Goal: Task Accomplishment & Management: Manage account settings

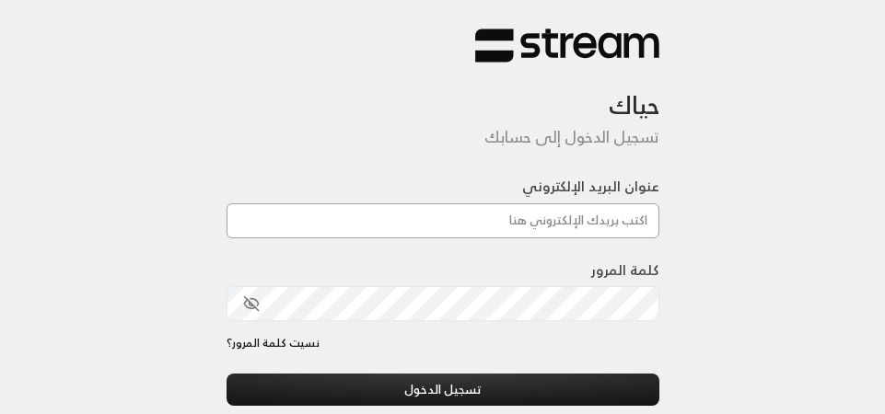
drag, startPoint x: 0, startPoint y: 0, endPoint x: 542, endPoint y: 210, distance: 580.9
click at [542, 210] on input "عنوان البريد الإلكتروني" at bounding box center [443, 221] width 433 height 35
type input "[EMAIL_ADDRESS][DOMAIN_NAME]"
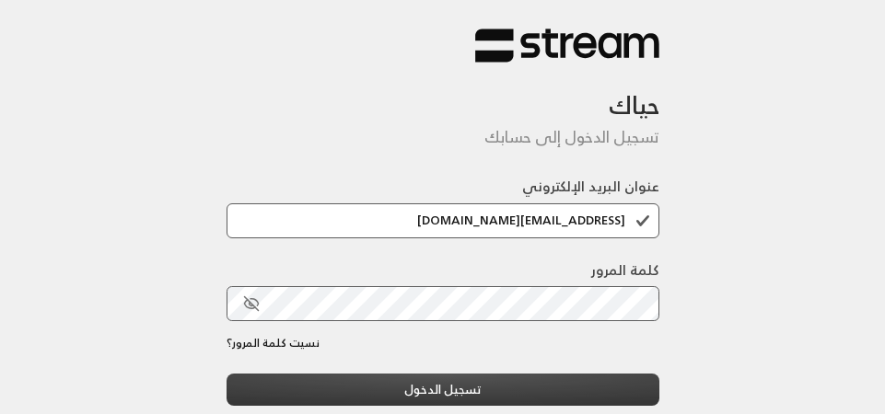
click at [556, 387] on button "تسجيل الدخول" at bounding box center [443, 390] width 433 height 32
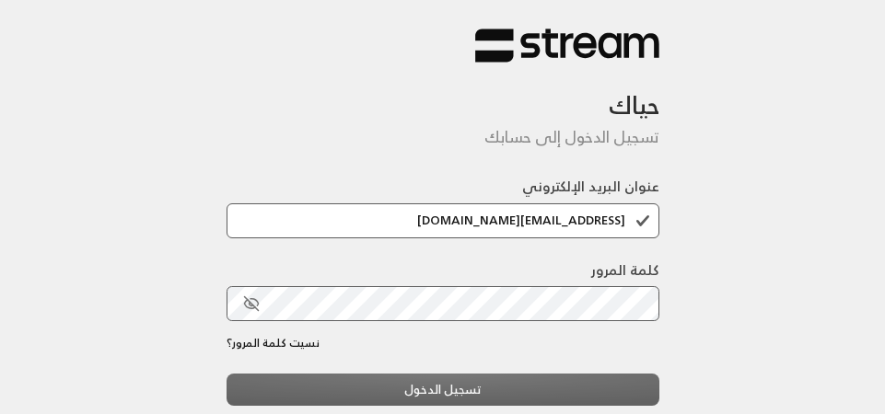
click at [566, 382] on div "تسجيل الدخول جديد في ستريم؟ إنشاء حساب" at bounding box center [443, 412] width 433 height 77
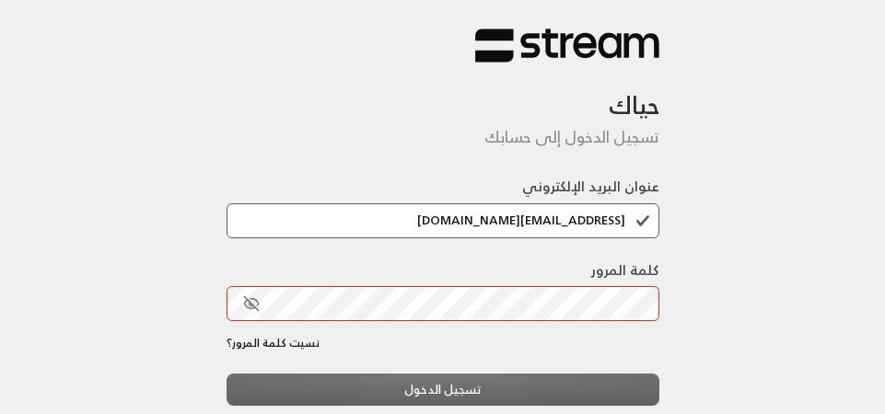
click at [823, 223] on div "حياك تسجيل الدخول إلى حسابك عنوان البريد الإلكتروني ahad.fhaid@gmail.com كلمة ا…" at bounding box center [442, 269] width 885 height 539
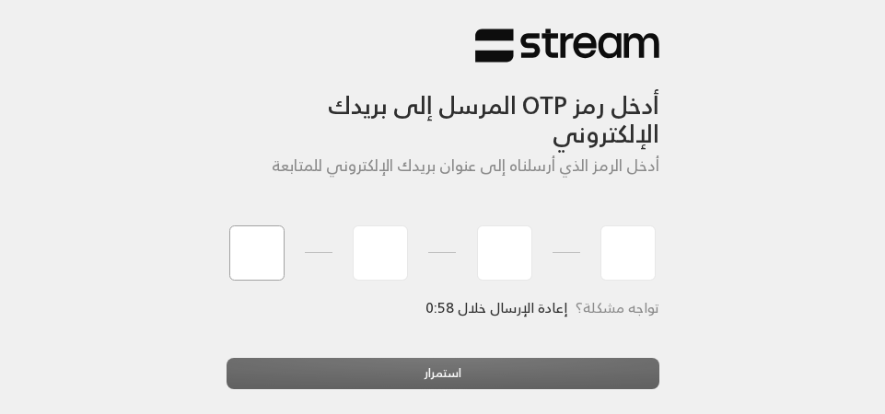
click at [253, 267] on input "tel" at bounding box center [256, 253] width 55 height 55
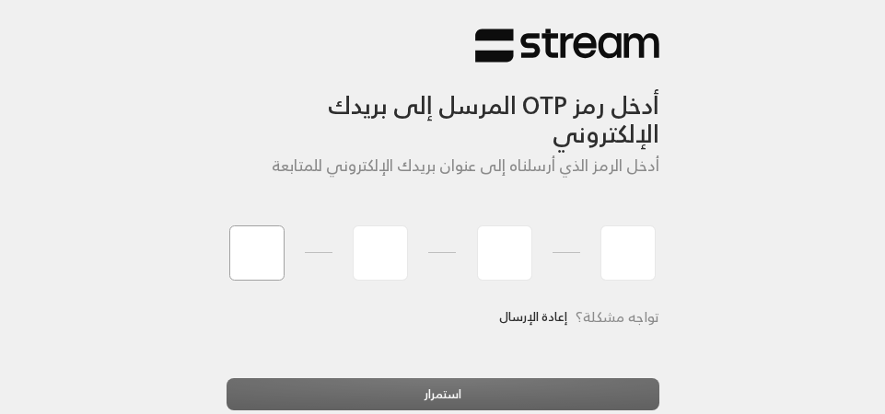
type input "8"
type input "4"
type input "7"
type input "1"
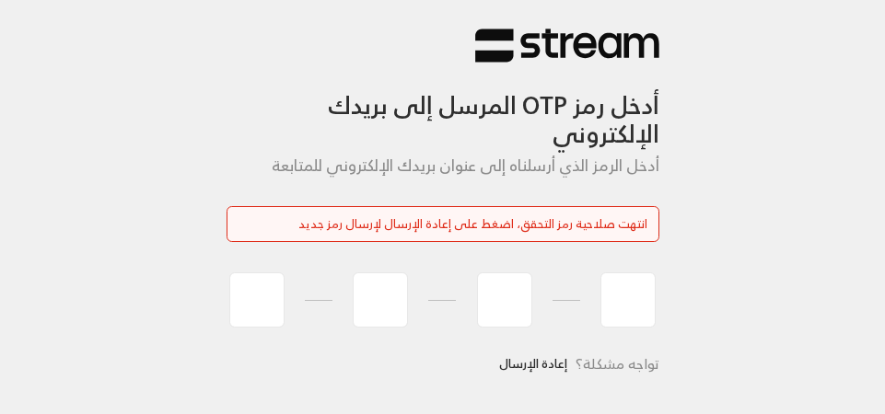
click at [381, 402] on div "تواجه مشكلة؟ إعادة الإرسال" at bounding box center [443, 386] width 433 height 79
click at [549, 365] on link "إعادة الإرسال" at bounding box center [533, 364] width 68 height 35
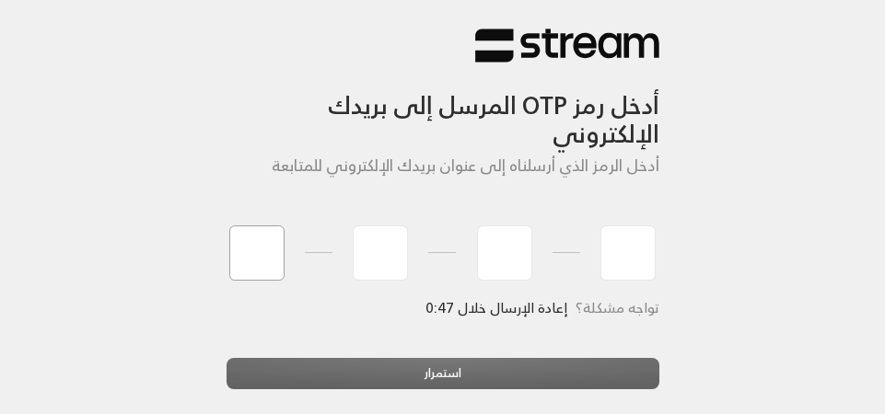
type input "2"
type input "8"
type input "7"
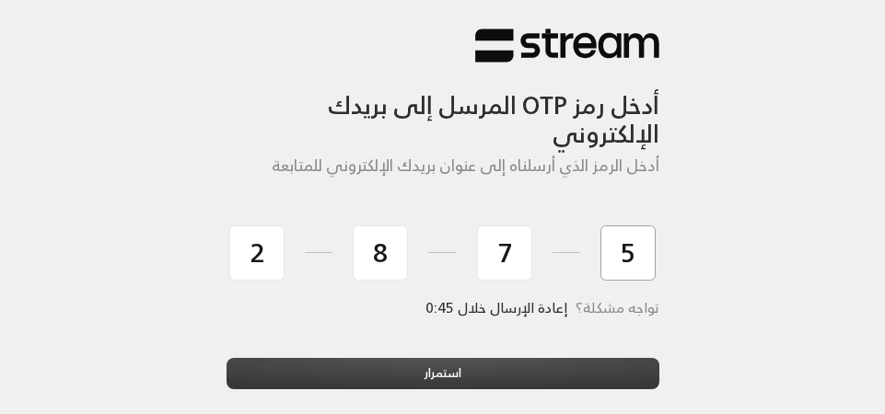
type input "5"
click at [405, 379] on button "استمرار" at bounding box center [443, 374] width 433 height 32
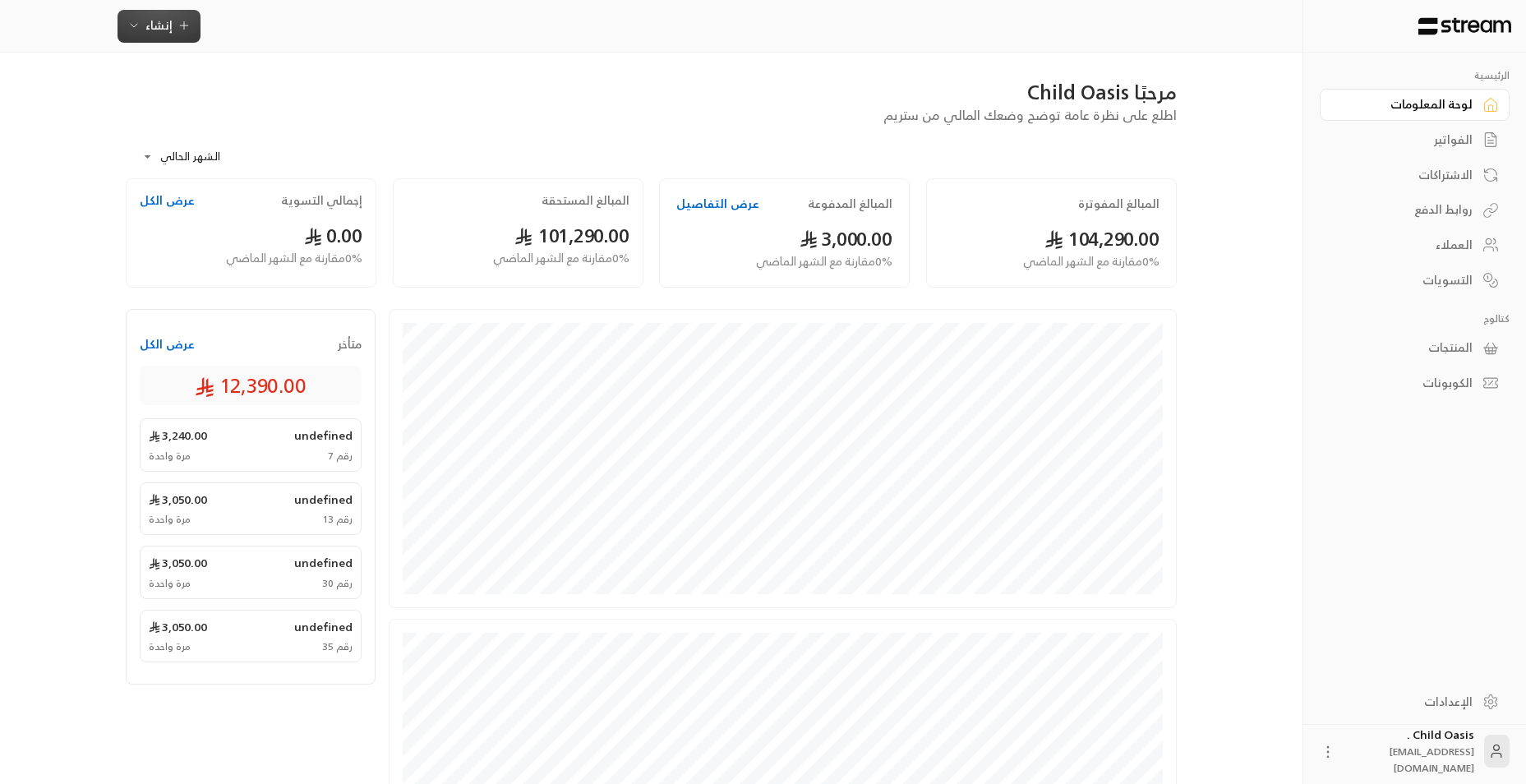
click at [186, 16] on span "إنشاء" at bounding box center [159, 25] width 63 height 21
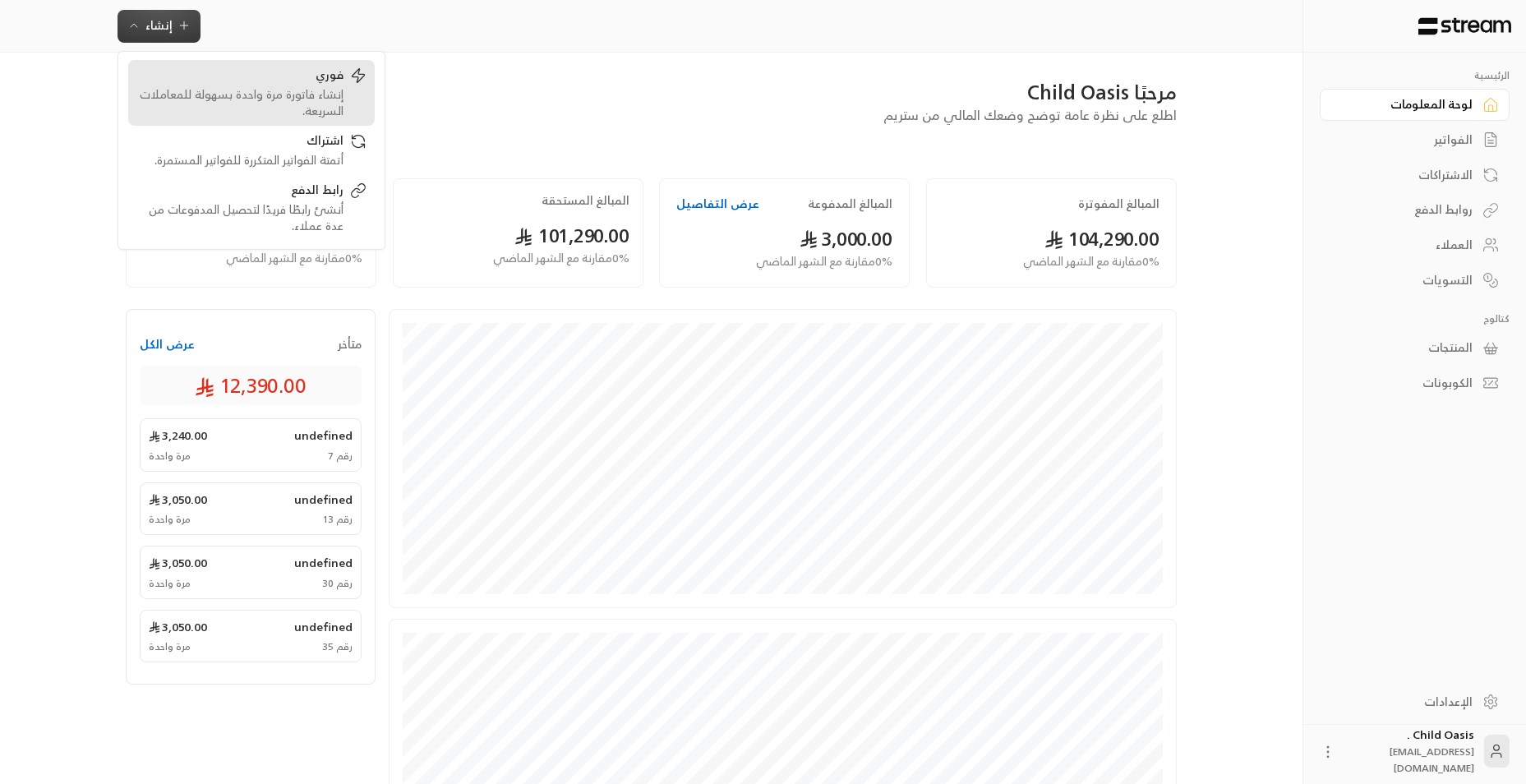
click at [290, 73] on div "فوري" at bounding box center [240, 77] width 207 height 20
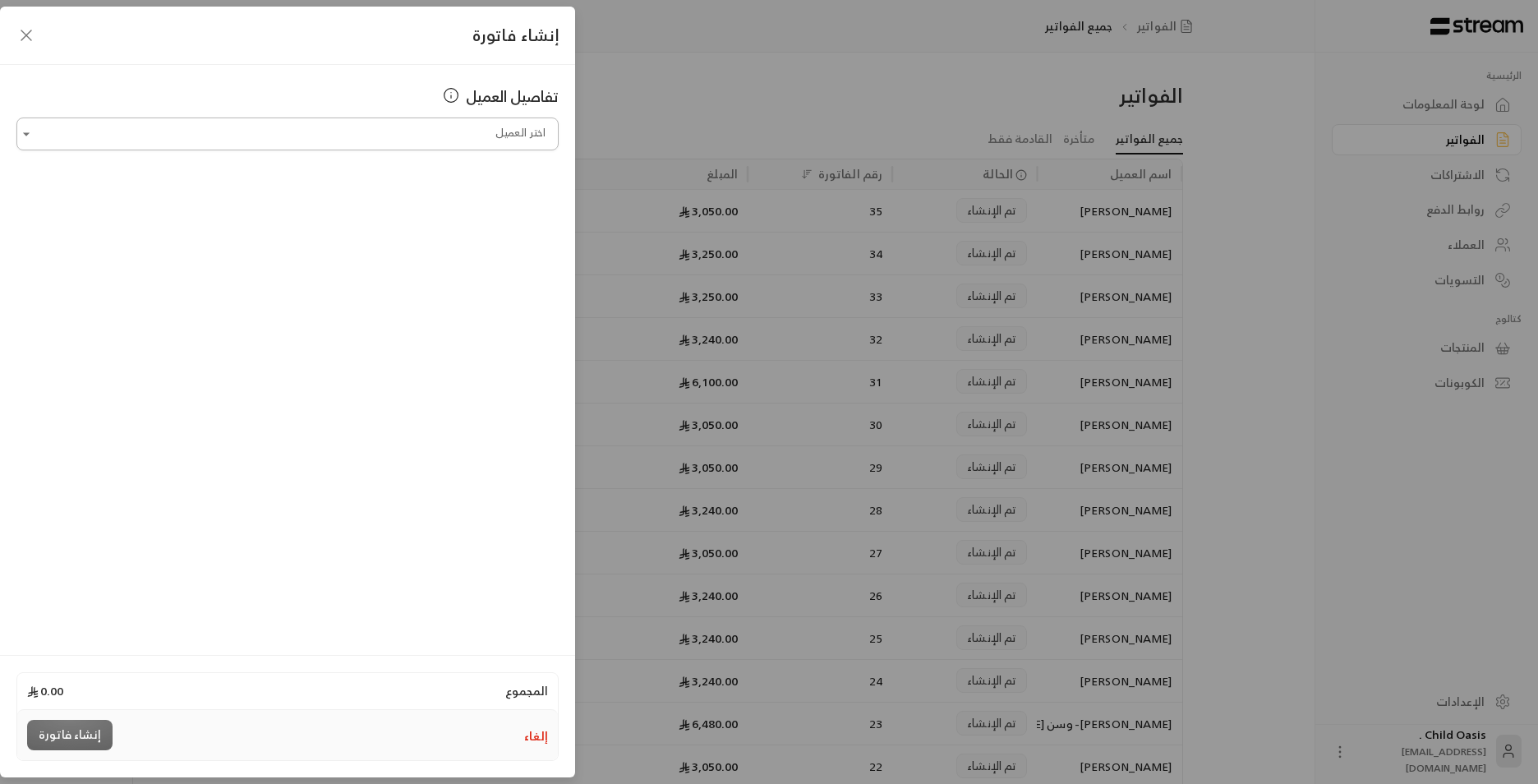
click at [328, 126] on input "اختر العميل" at bounding box center [287, 134] width 542 height 29
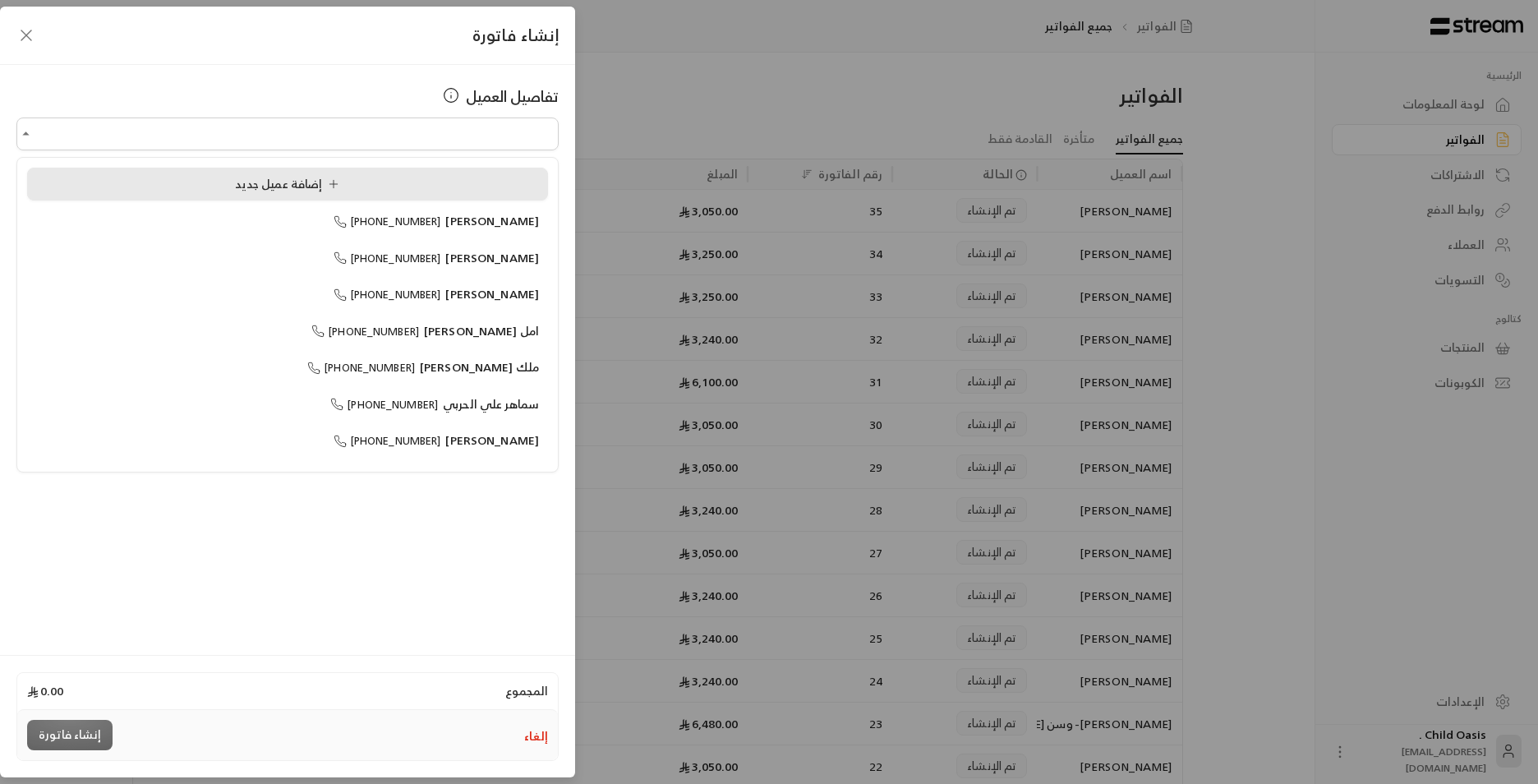
click at [325, 182] on span "إضافة عميل جديد" at bounding box center [290, 183] width 111 height 21
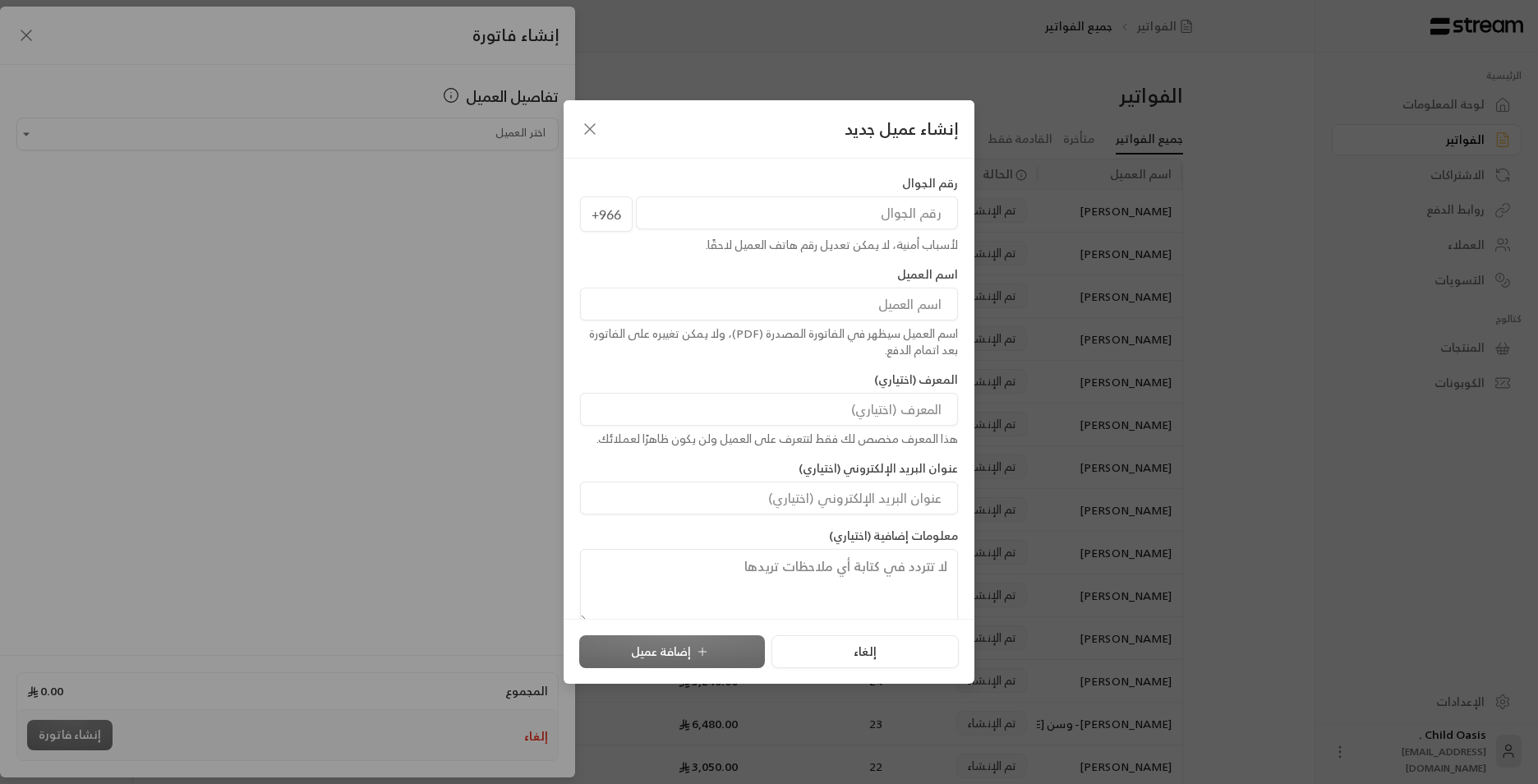
click at [789, 318] on input at bounding box center [769, 303] width 378 height 33
type input "[PERSON_NAME] [PERSON_NAME]"
click at [789, 205] on input "tel" at bounding box center [797, 212] width 322 height 33
type input "506118508"
click at [682, 369] on button "إضافة عميل" at bounding box center [672, 651] width 186 height 33
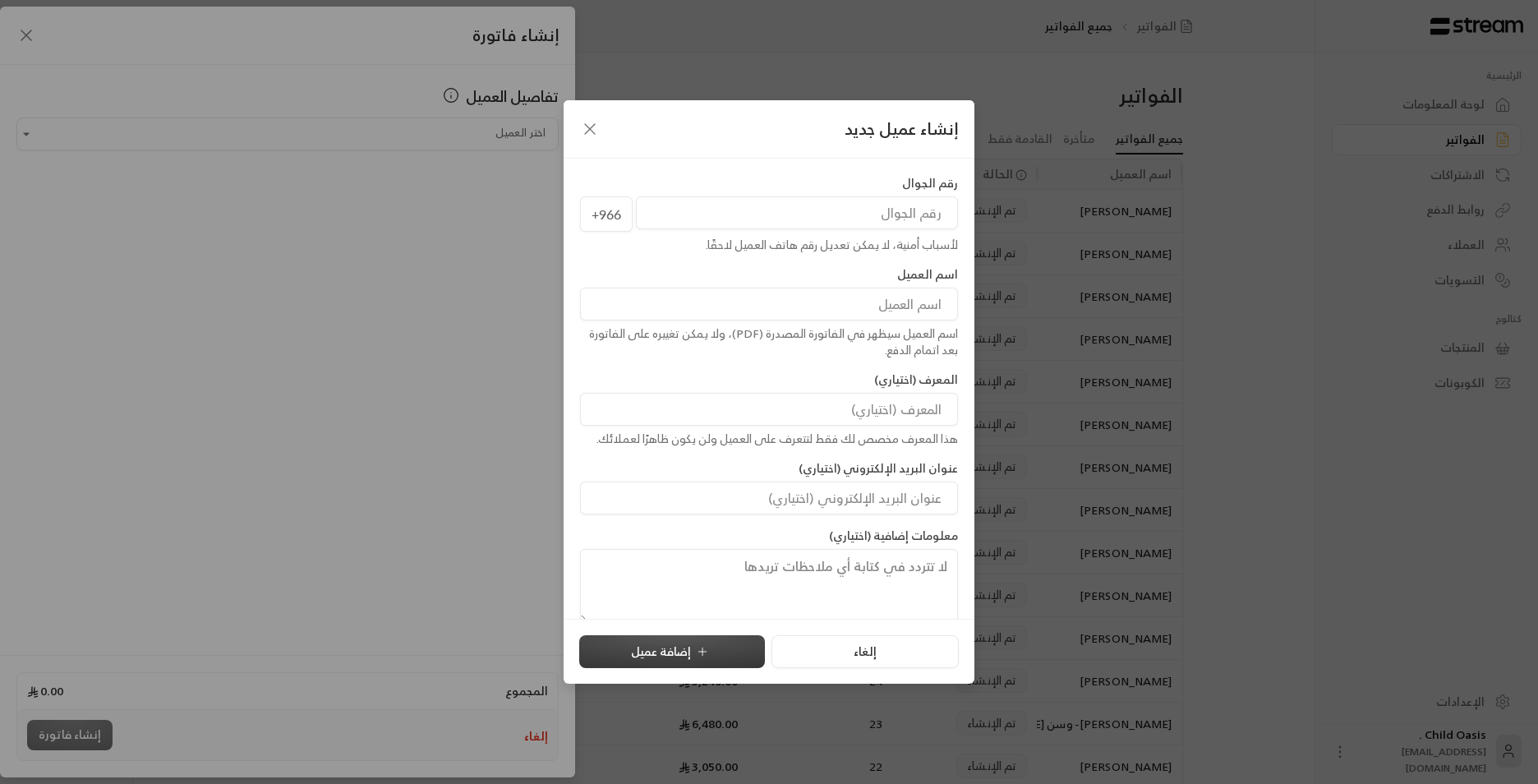
type input "**********"
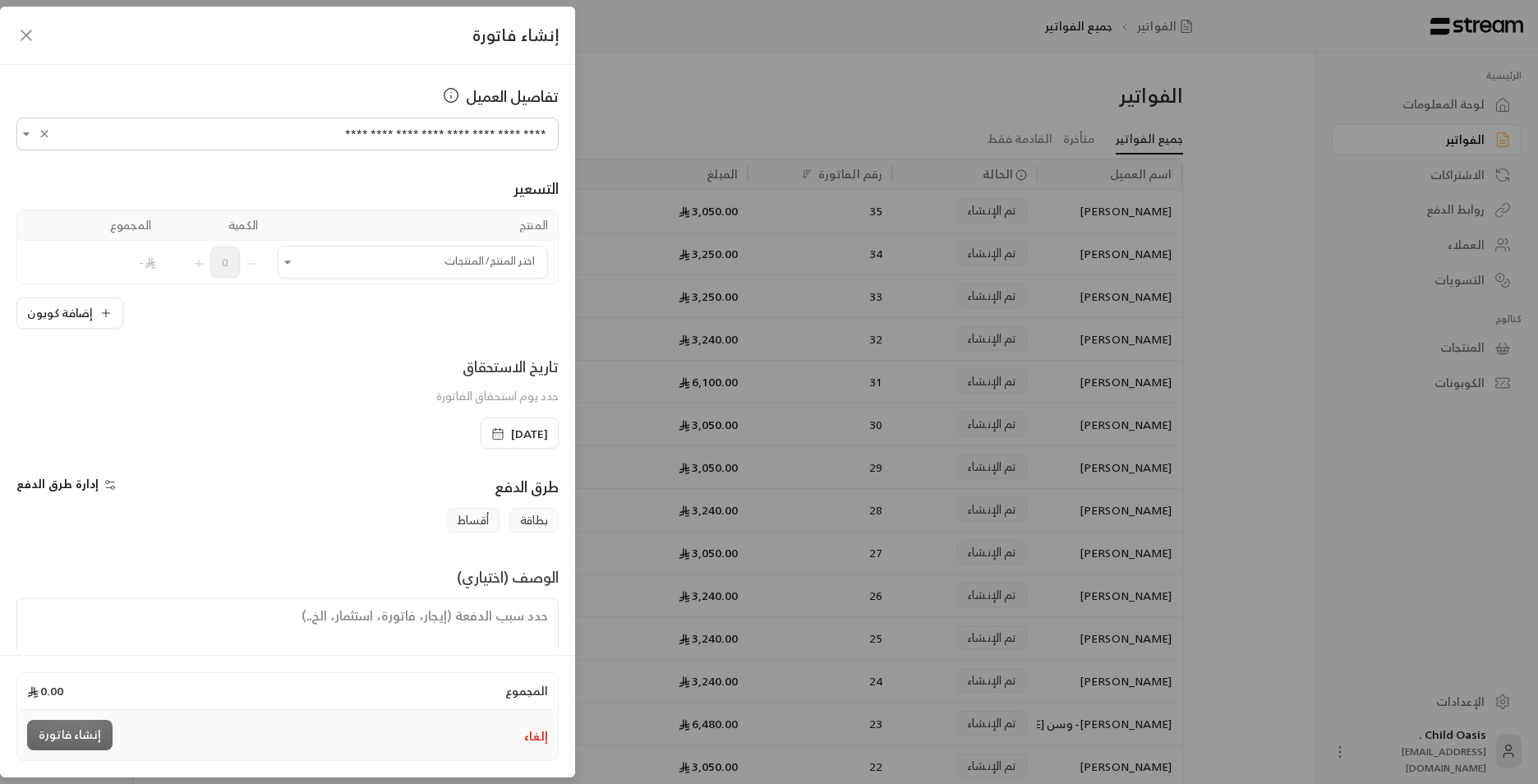
click at [327, 279] on td "اختر المنتج/المنتجات اختر المنتج/المنتجات" at bounding box center [412, 262] width 290 height 43
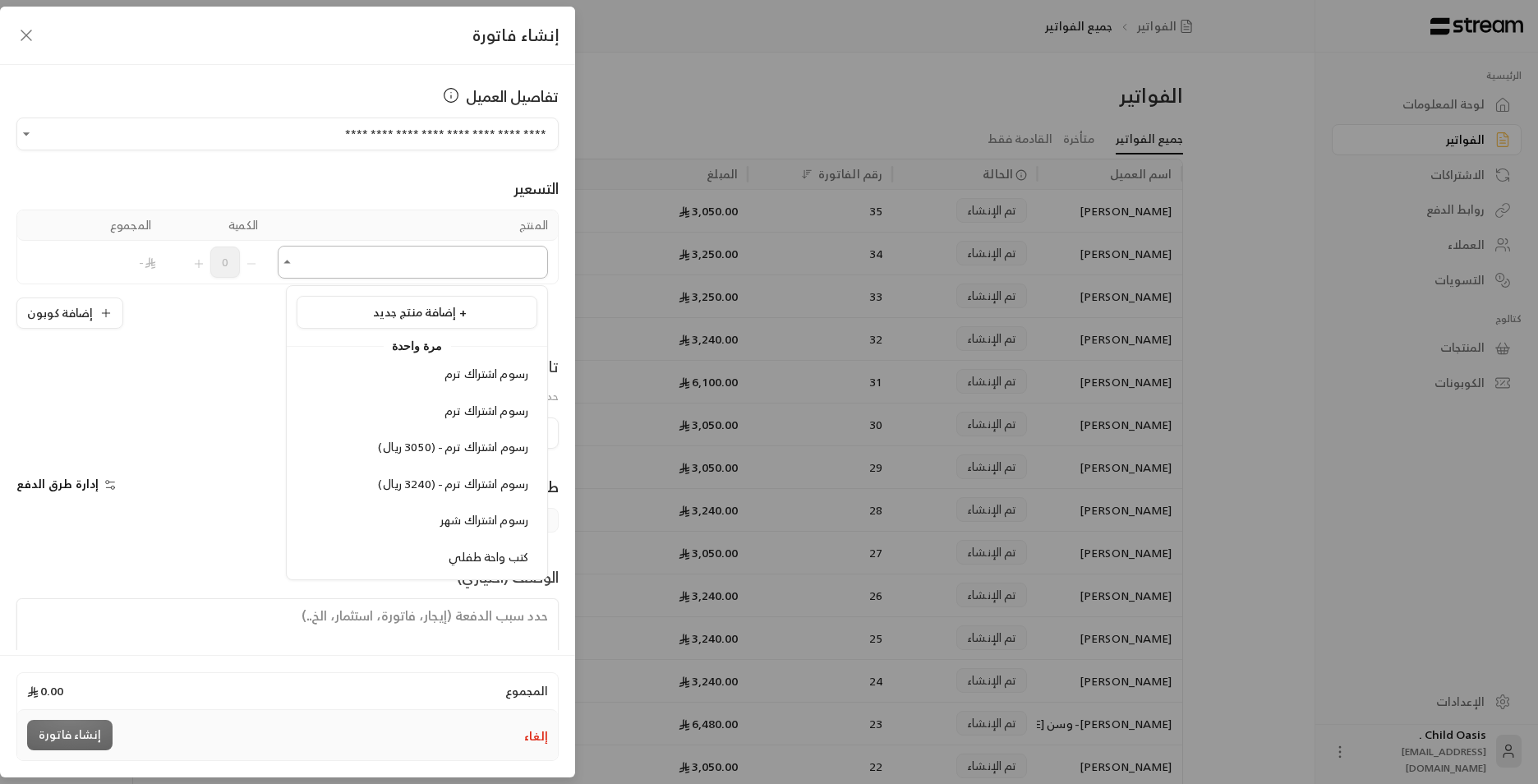
click at [327, 266] on input "اختر العميل" at bounding box center [412, 262] width 270 height 29
click at [427, 369] on li "رسوم اشتراك ترم - (3050 ريال)" at bounding box center [418, 448] width 241 height 32
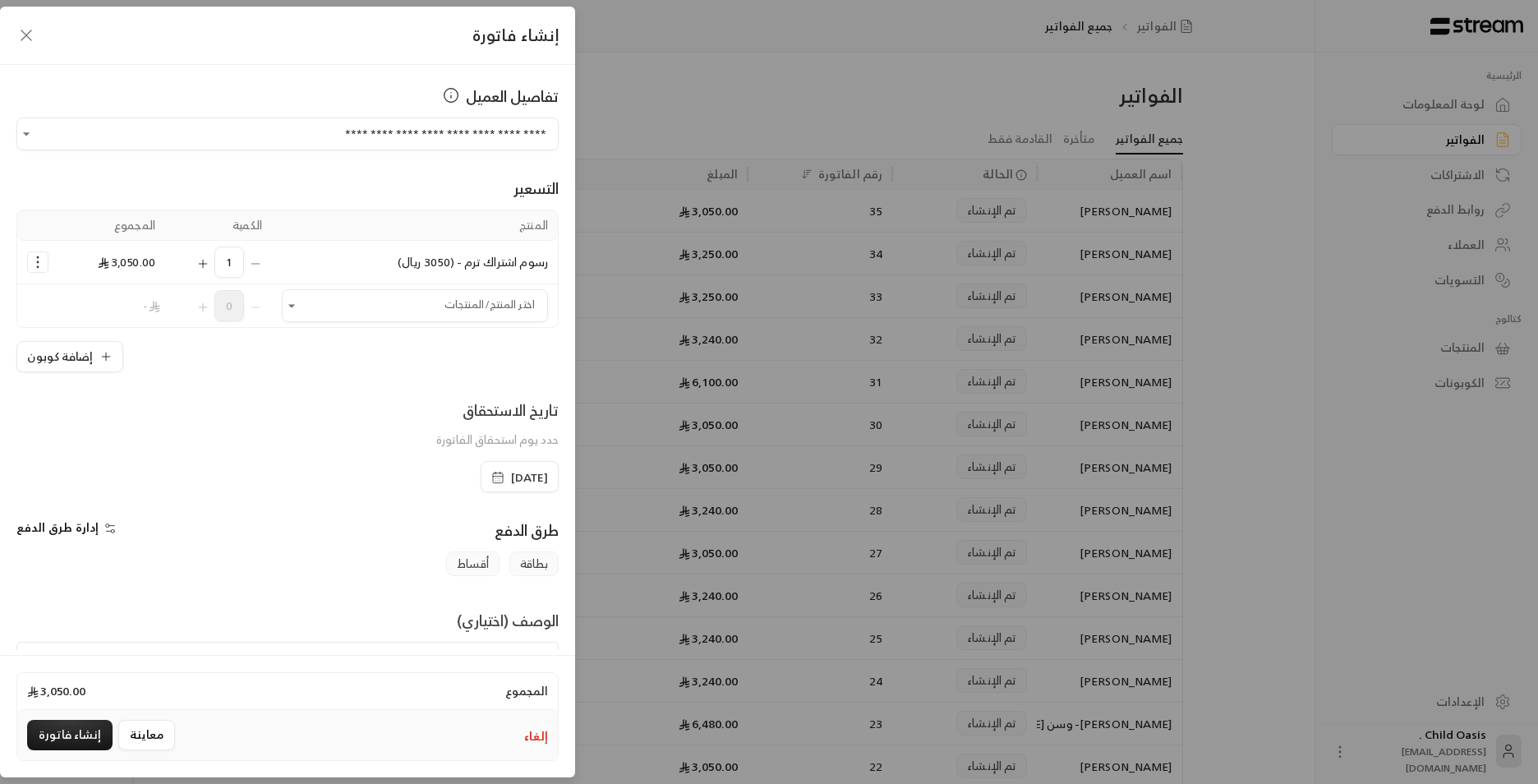
click at [495, 369] on icon "button" at bounding box center [495, 481] width 0 height 0
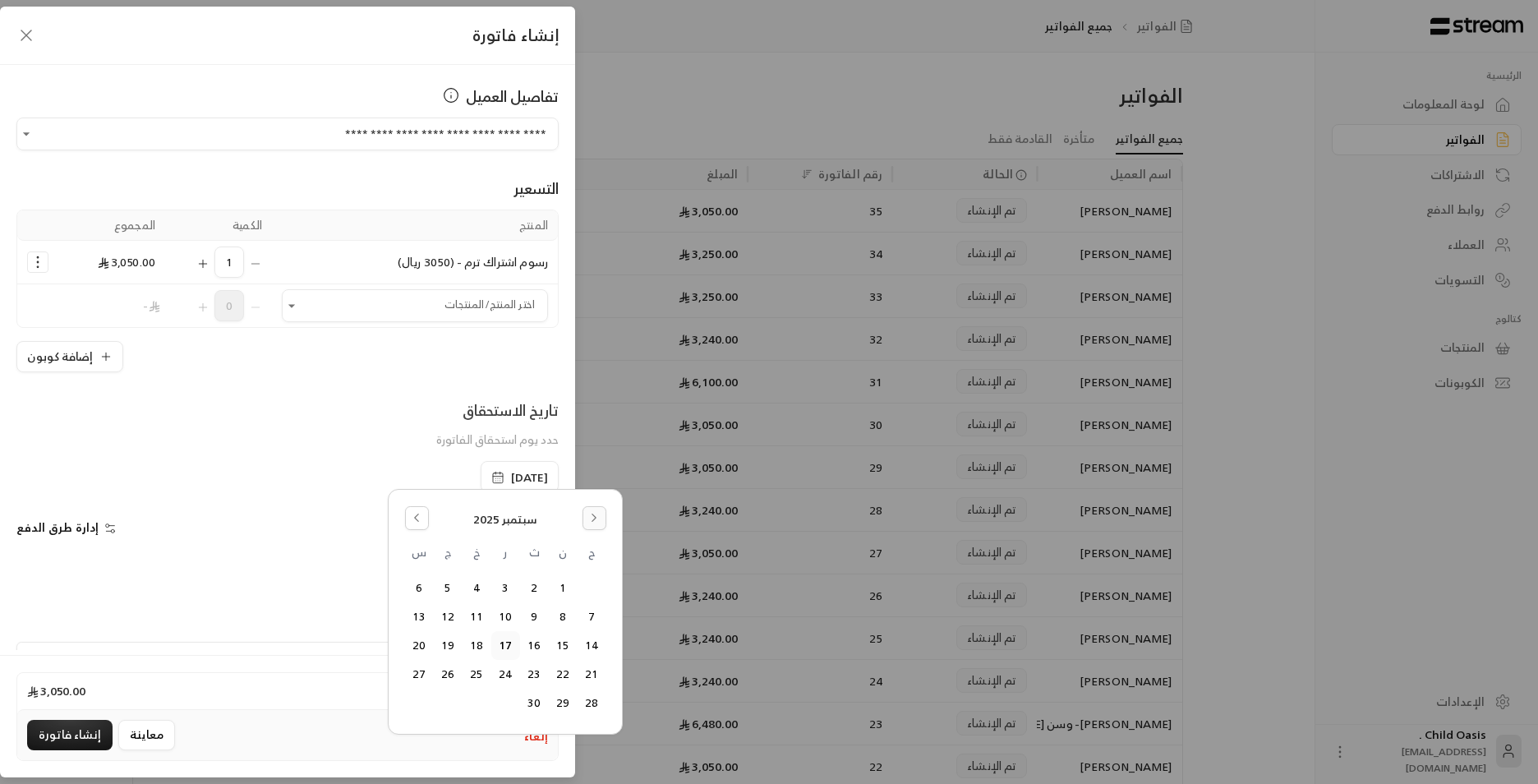
click at [597, 369] on icon "Go to the Next Month" at bounding box center [593, 517] width 12 height 12
click at [446, 369] on button "17" at bounding box center [448, 645] width 27 height 27
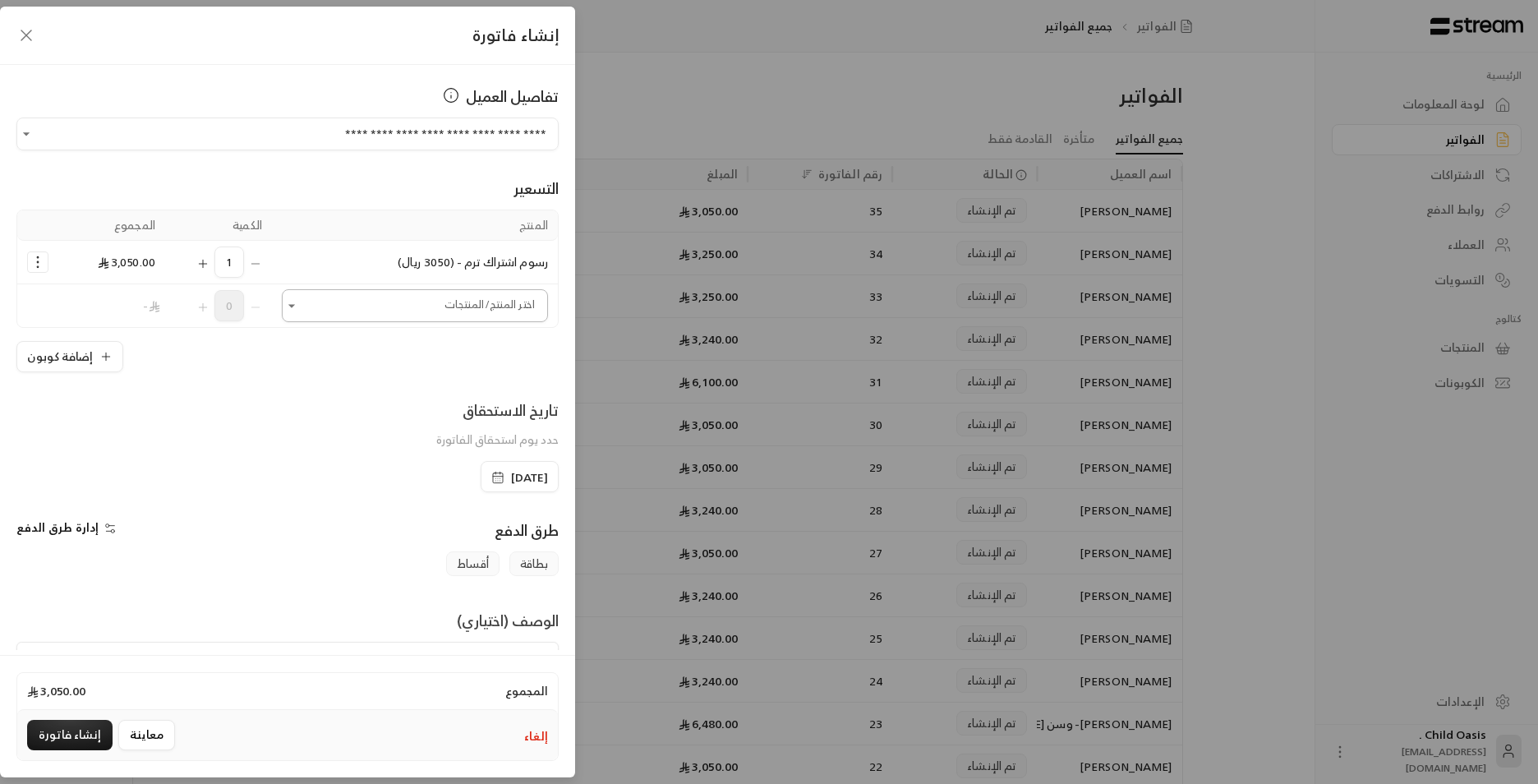
click at [451, 309] on input "اختر العميل" at bounding box center [415, 306] width 266 height 29
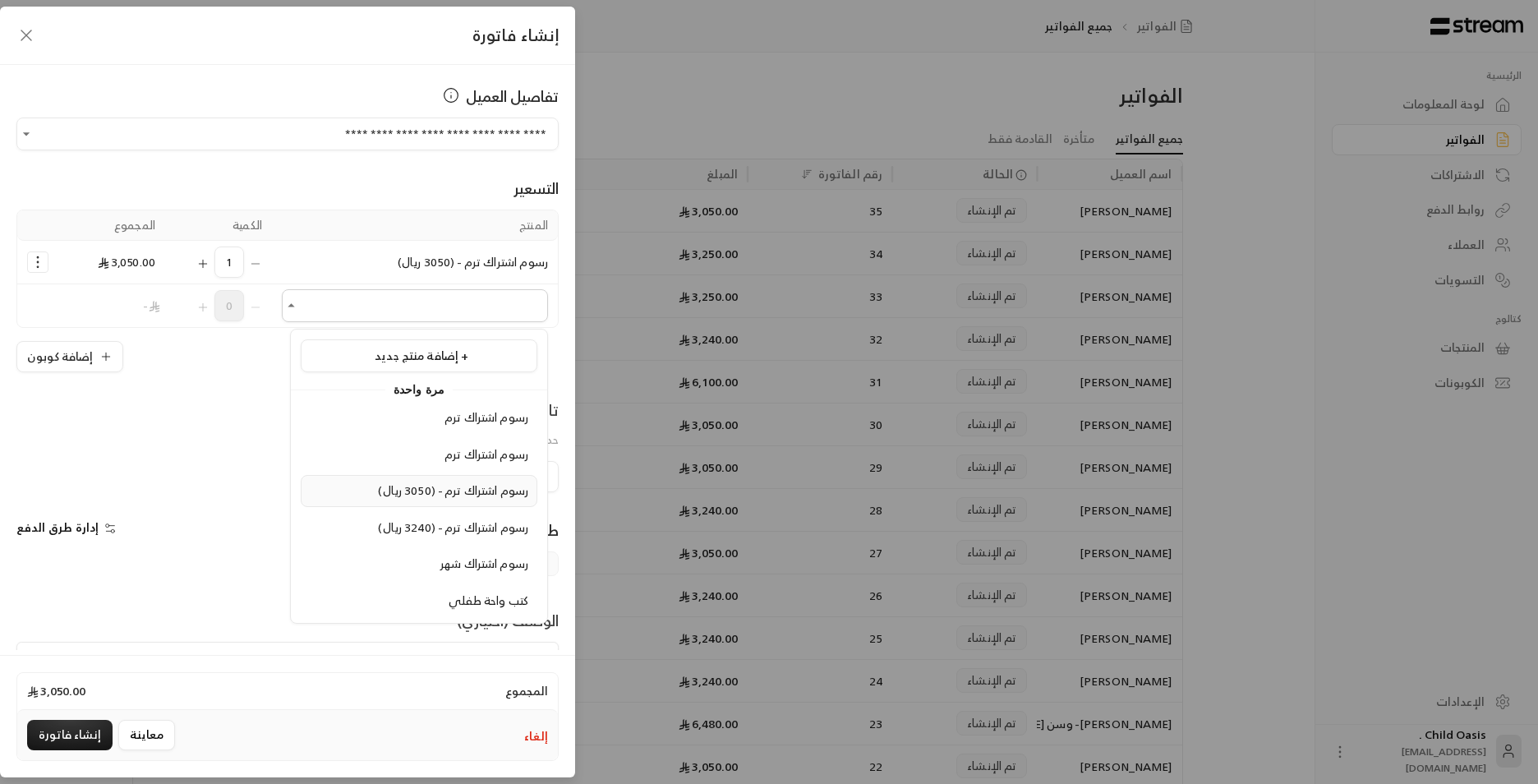
click at [350, 369] on div "رسوم اشتراك ترم - (3050 ريال)" at bounding box center [418, 491] width 219 height 17
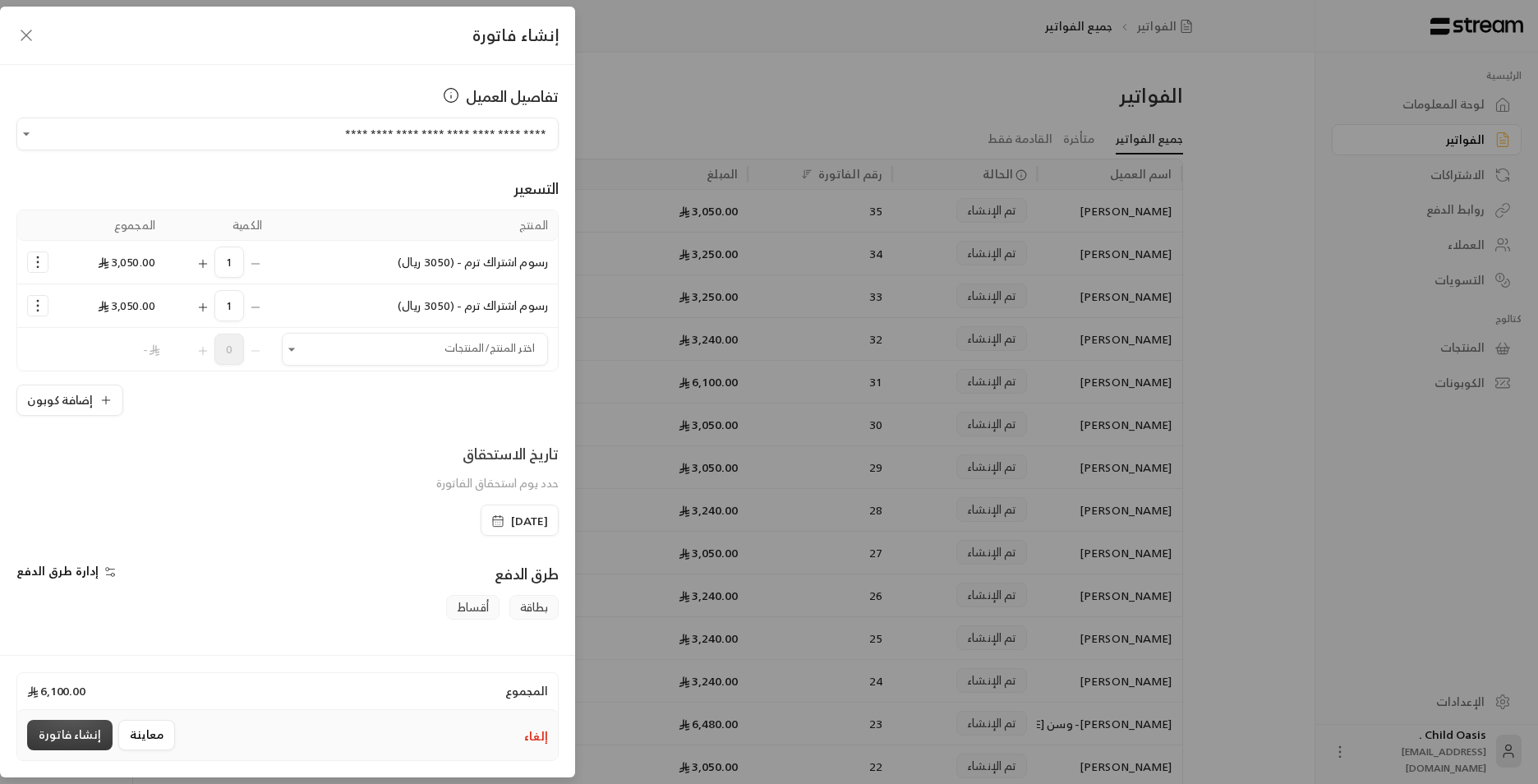
click at [56, 369] on button "إنشاء فاتورة" at bounding box center [70, 735] width 86 height 30
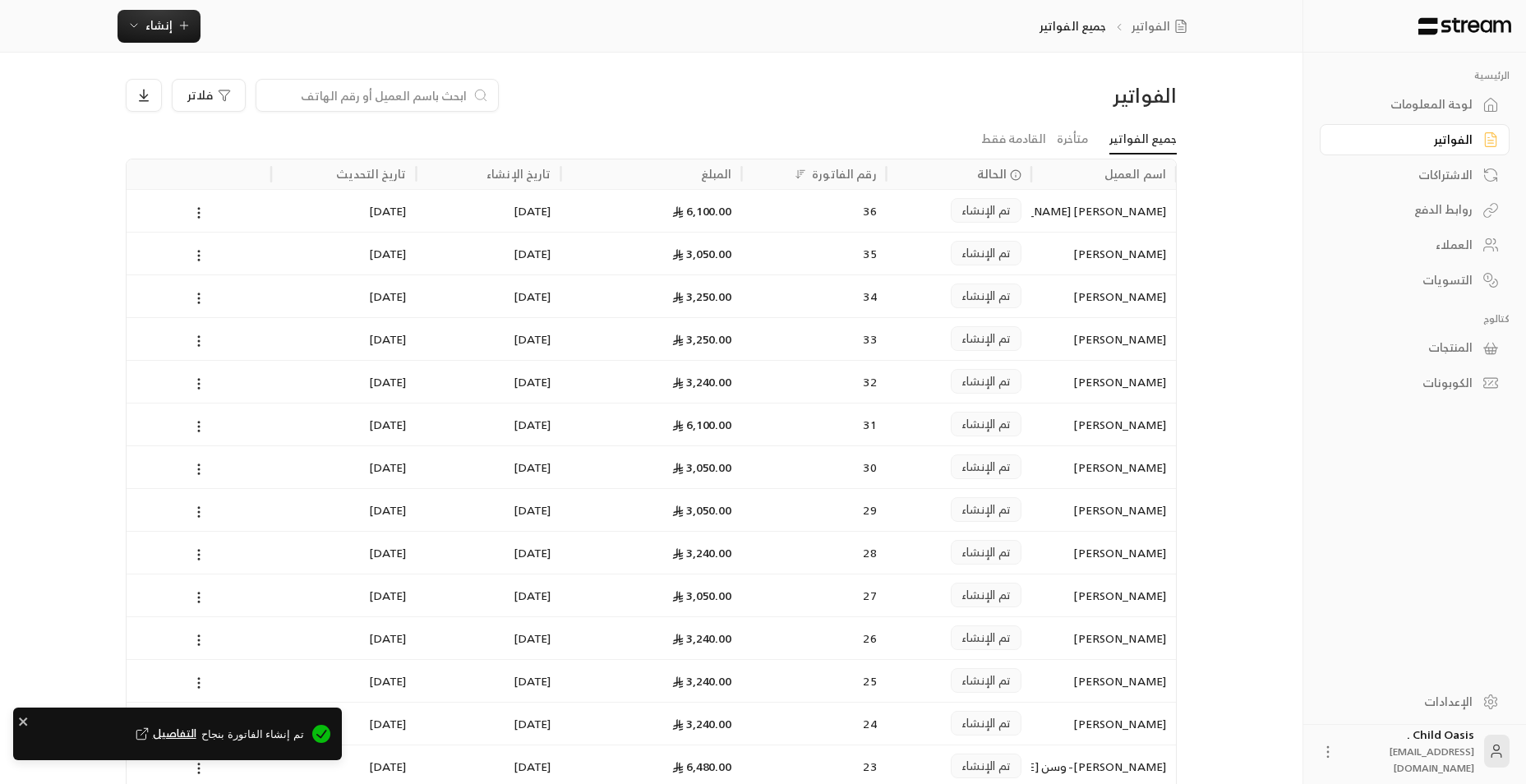
click at [789, 217] on div "[PERSON_NAME] [PERSON_NAME]" at bounding box center [1104, 210] width 125 height 42
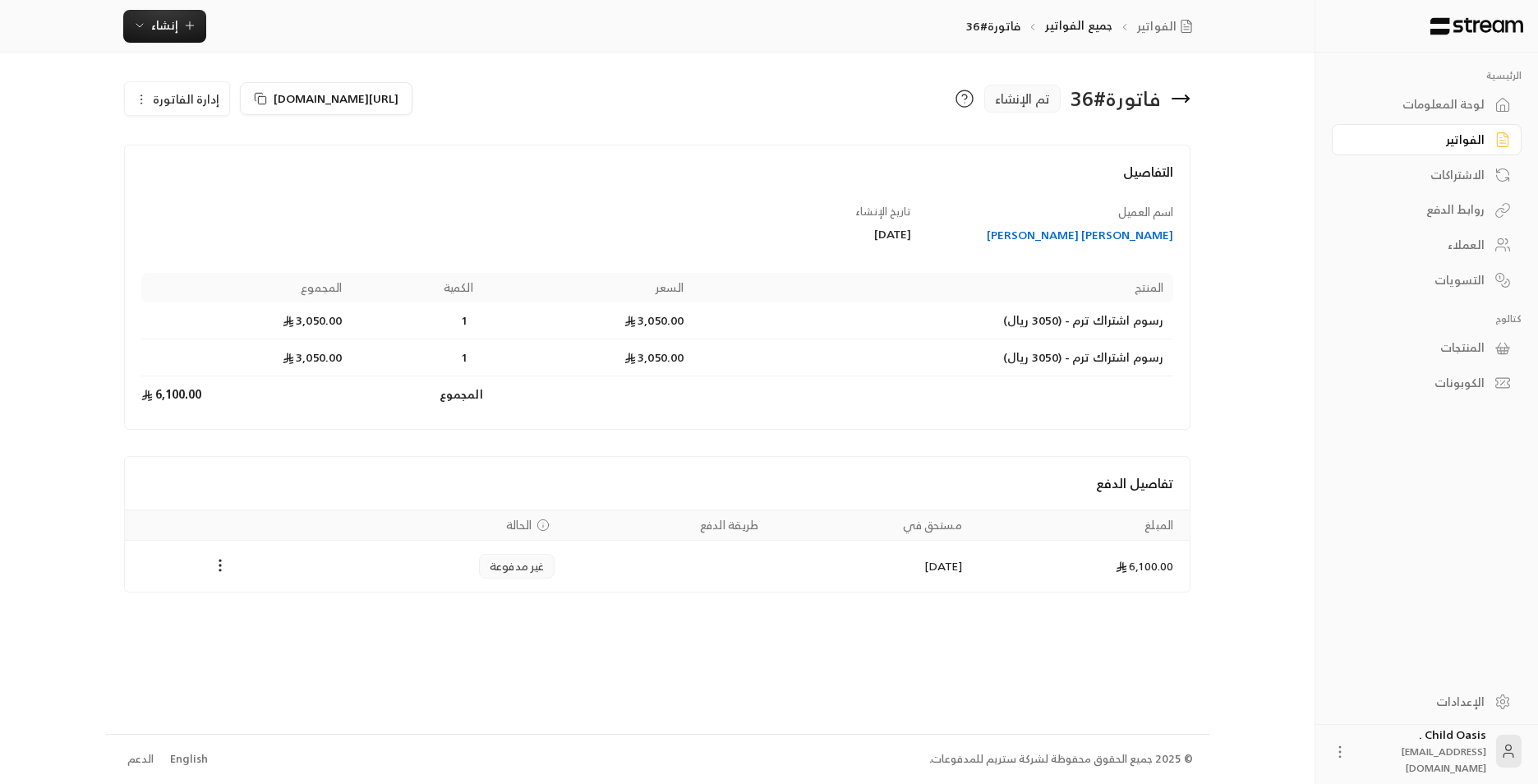
click at [467, 359] on span "1" at bounding box center [465, 357] width 16 height 16
click at [310, 359] on td "3,050.00" at bounding box center [246, 357] width 211 height 37
click at [310, 359] on td "3,050.00" at bounding box center [246, 357] width 211 height 37
click at [375, 369] on td "المجموع" at bounding box center [417, 394] width 130 height 37
drag, startPoint x: 366, startPoint y: 364, endPoint x: 307, endPoint y: 359, distance: 59.2
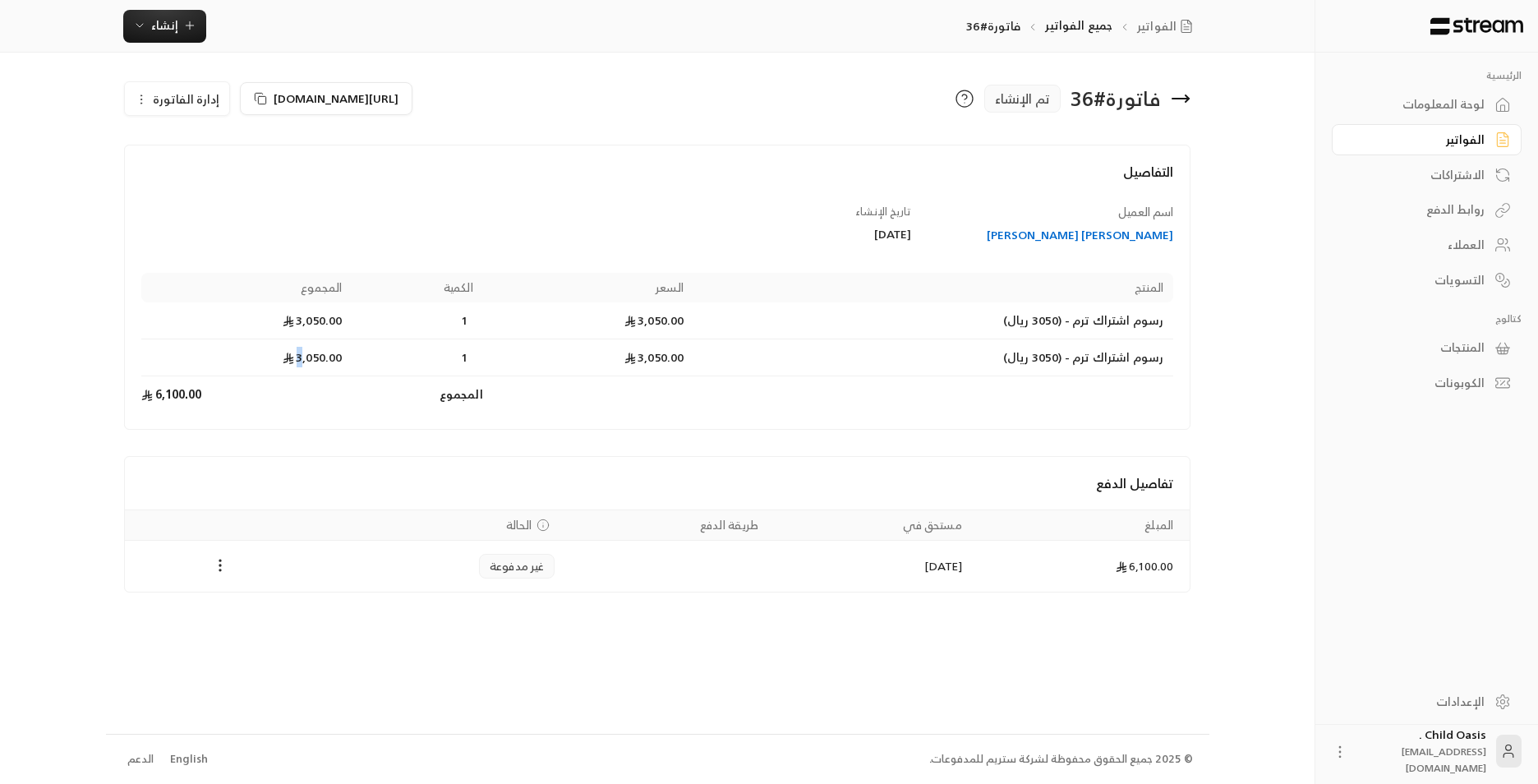
click at [307, 359] on tr "رسوم اشتراك ترم - (3050 ريال) 3,050.00 1 3,050.00" at bounding box center [657, 357] width 1033 height 37
drag, startPoint x: 307, startPoint y: 359, endPoint x: 348, endPoint y: 400, distance: 58.0
click at [348, 369] on td "6,100.00" at bounding box center [246, 394] width 211 height 37
click at [211, 369] on button "Payments" at bounding box center [220, 566] width 20 height 20
click at [789, 369] on div at bounding box center [769, 392] width 1538 height 784
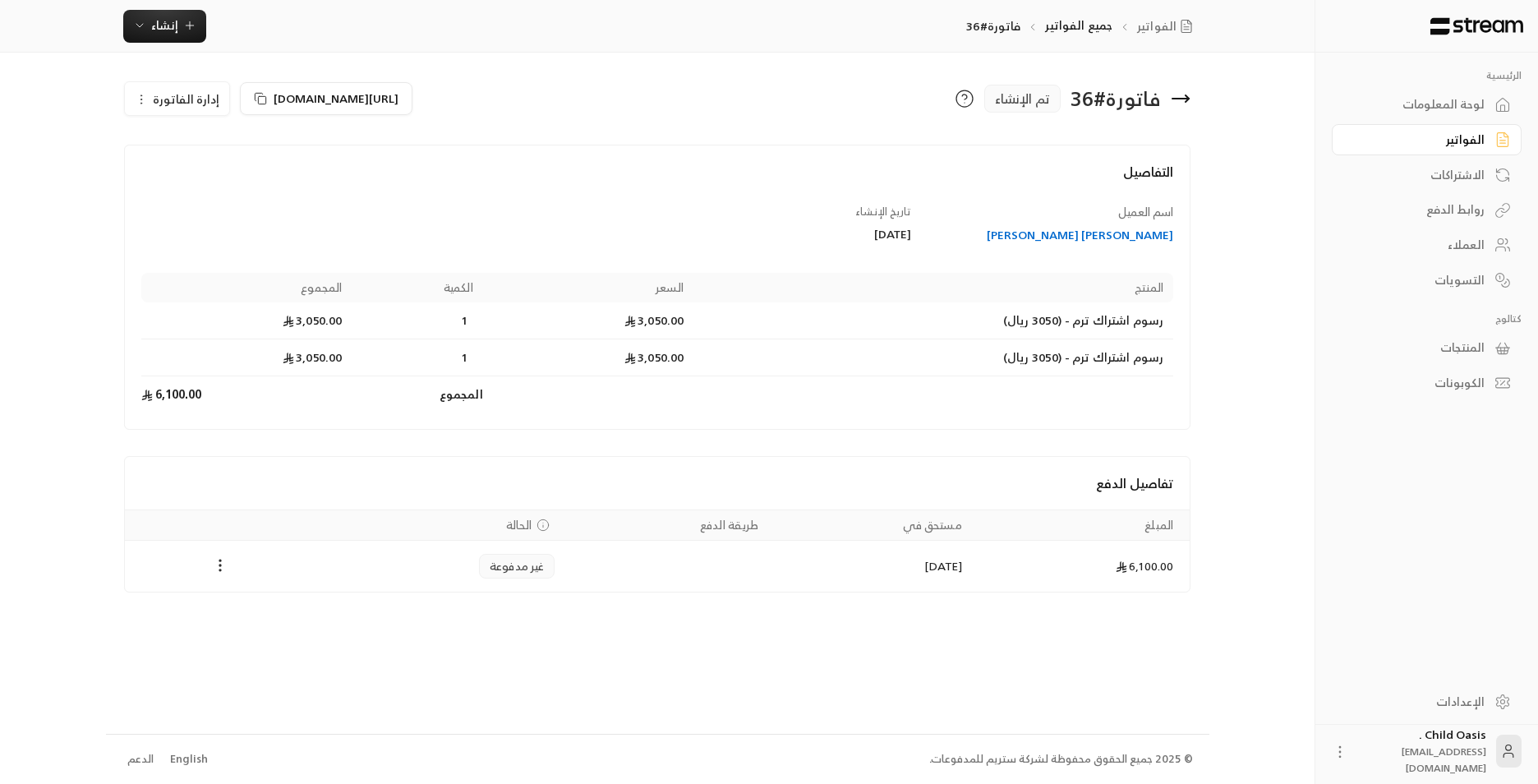
click at [145, 95] on icon "button" at bounding box center [141, 99] width 13 height 13
click at [193, 156] on link "تعديل" at bounding box center [186, 146] width 102 height 29
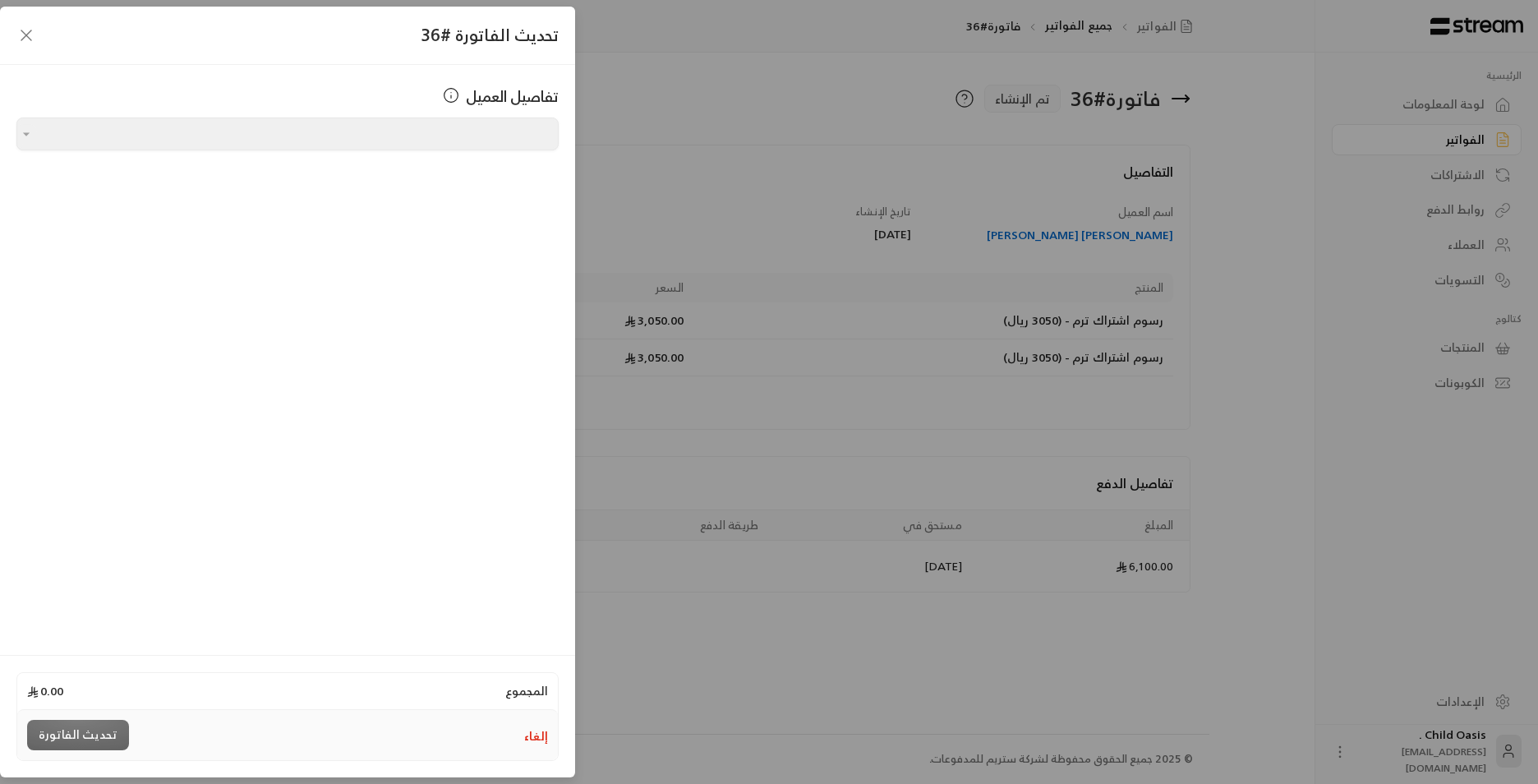
click at [36, 37] on icon "button" at bounding box center [26, 36] width 20 height 20
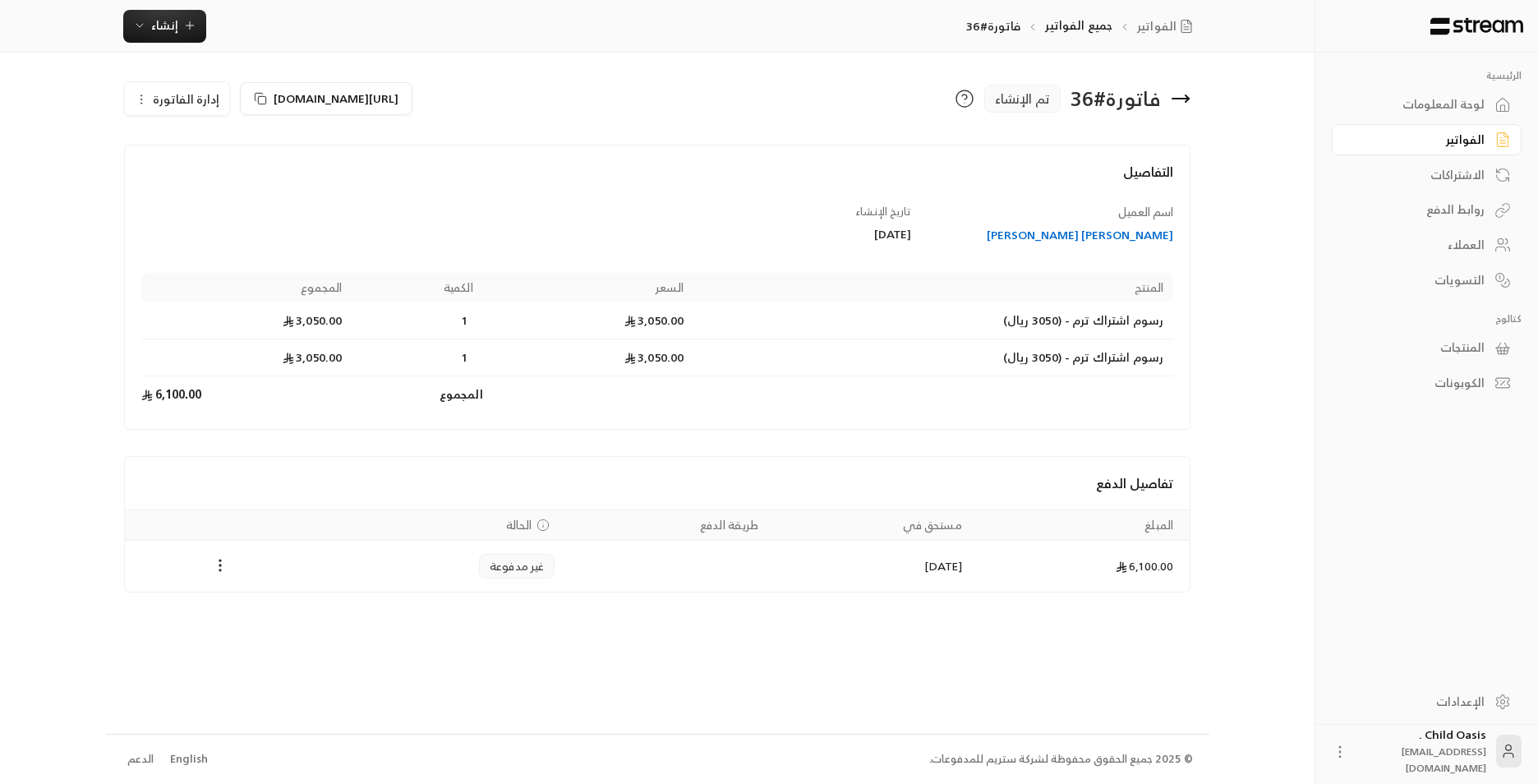
click at [141, 103] on circle "button" at bounding box center [141, 103] width 1 height 1
click at [193, 176] on link "إلغاء" at bounding box center [186, 176] width 102 height 29
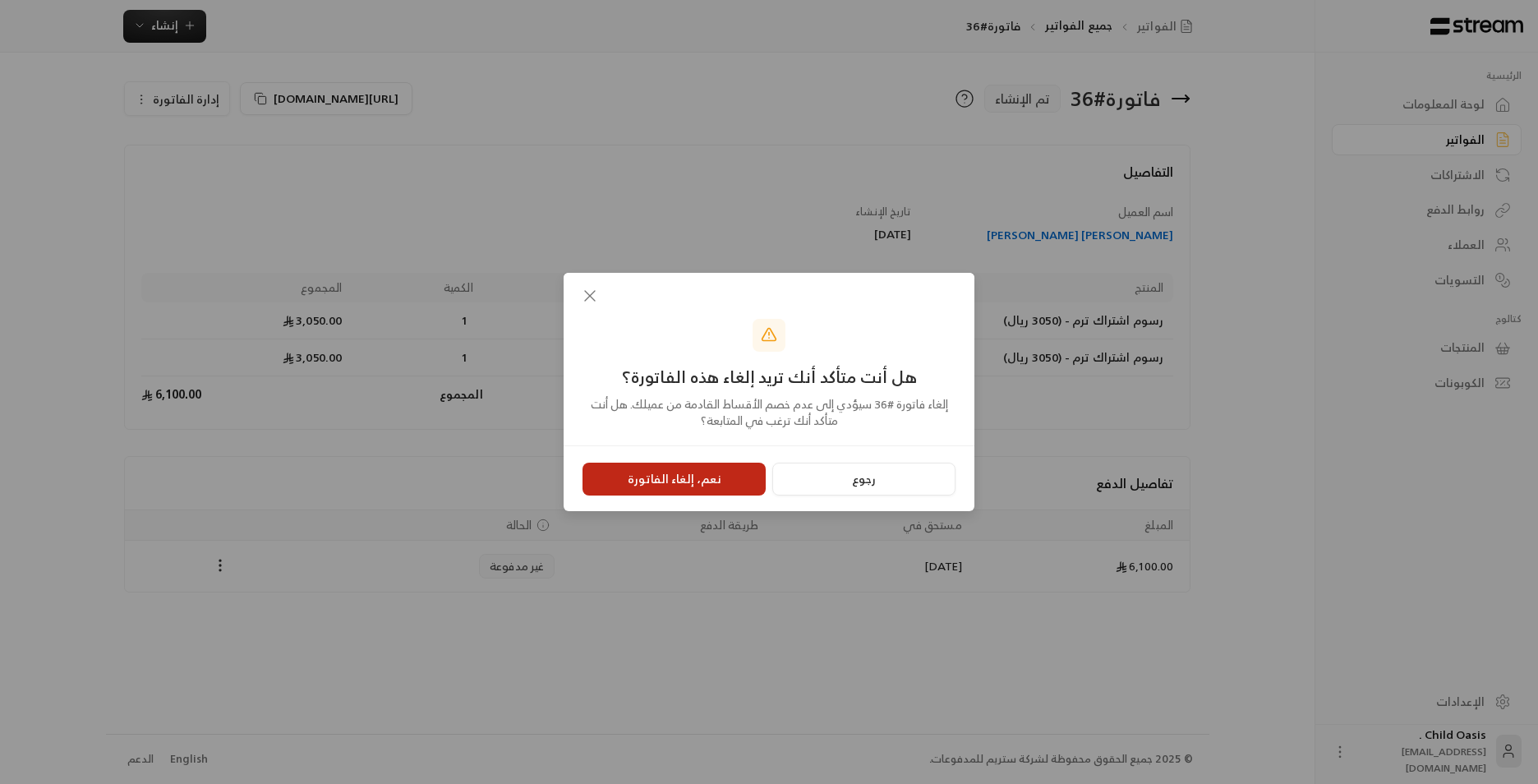
click at [681, 369] on button "نعم، إلغاء الفاتورة" at bounding box center [674, 479] width 183 height 33
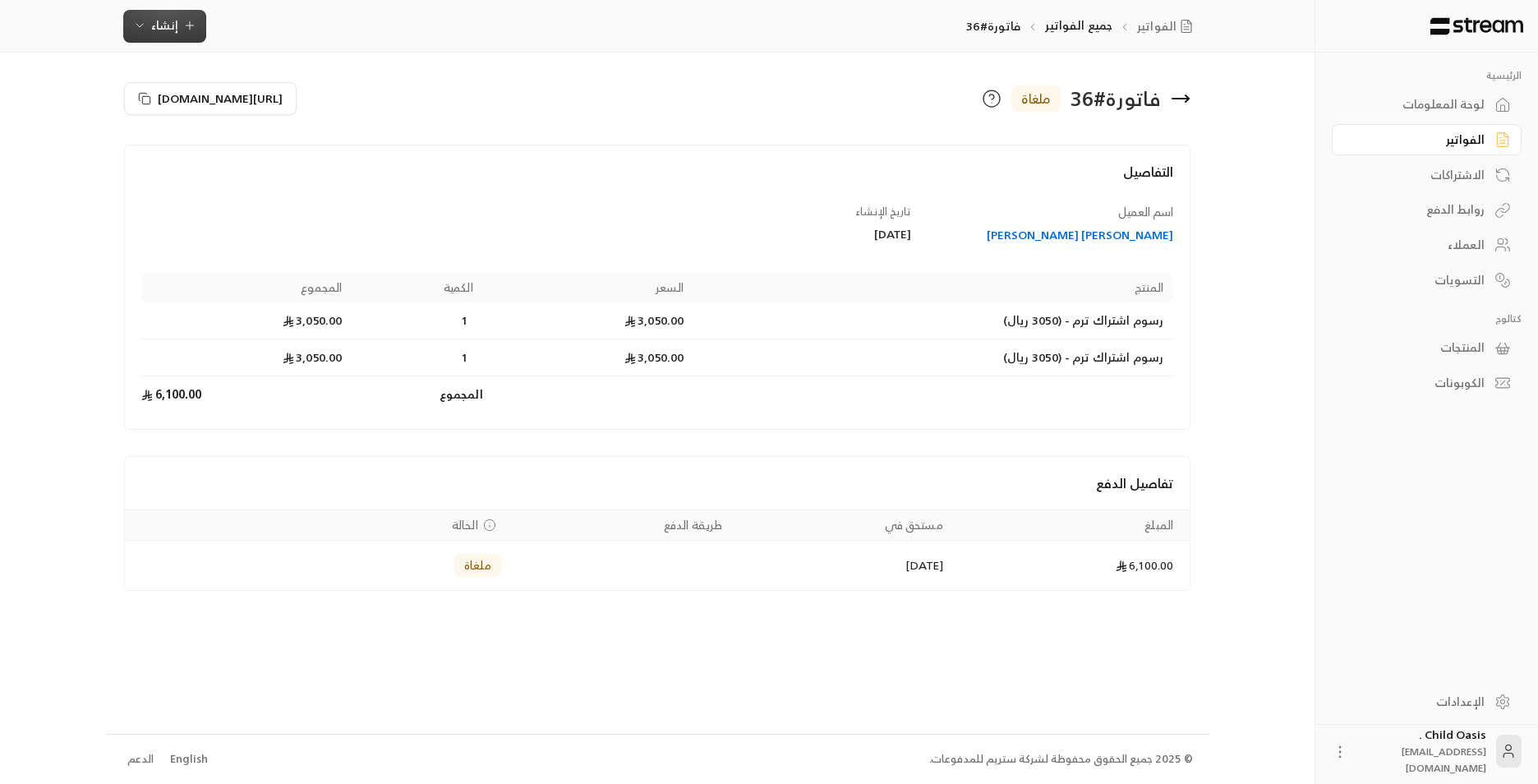
click at [196, 31] on button "إنشاء" at bounding box center [164, 26] width 83 height 33
click at [285, 104] on div "إنشاء فاتورة مرة واحدة بسهولة للمعاملات السريعة." at bounding box center [245, 103] width 207 height 33
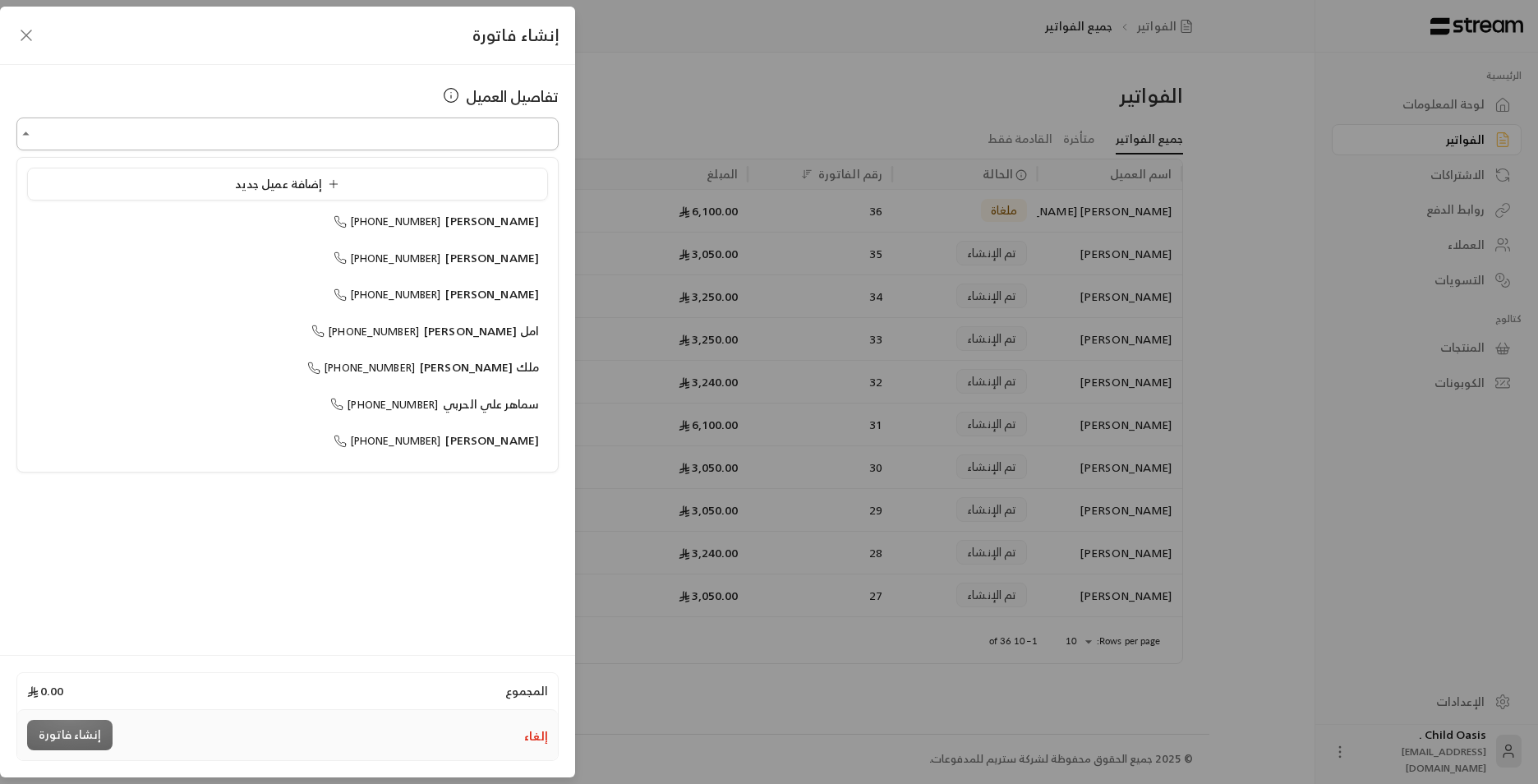
click at [365, 141] on input "اختر العميل" at bounding box center [287, 134] width 542 height 29
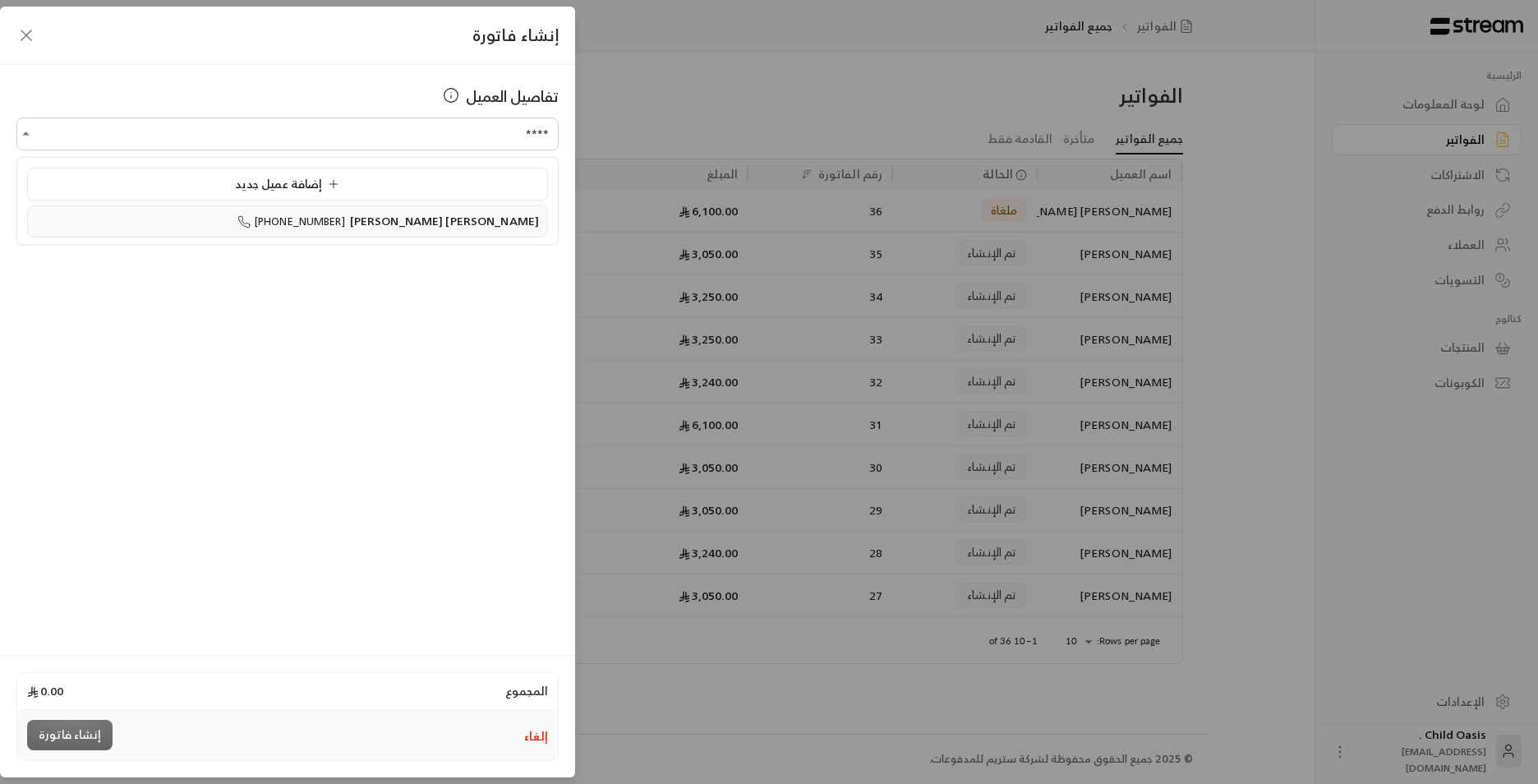
click at [442, 227] on span "[PERSON_NAME] [PERSON_NAME]" at bounding box center [444, 220] width 189 height 21
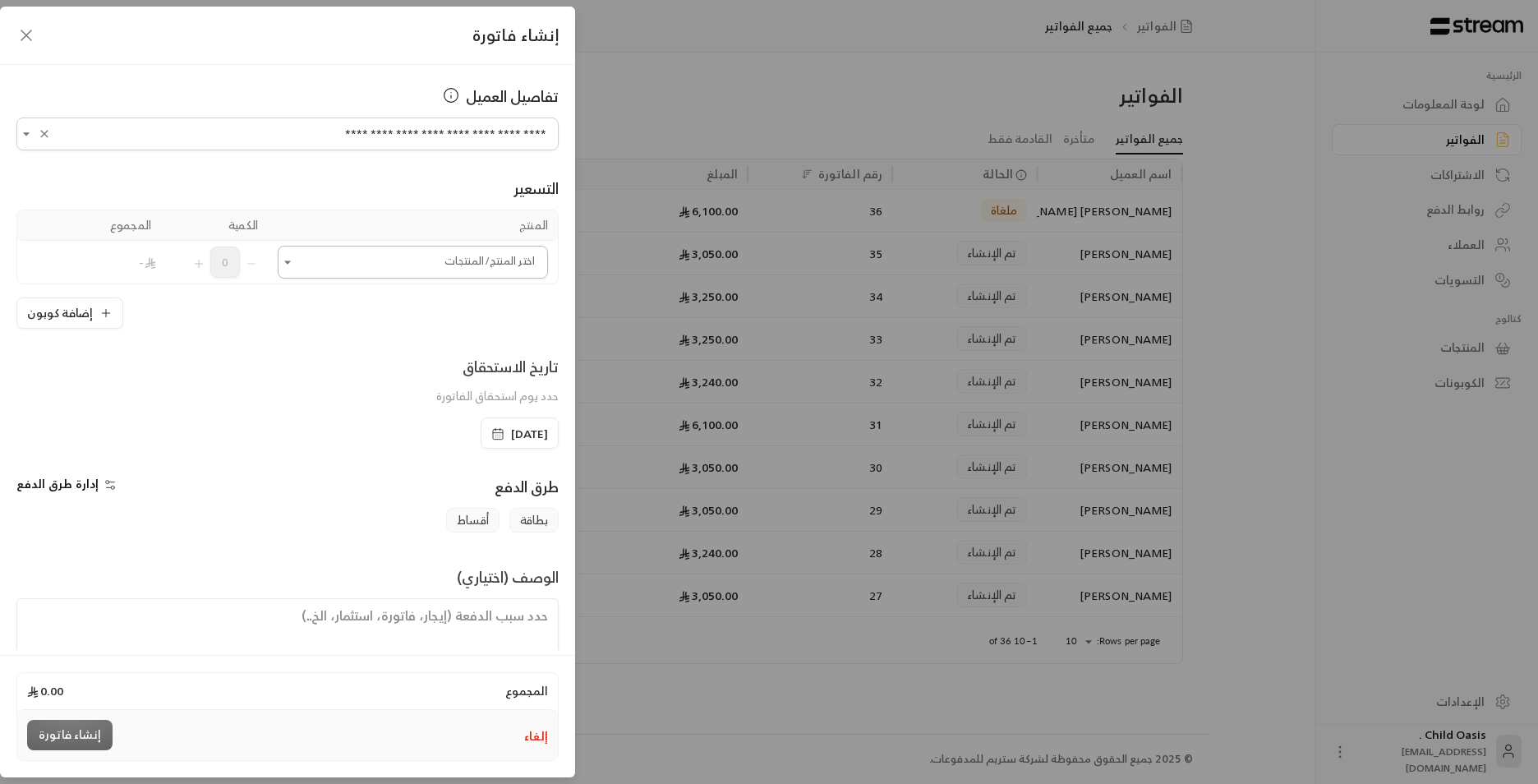
type input "**********"
click at [434, 256] on input "اختر العميل" at bounding box center [412, 262] width 270 height 29
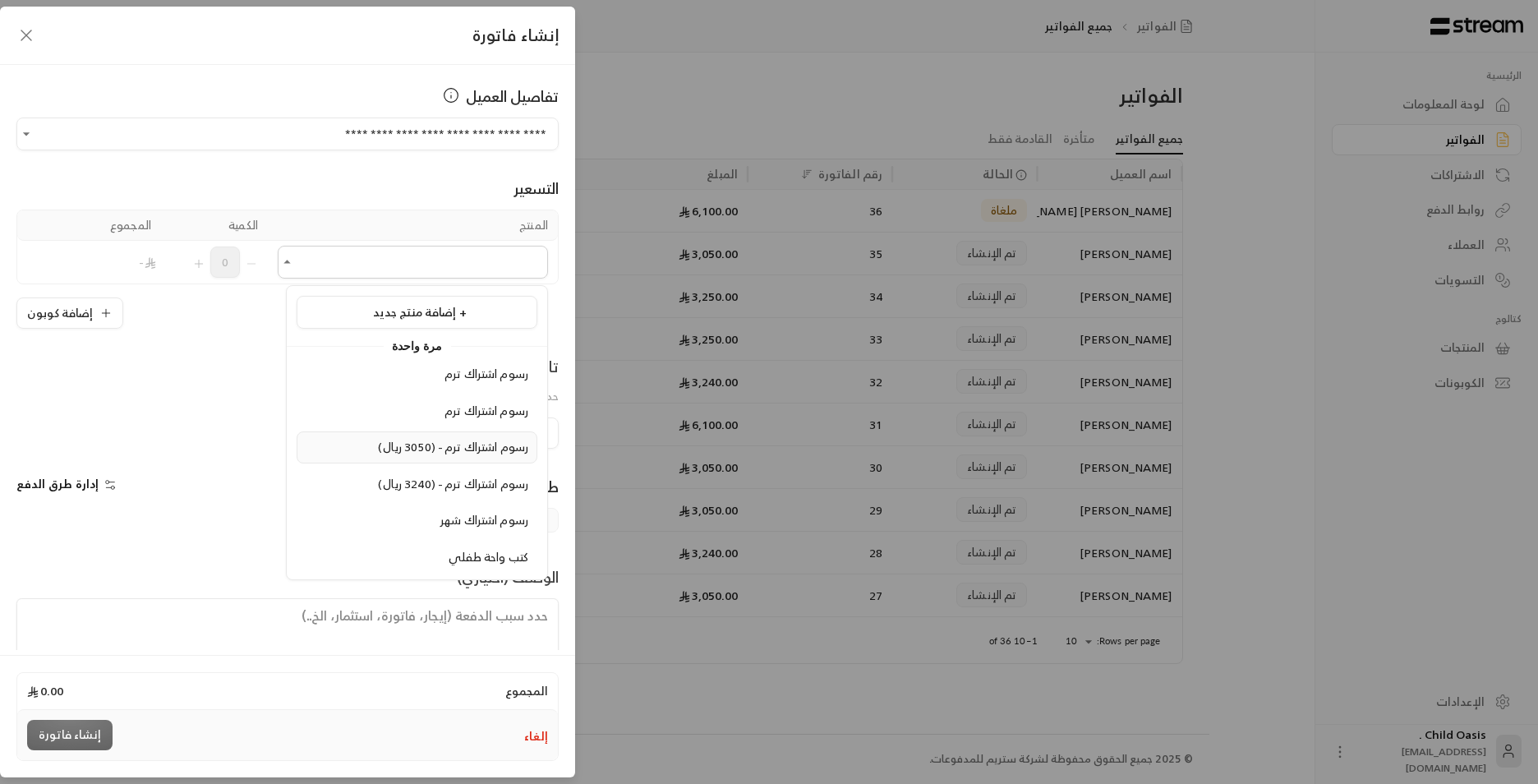
click at [490, 369] on span "رسوم اشتراك ترم - (3050 ريال)" at bounding box center [453, 446] width 151 height 21
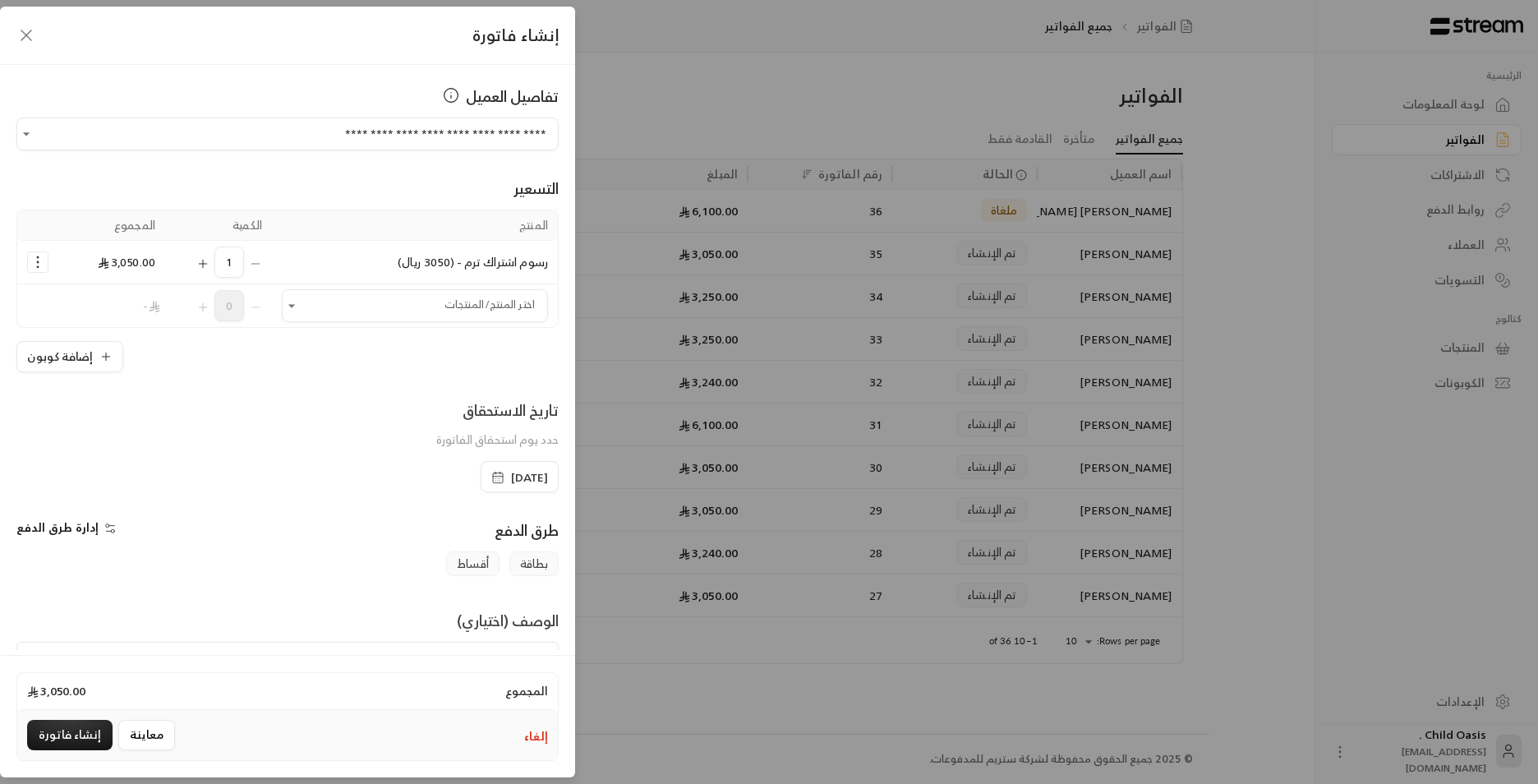
click at [492, 369] on span "[DATE]" at bounding box center [520, 477] width 57 height 16
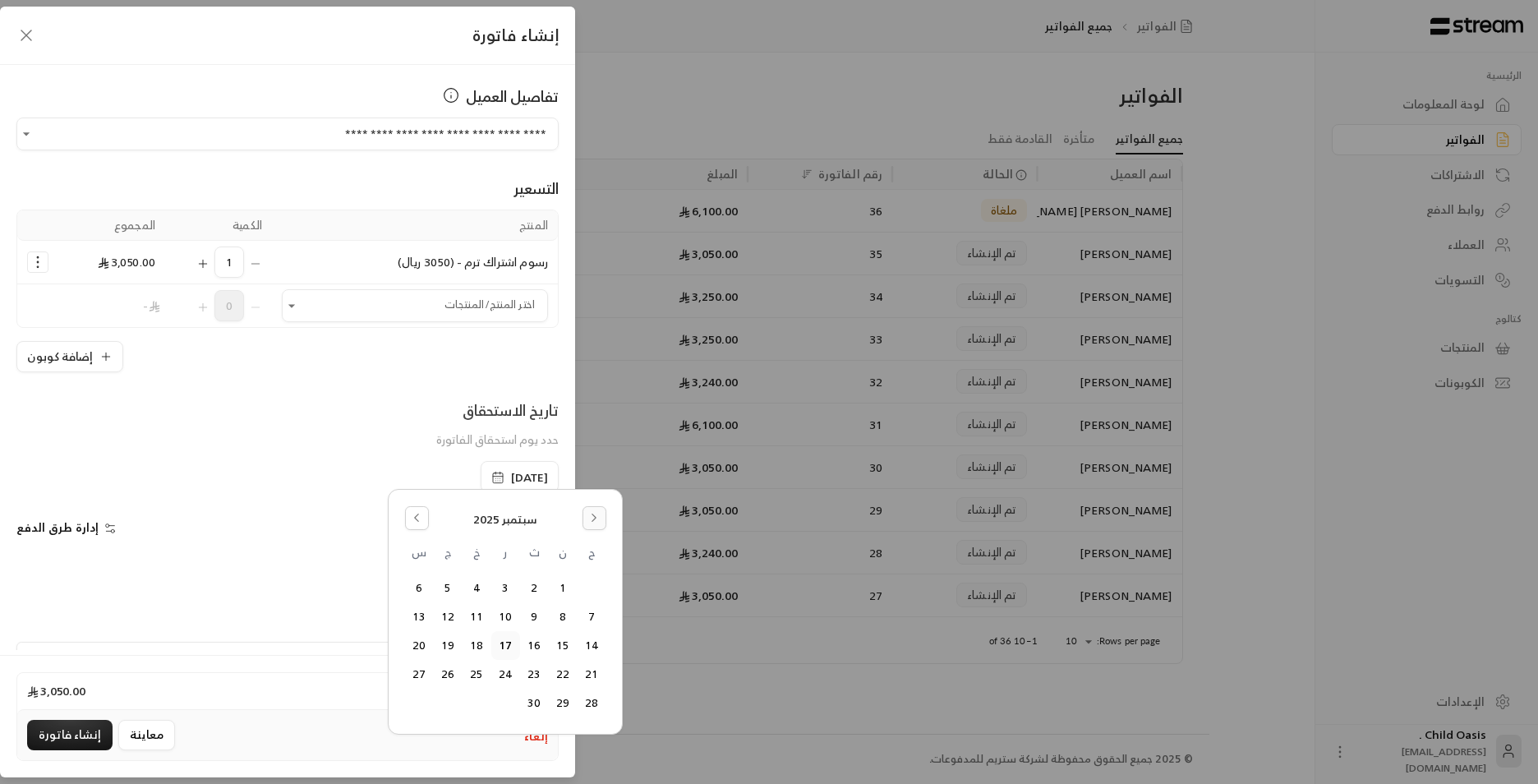
click at [595, 369] on icon "Go to the Next Month" at bounding box center [593, 517] width 12 height 12
click at [449, 369] on button "17" at bounding box center [448, 645] width 27 height 27
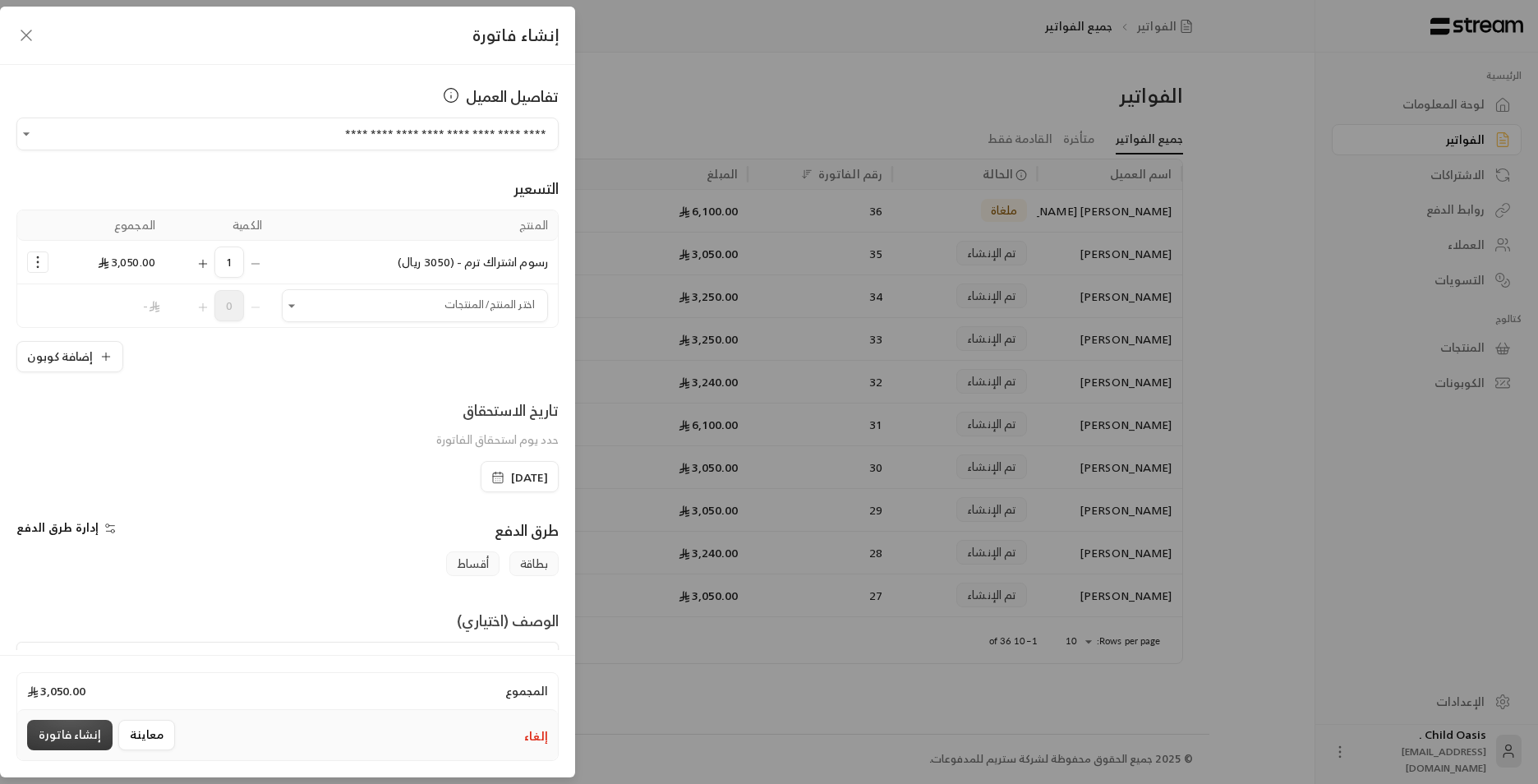
click at [71, 369] on button "إنشاء فاتورة" at bounding box center [70, 735] width 86 height 30
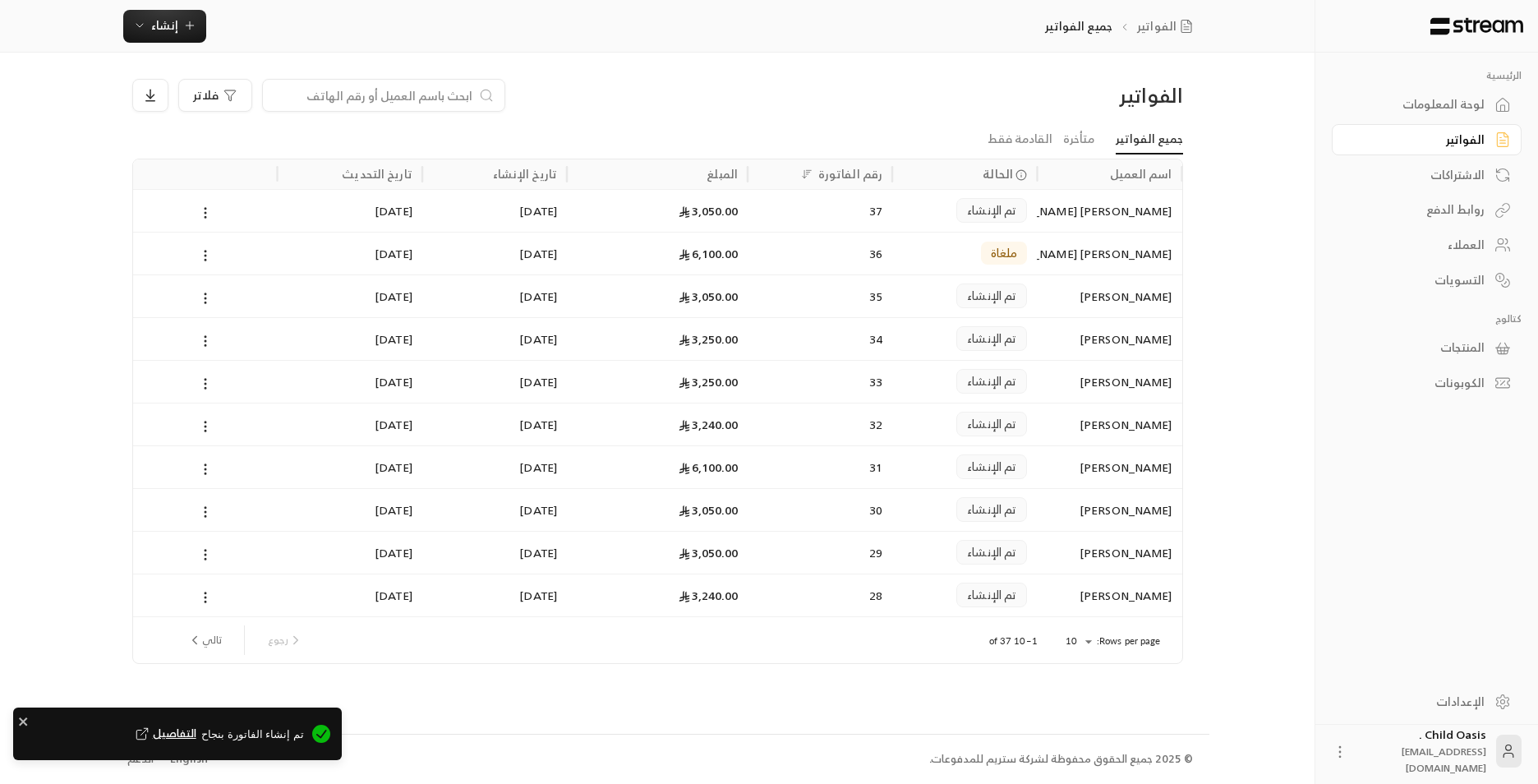
click at [789, 216] on div "37" at bounding box center [820, 210] width 145 height 43
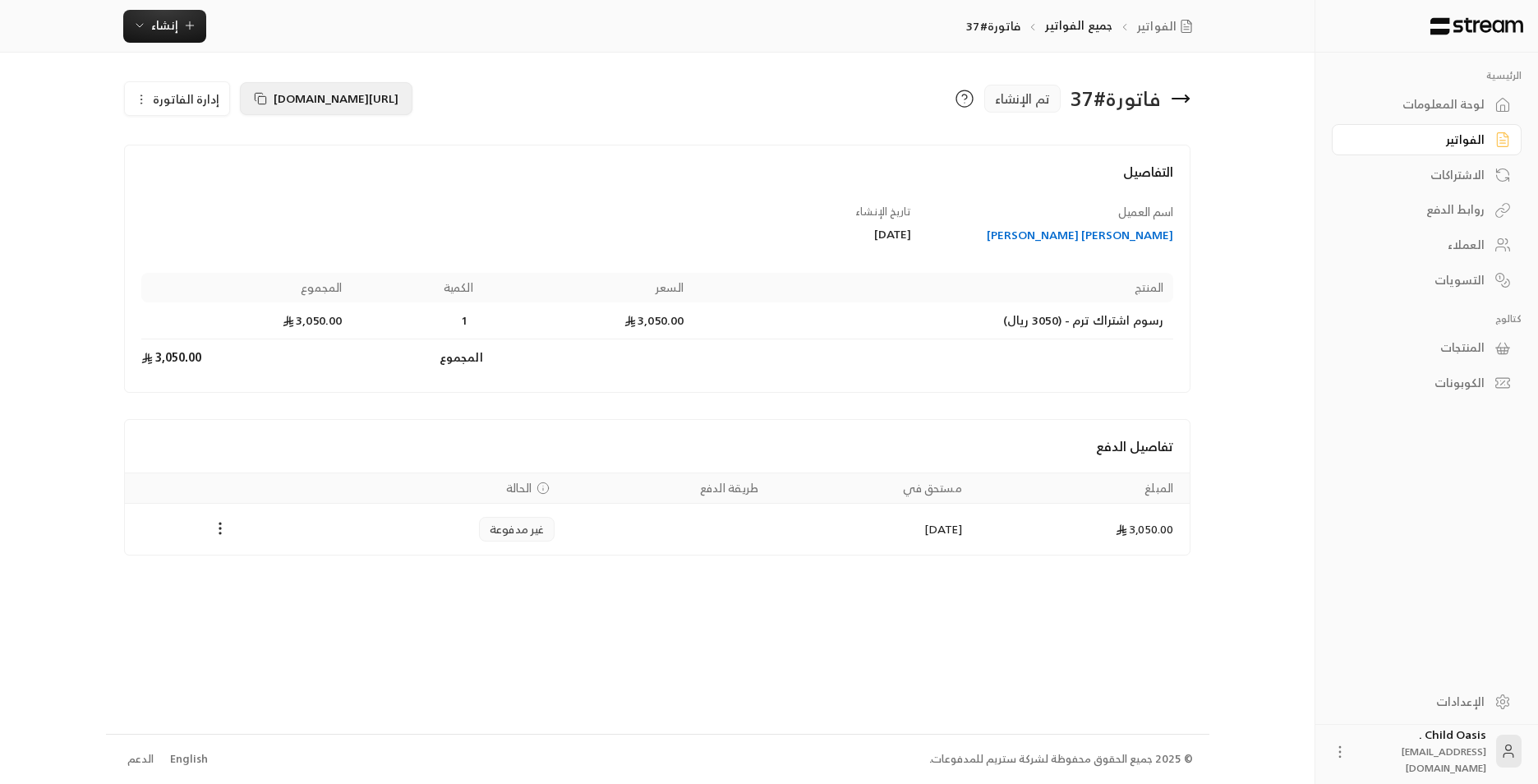
click at [318, 99] on span "https://streampay.sa/s/G2wTB" at bounding box center [336, 98] width 125 height 21
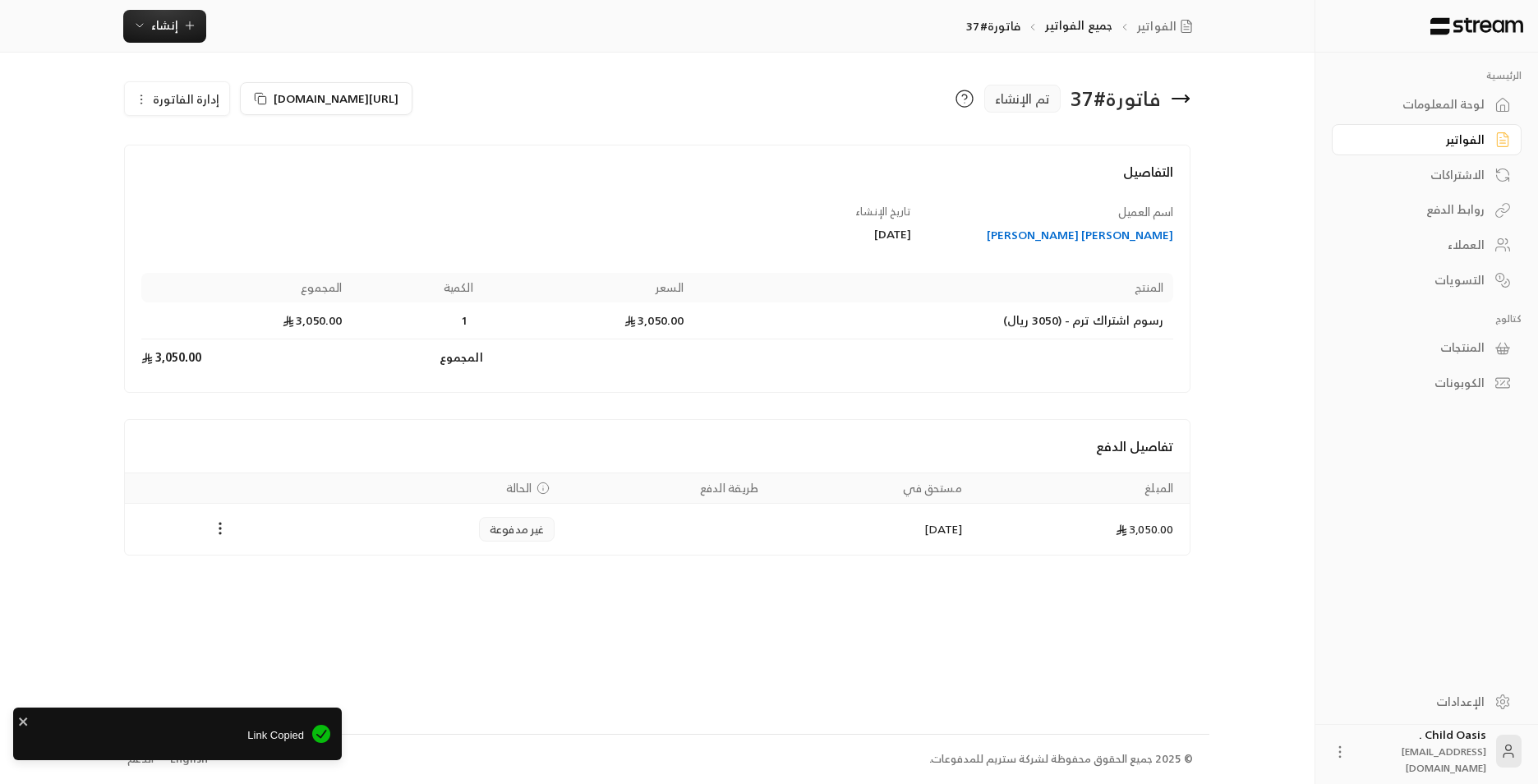
click at [343, 80] on div "https://streampay.sa/s/G2wTB إدارة الفاتورة" at bounding box center [386, 98] width 542 height 39
click at [343, 88] on span "https://streampay.sa/s/G2wTB" at bounding box center [336, 98] width 125 height 21
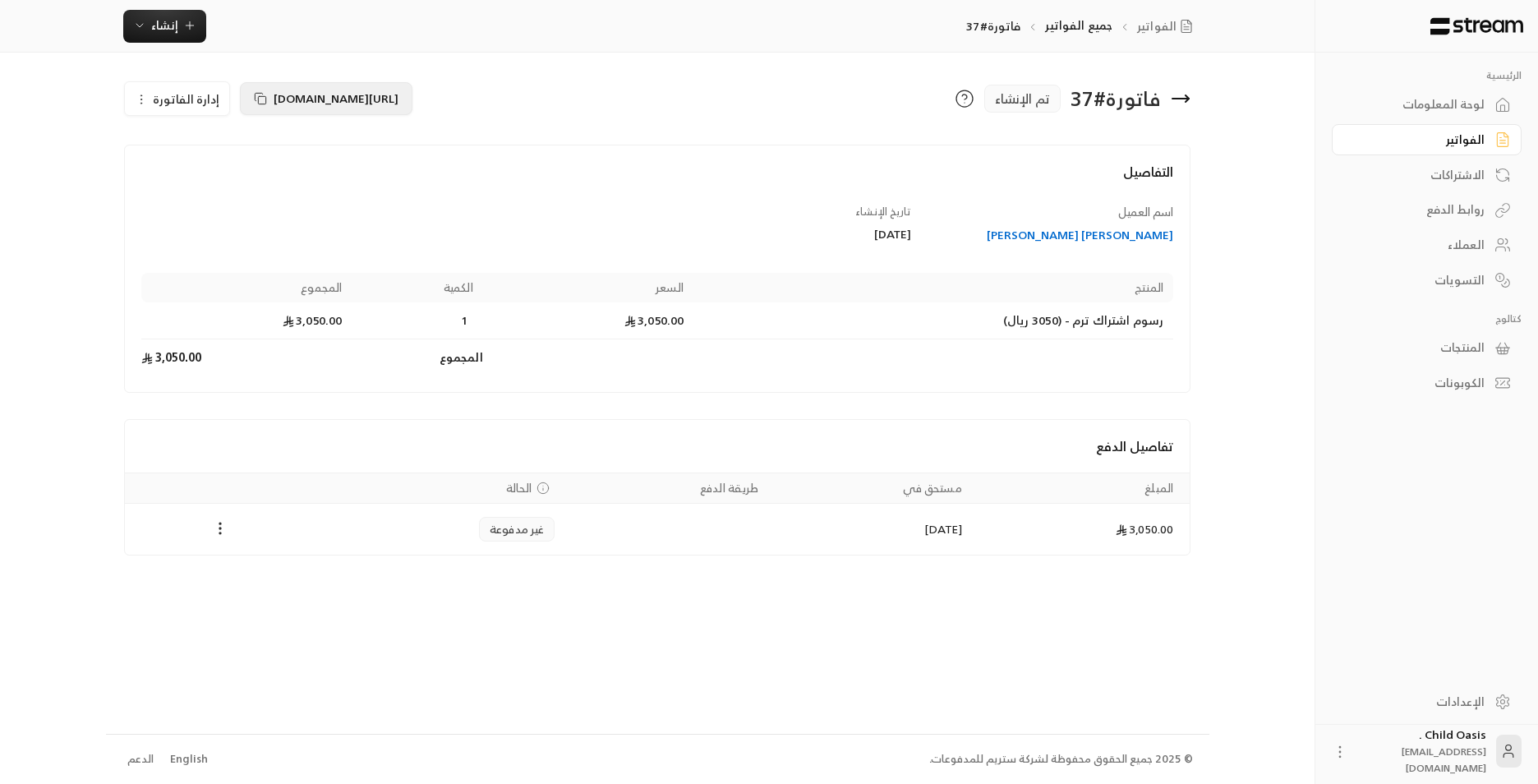
click at [265, 107] on button "https://streampay.sa/s/G2wTB" at bounding box center [326, 98] width 172 height 33
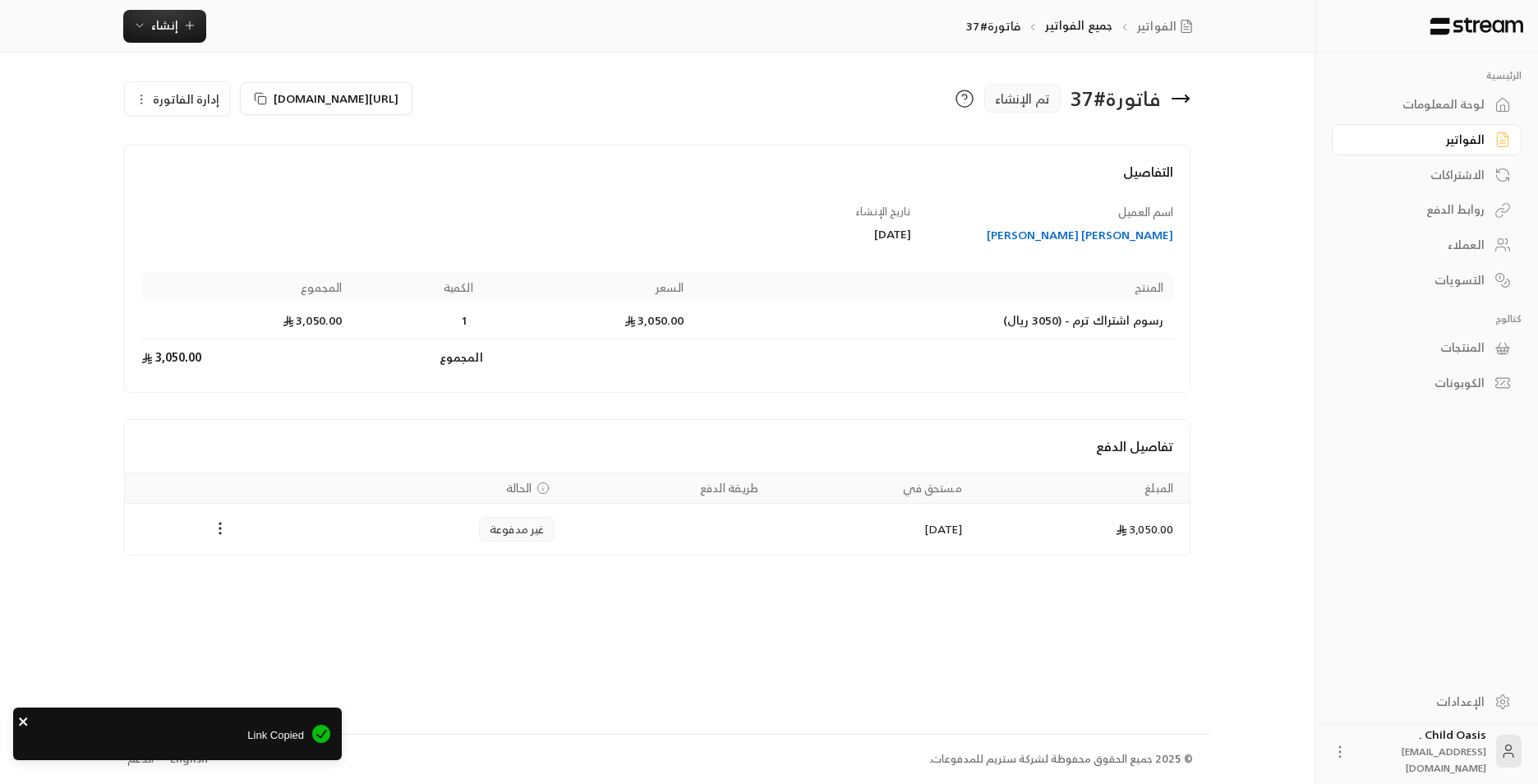
click at [19, 369] on icon "close" at bounding box center [23, 721] width 12 height 13
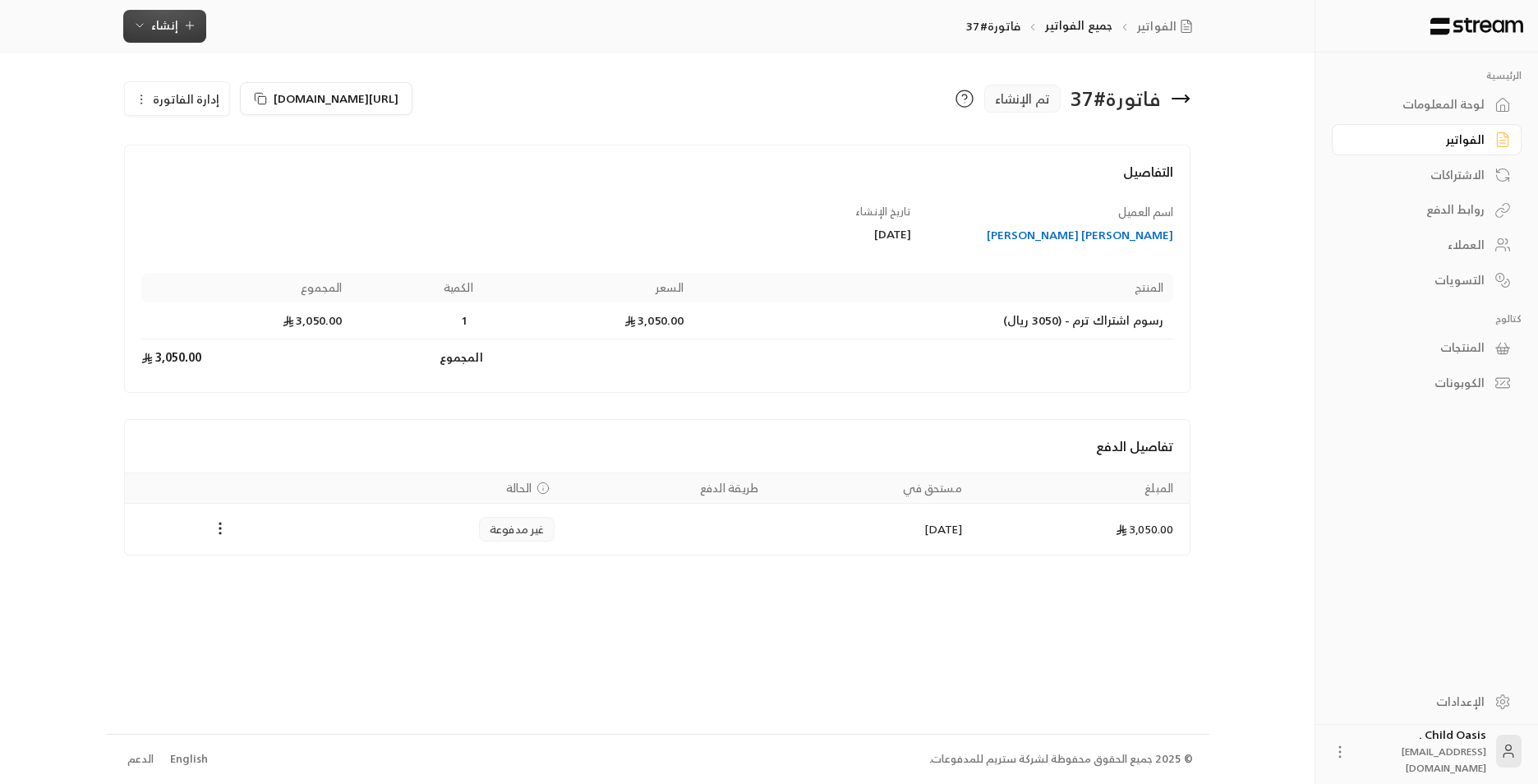
click at [170, 36] on button "إنشاء" at bounding box center [164, 26] width 83 height 33
drag, startPoint x: 599, startPoint y: 135, endPoint x: 542, endPoint y: 120, distance: 58.9
click at [594, 136] on div at bounding box center [657, 137] width 1067 height 13
click at [399, 99] on span "https://streampay.sa/s/G2wTB" at bounding box center [336, 98] width 125 height 21
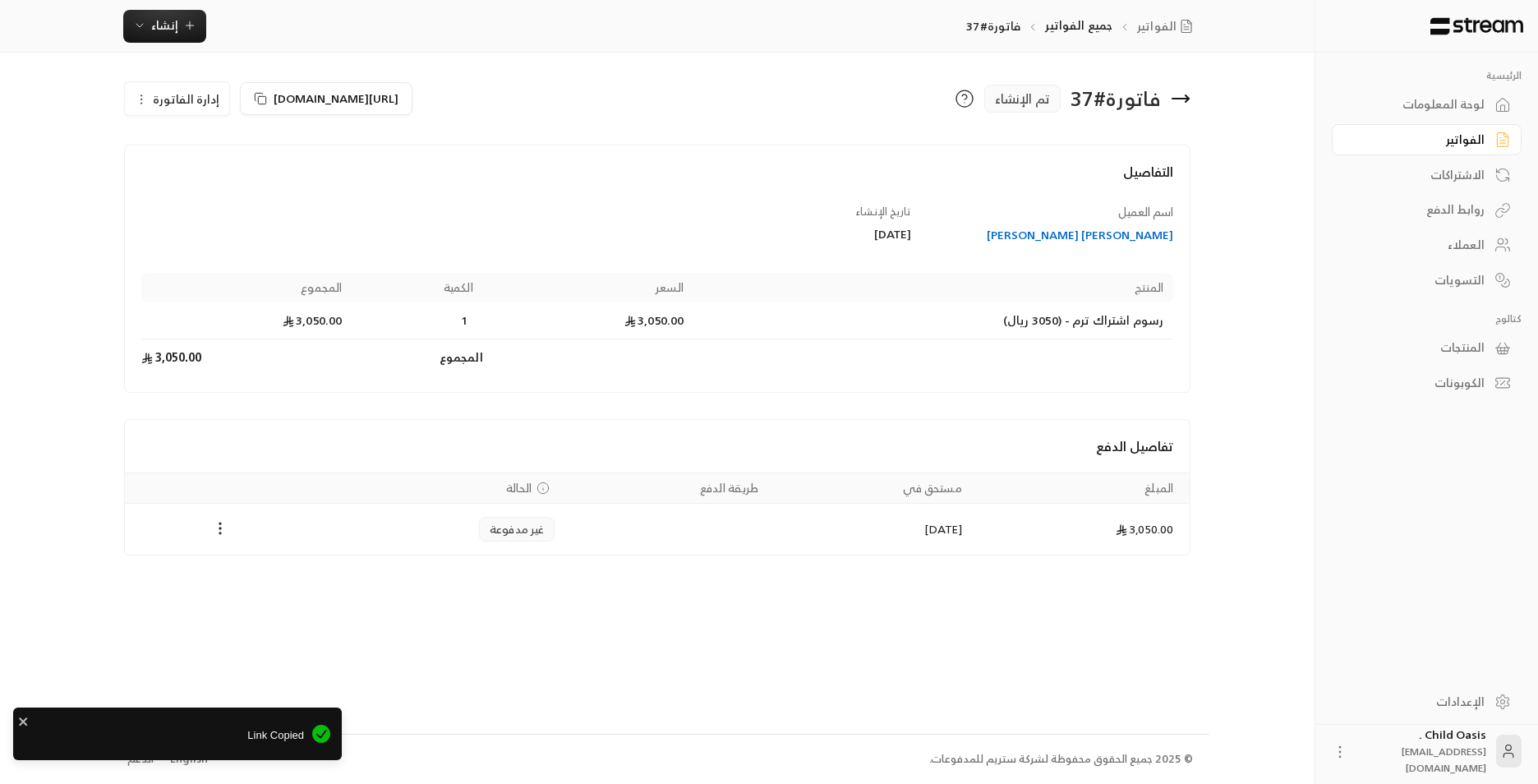
click at [158, 369] on div "Link Copied" at bounding box center [178, 733] width 328 height 53
click at [399, 94] on span "https://streampay.sa/s/G2wTB" at bounding box center [336, 98] width 125 height 21
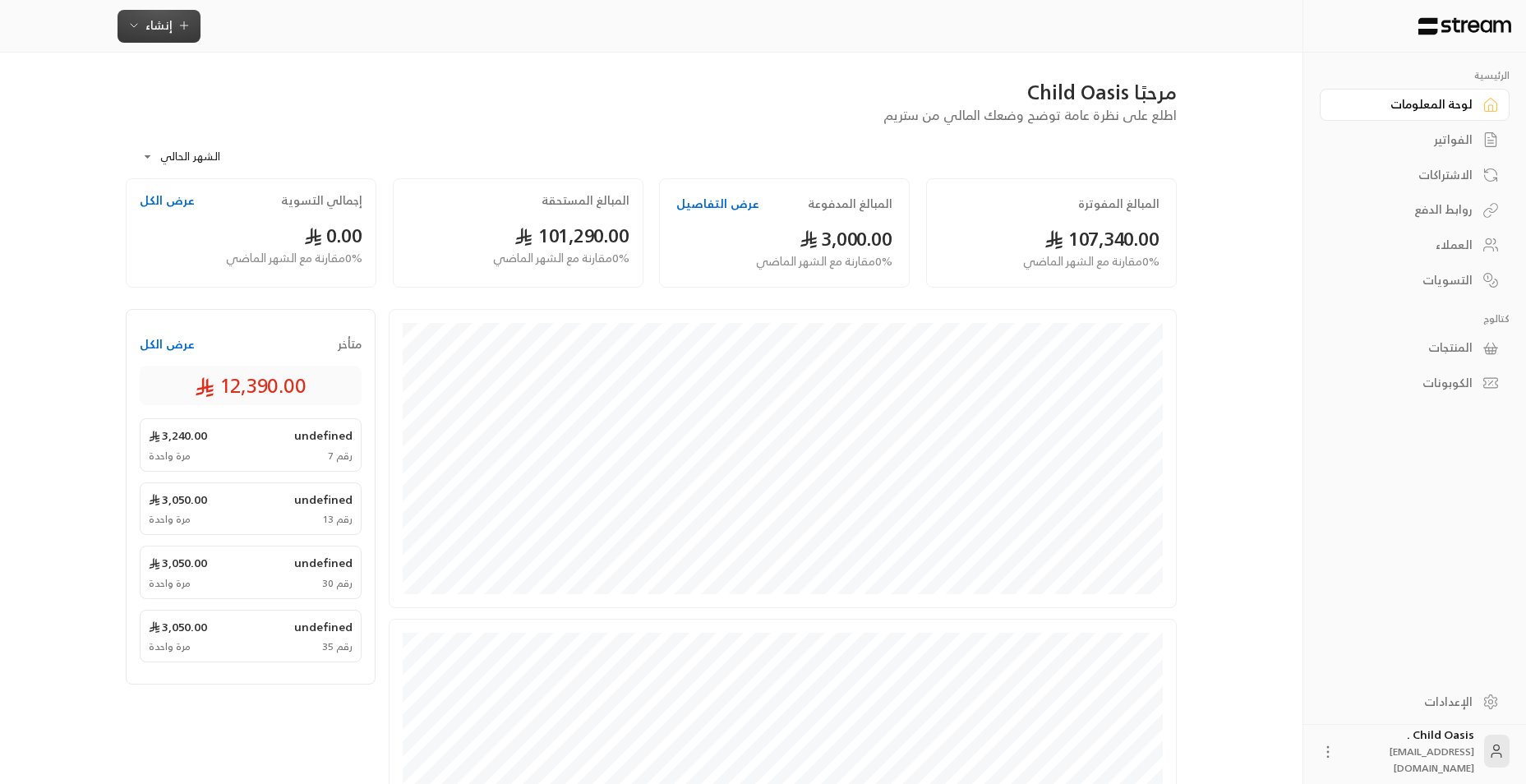
click at [154, 14] on button "إنشاء" at bounding box center [159, 26] width 83 height 33
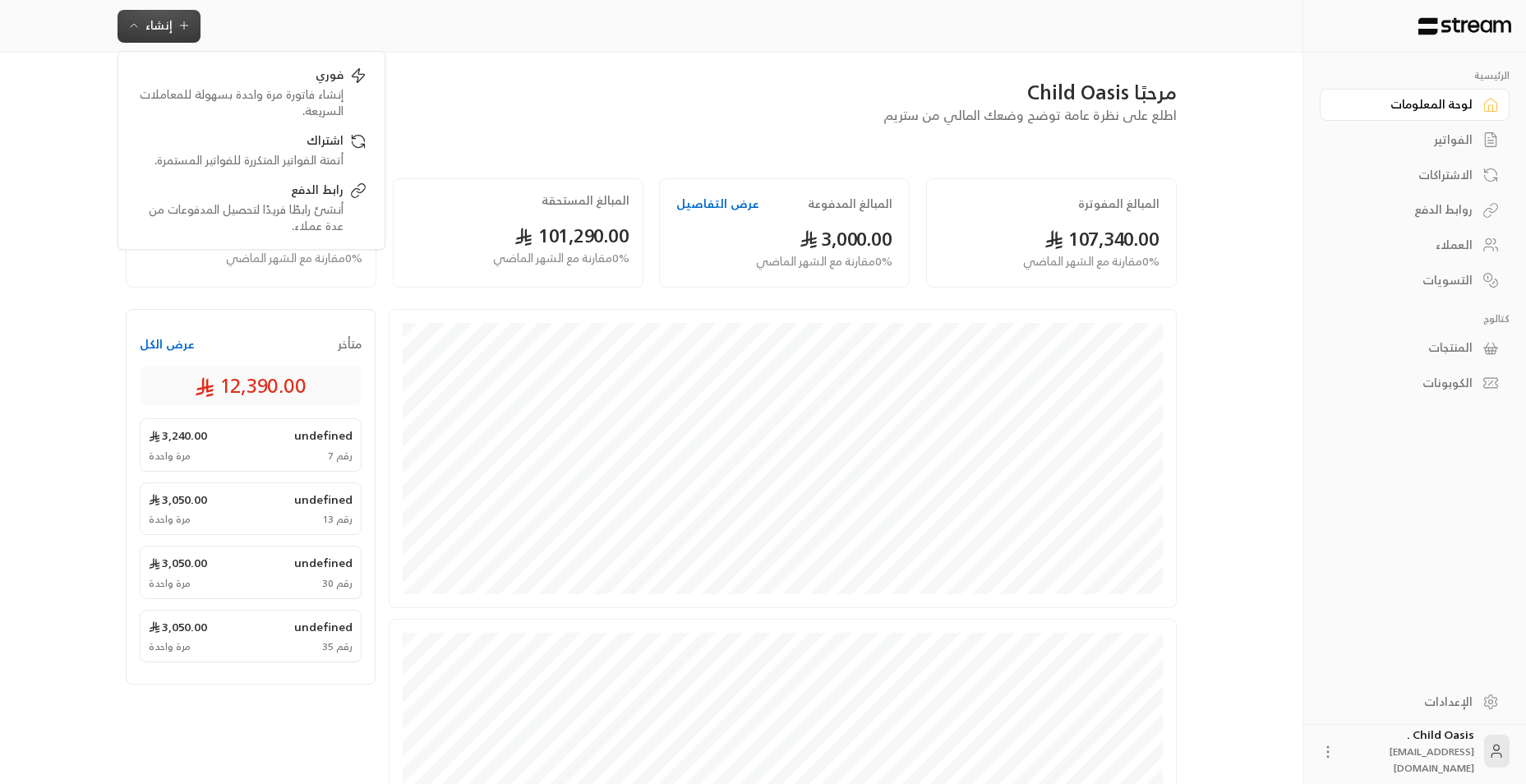
click at [515, 112] on div "مرحبًا Child Oasis اطلع على نظرة عامة توضح وضعك المالي من ستريم" at bounding box center [651, 102] width 1067 height 46
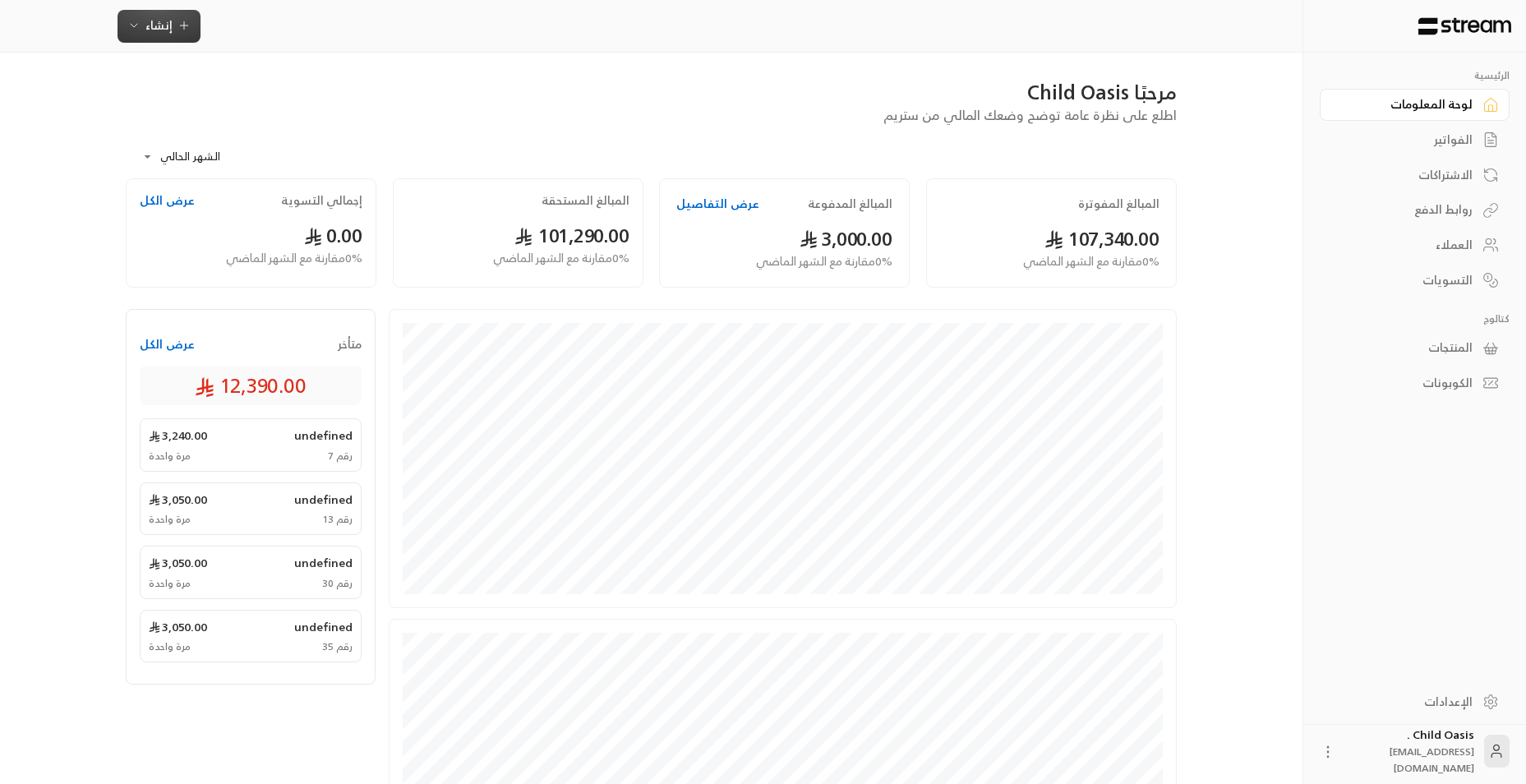
click at [141, 29] on span "إنشاء" at bounding box center [159, 25] width 63 height 21
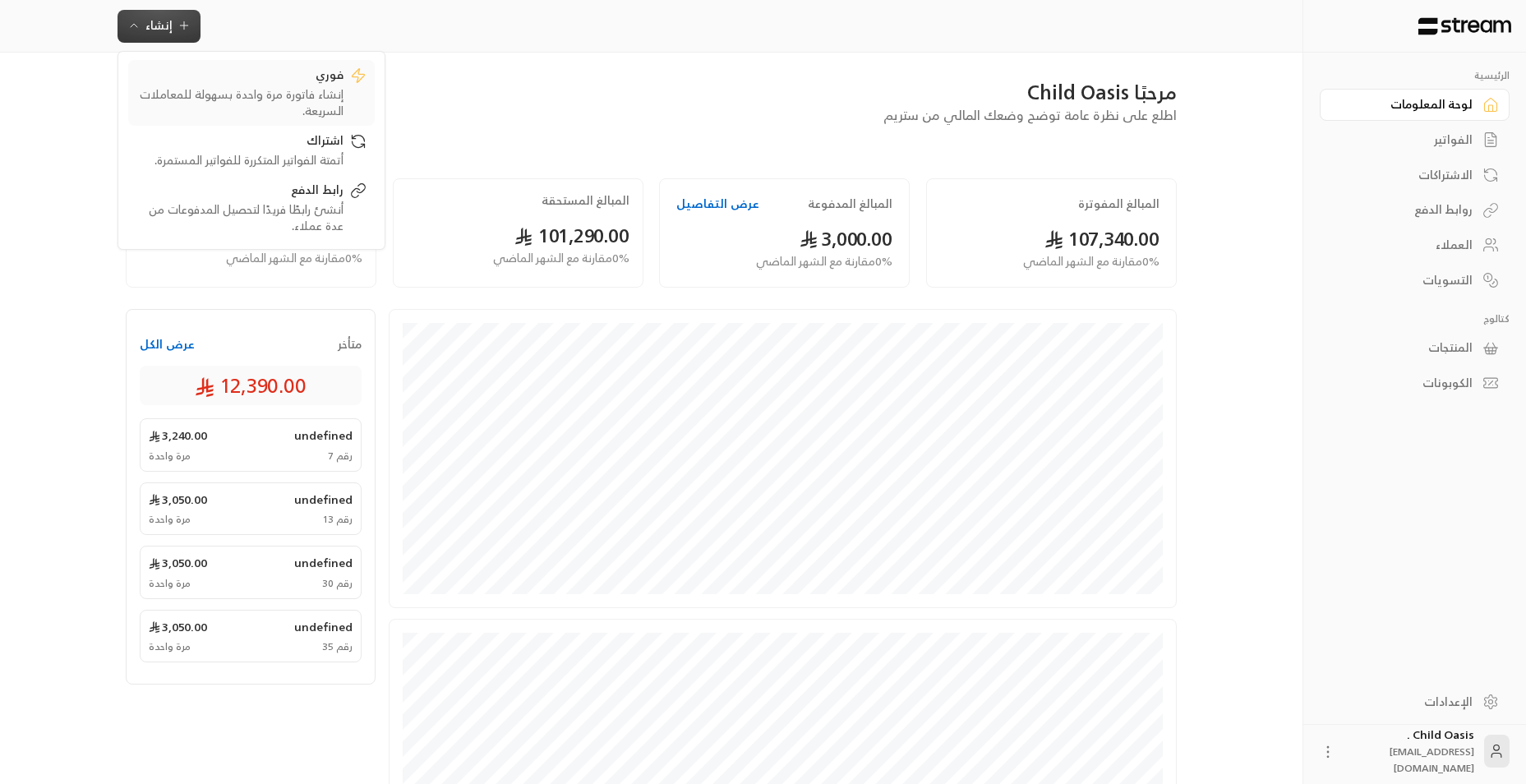
click at [253, 103] on div "إنشاء فاتورة مرة واحدة بسهولة للمعاملات السريعة." at bounding box center [240, 103] width 207 height 33
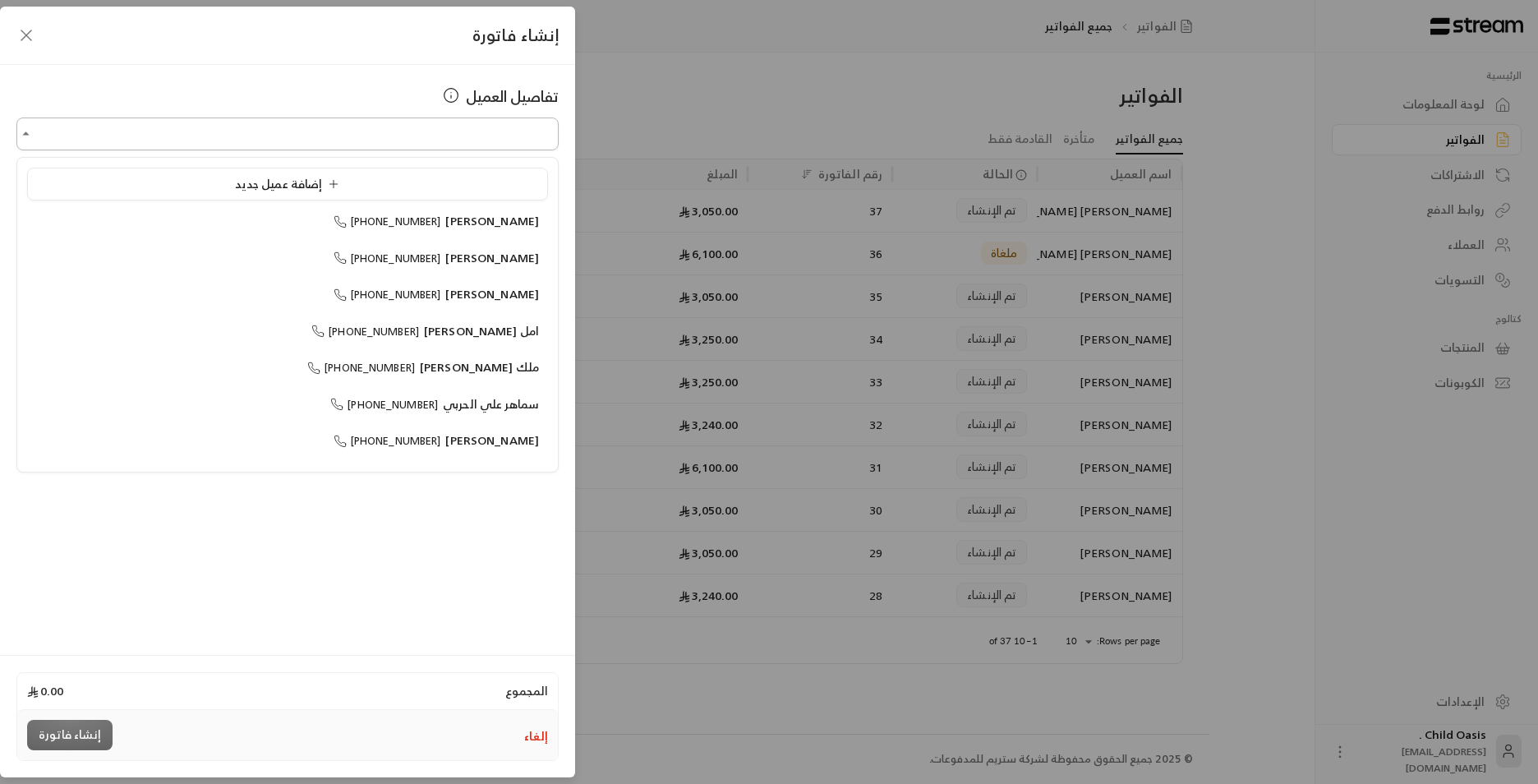
click at [397, 137] on input "اختر العميل" at bounding box center [287, 134] width 542 height 29
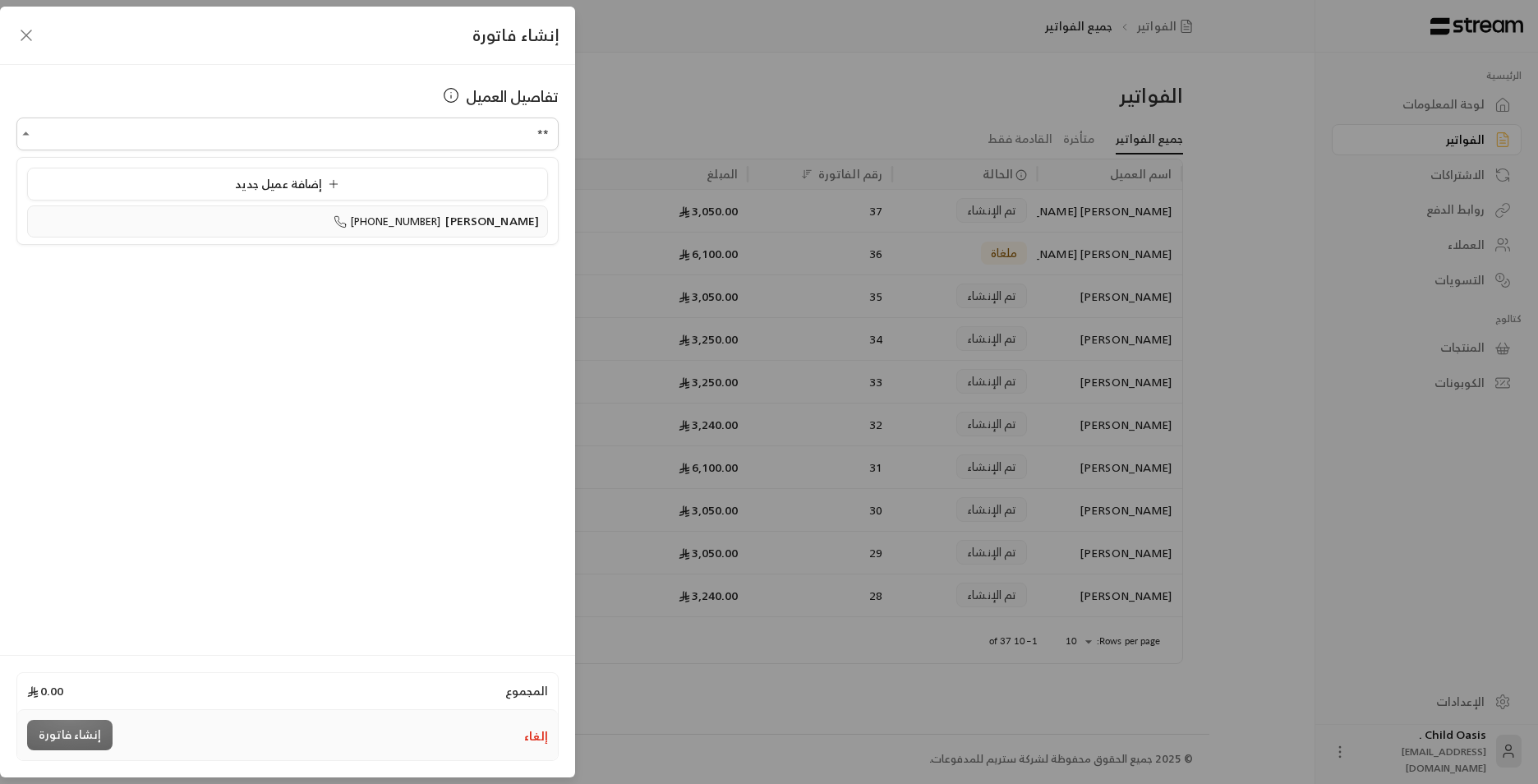
click at [161, 227] on div "عمر سعيد القحطاني +966553183436" at bounding box center [288, 221] width 503 height 17
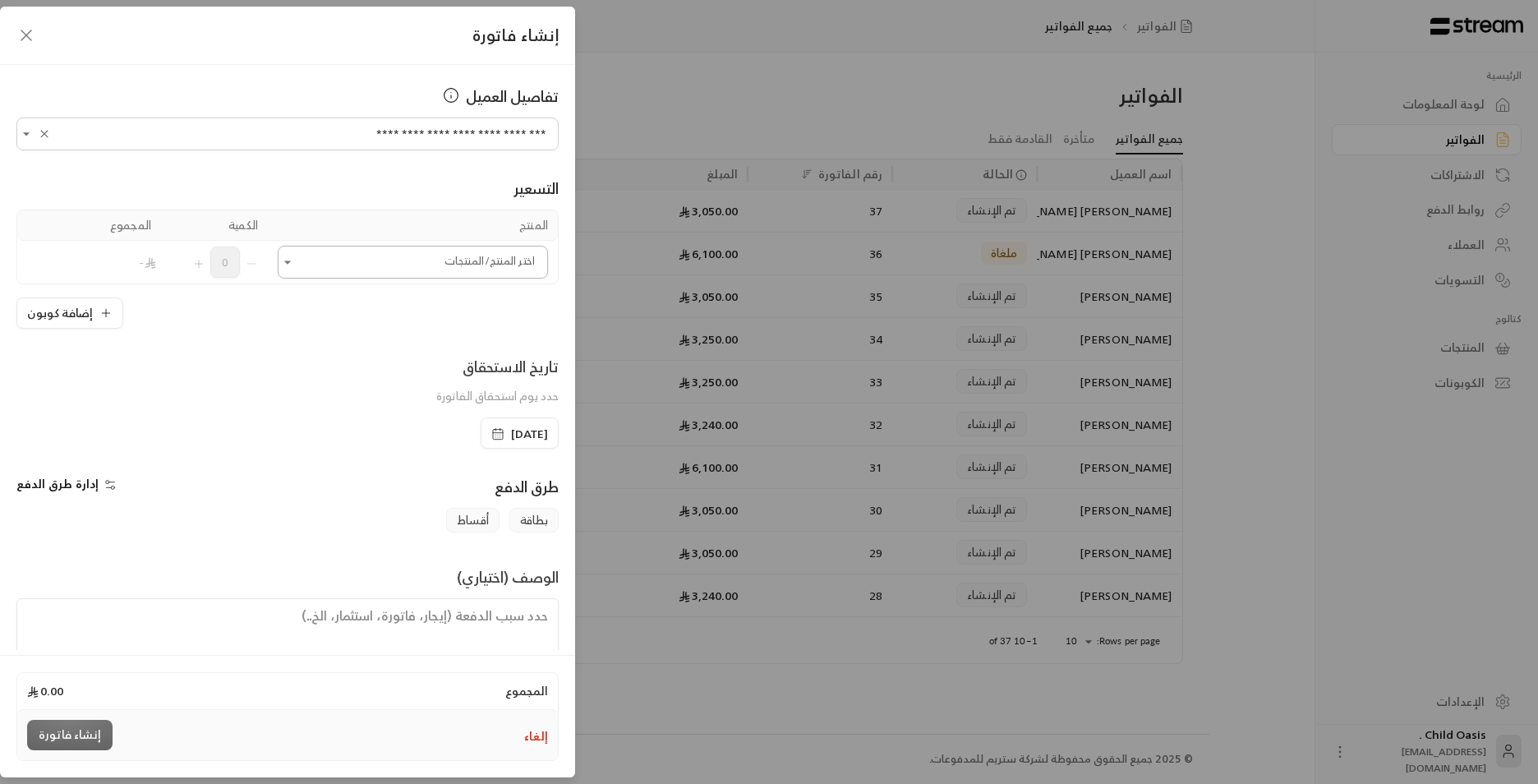
click at [293, 261] on icon "Open" at bounding box center [287, 262] width 16 height 16
type input "**********"
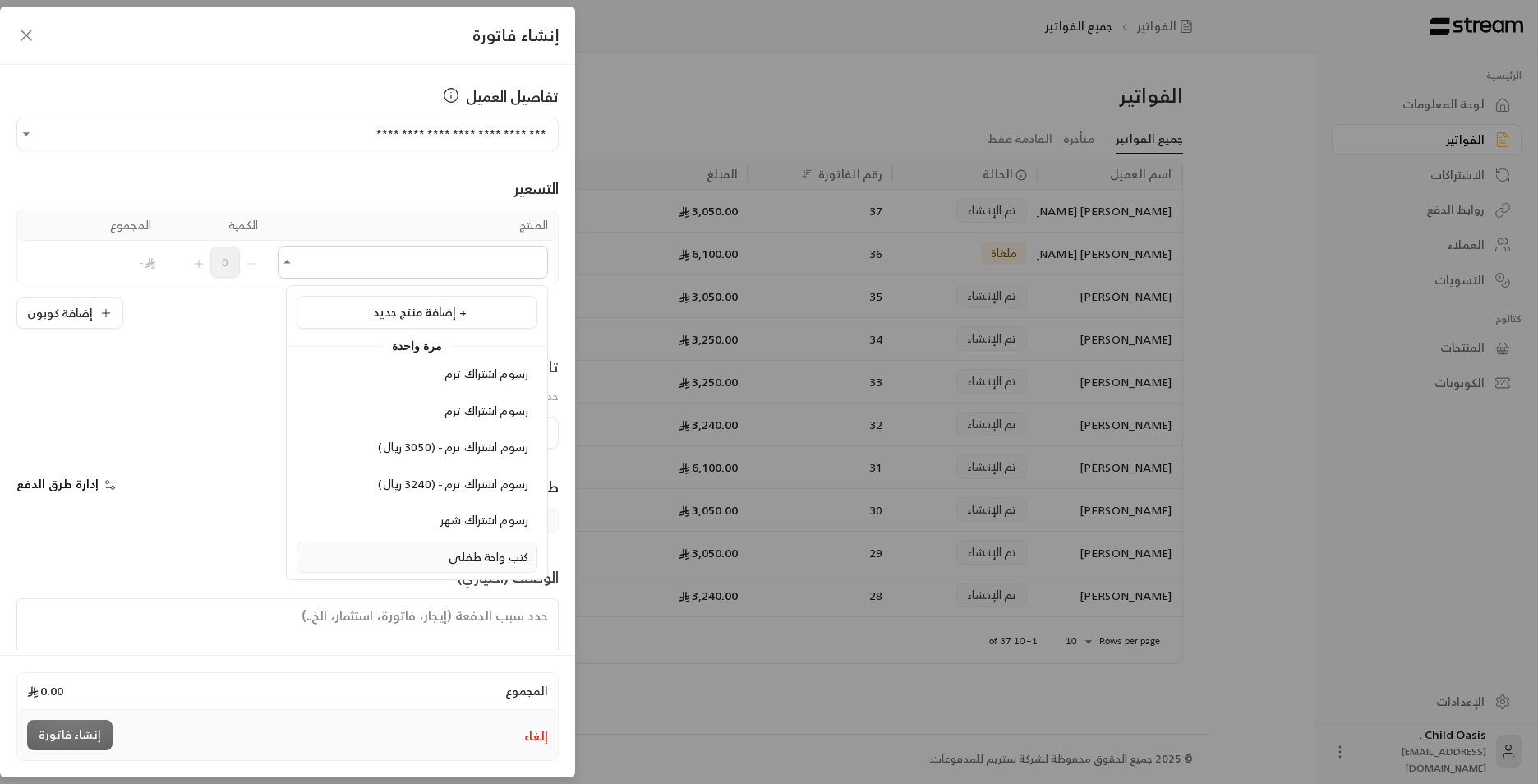
click at [432, 565] on li "كتب واحة طفلي" at bounding box center [418, 557] width 241 height 32
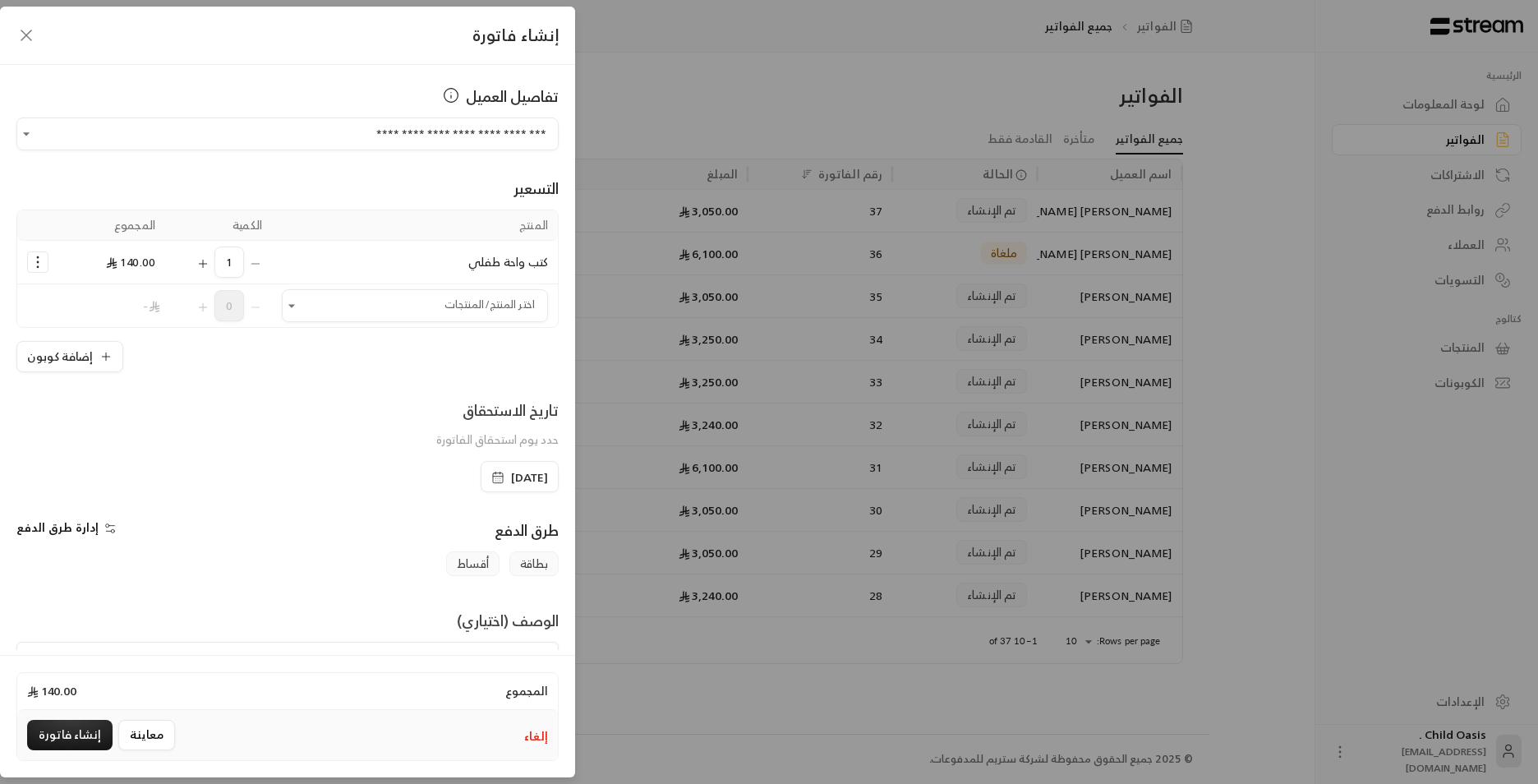
click at [41, 261] on icon "Selected Products" at bounding box center [37, 262] width 16 height 16
click at [492, 474] on icon "button" at bounding box center [498, 477] width 13 height 13
click at [54, 530] on span "إدارة طرق الدفع" at bounding box center [57, 526] width 82 height 21
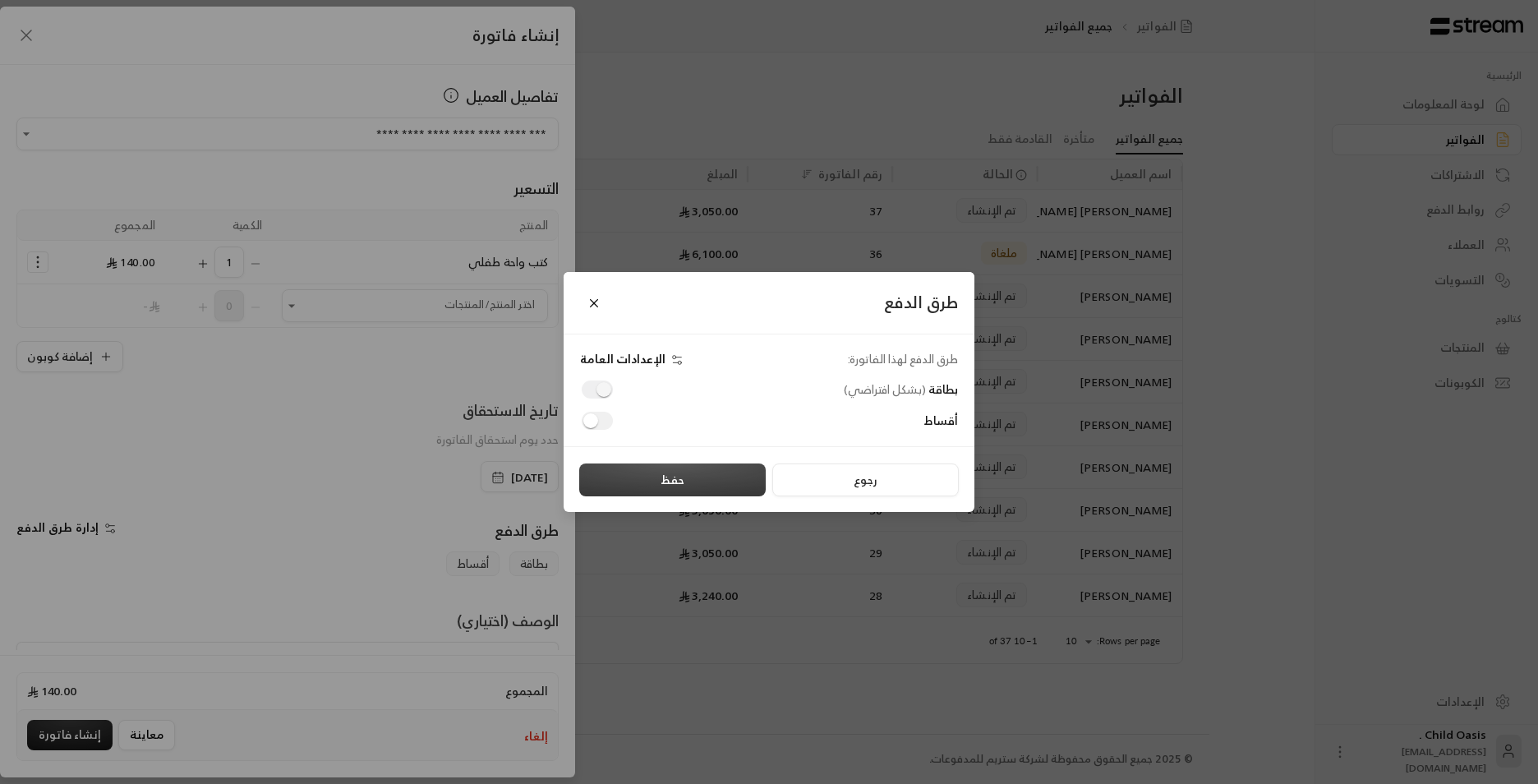
click at [608, 485] on button "حفظ" at bounding box center [672, 479] width 186 height 33
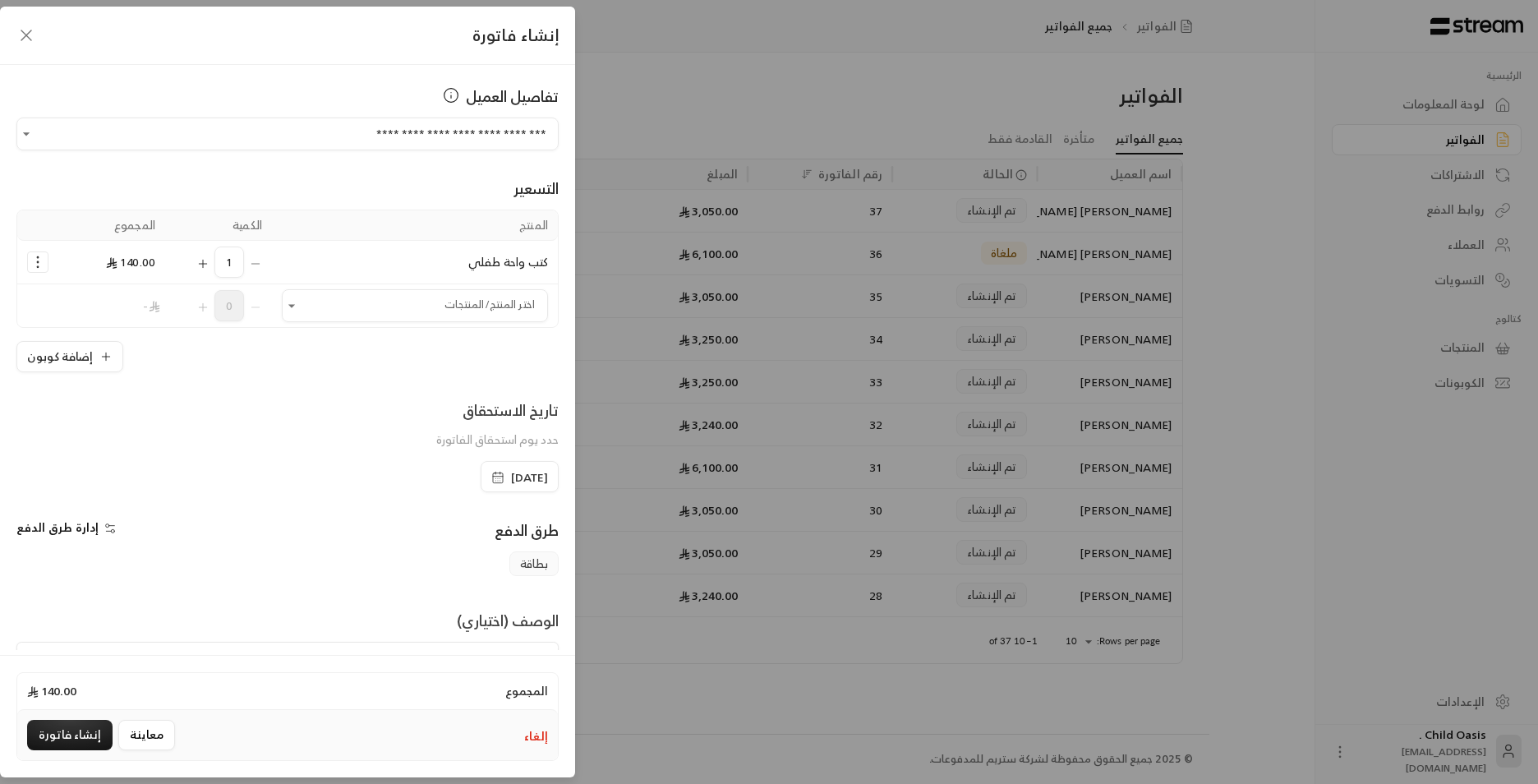
click at [492, 484] on span "[DATE]" at bounding box center [520, 477] width 57 height 16
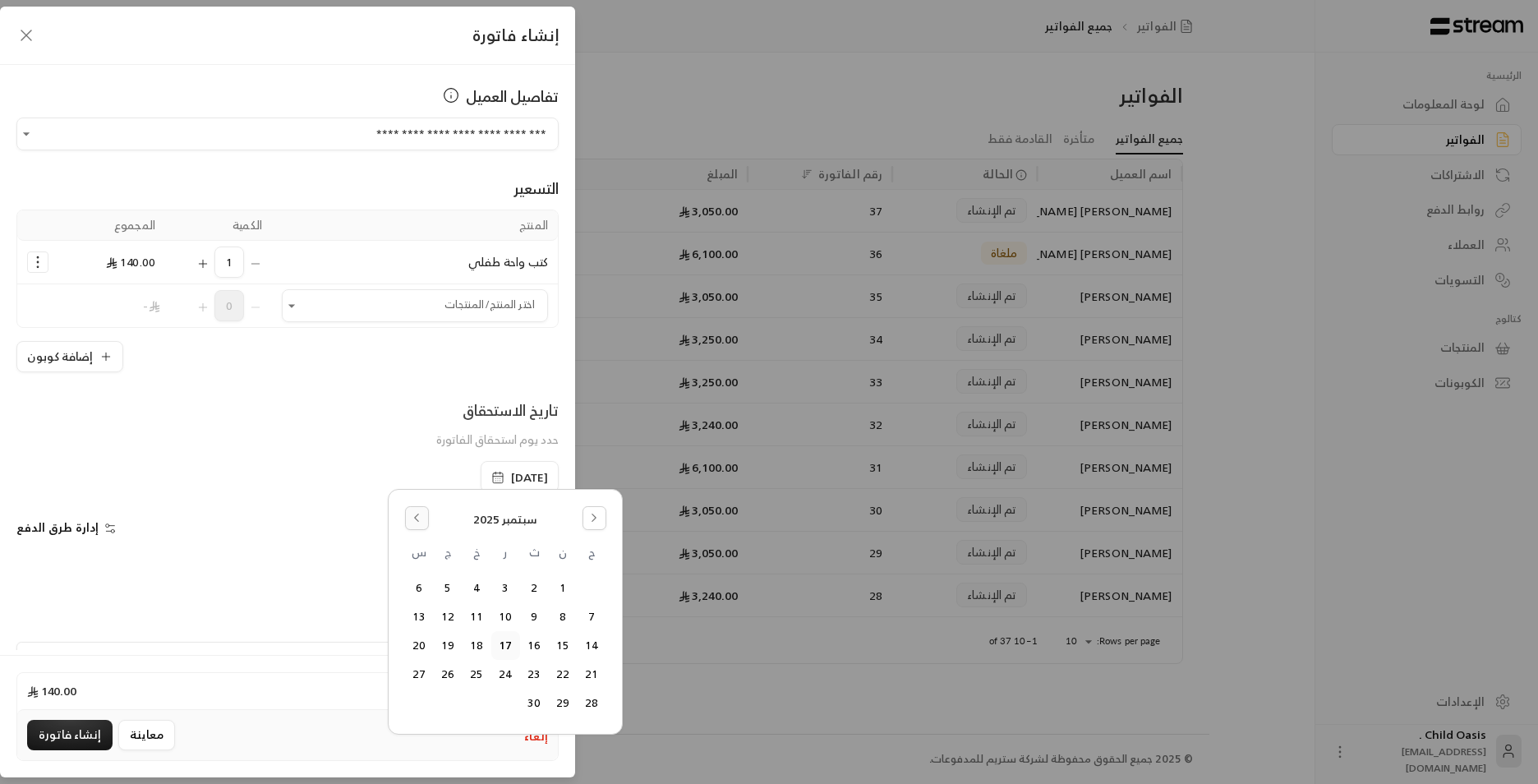
click at [413, 524] on button "Go to the Previous Month" at bounding box center [417, 517] width 24 height 24
click at [557, 685] on button "18" at bounding box center [563, 674] width 27 height 27
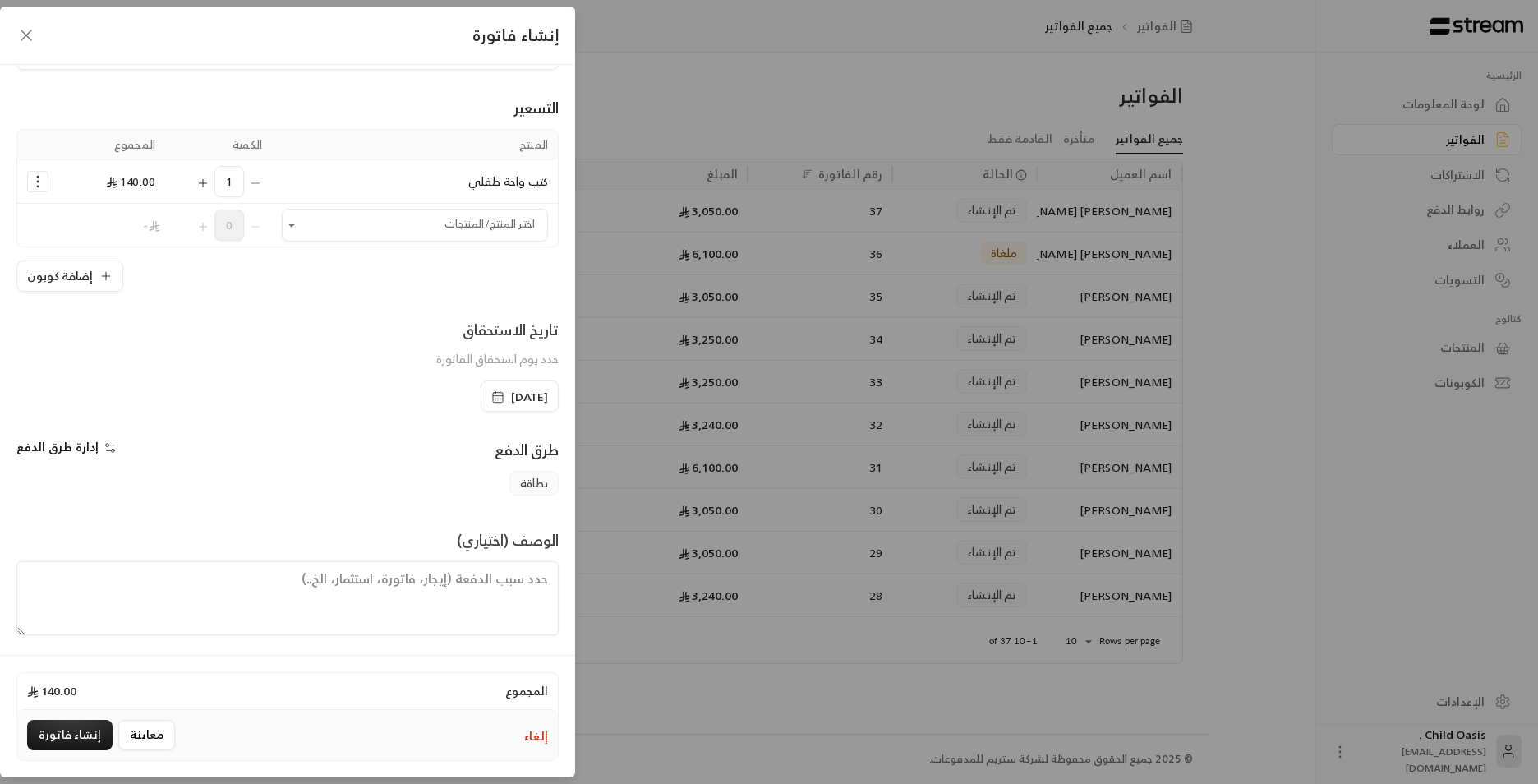
scroll to position [86, 0]
click at [492, 602] on textarea at bounding box center [287, 593] width 542 height 74
click at [549, 574] on textarea "شراء كتب" at bounding box center [287, 593] width 542 height 74
type textarea "تم شراء كتب"
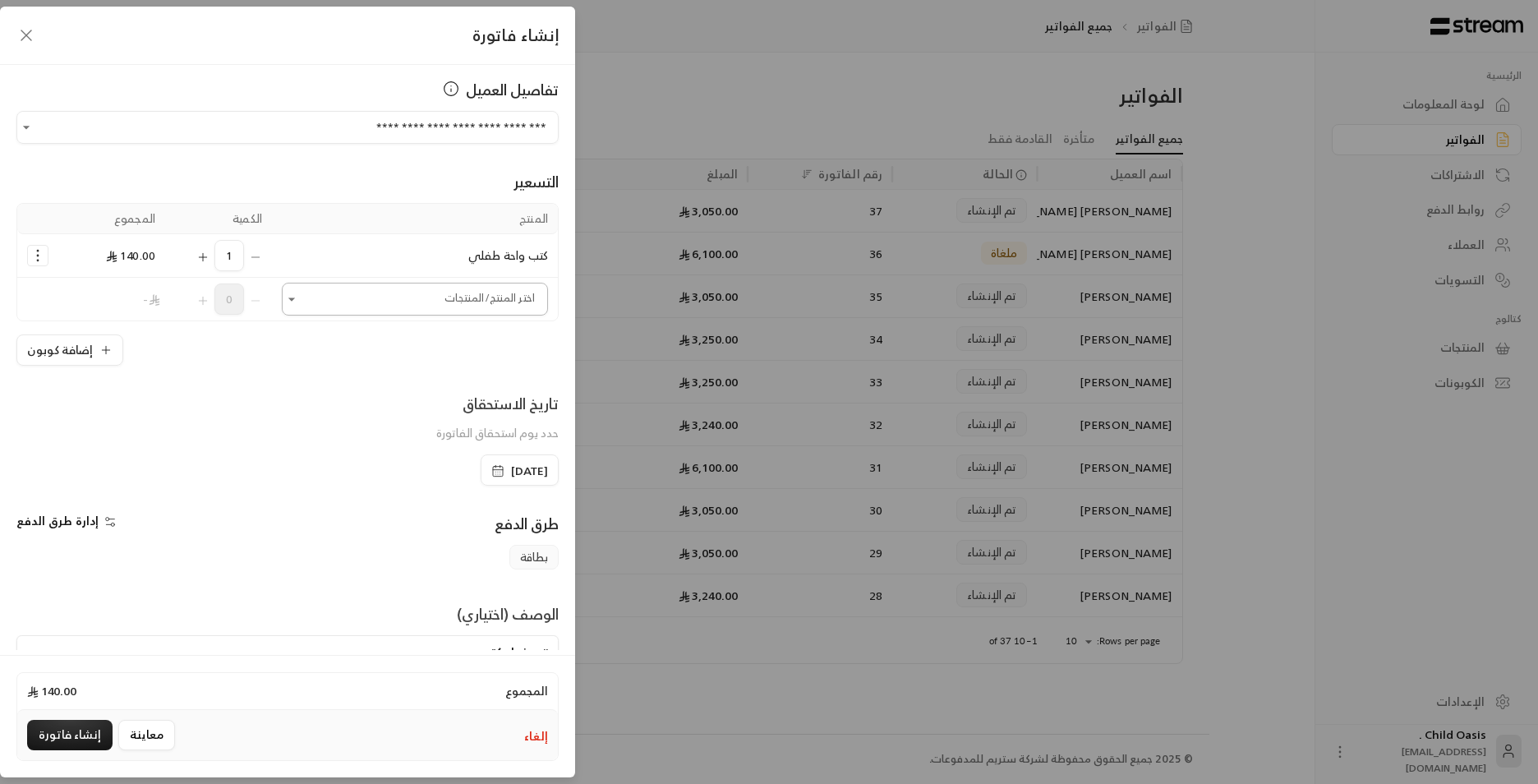
scroll to position [0, 0]
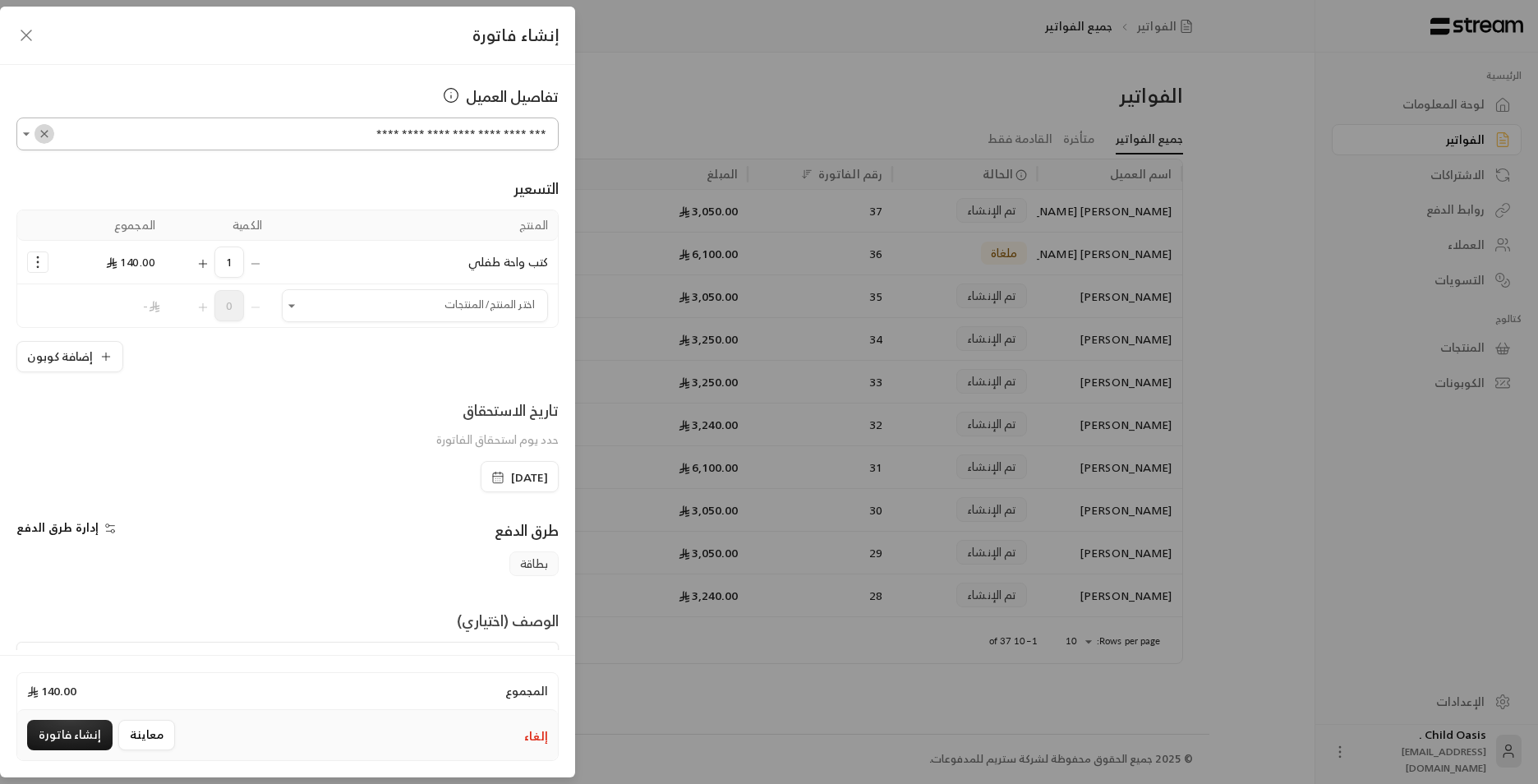
click at [51, 132] on icon "Clear" at bounding box center [44, 134] width 13 height 13
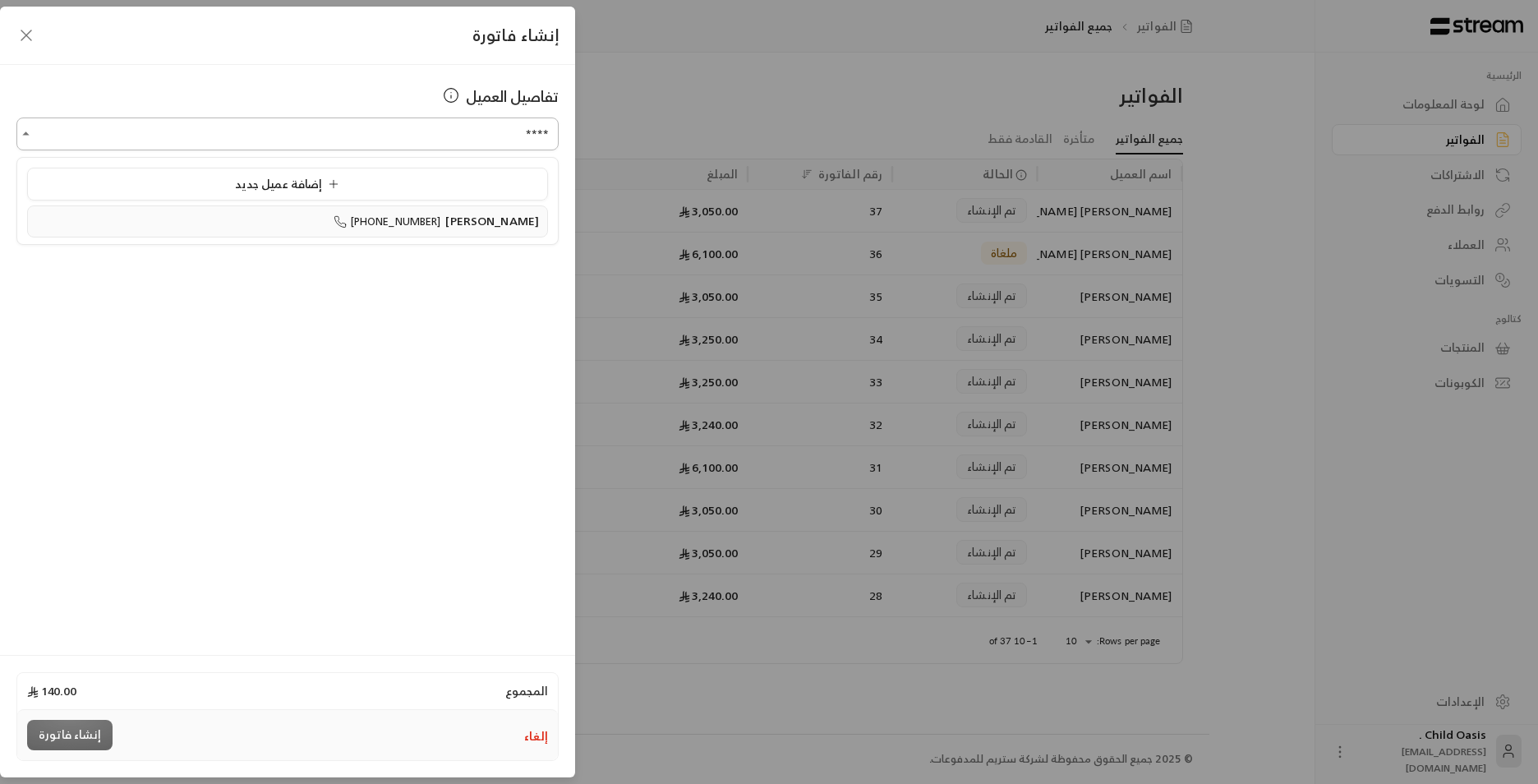
click at [172, 213] on div "سامر محمد الفيفي +966555329075" at bounding box center [288, 221] width 503 height 17
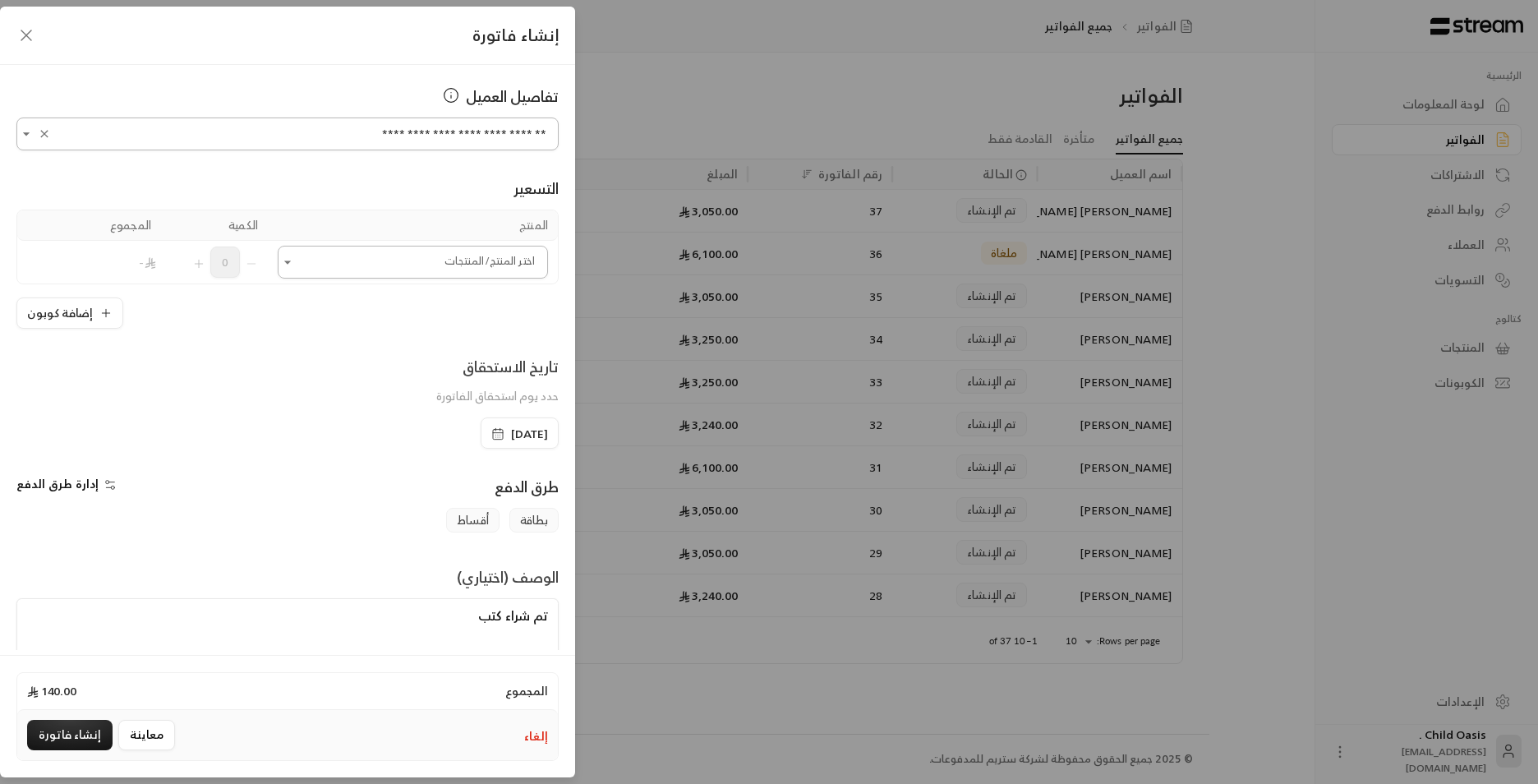
type input "**********"
click at [332, 260] on input "اختر العميل" at bounding box center [412, 262] width 270 height 29
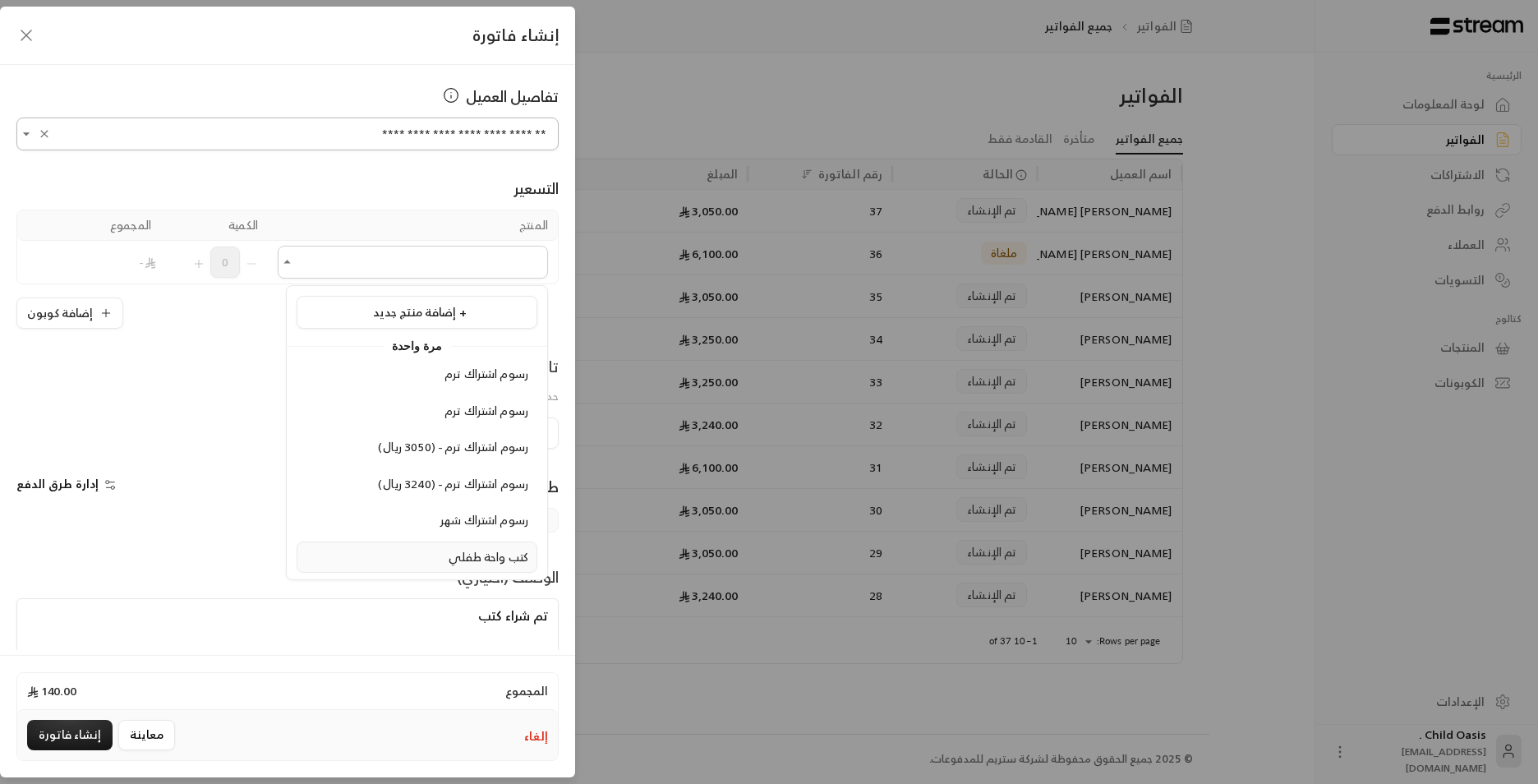
click at [502, 565] on span "كتب واحة طفلي" at bounding box center [488, 557] width 79 height 21
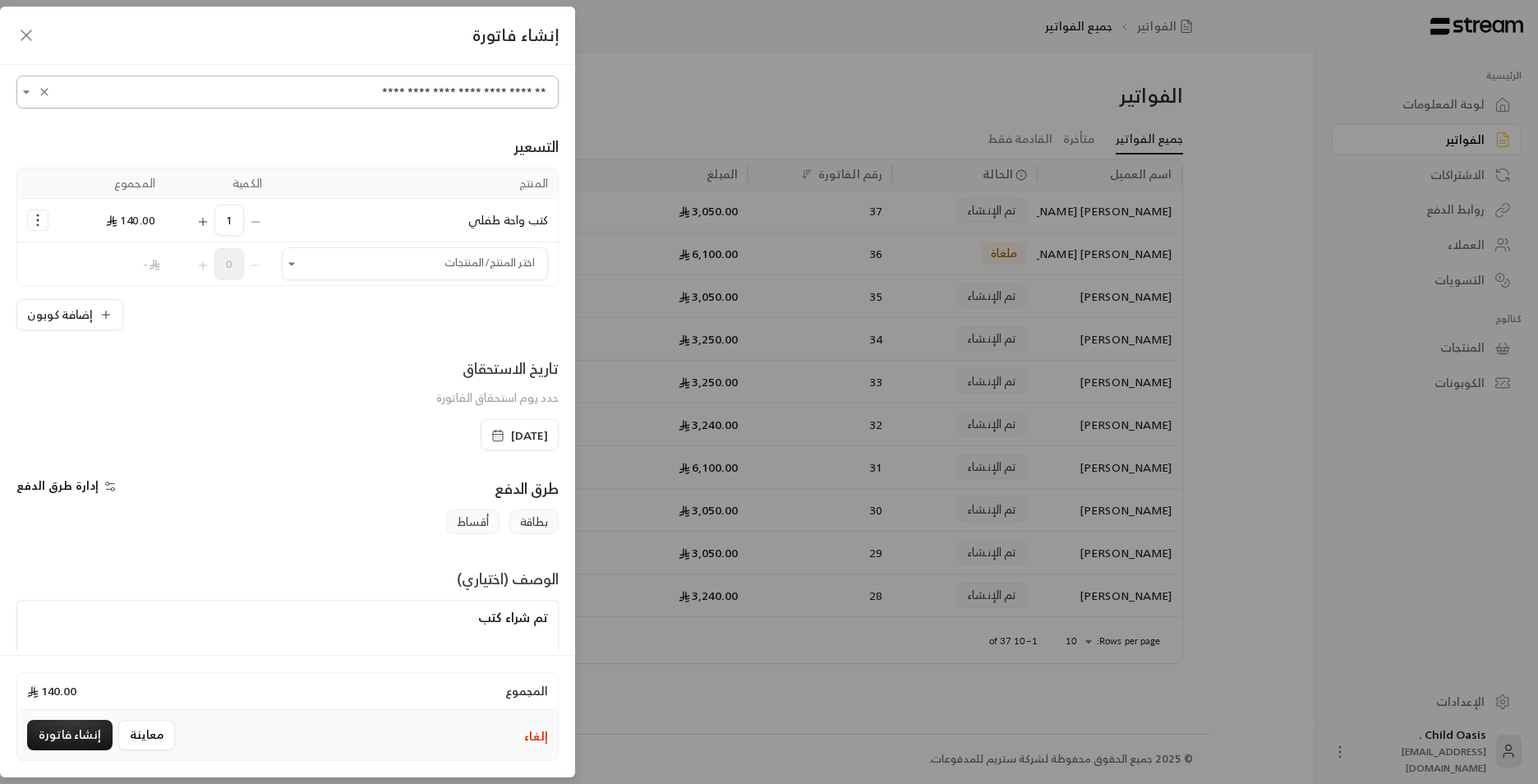
scroll to position [82, 0]
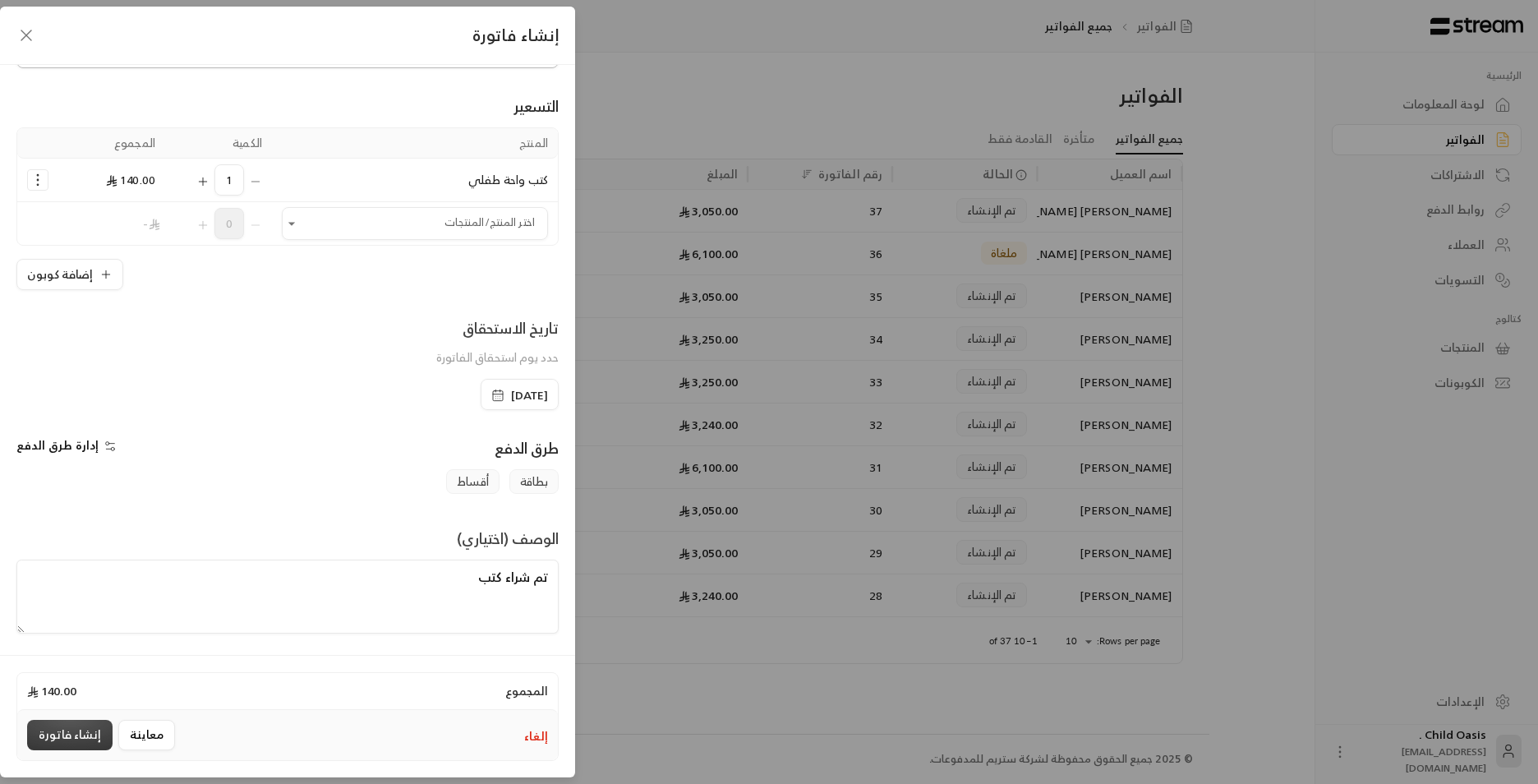
click at [91, 746] on button "إنشاء فاتورة" at bounding box center [70, 735] width 86 height 30
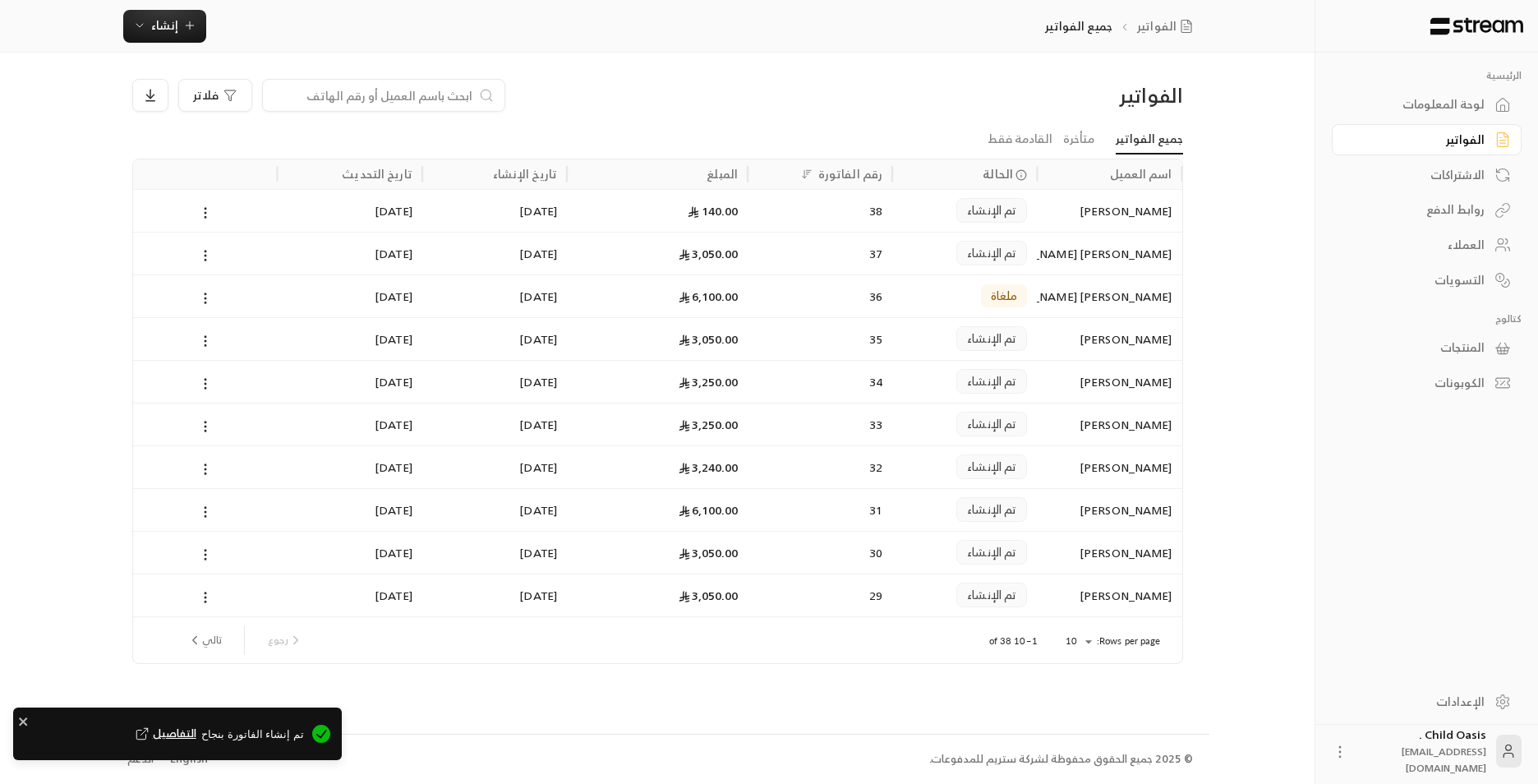
click at [793, 213] on div "38" at bounding box center [820, 210] width 125 height 42
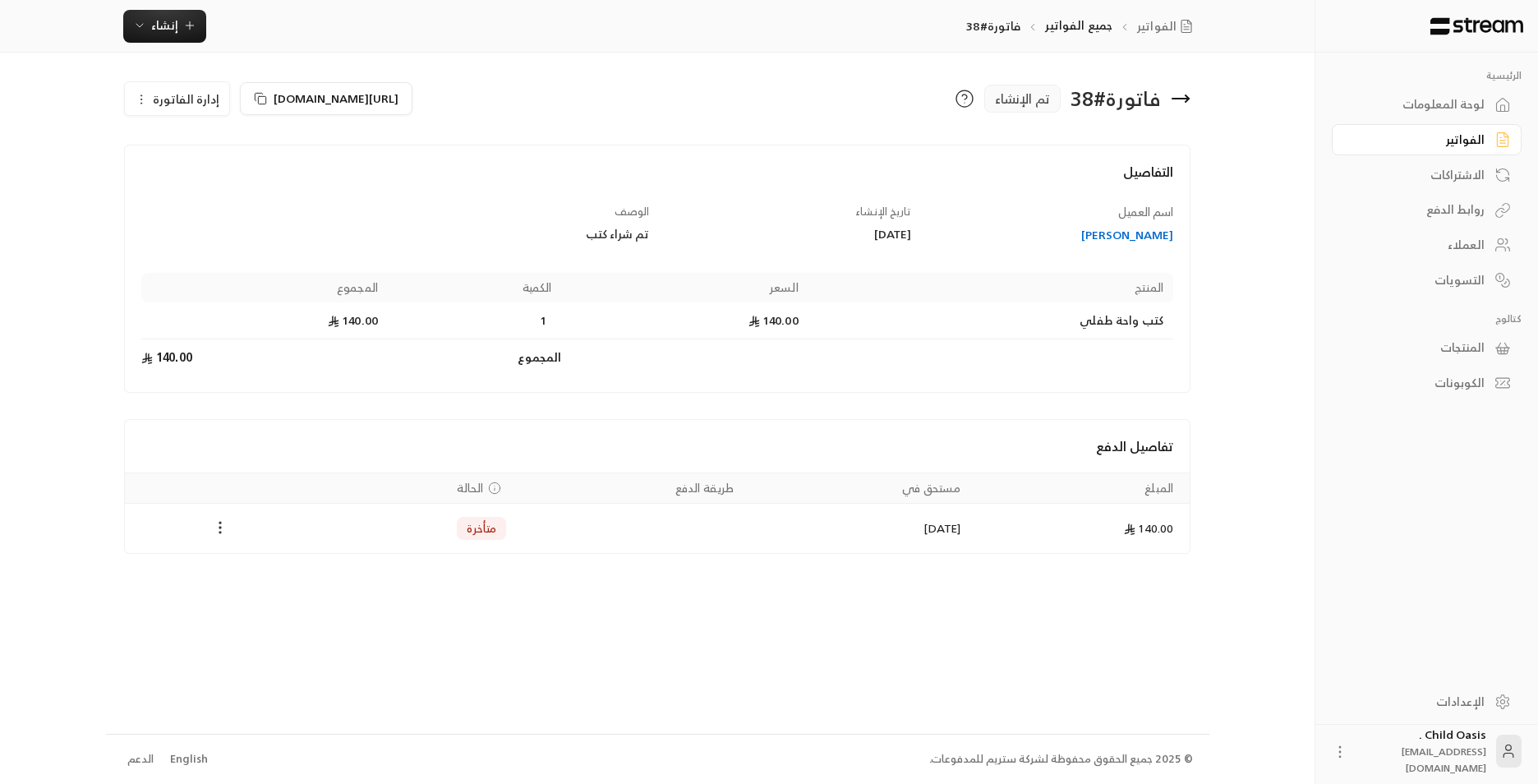
click at [220, 524] on circle "Payments" at bounding box center [221, 523] width 2 height 2
click at [276, 577] on li "تغيير الحالة الى مدفوعة" at bounding box center [282, 570] width 127 height 29
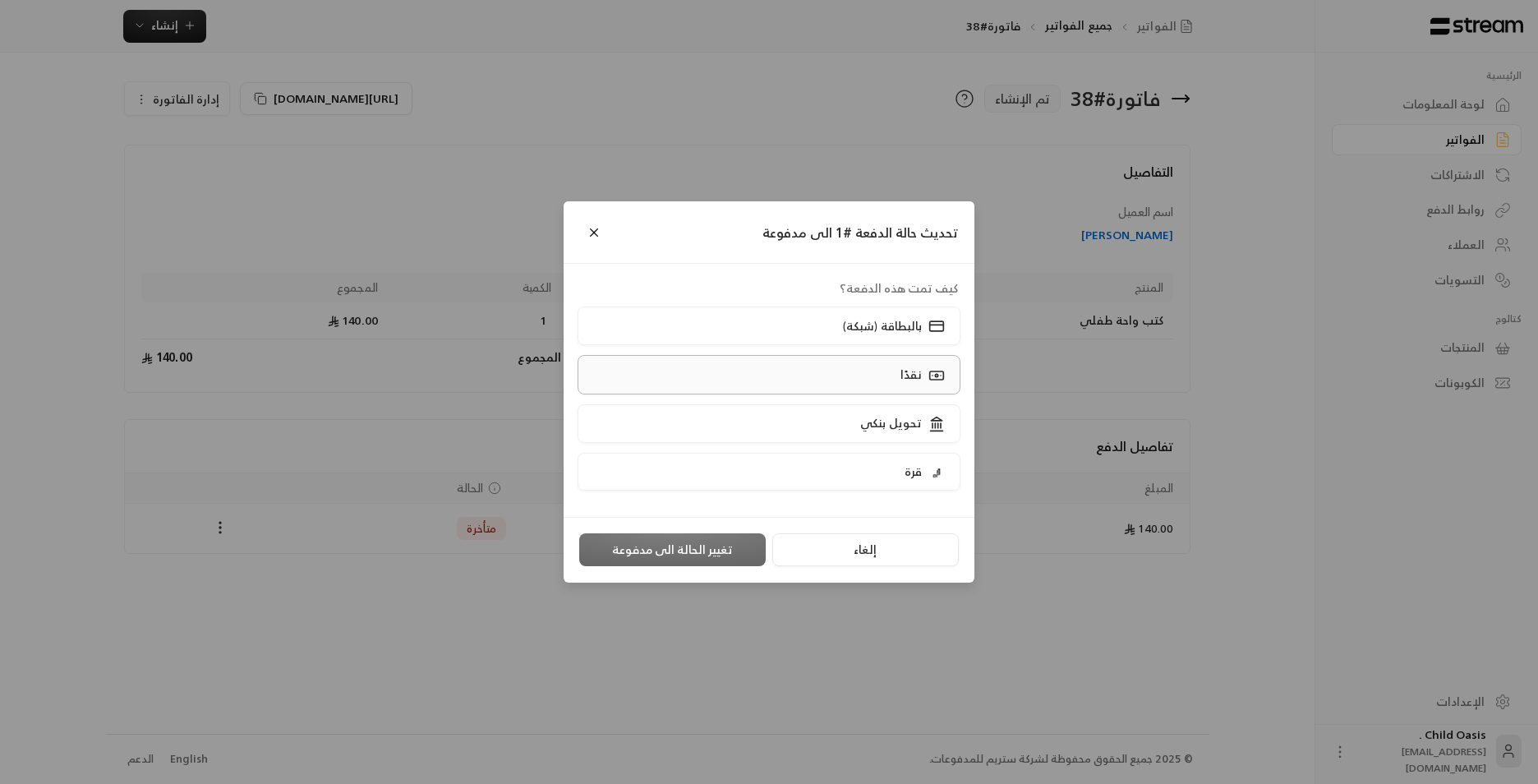
click at [889, 388] on label "نقدًا" at bounding box center [770, 374] width 384 height 38
click at [732, 543] on button "تغيير الحالة الى مدفوعة" at bounding box center [672, 549] width 186 height 33
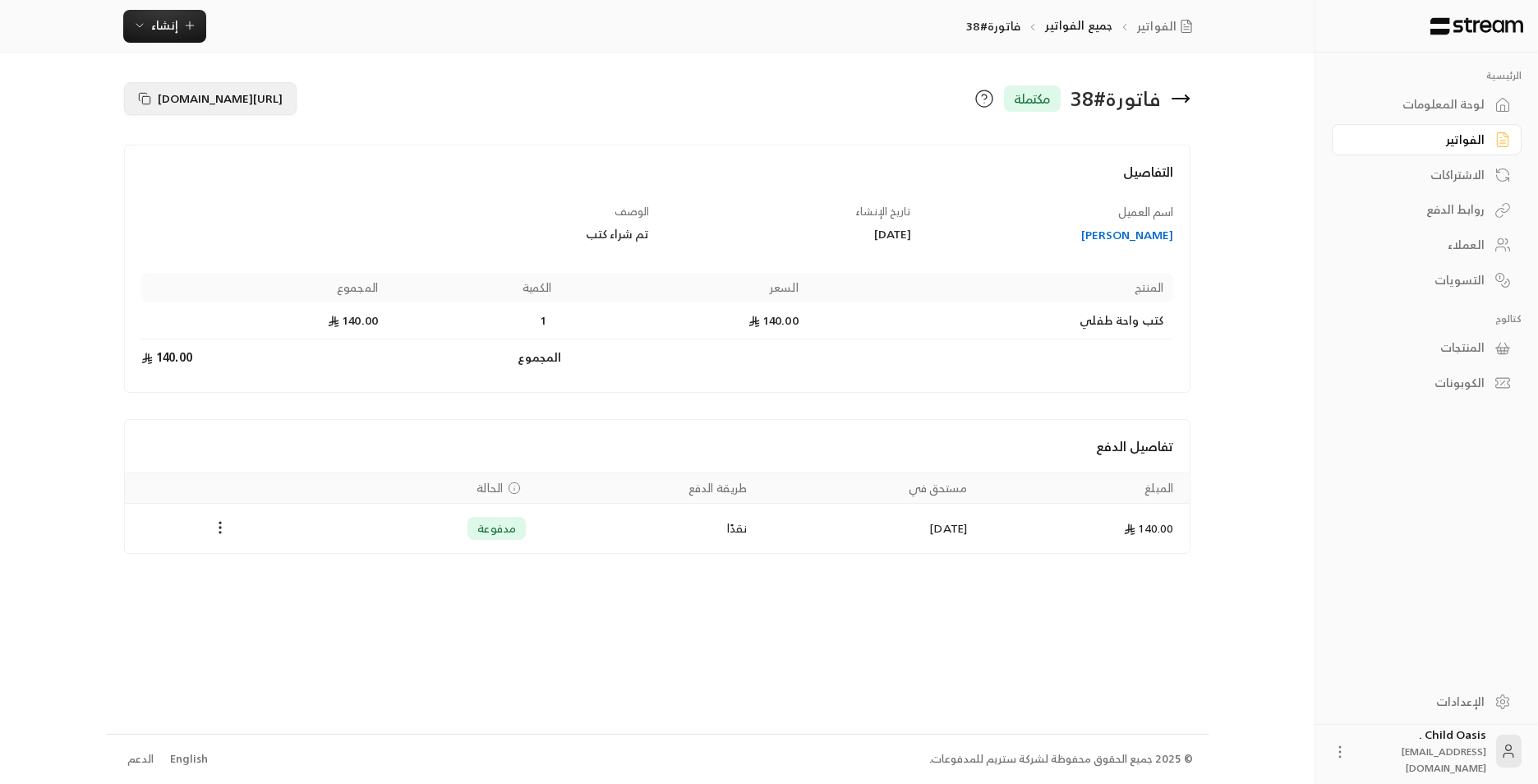
click at [223, 103] on span "https://streampay.sa/s/lyT6k" at bounding box center [220, 98] width 125 height 21
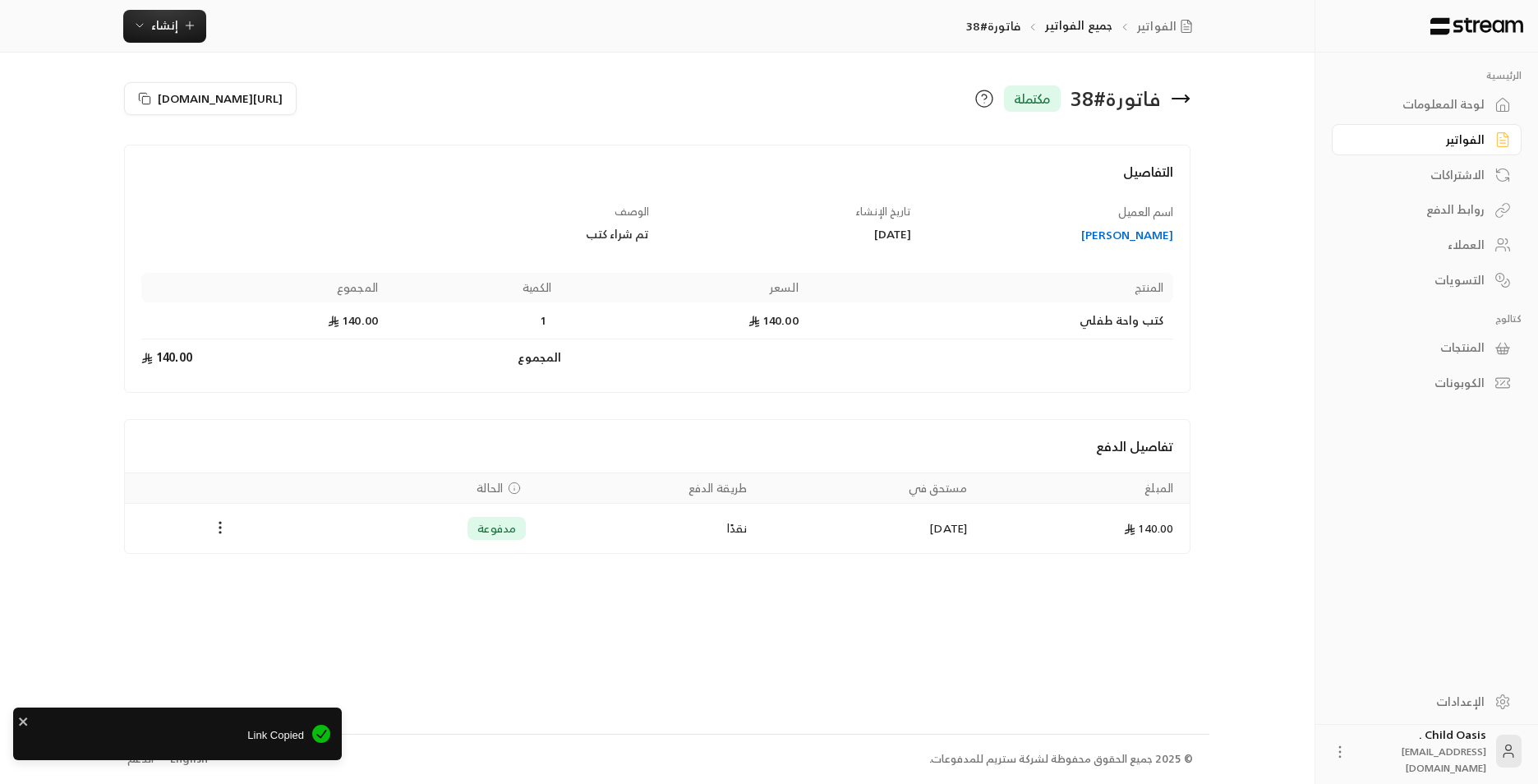
click at [243, 746] on div "Link Copied" at bounding box center [178, 733] width 328 height 53
click at [241, 741] on span "Link Copied" at bounding box center [164, 735] width 279 height 16
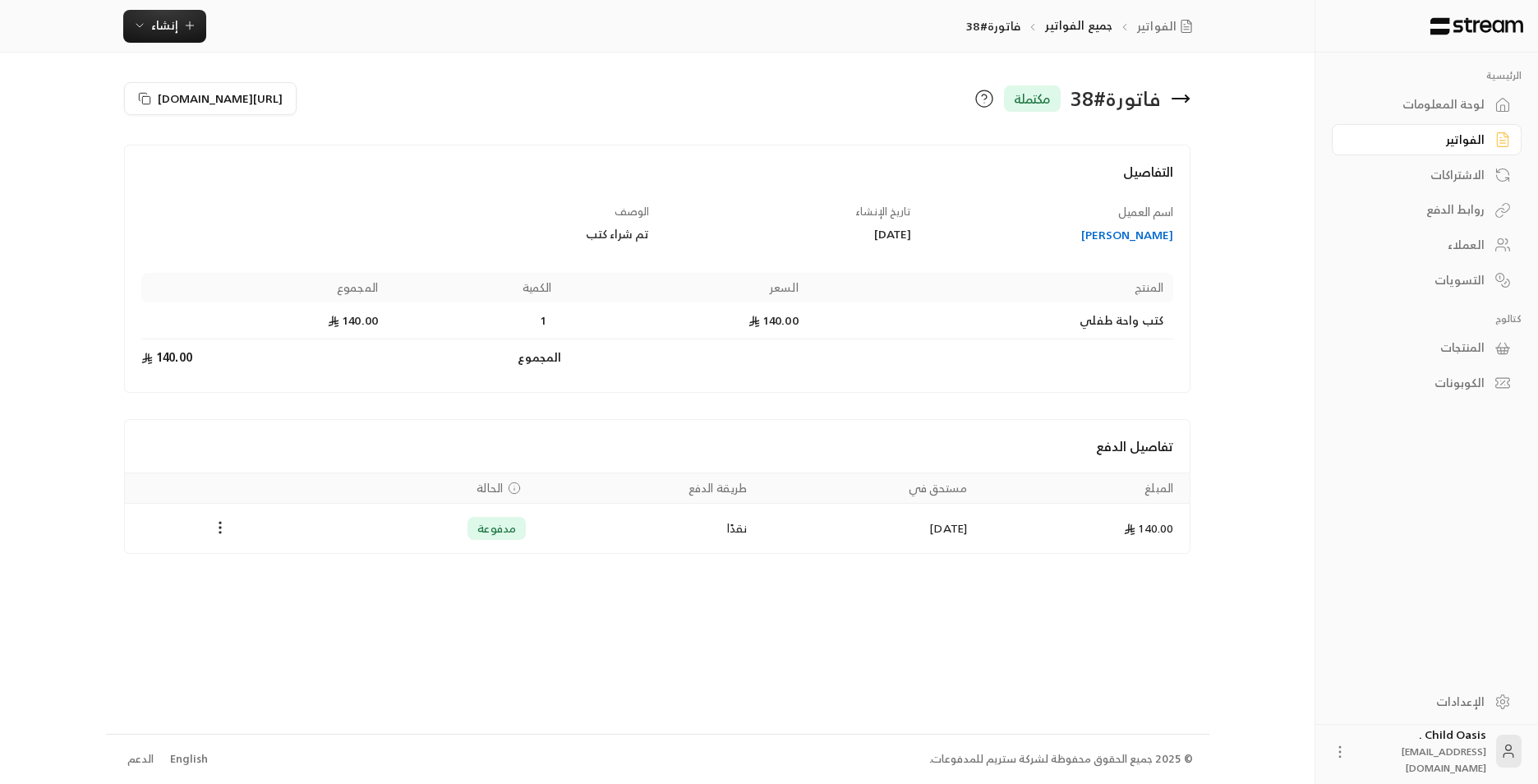
click at [1188, 99] on icon at bounding box center [1180, 99] width 16 height 0
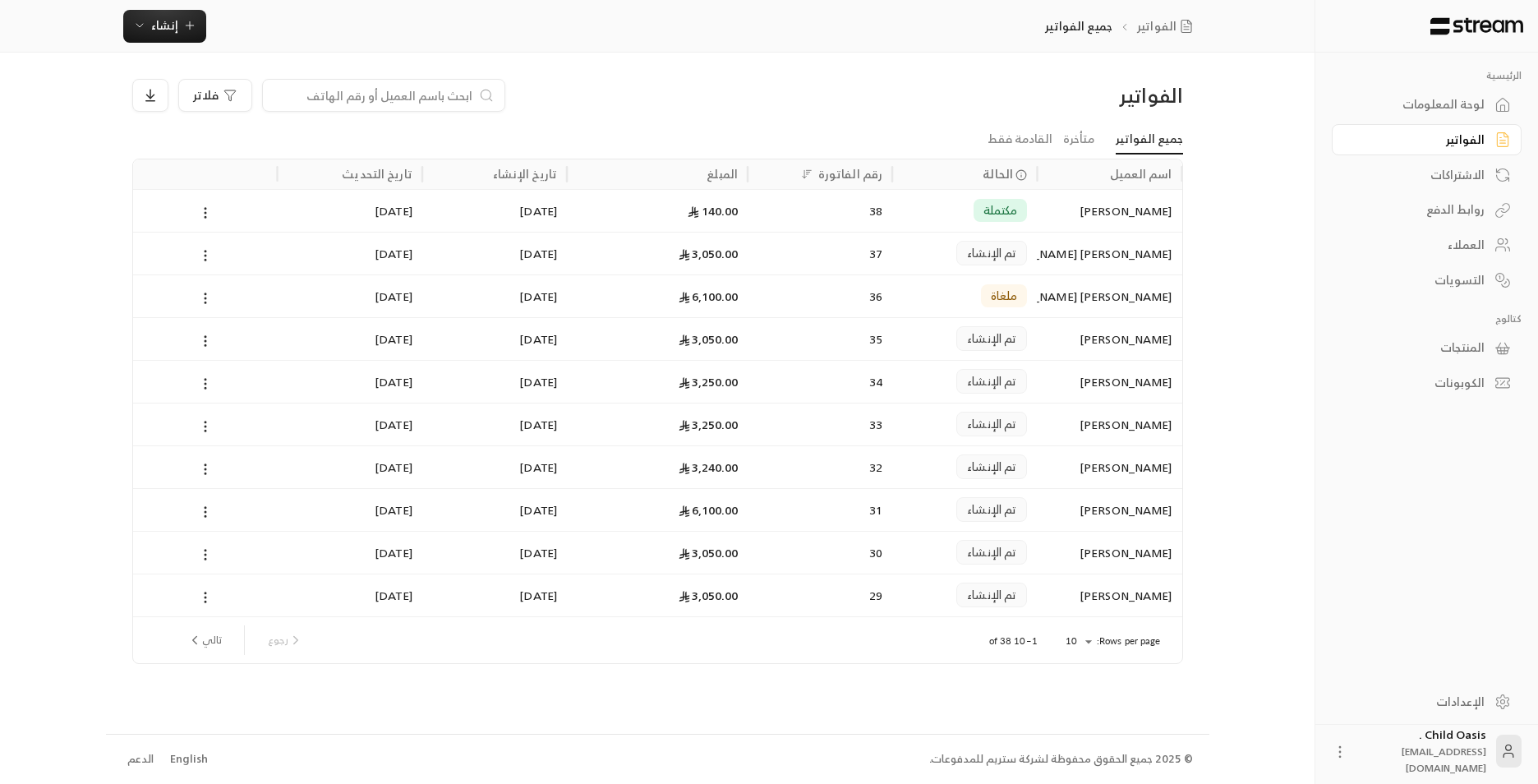
click at [960, 206] on div "مكتملة" at bounding box center [964, 210] width 125 height 42
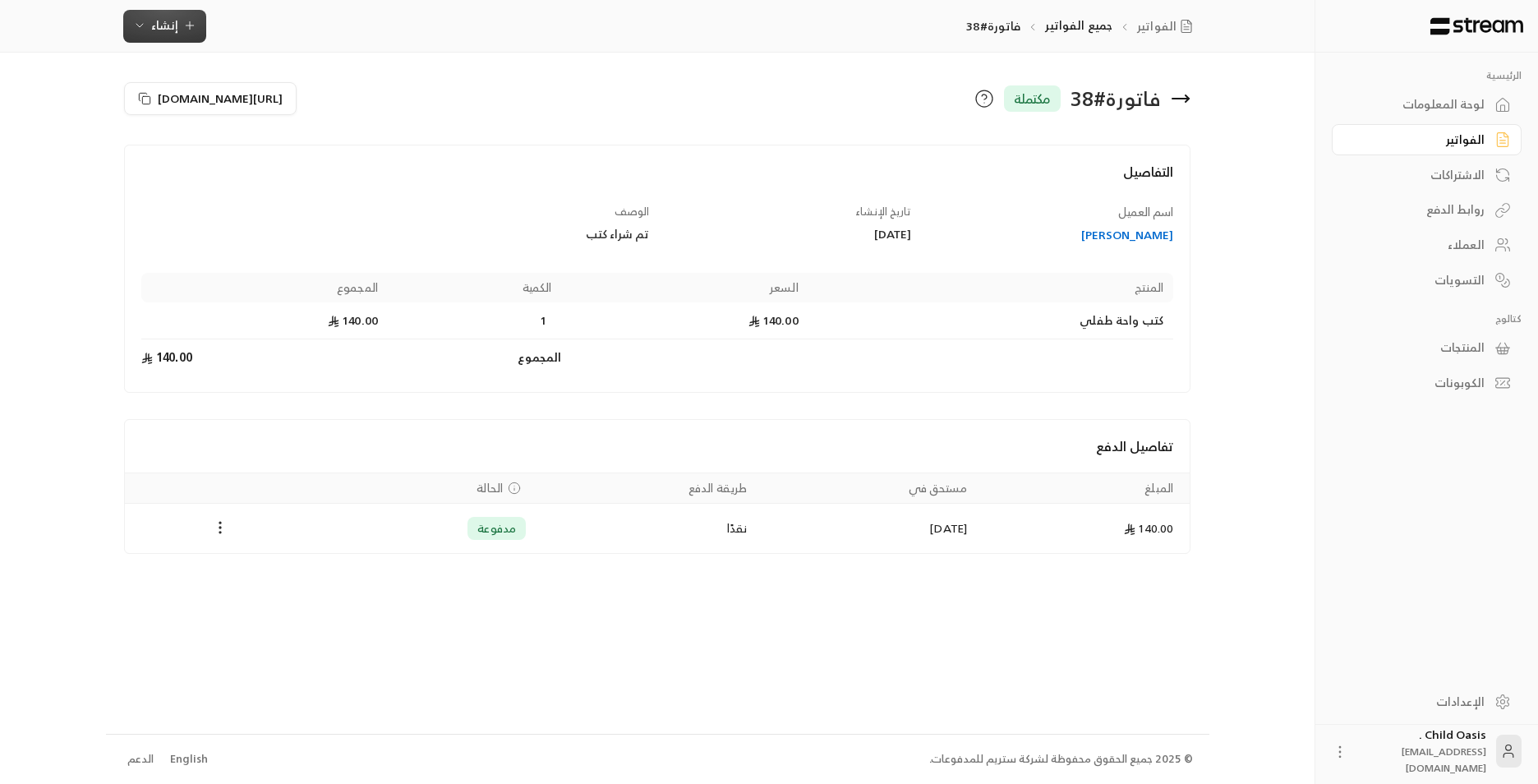
click at [194, 29] on icon "button" at bounding box center [189, 25] width 13 height 13
click at [298, 107] on div "إنشاء فاتورة مرة واحدة بسهولة للمعاملات السريعة." at bounding box center [245, 103] width 207 height 33
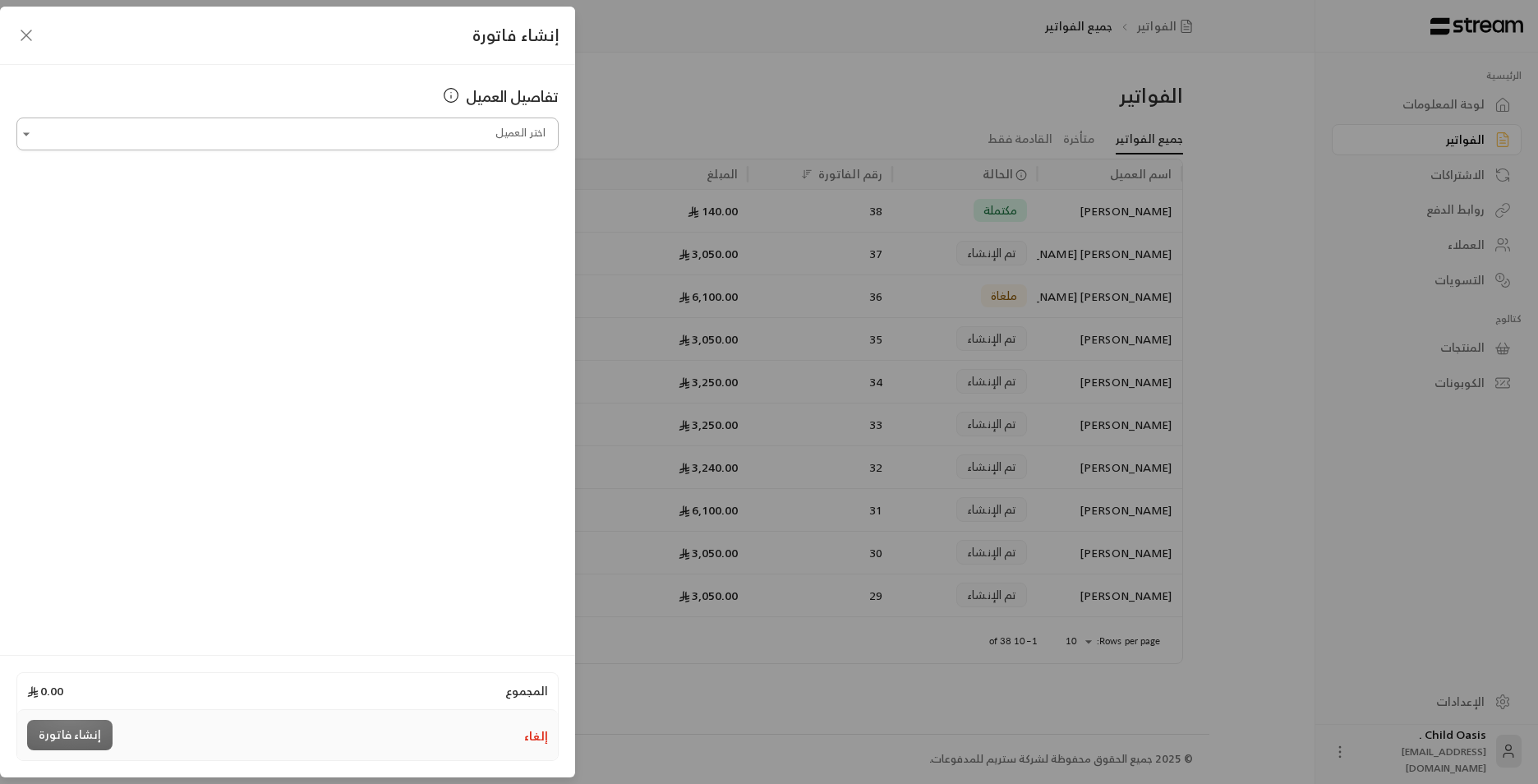
click at [488, 137] on input "اختر العميل" at bounding box center [287, 134] width 542 height 29
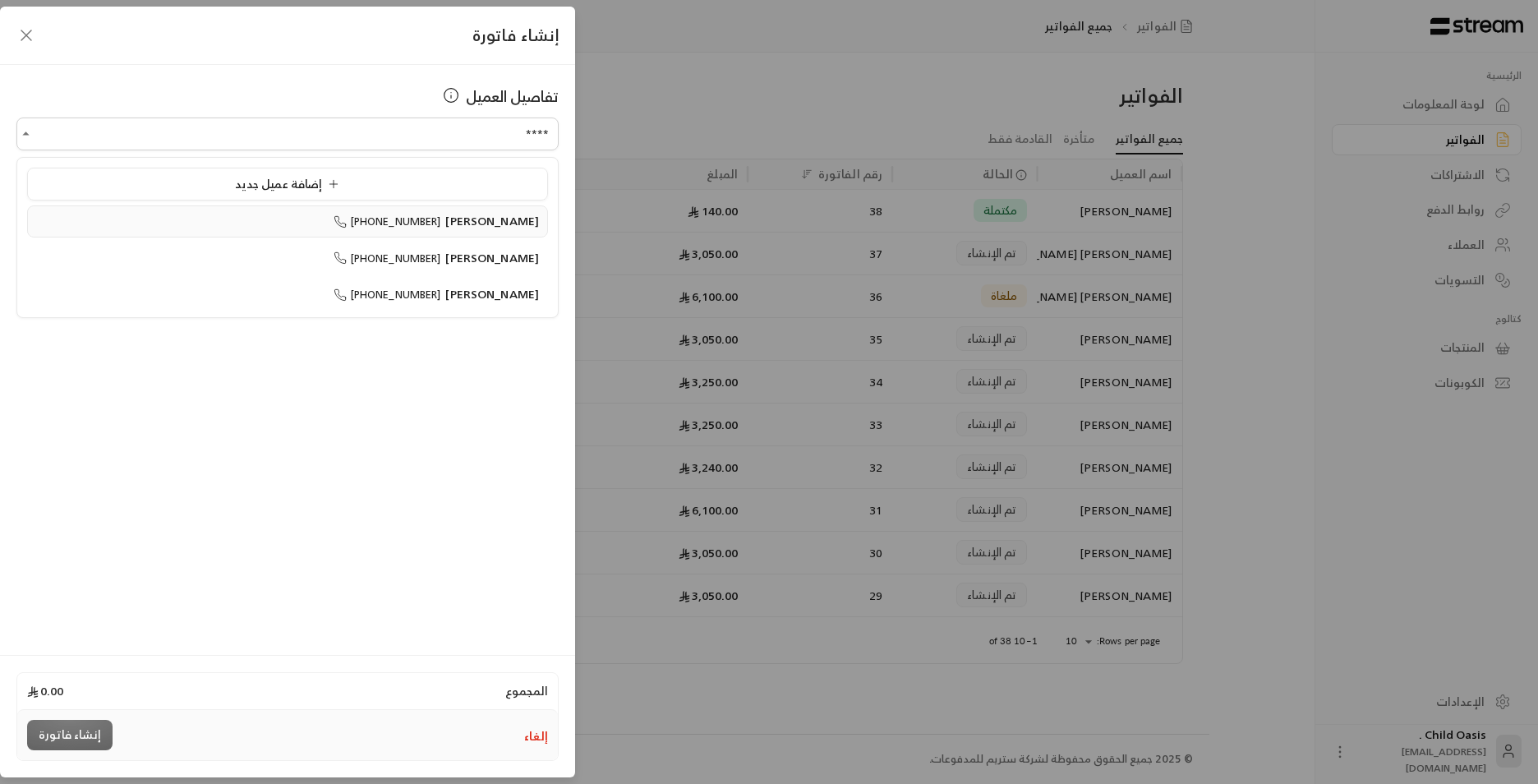
click at [522, 221] on span "[PERSON_NAME]" at bounding box center [492, 220] width 94 height 21
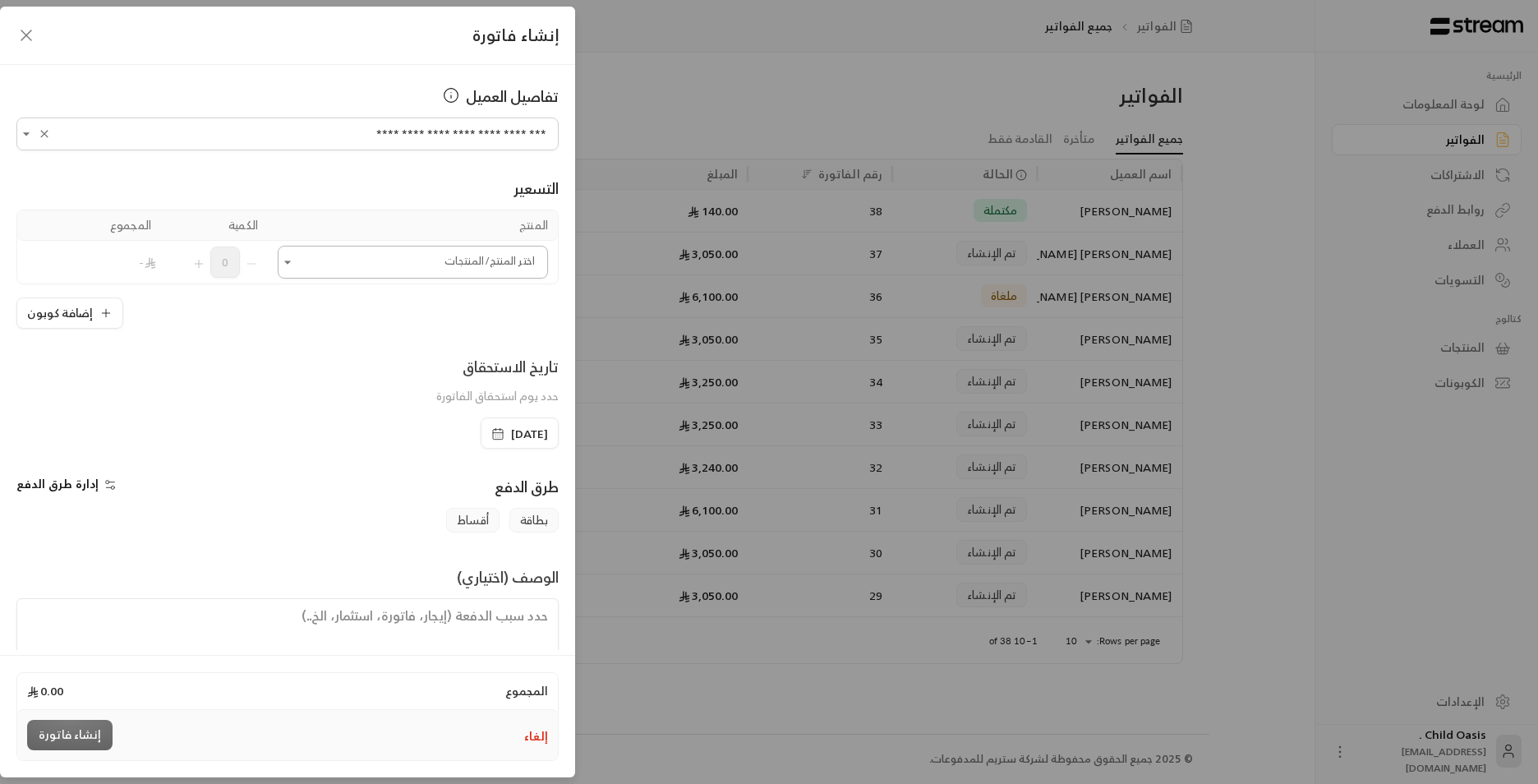
type input "**********"
click at [528, 262] on input "اختر العميل" at bounding box center [412, 262] width 270 height 29
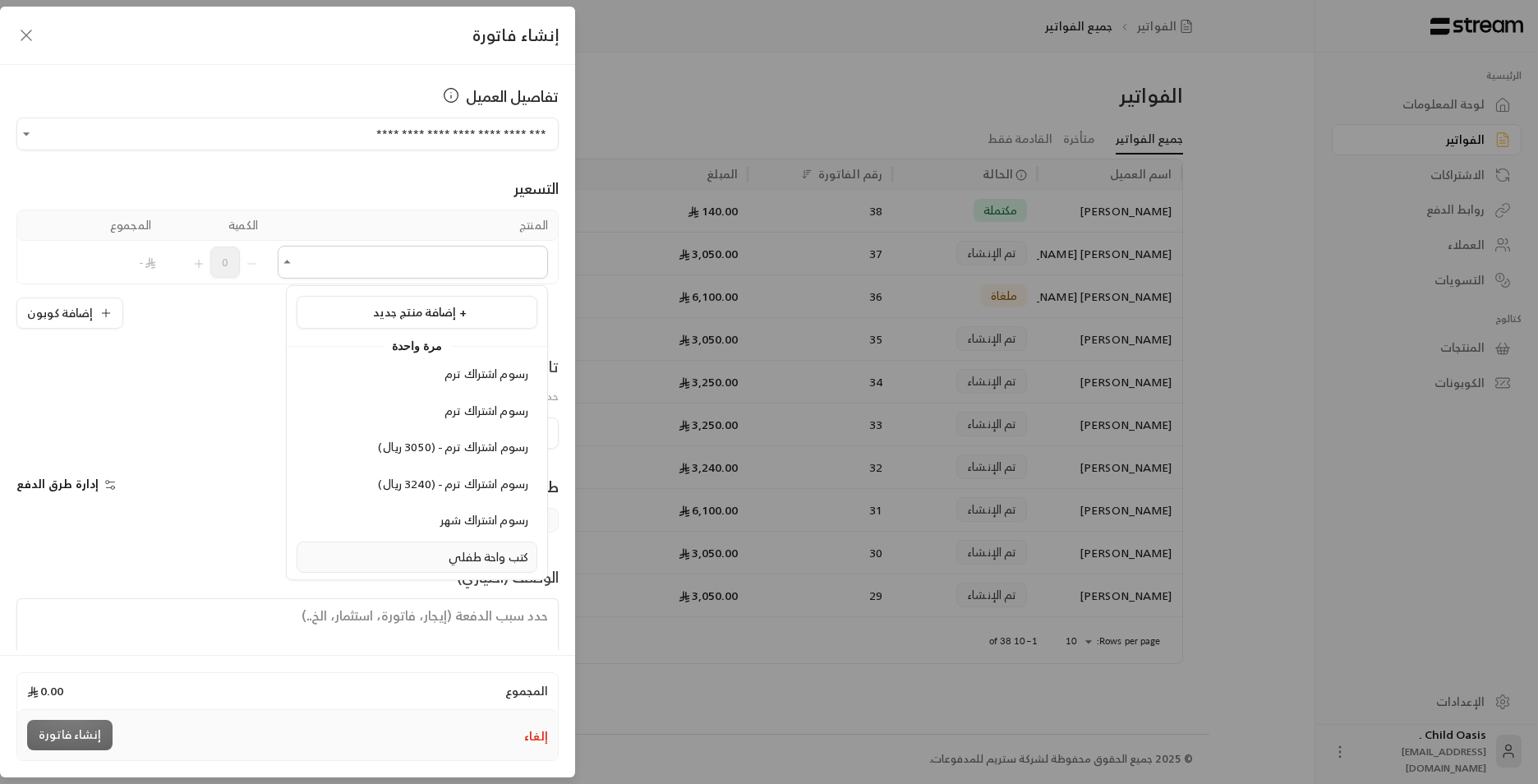
click at [453, 567] on li "كتب واحة طفلي" at bounding box center [418, 557] width 241 height 32
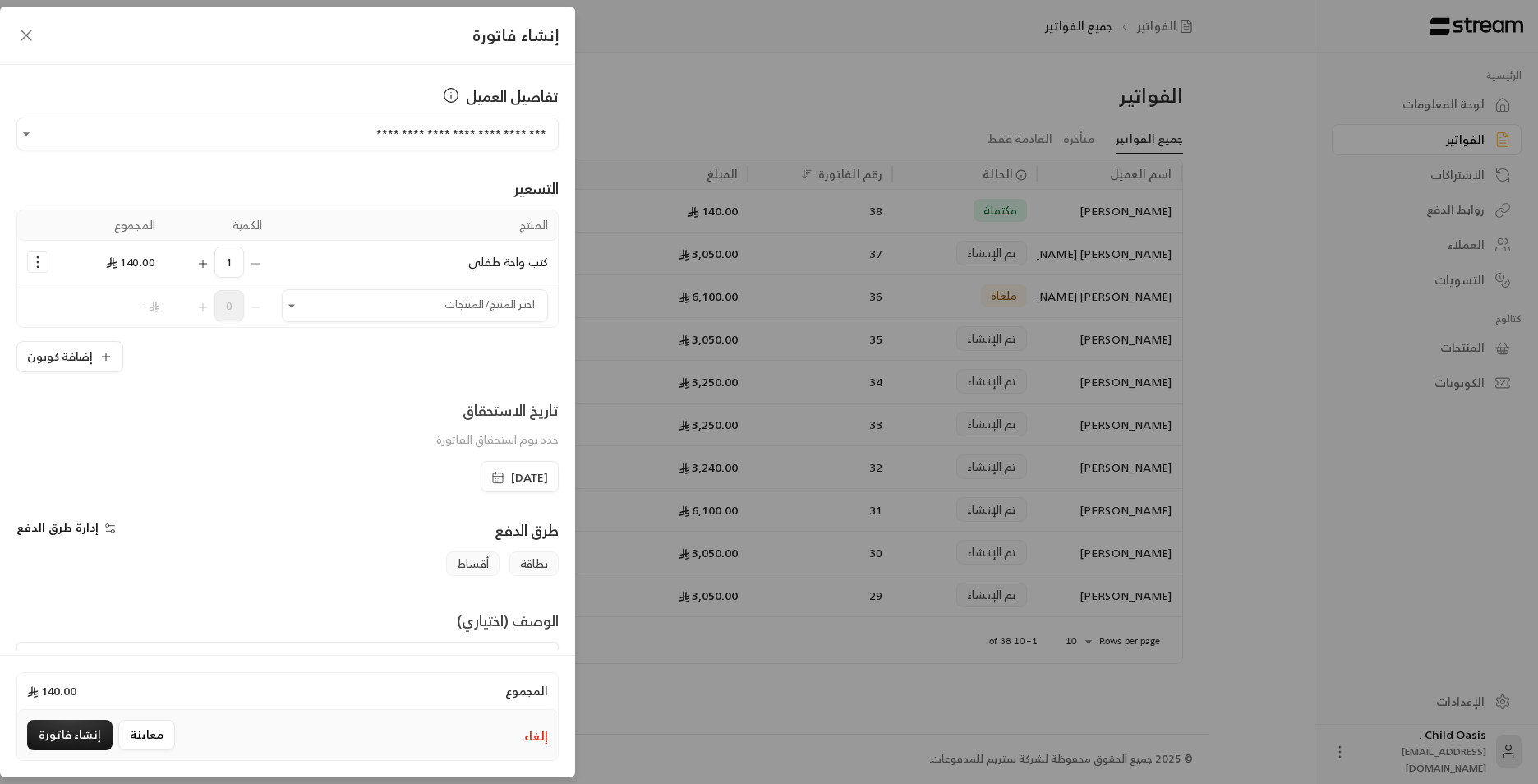
click at [492, 483] on icon "button" at bounding box center [498, 477] width 13 height 13
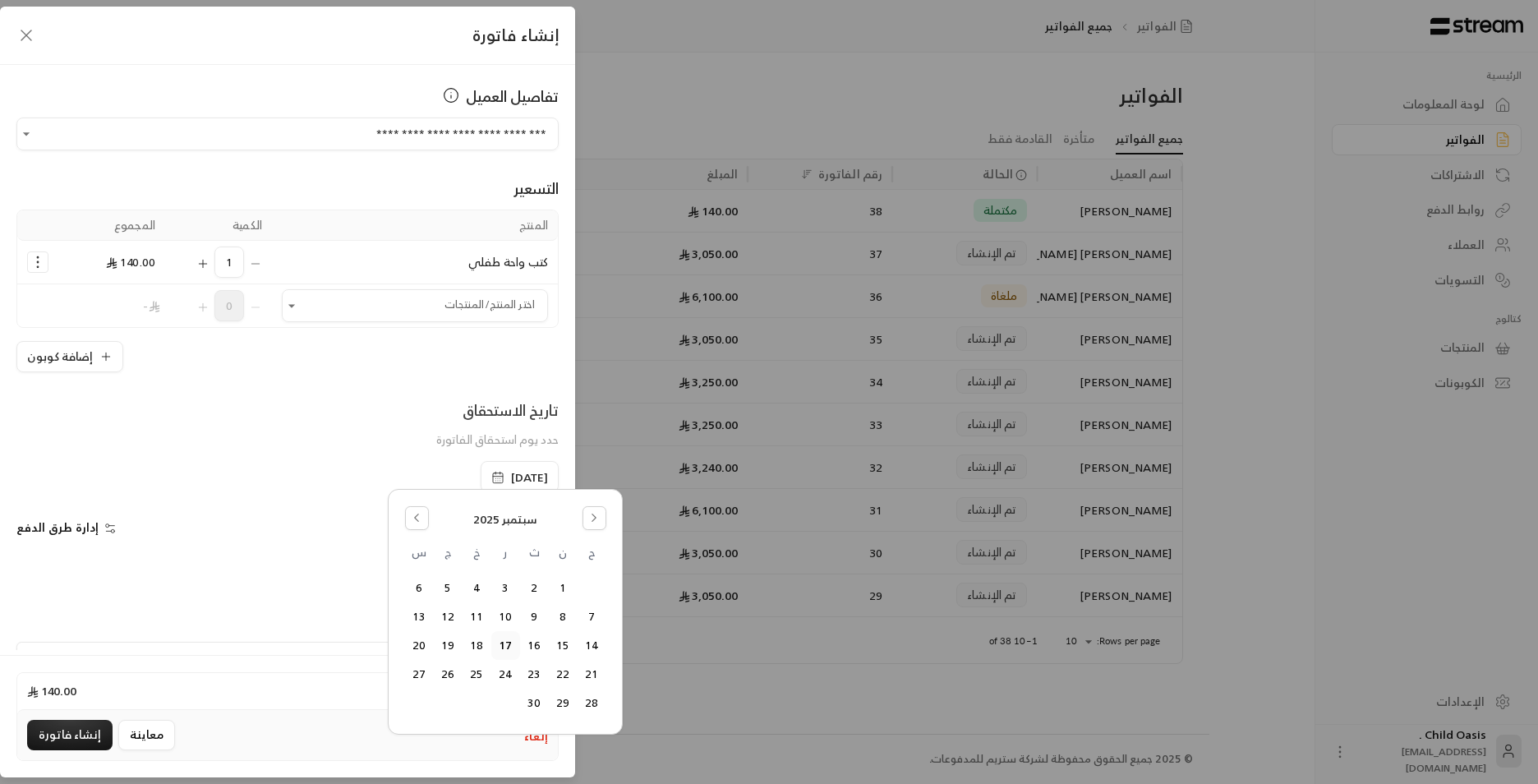
click at [477, 513] on span "سبتمبر 2025" at bounding box center [506, 519] width 64 height 17
click at [415, 515] on icon "Go to the Previous Month" at bounding box center [417, 517] width 12 height 12
click at [560, 672] on button "18" at bounding box center [563, 674] width 27 height 27
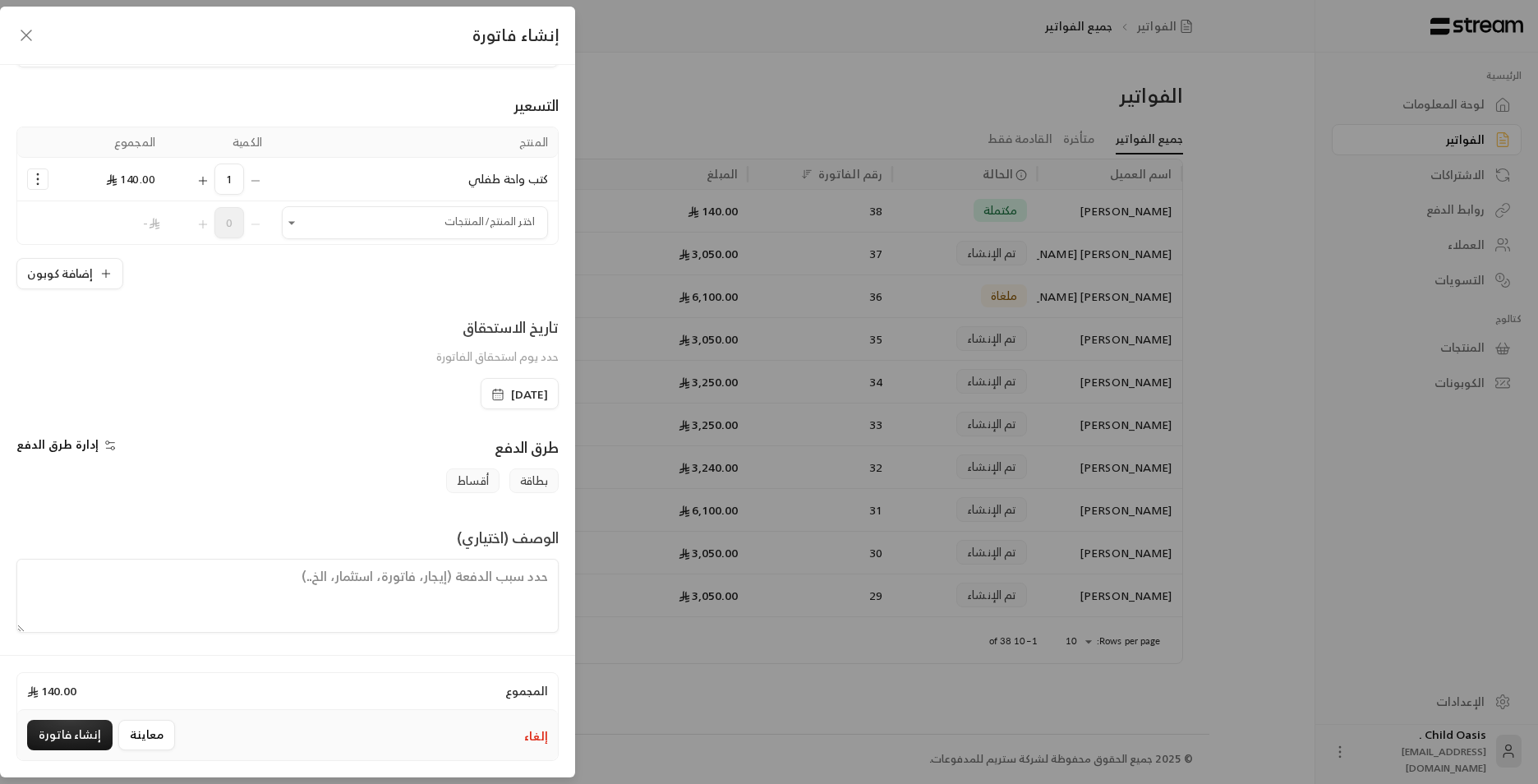
scroll to position [86, 0]
click at [387, 589] on textarea at bounding box center [287, 593] width 542 height 74
type textarea "ا"
click at [431, 569] on textarea "تم شراء كتب" at bounding box center [287, 593] width 542 height 74
drag, startPoint x: 431, startPoint y: 569, endPoint x: 447, endPoint y: 574, distance: 16.8
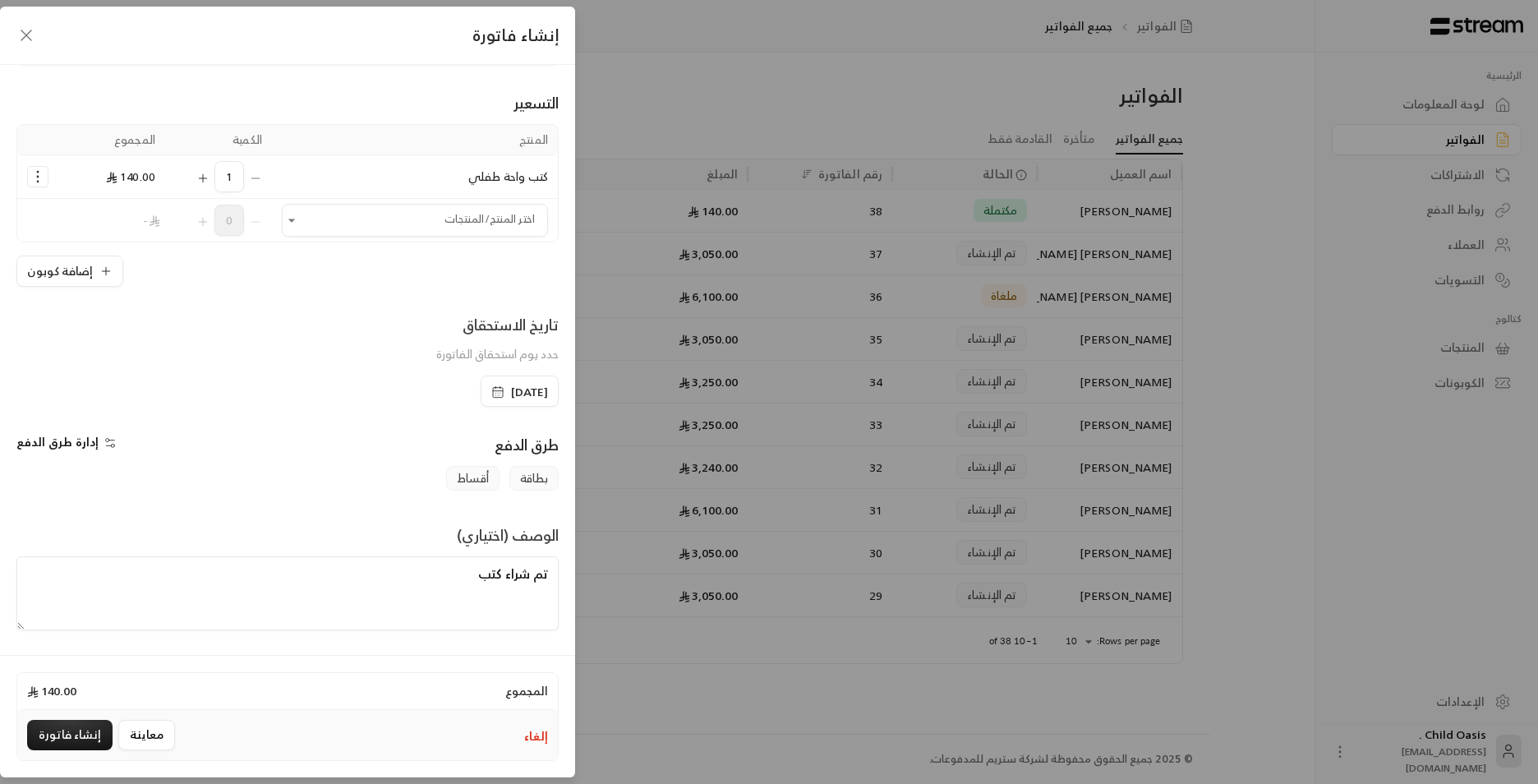
click at [432, 569] on textarea "تم شراء كتب" at bounding box center [287, 593] width 542 height 74
click at [474, 580] on textarea "تم شراء كتب" at bounding box center [287, 593] width 542 height 74
click at [549, 566] on textarea "تم شراء كتب" at bounding box center [287, 593] width 542 height 74
drag, startPoint x: 549, startPoint y: 573, endPoint x: 453, endPoint y: 574, distance: 96.0
click at [453, 574] on textarea "تم شراء كتب" at bounding box center [287, 593] width 542 height 74
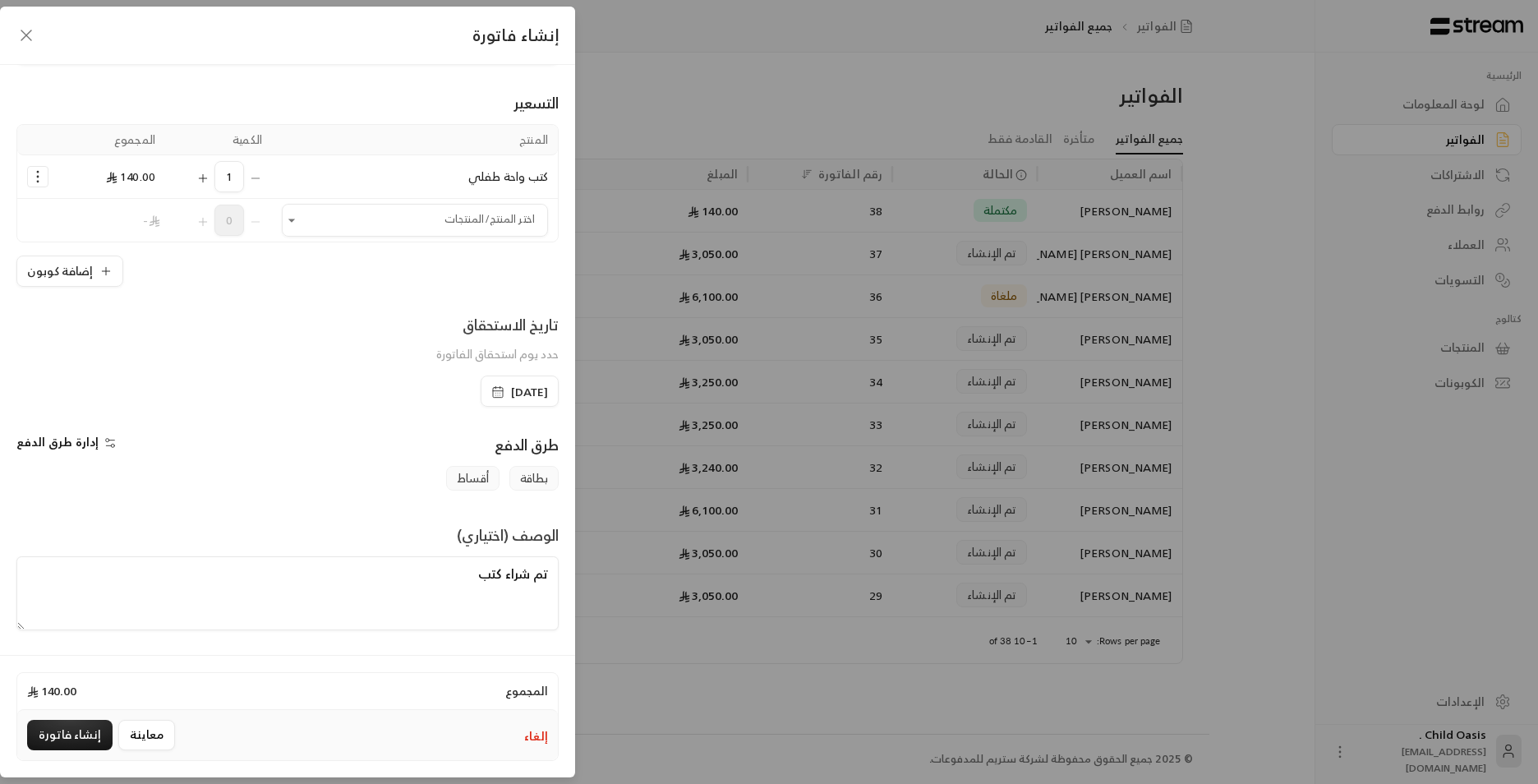
paste textarea "https://streampay.sa/s/lyT6k"
drag, startPoint x: 446, startPoint y: 571, endPoint x: 752, endPoint y: 579, distance: 306.1
click at [752, 579] on div "**********" at bounding box center [769, 392] width 1538 height 784
type textarea "h"
drag, startPoint x: 462, startPoint y: 574, endPoint x: 557, endPoint y: 587, distance: 95.9
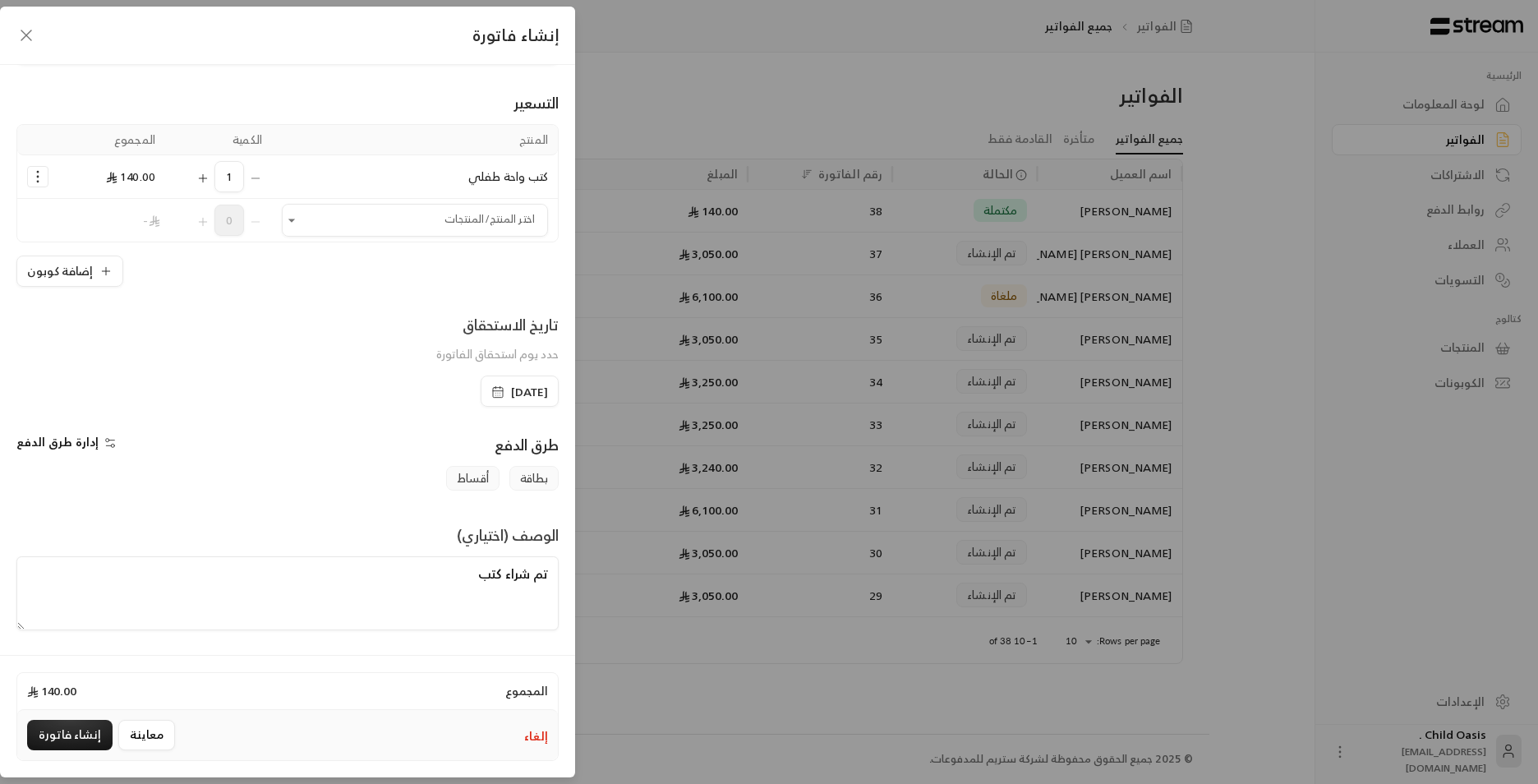
click at [557, 587] on textarea "تم شراء كتب" at bounding box center [287, 593] width 542 height 74
type textarea "تم شراء كتب"
click at [85, 726] on button "إنشاء فاتورة" at bounding box center [70, 735] width 86 height 30
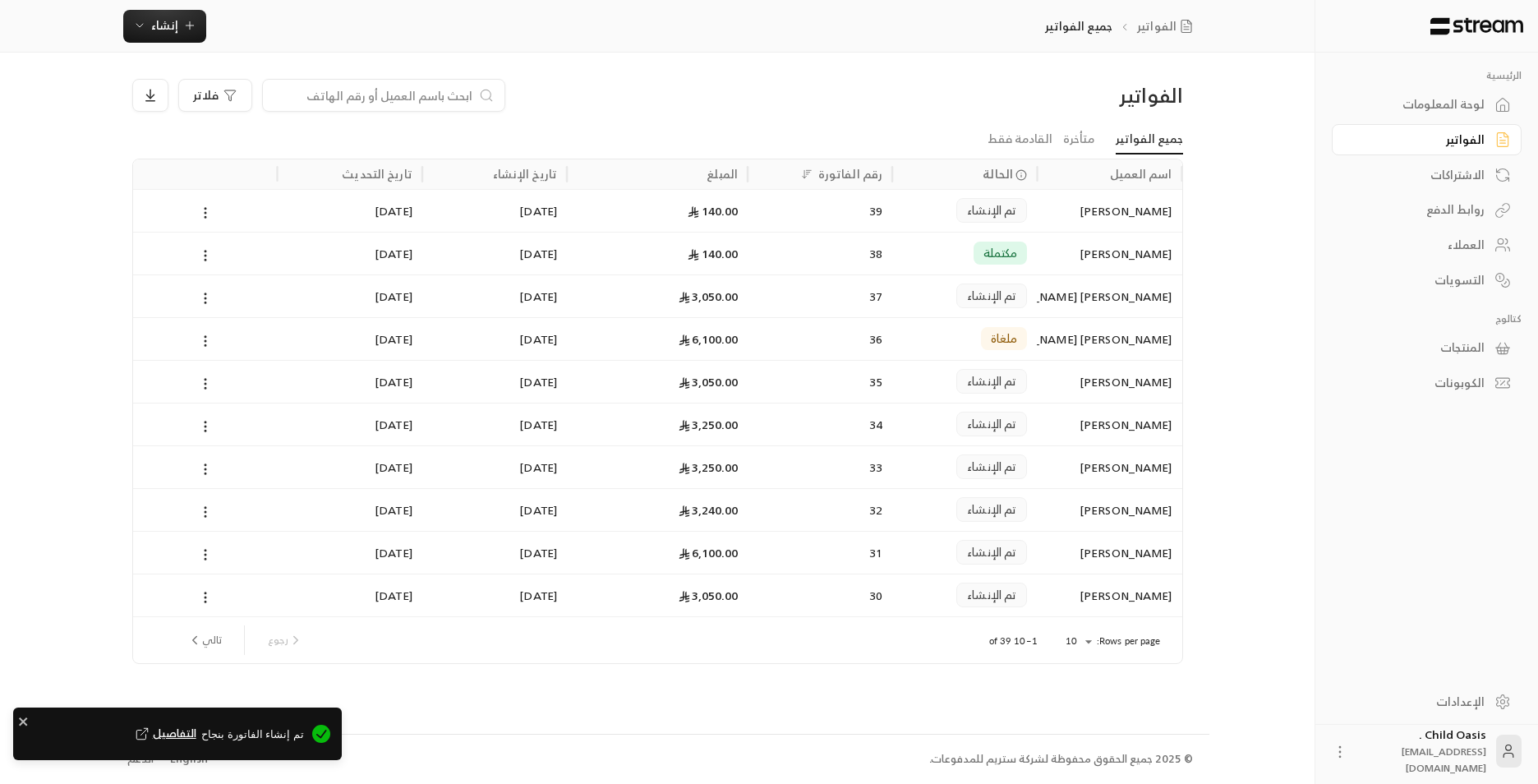
click at [933, 217] on div "تم الإنشاء" at bounding box center [964, 210] width 125 height 42
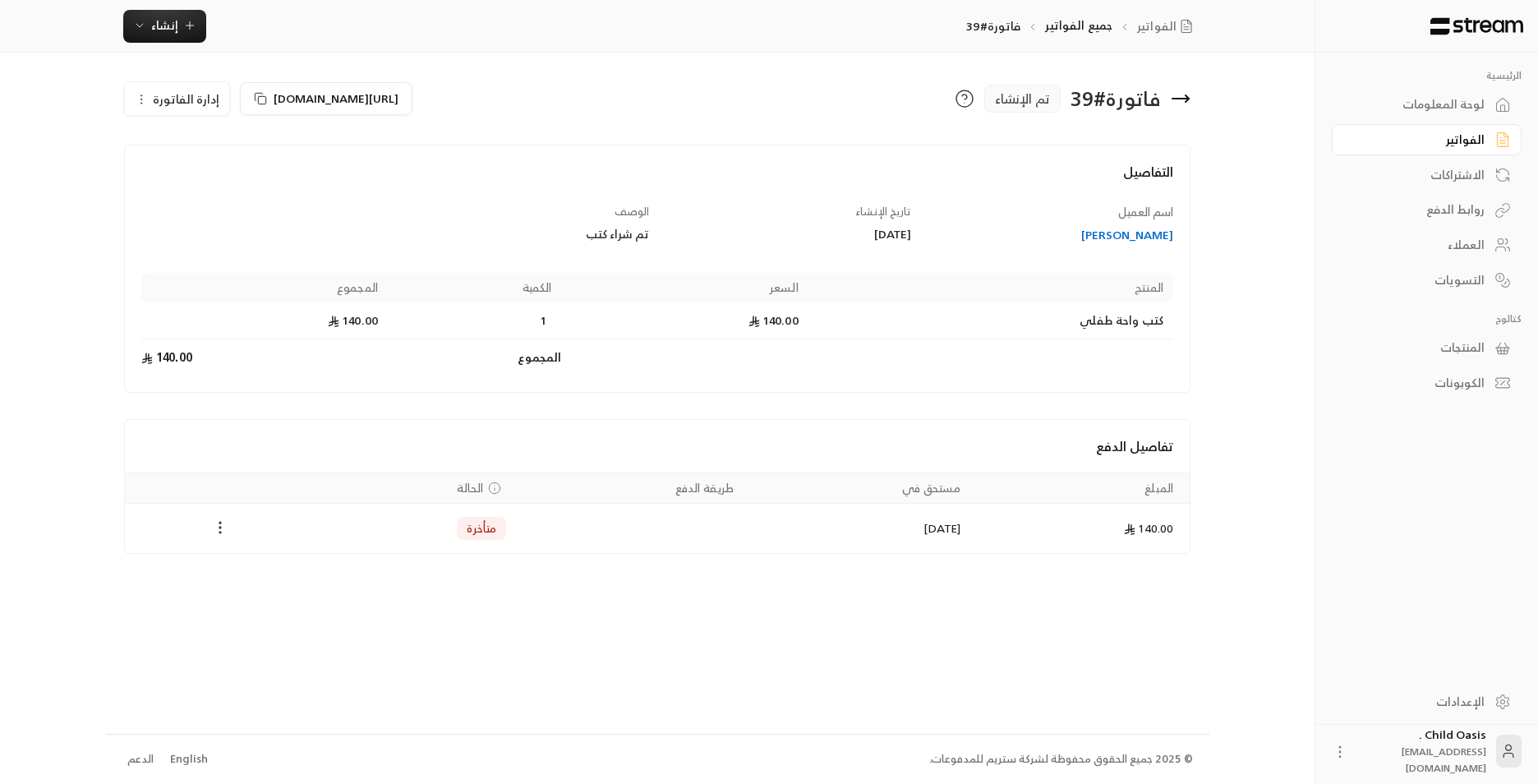
click at [214, 525] on icon "Payments" at bounding box center [220, 527] width 16 height 16
click at [285, 579] on li "تغيير الحالة الى مدفوعة" at bounding box center [282, 570] width 127 height 29
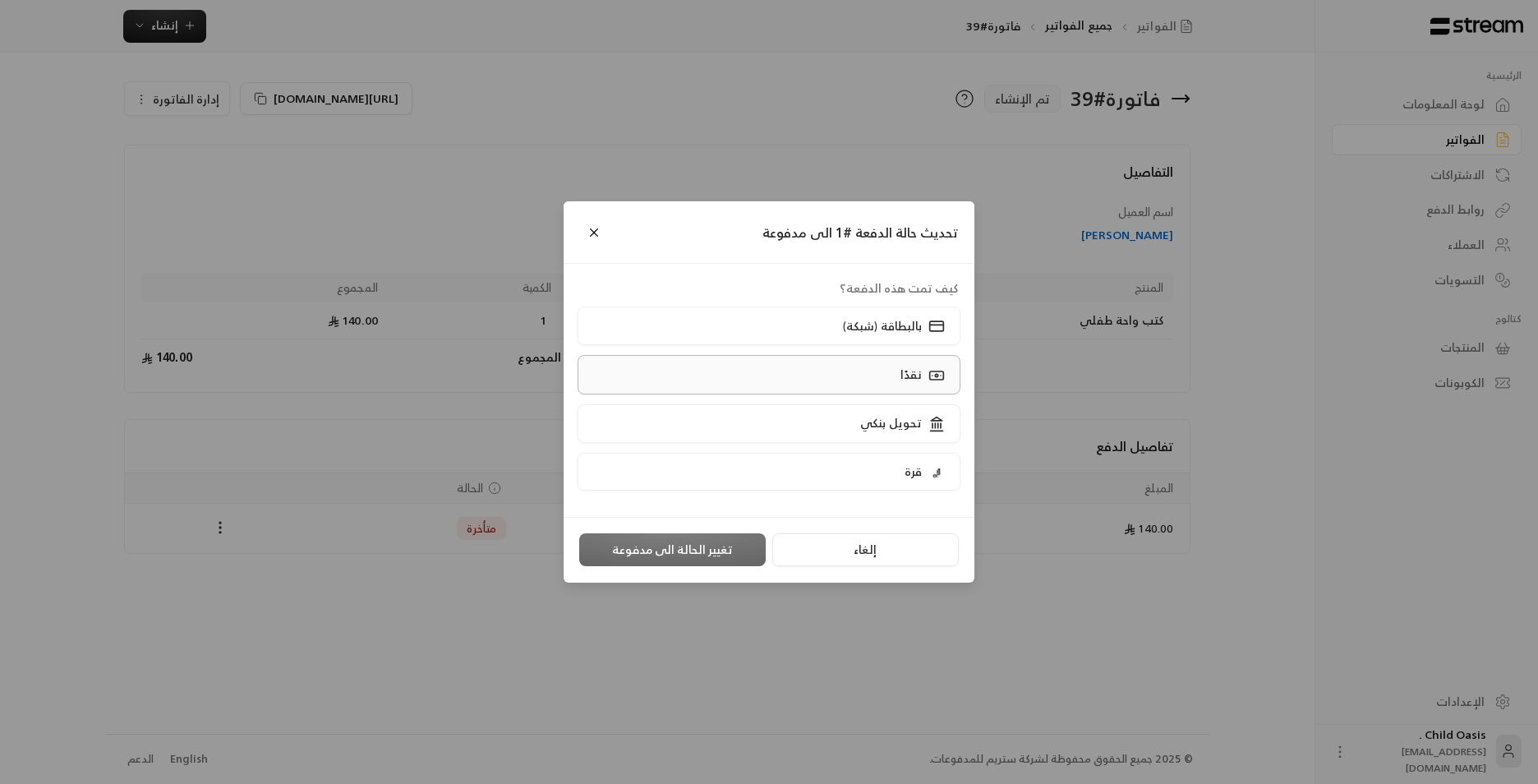
click at [910, 370] on p "نقدًا" at bounding box center [911, 375] width 21 height 16
click at [701, 532] on div "إلغاء تغيير الحالة الى مدفوعة" at bounding box center [769, 549] width 411 height 66
click at [701, 536] on button "تغيير الحالة الى مدفوعة" at bounding box center [672, 549] width 186 height 33
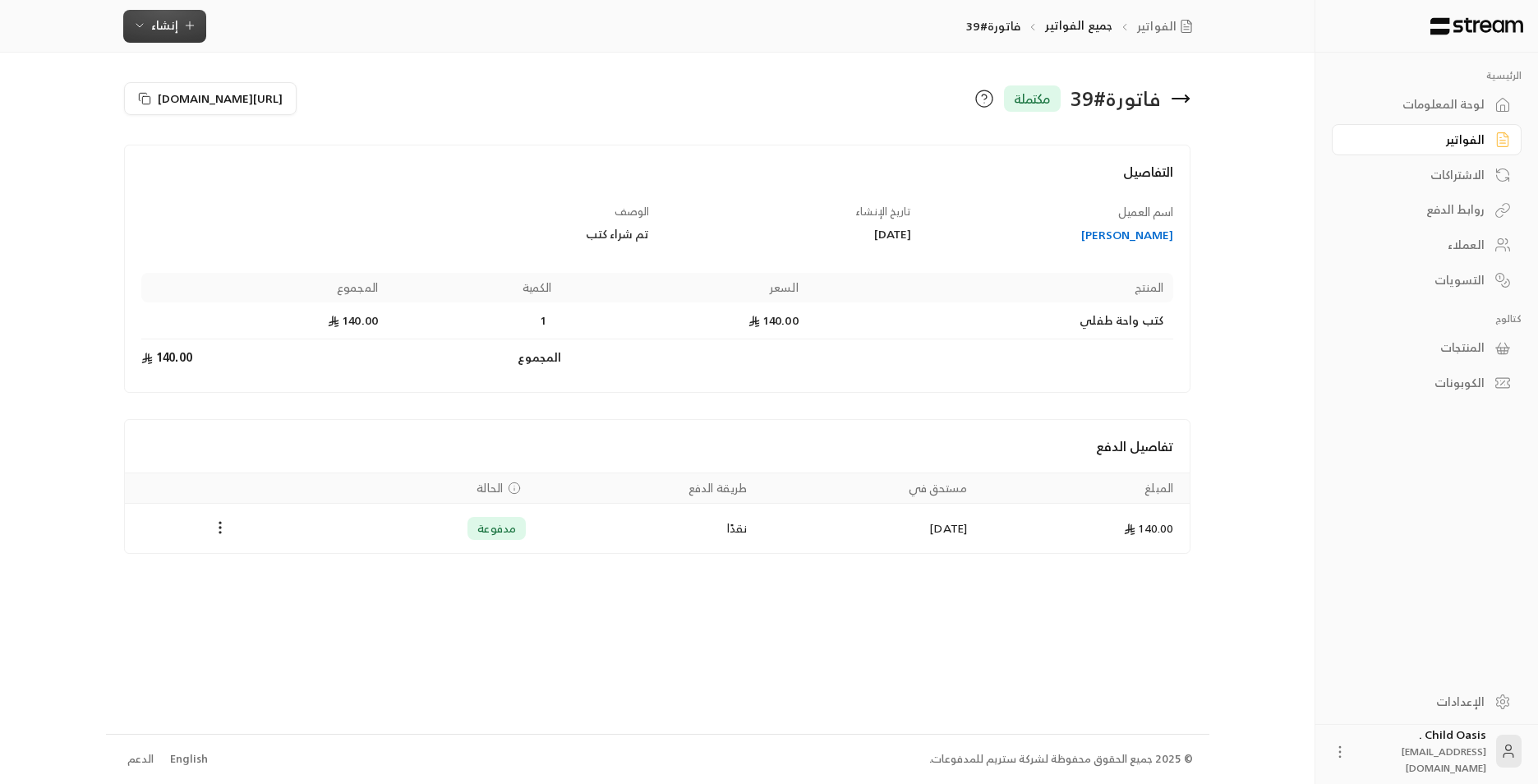
click at [178, 37] on button "إنشاء" at bounding box center [164, 26] width 83 height 33
click at [343, 74] on div "فوري" at bounding box center [245, 77] width 207 height 20
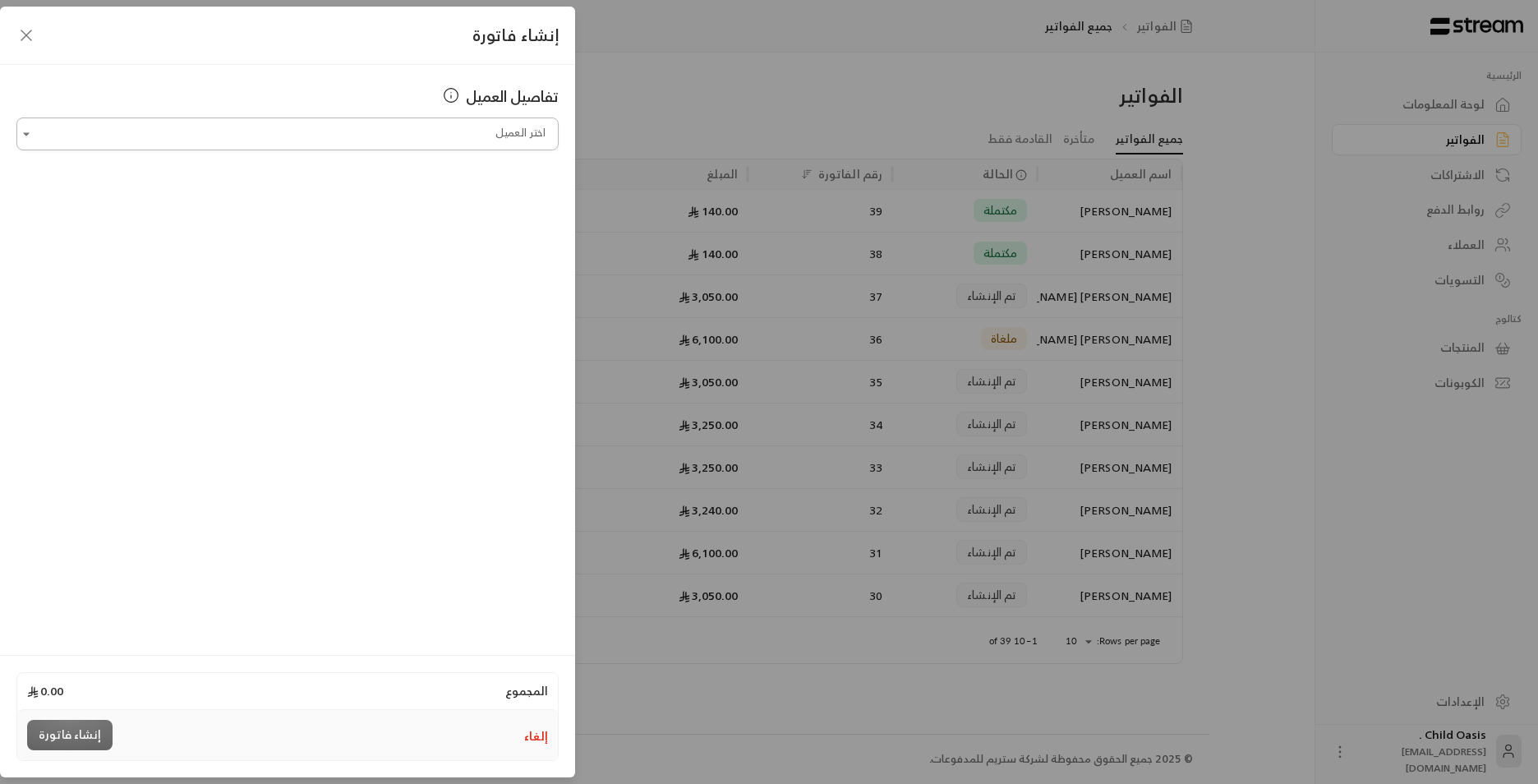
drag, startPoint x: 516, startPoint y: 118, endPoint x: 520, endPoint y: 134, distance: 16.5
click at [518, 119] on div "اختر العميل" at bounding box center [287, 134] width 542 height 33
click at [468, 218] on span "امل [PERSON_NAME]" at bounding box center [481, 220] width 115 height 21
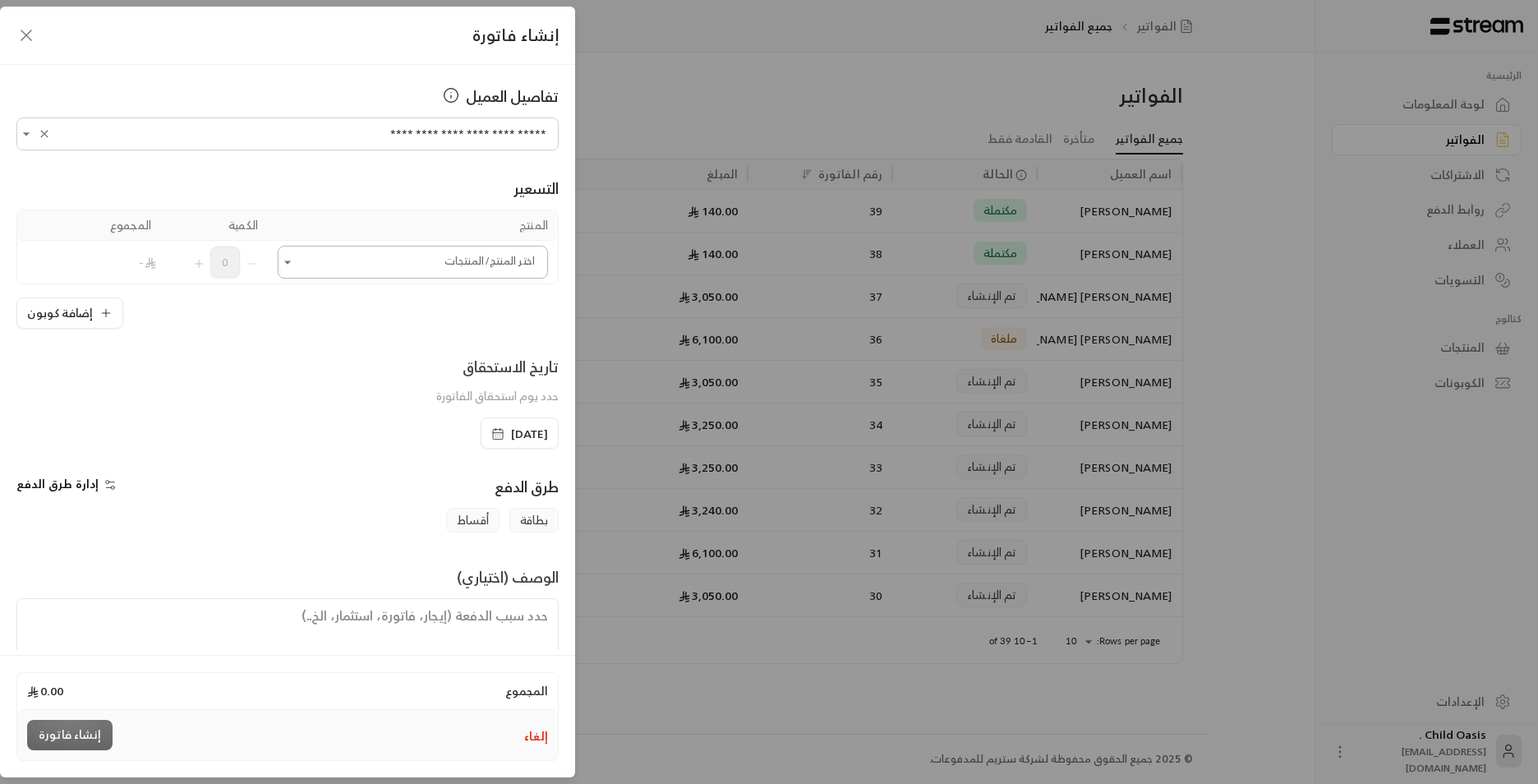
type input "**********"
click at [401, 262] on input "اختر العميل" at bounding box center [412, 262] width 270 height 29
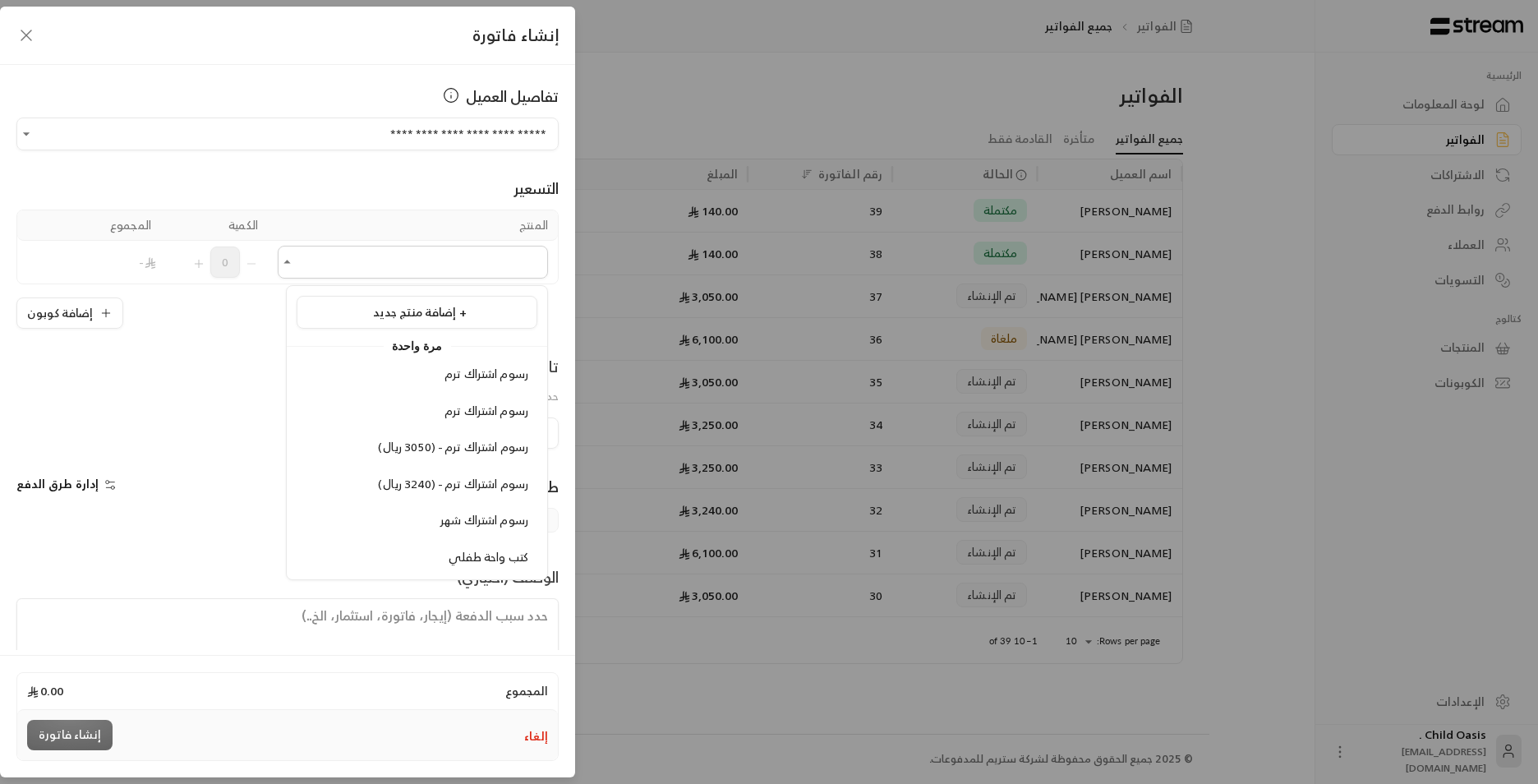
drag, startPoint x: 478, startPoint y: 551, endPoint x: 463, endPoint y: 549, distance: 15.1
click at [477, 551] on span "كتب واحة طفلي" at bounding box center [488, 557] width 79 height 21
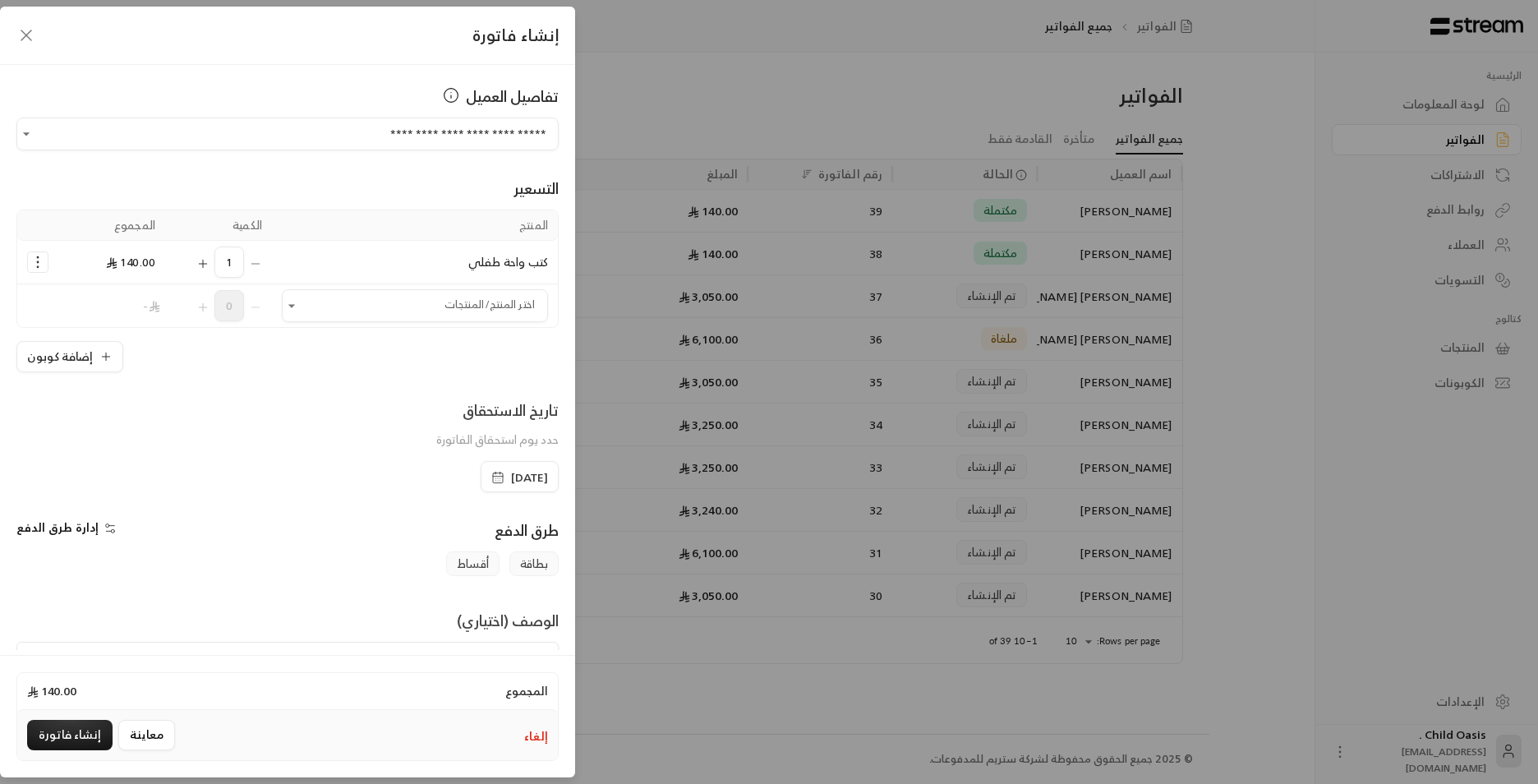
click at [492, 481] on icon "button" at bounding box center [498, 477] width 13 height 13
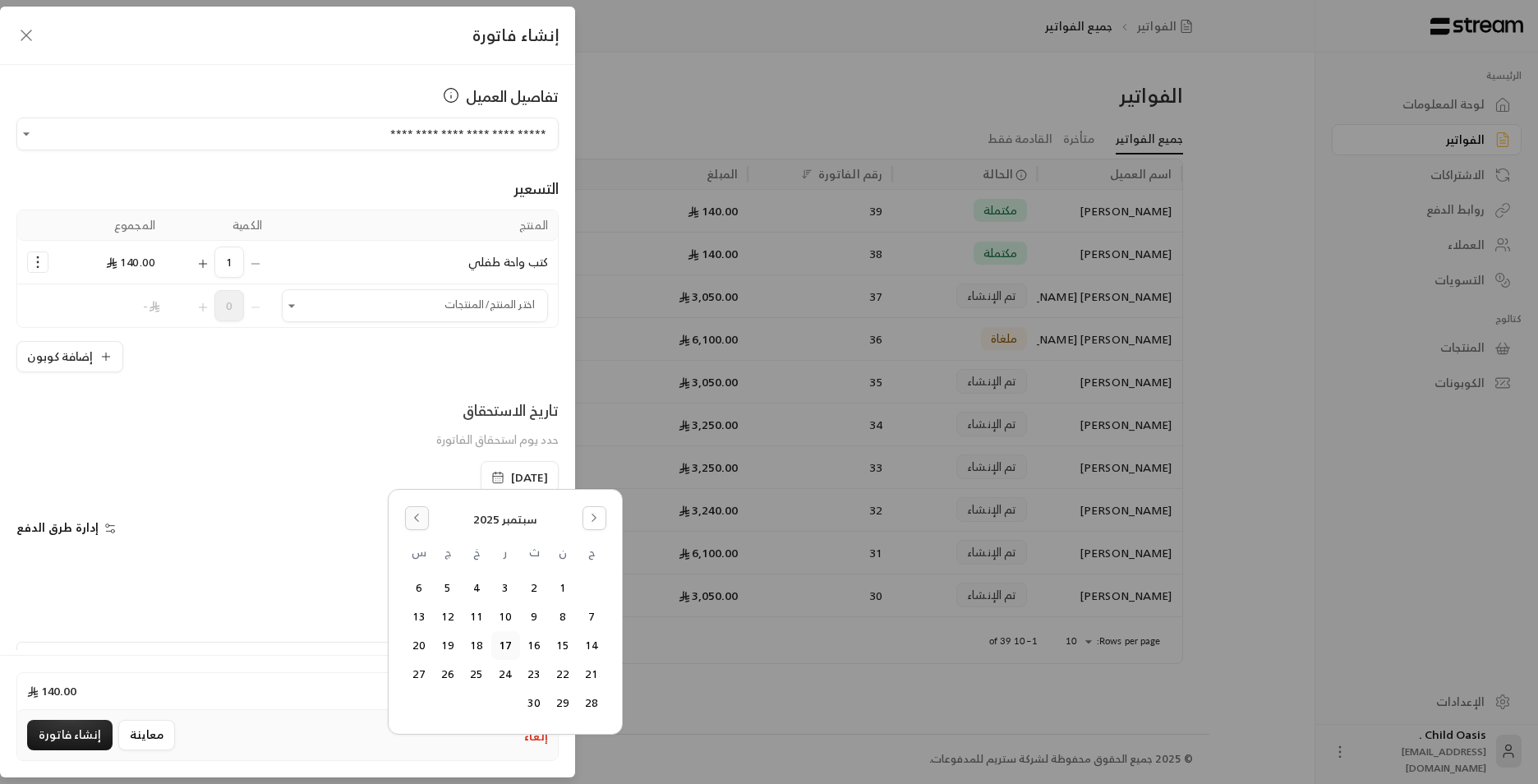
click at [420, 516] on icon "Go to the Previous Month" at bounding box center [417, 517] width 12 height 12
click at [561, 677] on button "18" at bounding box center [563, 674] width 27 height 27
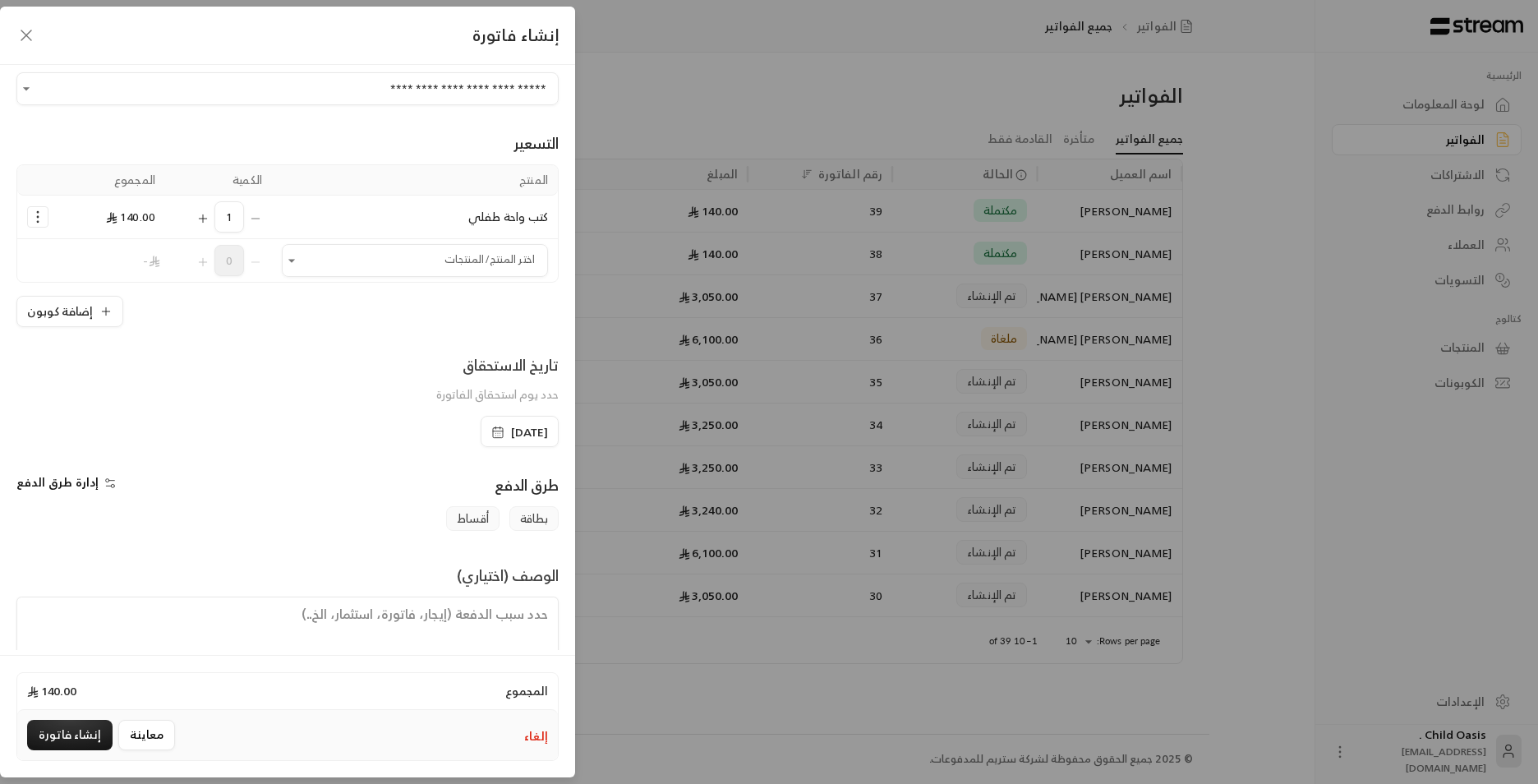
scroll to position [86, 0]
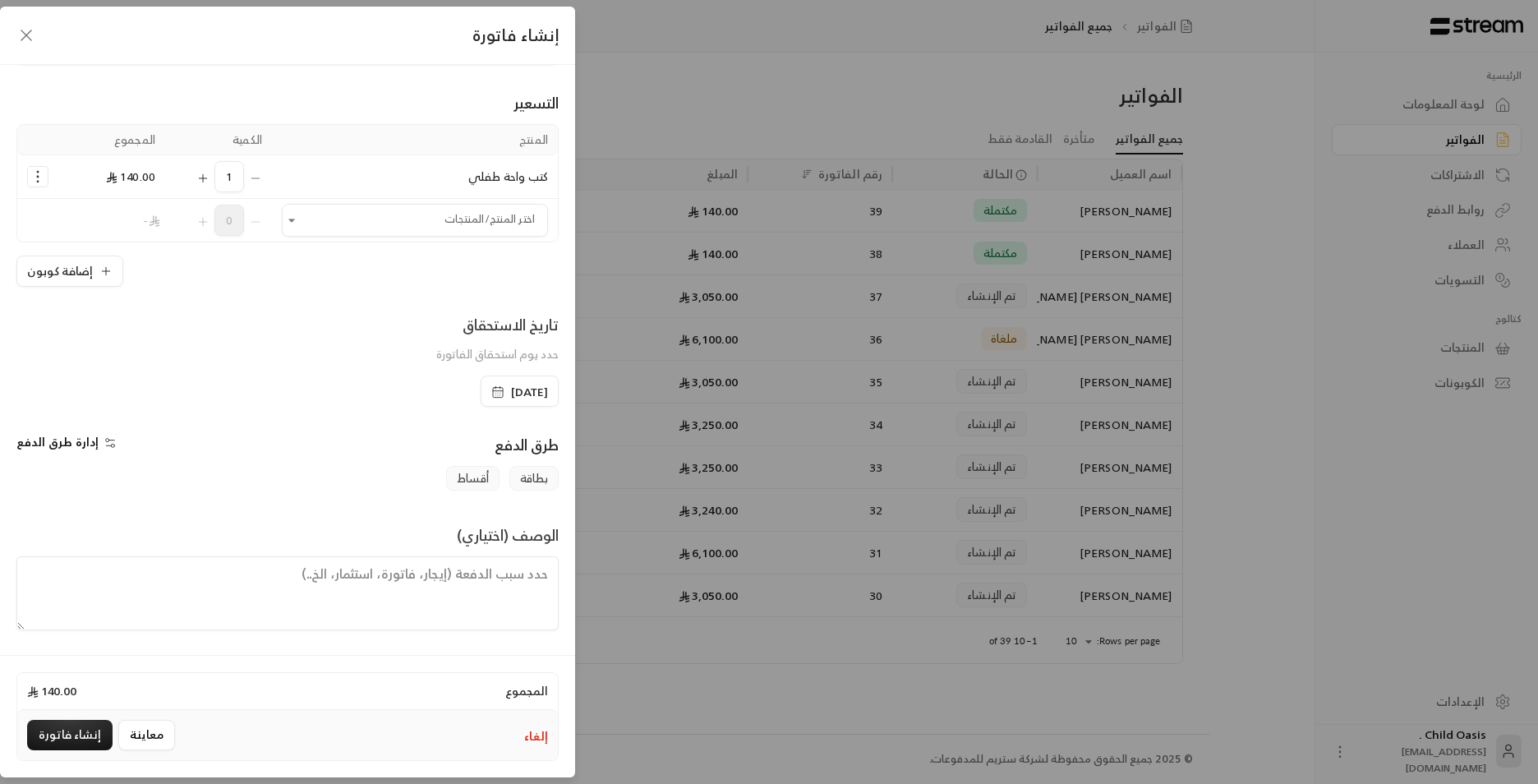
click at [492, 604] on textarea at bounding box center [287, 593] width 542 height 74
paste textarea "تم شراء كتب"
type textarea "تم شراء كتب"
click at [79, 730] on button "إنشاء فاتورة" at bounding box center [70, 735] width 86 height 30
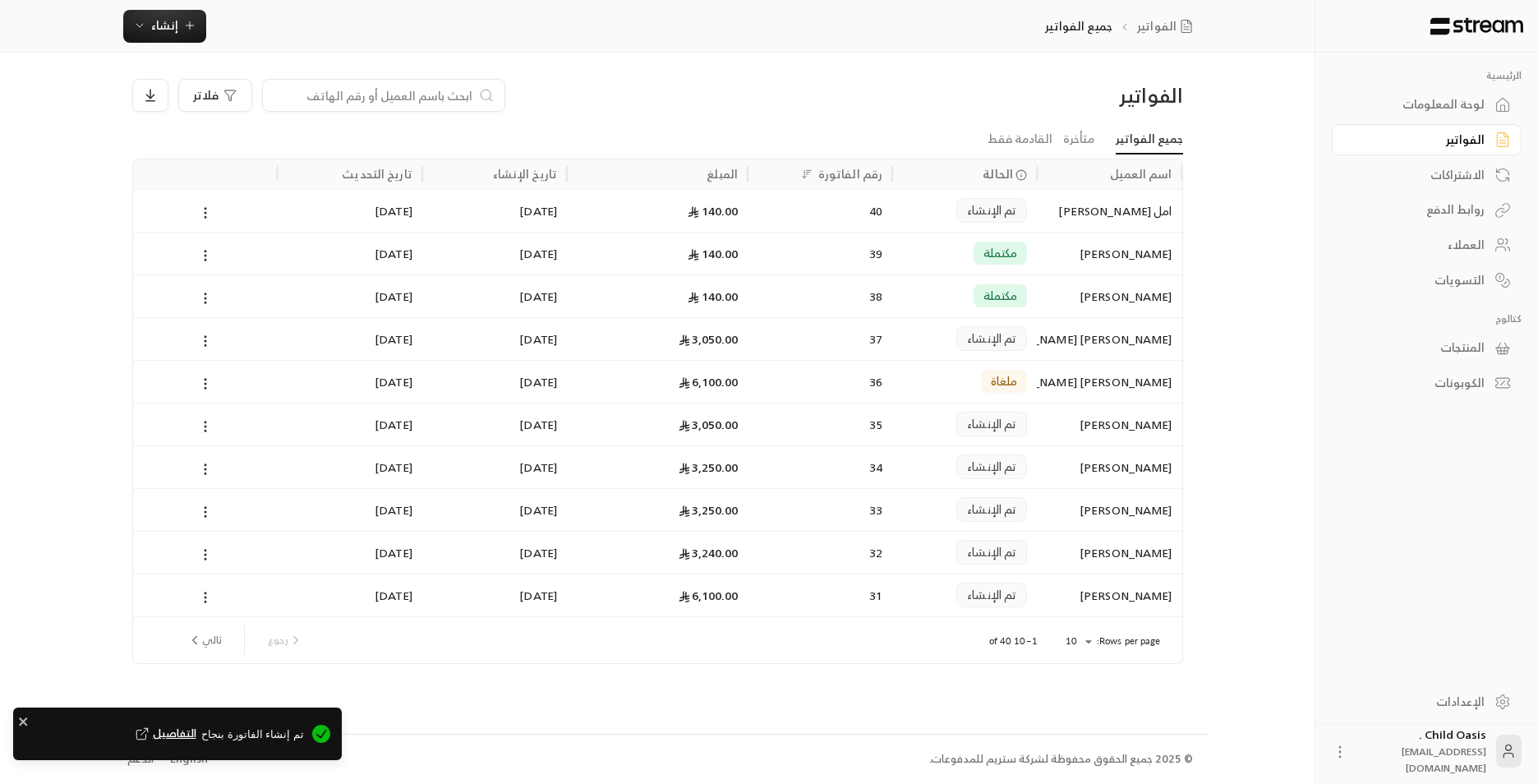
click at [911, 202] on div "تم الإنشاء" at bounding box center [964, 210] width 125 height 42
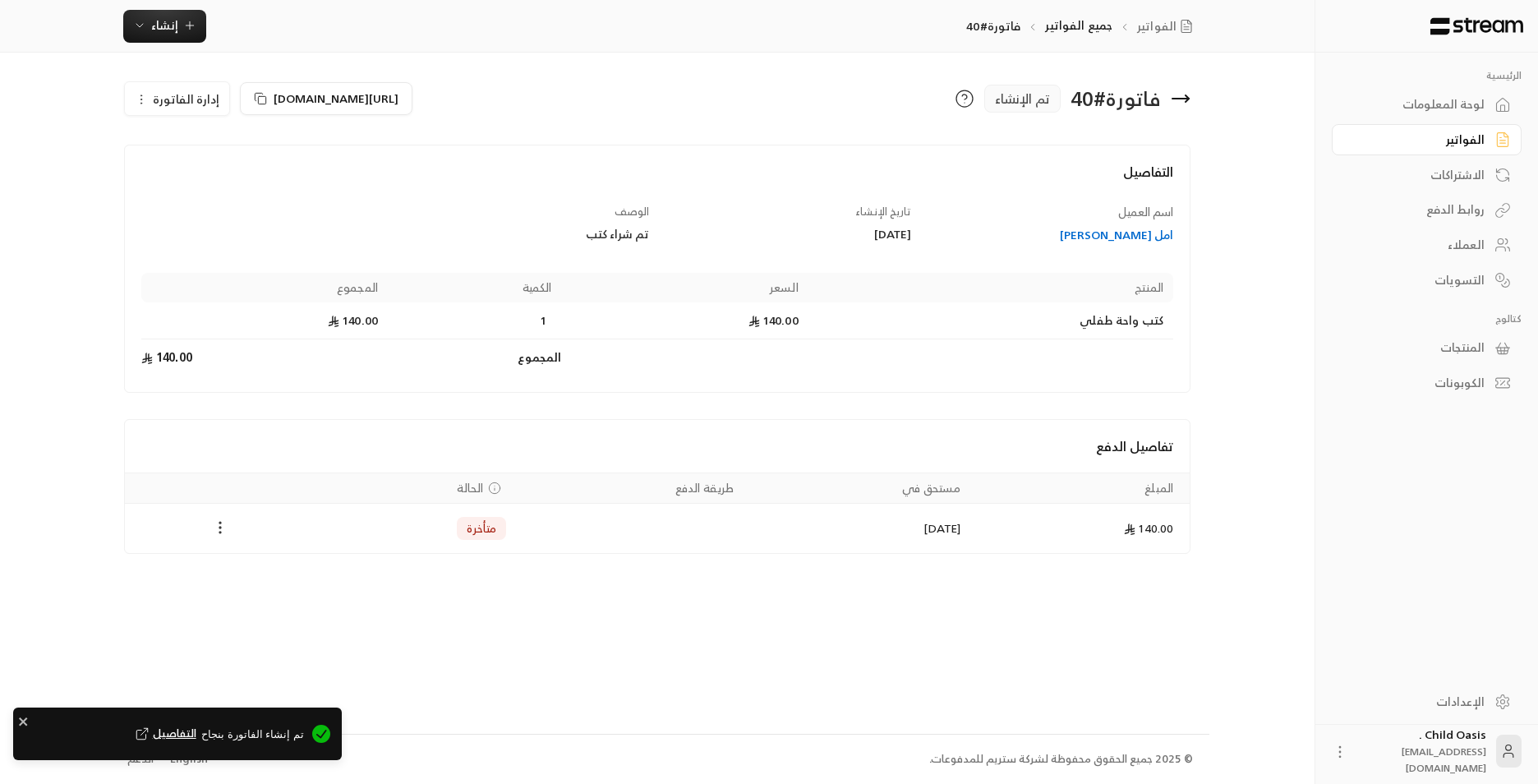
click at [219, 524] on icon "Payments" at bounding box center [220, 527] width 16 height 16
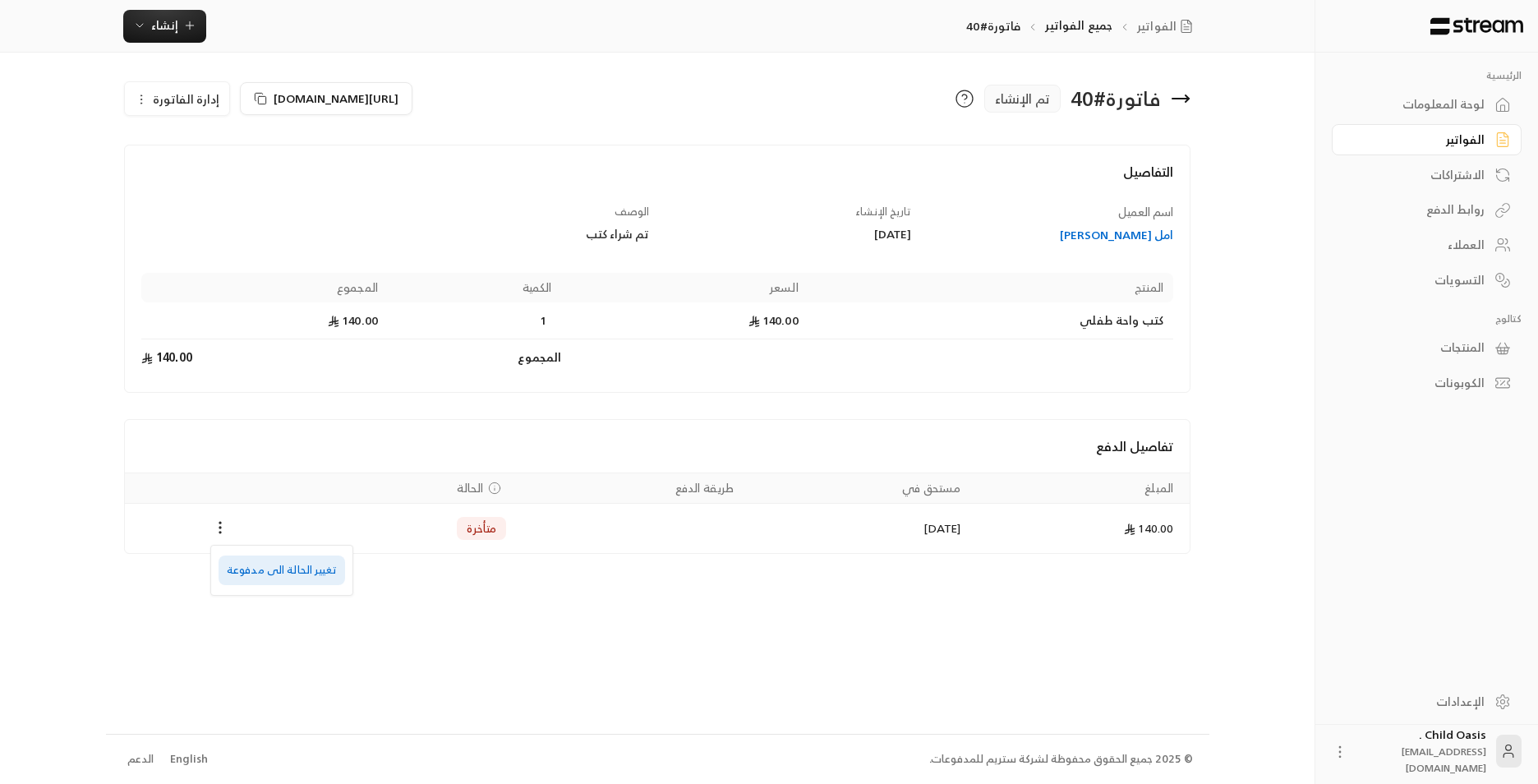
click at [246, 568] on li "تغيير الحالة الى مدفوعة" at bounding box center [282, 570] width 127 height 29
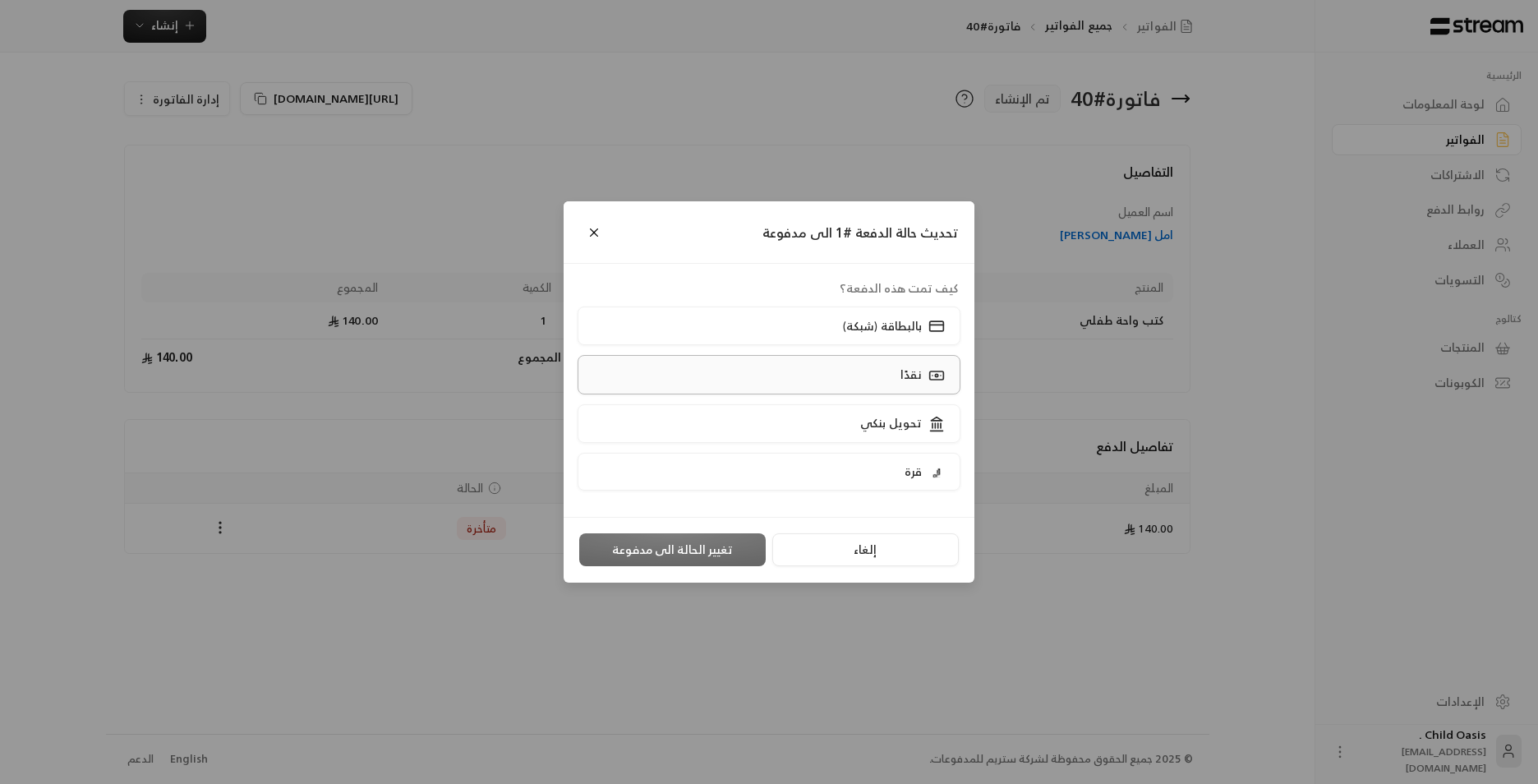
click at [906, 376] on p "نقدًا" at bounding box center [911, 375] width 21 height 16
click at [715, 548] on button "تغيير الحالة الى مدفوعة" at bounding box center [672, 549] width 186 height 33
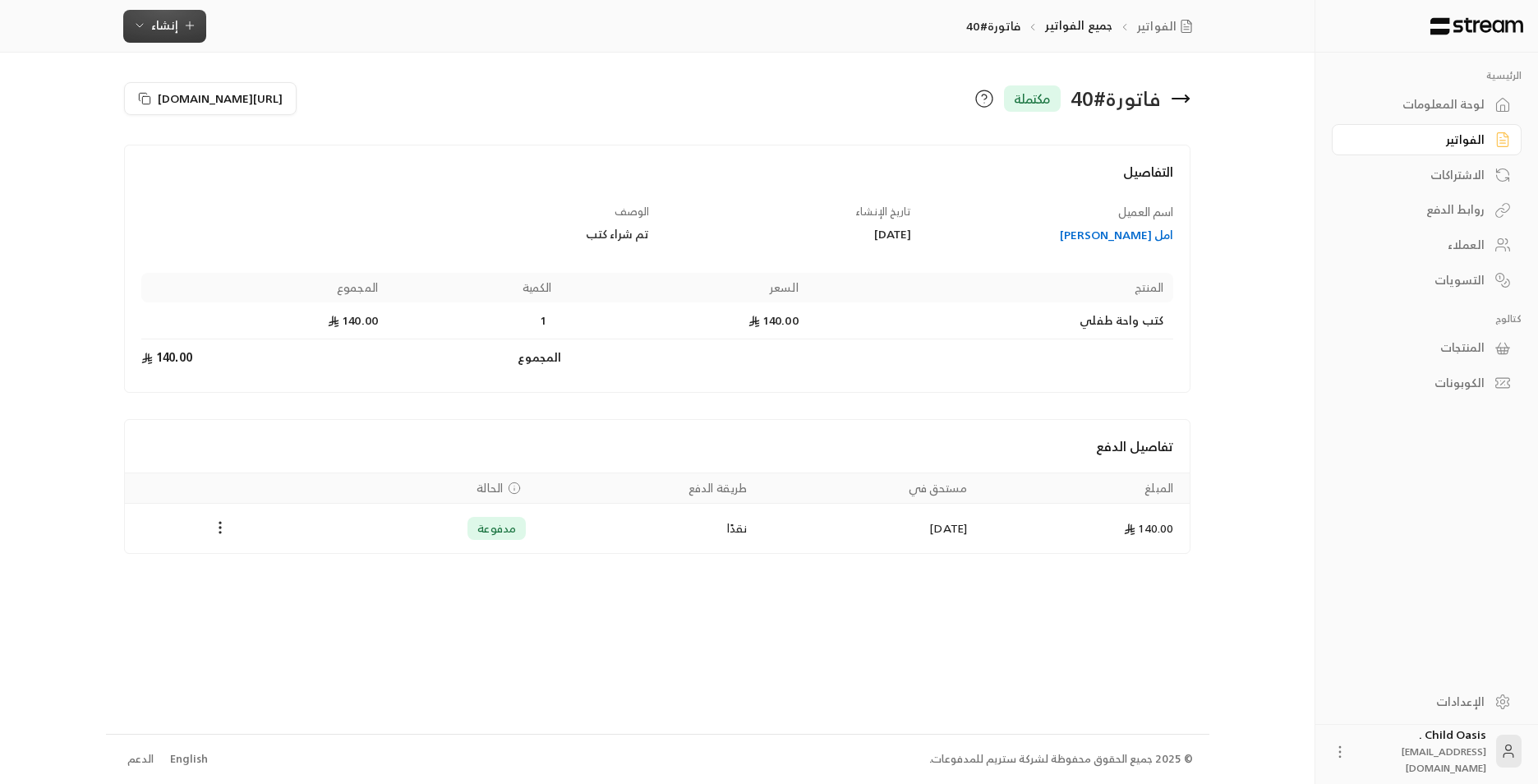
click at [187, 11] on button "إنشاء" at bounding box center [164, 26] width 83 height 33
click at [271, 103] on div "إنشاء فاتورة مرة واحدة بسهولة للمعاملات السريعة." at bounding box center [245, 103] width 207 height 33
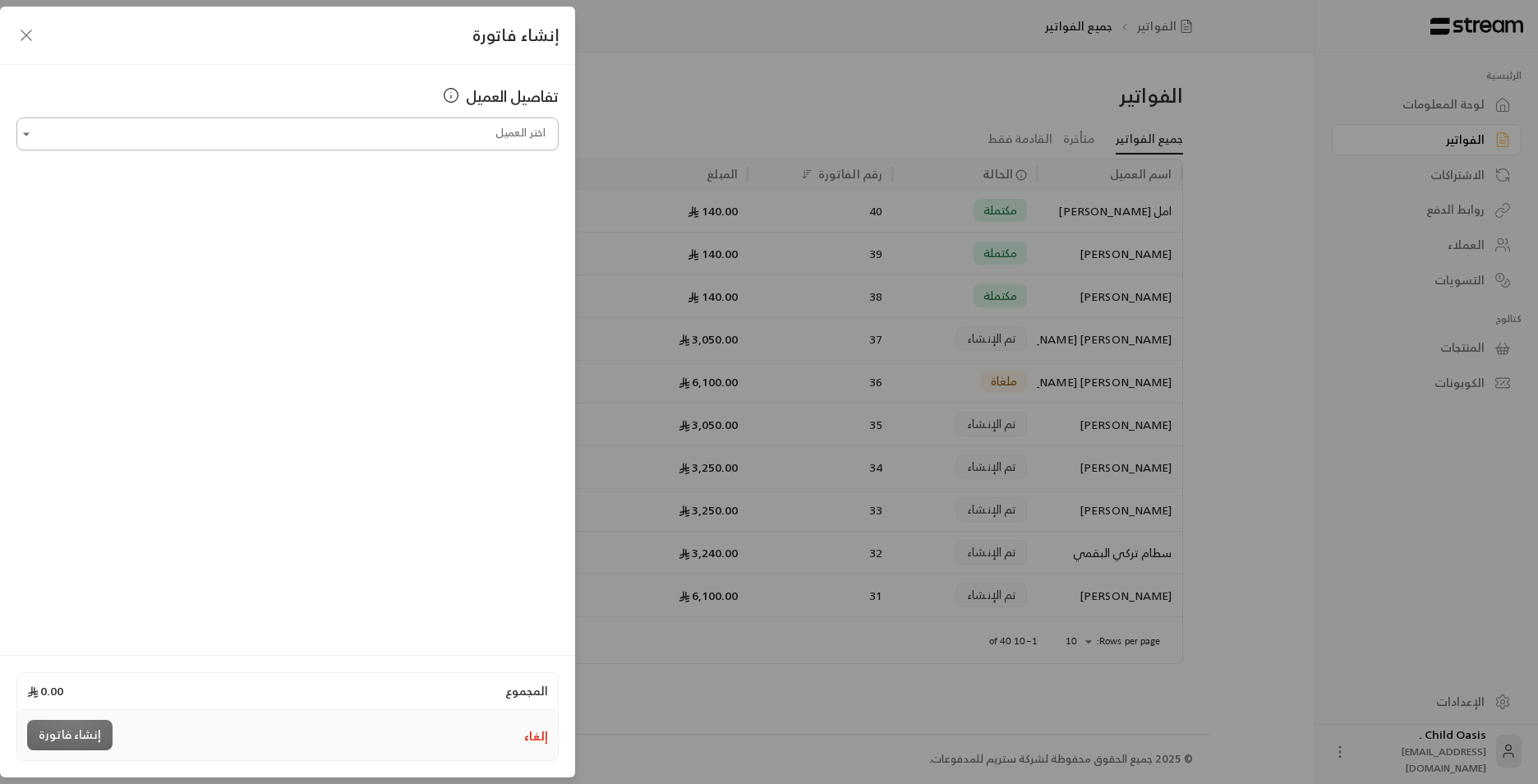
click at [382, 141] on input "اختر العميل" at bounding box center [287, 134] width 542 height 29
drag, startPoint x: 488, startPoint y: 136, endPoint x: 538, endPoint y: 144, distance: 50.6
click at [538, 144] on input "***" at bounding box center [287, 134] width 542 height 29
type input "*"
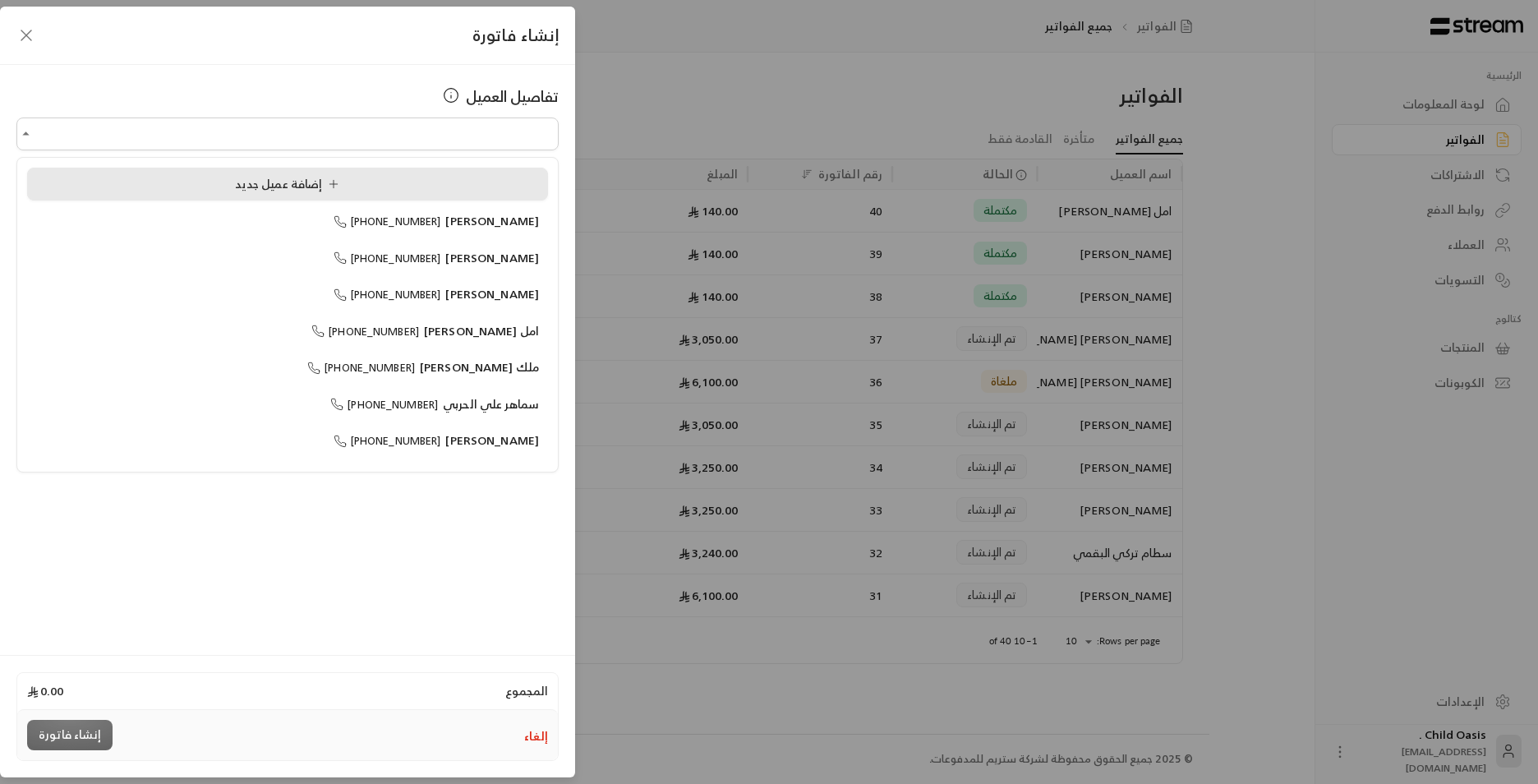
click at [446, 187] on div "إضافة عميل جديد" at bounding box center [288, 184] width 503 height 17
type input "**********"
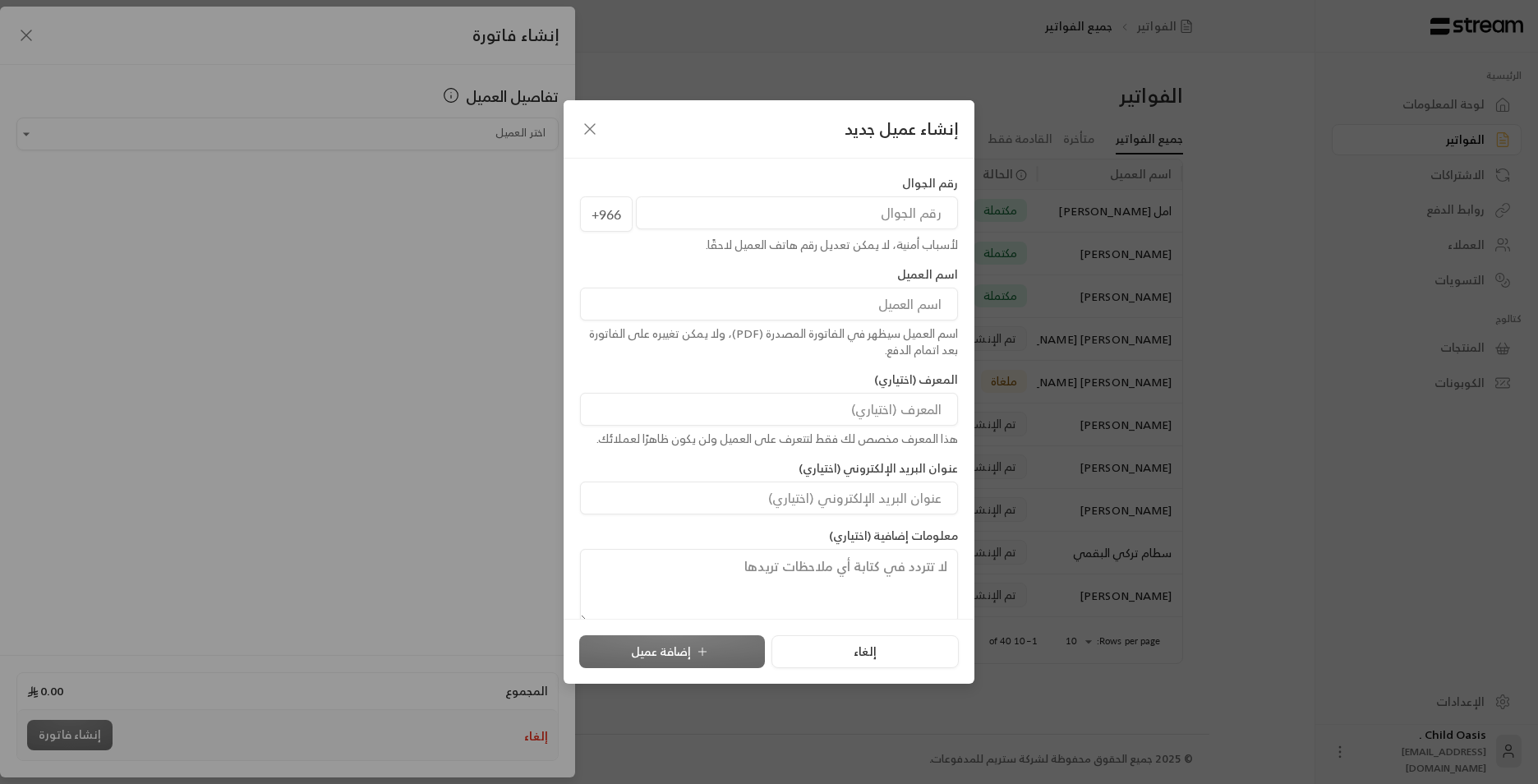
drag, startPoint x: 902, startPoint y: 306, endPoint x: 912, endPoint y: 289, distance: 19.7
click at [901, 303] on input at bounding box center [769, 303] width 378 height 33
type input "ملك علي الشهراني - حور علي الشهراني"
click at [876, 219] on input "tel" at bounding box center [797, 212] width 322 height 33
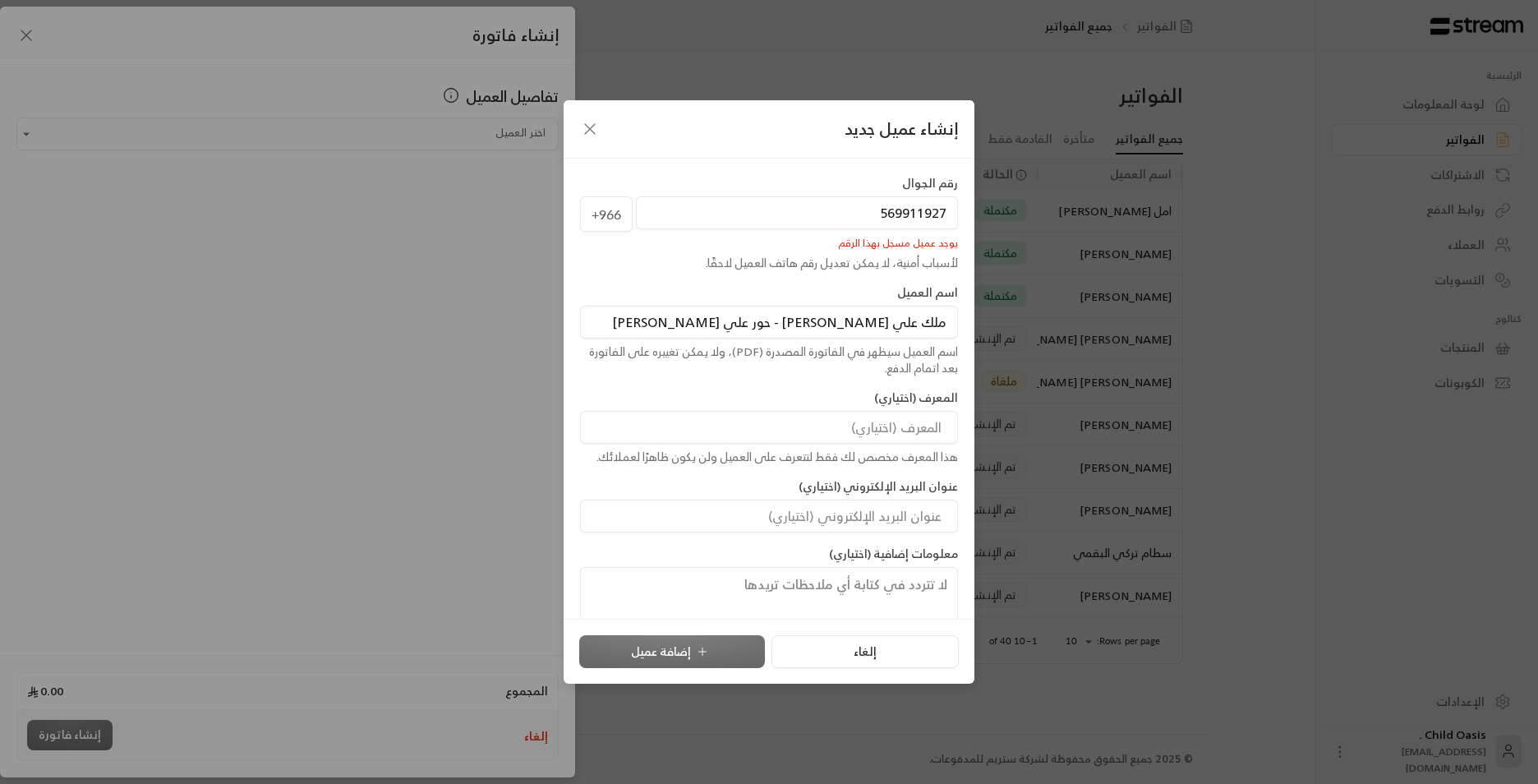
type input "569911927"
click at [591, 113] on div "إنشاء عميل جديد" at bounding box center [769, 128] width 411 height 58
click at [595, 130] on icon "button" at bounding box center [590, 129] width 20 height 20
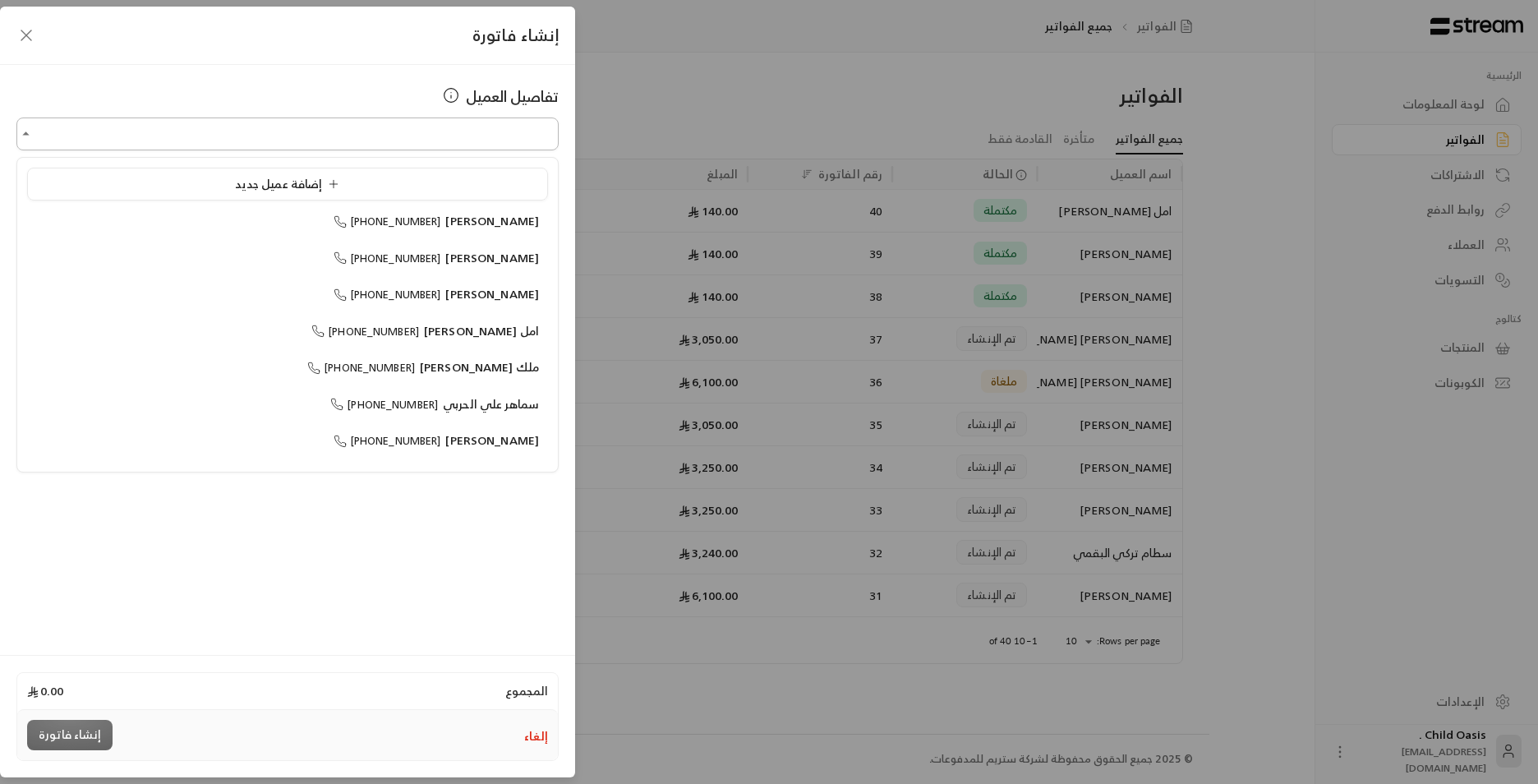
click at [447, 130] on input "اختر العميل" at bounding box center [287, 134] width 542 height 29
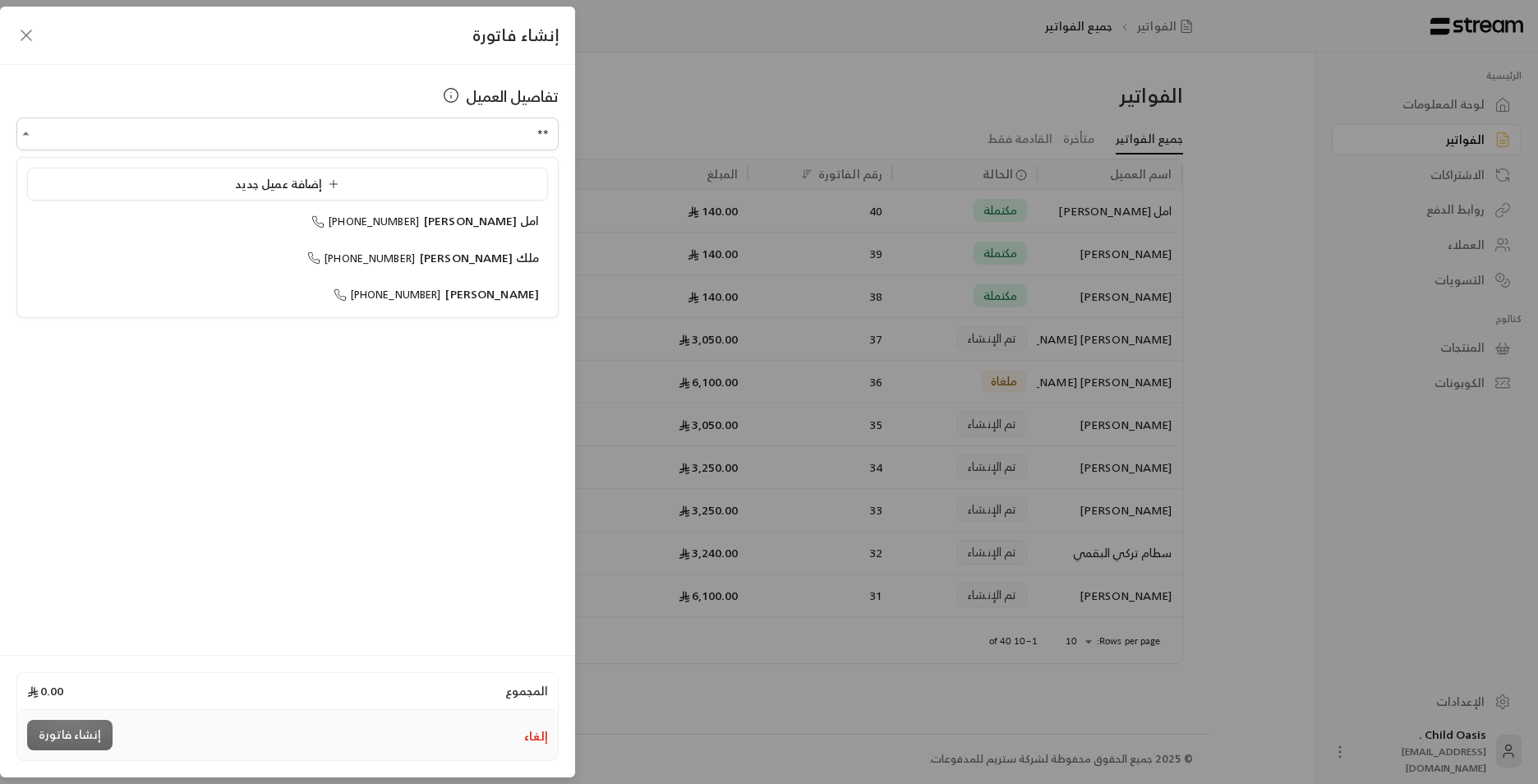
type input "*"
type input "***"
drag, startPoint x: 521, startPoint y: 137, endPoint x: 557, endPoint y: 154, distance: 39.8
click at [557, 154] on div "تفاصيل العميل اختر العميل *** اختر العميل" at bounding box center [287, 358] width 575 height 585
click at [536, 227] on span "ملك [PERSON_NAME]" at bounding box center [480, 220] width 120 height 21
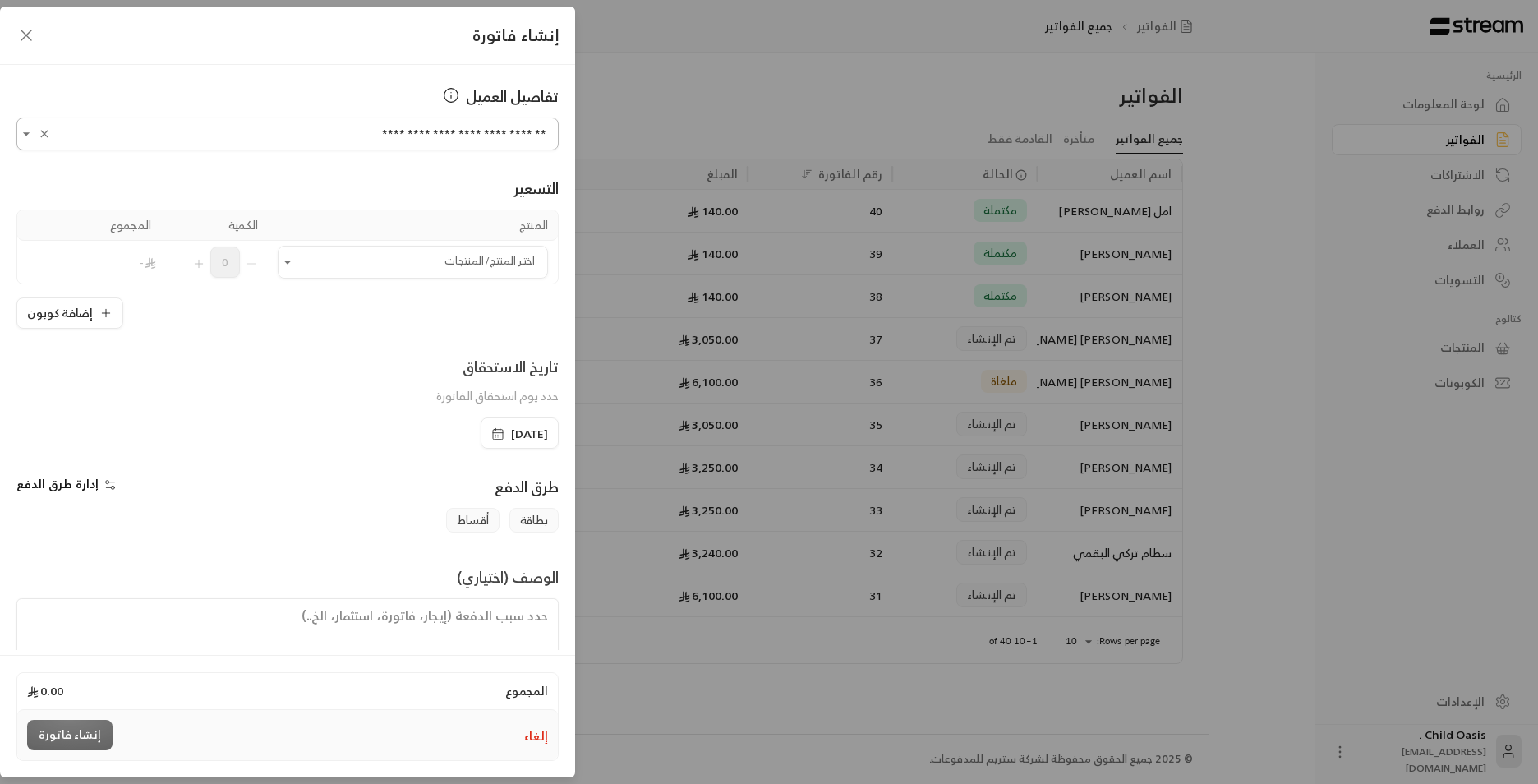
click at [453, 133] on input "**********" at bounding box center [287, 134] width 542 height 29
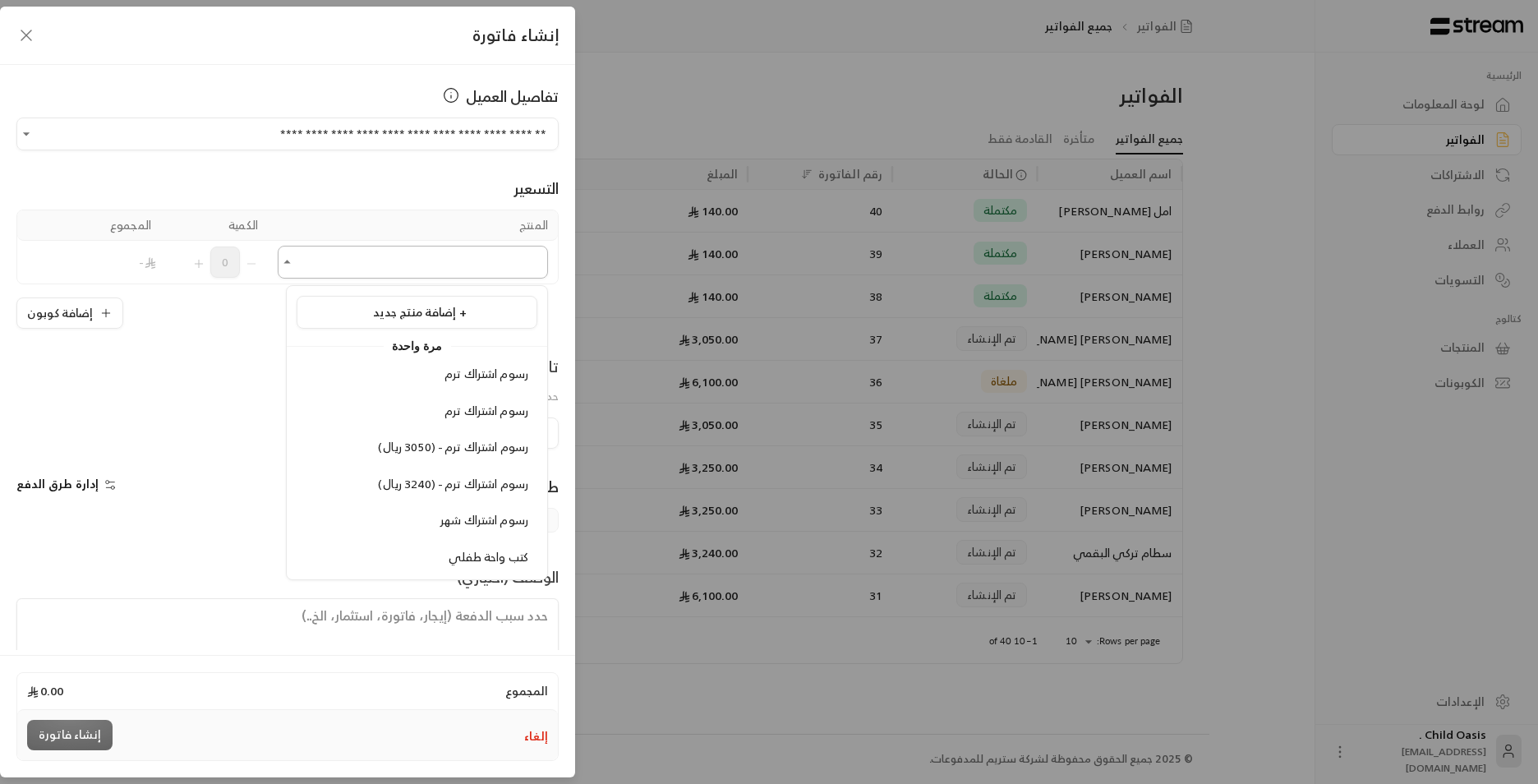
type input "**********"
click at [427, 262] on input "اختر العميل" at bounding box center [412, 262] width 270 height 29
click at [511, 556] on span "كتب واحة طفلي" at bounding box center [488, 557] width 79 height 21
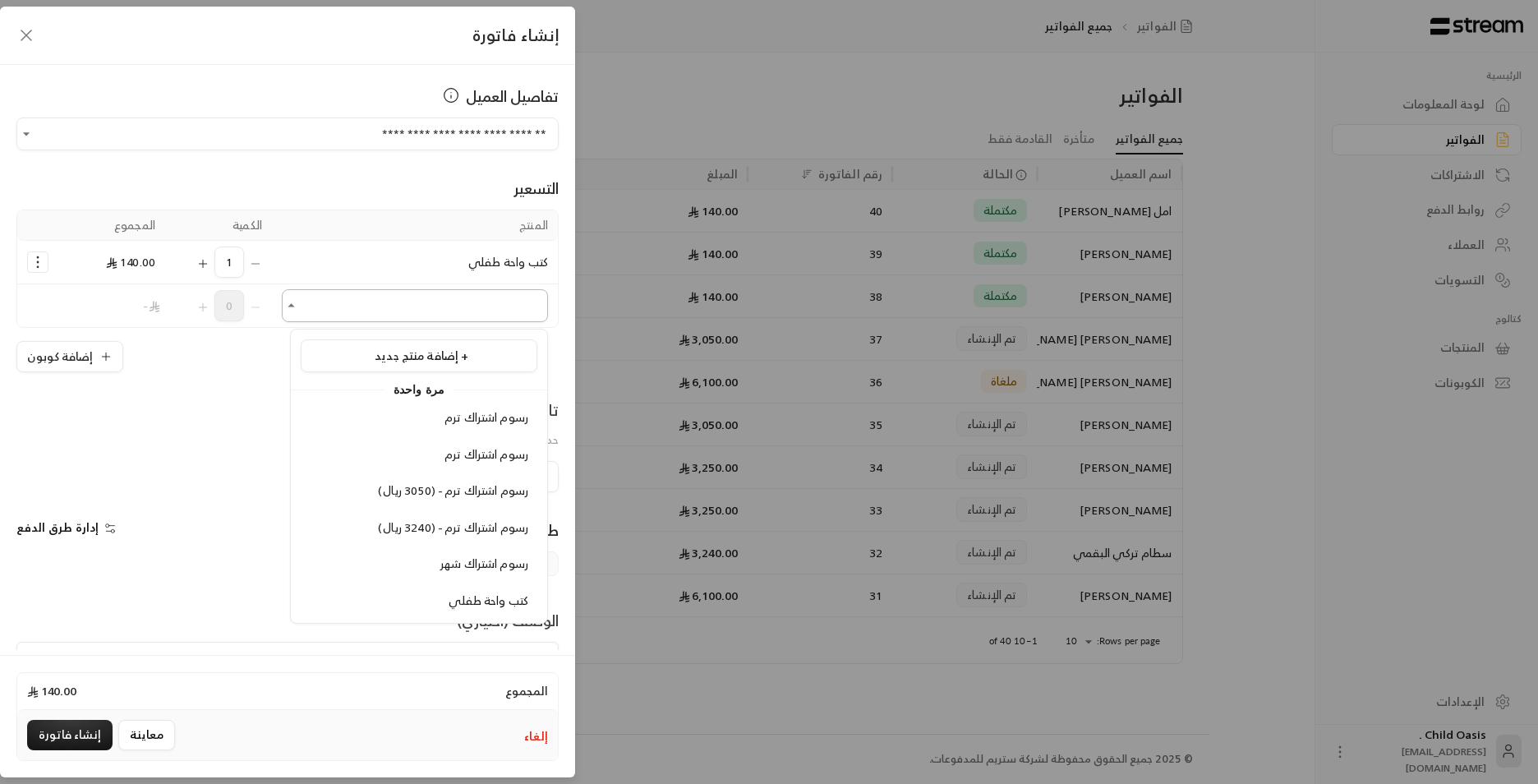
click at [506, 309] on input "اختر العميل" at bounding box center [415, 306] width 266 height 29
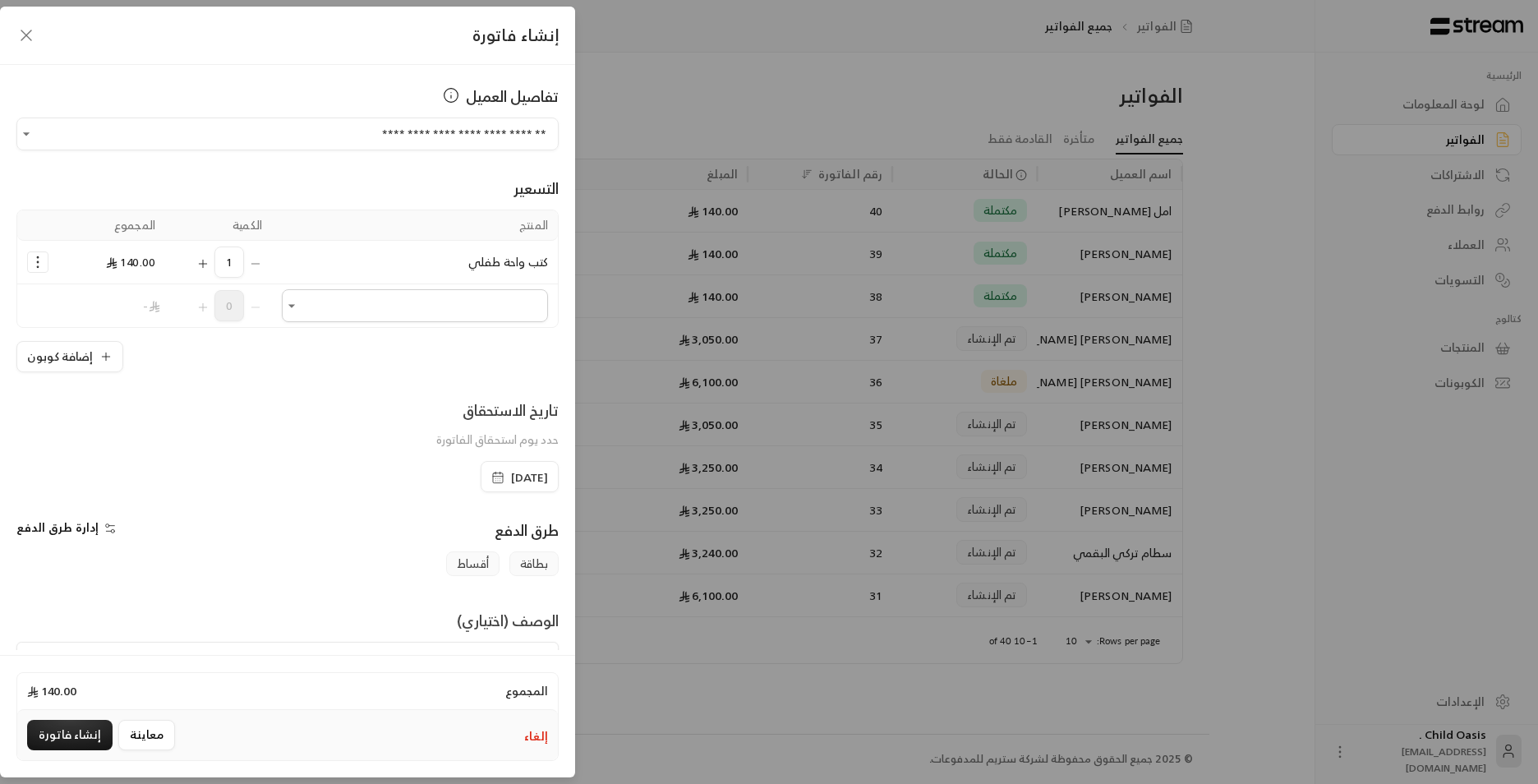
click at [493, 473] on rect "button" at bounding box center [498, 477] width 10 height 10
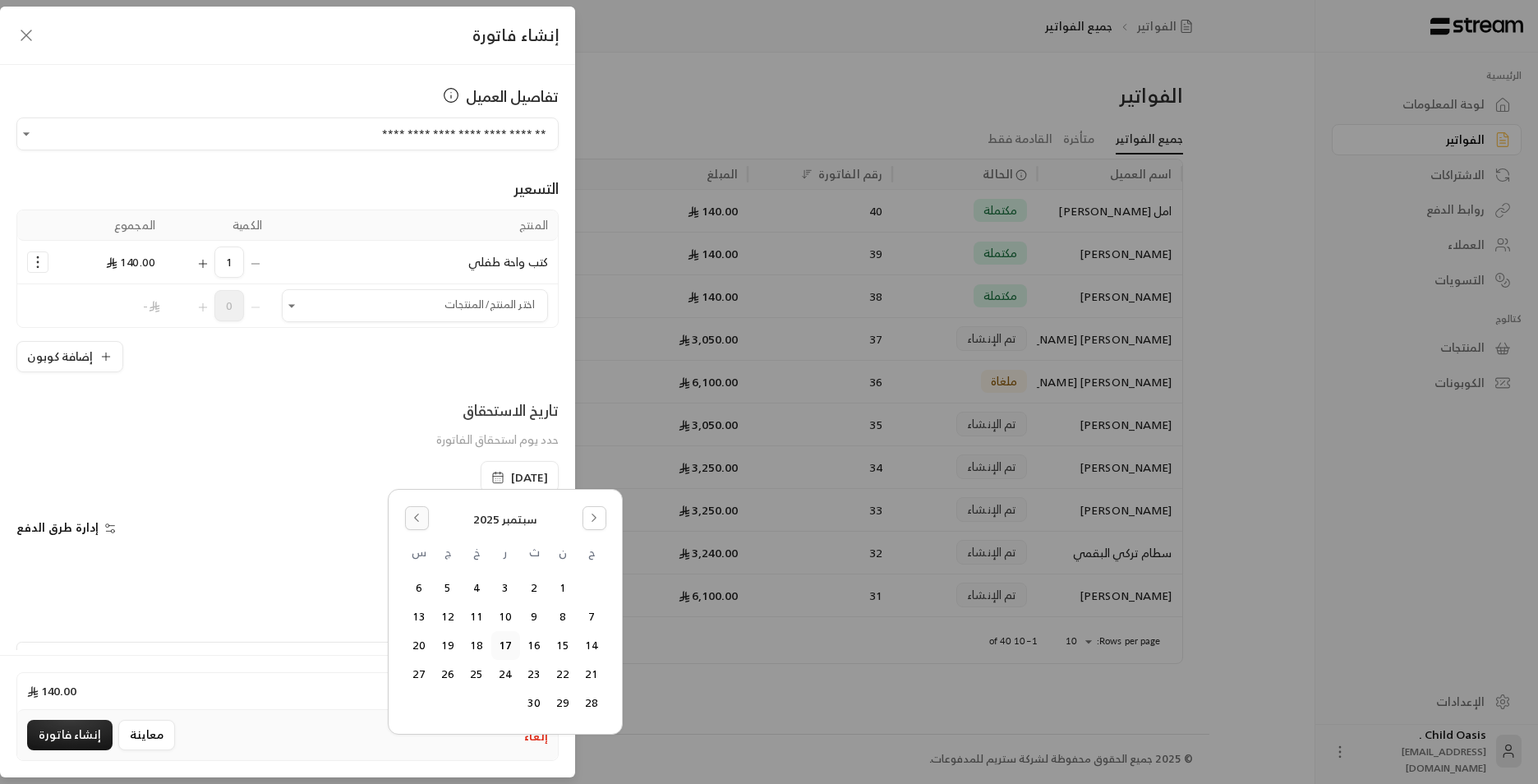
click at [421, 509] on button "Go to the Previous Month" at bounding box center [417, 517] width 24 height 24
click at [561, 675] on button "18" at bounding box center [563, 674] width 27 height 27
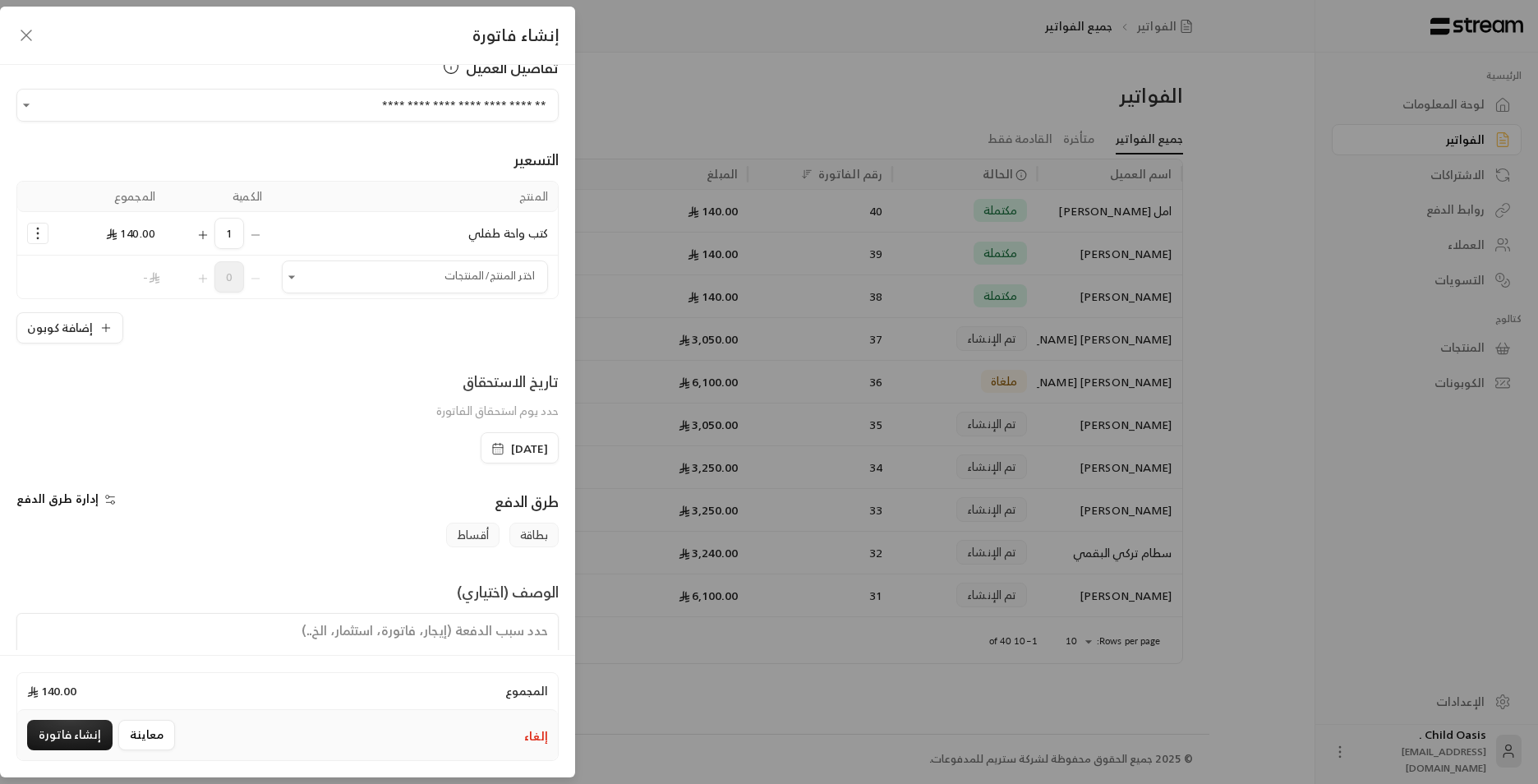
scroll to position [82, 0]
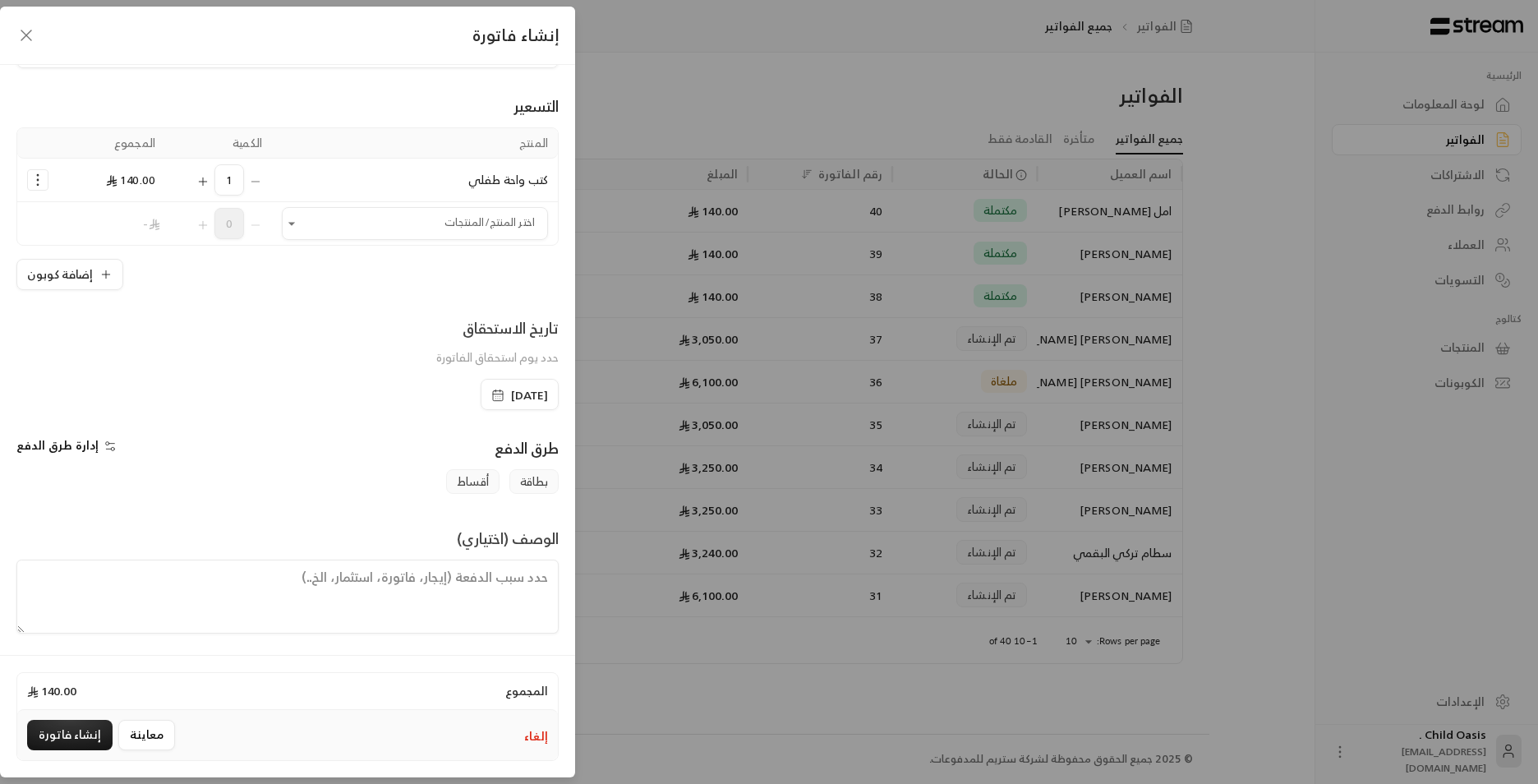
click at [213, 602] on textarea at bounding box center [287, 596] width 542 height 74
paste textarea "تم شراء كتب"
type textarea "تم شراء كتب"
click at [64, 738] on button "إنشاء فاتورة" at bounding box center [70, 735] width 86 height 30
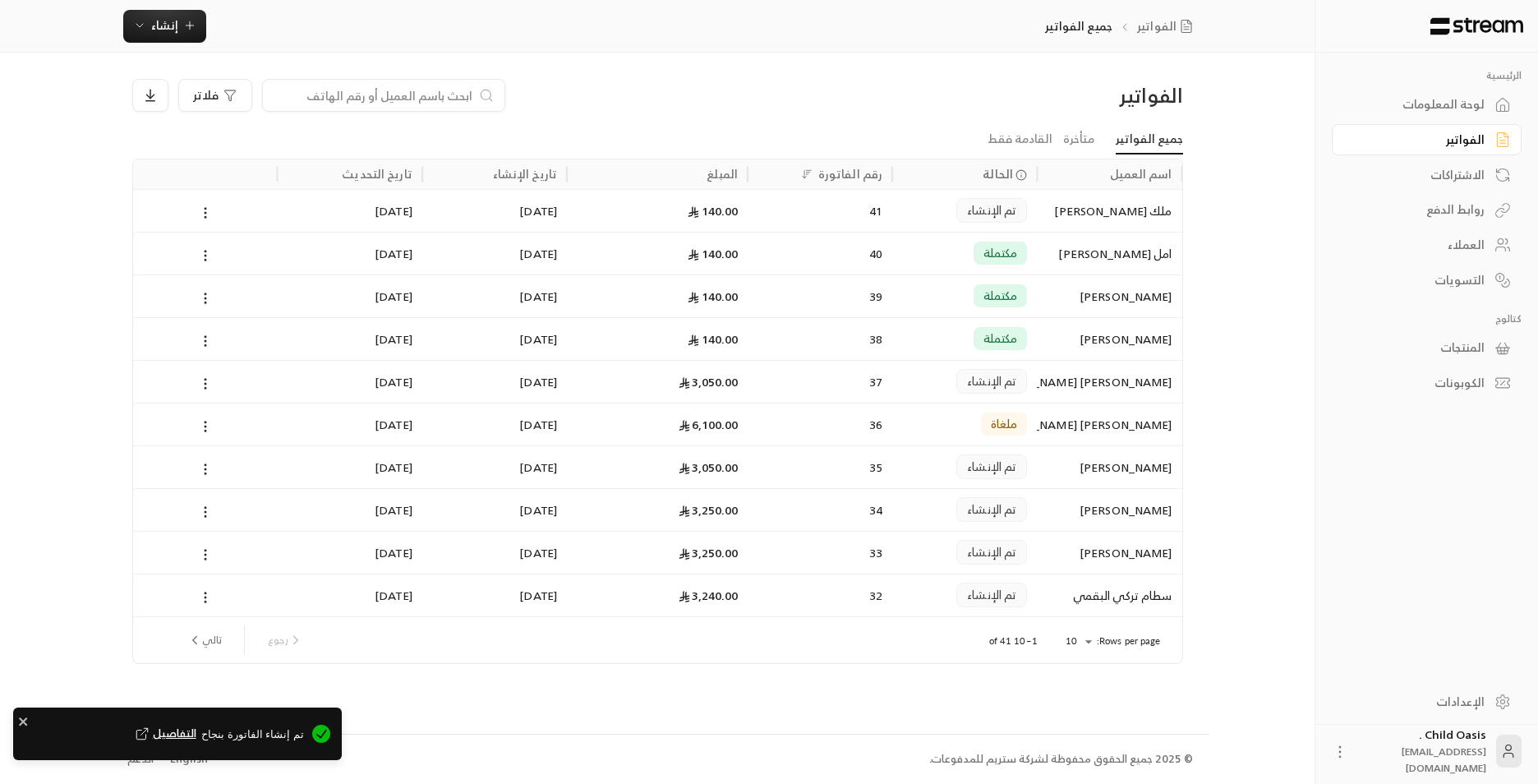
click at [890, 210] on div "41" at bounding box center [820, 210] width 145 height 43
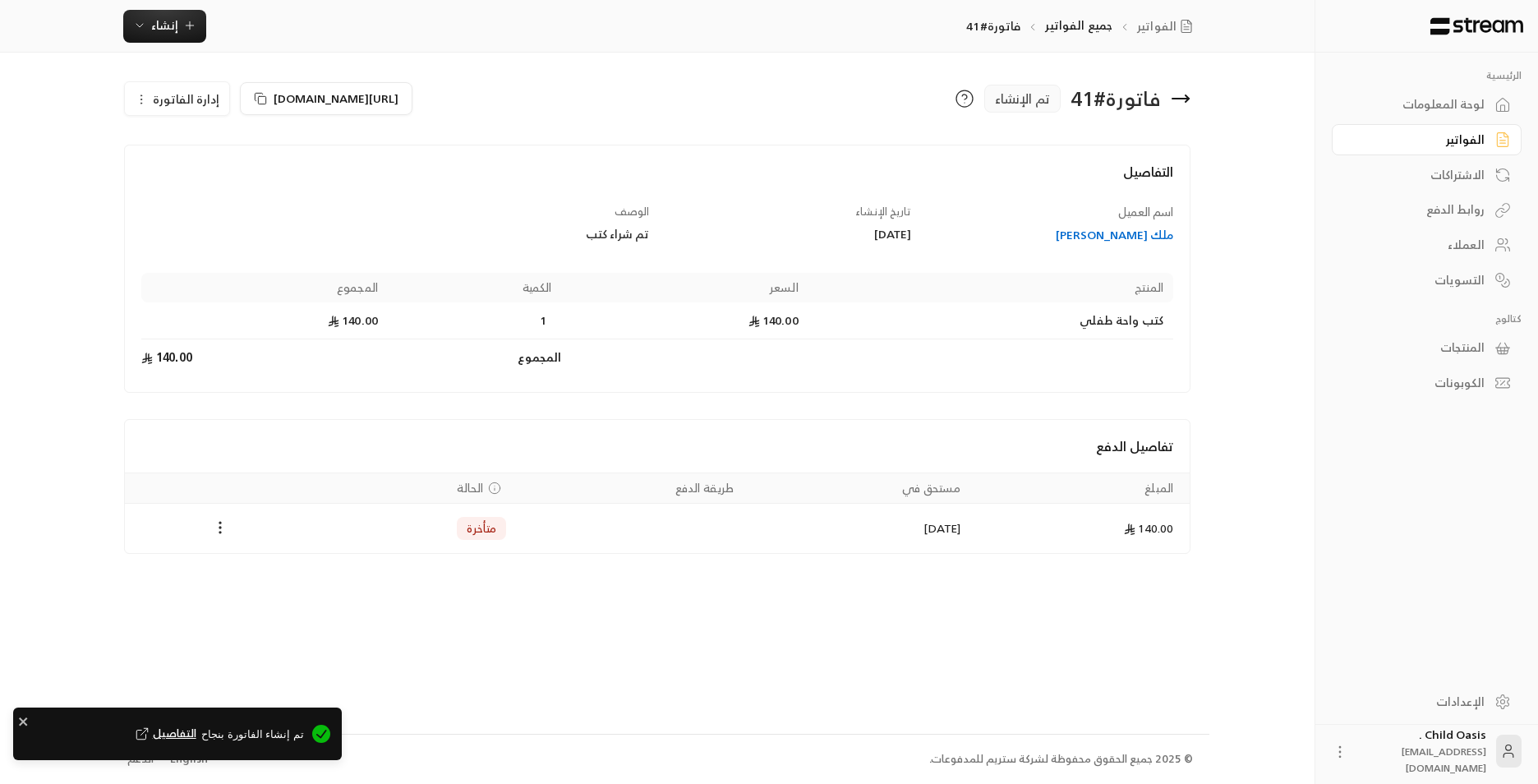
click at [207, 512] on td "Payments" at bounding box center [220, 528] width 192 height 49
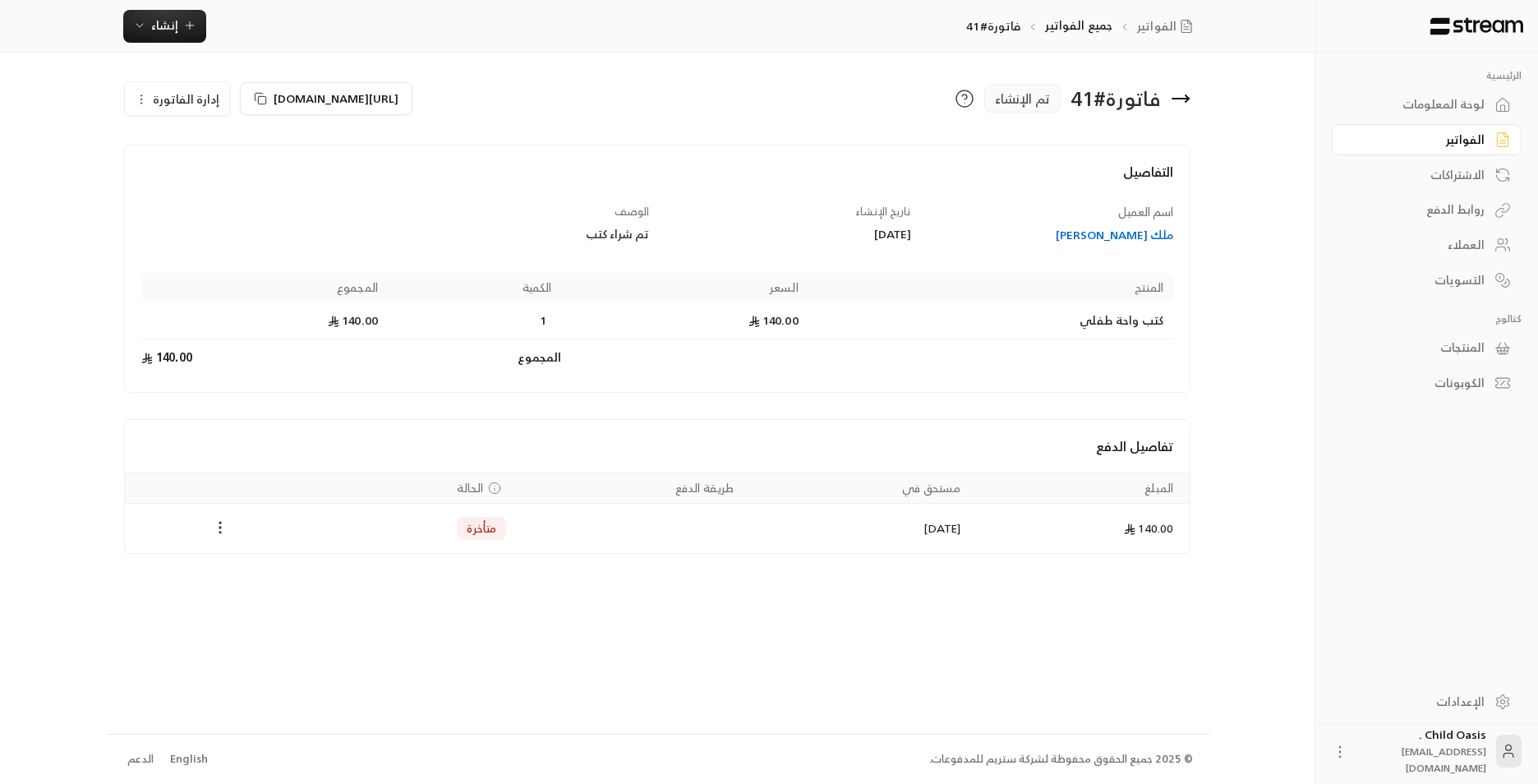
click at [224, 525] on icon "Payments" at bounding box center [220, 527] width 16 height 16
click at [293, 572] on li "تغيير الحالة الى مدفوعة" at bounding box center [282, 570] width 127 height 29
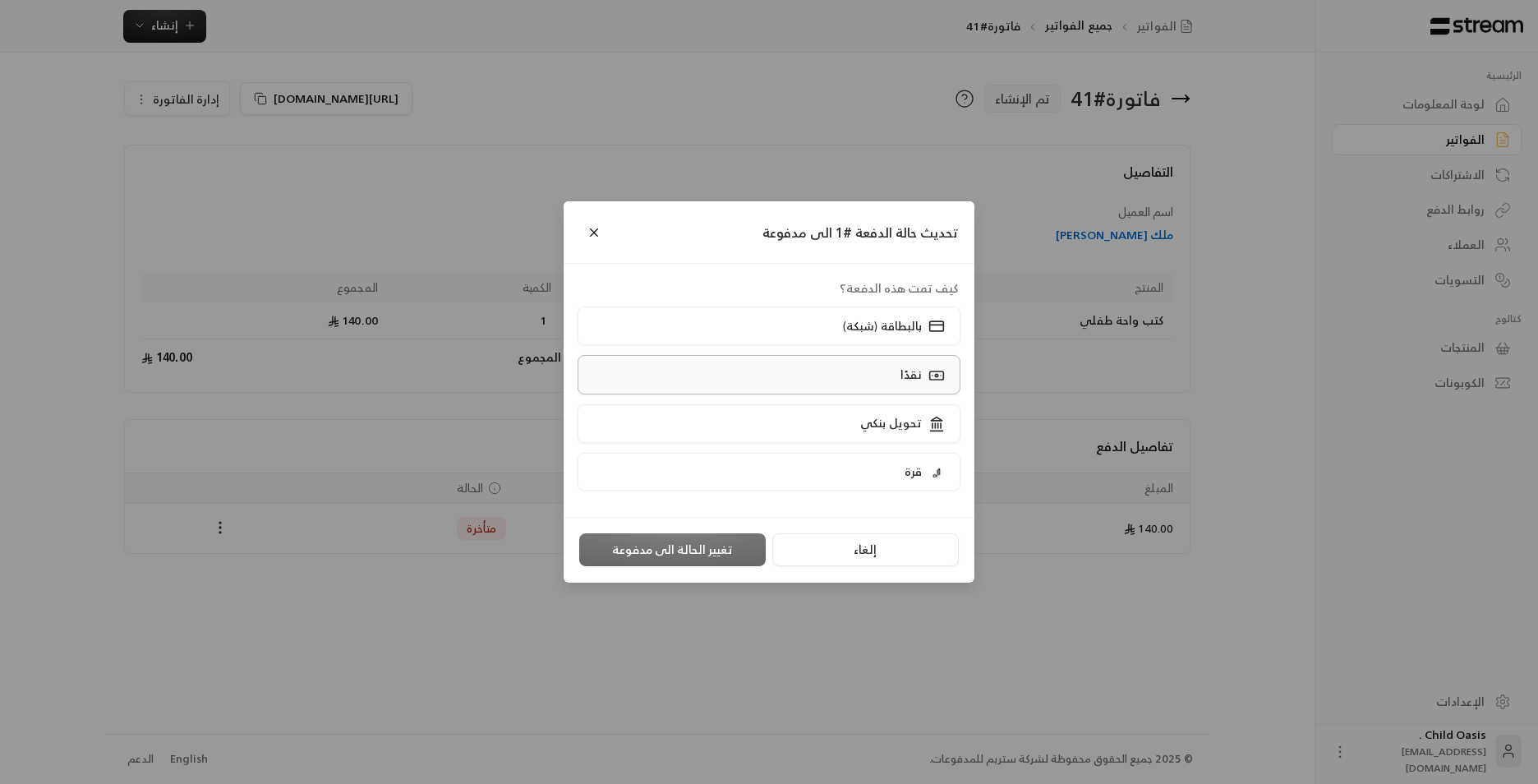
click at [941, 381] on icon at bounding box center [937, 375] width 16 height 16
click at [665, 550] on button "تغيير الحالة الى مدفوعة" at bounding box center [672, 549] width 186 height 33
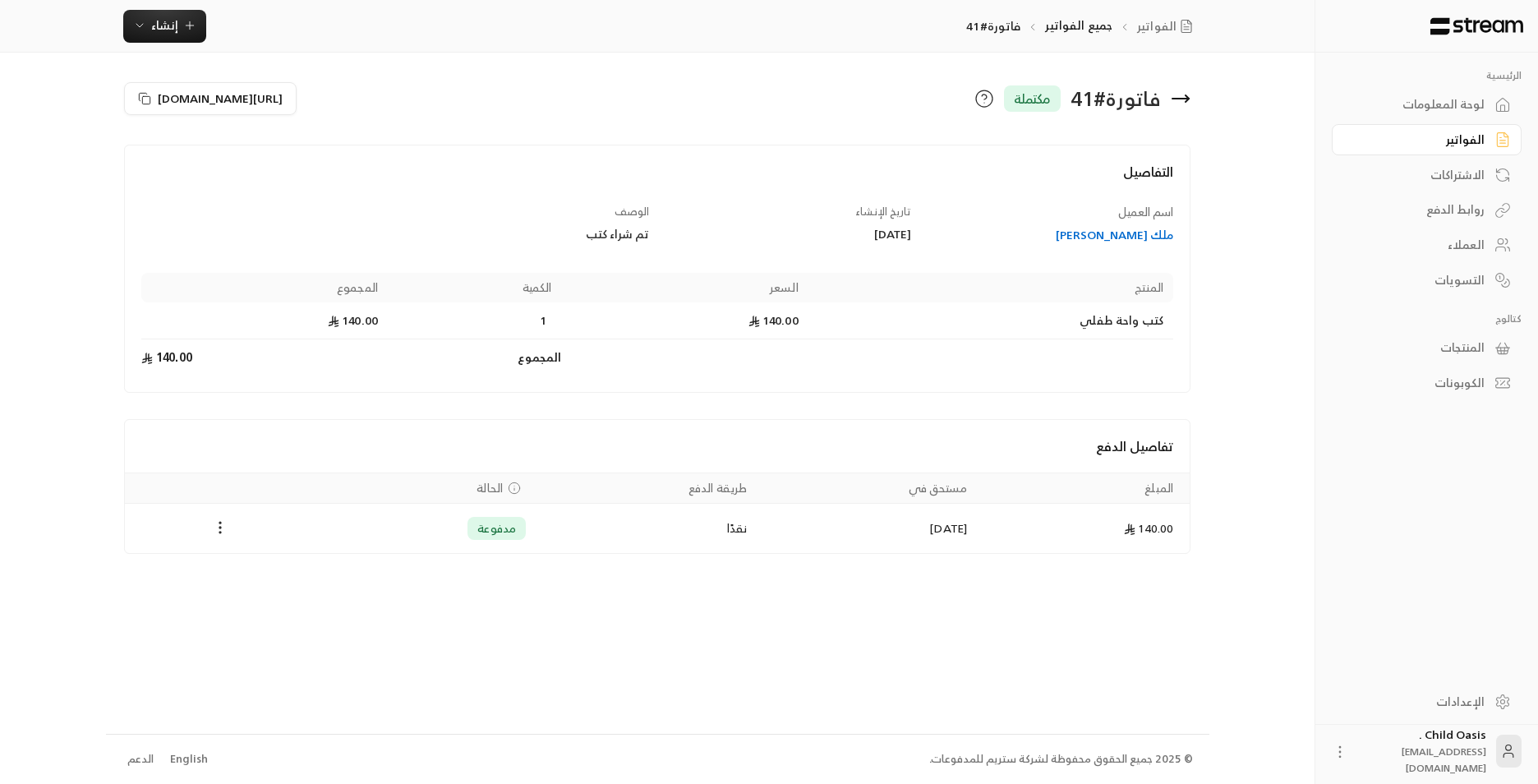
click at [1188, 95] on icon at bounding box center [1181, 98] width 20 height 20
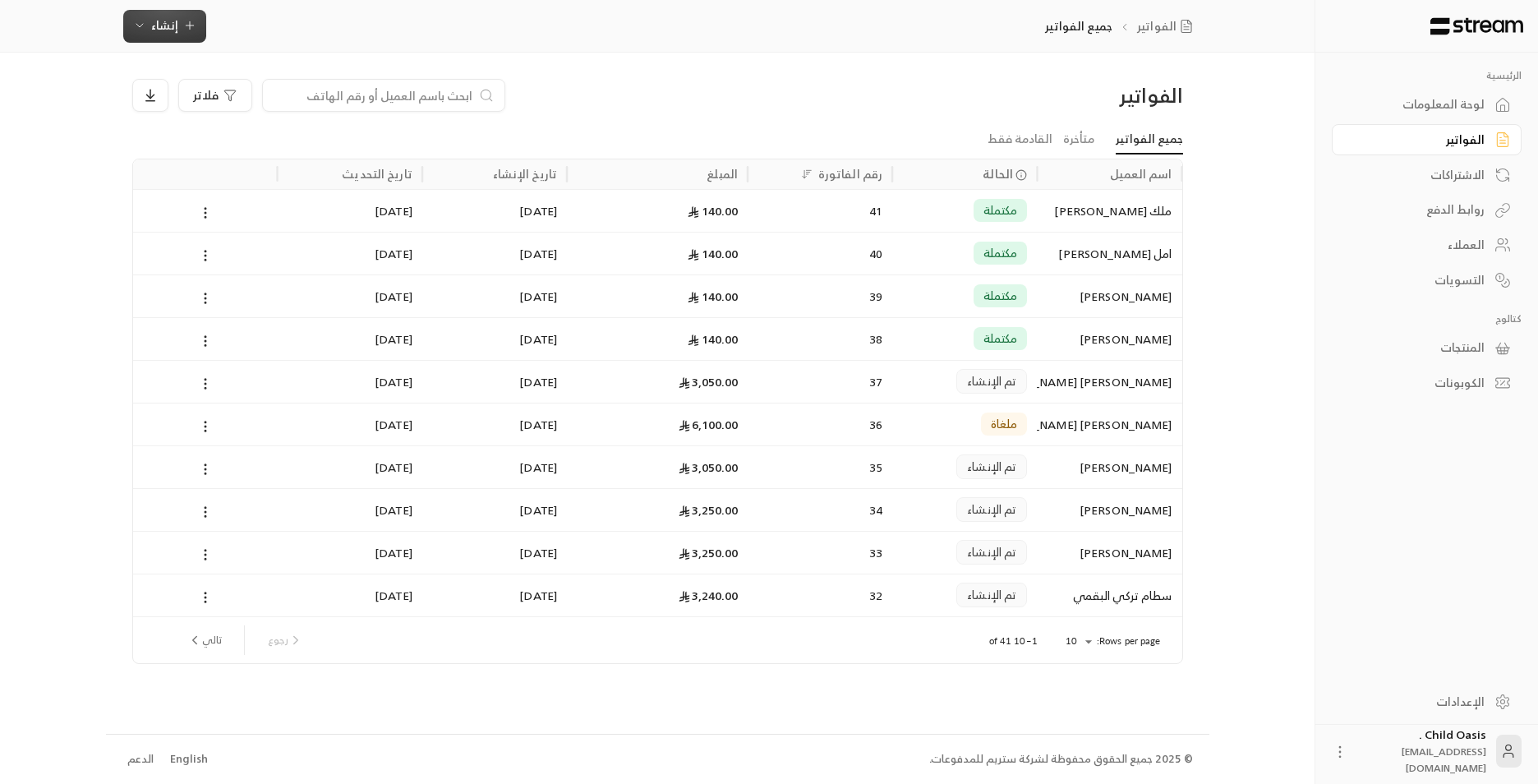
click at [183, 21] on icon "button" at bounding box center [189, 25] width 13 height 13
click at [262, 88] on div "إنشاء فاتورة مرة واحدة بسهولة للمعاملات السريعة." at bounding box center [245, 103] width 207 height 33
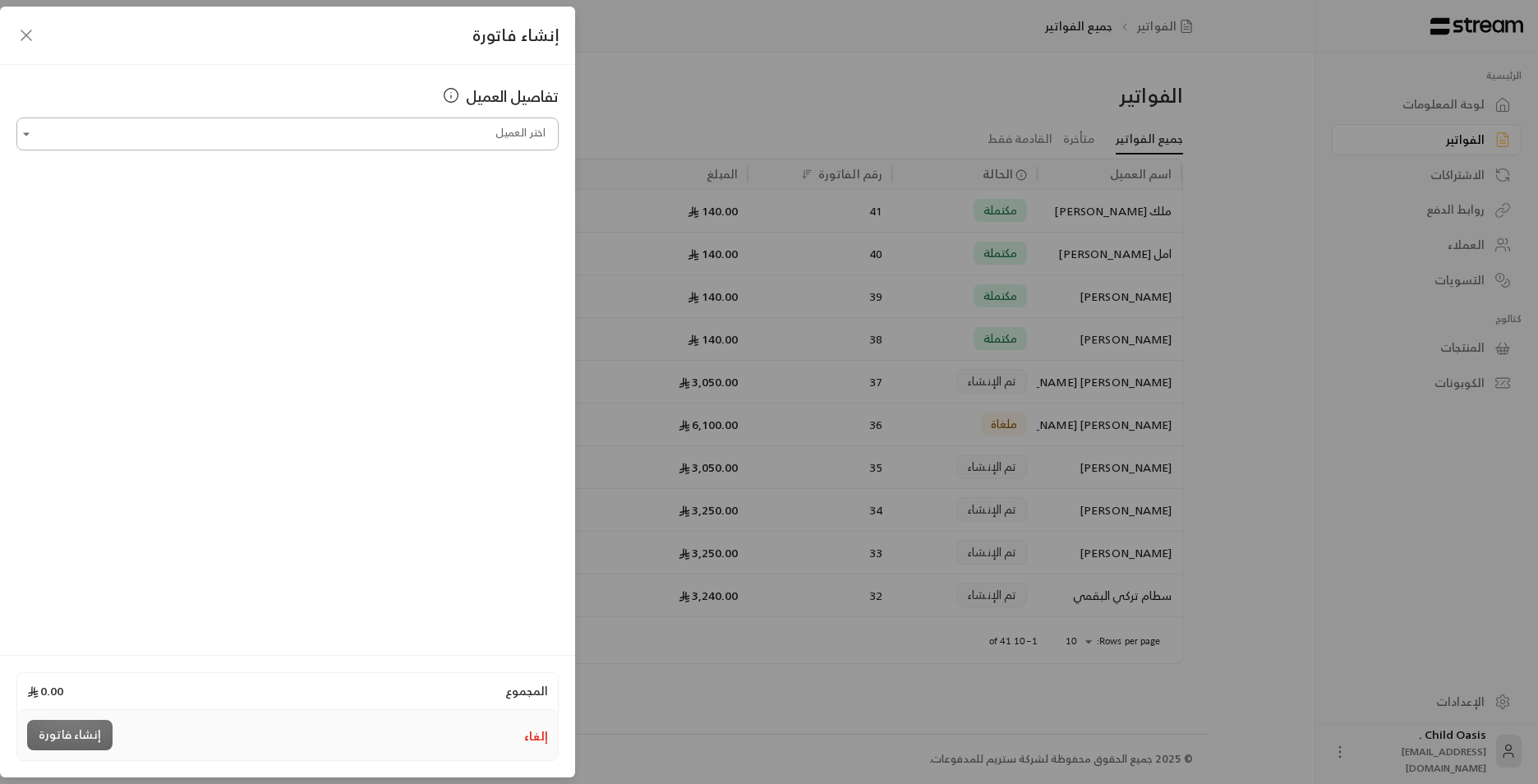
click at [331, 144] on input "اختر العميل" at bounding box center [287, 134] width 542 height 29
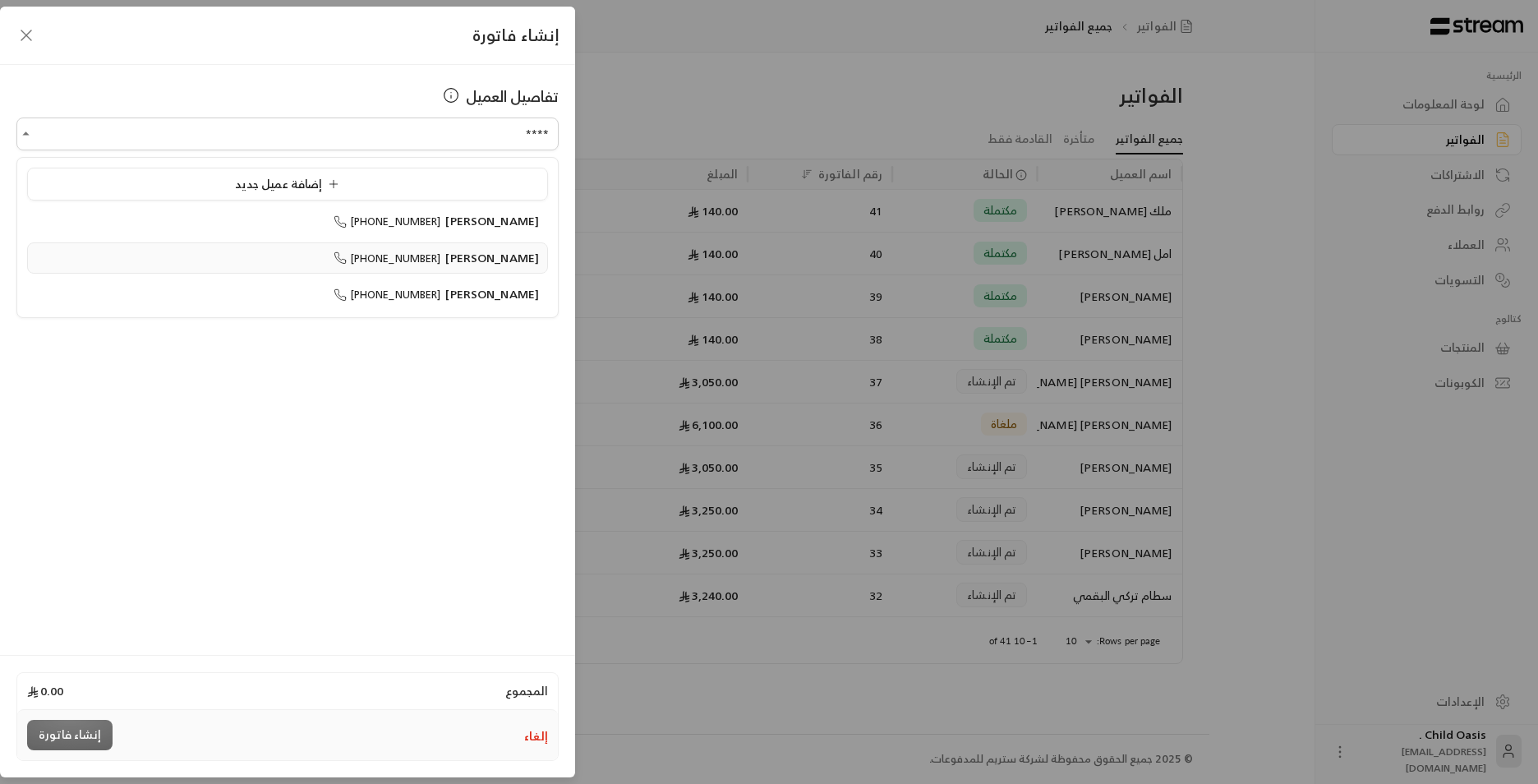
click at [484, 253] on span "[PERSON_NAME]" at bounding box center [492, 257] width 94 height 21
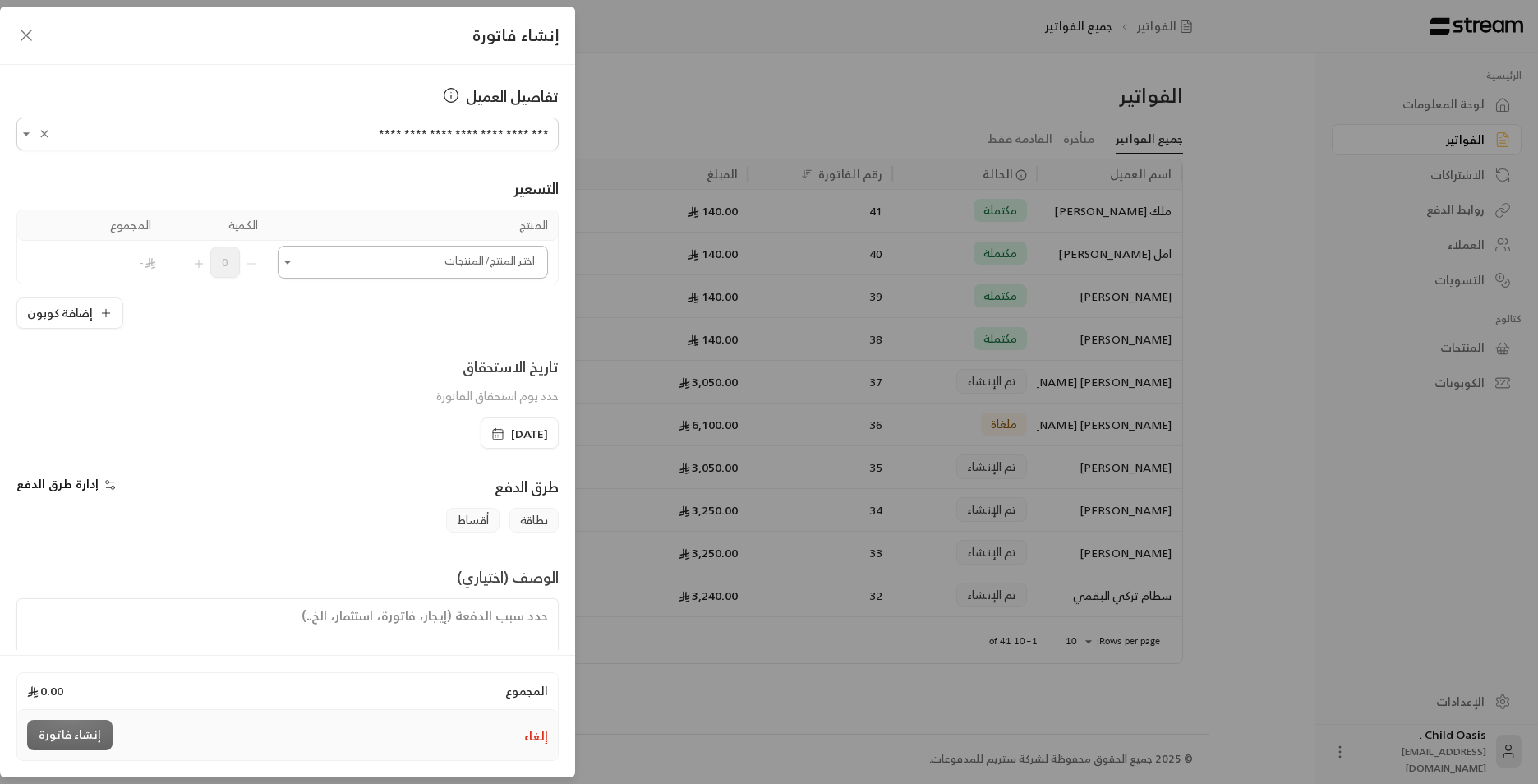
type input "**********"
click at [490, 268] on input "اختر العميل" at bounding box center [412, 262] width 270 height 29
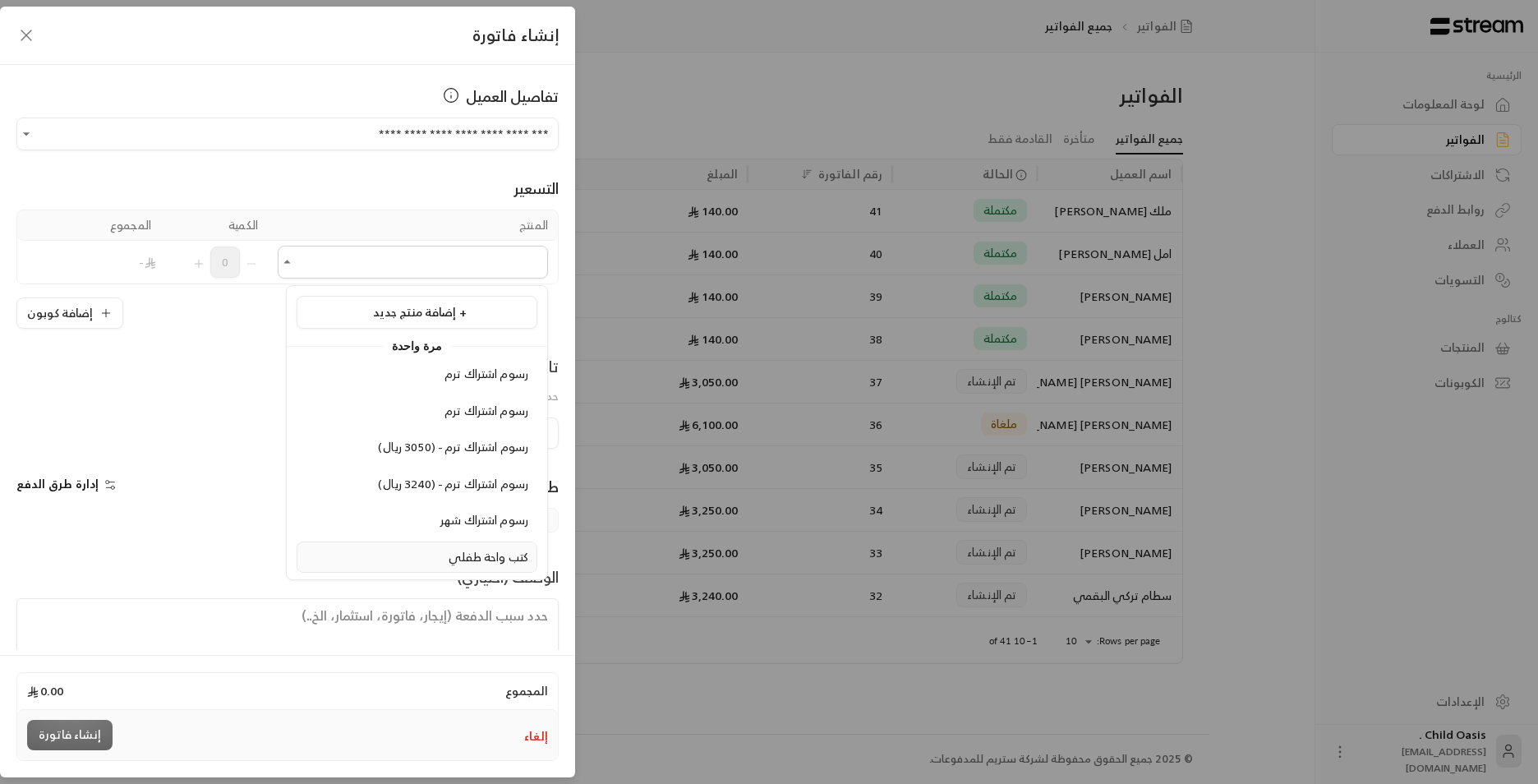
drag, startPoint x: 505, startPoint y: 560, endPoint x: 475, endPoint y: 528, distance: 43.9
click at [505, 559] on span "كتب واحة طفلي" at bounding box center [488, 557] width 79 height 21
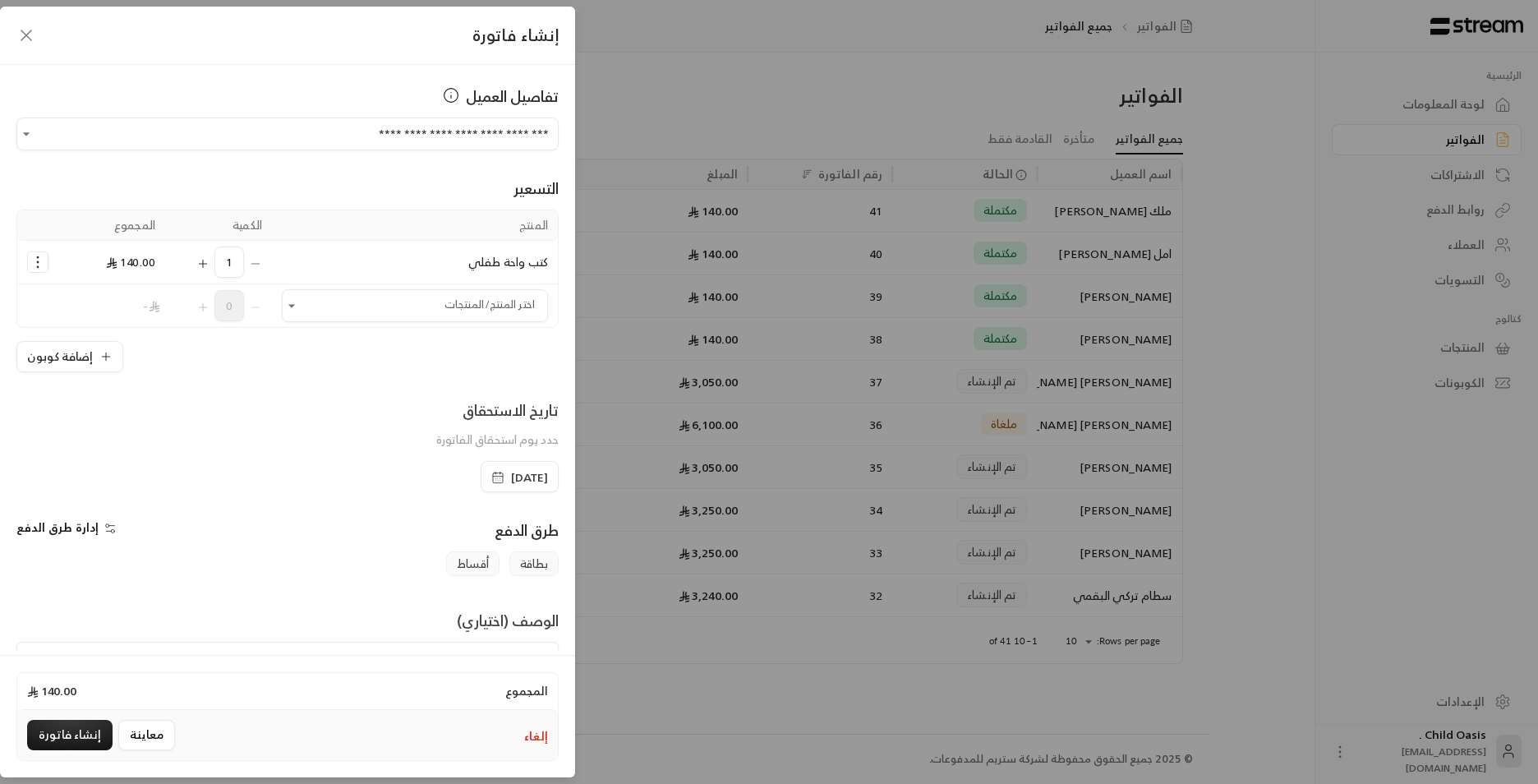
click at [492, 483] on icon "button" at bounding box center [498, 477] width 13 height 13
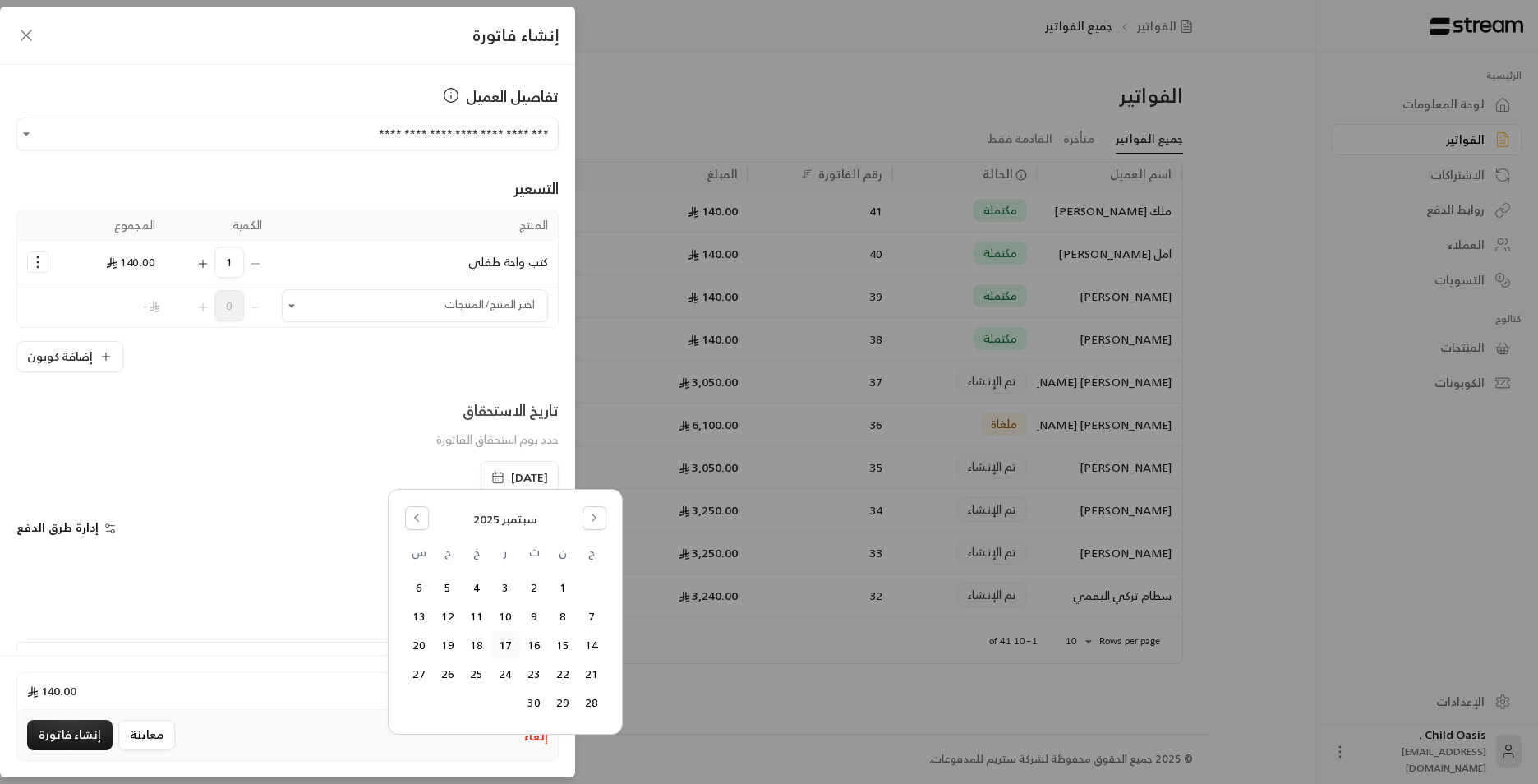
click at [424, 502] on div "[DATE] ح ن ث ر خ ج س 1 2 3 4 5 6 7 8 9 10 11 12 13 14 15 16 17 18 19 20 21 22 2…" at bounding box center [506, 612] width 212 height 223
drag, startPoint x: 415, startPoint y: 506, endPoint x: 423, endPoint y: 518, distance: 14.4
click at [421, 516] on button "Go to the Previous Month" at bounding box center [417, 517] width 24 height 24
click at [562, 672] on button "18" at bounding box center [563, 674] width 27 height 27
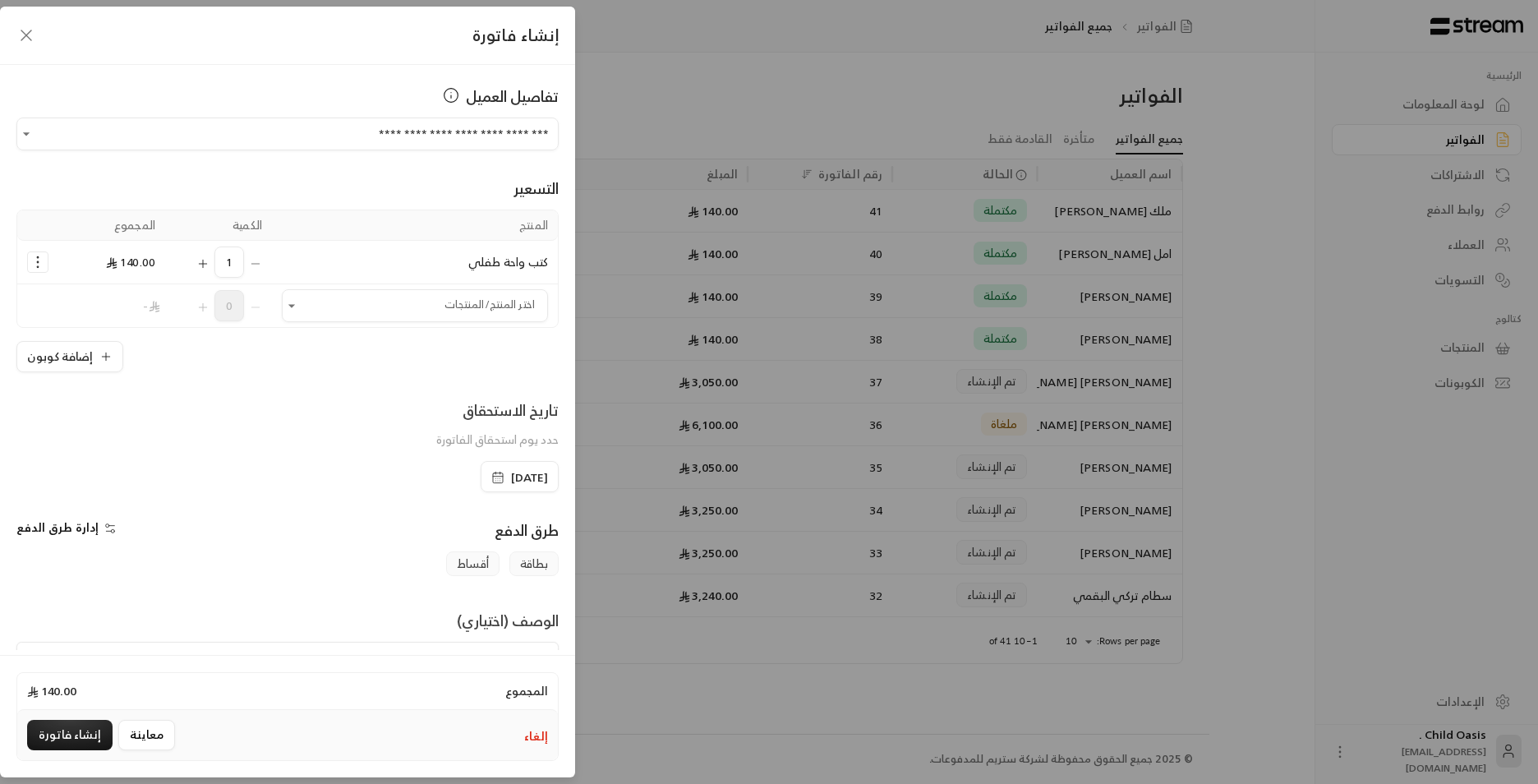
click at [532, 668] on div "المجموع 140.00 إلغاء معاينة إنشاء فاتورة" at bounding box center [287, 715] width 575 height 122
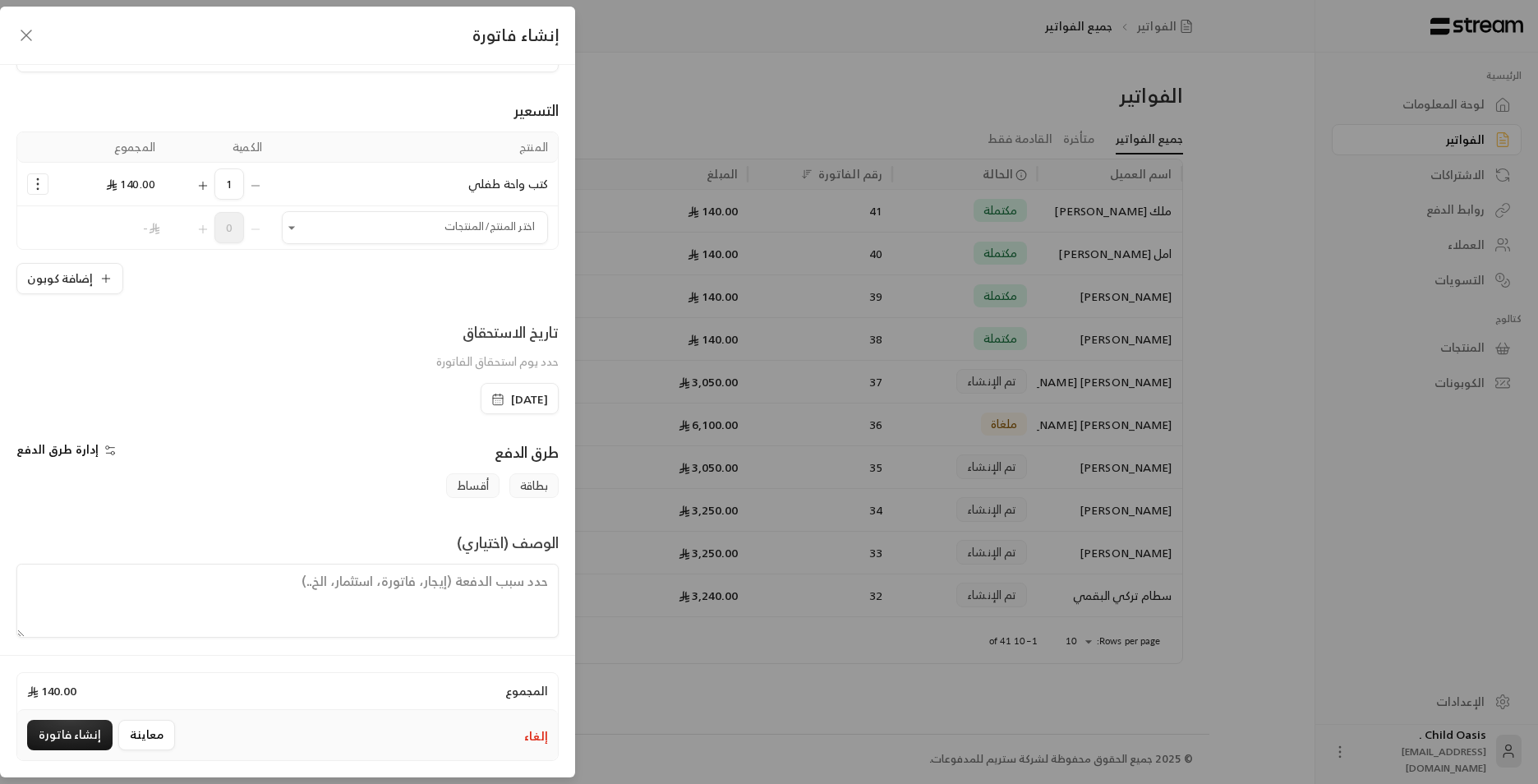
scroll to position [86, 0]
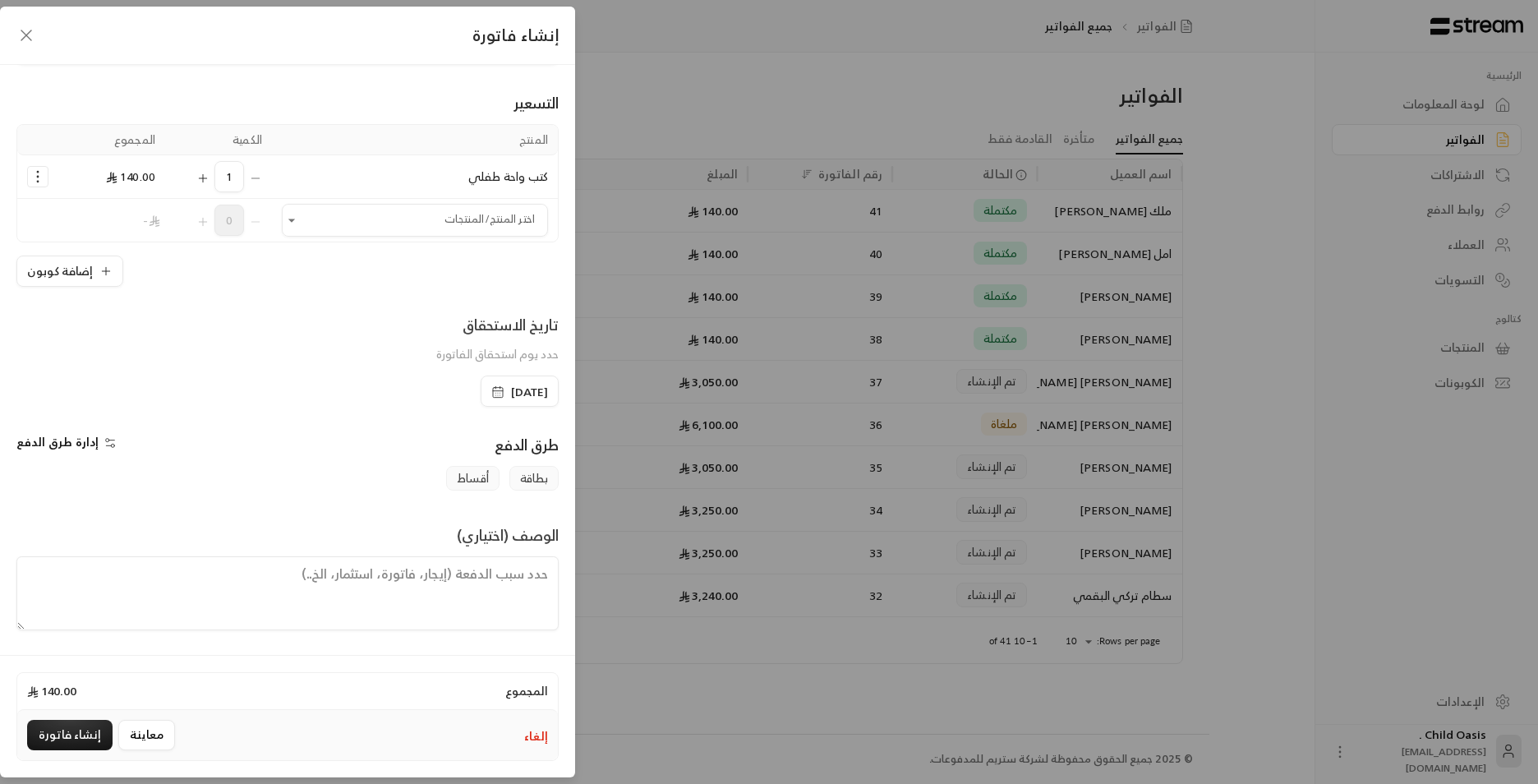
click at [263, 619] on textarea at bounding box center [287, 593] width 542 height 74
paste textarea "تم شراء كتب"
type textarea "تم شراء كتب"
click at [62, 739] on button "إنشاء فاتورة" at bounding box center [70, 735] width 86 height 30
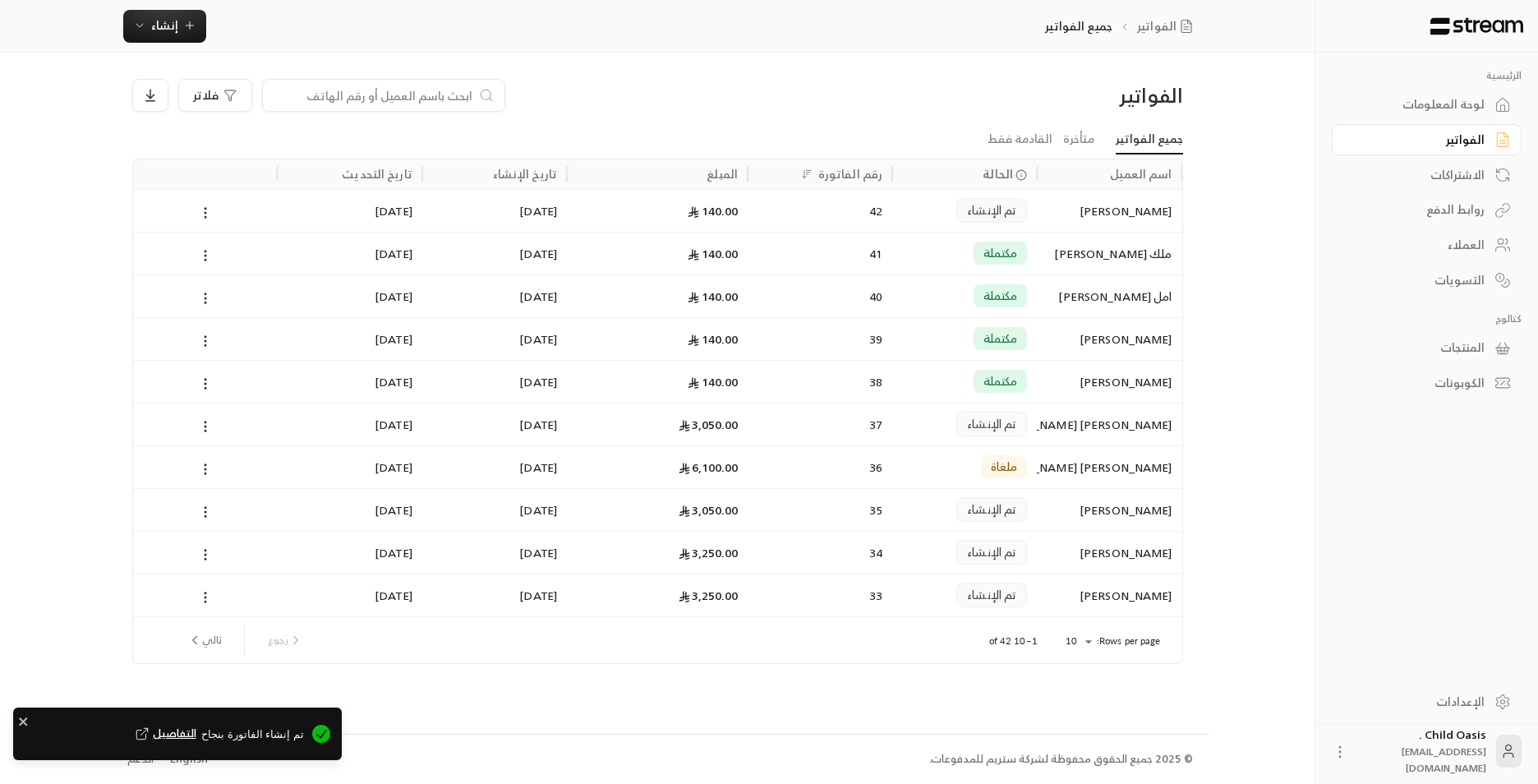
click at [939, 204] on div "تم الإنشاء" at bounding box center [964, 210] width 125 height 42
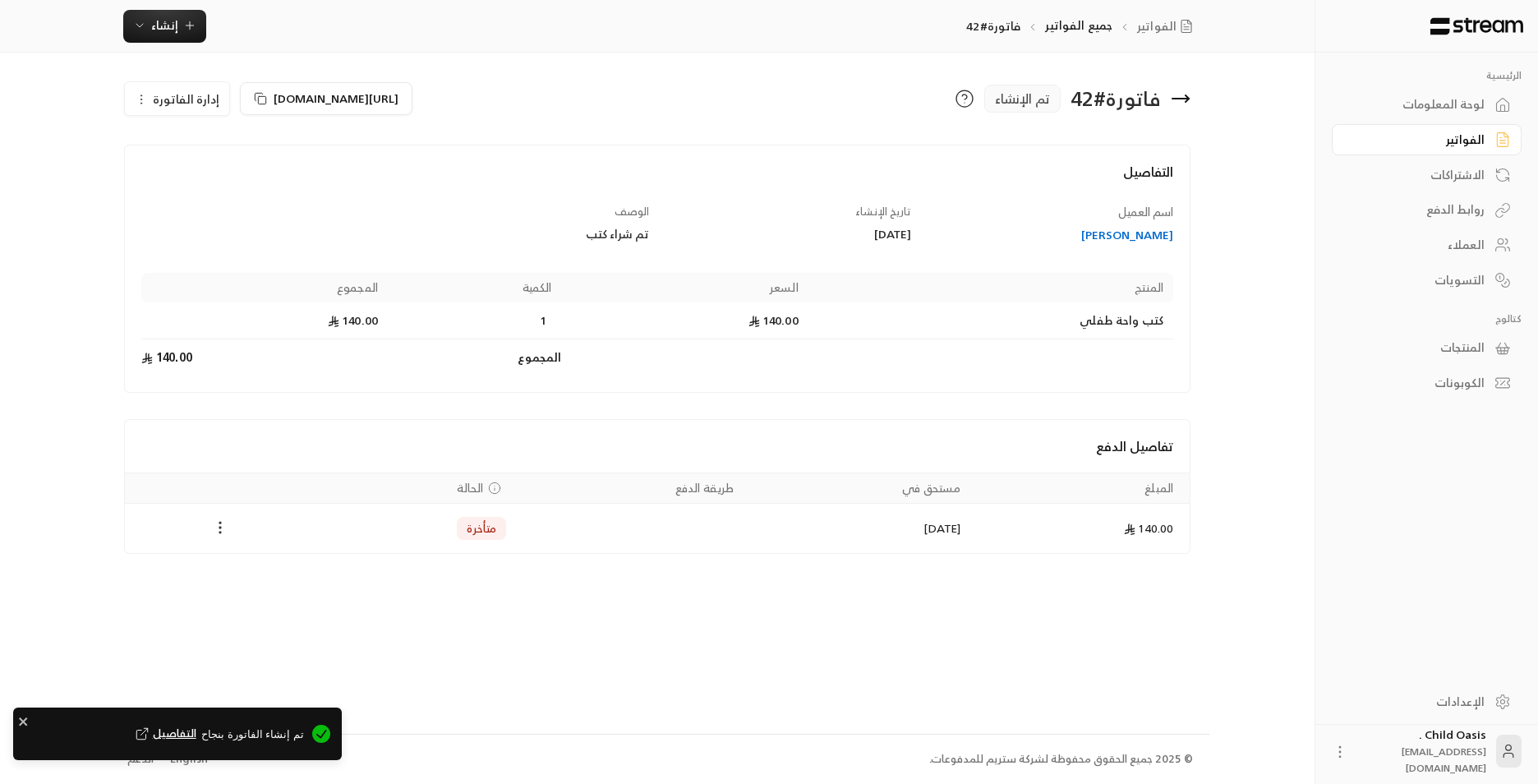
click at [221, 531] on icon "Payments" at bounding box center [220, 527] width 16 height 16
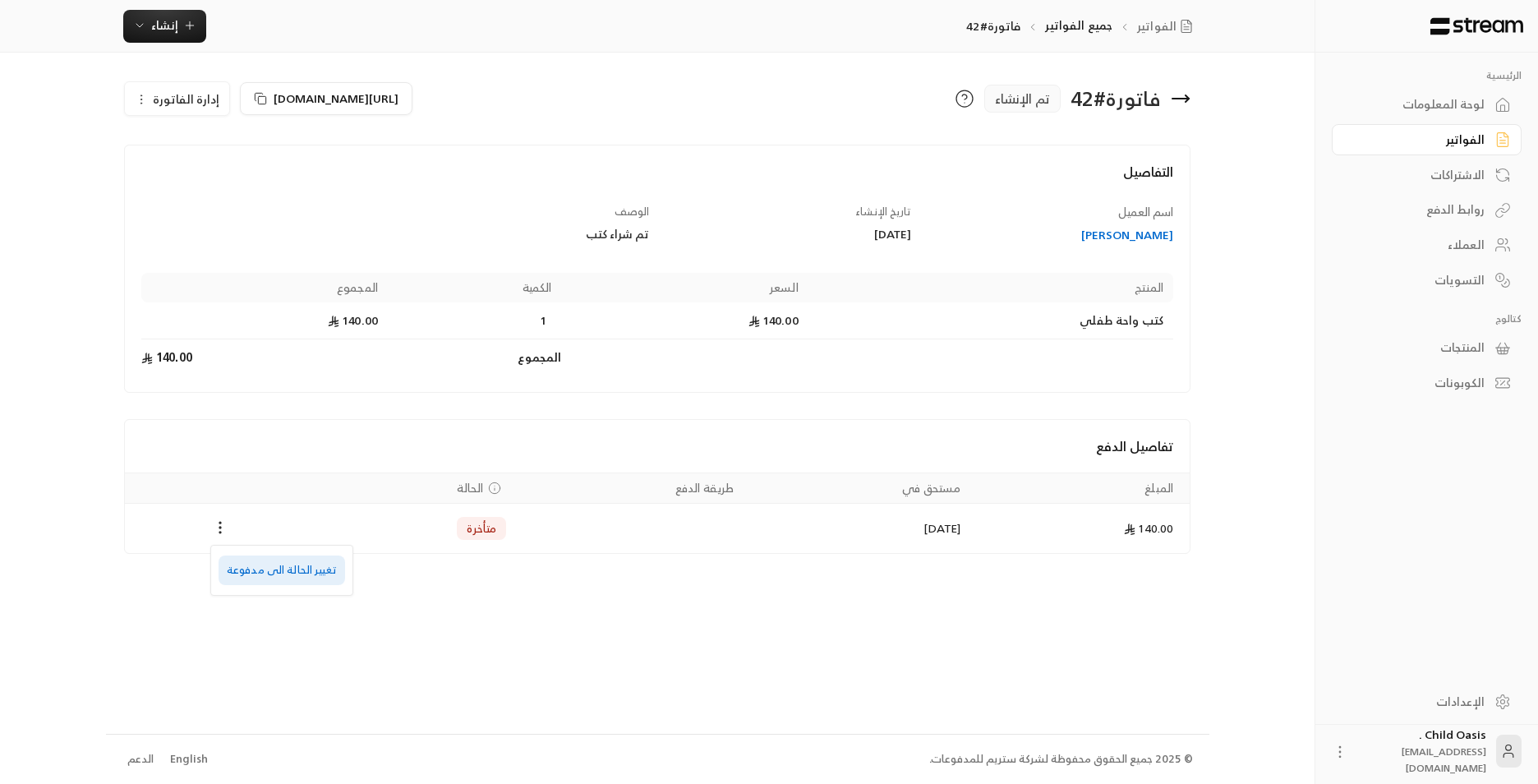
click at [242, 580] on li "تغيير الحالة الى مدفوعة" at bounding box center [282, 570] width 127 height 29
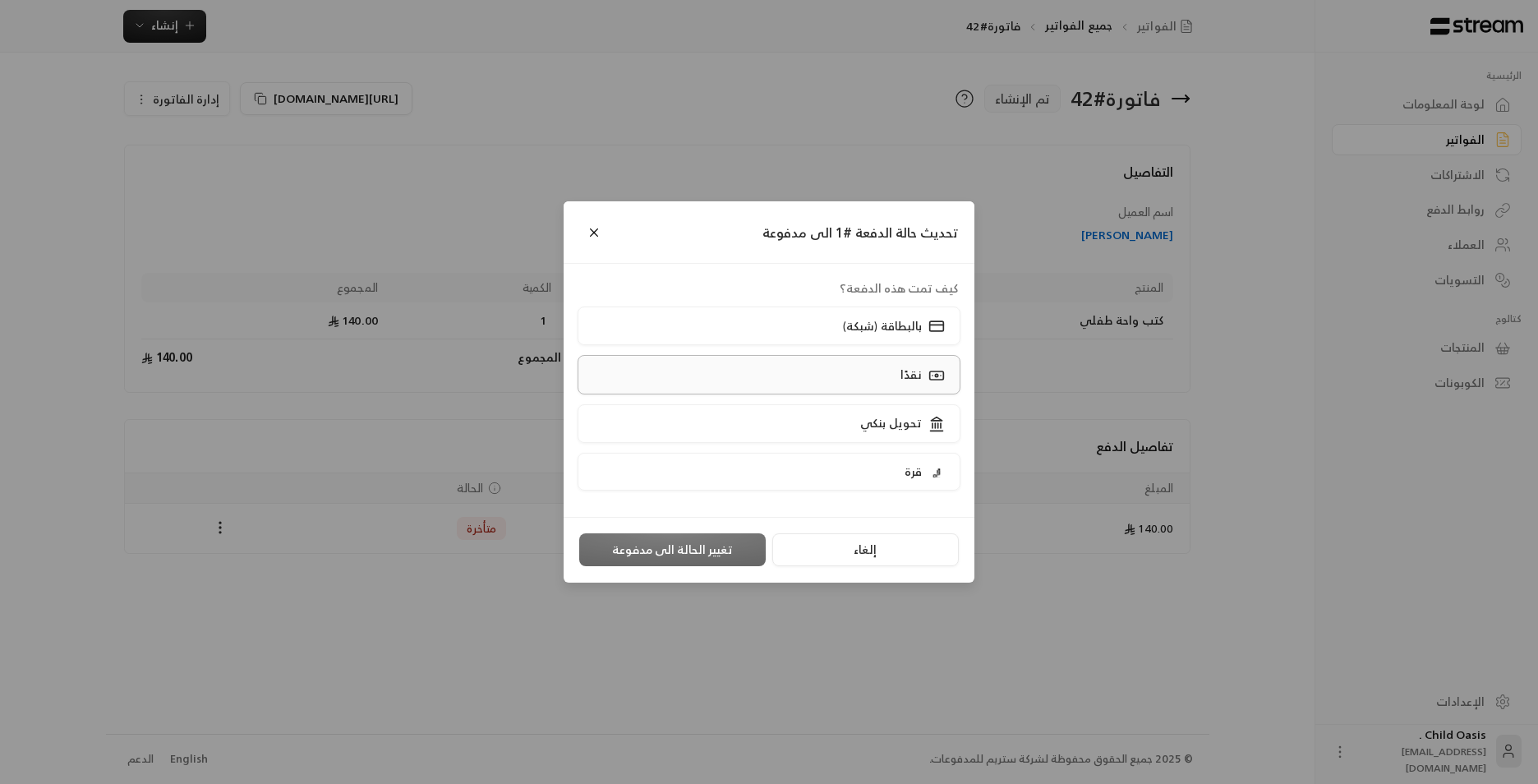
click at [765, 380] on label "نقدًا" at bounding box center [770, 374] width 384 height 38
click at [684, 557] on button "تغيير الحالة الى مدفوعة" at bounding box center [672, 549] width 186 height 33
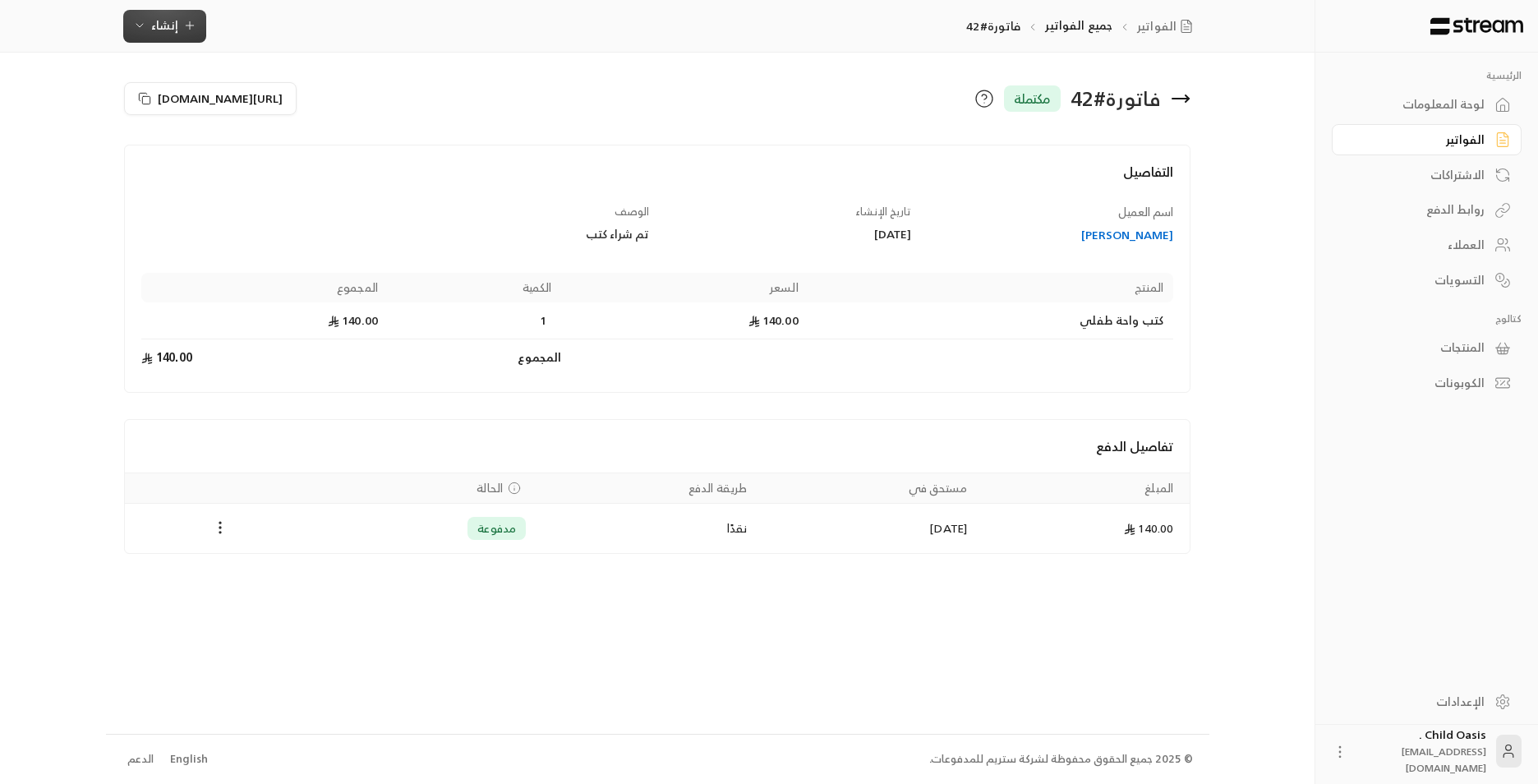
click at [142, 26] on icon "button" at bounding box center [139, 25] width 13 height 13
click at [289, 87] on div "إنشاء فاتورة مرة واحدة بسهولة للمعاملات السريعة." at bounding box center [245, 103] width 207 height 33
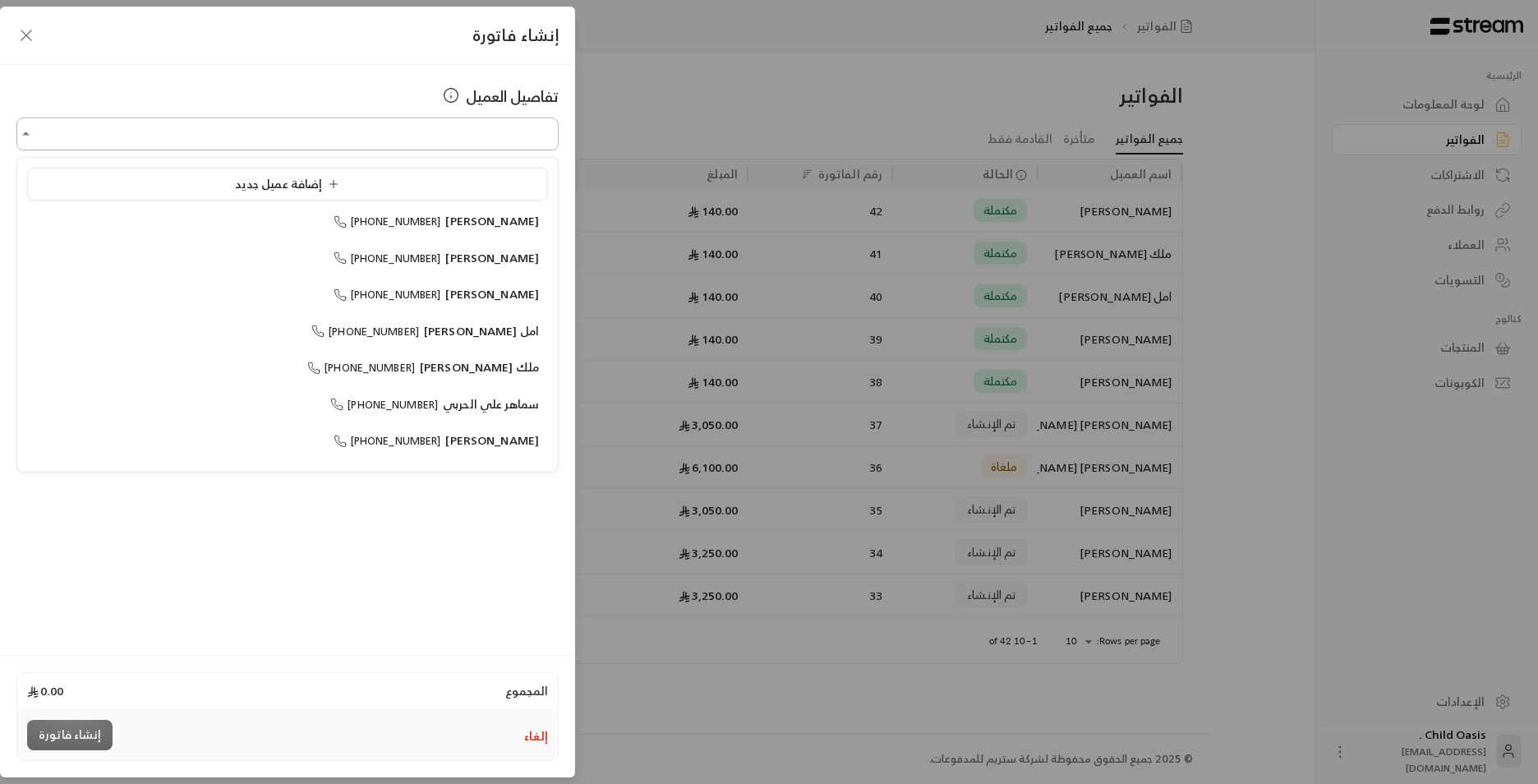
click at [442, 128] on input "اختر العميل" at bounding box center [287, 134] width 542 height 29
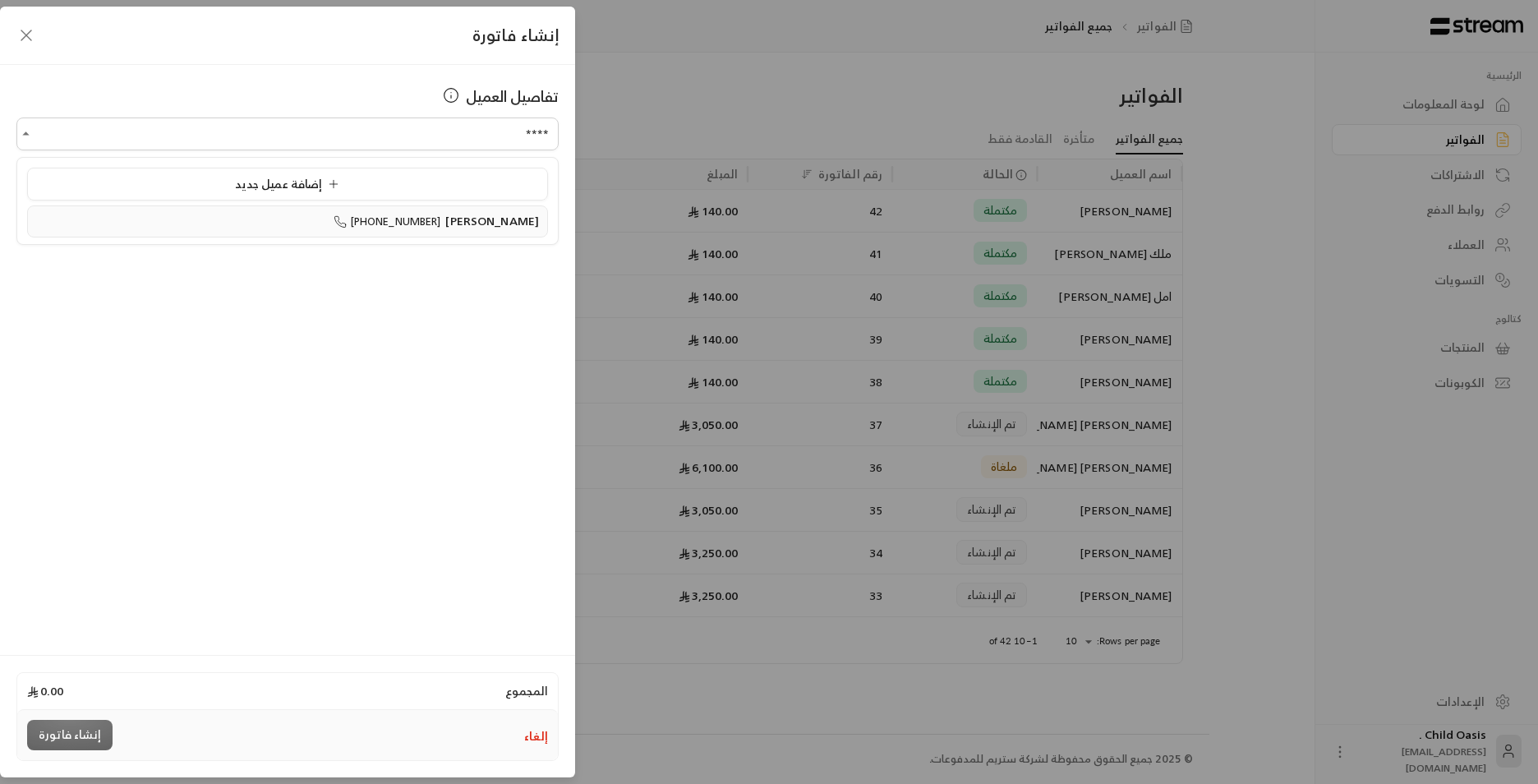
click at [527, 232] on li "اروى عبدالرحمن النعيمي +966573892779" at bounding box center [287, 221] width 521 height 32
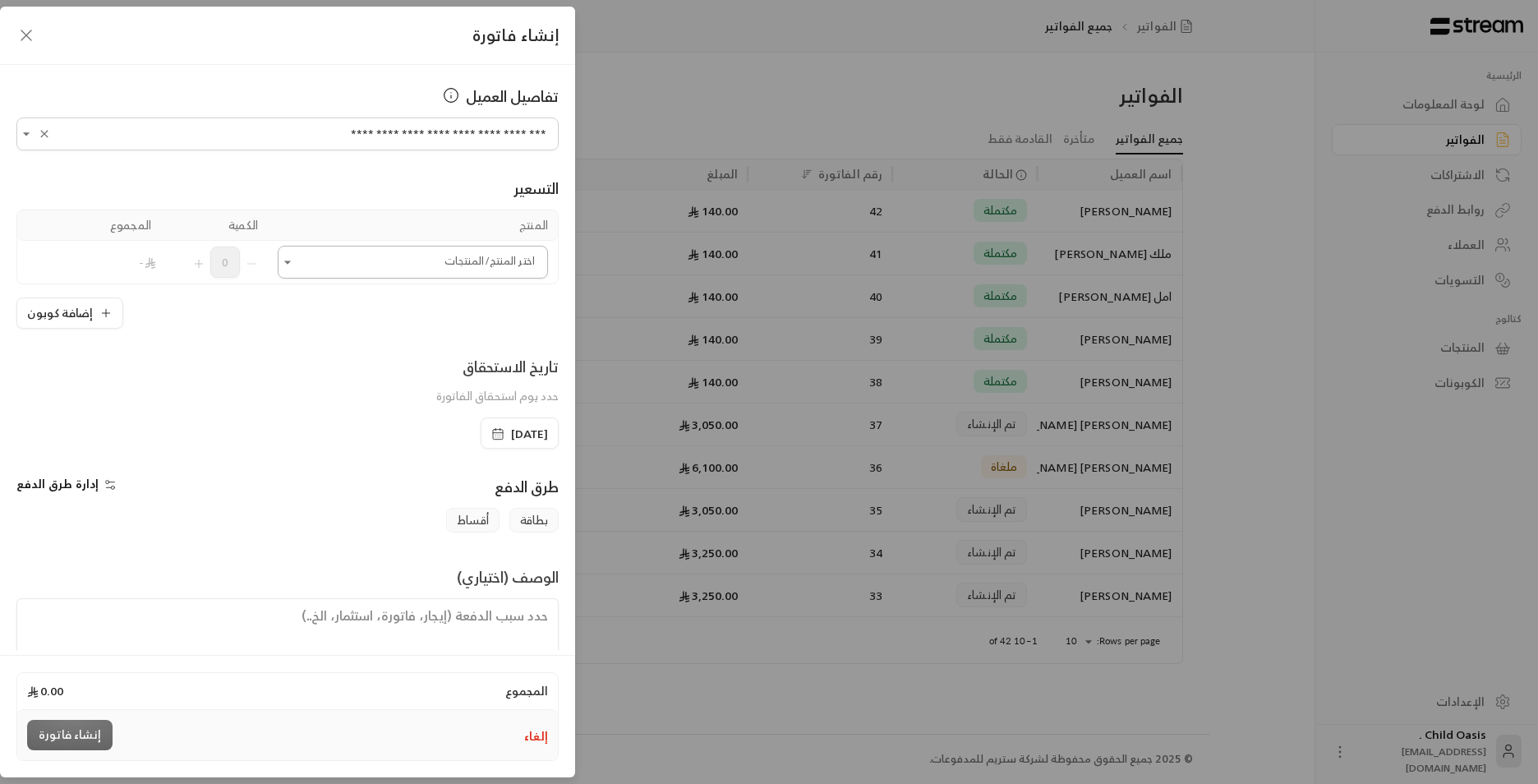
type input "**********"
click at [451, 259] on input "اختر العميل" at bounding box center [412, 262] width 270 height 29
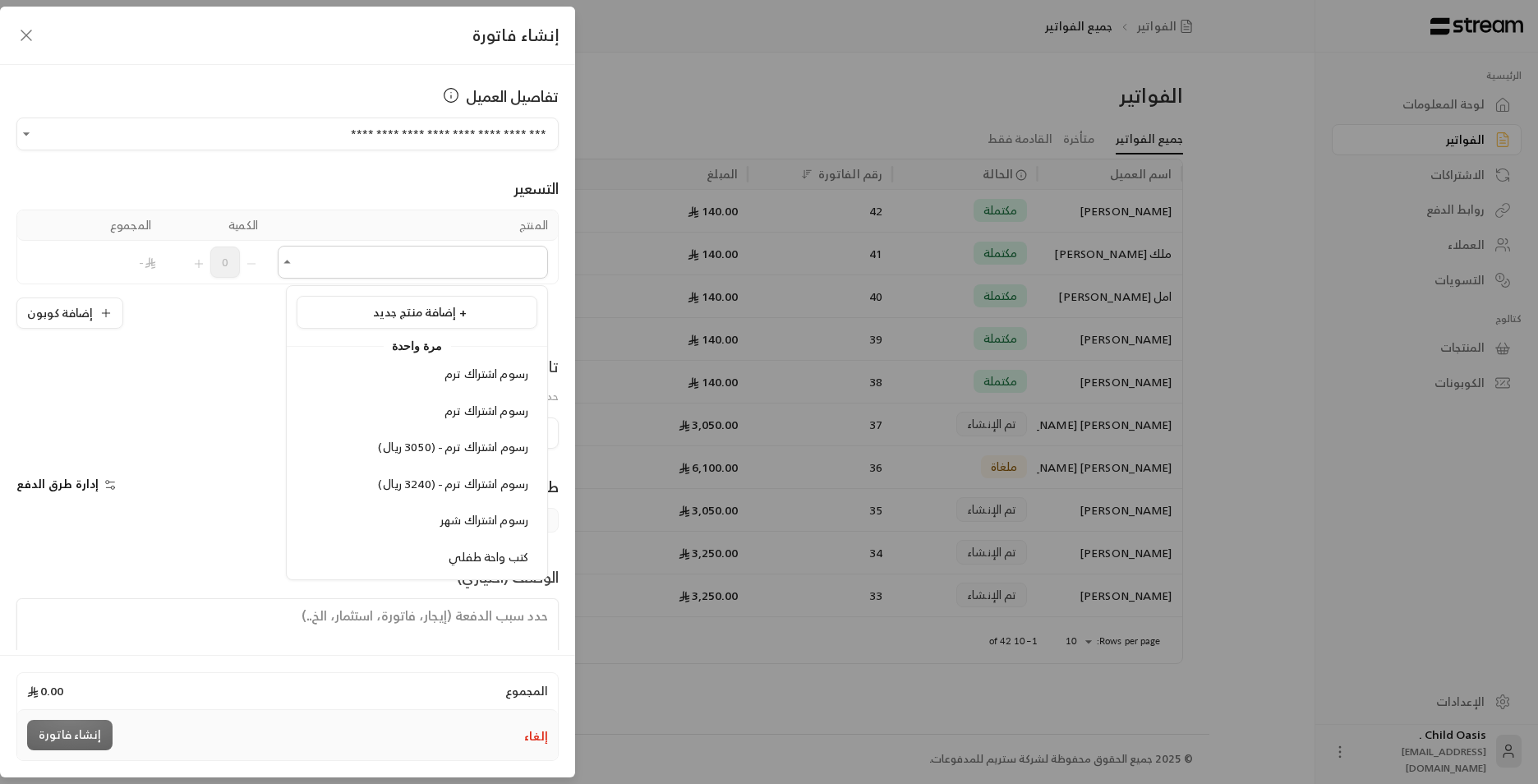
drag, startPoint x: 506, startPoint y: 557, endPoint x: 354, endPoint y: 395, distance: 222.1
click at [501, 556] on span "كتب واحة طفلي" at bounding box center [488, 557] width 79 height 21
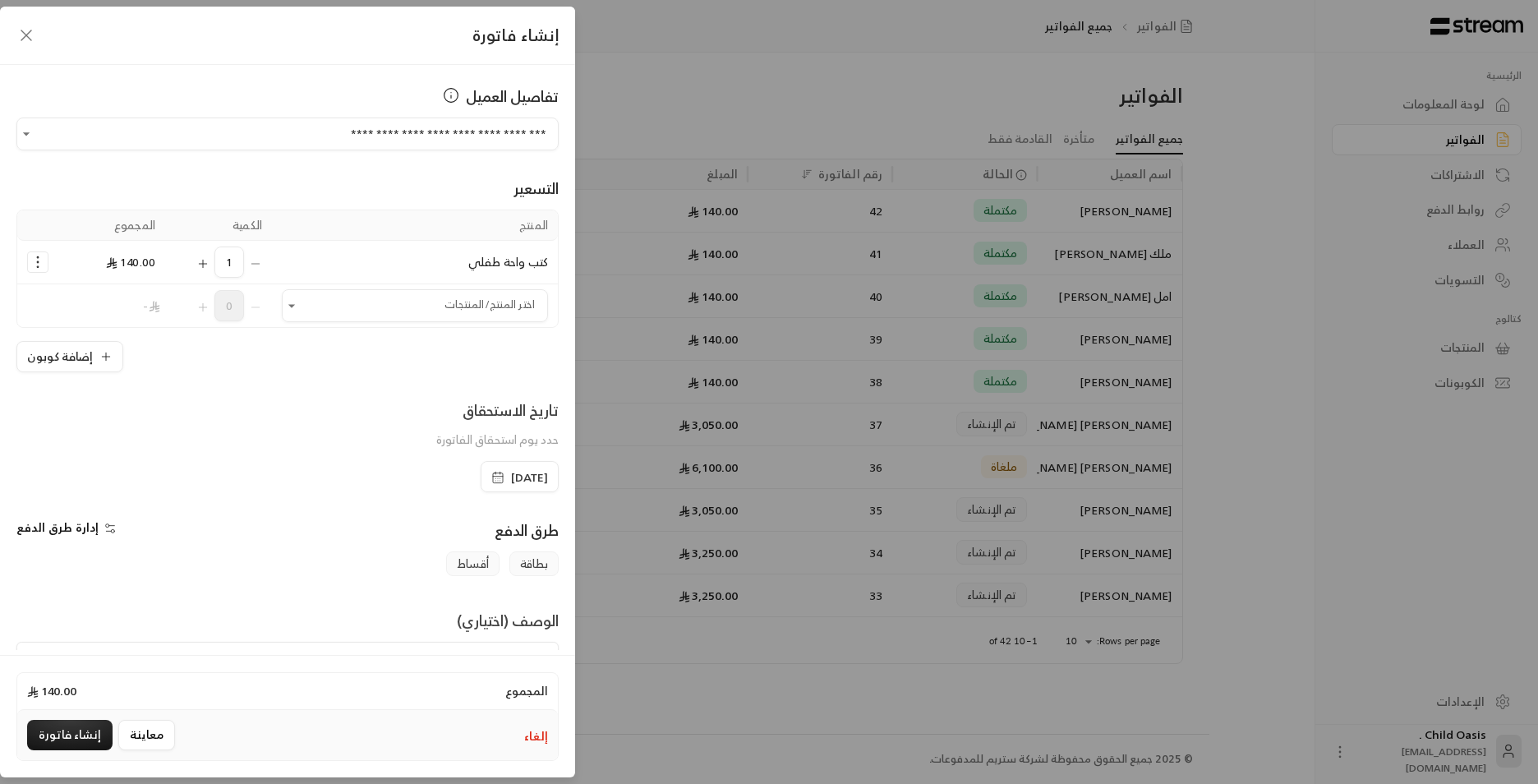
click at [492, 475] on span "[DATE]" at bounding box center [520, 477] width 57 height 16
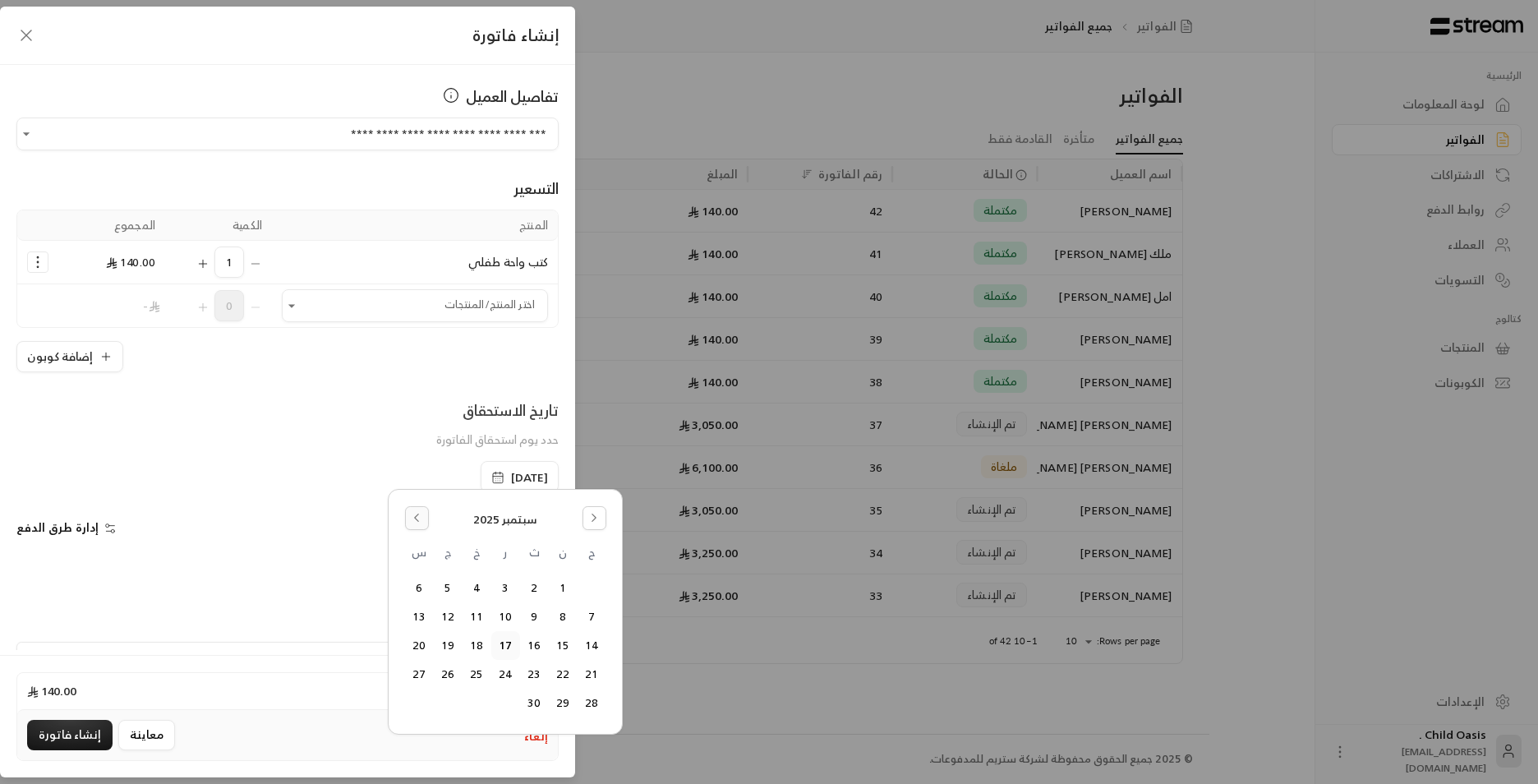
click at [423, 519] on button "Go to the Previous Month" at bounding box center [417, 517] width 24 height 24
click at [559, 674] on button "18" at bounding box center [563, 674] width 27 height 27
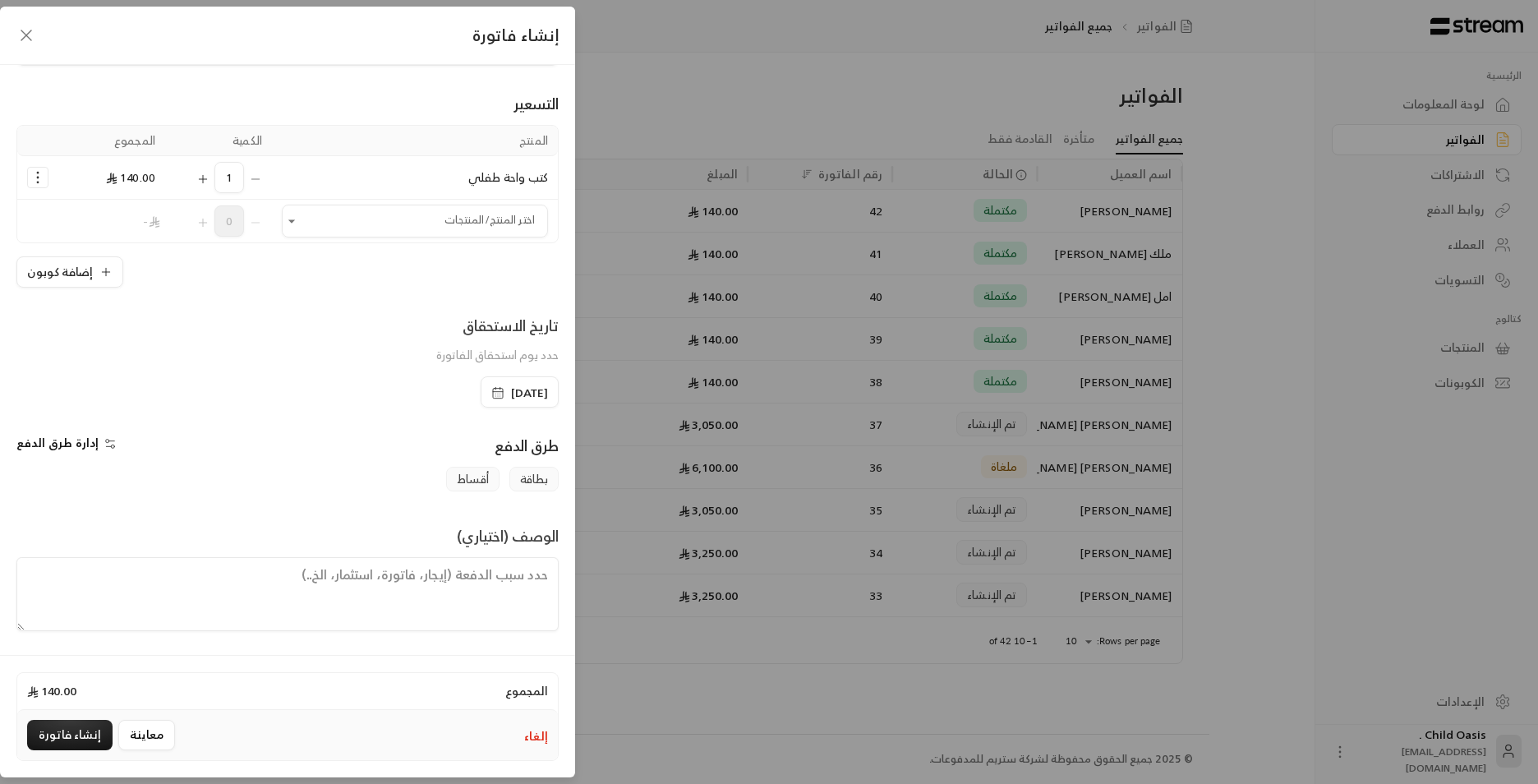
scroll to position [86, 0]
click at [522, 588] on textarea at bounding box center [287, 593] width 542 height 74
paste textarea "تم شراء كتب"
type textarea "تم شراء كتب"
click at [55, 739] on button "إنشاء فاتورة" at bounding box center [70, 735] width 86 height 30
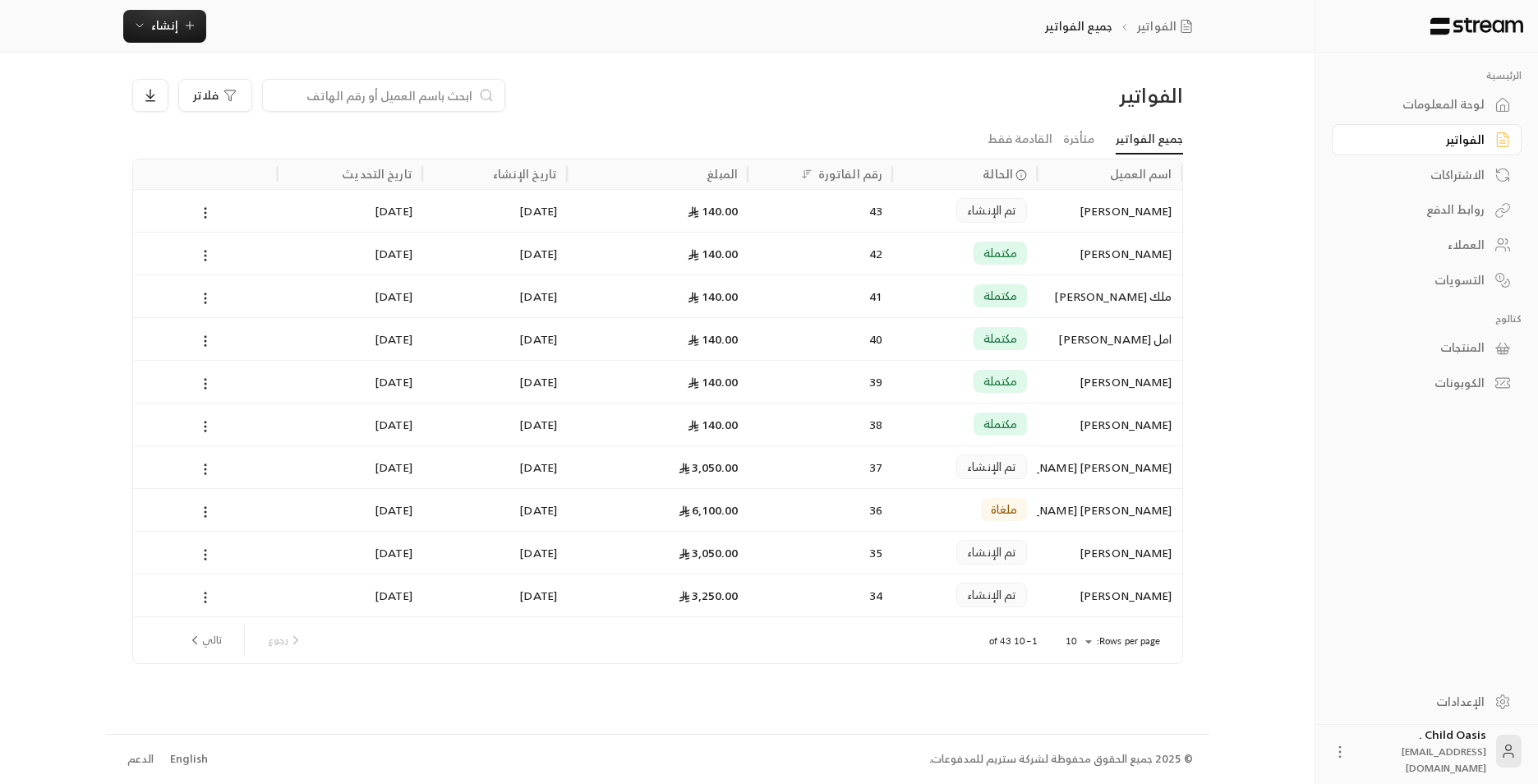
click at [307, 219] on div "[DATE]" at bounding box center [350, 210] width 125 height 42
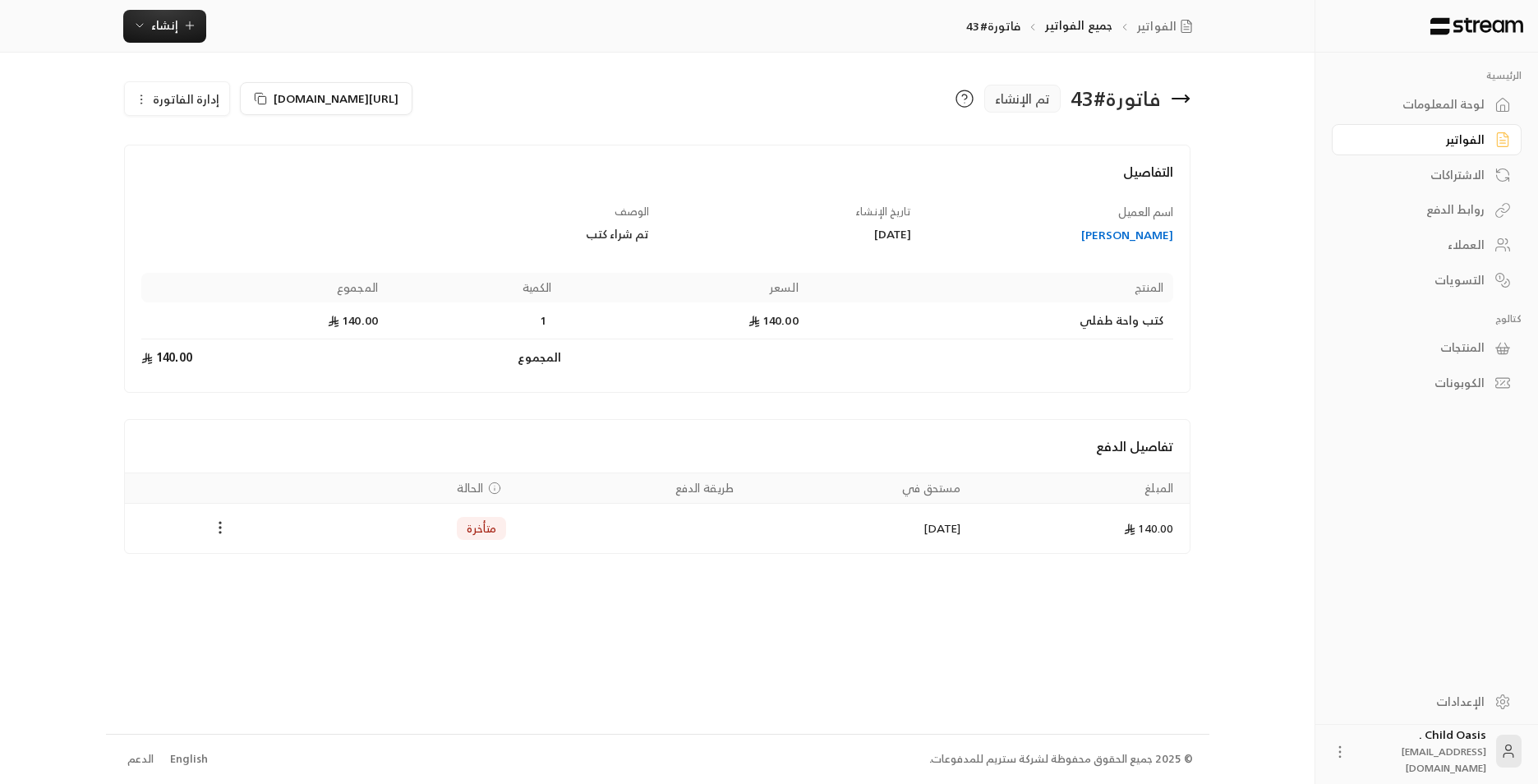
click at [223, 523] on icon "Payments" at bounding box center [220, 527] width 16 height 16
drag, startPoint x: 268, startPoint y: 561, endPoint x: 413, endPoint y: 594, distance: 148.7
click at [271, 561] on li "تغيير الحالة الى مدفوعة" at bounding box center [282, 570] width 127 height 29
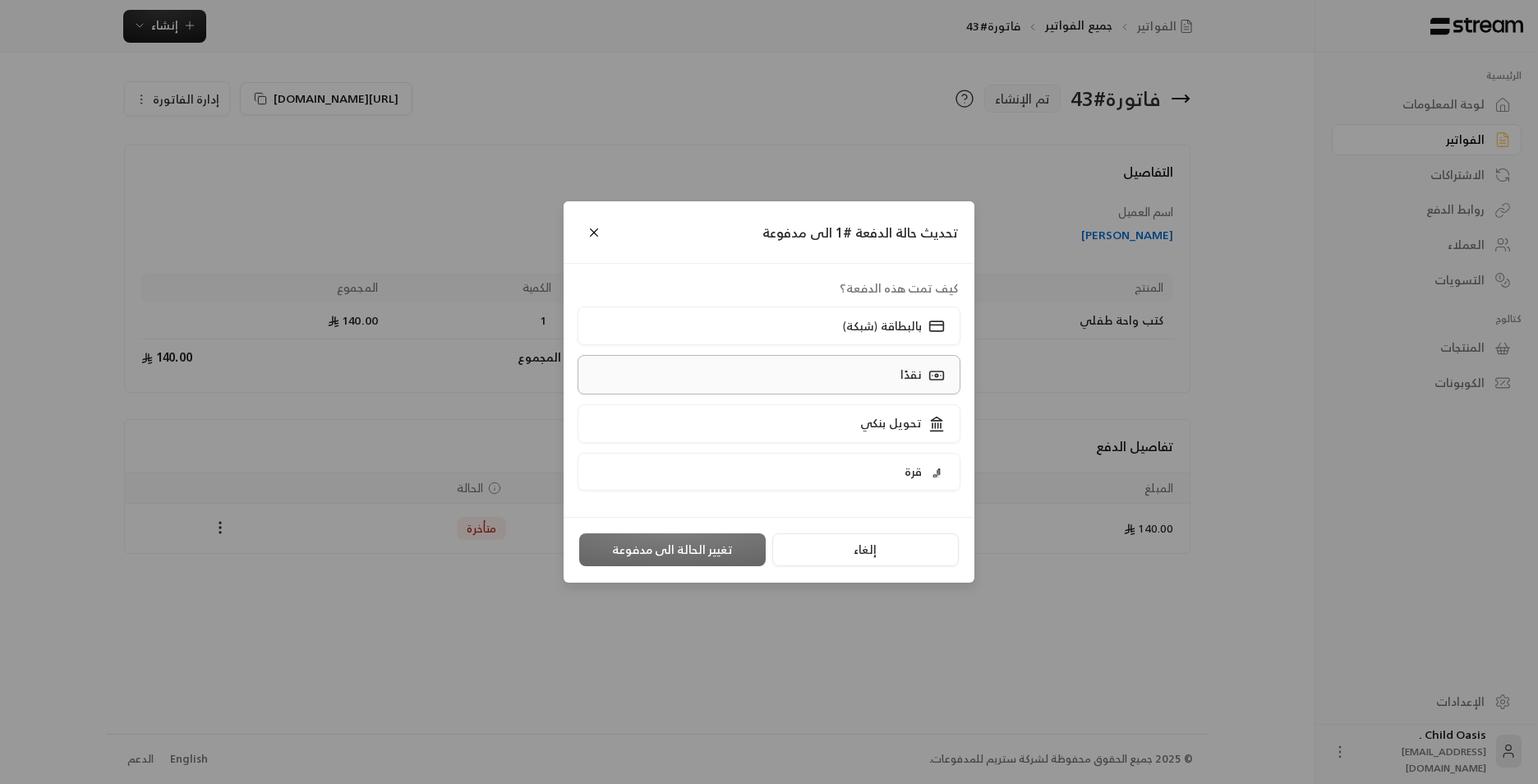
click at [859, 375] on label "نقدًا" at bounding box center [770, 374] width 384 height 38
click at [626, 556] on button "تغيير الحالة الى مدفوعة" at bounding box center [672, 549] width 186 height 33
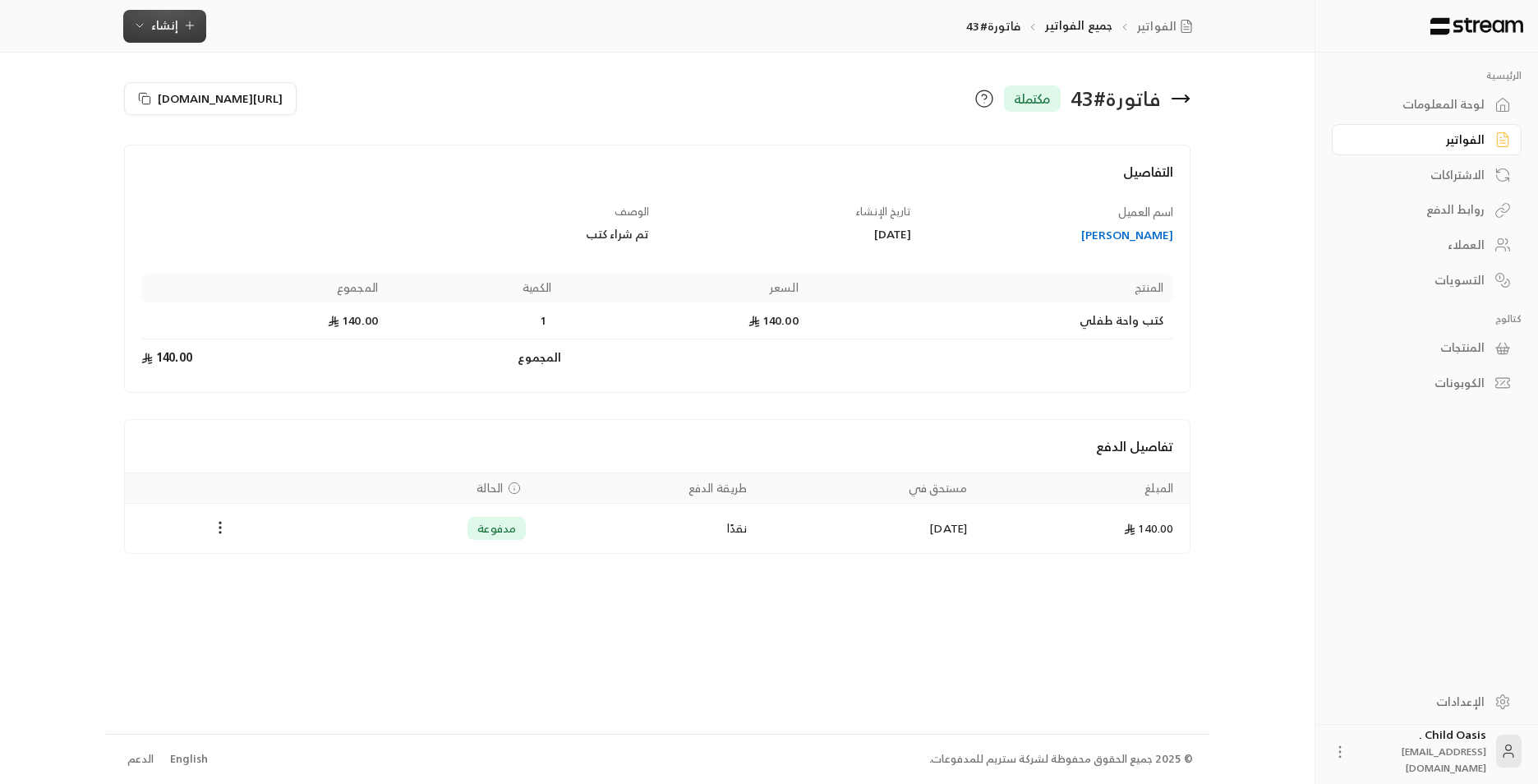
click at [146, 29] on span "إنشاء" at bounding box center [164, 25] width 63 height 21
click at [224, 106] on div "إنشاء فاتورة مرة واحدة بسهولة للمعاملات السريعة." at bounding box center [245, 103] width 207 height 33
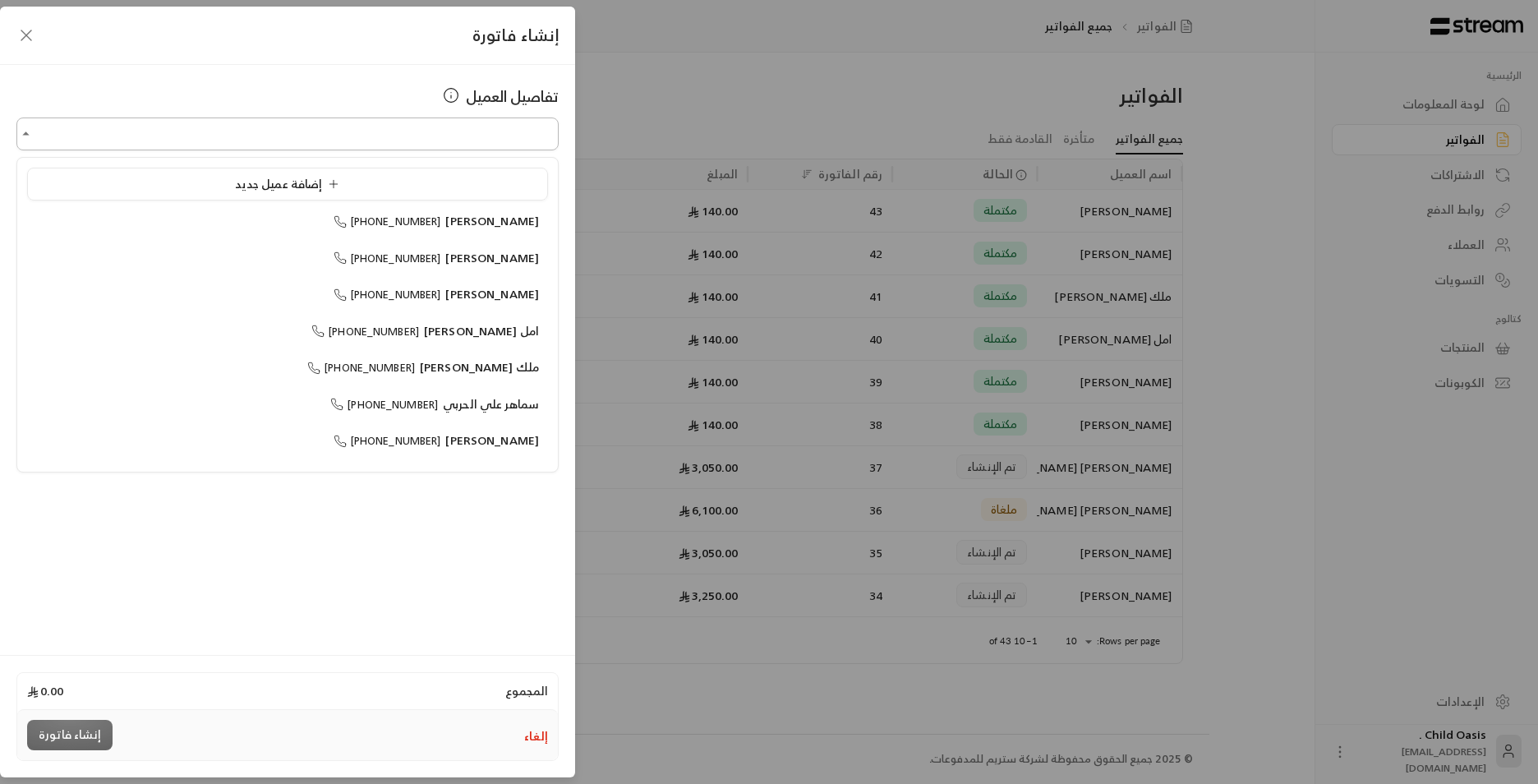
click at [463, 130] on input "اختر العميل" at bounding box center [287, 134] width 542 height 29
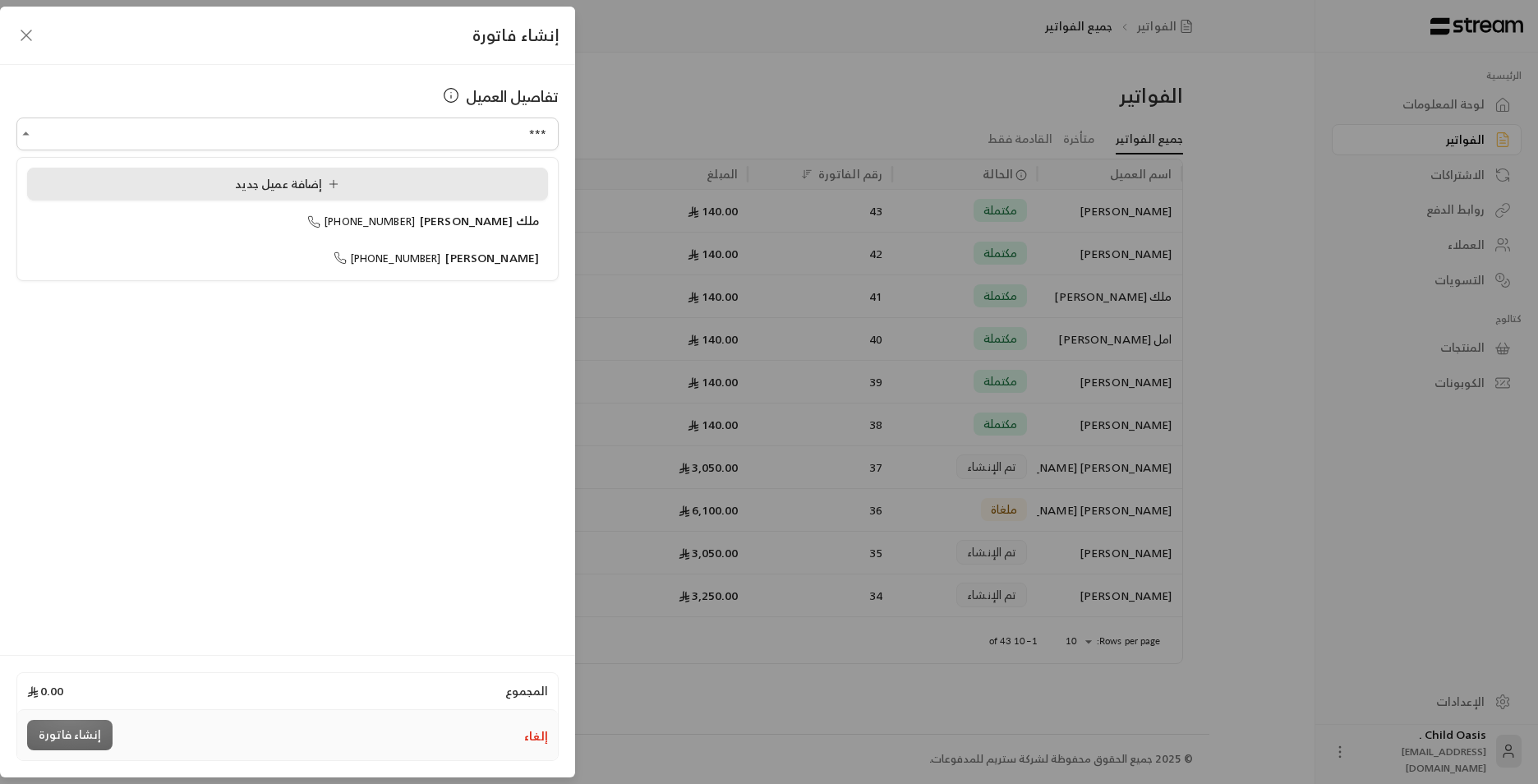
click at [439, 191] on div "إضافة عميل جديد" at bounding box center [288, 184] width 503 height 17
type input "**********"
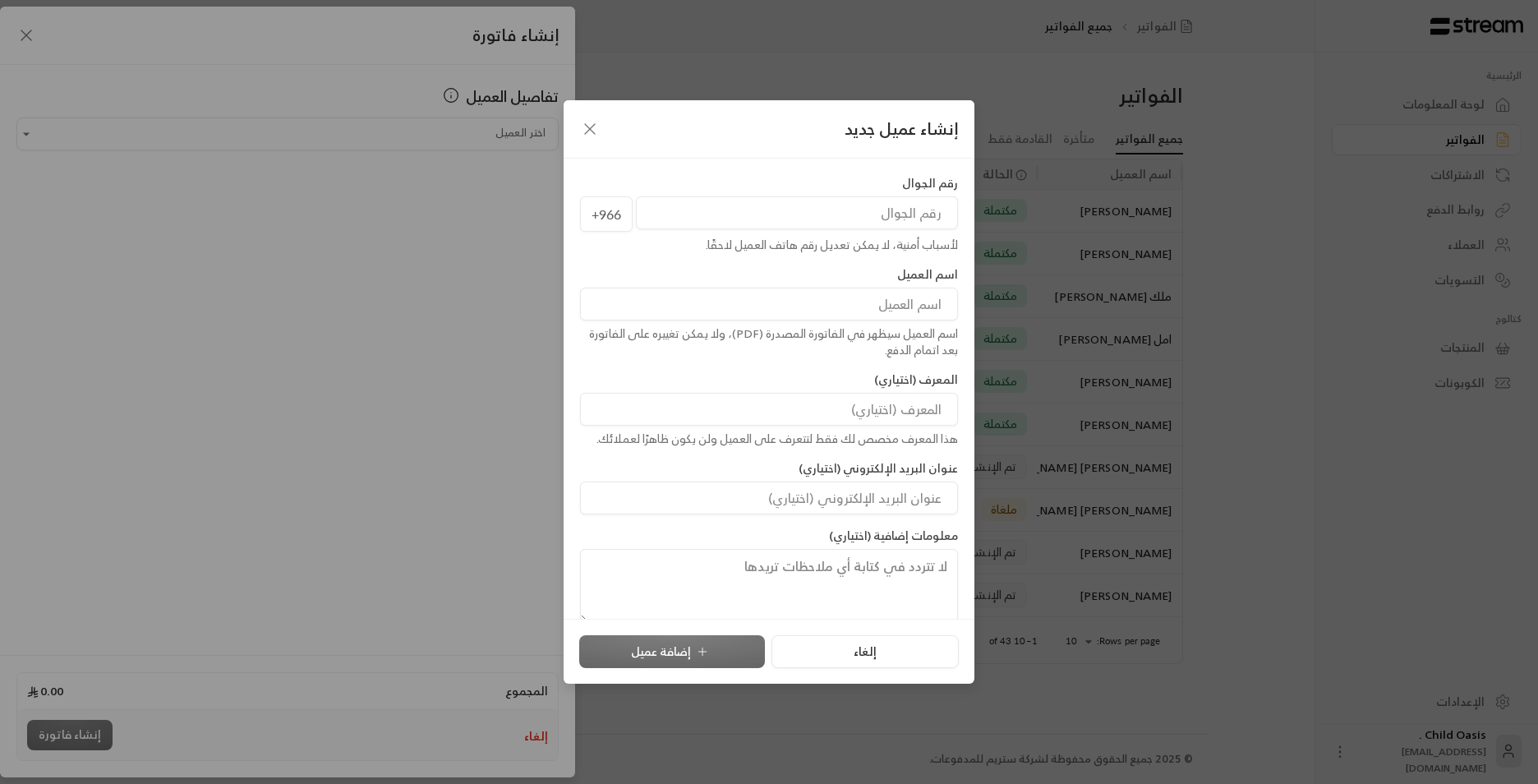
click at [898, 314] on input at bounding box center [769, 303] width 378 height 33
type input "ملك [PERSON_NAME]"
click at [881, 198] on input "tel" at bounding box center [797, 212] width 322 height 33
type input "555938109"
click at [688, 652] on button "إضافة عميل" at bounding box center [672, 651] width 186 height 33
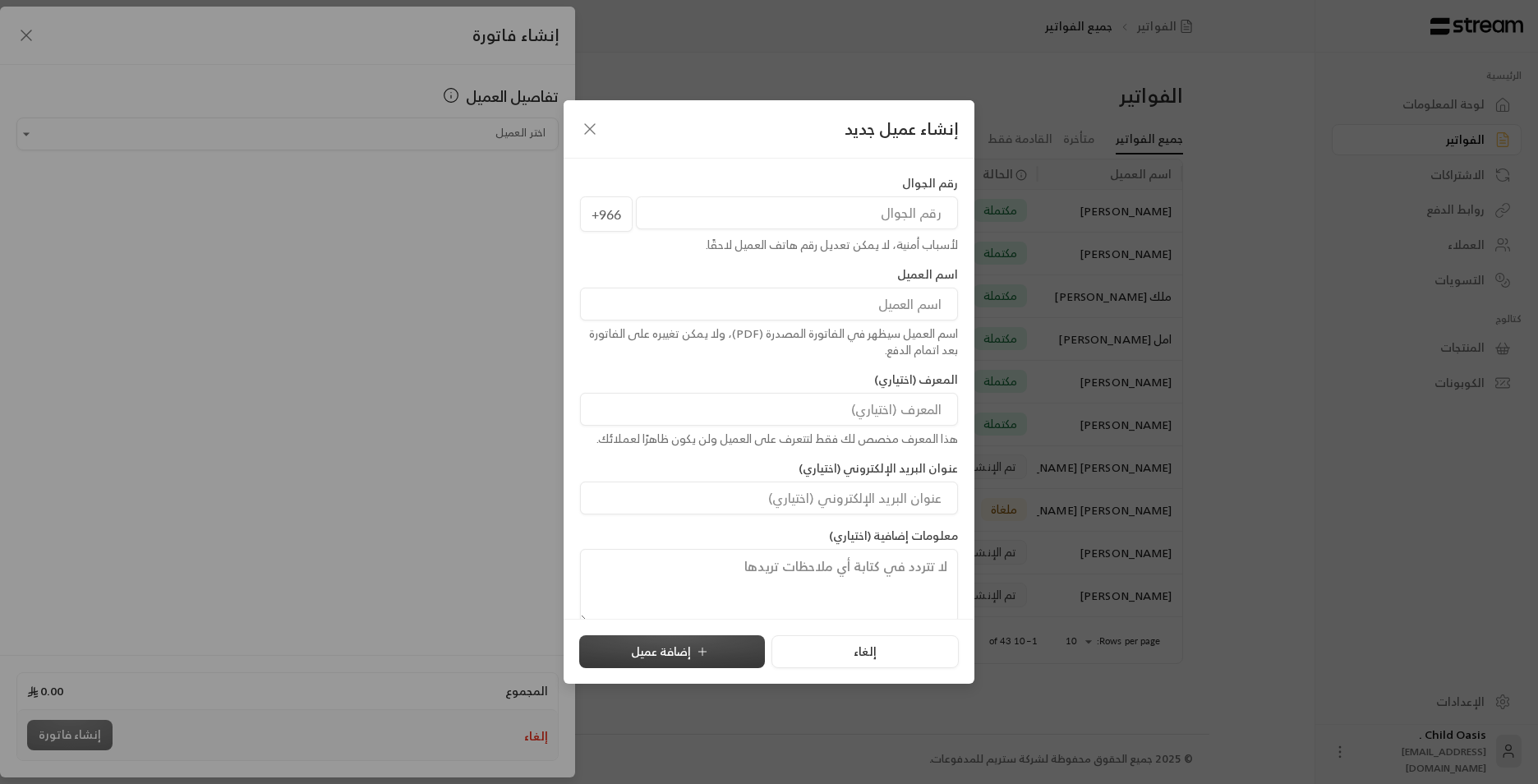
type input "**********"
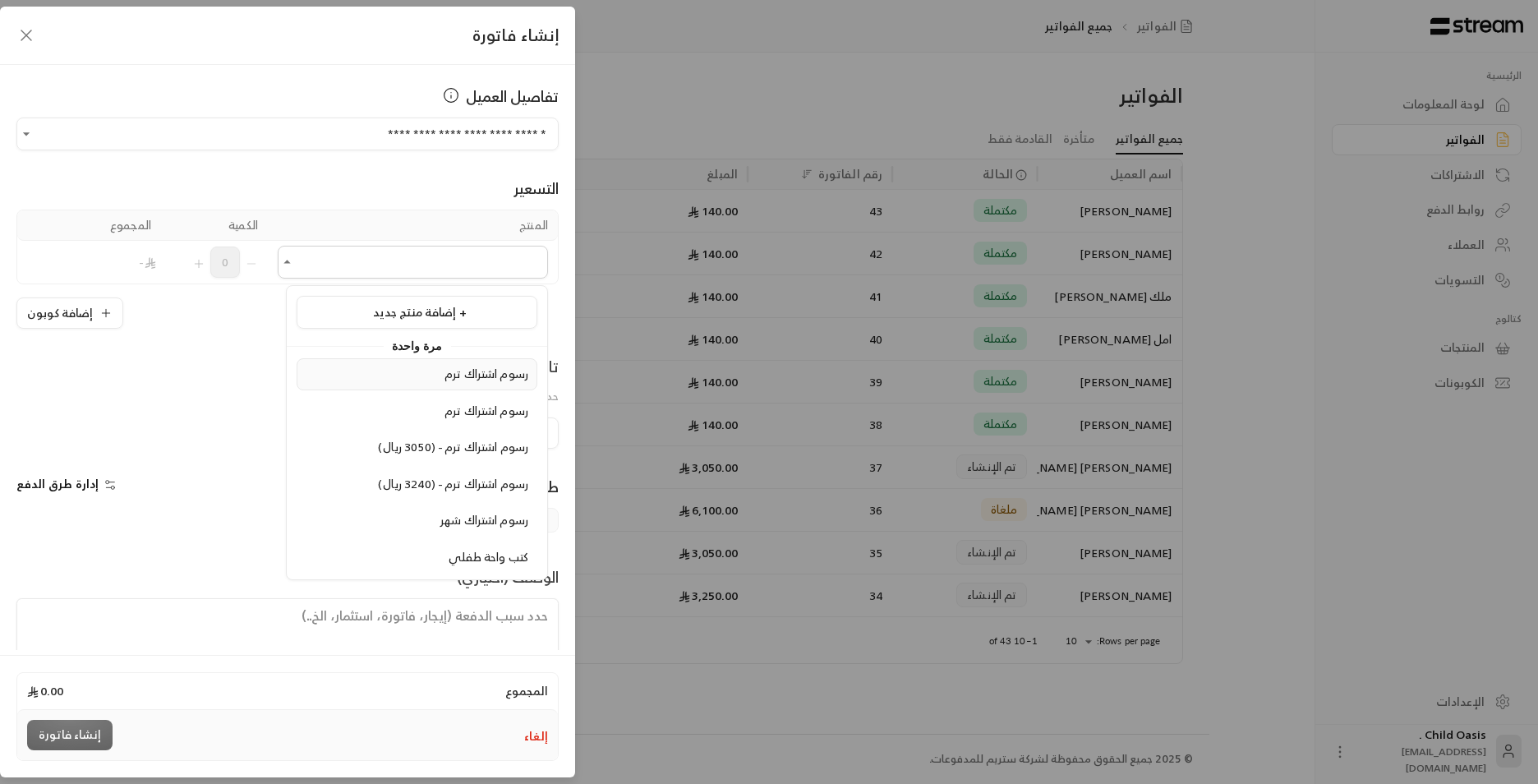
drag, startPoint x: 439, startPoint y: 267, endPoint x: 484, endPoint y: 365, distance: 107.8
click at [439, 268] on input "اختر العميل" at bounding box center [412, 262] width 270 height 29
click at [500, 559] on span "كتب واحة طفلي" at bounding box center [488, 557] width 79 height 21
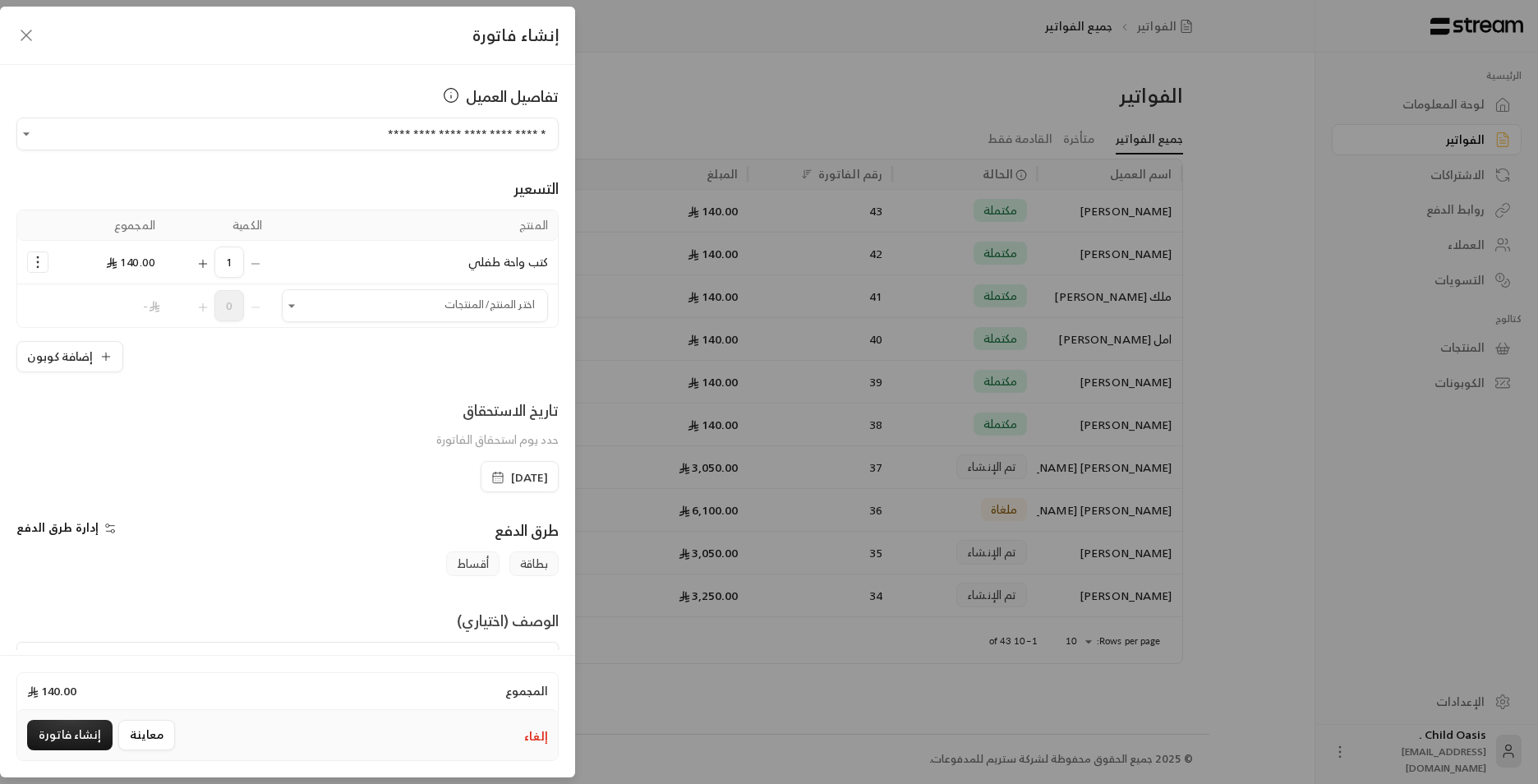
click at [492, 476] on icon "button" at bounding box center [498, 477] width 13 height 13
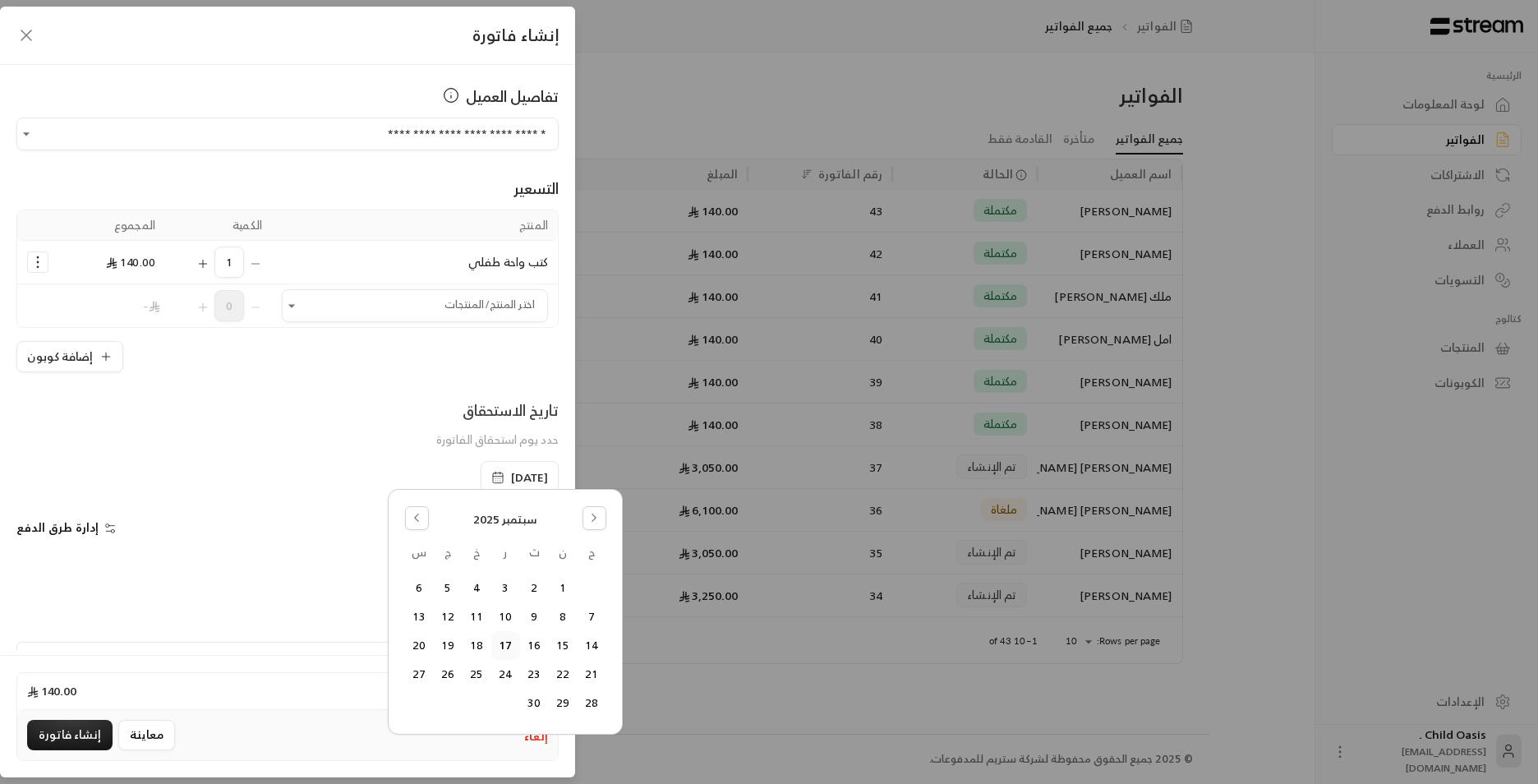
drag, startPoint x: 407, startPoint y: 510, endPoint x: 435, endPoint y: 530, distance: 34.4
click at [408, 511] on button "Go to the Previous Month" at bounding box center [417, 517] width 24 height 24
click at [558, 674] on button "18" at bounding box center [563, 674] width 27 height 27
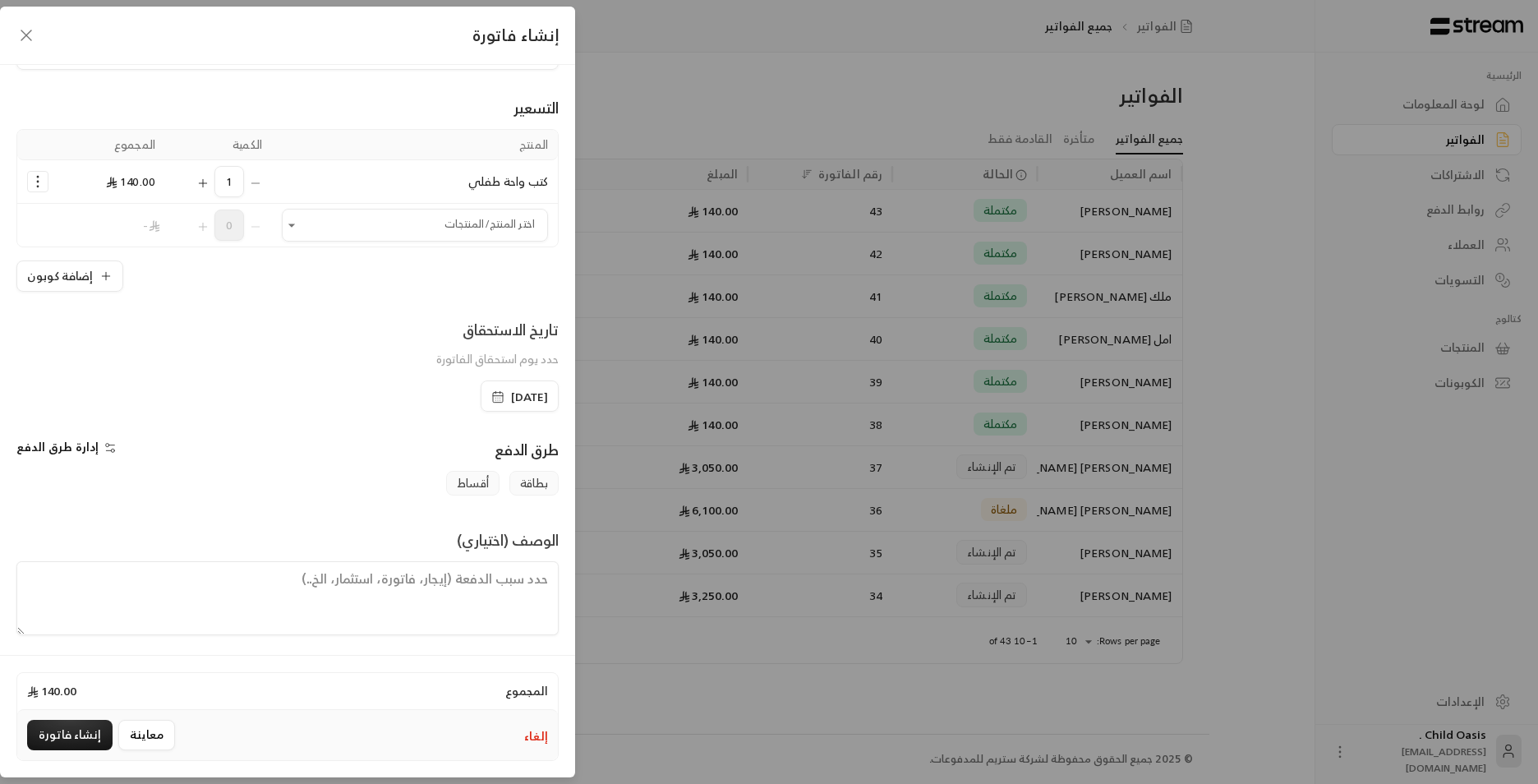
scroll to position [86, 0]
click at [403, 600] on textarea at bounding box center [287, 593] width 542 height 74
paste textarea "تم شراء كتب"
type textarea "تم شراء كتب"
click at [57, 739] on button "إنشاء فاتورة" at bounding box center [70, 735] width 86 height 30
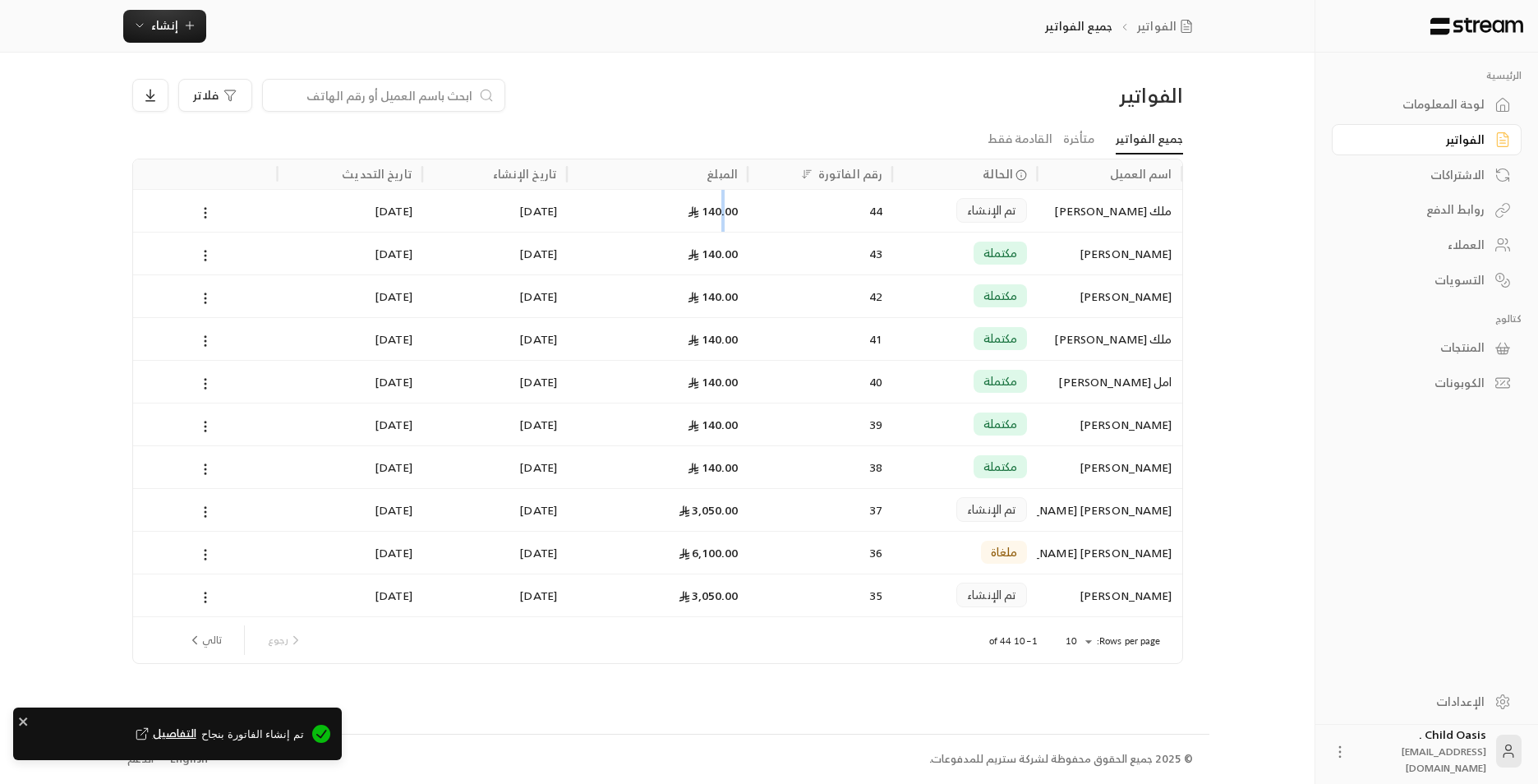
click at [724, 212] on div "140.00" at bounding box center [657, 210] width 161 height 42
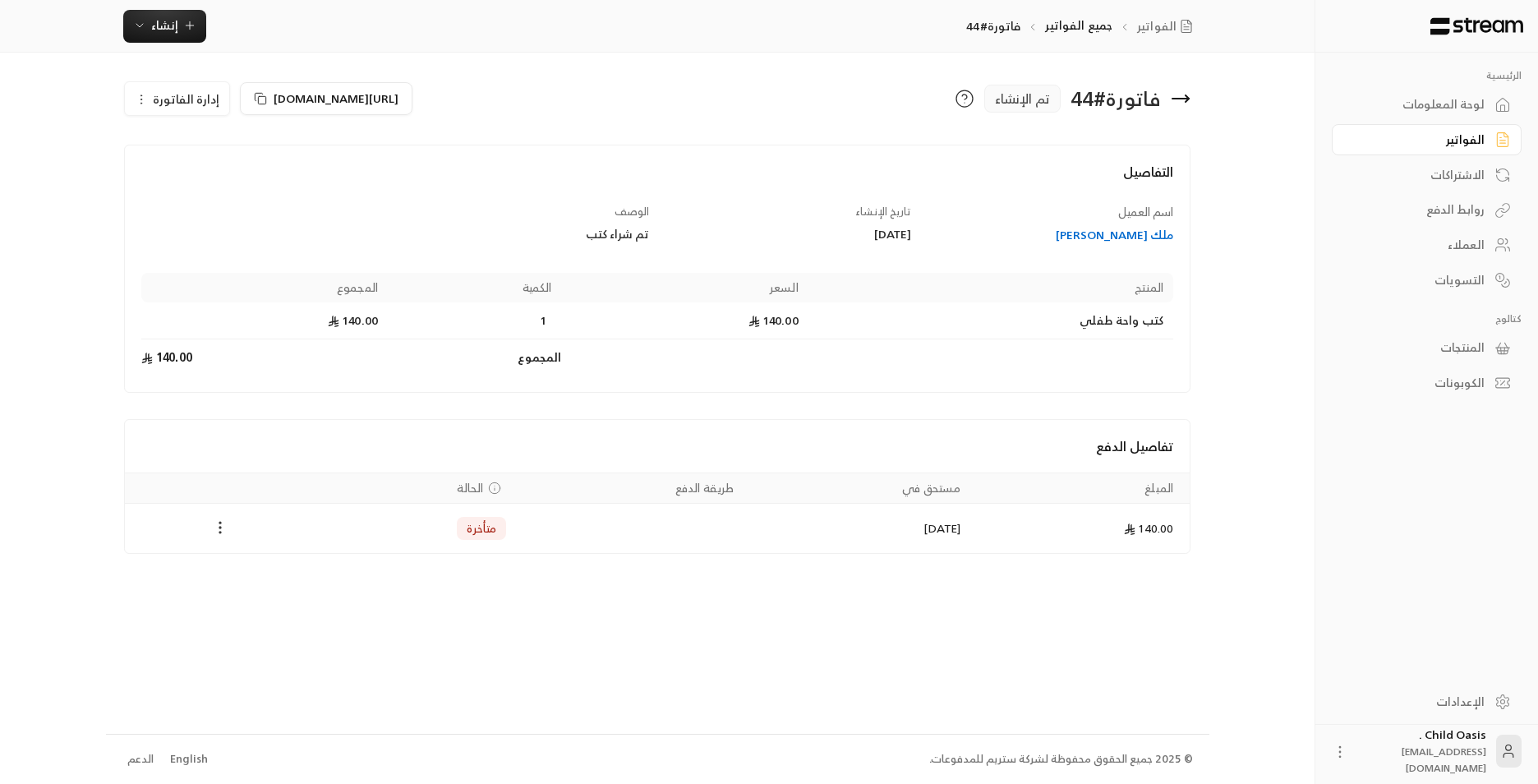
click at [217, 525] on icon "Payments" at bounding box center [220, 527] width 16 height 16
drag, startPoint x: 269, startPoint y: 577, endPoint x: 291, endPoint y: 582, distance: 22.6
click at [269, 576] on li "تغيير الحالة الى مدفوعة" at bounding box center [282, 570] width 127 height 29
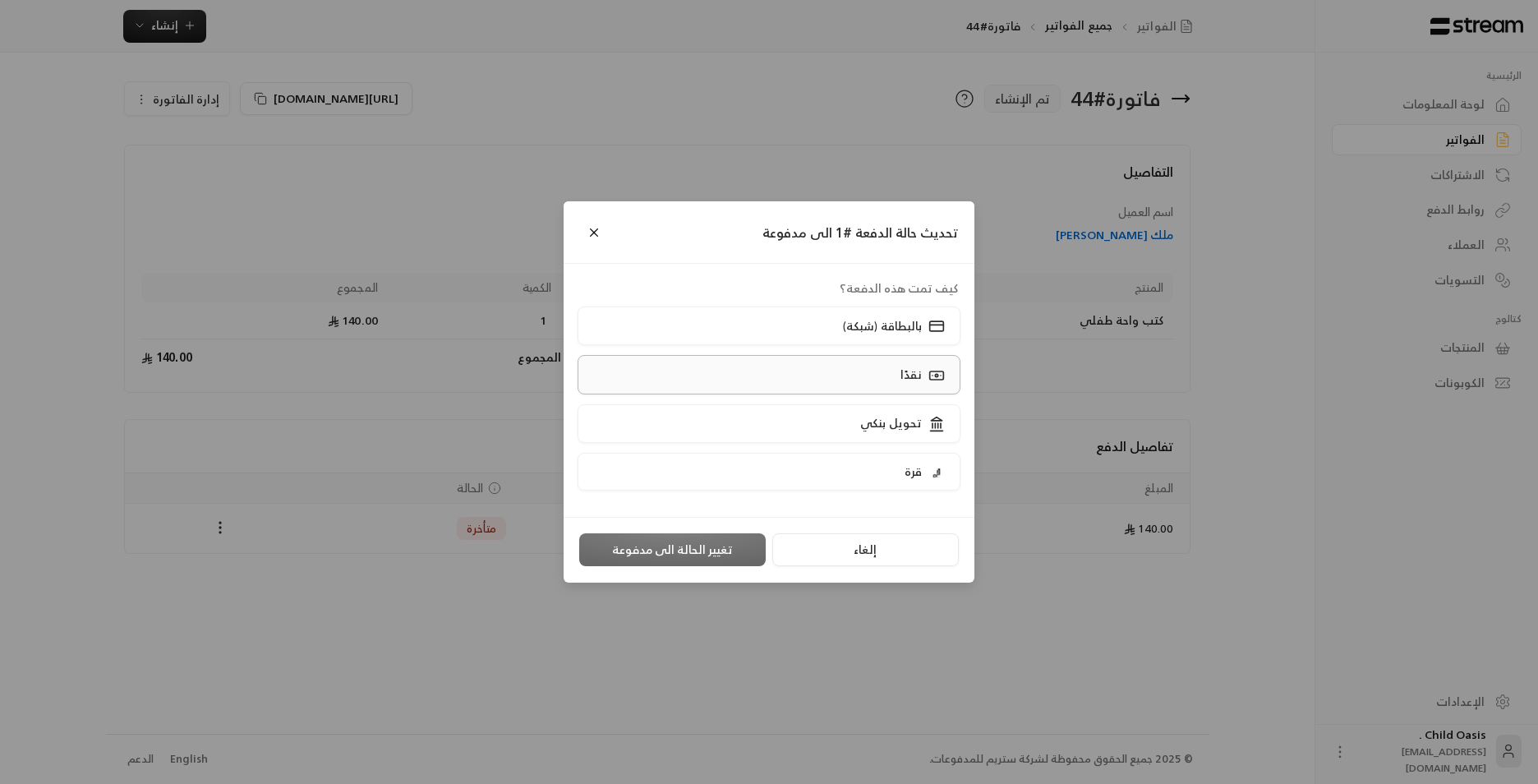
click at [896, 368] on label "نقدًا" at bounding box center [770, 374] width 384 height 38
click at [617, 554] on button "تغيير الحالة الى مدفوعة" at bounding box center [672, 549] width 186 height 33
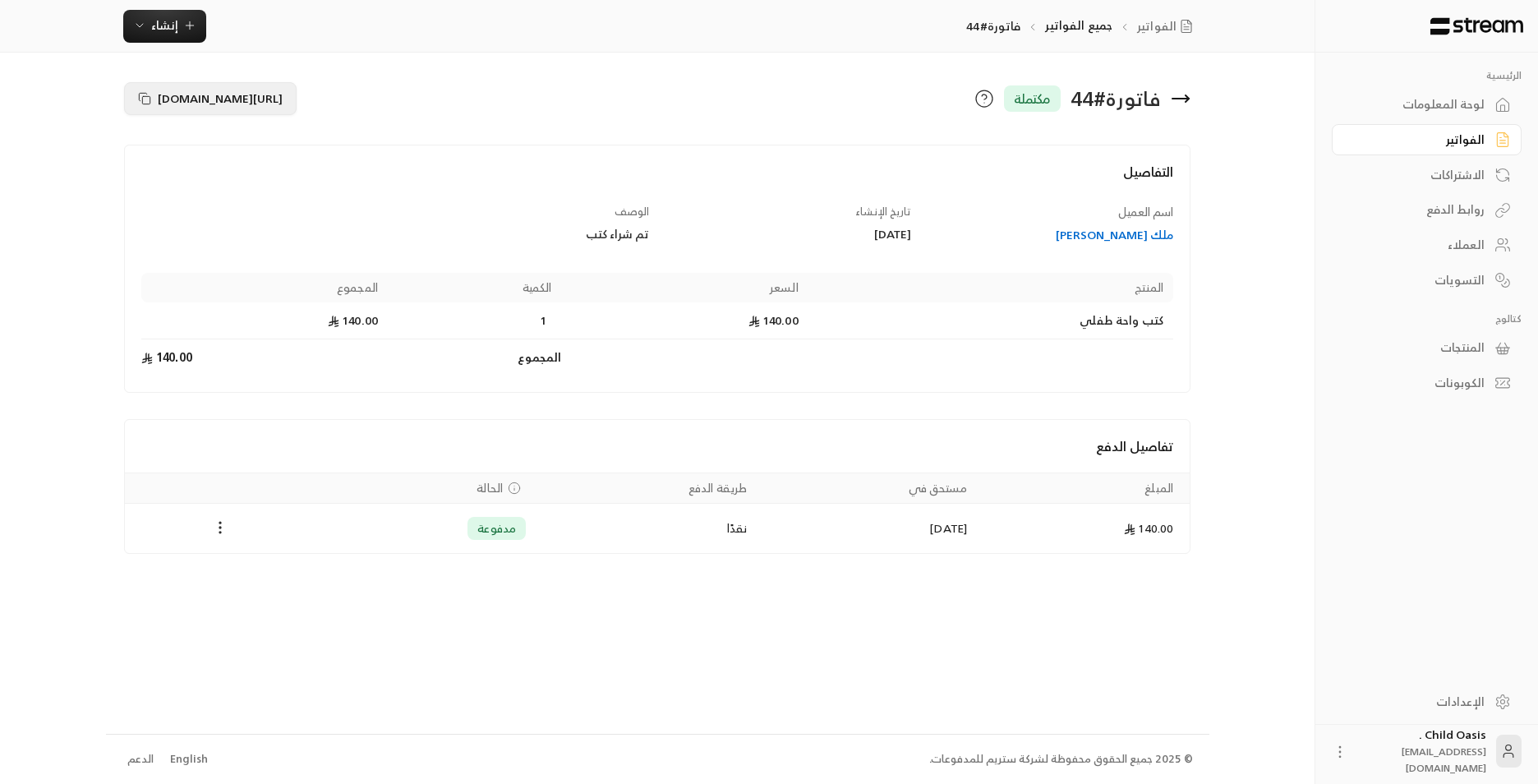
click at [146, 105] on icon at bounding box center [145, 98] width 13 height 13
click at [194, 22] on icon "button" at bounding box center [189, 25] width 13 height 13
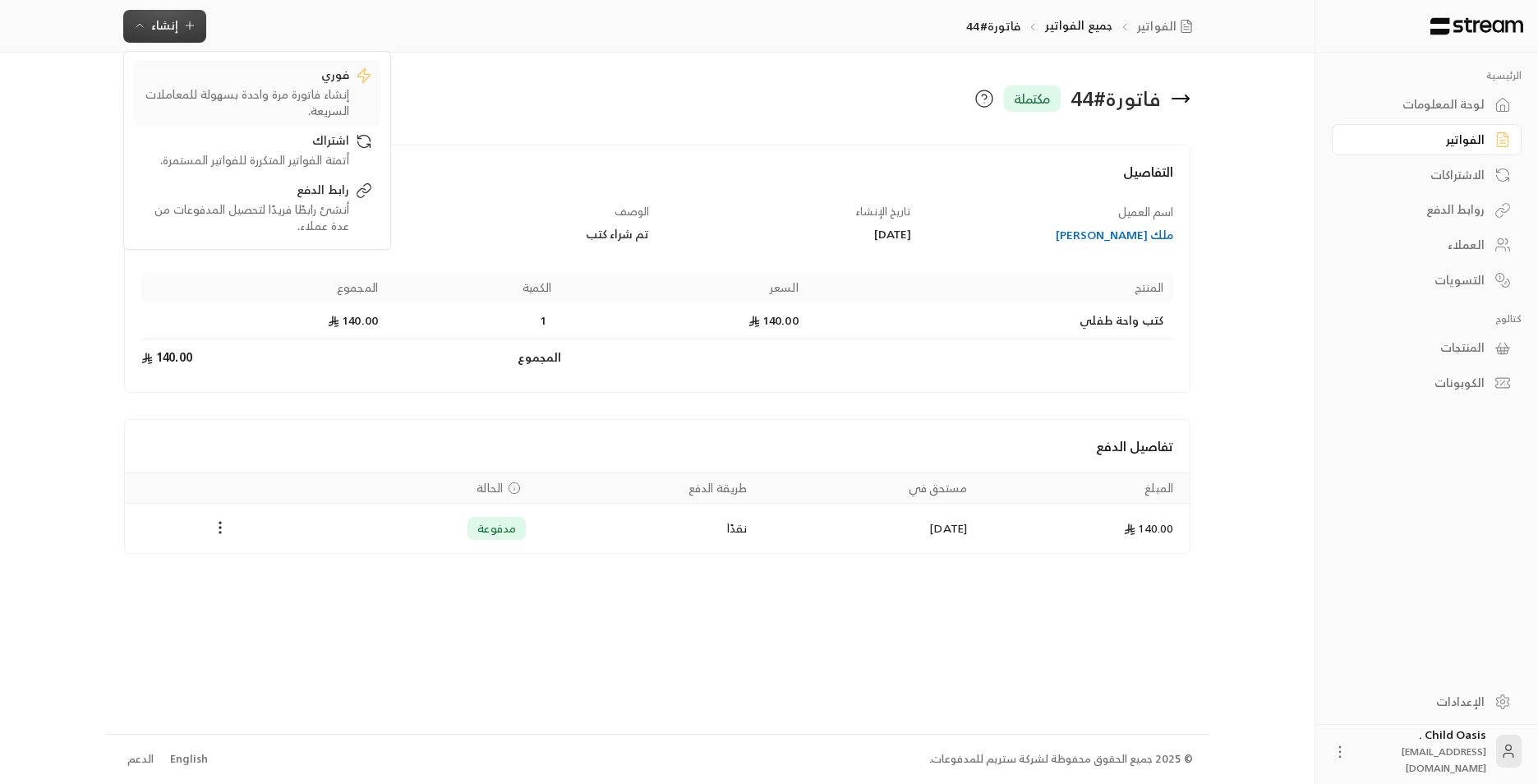
click at [227, 99] on div "إنشاء فاتورة مرة واحدة بسهولة للمعاملات السريعة." at bounding box center [245, 103] width 207 height 33
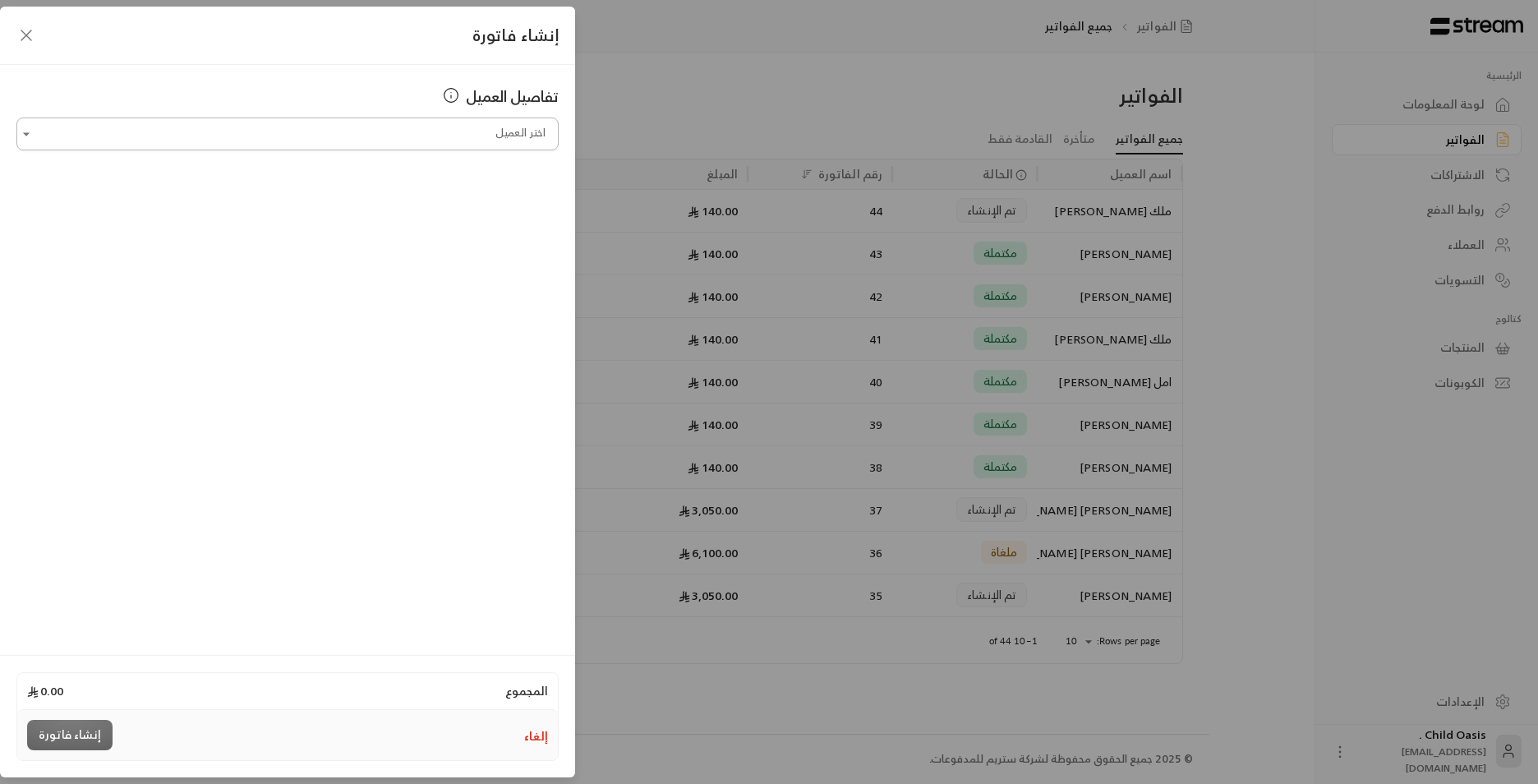
click at [456, 132] on input "اختر العميل" at bounding box center [287, 134] width 542 height 29
click at [446, 210] on li "لينا عبدالله العتيبي +966565078555" at bounding box center [287, 221] width 521 height 32
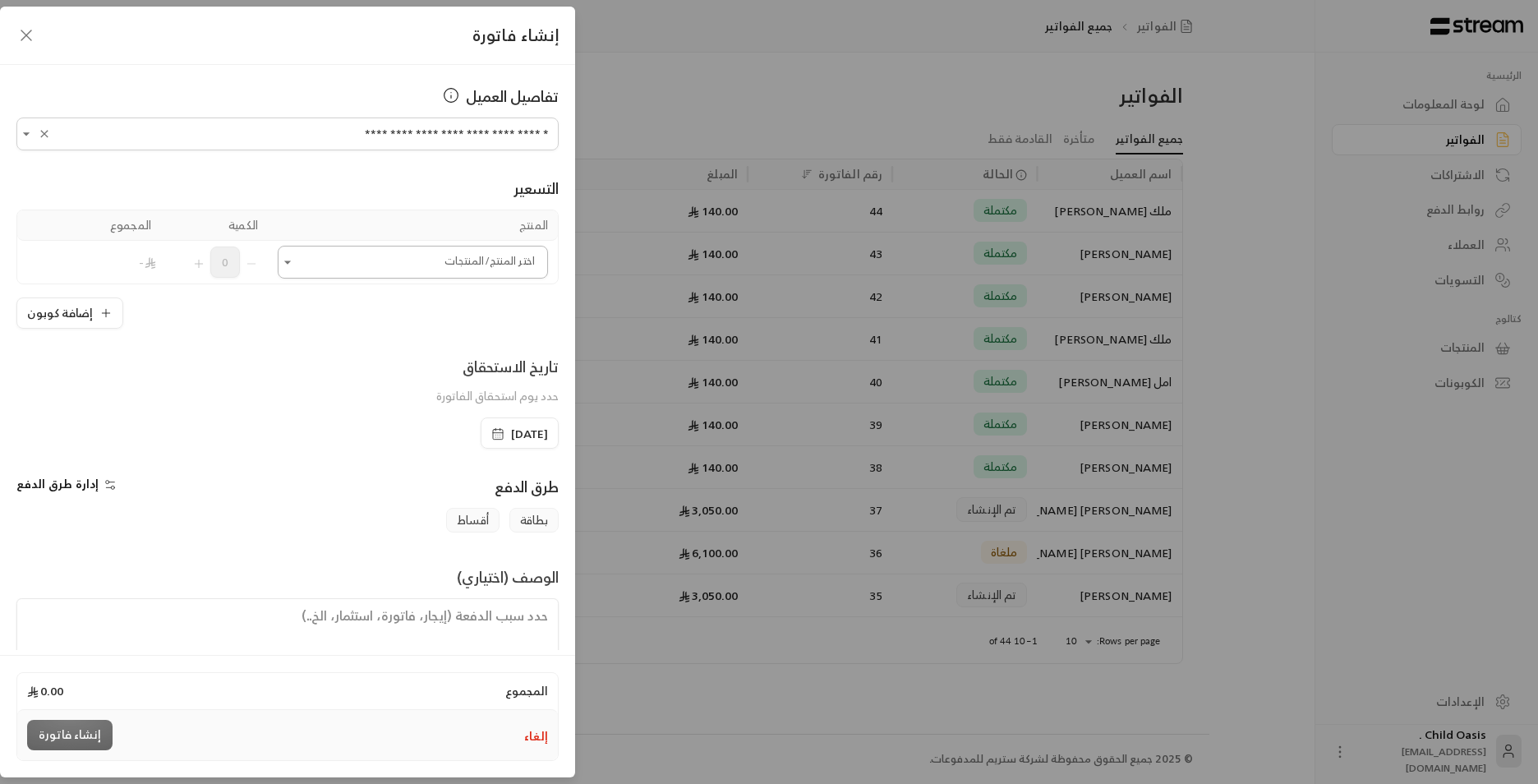
type input "**********"
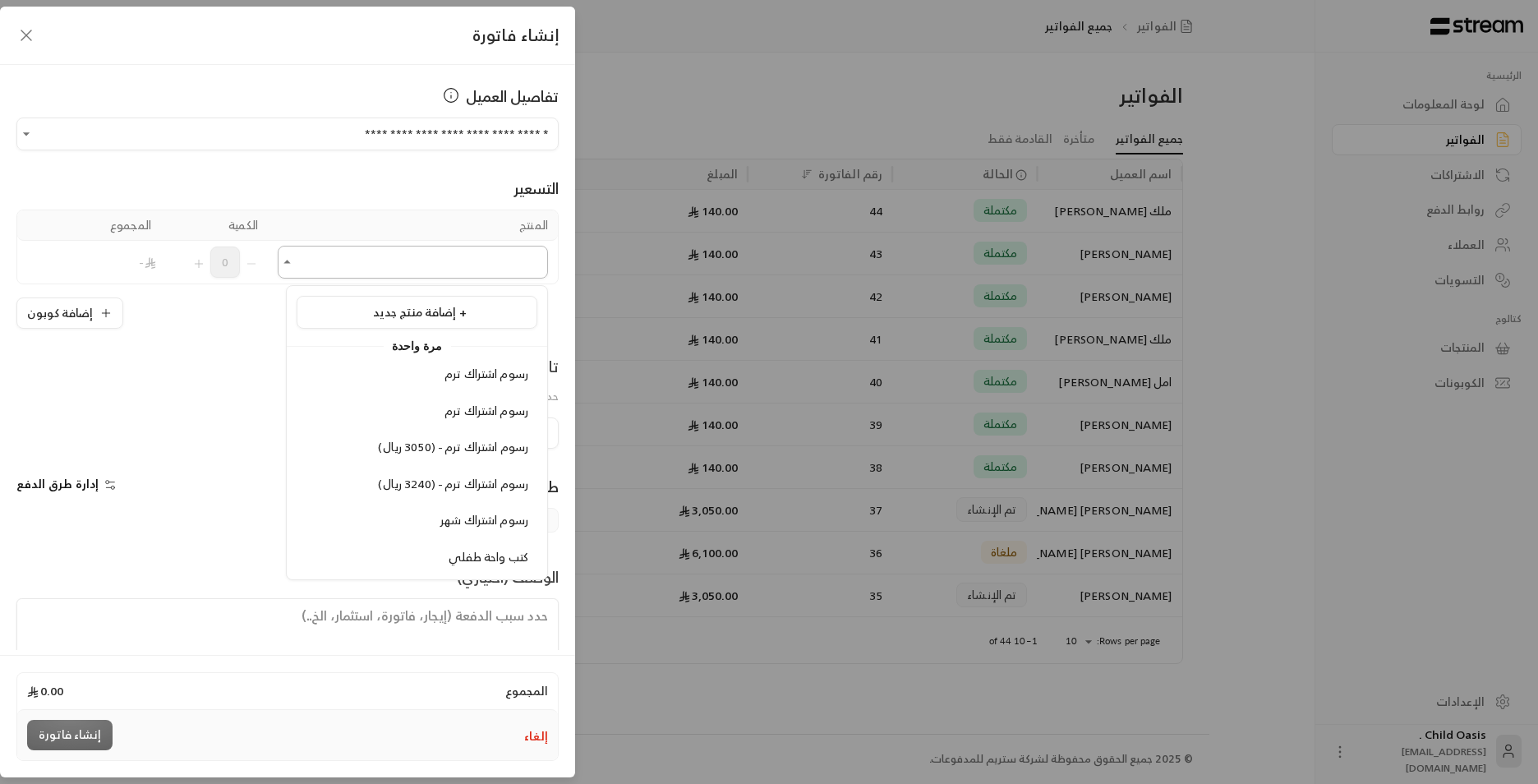
click at [441, 266] on input "اختر العميل" at bounding box center [412, 262] width 270 height 29
click at [513, 556] on span "كتب واحة طفلي" at bounding box center [488, 557] width 79 height 21
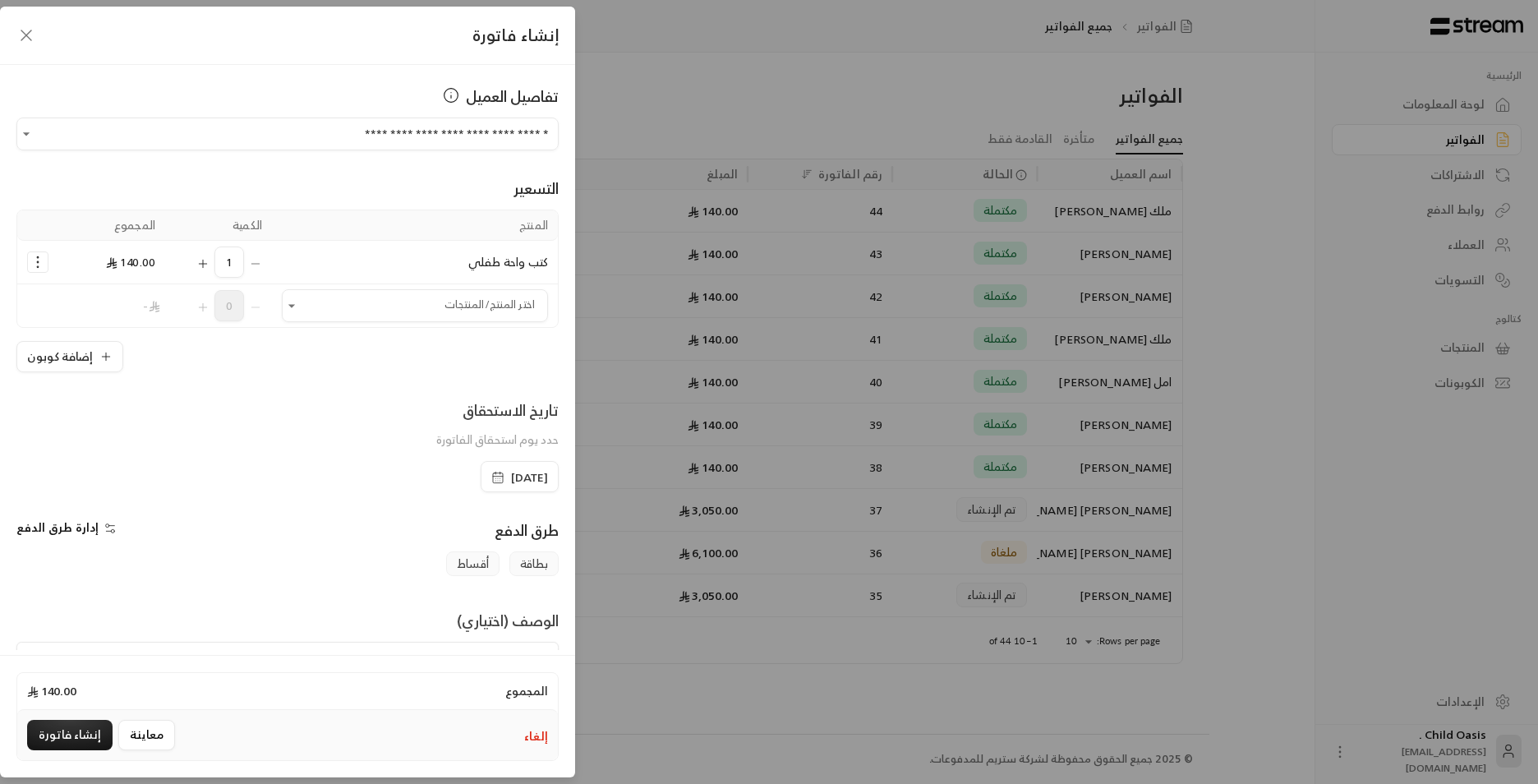
click at [492, 484] on span "[DATE]" at bounding box center [520, 477] width 57 height 16
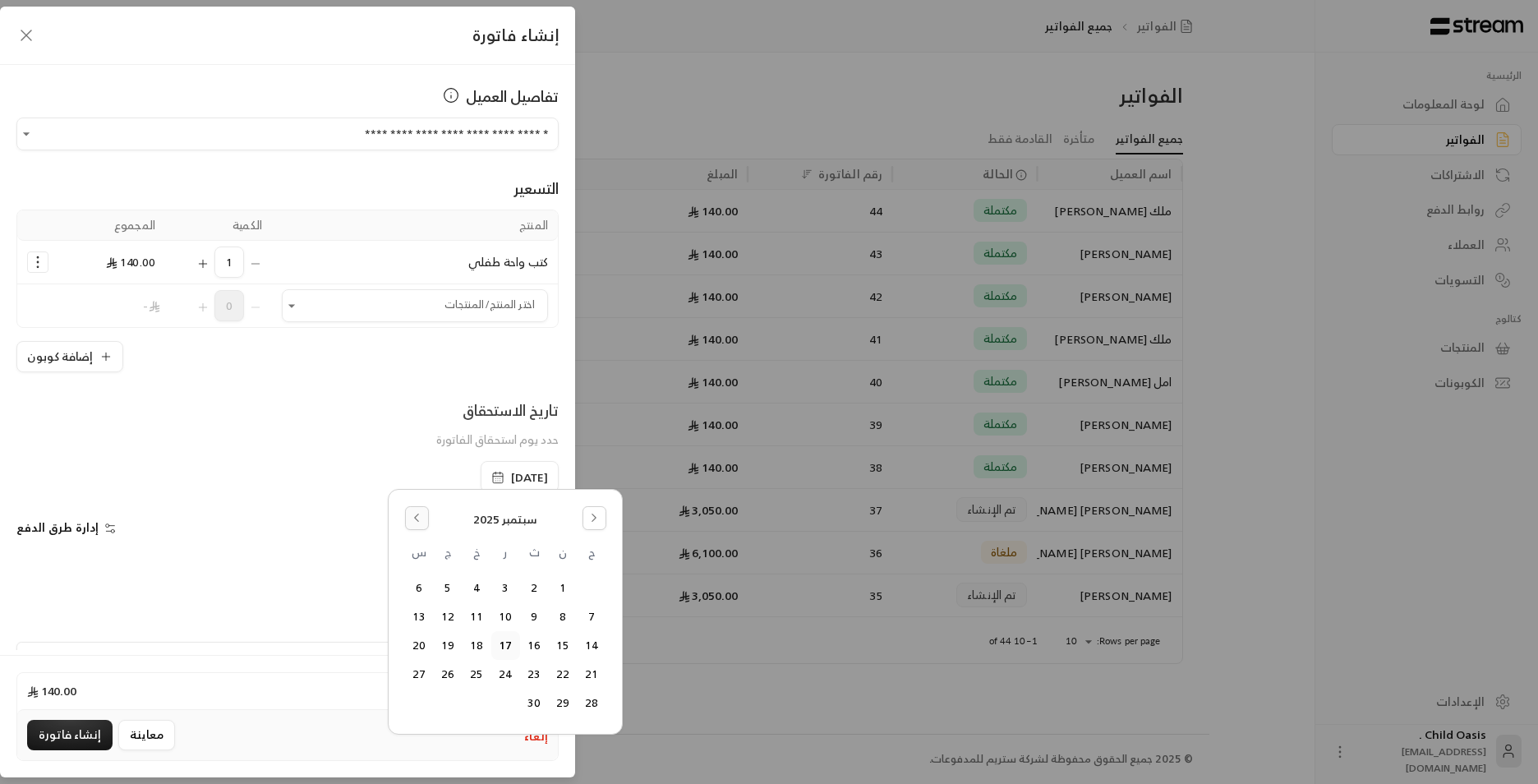
click at [423, 522] on button "Go to the Previous Month" at bounding box center [417, 517] width 24 height 24
click at [557, 679] on button "18" at bounding box center [563, 674] width 27 height 27
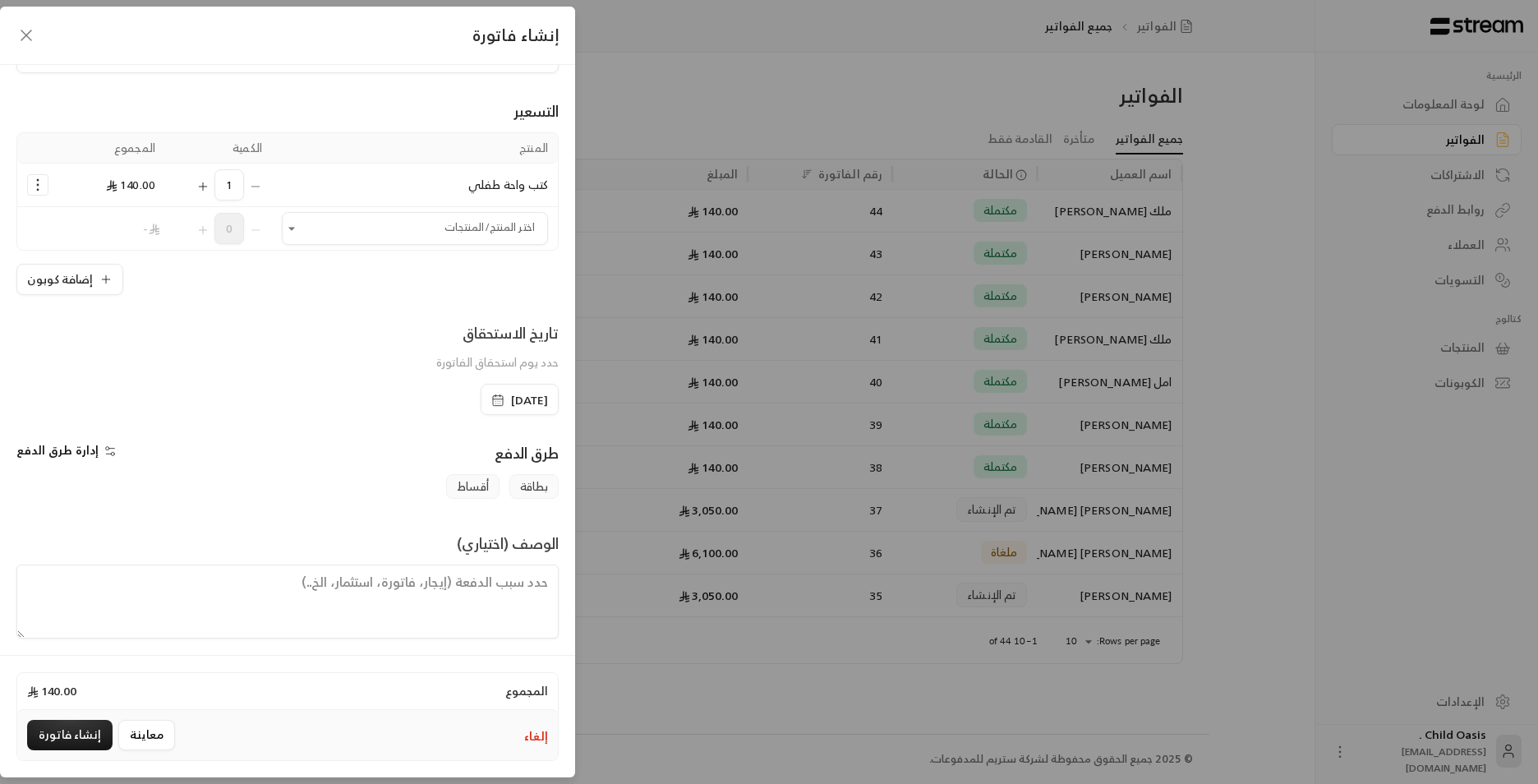
scroll to position [86, 0]
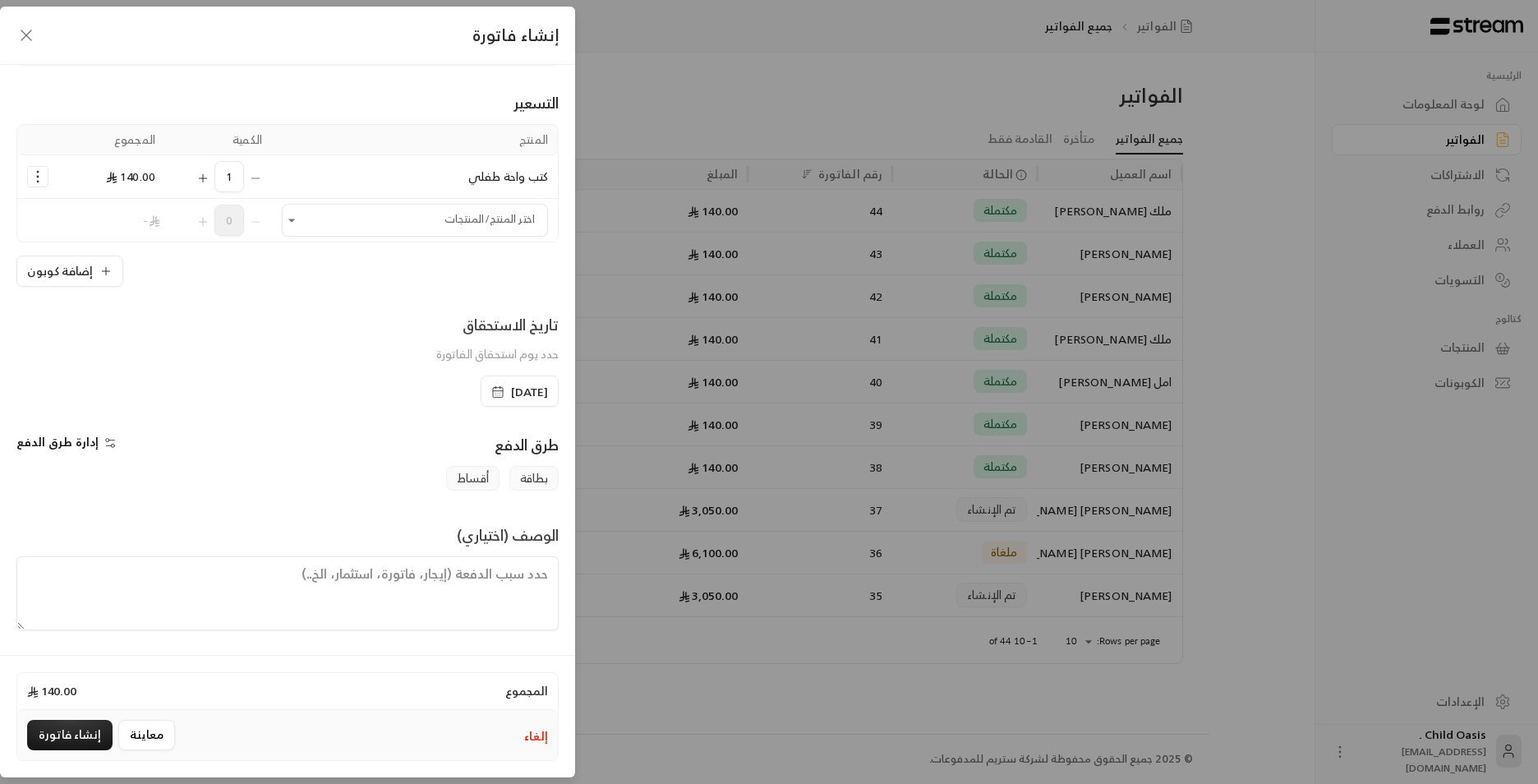
click at [466, 601] on textarea at bounding box center [287, 593] width 542 height 74
paste textarea "https://streampay.sa/s/DT04u"
type textarea "h"
drag, startPoint x: 449, startPoint y: 575, endPoint x: 569, endPoint y: 596, distance: 121.8
click at [571, 596] on div "**********" at bounding box center [287, 358] width 575 height 585
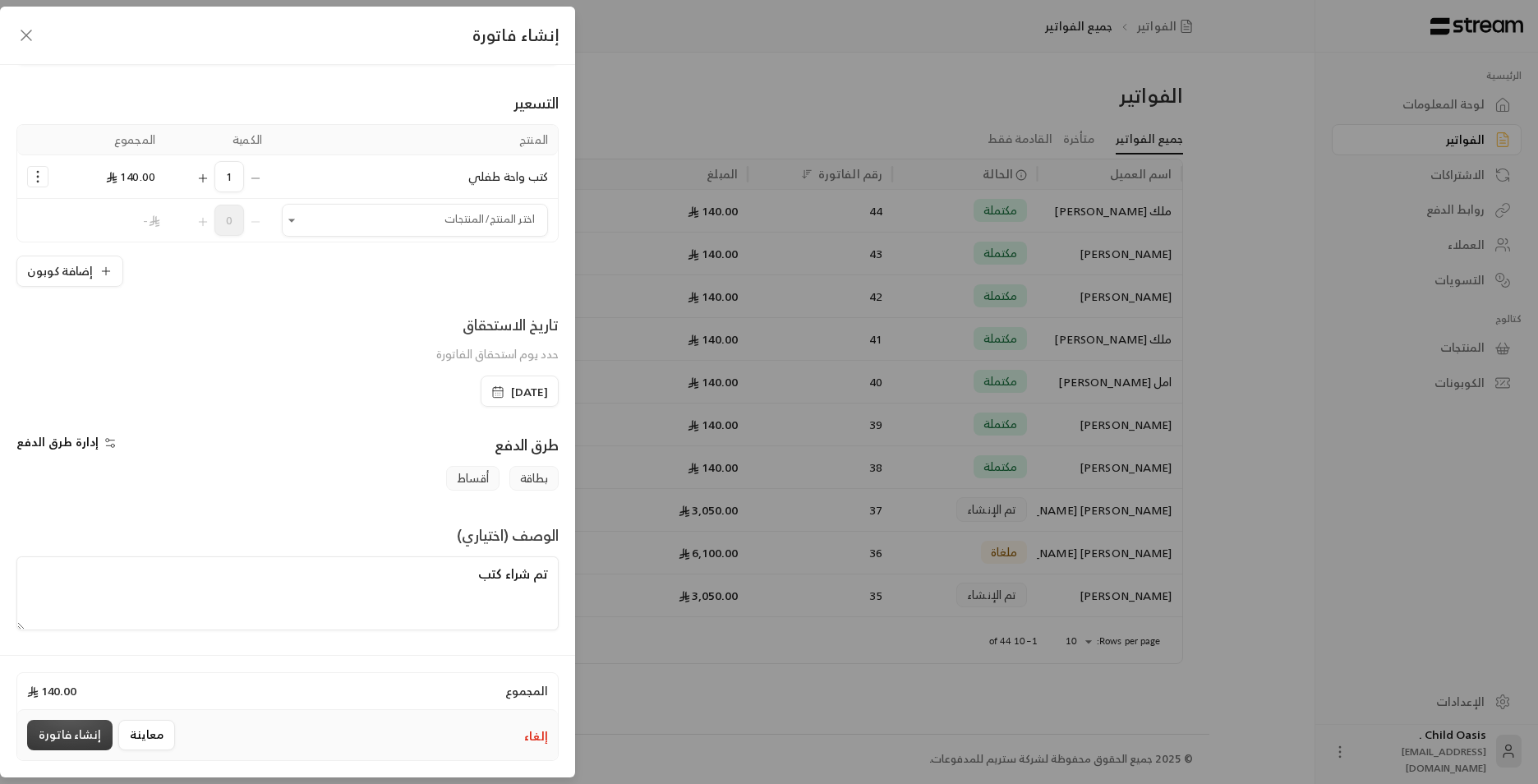
type textarea "تم شراء كتب"
click at [60, 739] on button "إنشاء فاتورة" at bounding box center [70, 735] width 86 height 30
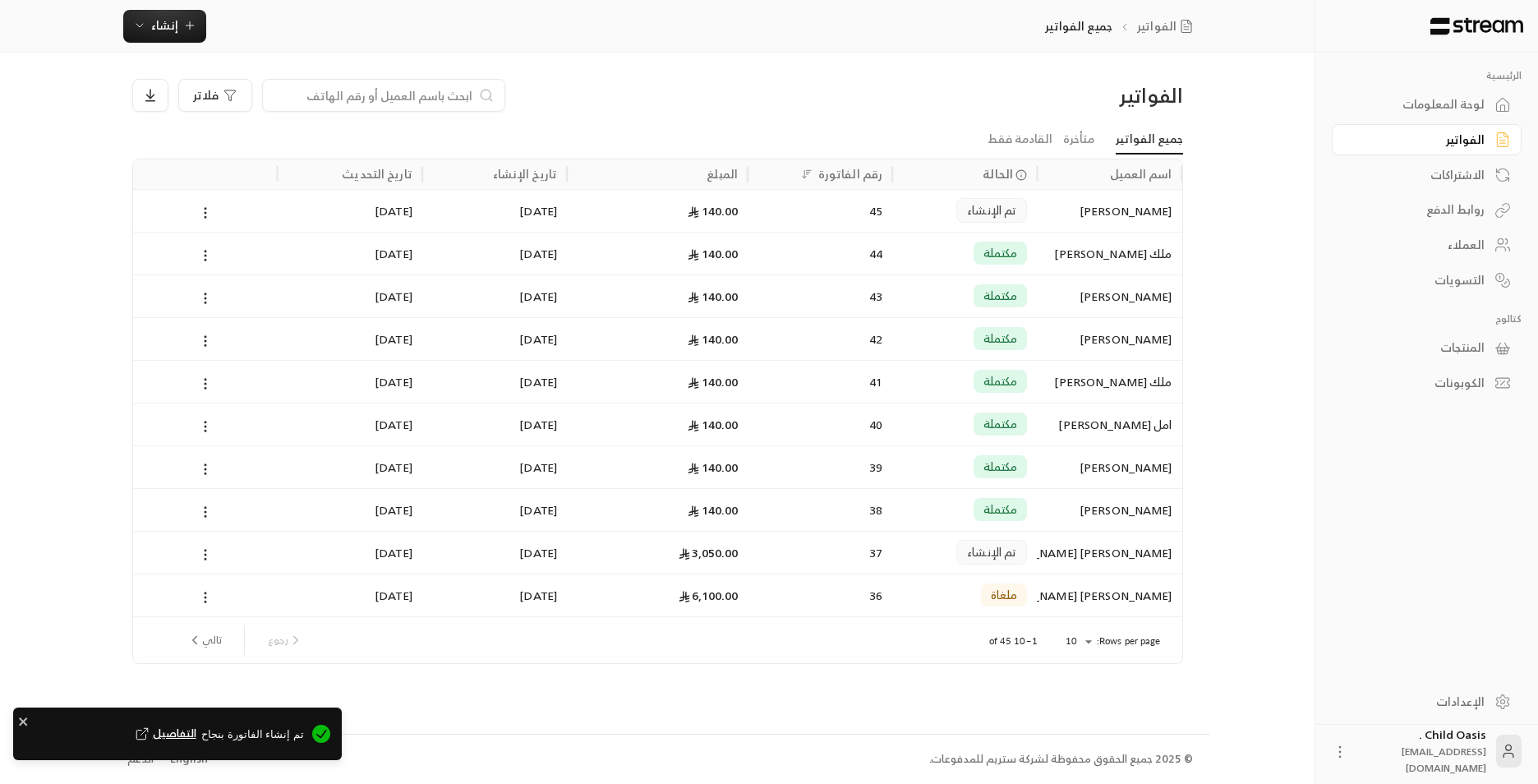
drag, startPoint x: 931, startPoint y: 213, endPoint x: 930, endPoint y: 235, distance: 22.0
click at [930, 212] on div "تم الإنشاء" at bounding box center [964, 210] width 125 height 42
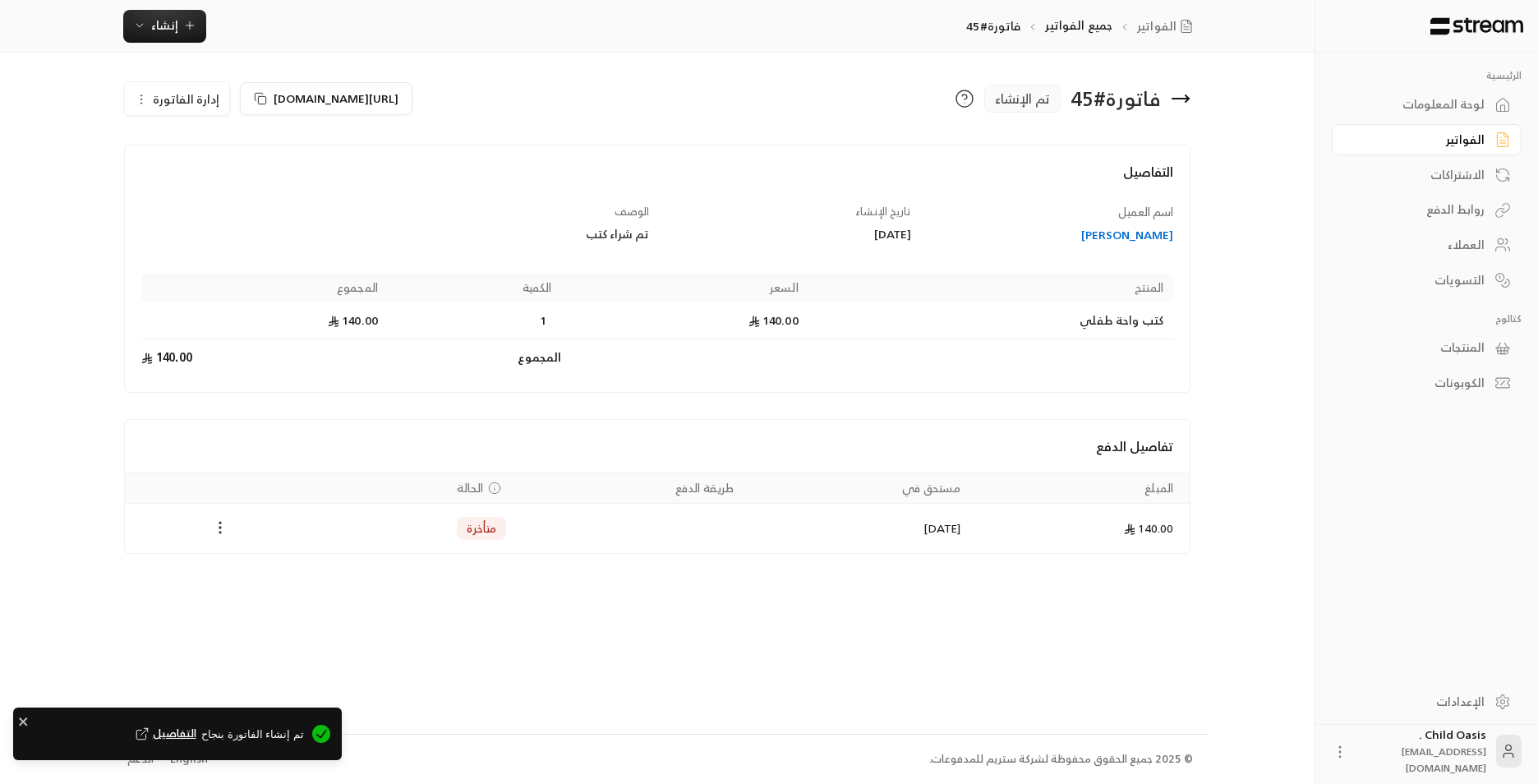
click at [221, 525] on icon "Payments" at bounding box center [220, 527] width 16 height 16
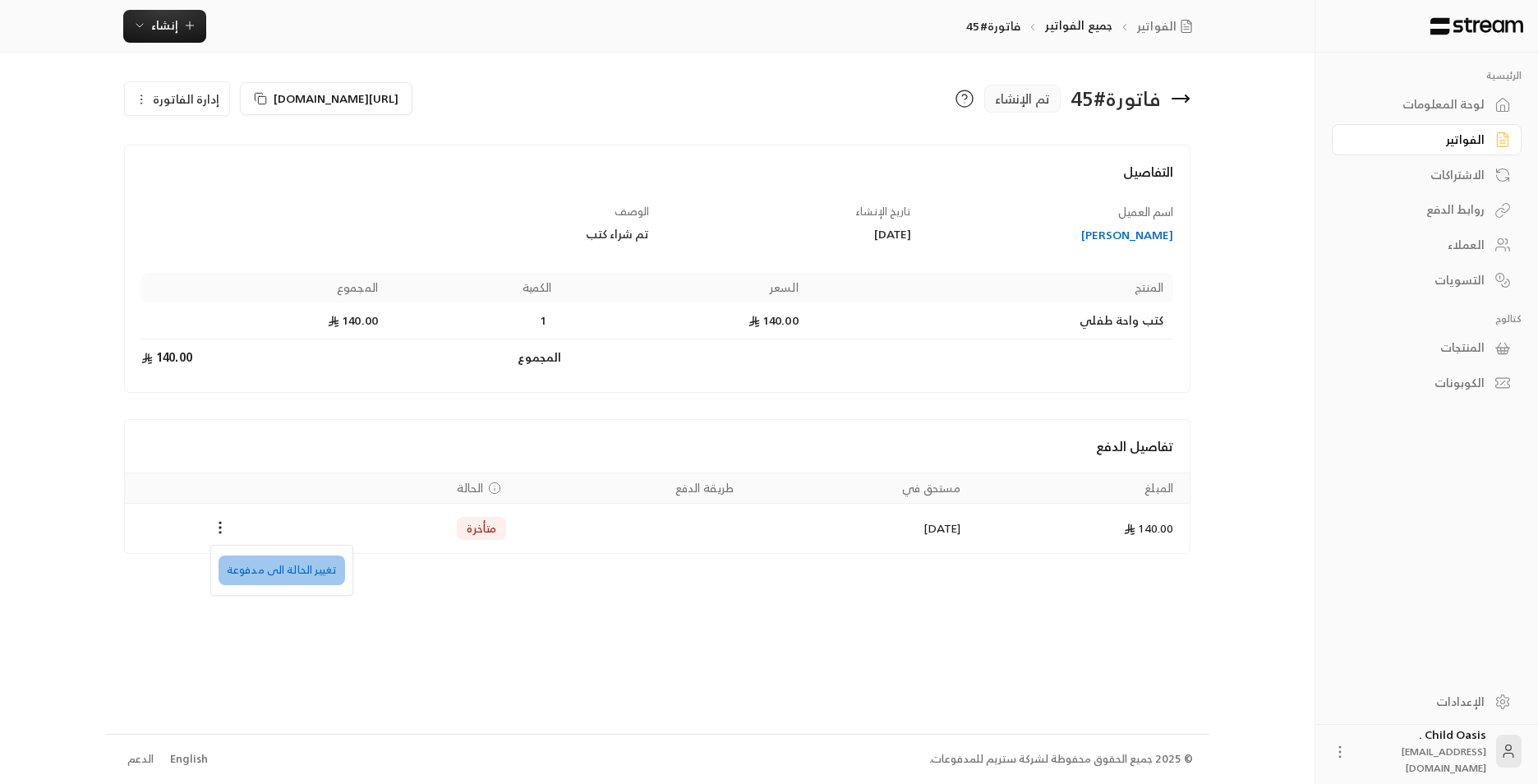
click at [285, 583] on li "تغيير الحالة الى مدفوعة" at bounding box center [282, 570] width 127 height 29
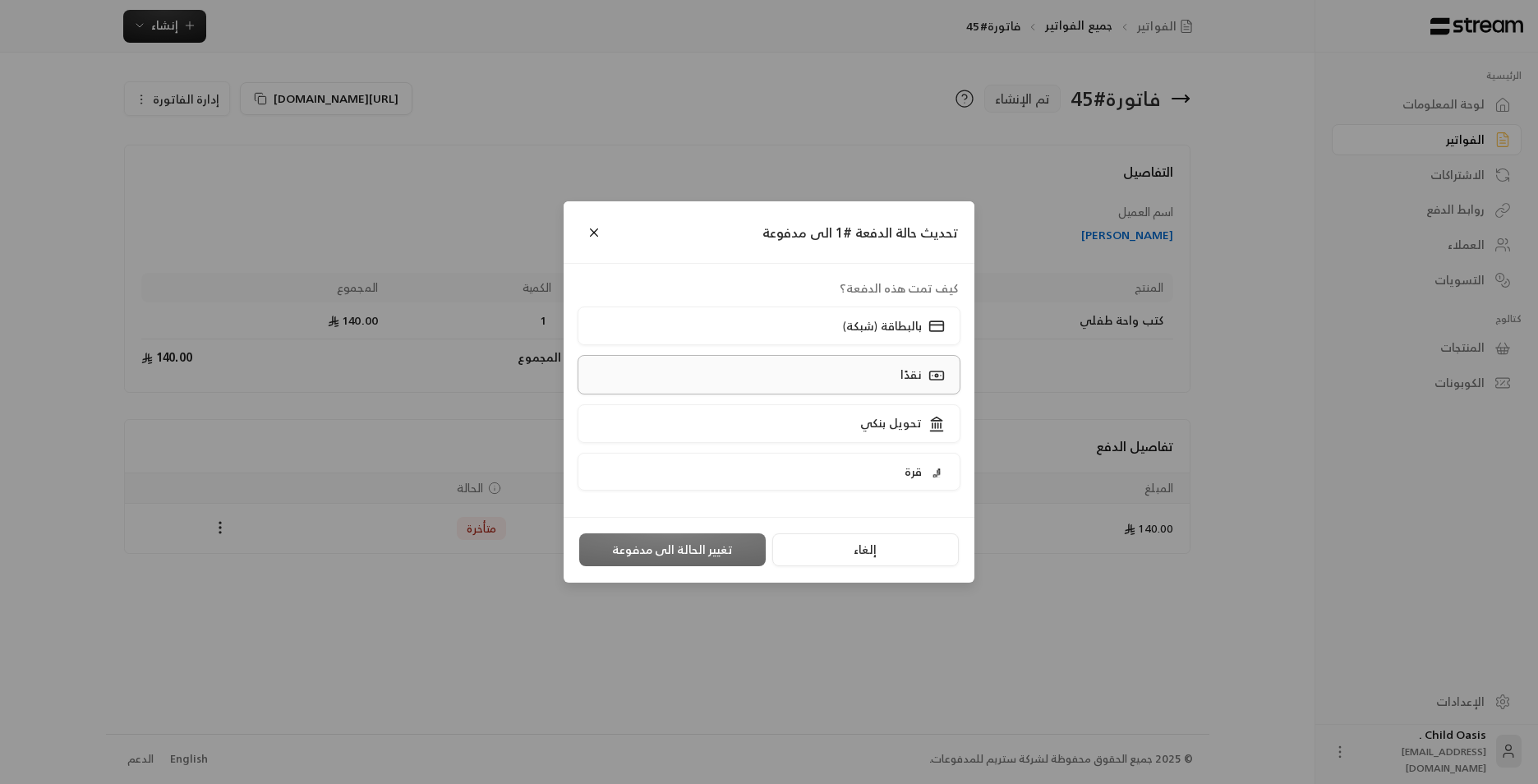
click at [875, 377] on label "نقدًا" at bounding box center [770, 374] width 384 height 38
click at [683, 544] on button "تغيير الحالة الى مدفوعة" at bounding box center [672, 549] width 186 height 33
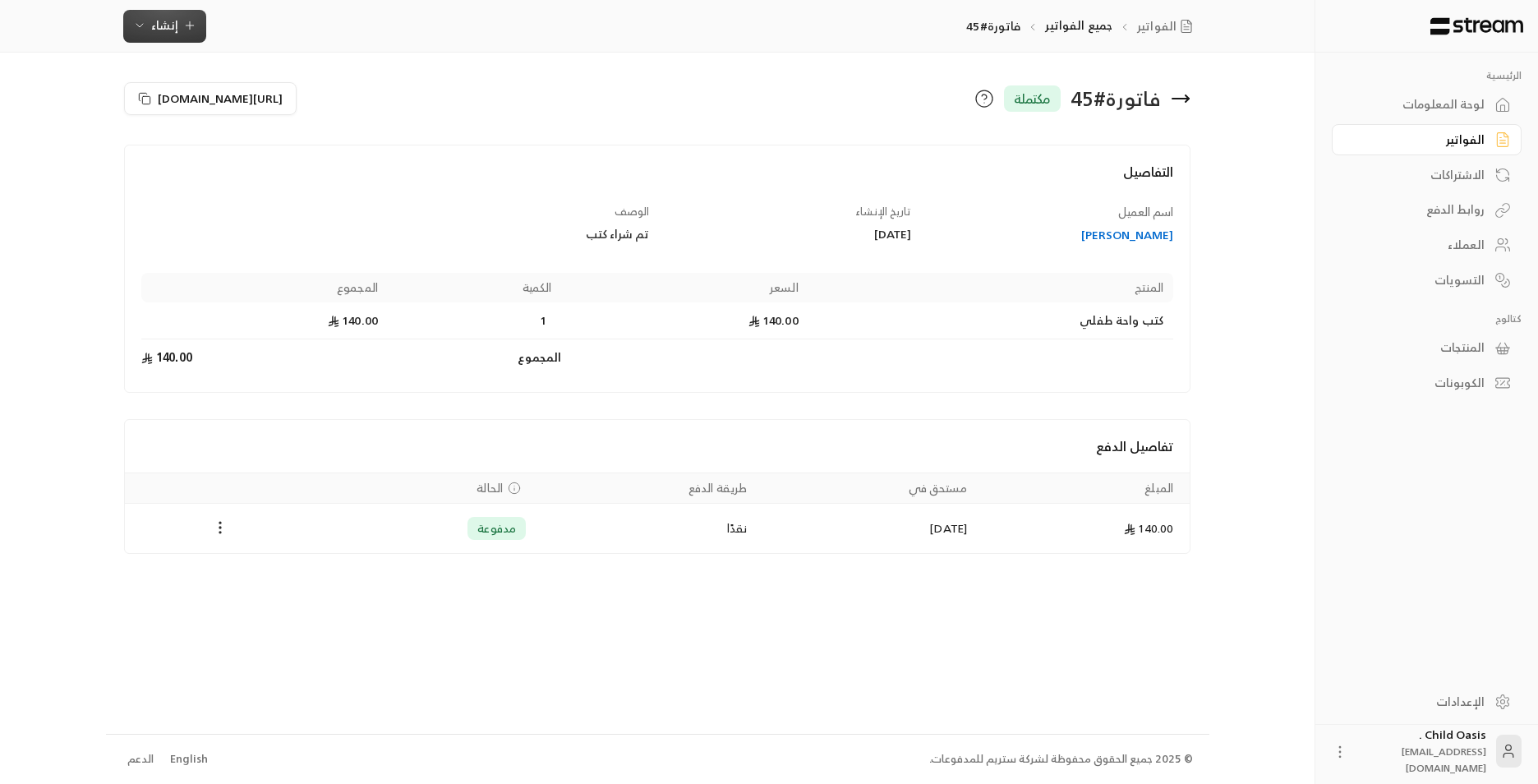
click at [184, 27] on icon "button" at bounding box center [189, 25] width 13 height 13
click at [310, 95] on div "إنشاء فاتورة مرة واحدة بسهولة للمعاملات السريعة." at bounding box center [245, 103] width 207 height 33
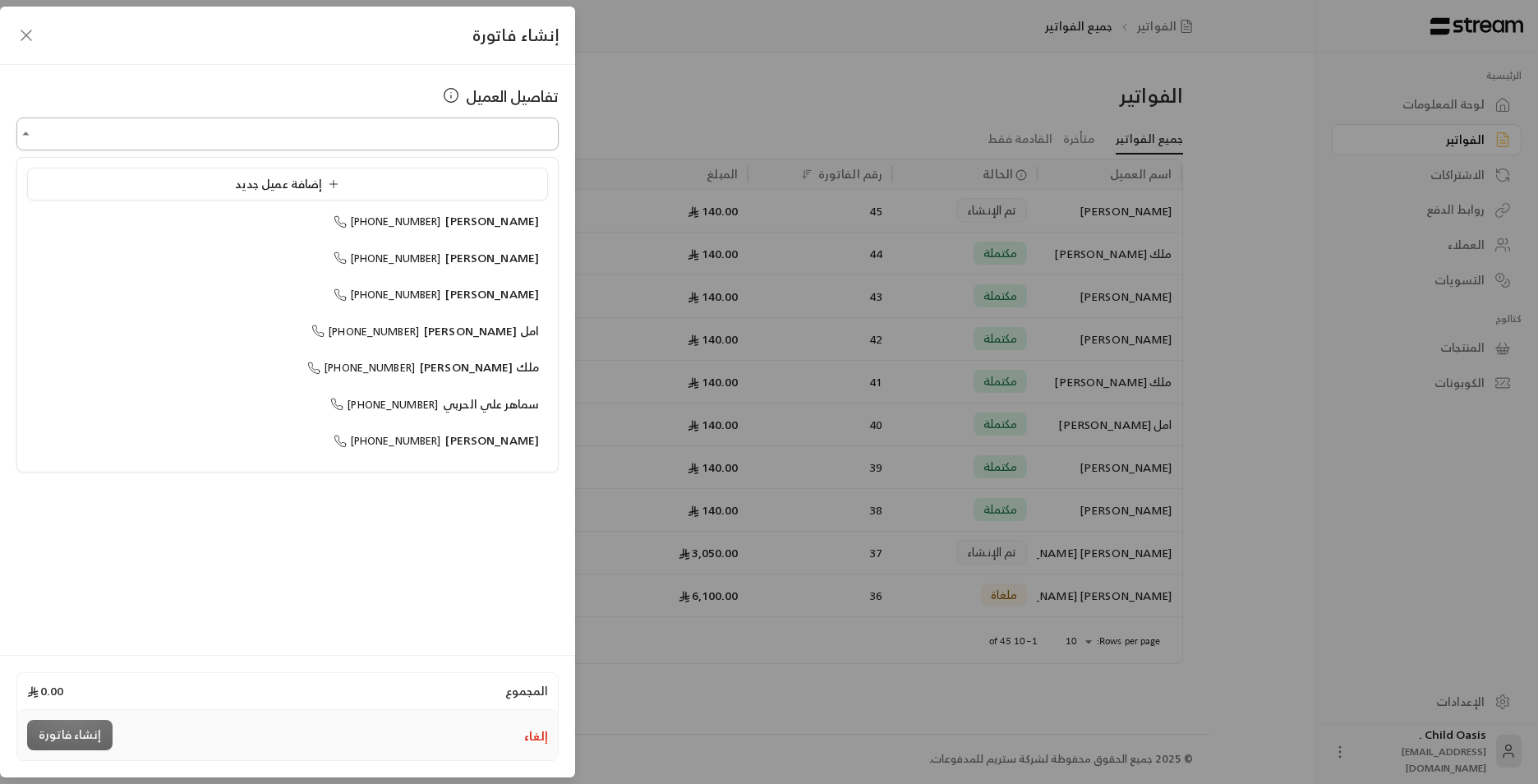
click at [359, 145] on input "اختر العميل" at bounding box center [287, 134] width 542 height 29
click at [492, 302] on span "[PERSON_NAME]" at bounding box center [492, 293] width 94 height 21
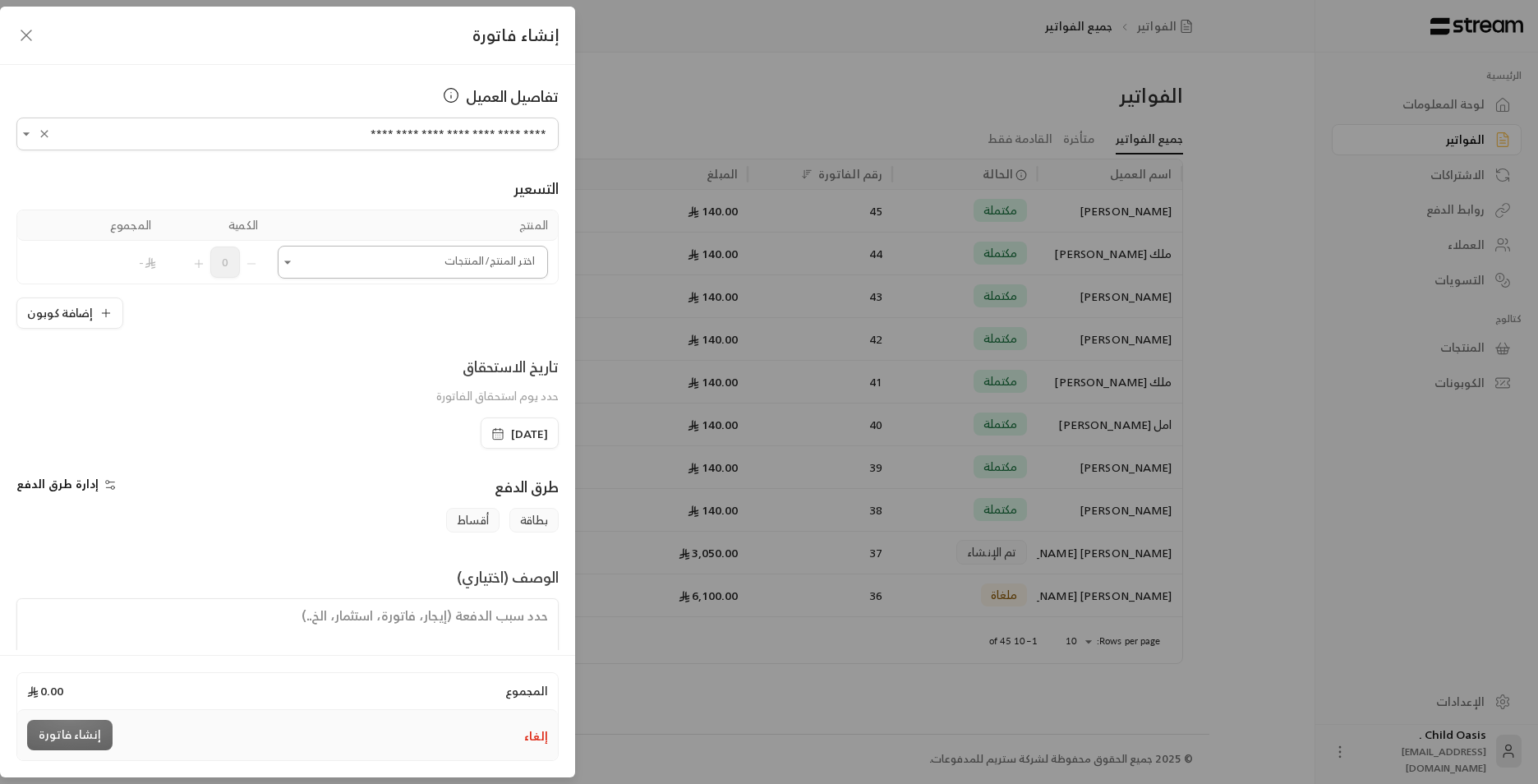
type input "**********"
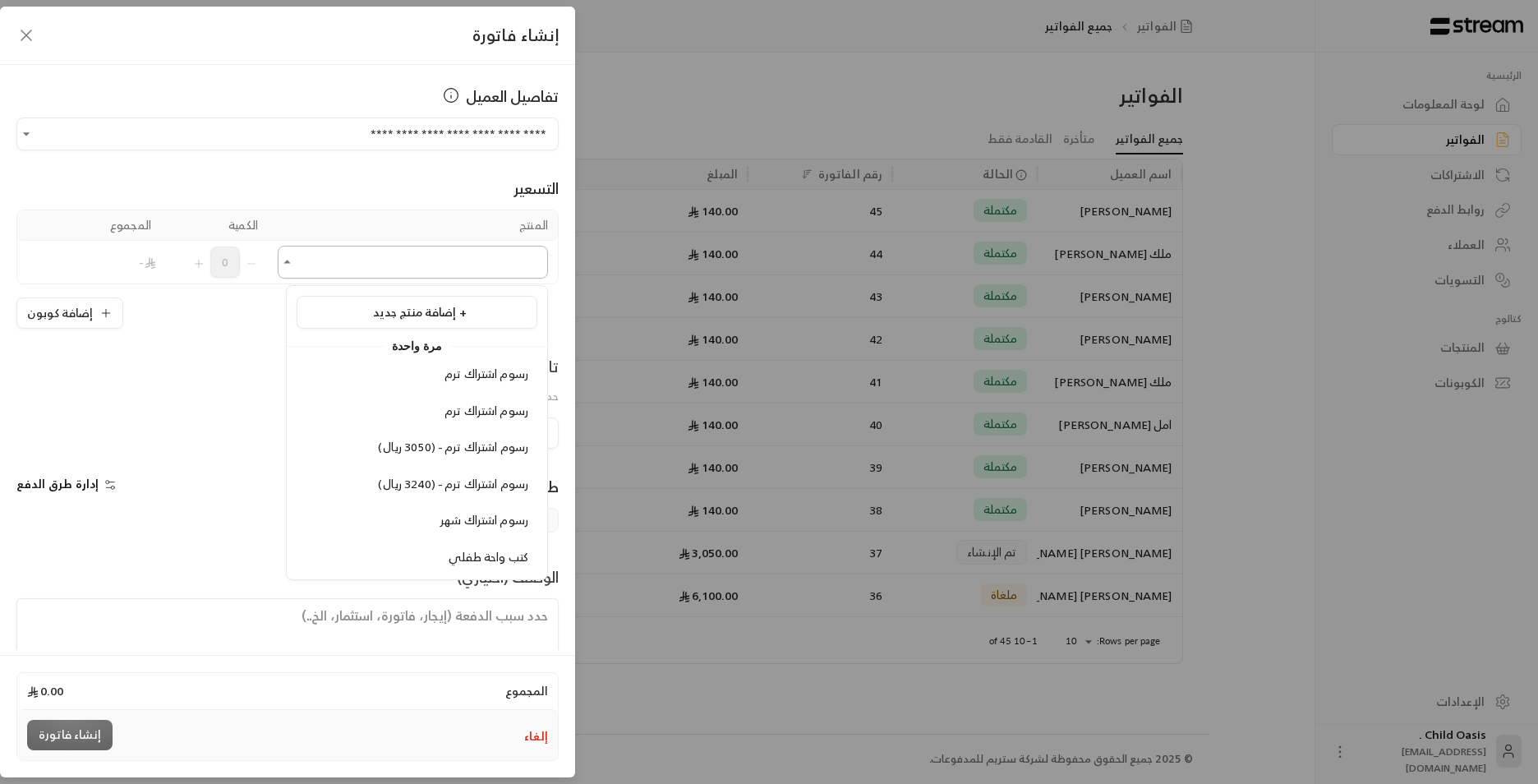
click at [307, 272] on input "اختر العميل" at bounding box center [412, 262] width 270 height 29
click at [467, 561] on span "كتب واحة طفلي" at bounding box center [488, 557] width 79 height 21
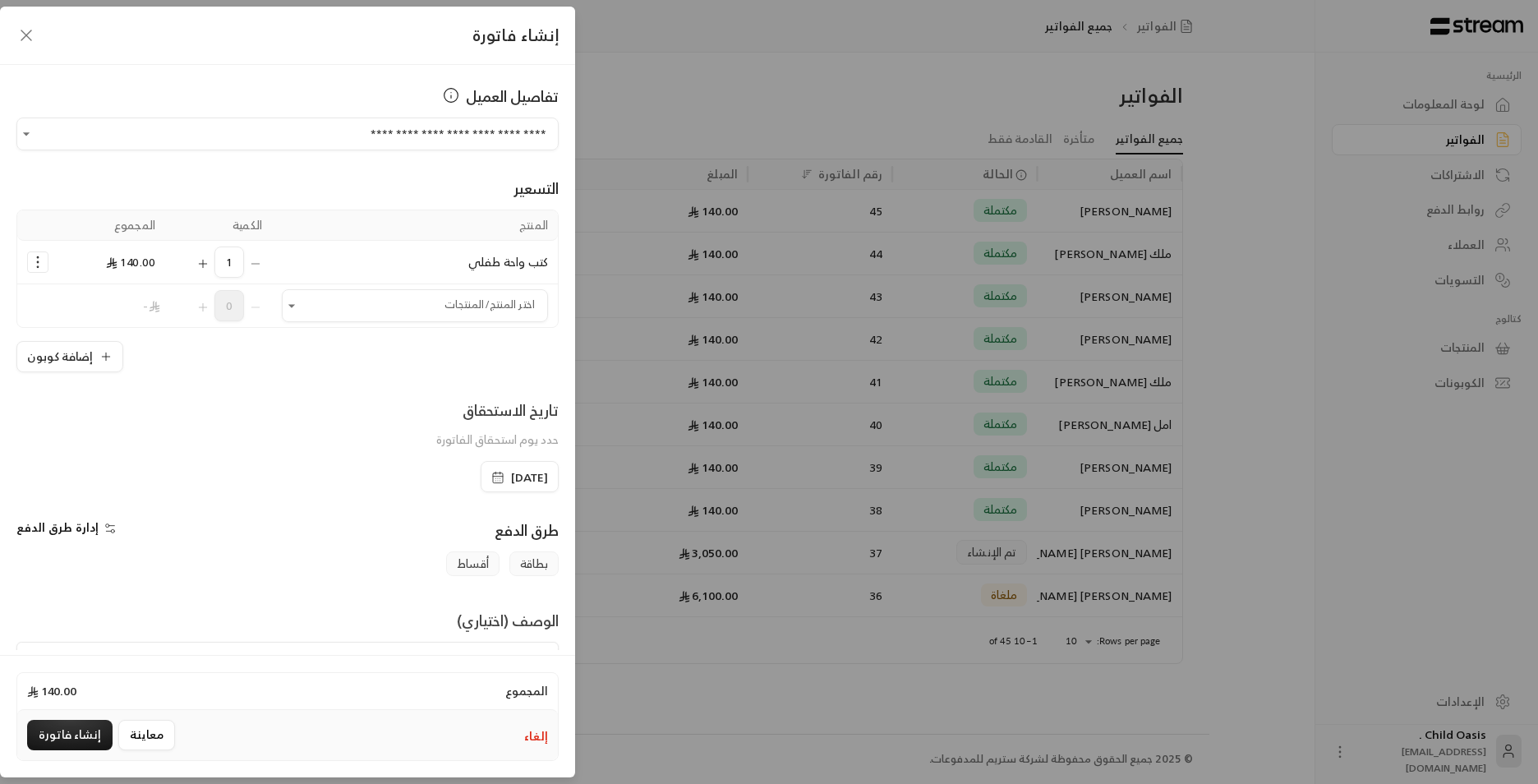
click at [481, 472] on div "[DATE]" at bounding box center [520, 476] width 79 height 31
click at [492, 475] on icon "button" at bounding box center [498, 477] width 13 height 13
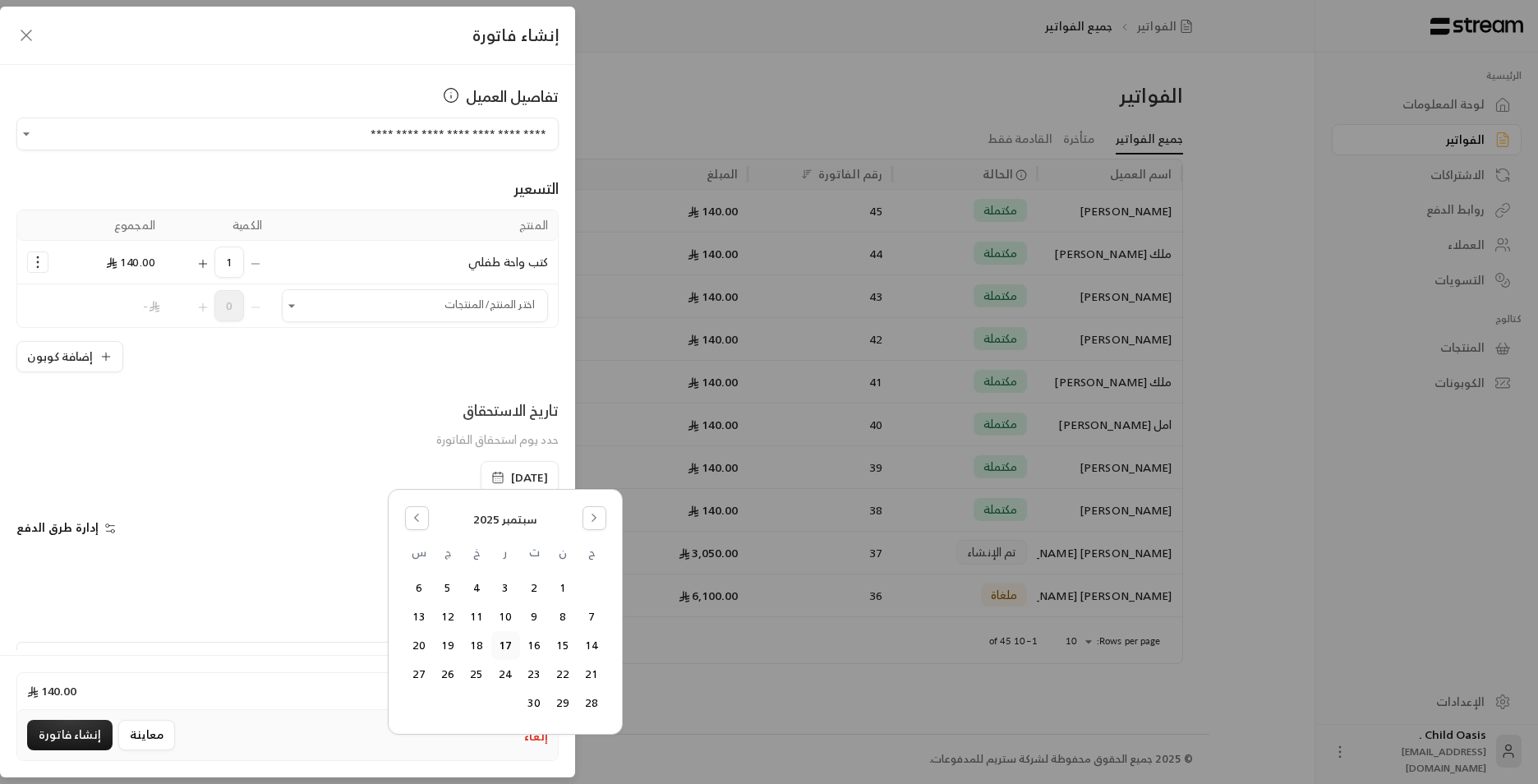
click at [427, 505] on div "[DATE] ح ن ث ر خ ج س 1 2 3 4 5 6 7 8 9 10 11 12 13 14 15 16 17 18 19 20 21 22 2…" at bounding box center [506, 612] width 212 height 223
drag, startPoint x: 428, startPoint y: 505, endPoint x: 417, endPoint y: 515, distance: 14.9
click at [428, 507] on div "سبتمبر 2025" at bounding box center [506, 519] width 202 height 28
click at [417, 515] on icon "Go to the Previous Month" at bounding box center [417, 517] width 12 height 12
click at [560, 673] on button "18" at bounding box center [563, 674] width 27 height 27
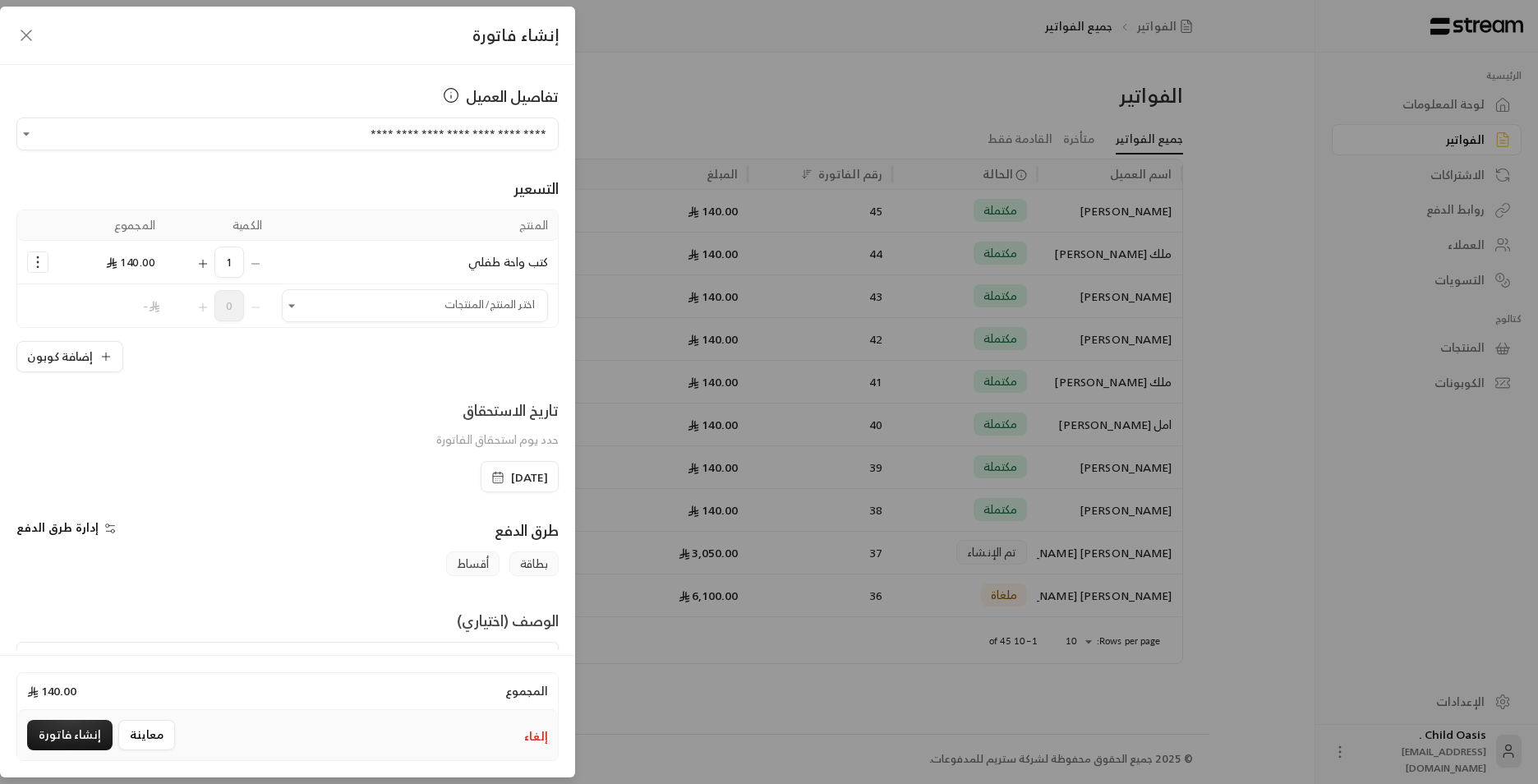
click at [459, 660] on div "المجموع 140.00 إلغاء معاينة إنشاء فاتورة" at bounding box center [287, 715] width 575 height 122
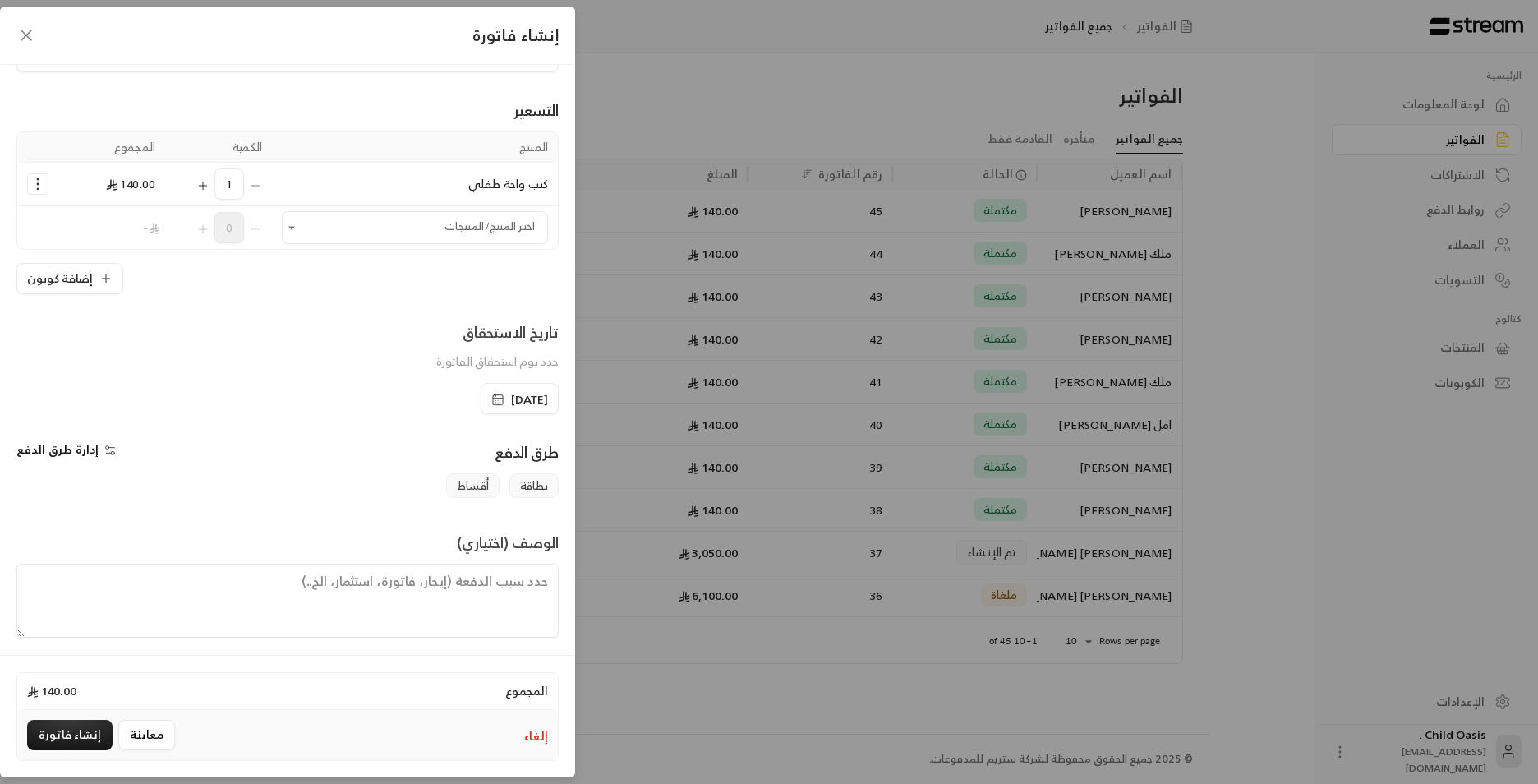
scroll to position [86, 0]
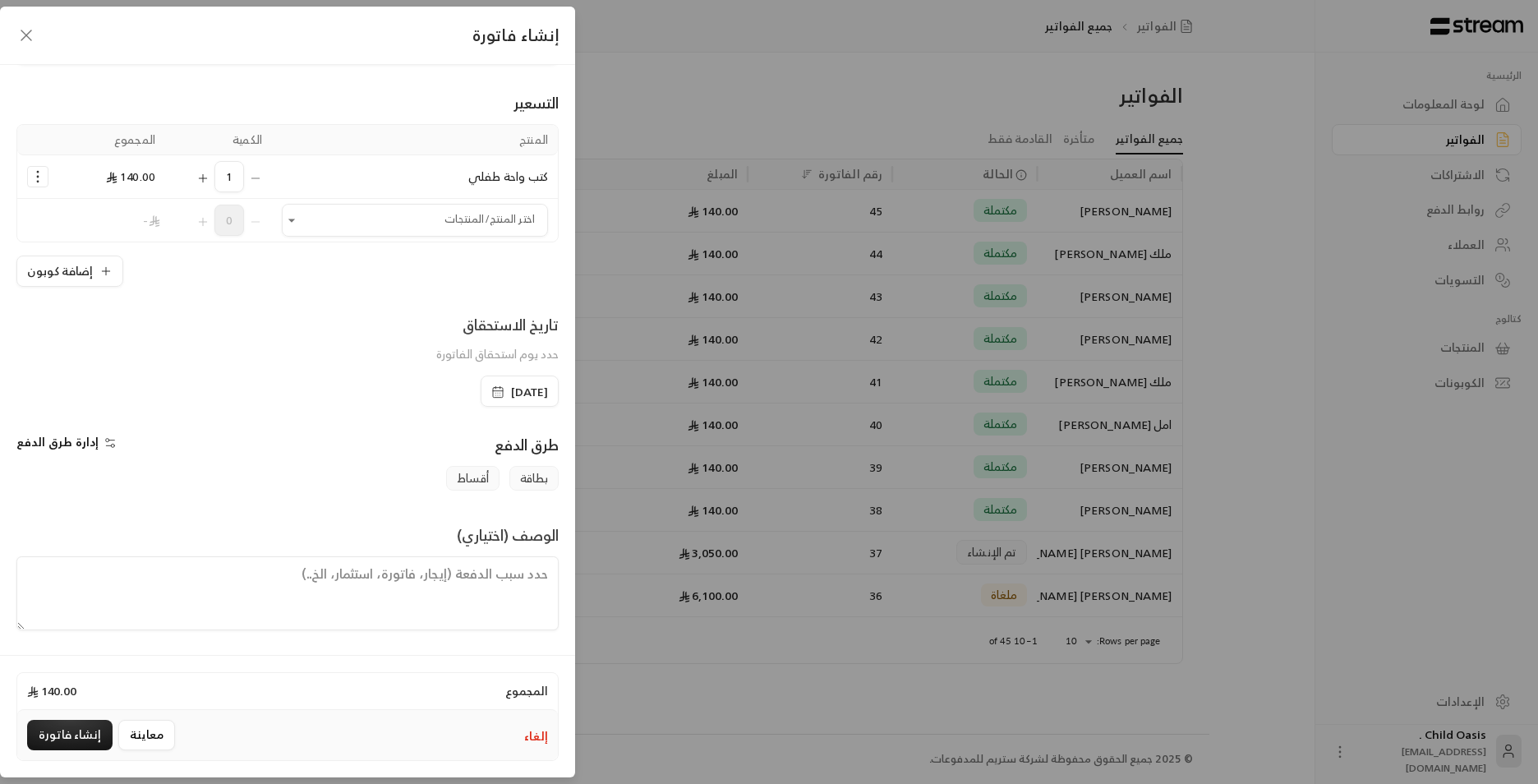
click at [452, 602] on textarea at bounding box center [287, 593] width 542 height 74
paste textarea "تم شراء كتب"
type textarea "تم شراء كتب"
click at [77, 737] on button "إنشاء فاتورة" at bounding box center [70, 735] width 86 height 30
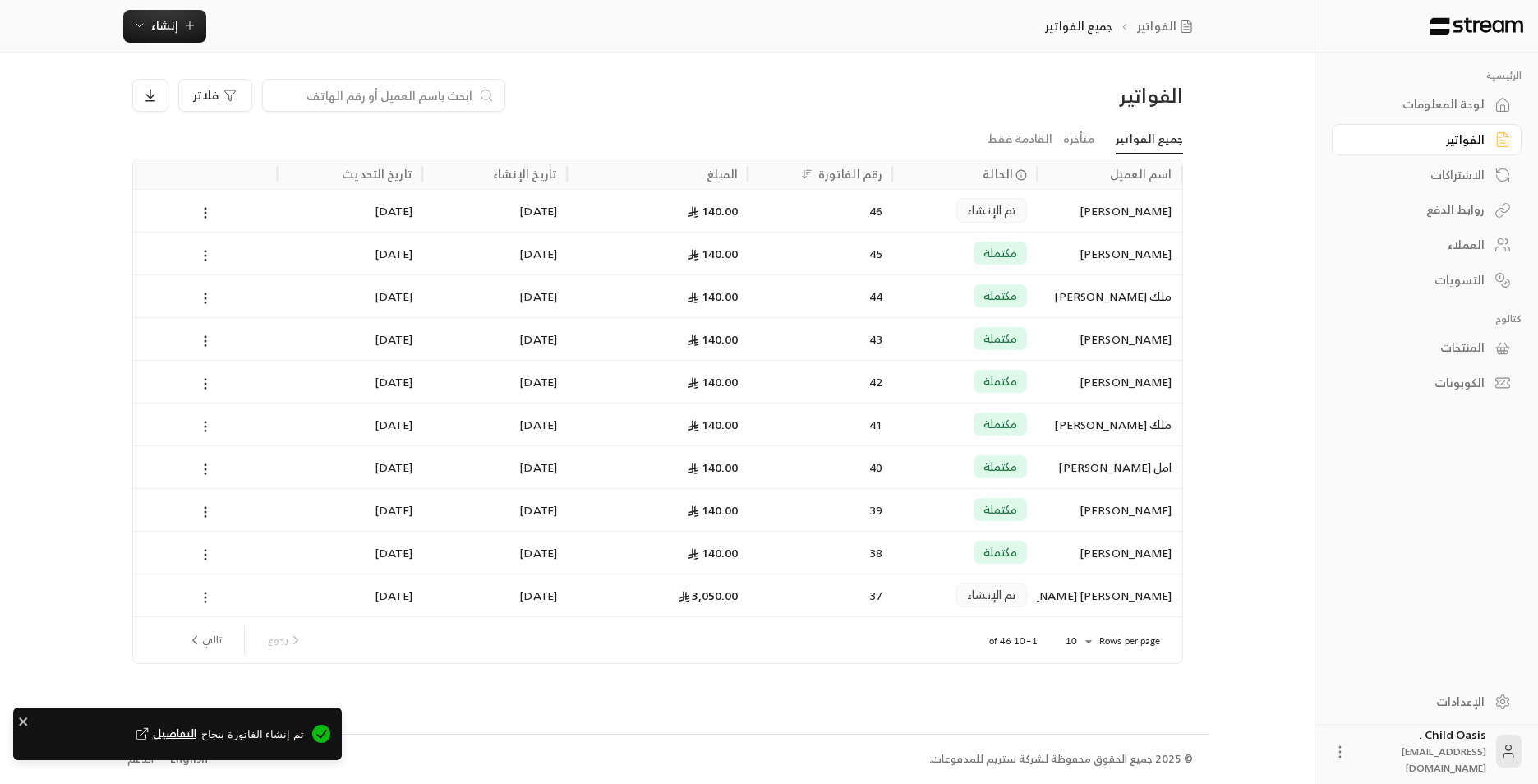
click at [922, 213] on div "تم الإنشاء" at bounding box center [964, 210] width 125 height 42
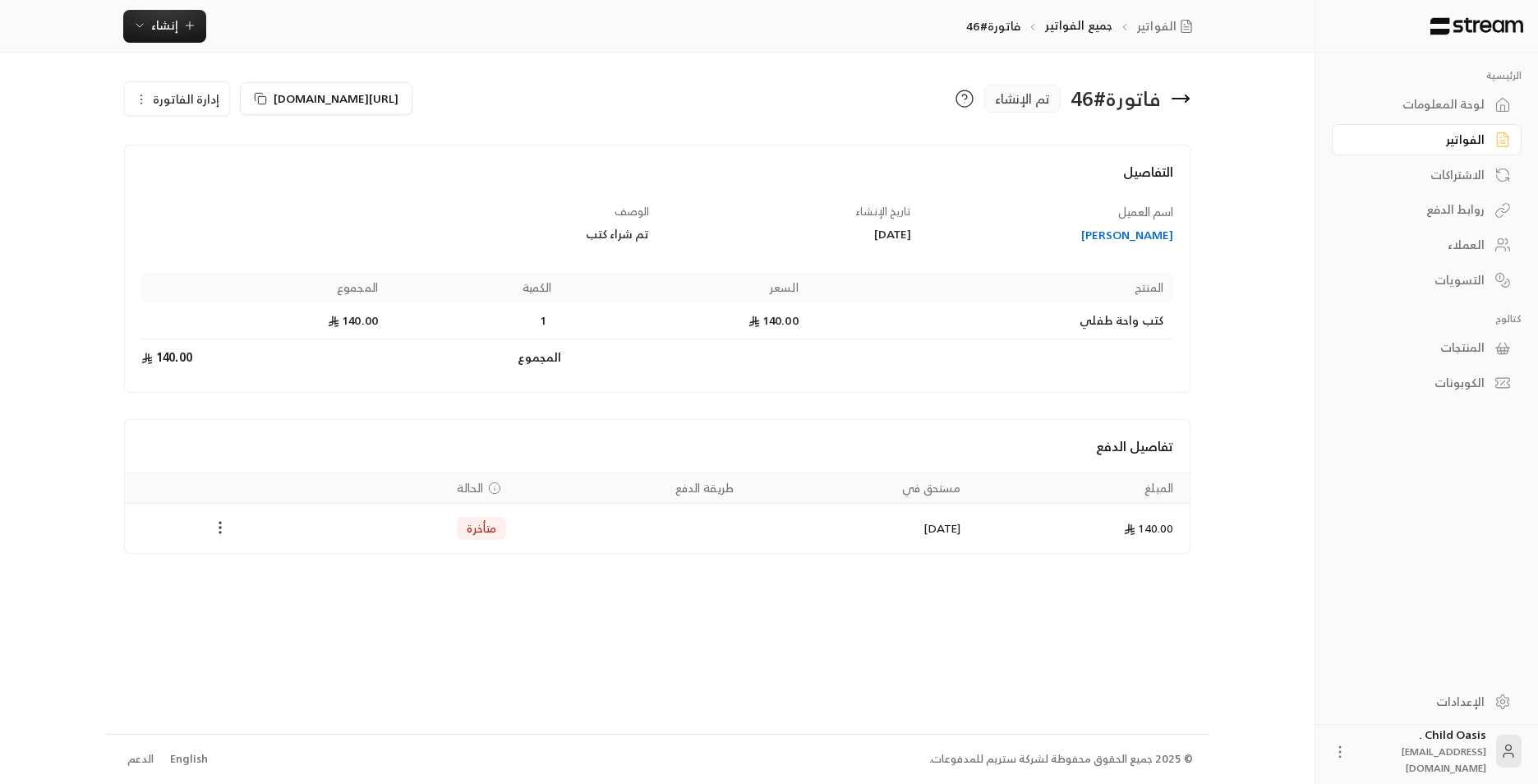
click at [219, 524] on icon "Payments" at bounding box center [220, 527] width 16 height 16
click at [279, 564] on li "تغيير الحالة الى مدفوعة" at bounding box center [282, 570] width 127 height 29
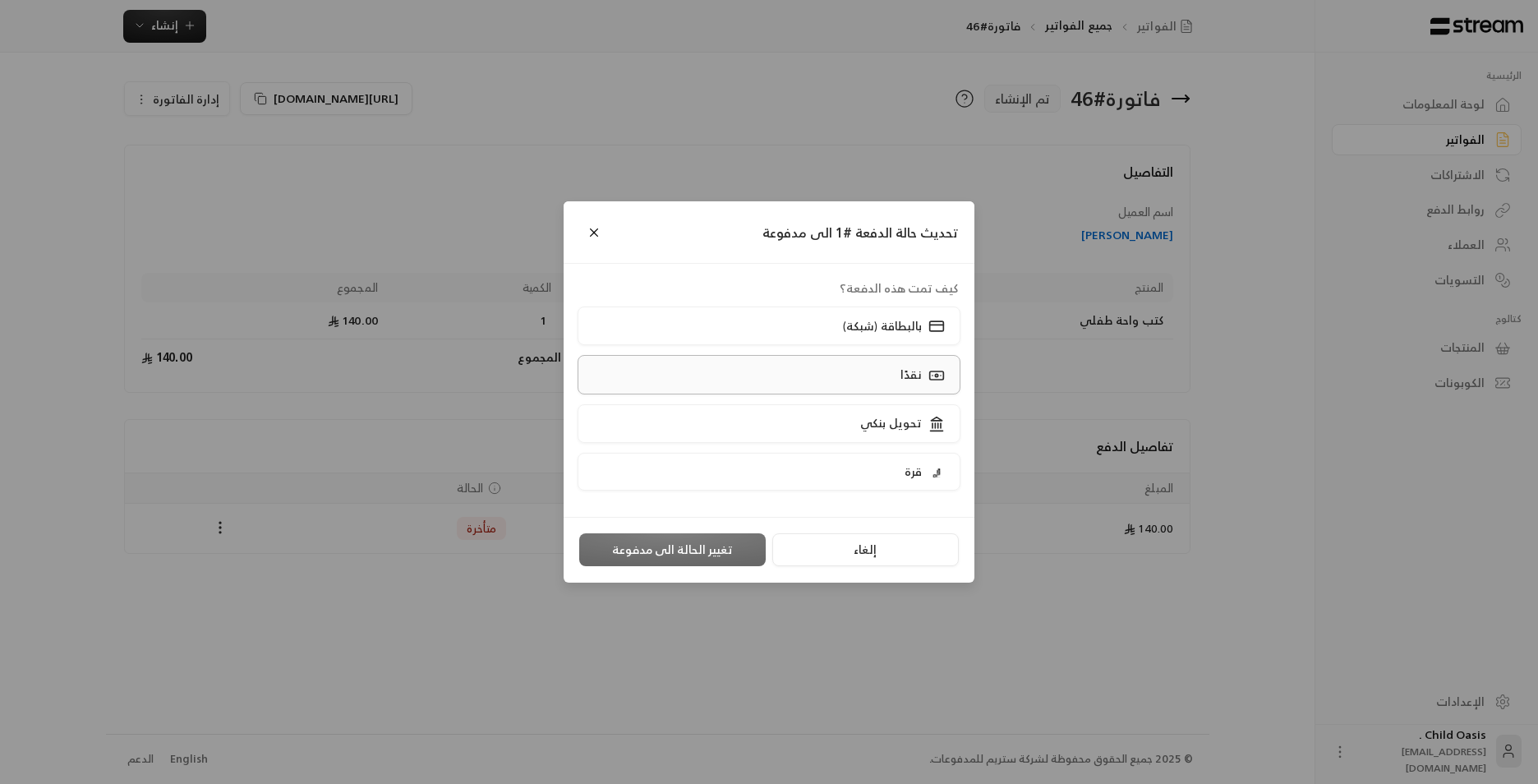
click at [912, 375] on p "نقدًا" at bounding box center [911, 375] width 21 height 16
click at [695, 547] on button "تغيير الحالة الى مدفوعة" at bounding box center [672, 549] width 186 height 33
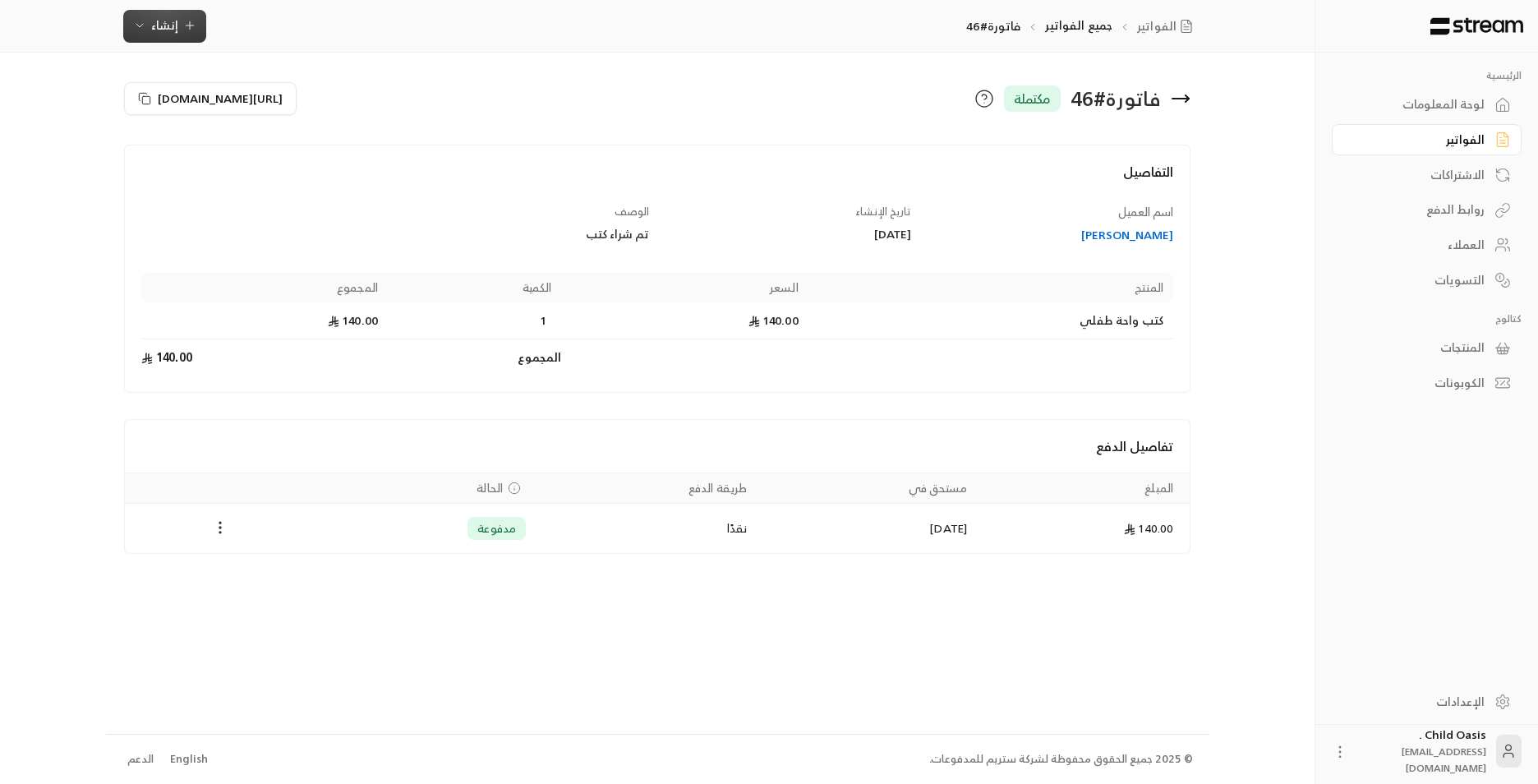
click at [170, 35] on span "إنشاء" at bounding box center [164, 25] width 27 height 21
click at [255, 104] on div "إنشاء فاتورة مرة واحدة بسهولة للمعاملات السريعة." at bounding box center [245, 103] width 207 height 33
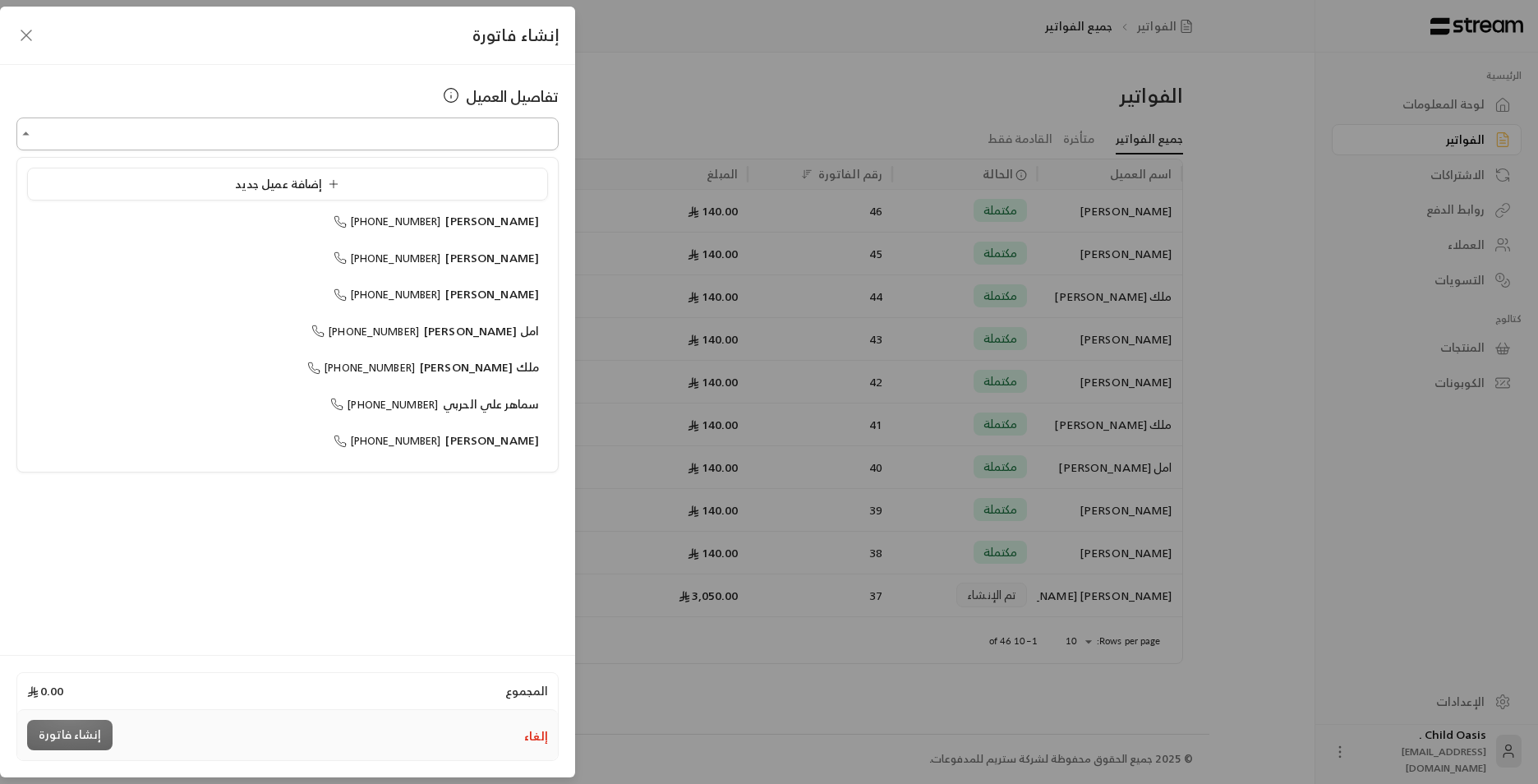
click at [529, 136] on input "اختر العميل" at bounding box center [287, 134] width 542 height 29
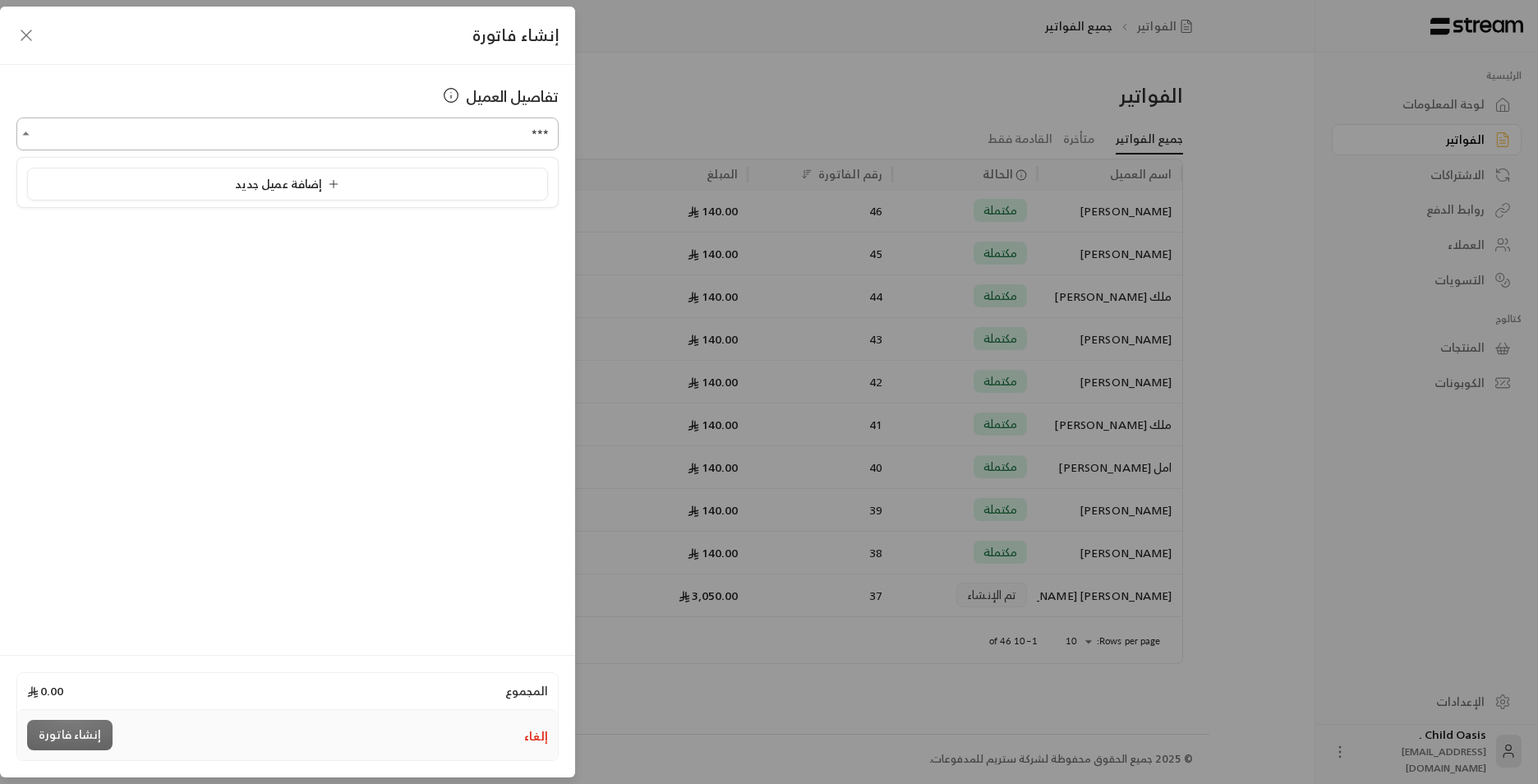
type input "****"
drag, startPoint x: 432, startPoint y: 120, endPoint x: 582, endPoint y: 144, distance: 151.9
click at [582, 144] on div "إنشاء فاتورة تفاصيل العميل اختر العميل **** اختر العميل المجموع 0.00 إلغاء إنشا…" at bounding box center [769, 392] width 1538 height 784
drag, startPoint x: 505, startPoint y: 134, endPoint x: 560, endPoint y: 138, distance: 55.1
click at [560, 138] on div "اختر العميل **** اختر العميل" at bounding box center [287, 134] width 558 height 33
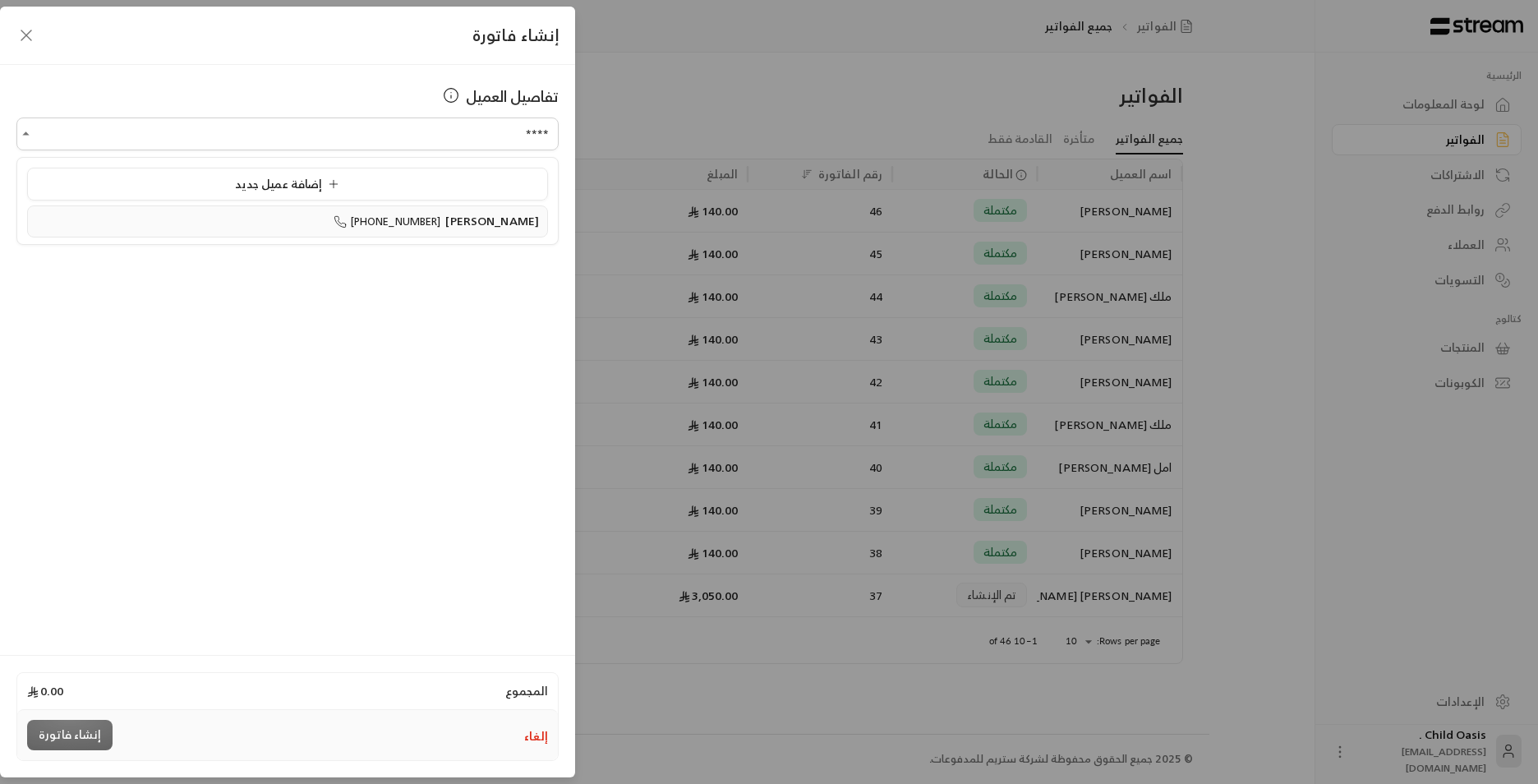
click at [431, 219] on span "[PHONE_NUMBER]" at bounding box center [387, 221] width 108 height 19
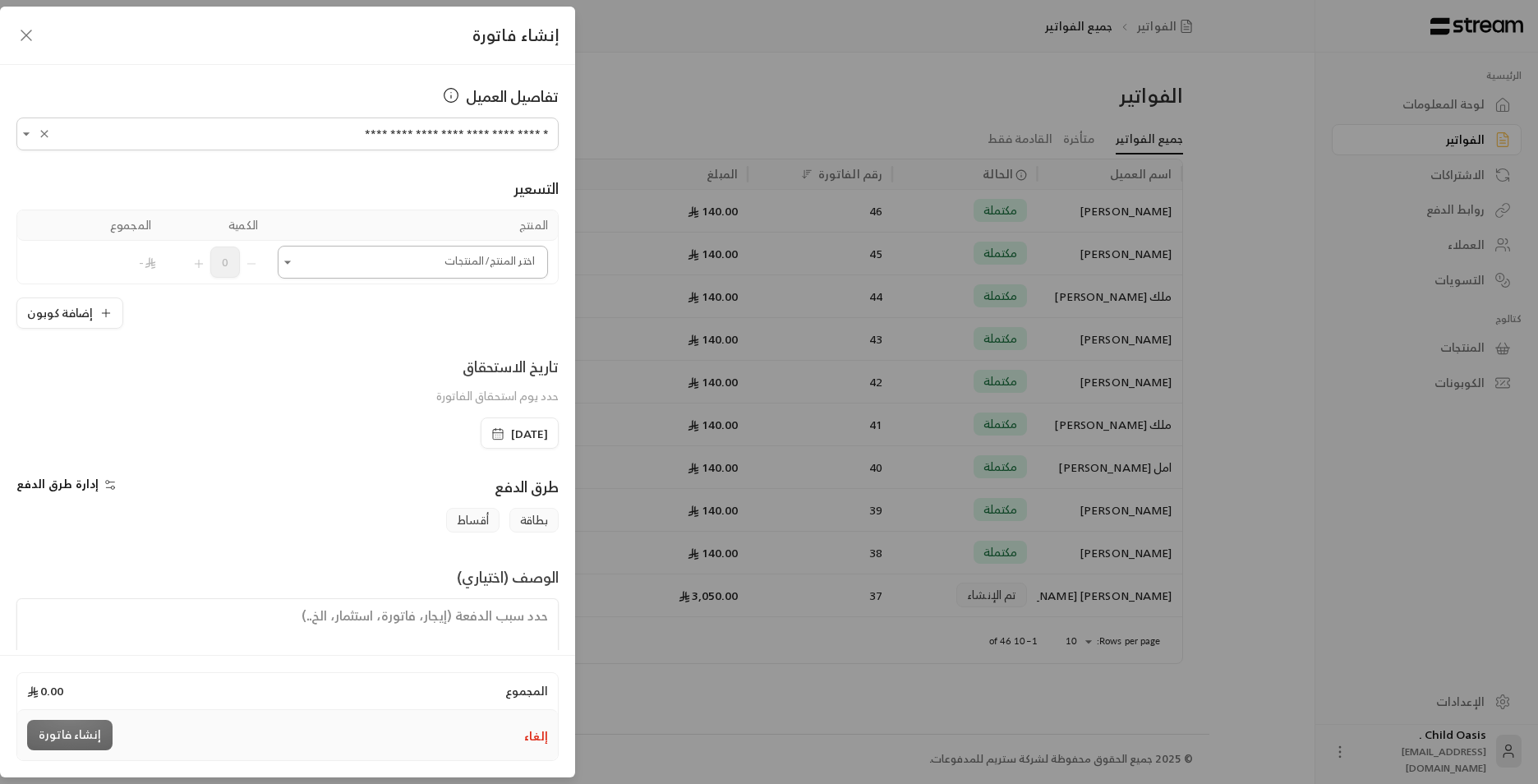
type input "**********"
drag, startPoint x: 469, startPoint y: 249, endPoint x: 466, endPoint y: 259, distance: 10.4
click at [468, 250] on input "اختر العميل" at bounding box center [412, 262] width 270 height 29
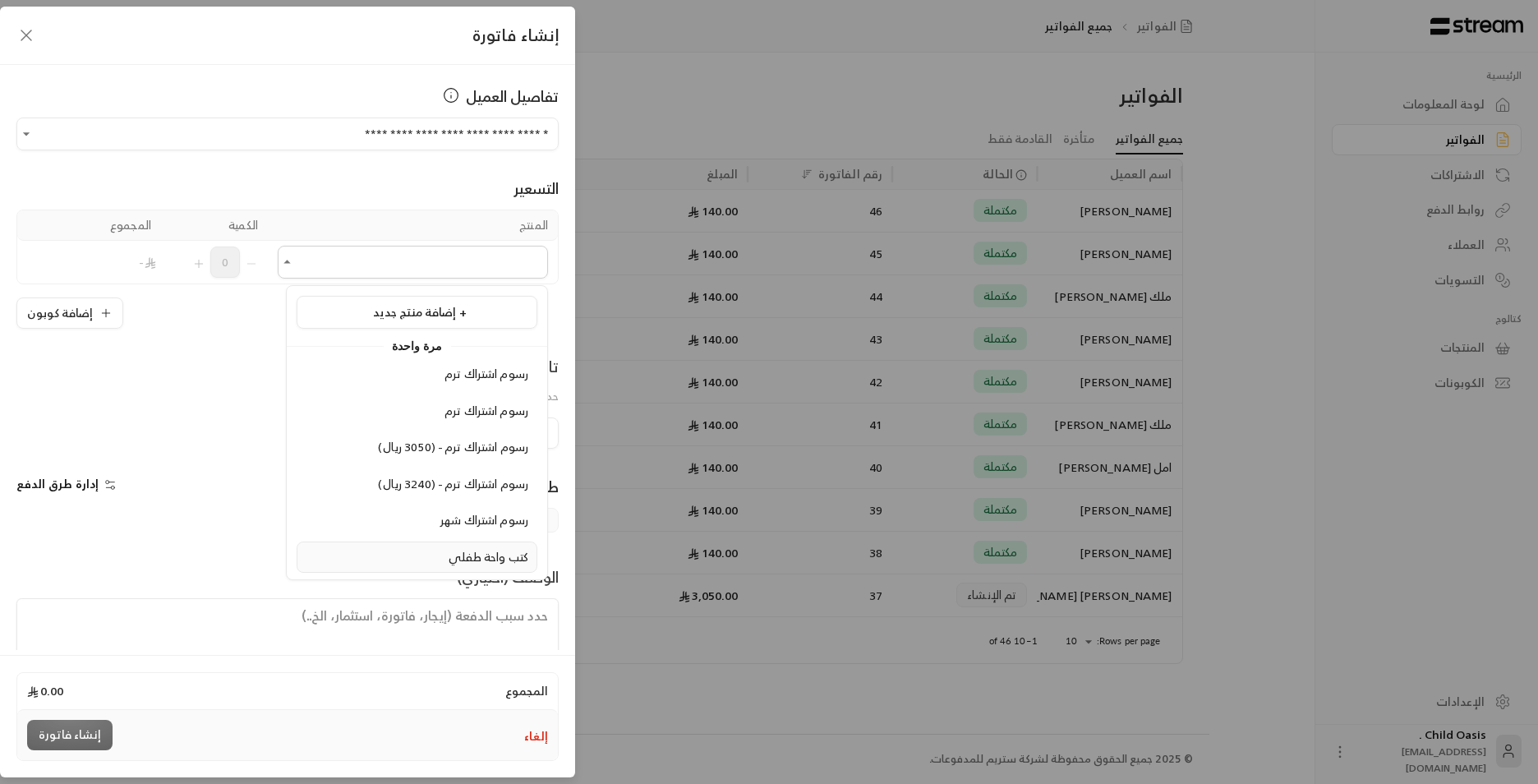
click at [476, 554] on span "كتب واحة طفلي" at bounding box center [488, 557] width 79 height 21
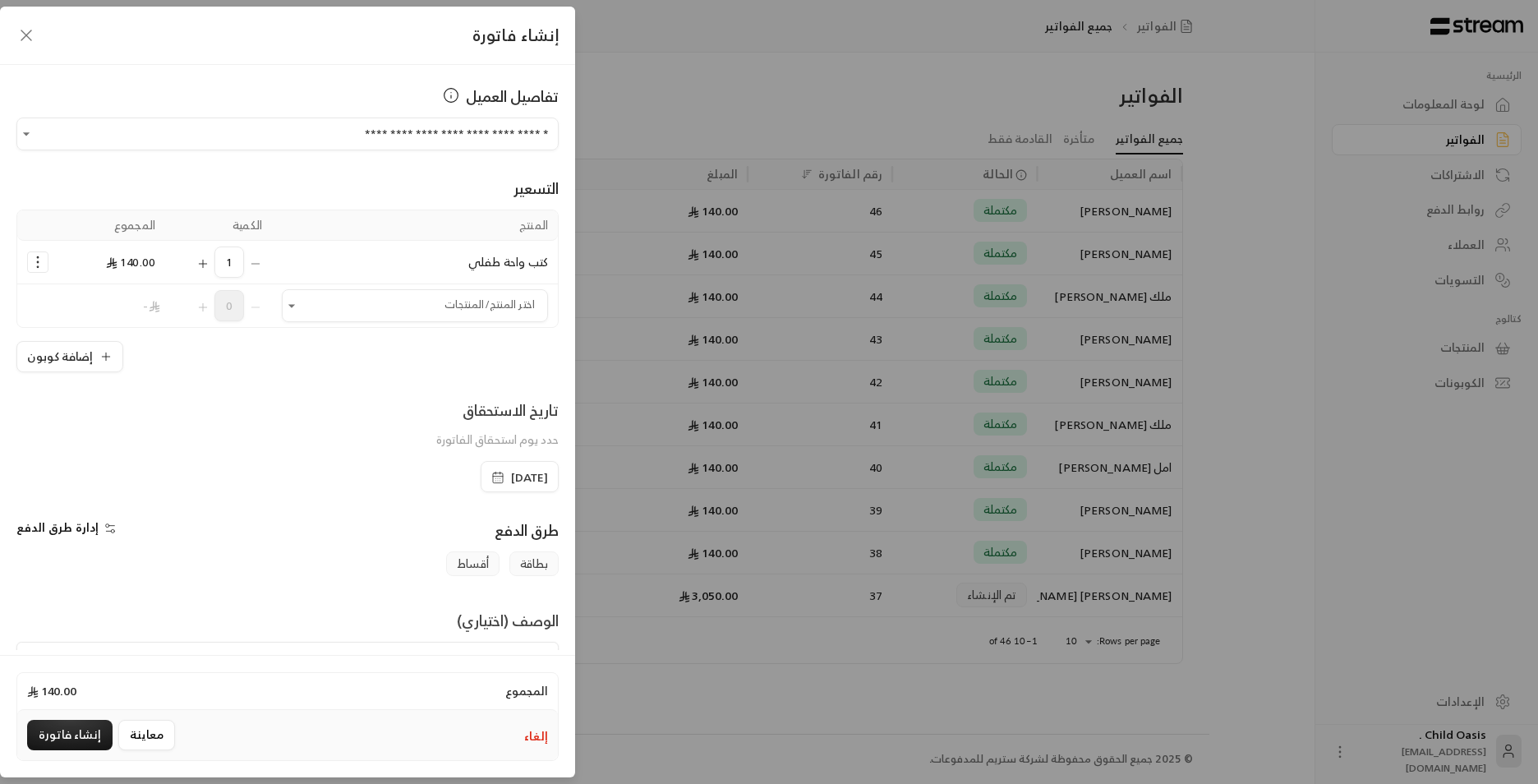
click at [492, 482] on icon "button" at bounding box center [498, 477] width 13 height 13
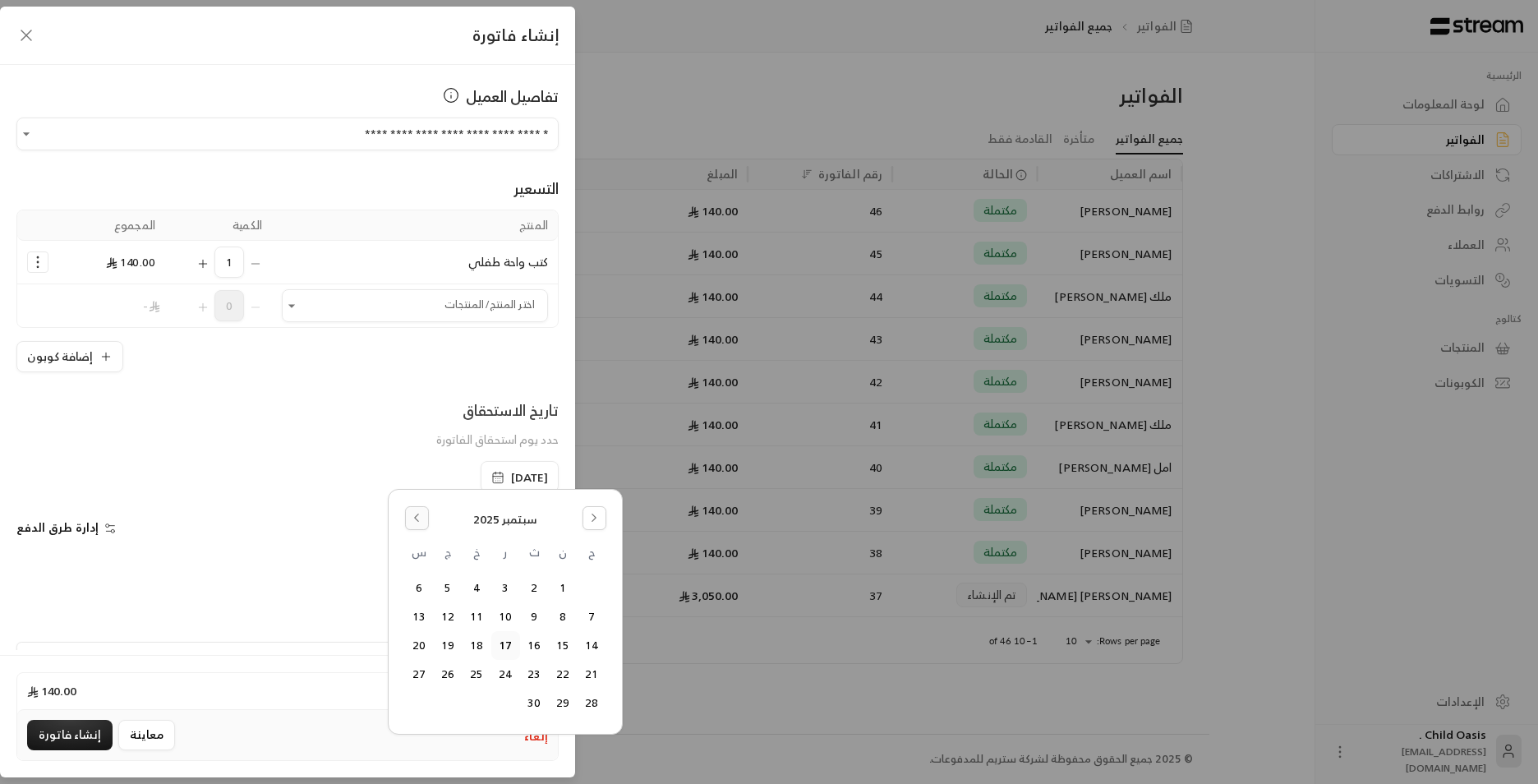
click at [413, 510] on button "Go to the Previous Month" at bounding box center [417, 517] width 24 height 24
click at [571, 678] on button "18" at bounding box center [563, 674] width 27 height 27
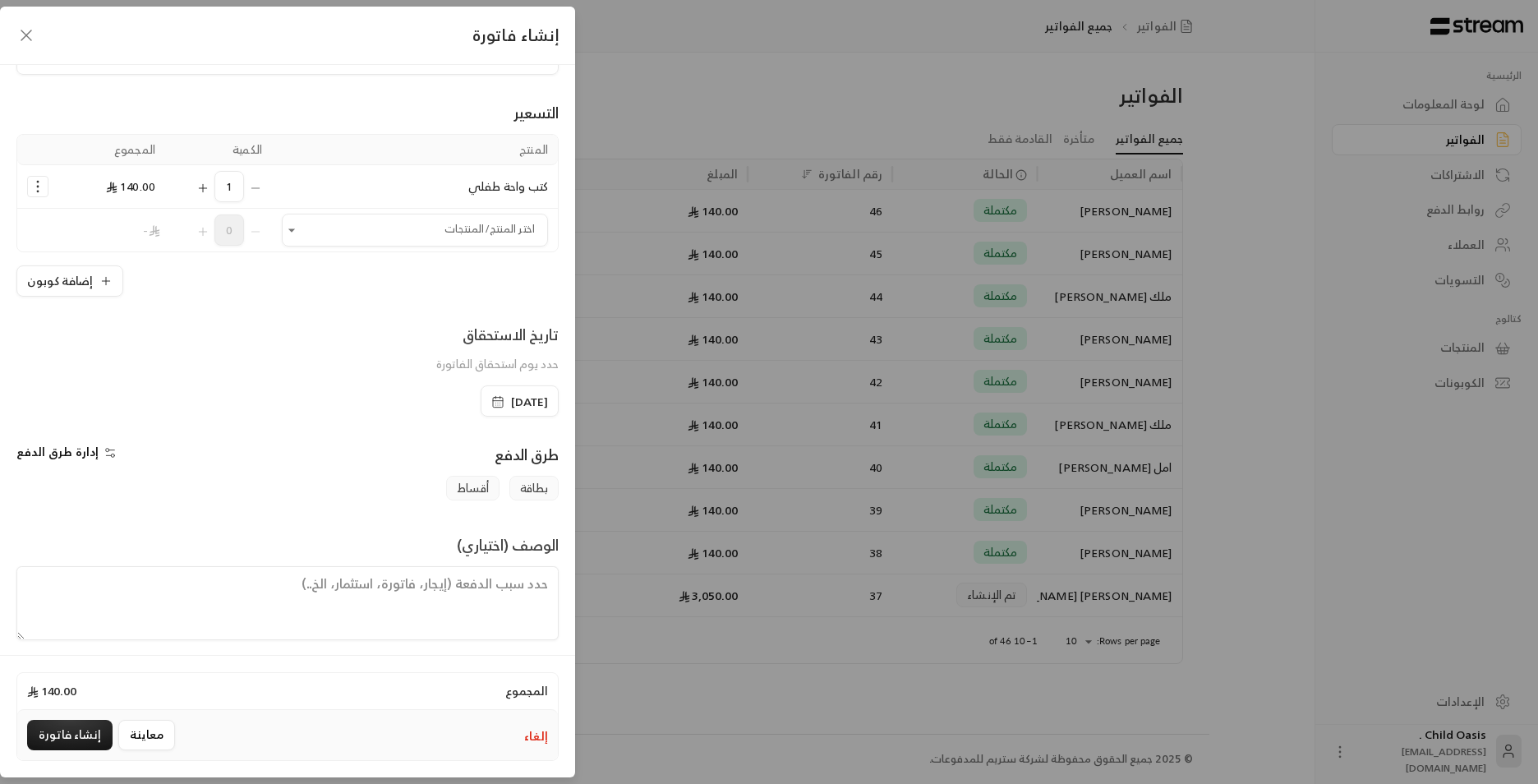
scroll to position [86, 0]
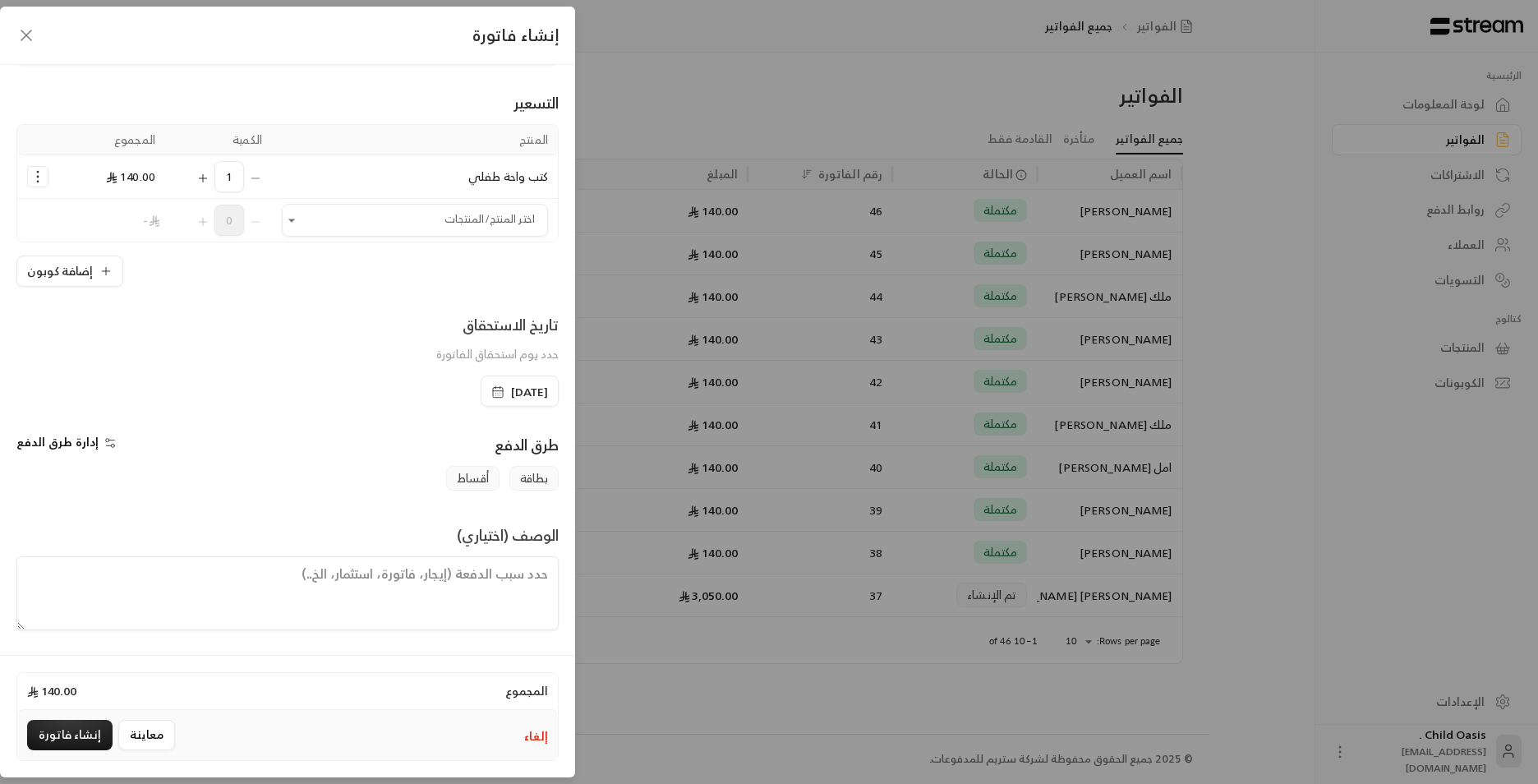
drag, startPoint x: 401, startPoint y: 596, endPoint x: 399, endPoint y: 576, distance: 20.1
click at [400, 590] on textarea at bounding box center [287, 593] width 542 height 74
paste textarea "تم شراء كتب"
type textarea "تم شراء كتب"
click at [81, 747] on button "إنشاء فاتورة" at bounding box center [70, 735] width 86 height 30
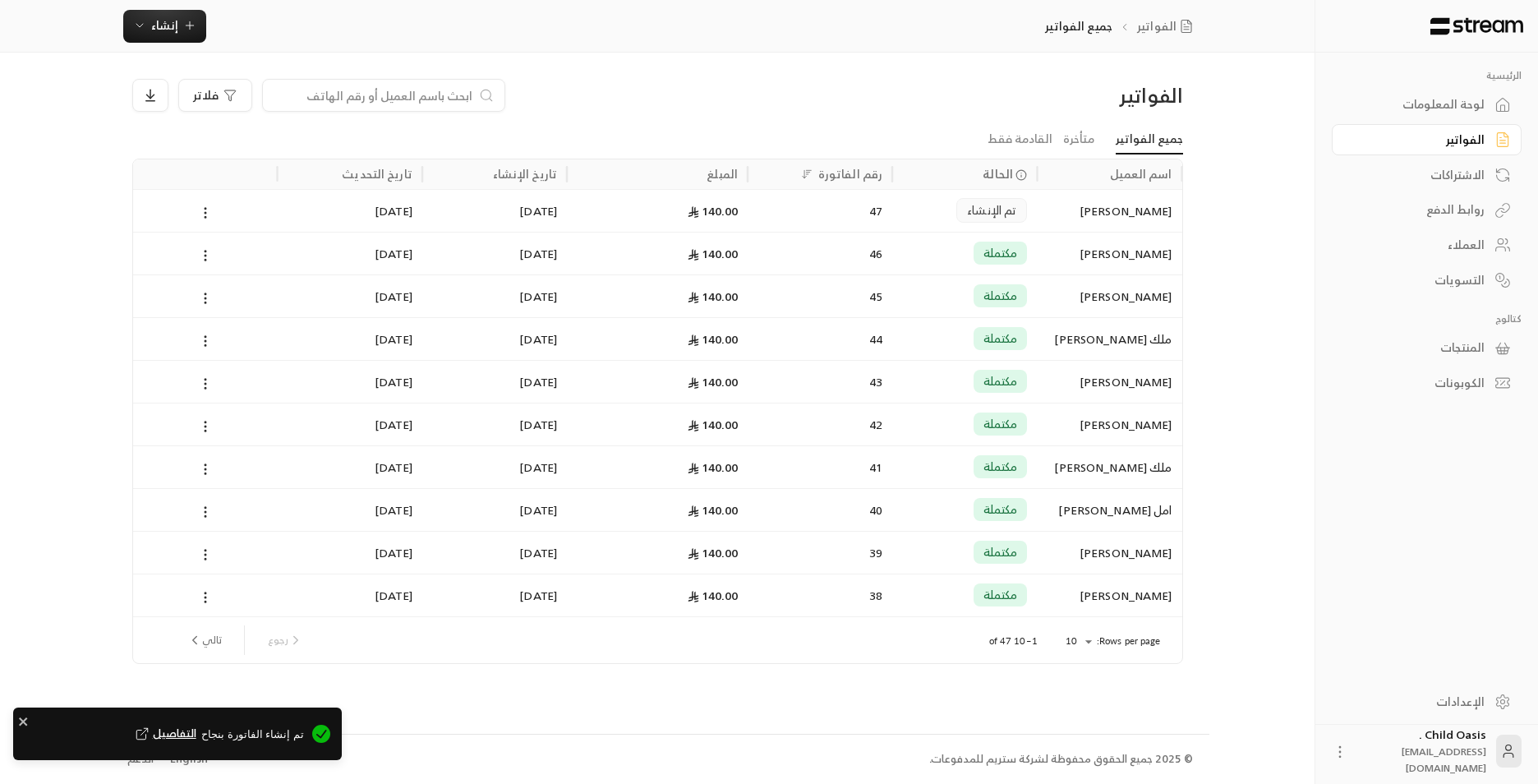
click at [823, 210] on div "47" at bounding box center [820, 210] width 125 height 42
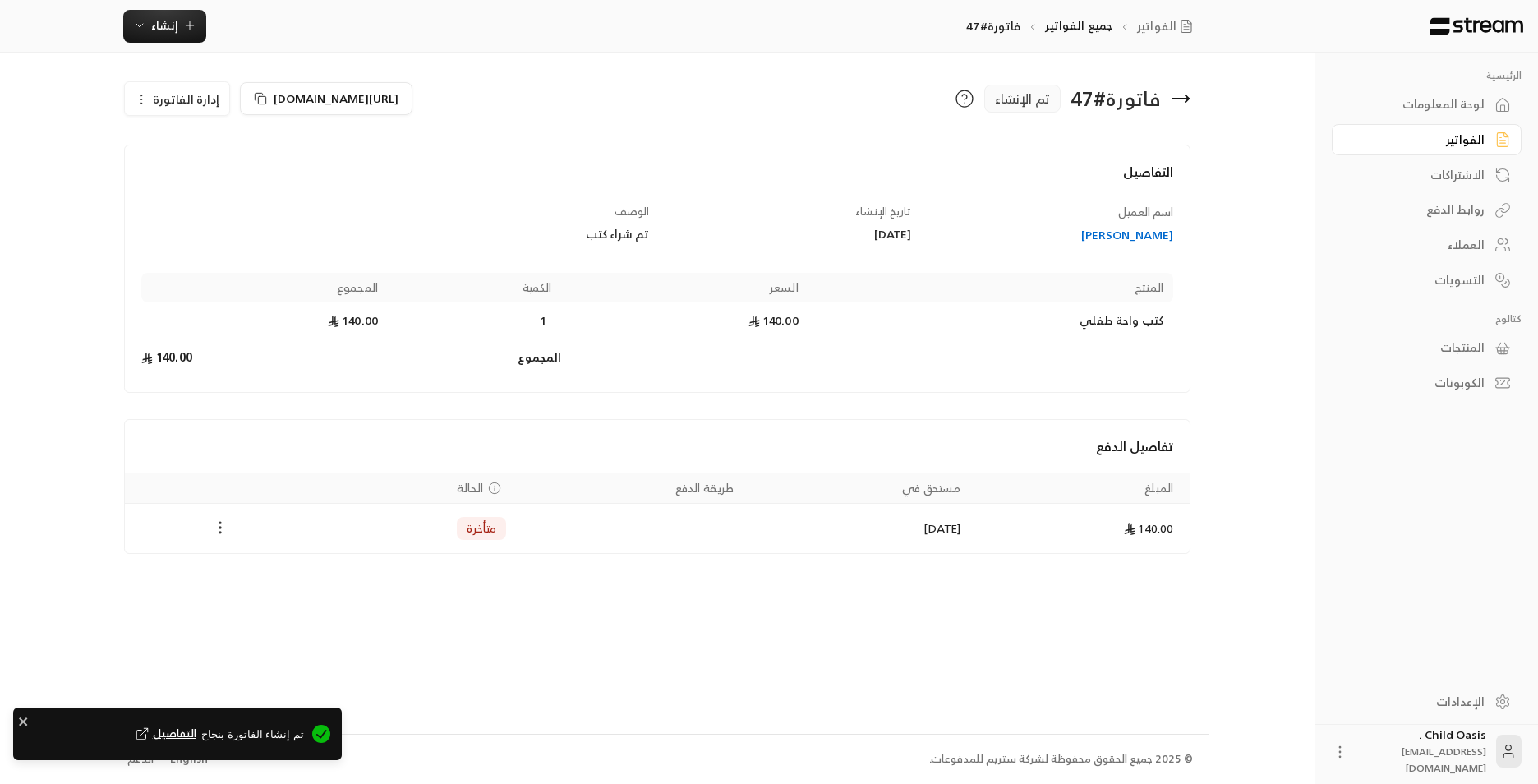
click at [224, 524] on icon "Payments" at bounding box center [220, 527] width 16 height 16
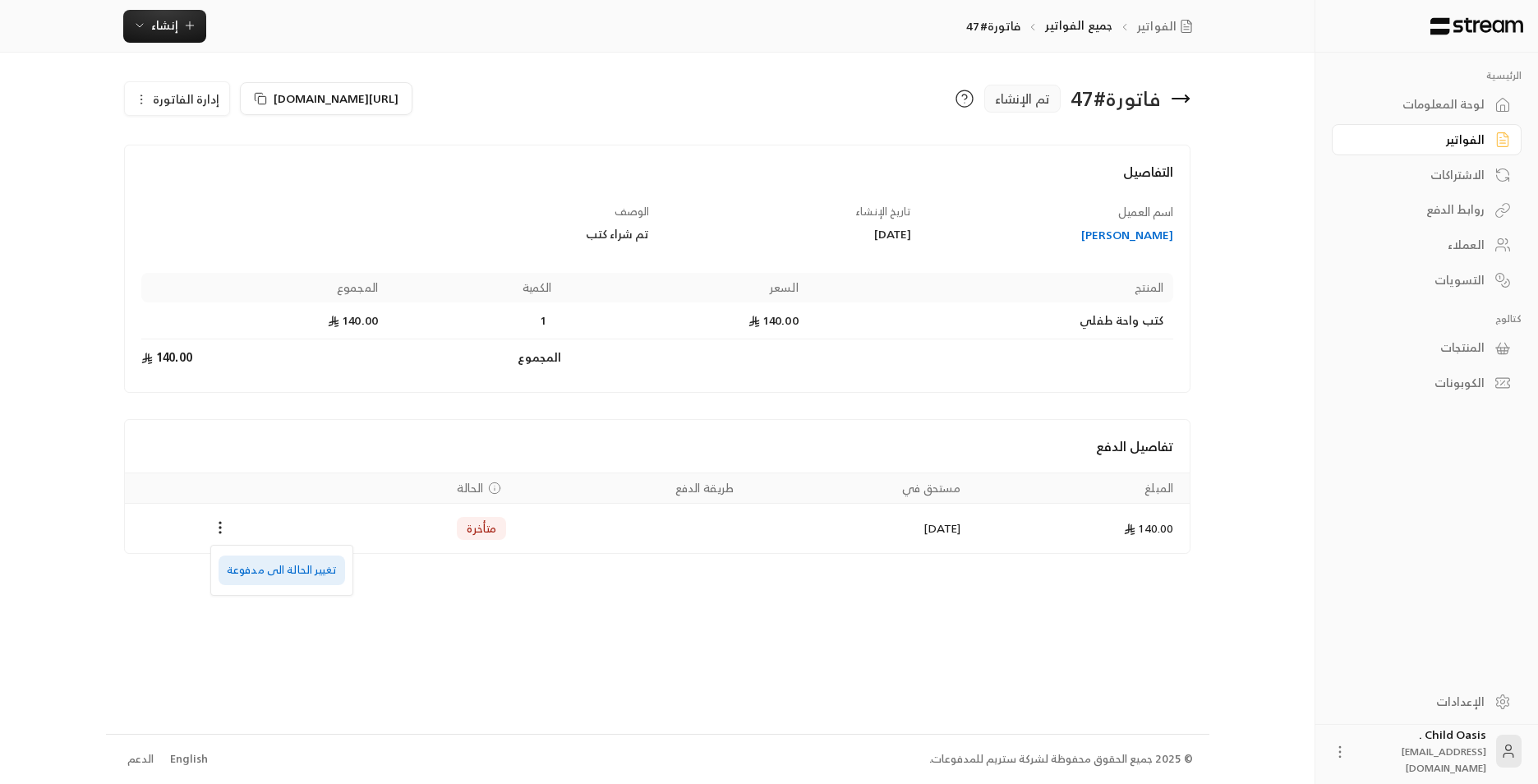
click at [285, 575] on li "تغيير الحالة الى مدفوعة" at bounding box center [282, 570] width 127 height 29
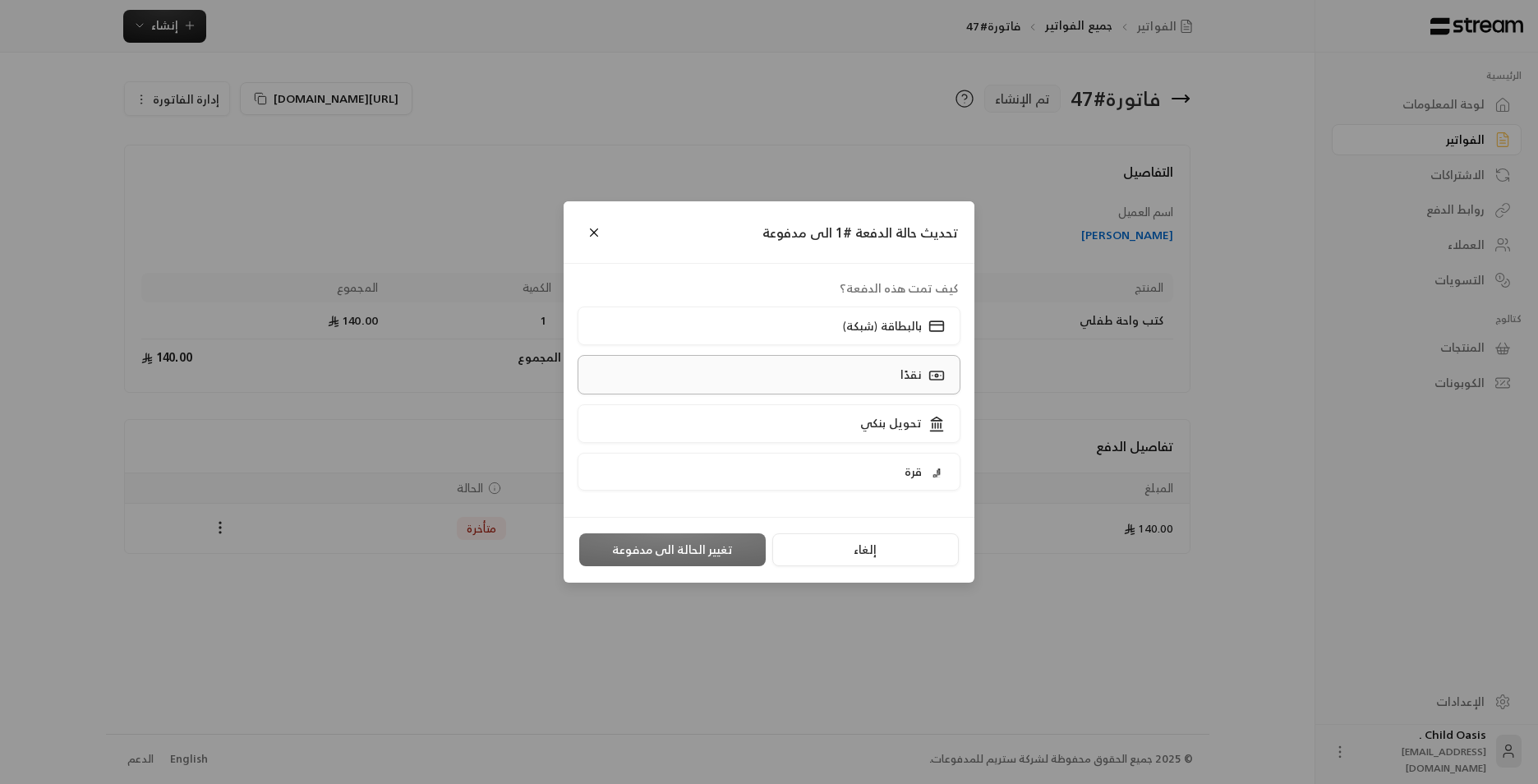
click at [779, 374] on label "نقدًا" at bounding box center [770, 374] width 384 height 38
click at [715, 550] on button "تغيير الحالة الى مدفوعة" at bounding box center [672, 549] width 186 height 33
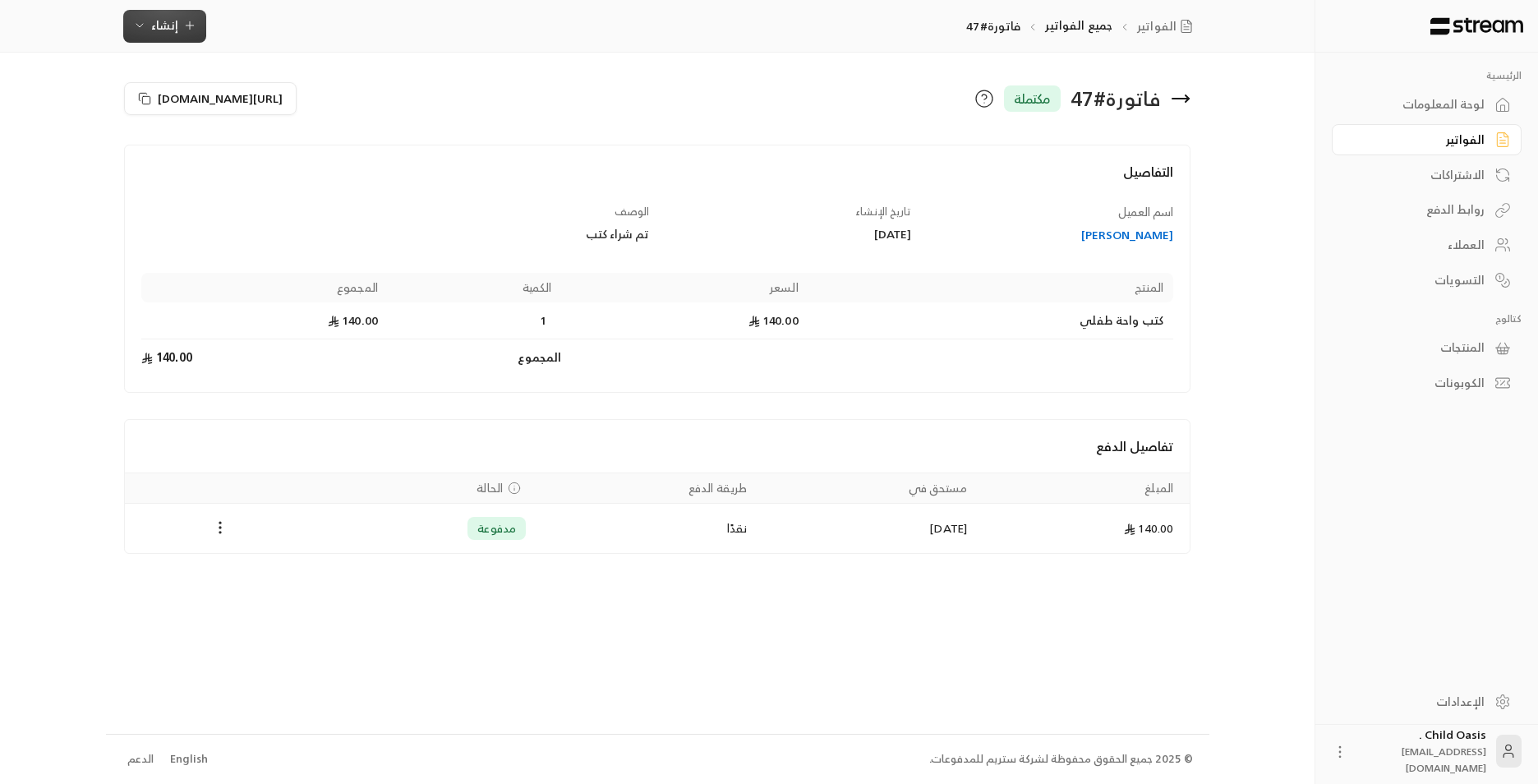
click at [194, 30] on icon "button" at bounding box center [189, 25] width 13 height 13
click at [260, 87] on div "إنشاء فاتورة مرة واحدة بسهولة للمعاملات السريعة." at bounding box center [245, 103] width 207 height 33
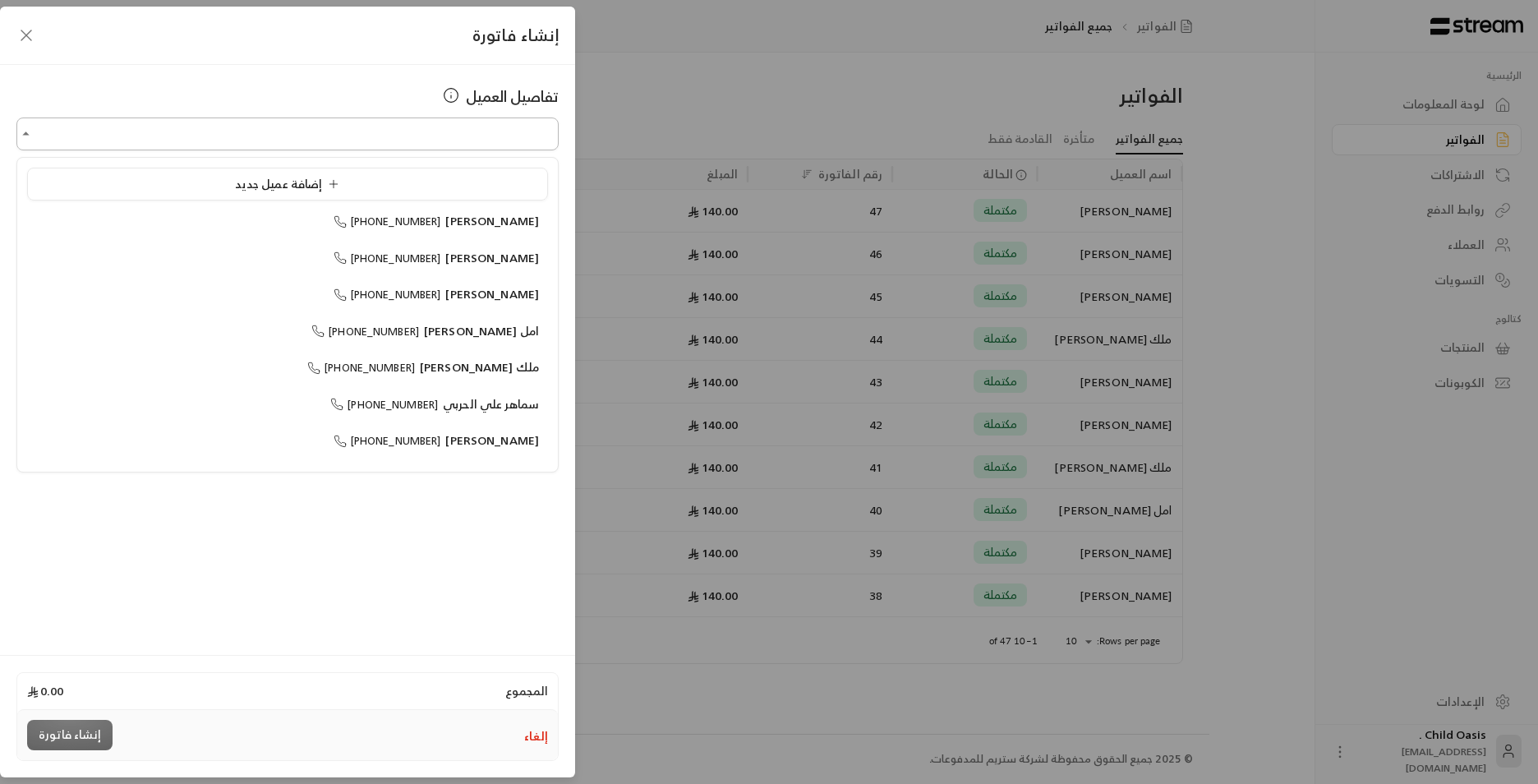
click at [364, 134] on input "اختر العميل" at bounding box center [287, 134] width 542 height 29
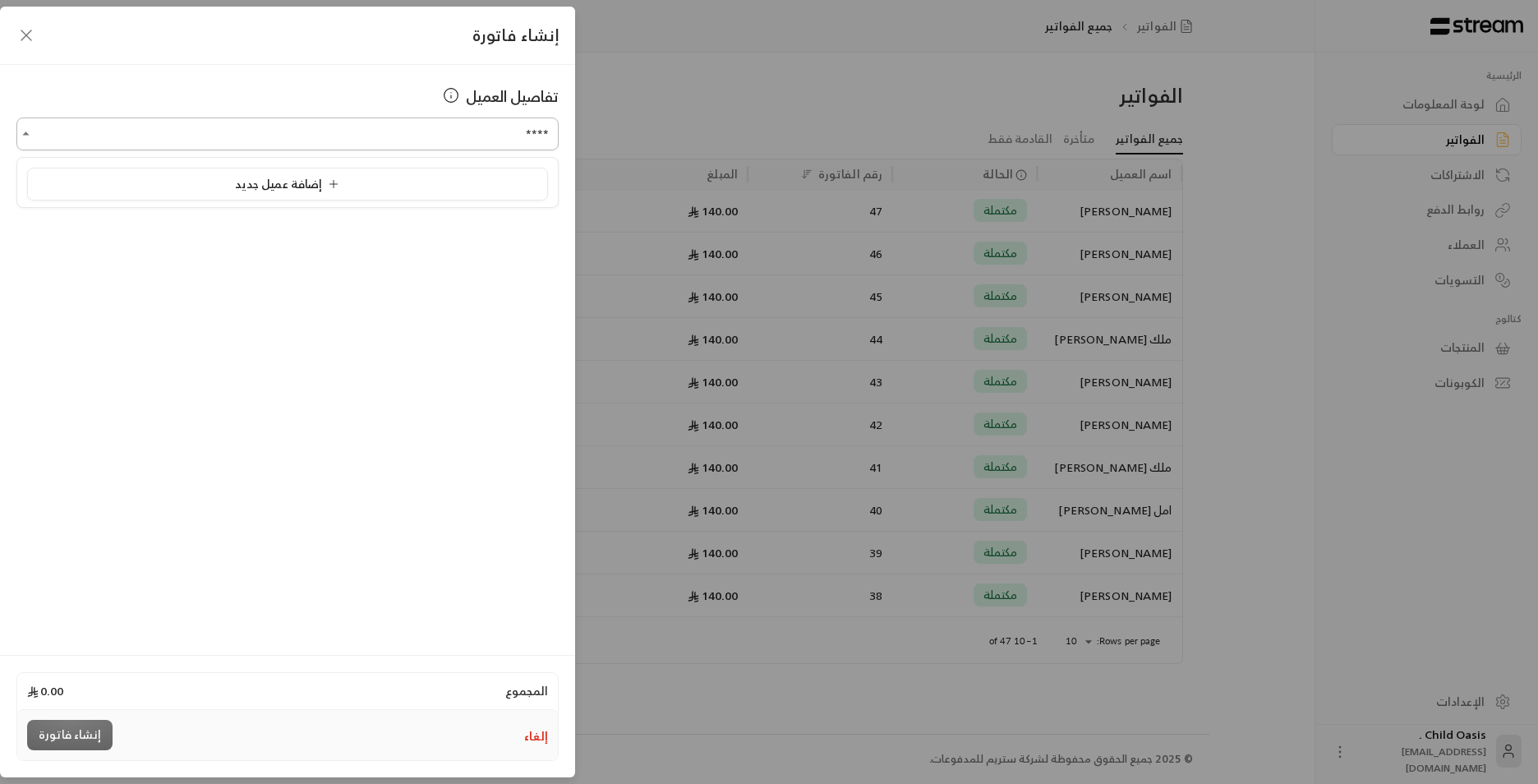
drag, startPoint x: 450, startPoint y: 159, endPoint x: 450, endPoint y: 141, distance: 18.0
click at [451, 153] on body "الرئيسية لوحة المعلومات الفواتير الاشتراكات روابط الدفع العملاء التسويات كتالوج…" at bounding box center [769, 392] width 1538 height 784
click at [458, 142] on input "****" at bounding box center [287, 134] width 542 height 29
type input "******"
drag, startPoint x: 467, startPoint y: 142, endPoint x: 551, endPoint y: 136, distance: 84.2
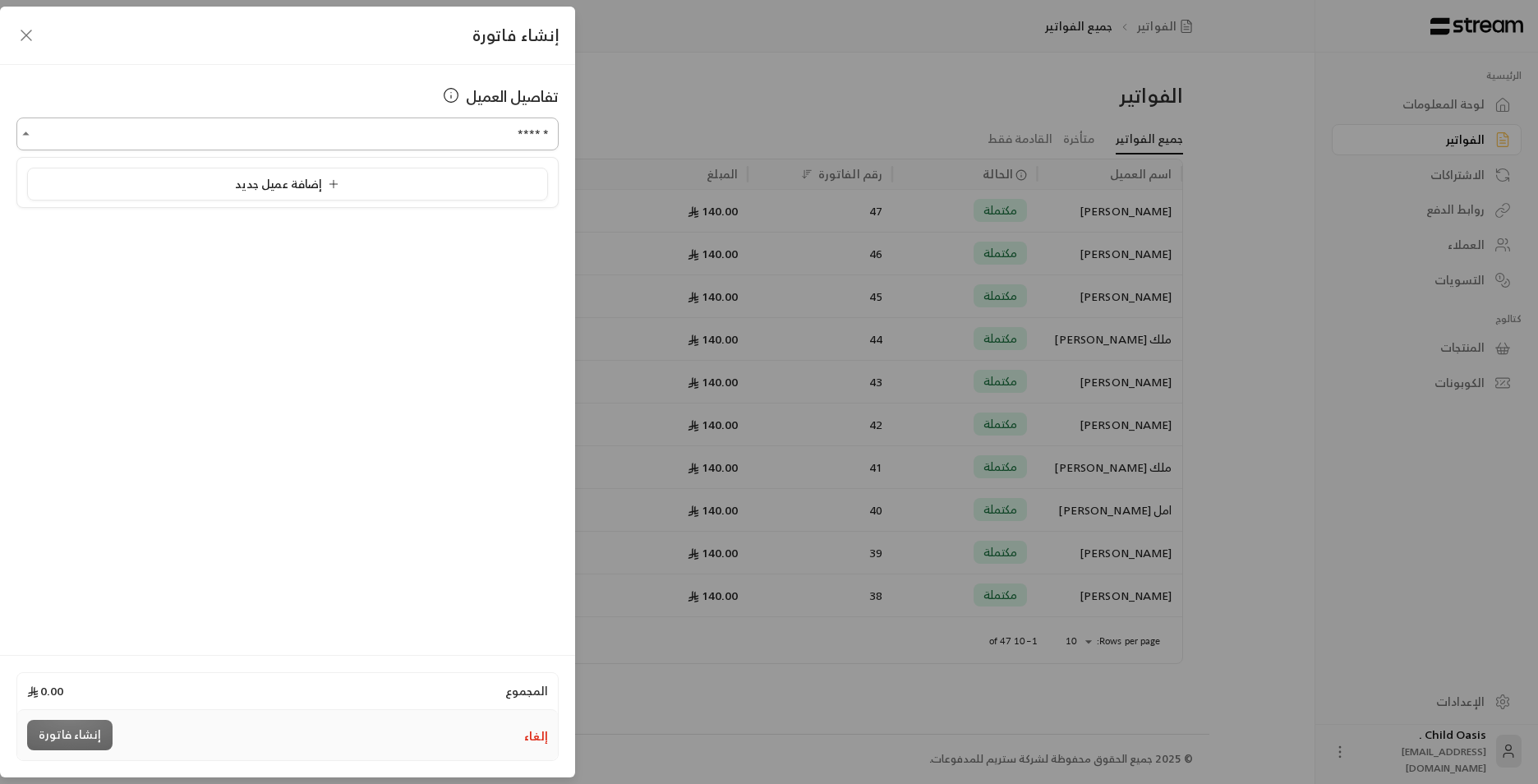
click at [550, 136] on input "******" at bounding box center [287, 134] width 542 height 29
click at [513, 223] on span "سماهر علي الحربي" at bounding box center [491, 220] width 96 height 21
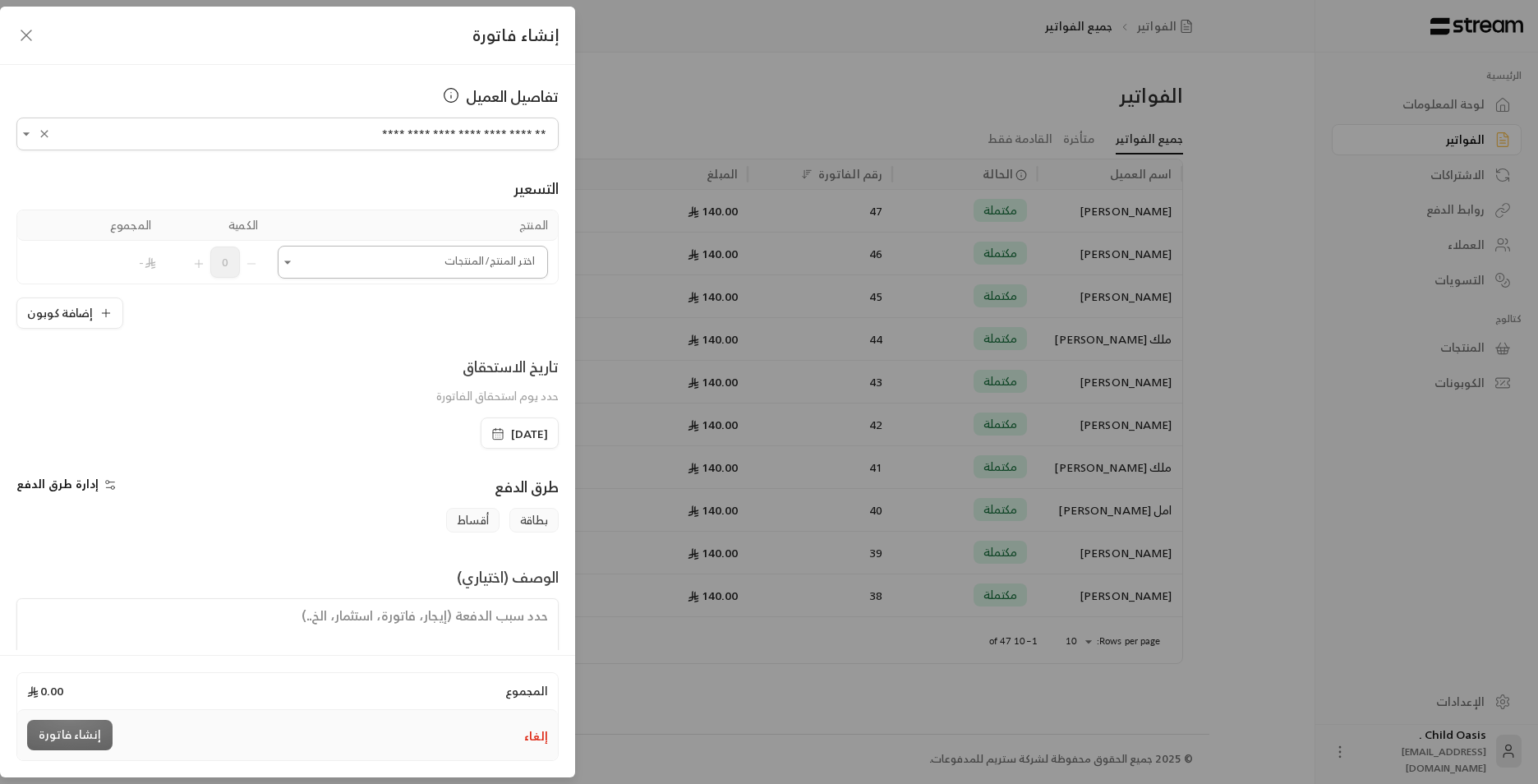
click at [296, 265] on icon "Open" at bounding box center [287, 262] width 16 height 16
type input "**********"
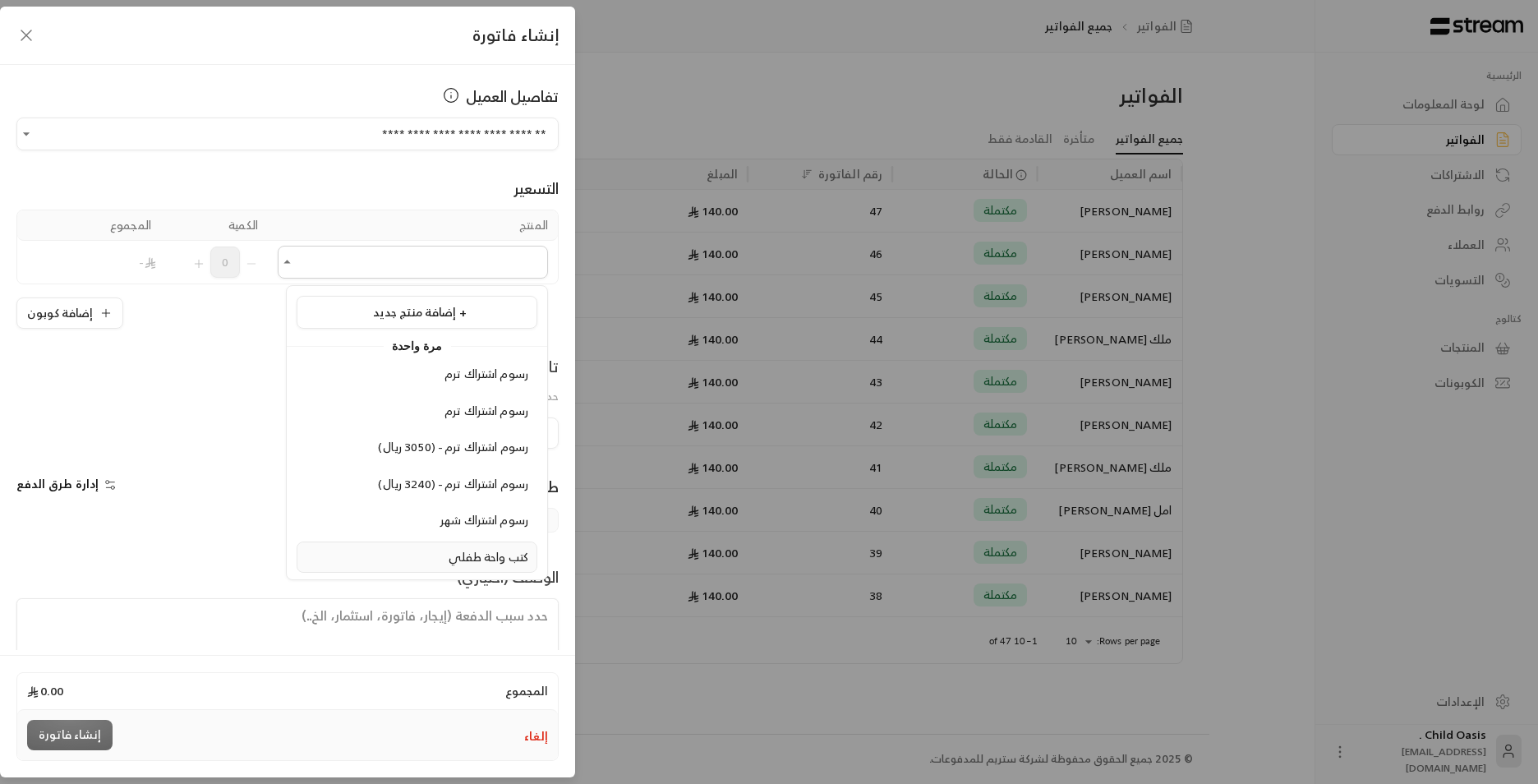
click at [467, 565] on span "كتب واحة طفلي" at bounding box center [488, 557] width 79 height 21
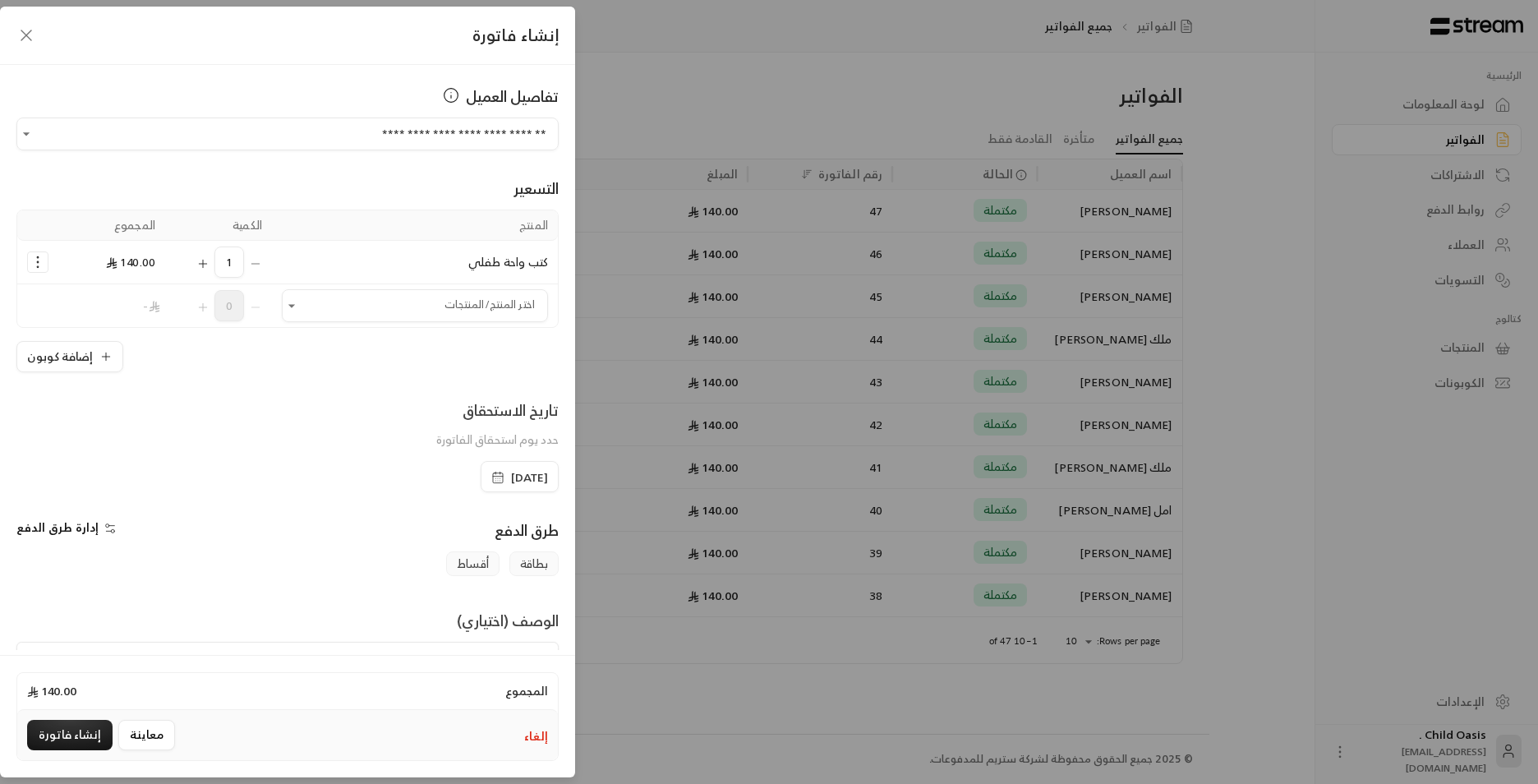
click at [492, 476] on icon "button" at bounding box center [498, 477] width 13 height 13
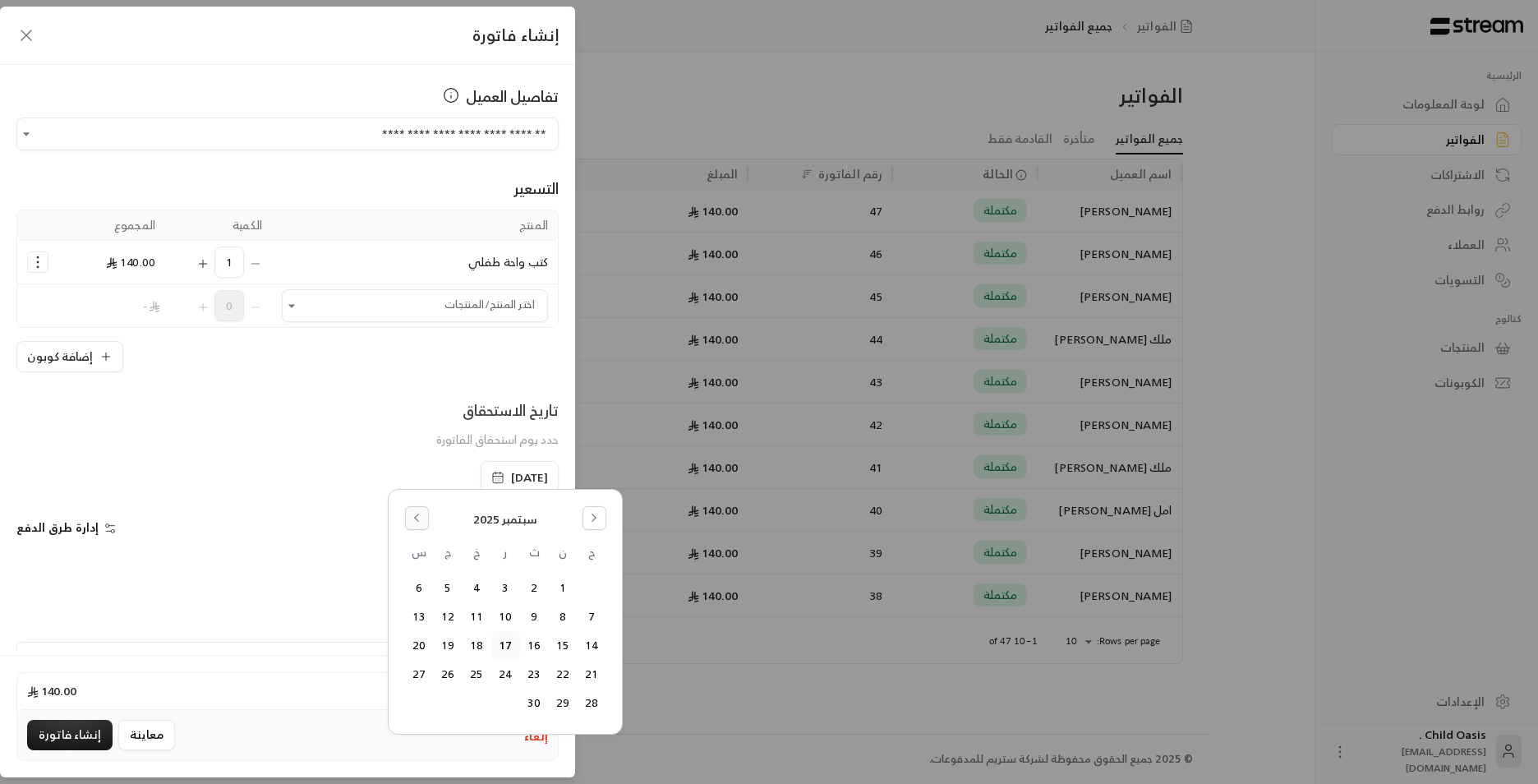
click at [410, 509] on button "Go to the Previous Month" at bounding box center [417, 517] width 24 height 24
click at [557, 675] on button "18" at bounding box center [563, 674] width 27 height 27
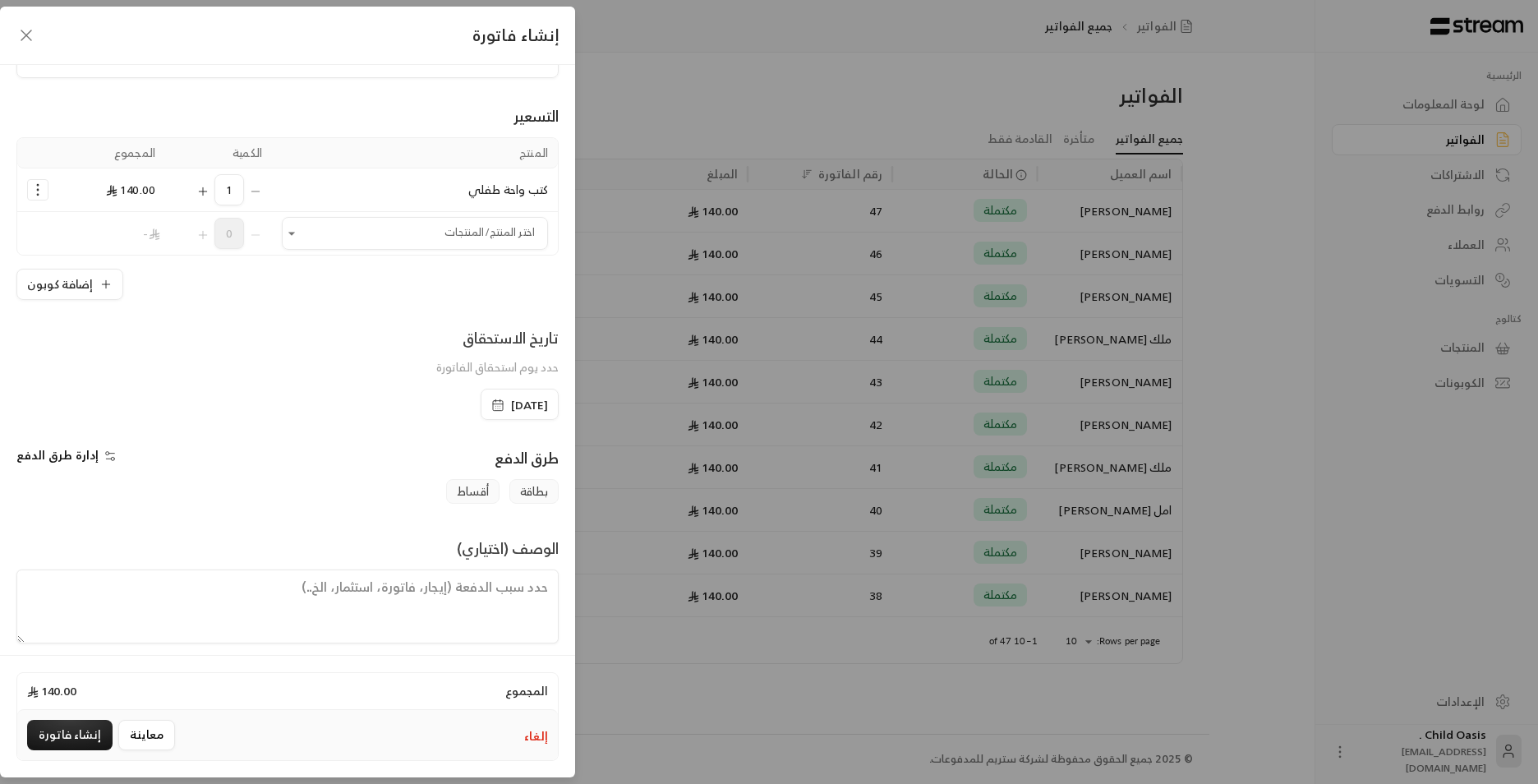
scroll to position [86, 0]
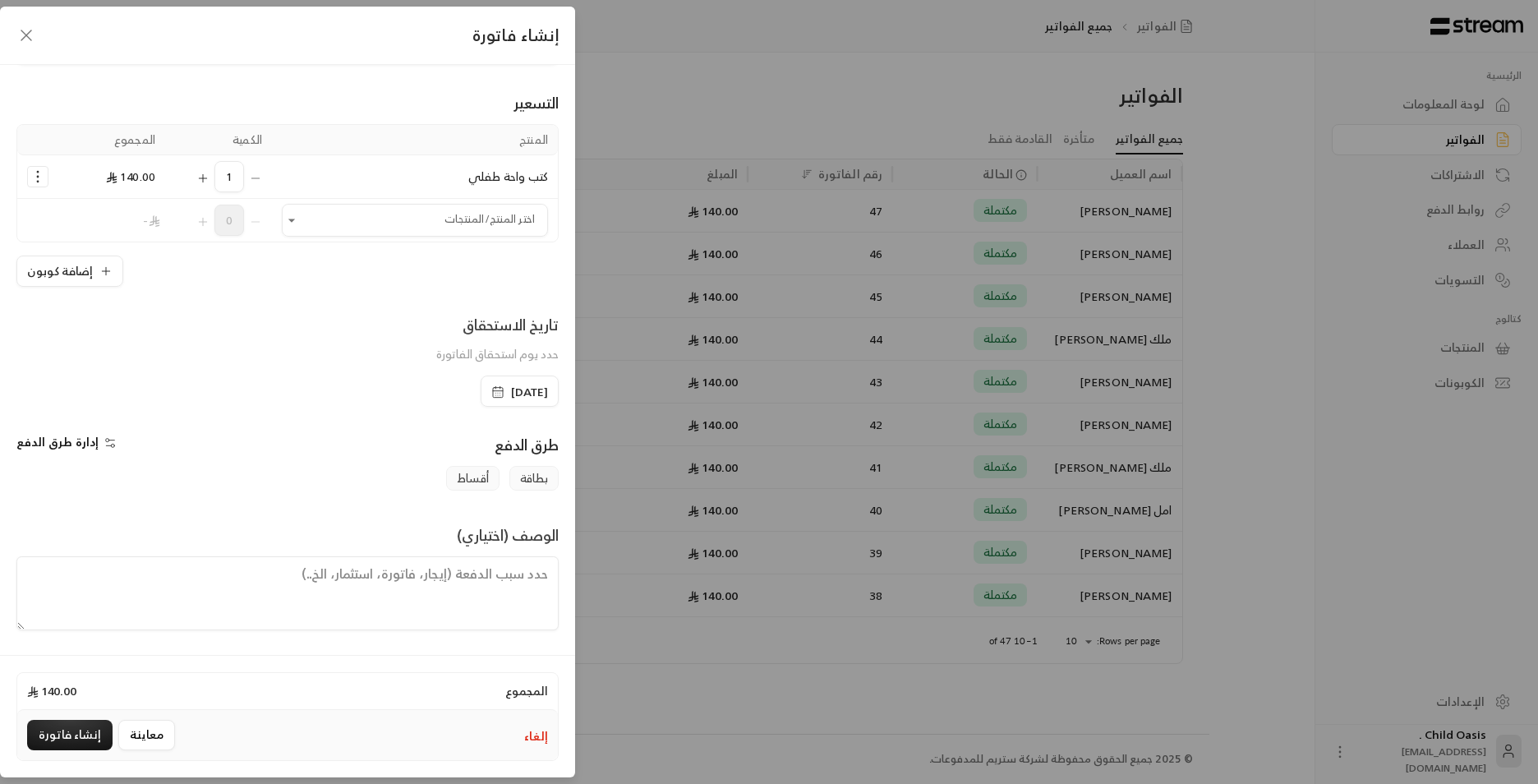
click at [480, 580] on textarea at bounding box center [287, 593] width 542 height 74
paste textarea "تم شراء كتب"
type textarea "تم شراء كتب"
click at [93, 747] on button "إنشاء فاتورة" at bounding box center [70, 735] width 86 height 30
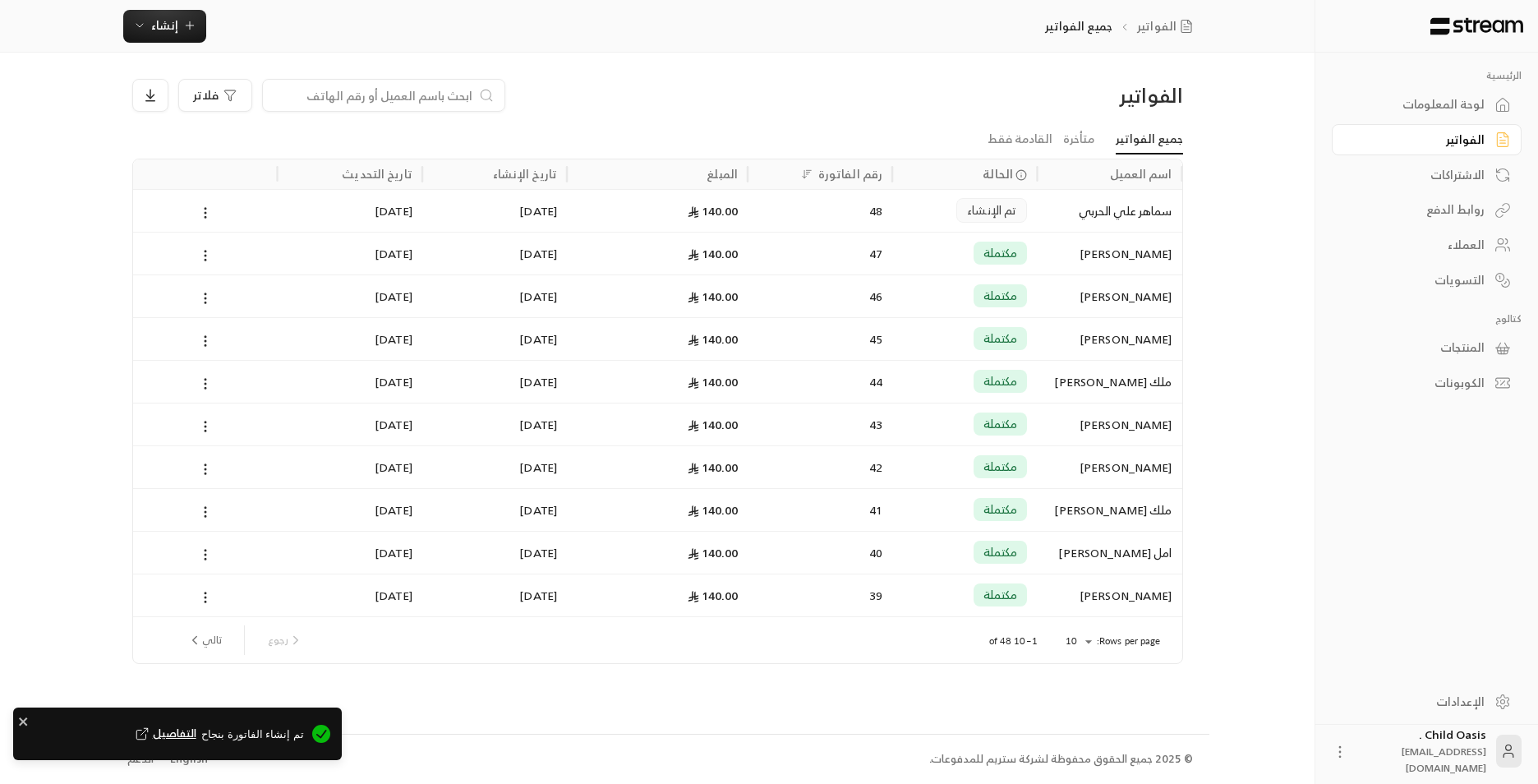
click at [808, 194] on div "48" at bounding box center [820, 210] width 125 height 42
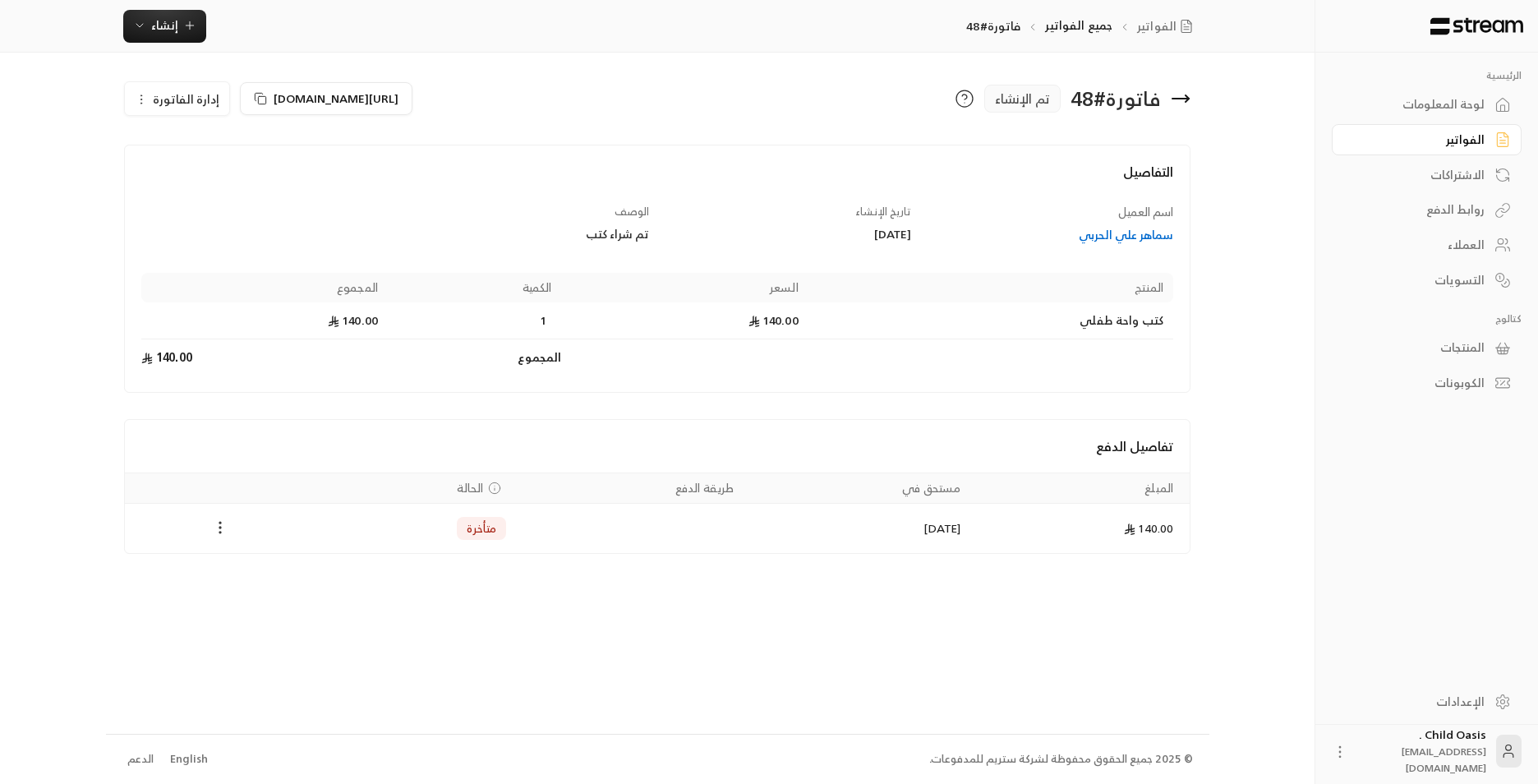
click at [214, 526] on icon "Payments" at bounding box center [220, 527] width 16 height 16
drag, startPoint x: 280, startPoint y: 579, endPoint x: 567, endPoint y: 603, distance: 288.0
click at [282, 580] on li "تغيير الحالة الى مدفوعة" at bounding box center [282, 570] width 127 height 29
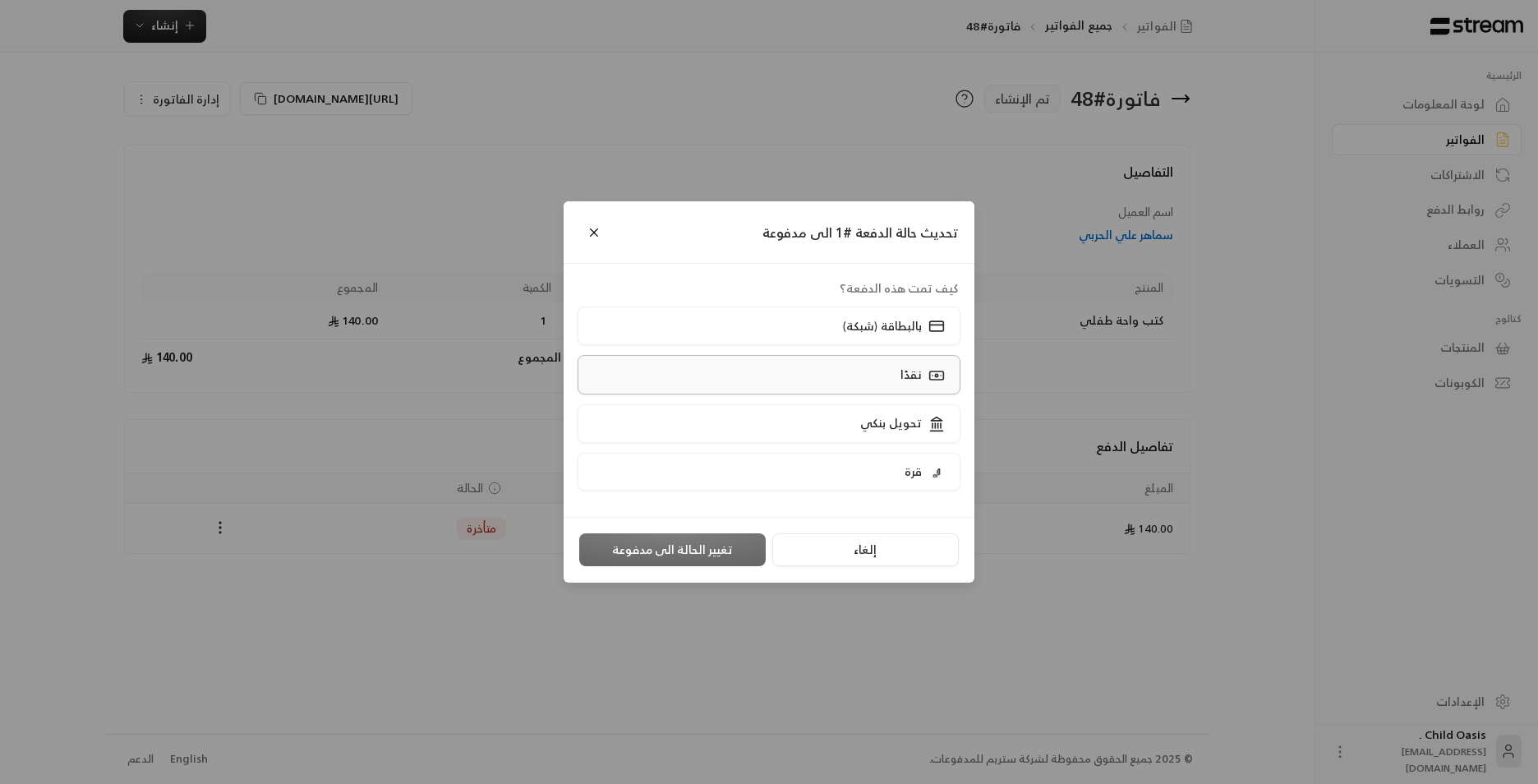
click at [889, 391] on label "نقدًا" at bounding box center [770, 374] width 384 height 38
click at [730, 536] on button "تغيير الحالة الى مدفوعة" at bounding box center [672, 549] width 186 height 33
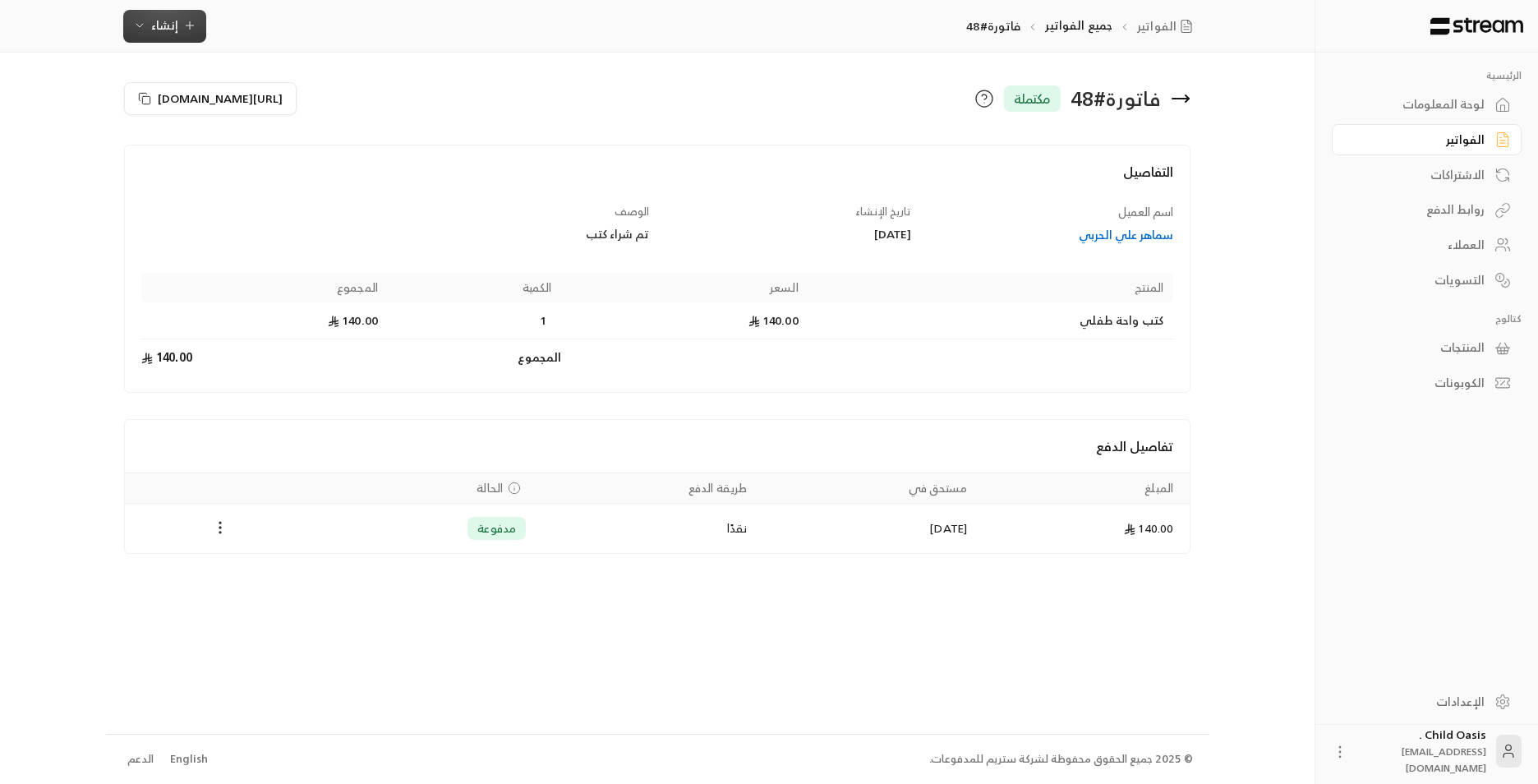
click at [175, 28] on span "إنشاء" at bounding box center [164, 25] width 27 height 21
click at [279, 83] on div "فوري" at bounding box center [245, 77] width 207 height 20
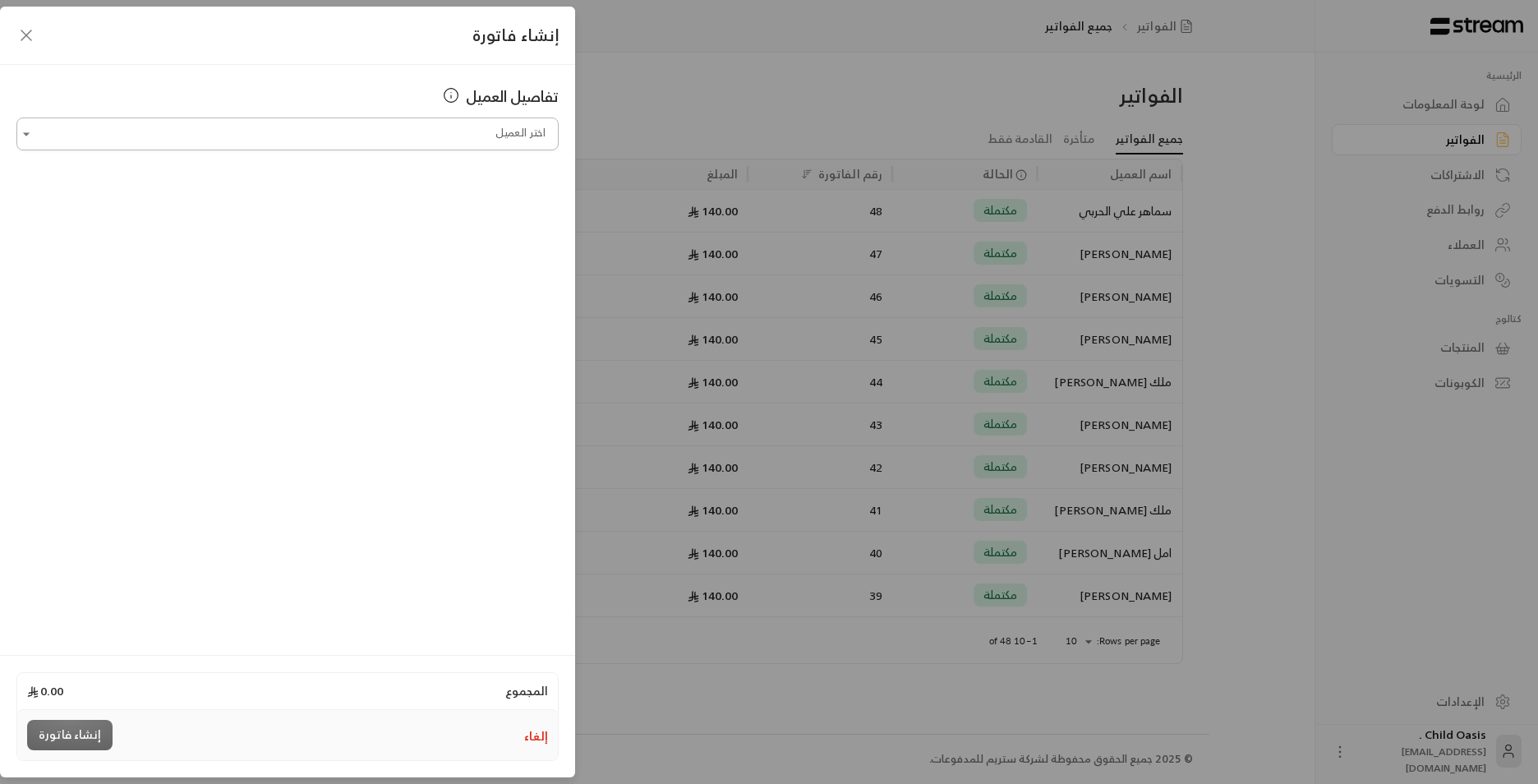
click at [418, 131] on input "اختر العميل" at bounding box center [287, 134] width 542 height 29
click at [326, 223] on icon at bounding box center [318, 221] width 13 height 13
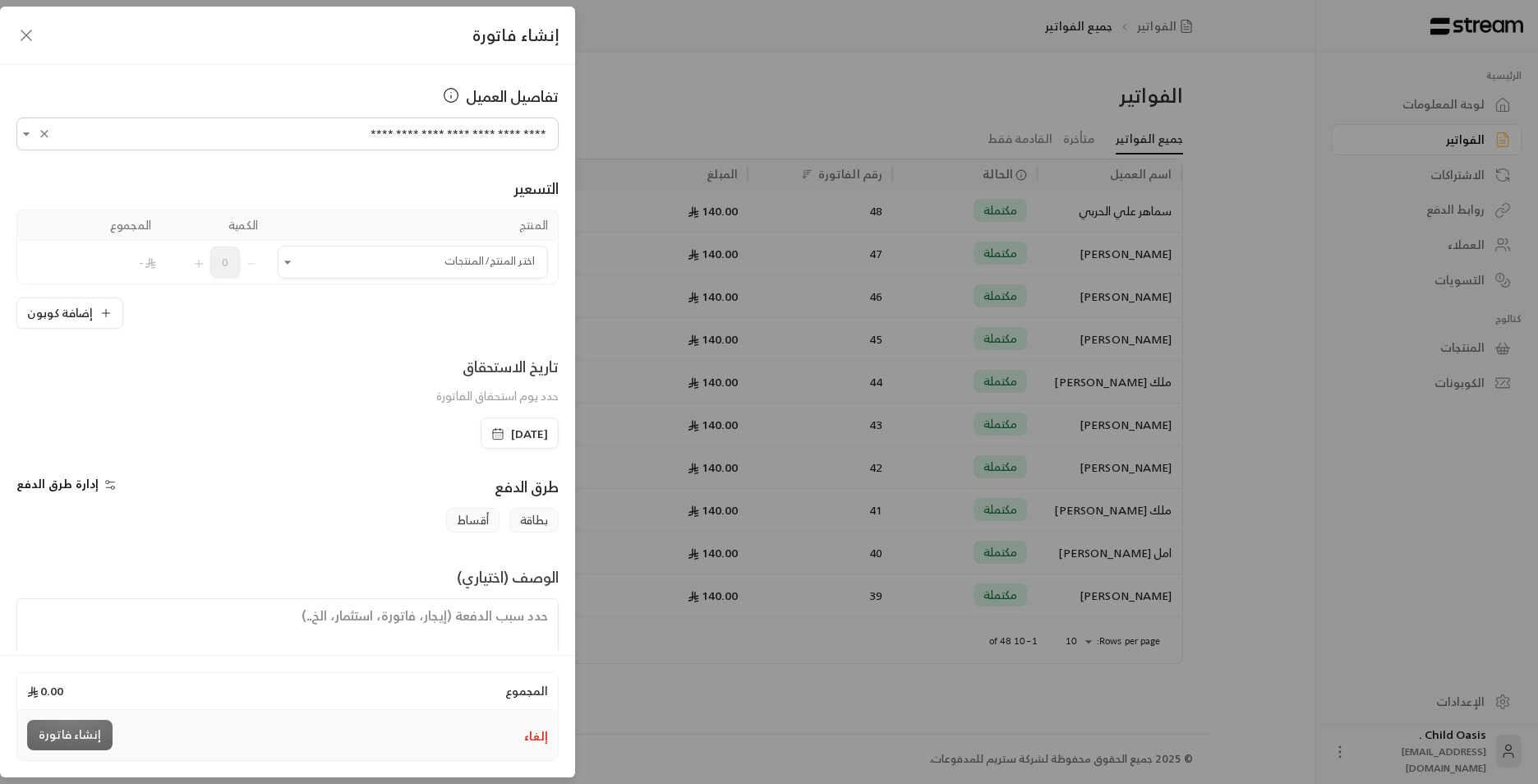
type input "**********"
drag, startPoint x: 432, startPoint y: 231, endPoint x: 443, endPoint y: 265, distance: 35.7
click at [432, 233] on th "المنتج" at bounding box center [412, 226] width 290 height 30
click at [446, 266] on input "اختر العميل" at bounding box center [412, 262] width 270 height 29
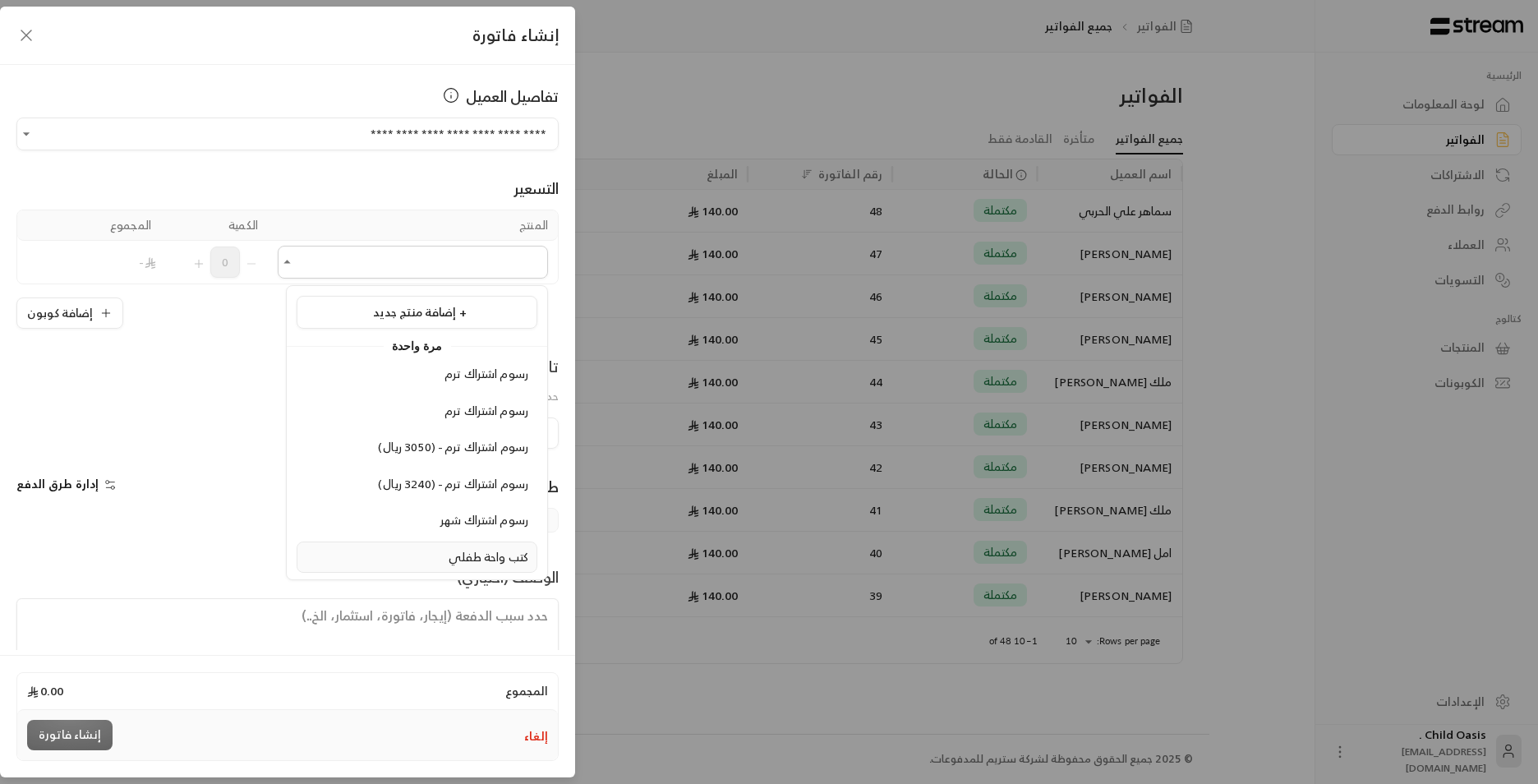
click at [487, 555] on span "كتب واحة طفلي" at bounding box center [488, 557] width 79 height 21
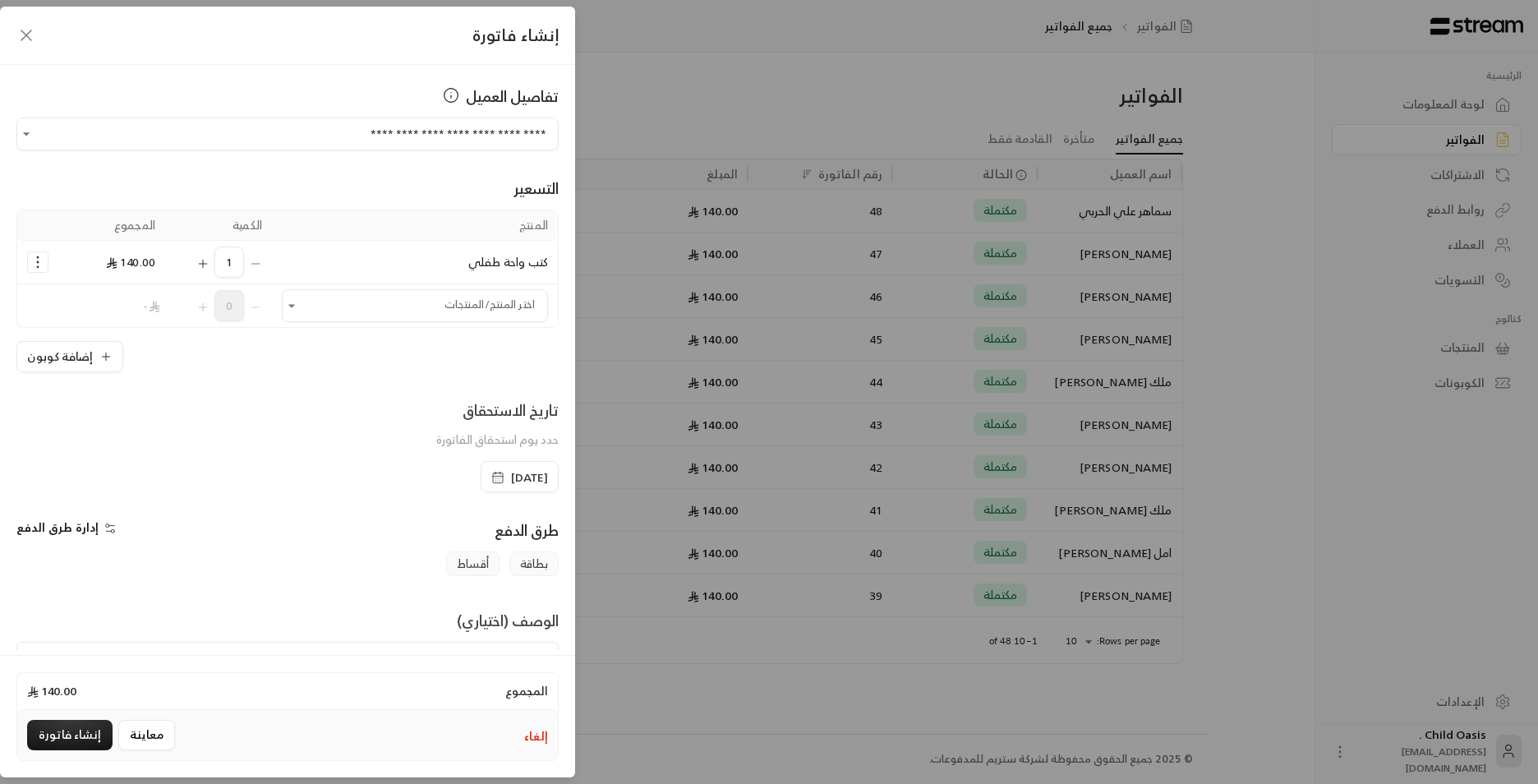
click at [492, 474] on span "[DATE]" at bounding box center [520, 477] width 57 height 16
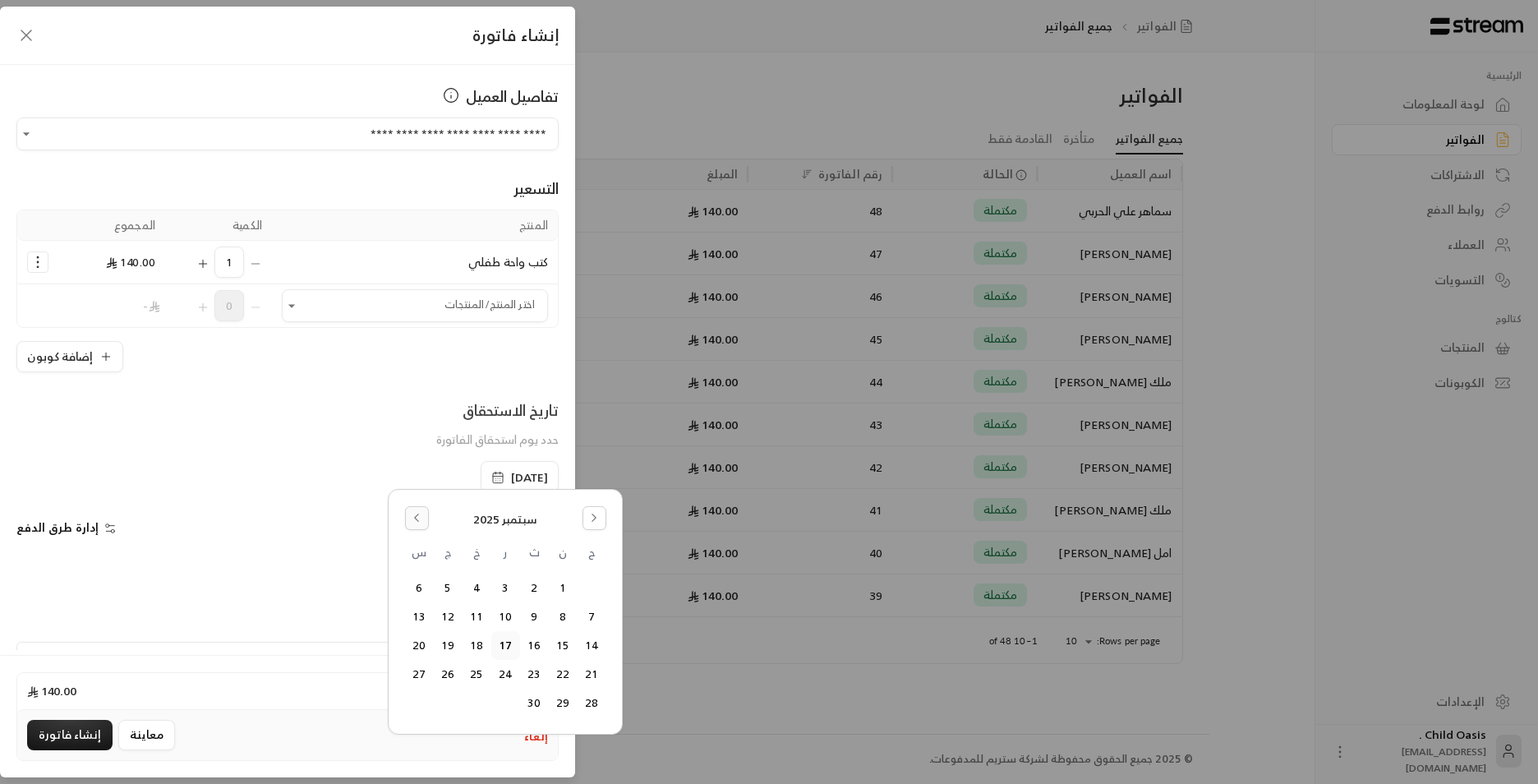
drag, startPoint x: 411, startPoint y: 519, endPoint x: 418, endPoint y: 525, distance: 9.2
click at [414, 522] on icon "Go to the Previous Month" at bounding box center [417, 517] width 12 height 12
click at [562, 672] on button "18" at bounding box center [563, 674] width 27 height 27
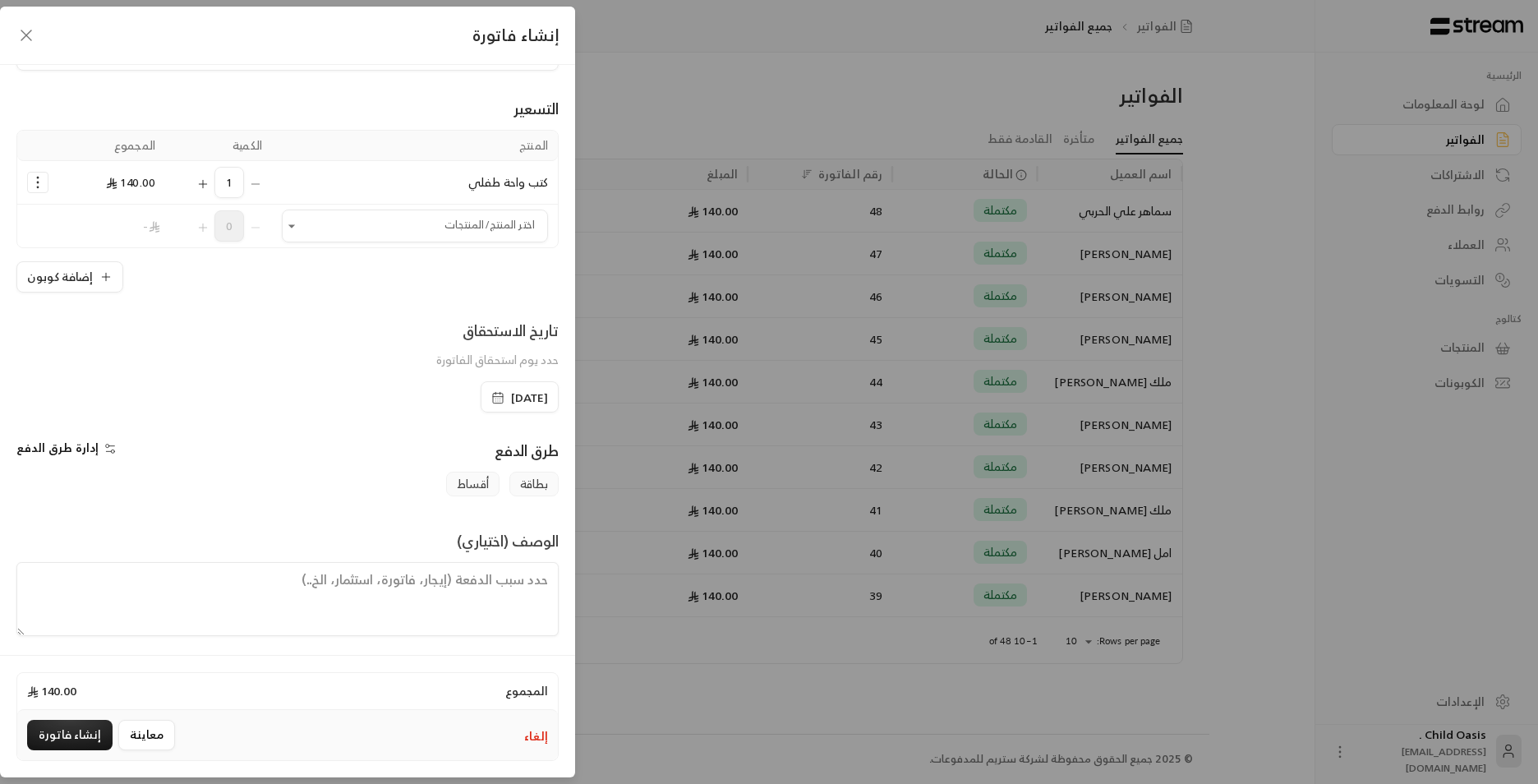
scroll to position [86, 0]
drag, startPoint x: 380, startPoint y: 571, endPoint x: 405, endPoint y: 557, distance: 28.7
click at [383, 571] on textarea at bounding box center [287, 593] width 542 height 74
paste textarea "تم شراء كتب"
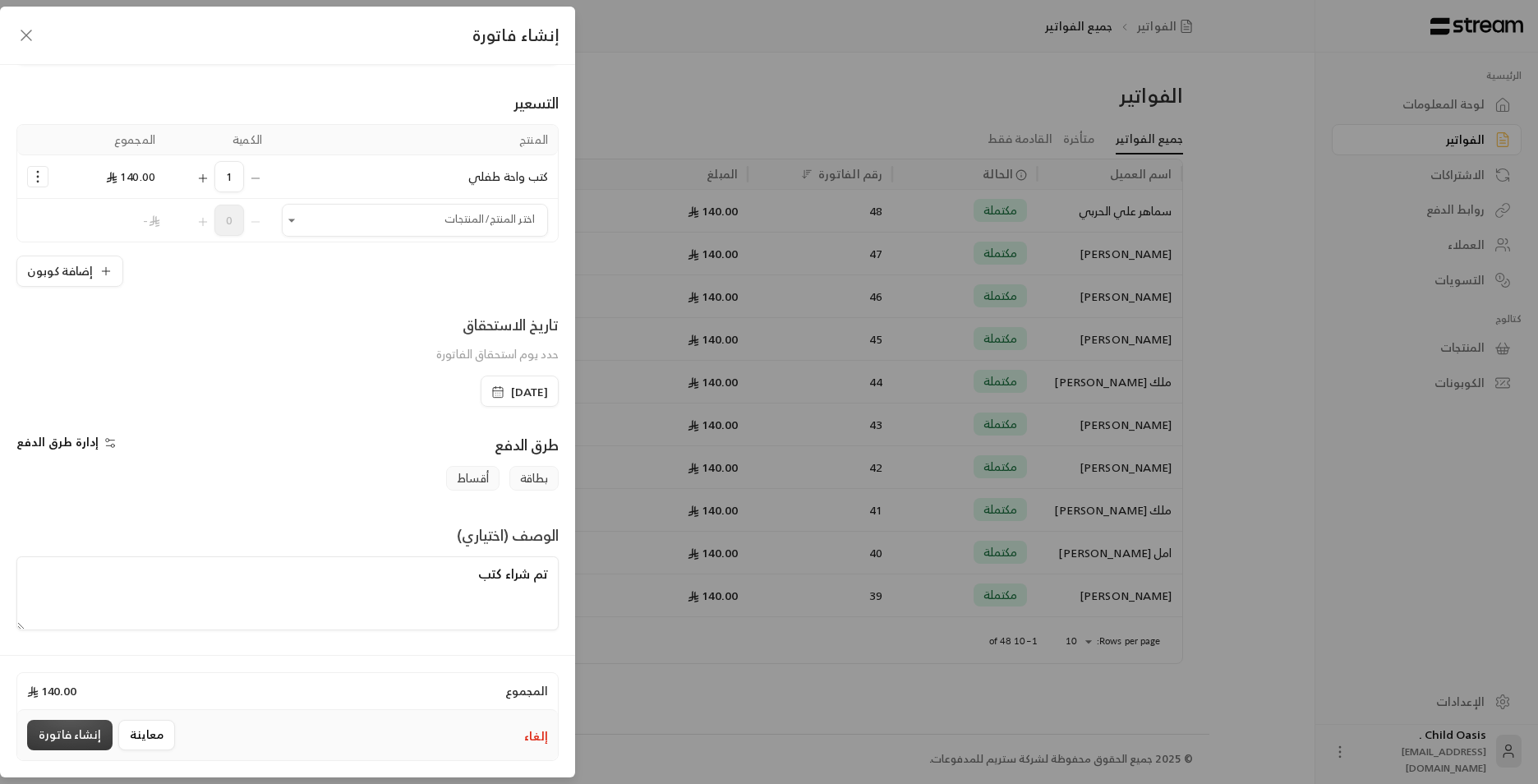
type textarea "تم شراء كتب"
click at [70, 737] on button "إنشاء فاتورة" at bounding box center [70, 735] width 86 height 30
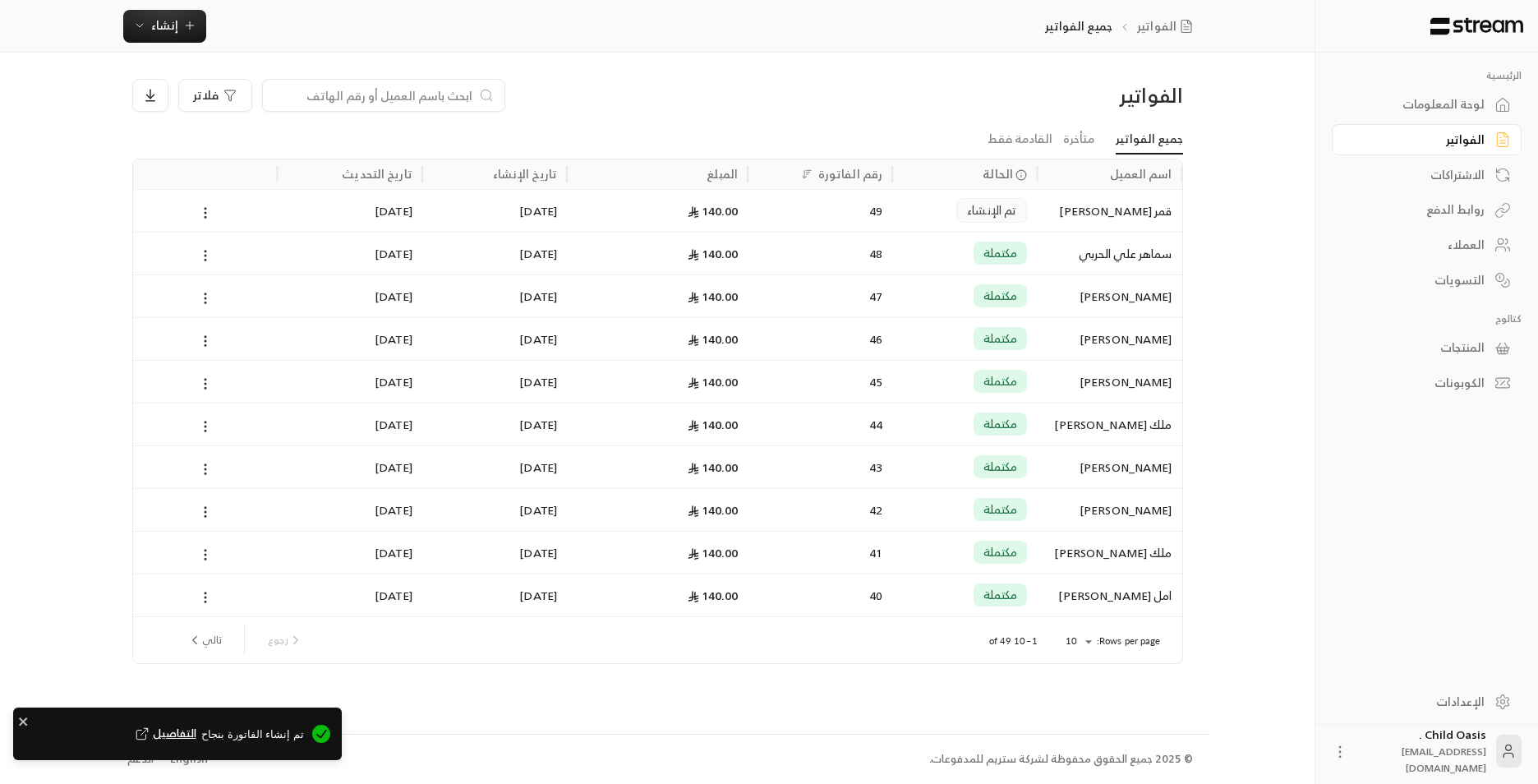
click at [770, 235] on div "48" at bounding box center [820, 253] width 125 height 42
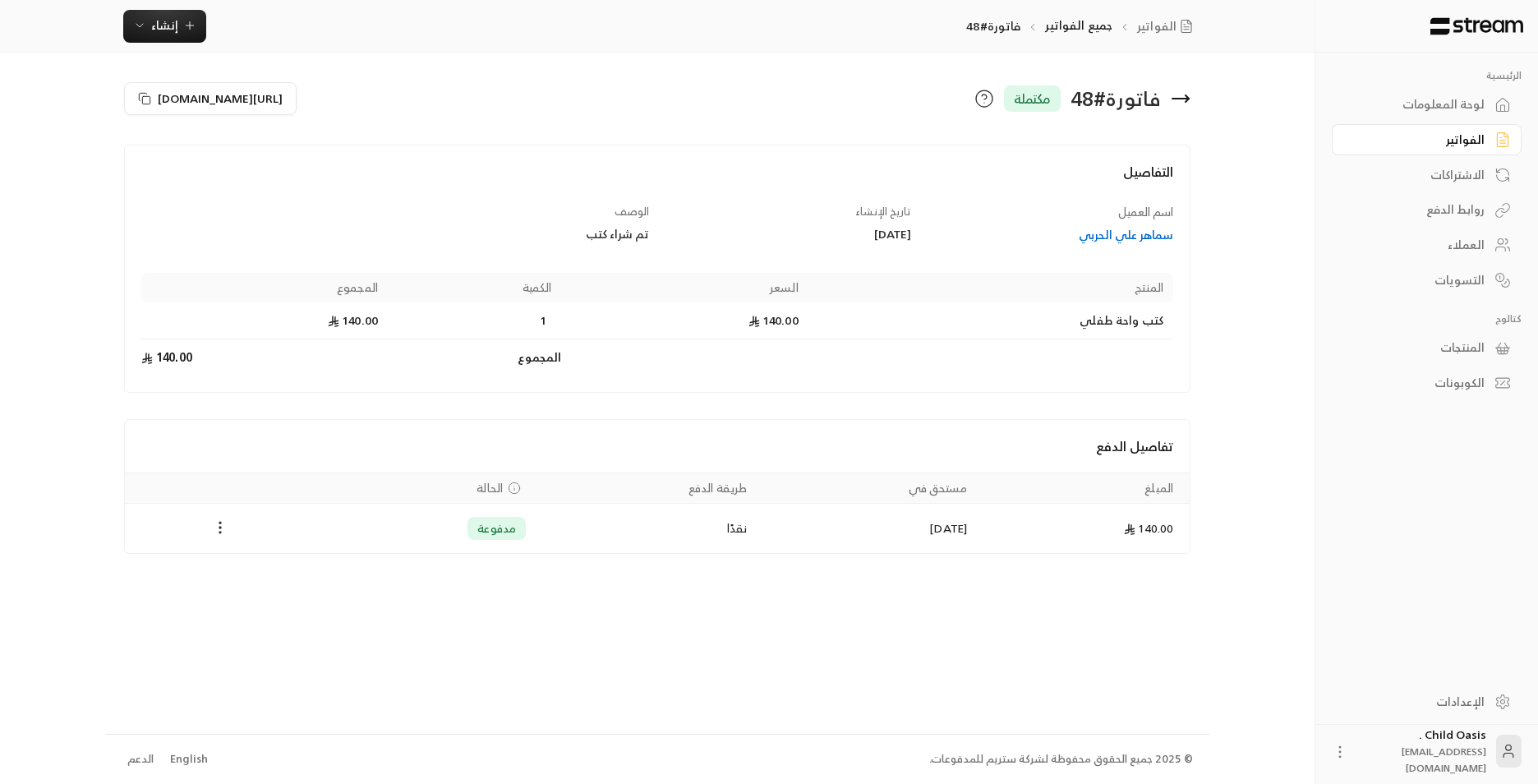
click at [1184, 99] on icon at bounding box center [1181, 98] width 20 height 20
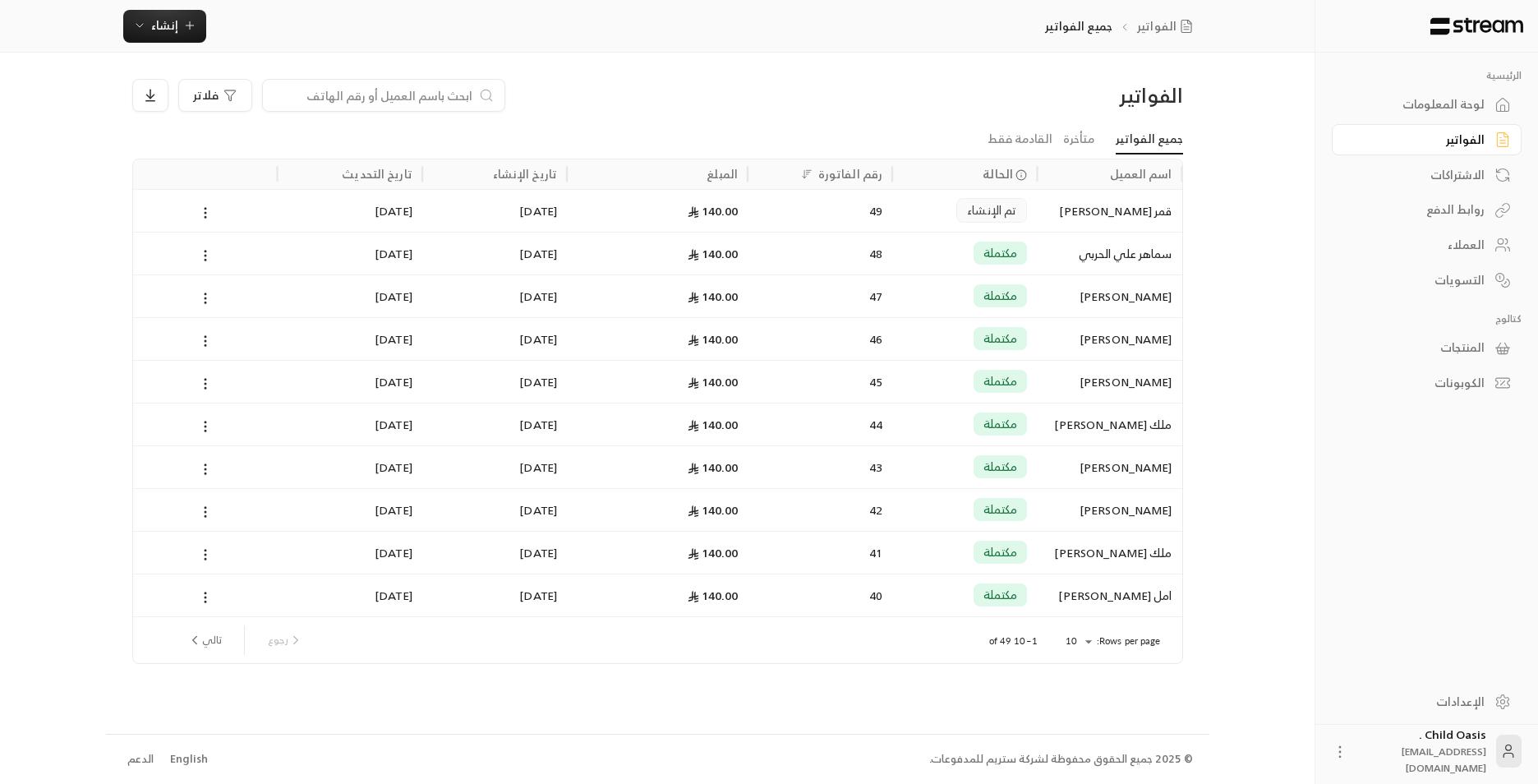
click at [838, 213] on div "49" at bounding box center [820, 210] width 125 height 42
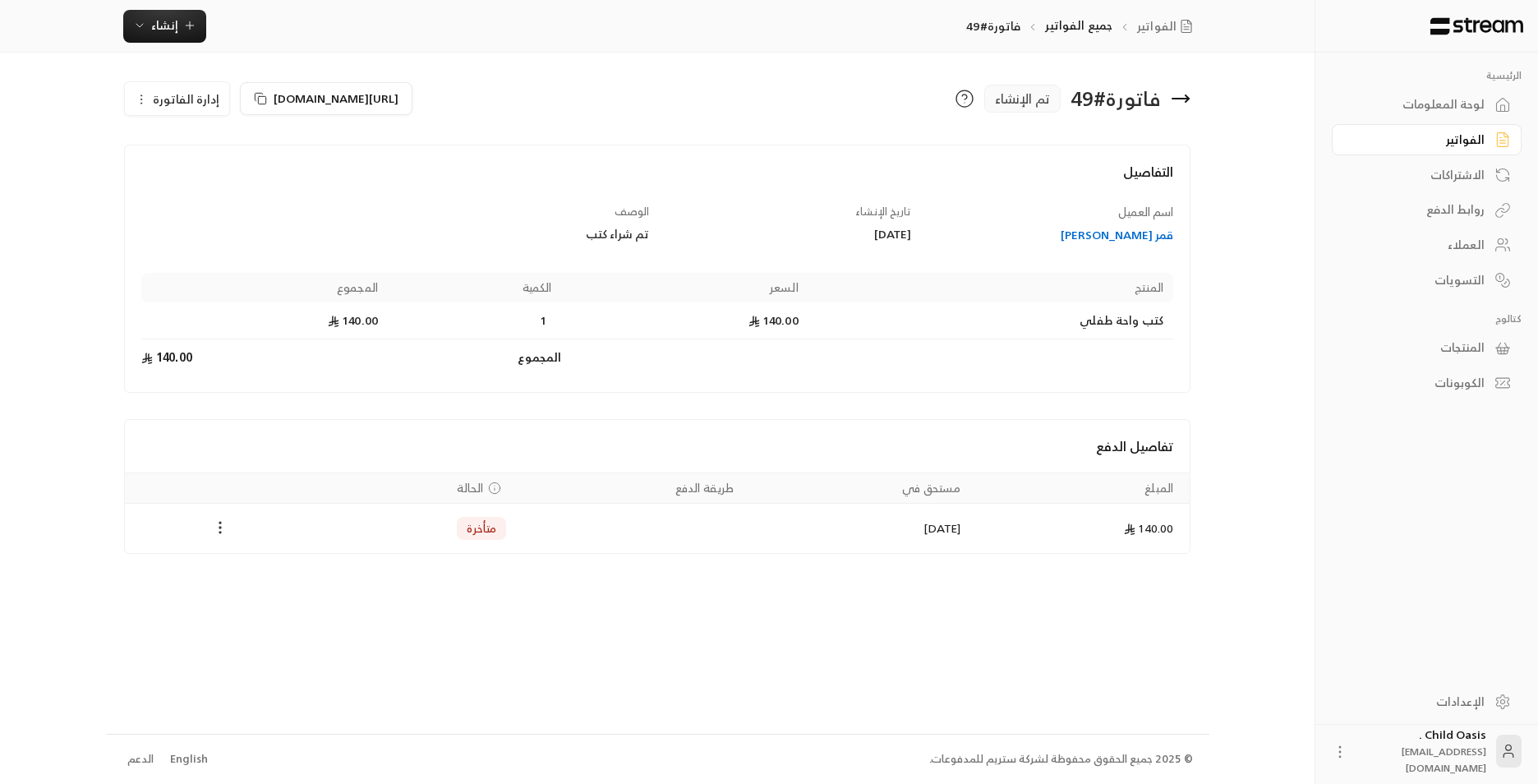
click at [226, 532] on icon "Payments" at bounding box center [220, 527] width 16 height 16
drag, startPoint x: 255, startPoint y: 566, endPoint x: 280, endPoint y: 575, distance: 26.6
click at [263, 568] on li "تغيير الحالة الى مدفوعة" at bounding box center [282, 570] width 127 height 29
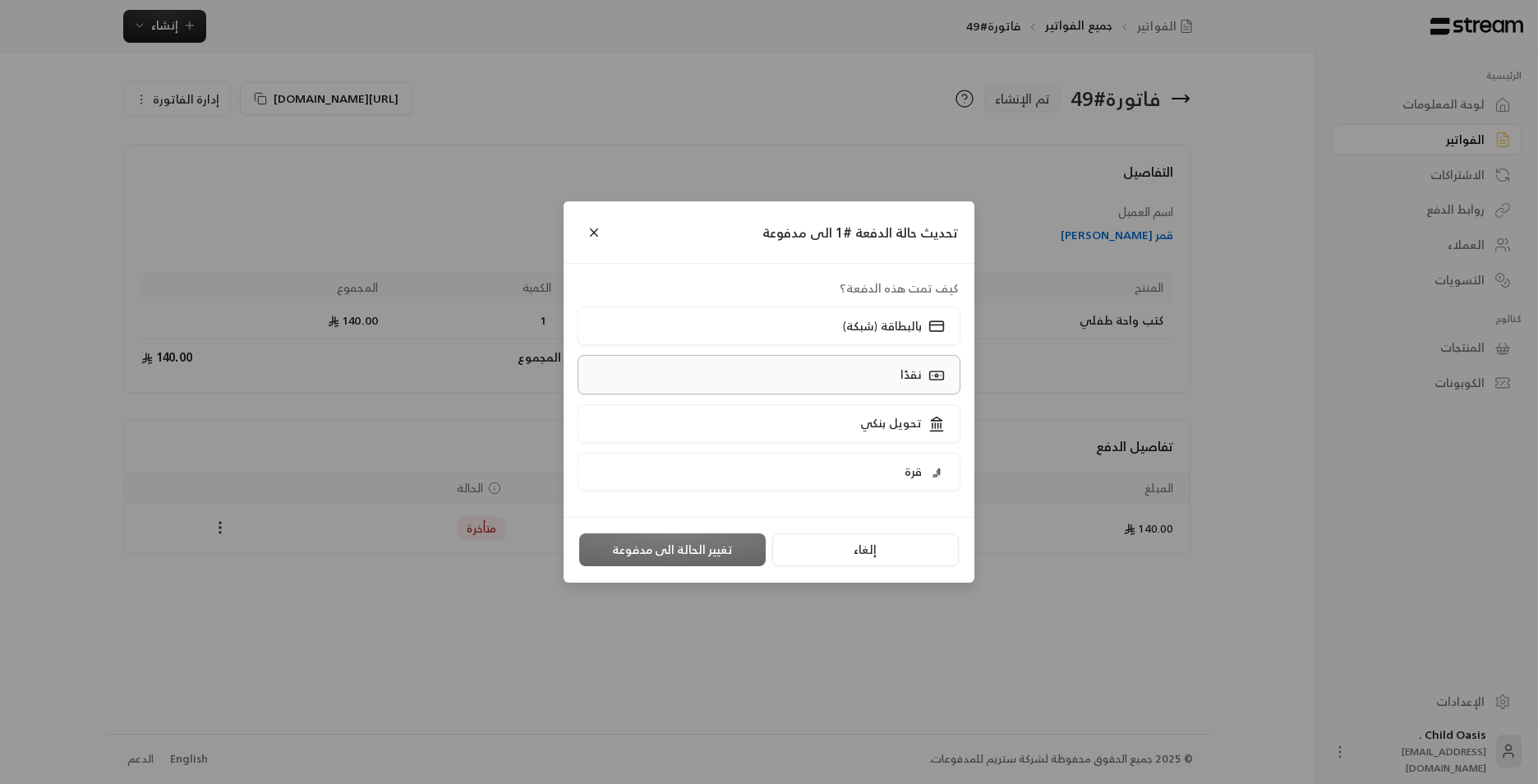
click at [828, 375] on label "نقدًا" at bounding box center [770, 374] width 384 height 38
click at [657, 526] on div "إلغاء تغيير الحالة الى مدفوعة" at bounding box center [769, 549] width 411 height 66
click at [662, 548] on button "تغيير الحالة الى مدفوعة" at bounding box center [672, 549] width 186 height 33
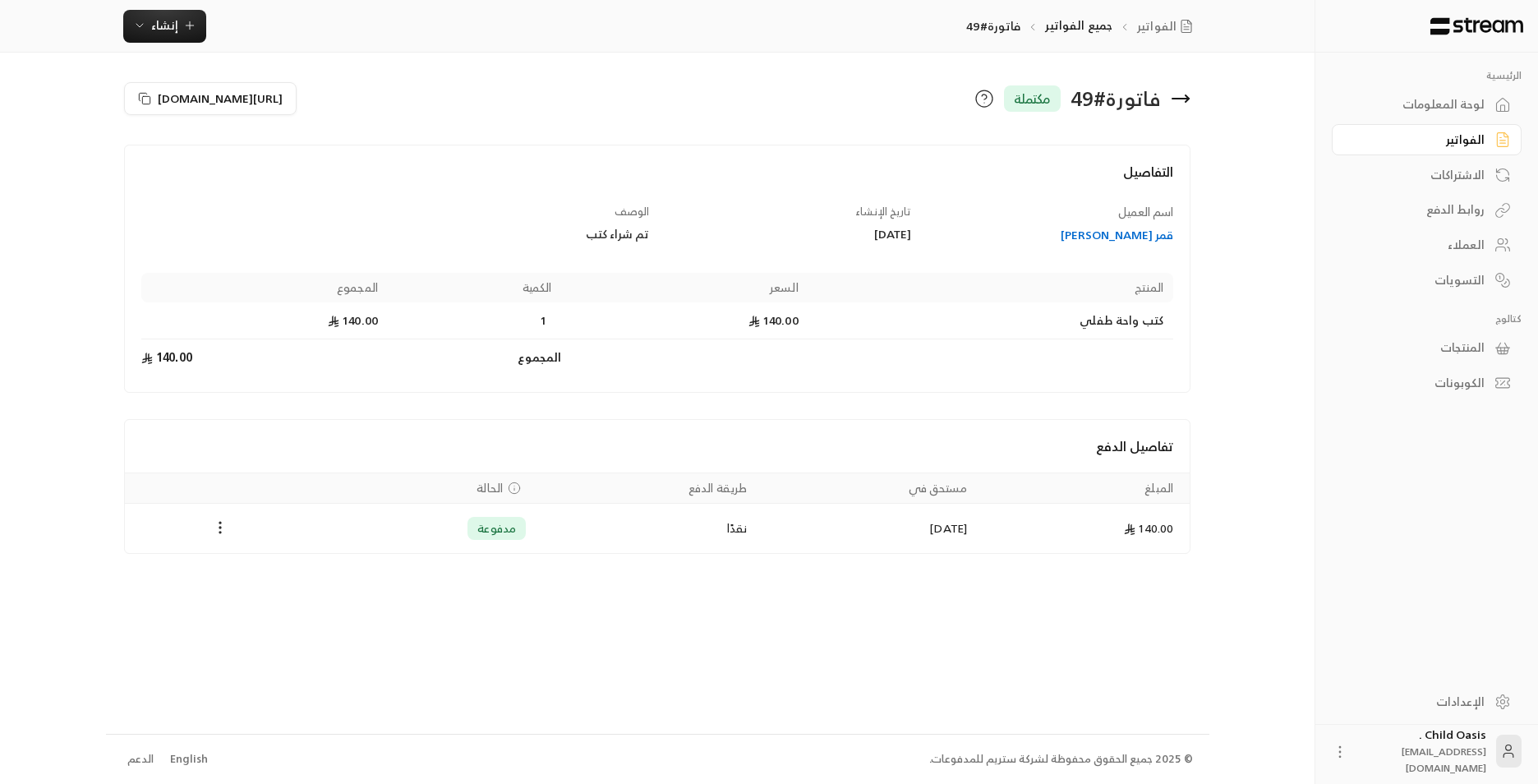
click at [1186, 99] on icon at bounding box center [1180, 99] width 16 height 0
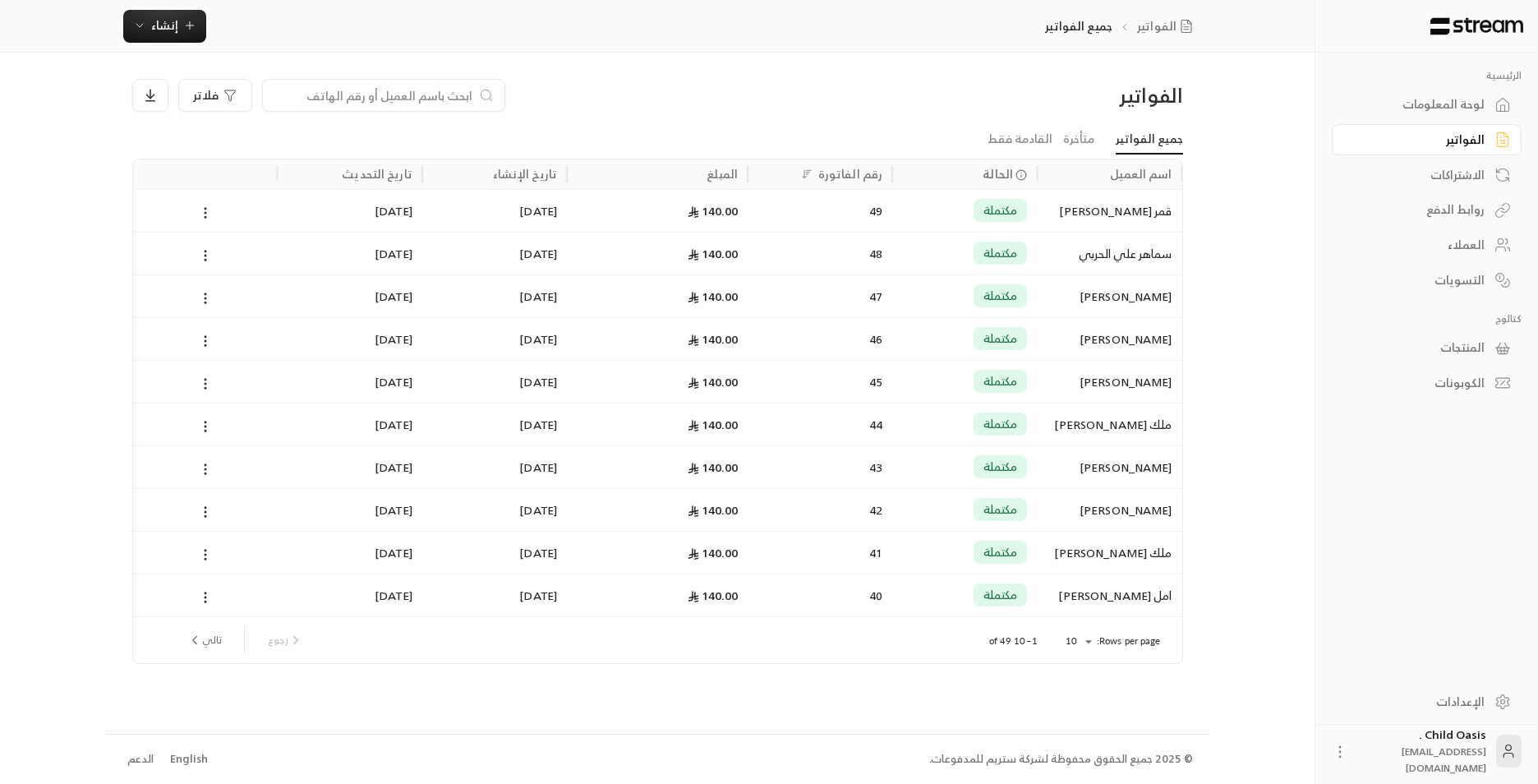
click at [349, 87] on input at bounding box center [373, 95] width 201 height 18
click at [369, 99] on input at bounding box center [373, 95] width 201 height 18
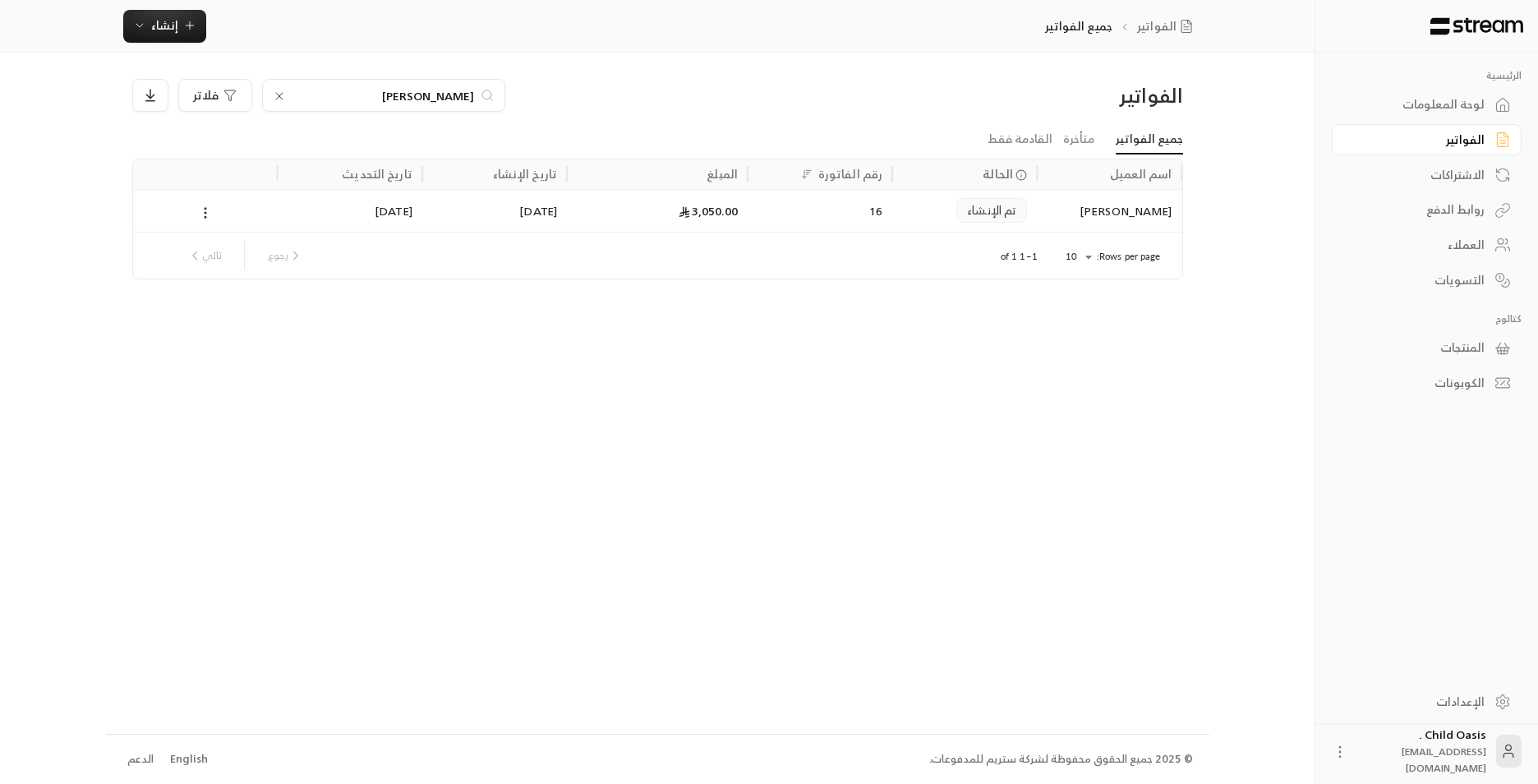
type input "عبدالوه"
click at [274, 97] on icon at bounding box center [279, 95] width 13 height 13
drag, startPoint x: 179, startPoint y: 28, endPoint x: 190, endPoint y: 36, distance: 13.6
click at [180, 28] on span "إنشاء" at bounding box center [164, 25] width 63 height 21
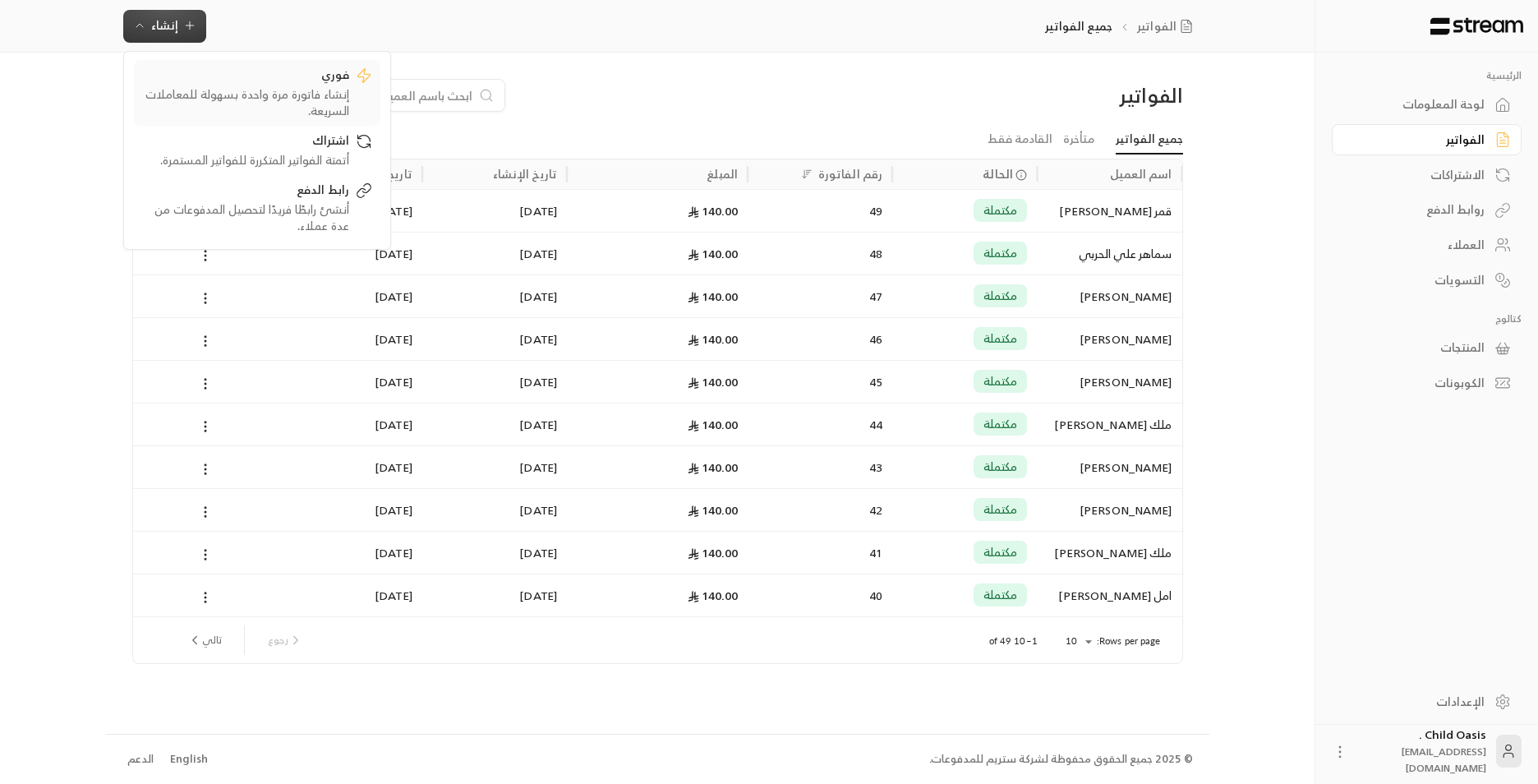
click at [351, 90] on div "فوري إنشاء فاتورة مرة واحدة بسهولة للمعاملات السريعة." at bounding box center [257, 93] width 230 height 53
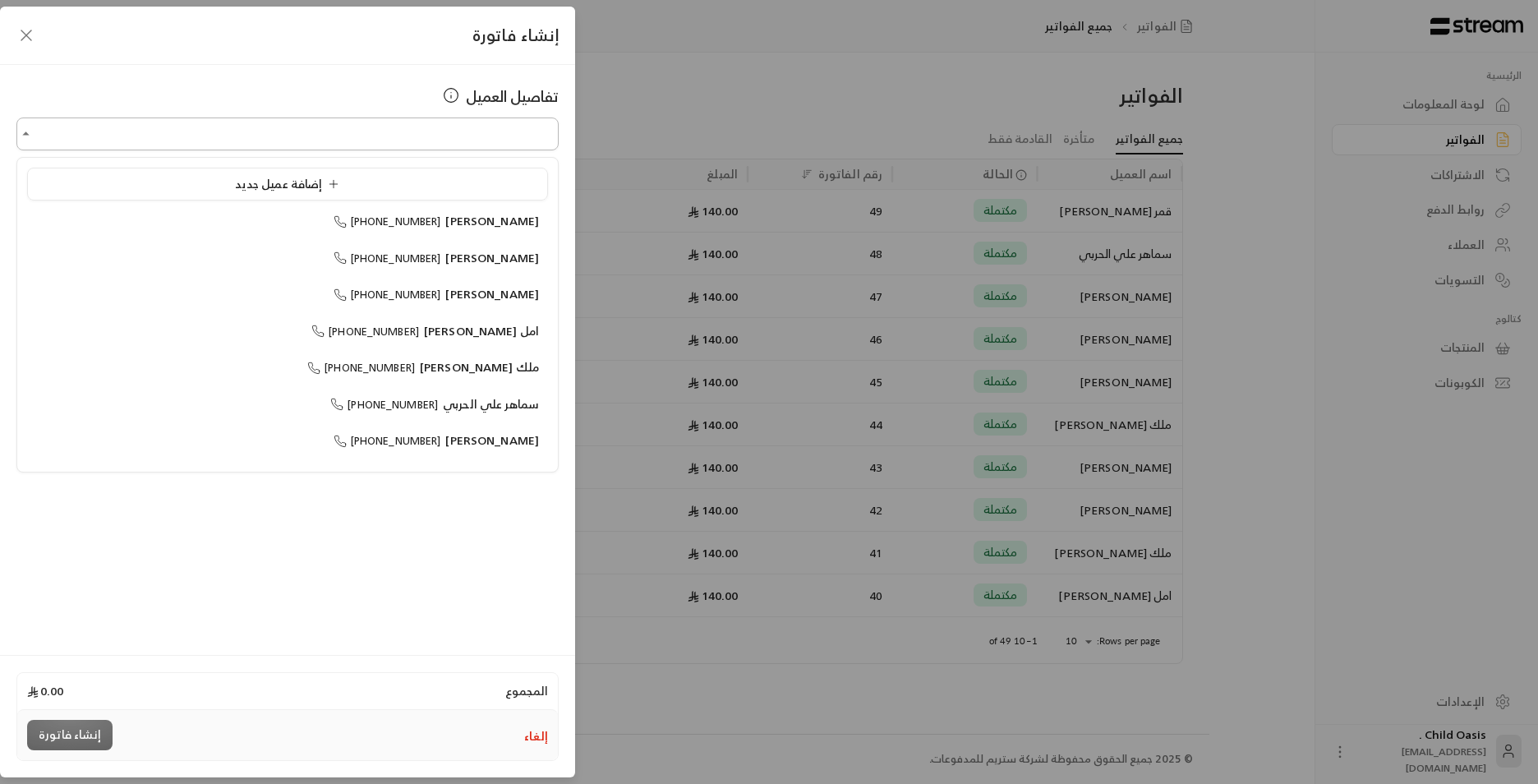
click at [443, 124] on input "اختر العميل" at bounding box center [287, 134] width 542 height 29
click at [492, 215] on span "[PERSON_NAME]" at bounding box center [492, 220] width 94 height 21
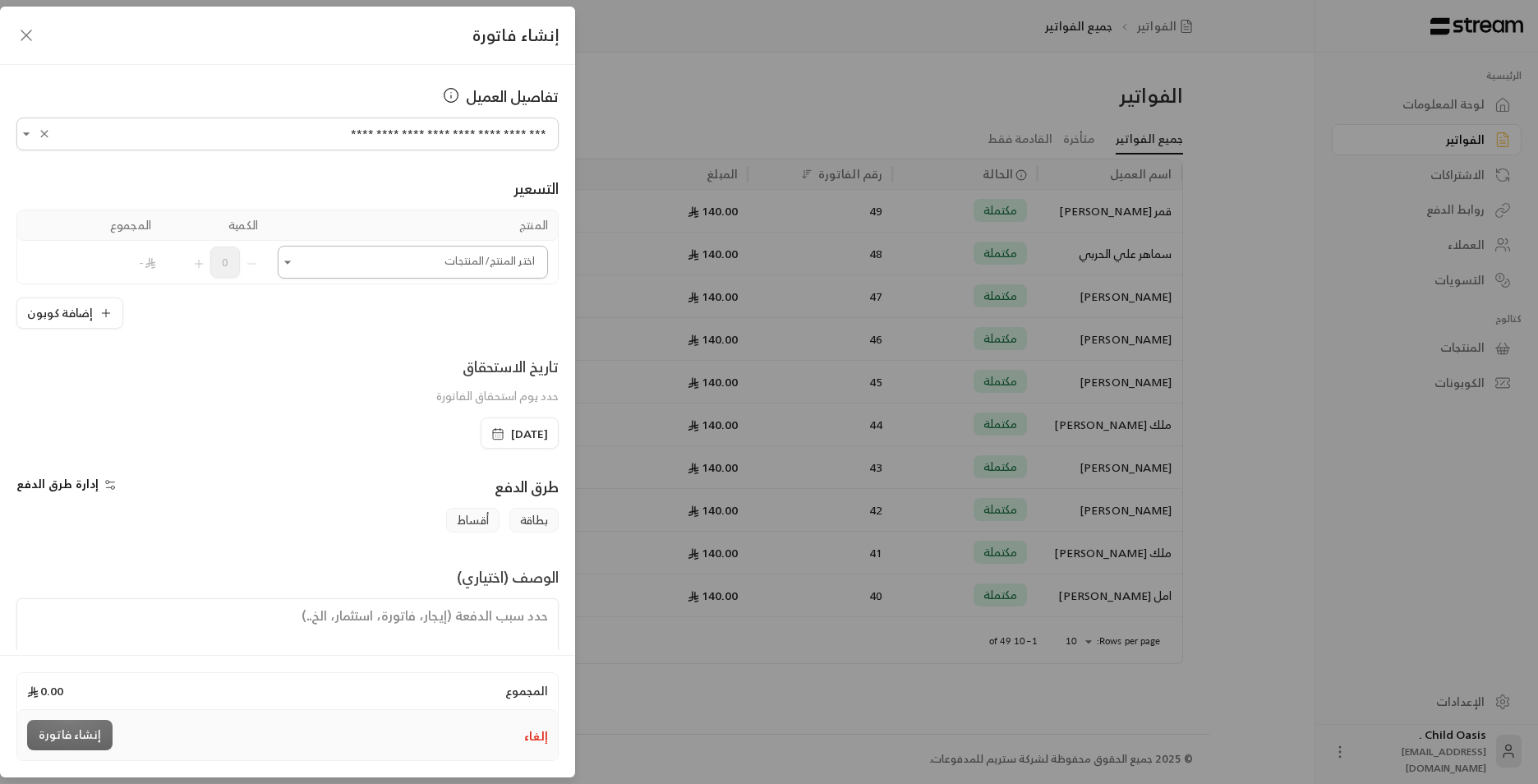
type input "**********"
click at [509, 249] on input "اختر العميل" at bounding box center [412, 262] width 270 height 29
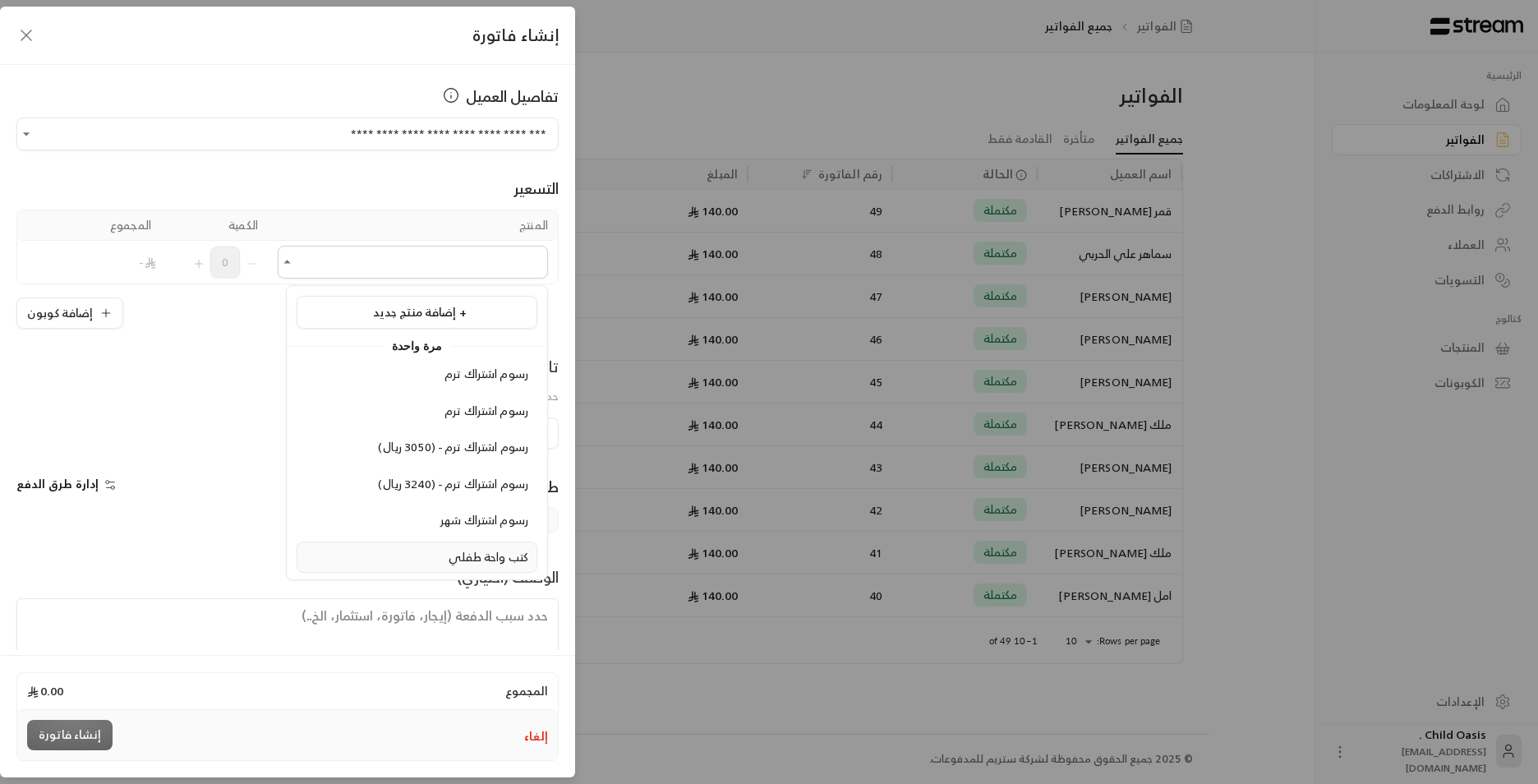
click at [477, 555] on span "كتب واحة طفلي" at bounding box center [488, 557] width 79 height 21
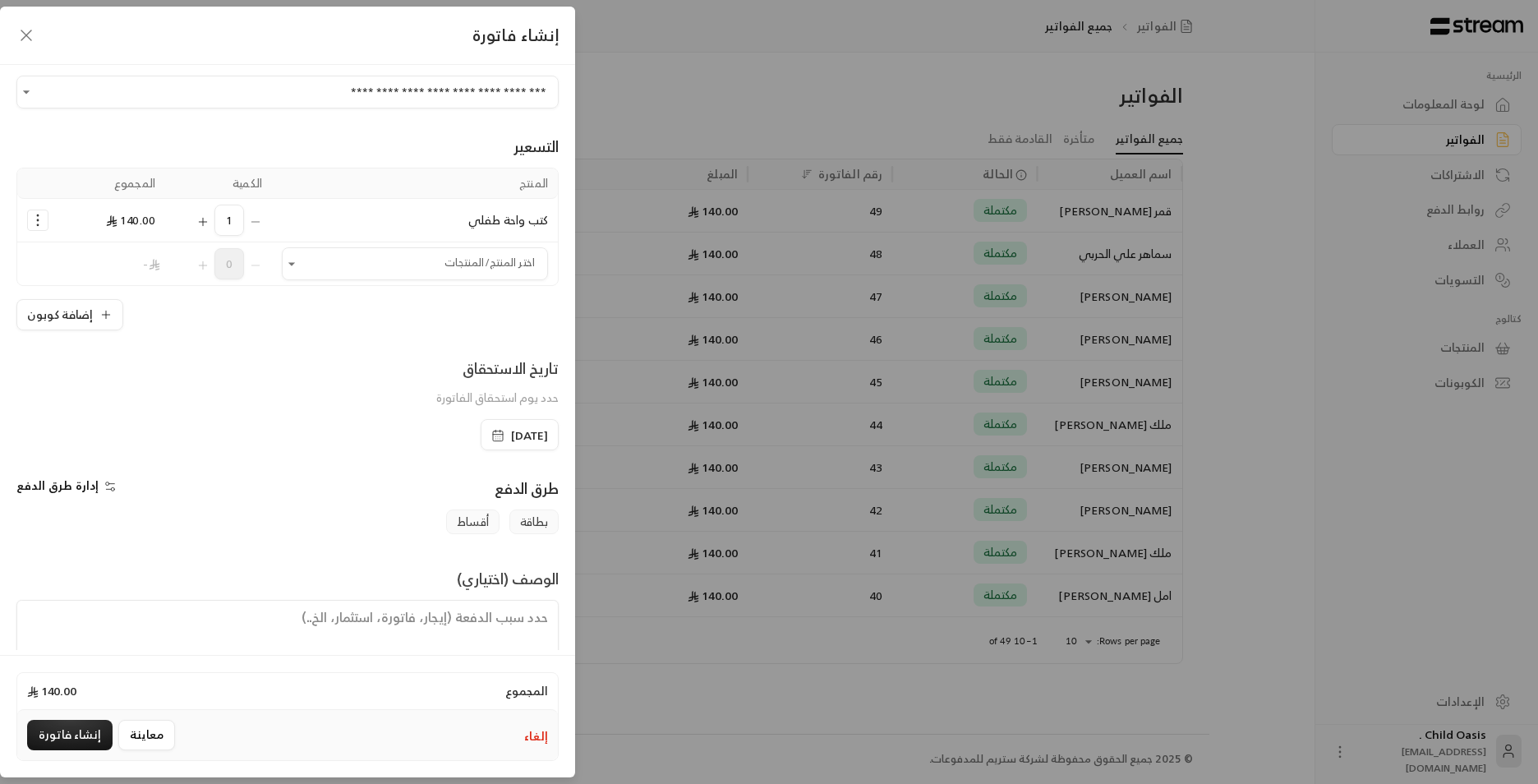
scroll to position [82, 0]
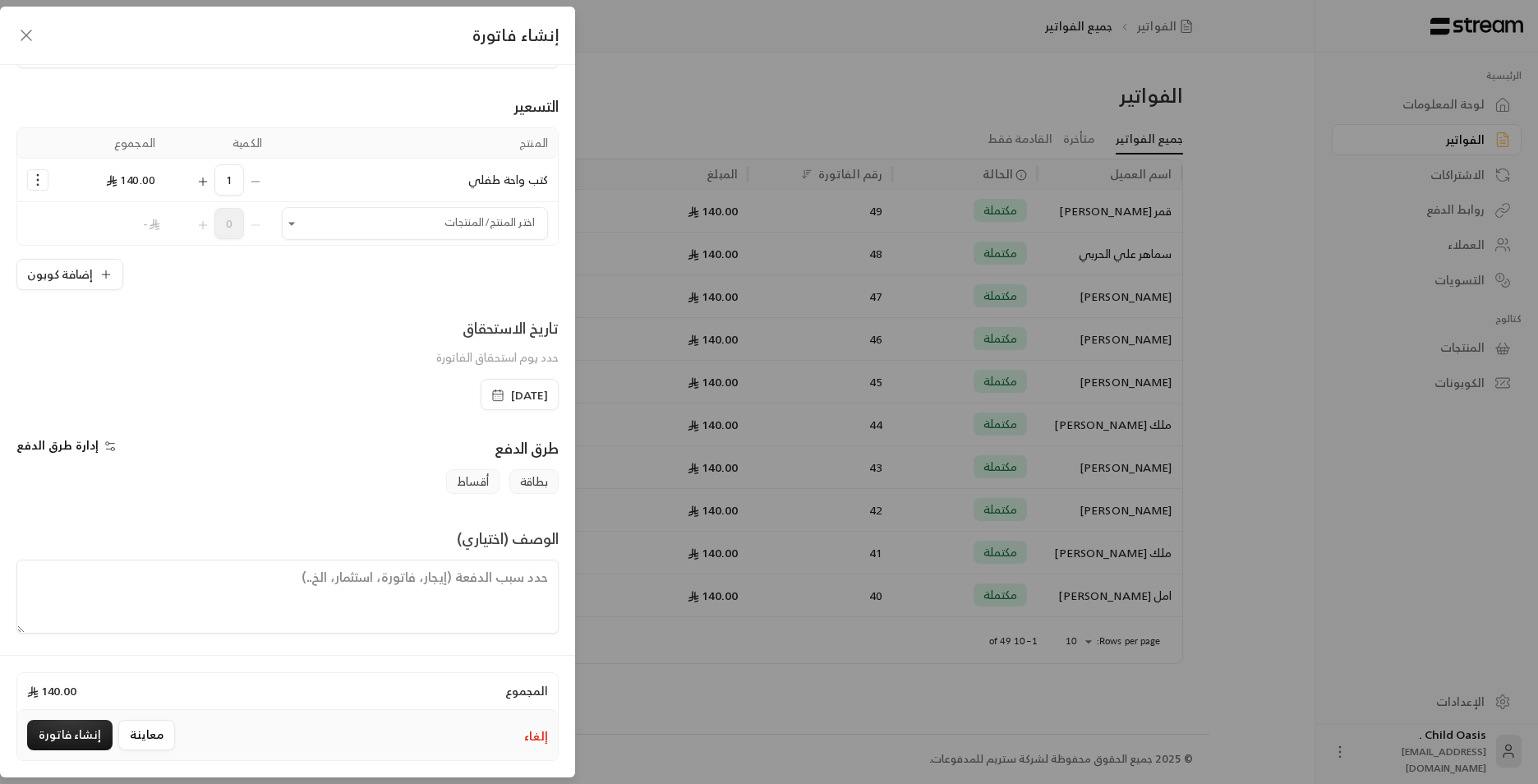
drag, startPoint x: 466, startPoint y: 396, endPoint x: 469, endPoint y: 405, distance: 9.5
click at [492, 397] on icon "button" at bounding box center [498, 395] width 13 height 13
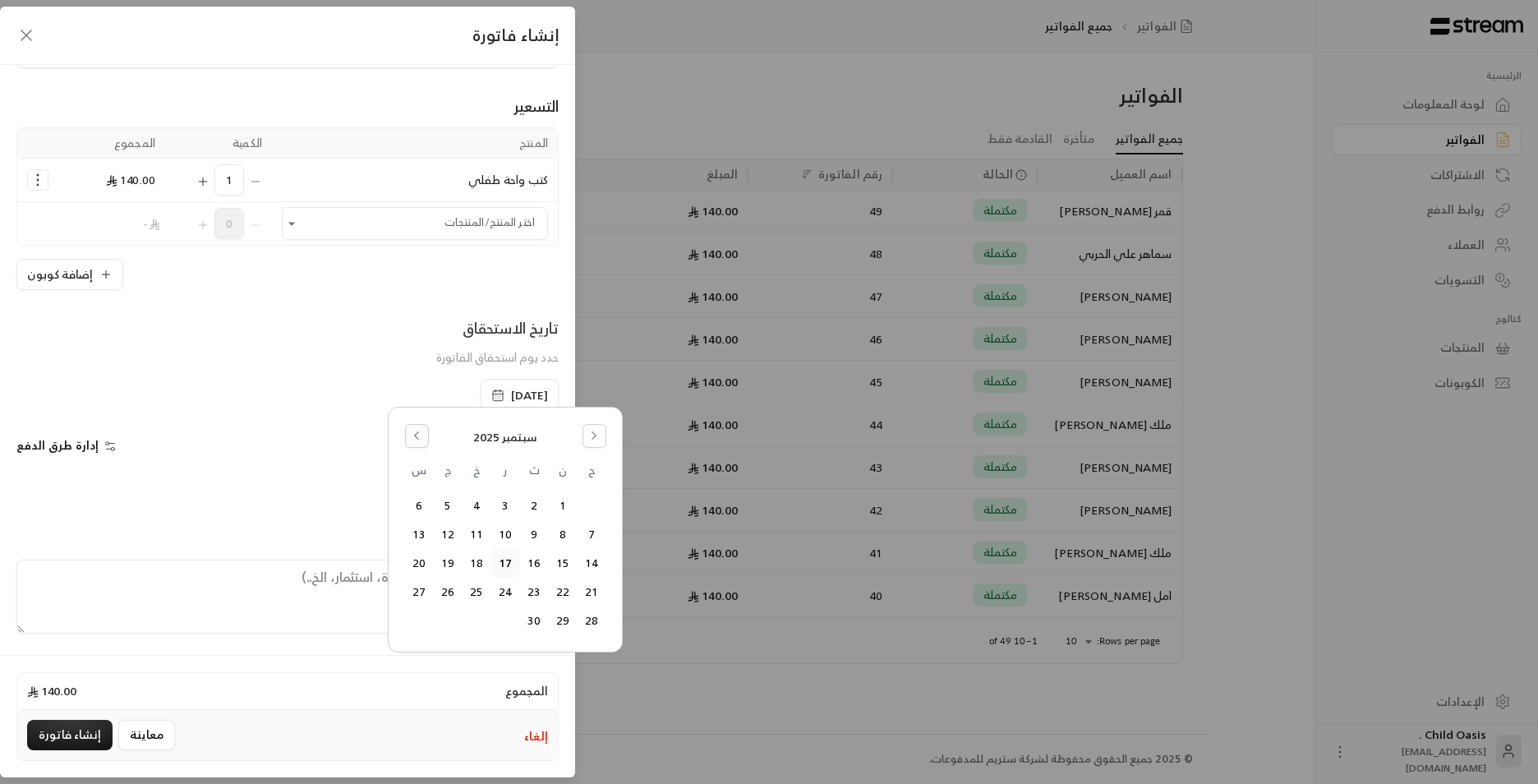
click at [408, 425] on button "Go to the Previous Month" at bounding box center [417, 435] width 24 height 24
click at [557, 591] on button "18" at bounding box center [563, 591] width 27 height 27
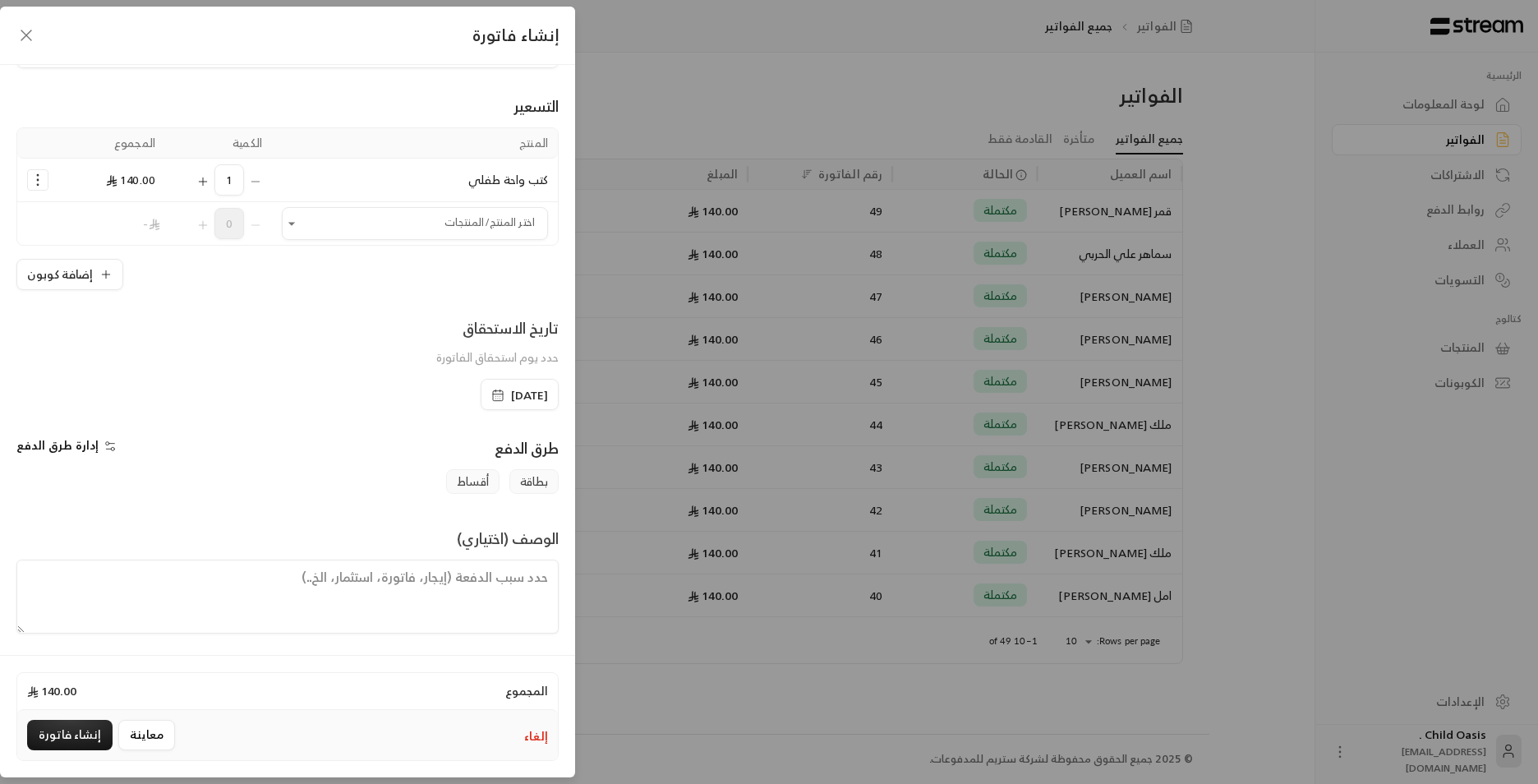
click at [506, 594] on textarea at bounding box center [287, 596] width 542 height 74
paste textarea "تم شراء كتب"
type textarea "تم شراء كتب"
click at [91, 736] on button "إنشاء فاتورة" at bounding box center [70, 735] width 86 height 30
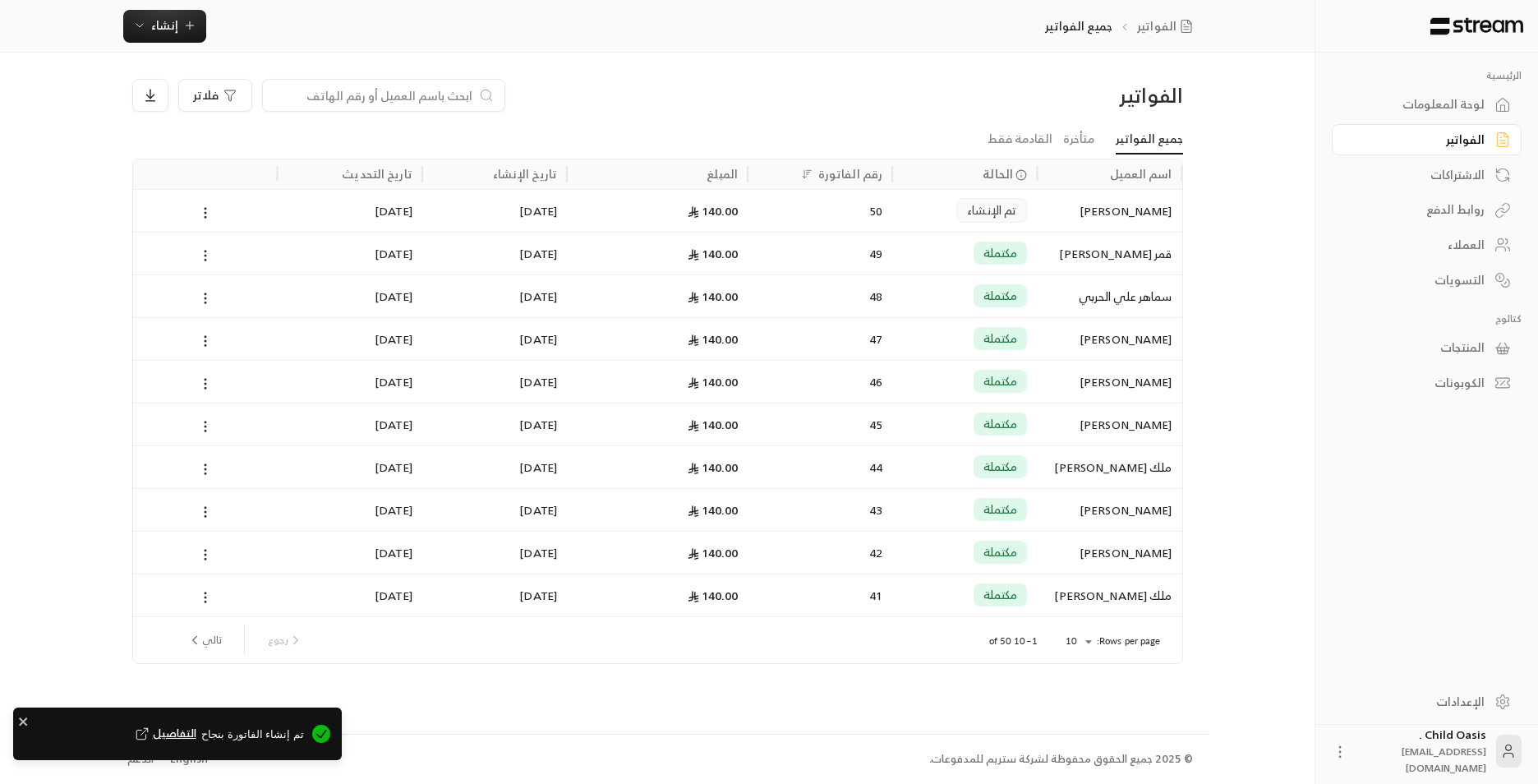
click at [922, 216] on div "تم الإنشاء" at bounding box center [964, 210] width 125 height 42
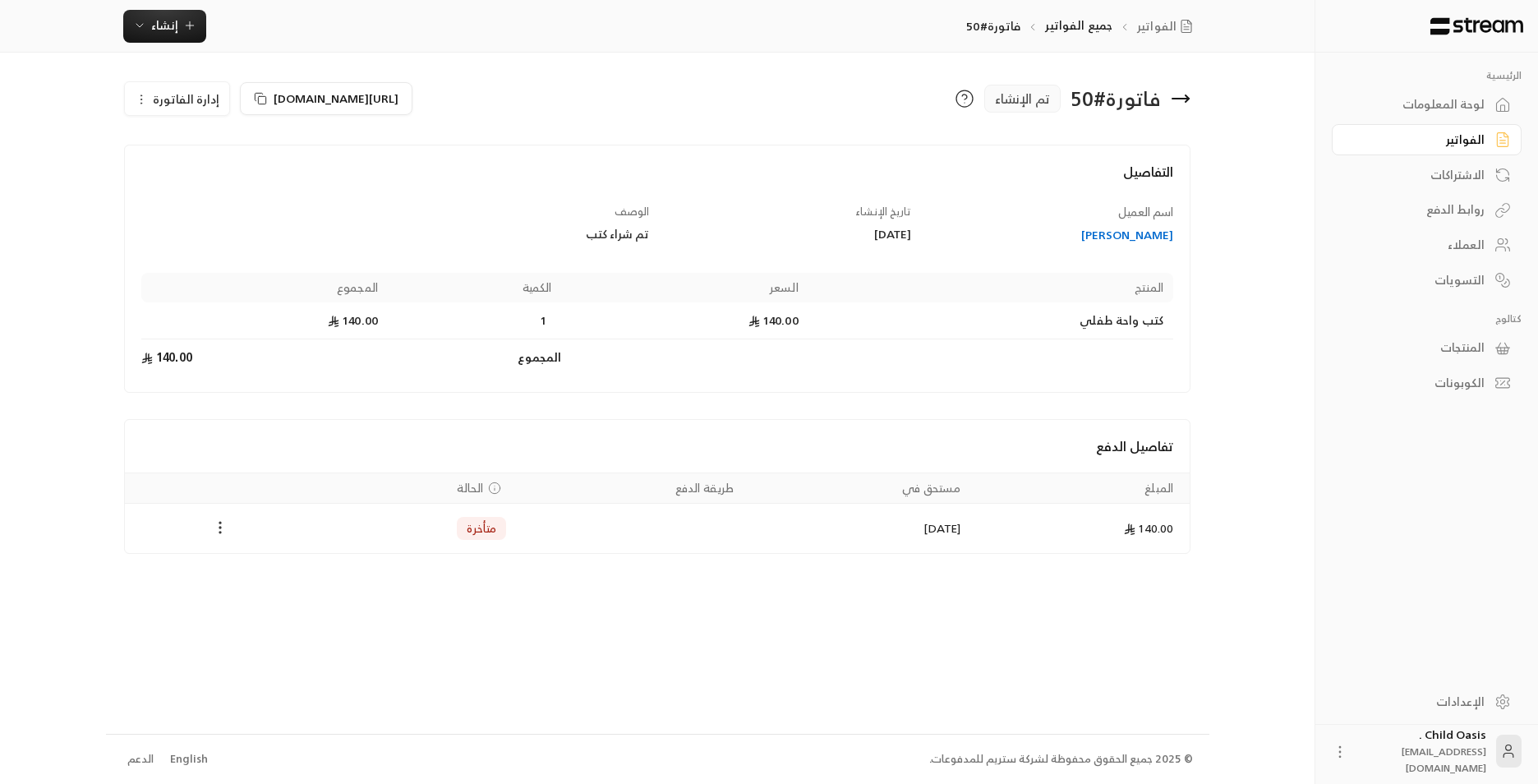
click at [224, 534] on icon "Payments" at bounding box center [220, 527] width 16 height 16
click at [323, 571] on li "تغيير الحالة الى مدفوعة" at bounding box center [282, 570] width 127 height 29
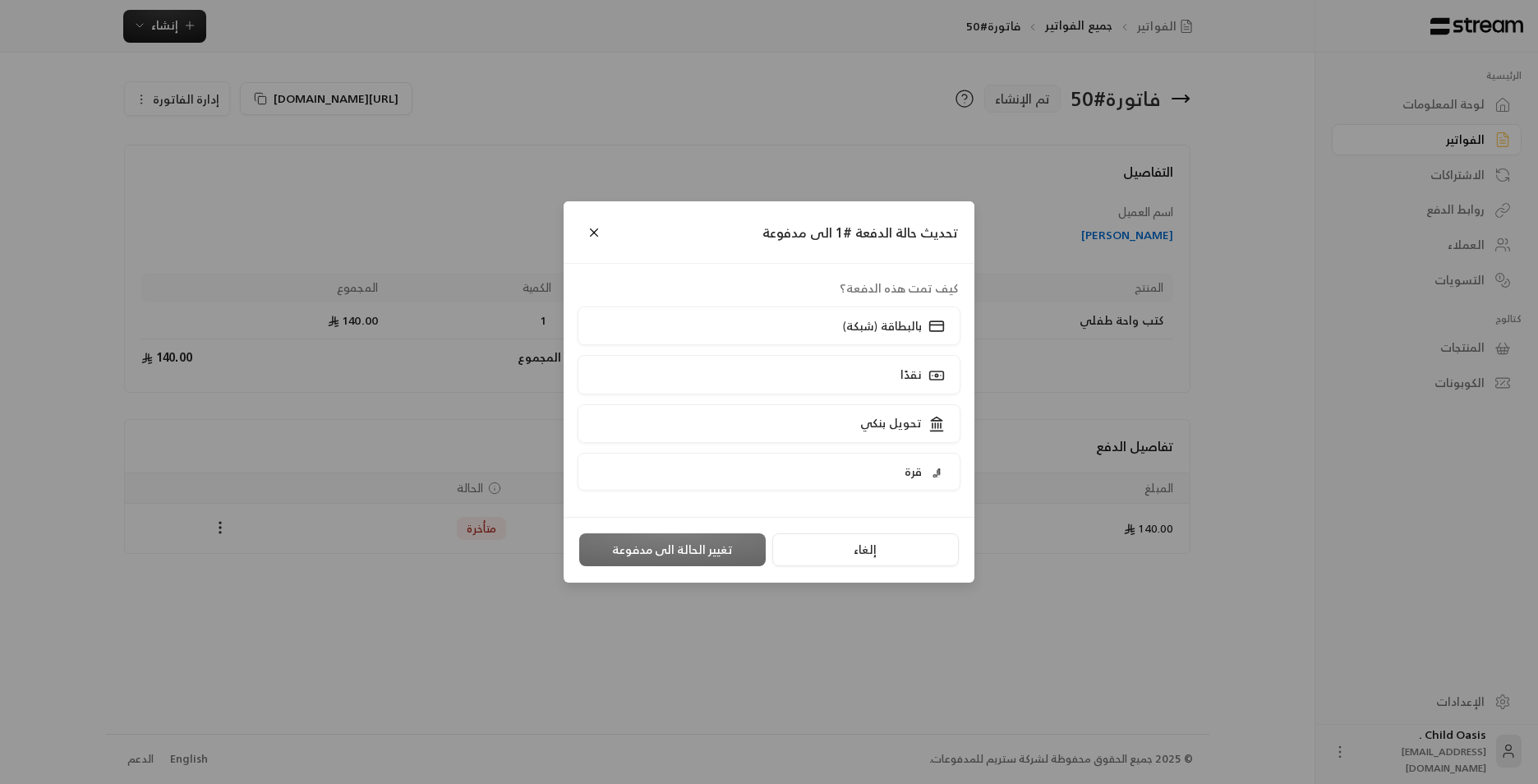
drag, startPoint x: 922, startPoint y: 374, endPoint x: 706, endPoint y: 597, distance: 310.5
click at [922, 375] on div "نقدًا" at bounding box center [921, 374] width 51 height 17
drag, startPoint x: 663, startPoint y: 547, endPoint x: 675, endPoint y: 574, distance: 29.5
click at [666, 549] on button "تغيير الحالة الى مدفوعة" at bounding box center [672, 549] width 186 height 33
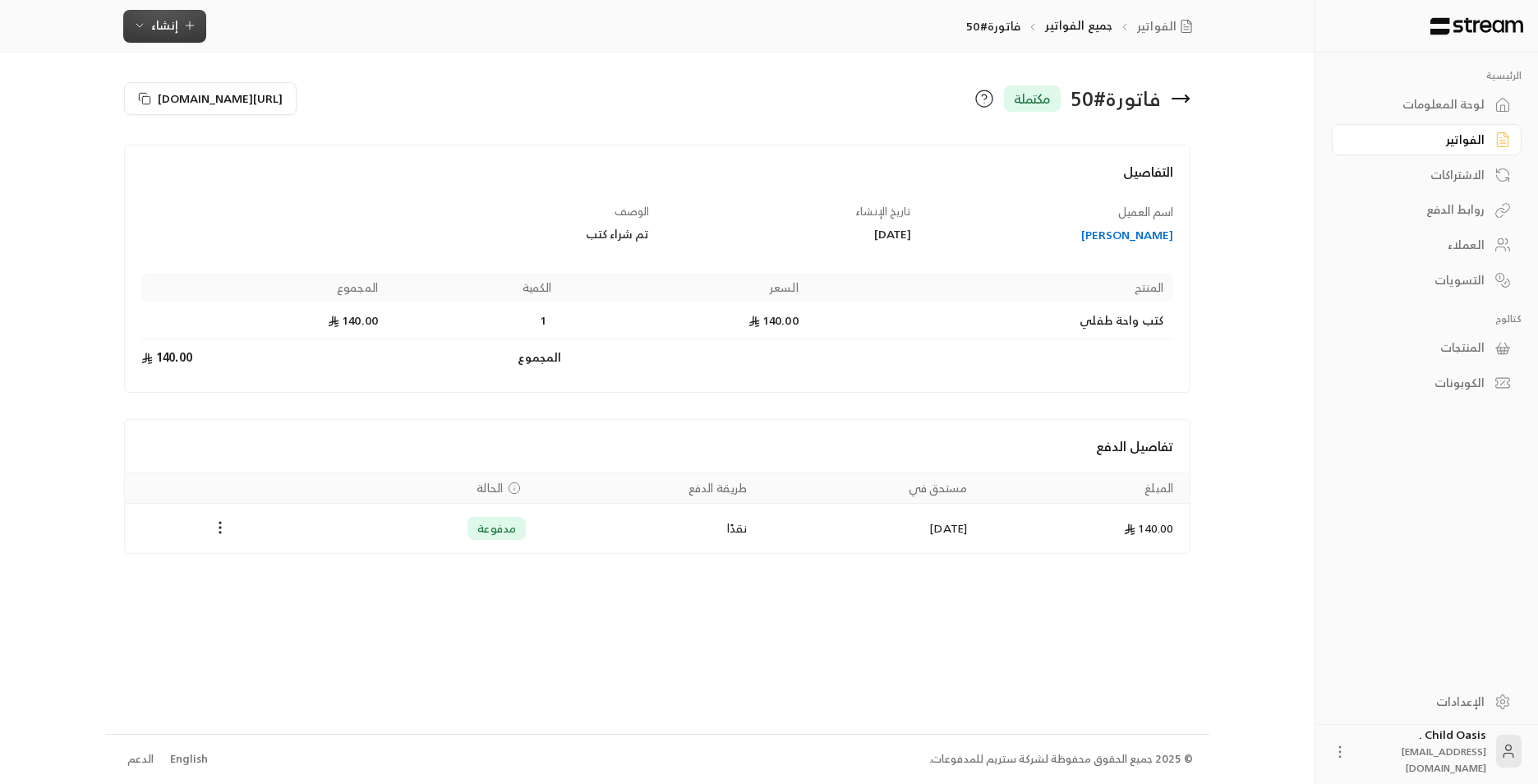
drag, startPoint x: 167, startPoint y: 37, endPoint x: 218, endPoint y: 84, distance: 69.4
click at [168, 37] on button "إنشاء" at bounding box center [164, 26] width 83 height 33
click at [327, 87] on div "إنشاء فاتورة مرة واحدة بسهولة للمعاملات السريعة." at bounding box center [245, 103] width 207 height 33
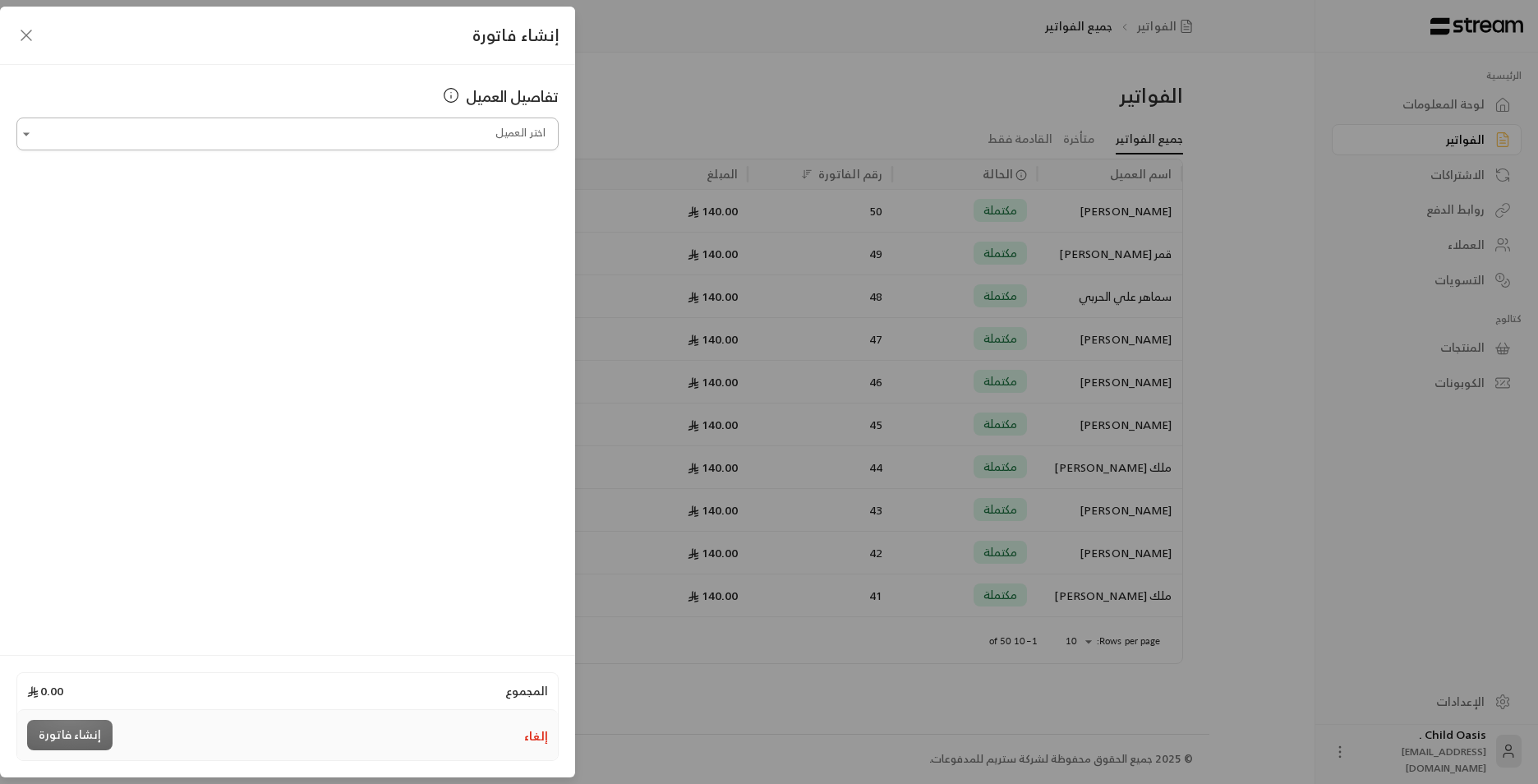
drag, startPoint x: 483, startPoint y: 110, endPoint x: 486, endPoint y: 120, distance: 10.4
click at [486, 120] on div "تفاصيل العميل اختر العميل اختر العميل" at bounding box center [287, 118] width 542 height 66
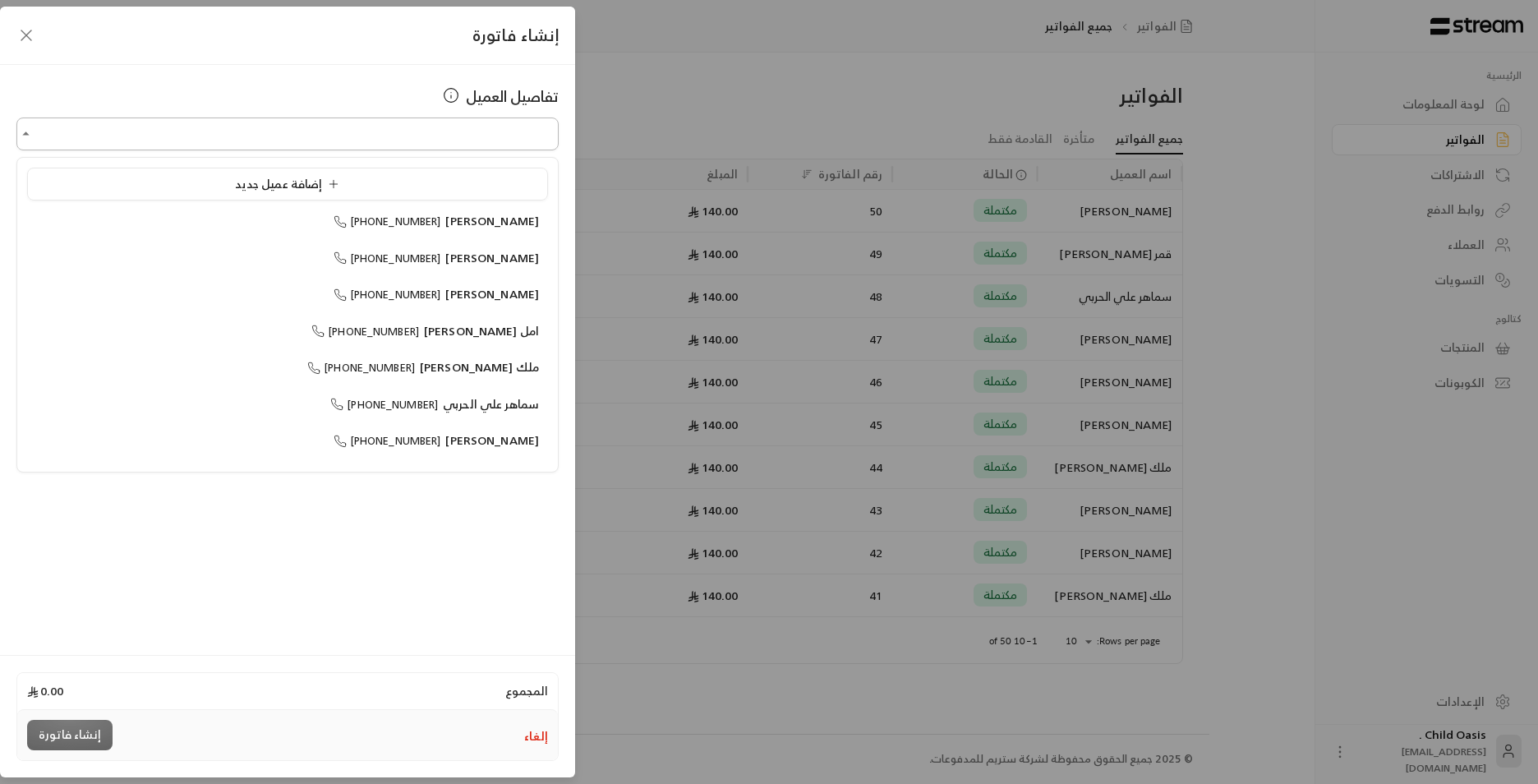
drag, startPoint x: 501, startPoint y: 130, endPoint x: 505, endPoint y: 147, distance: 17.5
click at [504, 140] on input "اختر العميل" at bounding box center [287, 134] width 542 height 29
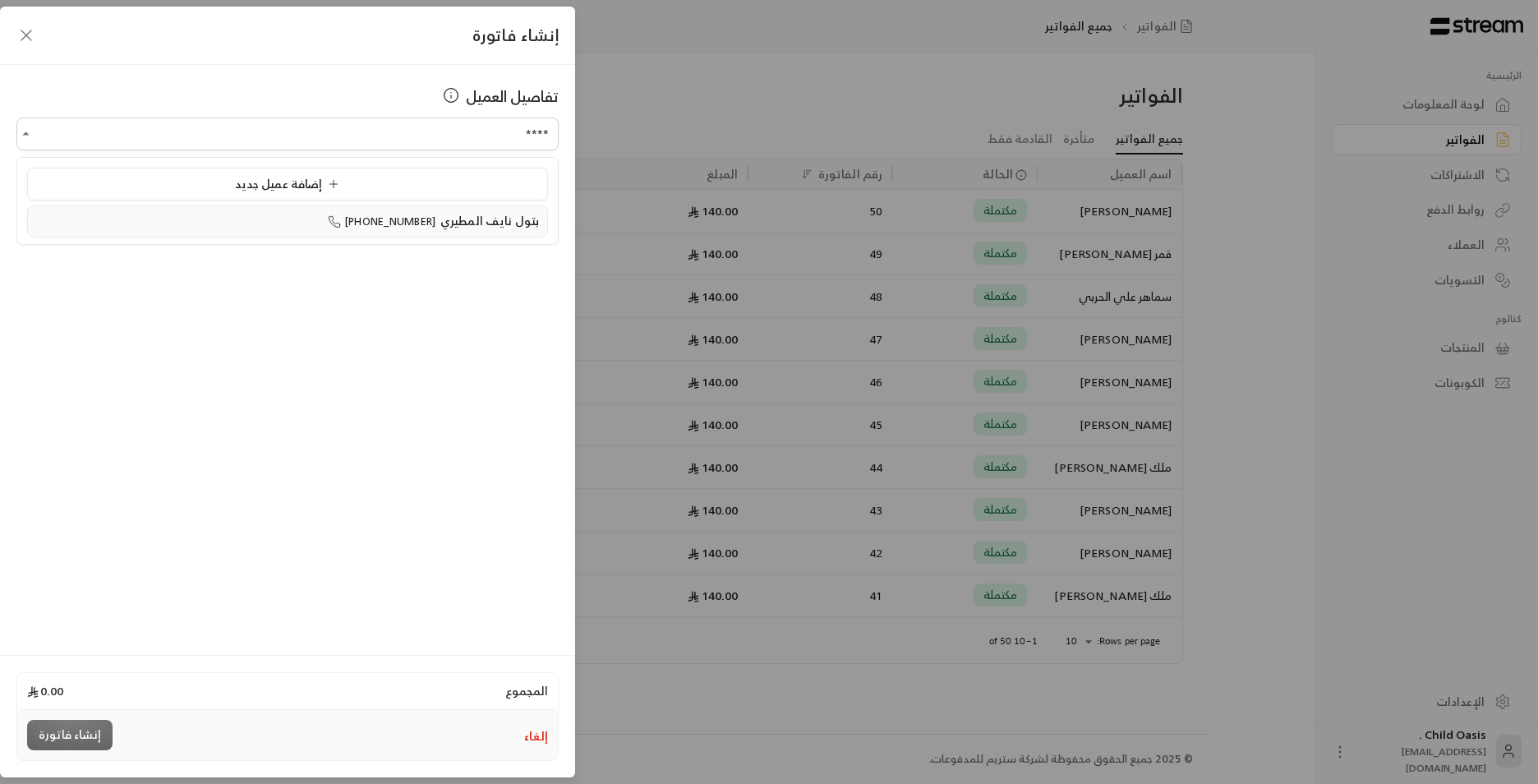
click at [447, 235] on li "بتول نايف المطيري +966556449461" at bounding box center [287, 221] width 521 height 32
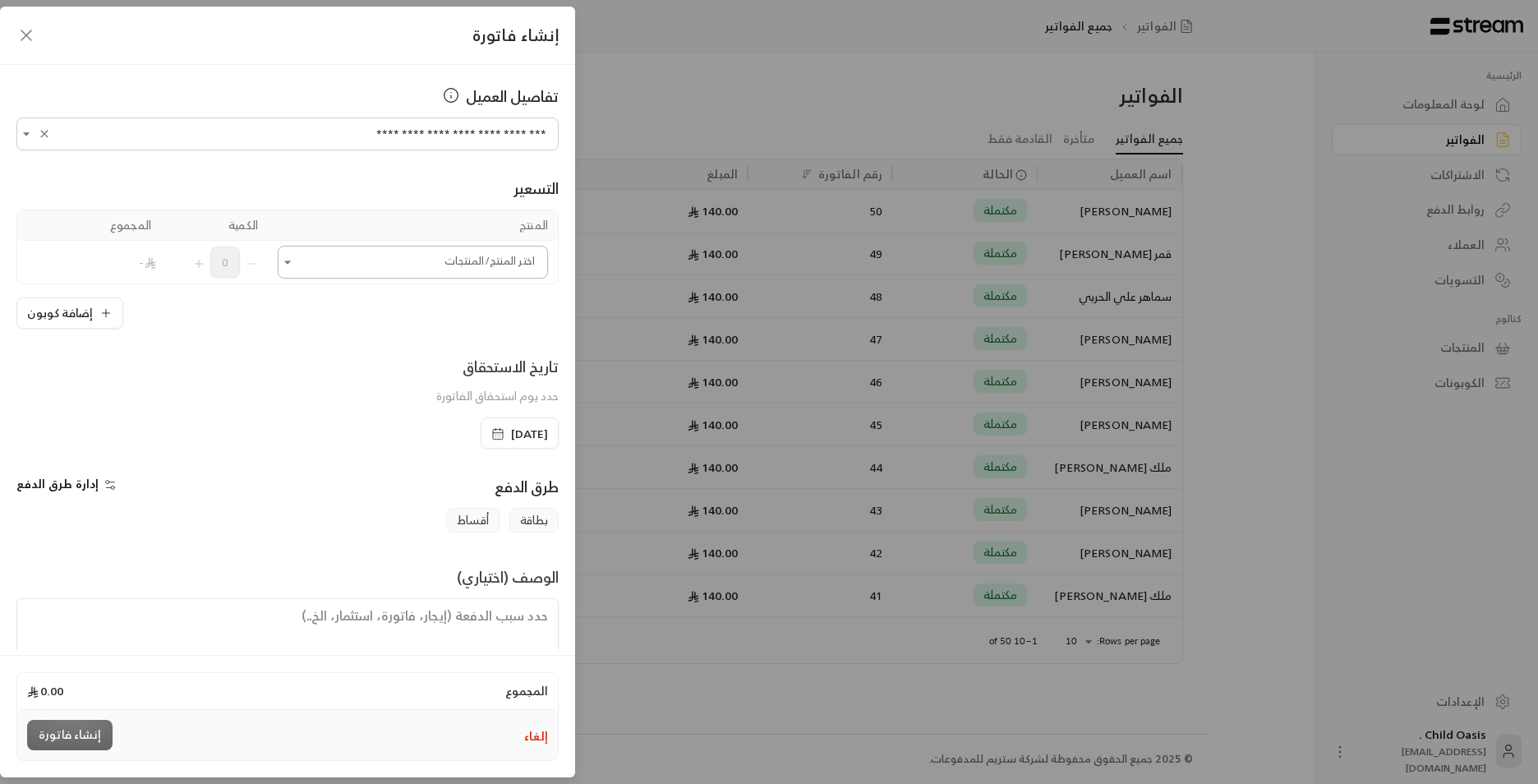
type input "**********"
click at [437, 274] on input "اختر العميل" at bounding box center [412, 262] width 270 height 29
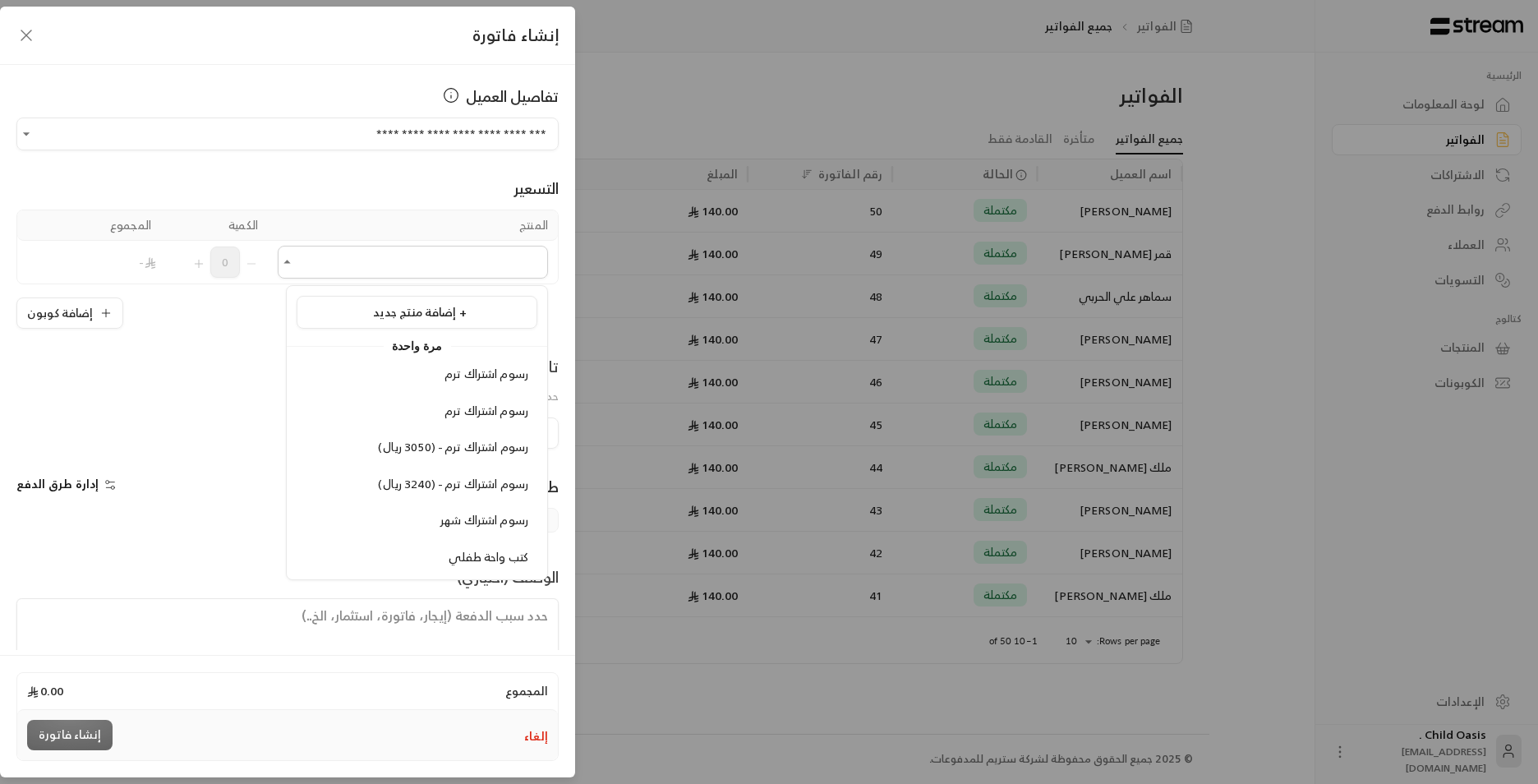
drag, startPoint x: 509, startPoint y: 557, endPoint x: 494, endPoint y: 548, distance: 17.5
click at [503, 558] on span "كتب واحة طفلي" at bounding box center [488, 557] width 79 height 21
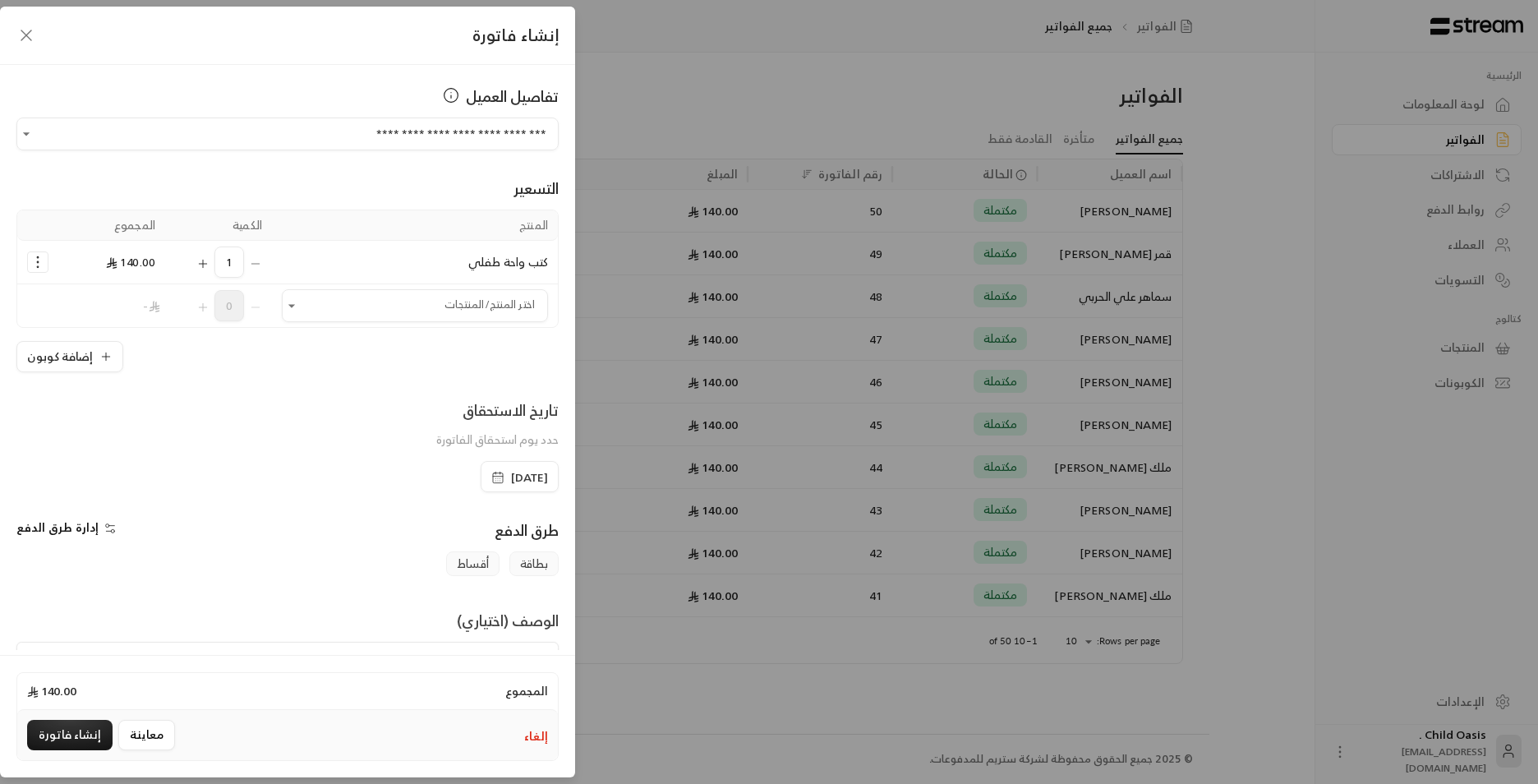
click at [493, 483] on rect "button" at bounding box center [498, 477] width 10 height 10
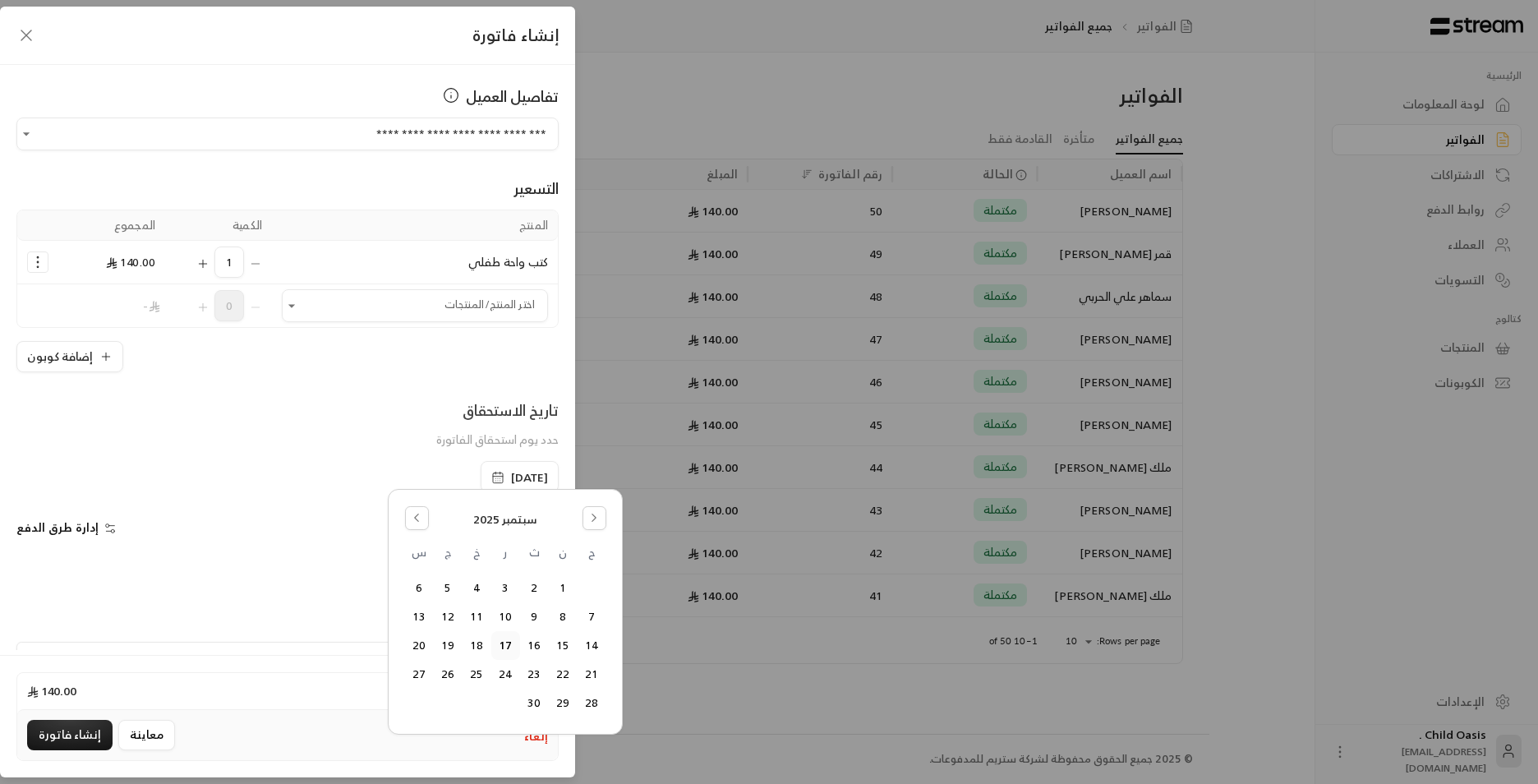
drag, startPoint x: 418, startPoint y: 505, endPoint x: 457, endPoint y: 551, distance: 60.3
click at [419, 512] on button "Go to the Previous Month" at bounding box center [417, 517] width 24 height 24
click at [563, 666] on button "18" at bounding box center [563, 674] width 27 height 27
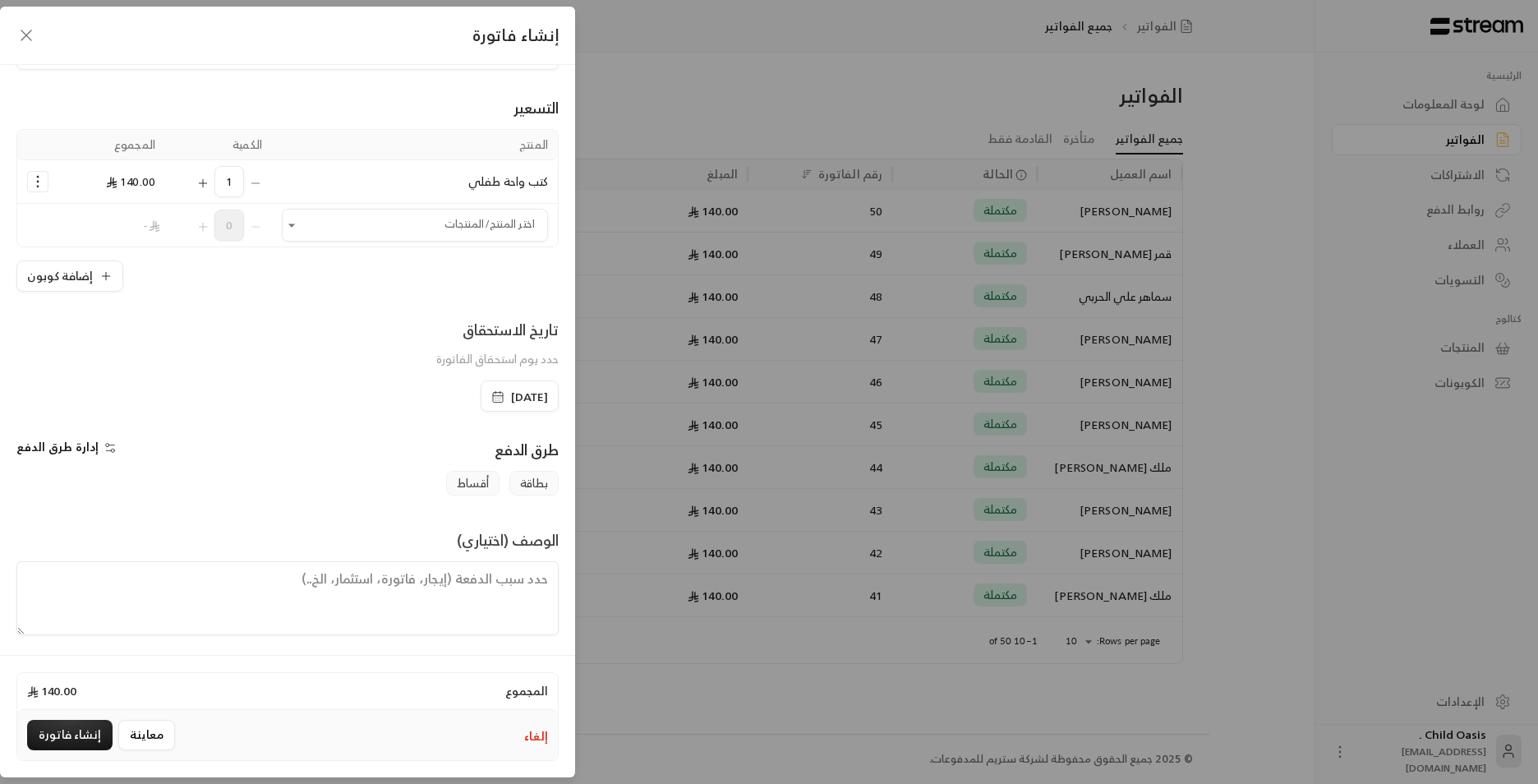
scroll to position [86, 0]
drag, startPoint x: 457, startPoint y: 596, endPoint x: 469, endPoint y: 586, distance: 15.6
click at [459, 594] on textarea at bounding box center [287, 593] width 542 height 74
paste textarea "تم شراء كتب"
type textarea "تم شراء كتب"
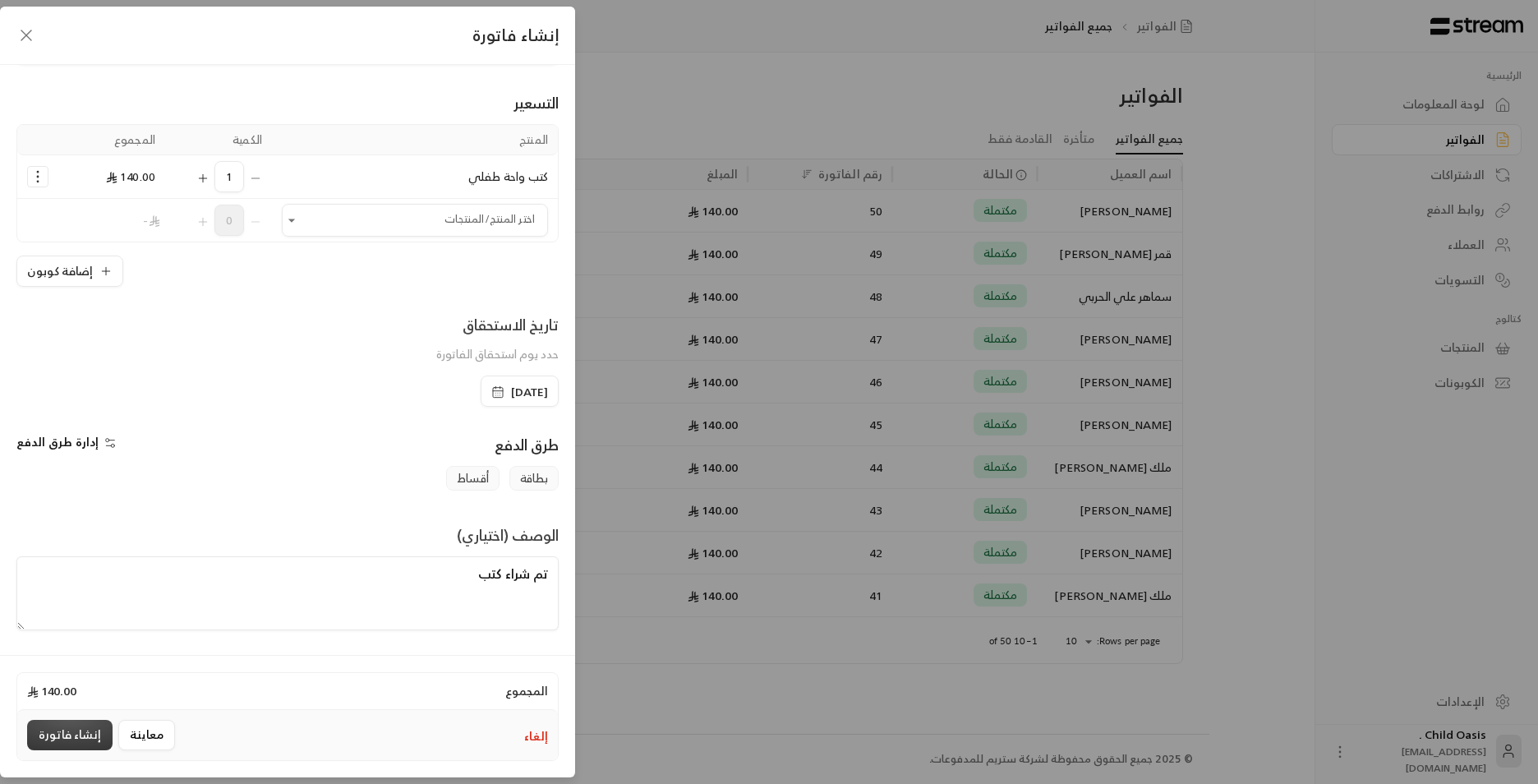
click at [65, 736] on button "إنشاء فاتورة" at bounding box center [70, 735] width 86 height 30
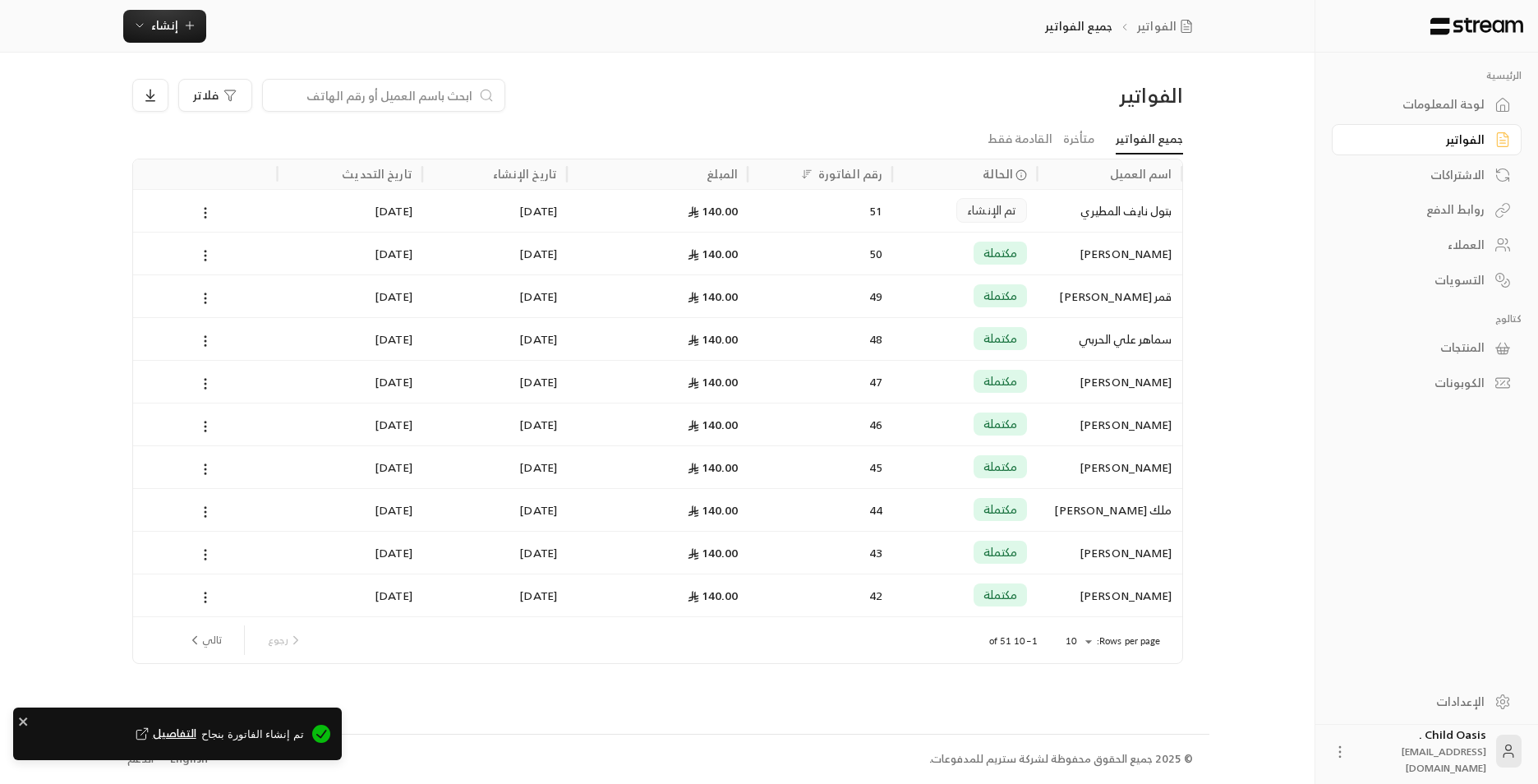
click at [863, 213] on div "51" at bounding box center [820, 210] width 125 height 42
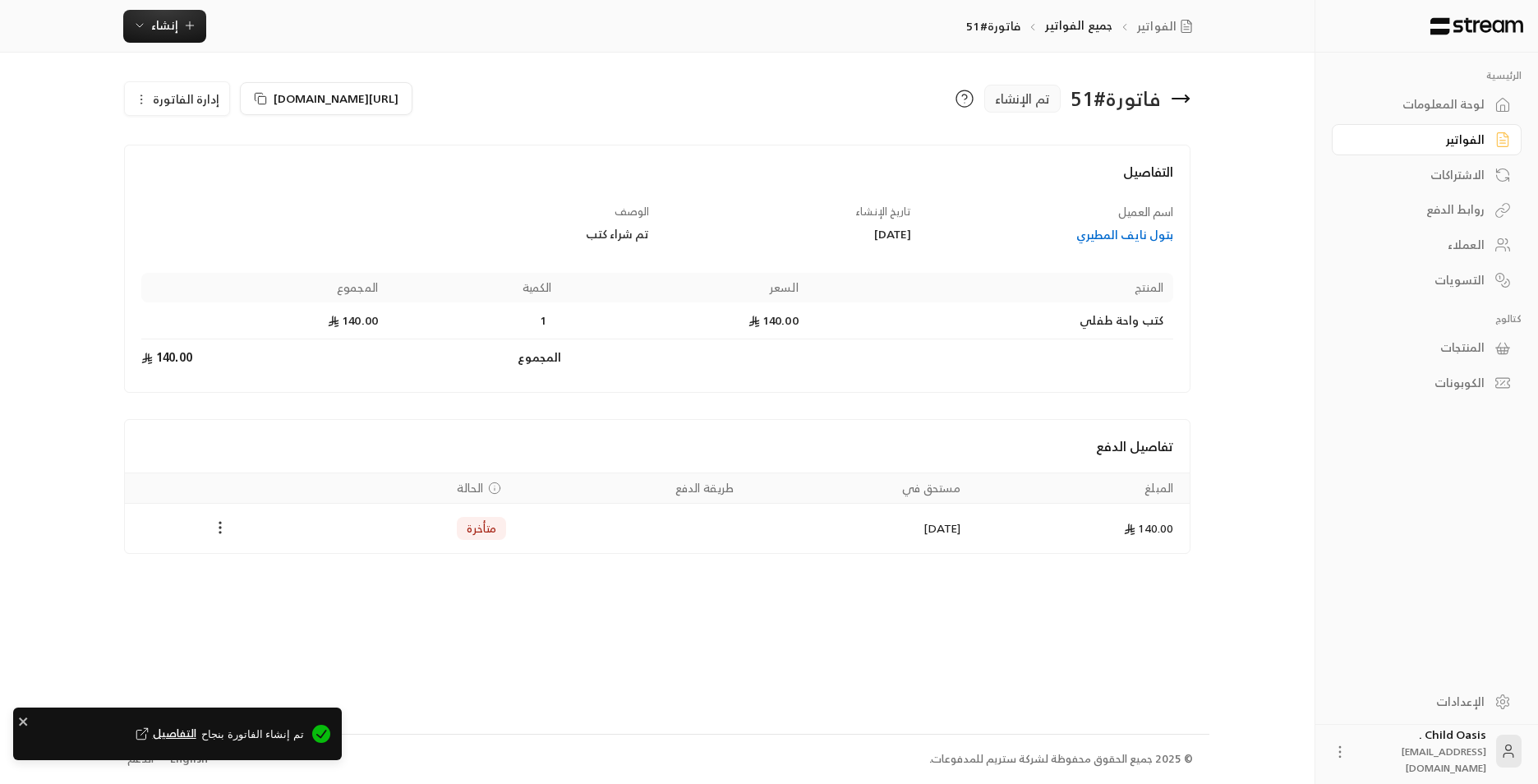
click at [227, 527] on icon "Payments" at bounding box center [220, 527] width 16 height 16
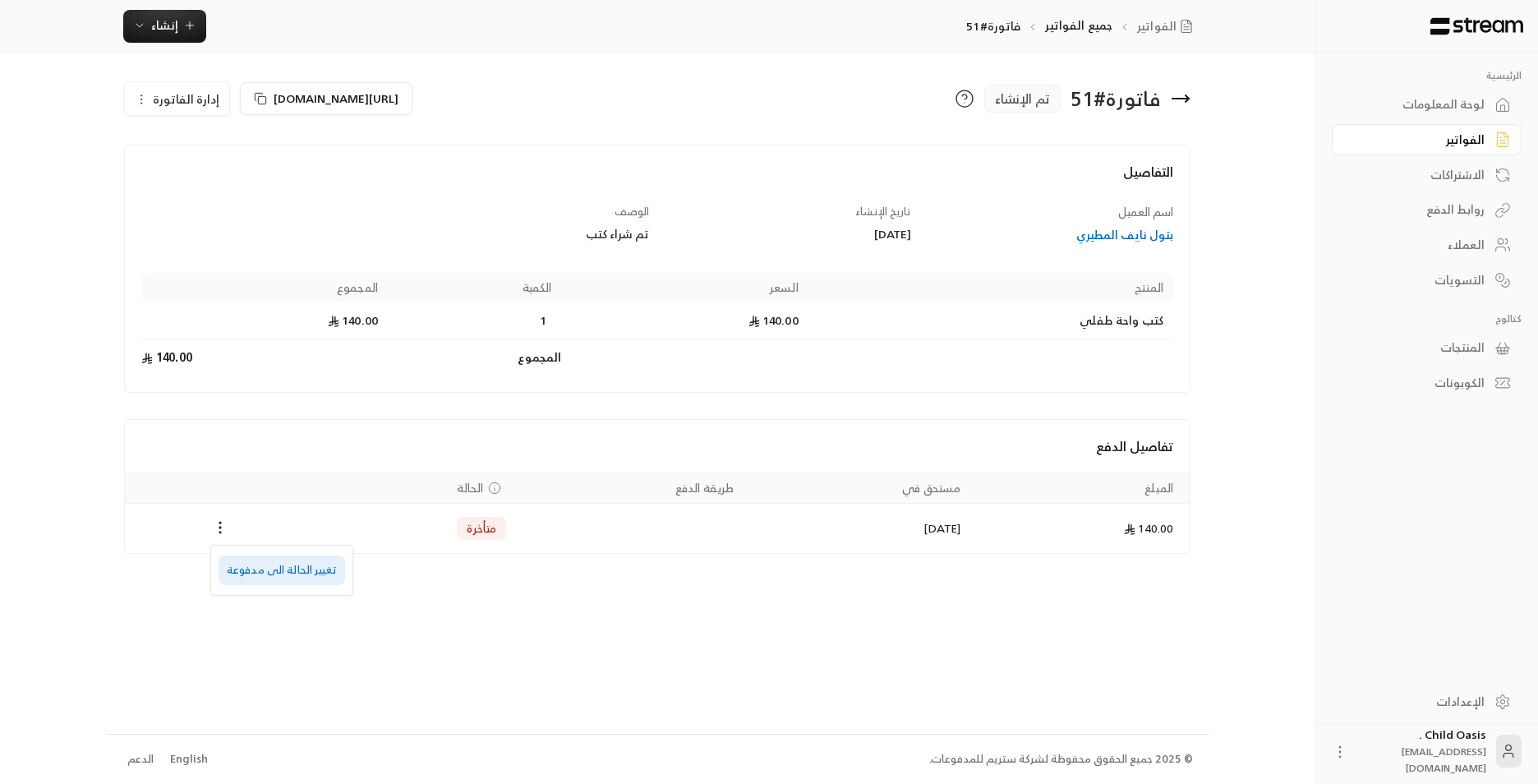
drag, startPoint x: 262, startPoint y: 576, endPoint x: 305, endPoint y: 595, distance: 47.0
click at [263, 576] on li "تغيير الحالة الى مدفوعة" at bounding box center [282, 570] width 127 height 29
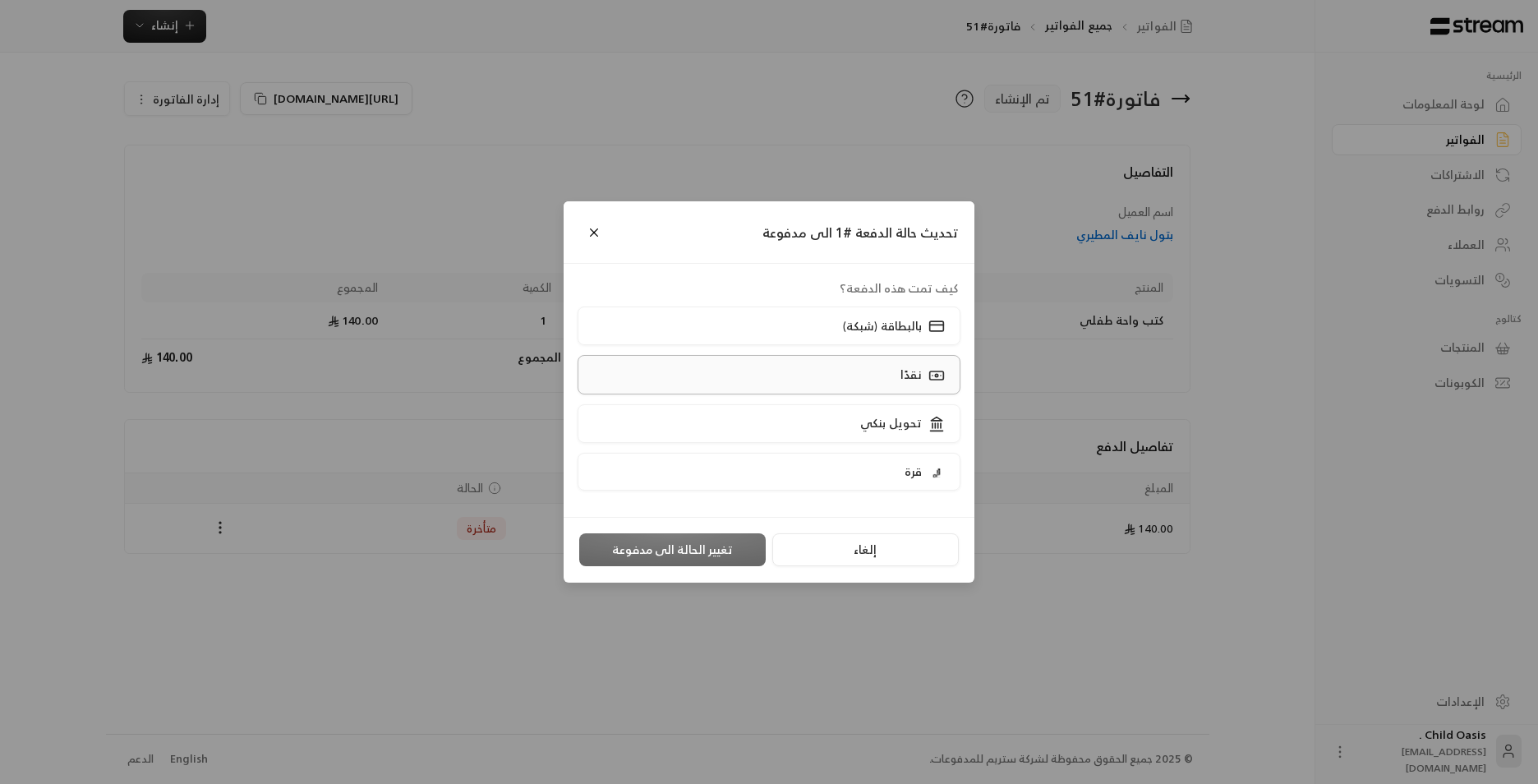
click at [882, 382] on label "نقدًا" at bounding box center [770, 374] width 384 height 38
click at [740, 534] on button "تغيير الحالة الى مدفوعة" at bounding box center [672, 549] width 186 height 33
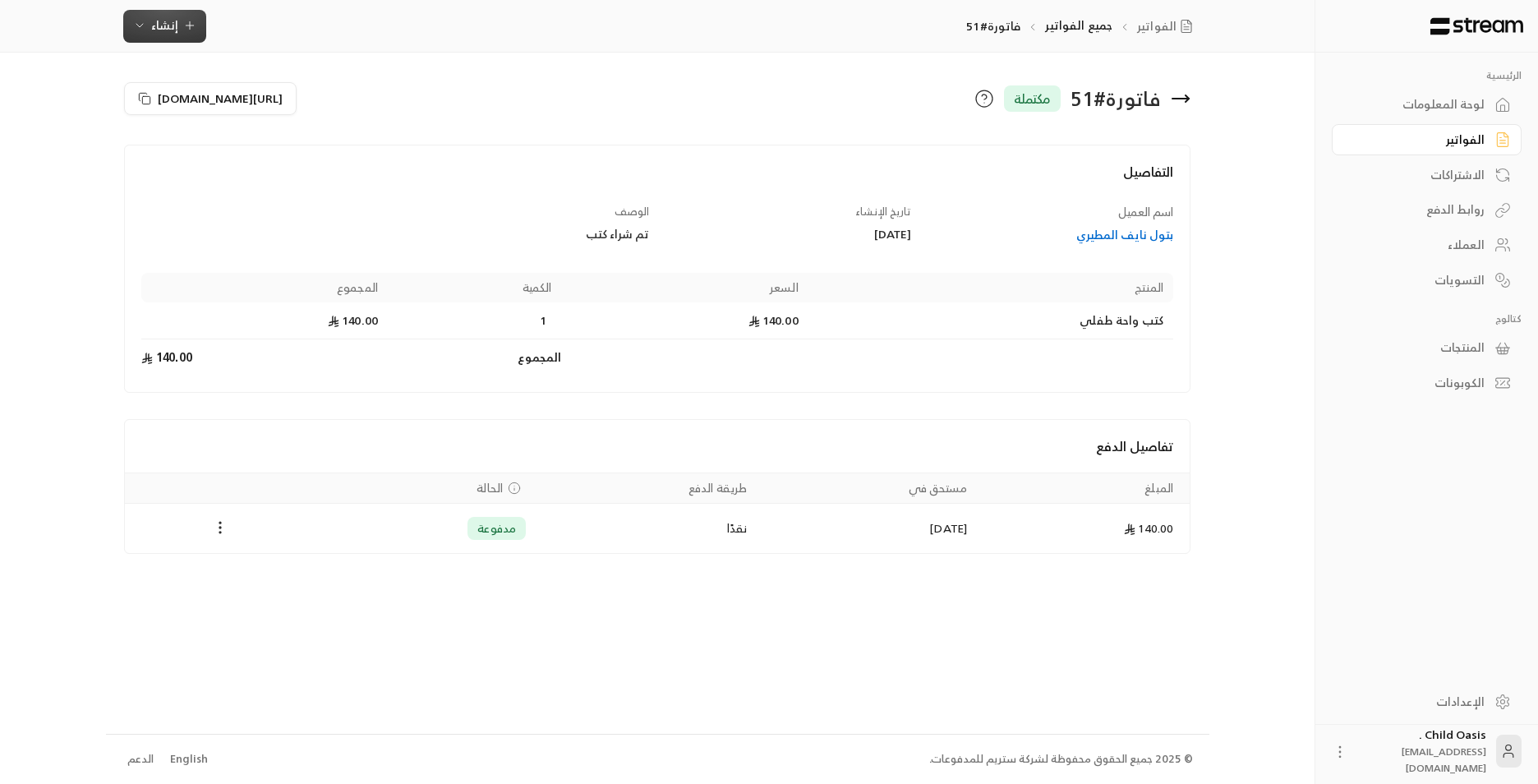
click at [183, 21] on icon "button" at bounding box center [189, 25] width 13 height 13
click at [274, 104] on div "إنشاء فاتورة مرة واحدة بسهولة للمعاملات السريعة." at bounding box center [245, 103] width 207 height 33
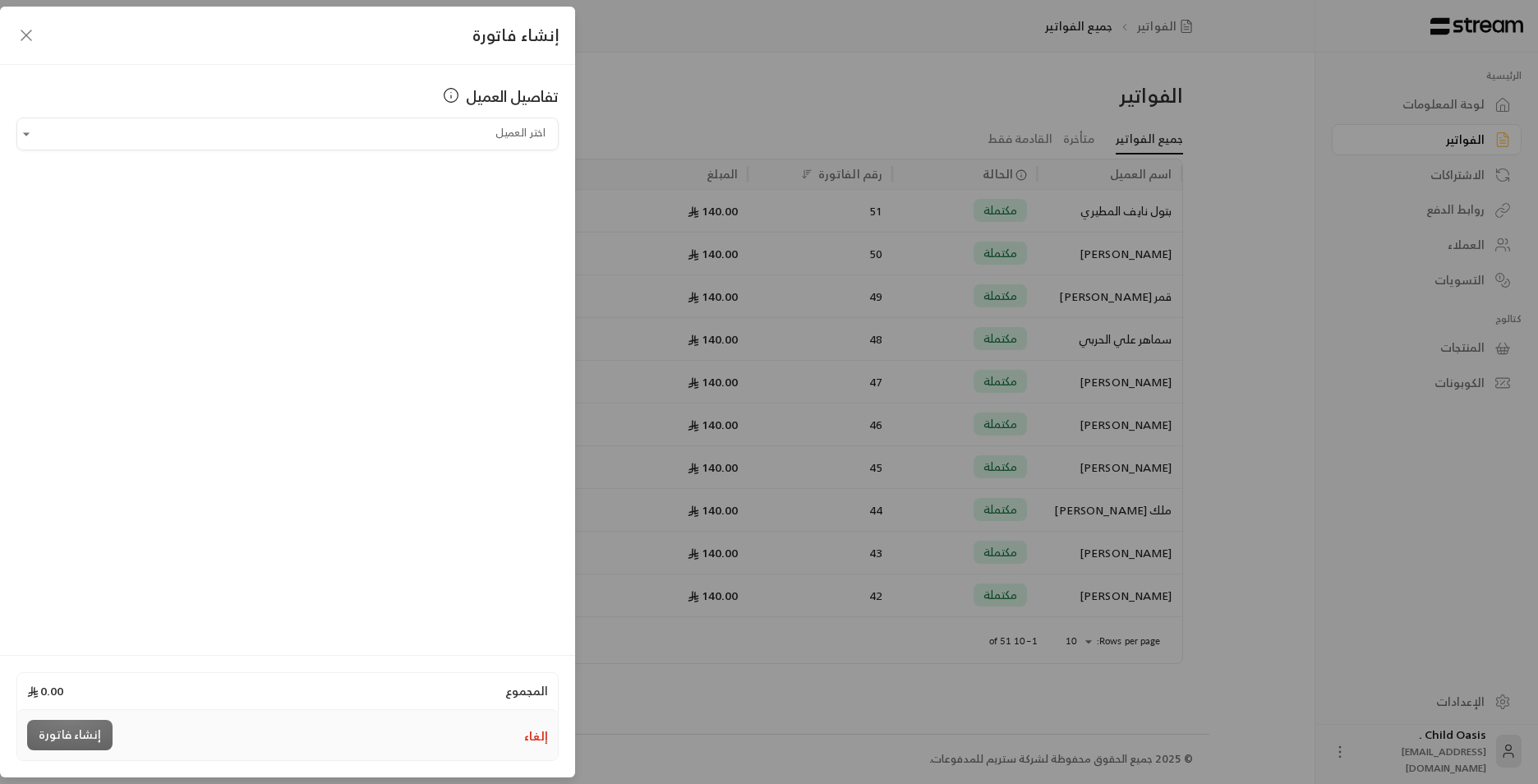
click at [405, 114] on div "تفاصيل العميل" at bounding box center [287, 101] width 542 height 33
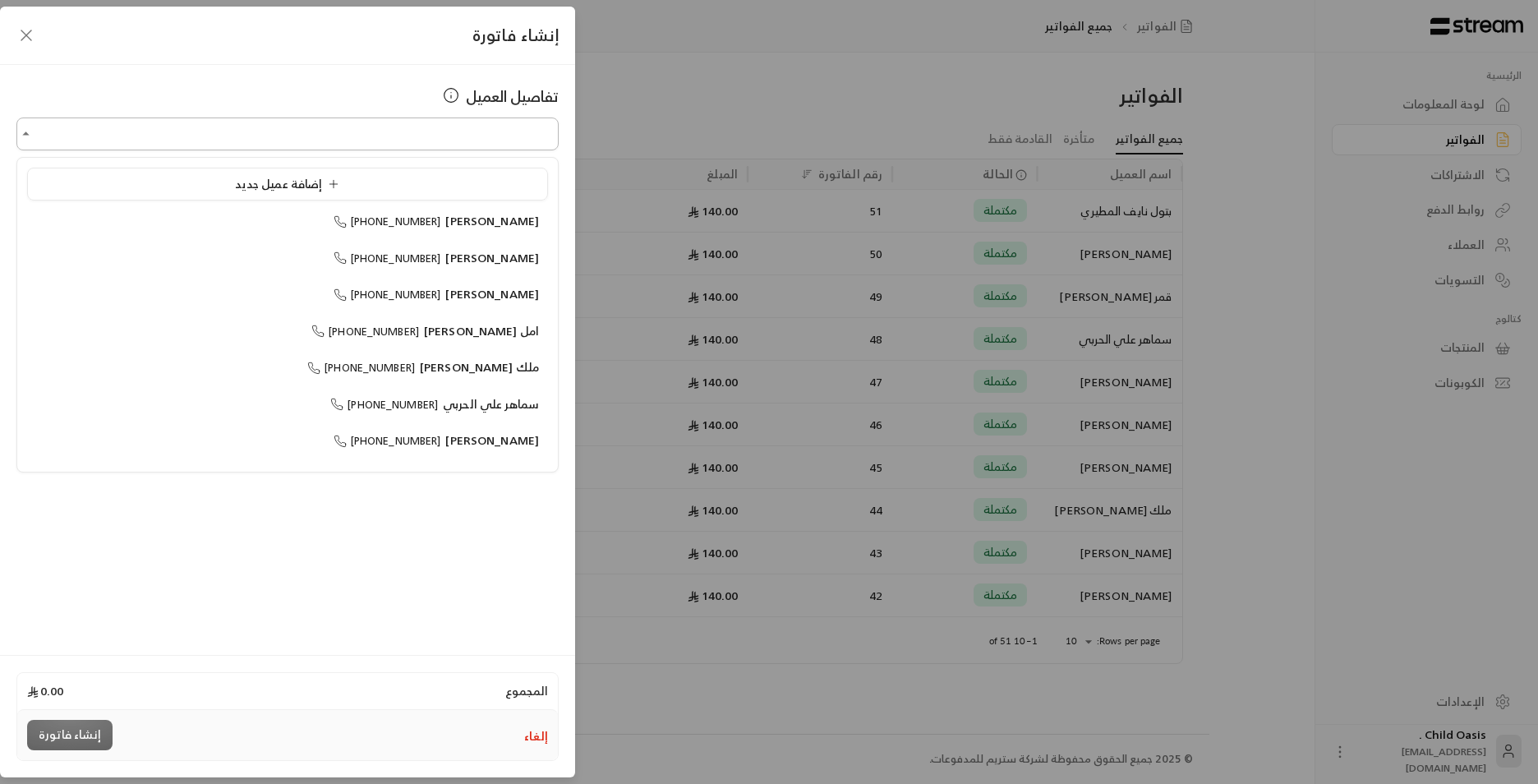
click at [404, 128] on input "اختر العميل" at bounding box center [287, 134] width 542 height 29
click at [440, 260] on span "سلطان خليفه العنزي" at bounding box center [486, 257] width 104 height 21
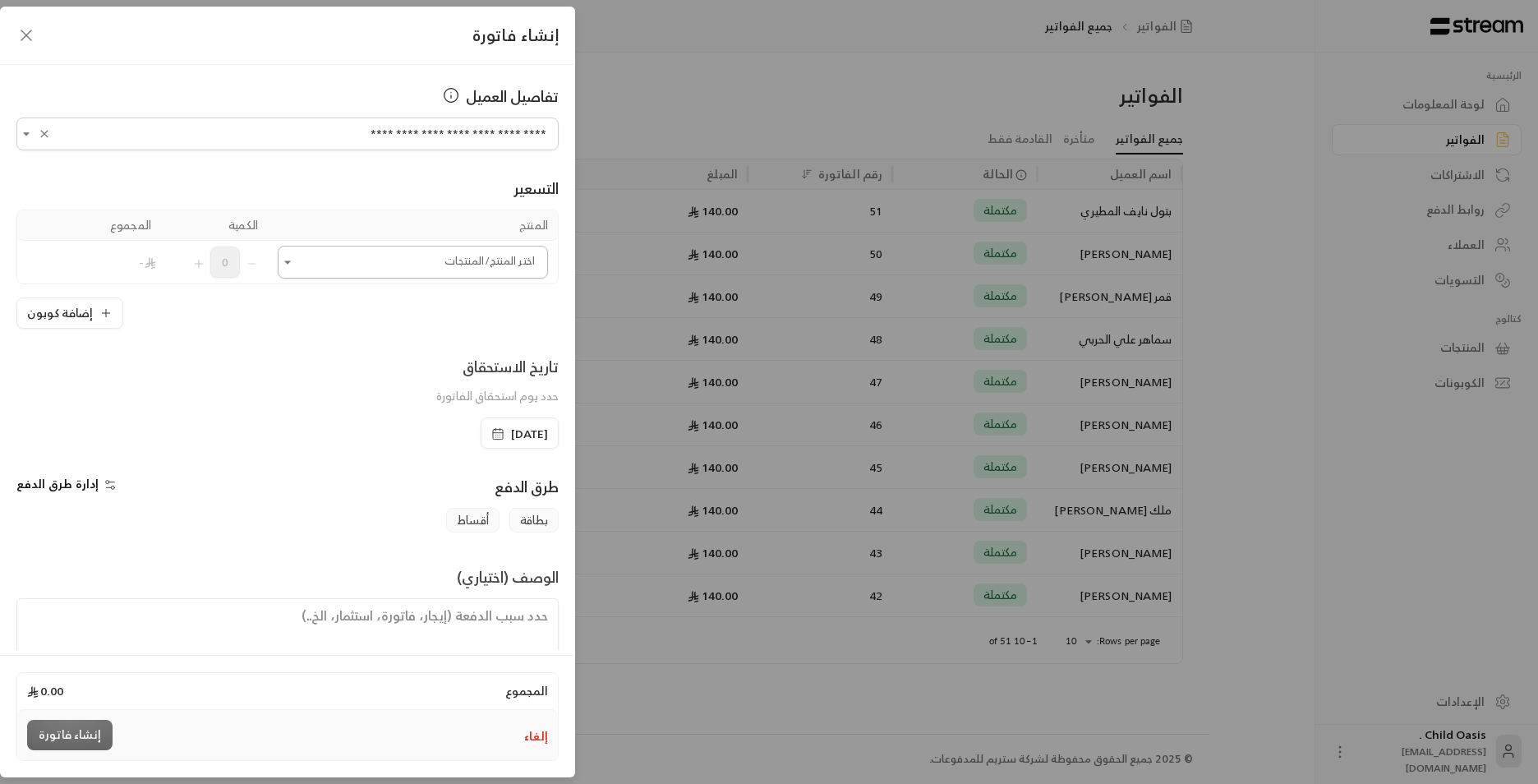
type input "**********"
drag, startPoint x: 364, startPoint y: 272, endPoint x: 378, endPoint y: 279, distance: 15.7
click at [365, 272] on input "اختر العميل" at bounding box center [412, 262] width 270 height 29
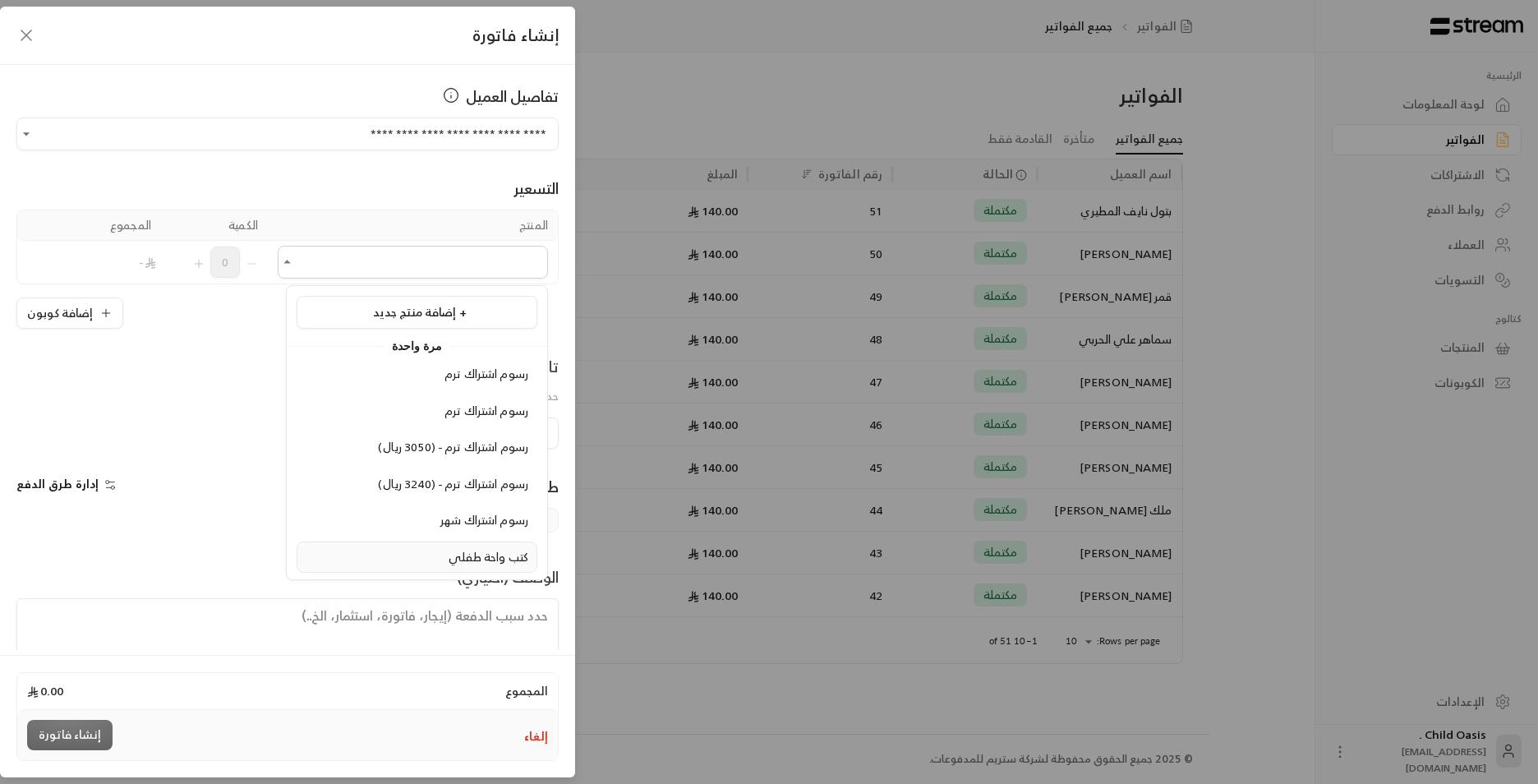
click at [498, 567] on li "كتب واحة طفلي" at bounding box center [418, 557] width 241 height 32
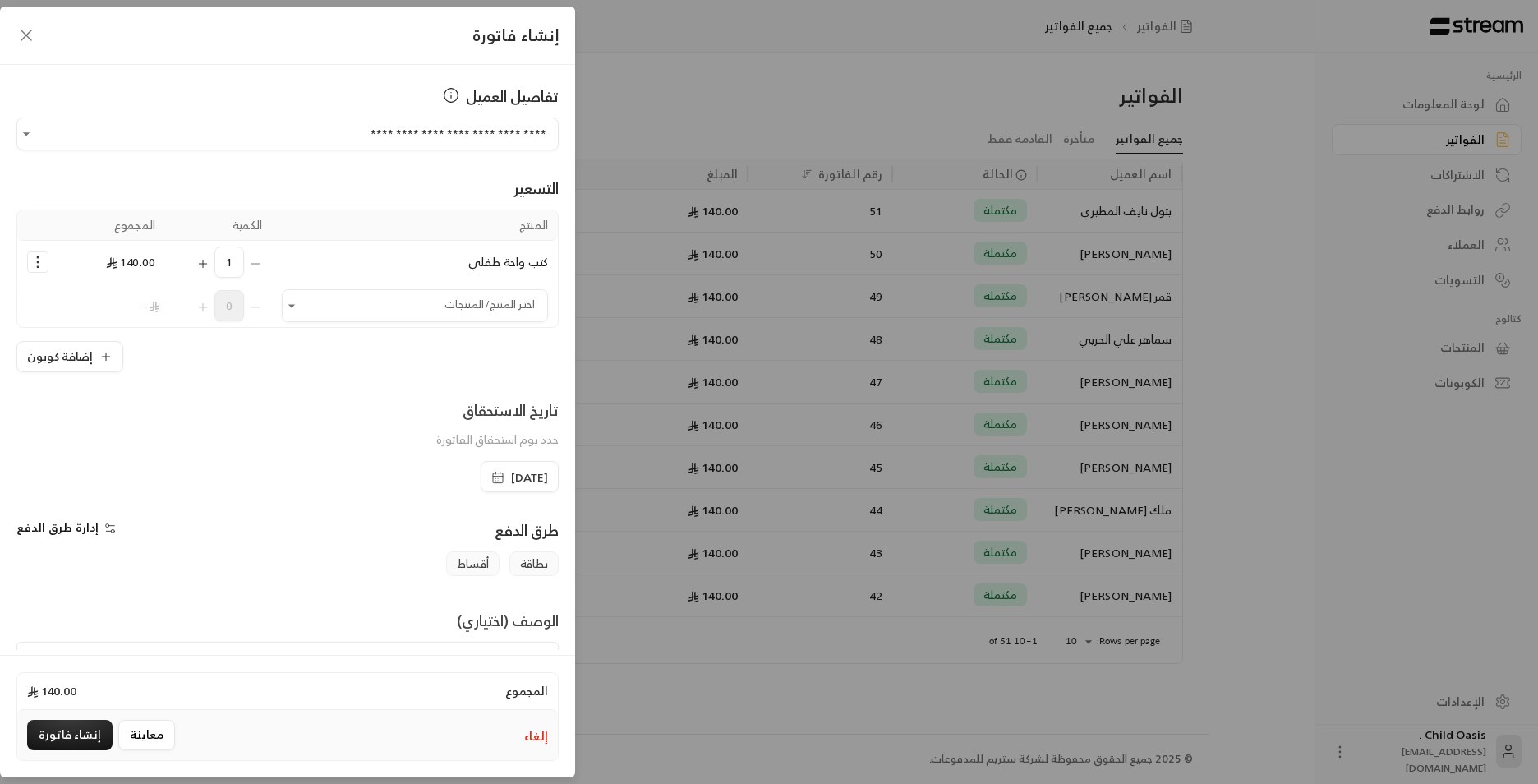
click at [492, 479] on icon "button" at bounding box center [498, 477] width 13 height 13
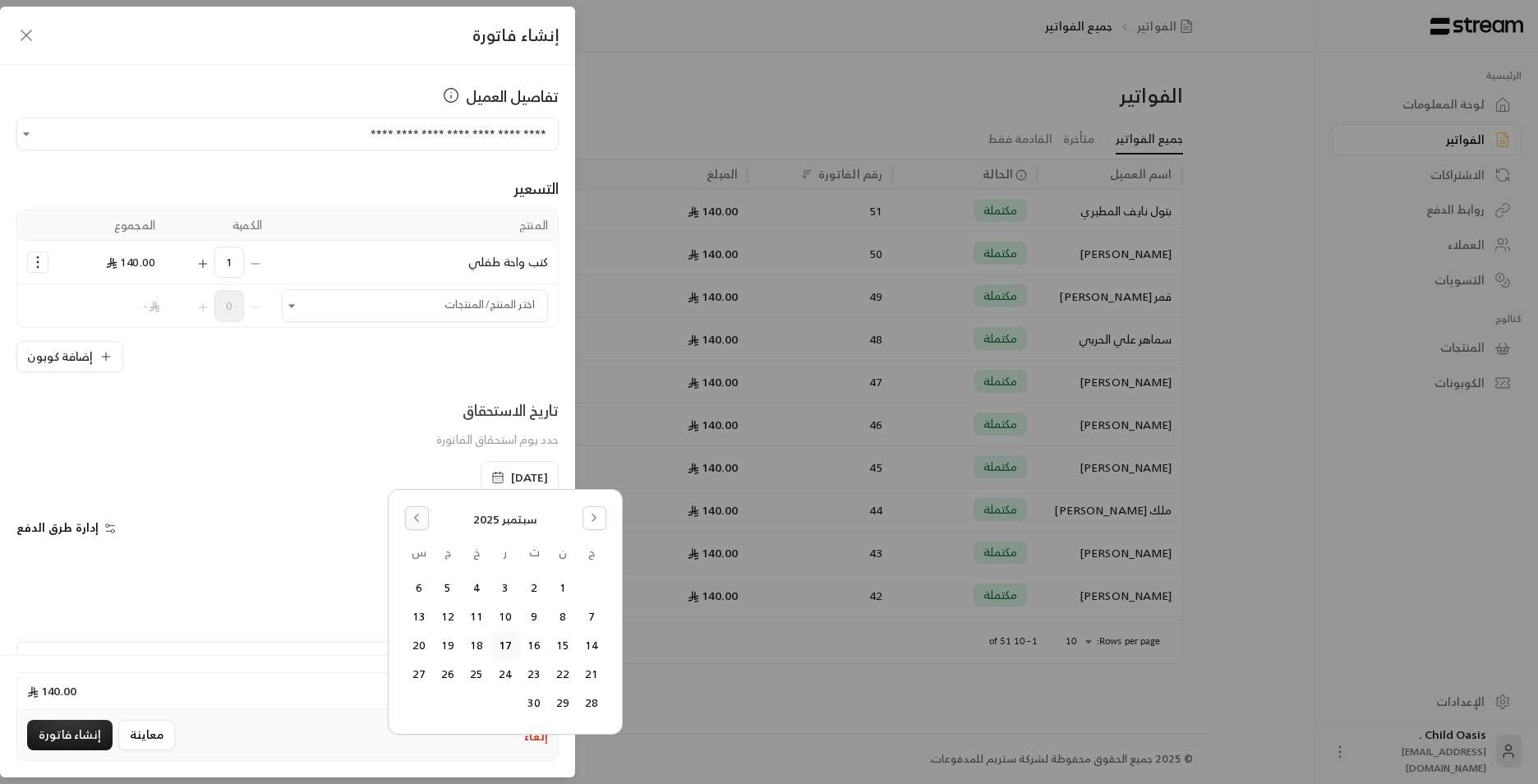
drag, startPoint x: 423, startPoint y: 508, endPoint x: 442, endPoint y: 524, distance: 24.8
click at [424, 508] on button "Go to the Previous Month" at bounding box center [417, 517] width 24 height 24
click at [559, 671] on button "18" at bounding box center [563, 674] width 27 height 27
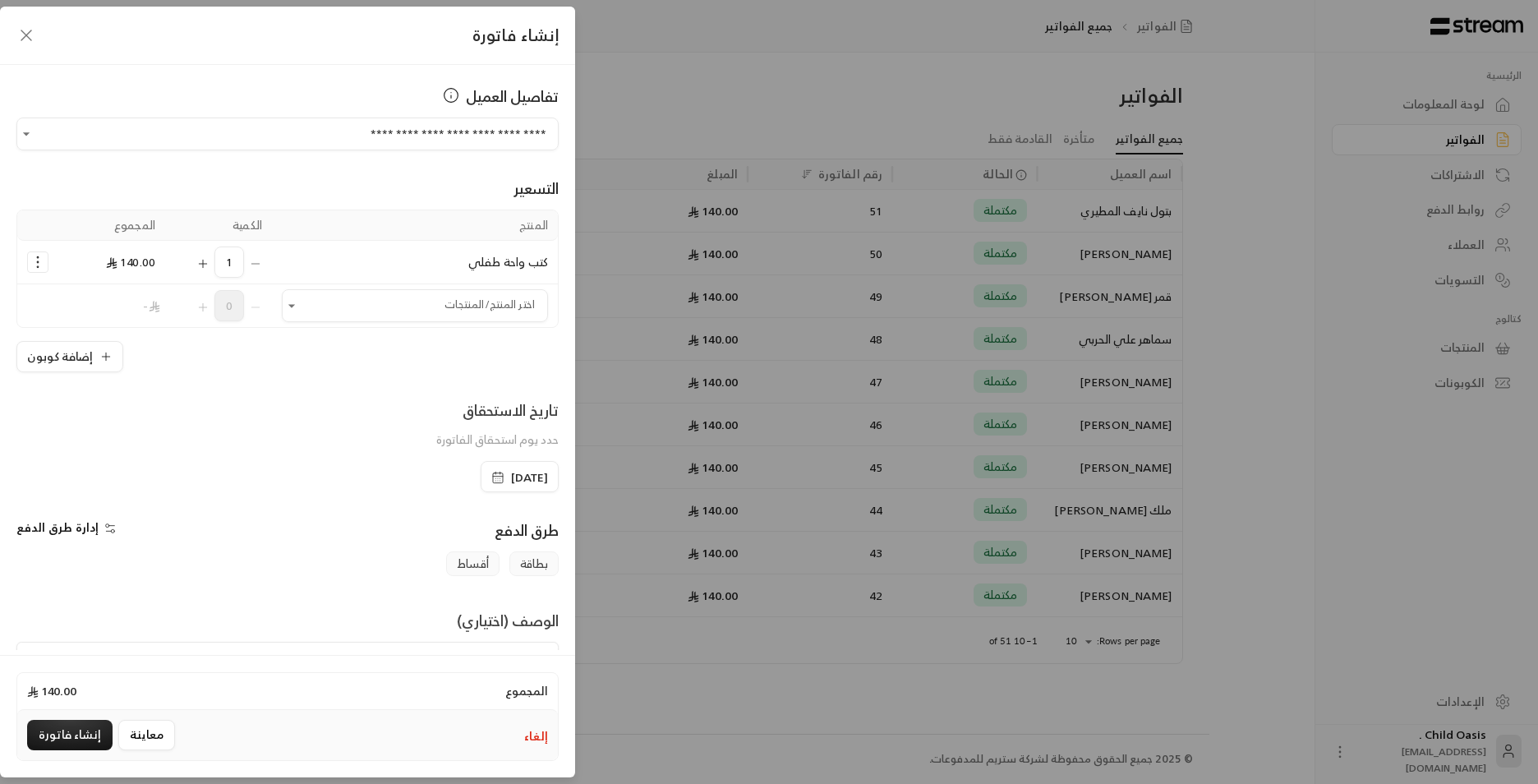
click at [488, 647] on textarea at bounding box center [287, 678] width 542 height 74
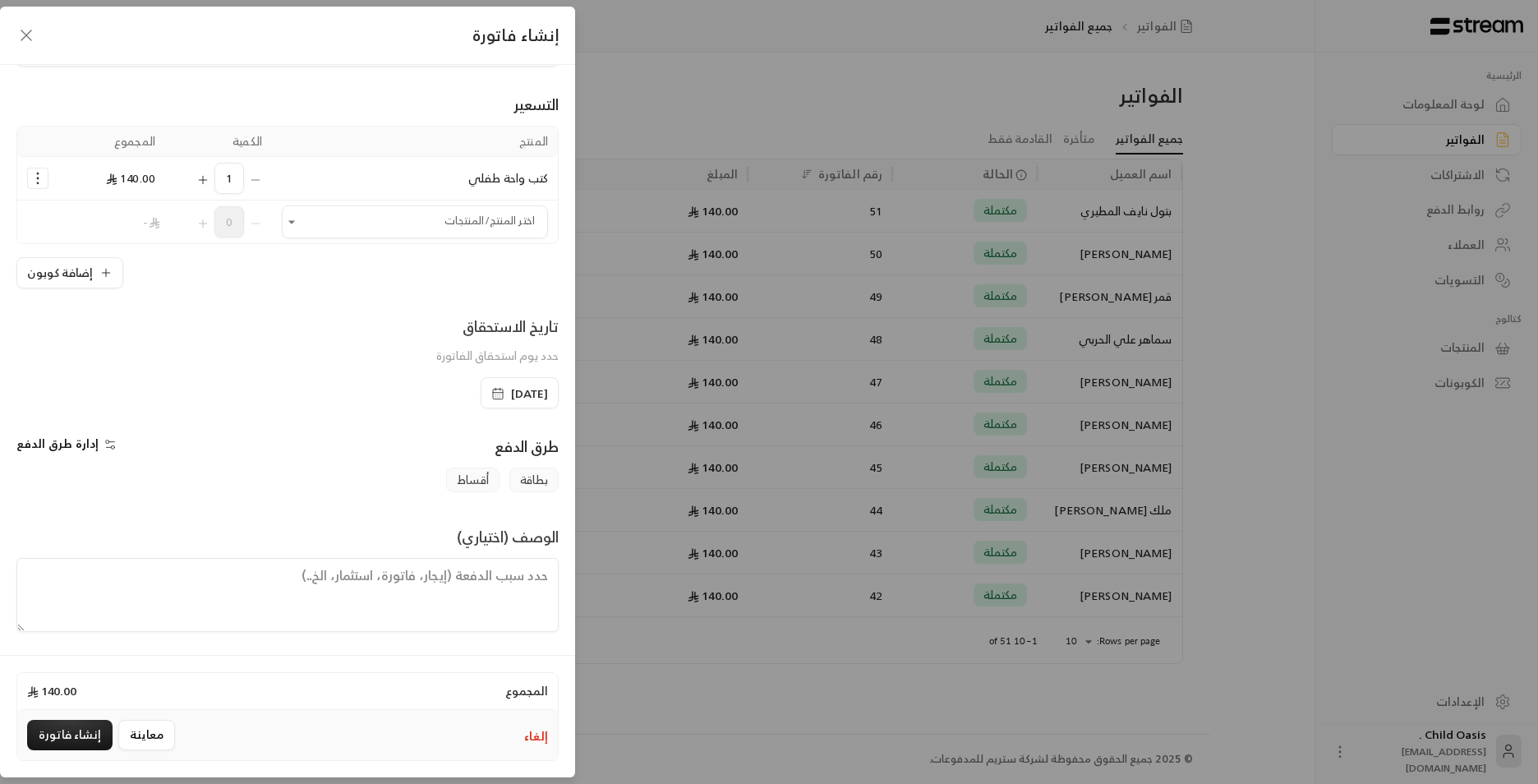
scroll to position [86, 0]
paste textarea "تم شراء كتب"
type textarea "تم شراء كتب"
click at [59, 740] on button "إنشاء فاتورة" at bounding box center [70, 735] width 86 height 30
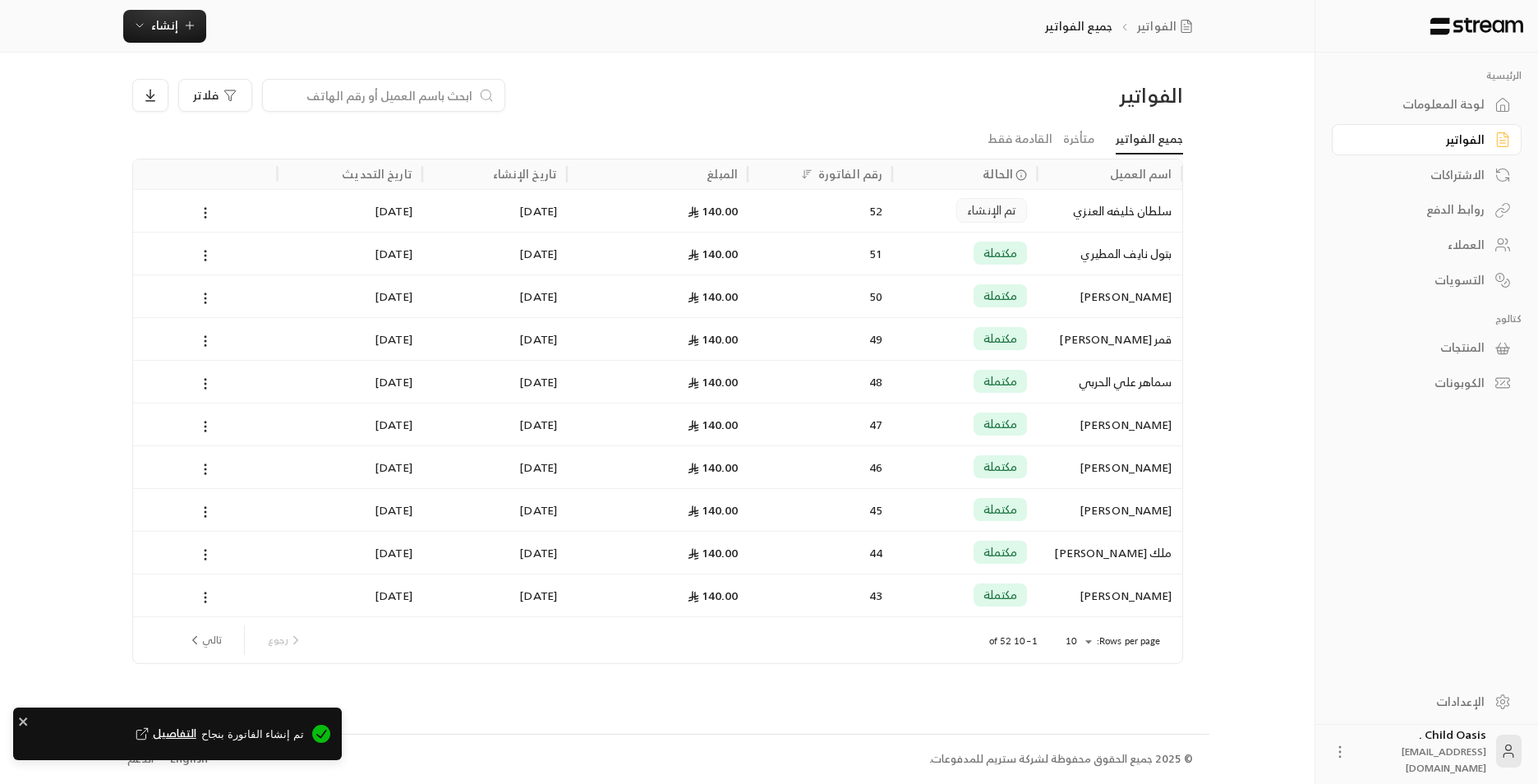
click at [932, 205] on div "تم الإنشاء" at bounding box center [964, 210] width 125 height 42
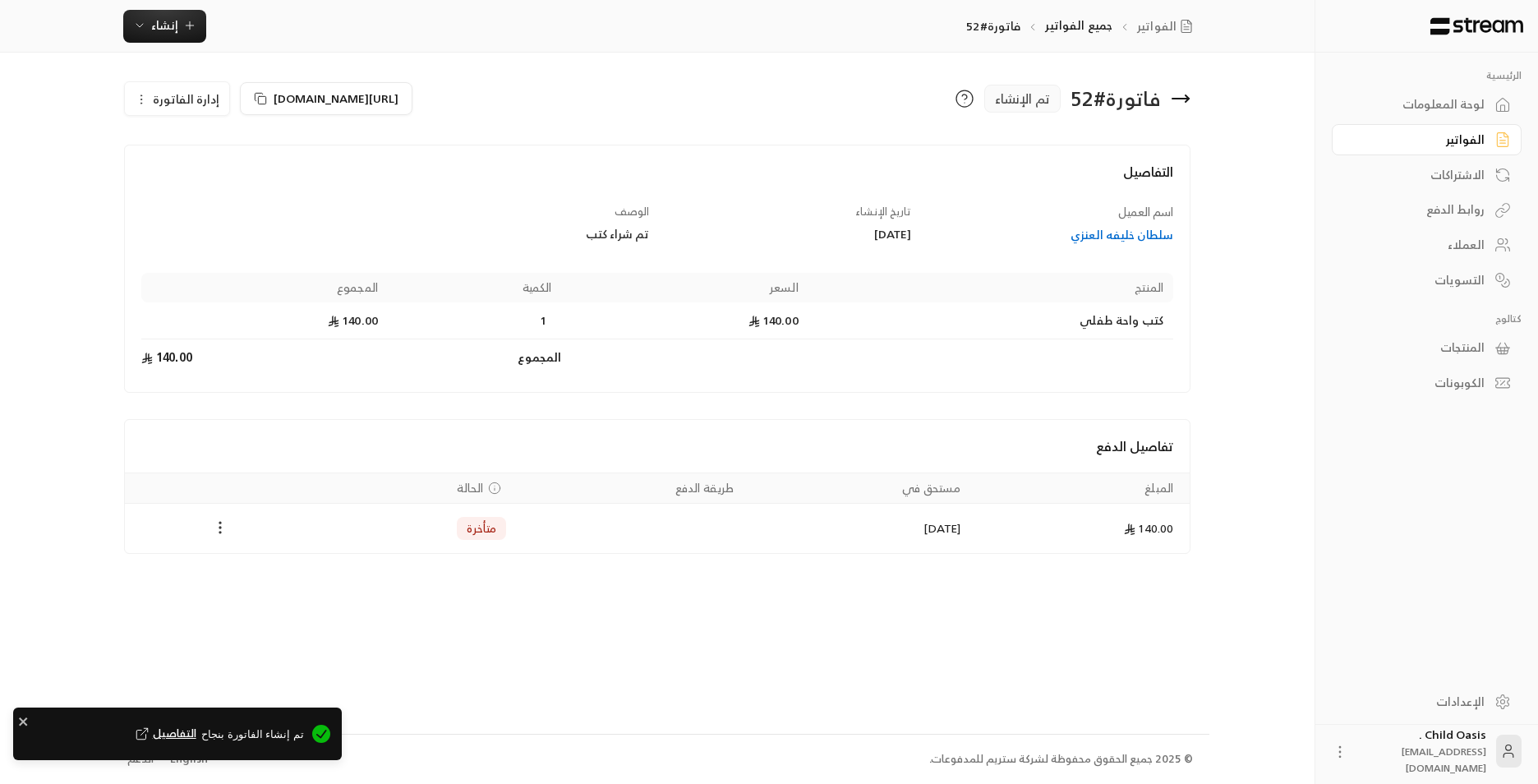
click at [226, 525] on icon "Payments" at bounding box center [220, 527] width 16 height 16
click at [310, 572] on li "تغيير الحالة الى مدفوعة" at bounding box center [282, 570] width 127 height 29
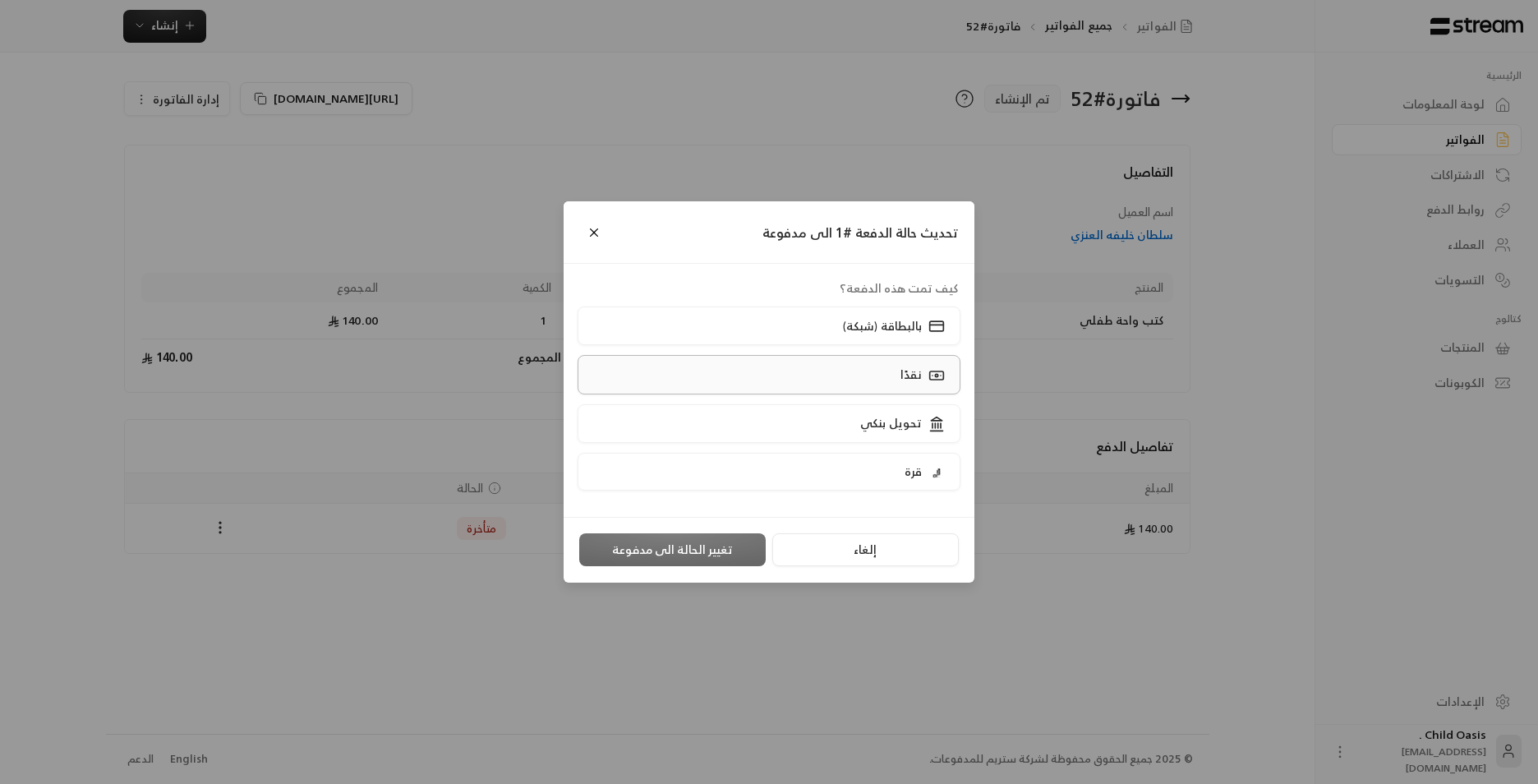
click at [899, 386] on label "نقدًا" at bounding box center [770, 374] width 384 height 38
click at [692, 542] on button "تغيير الحالة الى مدفوعة" at bounding box center [672, 549] width 186 height 33
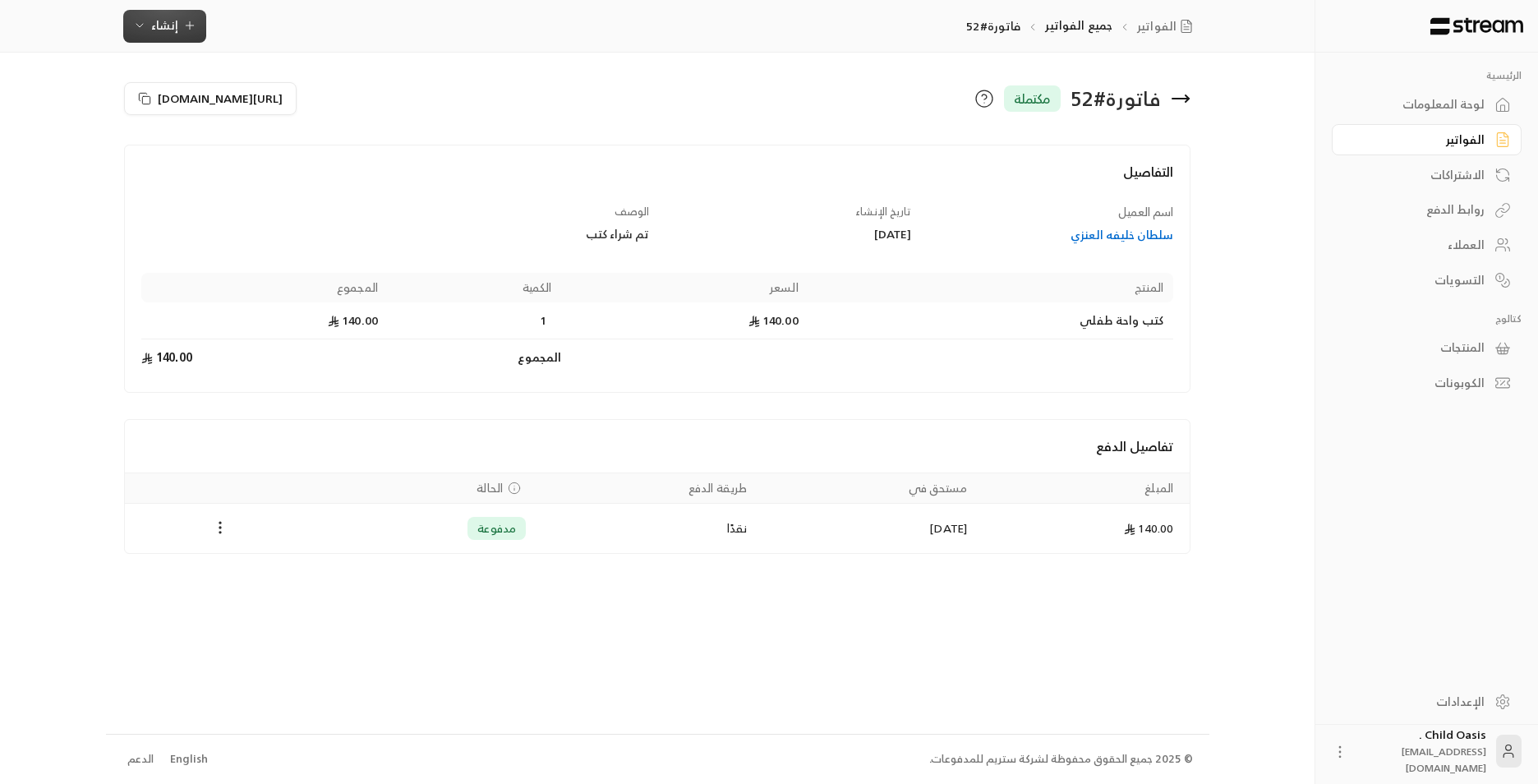
click at [162, 20] on span "إنشاء" at bounding box center [164, 25] width 27 height 21
click at [294, 78] on div "فوري" at bounding box center [245, 77] width 207 height 20
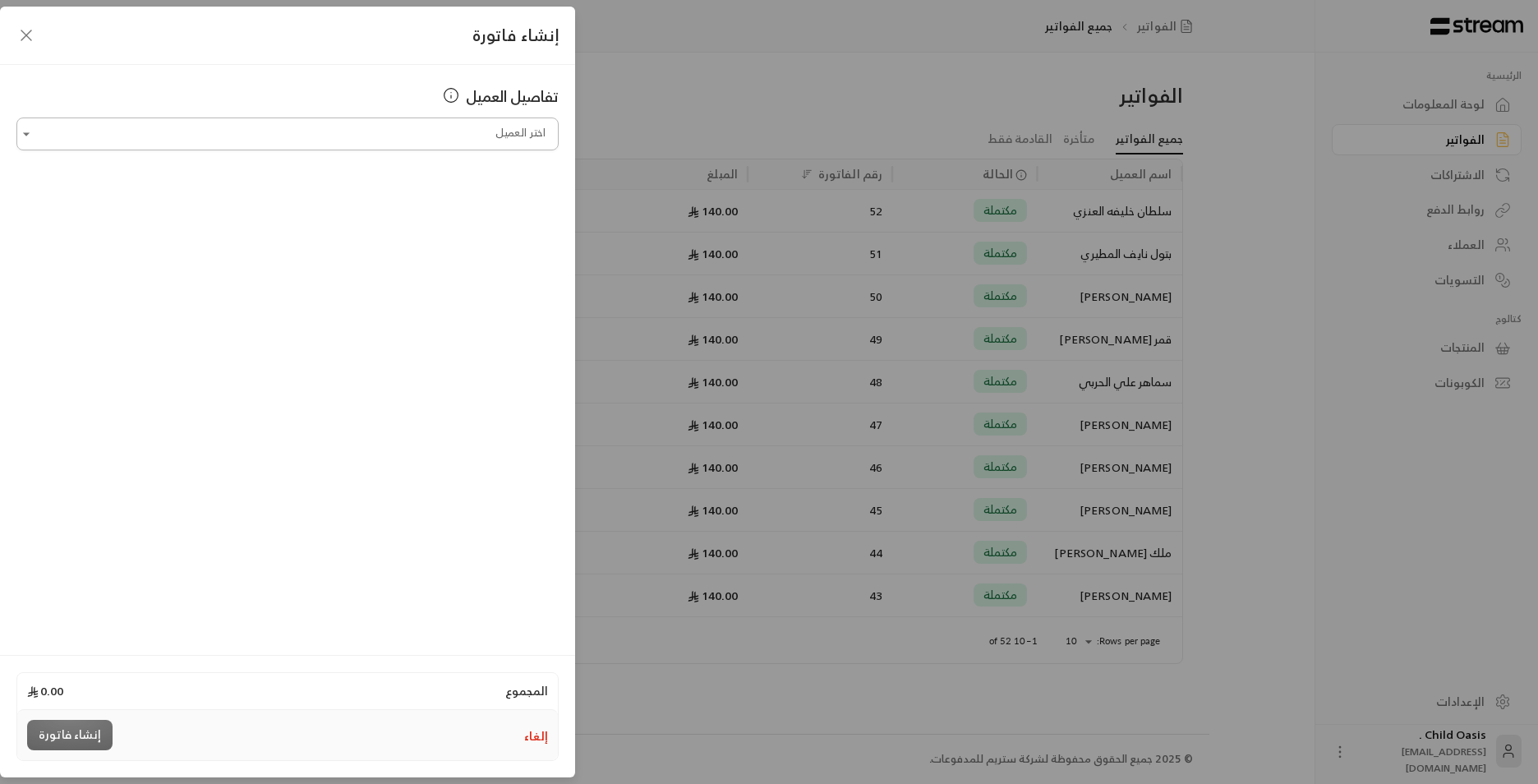
click at [434, 126] on input "اختر العميل" at bounding box center [287, 134] width 542 height 29
click at [509, 252] on span "سما [PERSON_NAME]" at bounding box center [481, 257] width 118 height 21
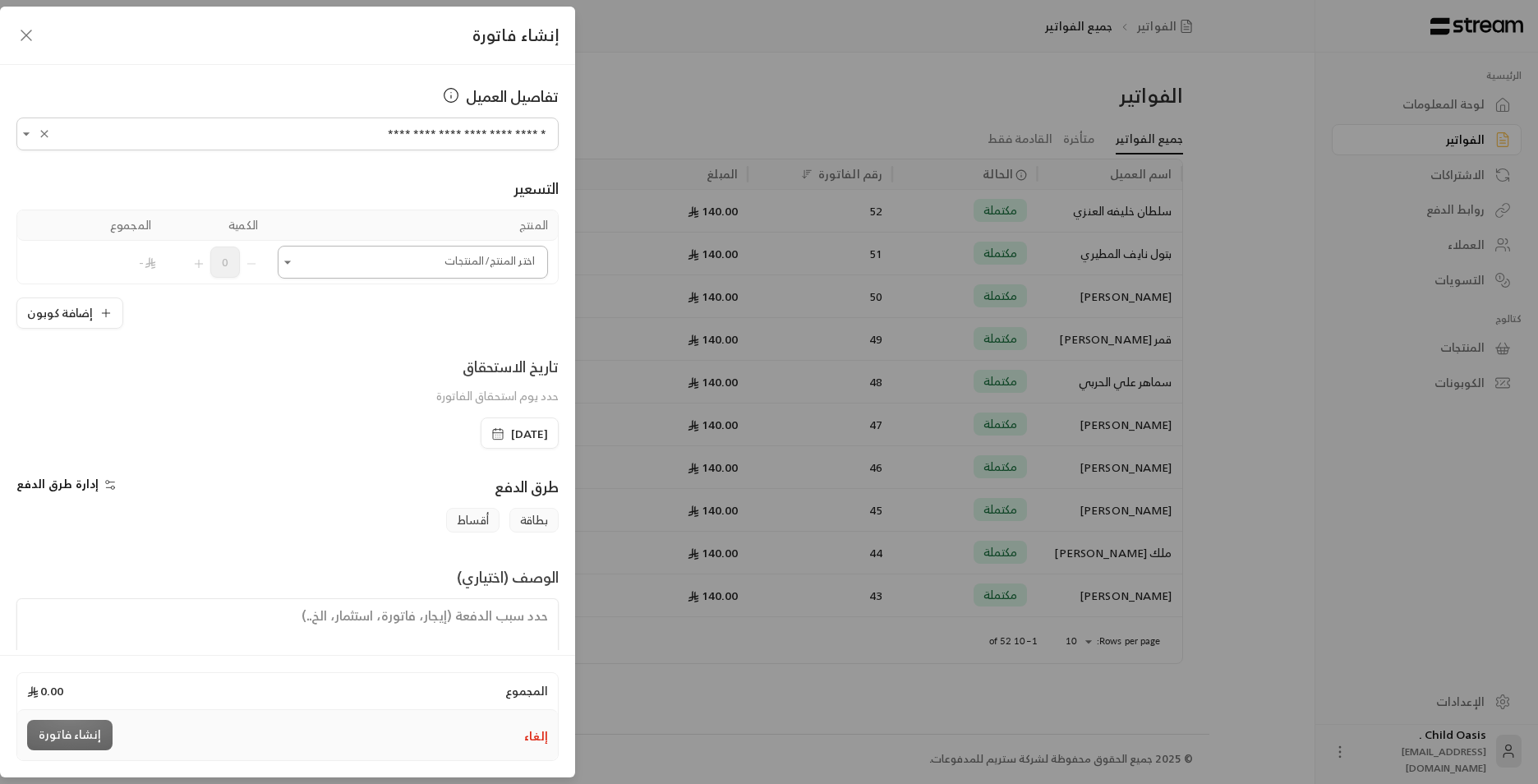
type input "**********"
drag, startPoint x: 509, startPoint y: 256, endPoint x: 514, endPoint y: 282, distance: 26.5
click at [508, 256] on input "اختر العميل" at bounding box center [412, 262] width 270 height 29
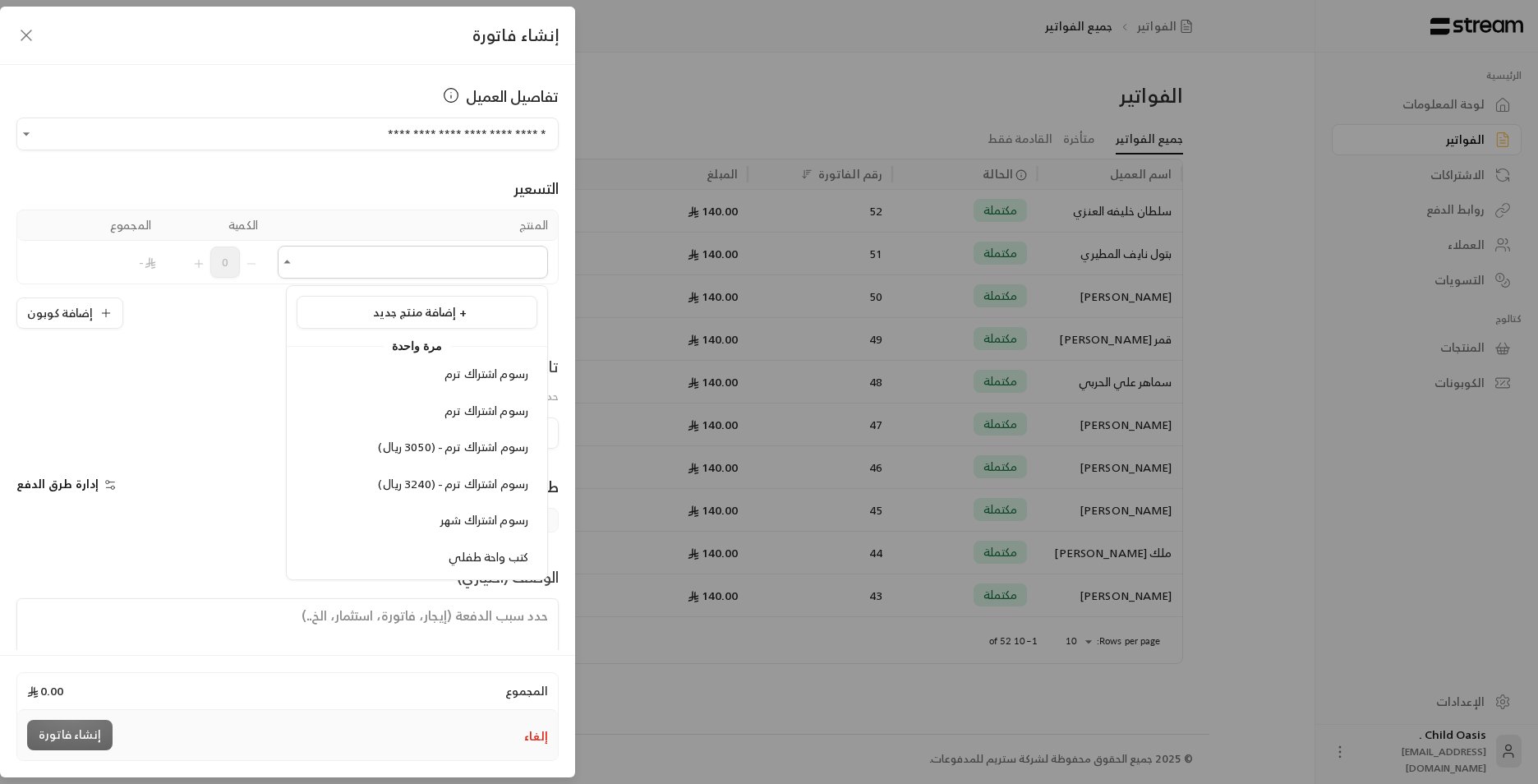
drag, startPoint x: 510, startPoint y: 559, endPoint x: 456, endPoint y: 521, distance: 66.0
click at [503, 558] on span "كتب واحة طفلي" at bounding box center [488, 557] width 79 height 21
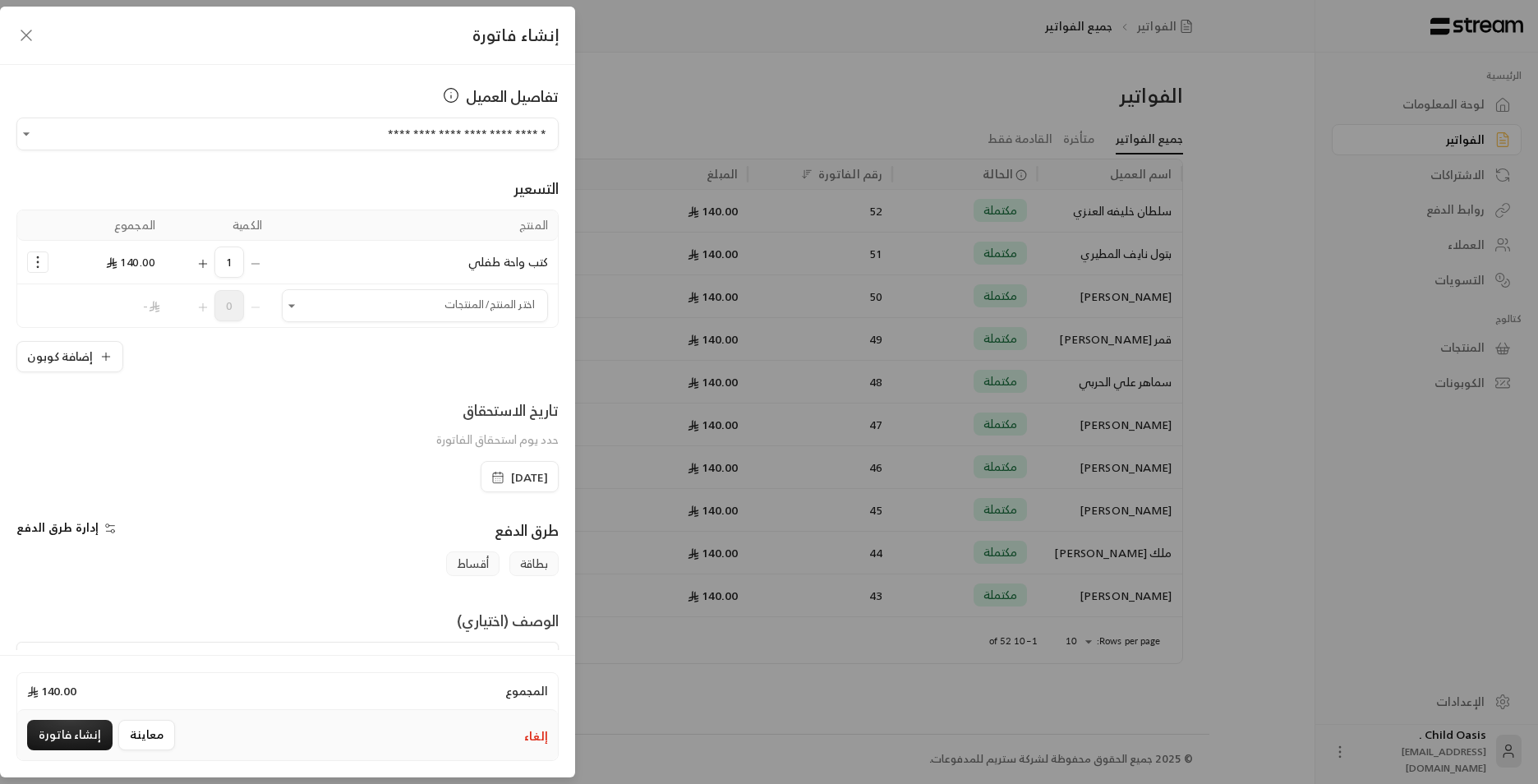
click at [492, 472] on icon "button" at bounding box center [498, 477] width 13 height 13
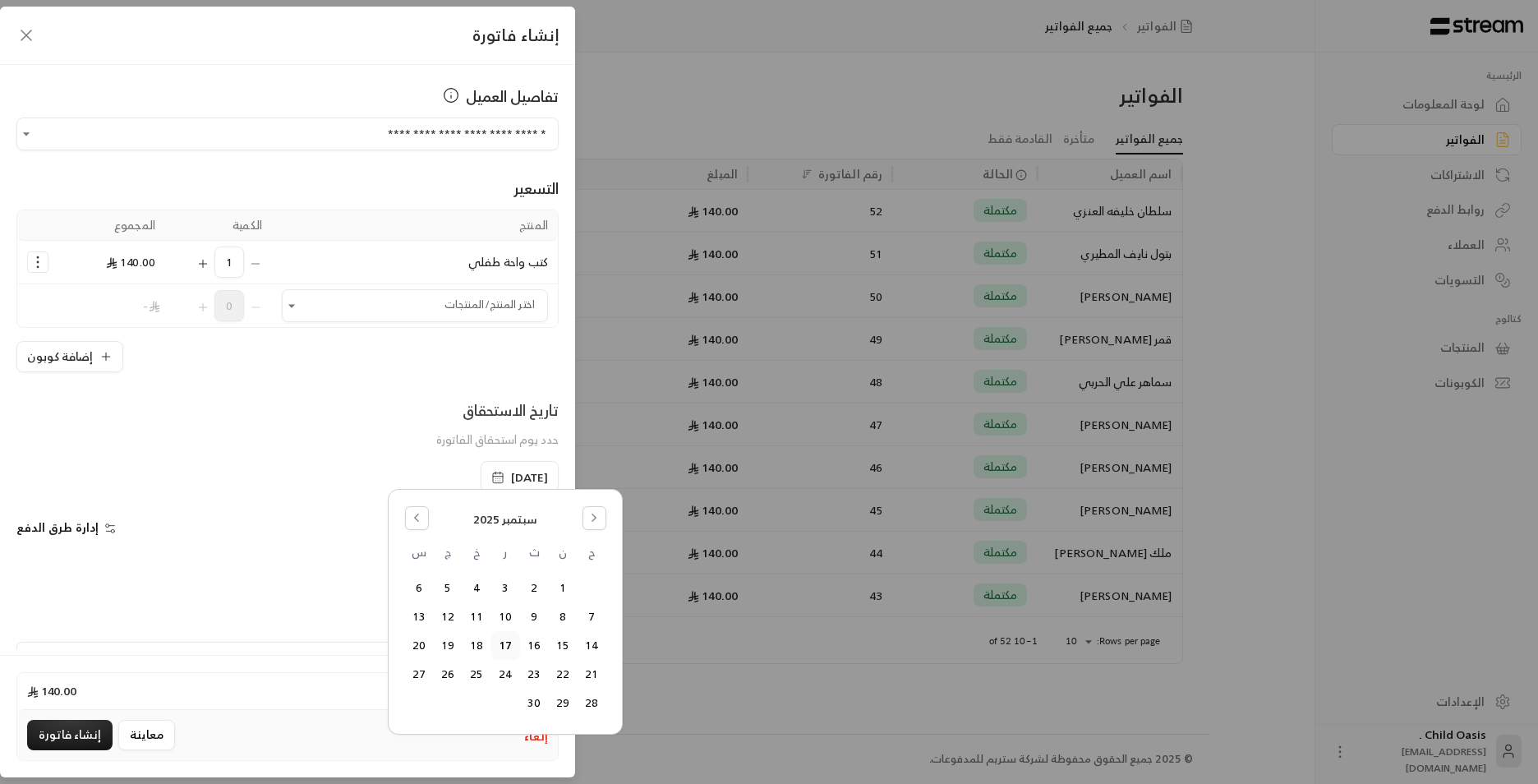
drag, startPoint x: 427, startPoint y: 510, endPoint x: 446, endPoint y: 538, distance: 33.8
click at [426, 510] on button "Go to the Previous Month" at bounding box center [417, 517] width 24 height 24
click at [569, 670] on button "18" at bounding box center [563, 674] width 27 height 27
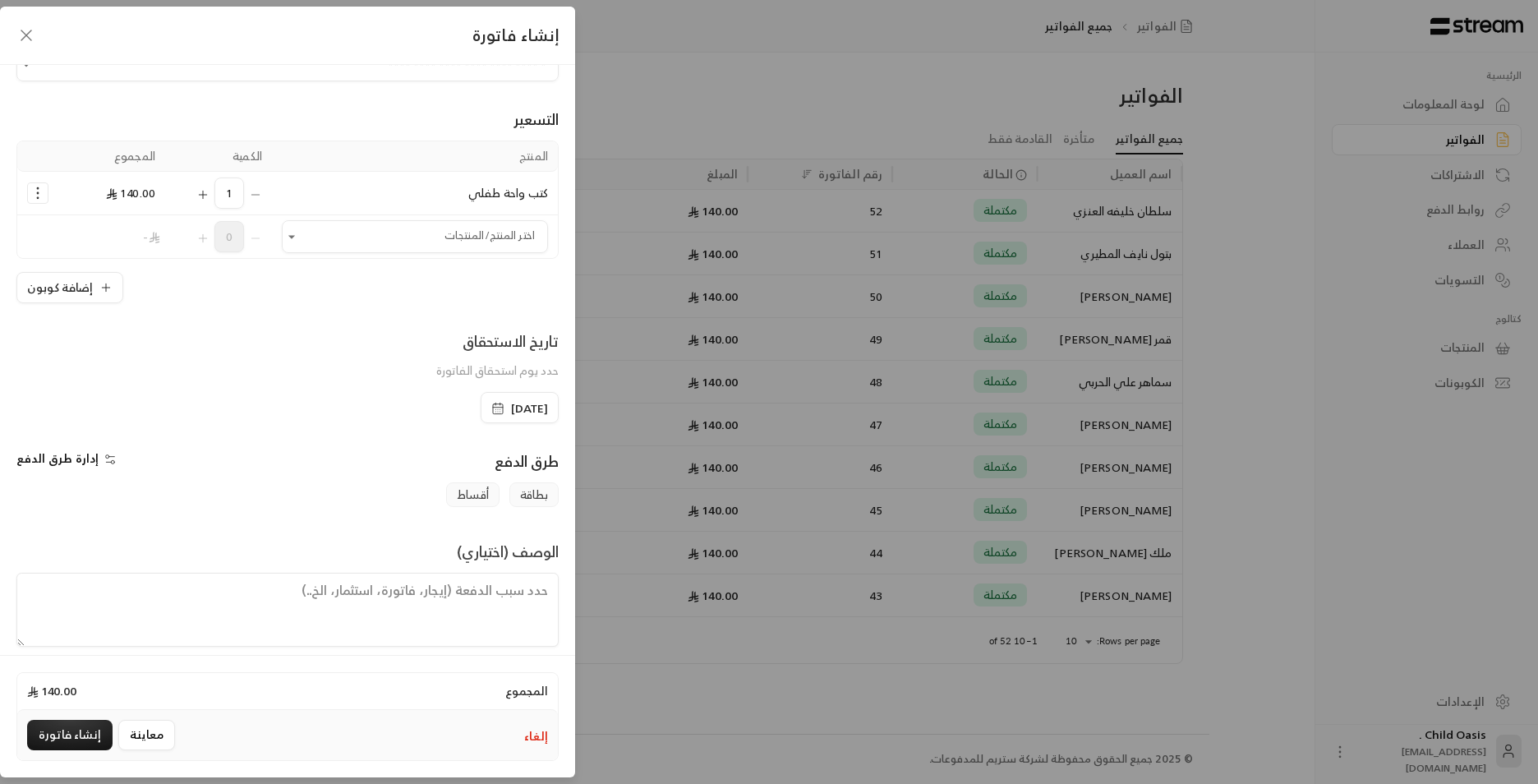
scroll to position [86, 0]
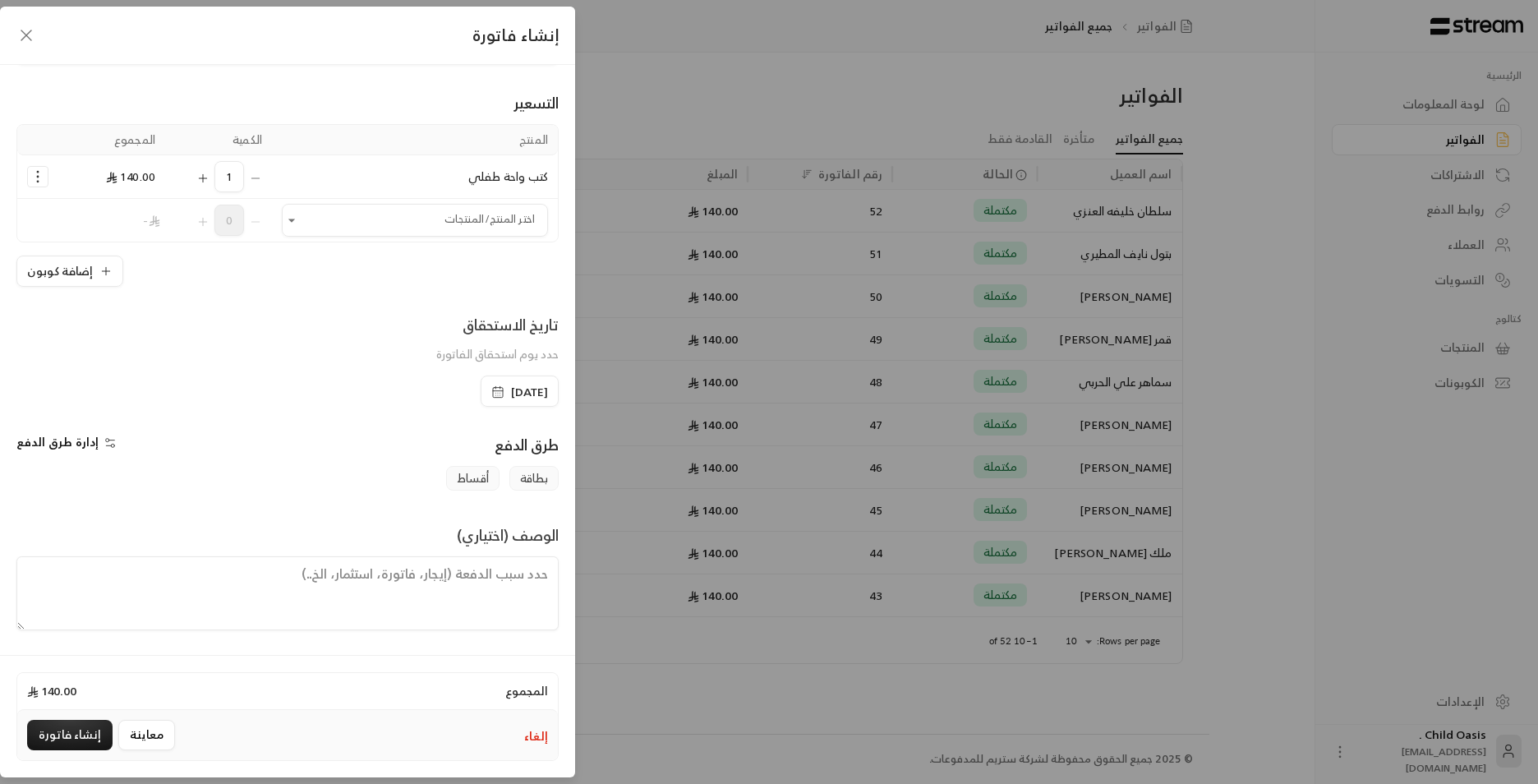
click at [305, 573] on textarea at bounding box center [287, 593] width 542 height 74
paste textarea "تم شراء كتب"
type textarea "تم شراء كتب"
click at [80, 730] on button "إنشاء فاتورة" at bounding box center [70, 735] width 86 height 30
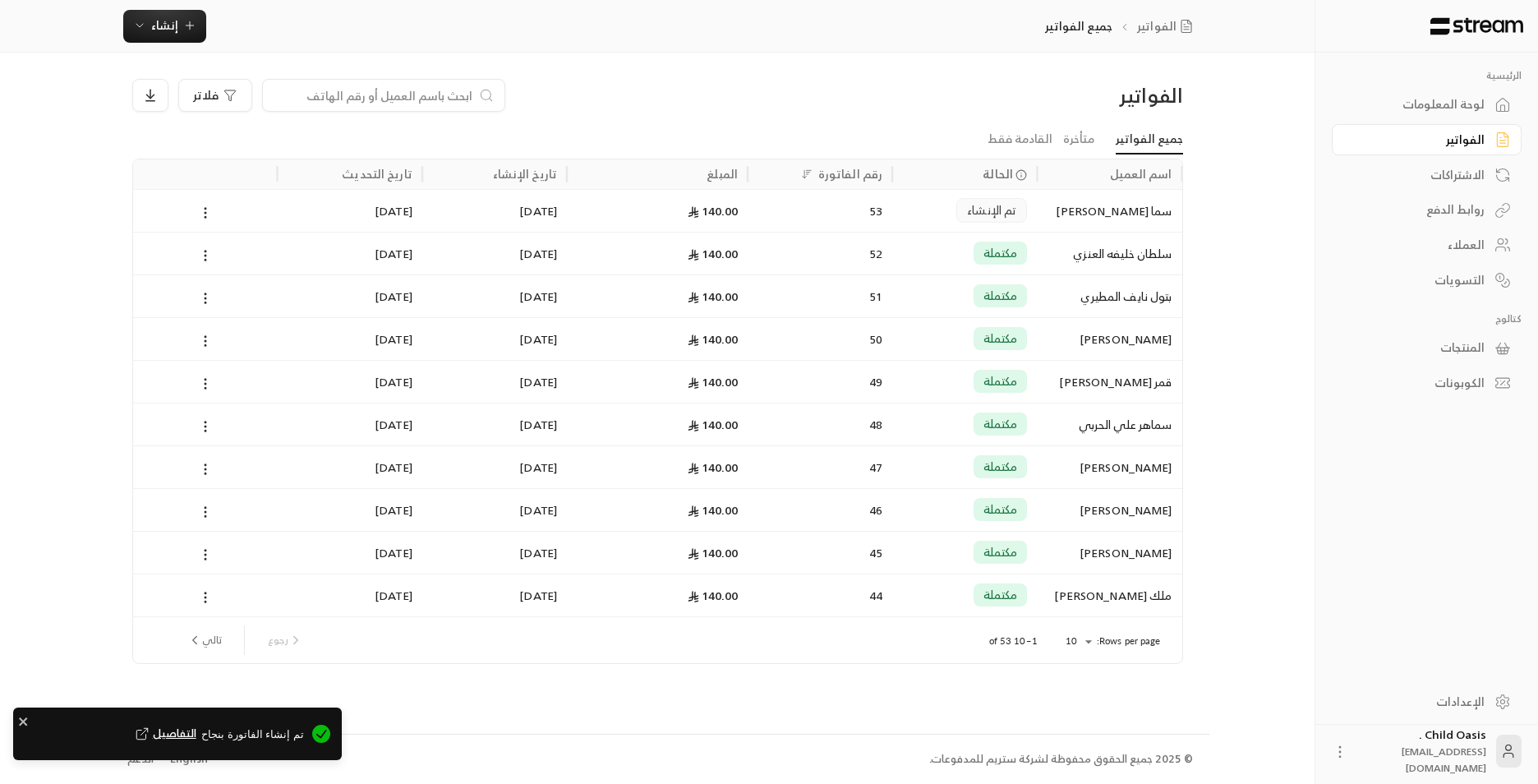
click at [710, 219] on div "140.00" at bounding box center [657, 210] width 161 height 42
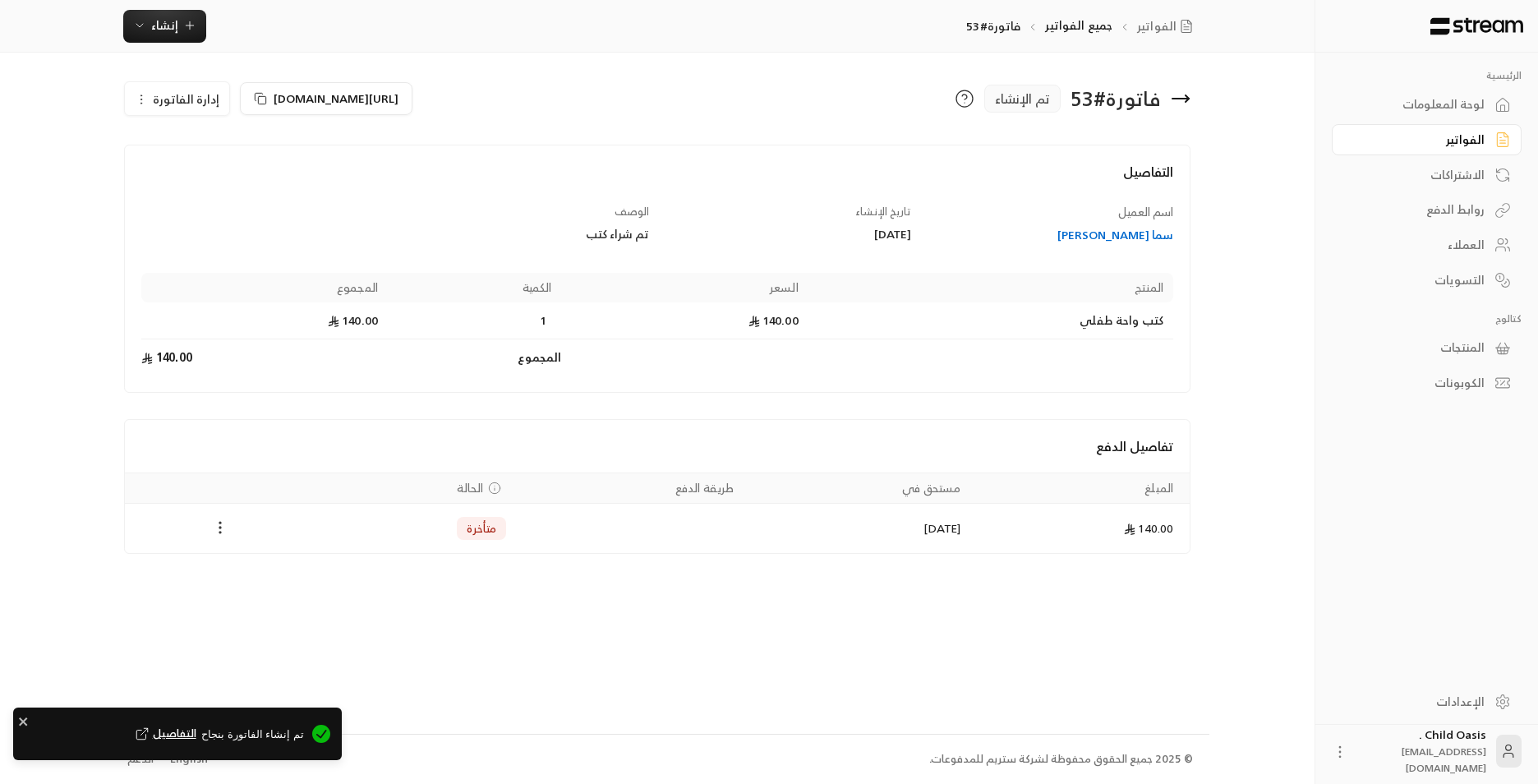
click at [224, 521] on icon "Payments" at bounding box center [220, 527] width 16 height 16
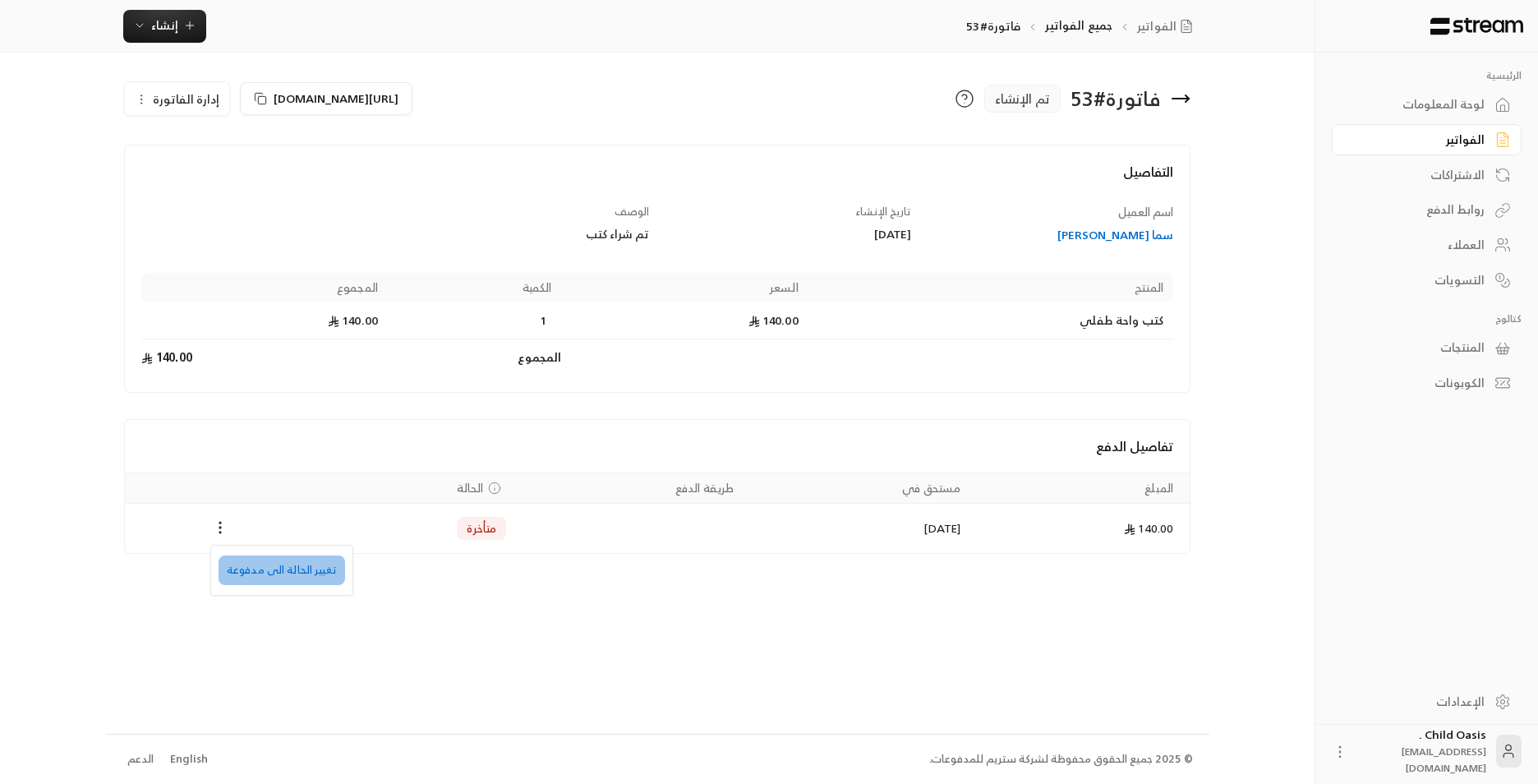
click at [301, 557] on li "تغيير الحالة الى مدفوعة" at bounding box center [282, 570] width 127 height 29
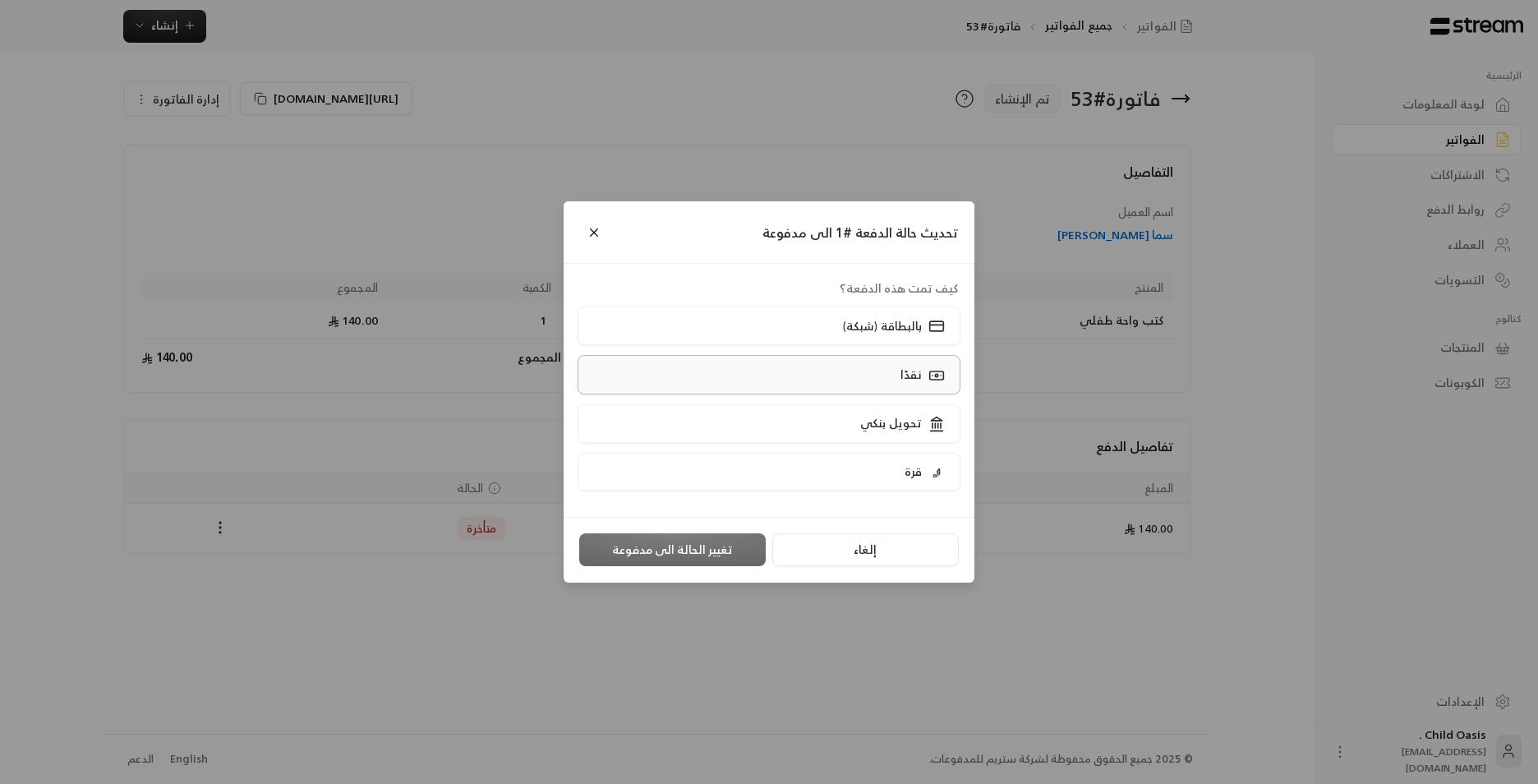
drag, startPoint x: 820, startPoint y: 411, endPoint x: 812, endPoint y: 386, distance: 26.2
click at [812, 386] on div "كيف تمت هذه الدفعة؟ بالبطاقة (شبكة) نقدًا تحويل بنكي قرة" at bounding box center [769, 390] width 394 height 220
click at [806, 375] on label "نقدًا" at bounding box center [770, 374] width 384 height 38
click at [689, 560] on button "تغيير الحالة الى مدفوعة" at bounding box center [672, 549] width 186 height 33
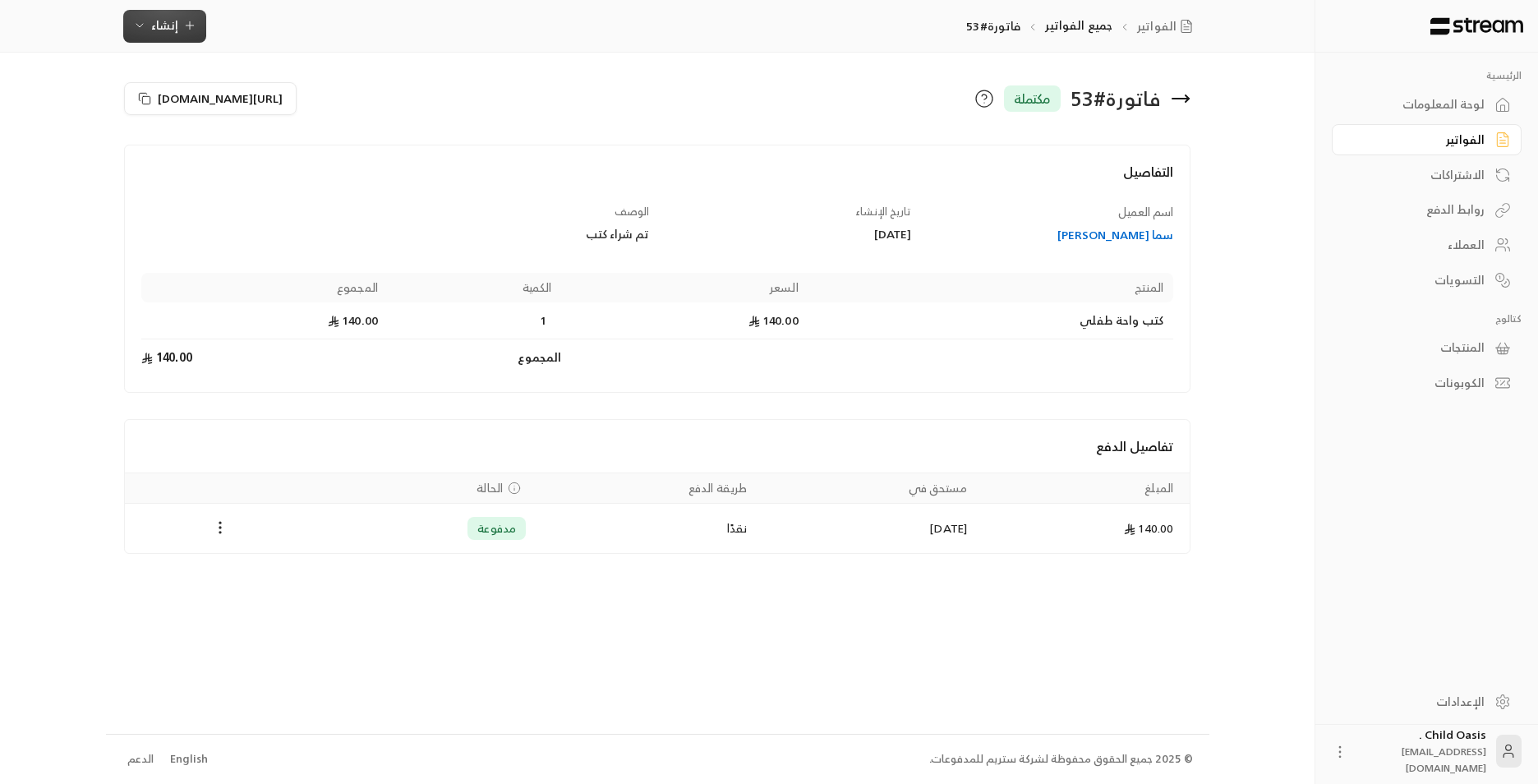
click at [185, 37] on button "إنشاء" at bounding box center [164, 26] width 83 height 33
click at [255, 102] on div "إنشاء فاتورة مرة واحدة بسهولة للمعاملات السريعة." at bounding box center [245, 103] width 207 height 33
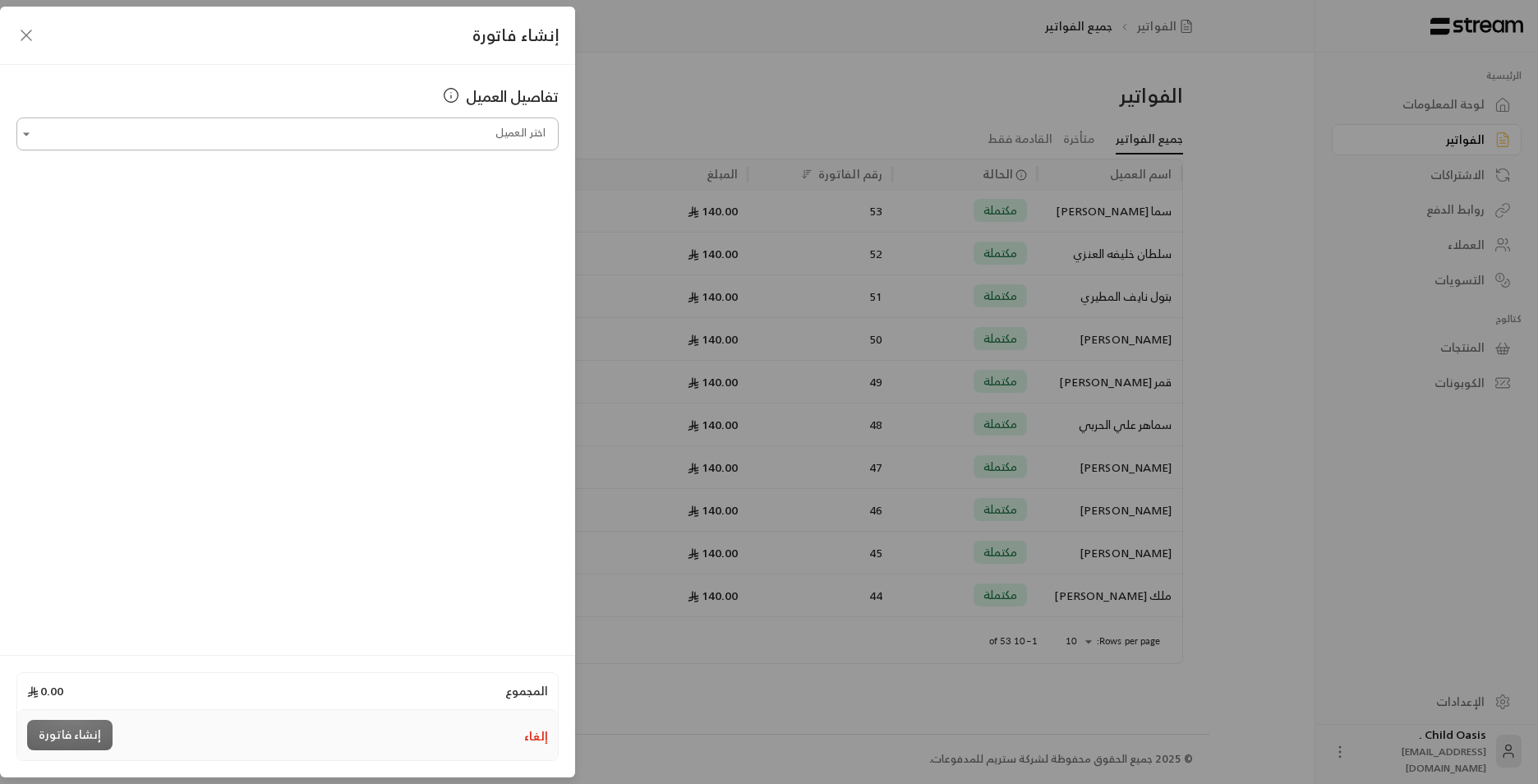
click at [490, 144] on input "اختر العميل" at bounding box center [287, 134] width 542 height 29
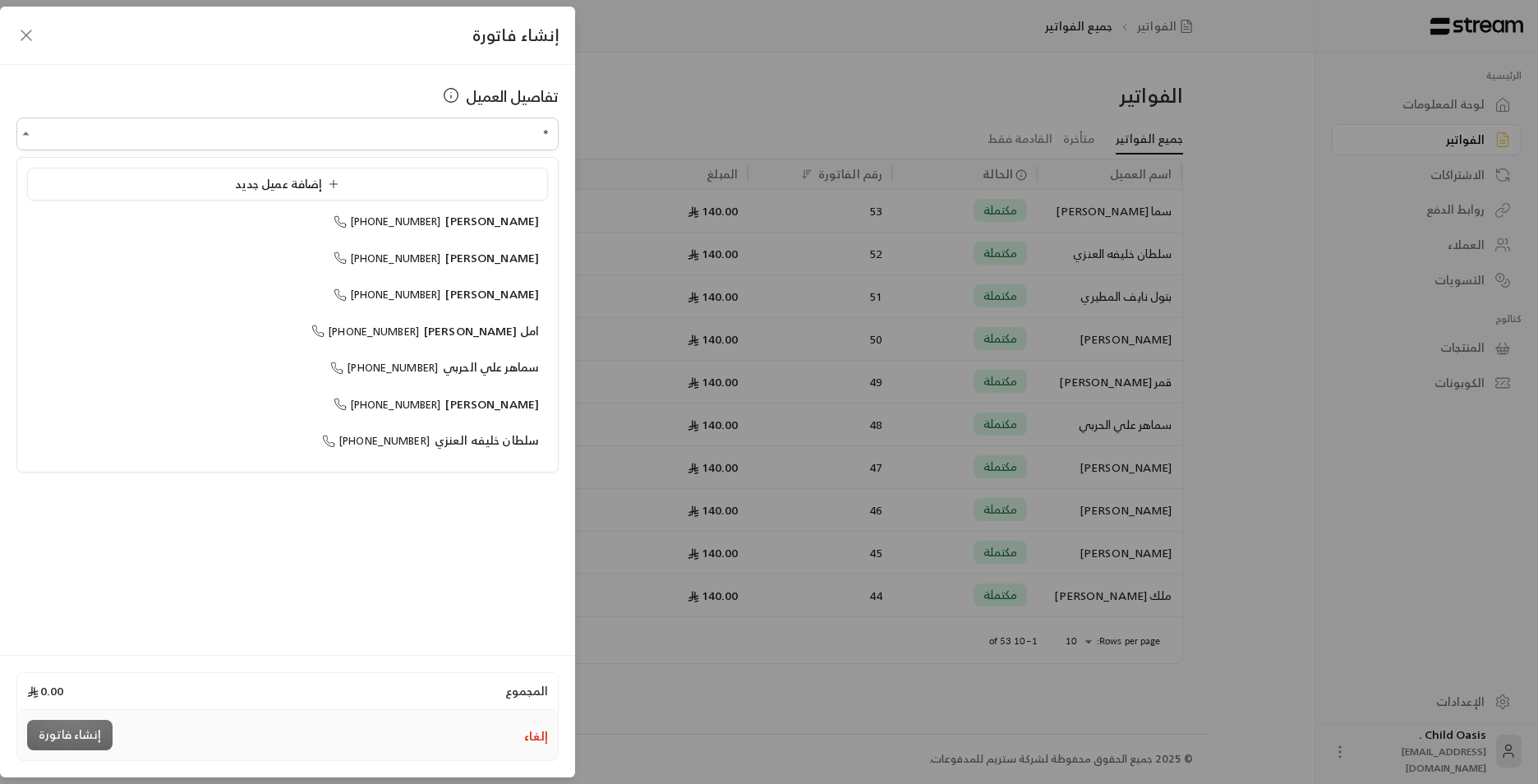
type input "**"
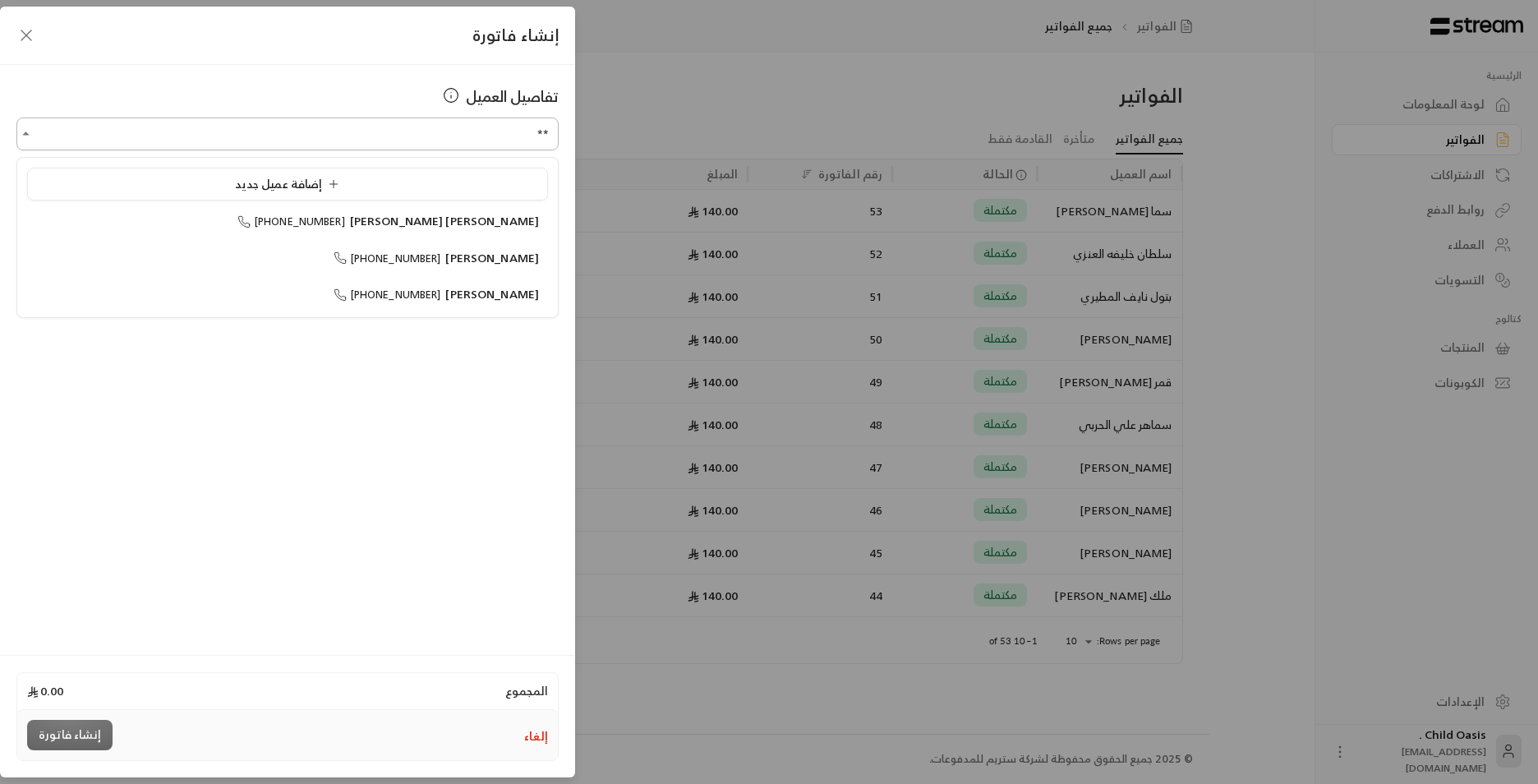
click at [513, 124] on input "**" at bounding box center [287, 134] width 542 height 29
drag, startPoint x: 531, startPoint y: 136, endPoint x: 592, endPoint y: 150, distance: 62.6
click at [592, 151] on div "إنشاء فاتورة تفاصيل العميل اختر العميل ** اختر العميل المجموع 0.00 إلغاء إنشاء …" at bounding box center [769, 392] width 1538 height 784
click at [429, 227] on span "[PHONE_NUMBER]" at bounding box center [387, 221] width 108 height 19
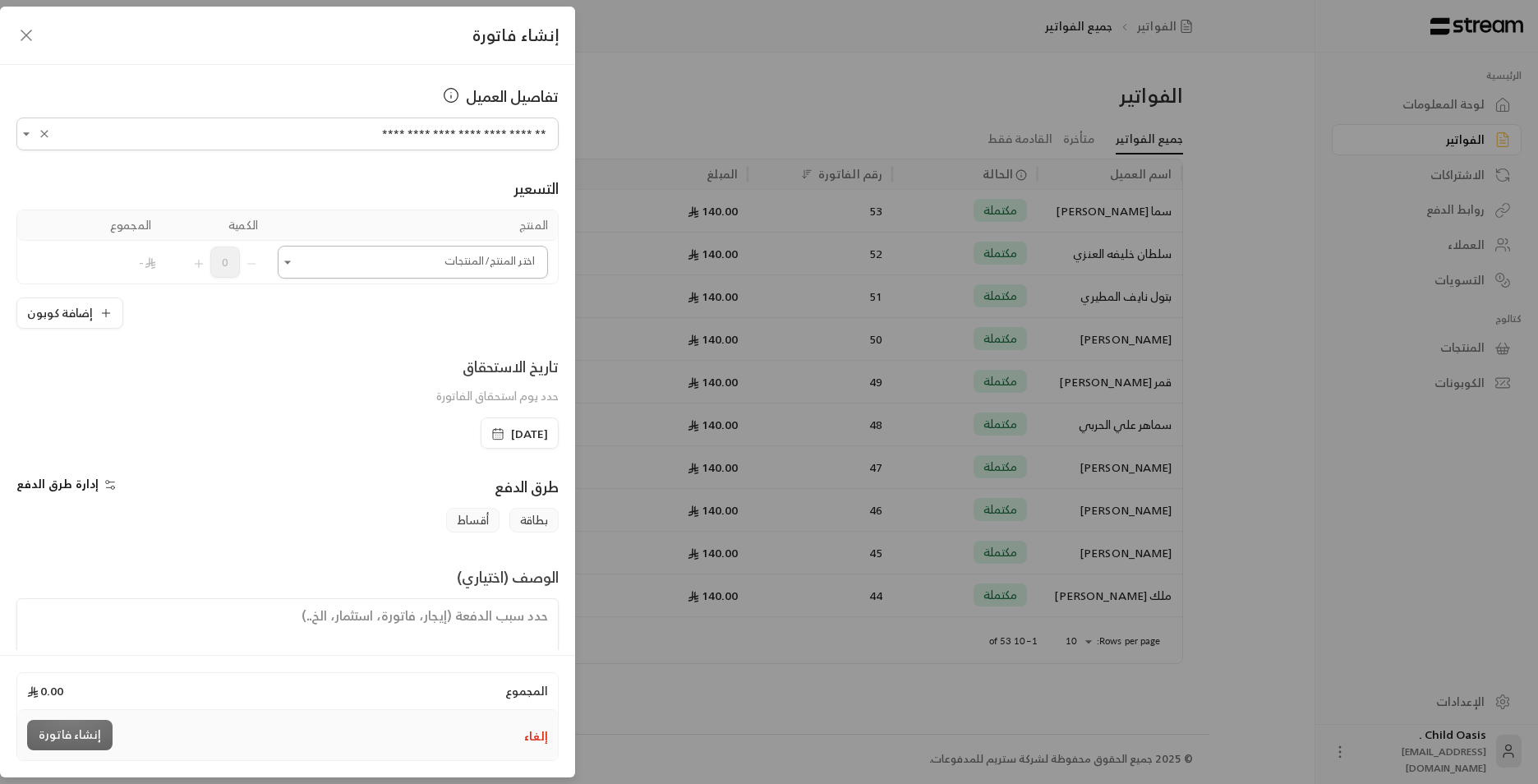
type input "**********"
click at [452, 262] on input "اختر العميل" at bounding box center [412, 262] width 270 height 29
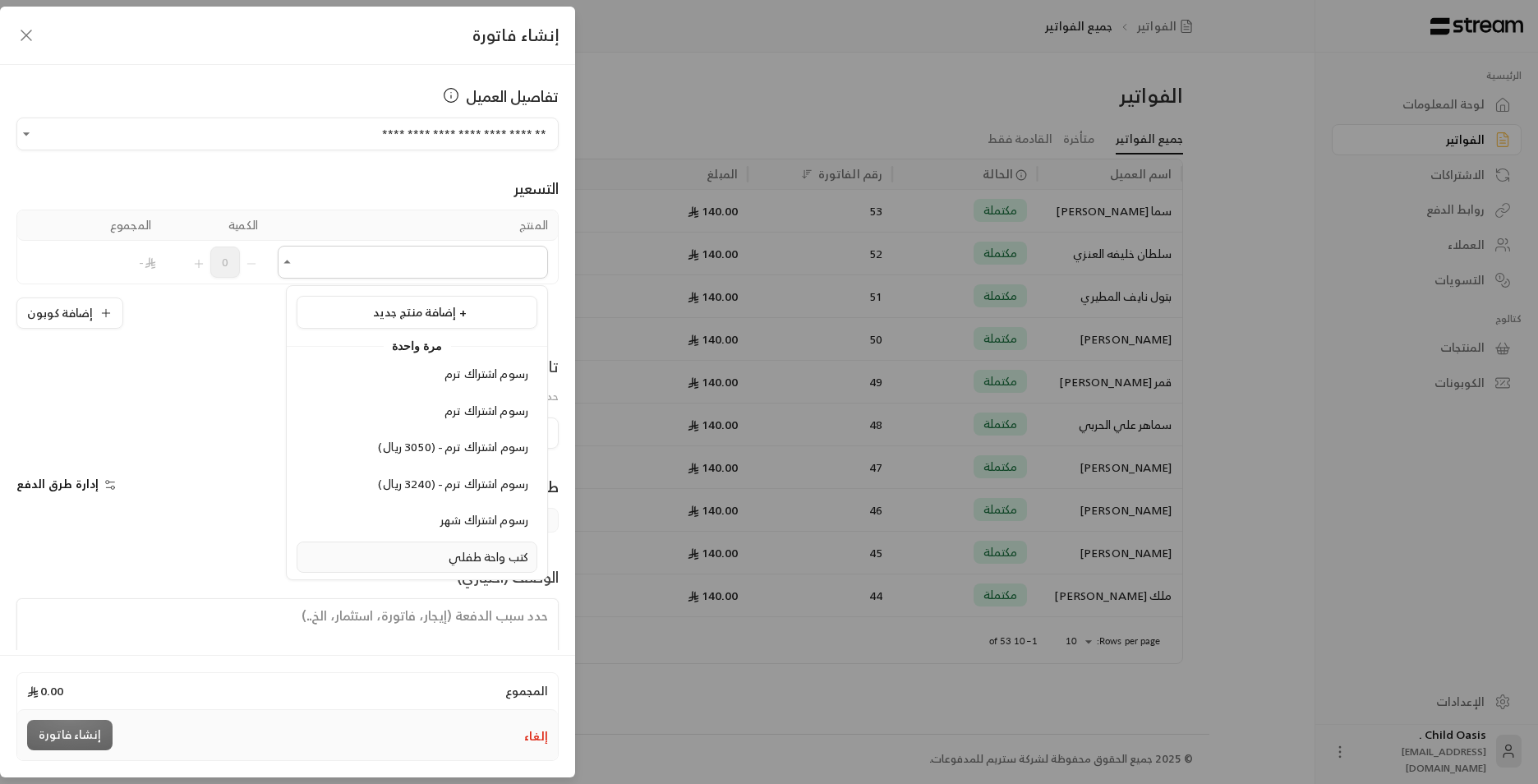
click at [496, 557] on span "كتب واحة طفلي" at bounding box center [488, 557] width 79 height 21
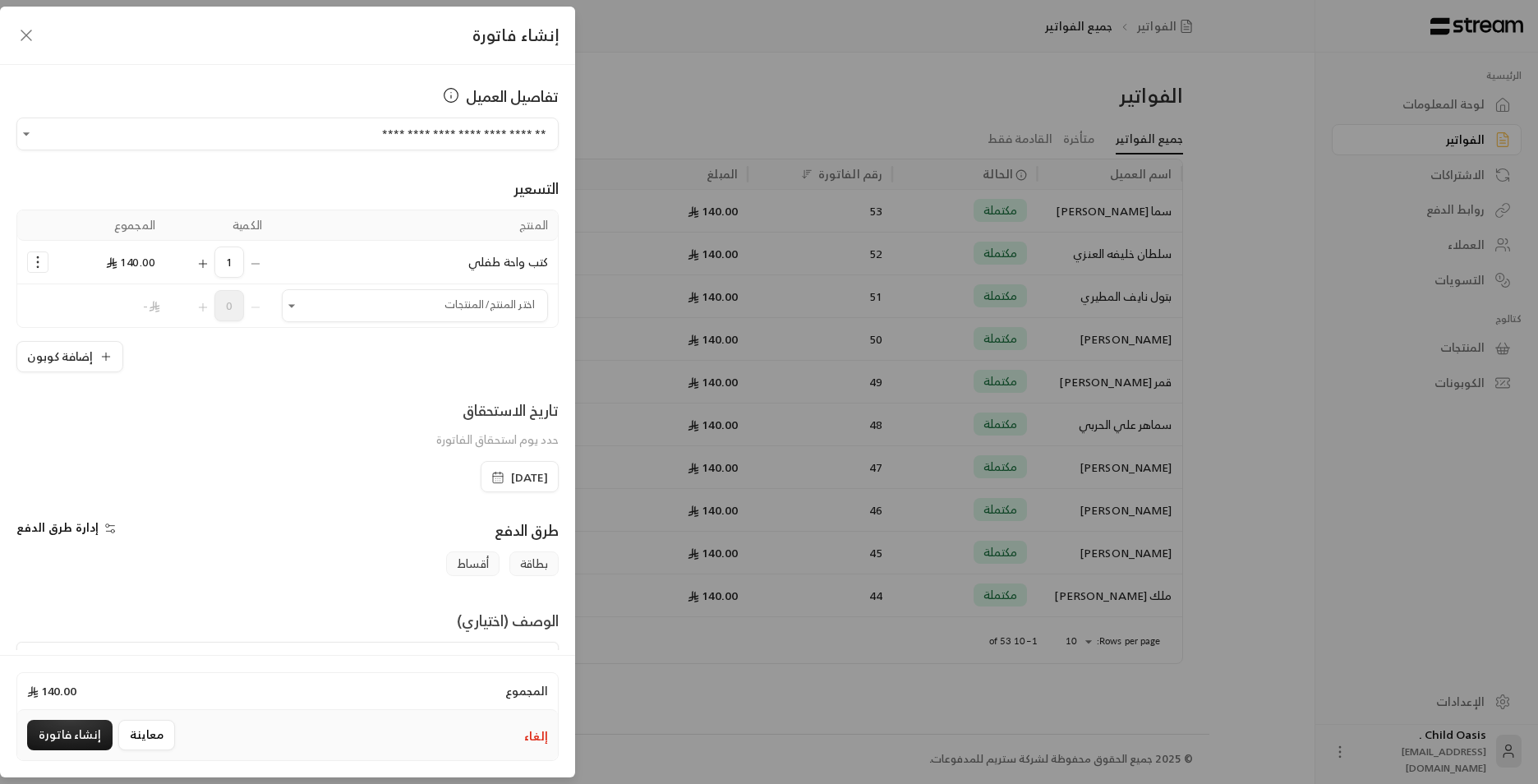
click at [492, 471] on span "[DATE]" at bounding box center [520, 477] width 57 height 16
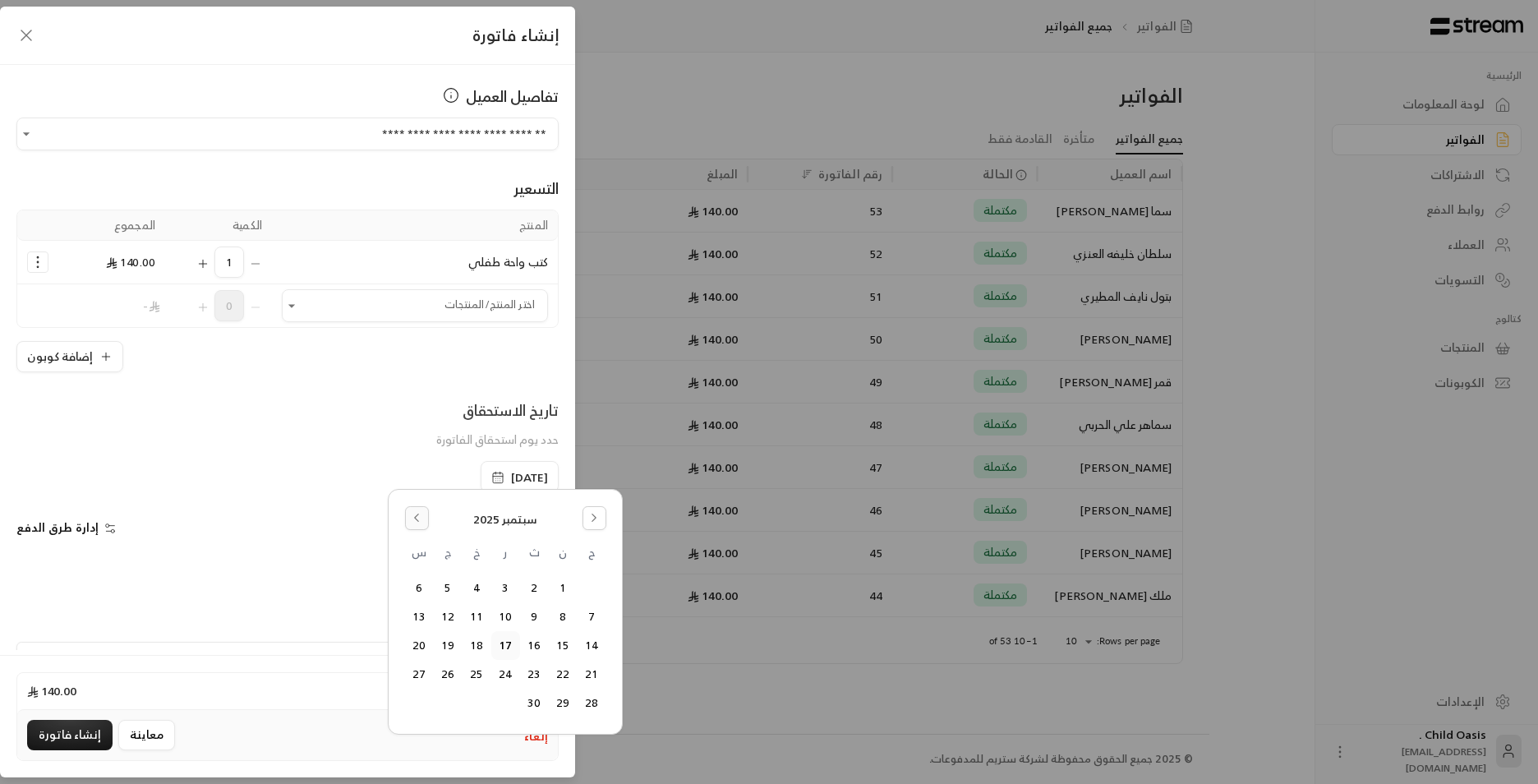
click at [420, 515] on icon "Go to the Previous Month" at bounding box center [417, 517] width 12 height 12
click at [559, 677] on button "18" at bounding box center [563, 674] width 27 height 27
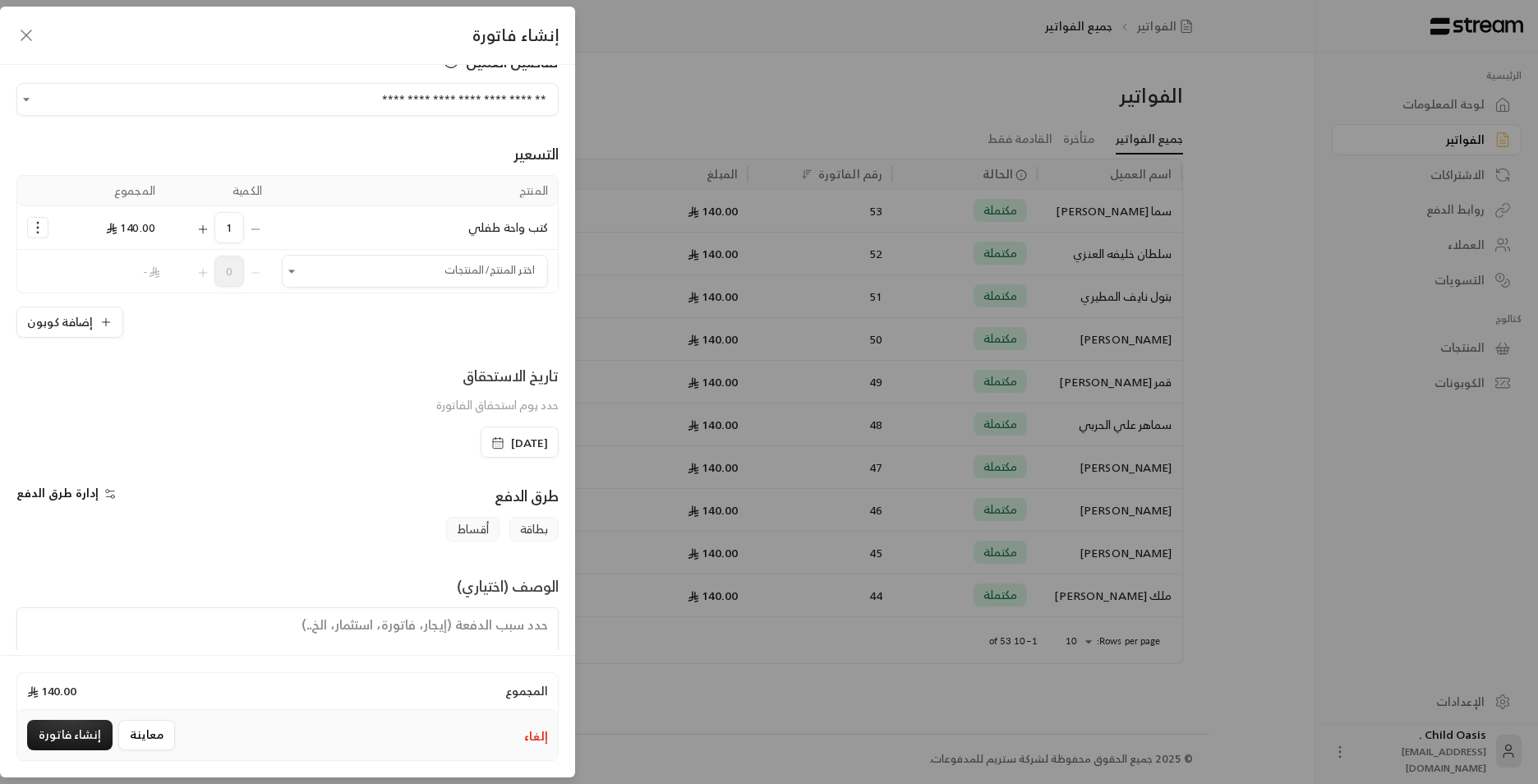
scroll to position [86, 0]
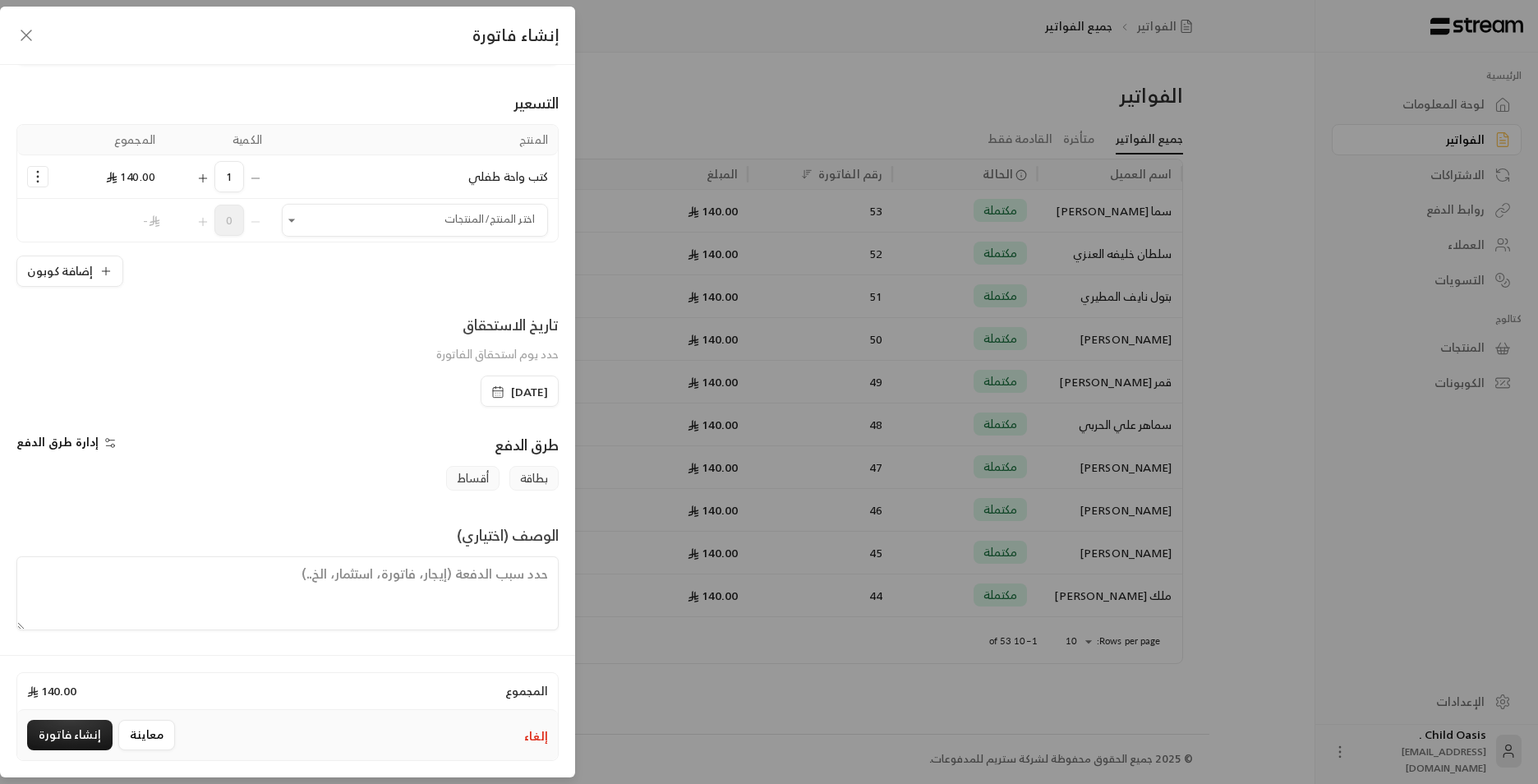
drag, startPoint x: 479, startPoint y: 623, endPoint x: 475, endPoint y: 603, distance: 20.4
click at [475, 609] on textarea at bounding box center [287, 593] width 542 height 74
paste textarea "تم شراء كتب"
type textarea "تم شراء كتب"
click at [89, 730] on button "إنشاء فاتورة" at bounding box center [70, 735] width 86 height 30
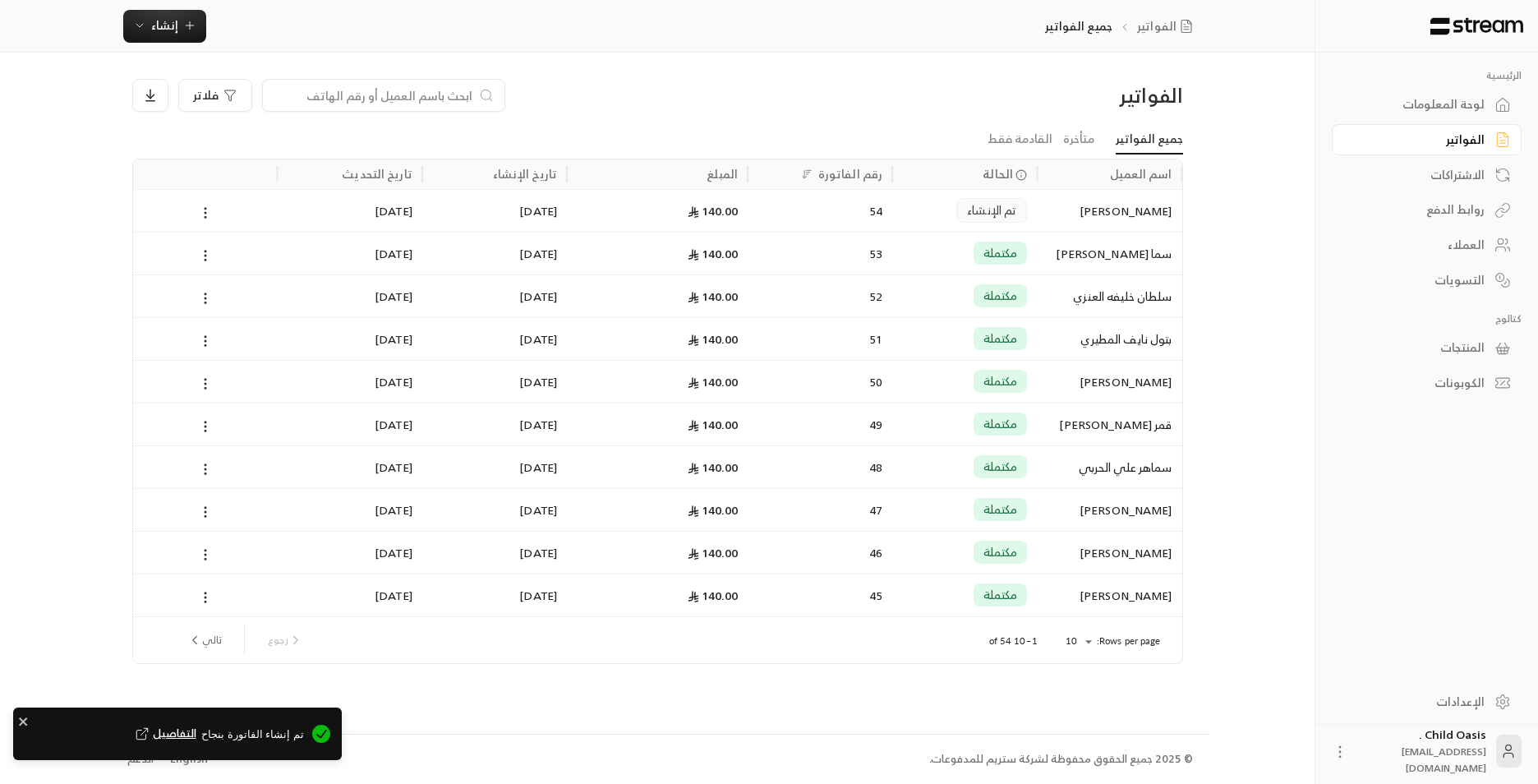
click at [800, 215] on div "54" at bounding box center [820, 210] width 125 height 42
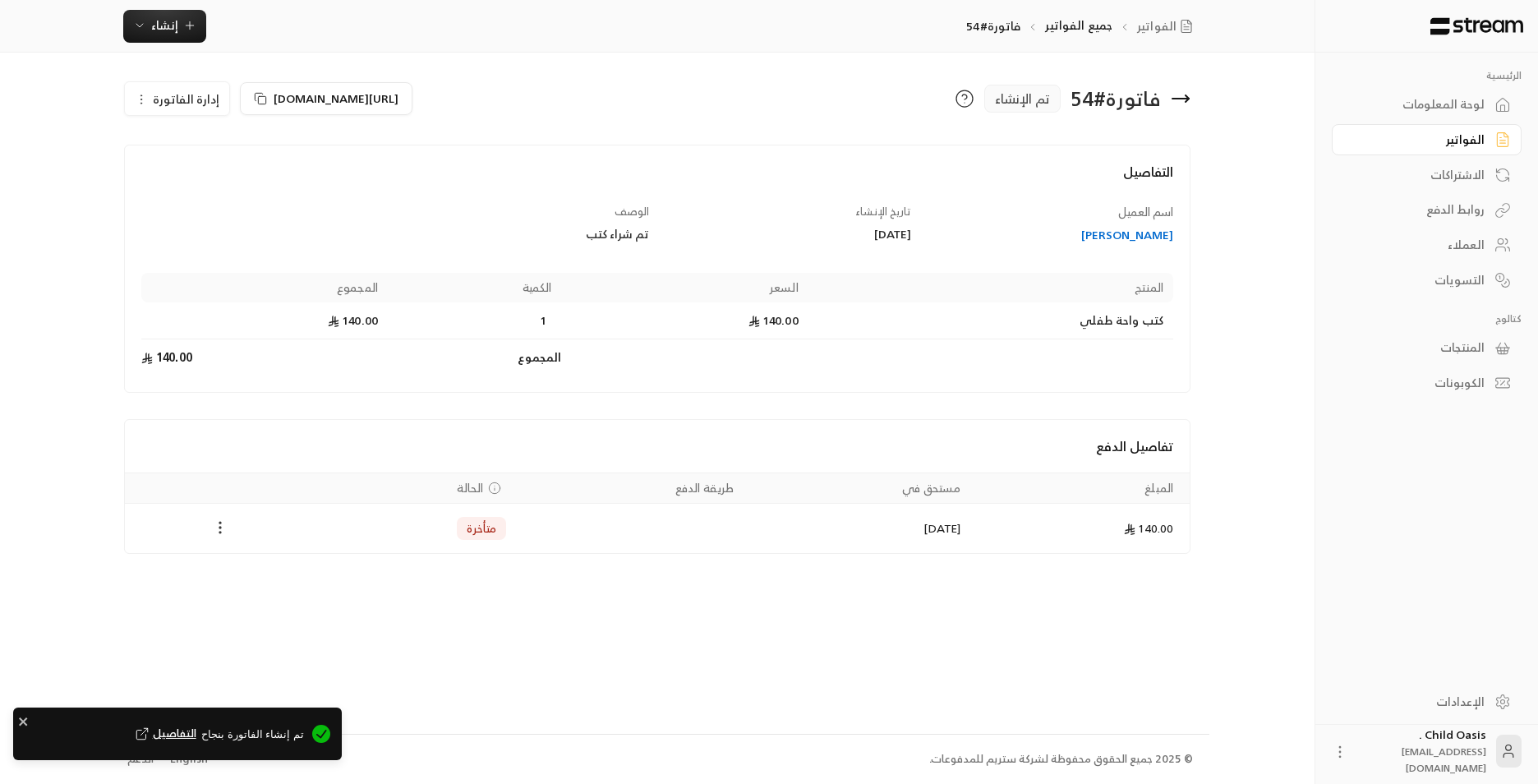
click at [219, 530] on icon "Payments" at bounding box center [220, 527] width 16 height 16
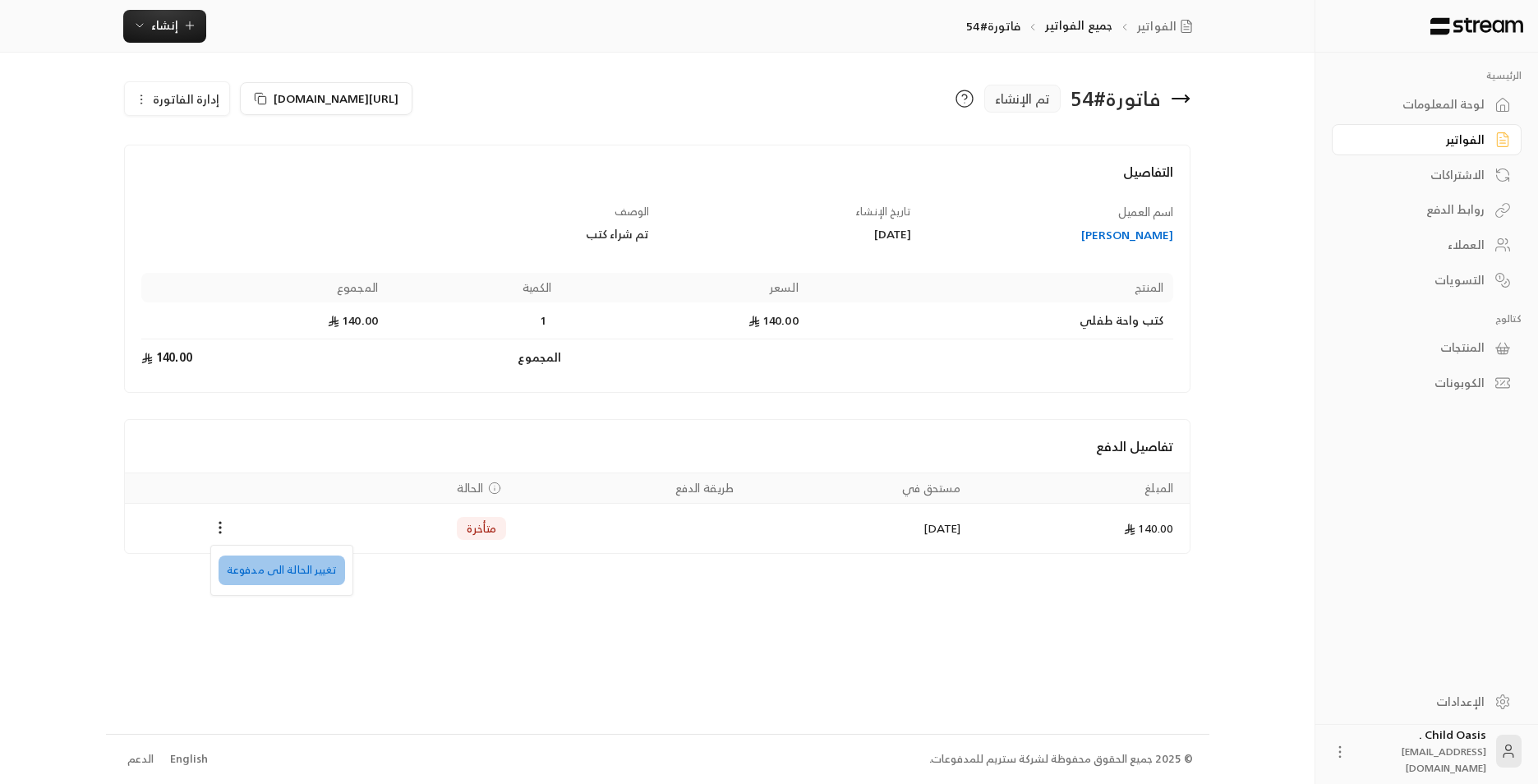
click at [316, 565] on li "تغيير الحالة الى مدفوعة" at bounding box center [282, 570] width 127 height 29
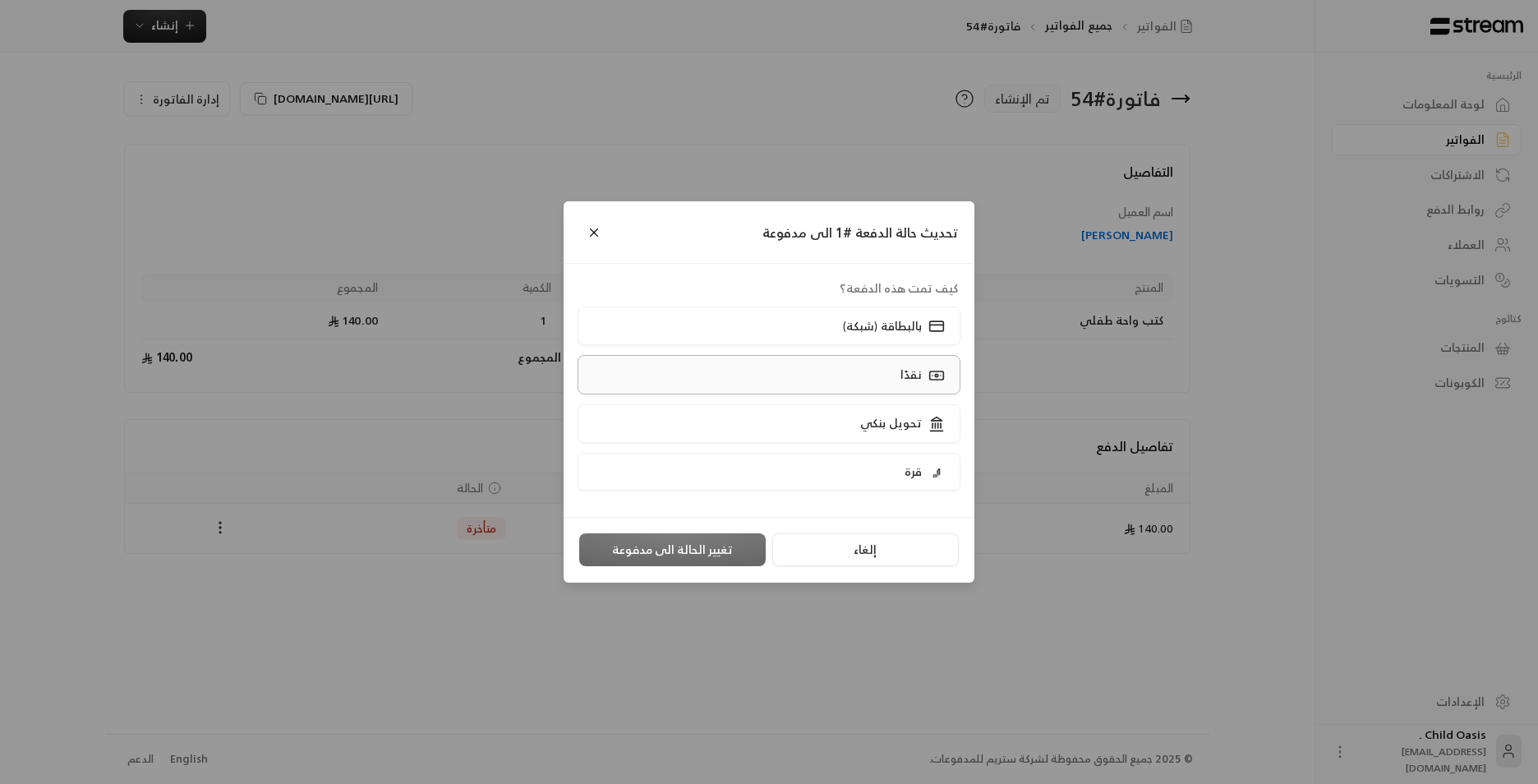
click at [834, 381] on label "نقدًا" at bounding box center [770, 374] width 384 height 38
click at [649, 563] on button "تغيير الحالة الى مدفوعة" at bounding box center [672, 549] width 186 height 33
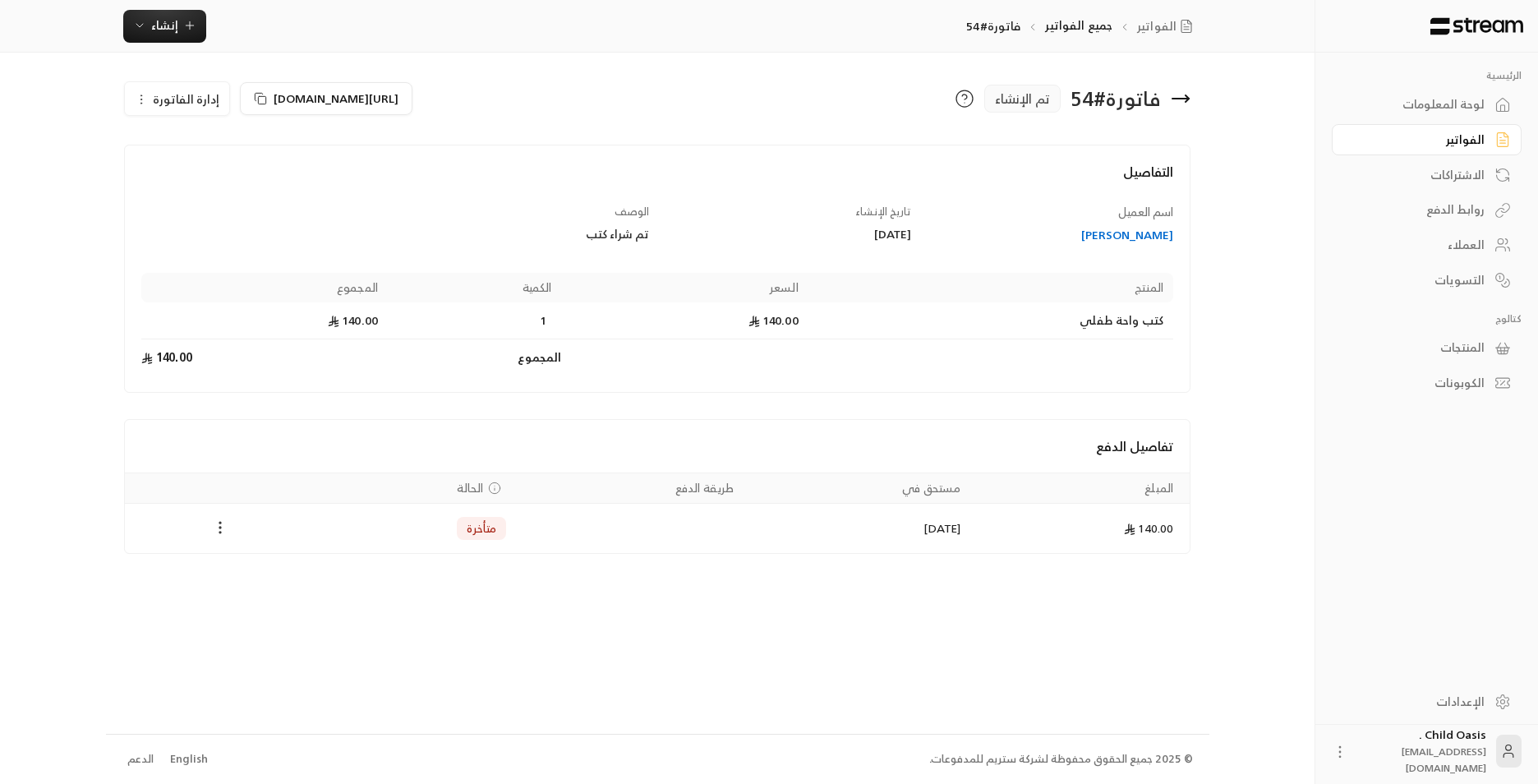
click at [221, 524] on icon "Payments" at bounding box center [220, 527] width 16 height 16
click at [289, 557] on li "تغيير الحالة الى مدفوعة" at bounding box center [282, 570] width 127 height 29
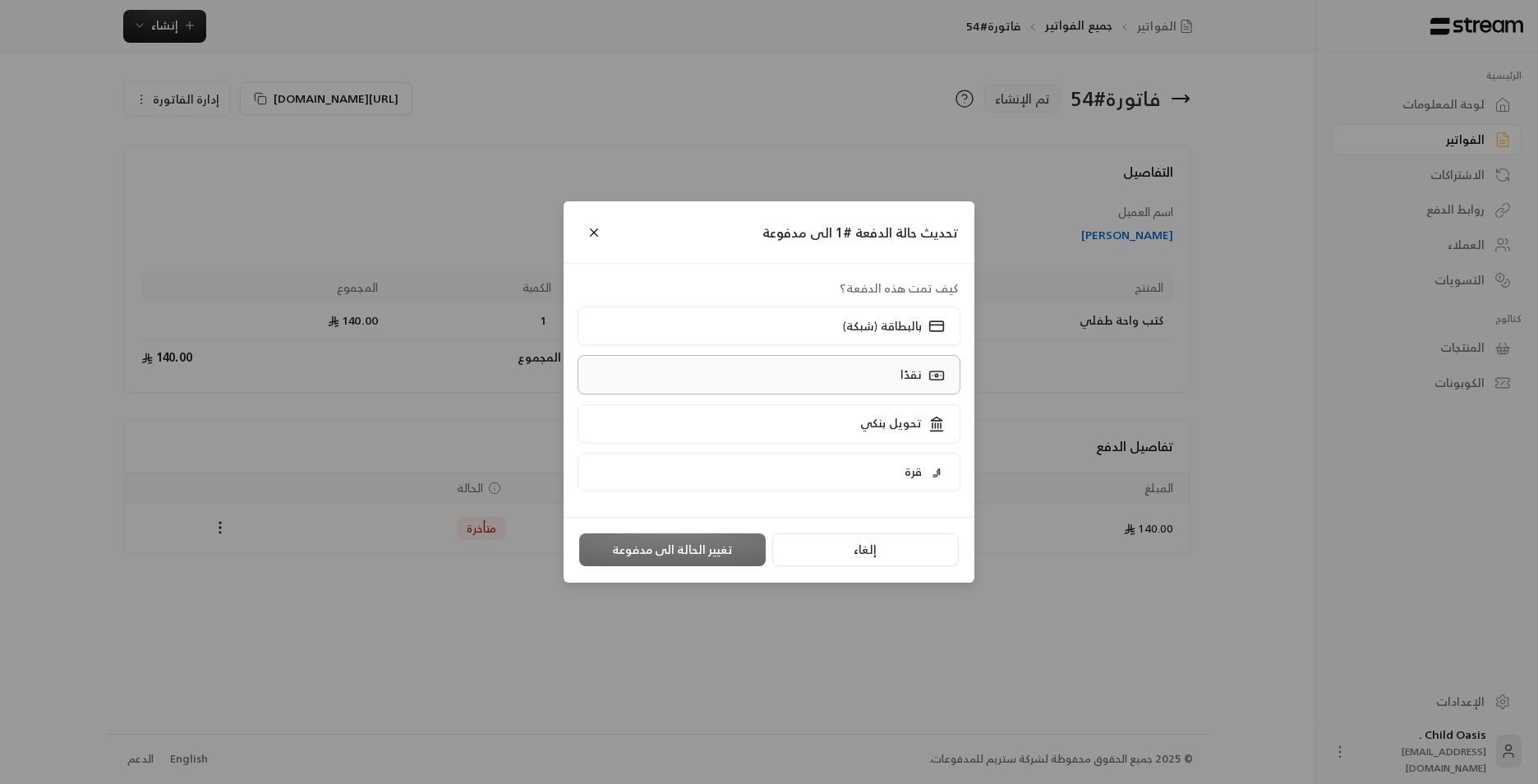
click at [799, 379] on label "نقدًا" at bounding box center [770, 374] width 384 height 38
click at [727, 549] on button "تغيير الحالة الى مدفوعة" at bounding box center [672, 549] width 186 height 33
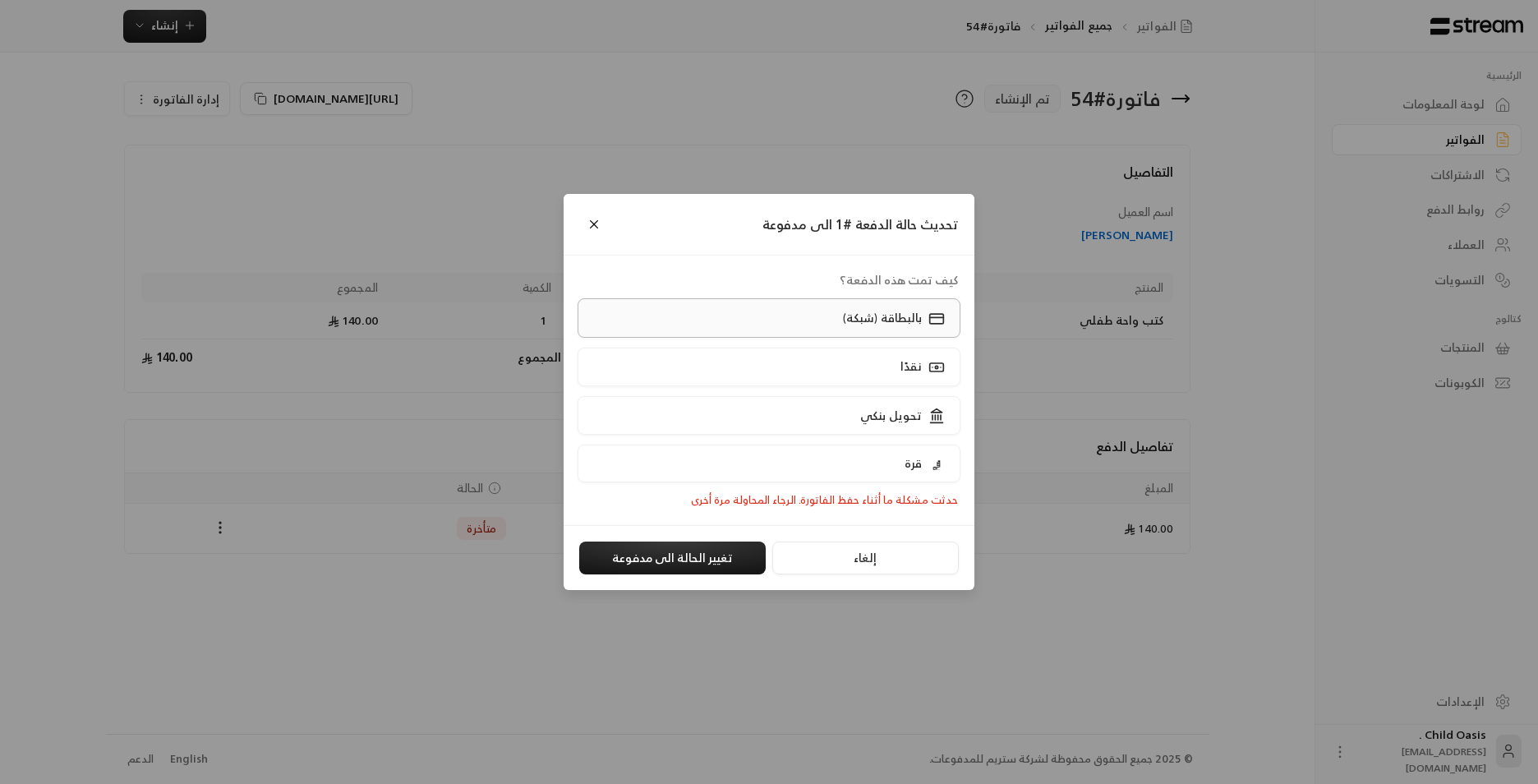
click at [774, 318] on label "بالبطاقة (شبكة)" at bounding box center [770, 317] width 384 height 38
click at [794, 417] on label "تحويل بنكي" at bounding box center [770, 415] width 384 height 38
click at [698, 554] on button "تغيير الحالة الى مدفوعة" at bounding box center [672, 557] width 186 height 33
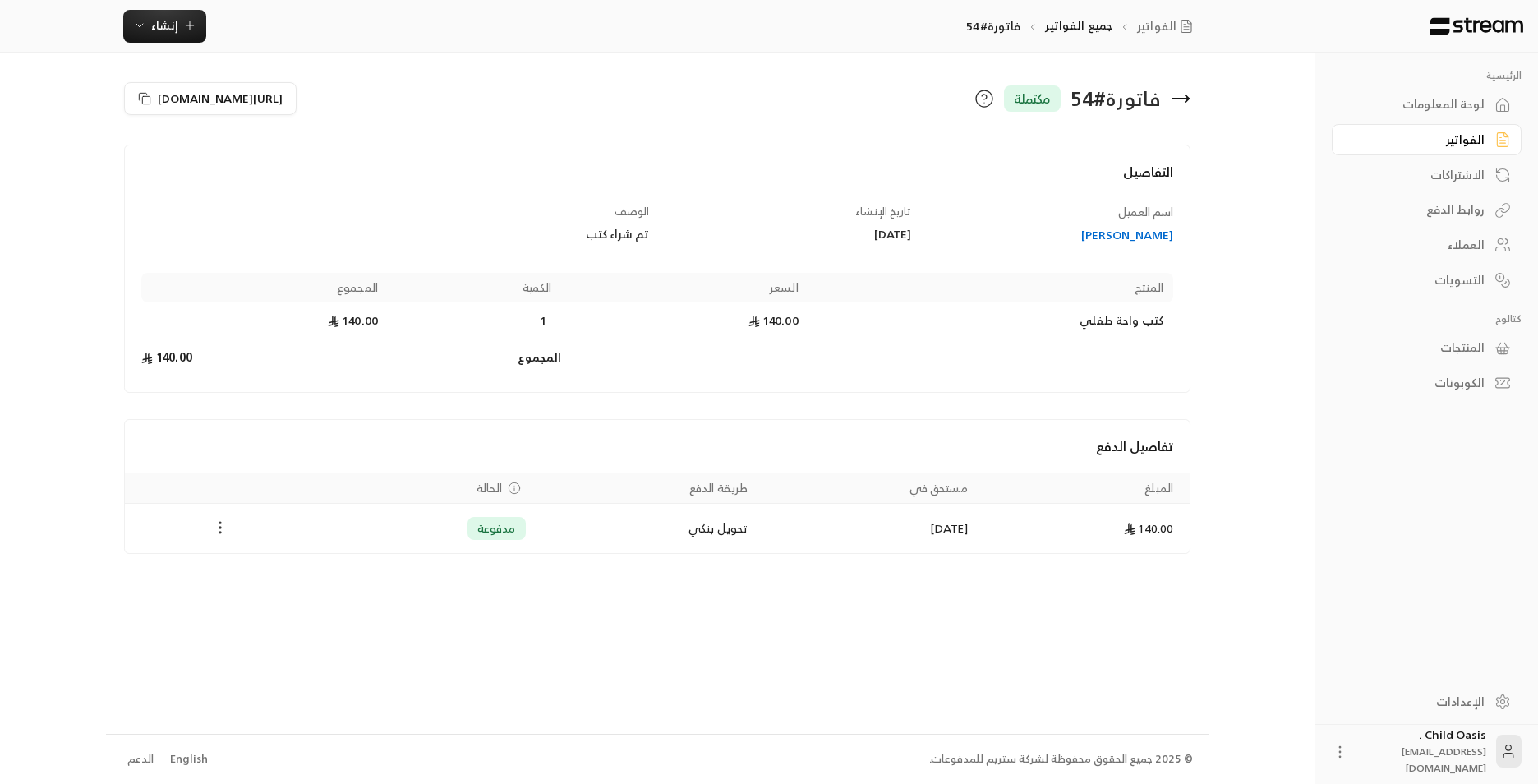
click at [219, 531] on icon "Payments" at bounding box center [220, 527] width 16 height 16
click at [680, 601] on div at bounding box center [769, 392] width 1538 height 784
click at [170, 43] on div "الفواتير جميع الفواتير فاتورة#54 إنشاء" at bounding box center [657, 26] width 1315 height 53
click at [159, 28] on span "إنشاء" at bounding box center [164, 25] width 27 height 21
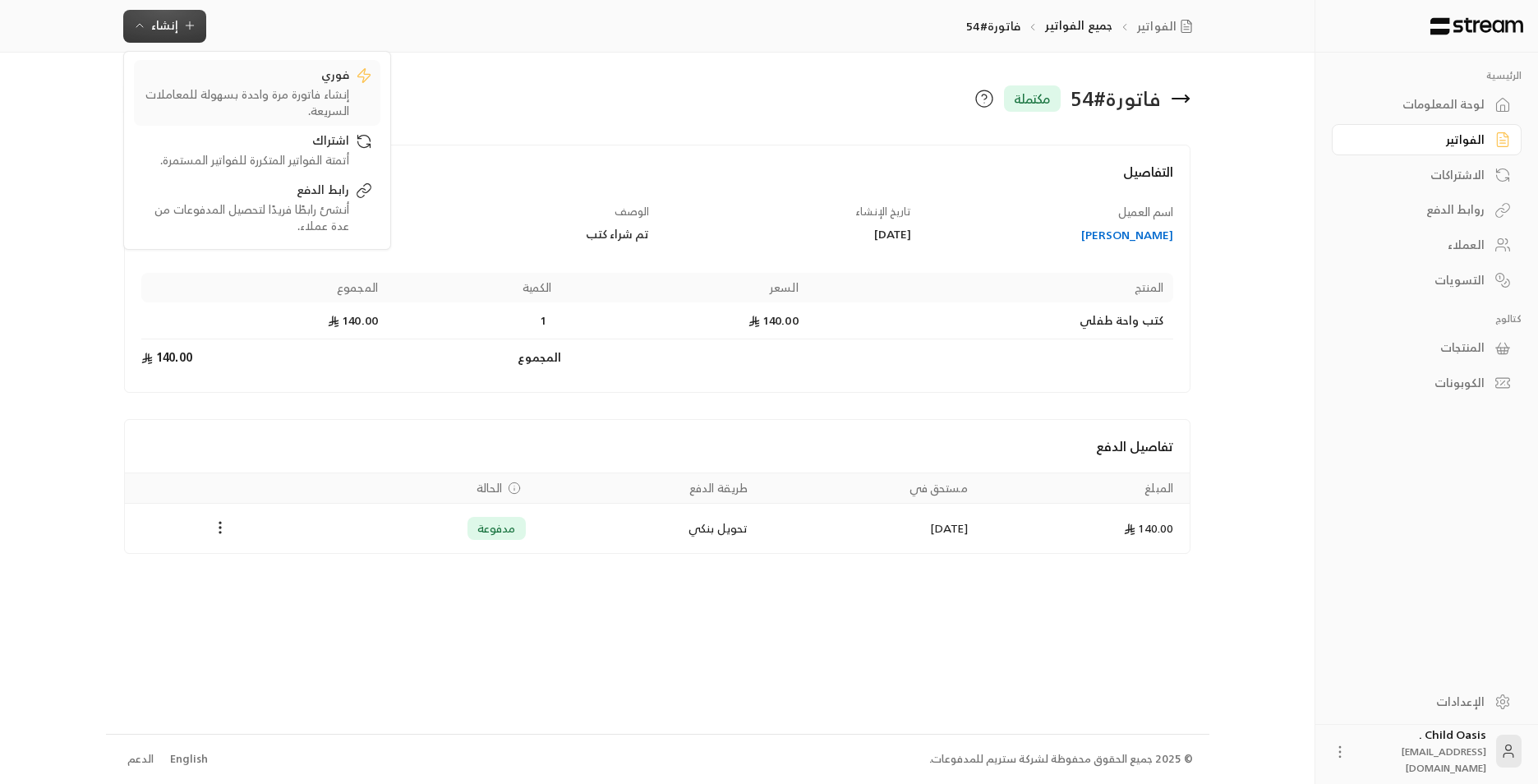
click at [264, 103] on div "إنشاء فاتورة مرة واحدة بسهولة للمعاملات السريعة." at bounding box center [245, 103] width 207 height 33
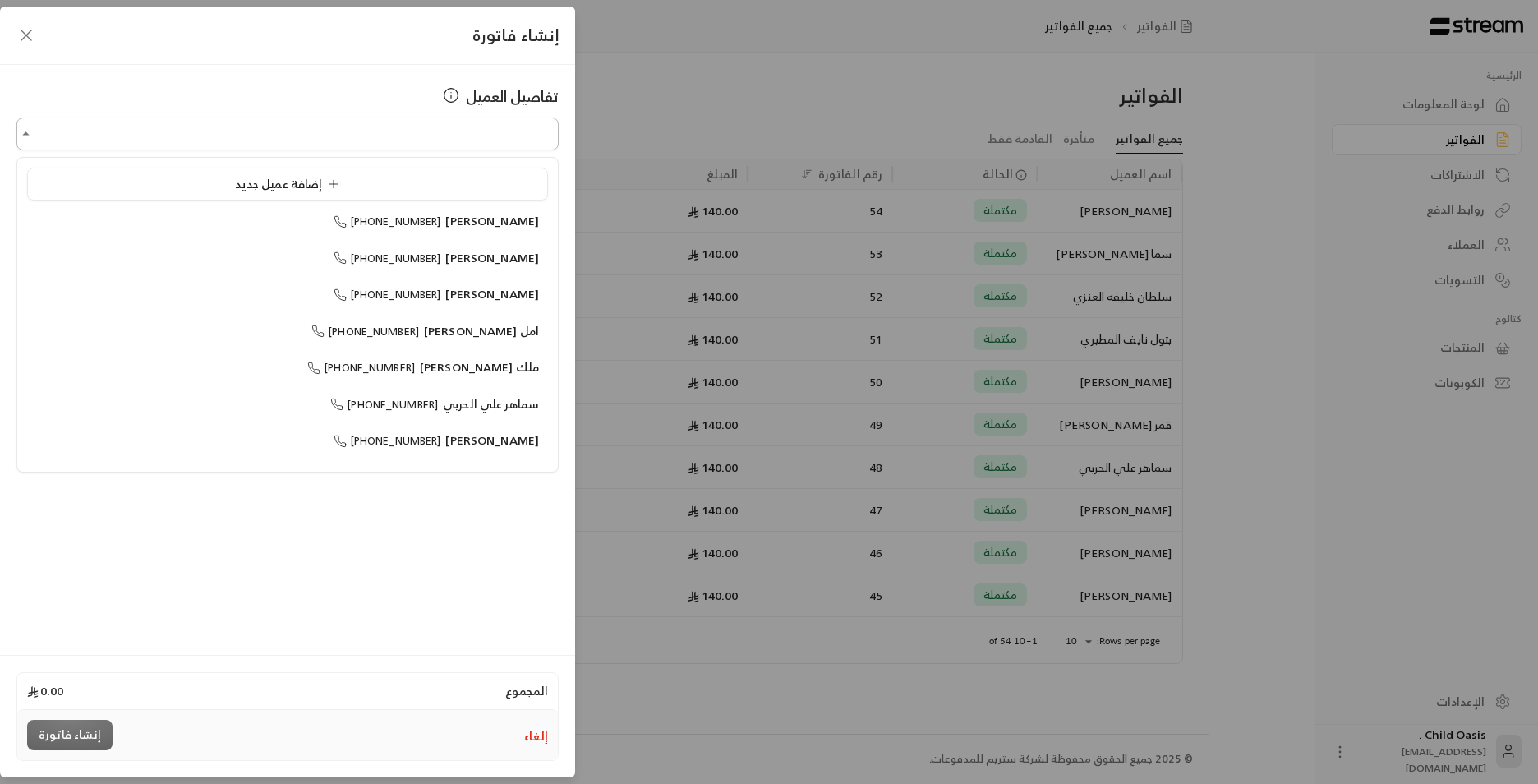
click at [410, 136] on input "اختر العميل" at bounding box center [287, 134] width 542 height 29
click at [529, 307] on li "[PERSON_NAME] [PERSON_NAME] [PHONE_NUMBER]" at bounding box center [287, 294] width 521 height 32
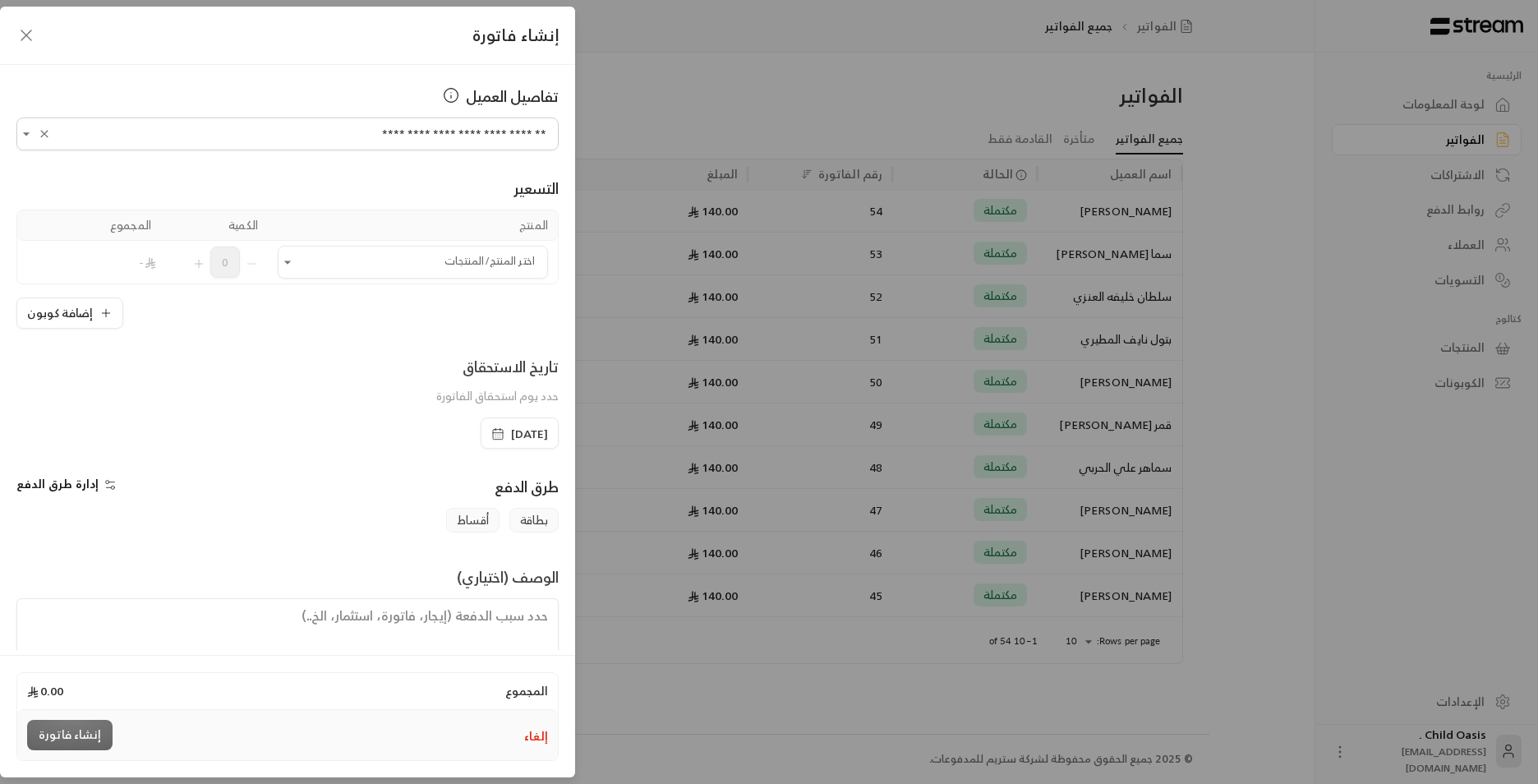
type input "**********"
click at [492, 438] on icon "button" at bounding box center [498, 433] width 13 height 13
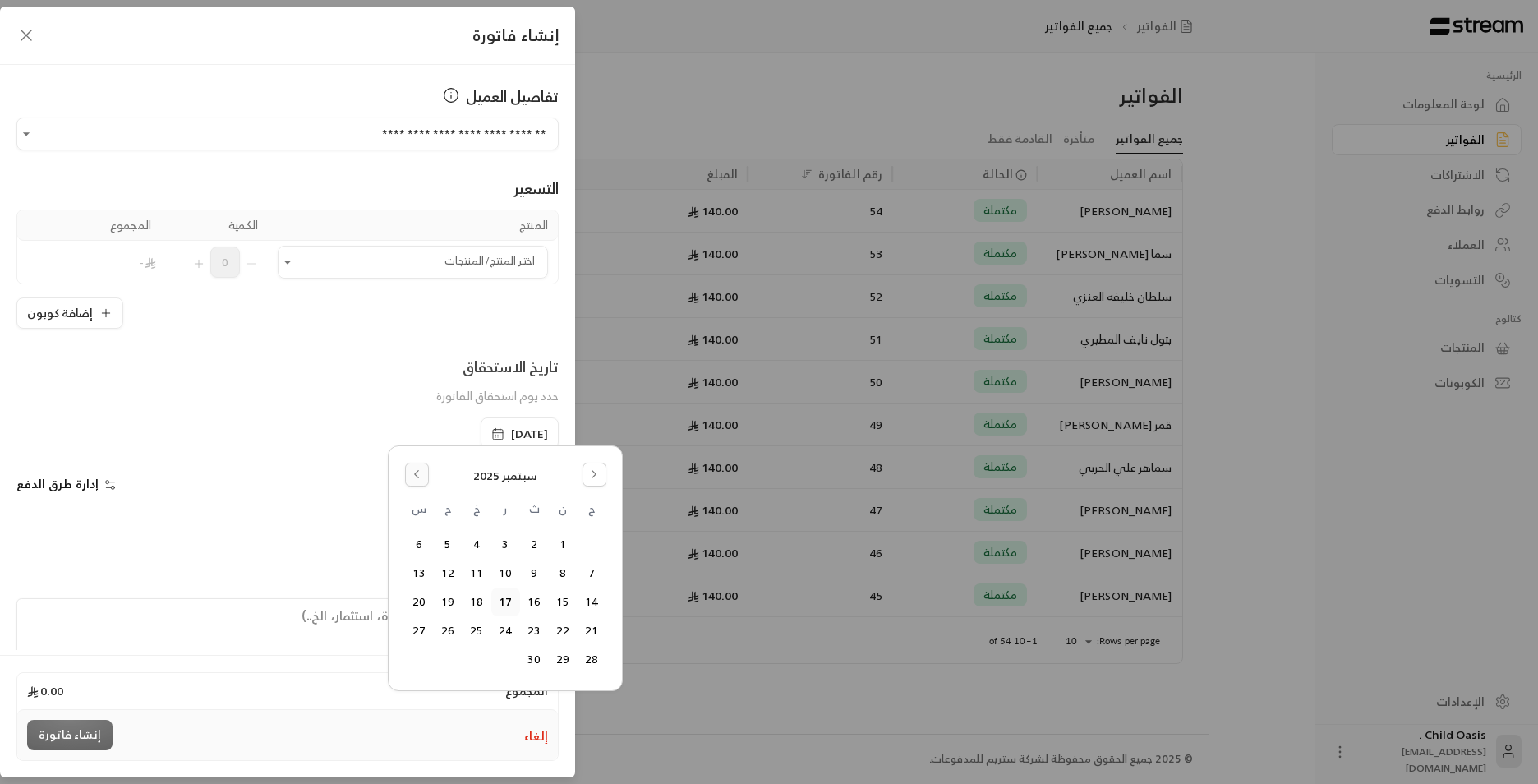
click at [408, 466] on button "Go to the Previous Month" at bounding box center [417, 475] width 24 height 24
click at [560, 632] on button "18" at bounding box center [563, 631] width 27 height 27
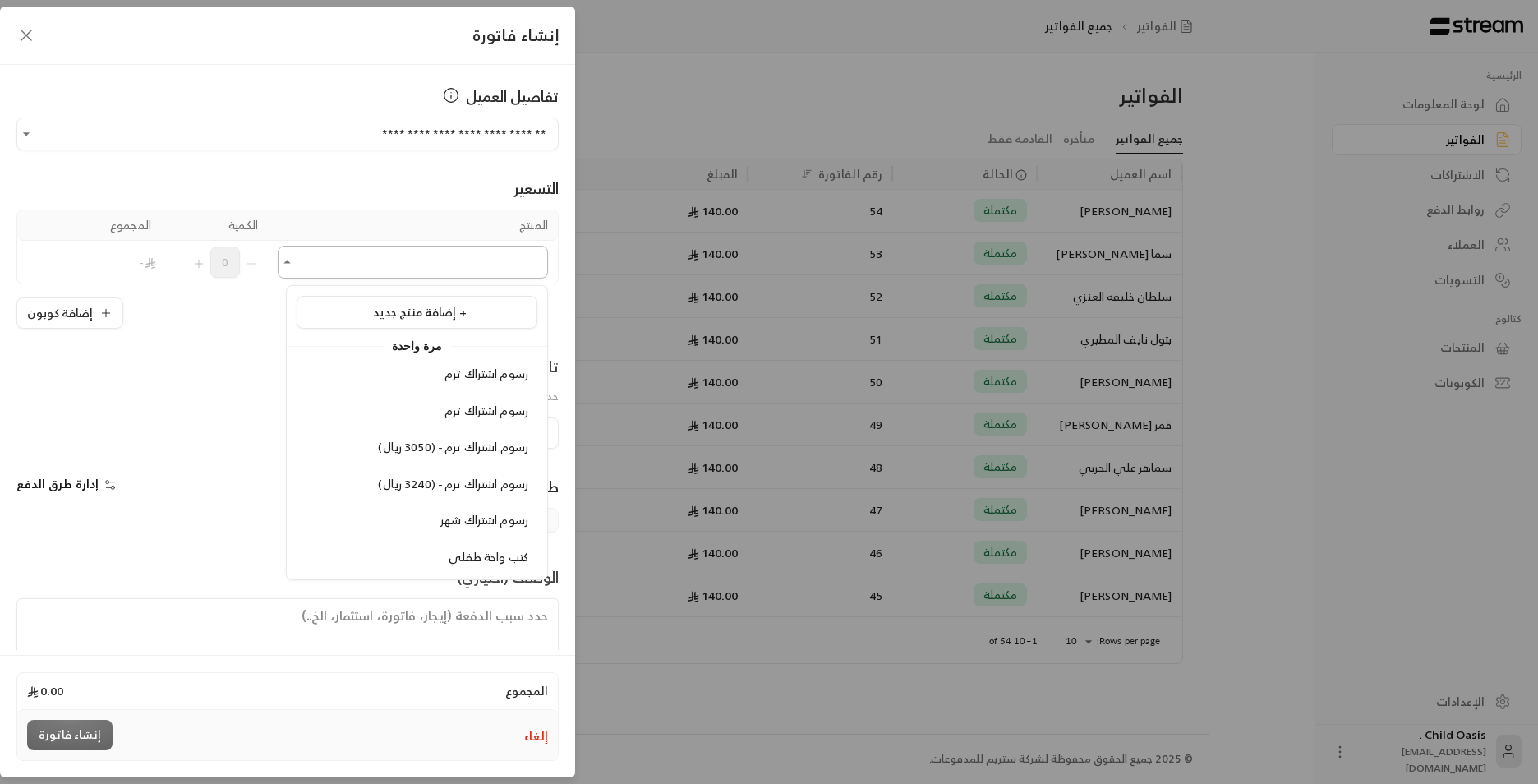
click at [440, 260] on input "اختر العميل" at bounding box center [412, 262] width 270 height 29
click at [525, 557] on span "كتب واحة طفلي" at bounding box center [488, 557] width 79 height 21
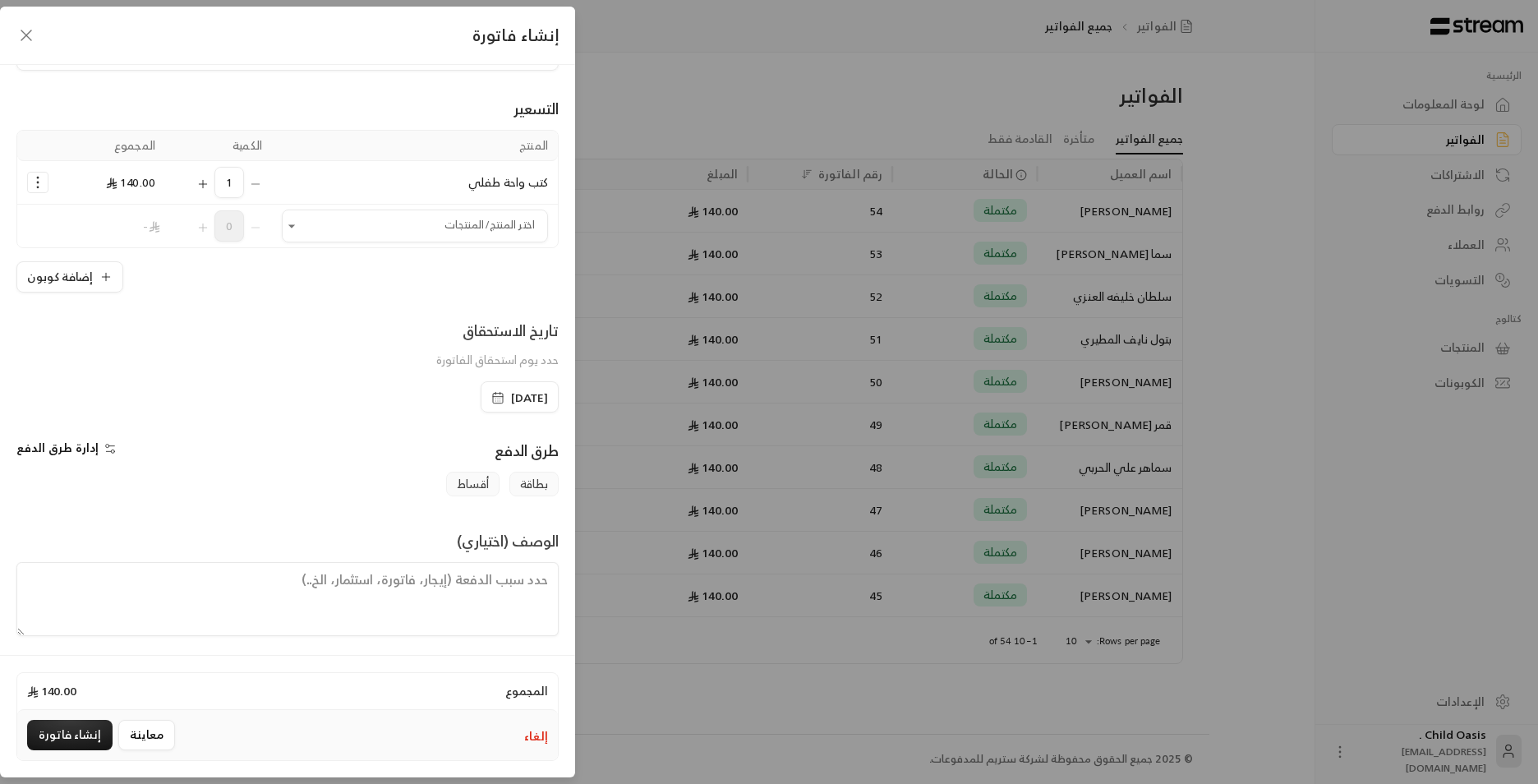
scroll to position [86, 0]
click at [475, 579] on textarea at bounding box center [287, 593] width 542 height 74
paste textarea "تم شراء كتب"
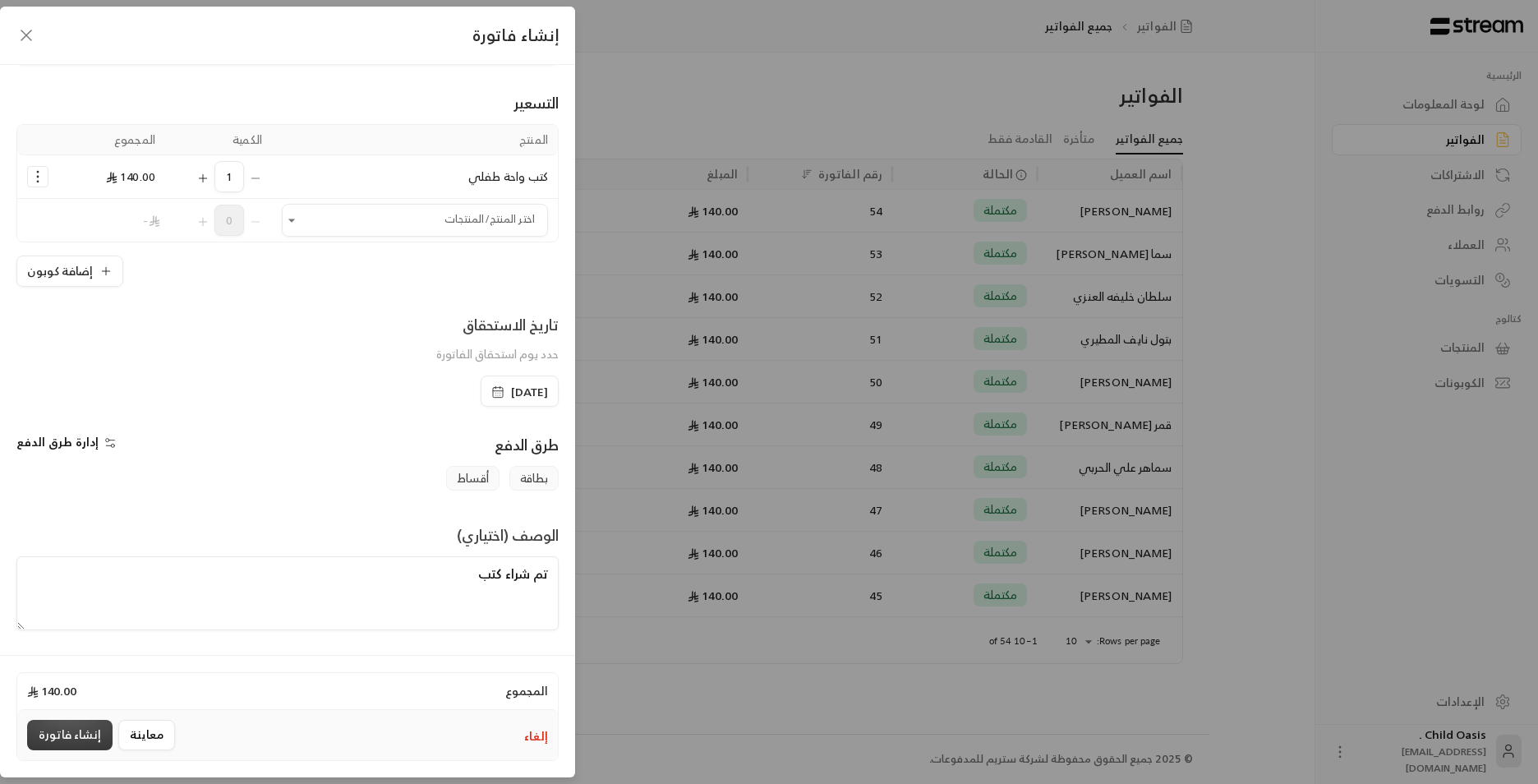
type textarea "تم شراء كتب"
click at [78, 739] on button "إنشاء فاتورة" at bounding box center [70, 735] width 86 height 30
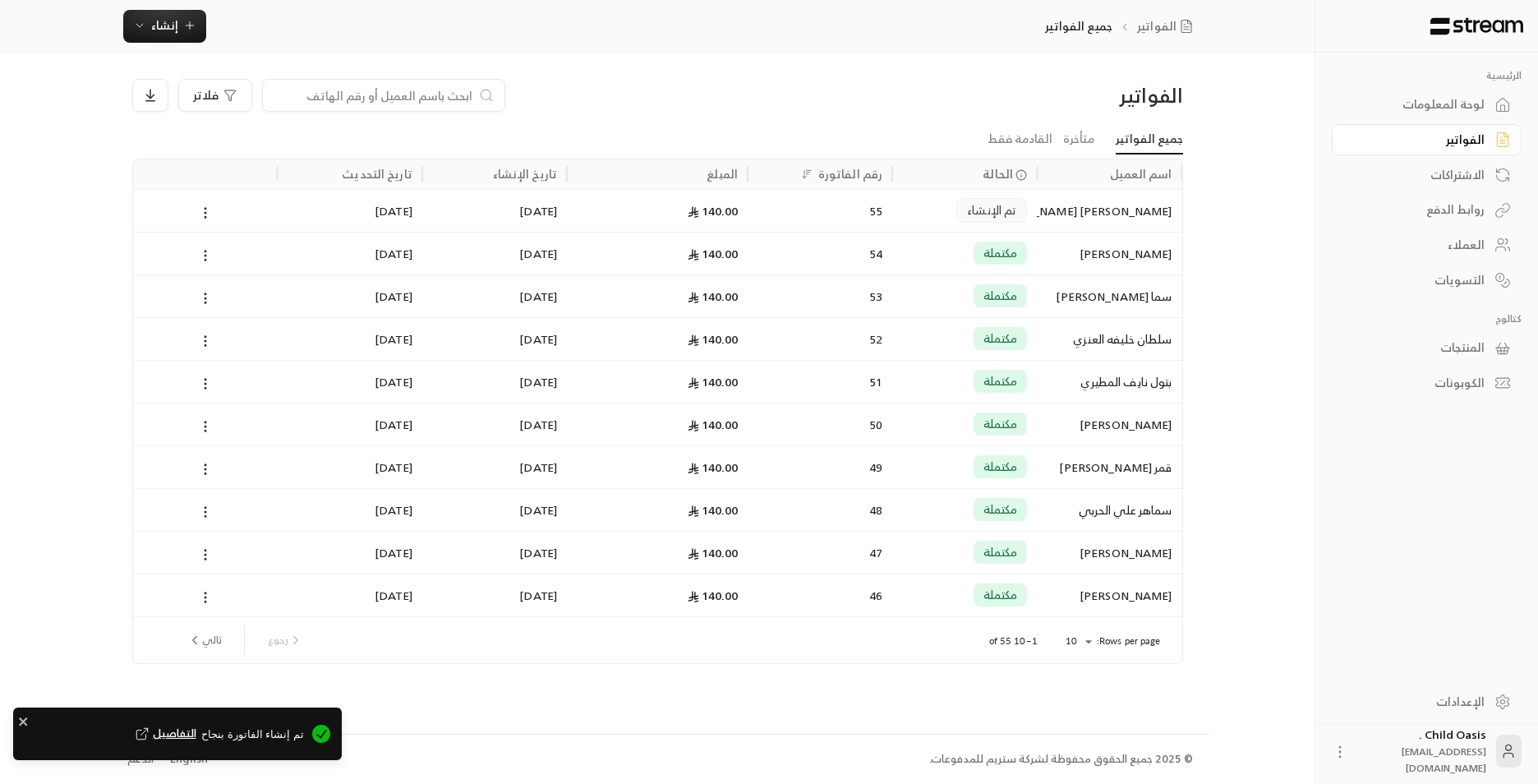
click at [792, 215] on div "55" at bounding box center [820, 210] width 125 height 42
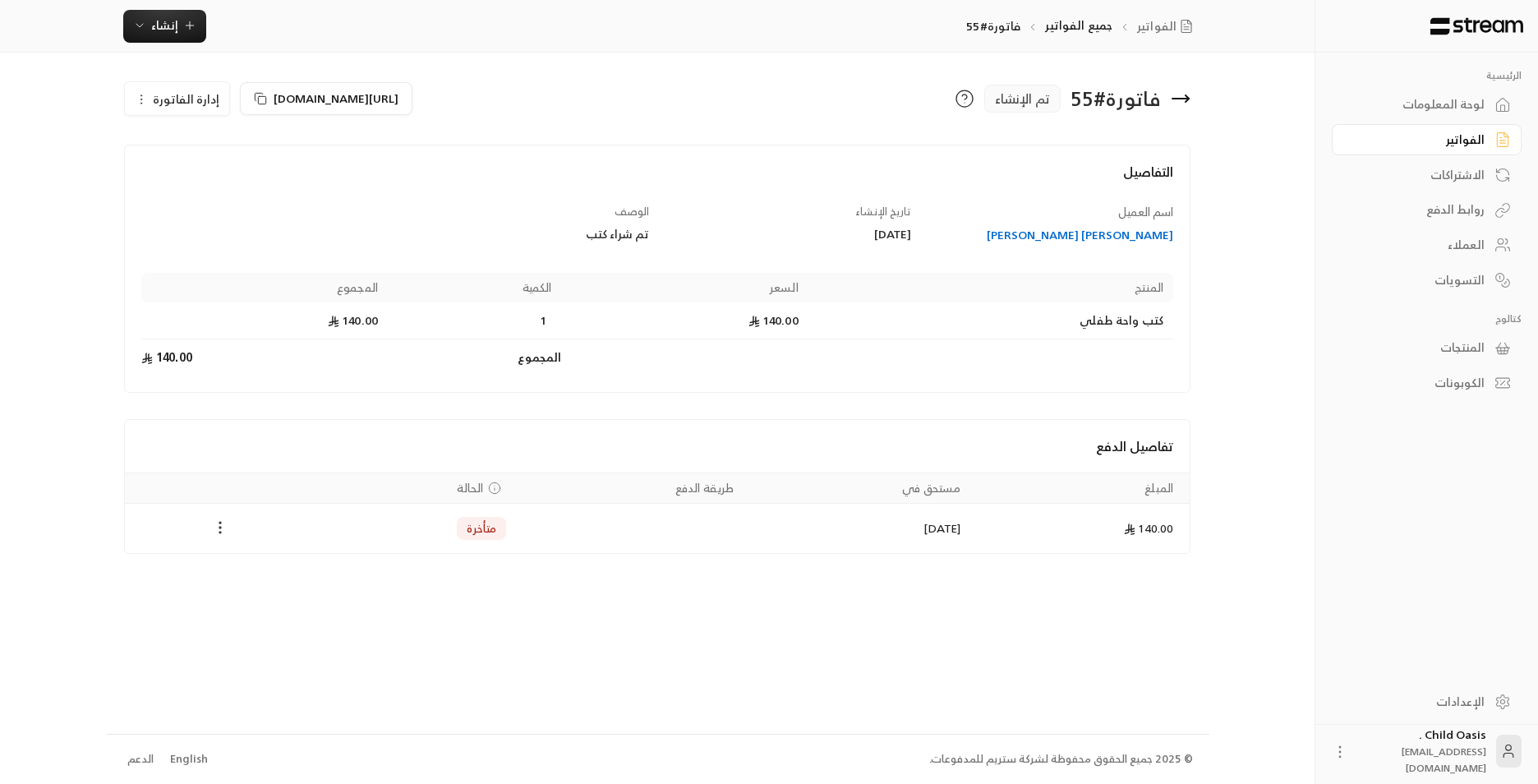
click at [218, 529] on icon "Payments" at bounding box center [220, 527] width 16 height 16
click at [309, 571] on li "تغيير الحالة الى مدفوعة" at bounding box center [282, 570] width 127 height 29
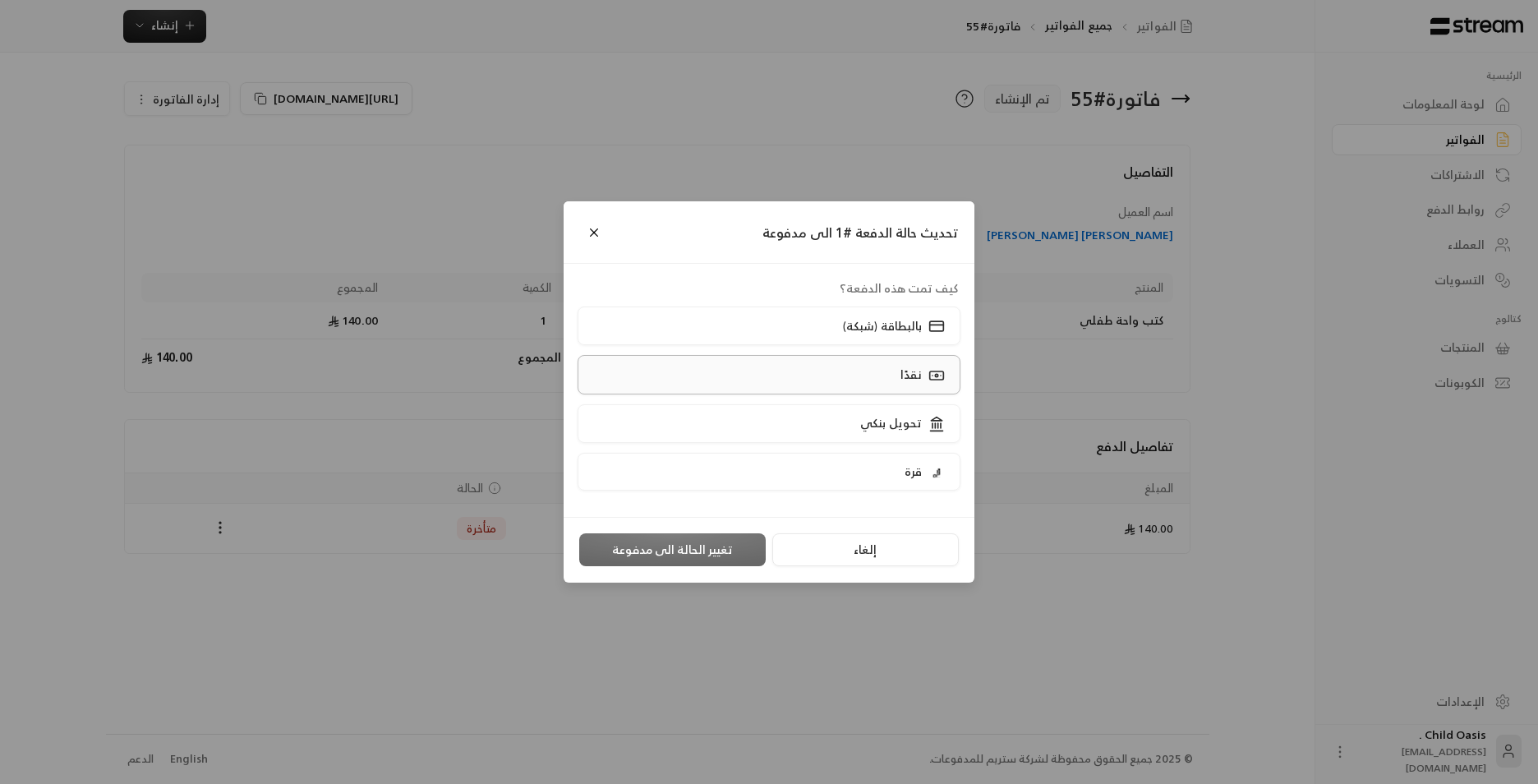
click at [814, 377] on label "نقدًا" at bounding box center [770, 374] width 384 height 38
click at [737, 539] on button "تغيير الحالة الى مدفوعة" at bounding box center [672, 549] width 186 height 33
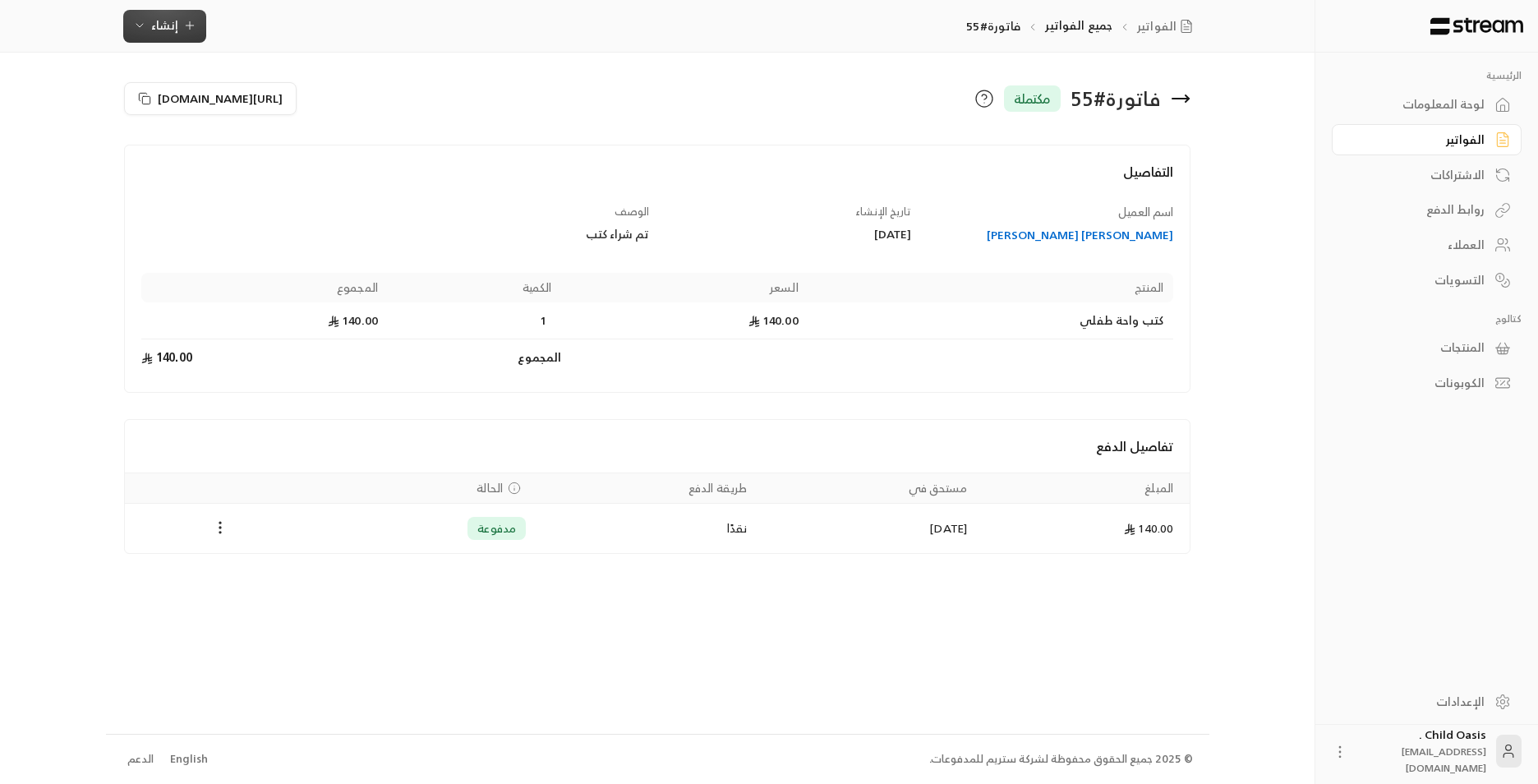
click at [165, 26] on span "إنشاء" at bounding box center [164, 25] width 27 height 21
click at [269, 91] on div "إنشاء فاتورة مرة واحدة بسهولة للمعاملات السريعة." at bounding box center [245, 103] width 207 height 33
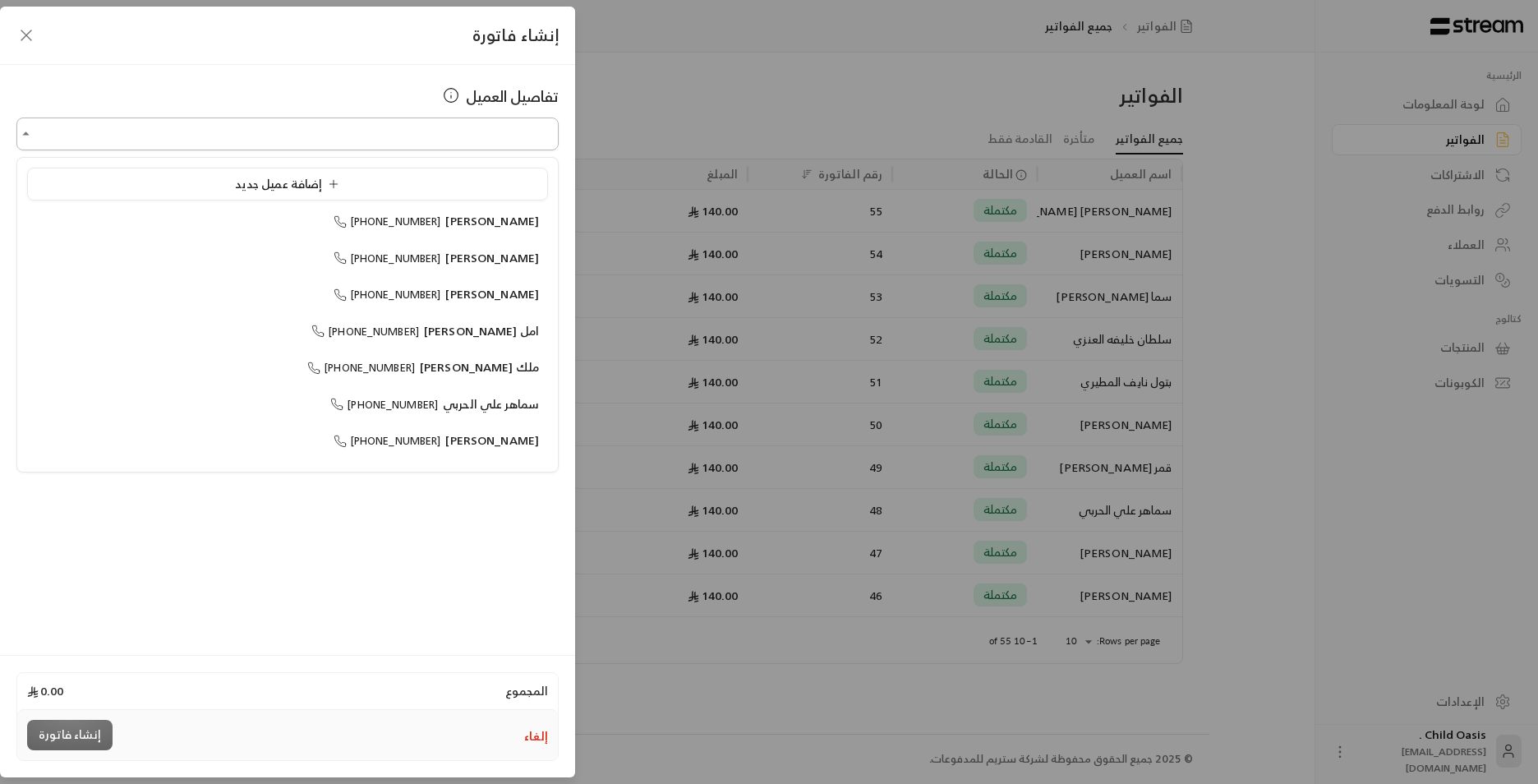
click at [452, 133] on input "اختر العميل" at bounding box center [287, 134] width 542 height 29
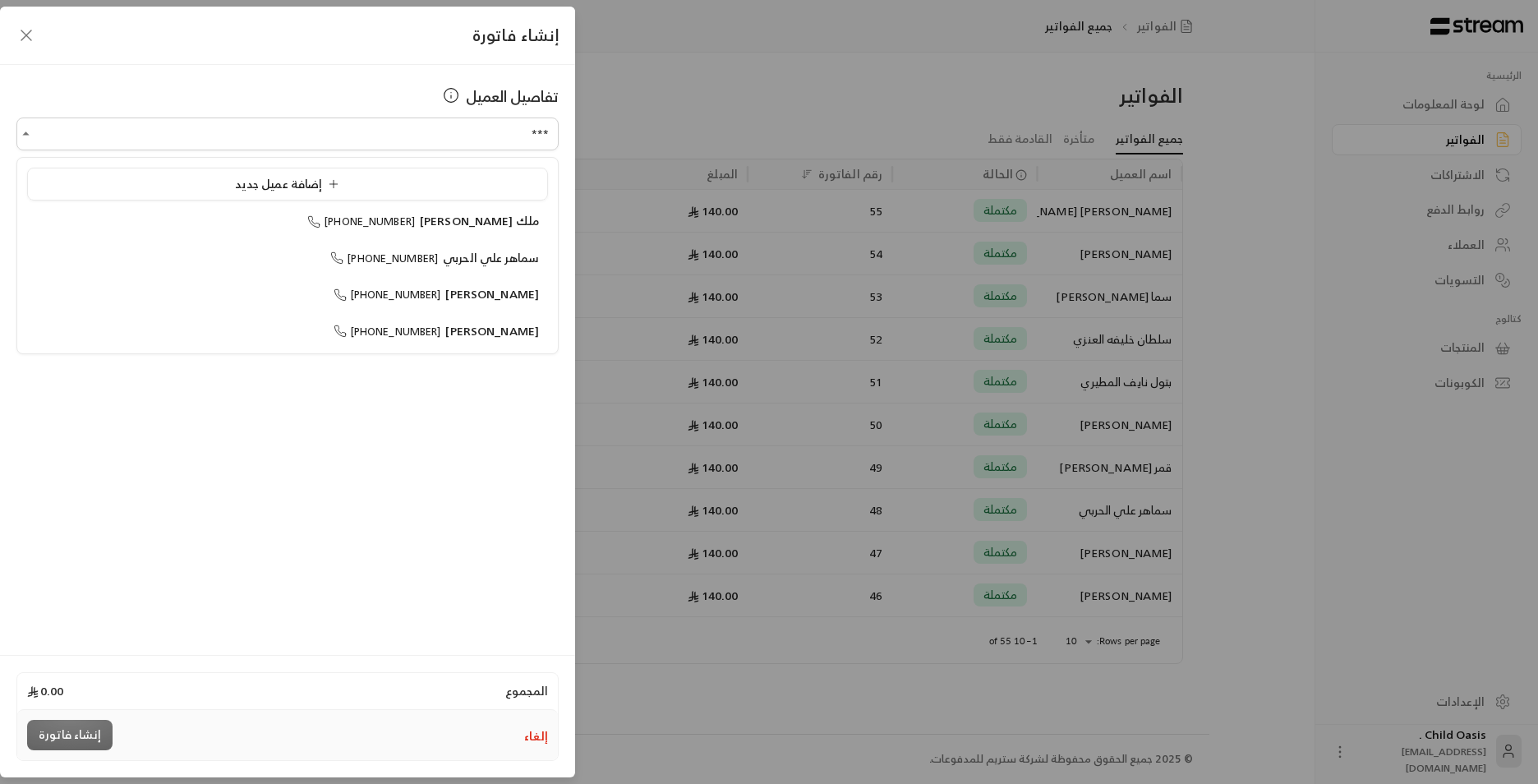
click at [494, 294] on span "[PERSON_NAME]" at bounding box center [492, 293] width 94 height 21
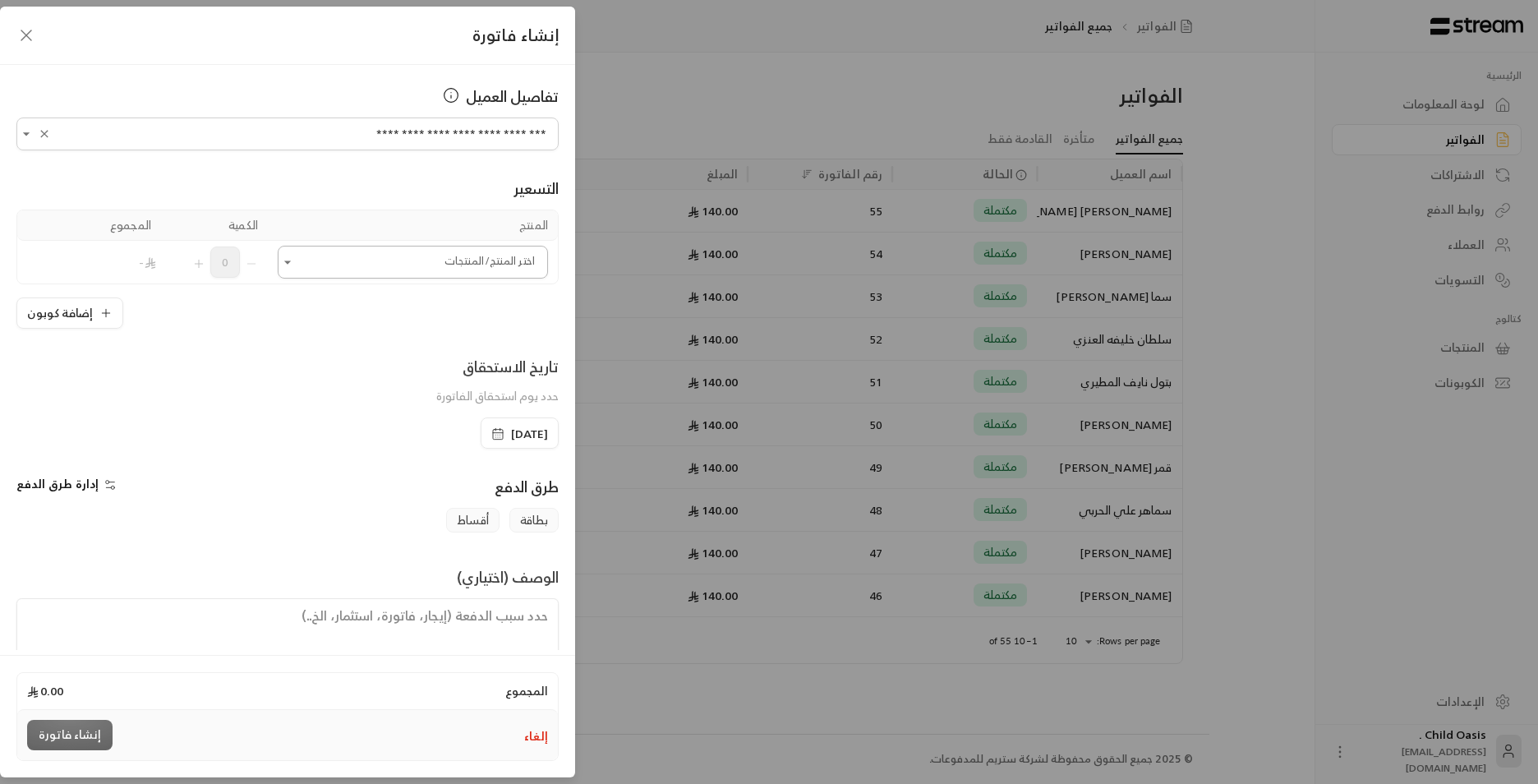
type input "**********"
click at [465, 255] on input "اختر العميل" at bounding box center [412, 262] width 270 height 29
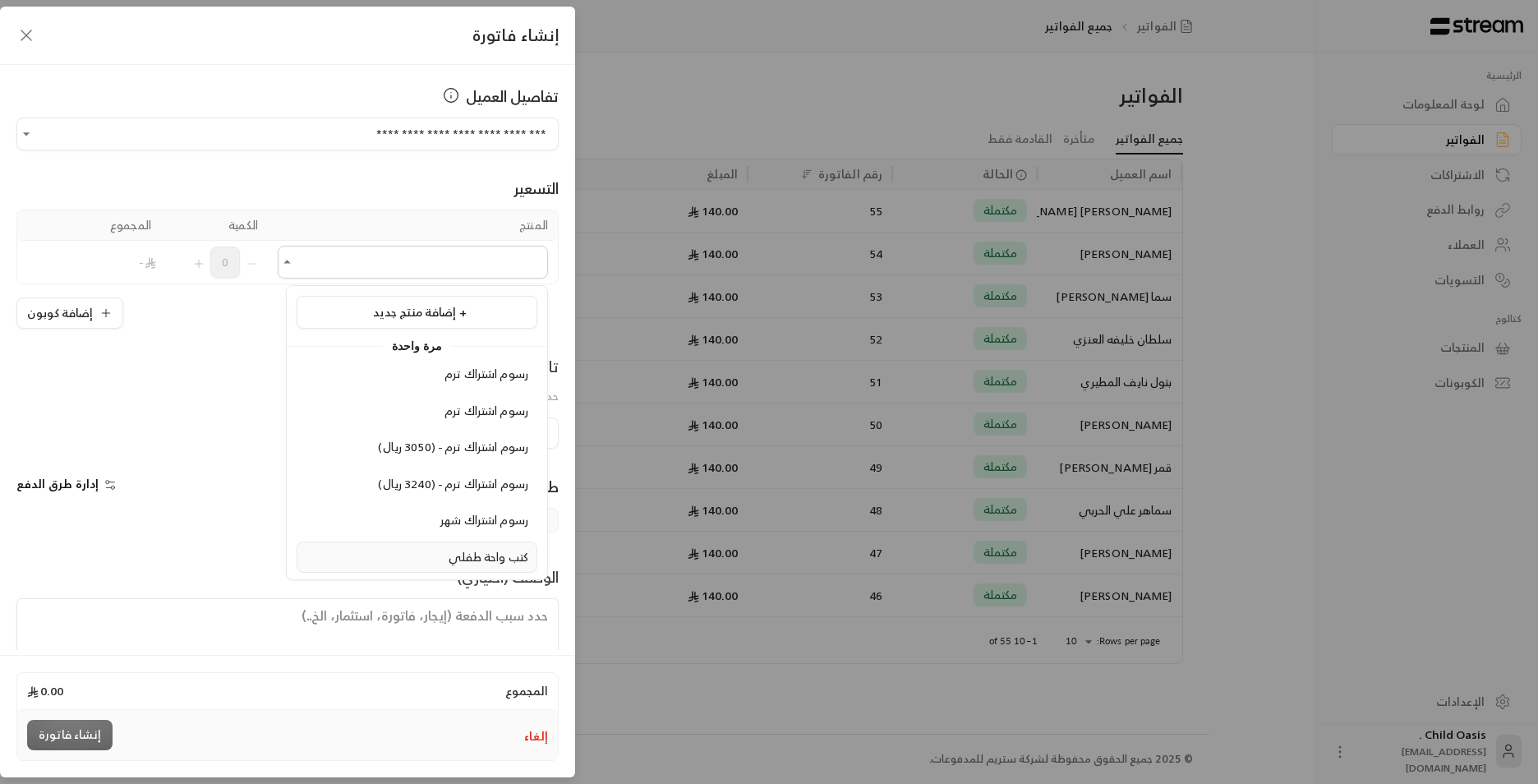
click at [498, 568] on li "كتب واحة طفلي" at bounding box center [418, 557] width 241 height 32
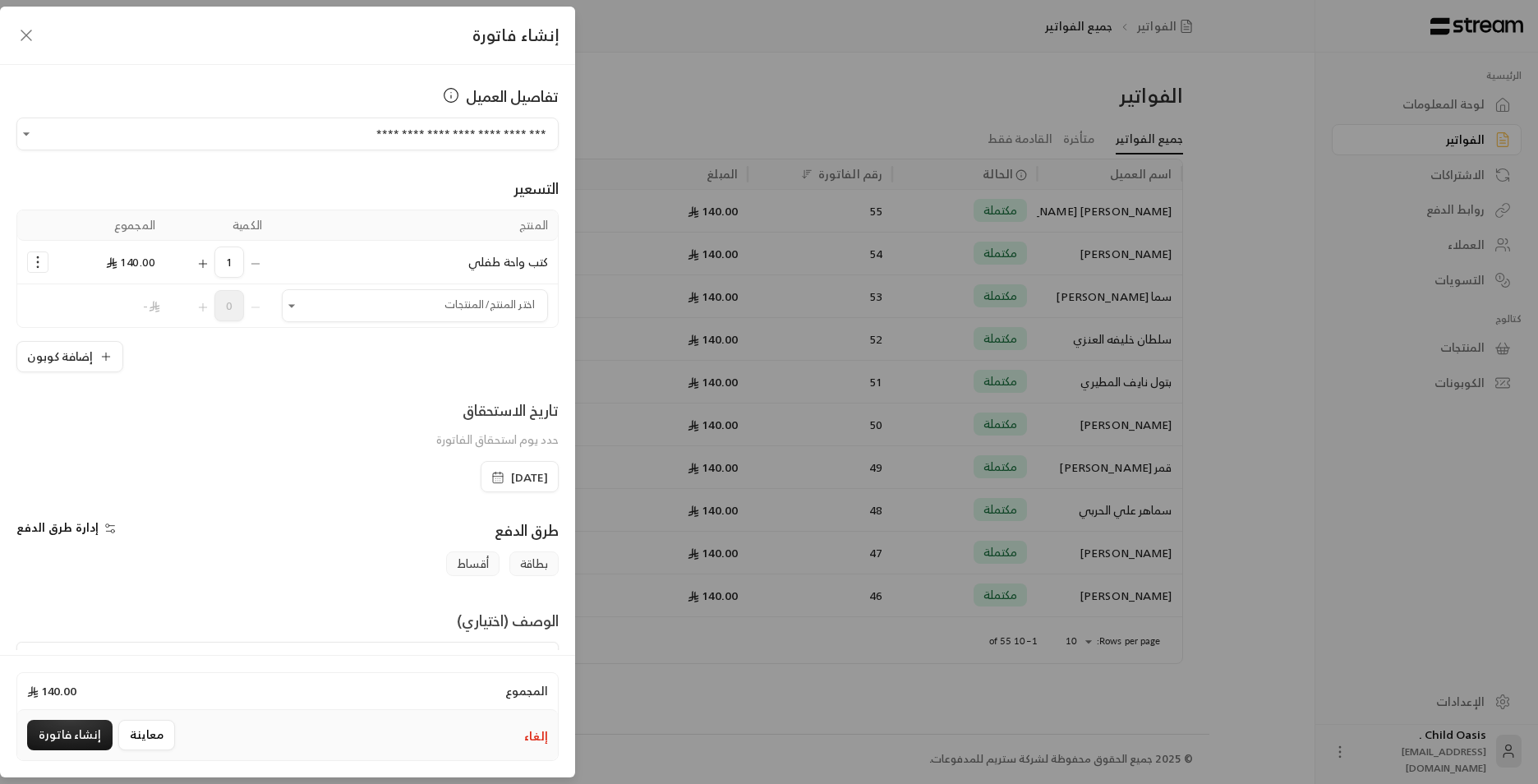
drag, startPoint x: 467, startPoint y: 471, endPoint x: 468, endPoint y: 483, distance: 12.0
click at [492, 471] on icon "button" at bounding box center [498, 477] width 13 height 13
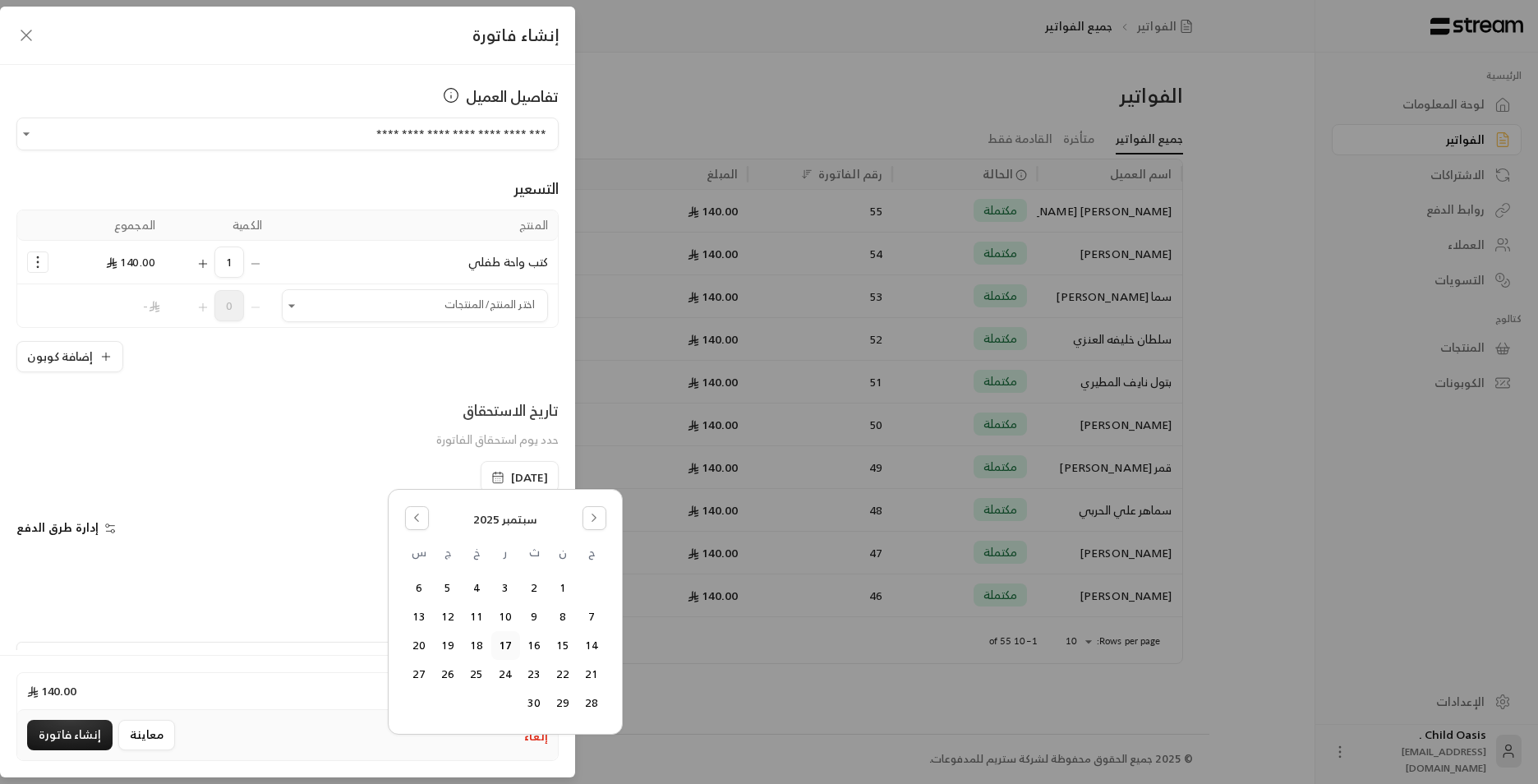
click at [430, 508] on div "سبتمبر 2025" at bounding box center [506, 519] width 202 height 28
click at [425, 514] on button "Go to the Previous Month" at bounding box center [417, 517] width 24 height 24
click at [570, 672] on button "18" at bounding box center [563, 674] width 27 height 27
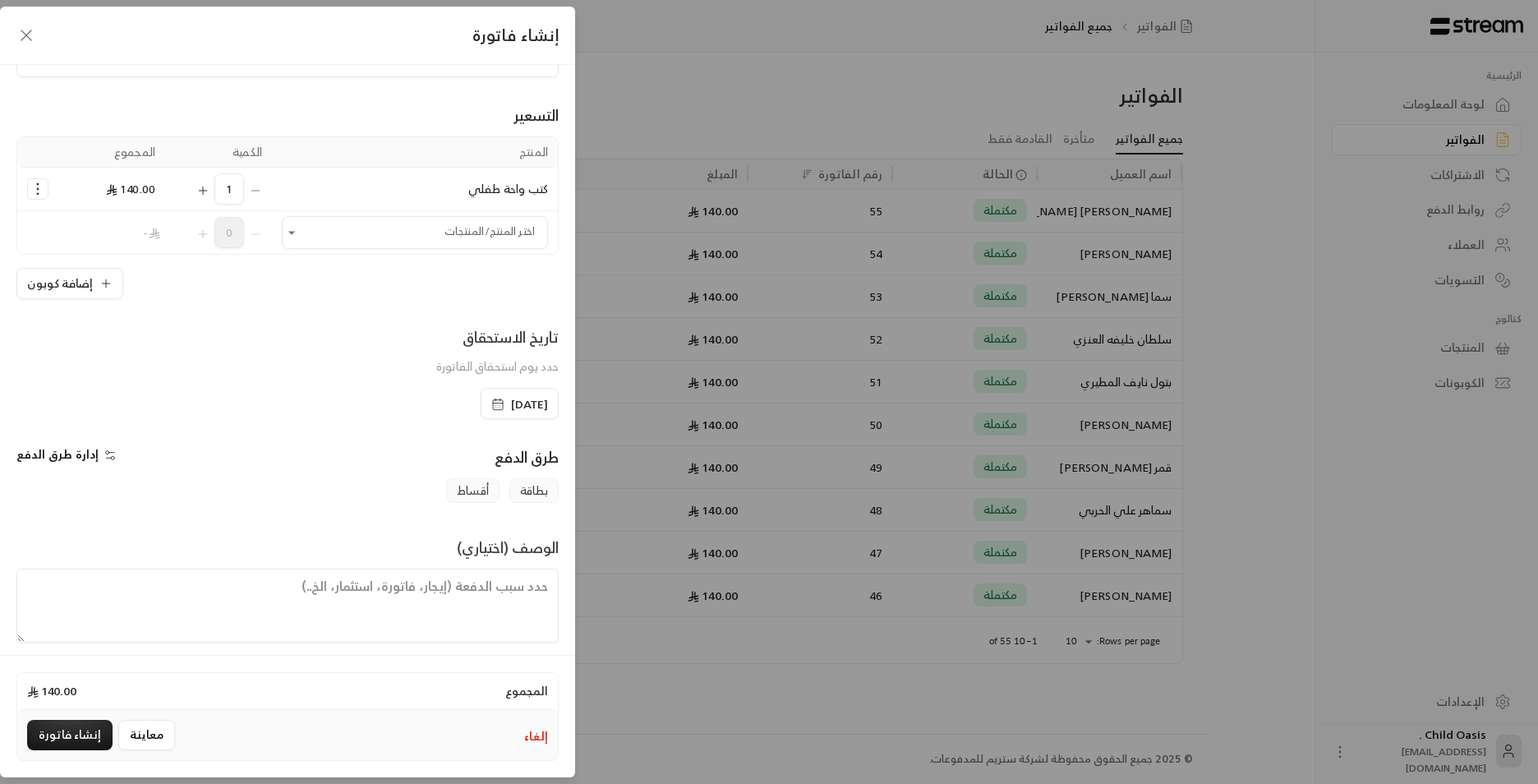
scroll to position [86, 0]
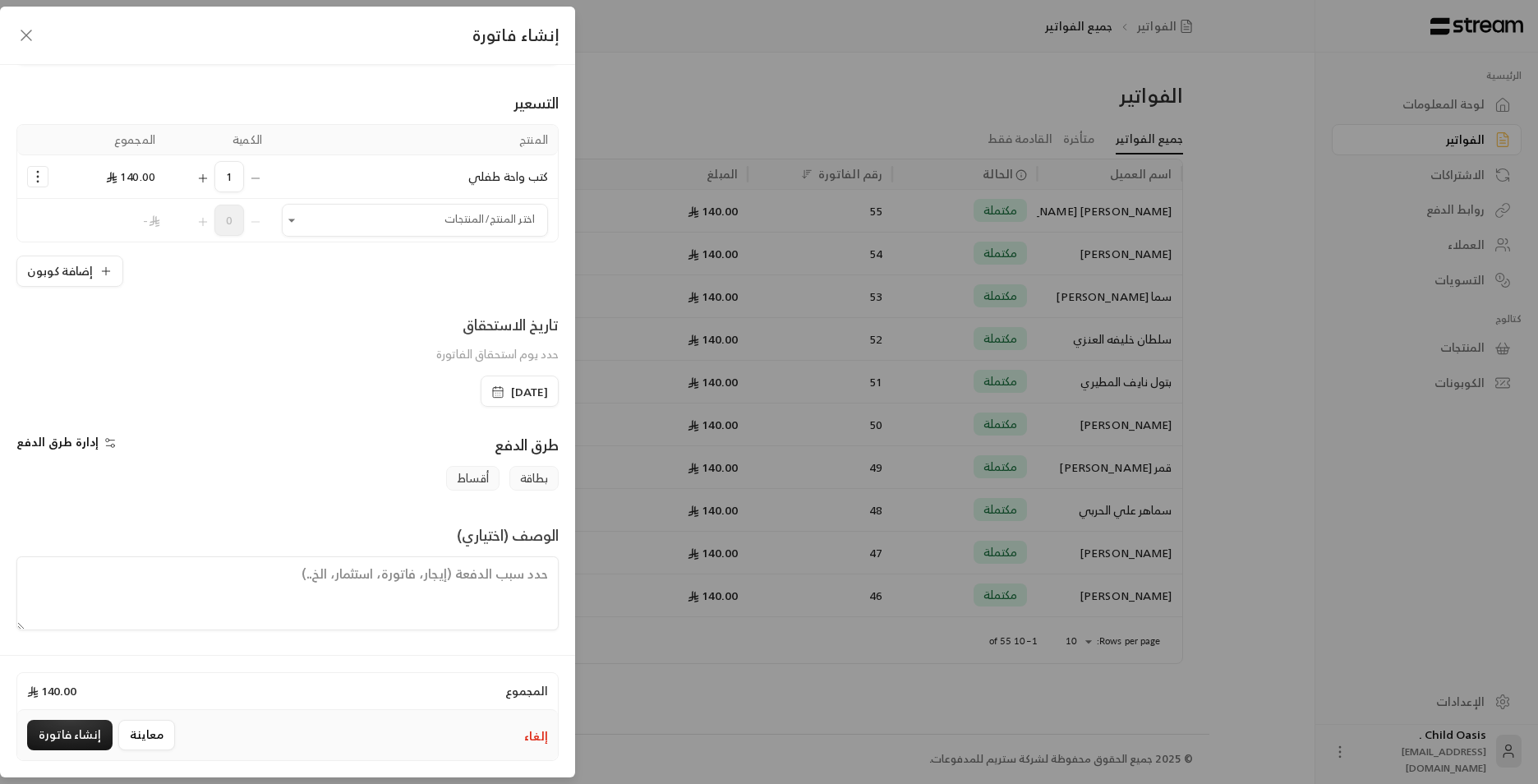
click at [507, 607] on textarea at bounding box center [287, 593] width 542 height 74
paste textarea "تم شراء كتب"
type textarea "تم شراء كتب"
click at [92, 735] on button "إنشاء فاتورة" at bounding box center [70, 735] width 86 height 30
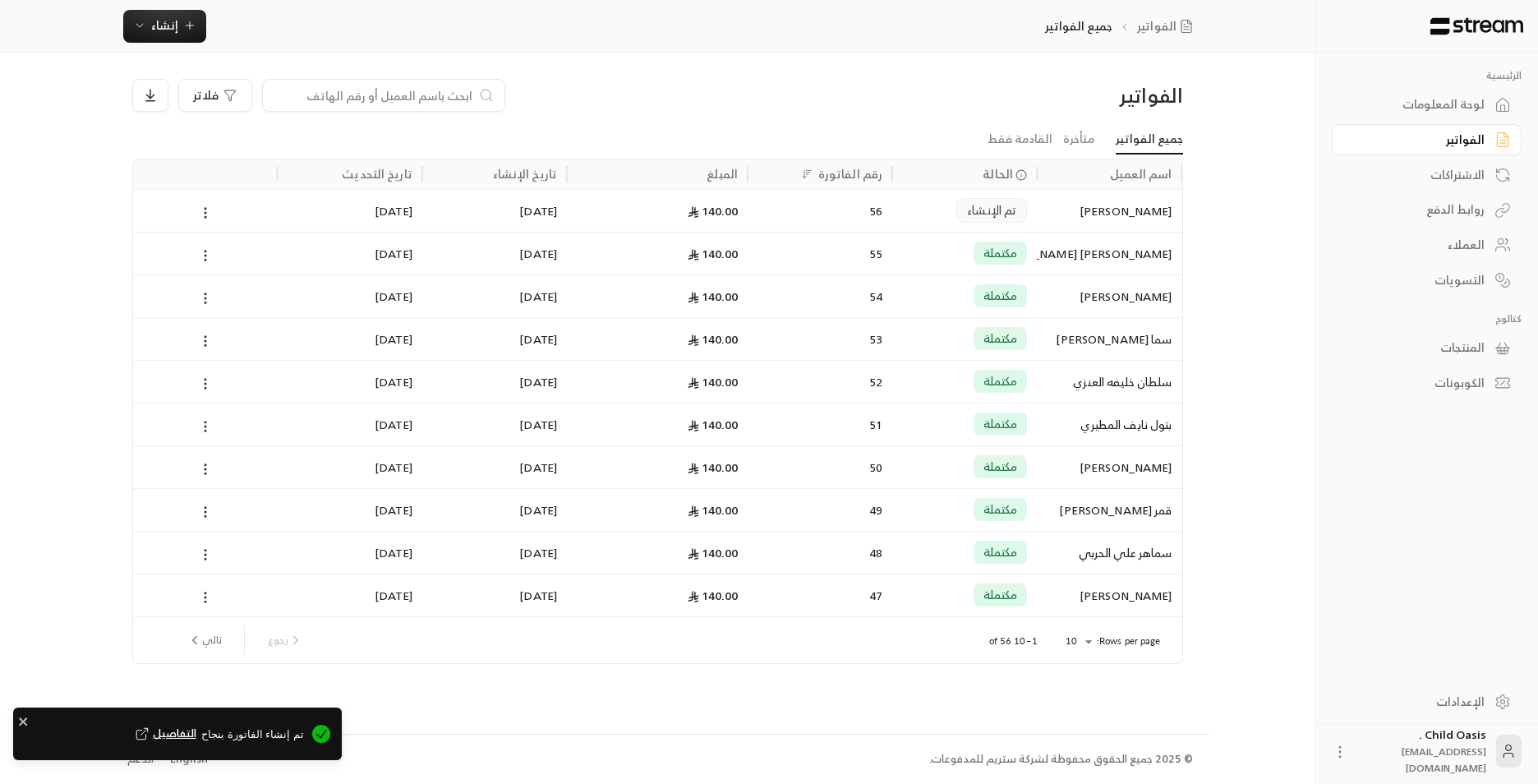
click at [936, 198] on div "تم الإنشاء" at bounding box center [964, 210] width 125 height 42
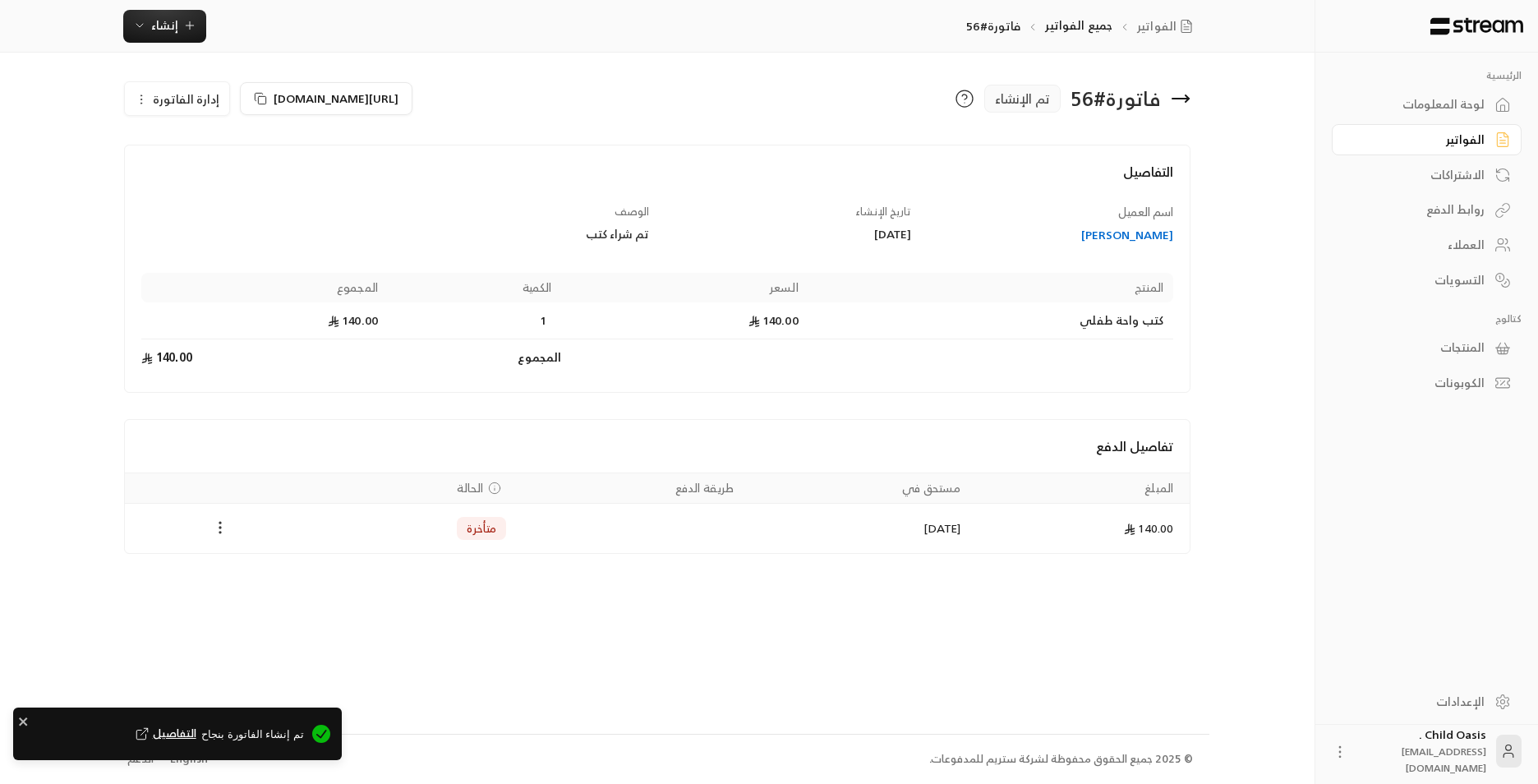
click at [223, 533] on icon "Payments" at bounding box center [220, 527] width 16 height 16
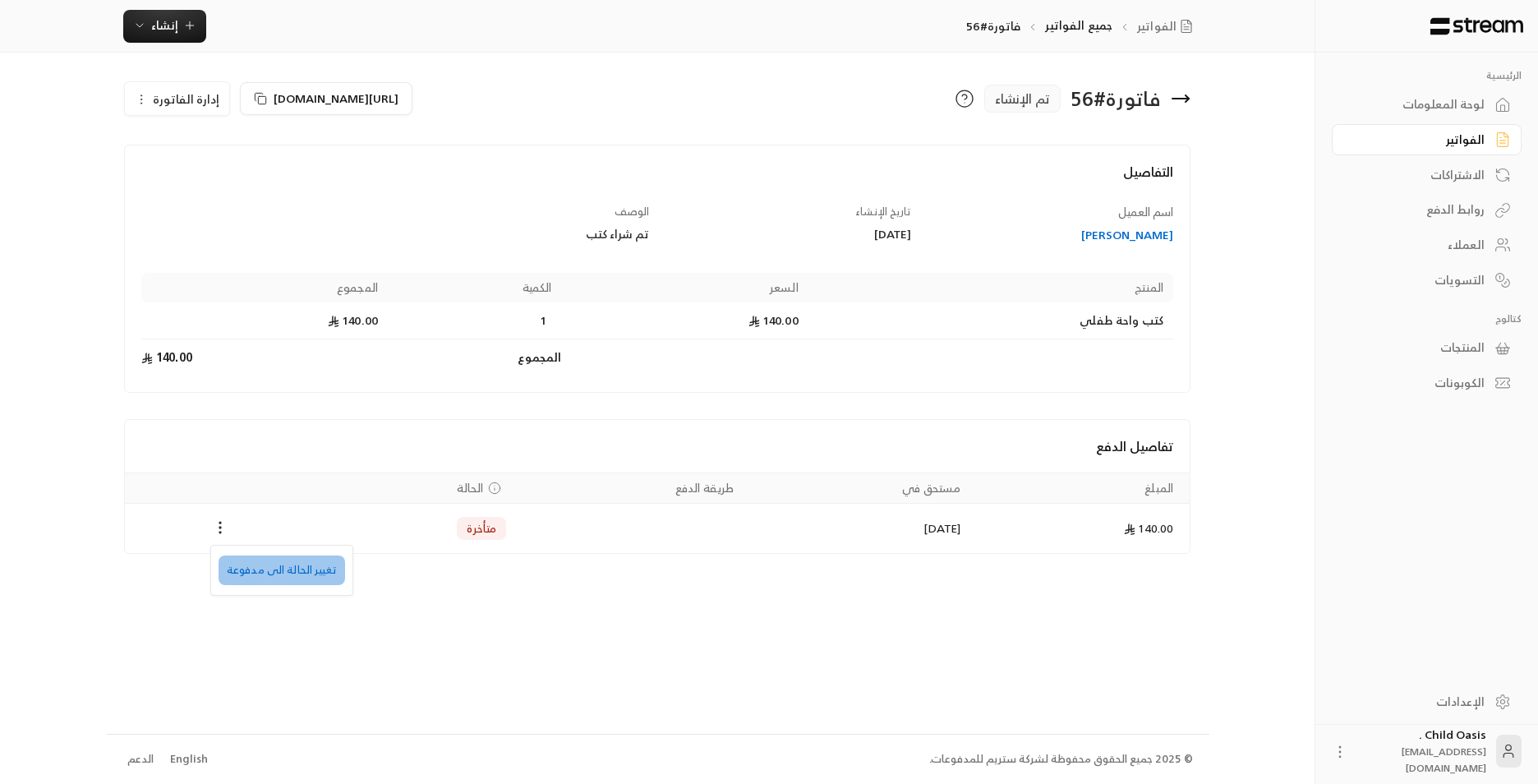
click at [286, 575] on li "تغيير الحالة الى مدفوعة" at bounding box center [282, 570] width 127 height 29
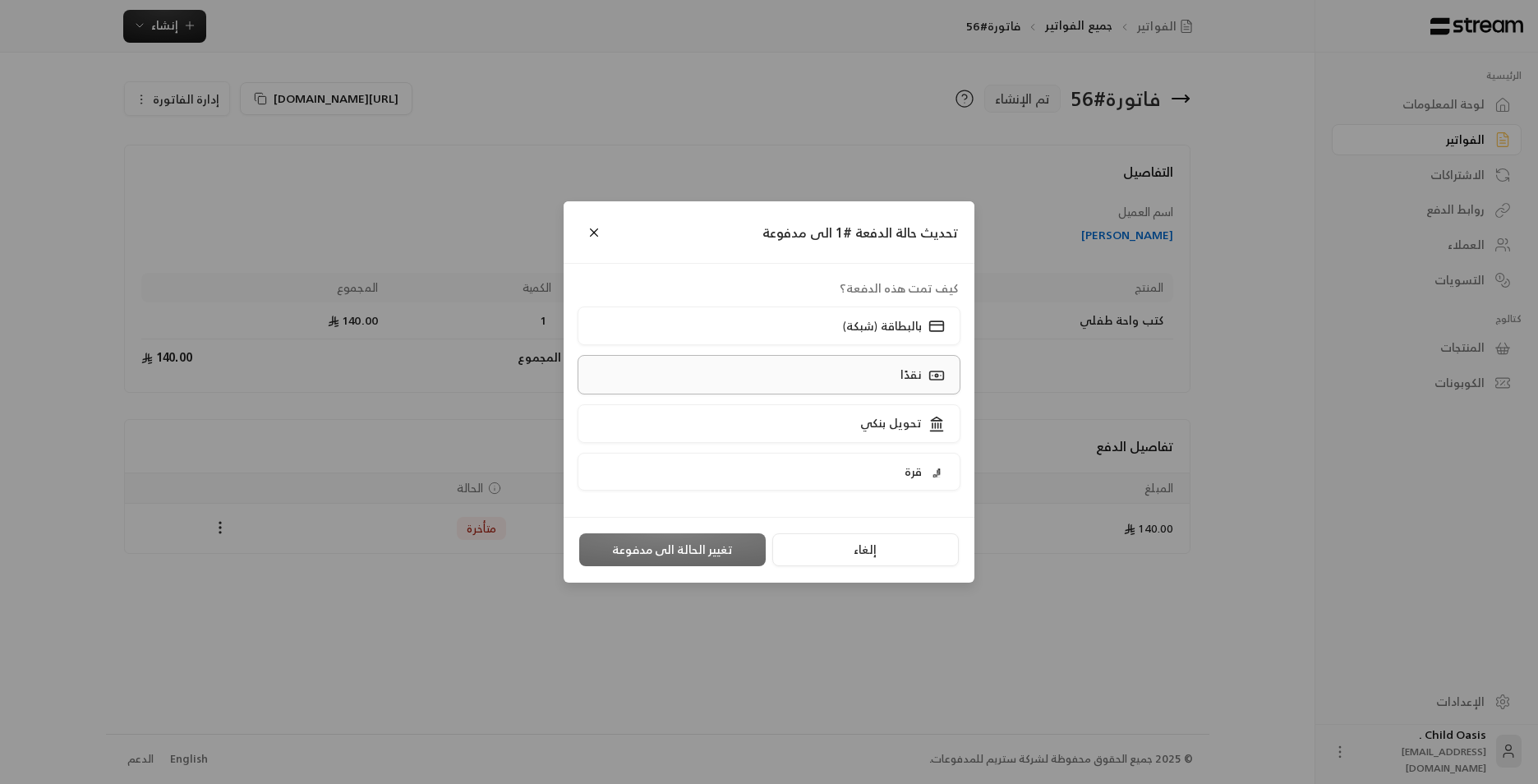
click at [853, 384] on label "نقدًا" at bounding box center [770, 374] width 384 height 38
click at [694, 556] on button "تغيير الحالة الى مدفوعة" at bounding box center [672, 549] width 186 height 33
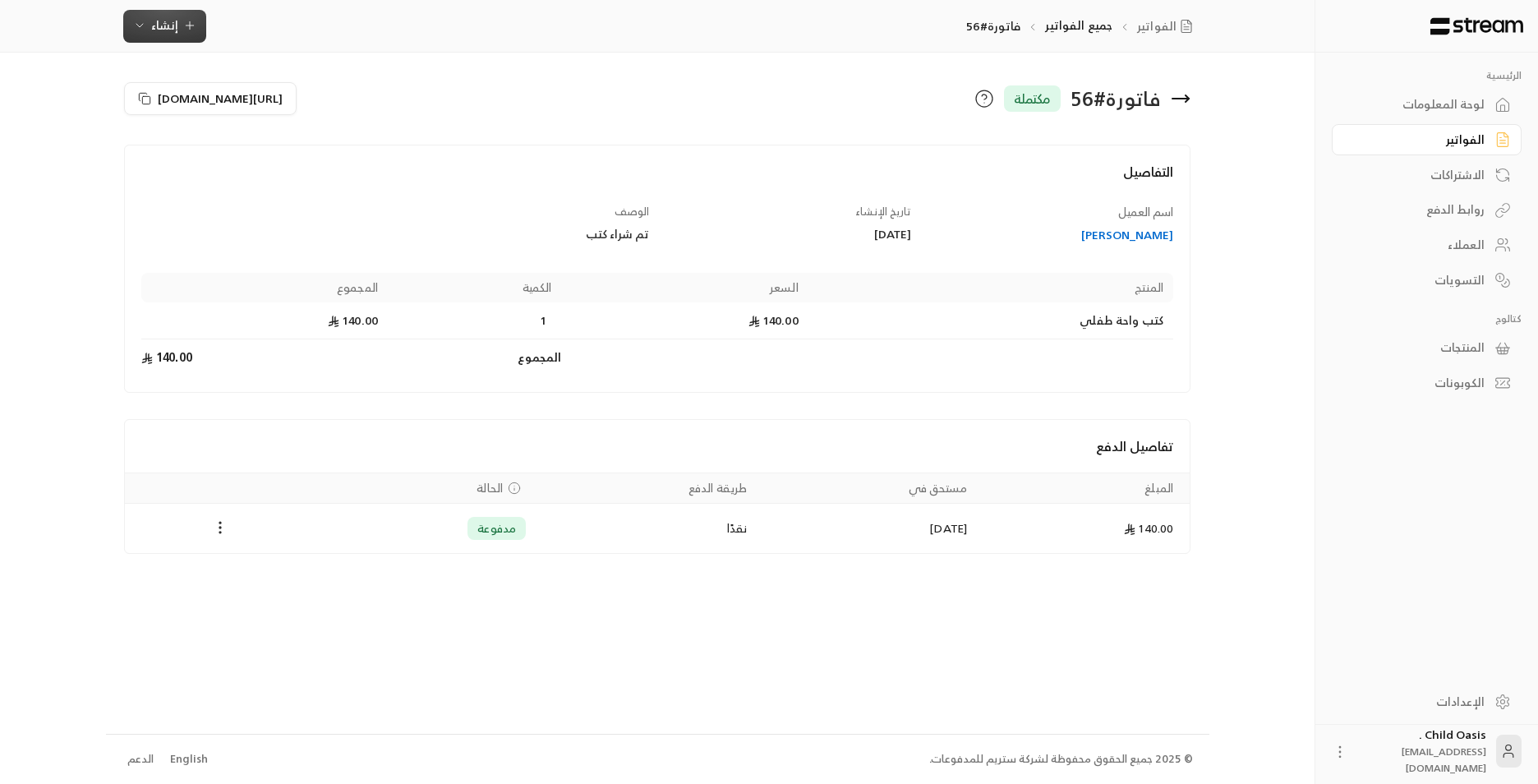
click at [172, 24] on span "إنشاء" at bounding box center [164, 25] width 27 height 21
click at [335, 84] on div "فوري" at bounding box center [245, 77] width 207 height 20
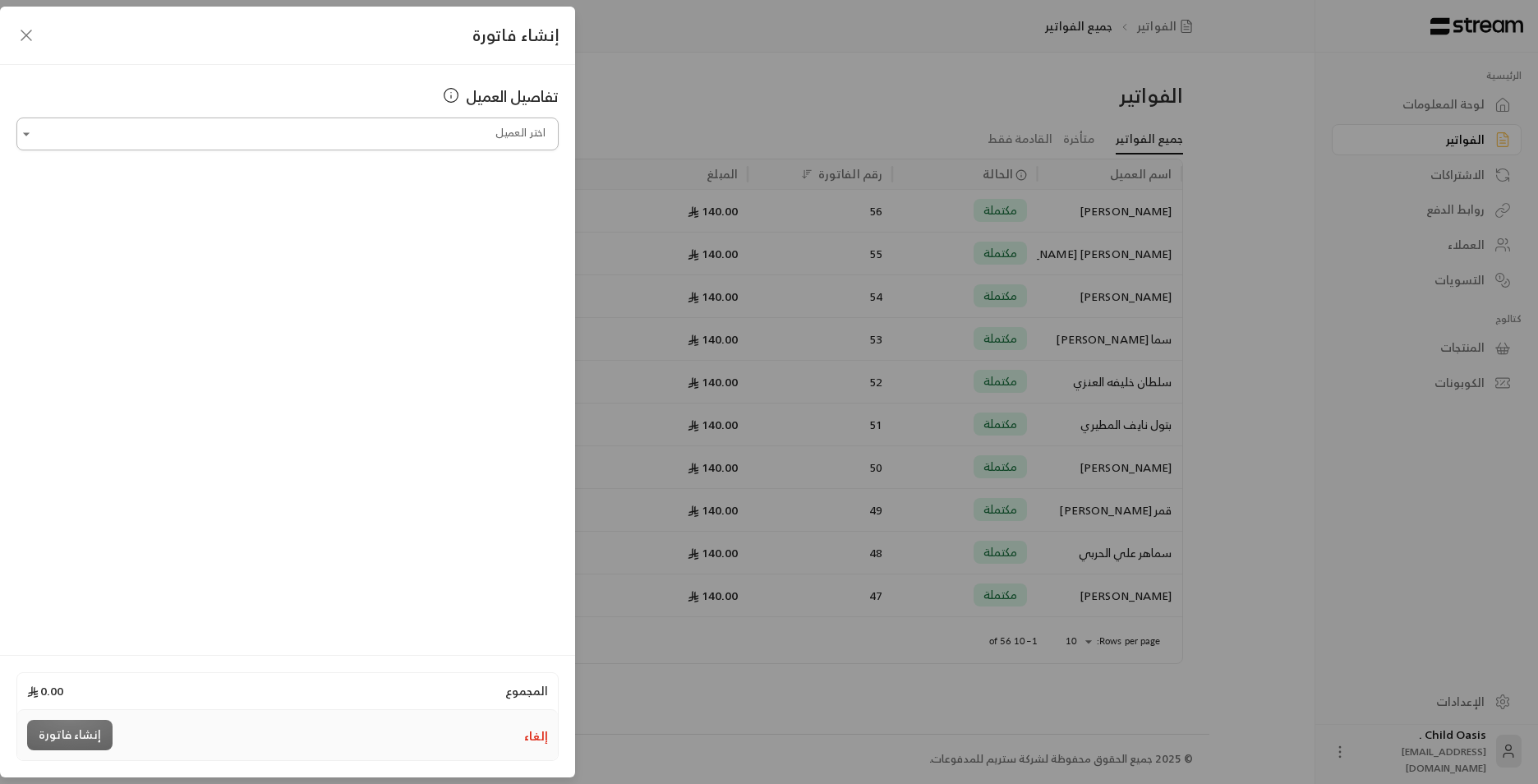
click at [525, 129] on input "اختر العميل" at bounding box center [287, 134] width 542 height 29
click at [522, 219] on span "[PERSON_NAME]- وسن [PERSON_NAME]" at bounding box center [427, 220] width 224 height 21
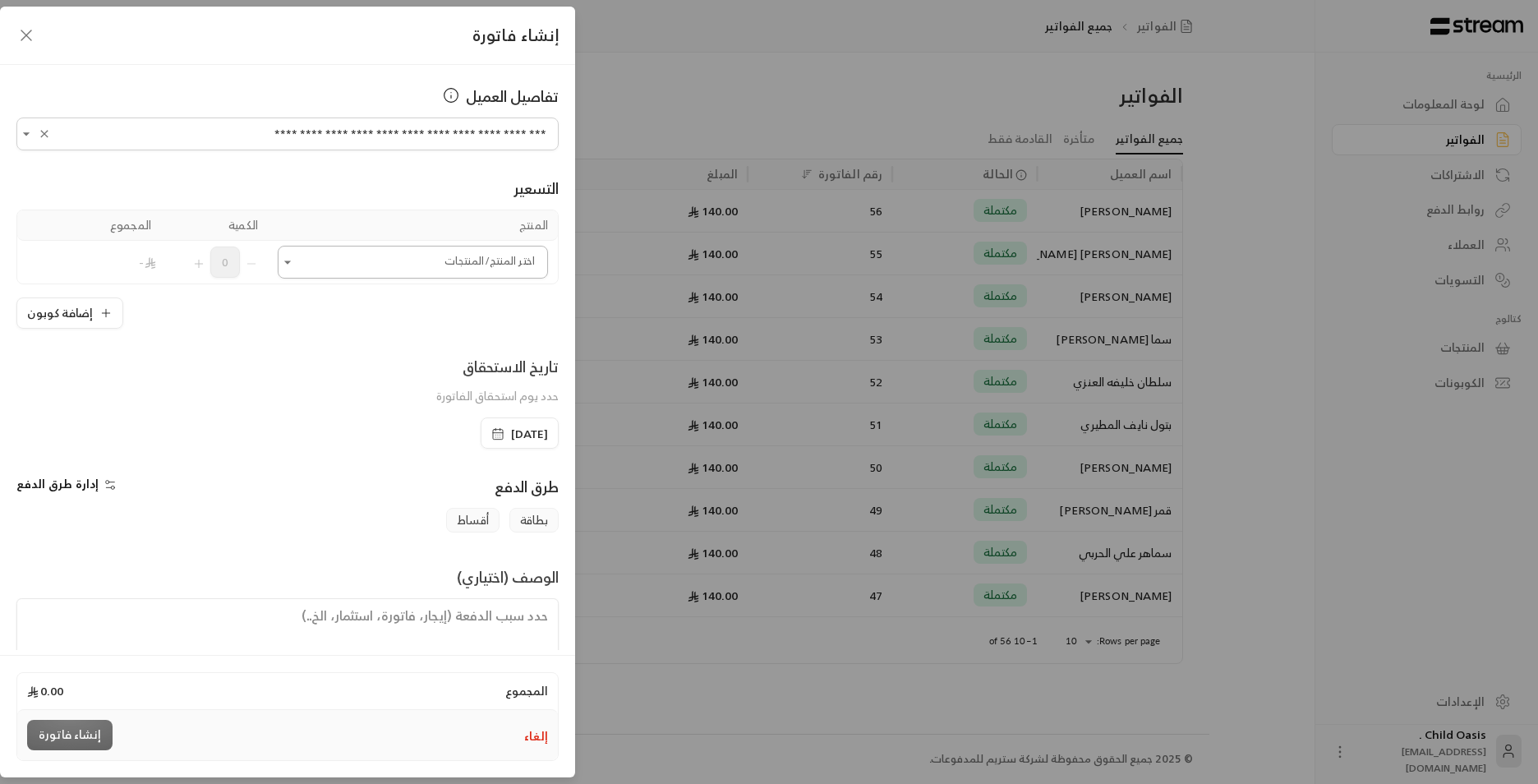
click at [296, 268] on icon "Open" at bounding box center [287, 262] width 16 height 16
type input "**********"
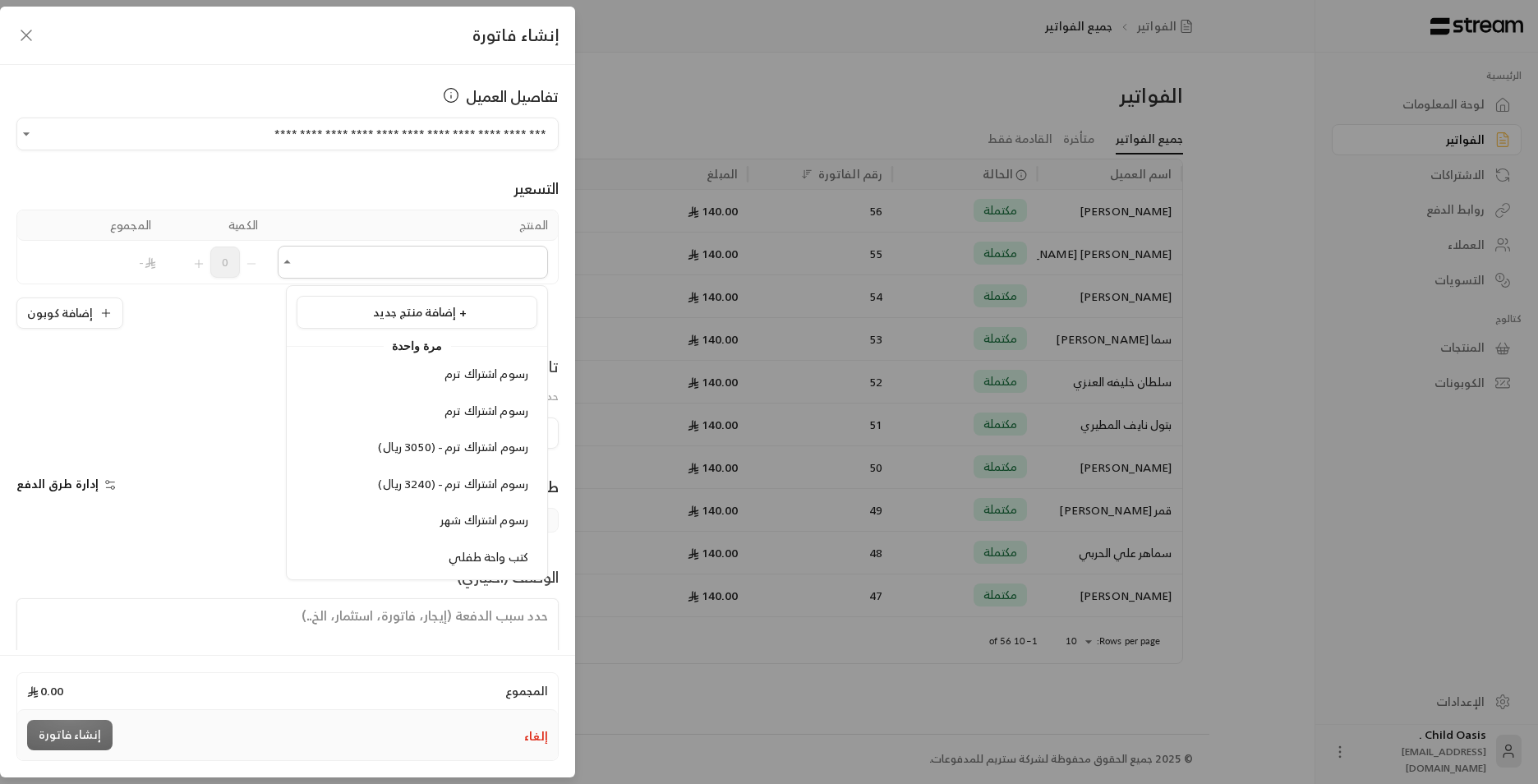
drag, startPoint x: 505, startPoint y: 563, endPoint x: 450, endPoint y: 525, distance: 66.9
click at [502, 560] on span "كتب واحة طفلي" at bounding box center [488, 557] width 79 height 21
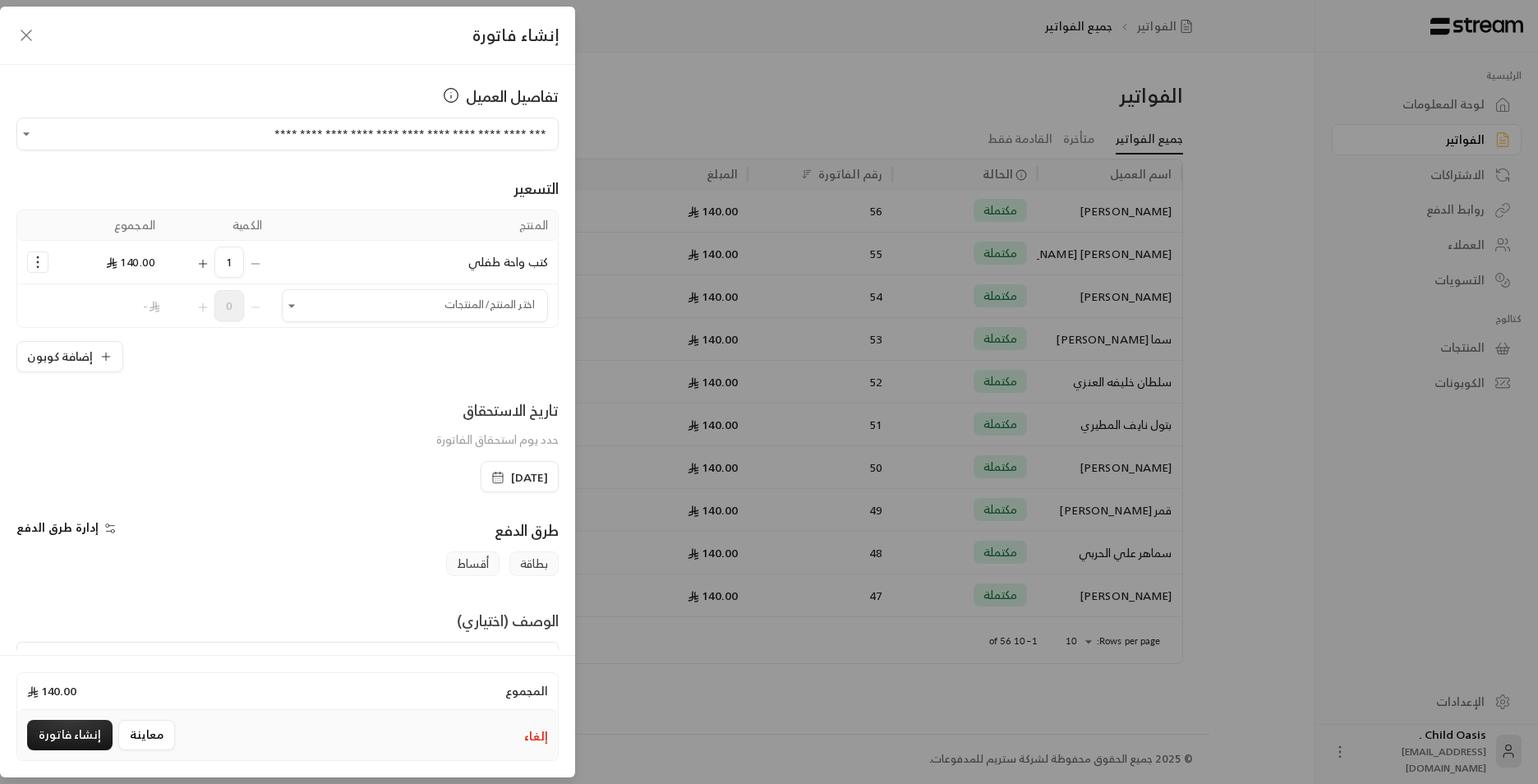
click at [210, 265] on icon "Selected Products" at bounding box center [203, 263] width 13 height 13
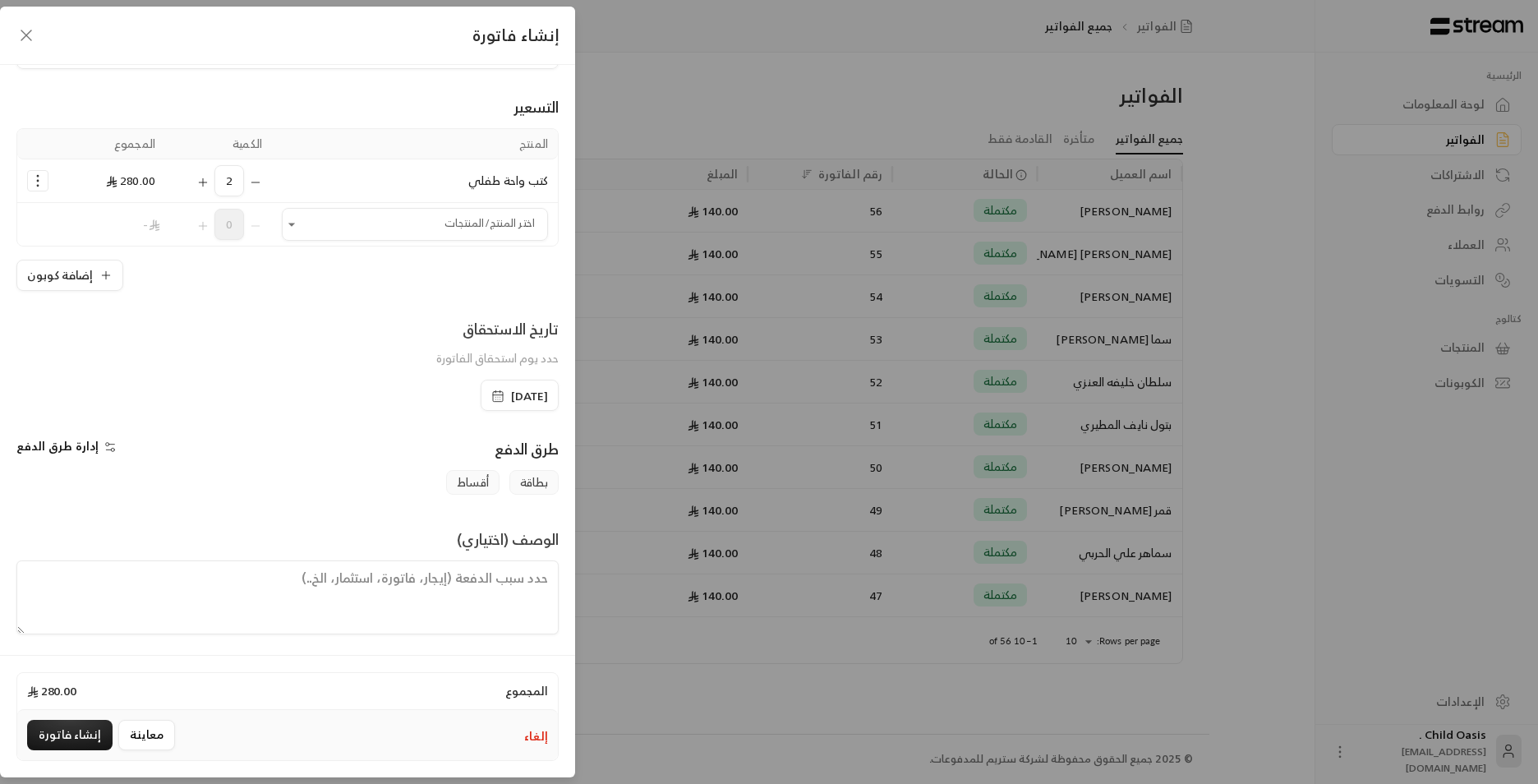
scroll to position [86, 0]
click at [318, 595] on textarea at bounding box center [287, 593] width 542 height 74
paste textarea "تم شراء كتب"
type textarea "تم شراء كتب"
click at [80, 742] on button "إنشاء فاتورة" at bounding box center [70, 735] width 86 height 30
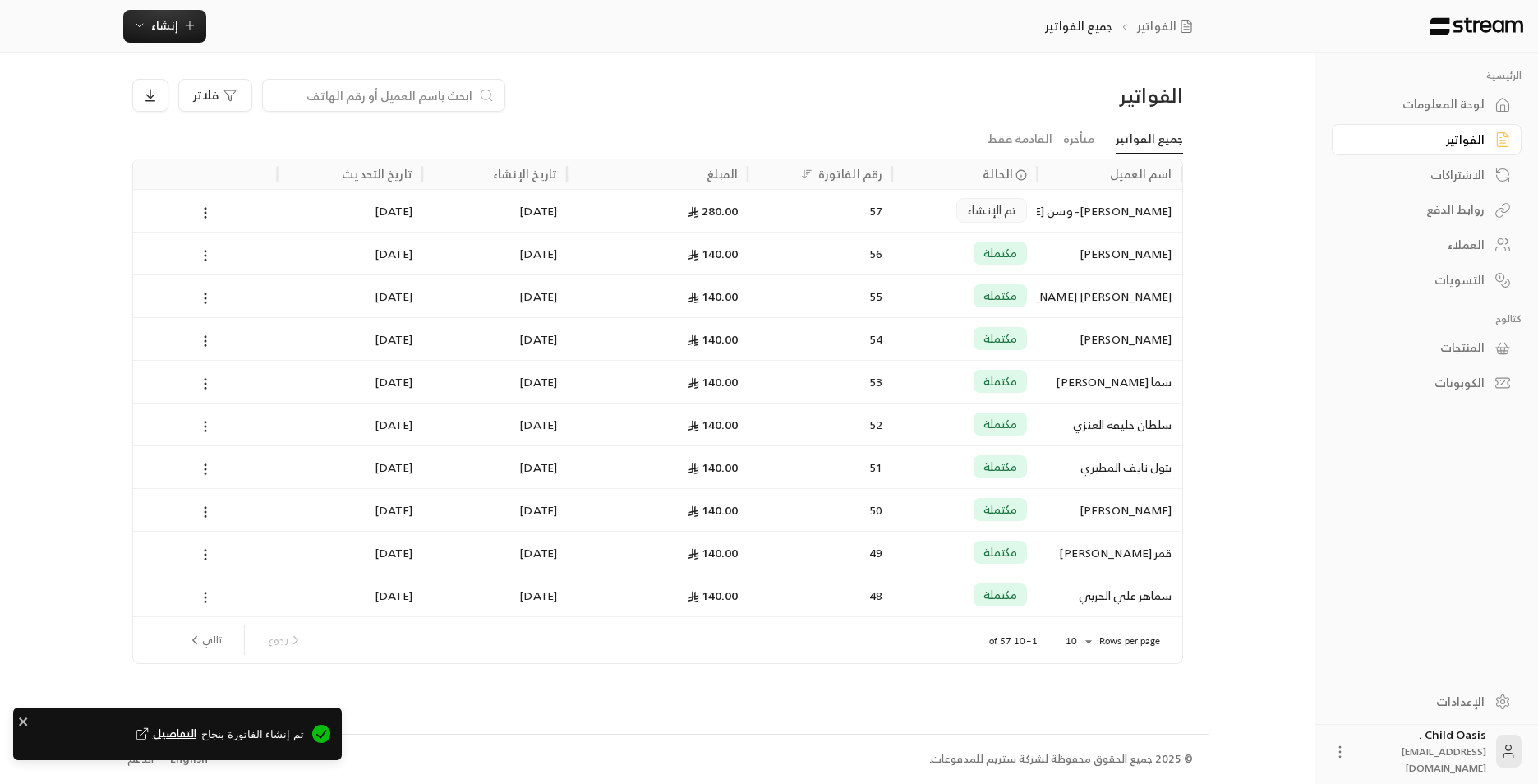
click at [793, 221] on div "57" at bounding box center [820, 210] width 125 height 42
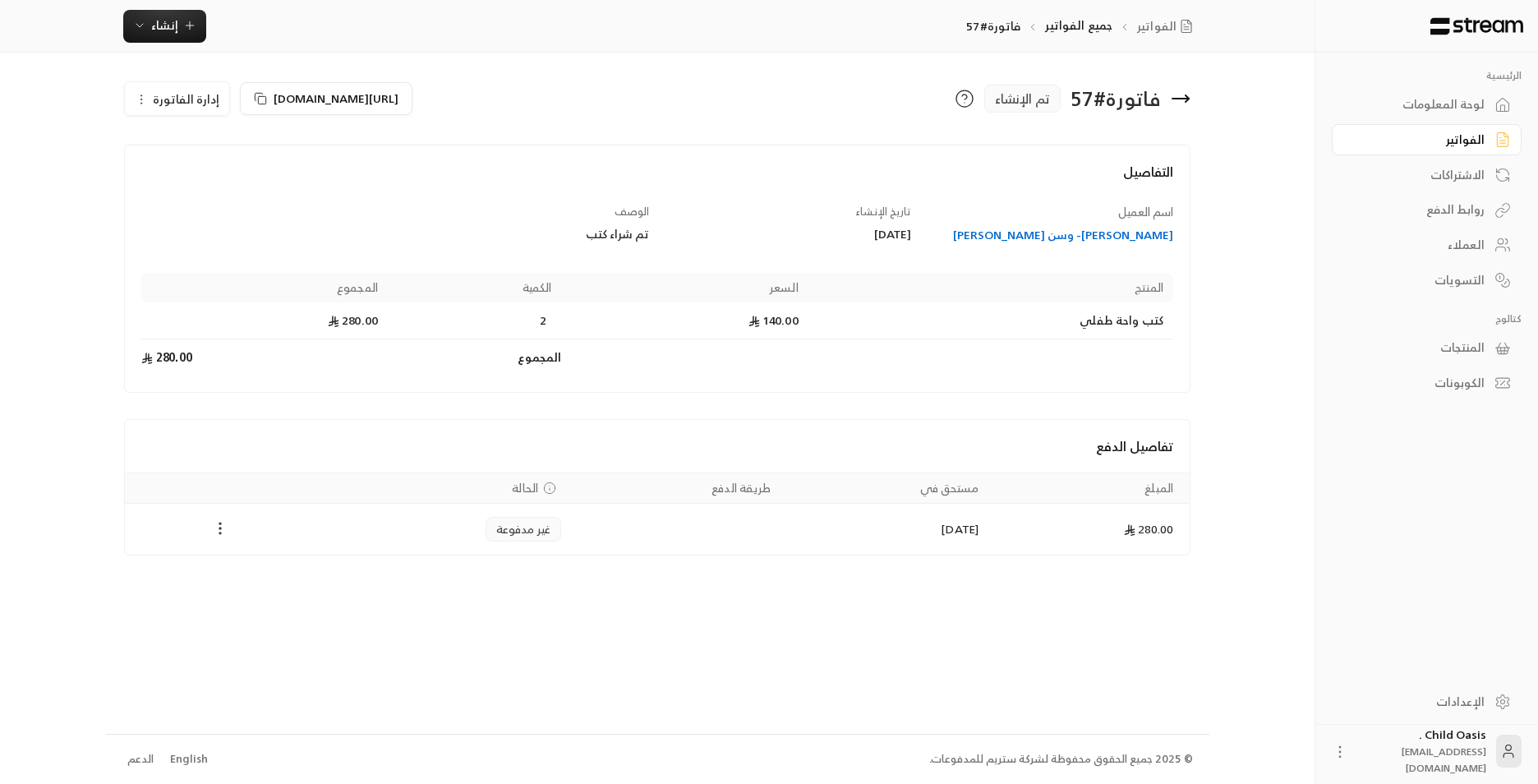
click at [227, 525] on icon "Payments" at bounding box center [220, 528] width 16 height 16
click at [260, 559] on li "تغيير الحالة الى مدفوعة" at bounding box center [282, 571] width 127 height 29
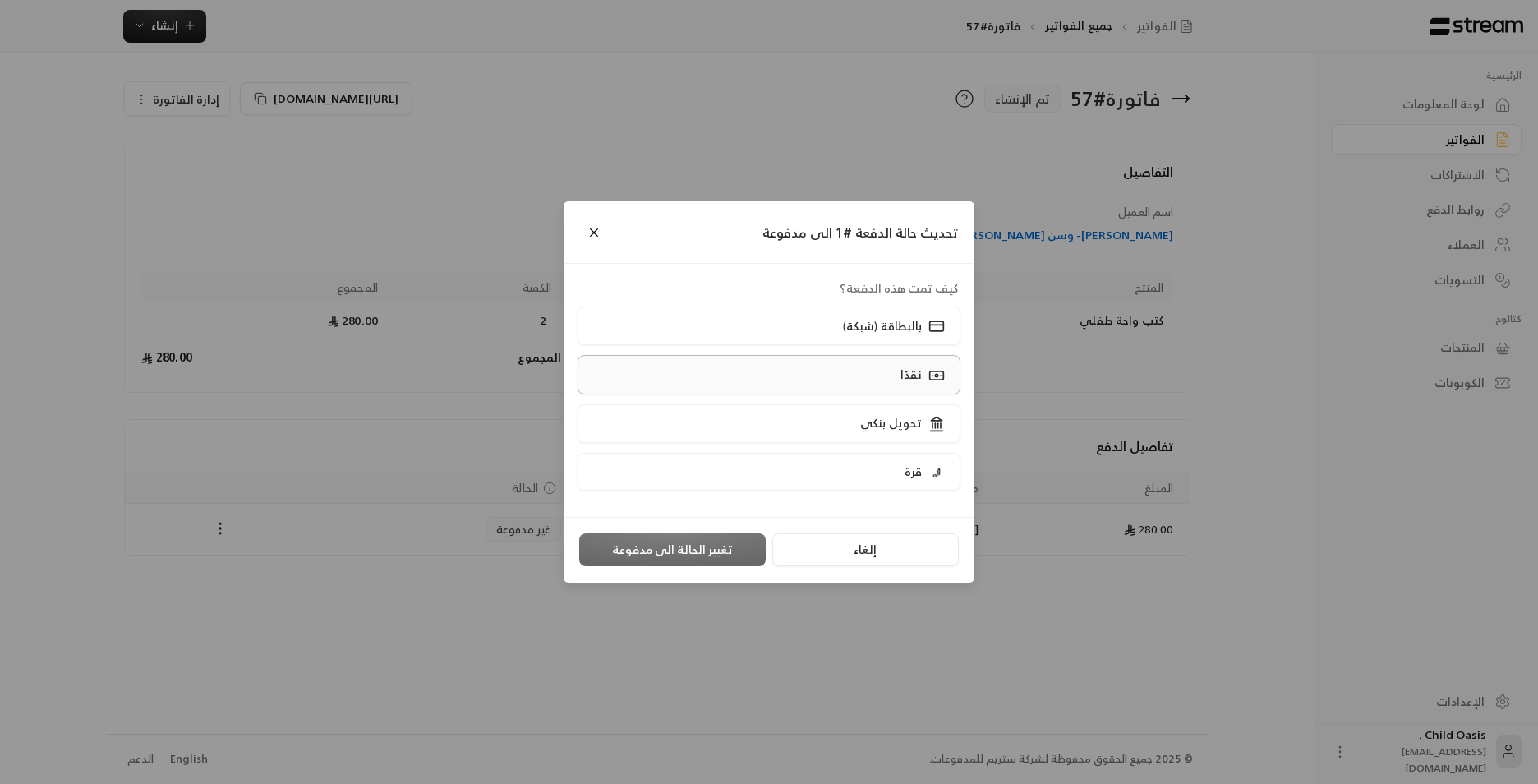
click at [747, 359] on label "نقدًا" at bounding box center [770, 374] width 384 height 38
click at [675, 555] on button "تغيير الحالة الى مدفوعة" at bounding box center [672, 549] width 186 height 33
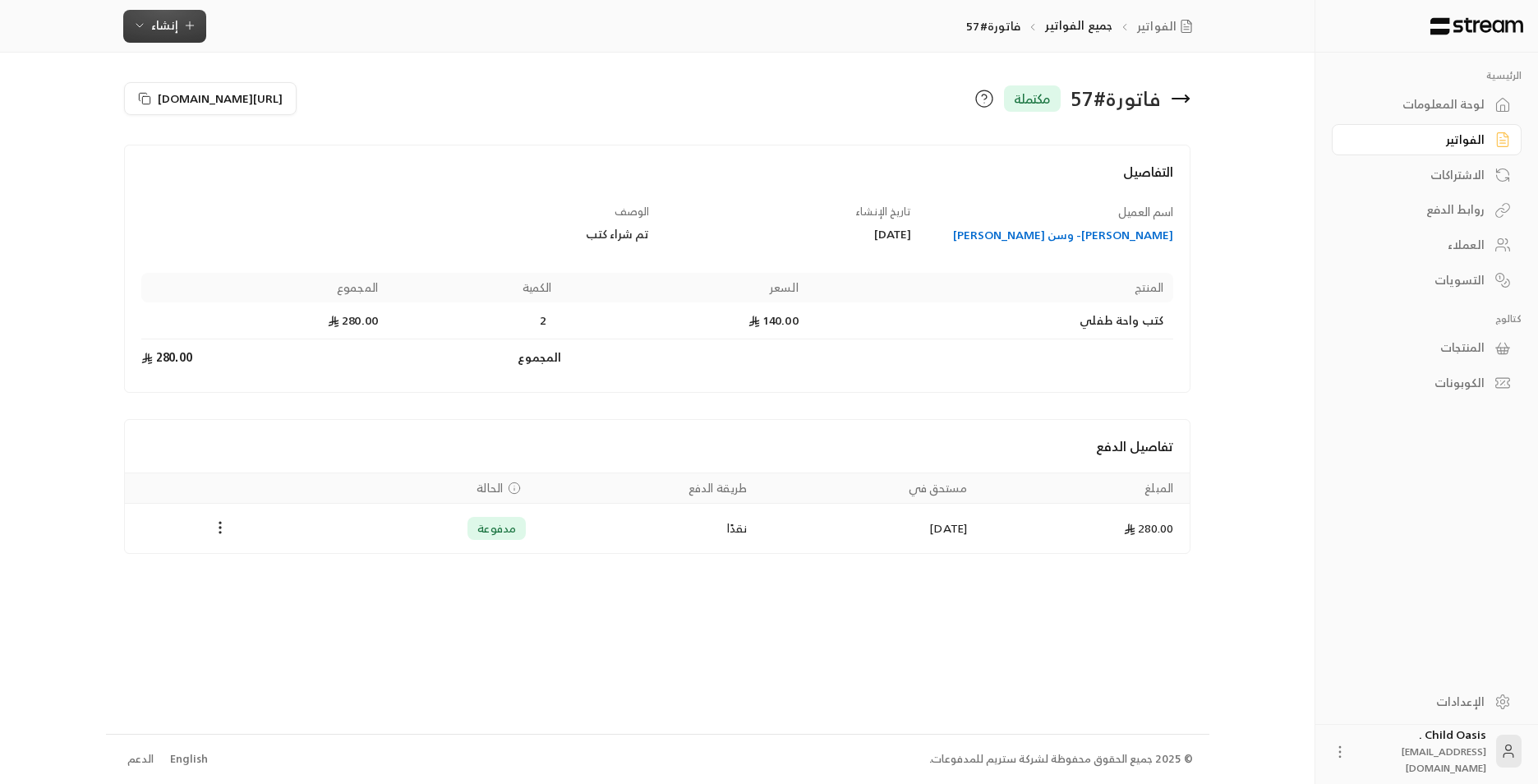
click at [158, 18] on span "إنشاء" at bounding box center [164, 25] width 27 height 21
click at [216, 102] on div "إنشاء فاتورة مرة واحدة بسهولة للمعاملات السريعة." at bounding box center [245, 103] width 207 height 33
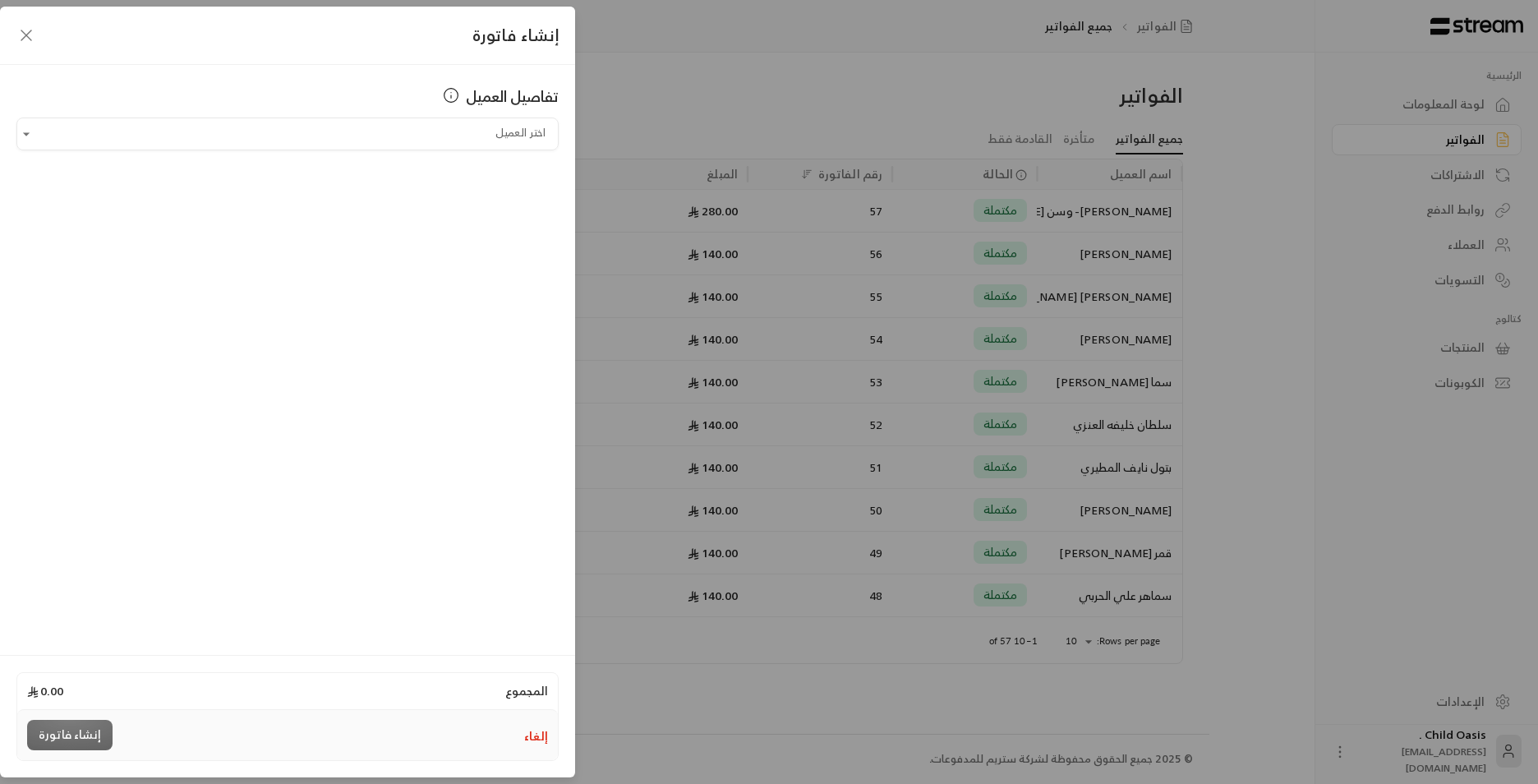
drag, startPoint x: 366, startPoint y: 113, endPoint x: 401, endPoint y: 158, distance: 57.0
click at [367, 115] on div "تفاصيل العميل" at bounding box center [287, 101] width 542 height 33
click at [401, 158] on div "تفاصيل العميل اختر العميل اختر العميل" at bounding box center [287, 358] width 575 height 585
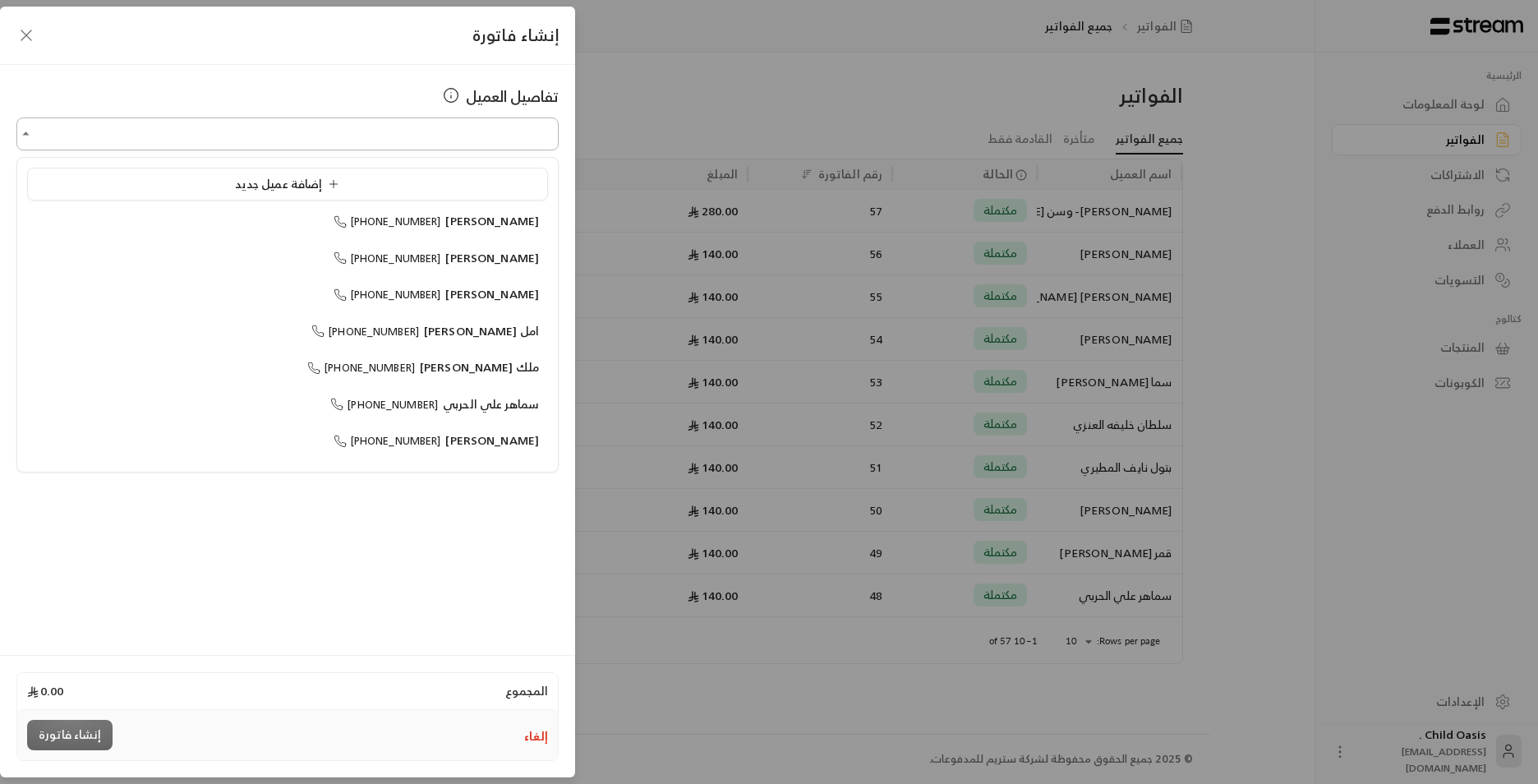
click at [406, 141] on input "اختر العميل" at bounding box center [287, 134] width 542 height 29
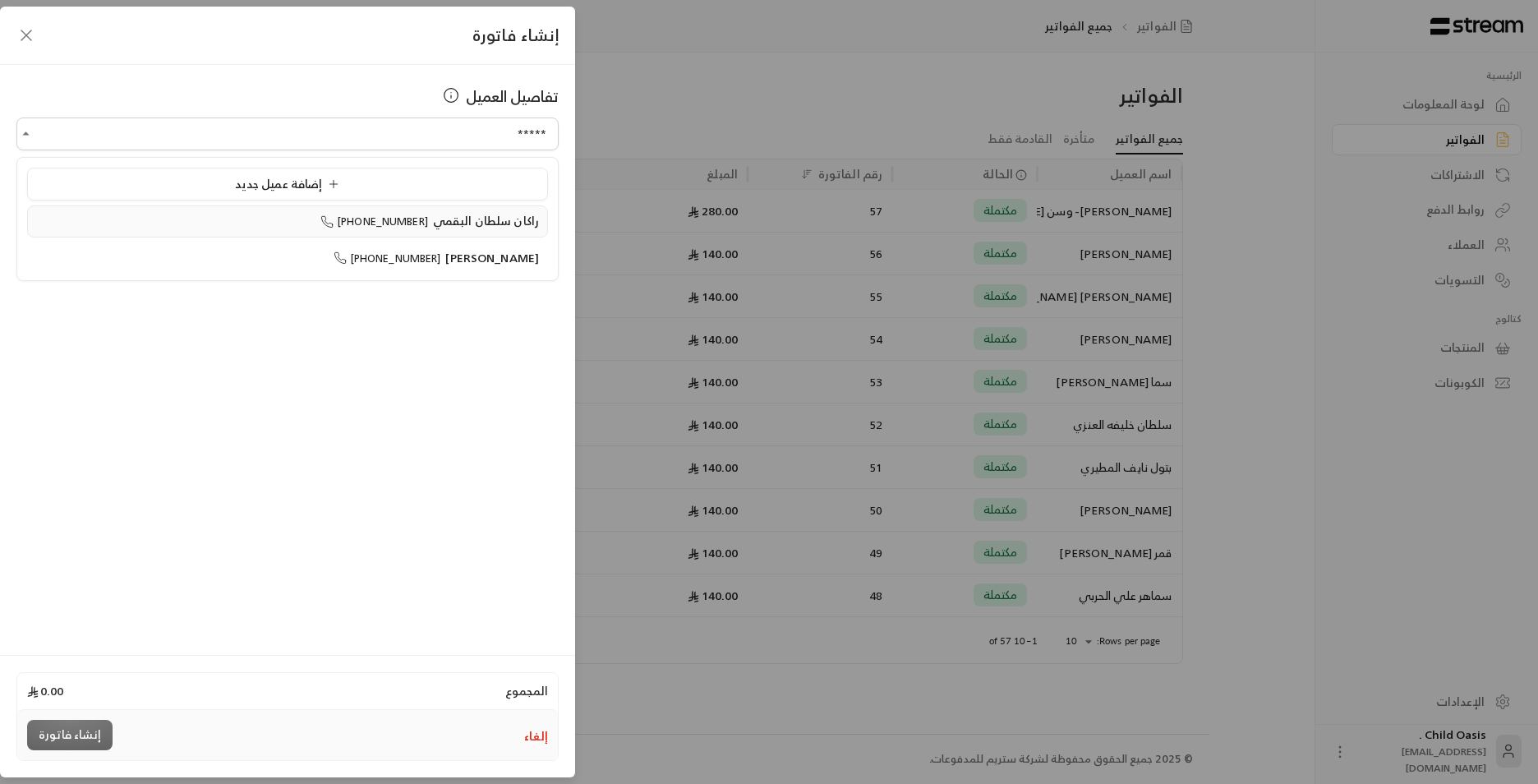
click at [495, 224] on span "راكان سلطان البقمي" at bounding box center [485, 220] width 106 height 21
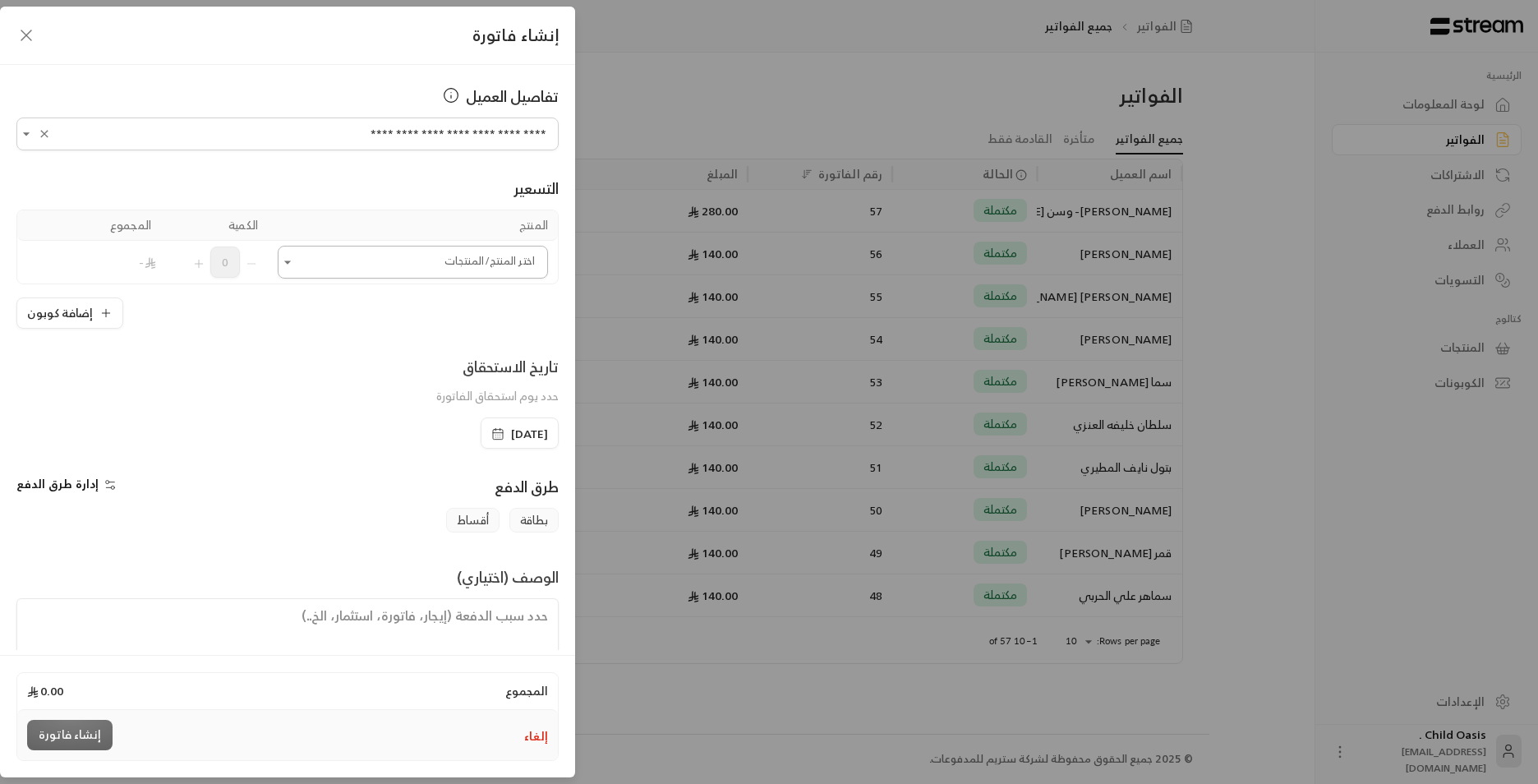
type input "**********"
click at [378, 265] on input "اختر العميل" at bounding box center [412, 262] width 270 height 29
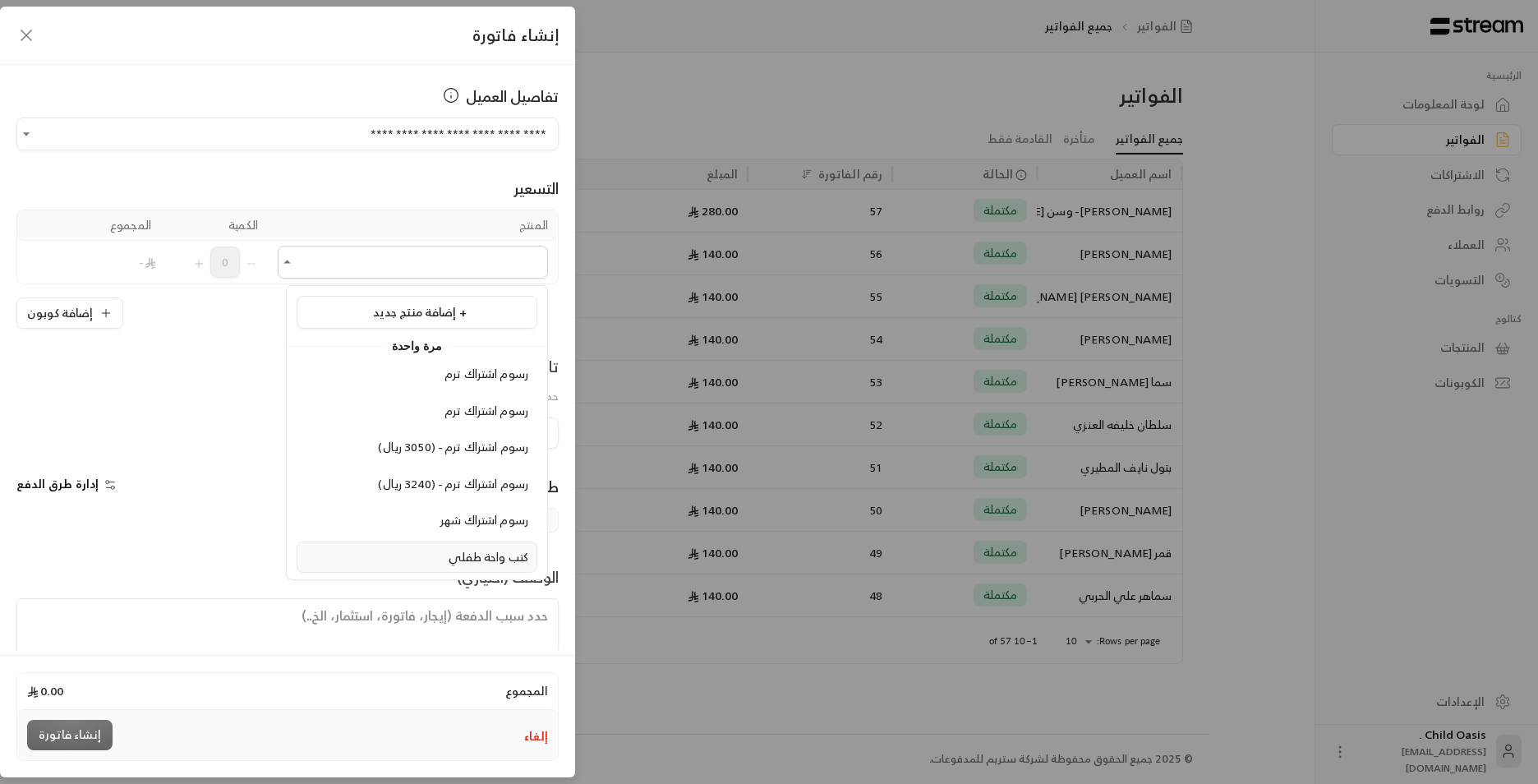
click at [494, 563] on span "كتب واحة طفلي" at bounding box center [488, 557] width 79 height 21
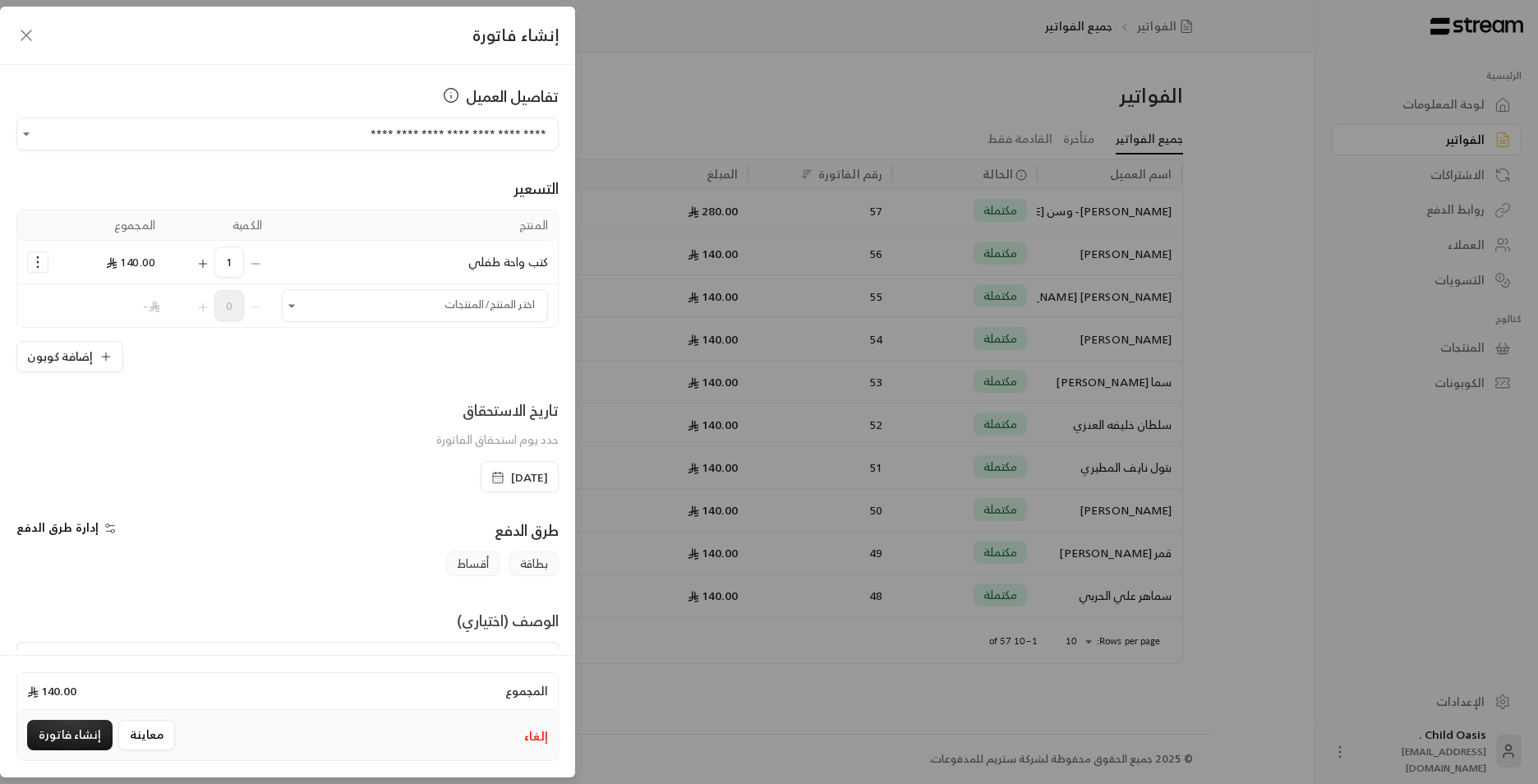
click at [492, 481] on icon "button" at bounding box center [498, 477] width 13 height 13
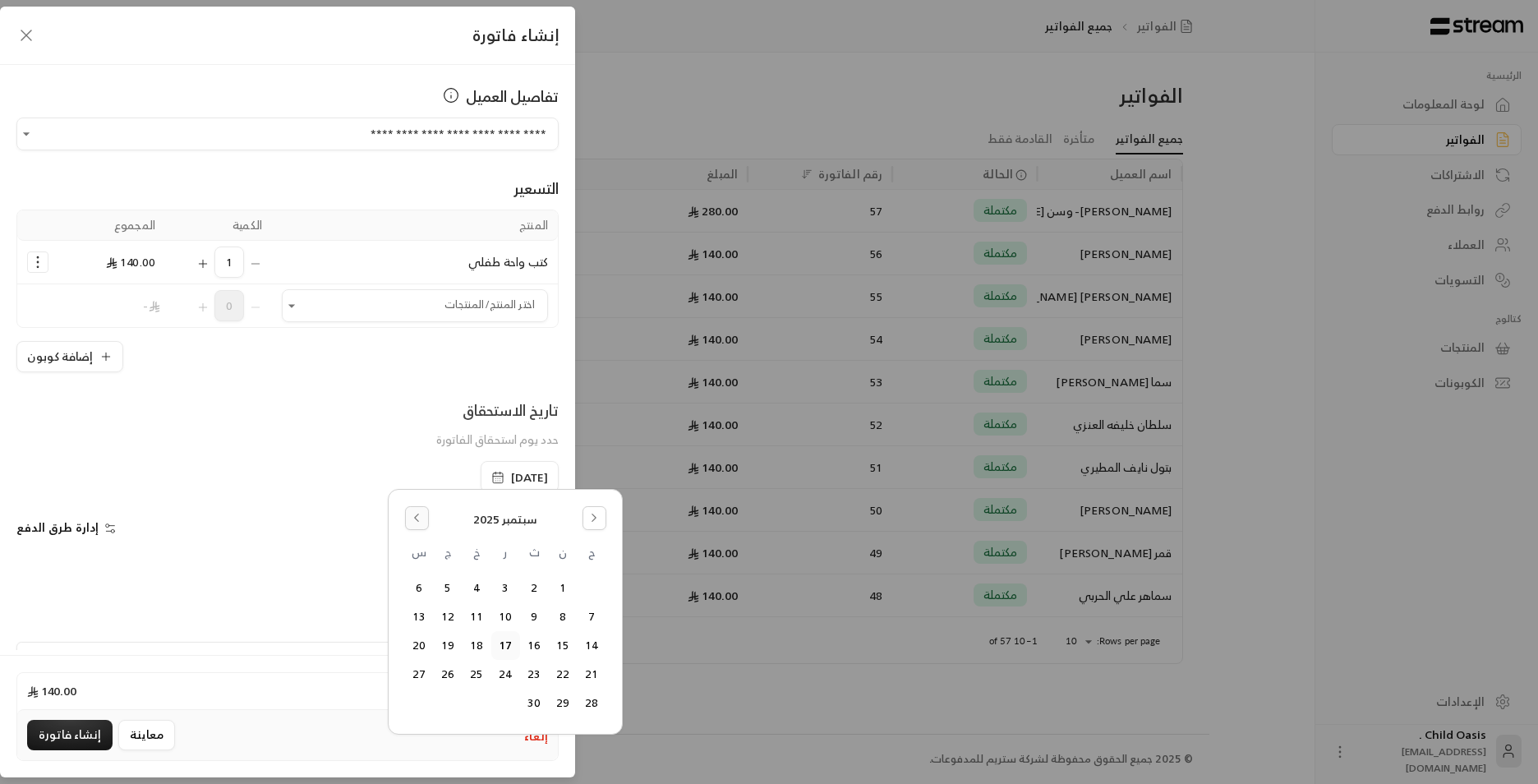
click at [416, 512] on icon "Go to the Previous Month" at bounding box center [417, 517] width 12 height 12
click at [560, 677] on button "18" at bounding box center [563, 674] width 27 height 27
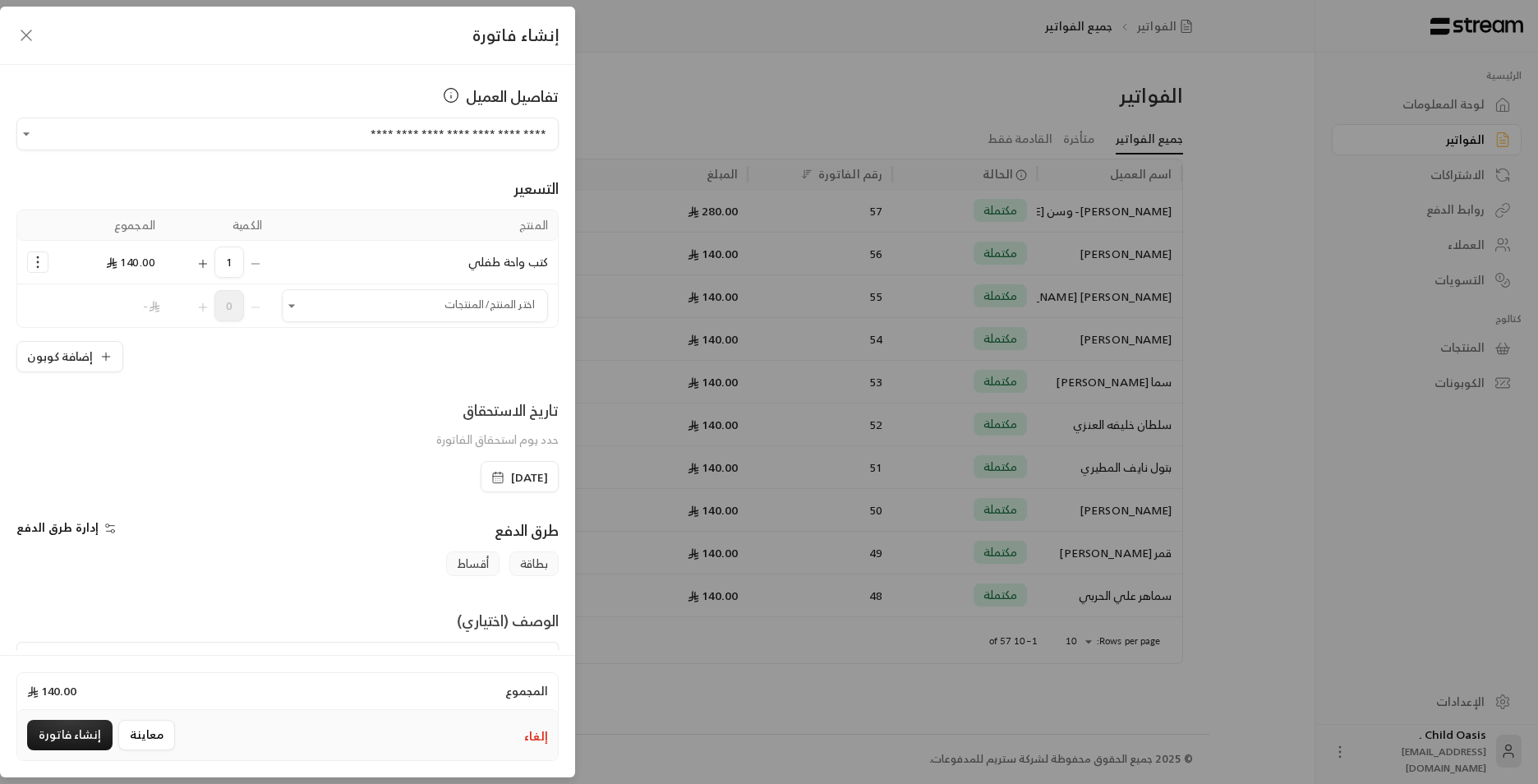
click at [508, 657] on div "المجموع 140.00 إلغاء معاينة إنشاء فاتورة" at bounding box center [287, 715] width 575 height 122
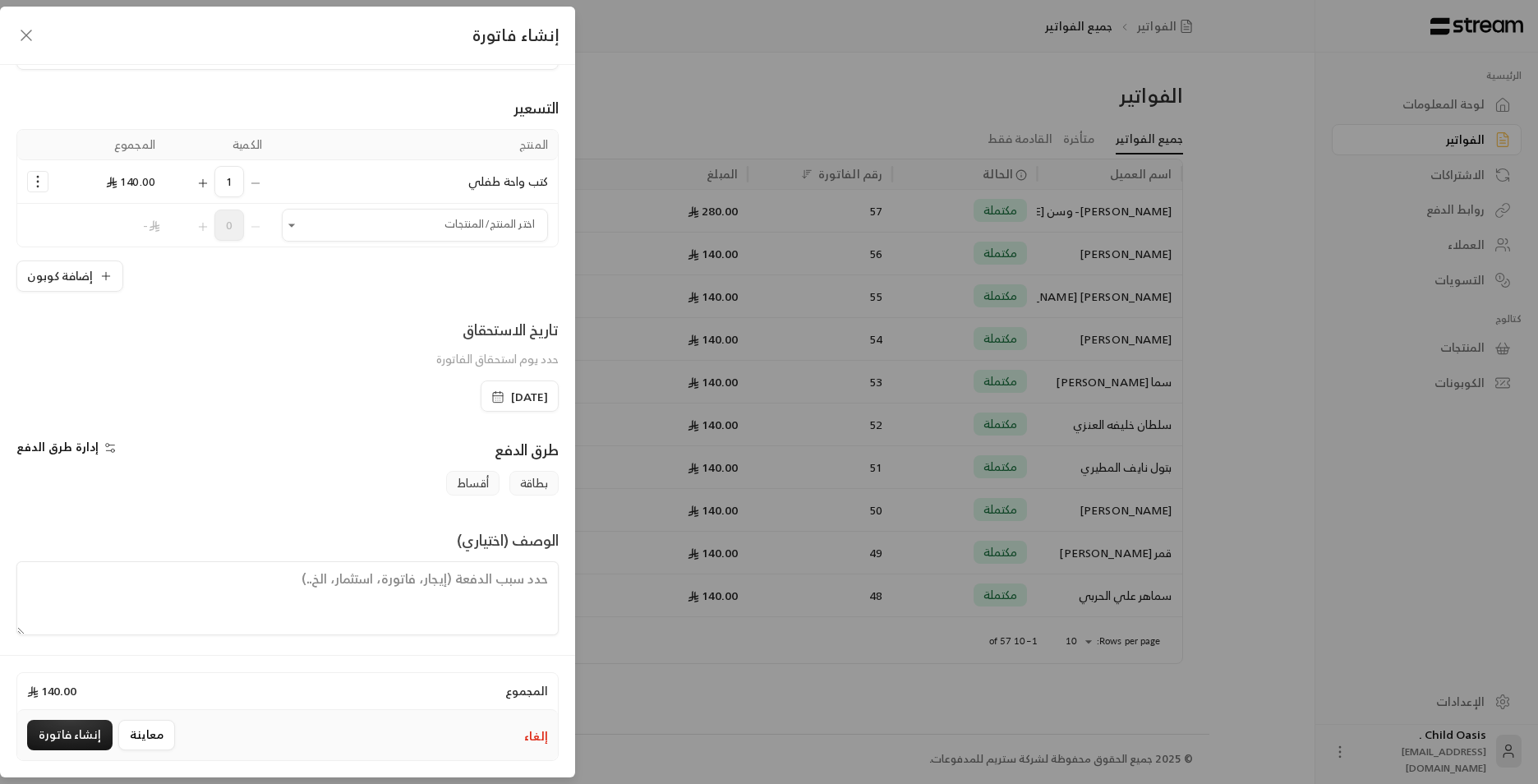
scroll to position [86, 0]
click at [294, 599] on textarea at bounding box center [287, 593] width 542 height 74
paste textarea "تم شراء كتب"
type textarea "تم شراء كتب"
click at [72, 730] on button "إنشاء فاتورة" at bounding box center [70, 735] width 86 height 30
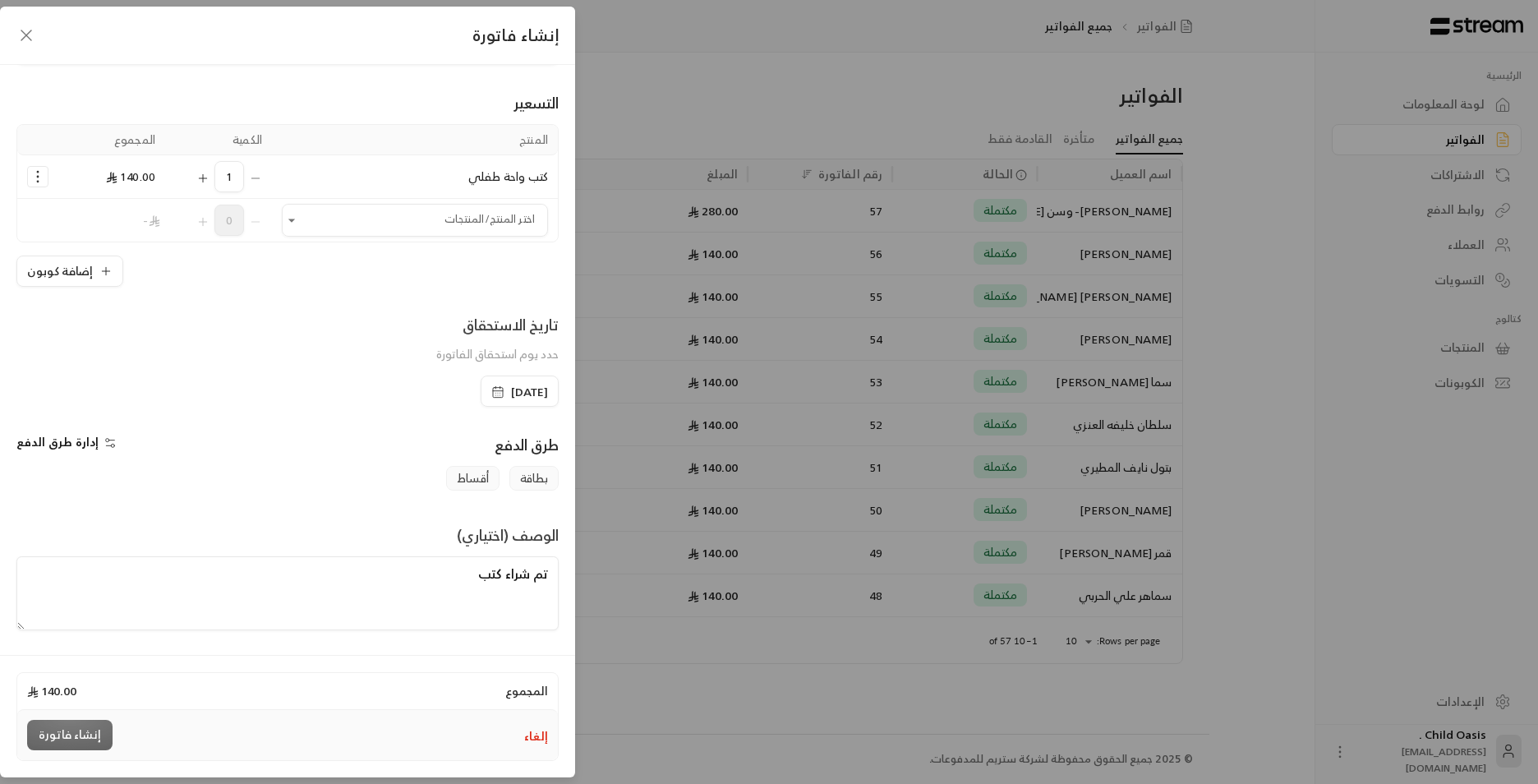
click at [80, 734] on div "إنشاء فاتورة" at bounding box center [70, 735] width 86 height 30
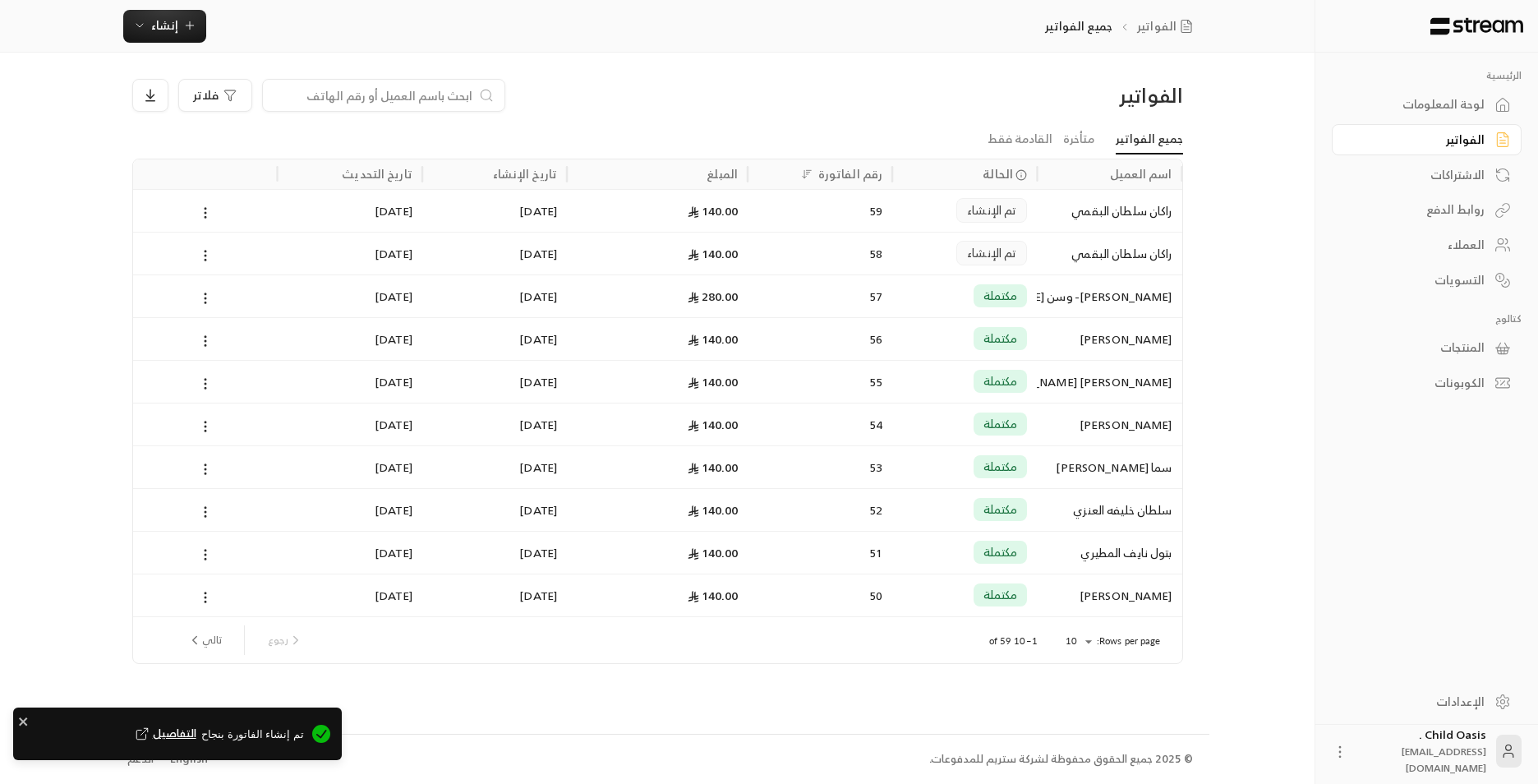
click at [806, 210] on div "59" at bounding box center [820, 210] width 125 height 42
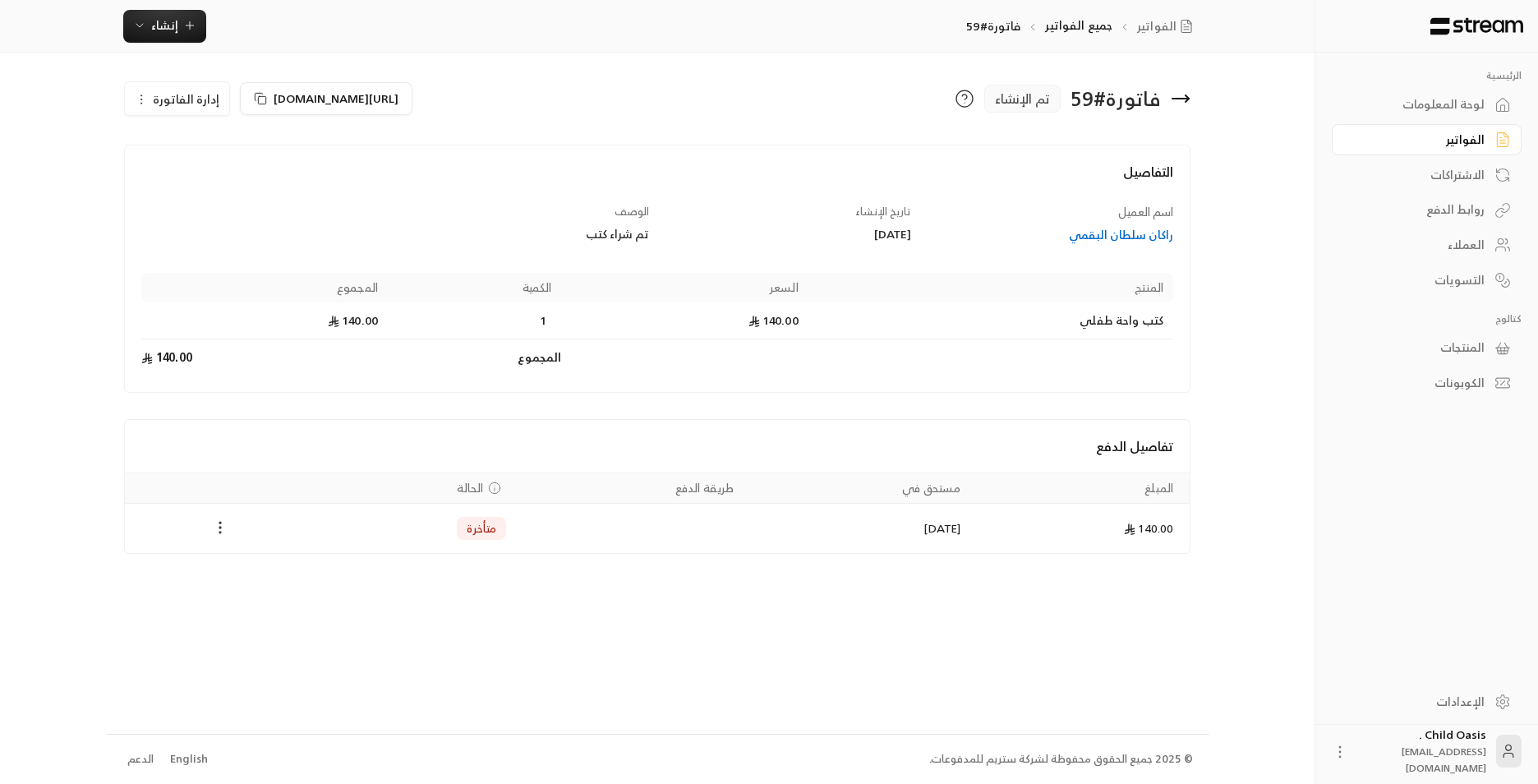
click at [213, 526] on icon "Payments" at bounding box center [220, 527] width 16 height 16
click at [263, 559] on li "تغيير الحالة الى مدفوعة" at bounding box center [282, 570] width 127 height 29
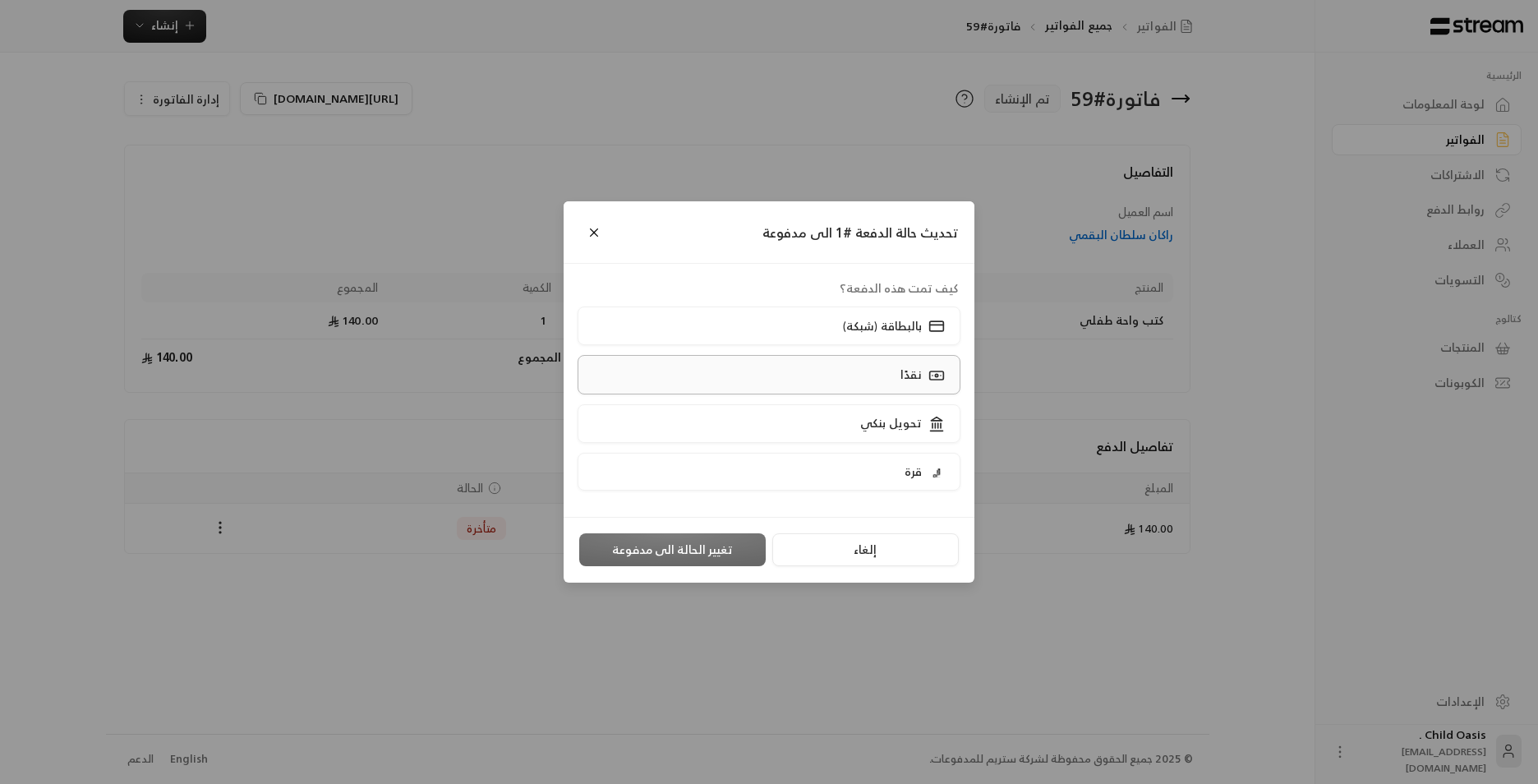
click at [885, 372] on label "نقدًا" at bounding box center [770, 374] width 384 height 38
click at [746, 546] on button "تغيير الحالة الى مدفوعة" at bounding box center [672, 549] width 186 height 33
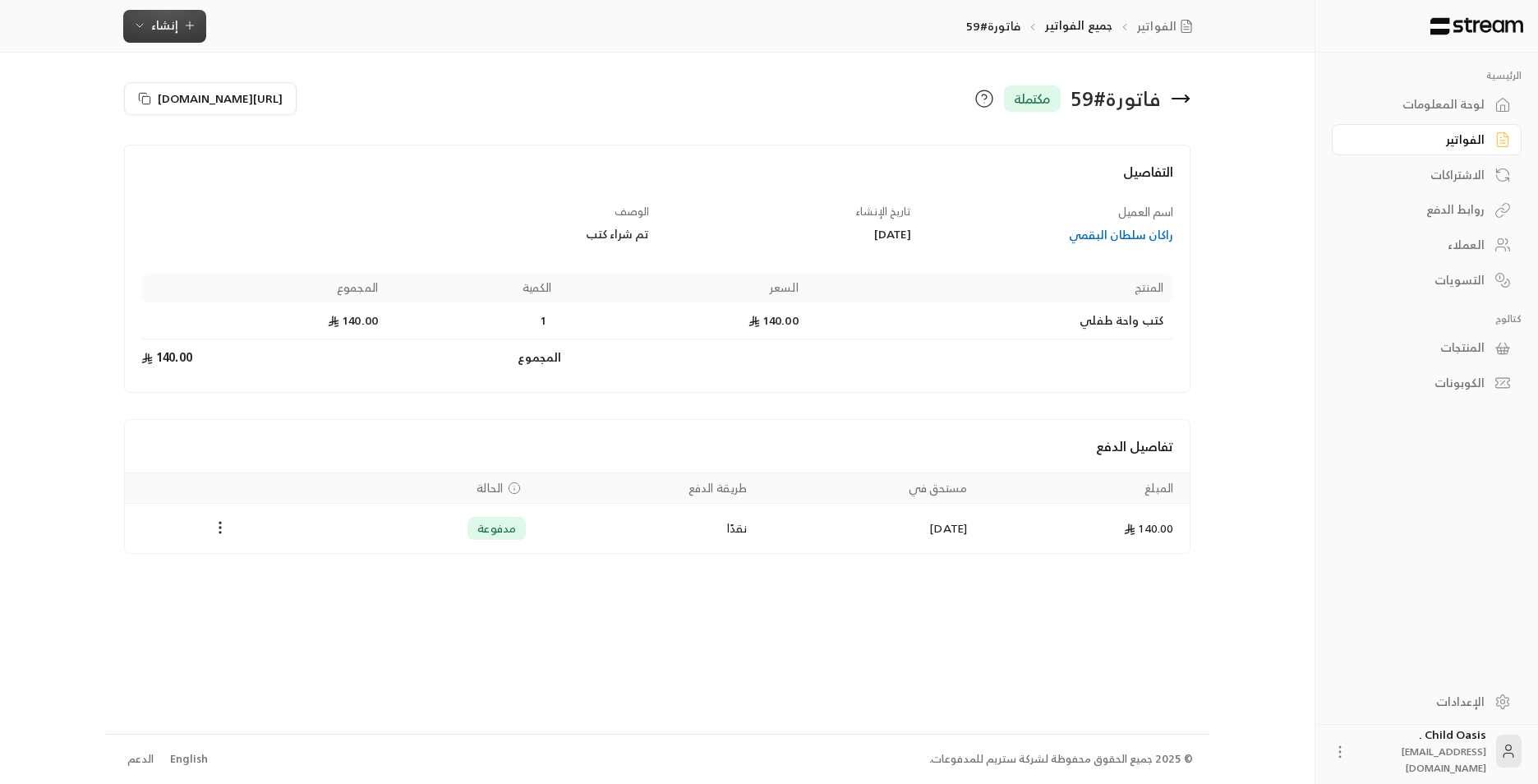
click at [184, 29] on icon "button" at bounding box center [189, 25] width 13 height 13
click at [318, 80] on div "فوري" at bounding box center [245, 77] width 207 height 20
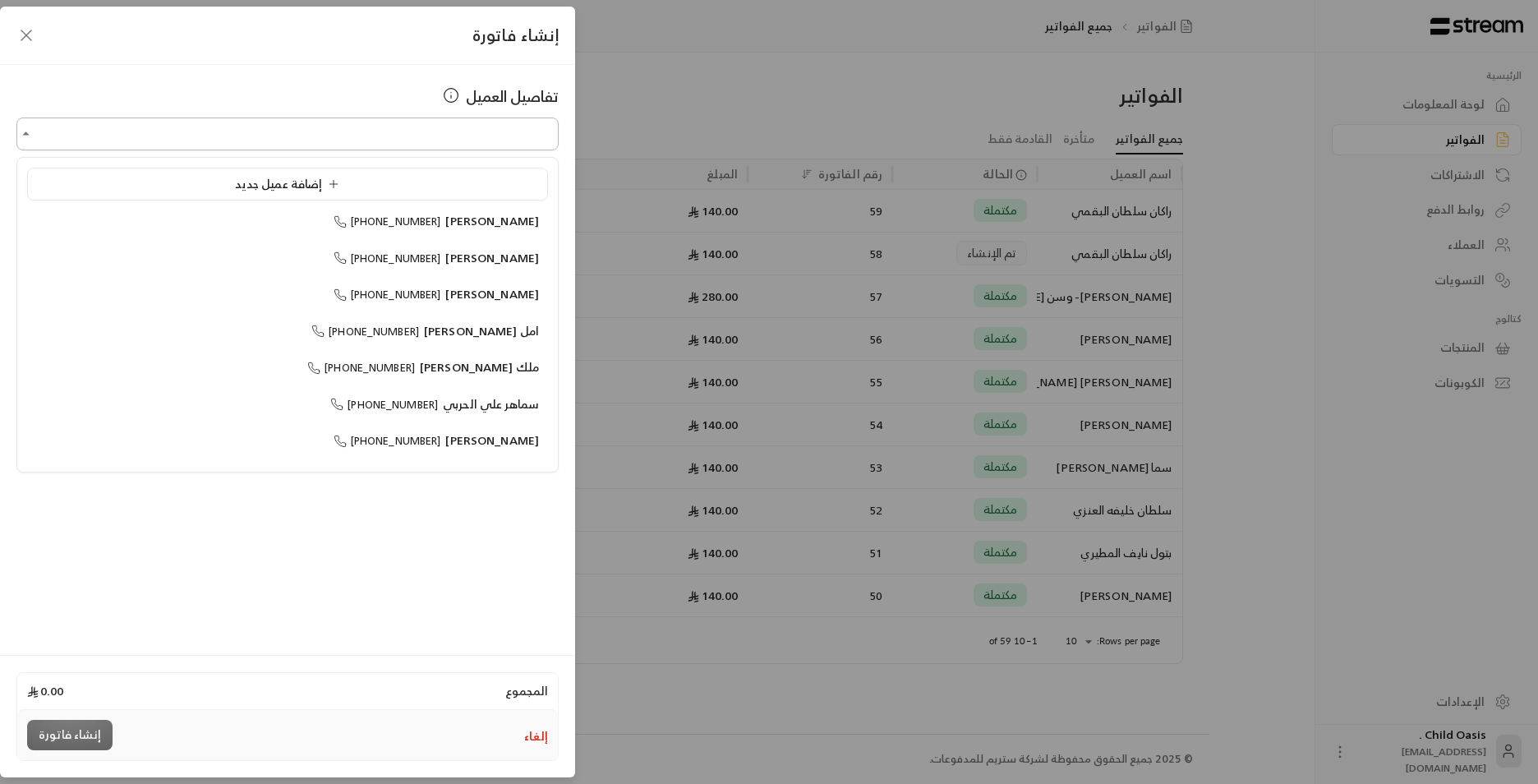
click at [492, 144] on input "اختر العميل" at bounding box center [287, 134] width 542 height 29
type input "*"
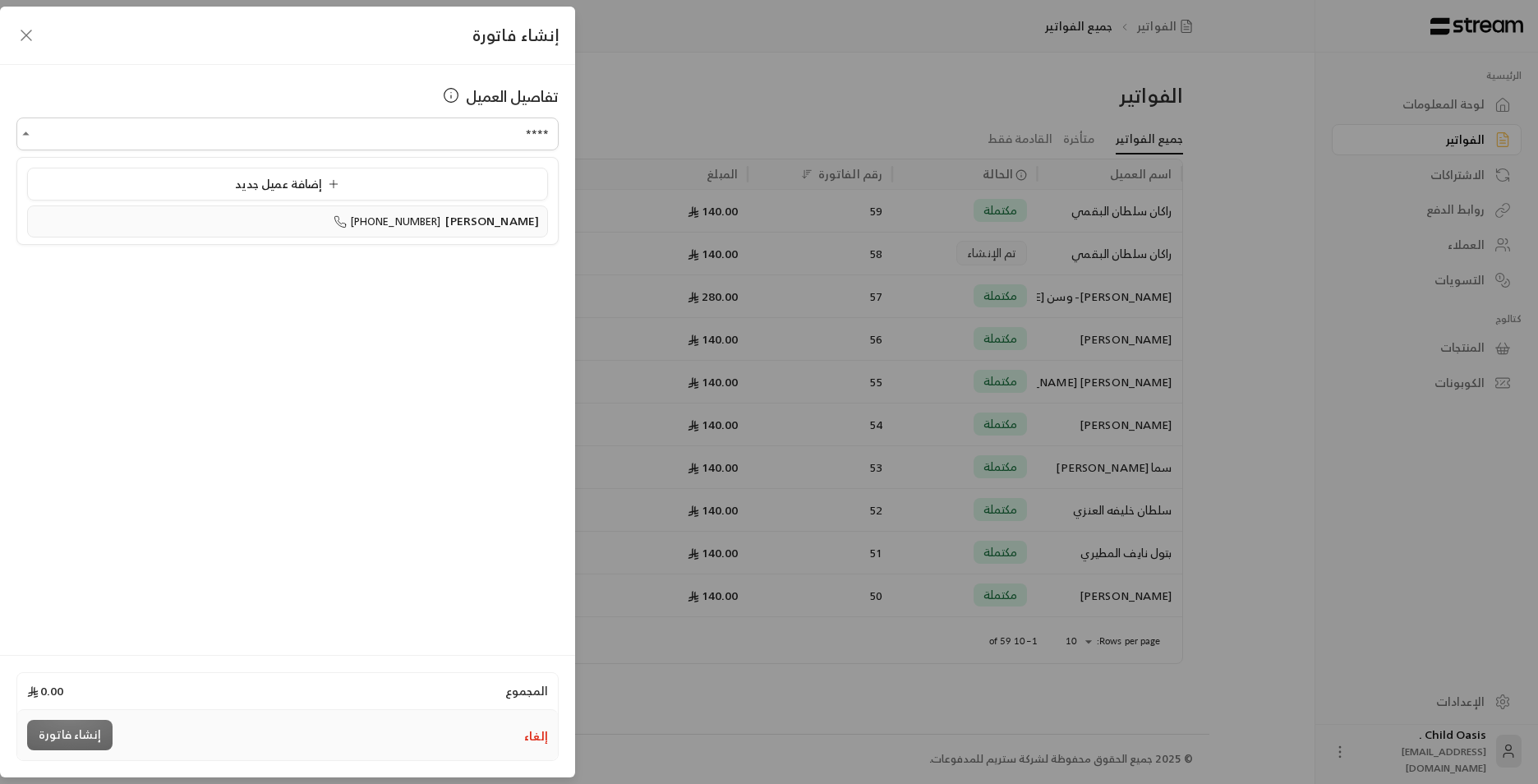
click at [469, 228] on span "[PERSON_NAME]" at bounding box center [492, 220] width 94 height 21
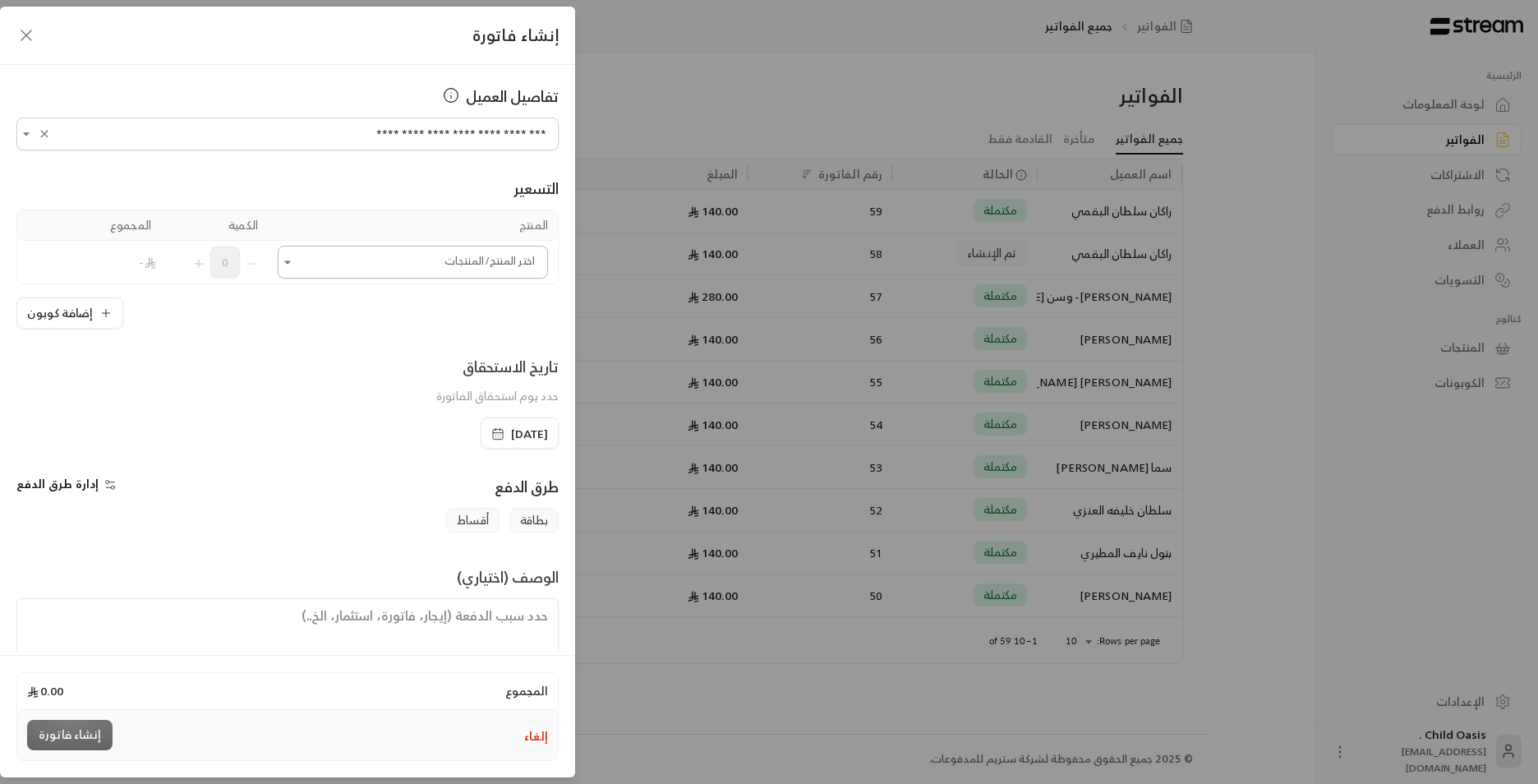
type input "**********"
click at [403, 272] on input "اختر العميل" at bounding box center [412, 262] width 270 height 29
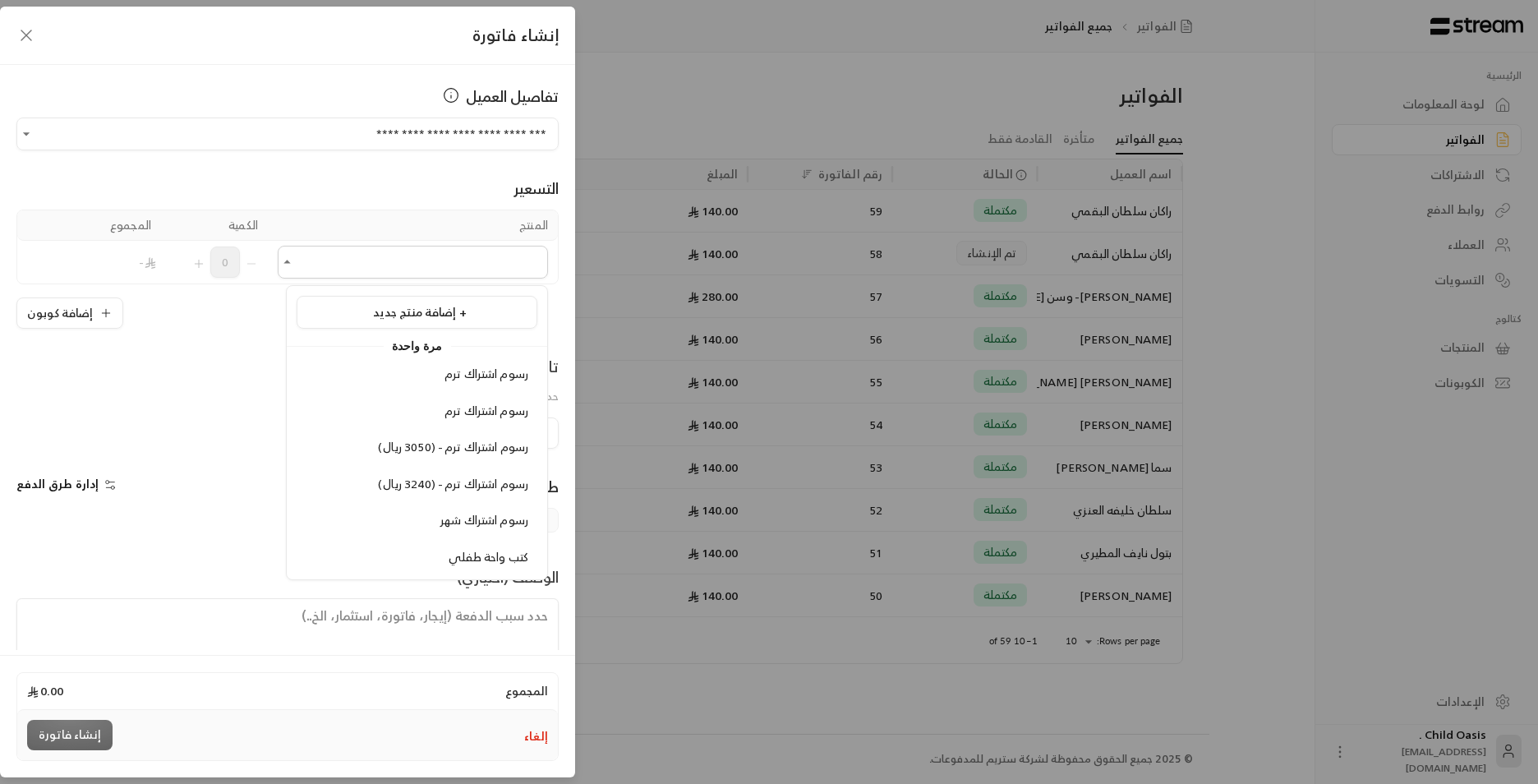
drag, startPoint x: 510, startPoint y: 551, endPoint x: 482, endPoint y: 517, distance: 44.0
click at [509, 552] on span "كتب واحة طفلي" at bounding box center [488, 557] width 79 height 21
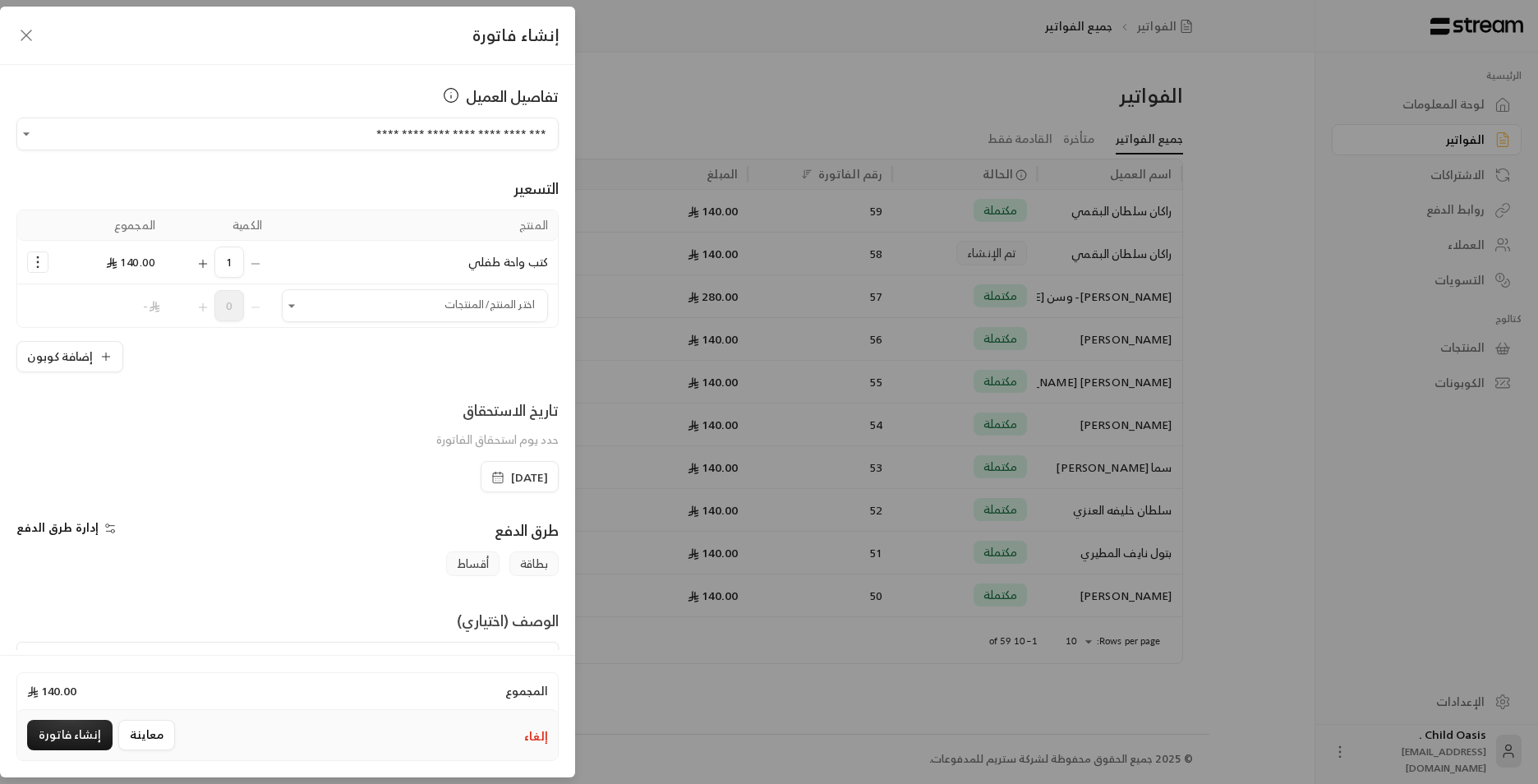
drag, startPoint x: 453, startPoint y: 481, endPoint x: 489, endPoint y: 467, distance: 38.6
click at [481, 480] on div "[DATE]" at bounding box center [520, 476] width 79 height 31
click at [500, 474] on icon "button" at bounding box center [500, 473] width 0 height 3
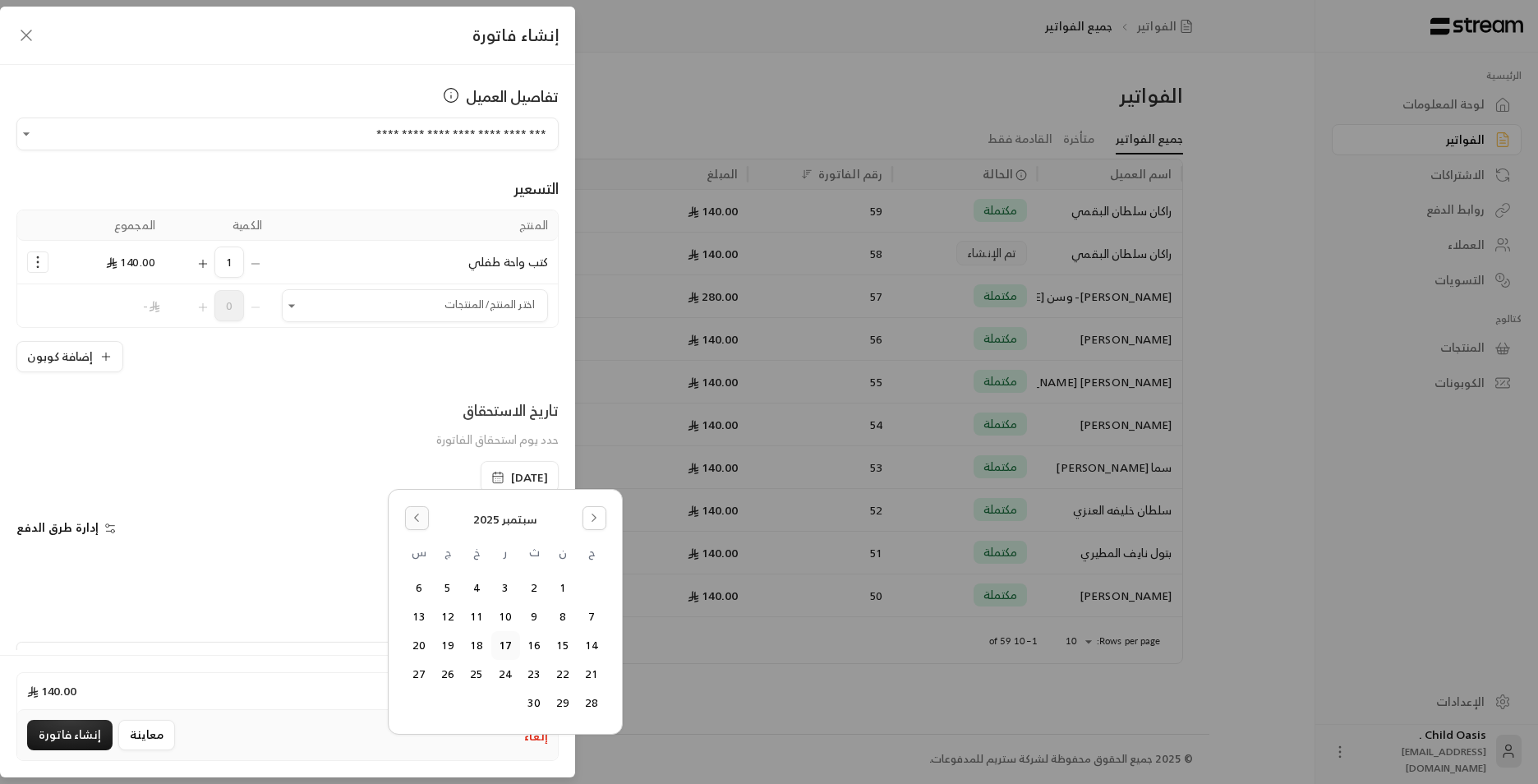
drag, startPoint x: 406, startPoint y: 502, endPoint x: 415, endPoint y: 512, distance: 13.5
click at [406, 501] on div "[DATE] ح ن ث ر خ ج س 1 2 3 4 5 6 7 8 9 10 11 12 13 14 15 16 17 18 19 20 21 22 2…" at bounding box center [506, 612] width 212 height 223
click at [419, 516] on icon "Go to the Previous Month" at bounding box center [417, 517] width 12 height 12
click at [567, 673] on button "18" at bounding box center [563, 674] width 27 height 27
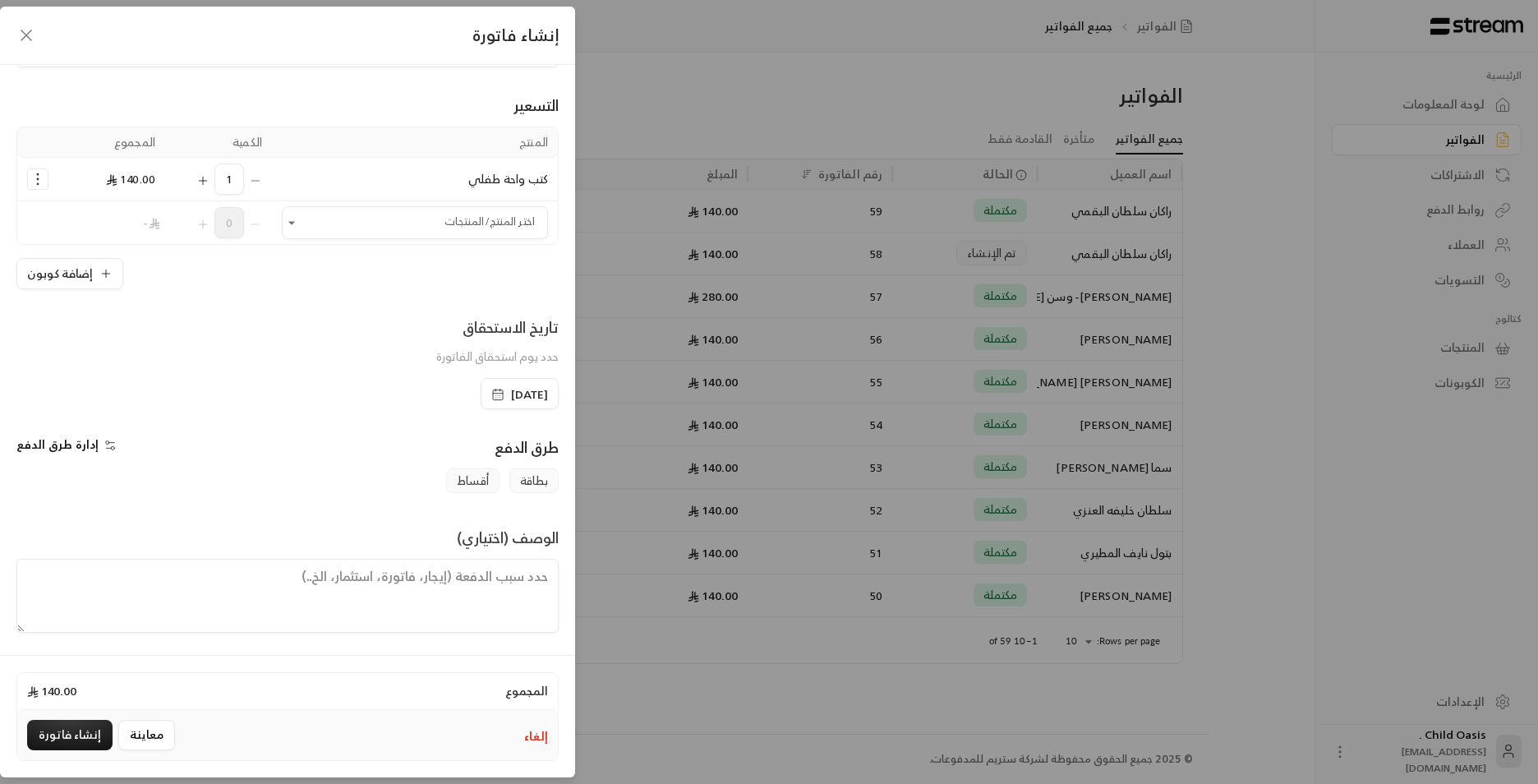
scroll to position [86, 0]
click at [522, 566] on textarea at bounding box center [287, 593] width 542 height 74
paste textarea "تم شراء كتب"
type textarea "تم شراء كتب"
click at [75, 739] on button "إنشاء فاتورة" at bounding box center [70, 735] width 86 height 30
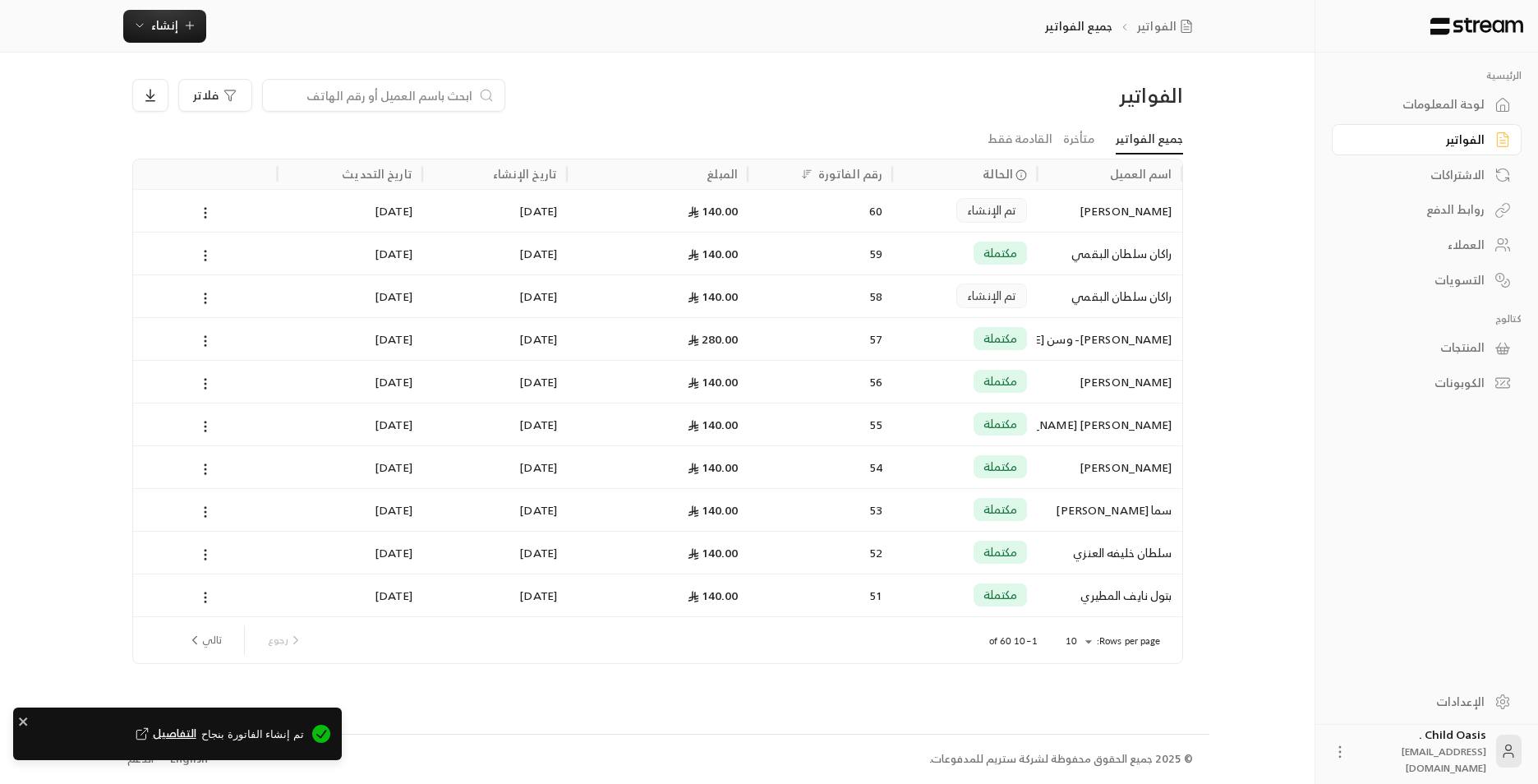
click at [751, 226] on div "60" at bounding box center [820, 210] width 145 height 43
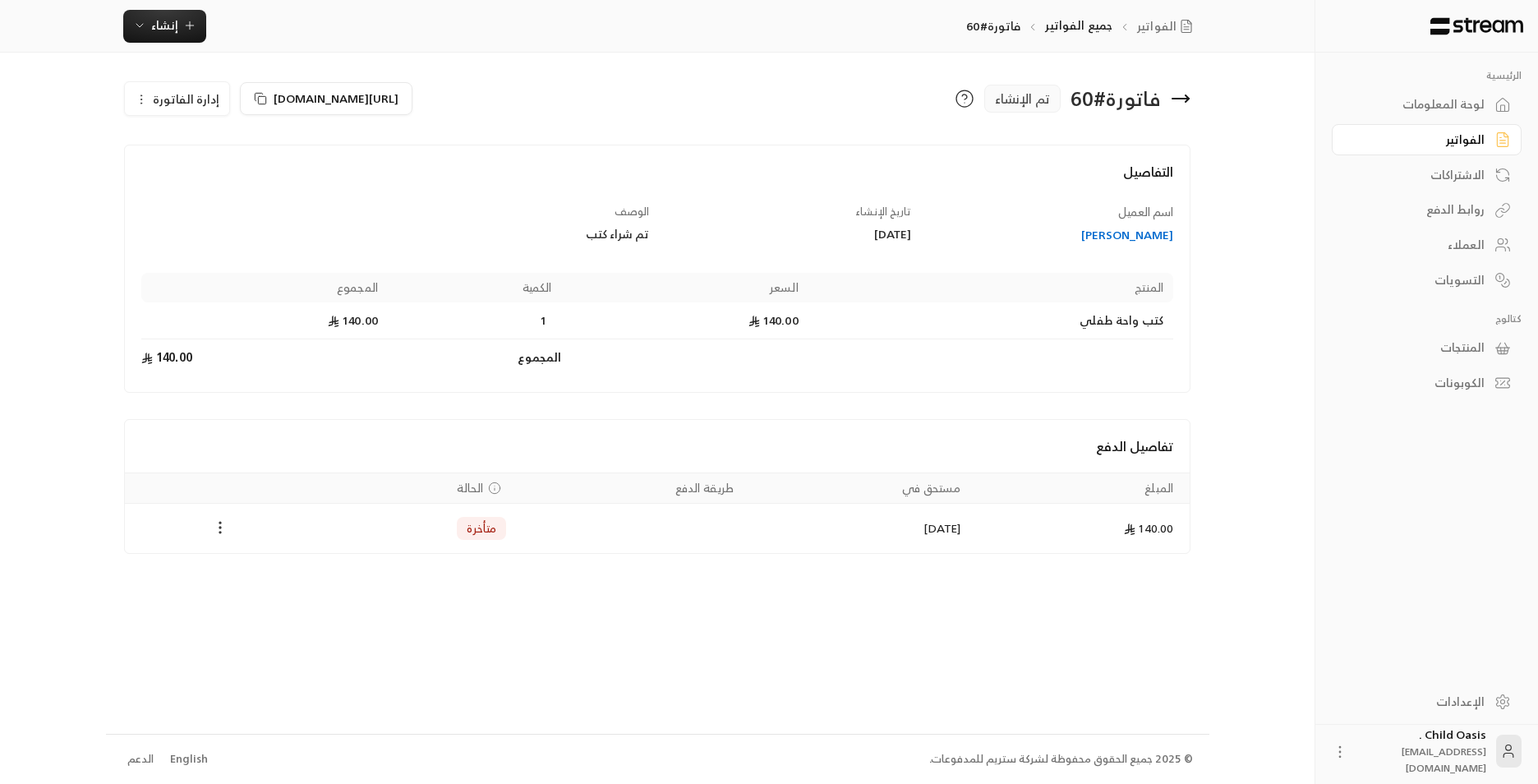
click at [219, 533] on icon "Payments" at bounding box center [220, 527] width 16 height 16
click at [310, 572] on li "تغيير الحالة الى مدفوعة" at bounding box center [282, 570] width 127 height 29
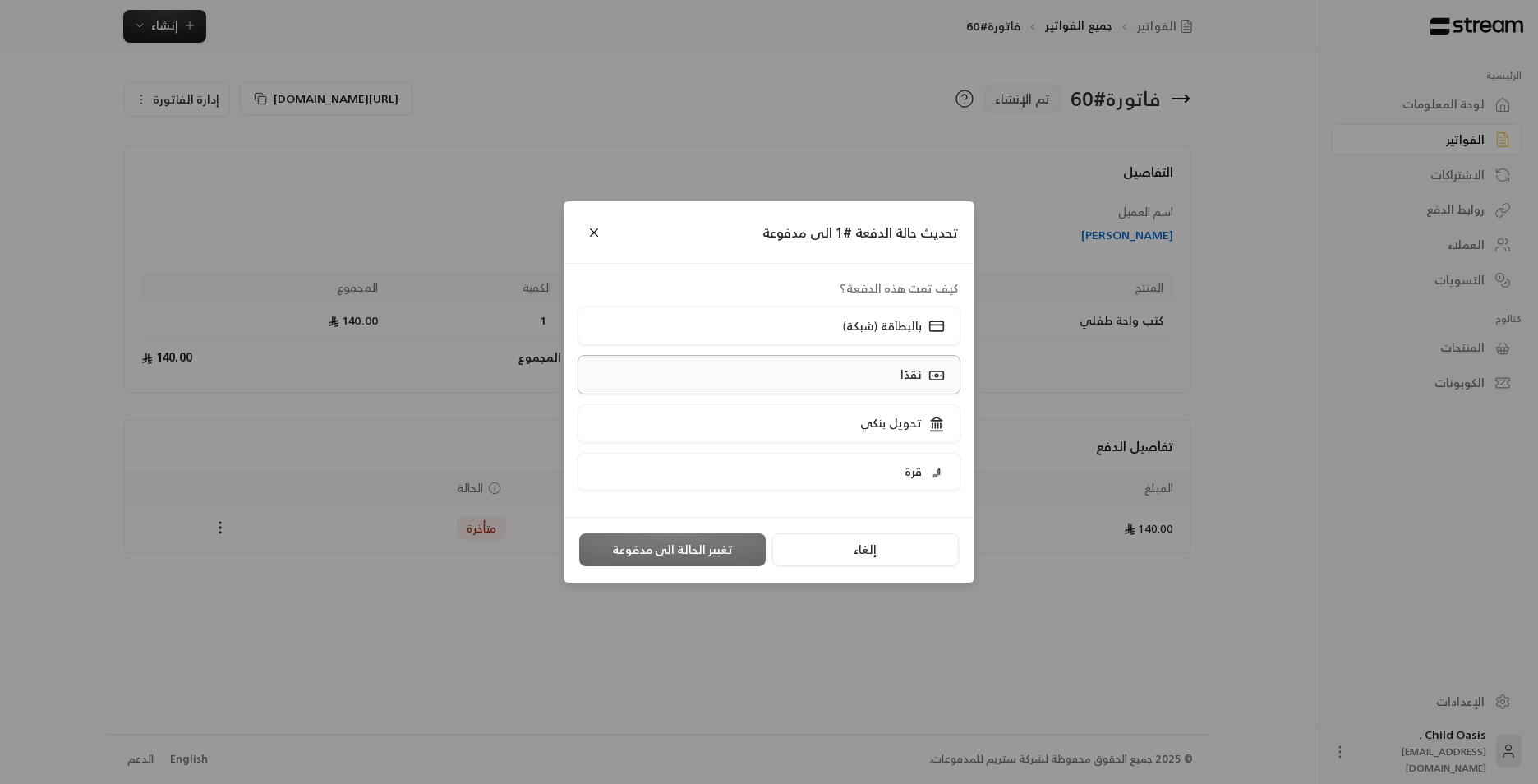
click at [890, 386] on label "نقدًا" at bounding box center [770, 374] width 384 height 38
click at [748, 547] on button "تغيير الحالة الى مدفوعة" at bounding box center [672, 549] width 186 height 33
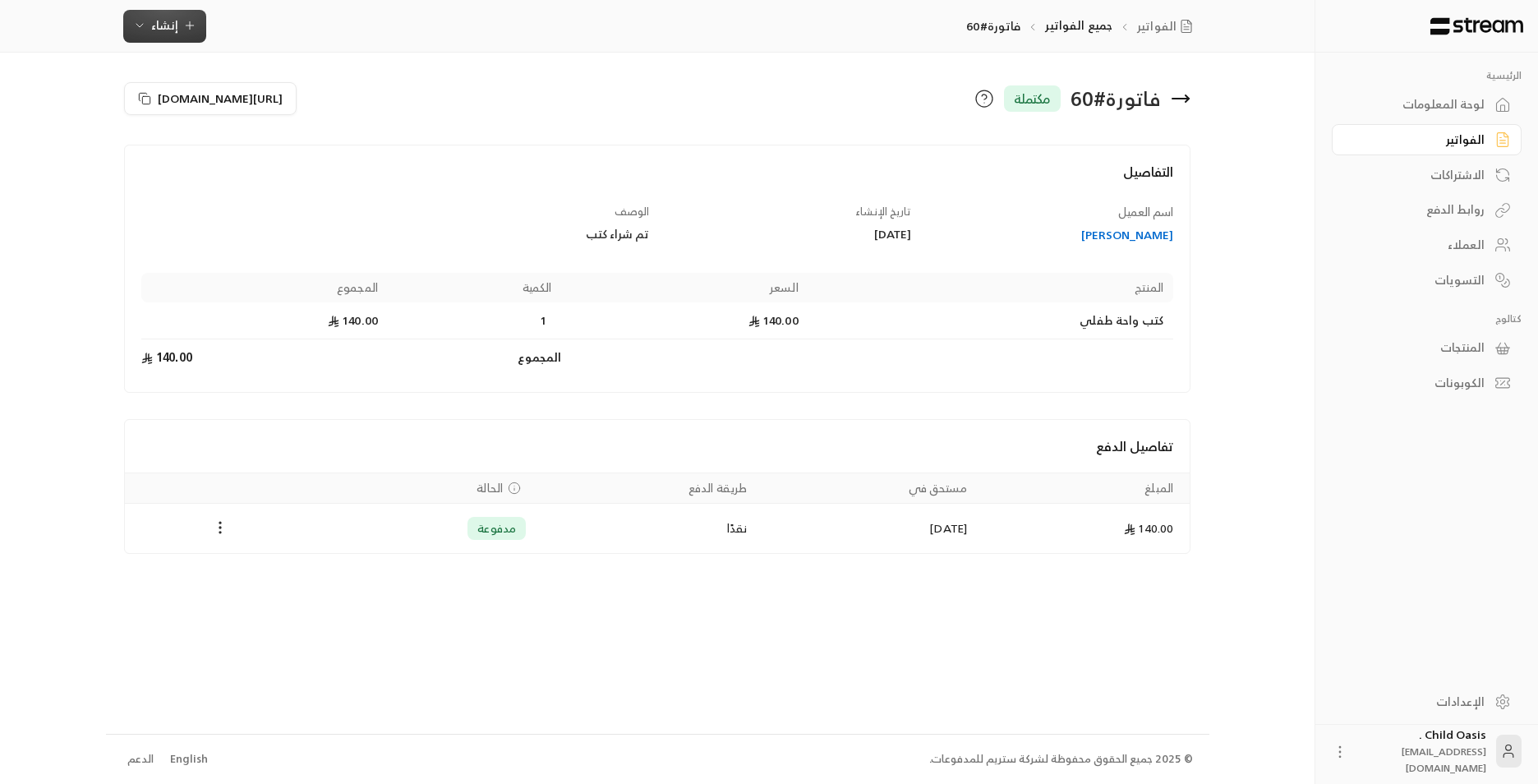
click at [153, 28] on span "إنشاء" at bounding box center [164, 25] width 27 height 21
click at [307, 101] on div "إنشاء فاتورة مرة واحدة بسهولة للمعاملات السريعة." at bounding box center [245, 103] width 207 height 33
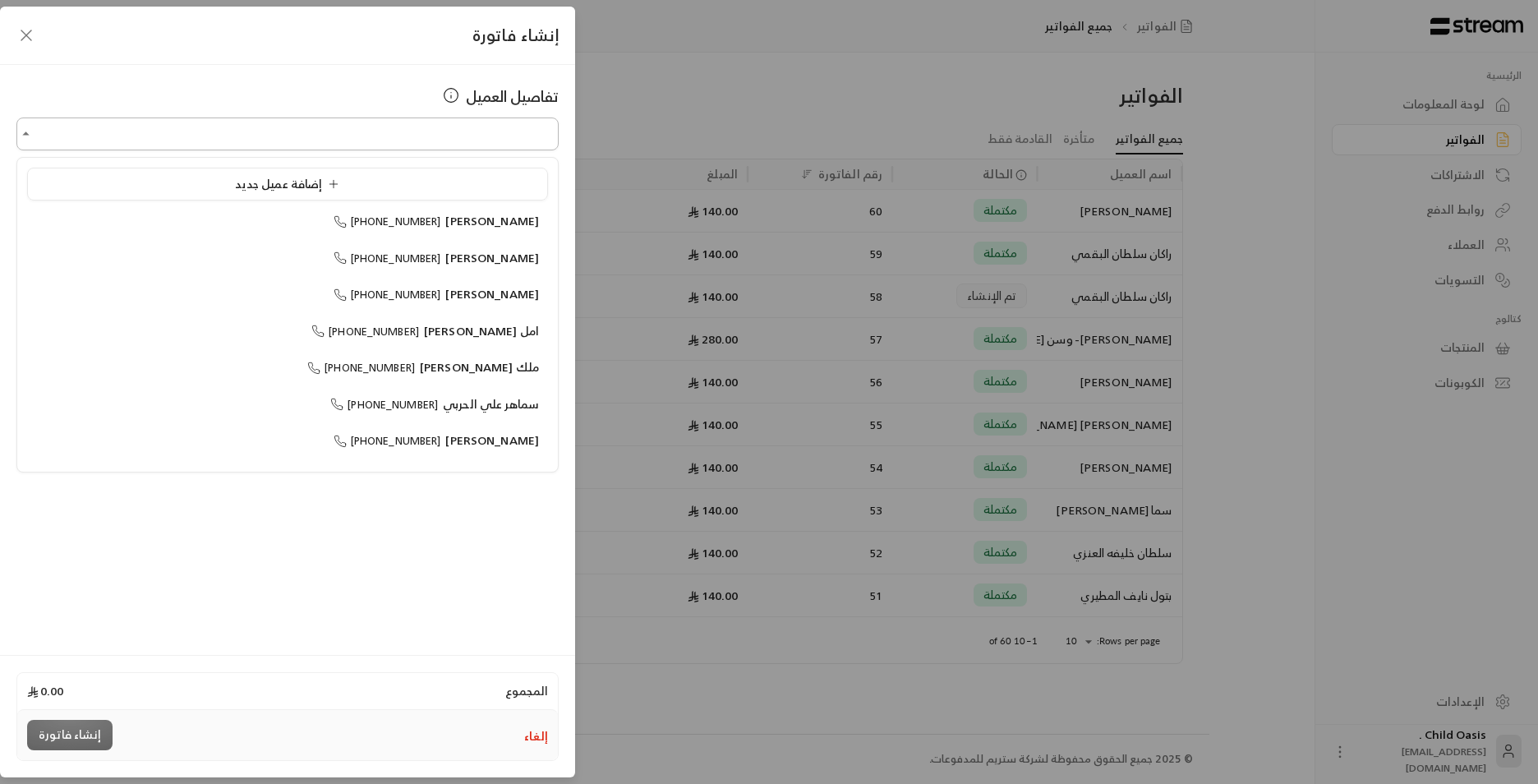
click at [488, 128] on input "اختر العميل" at bounding box center [287, 134] width 542 height 29
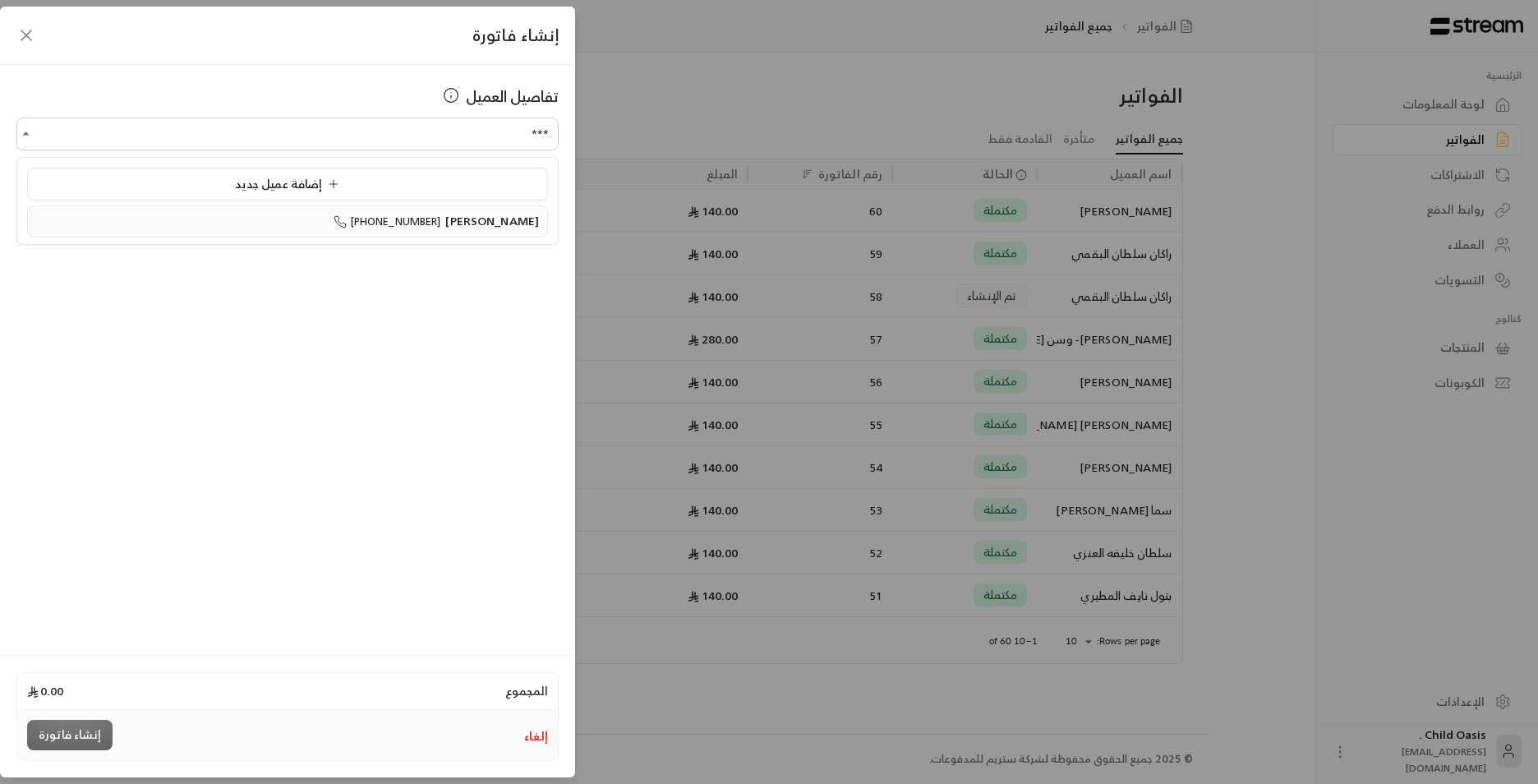
click at [518, 211] on span "[PERSON_NAME]" at bounding box center [492, 220] width 94 height 21
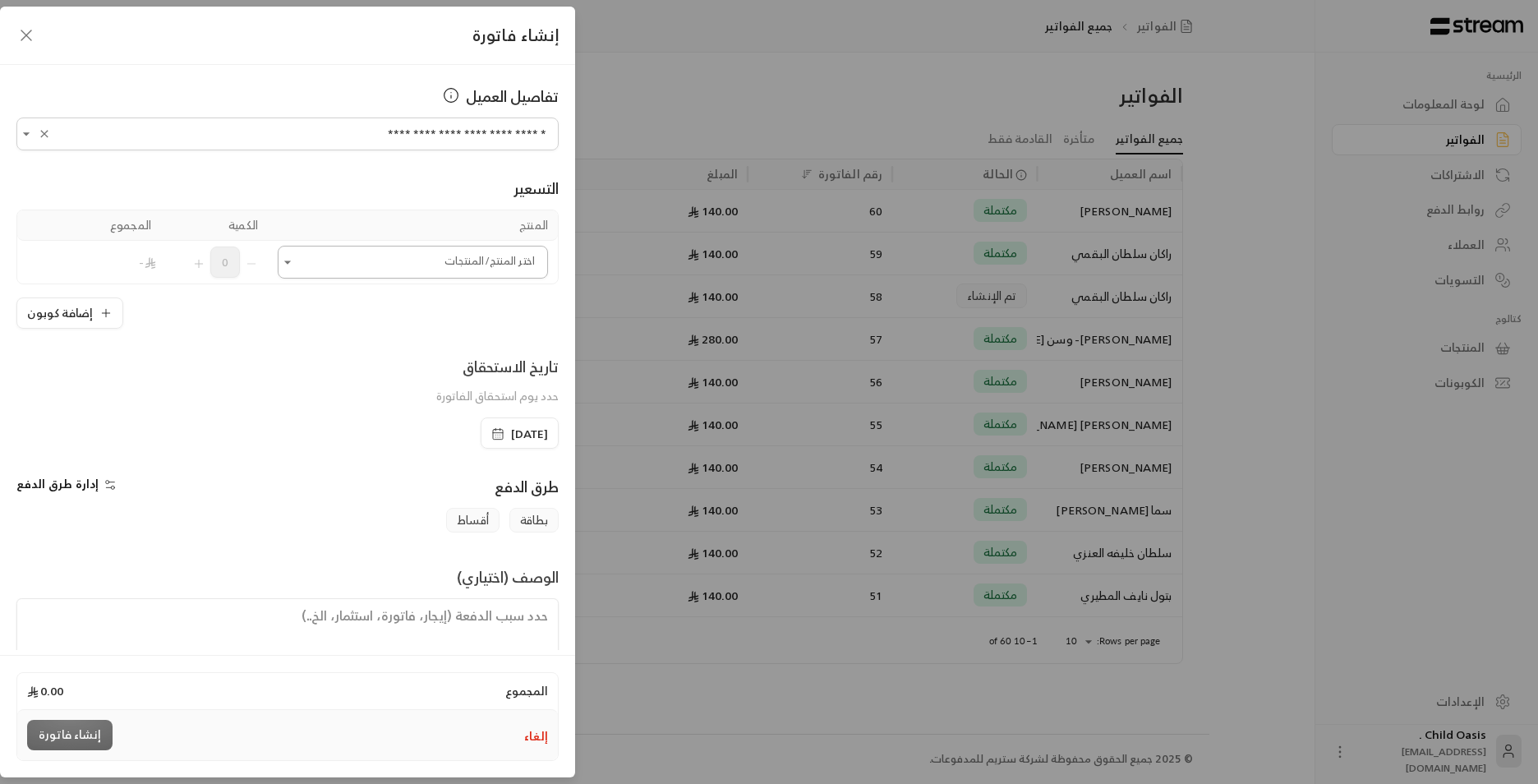
type input "**********"
click at [391, 268] on input "اختر العميل" at bounding box center [412, 262] width 270 height 29
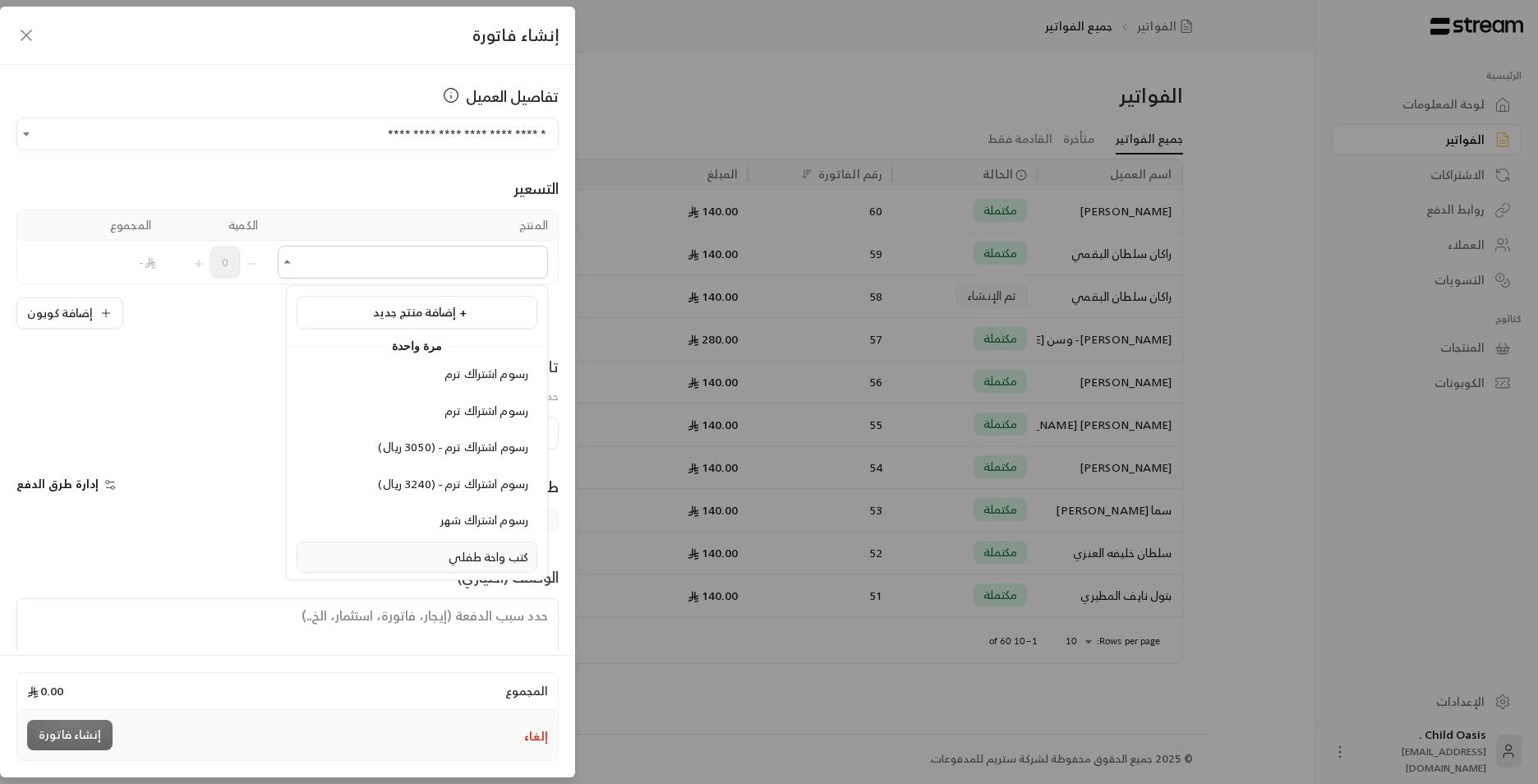
click at [474, 557] on span "كتب واحة طفلي" at bounding box center [488, 557] width 79 height 21
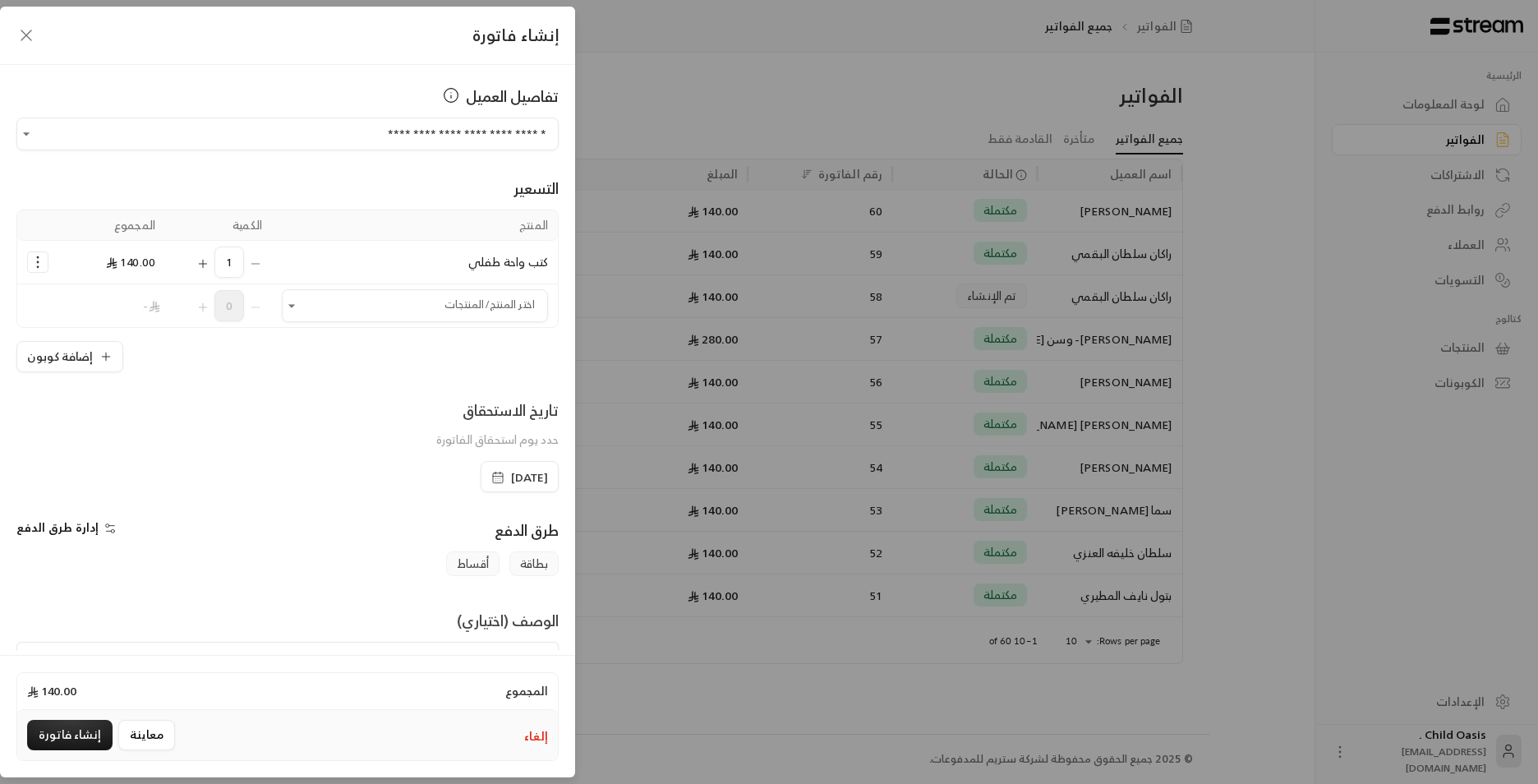
click at [493, 475] on icon "button" at bounding box center [498, 475] width 10 height 0
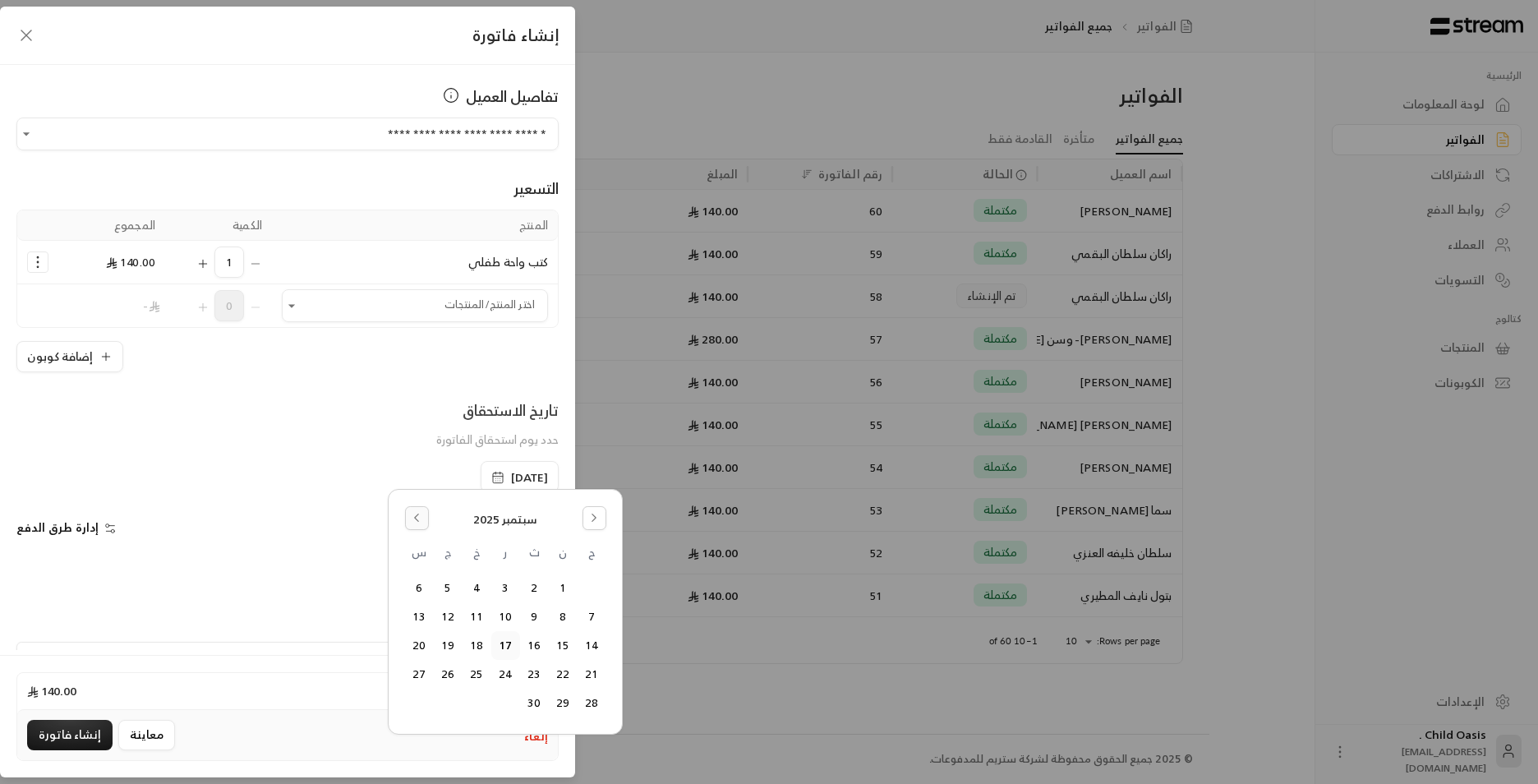
click at [423, 518] on button "Go to the Previous Month" at bounding box center [417, 517] width 24 height 24
click at [567, 669] on button "18" at bounding box center [563, 674] width 27 height 27
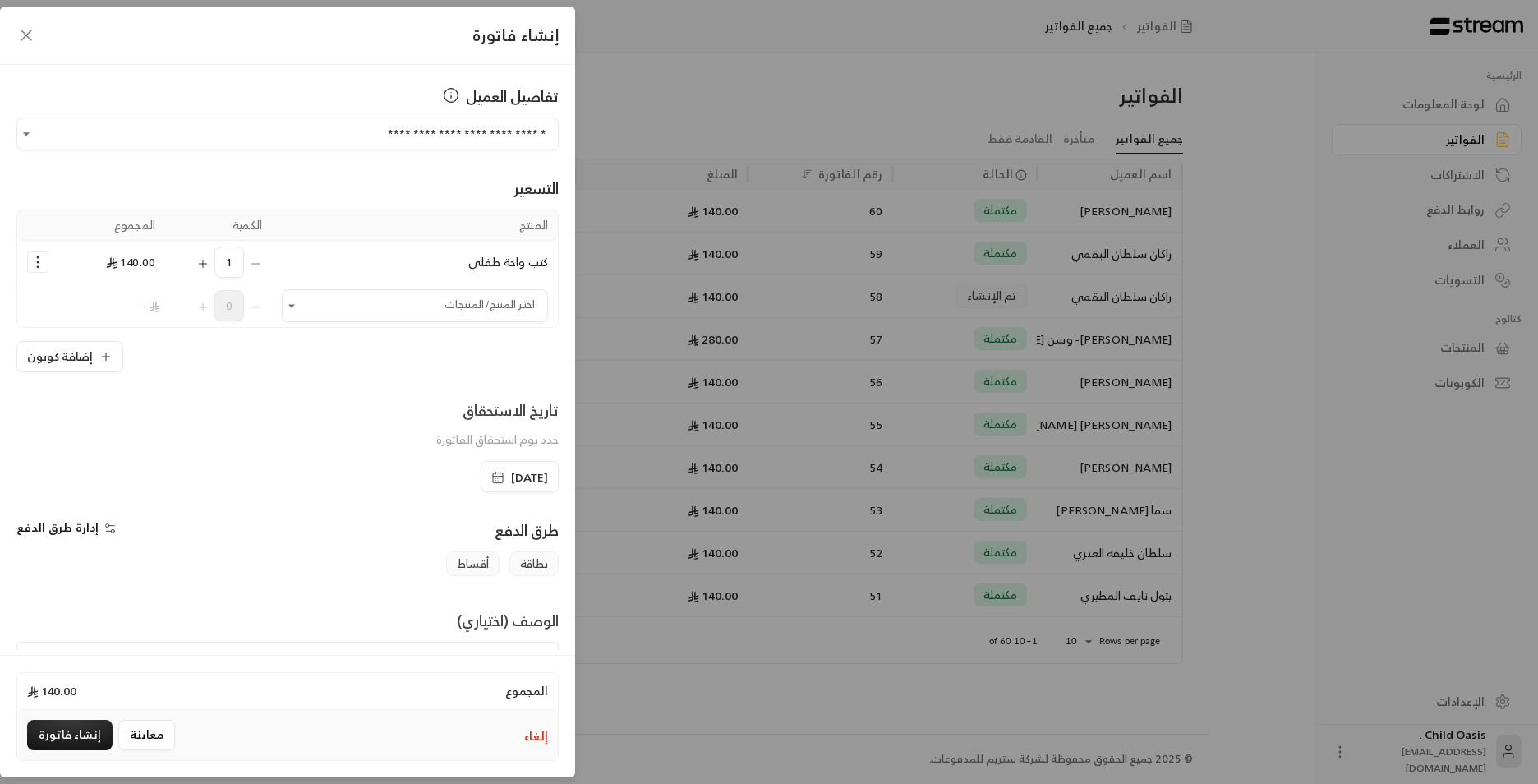
click at [524, 659] on div "المجموع 140.00 إلغاء معاينة إنشاء فاتورة" at bounding box center [287, 715] width 575 height 122
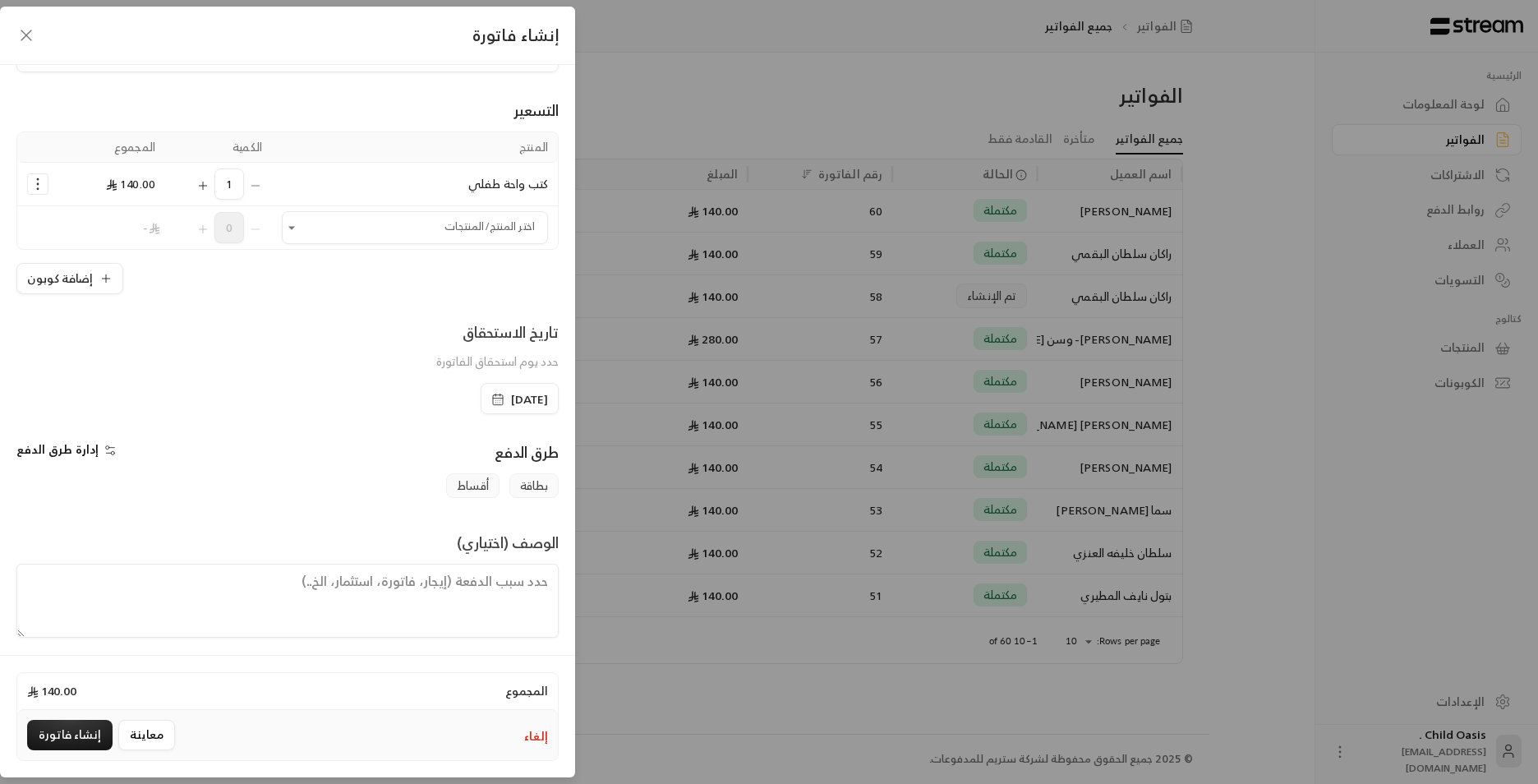
scroll to position [86, 0]
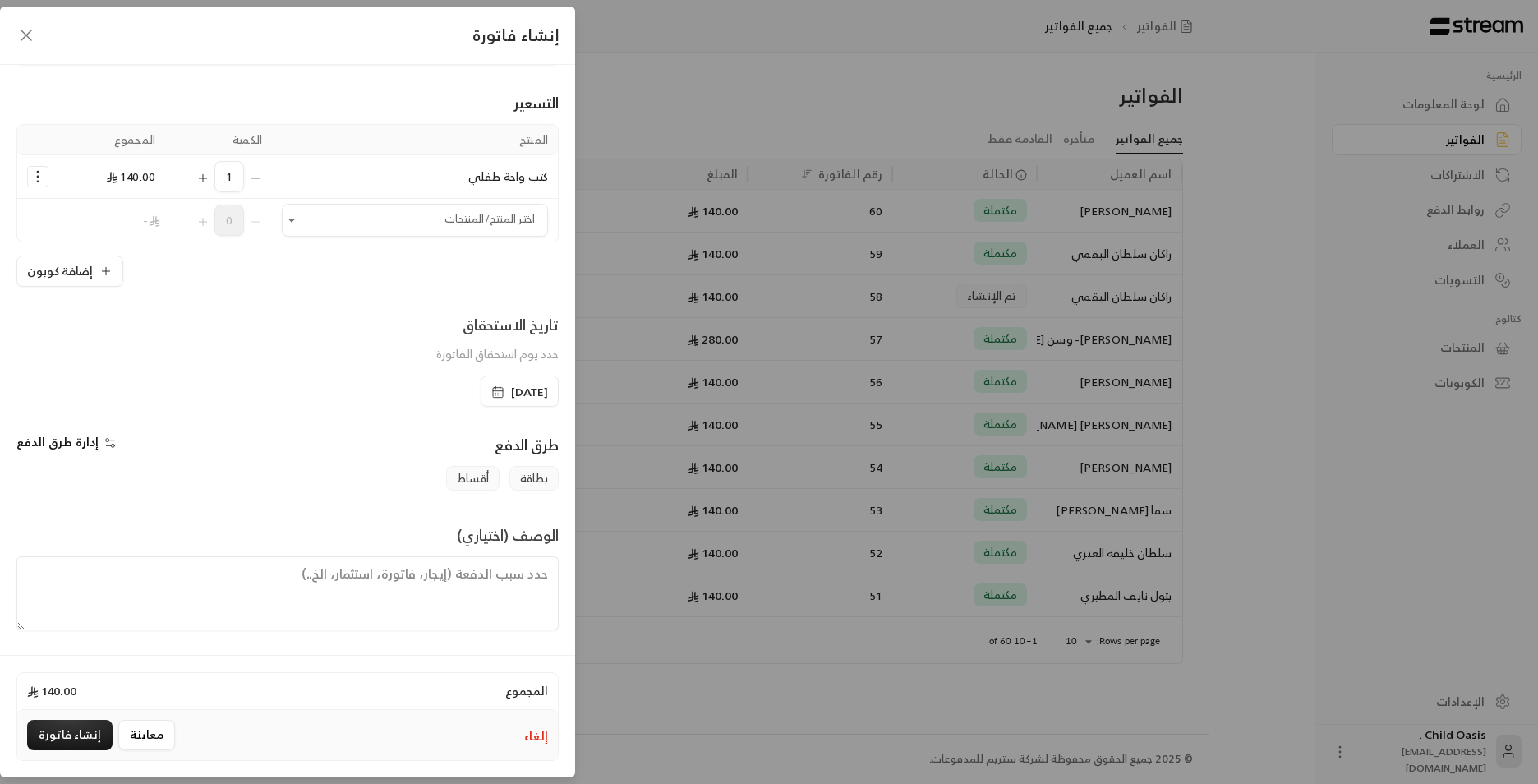
drag, startPoint x: 285, startPoint y: 607, endPoint x: 277, endPoint y: 590, distance: 18.8
click at [285, 605] on textarea at bounding box center [287, 593] width 542 height 74
paste textarea "تم شراء كتب"
type textarea "تم شراء كتب"
click at [85, 718] on div "إلغاء معاينة إنشاء فاتورة" at bounding box center [287, 735] width 541 height 50
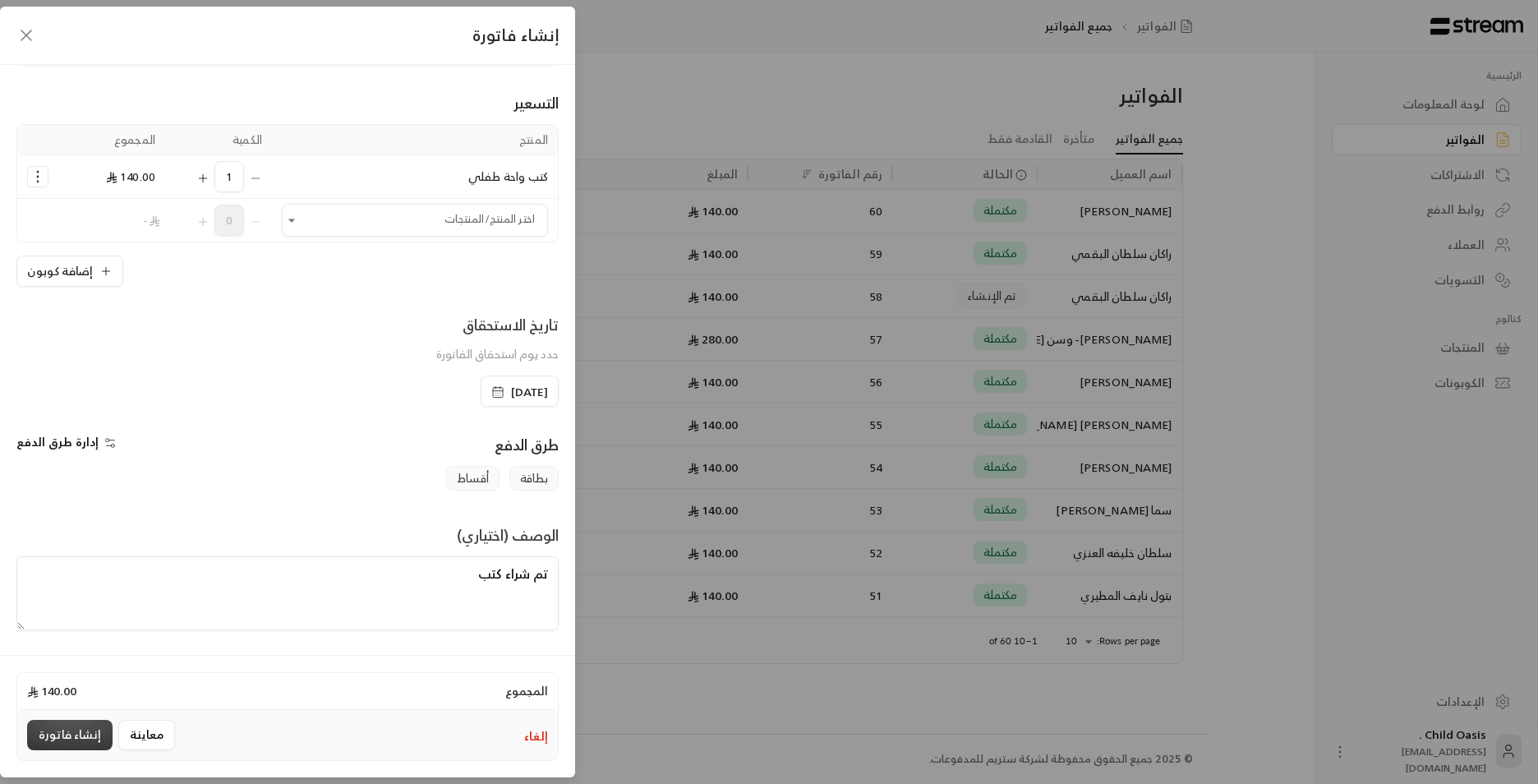
click at [85, 730] on button "إنشاء فاتورة" at bounding box center [70, 735] width 86 height 30
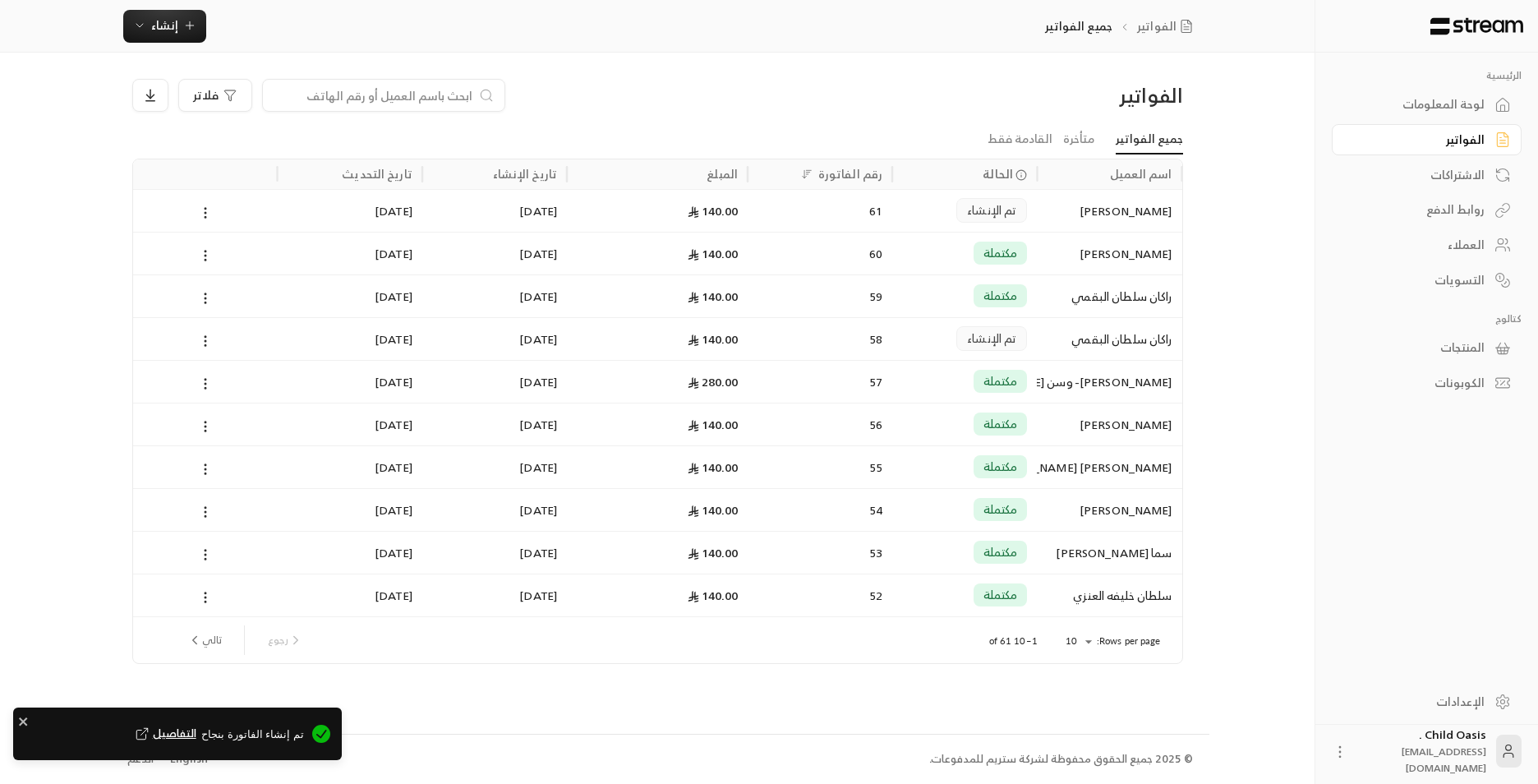
drag, startPoint x: 743, startPoint y: 216, endPoint x: 756, endPoint y: 240, distance: 27.3
click at [744, 216] on div "140.00" at bounding box center [657, 210] width 181 height 43
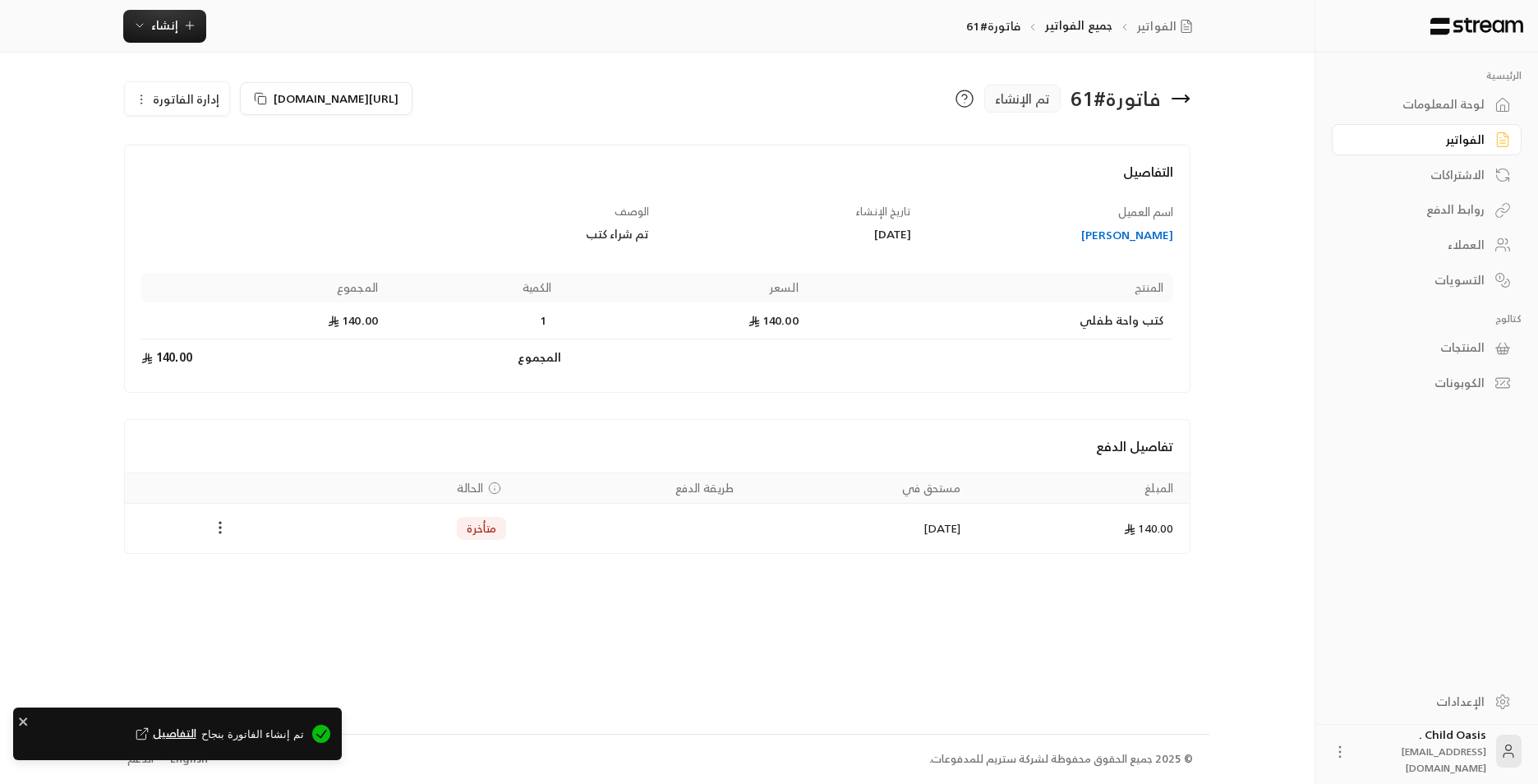
click at [217, 527] on icon "Payments" at bounding box center [220, 527] width 16 height 16
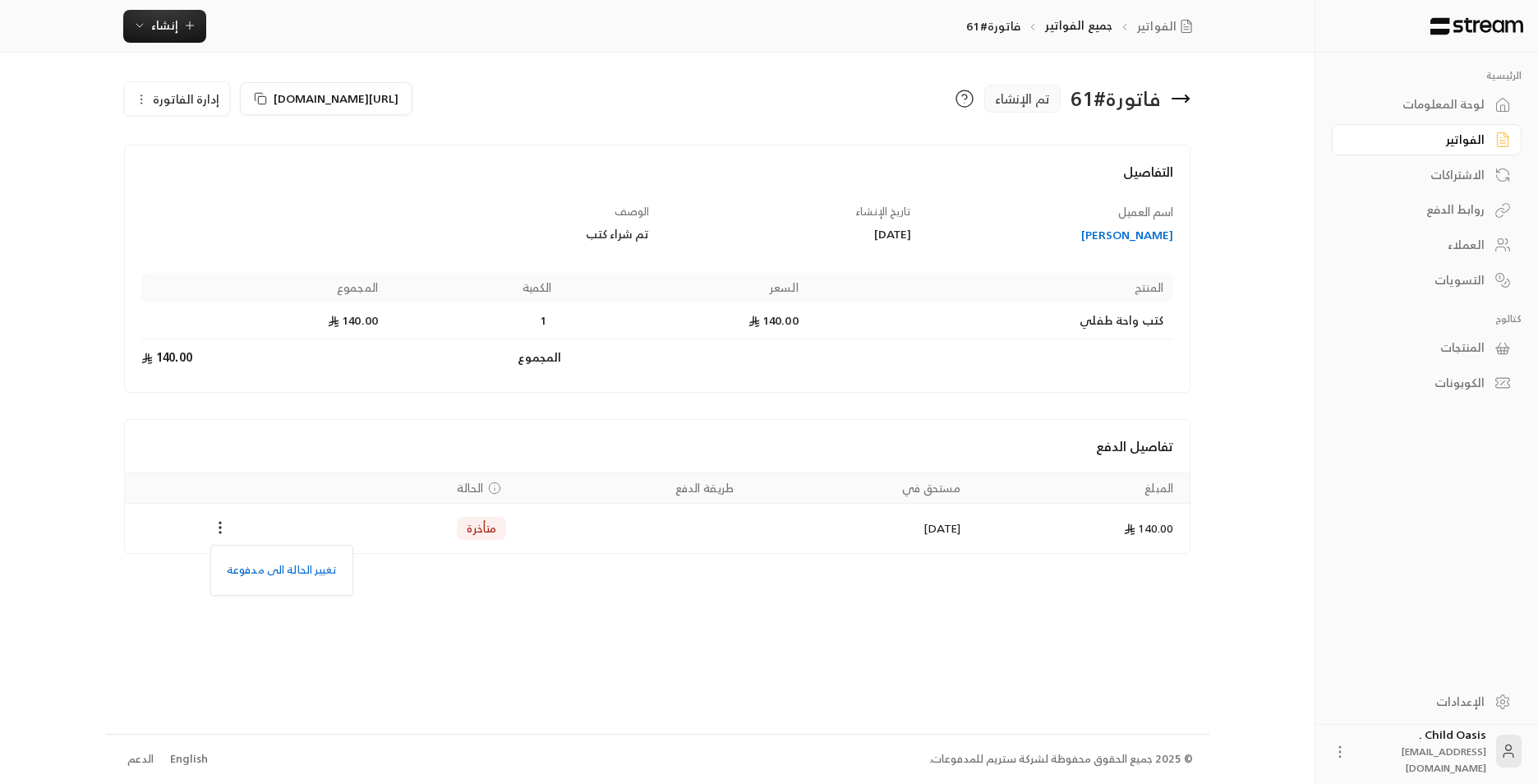
drag, startPoint x: 318, startPoint y: 565, endPoint x: 383, endPoint y: 606, distance: 76.9
click at [319, 566] on li "تغيير الحالة الى مدفوعة" at bounding box center [282, 570] width 127 height 29
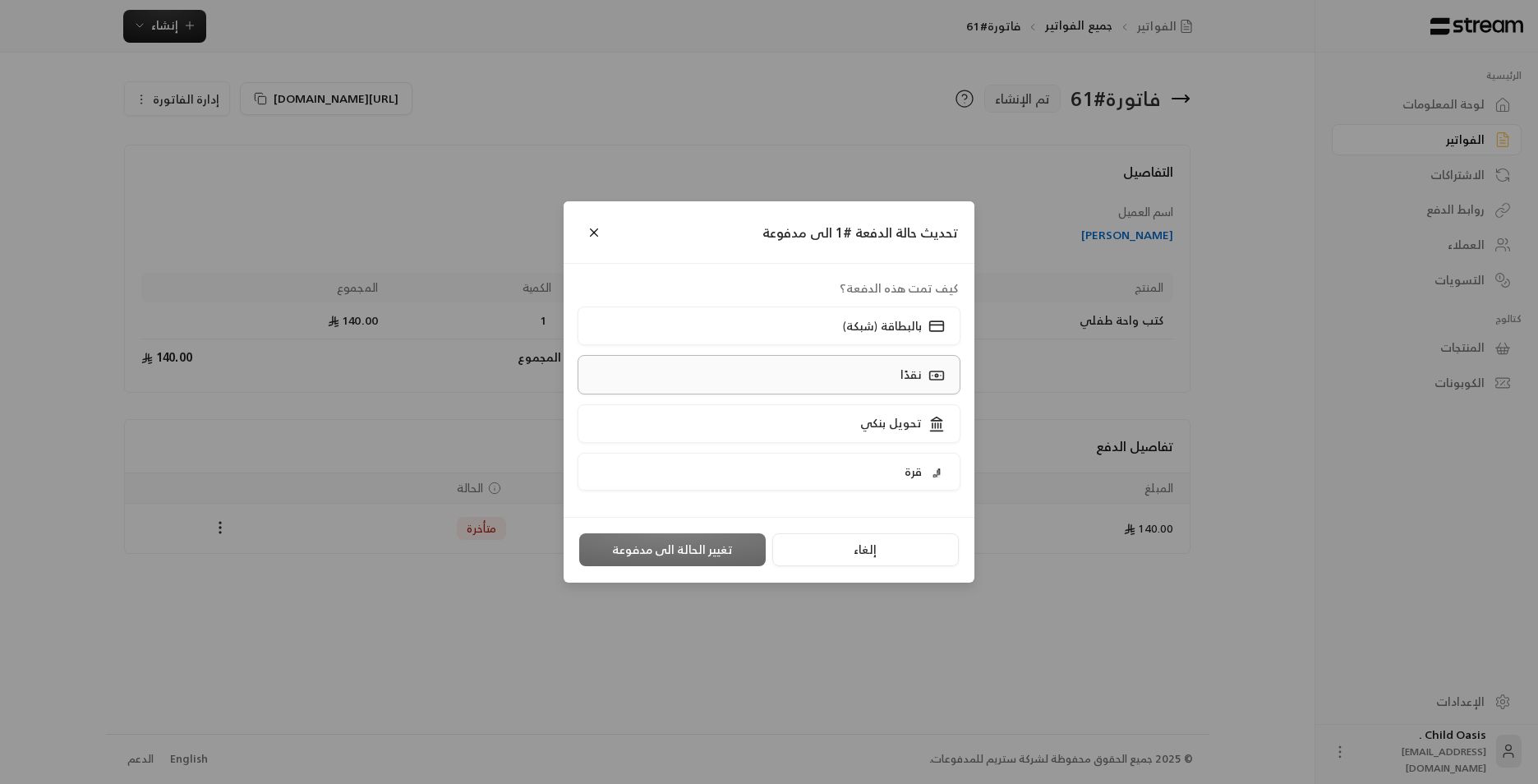
click at [829, 391] on label "نقدًا" at bounding box center [770, 374] width 384 height 38
click at [738, 541] on button "تغيير الحالة الى مدفوعة" at bounding box center [672, 549] width 186 height 33
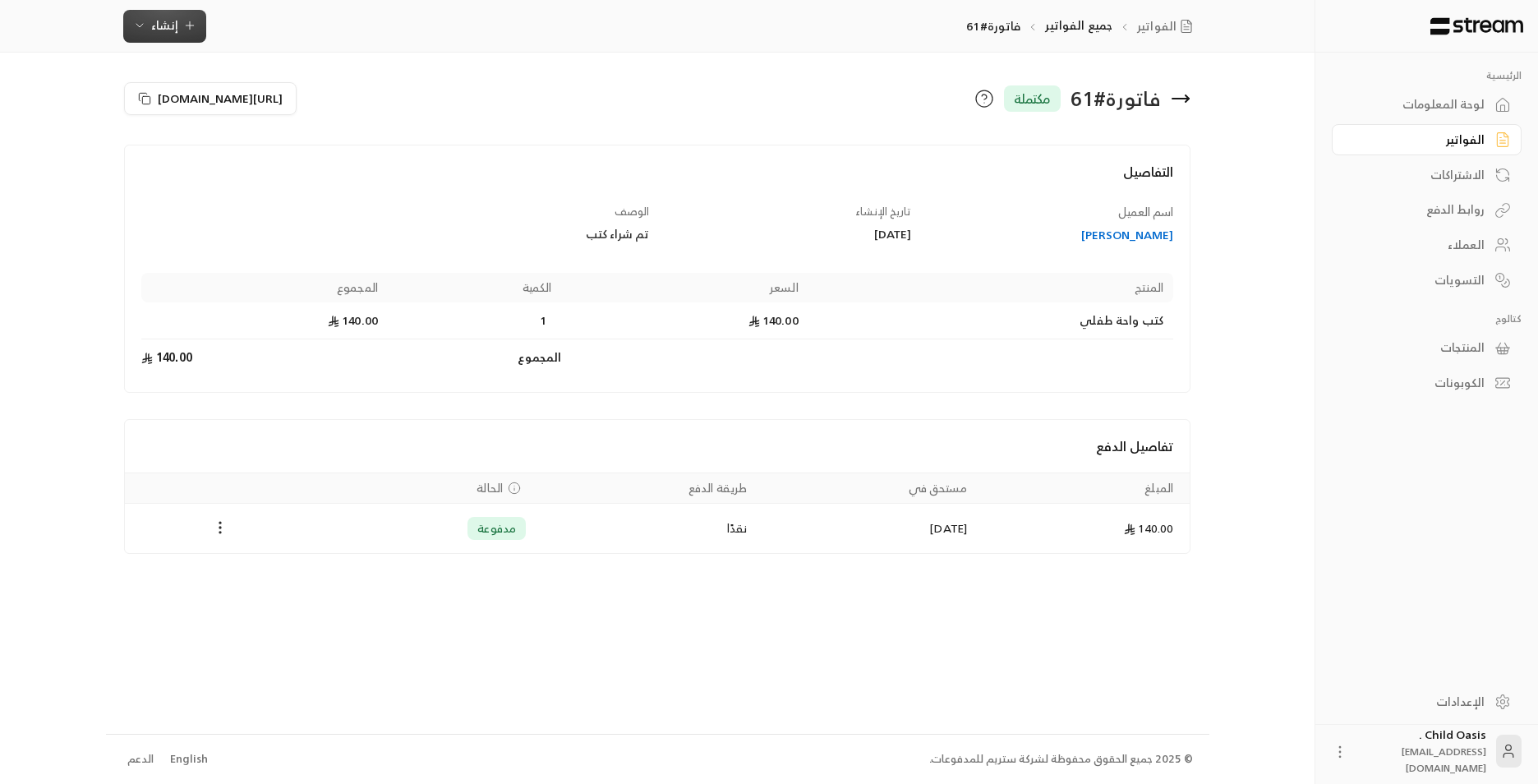
click at [177, 28] on span "إنشاء" at bounding box center [164, 25] width 63 height 21
click at [272, 70] on div "فوري" at bounding box center [245, 77] width 207 height 20
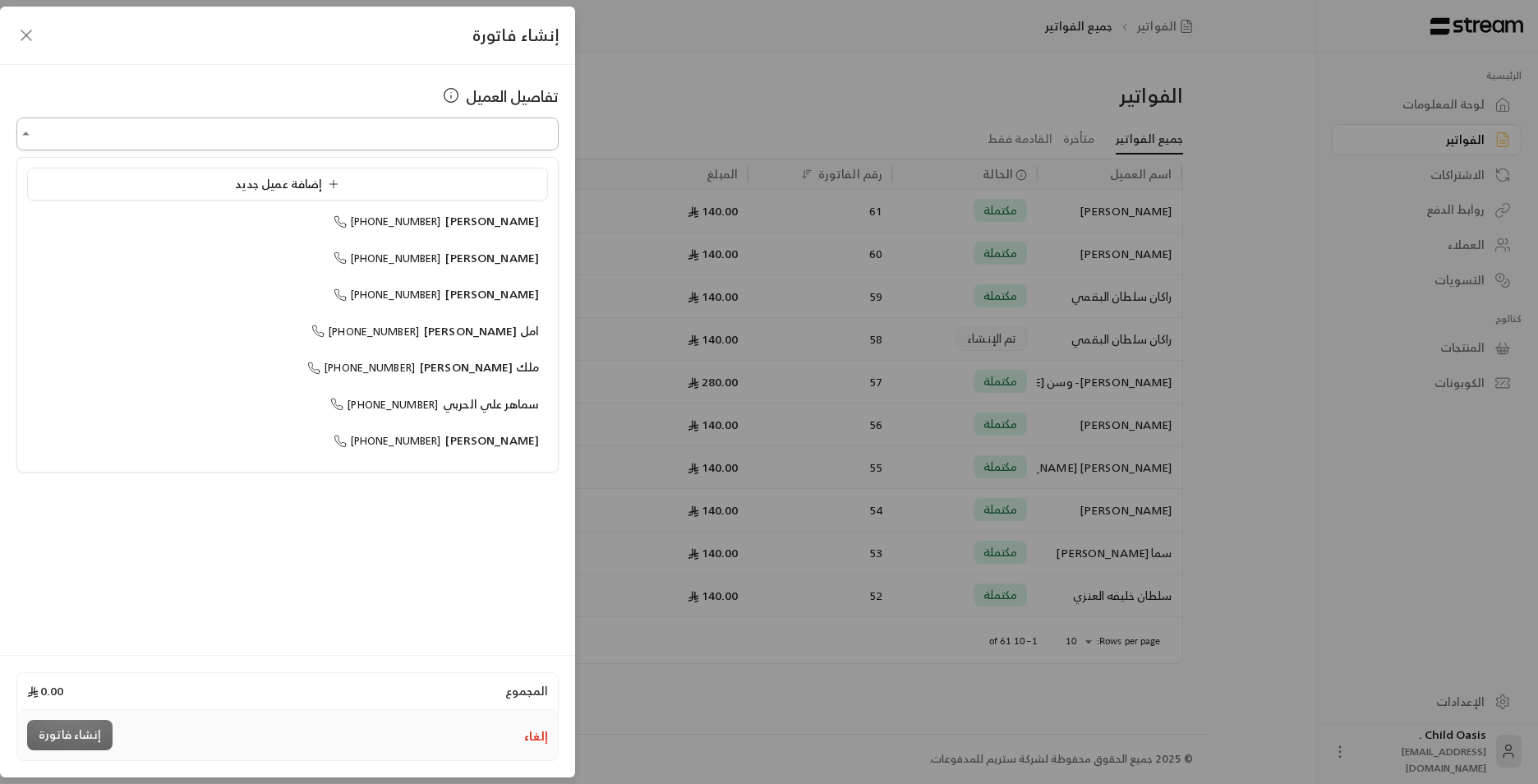
click at [496, 133] on input "اختر العميل" at bounding box center [287, 134] width 542 height 29
click at [492, 126] on input "اختر العميل" at bounding box center [287, 134] width 542 height 29
click at [500, 135] on input "اختر العميل" at bounding box center [287, 134] width 542 height 29
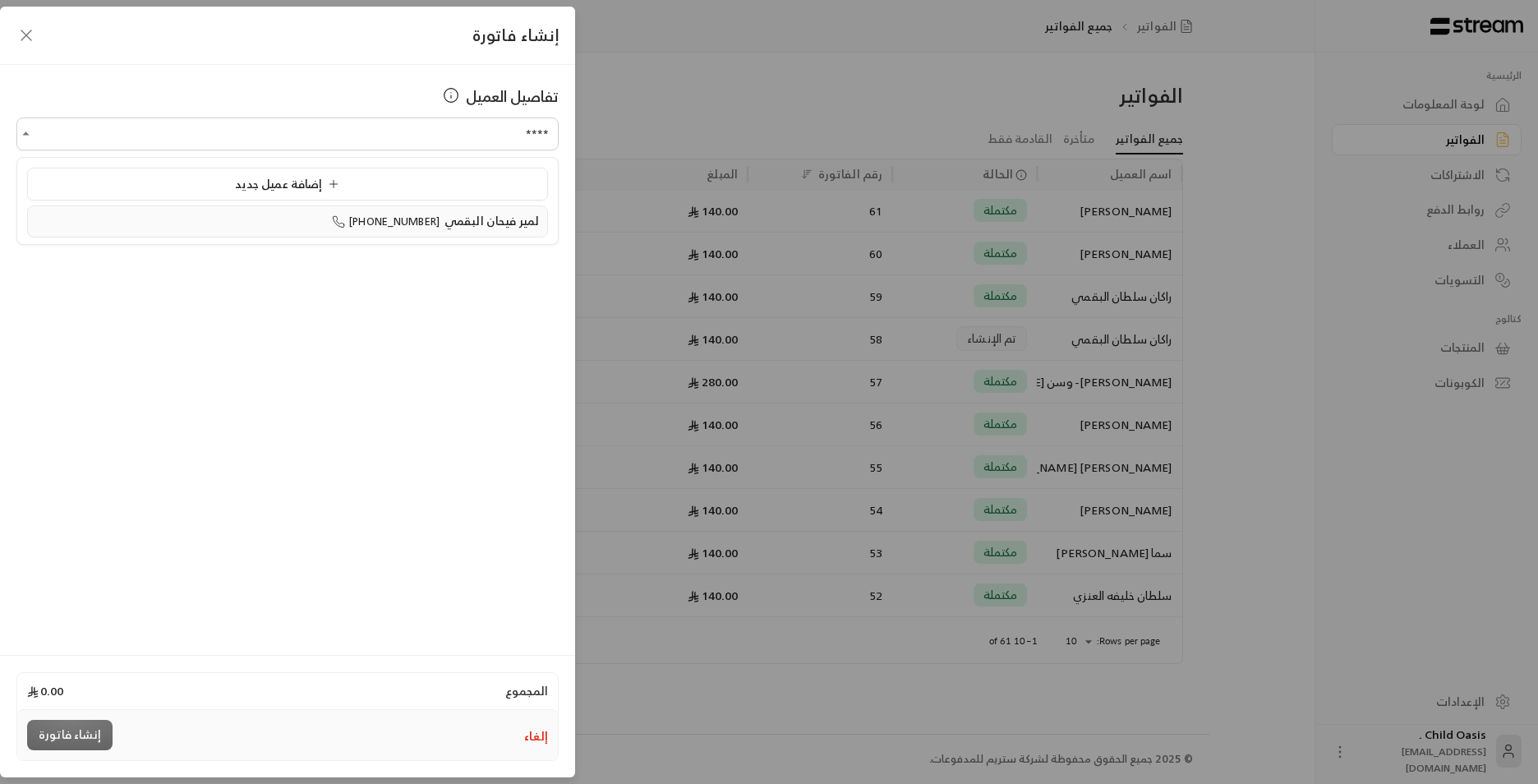
click at [535, 219] on span "لمير فيحان البقمي" at bounding box center [492, 220] width 95 height 21
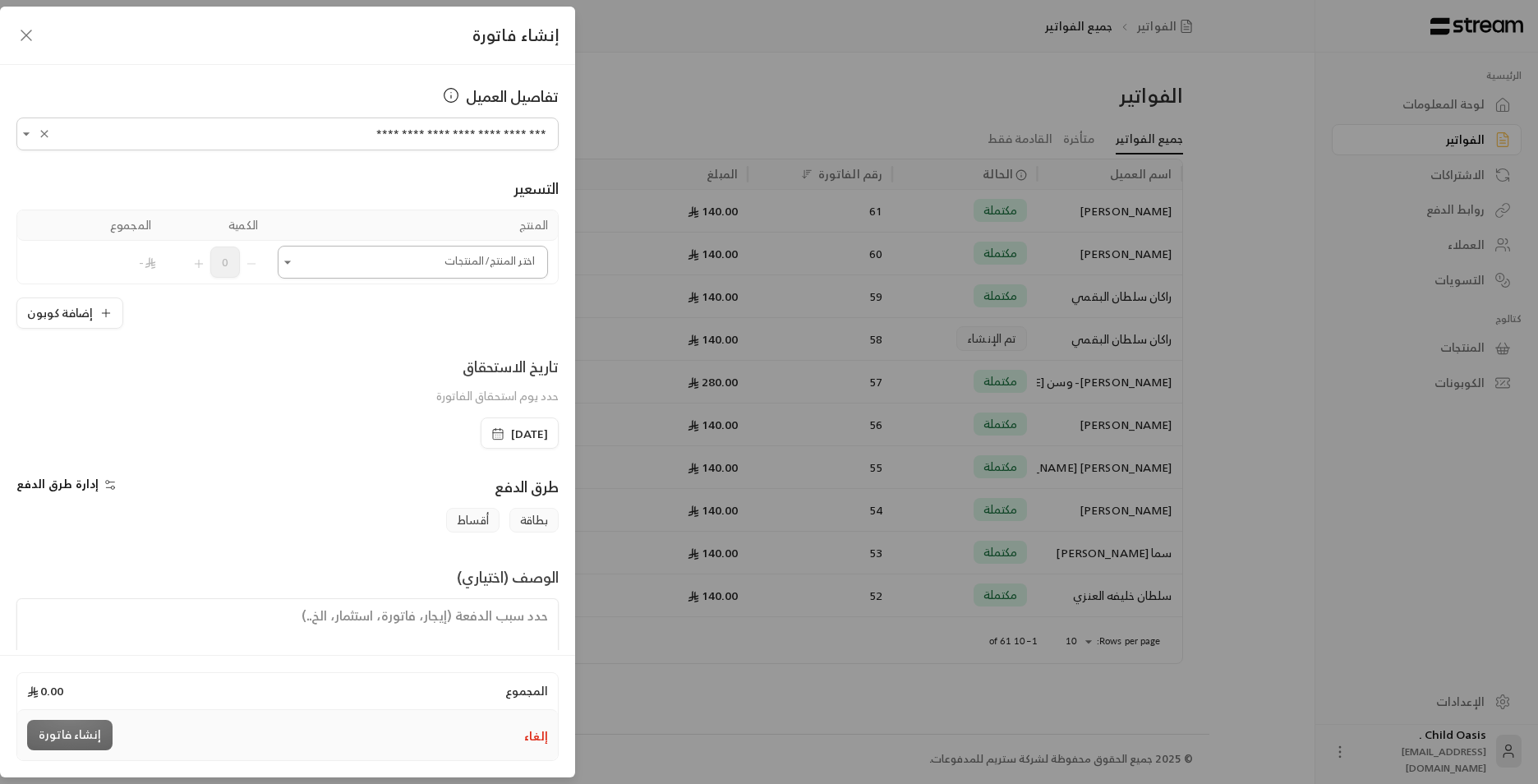
type input "**********"
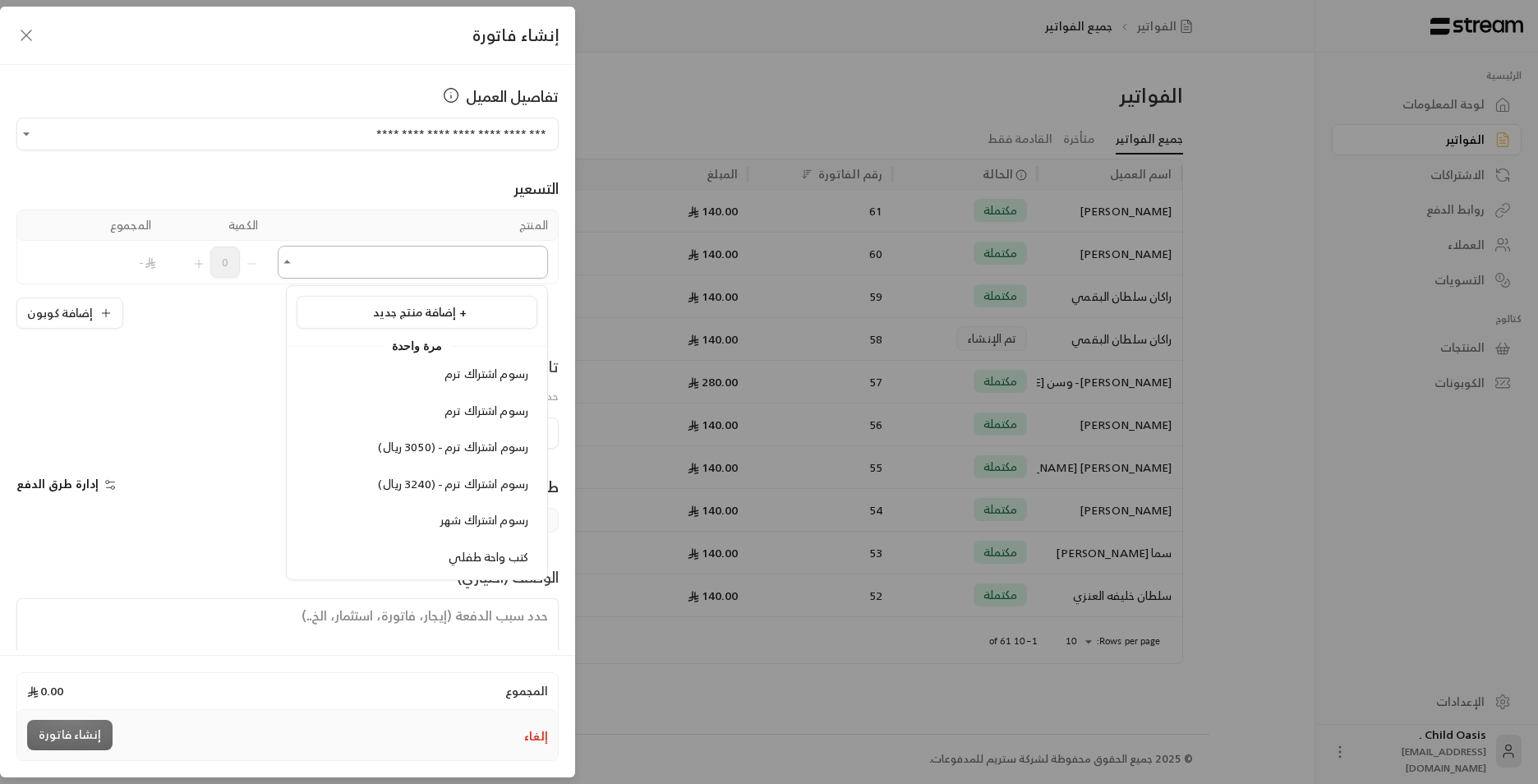
click at [454, 275] on input "اختر العميل" at bounding box center [412, 262] width 270 height 29
click at [484, 560] on span "كتب واحة طفلي" at bounding box center [488, 557] width 79 height 21
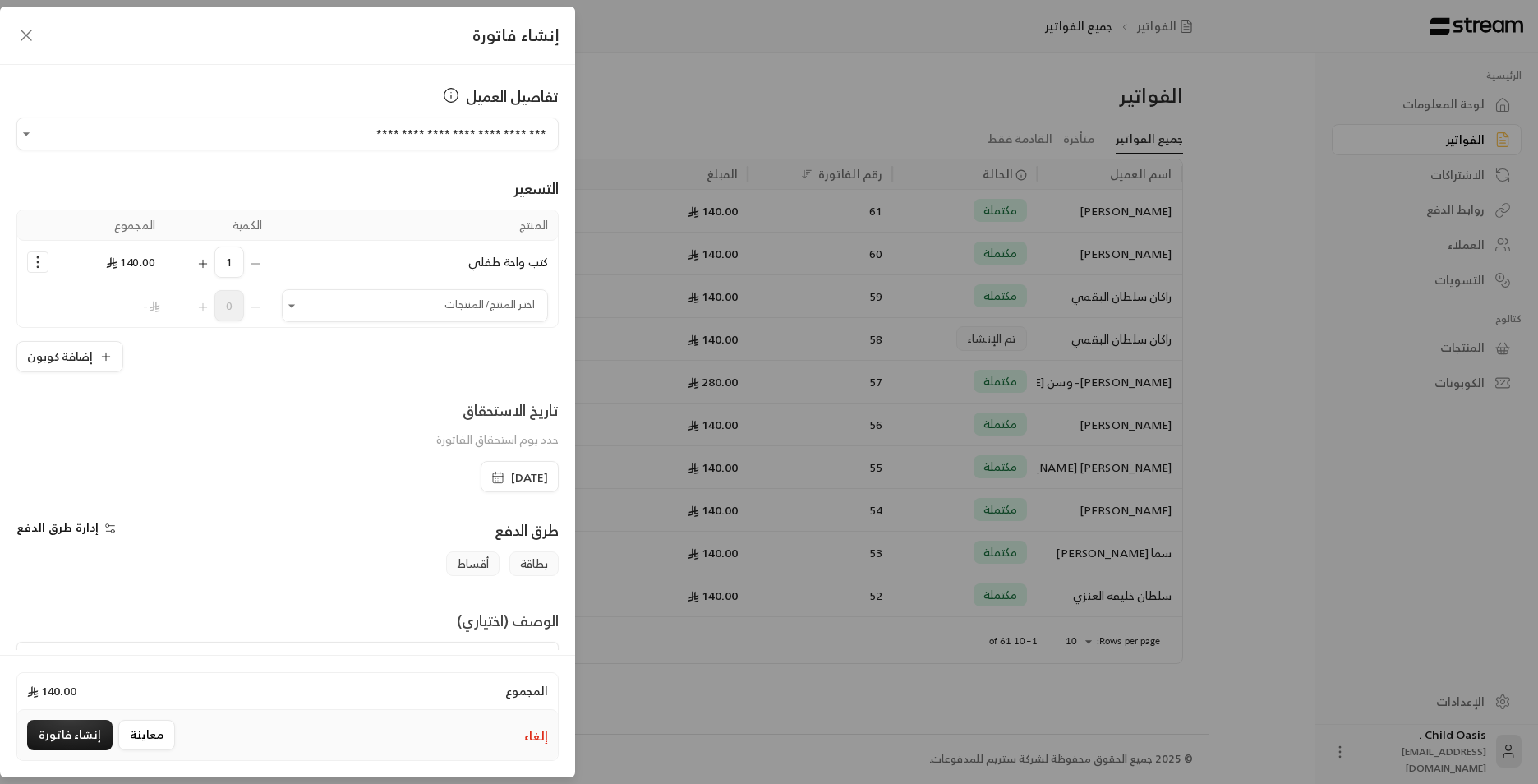
click at [492, 476] on icon "button" at bounding box center [498, 477] width 13 height 13
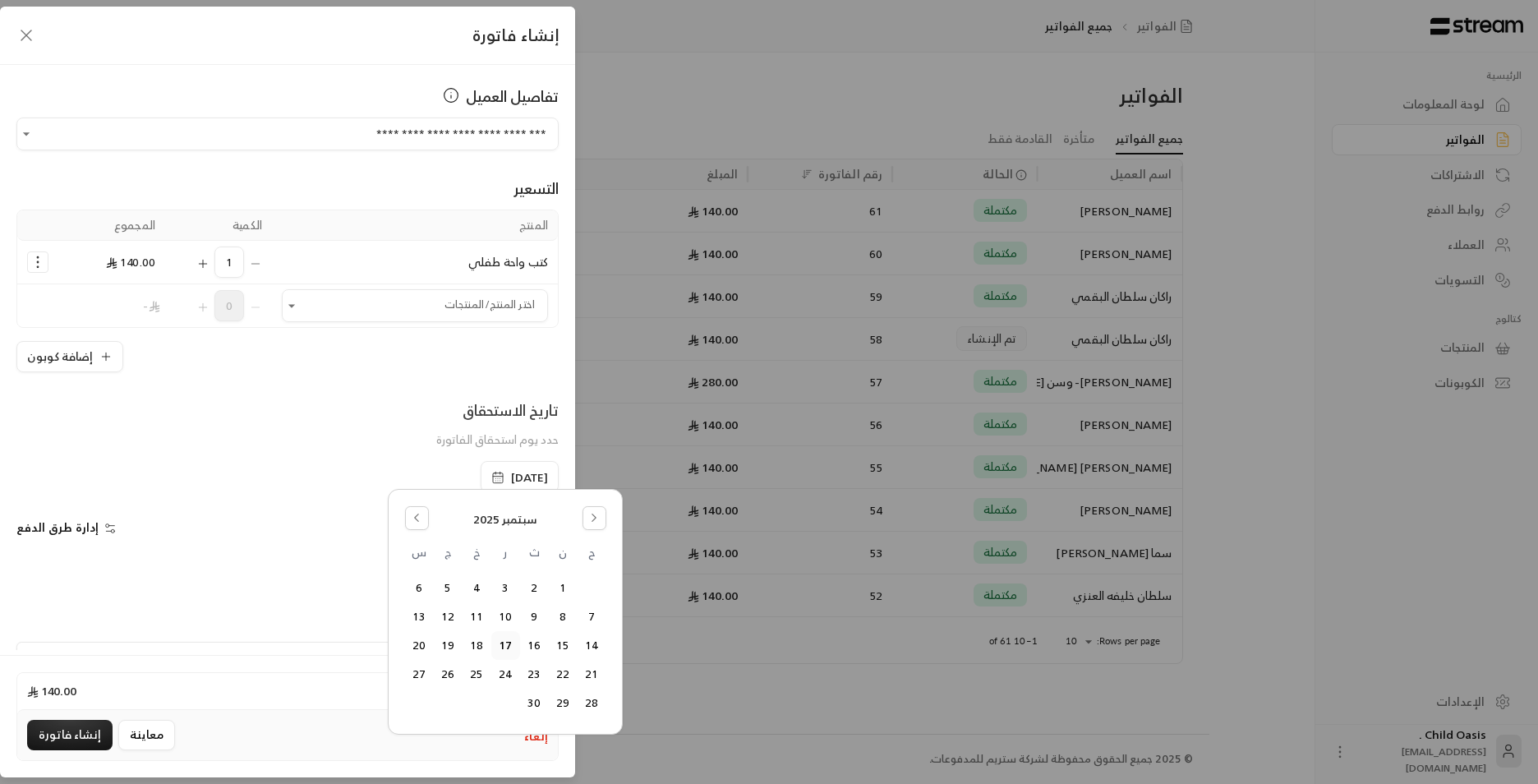
drag, startPoint x: 414, startPoint y: 512, endPoint x: 494, endPoint y: 588, distance: 110.3
click at [418, 515] on icon "Go to the Previous Month" at bounding box center [417, 517] width 12 height 12
click at [559, 675] on button "18" at bounding box center [563, 674] width 27 height 27
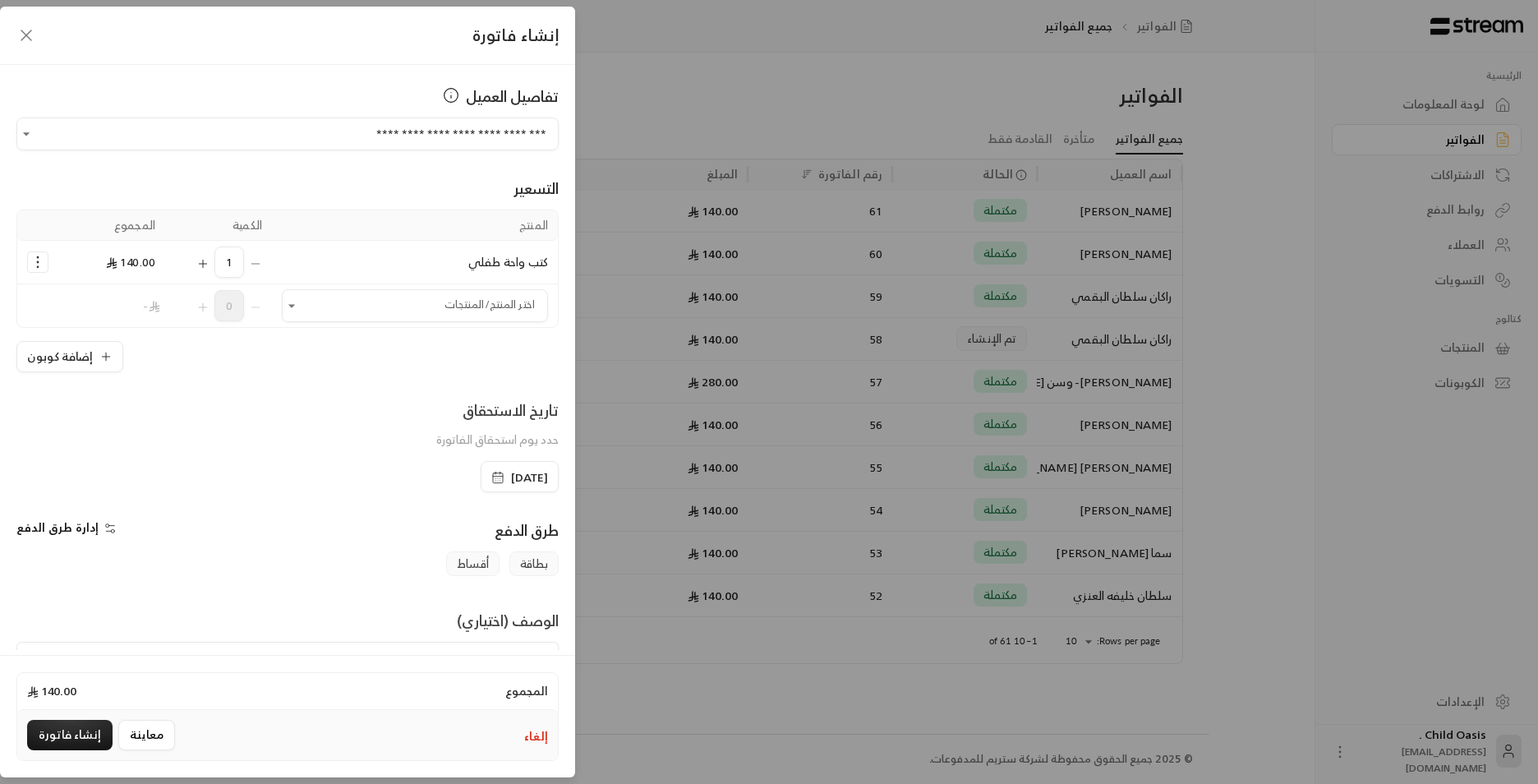
click at [451, 659] on div "المجموع 140.00 إلغاء معاينة إنشاء فاتورة" at bounding box center [287, 715] width 575 height 122
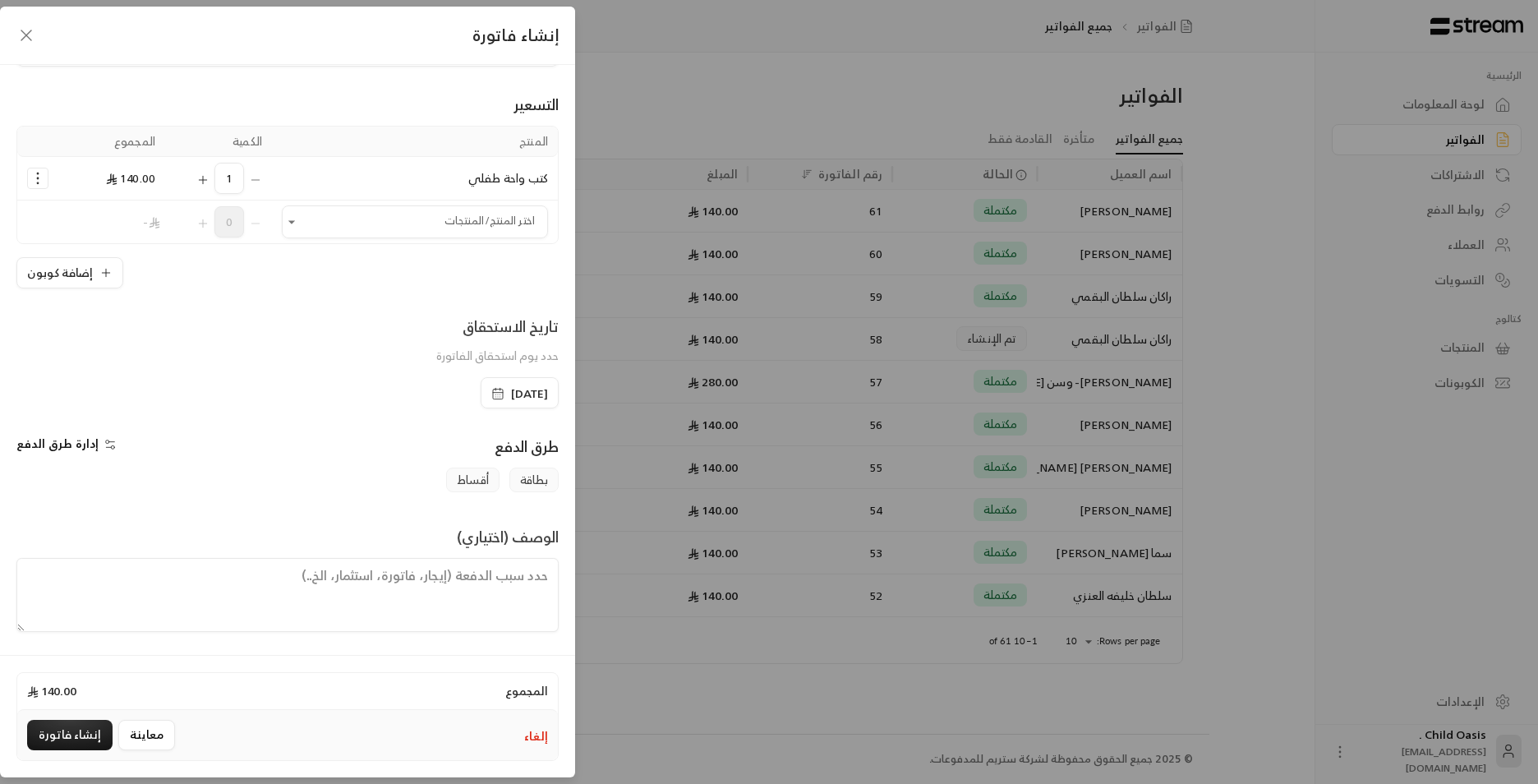
scroll to position [86, 0]
click at [467, 597] on textarea at bounding box center [287, 593] width 542 height 74
paste textarea "تم شراء كتب"
type textarea "تم شراء كتب"
click at [89, 727] on button "إنشاء فاتورة" at bounding box center [70, 735] width 86 height 30
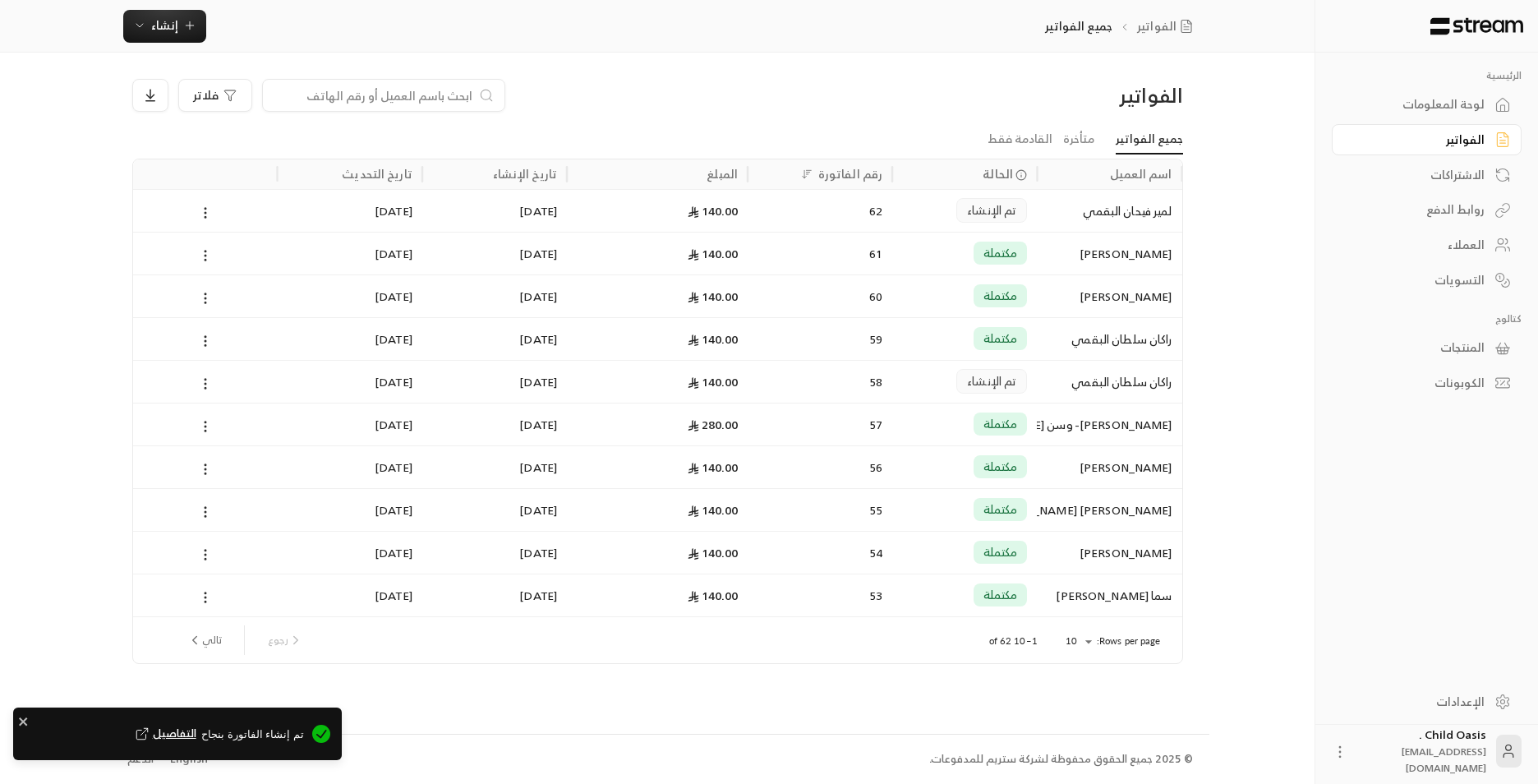
click at [752, 220] on div "62" at bounding box center [820, 210] width 145 height 43
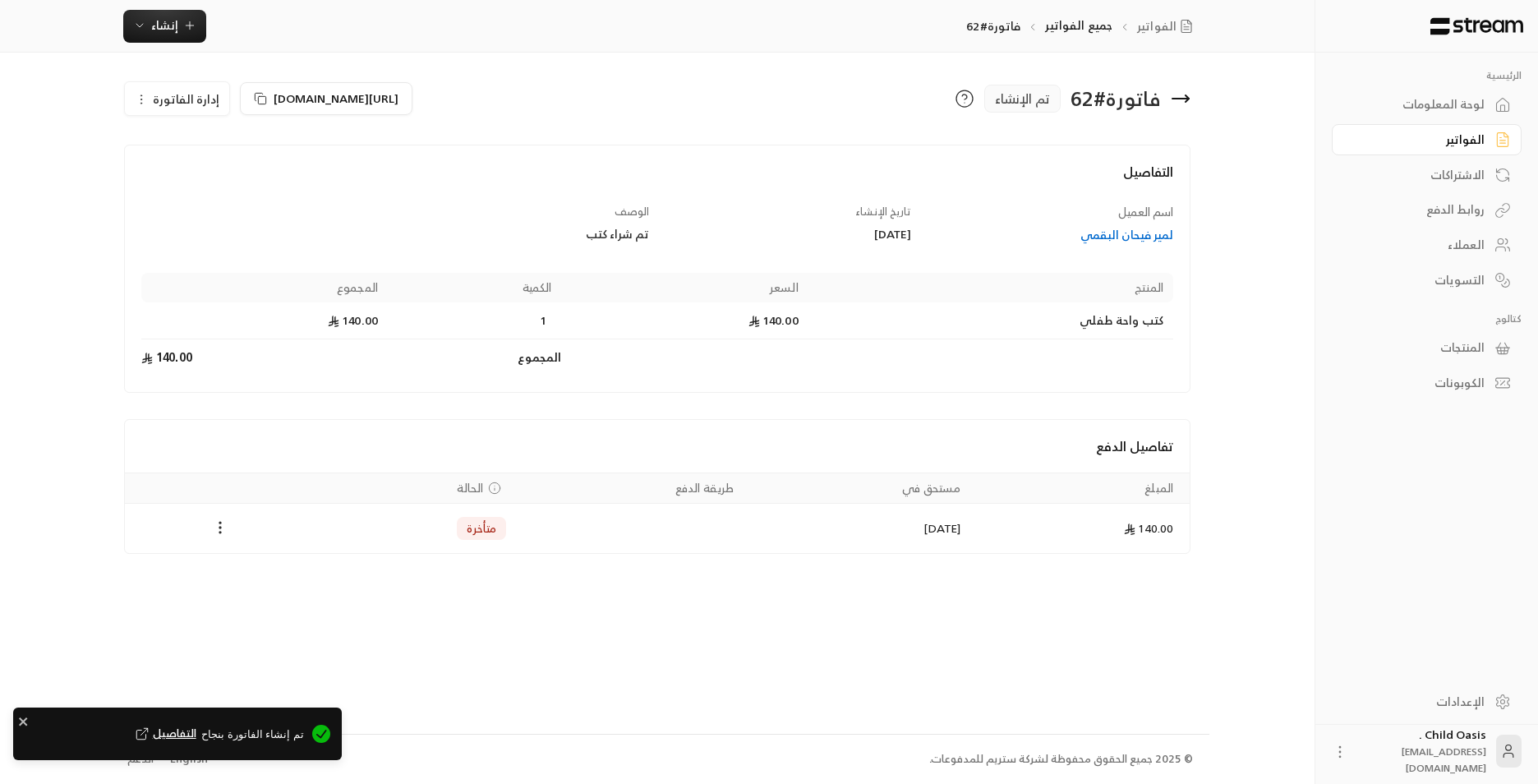
click at [231, 536] on div "Payments" at bounding box center [220, 528] width 172 height 20
click at [224, 524] on icon "Payments" at bounding box center [220, 527] width 16 height 16
click at [287, 577] on li "تغيير الحالة الى مدفوعة" at bounding box center [282, 570] width 127 height 29
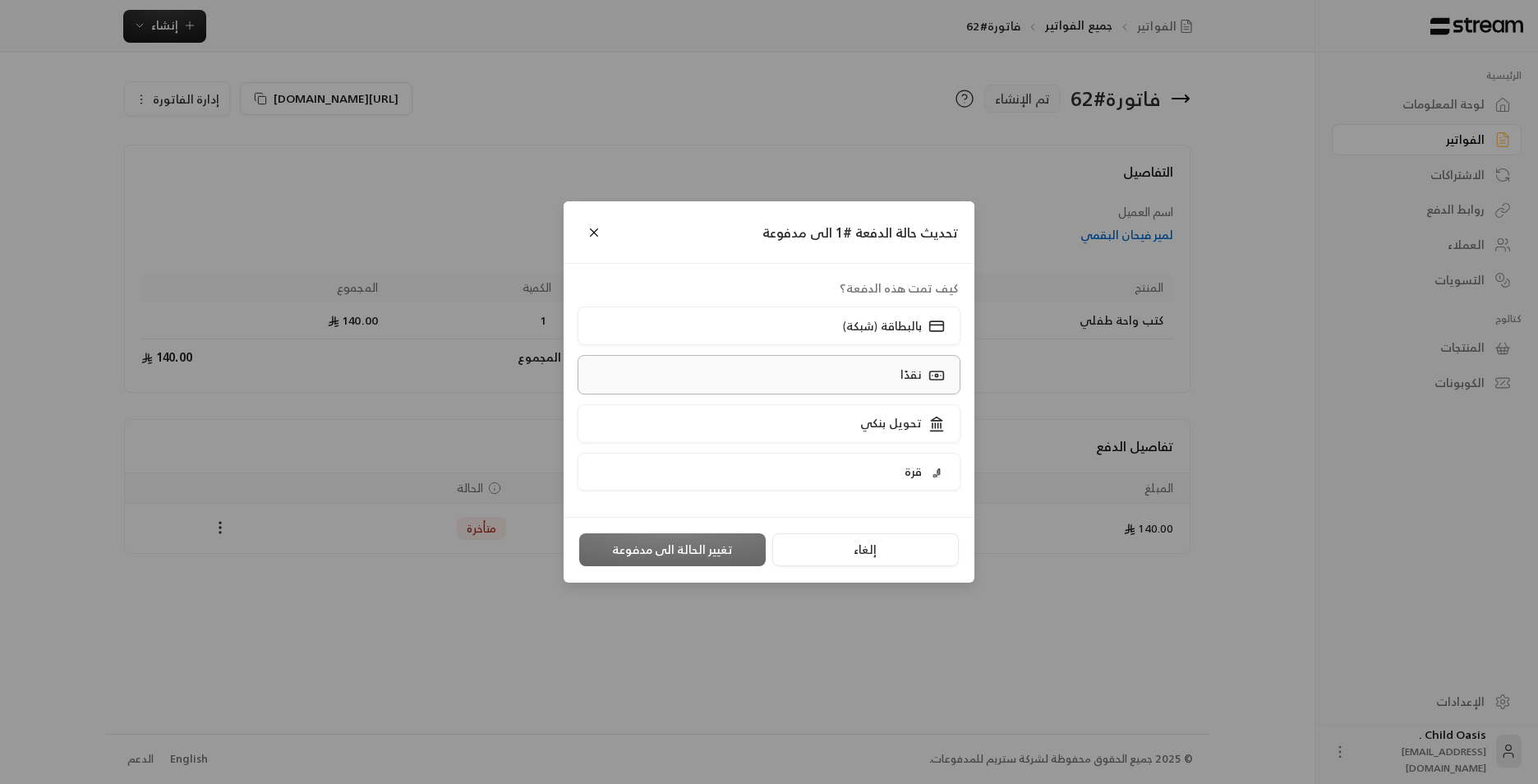
drag, startPoint x: 868, startPoint y: 406, endPoint x: 857, endPoint y: 378, distance: 30.1
click at [857, 378] on div "كيف تمت هذه الدفعة؟ بالبطاقة (شبكة) نقدًا تحويل بنكي قرة" at bounding box center [769, 390] width 394 height 220
click at [857, 378] on label "نقدًا" at bounding box center [770, 374] width 384 height 38
click at [678, 547] on button "تغيير الحالة الى مدفوعة" at bounding box center [672, 549] width 186 height 33
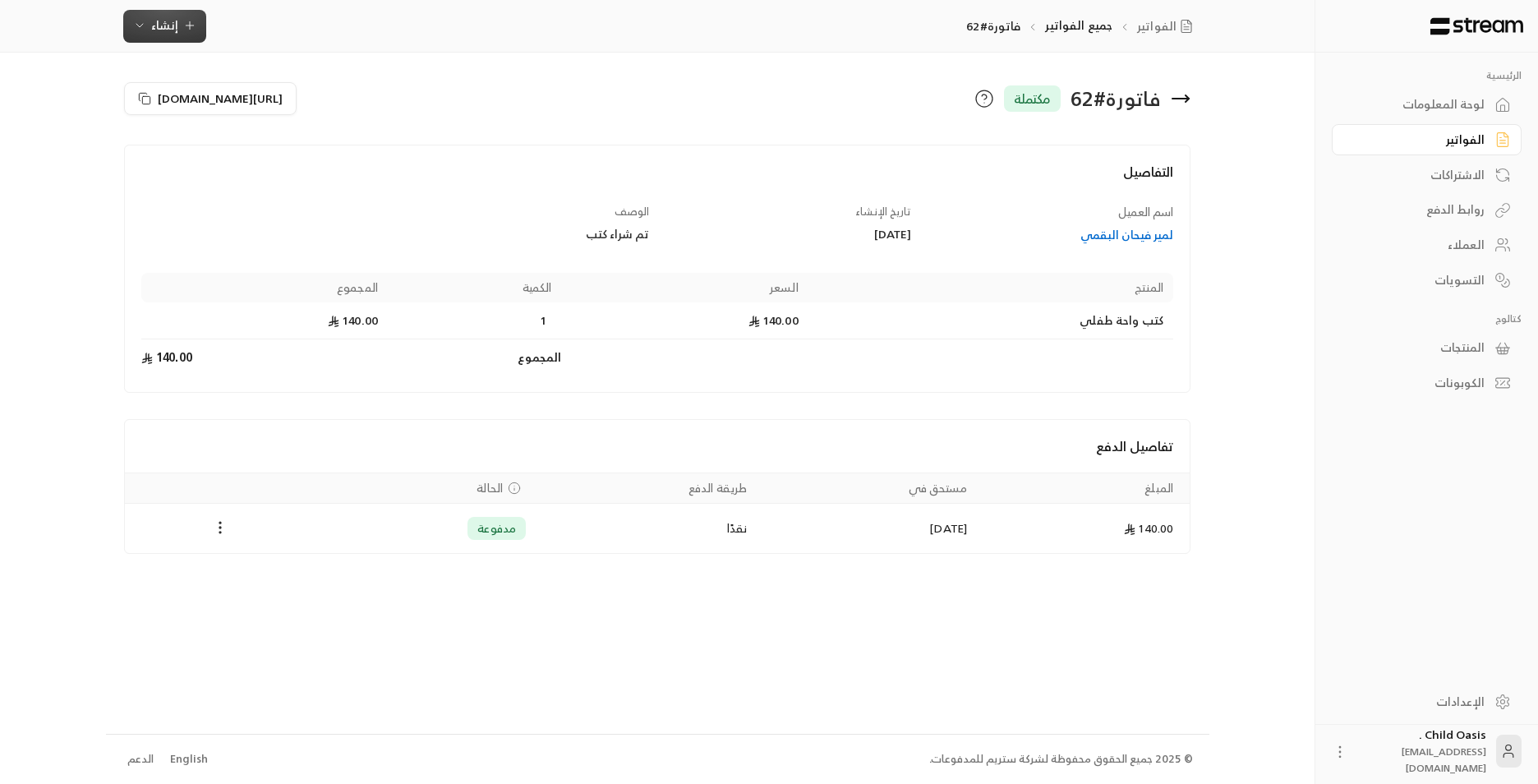
click at [128, 21] on button "إنشاء" at bounding box center [164, 26] width 83 height 33
click at [283, 60] on link "فوري إنشاء فاتورة مرة واحدة بسهولة للمعاملات السريعة." at bounding box center [257, 93] width 246 height 66
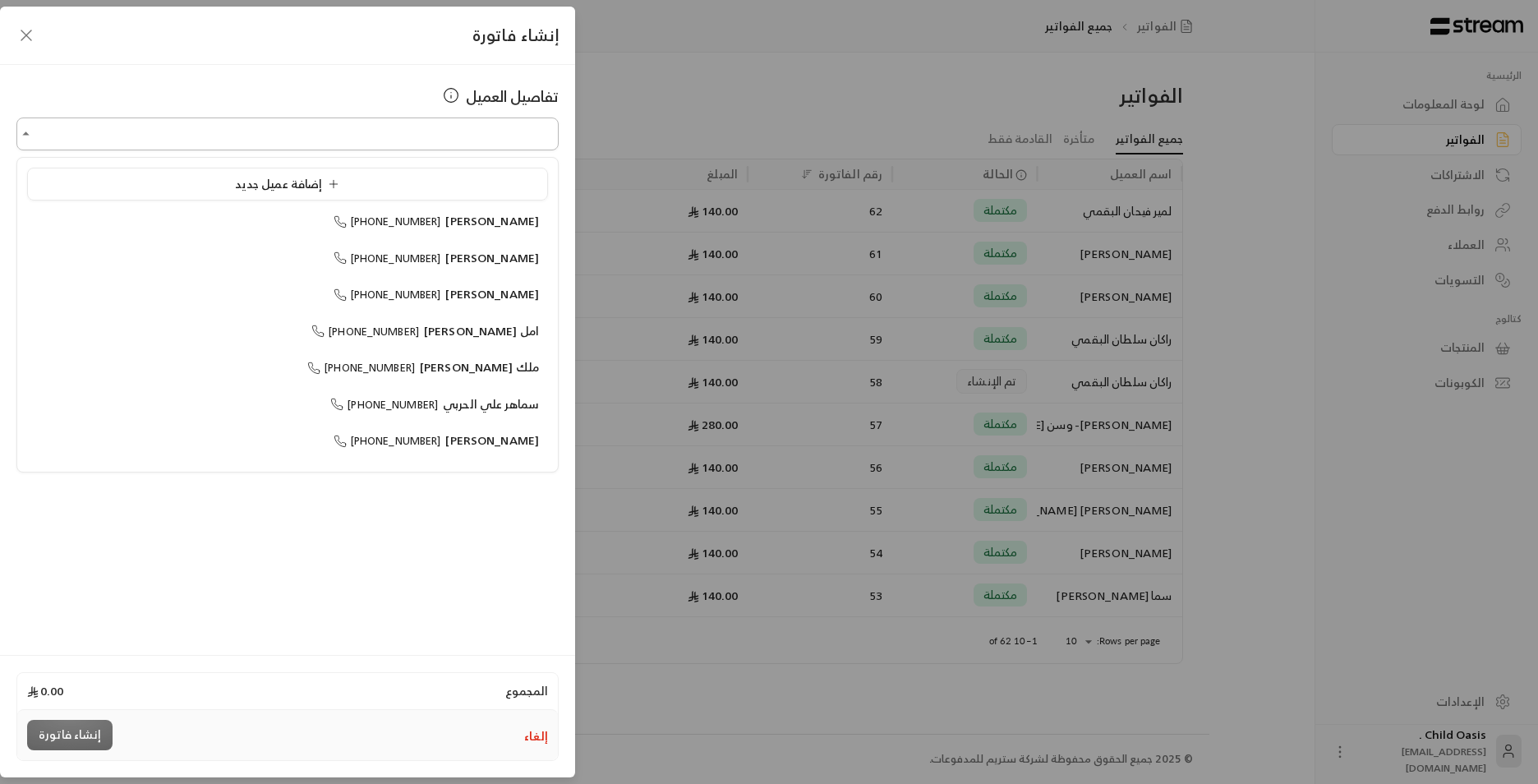
click at [432, 130] on input "اختر العميل" at bounding box center [287, 134] width 542 height 29
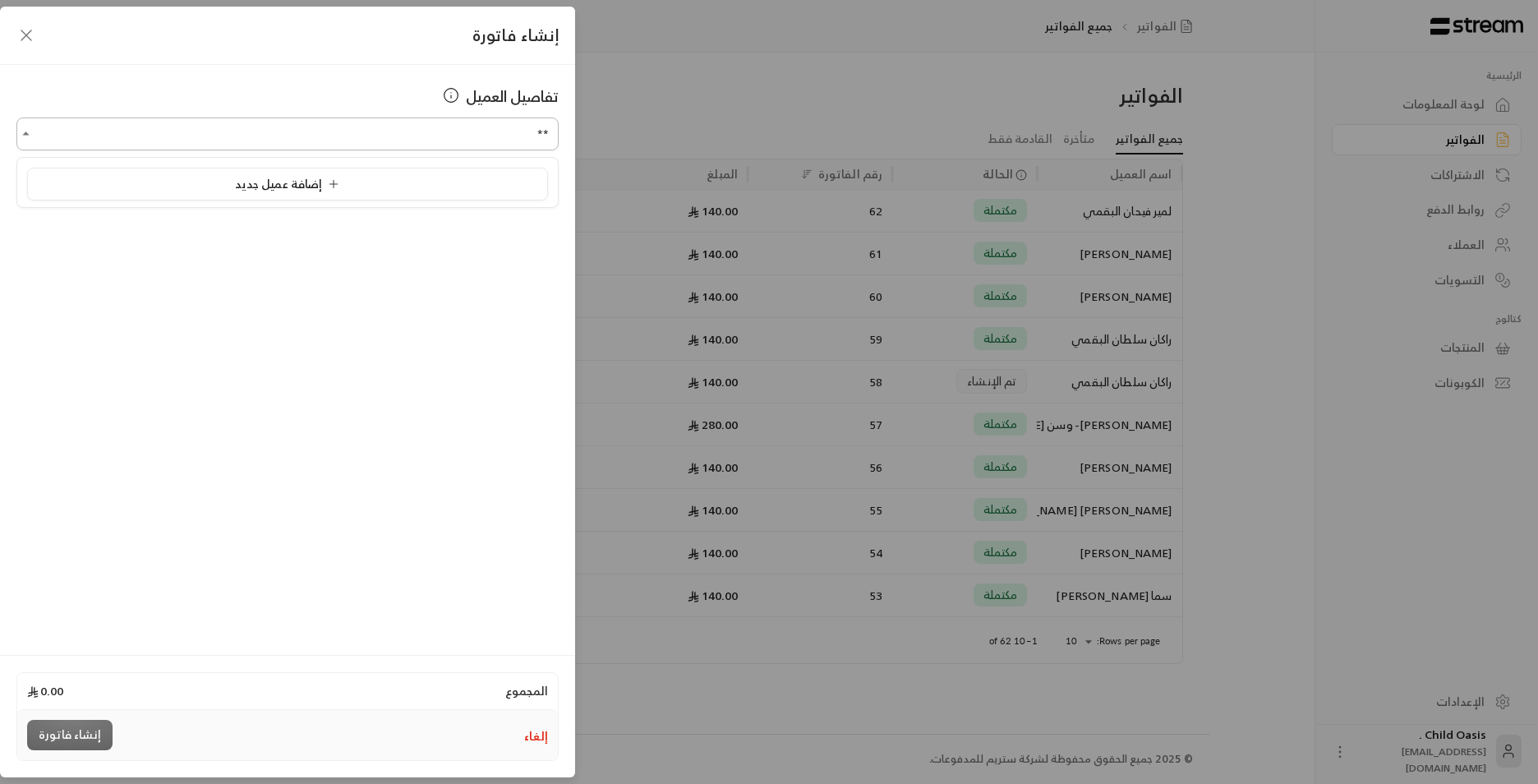
type input "*"
click at [384, 215] on span "[PHONE_NUMBER]" at bounding box center [410, 221] width 108 height 19
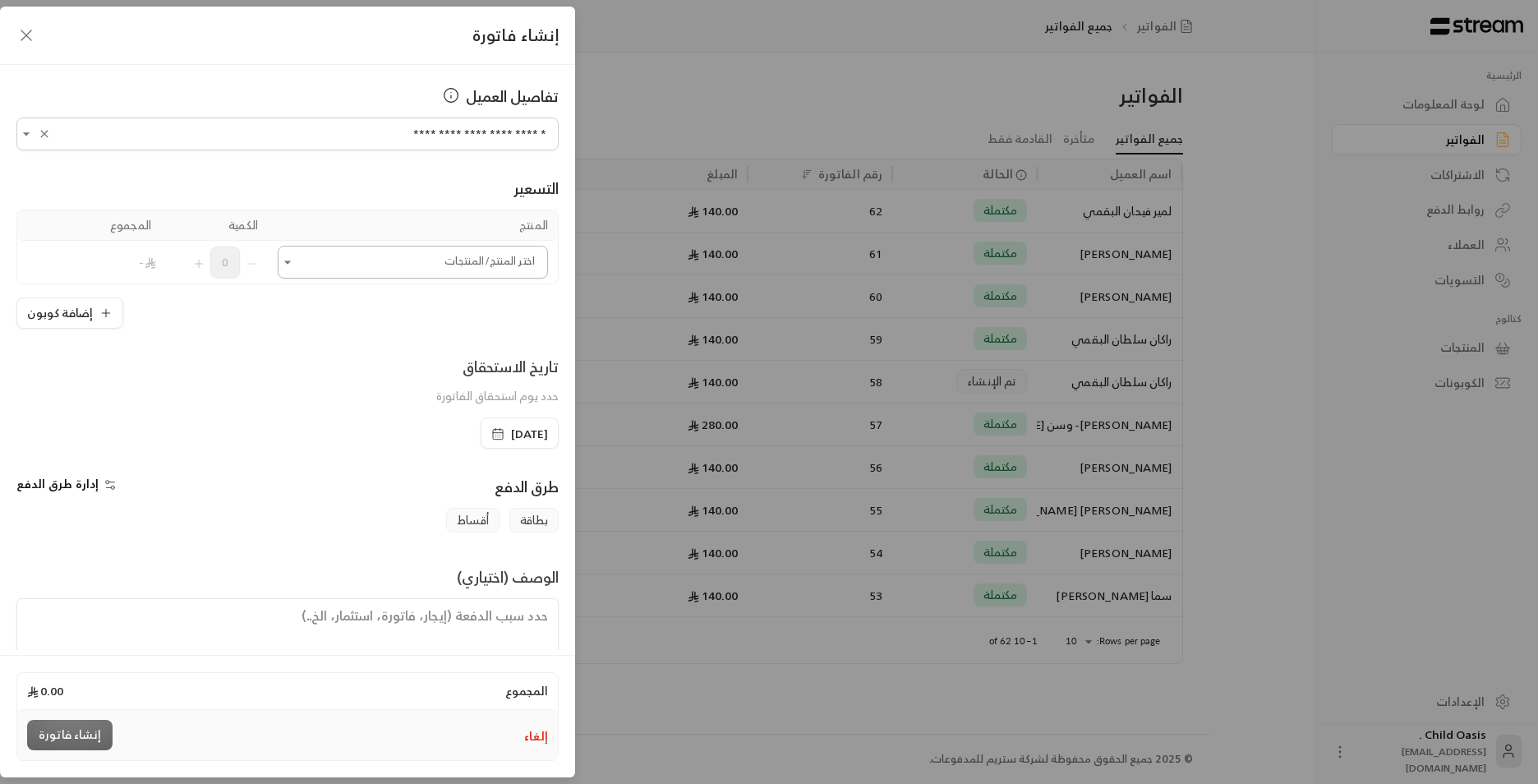
type input "**********"
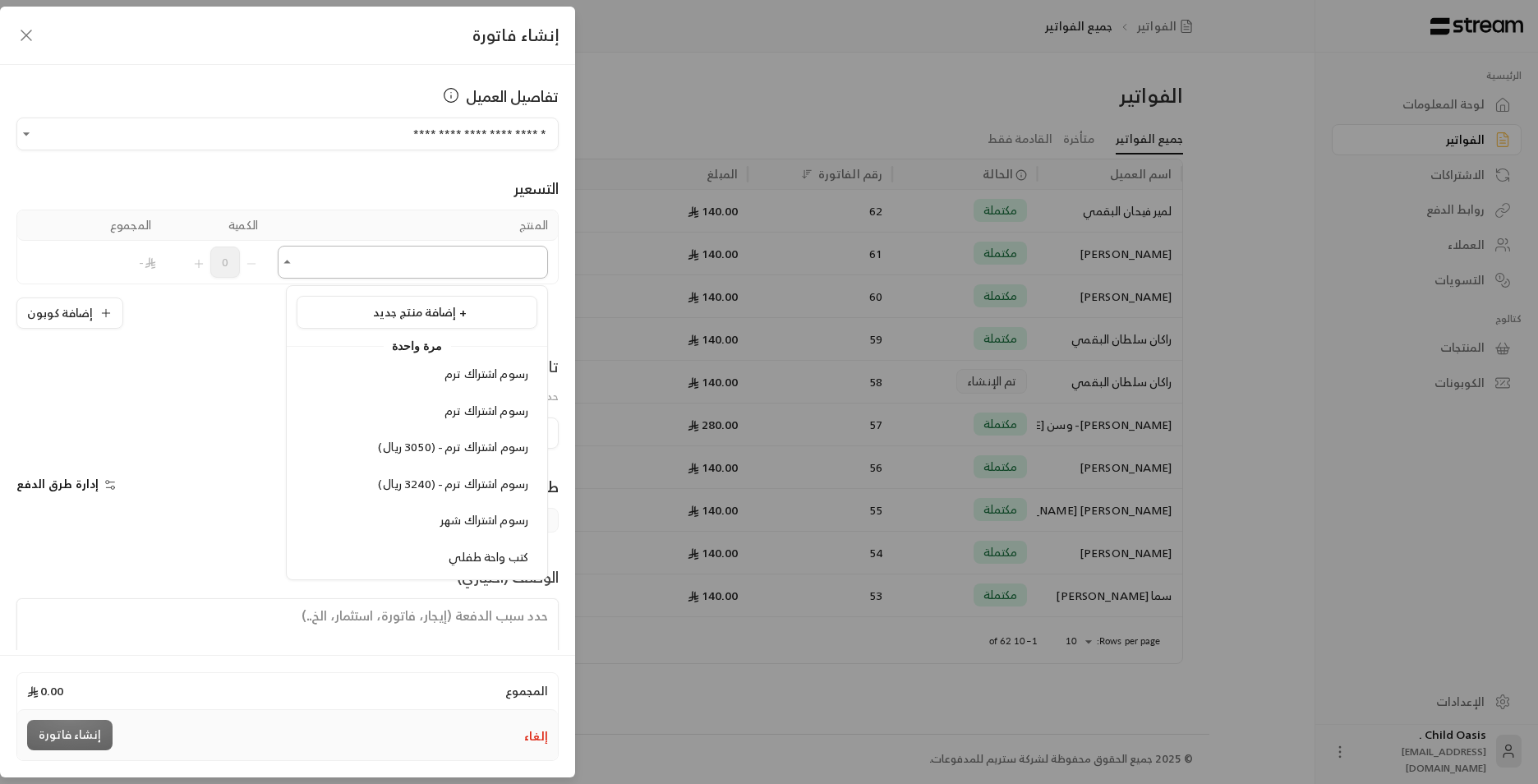
click at [459, 256] on input "اختر العميل" at bounding box center [412, 262] width 270 height 29
click at [496, 556] on span "كتب واحة طفلي" at bounding box center [488, 557] width 79 height 21
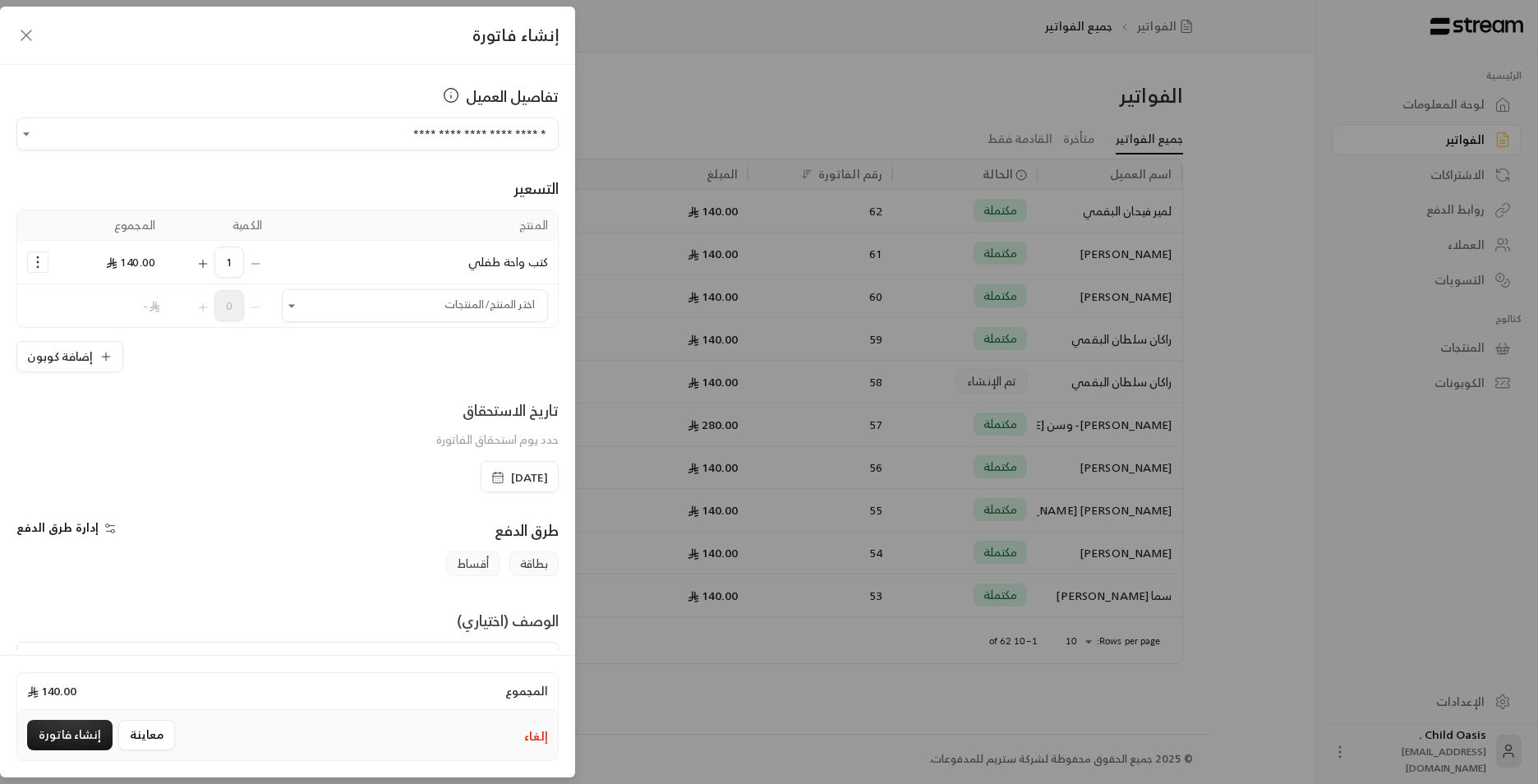
click at [493, 473] on rect "button" at bounding box center [498, 477] width 10 height 10
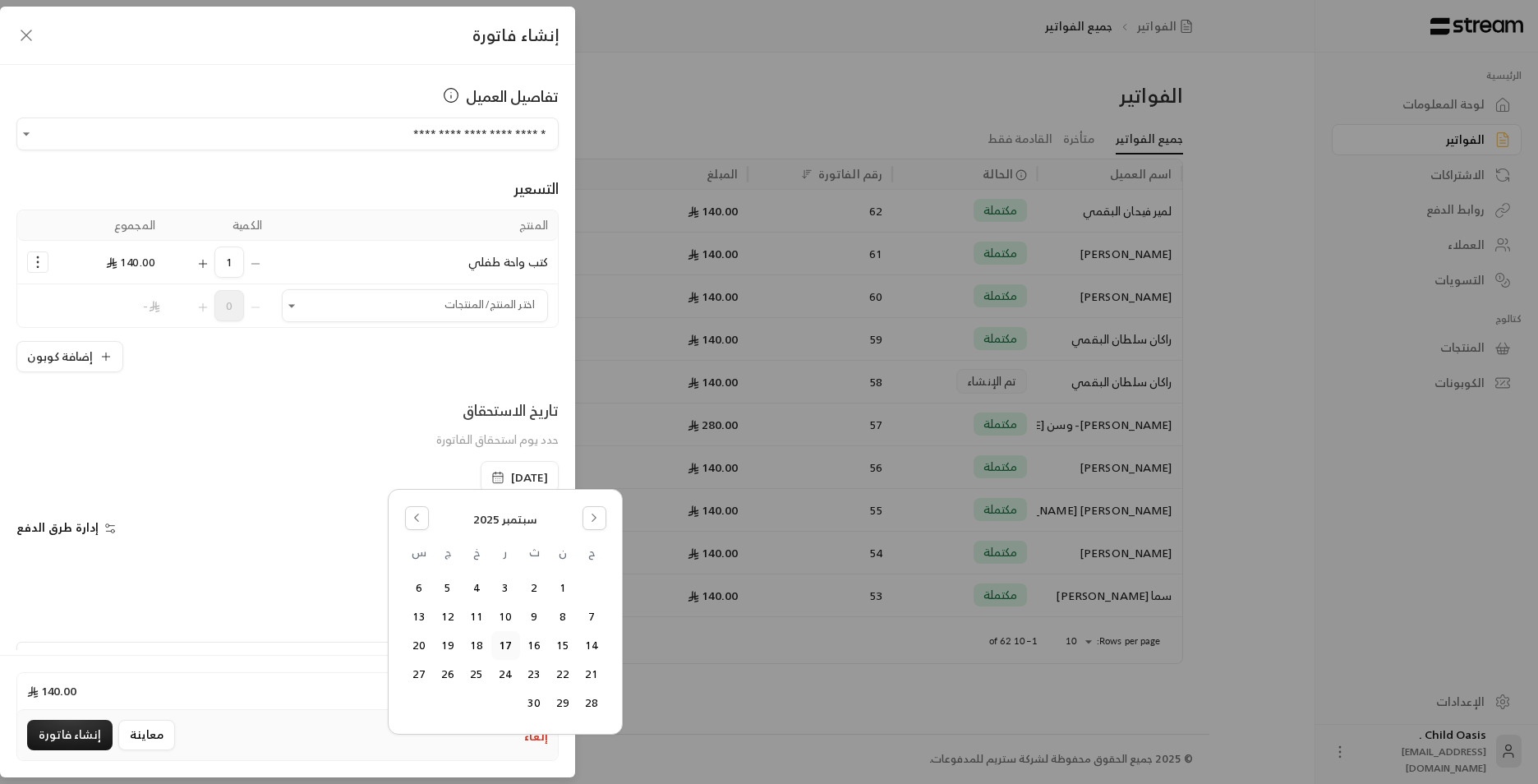
click at [477, 511] on span "سبتمبر 2025" at bounding box center [506, 519] width 64 height 17
click at [426, 520] on button "Go to the Previous Month" at bounding box center [417, 517] width 24 height 24
click at [562, 676] on button "18" at bounding box center [563, 674] width 27 height 27
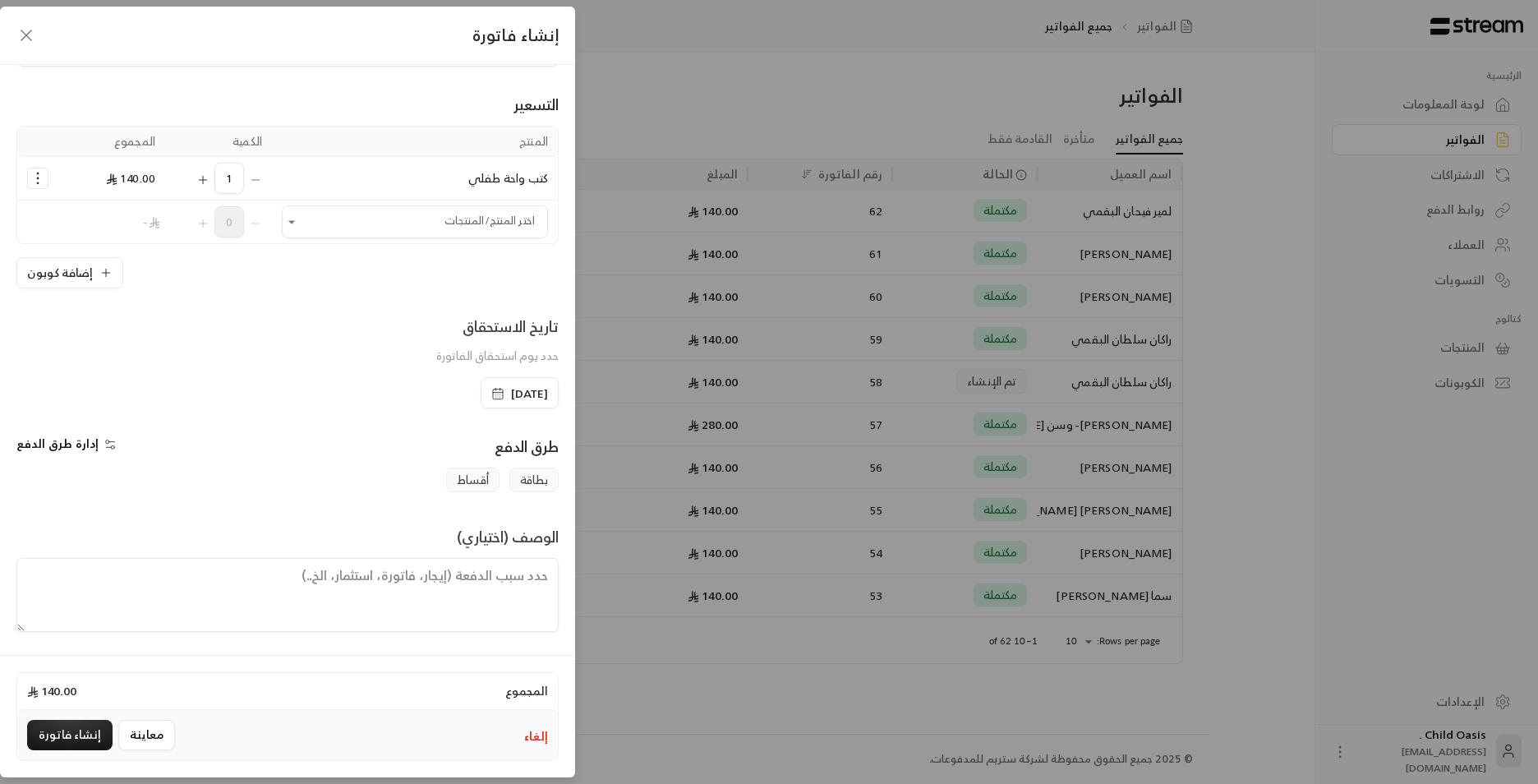
scroll to position [86, 0]
click at [493, 605] on textarea at bounding box center [287, 593] width 542 height 74
paste textarea "تم شراء كتب"
type textarea "تم شراء كتب"
click at [79, 730] on button "إنشاء فاتورة" at bounding box center [70, 735] width 86 height 30
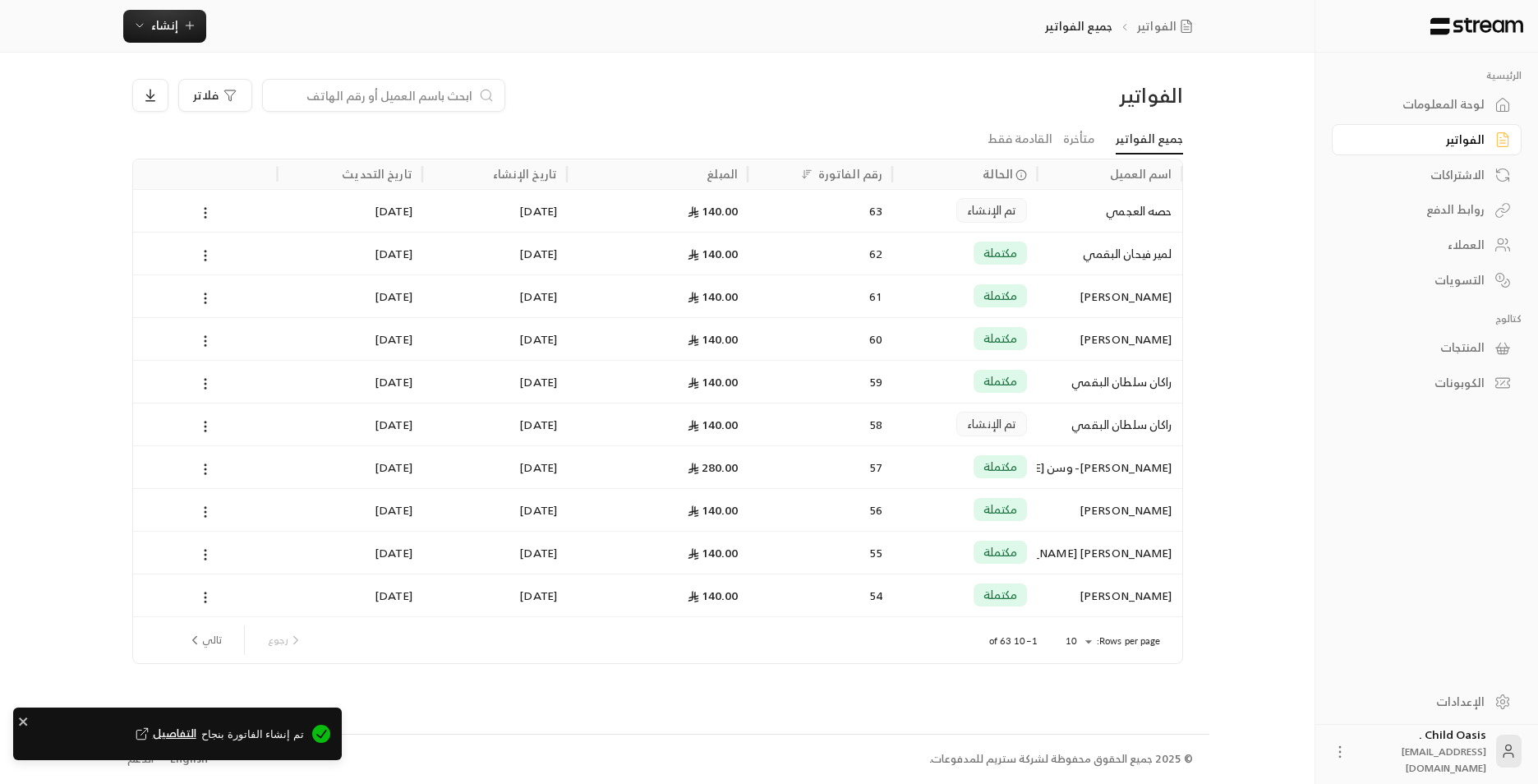
click at [773, 222] on div "63" at bounding box center [820, 210] width 125 height 42
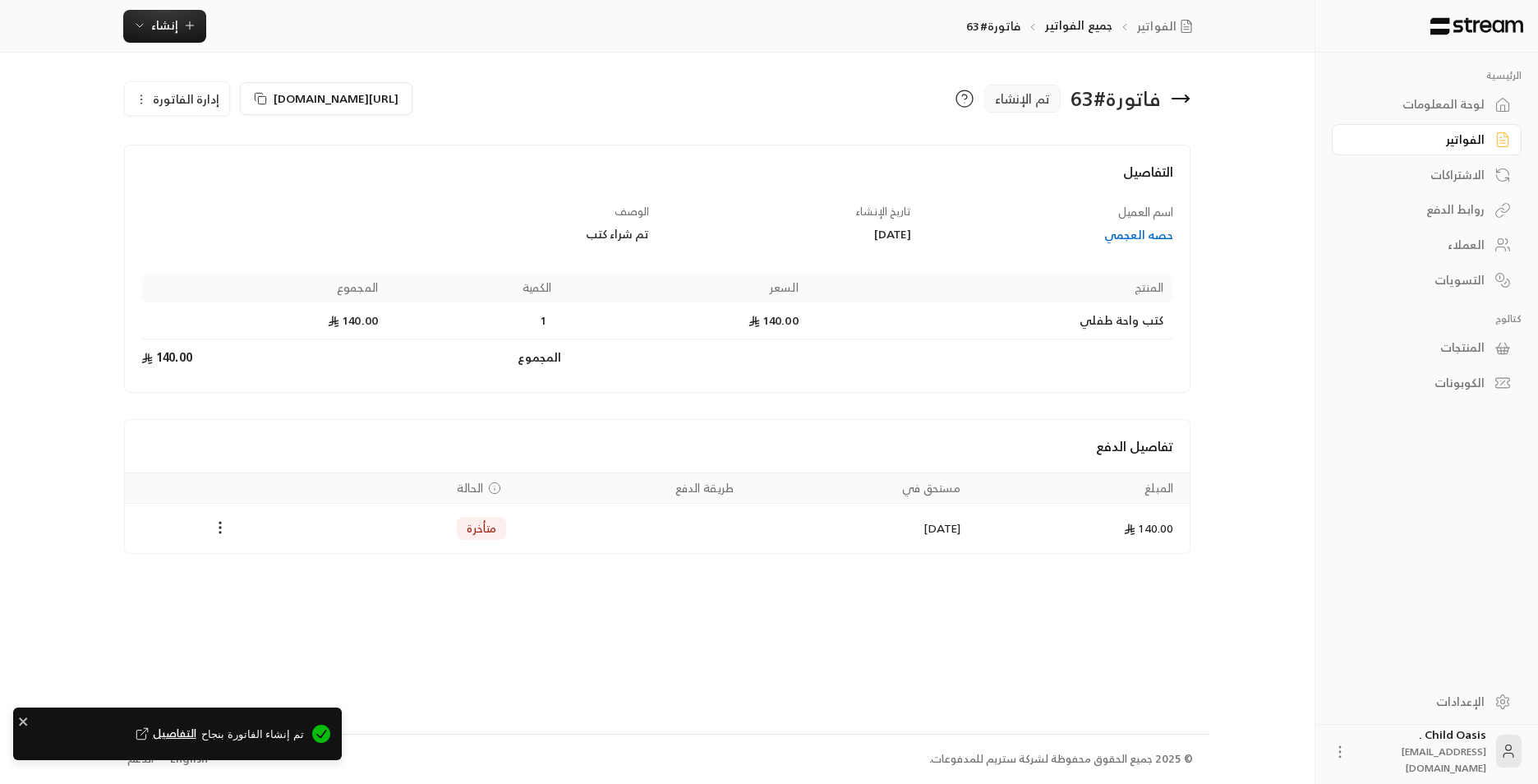
click at [232, 527] on div "Payments" at bounding box center [220, 528] width 172 height 20
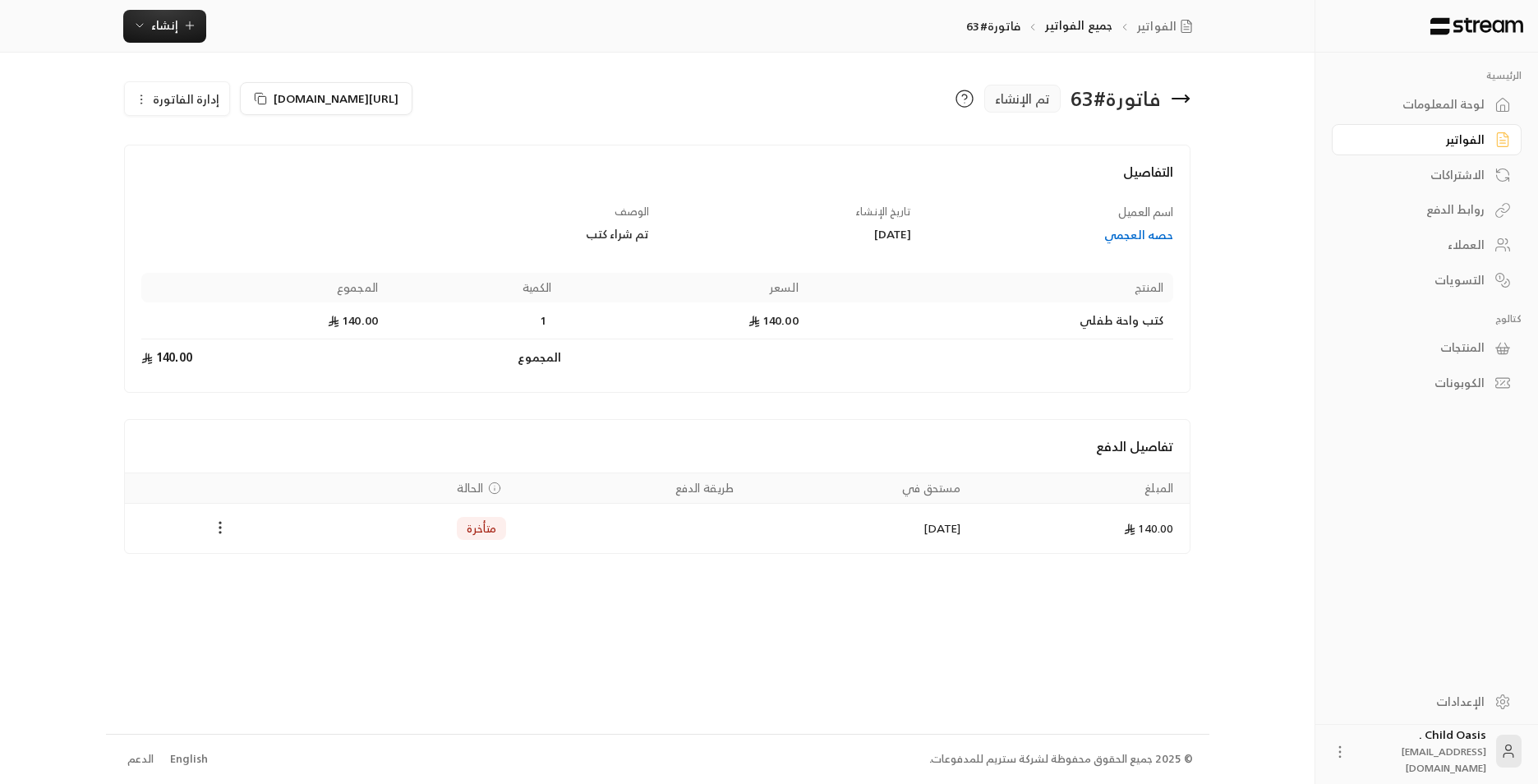
click at [223, 525] on icon "Payments" at bounding box center [220, 527] width 16 height 16
click at [286, 575] on li "تغيير الحالة الى مدفوعة" at bounding box center [282, 570] width 127 height 29
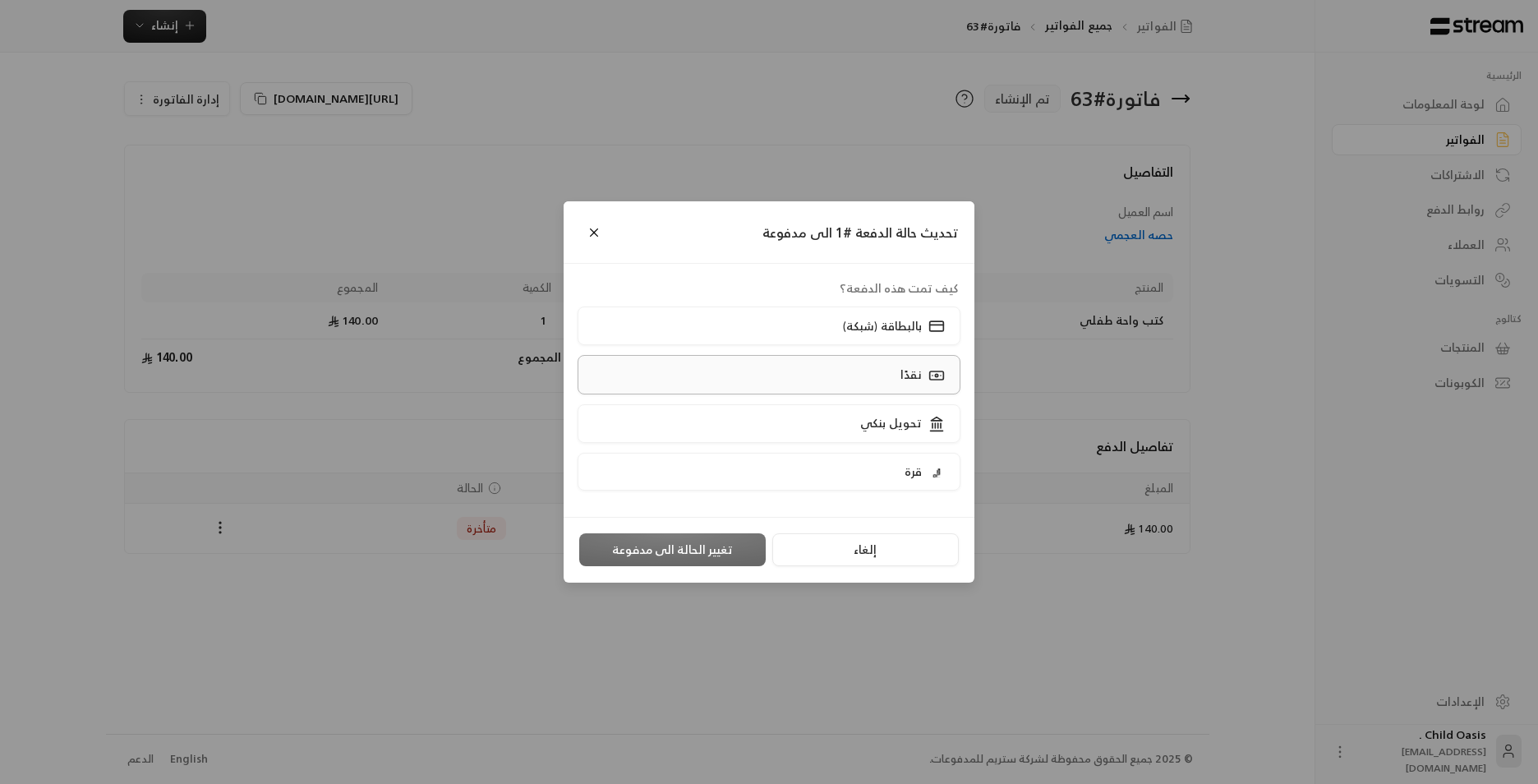
click at [897, 379] on div "نقدًا" at bounding box center [921, 374] width 51 height 17
click at [702, 541] on button "تغيير الحالة الى مدفوعة" at bounding box center [672, 549] width 186 height 33
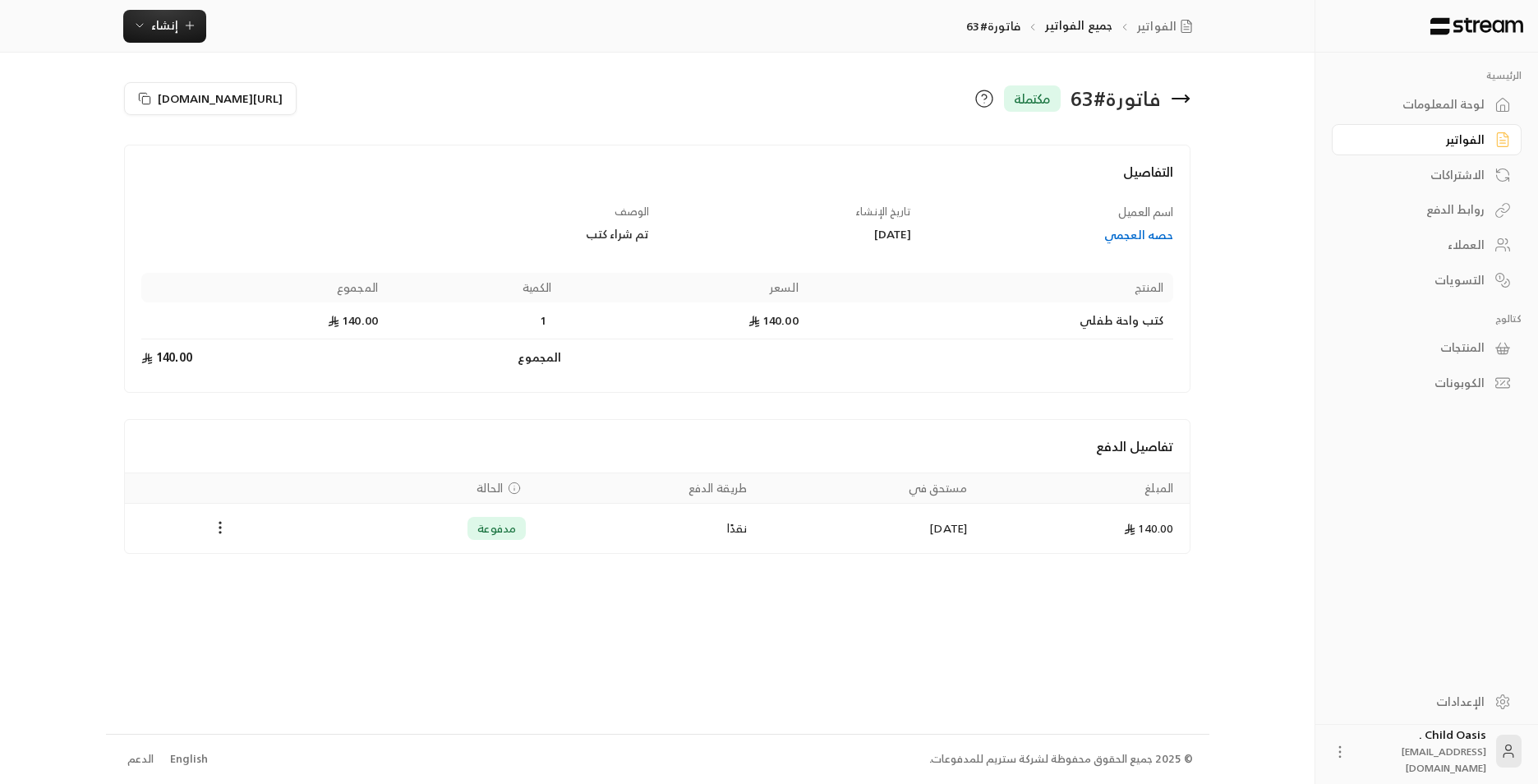
click at [121, 29] on div "الفواتير جميع الفواتير فاتورة#63 إنشاء فوري إنشاء فاتورة مرة واحدة بسهولة للمعا…" at bounding box center [657, 26] width 1101 height 33
click at [178, 26] on span "إنشاء" at bounding box center [164, 25] width 63 height 21
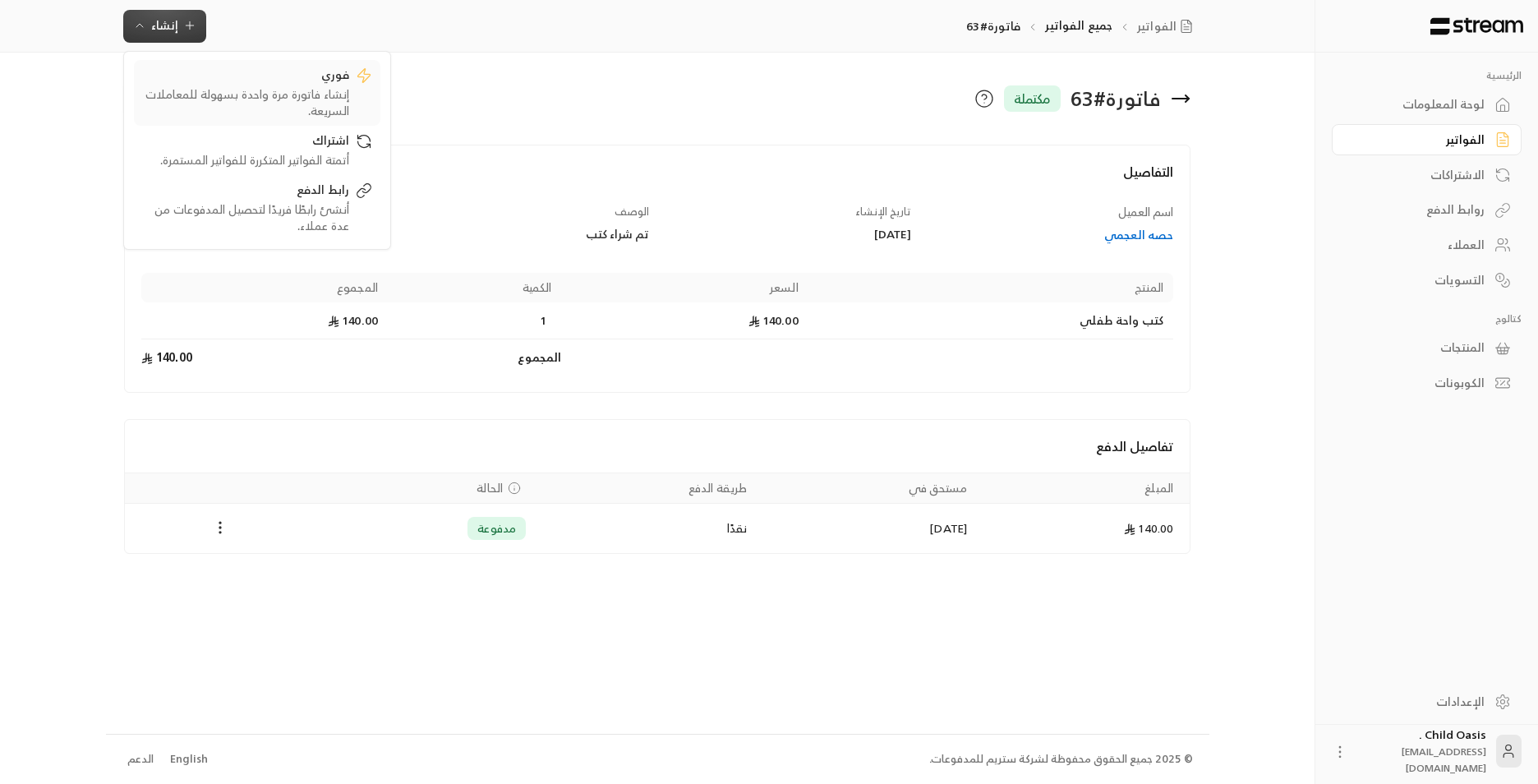
click at [244, 101] on div "إنشاء فاتورة مرة واحدة بسهولة للمعاملات السريعة." at bounding box center [245, 103] width 207 height 33
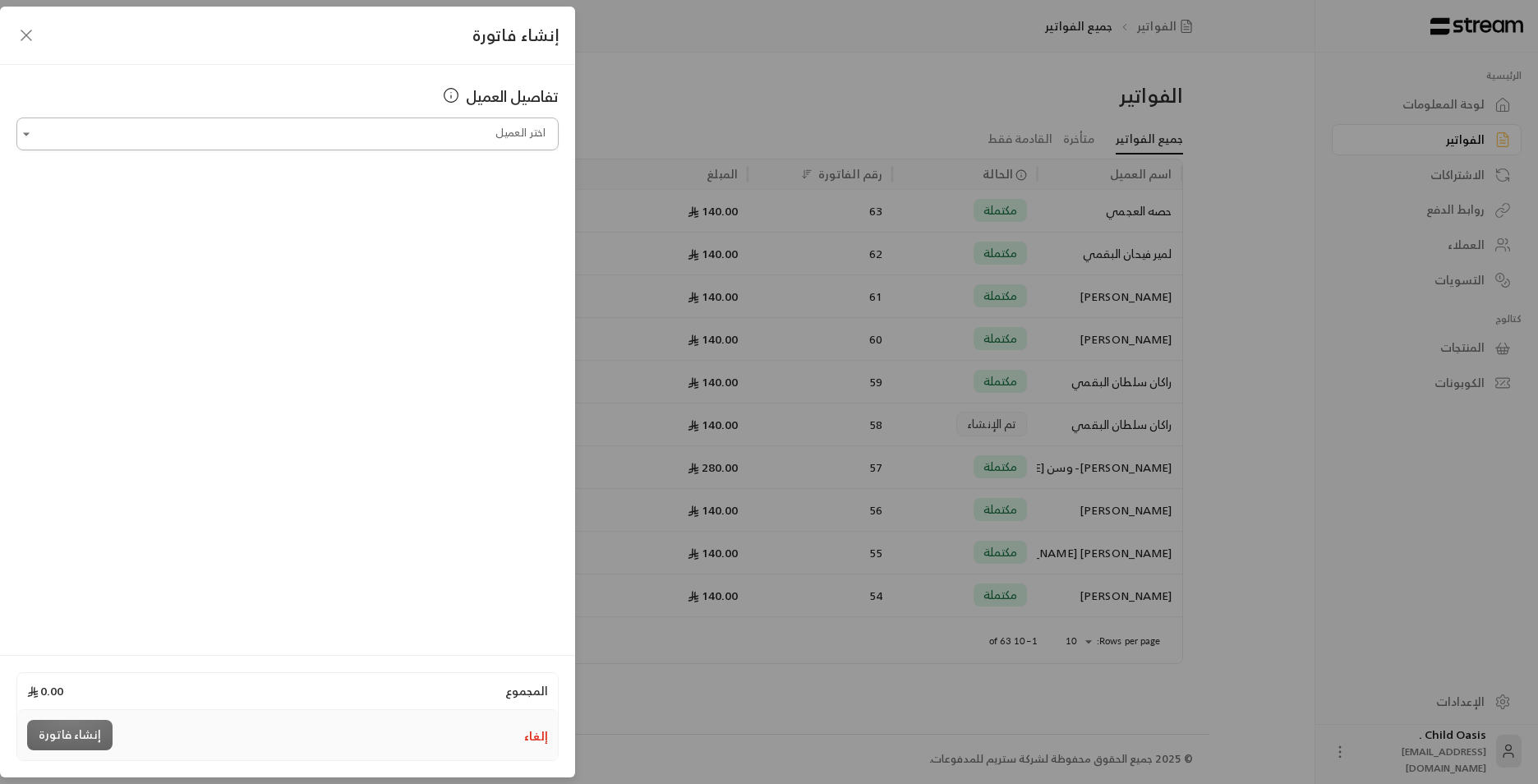
click at [416, 144] on input "اختر العميل" at bounding box center [287, 134] width 542 height 29
click at [422, 137] on input "اختر العميل" at bounding box center [287, 134] width 542 height 29
click at [507, 227] on span "[PERSON_NAME]" at bounding box center [492, 220] width 94 height 21
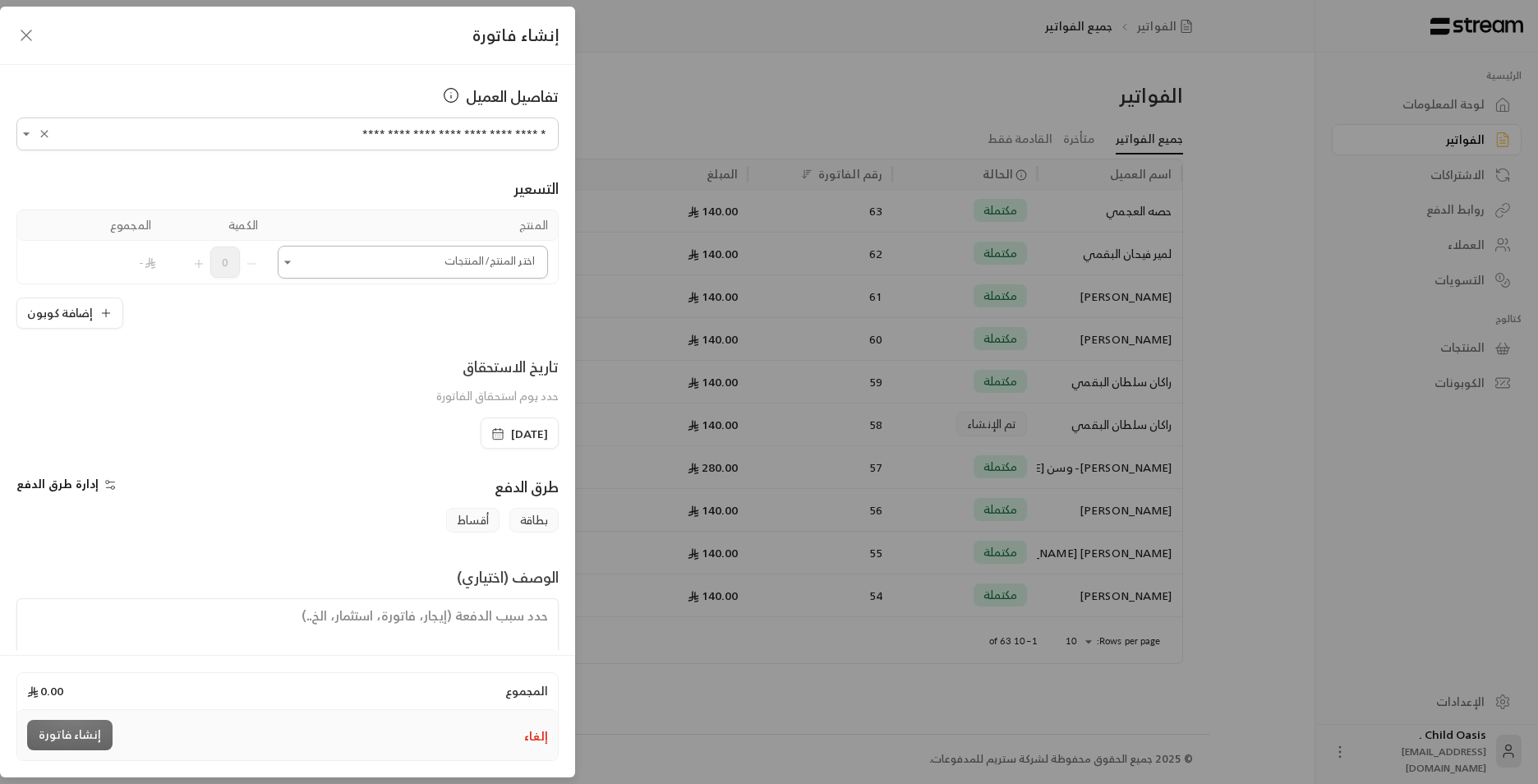
type input "**********"
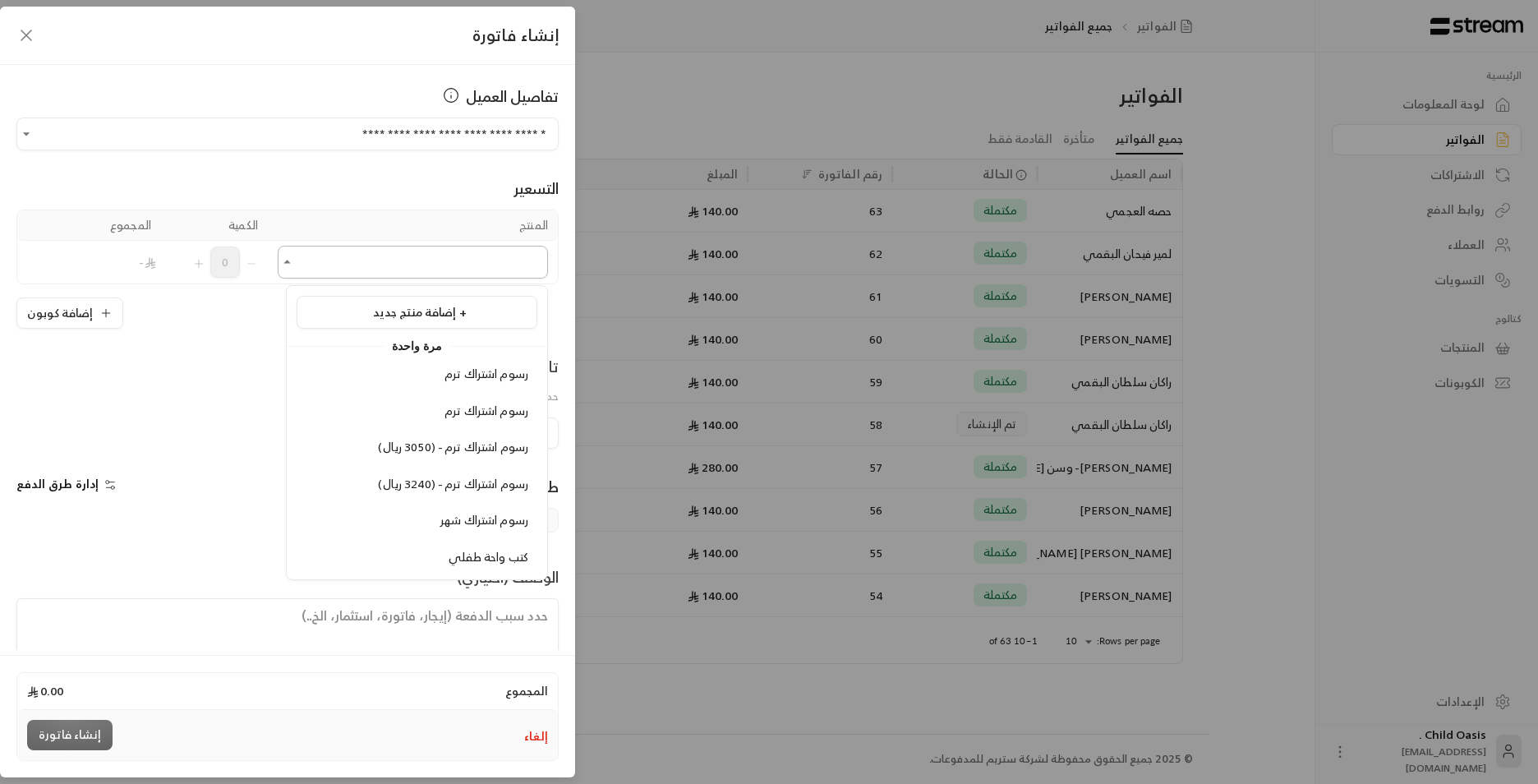
click at [500, 272] on input "اختر العميل" at bounding box center [412, 262] width 270 height 29
drag, startPoint x: 488, startPoint y: 561, endPoint x: 469, endPoint y: 549, distance: 22.5
click at [487, 560] on span "كتب واحة طفلي" at bounding box center [488, 557] width 79 height 21
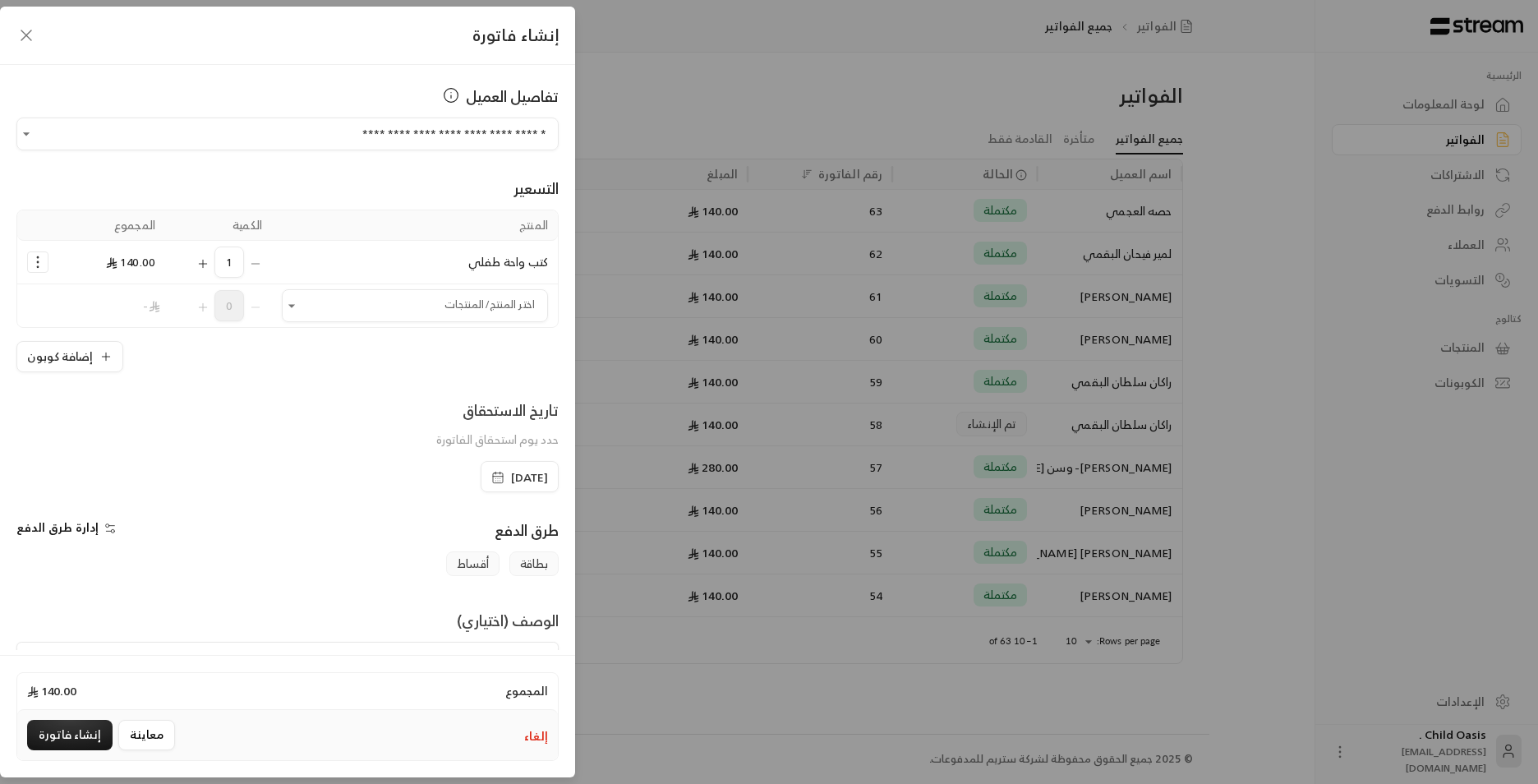
click at [492, 479] on icon "button" at bounding box center [498, 477] width 13 height 13
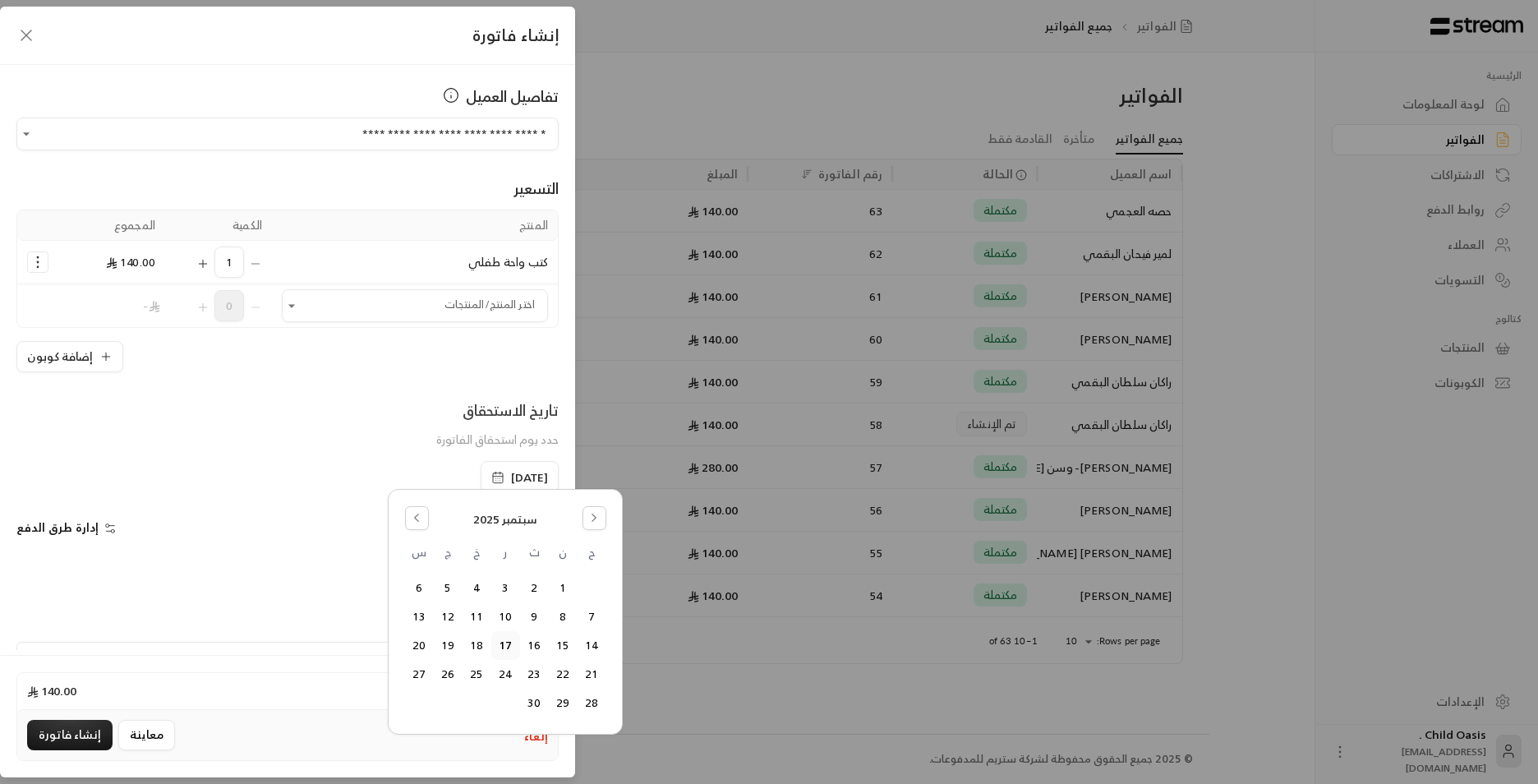
click at [397, 527] on div "[DATE] ح ن ث ر خ ج س 1 2 3 4 5 6 7 8 9 10 11 12 13 14 15 16 17 18 19 20 21 22 2…" at bounding box center [505, 611] width 235 height 245
click at [411, 517] on icon "Go to the Previous Month" at bounding box center [417, 517] width 12 height 12
drag, startPoint x: 567, startPoint y: 675, endPoint x: 557, endPoint y: 673, distance: 10.2
click at [566, 673] on button "18" at bounding box center [563, 674] width 27 height 27
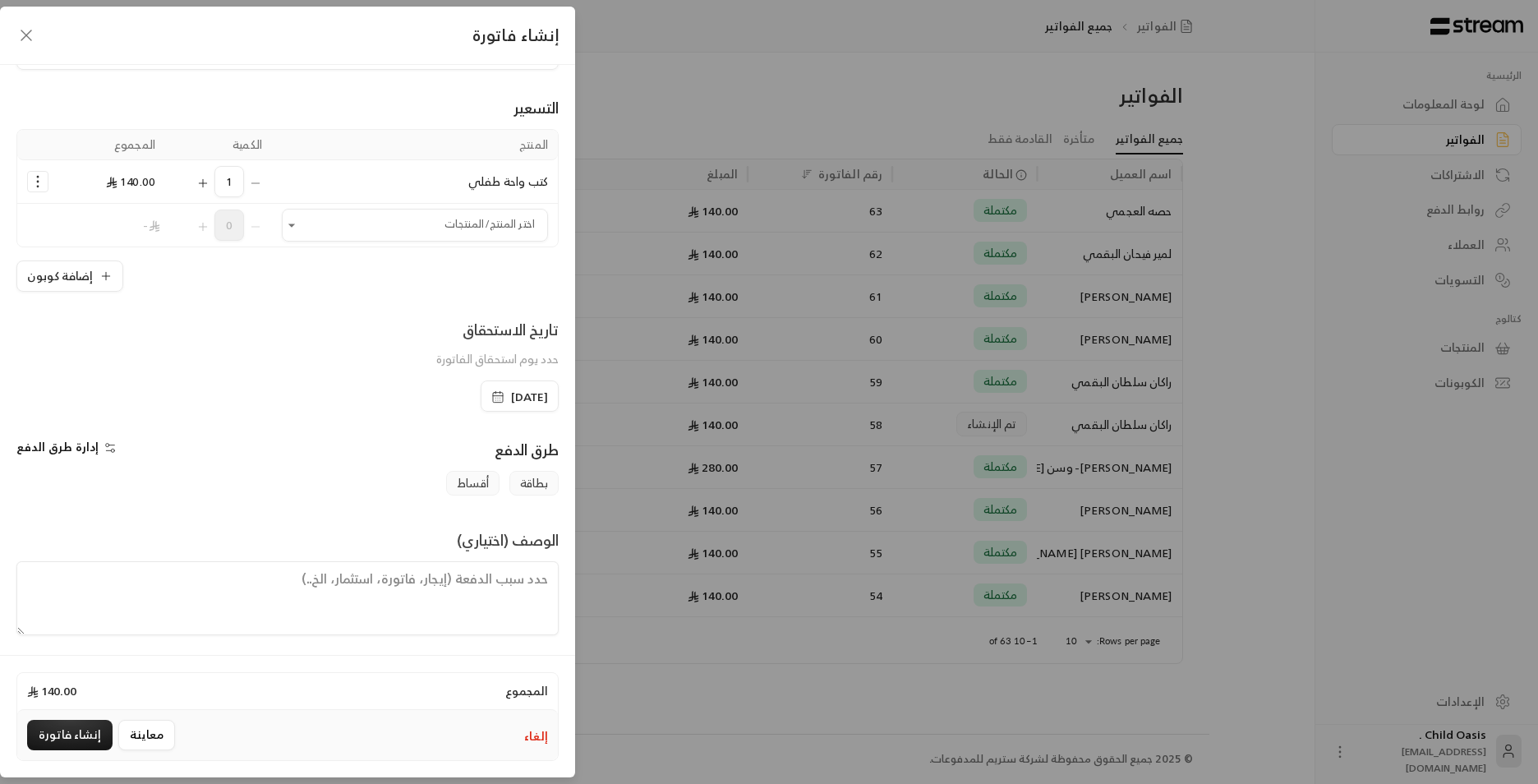
scroll to position [86, 0]
click at [524, 579] on textarea at bounding box center [287, 593] width 542 height 74
paste textarea "تم شراء كتب"
type textarea "تم شراء كتب"
click at [70, 722] on button "إنشاء فاتورة" at bounding box center [70, 735] width 86 height 30
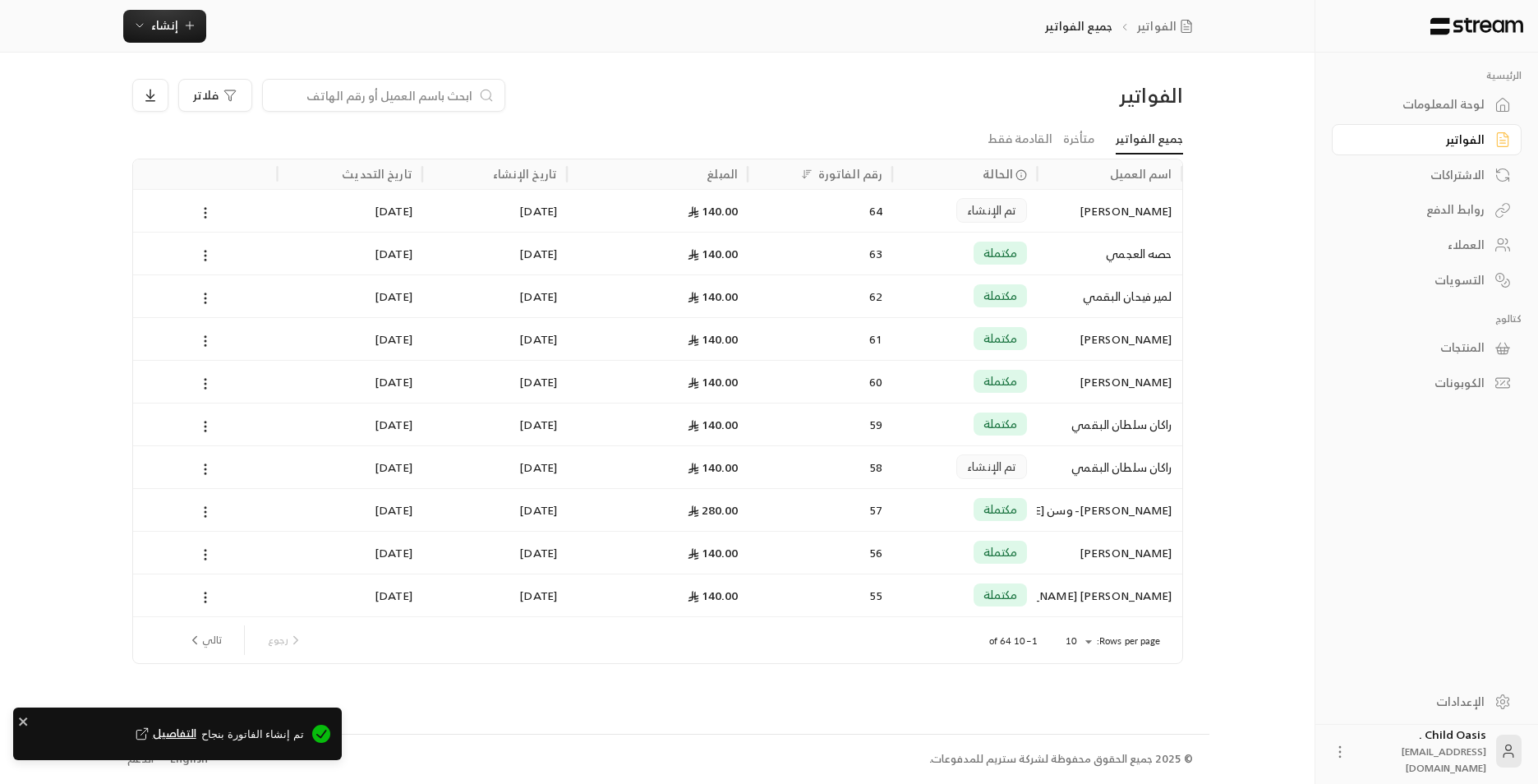
click at [872, 224] on div "64" at bounding box center [820, 210] width 125 height 42
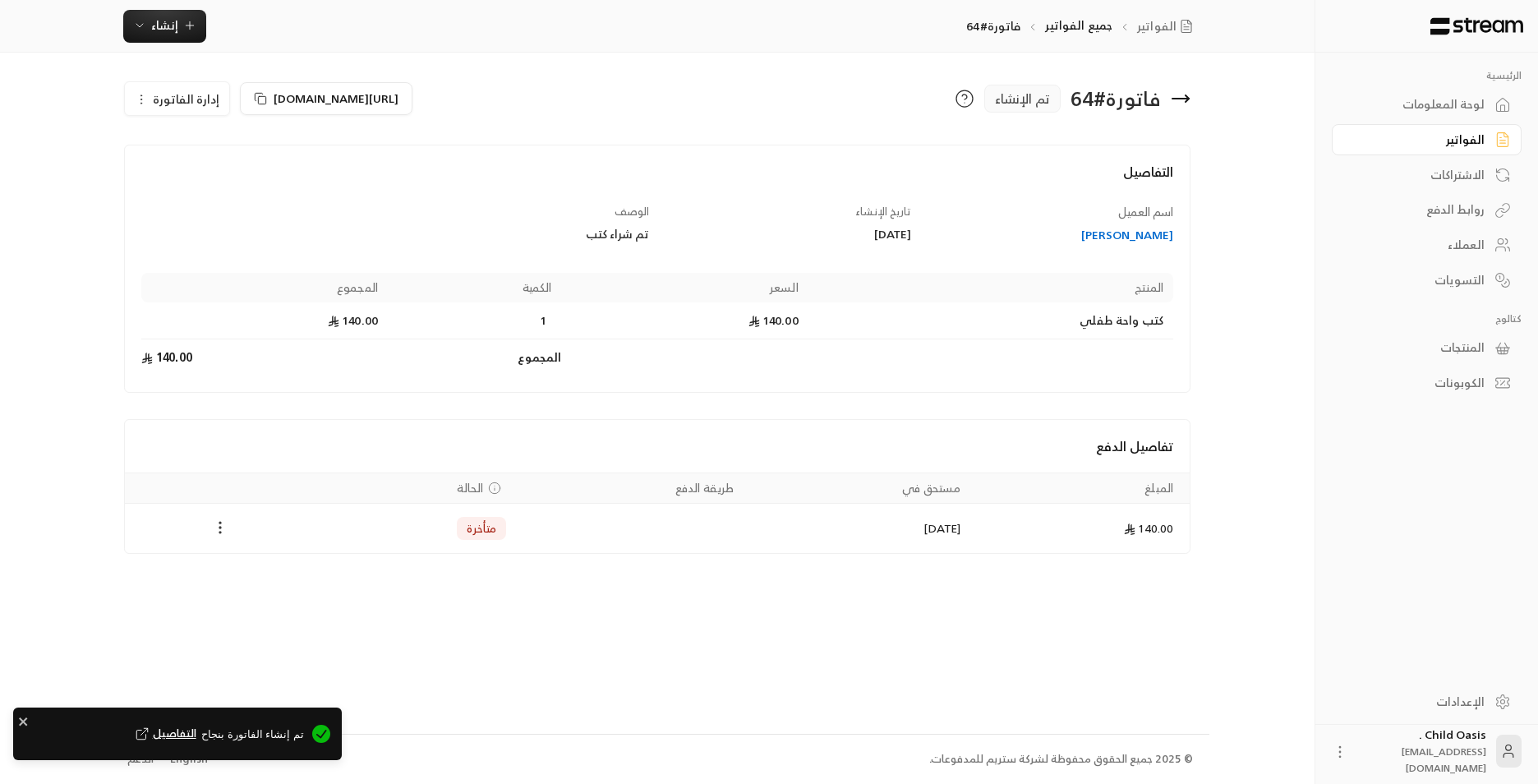
click at [225, 523] on icon "Payments" at bounding box center [220, 527] width 16 height 16
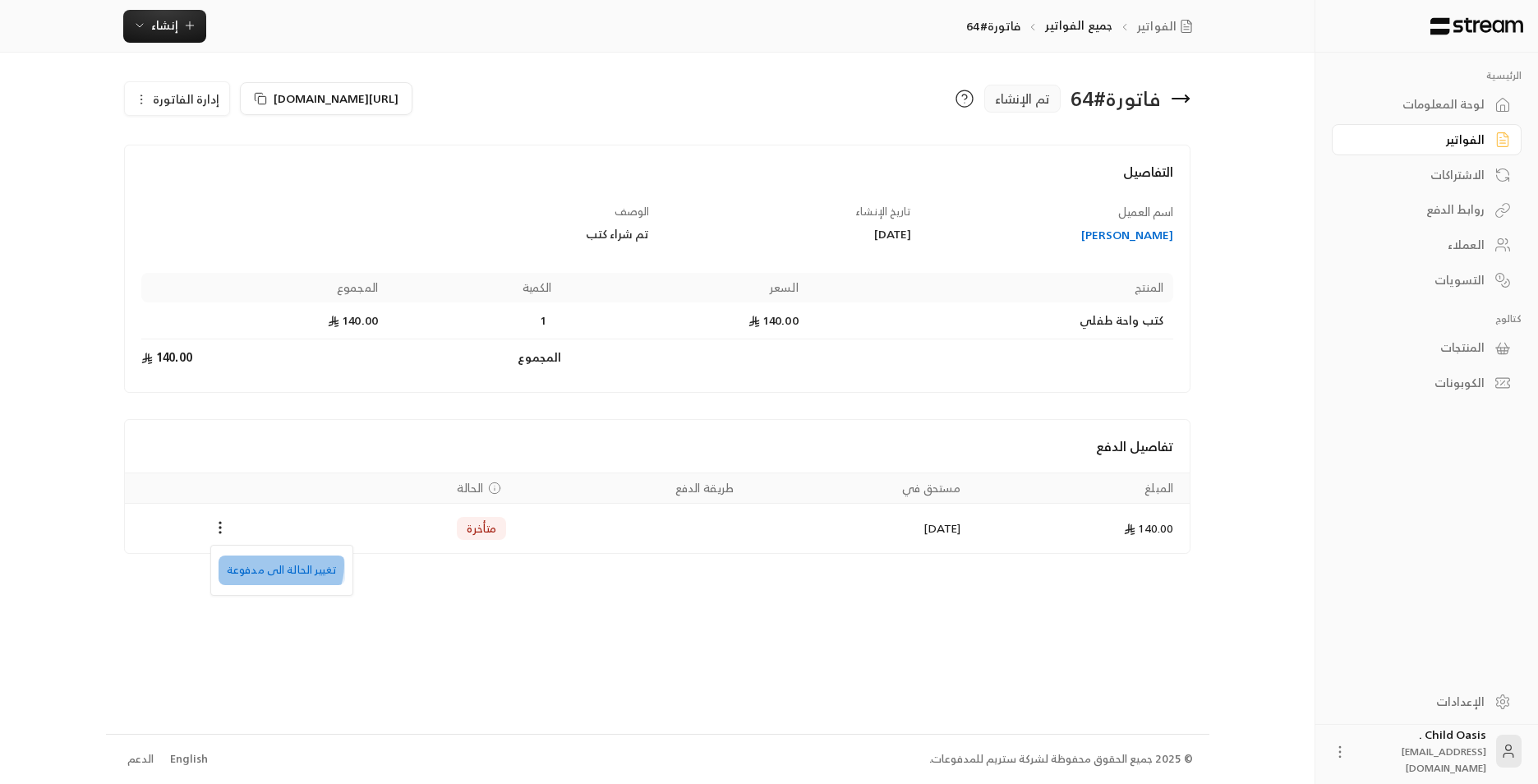
click at [278, 565] on li "تغيير الحالة الى مدفوعة" at bounding box center [282, 570] width 127 height 29
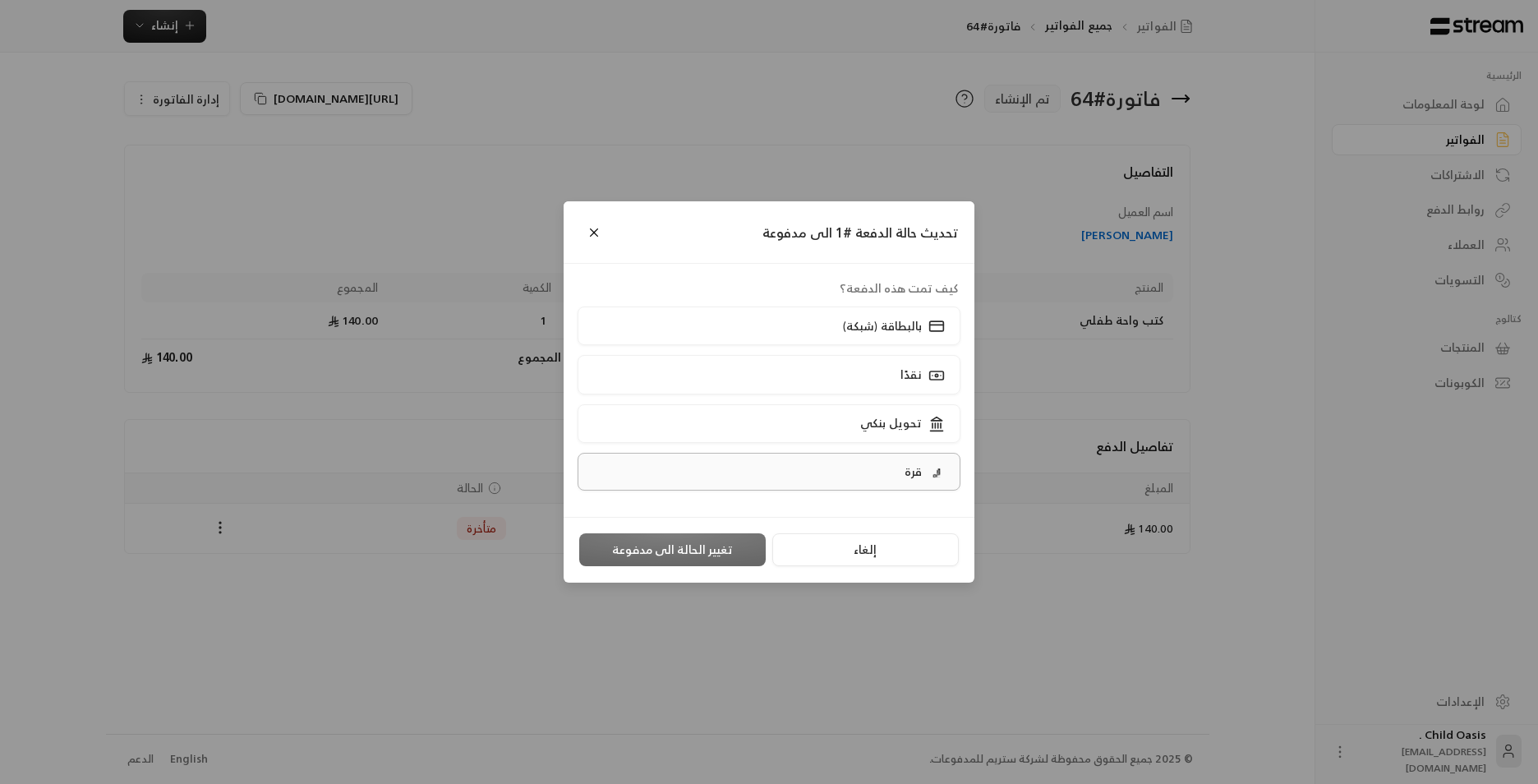
drag, startPoint x: 928, startPoint y: 371, endPoint x: 845, endPoint y: 487, distance: 142.6
click at [926, 377] on div "نقدًا" at bounding box center [921, 374] width 51 height 17
click at [701, 566] on button "تغيير الحالة الى مدفوعة" at bounding box center [672, 549] width 186 height 33
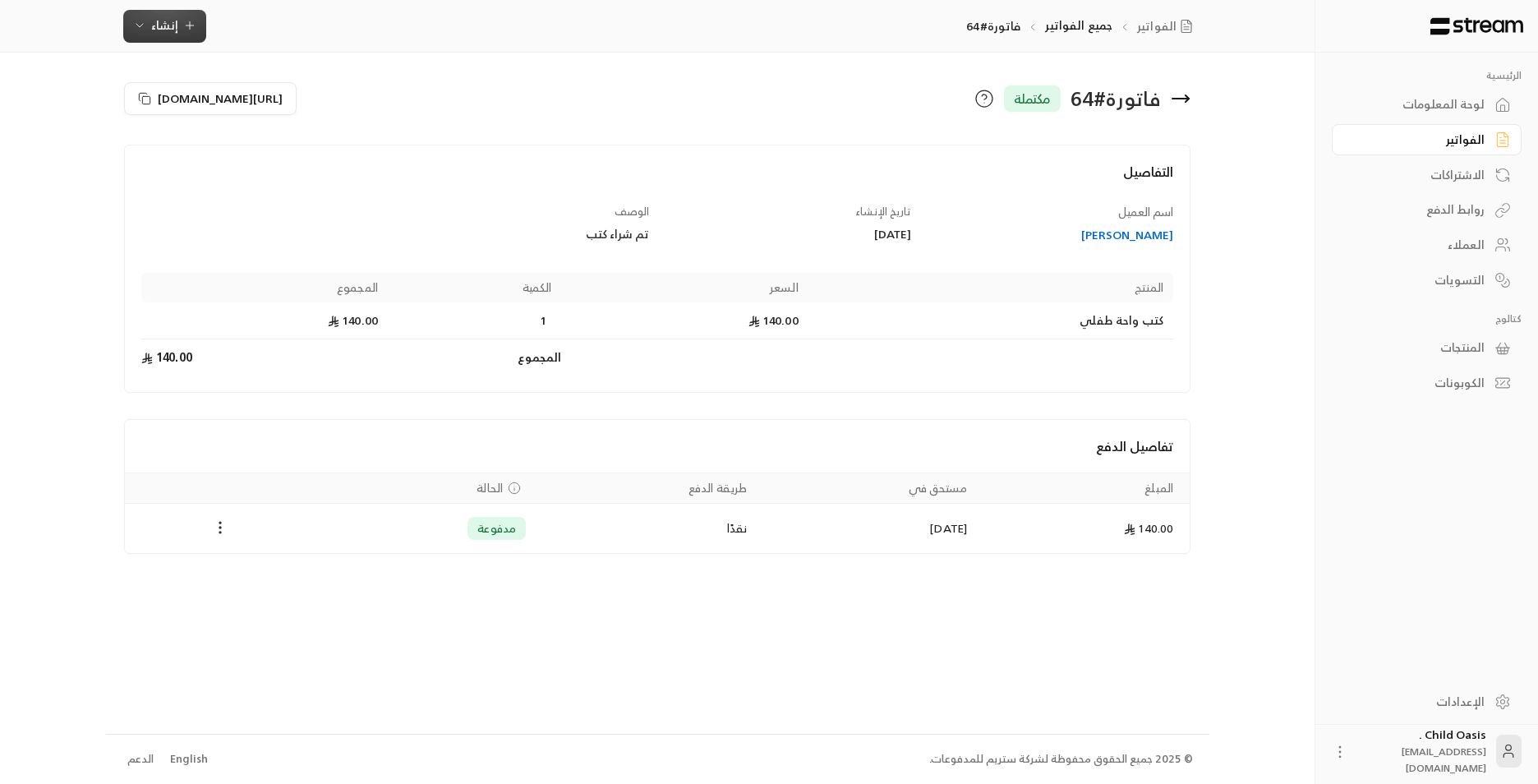
click at [183, 32] on icon "button" at bounding box center [189, 25] width 13 height 13
click at [286, 90] on div "إنشاء فاتورة مرة واحدة بسهولة للمعاملات السريعة." at bounding box center [245, 103] width 207 height 33
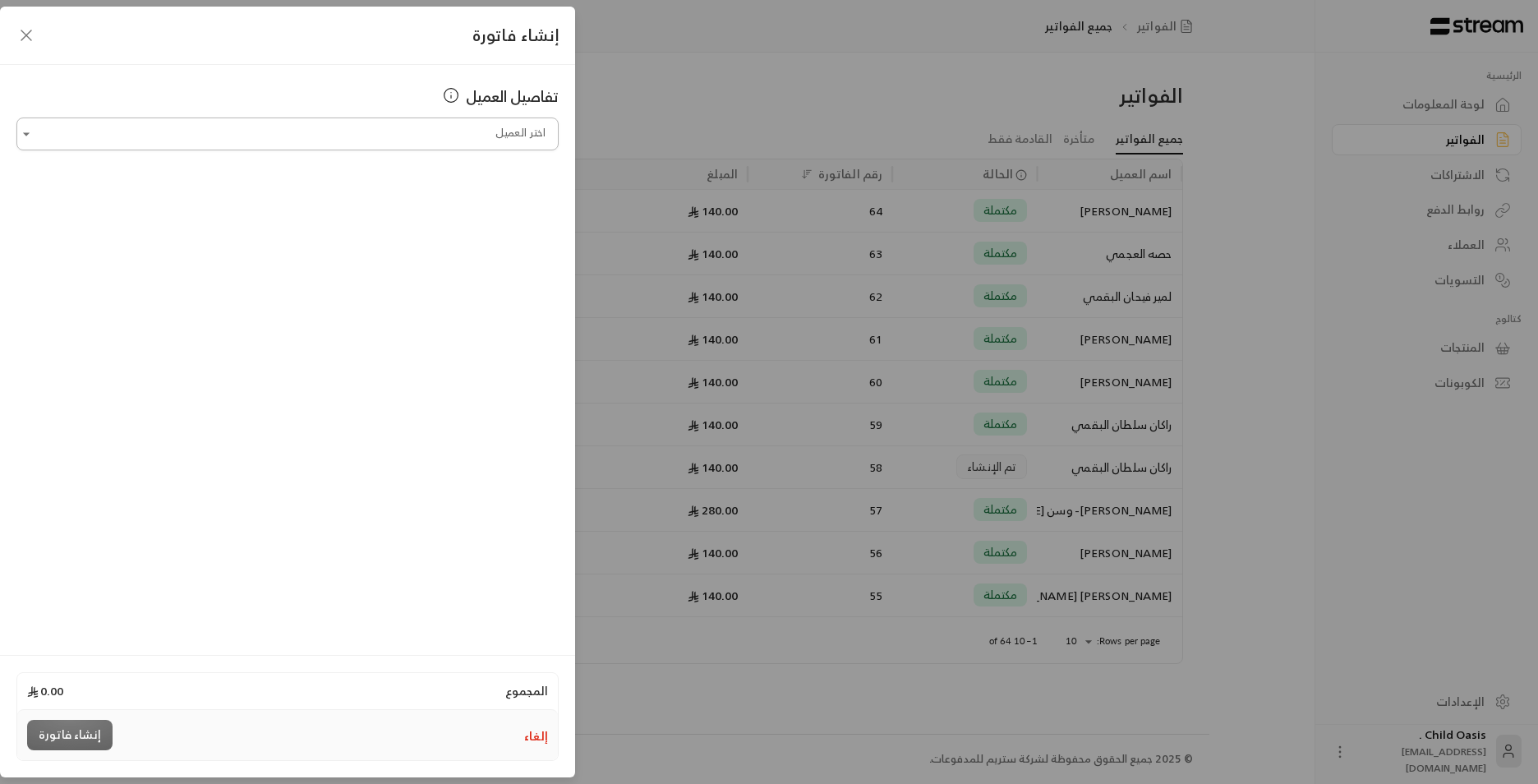
click at [448, 140] on input "اختر العميل" at bounding box center [287, 134] width 542 height 29
click at [488, 263] on span "[PERSON_NAME]" at bounding box center [492, 257] width 94 height 21
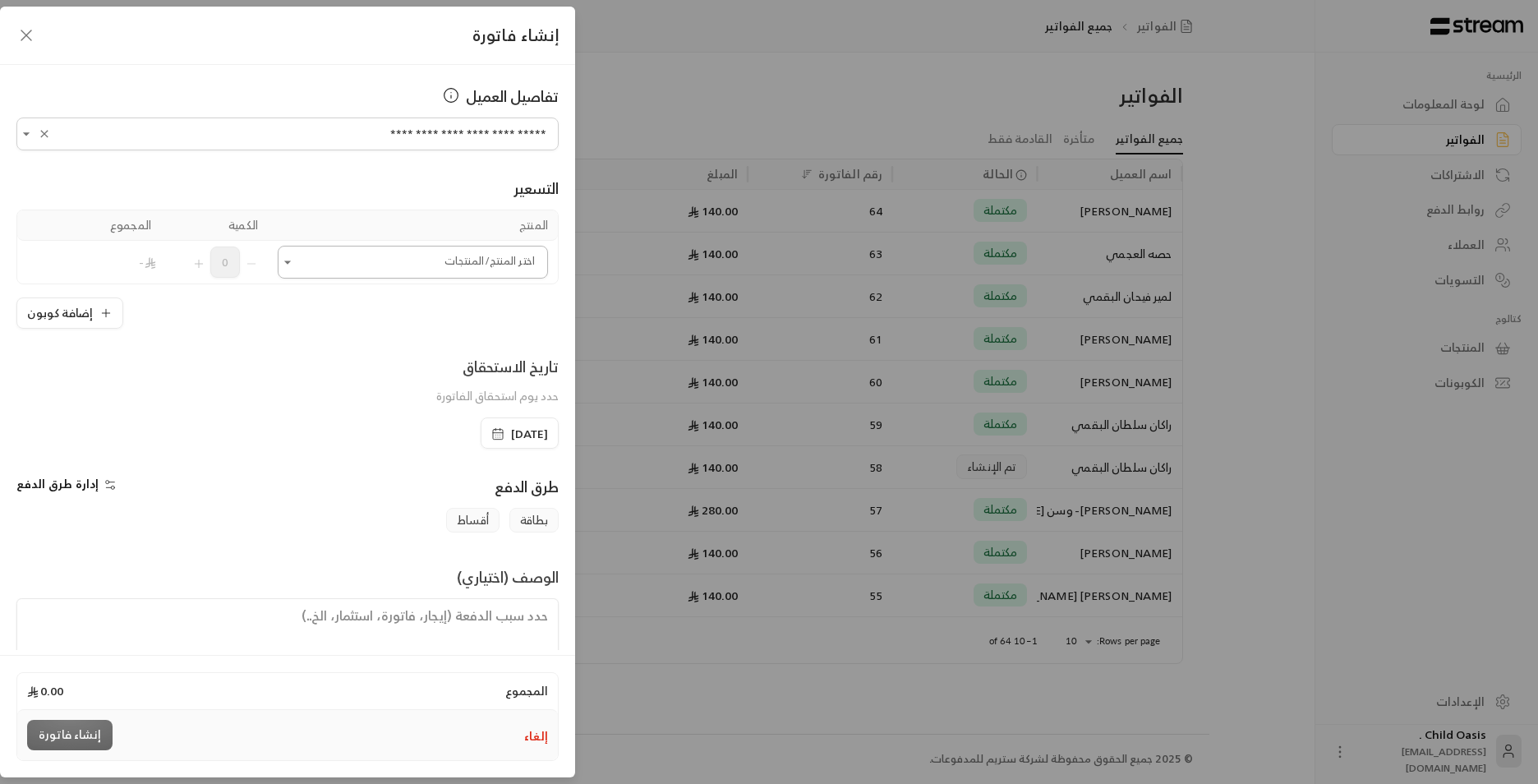
type input "**********"
click at [491, 261] on input "اختر العميل" at bounding box center [412, 262] width 270 height 29
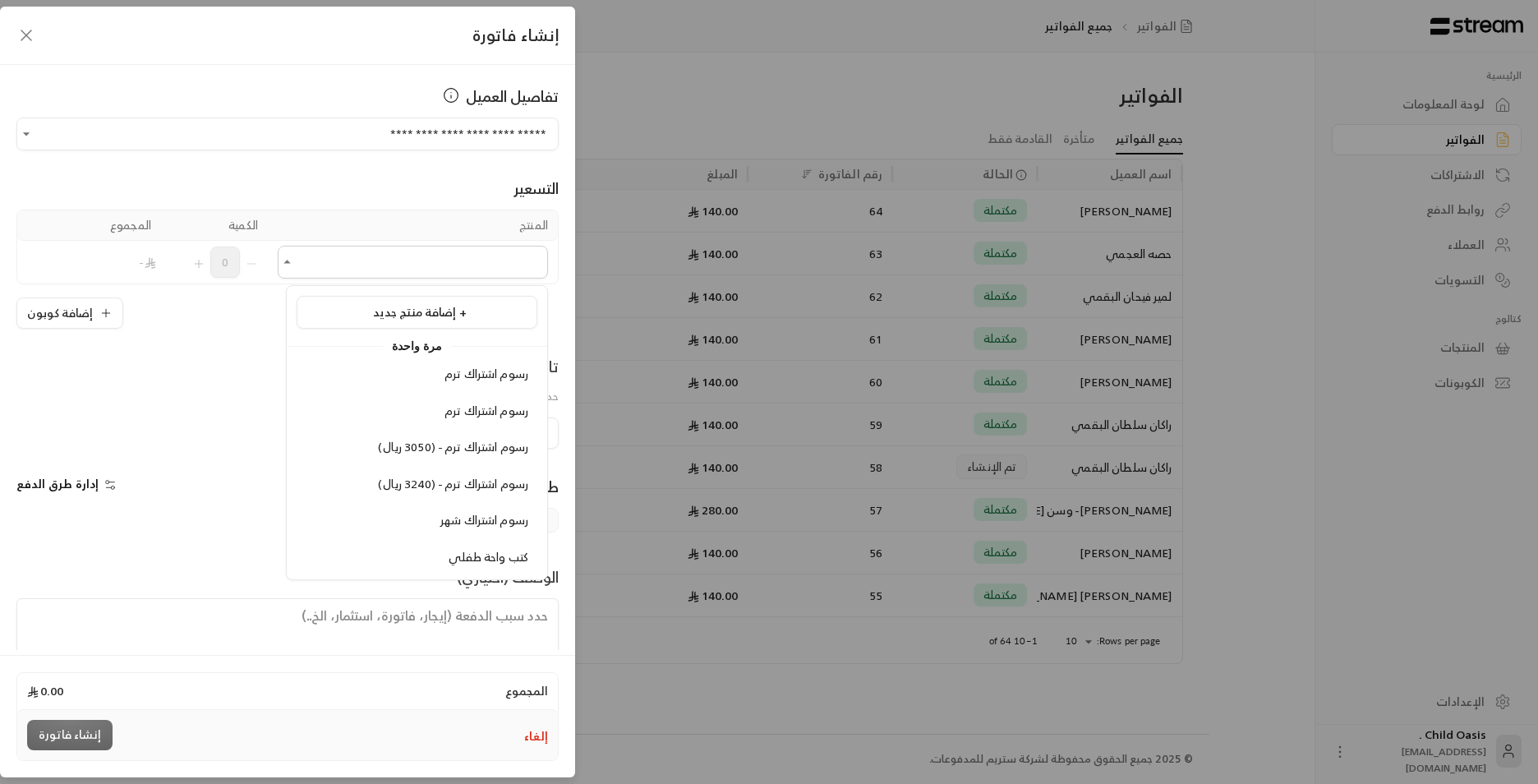
click at [492, 562] on span "كتب واحة طفلي" at bounding box center [488, 557] width 79 height 21
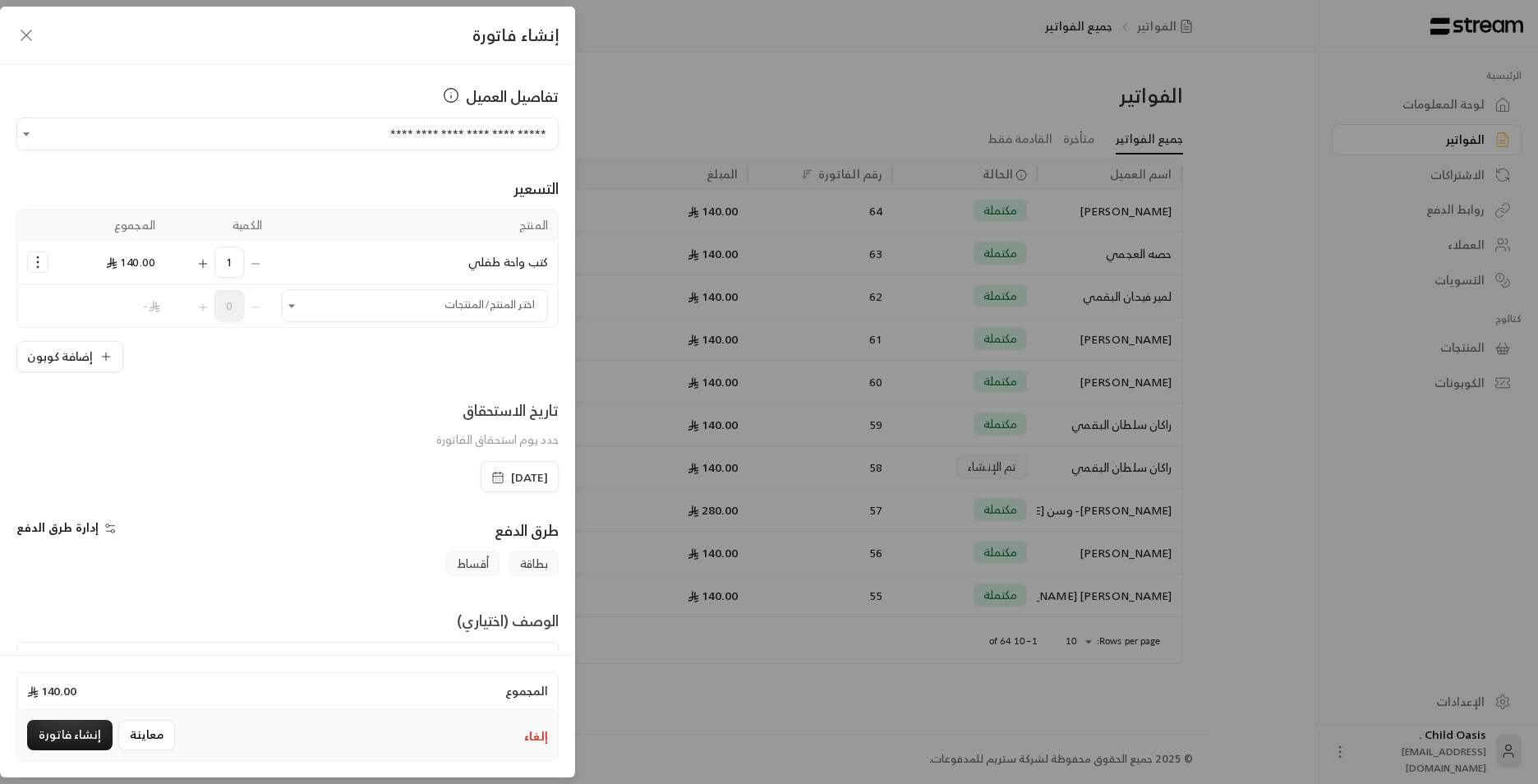
click at [481, 466] on div "[DATE]" at bounding box center [520, 476] width 79 height 31
click at [493, 473] on rect "button" at bounding box center [498, 477] width 10 height 10
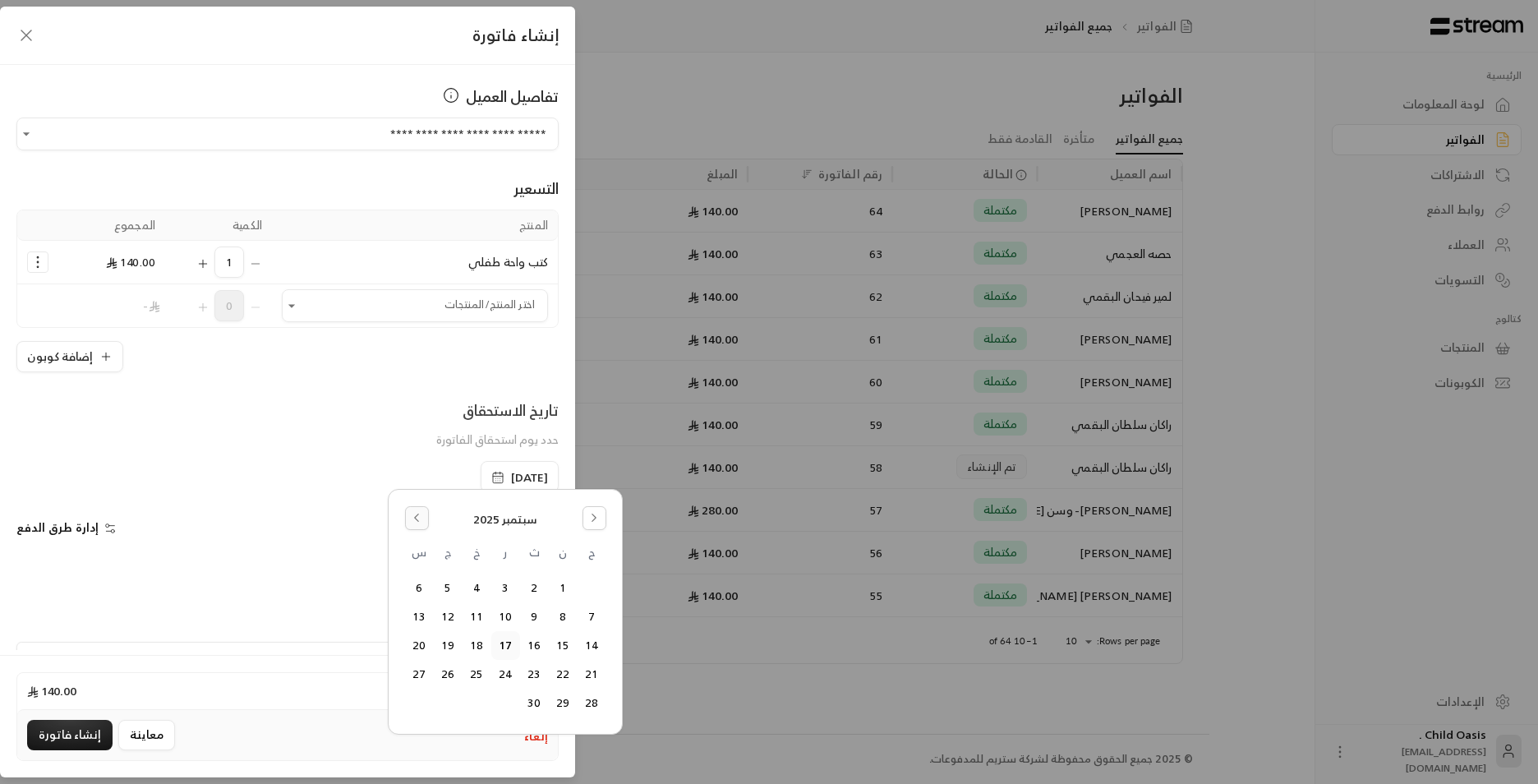
drag, startPoint x: 405, startPoint y: 530, endPoint x: 426, endPoint y: 509, distance: 29.7
click at [418, 519] on div "[DATE] ح ن ث ر خ ج س 1 2 3 4 5 6 7 8 9 10 11 12 13 14 15 16 17 18 19 20 21 22 2…" at bounding box center [506, 612] width 202 height 212
click at [433, 508] on div "[DATE] ح ن ث ر خ ج س 1 2 3 4 5 6 7 8 9 10 11 12 13 14 15 16 17 18 19 20 21 22 2…" at bounding box center [506, 612] width 202 height 212
click at [418, 517] on icon "Go to the Previous Month" at bounding box center [417, 517] width 12 height 12
click at [566, 672] on button "18" at bounding box center [563, 674] width 27 height 27
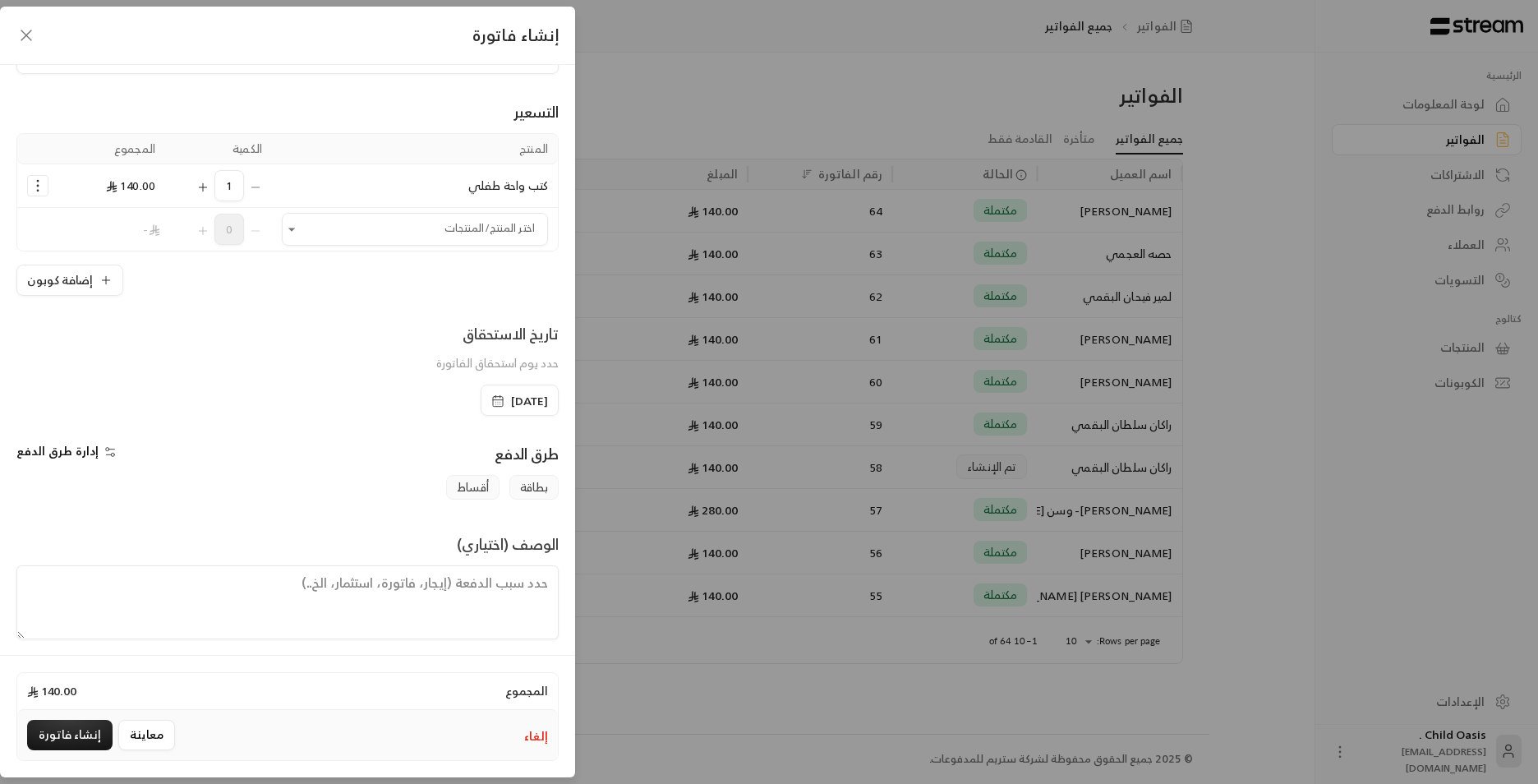
scroll to position [86, 0]
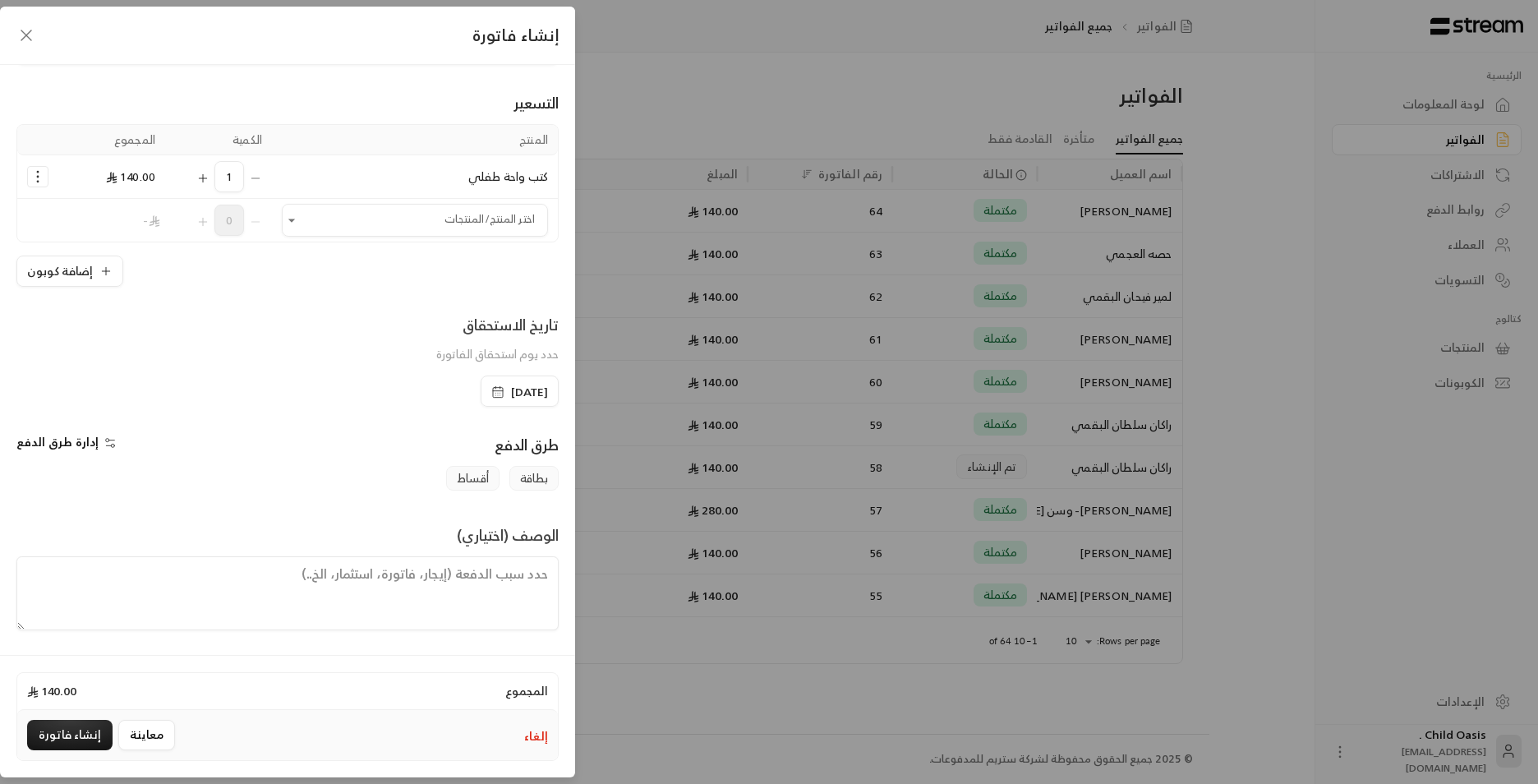
drag, startPoint x: 484, startPoint y: 602, endPoint x: 477, endPoint y: 586, distance: 17.5
click at [484, 597] on textarea at bounding box center [287, 593] width 542 height 74
paste textarea "تم شراء كتب"
type textarea "تم شراء كتب"
click at [94, 744] on button "إنشاء فاتورة" at bounding box center [70, 735] width 86 height 30
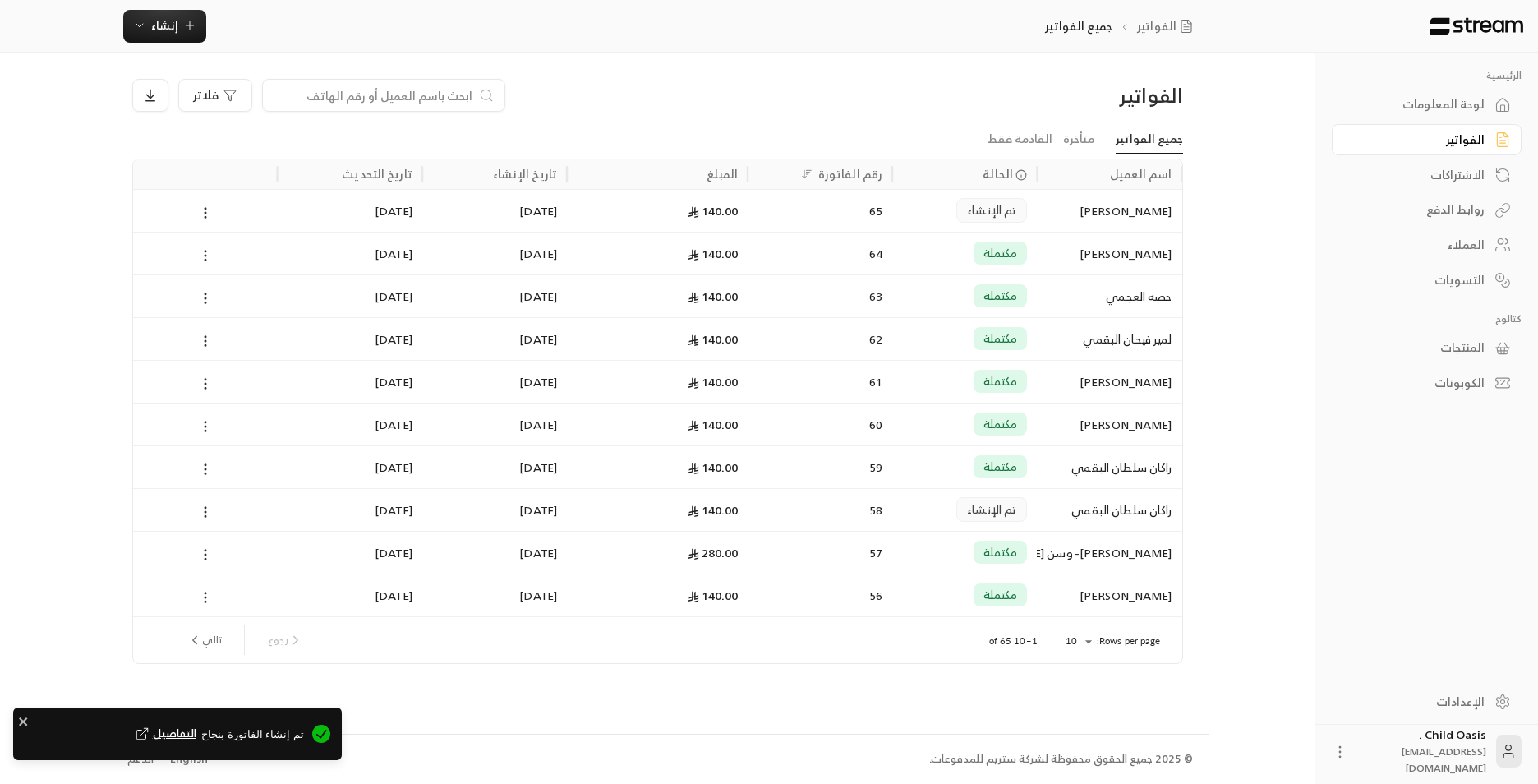
click at [710, 226] on div "140.00" at bounding box center [657, 210] width 161 height 42
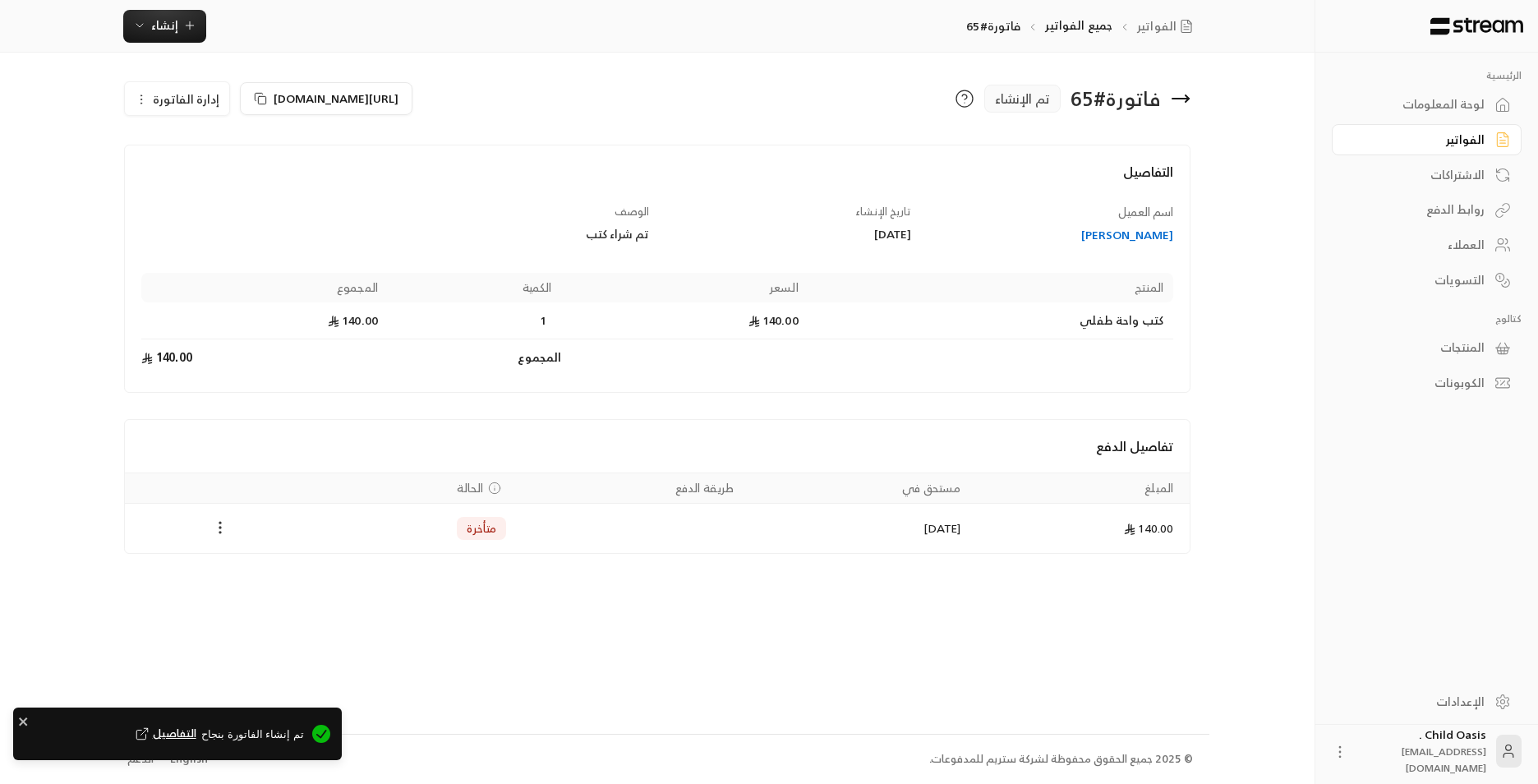
click at [219, 533] on icon "Payments" at bounding box center [220, 527] width 16 height 16
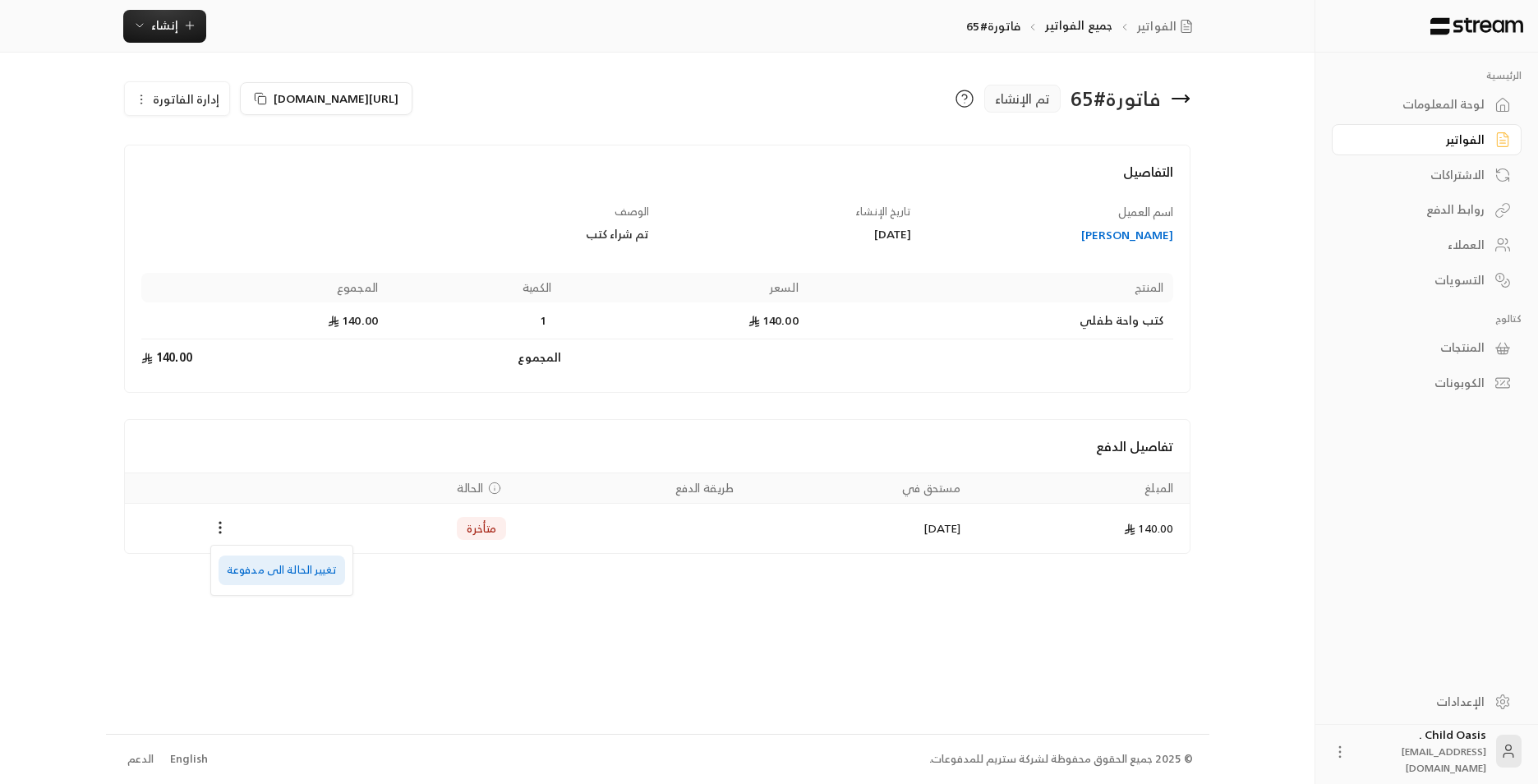
click at [290, 579] on li "تغيير الحالة الى مدفوعة" at bounding box center [282, 570] width 127 height 29
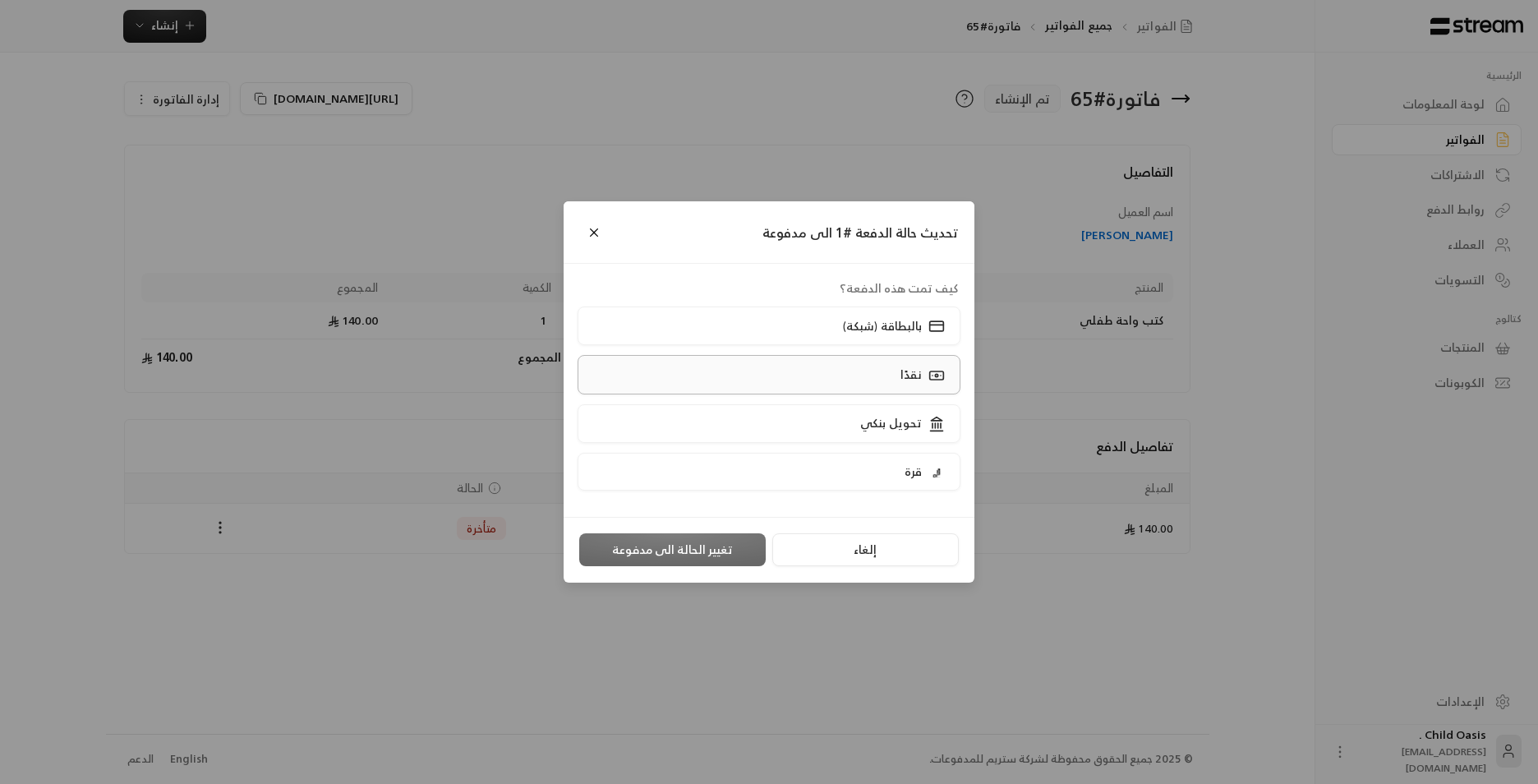
click at [874, 382] on label "نقدًا" at bounding box center [770, 374] width 384 height 38
click at [724, 544] on button "تغيير الحالة الى مدفوعة" at bounding box center [672, 549] width 186 height 33
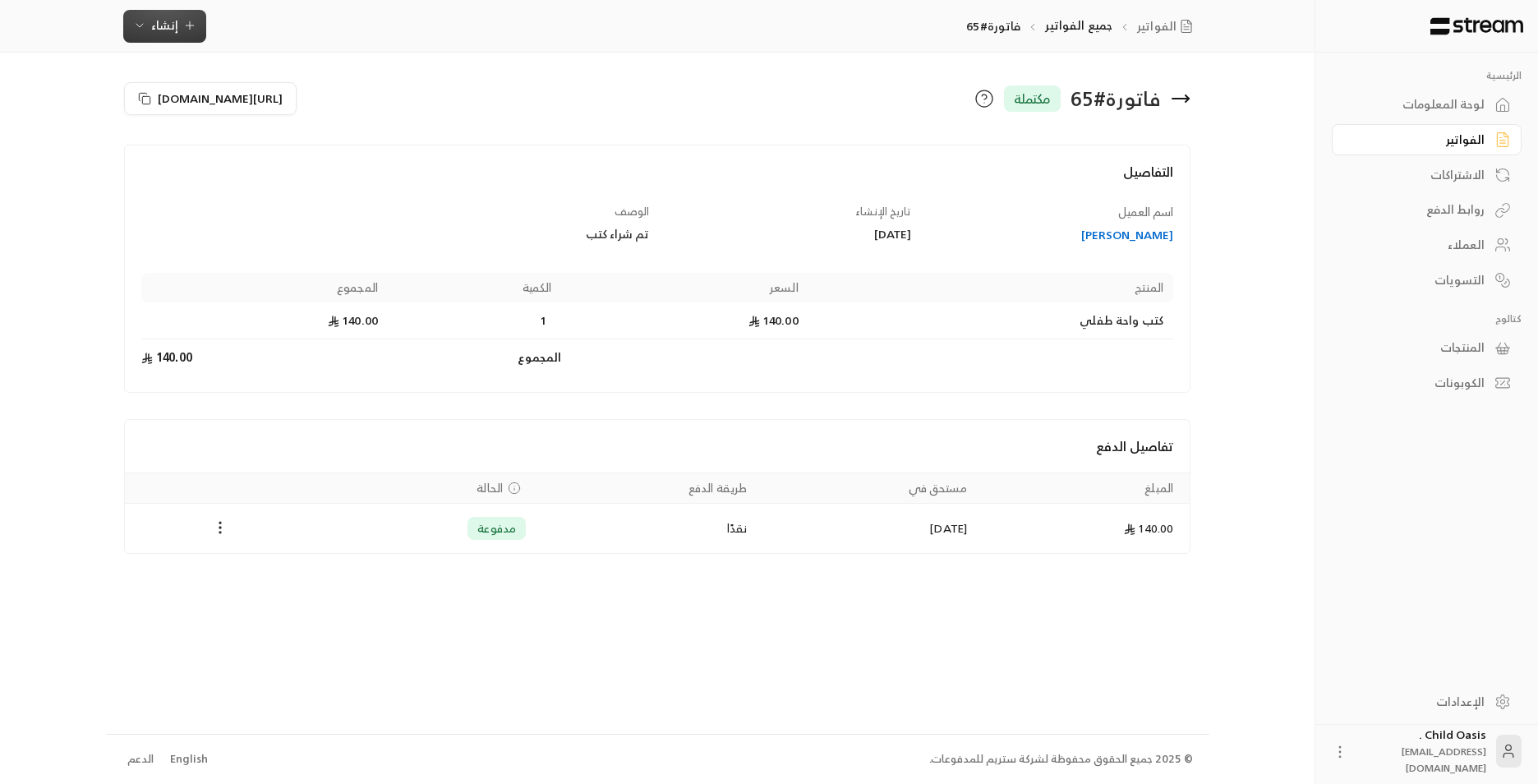
click at [146, 32] on span "إنشاء" at bounding box center [164, 25] width 63 height 21
click at [246, 102] on div "إنشاء فاتورة مرة واحدة بسهولة للمعاملات السريعة." at bounding box center [245, 103] width 207 height 33
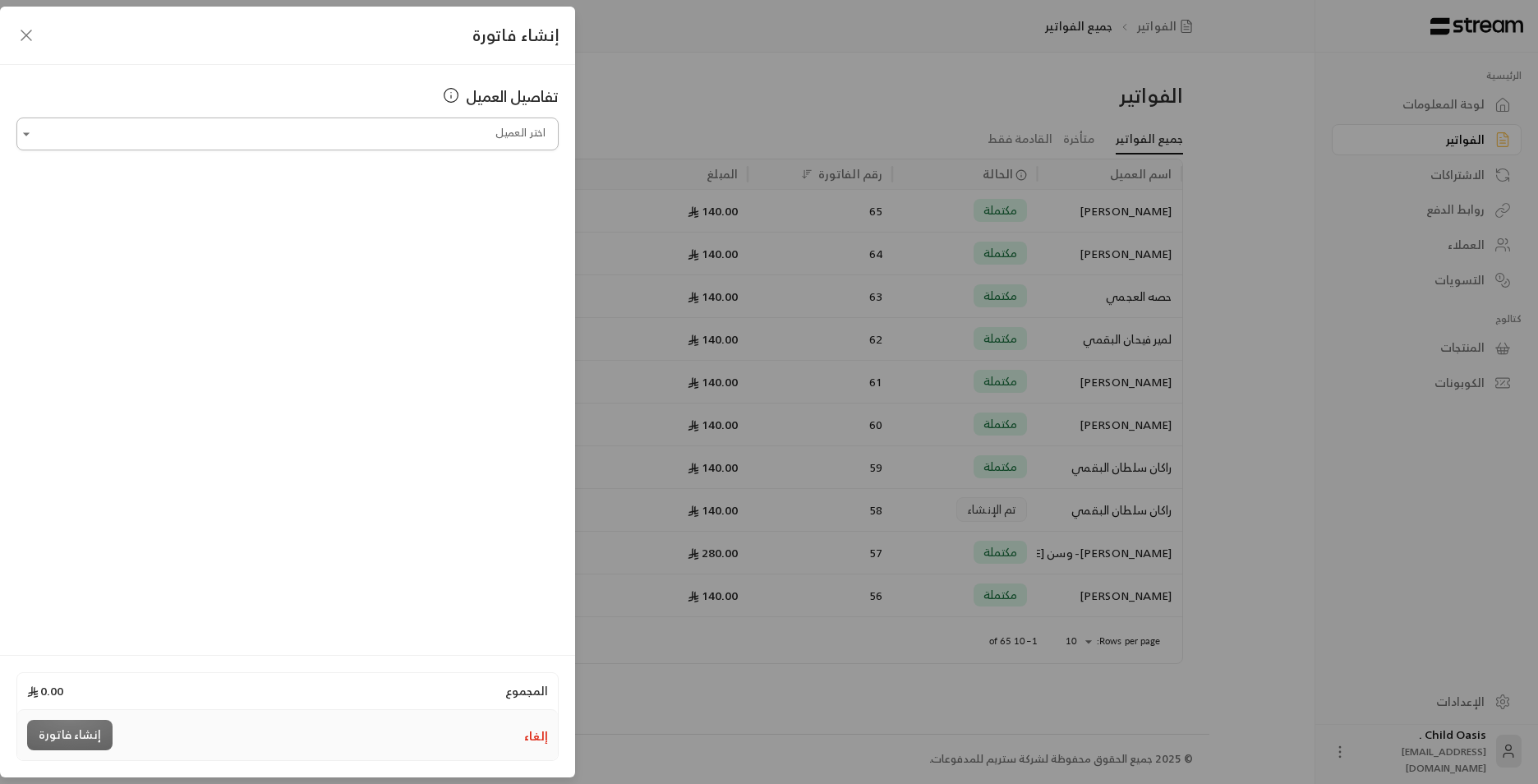
click at [357, 141] on input "اختر العميل" at bounding box center [287, 134] width 542 height 29
click at [422, 248] on li "[PERSON_NAME] [PHONE_NUMBER]" at bounding box center [287, 259] width 521 height 32
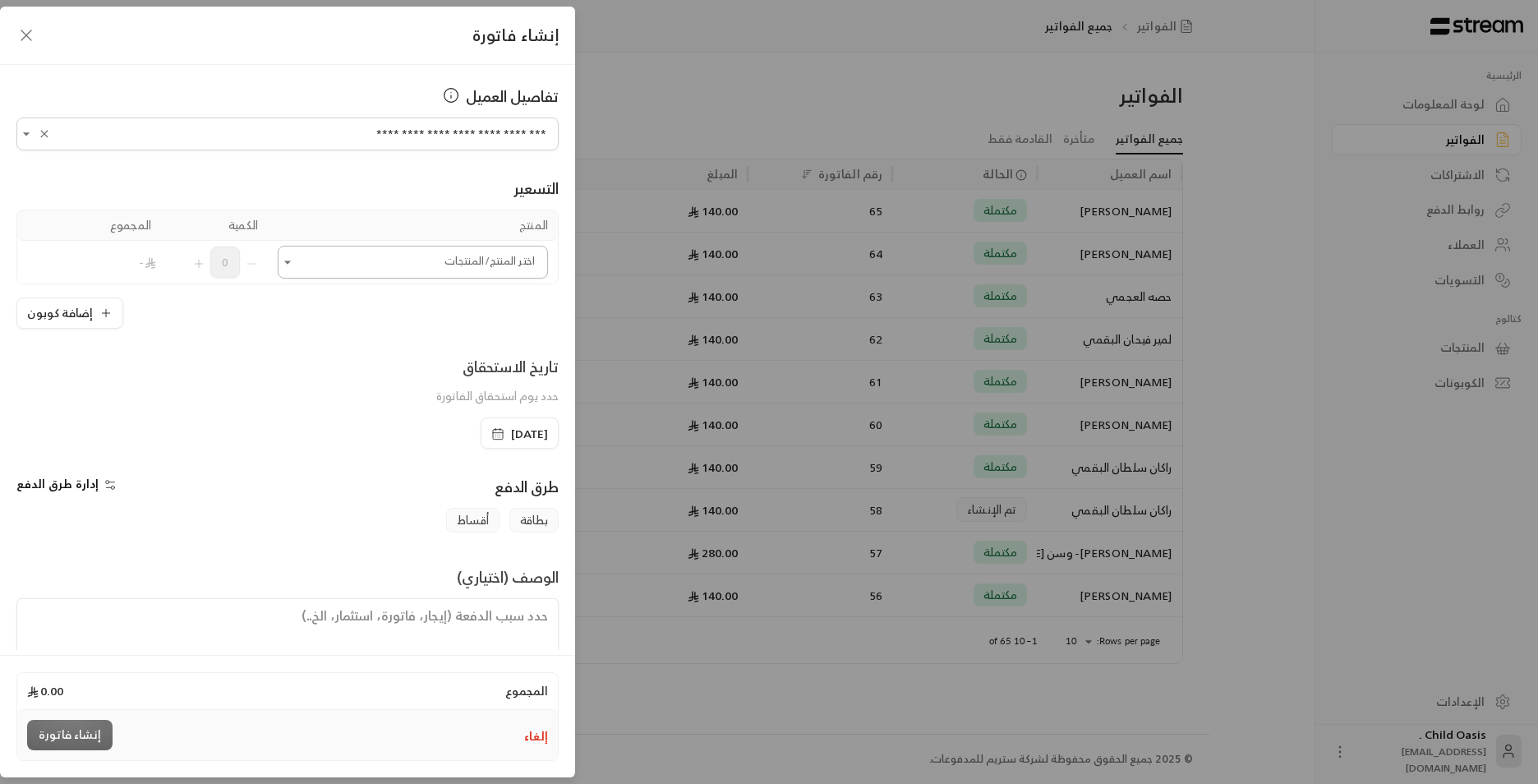
type input "**********"
click at [440, 270] on input "اختر العميل" at bounding box center [412, 262] width 270 height 29
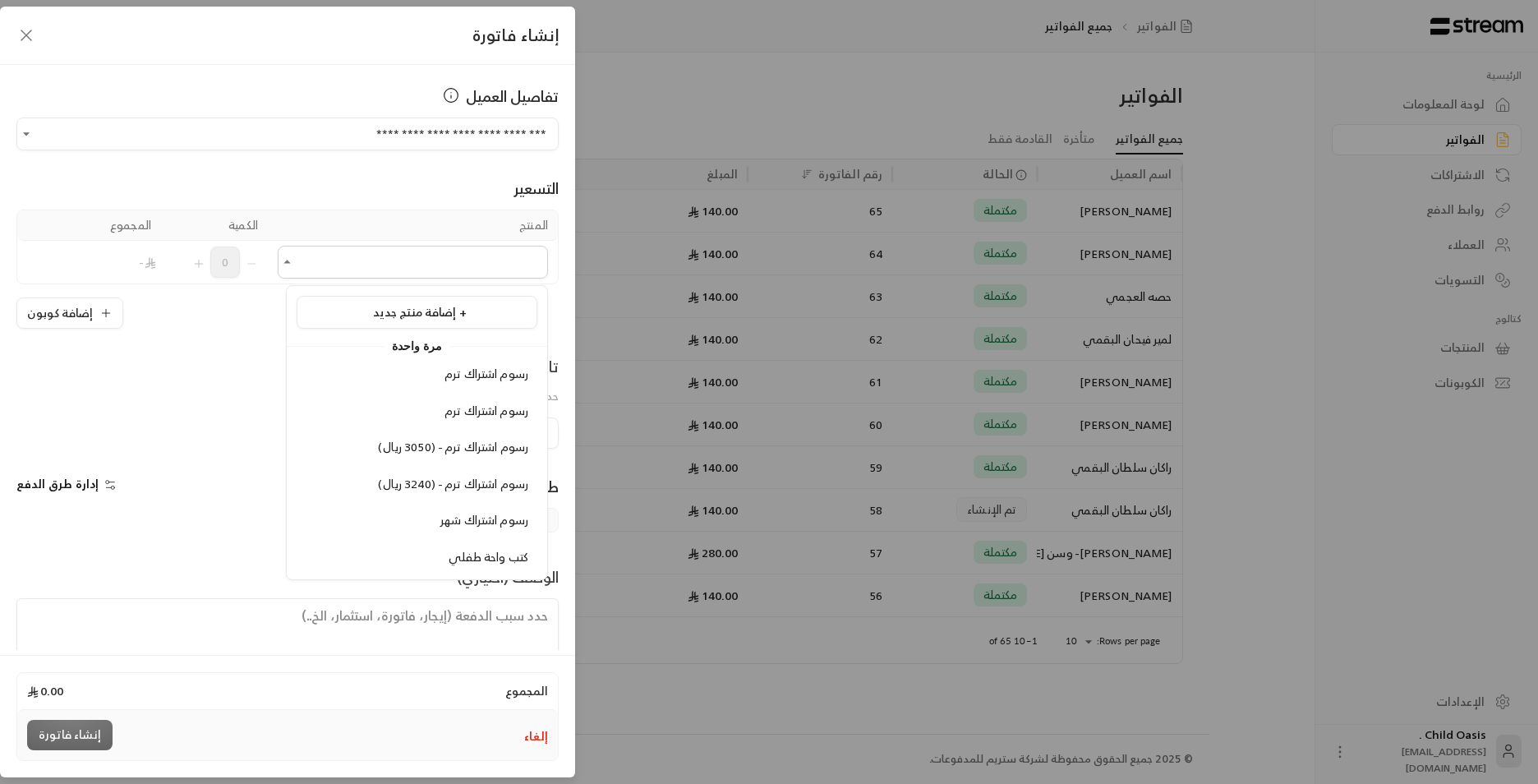
drag, startPoint x: 507, startPoint y: 553, endPoint x: 502, endPoint y: 541, distance: 13.0
click at [506, 551] on span "كتب واحة طفلي" at bounding box center [488, 557] width 79 height 21
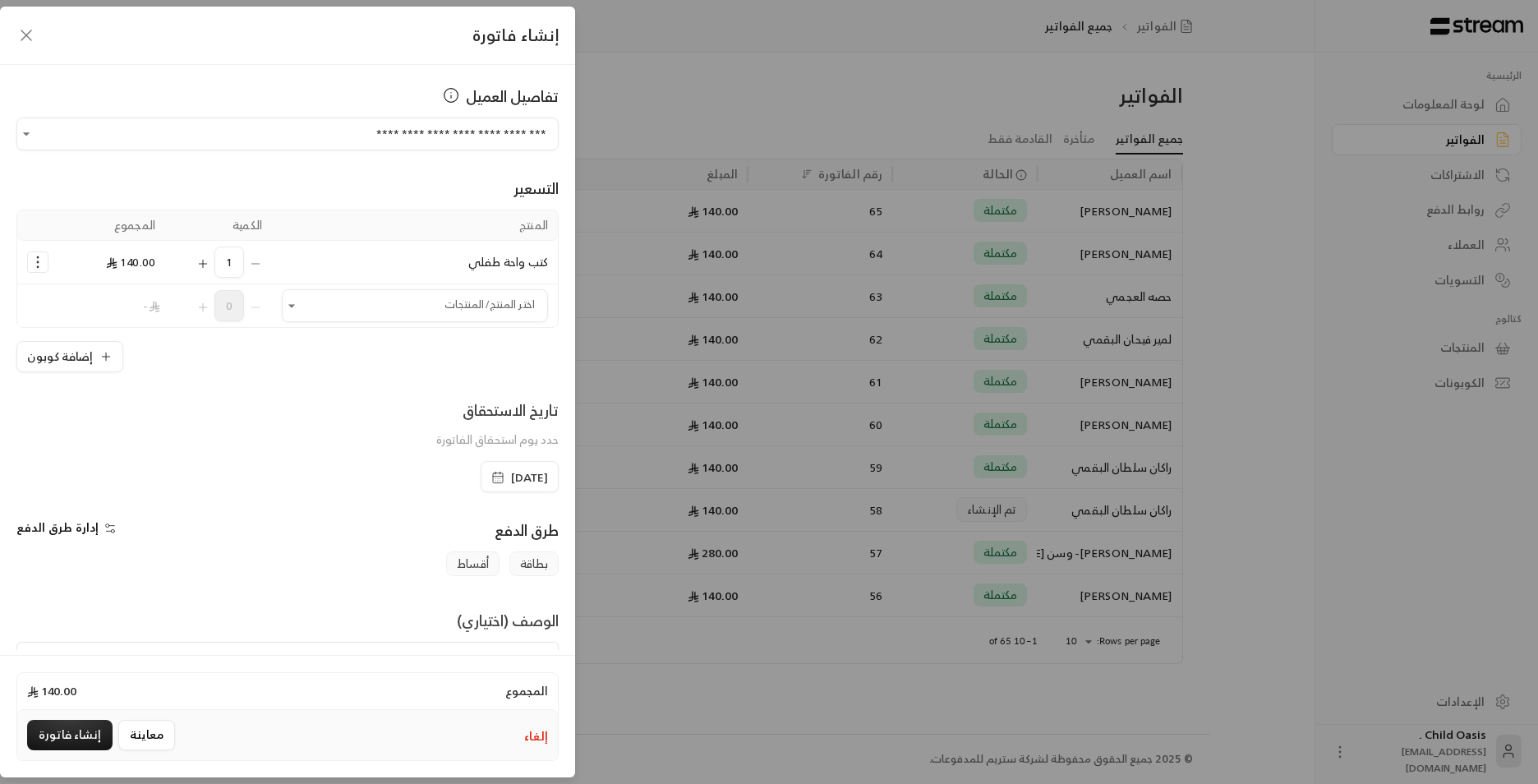
click at [492, 479] on icon "button" at bounding box center [498, 477] width 13 height 13
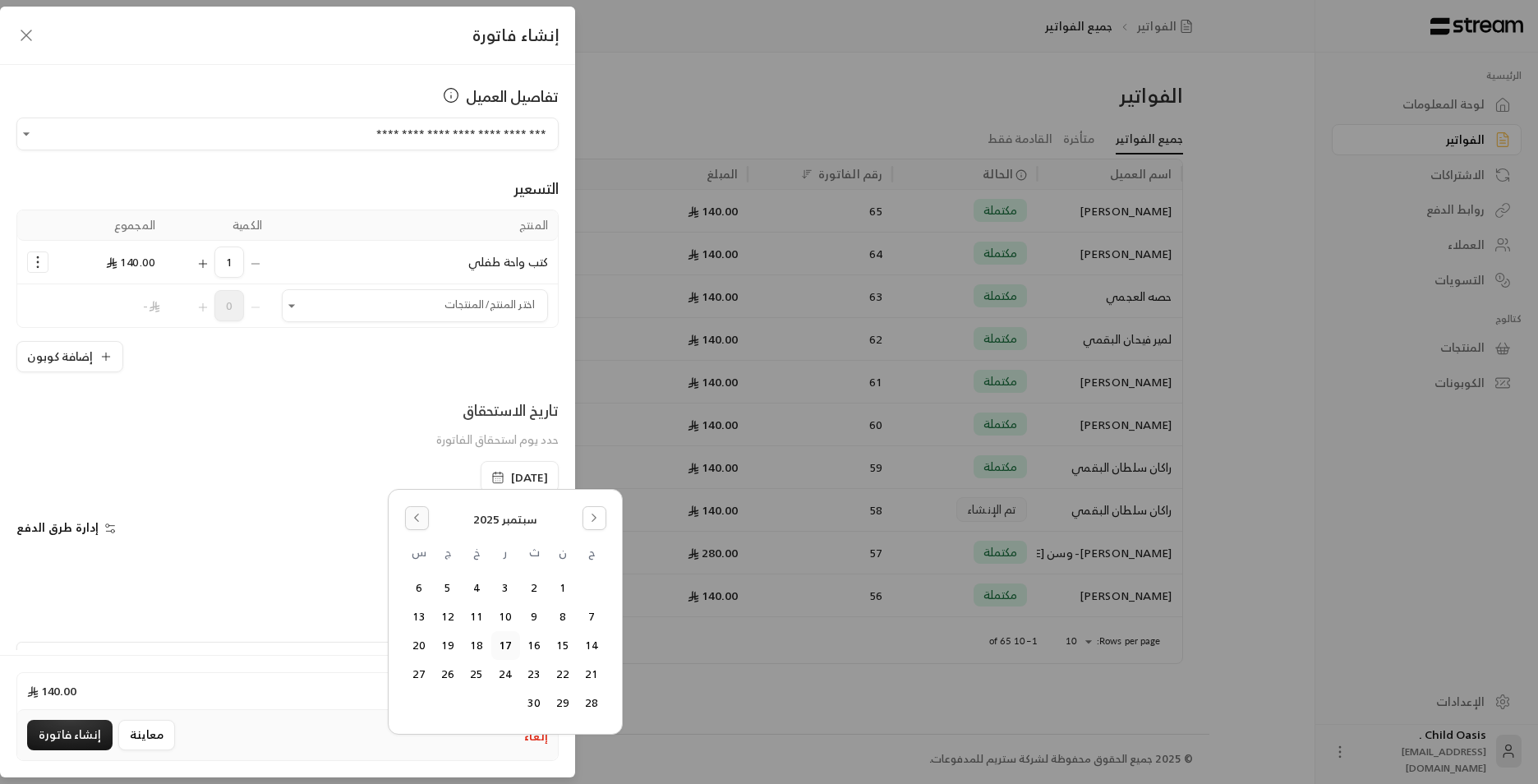
click at [419, 518] on icon "Go to the Previous Month" at bounding box center [417, 517] width 12 height 12
click at [564, 673] on button "18" at bounding box center [563, 674] width 27 height 27
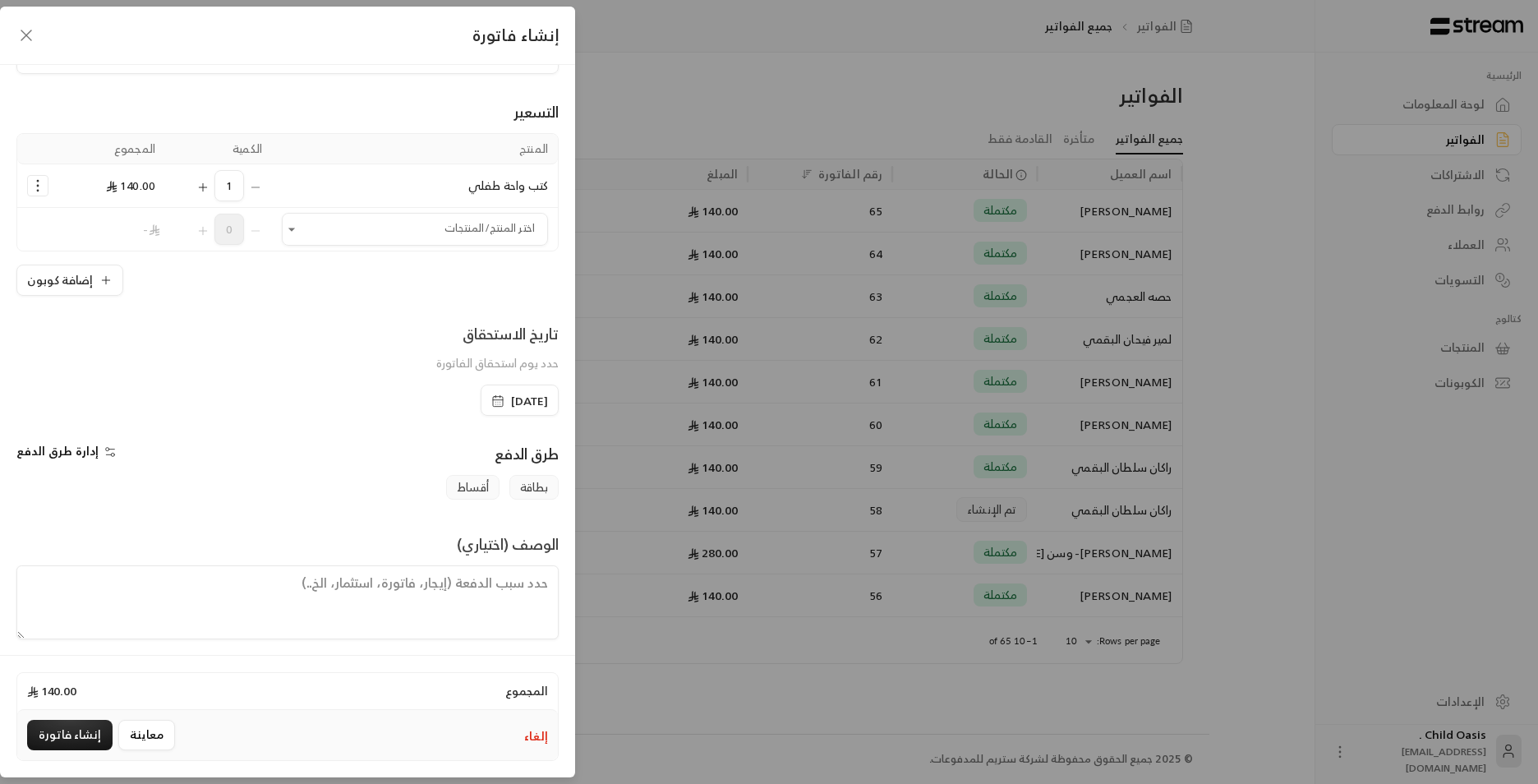
scroll to position [86, 0]
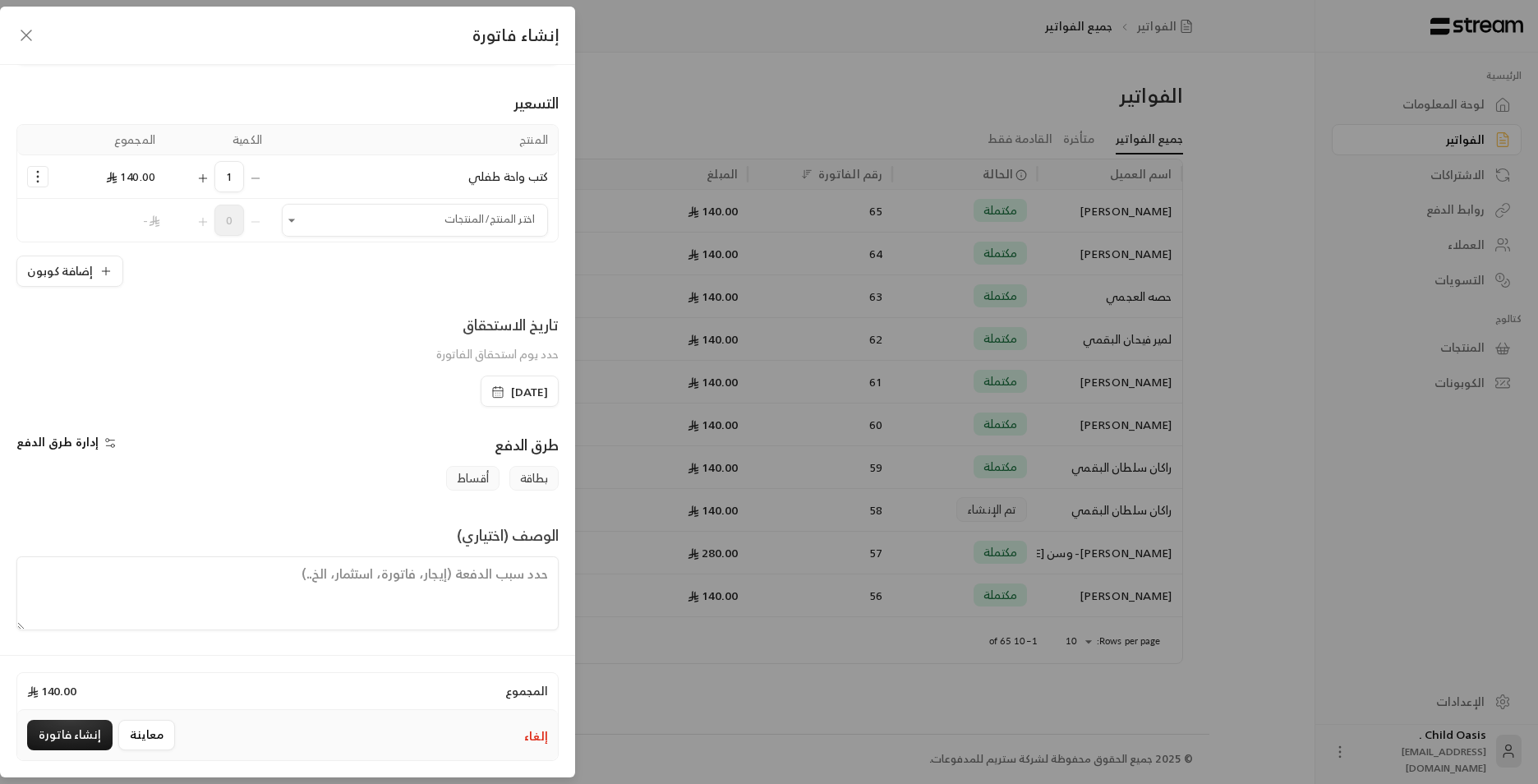
click at [533, 607] on textarea at bounding box center [287, 593] width 542 height 74
paste textarea "تم شراء كتب"
type textarea "تم شراء كتب"
click at [69, 721] on button "إنشاء فاتورة" at bounding box center [70, 735] width 86 height 30
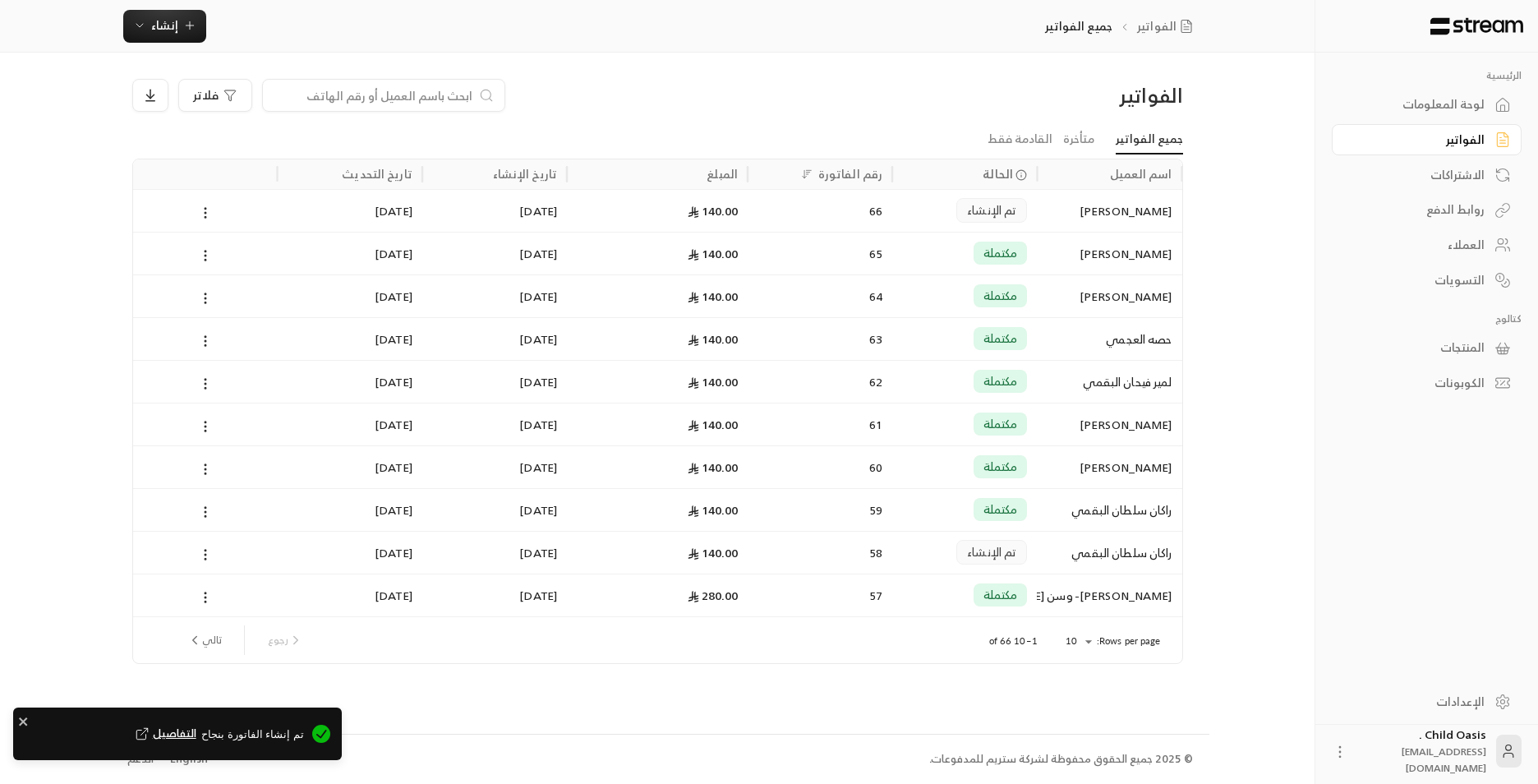
click at [759, 220] on div "66" at bounding box center [820, 210] width 125 height 42
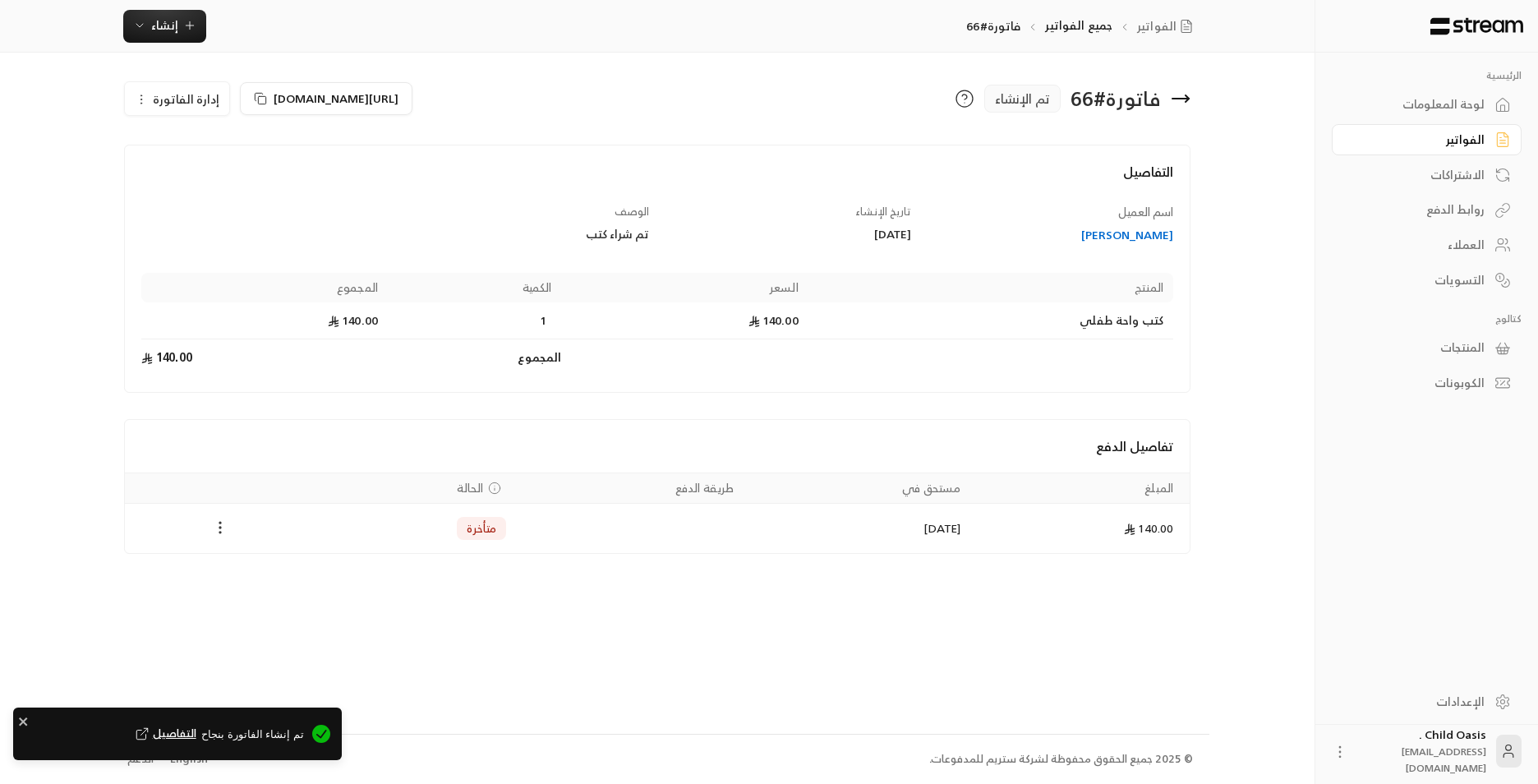
click at [217, 528] on icon "Payments" at bounding box center [220, 527] width 16 height 16
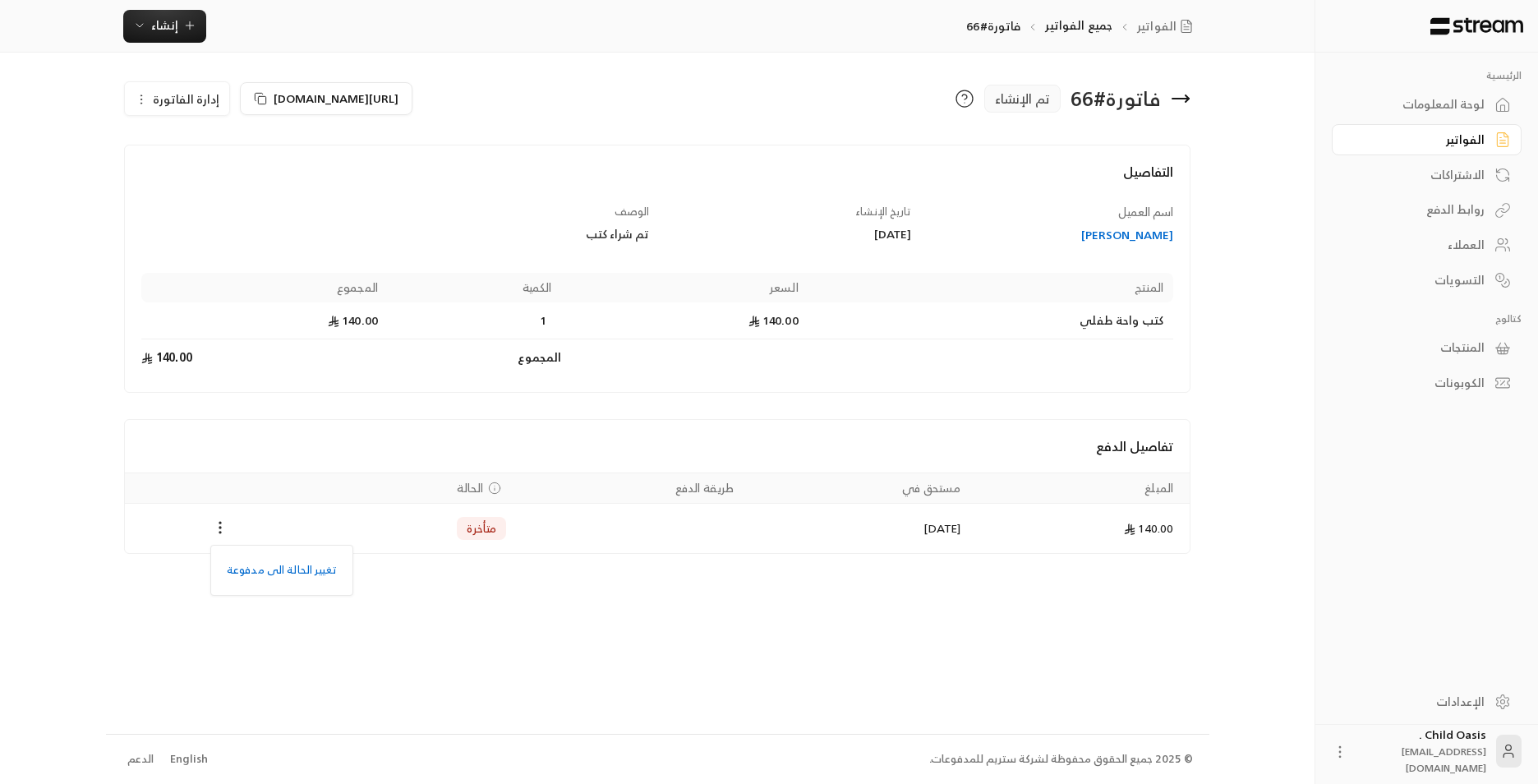
click at [310, 590] on ul "تغيير الحالة الى مدفوعة" at bounding box center [281, 570] width 135 height 43
click at [309, 581] on li "تغيير الحالة الى مدفوعة" at bounding box center [282, 570] width 127 height 29
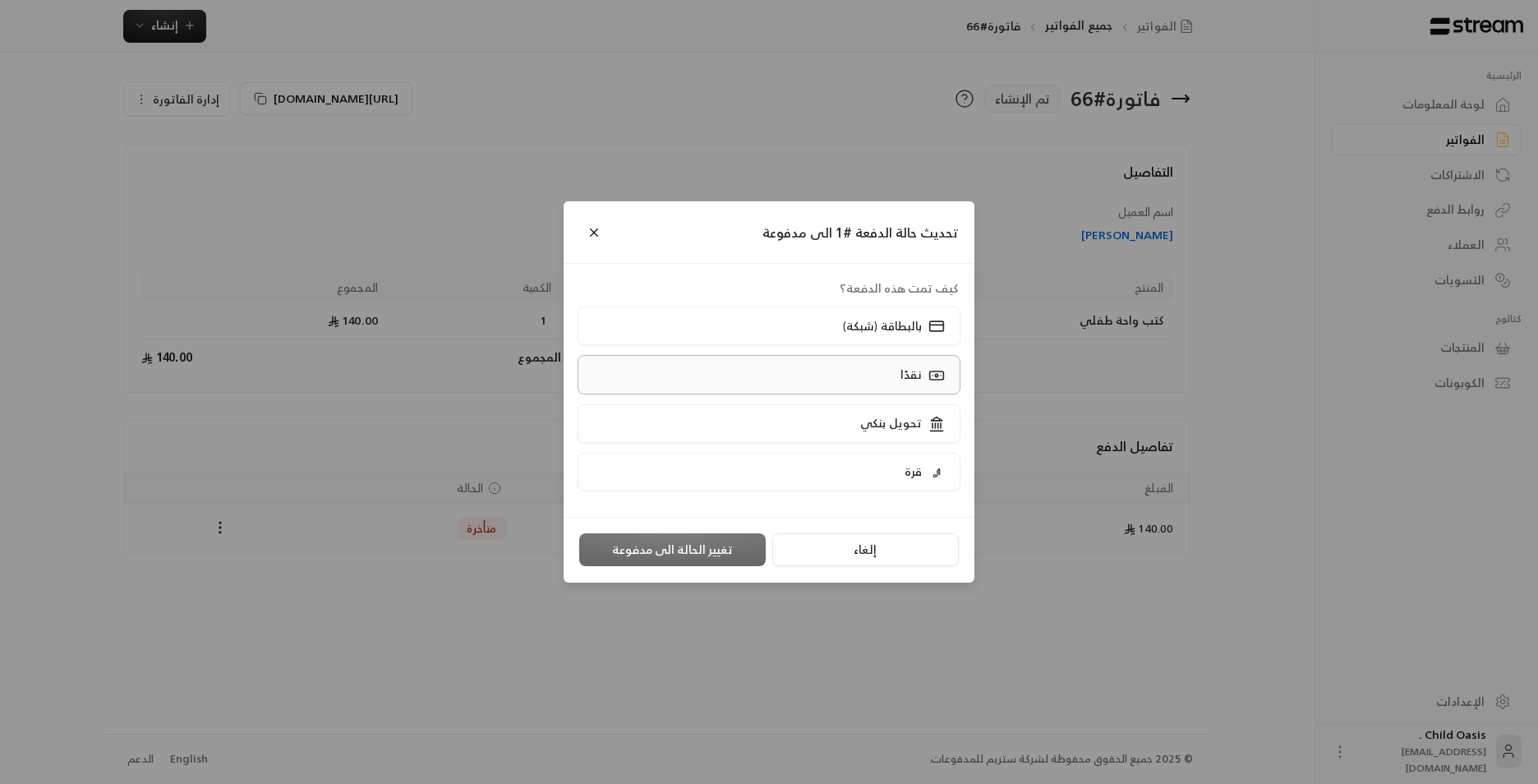
click at [864, 384] on label "نقدًا" at bounding box center [770, 374] width 384 height 38
click at [873, 423] on p "تحويل بنكي" at bounding box center [890, 423] width 62 height 16
click at [696, 567] on div "إلغاء تغيير الحالة الى مدفوعة" at bounding box center [769, 549] width 411 height 66
click at [690, 555] on button "تغيير الحالة الى مدفوعة" at bounding box center [672, 549] width 186 height 33
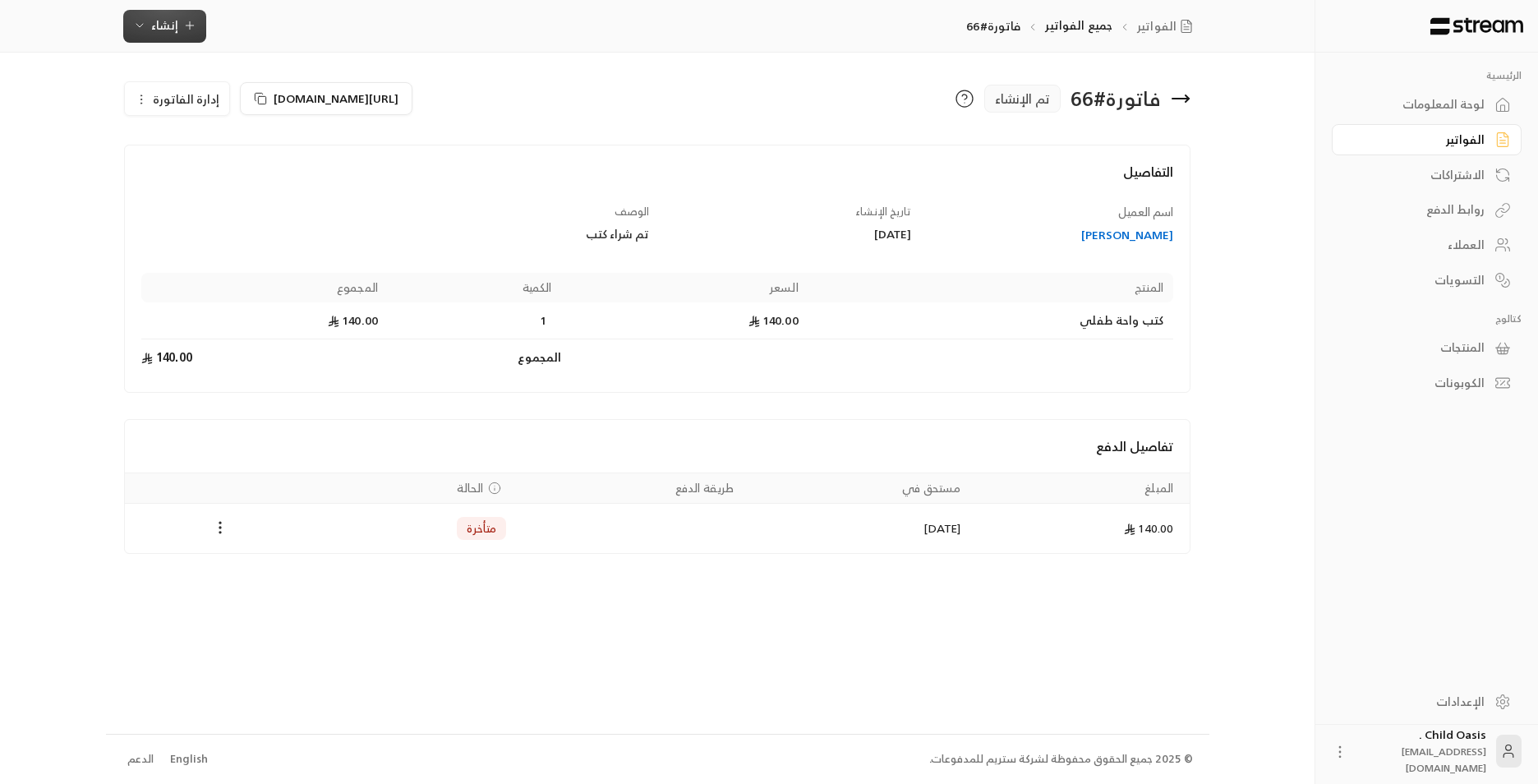
click at [160, 29] on span "إنشاء" at bounding box center [164, 25] width 27 height 21
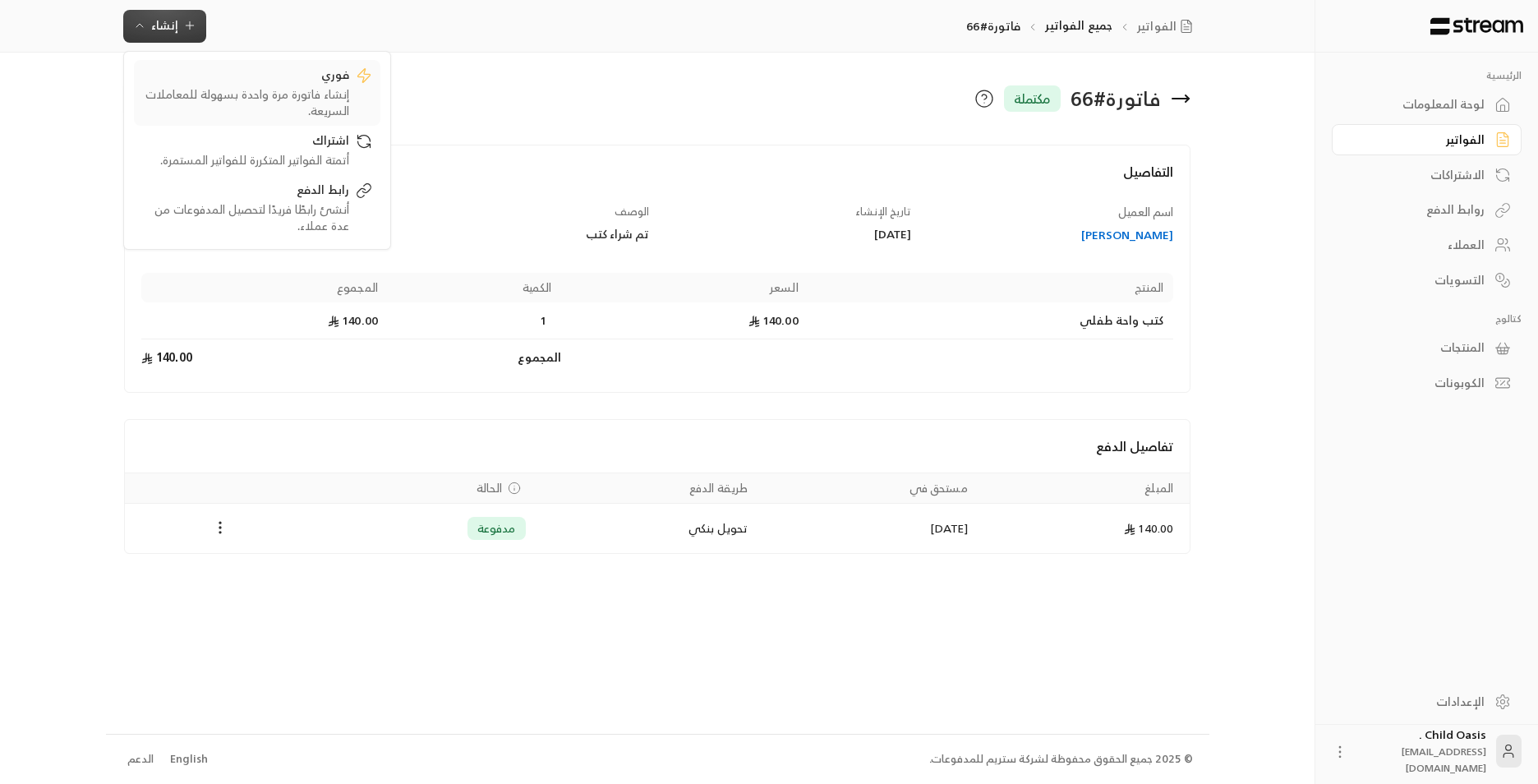
click at [201, 83] on div "فوري" at bounding box center [245, 77] width 207 height 20
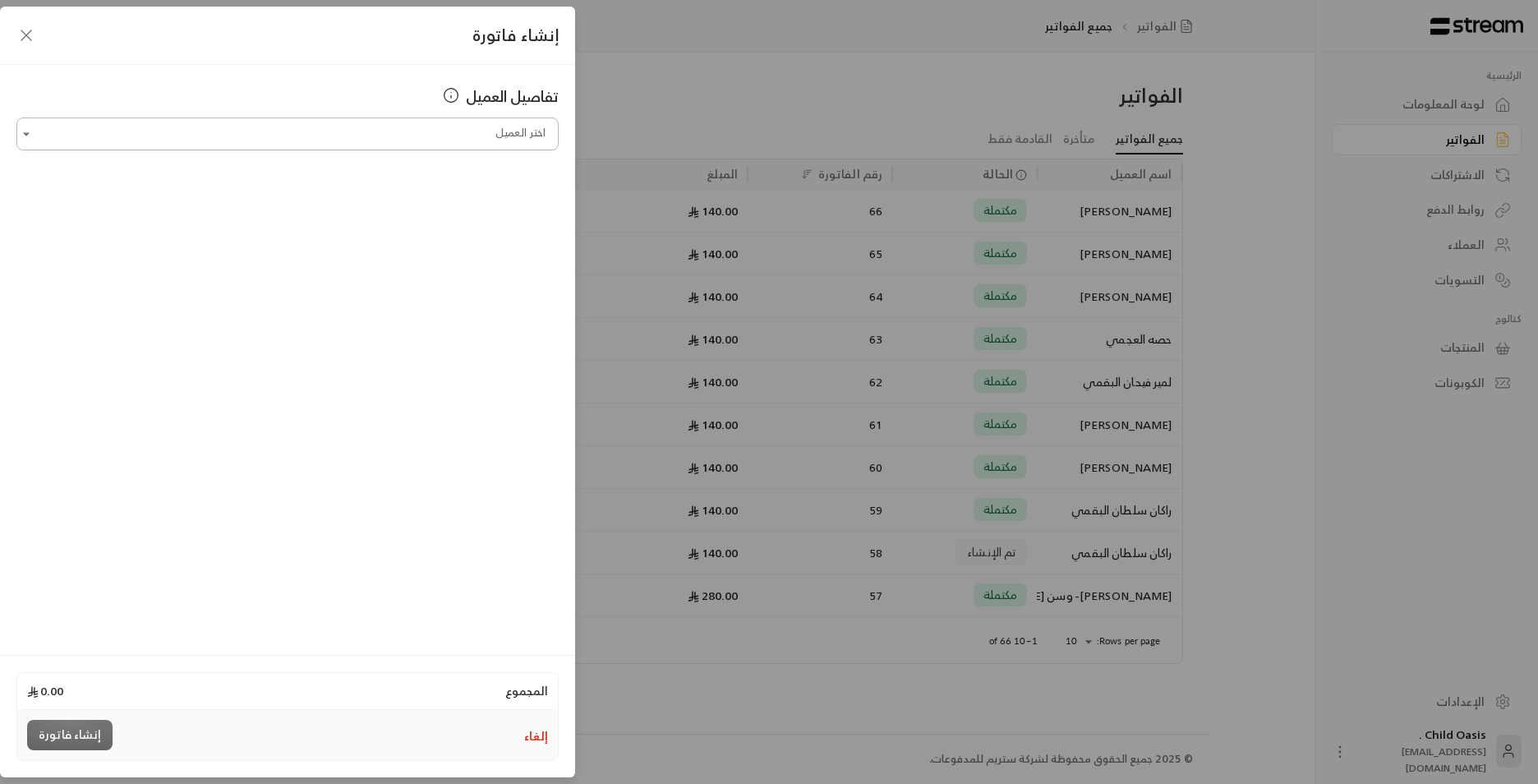
click at [491, 128] on input "اختر العميل" at bounding box center [287, 134] width 542 height 29
type input "*"
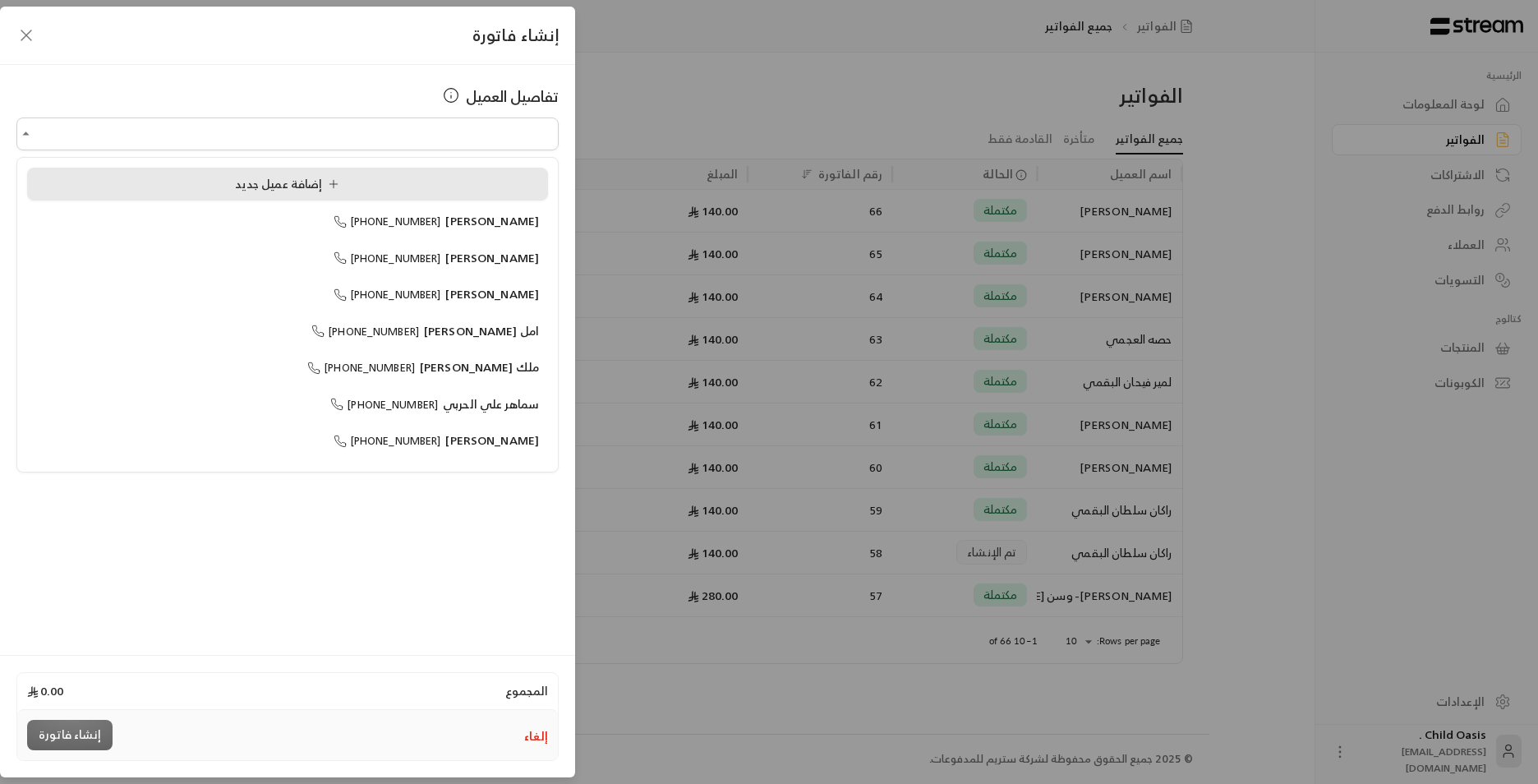
click at [469, 188] on div "إضافة عميل جديد" at bounding box center [288, 184] width 503 height 17
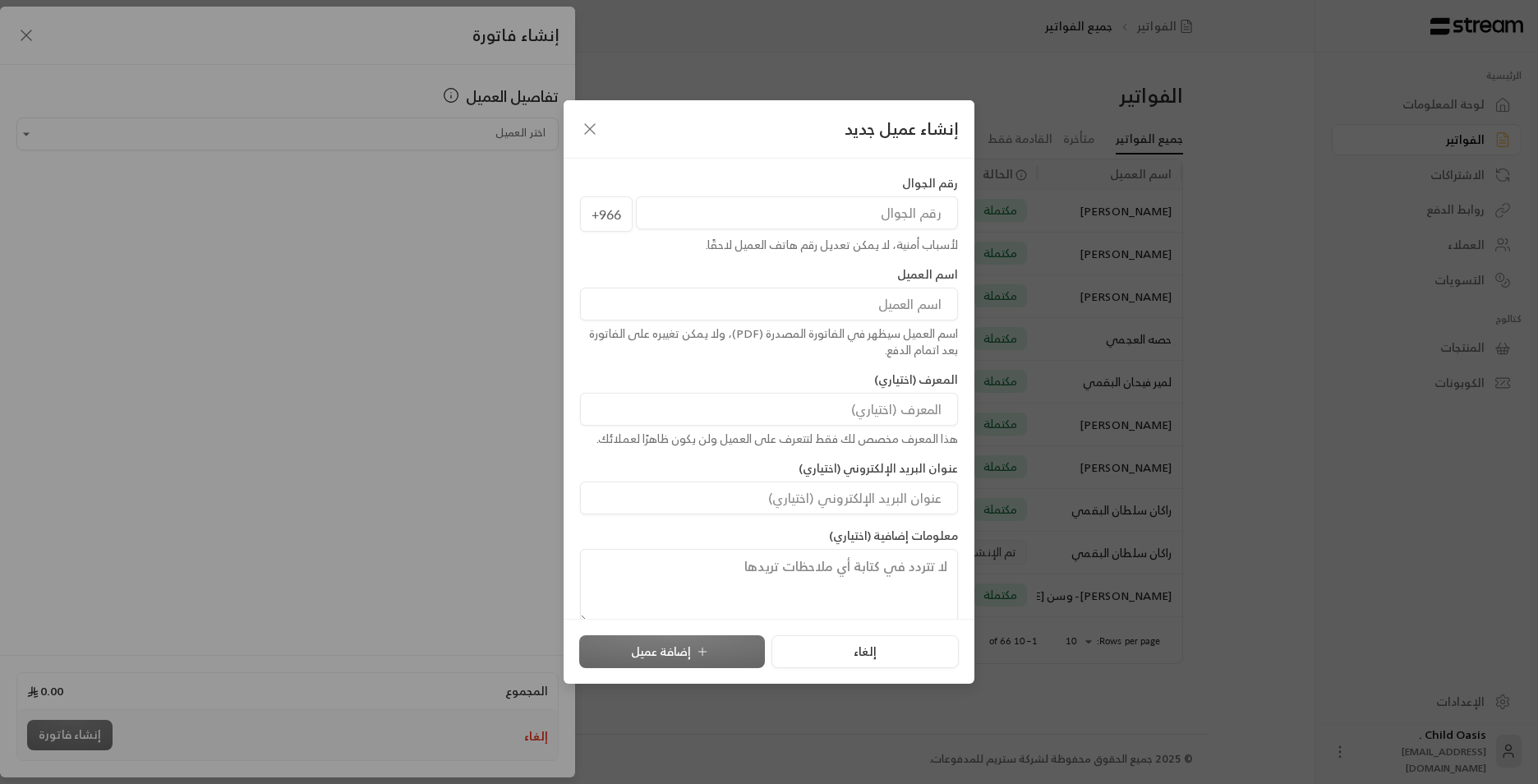
click at [765, 307] on input at bounding box center [769, 303] width 378 height 33
type input "و[PERSON_NAME]"
click at [814, 219] on input "tel" at bounding box center [797, 212] width 322 height 33
click at [591, 126] on icon "button" at bounding box center [590, 129] width 20 height 20
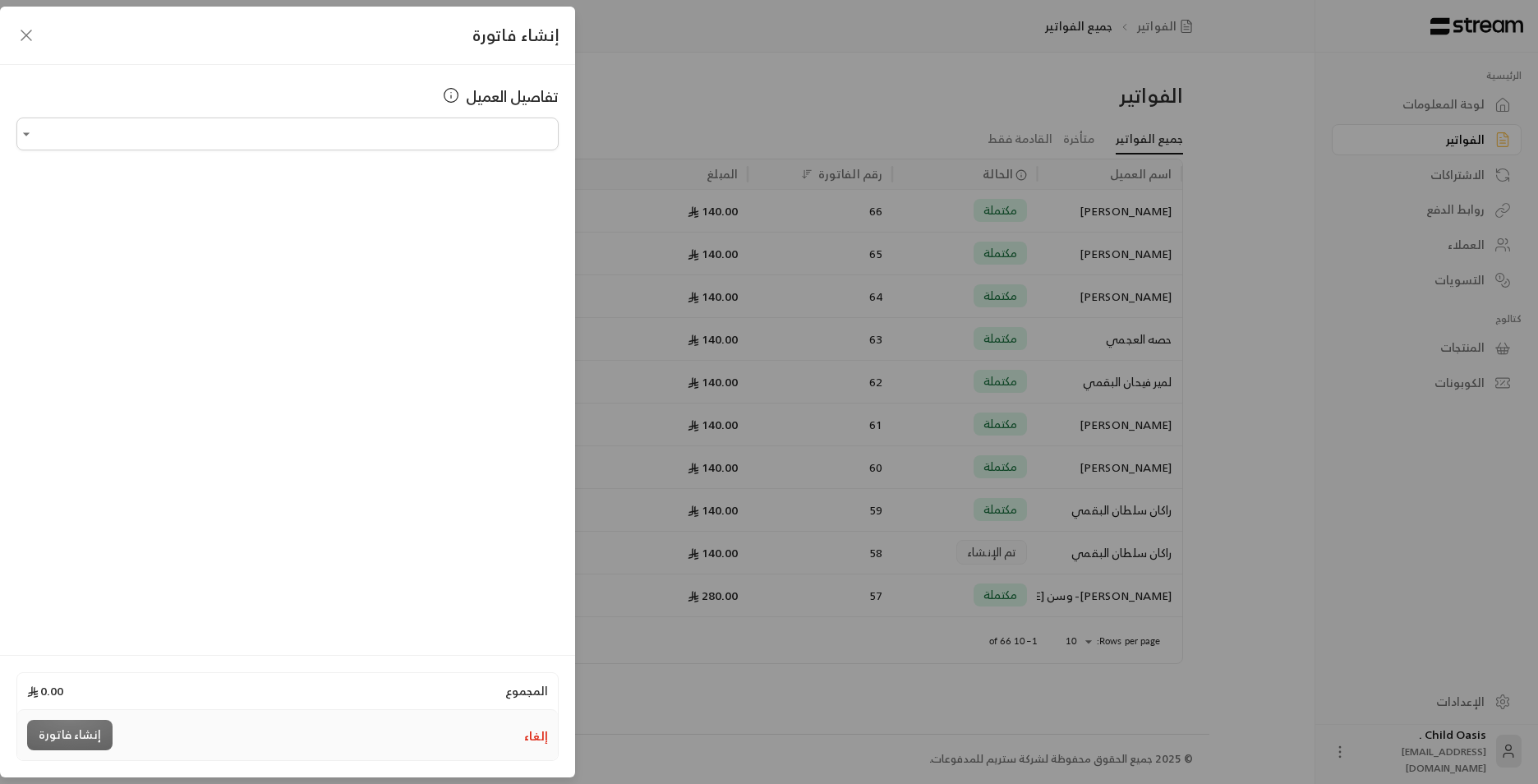
click at [27, 38] on icon "button" at bounding box center [26, 36] width 20 height 20
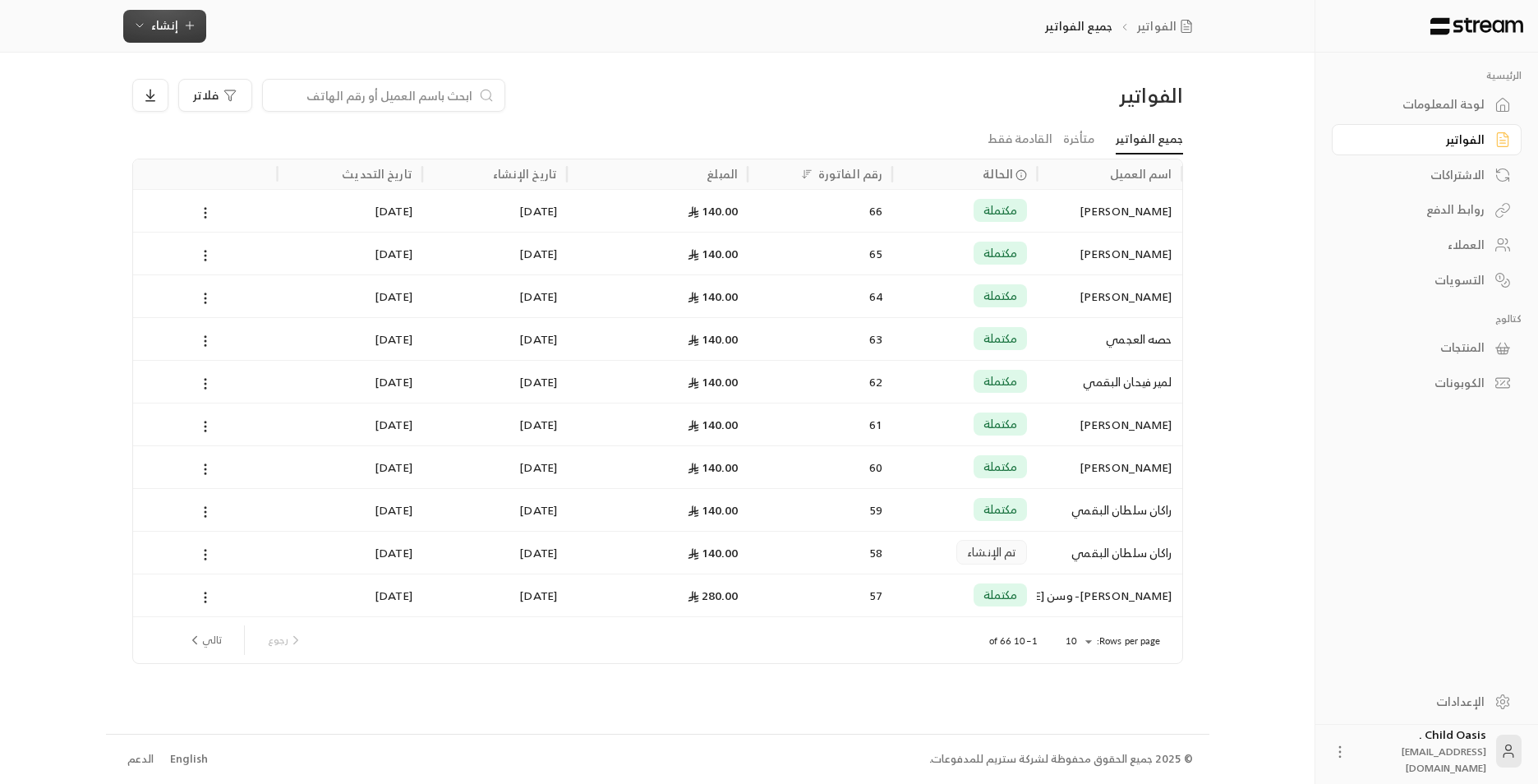
click at [167, 26] on span "إنشاء" at bounding box center [164, 25] width 27 height 21
click at [287, 95] on div "إنشاء فاتورة مرة واحدة بسهولة للمعاملات السريعة." at bounding box center [245, 103] width 207 height 33
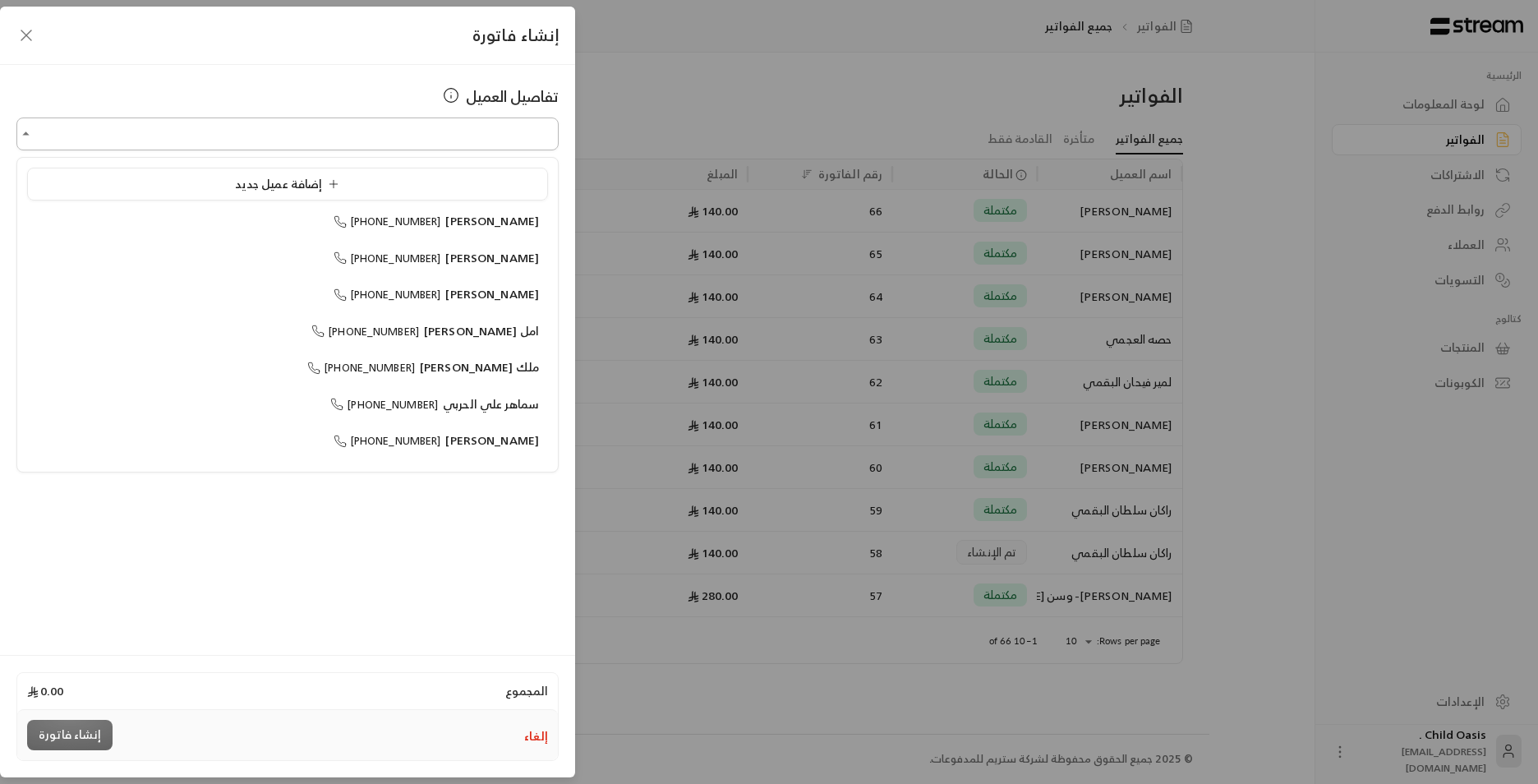
click at [411, 130] on input "اختر العميل" at bounding box center [287, 134] width 542 height 29
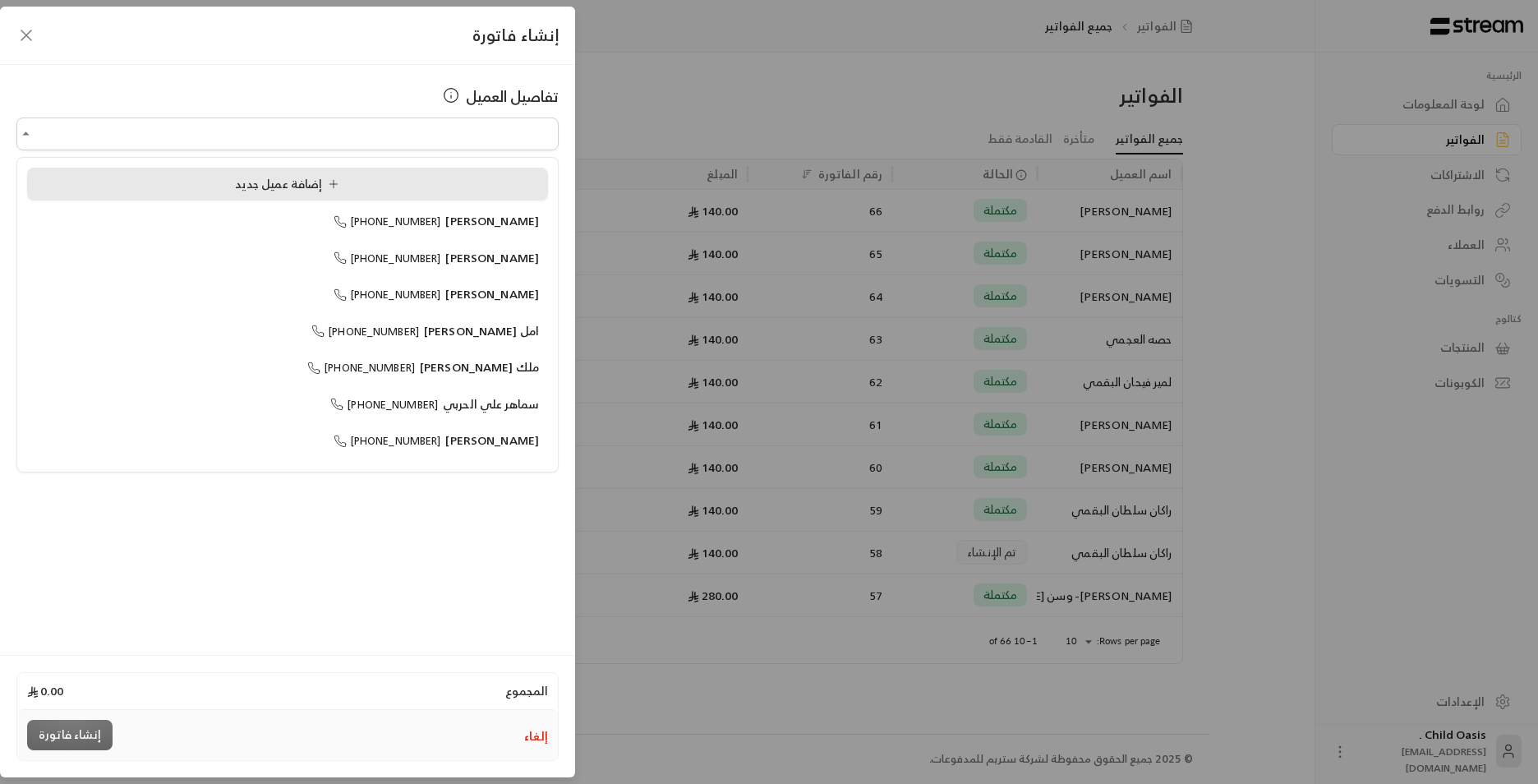
click at [360, 185] on div "إضافة عميل جديد" at bounding box center [288, 184] width 503 height 17
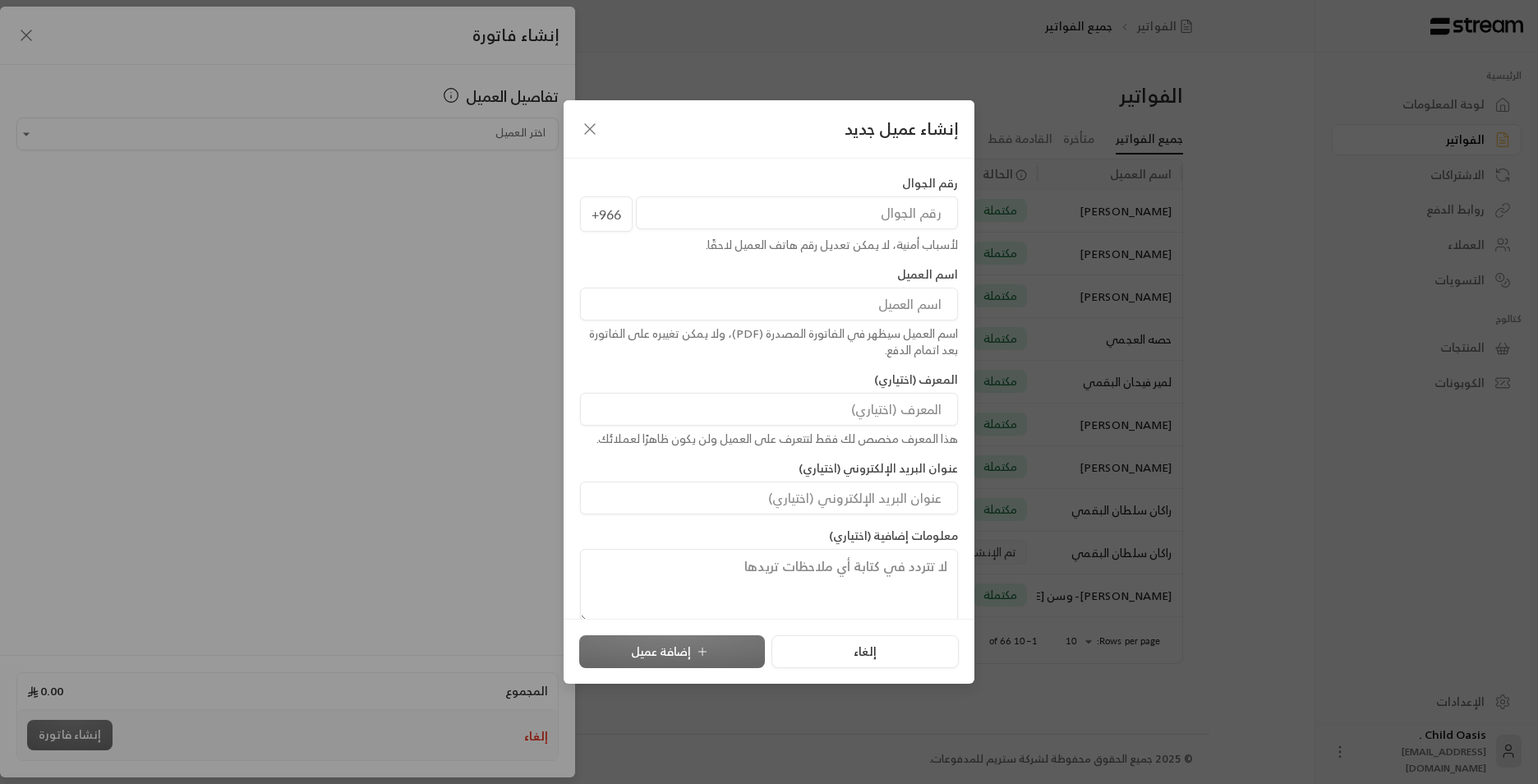
click at [896, 292] on input at bounding box center [769, 303] width 378 height 33
type input "و[PERSON_NAME]"
click at [875, 212] on input "tel" at bounding box center [797, 212] width 322 height 33
type input "559662623"
click at [681, 652] on button "إضافة عميل" at bounding box center [672, 651] width 186 height 33
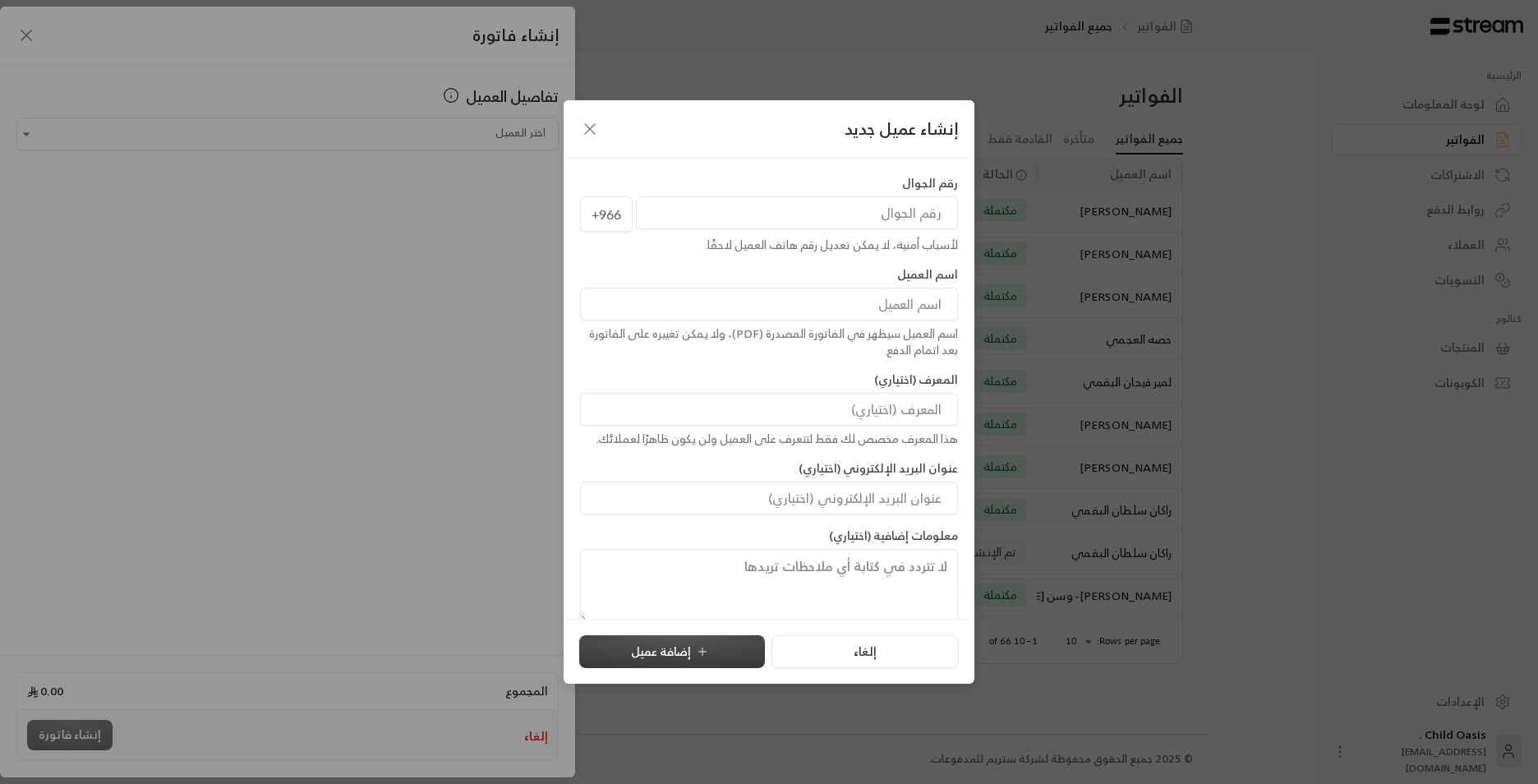
type input "**********"
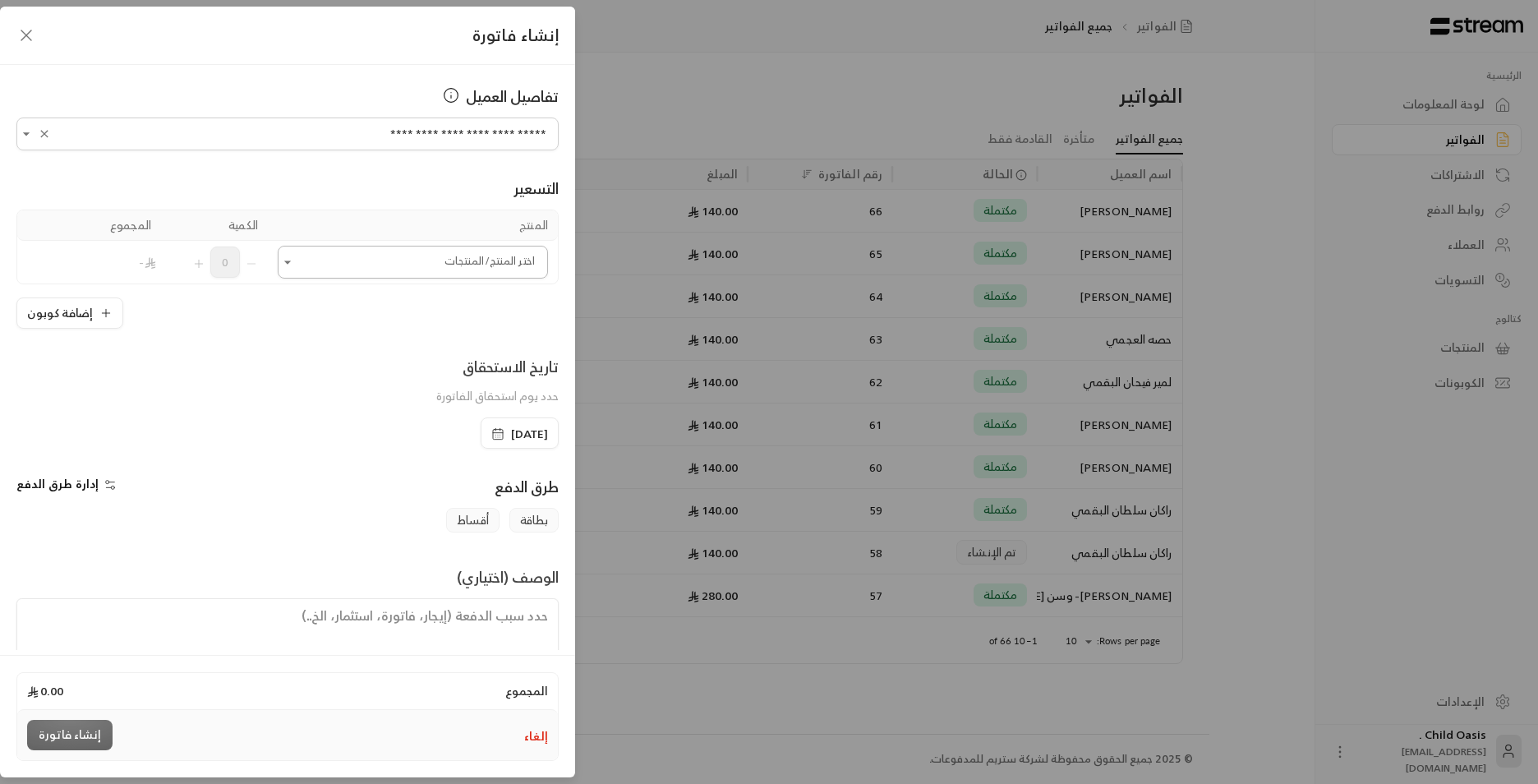
click at [407, 269] on input "اختر العميل" at bounding box center [412, 262] width 270 height 29
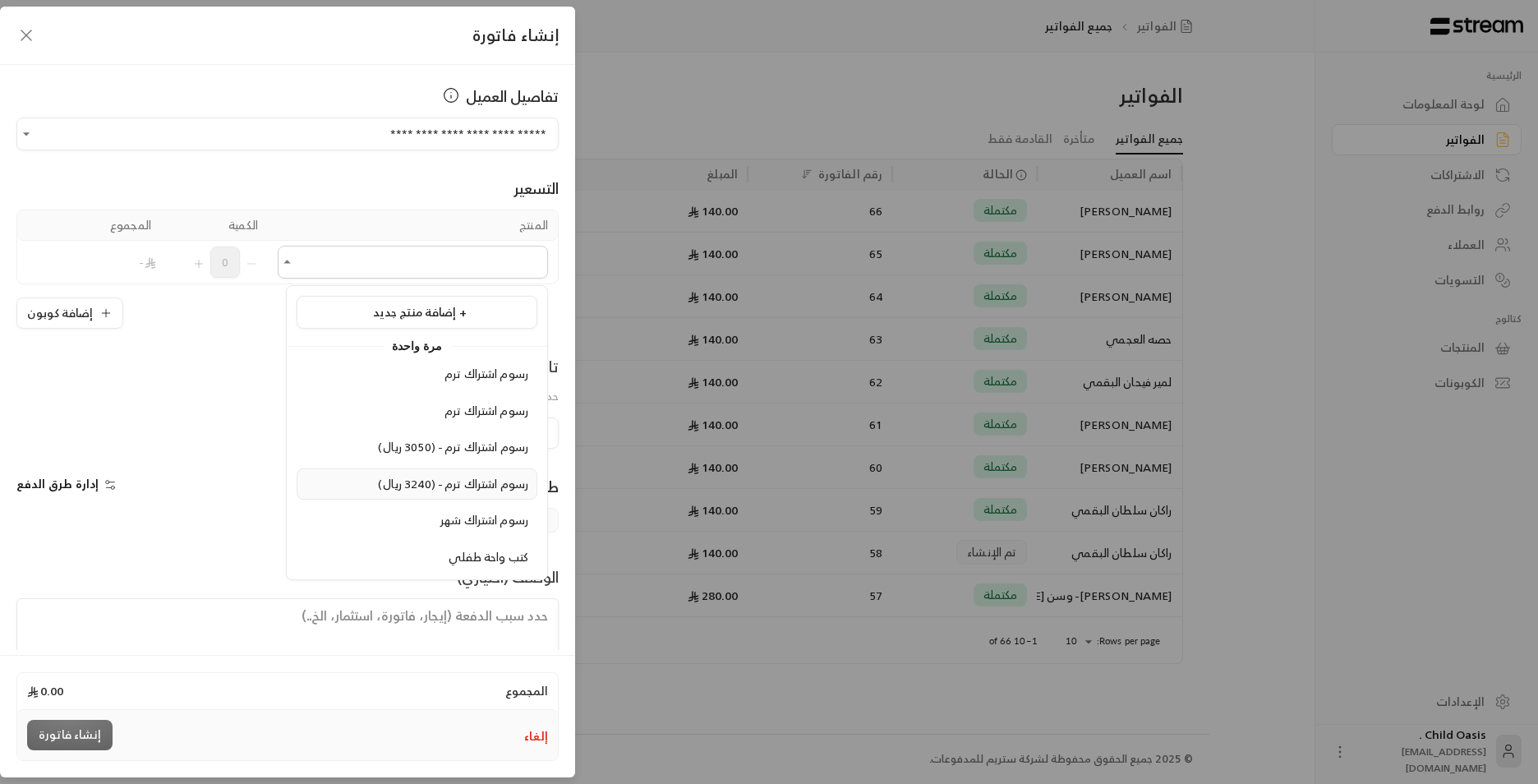
click at [466, 484] on span "رسوم اشتراك ترم - (3240 ريال)" at bounding box center [453, 483] width 151 height 21
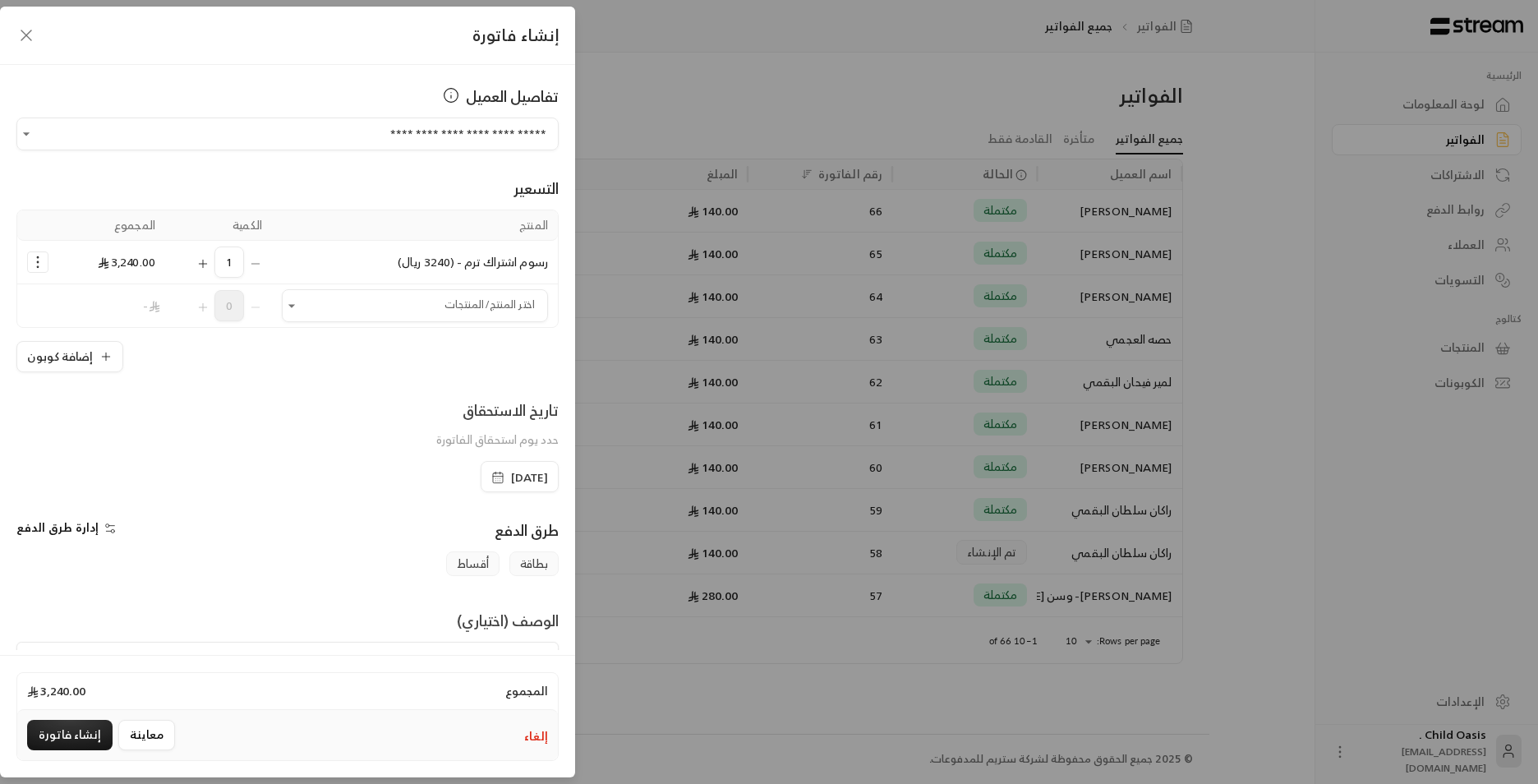
click at [492, 482] on icon "button" at bounding box center [498, 477] width 13 height 13
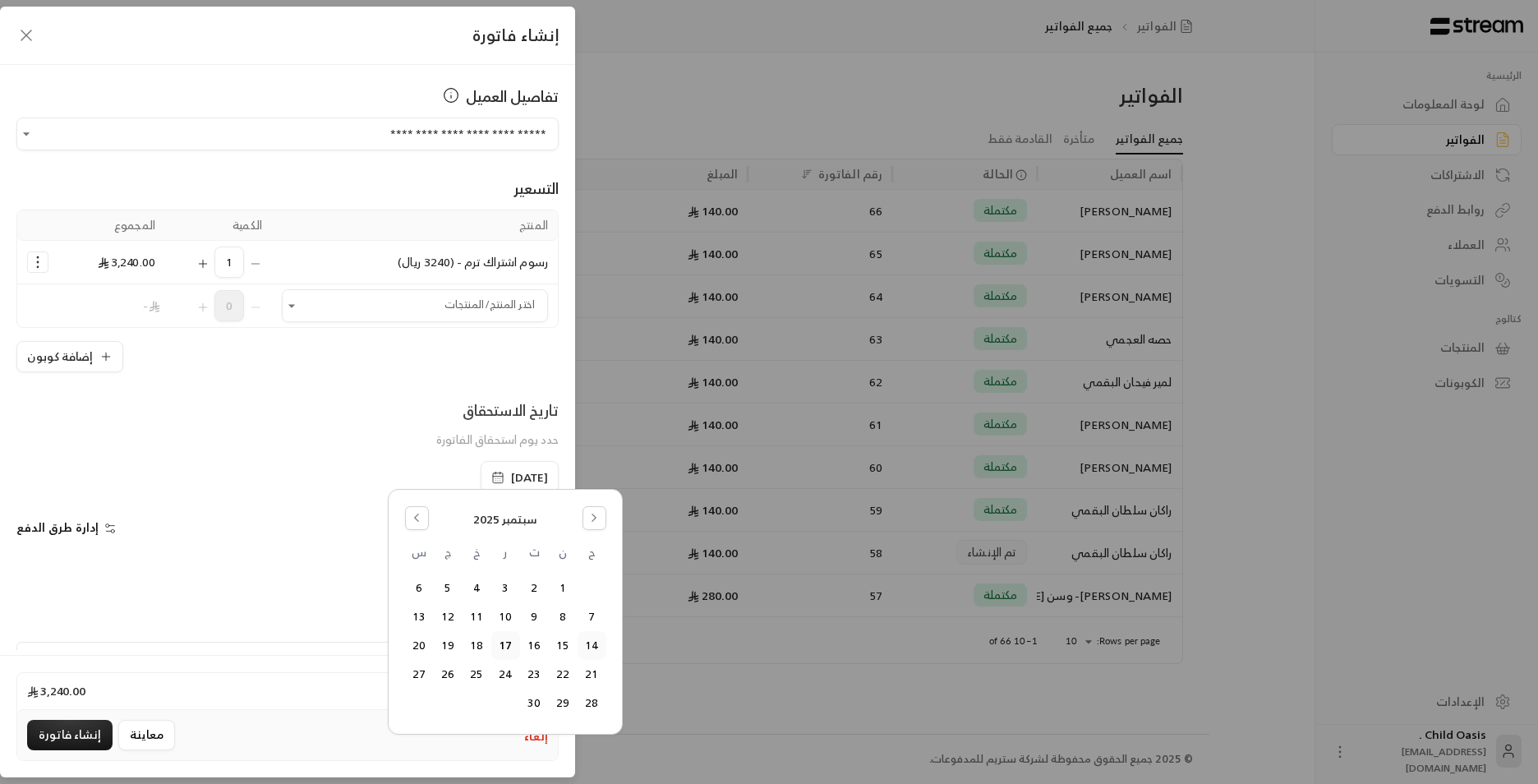
click at [593, 641] on button "14" at bounding box center [591, 645] width 27 height 27
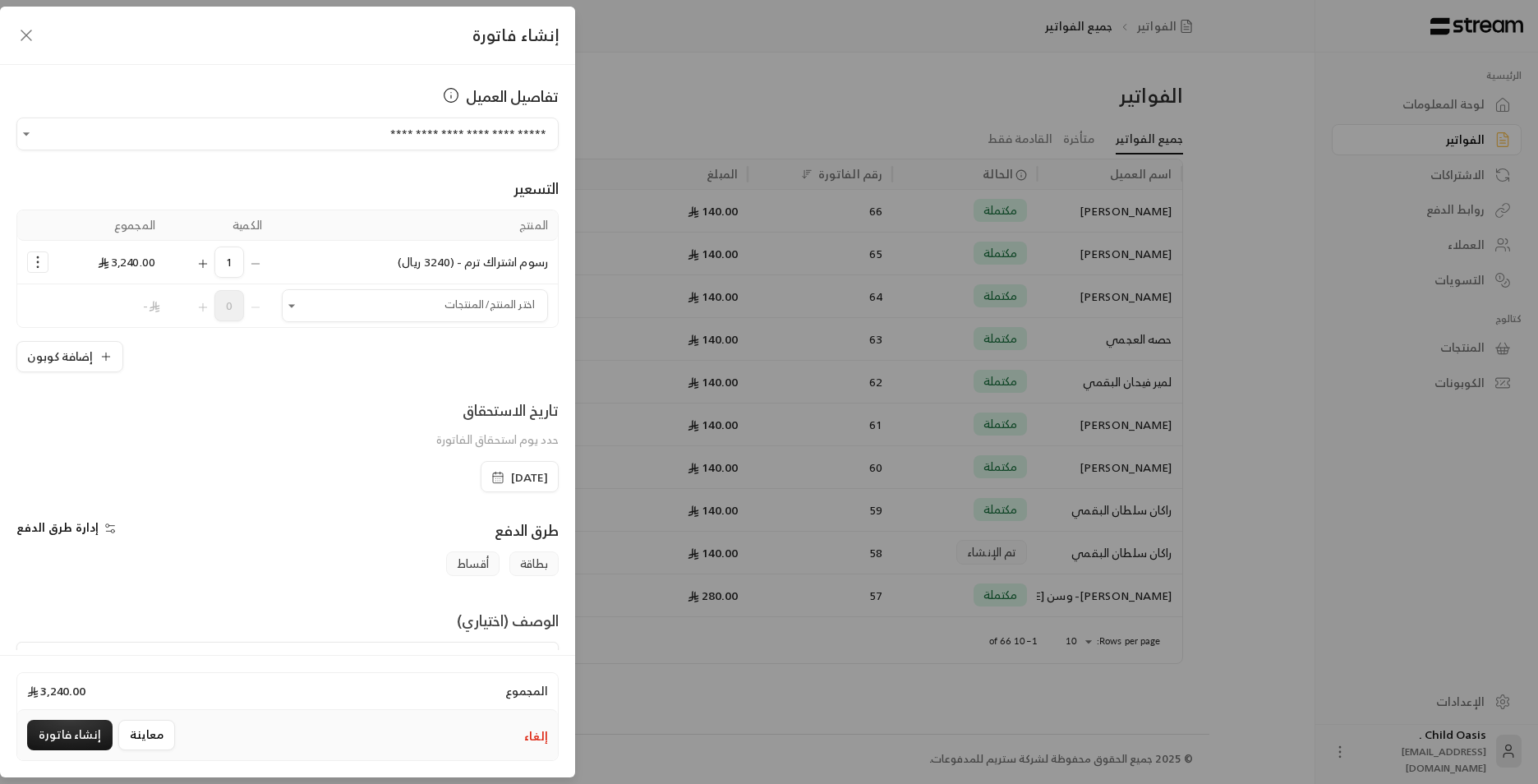
click at [492, 475] on span "[DATE]" at bounding box center [520, 477] width 57 height 16
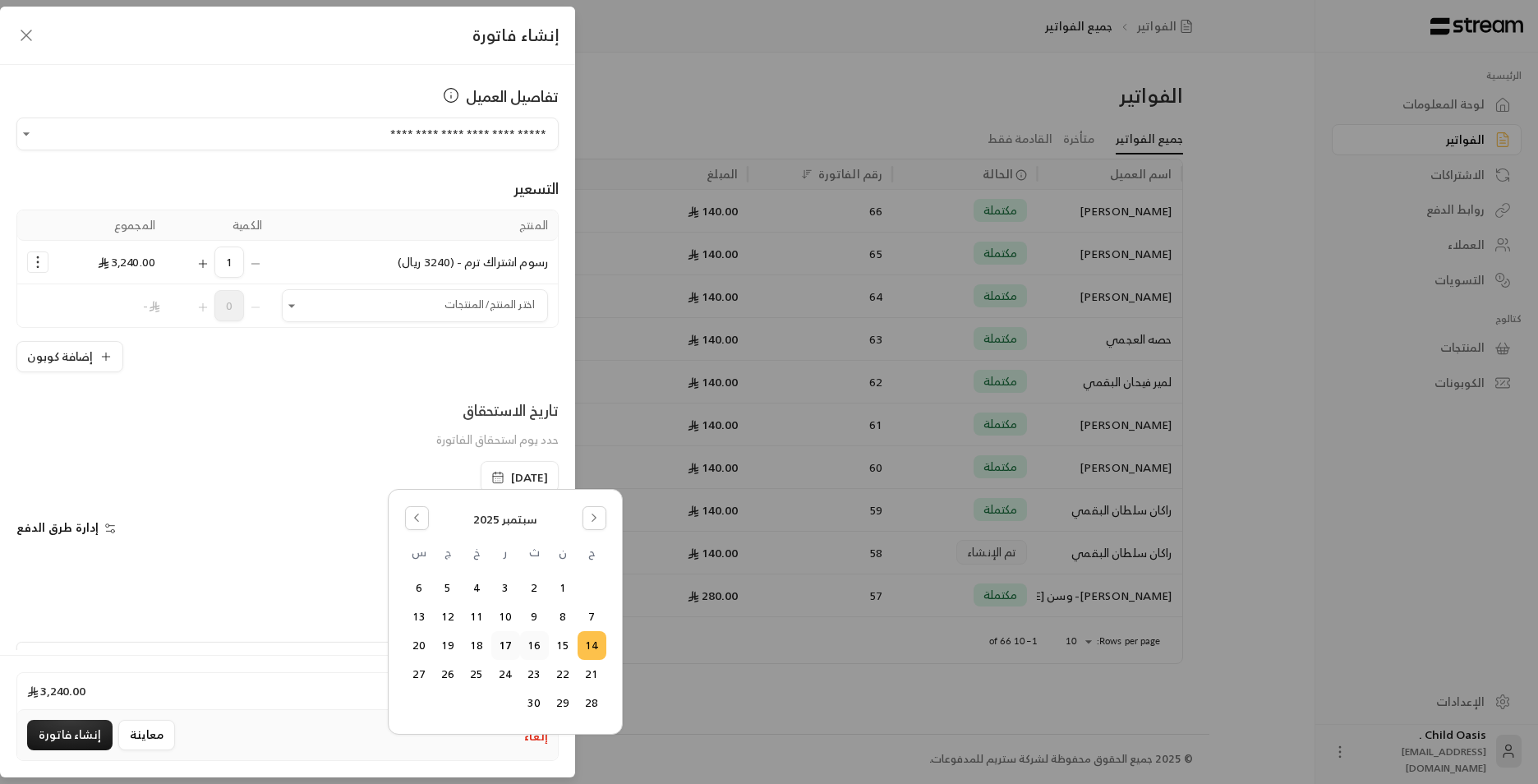
click at [533, 648] on button "16" at bounding box center [534, 645] width 27 height 27
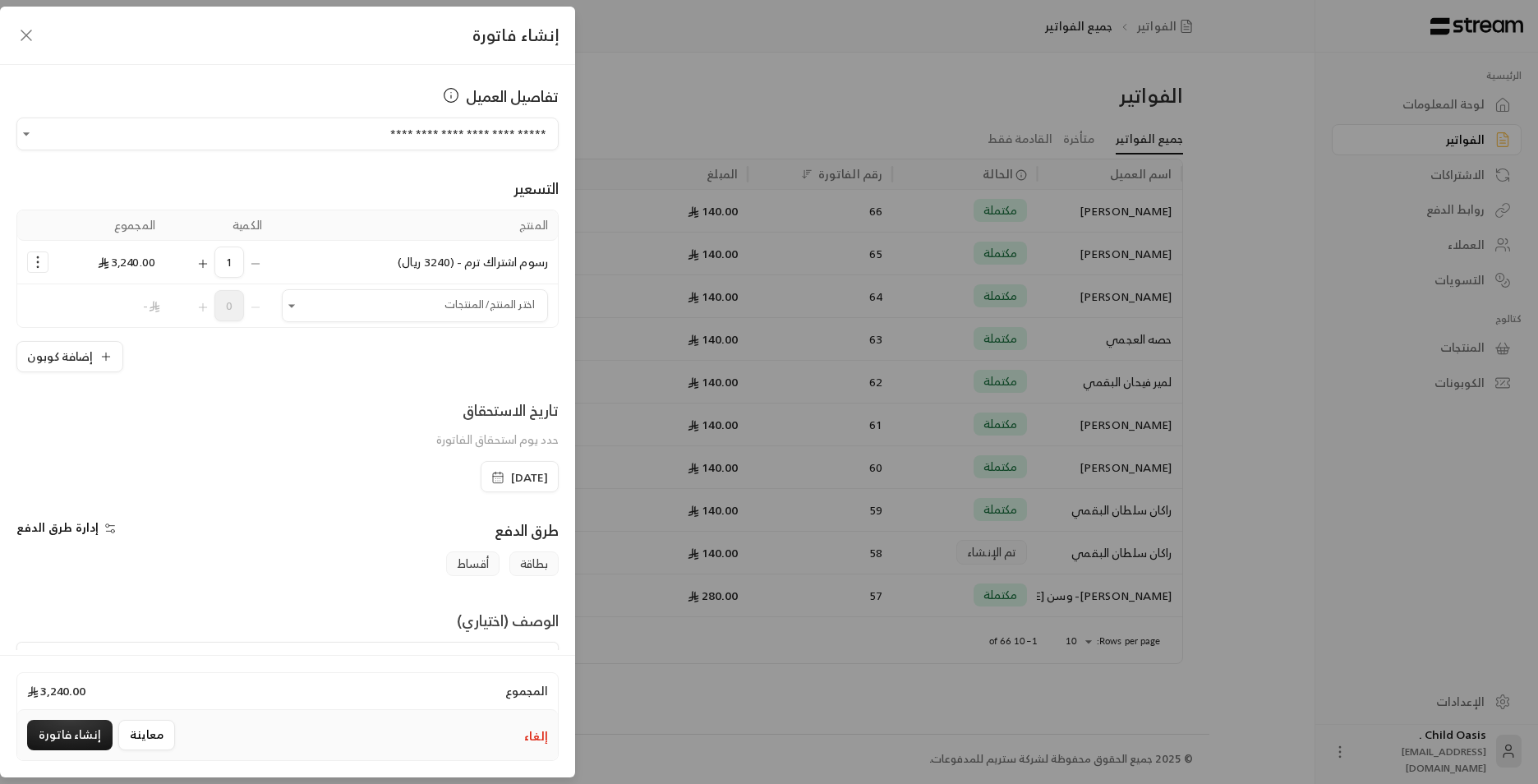
click at [512, 478] on span "[DATE]" at bounding box center [529, 477] width 37 height 16
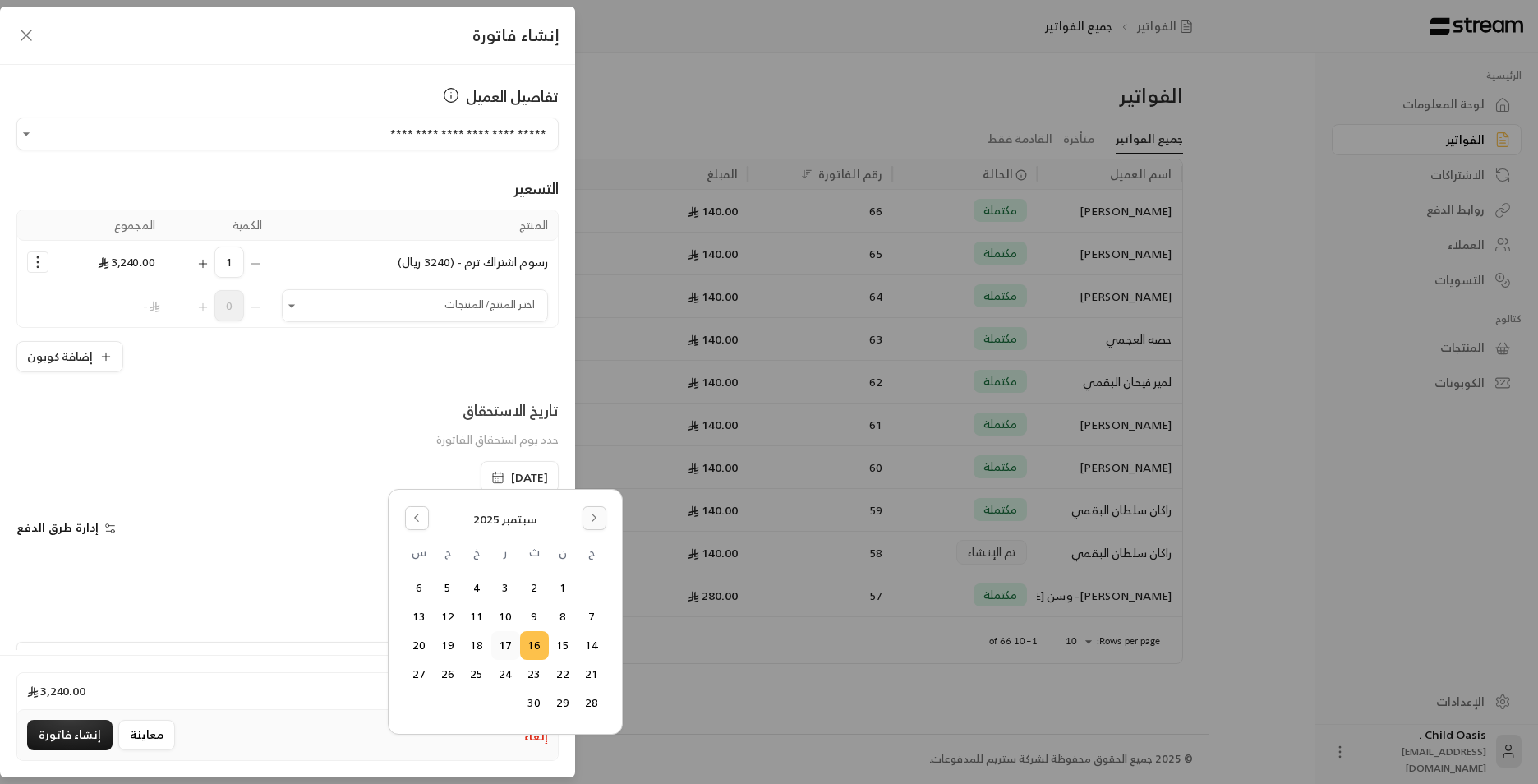
click at [603, 513] on button "Go to the Next Month" at bounding box center [594, 517] width 24 height 24
click at [407, 505] on div "[DATE] ح ن ث ر خ ج س 1 2 3 4 5 6 7 8 9 10 11 12 13 14 15 16 17 18 19 20 21 22 2…" at bounding box center [506, 612] width 212 height 223
click at [425, 524] on button "Go to the Previous Month" at bounding box center [417, 517] width 24 height 24
click at [585, 512] on button "Go to the Next Month" at bounding box center [594, 517] width 24 height 24
click at [478, 646] on button "16" at bounding box center [476, 645] width 27 height 27
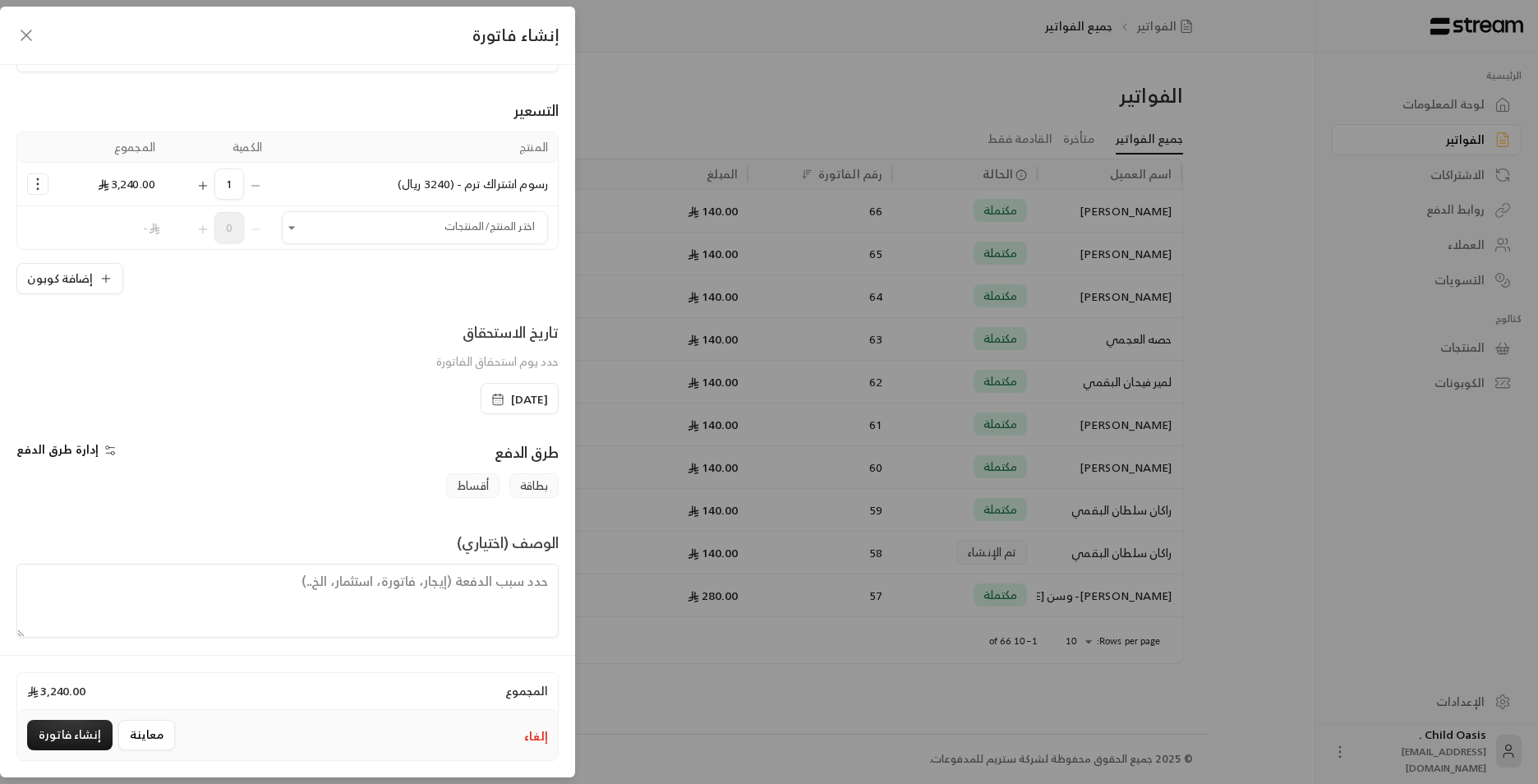
scroll to position [86, 0]
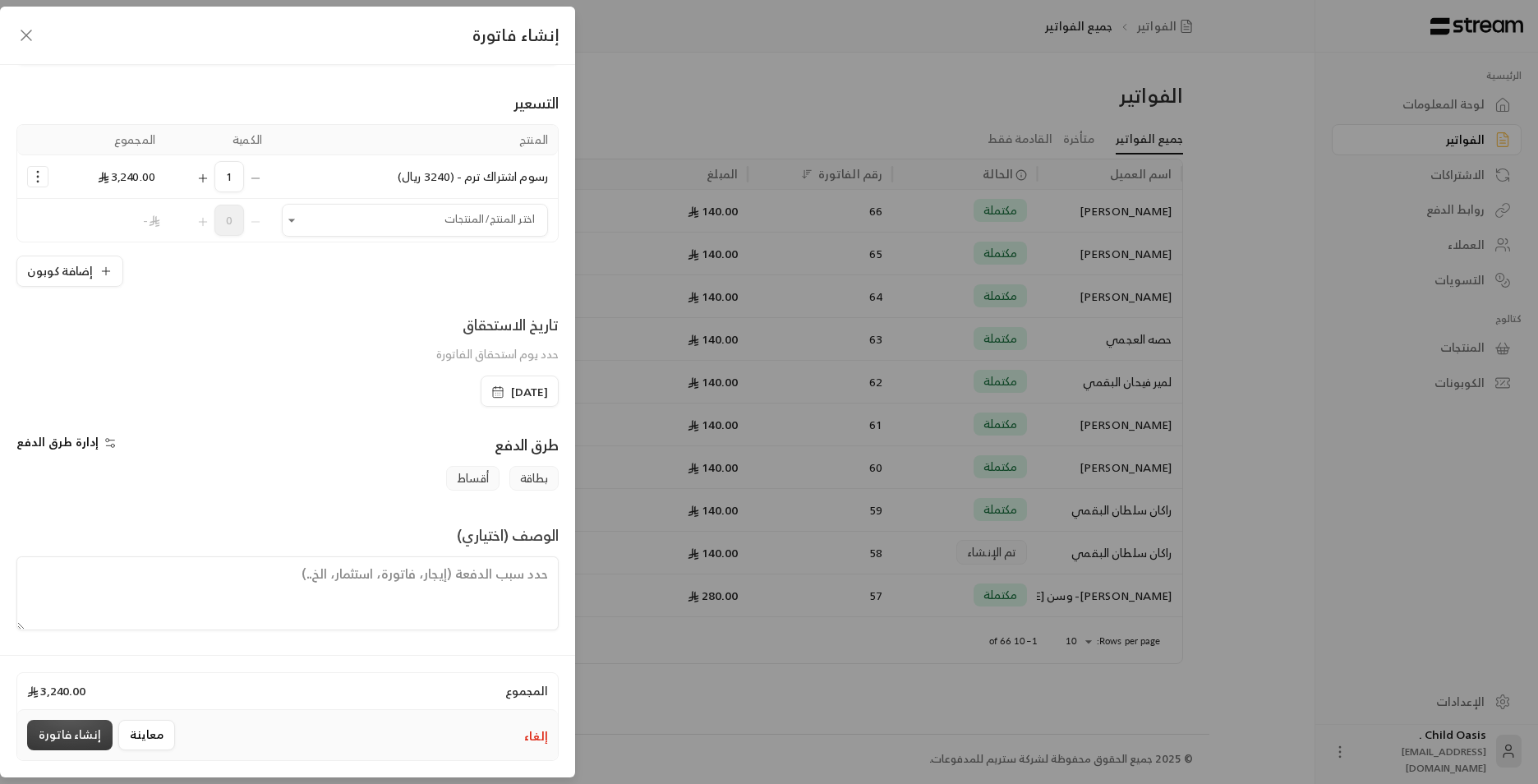
click at [88, 731] on button "إنشاء فاتورة" at bounding box center [70, 735] width 86 height 30
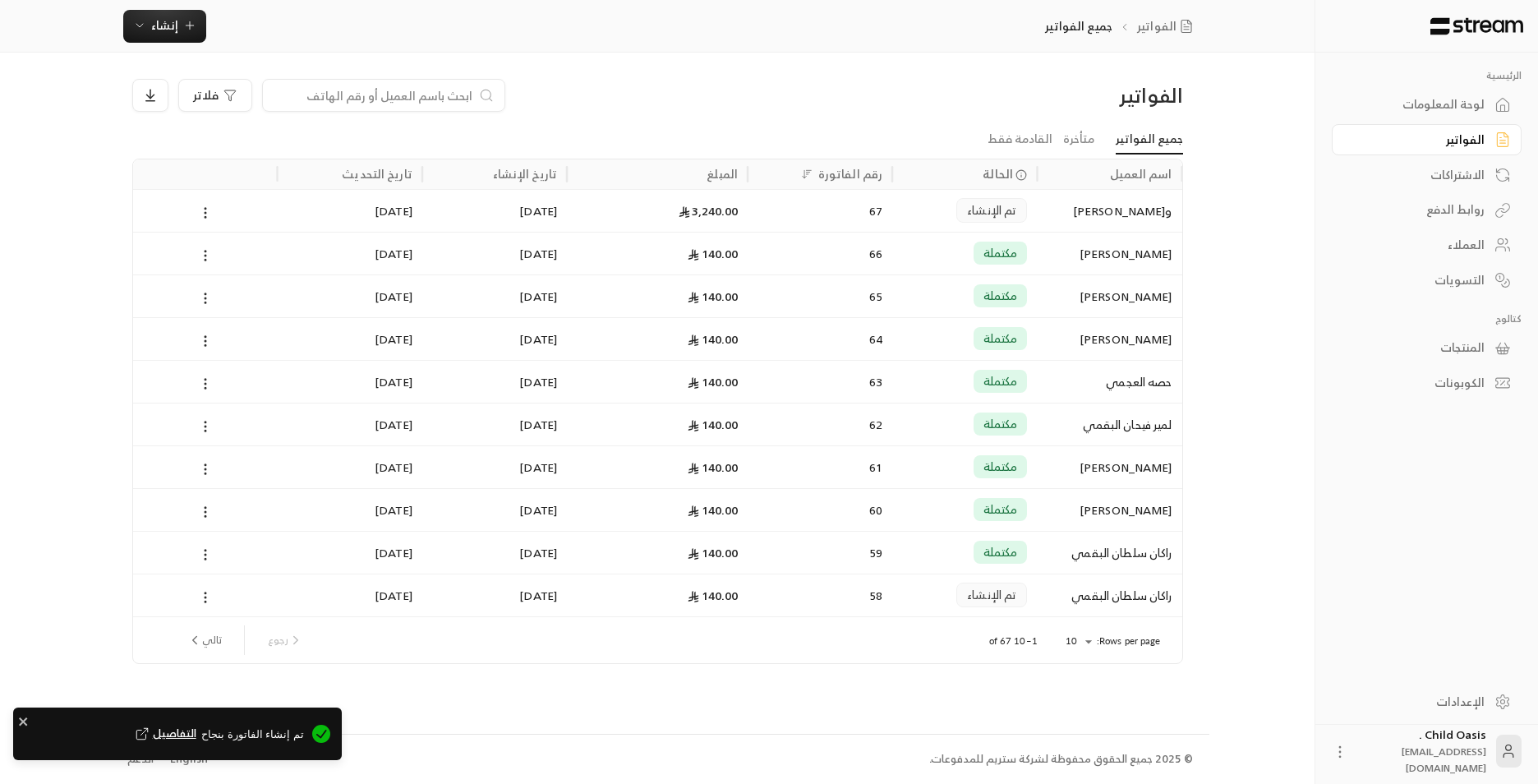
drag, startPoint x: 788, startPoint y: 202, endPoint x: 797, endPoint y: 204, distance: 9.2
click at [790, 202] on div "67" at bounding box center [820, 210] width 125 height 42
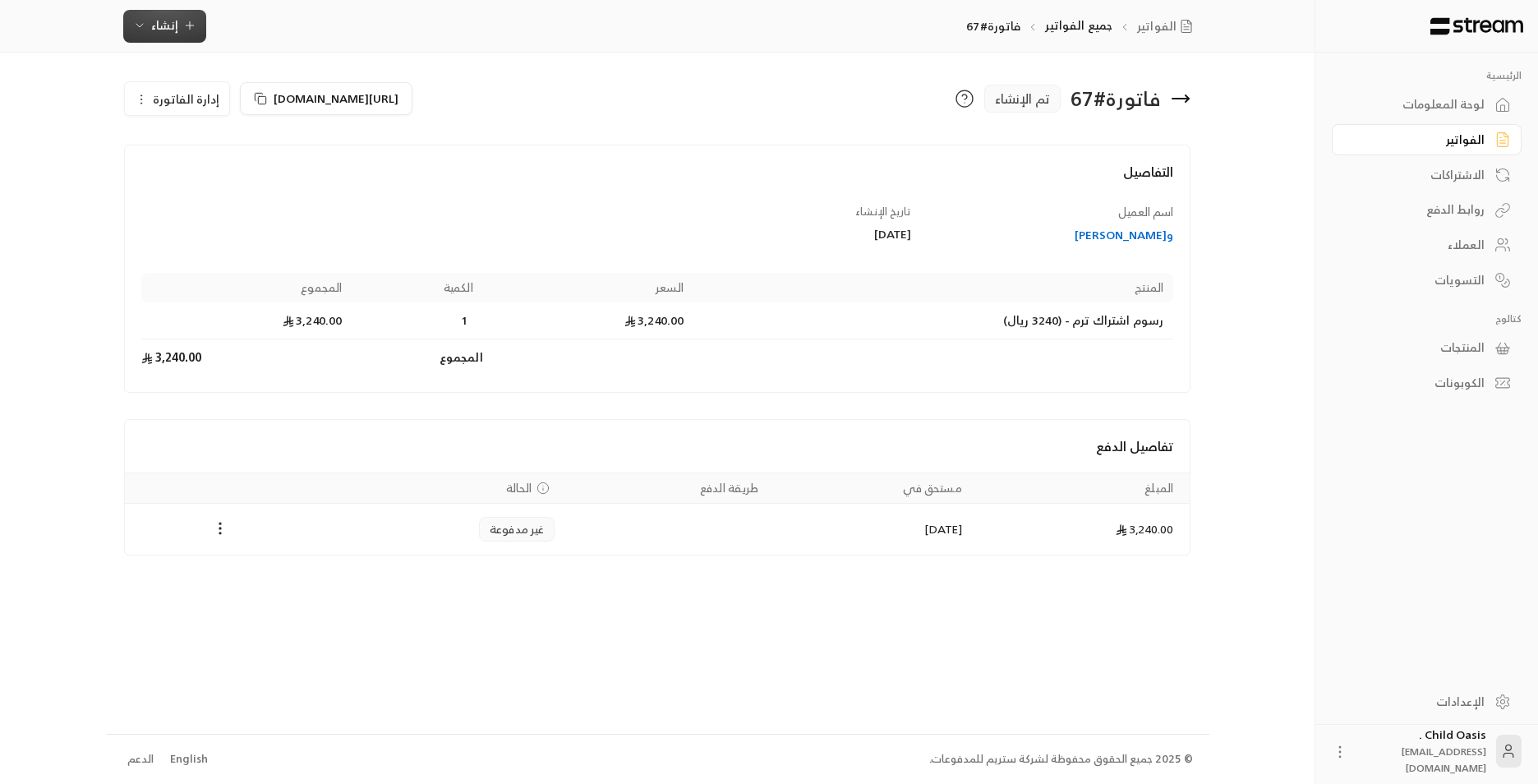
click at [164, 28] on span "إنشاء" at bounding box center [164, 25] width 27 height 21
click at [187, 89] on div "إنشاء فاتورة مرة واحدة بسهولة للمعاملات السريعة." at bounding box center [245, 103] width 207 height 33
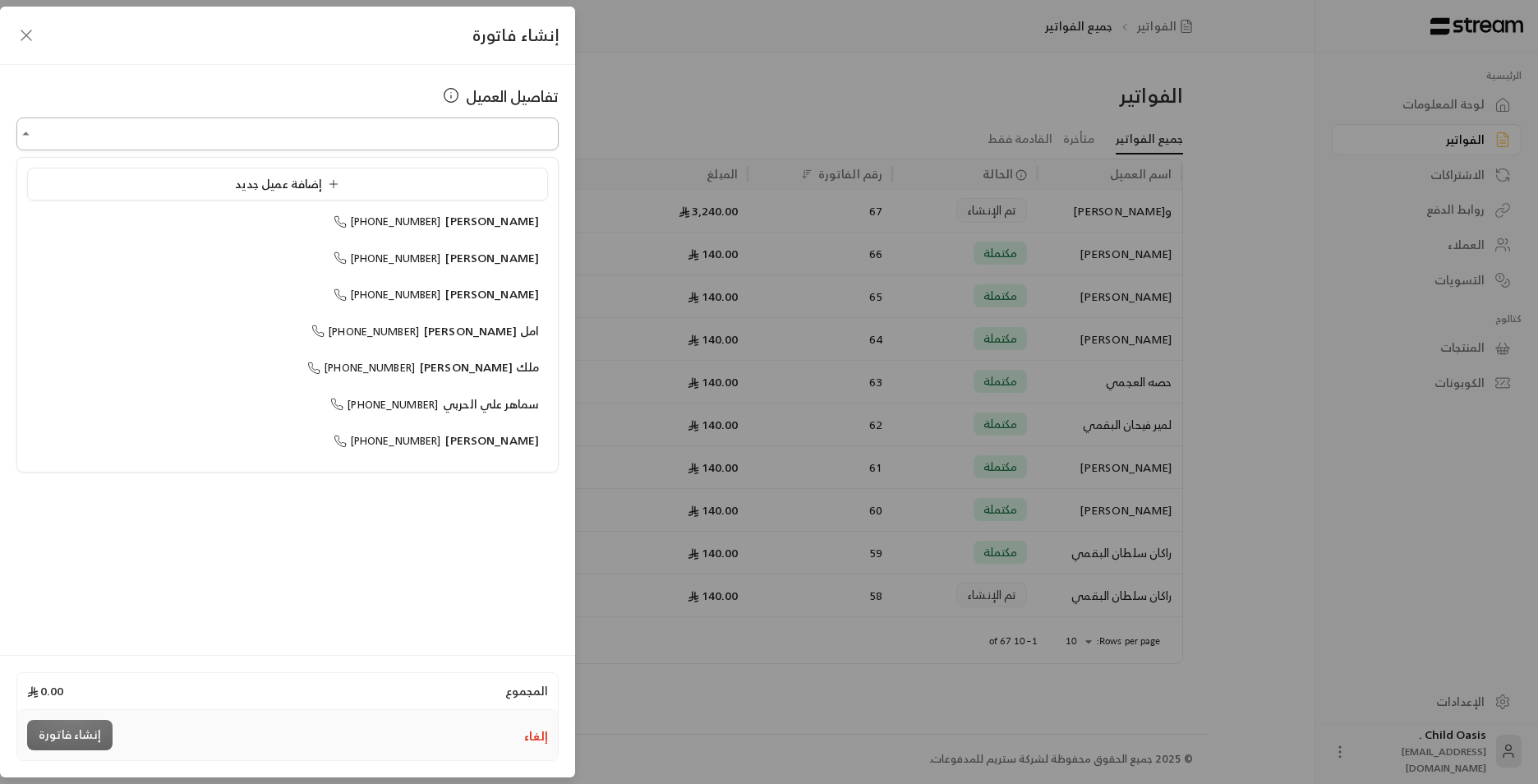
click at [234, 136] on input "اختر العميل" at bounding box center [287, 134] width 542 height 29
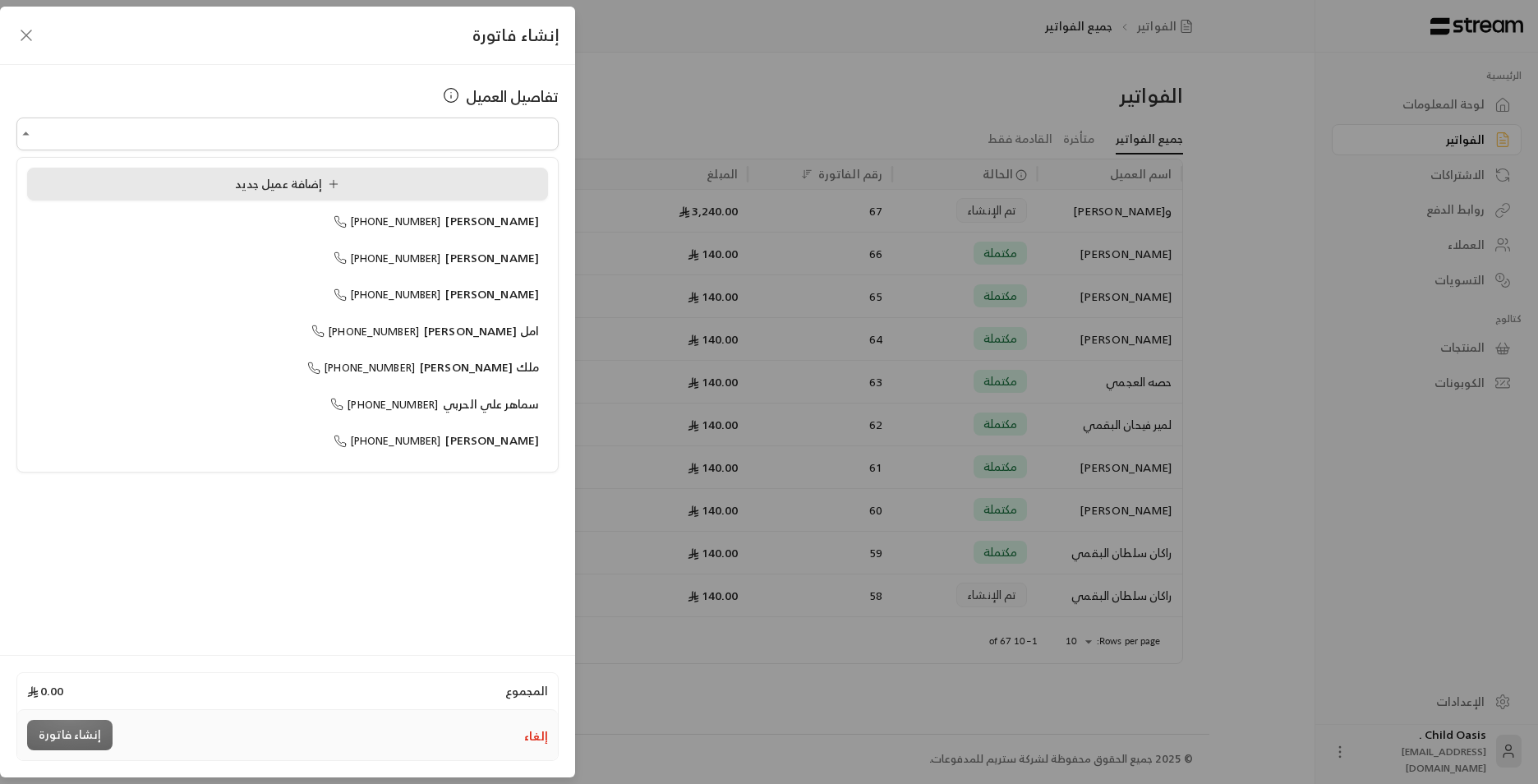
click at [265, 189] on span "إضافة عميل جديد" at bounding box center [290, 183] width 111 height 21
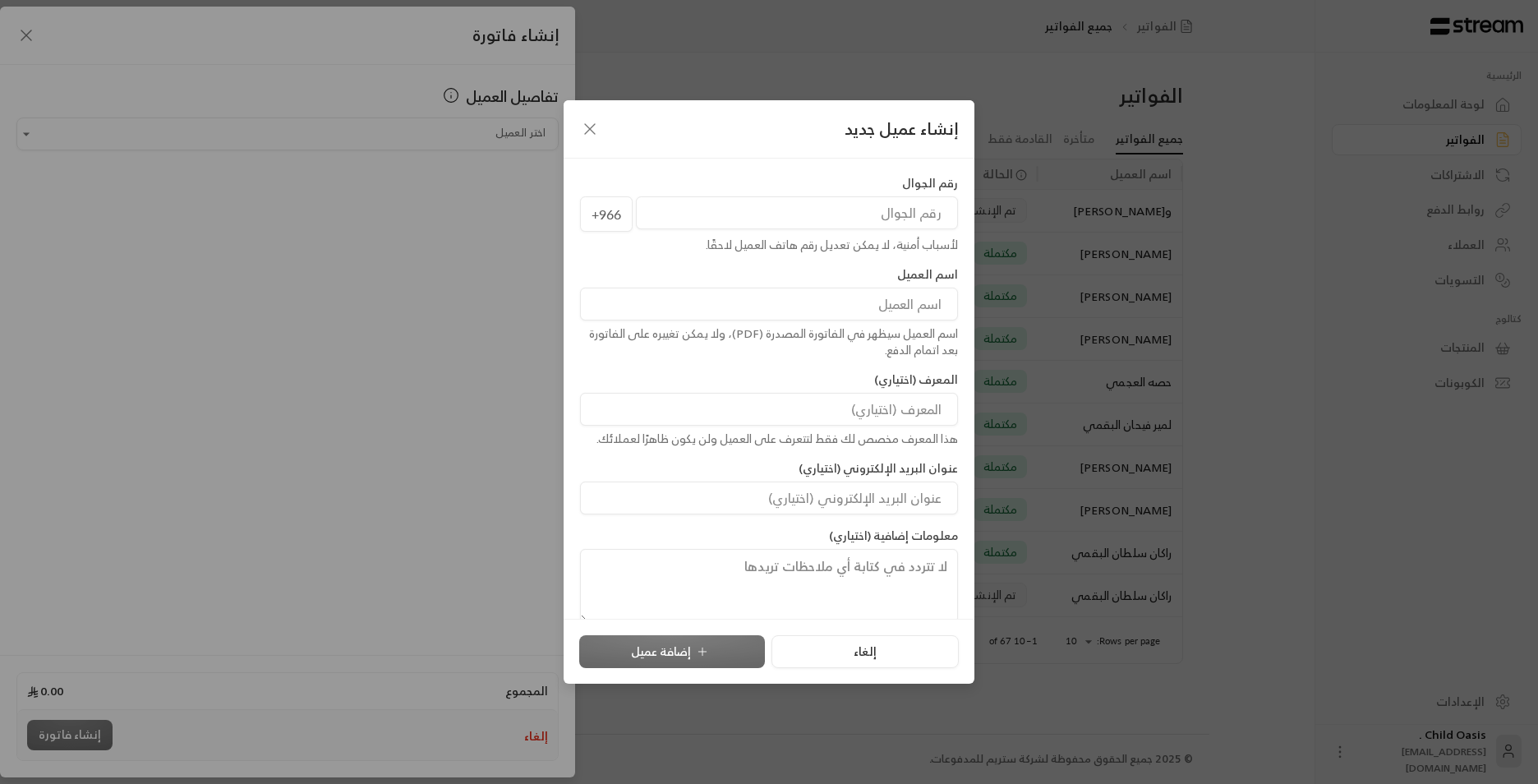
click at [600, 121] on div "إنشاء عميل جديد" at bounding box center [769, 128] width 411 height 58
drag, startPoint x: 598, startPoint y: 125, endPoint x: 575, endPoint y: 136, distance: 25.5
click at [591, 130] on icon "button" at bounding box center [590, 129] width 20 height 20
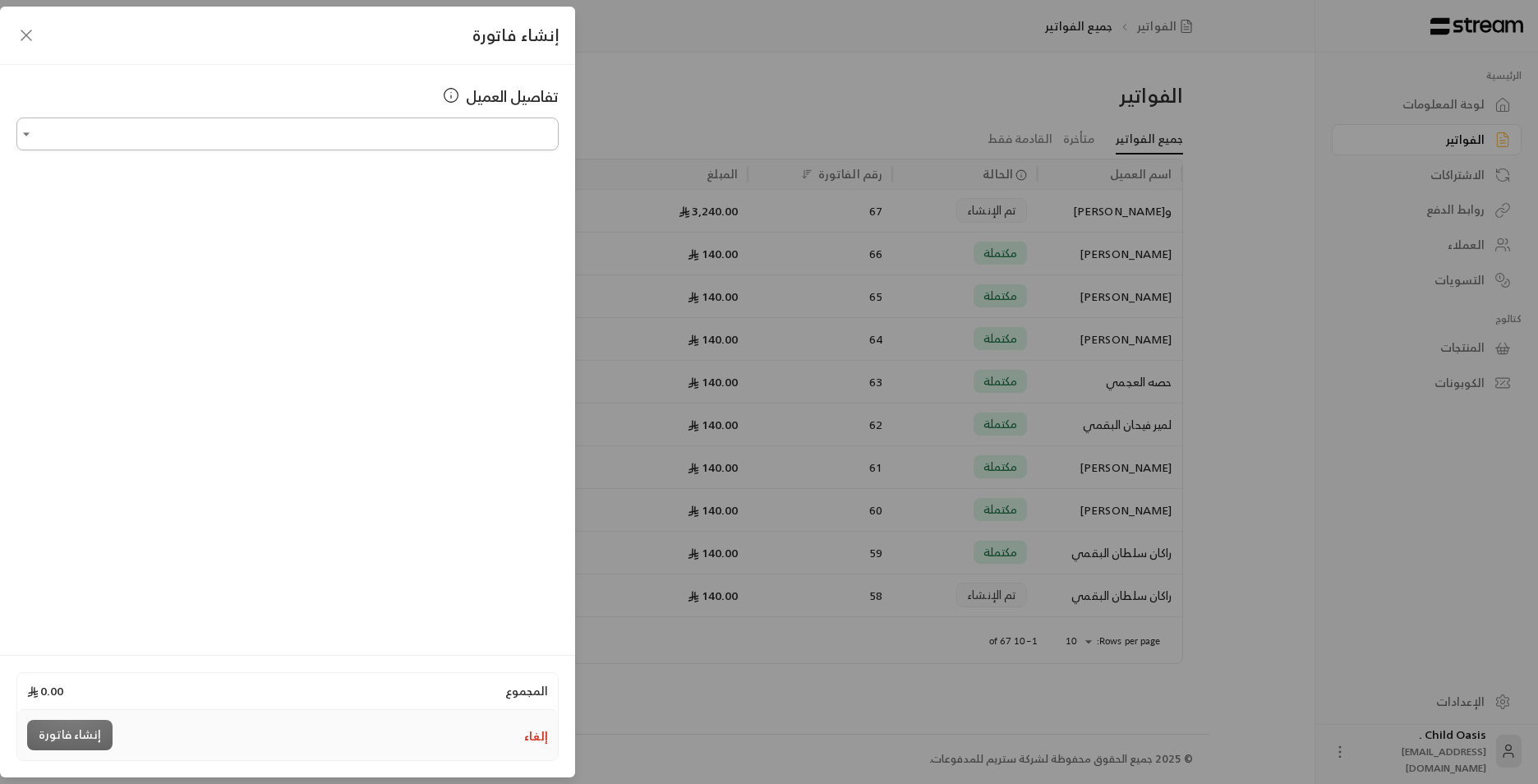
click at [533, 128] on input "اختر العميل" at bounding box center [287, 134] width 542 height 29
type input "*"
click at [533, 214] on span "و[PERSON_NAME]" at bounding box center [489, 220] width 100 height 21
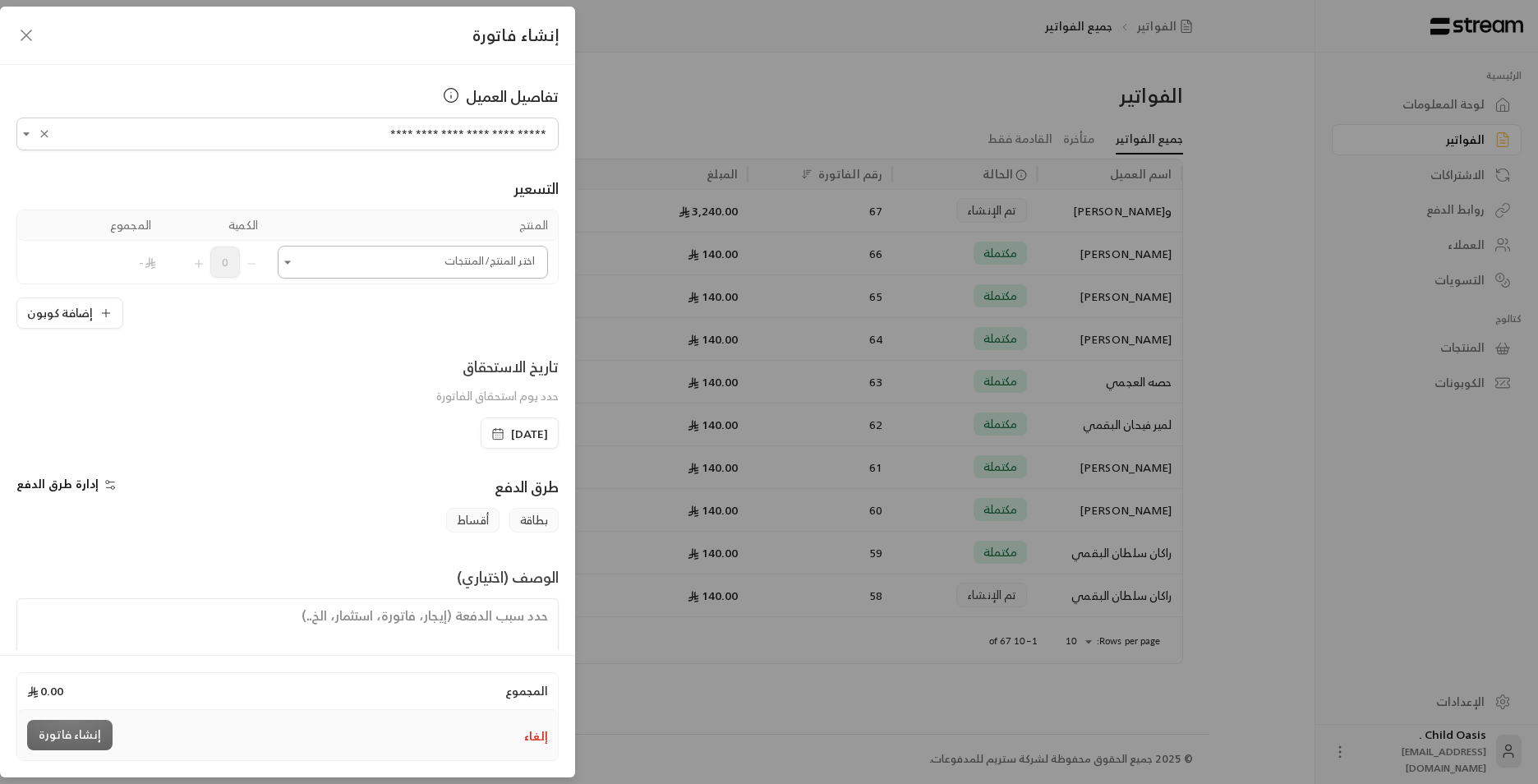
type input "**********"
click at [502, 265] on input "اختر العميل" at bounding box center [412, 262] width 270 height 29
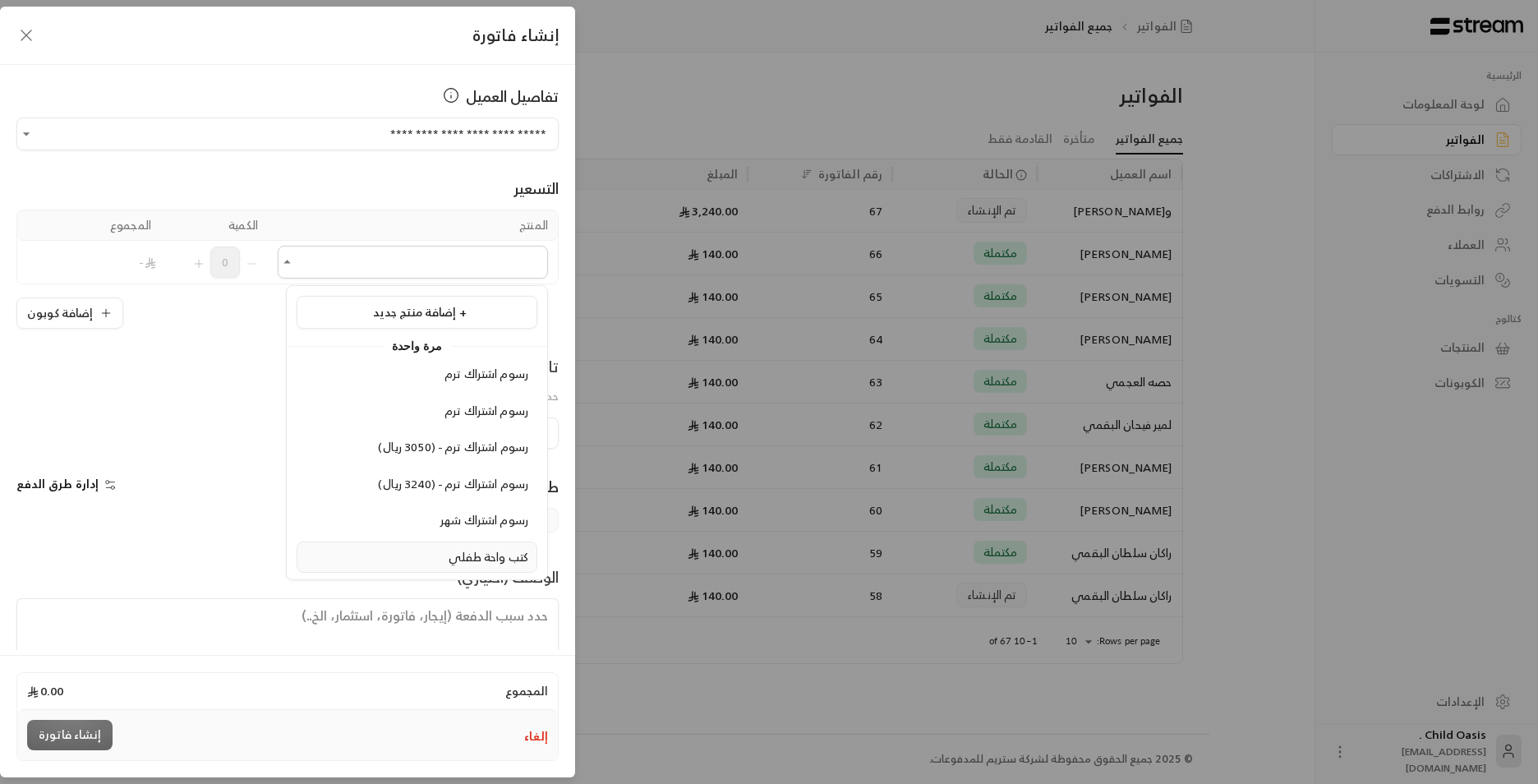
click at [508, 565] on span "كتب واحة طفلي" at bounding box center [488, 557] width 79 height 21
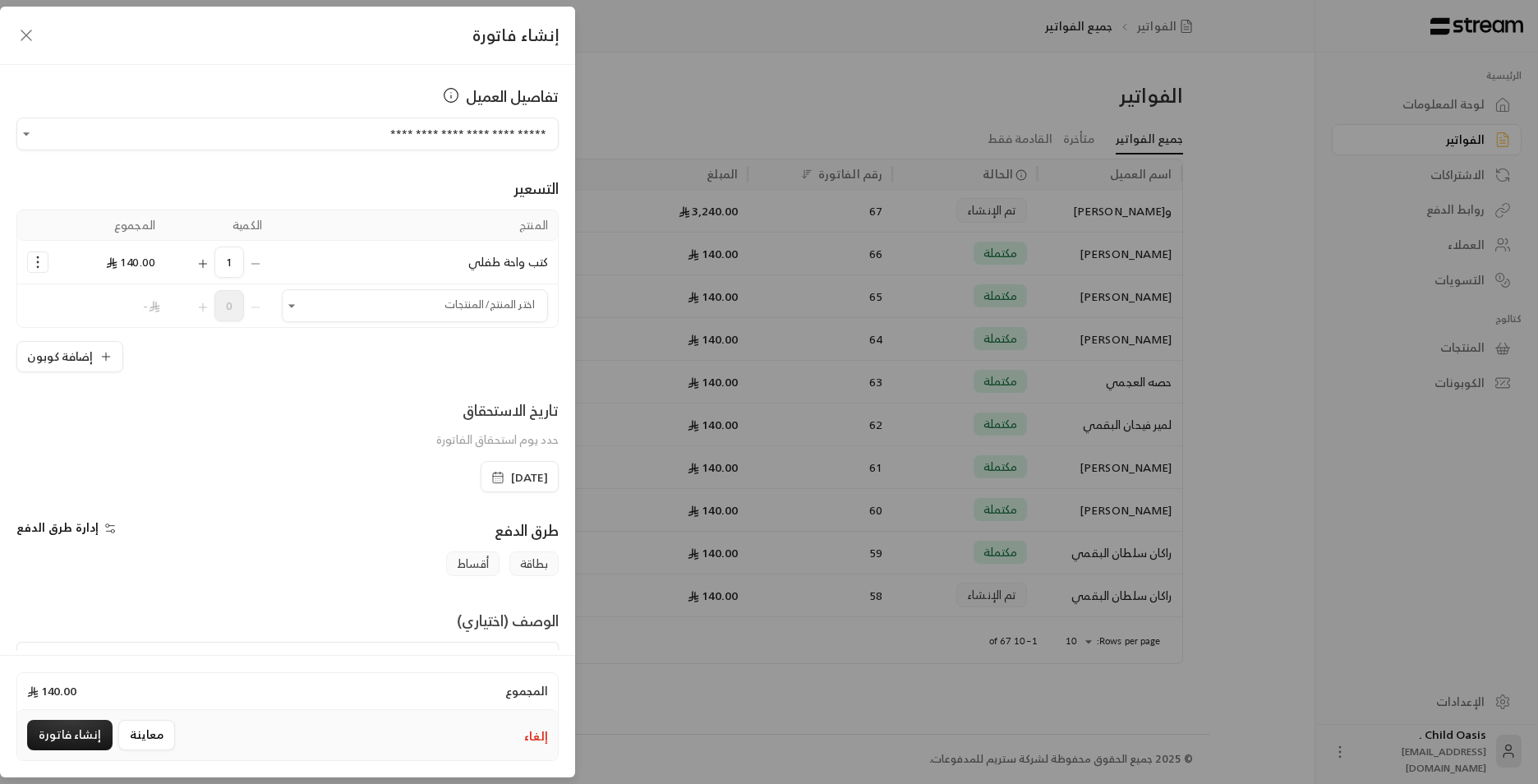
click at [492, 479] on icon "button" at bounding box center [498, 477] width 13 height 13
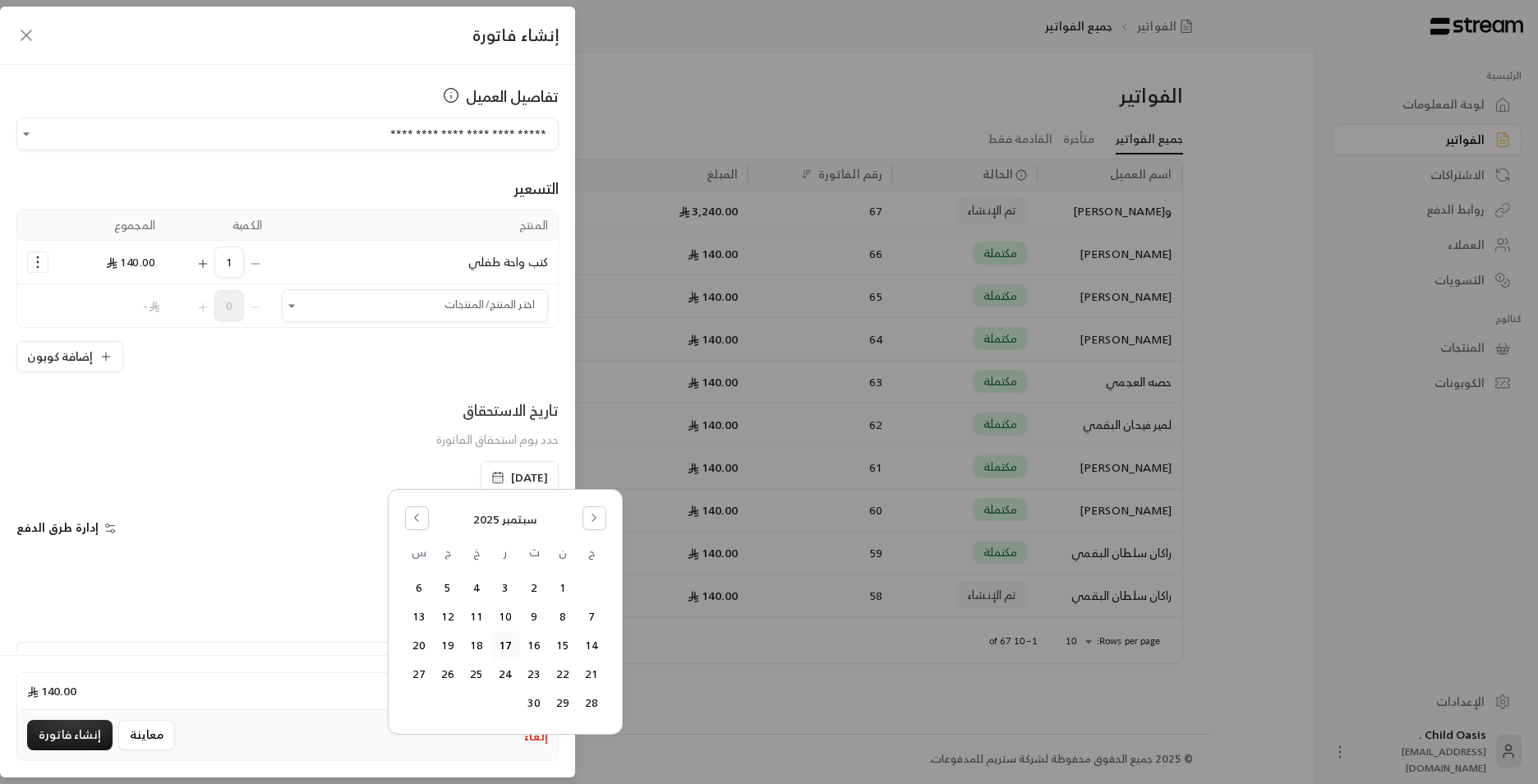
click at [513, 636] on button "17" at bounding box center [506, 645] width 27 height 27
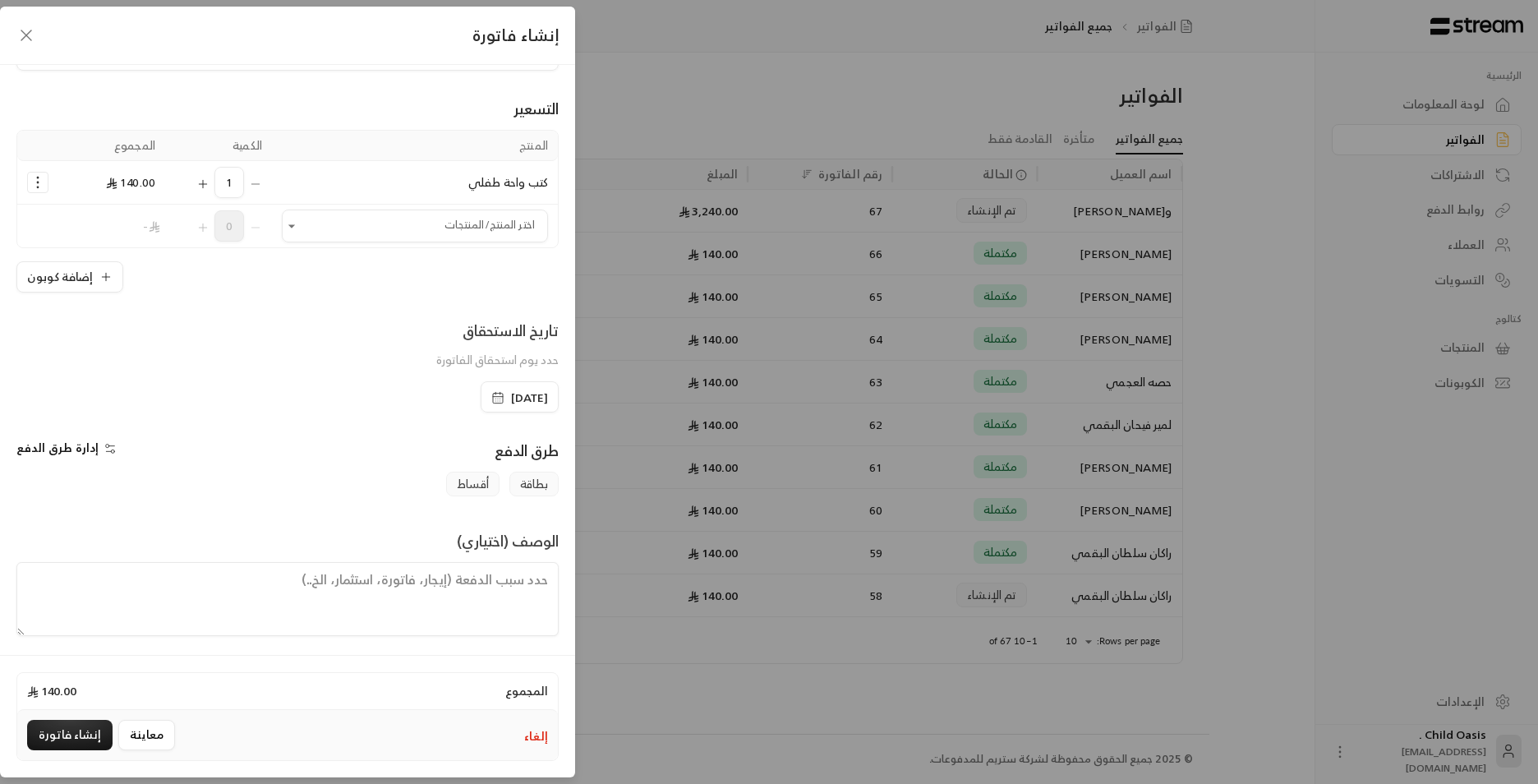
scroll to position [86, 0]
click at [369, 600] on textarea at bounding box center [287, 593] width 542 height 74
paste textarea "تم شراء كتب"
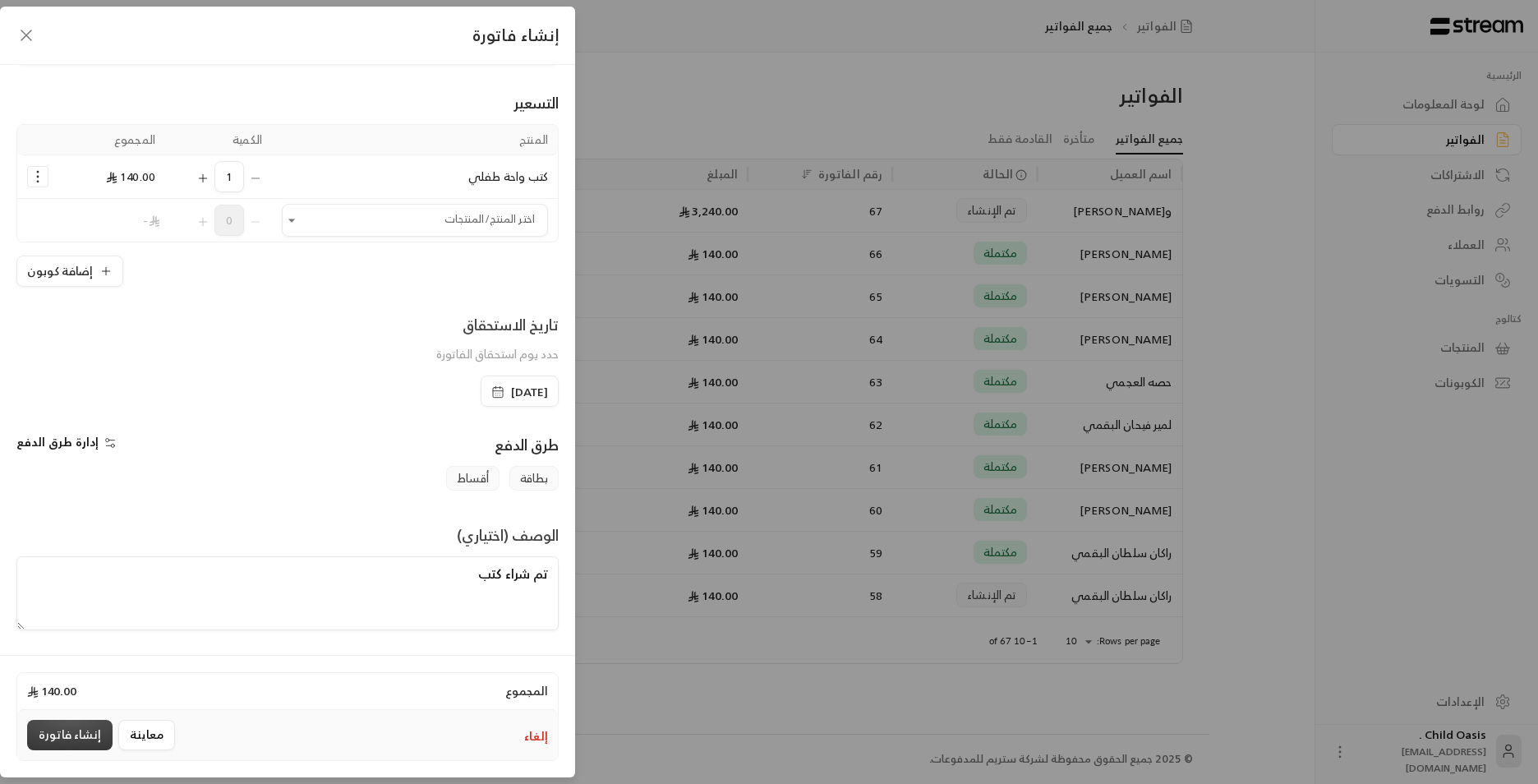
type textarea "تم شراء كتب"
click at [37, 739] on button "إنشاء فاتورة" at bounding box center [70, 735] width 86 height 30
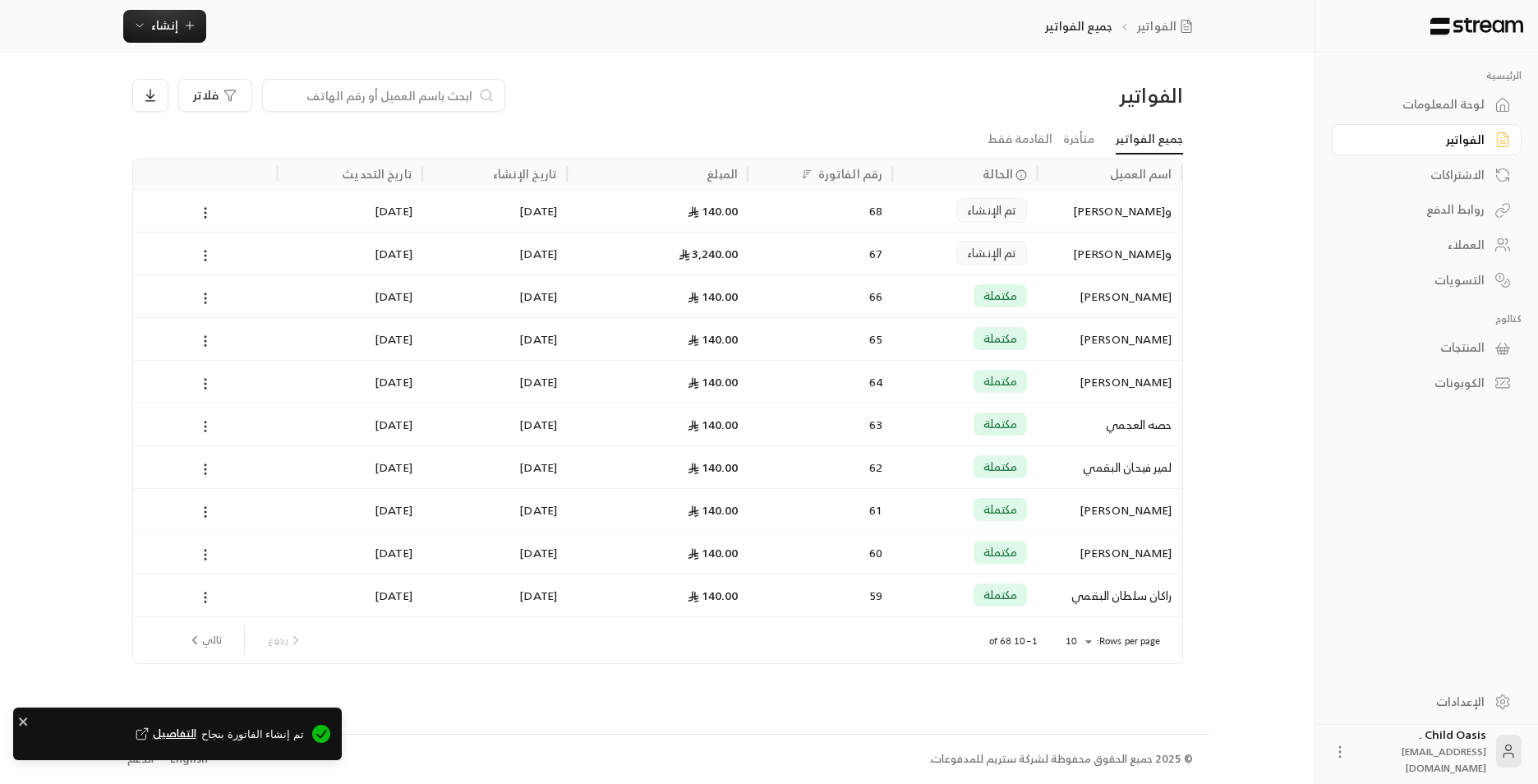
click at [856, 203] on div "68" at bounding box center [820, 210] width 125 height 42
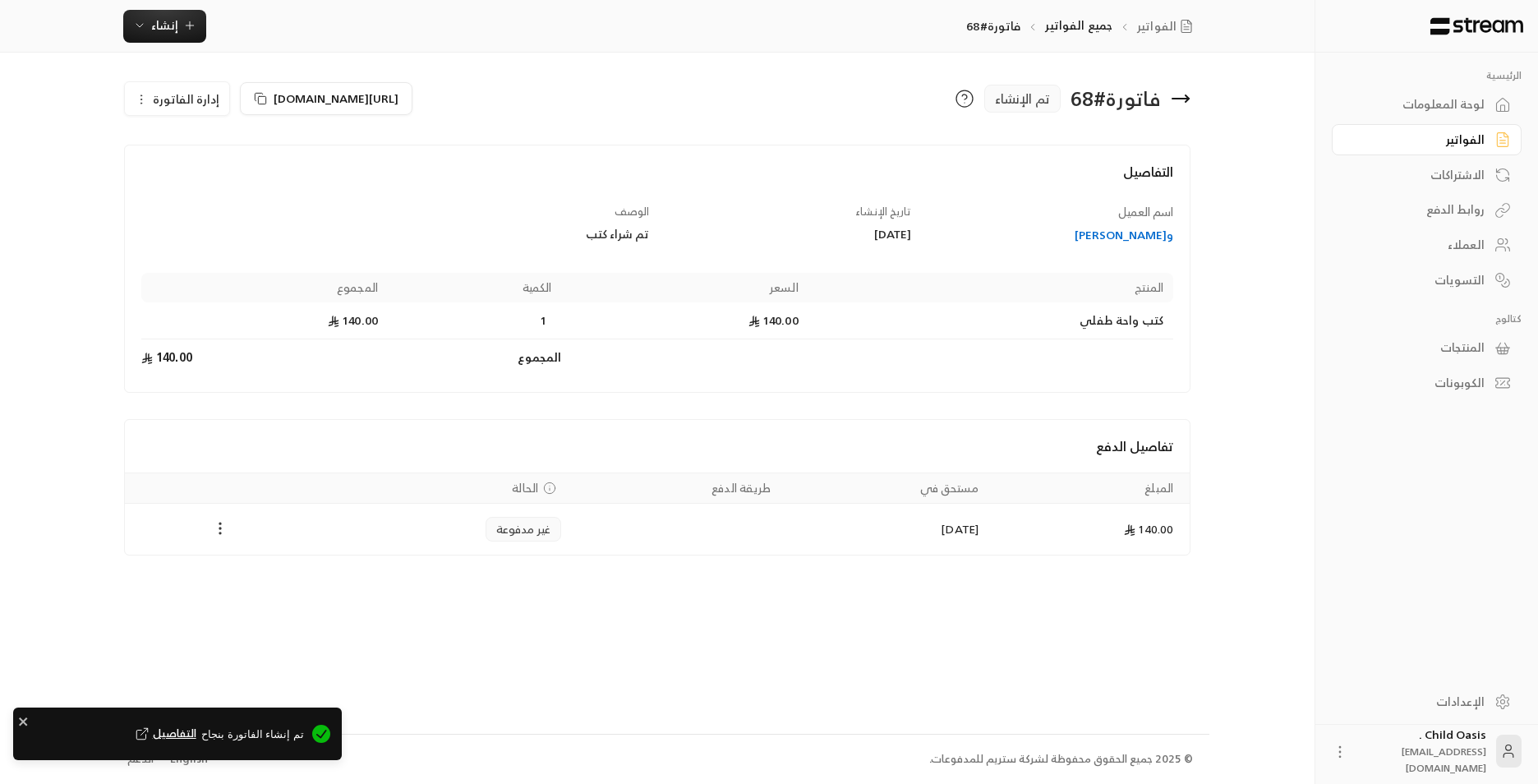
click at [230, 524] on button "Payments" at bounding box center [220, 529] width 20 height 20
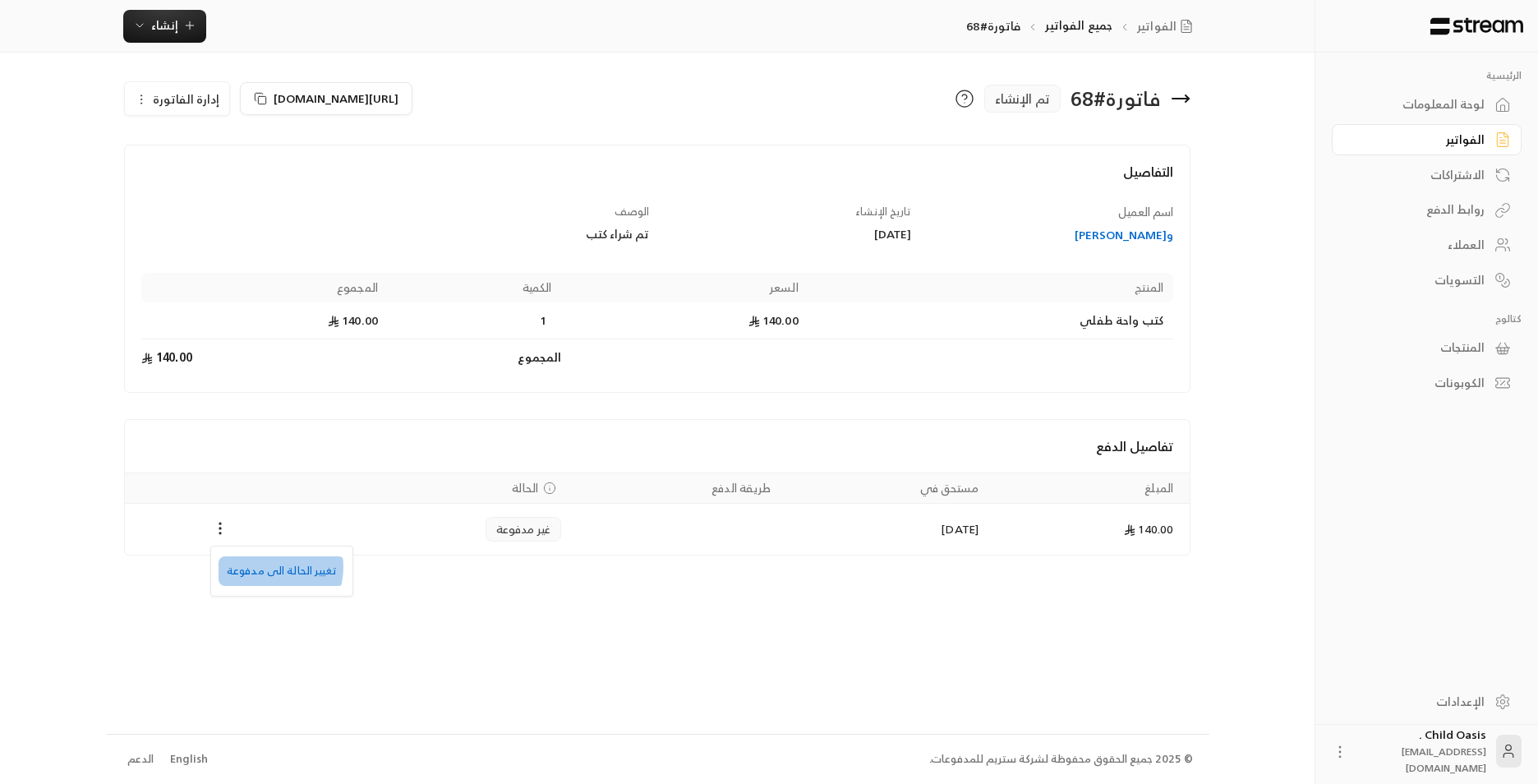
drag, startPoint x: 268, startPoint y: 567, endPoint x: 328, endPoint y: 598, distance: 67.5
click at [270, 567] on li "تغيير الحالة الى مدفوعة" at bounding box center [282, 571] width 127 height 29
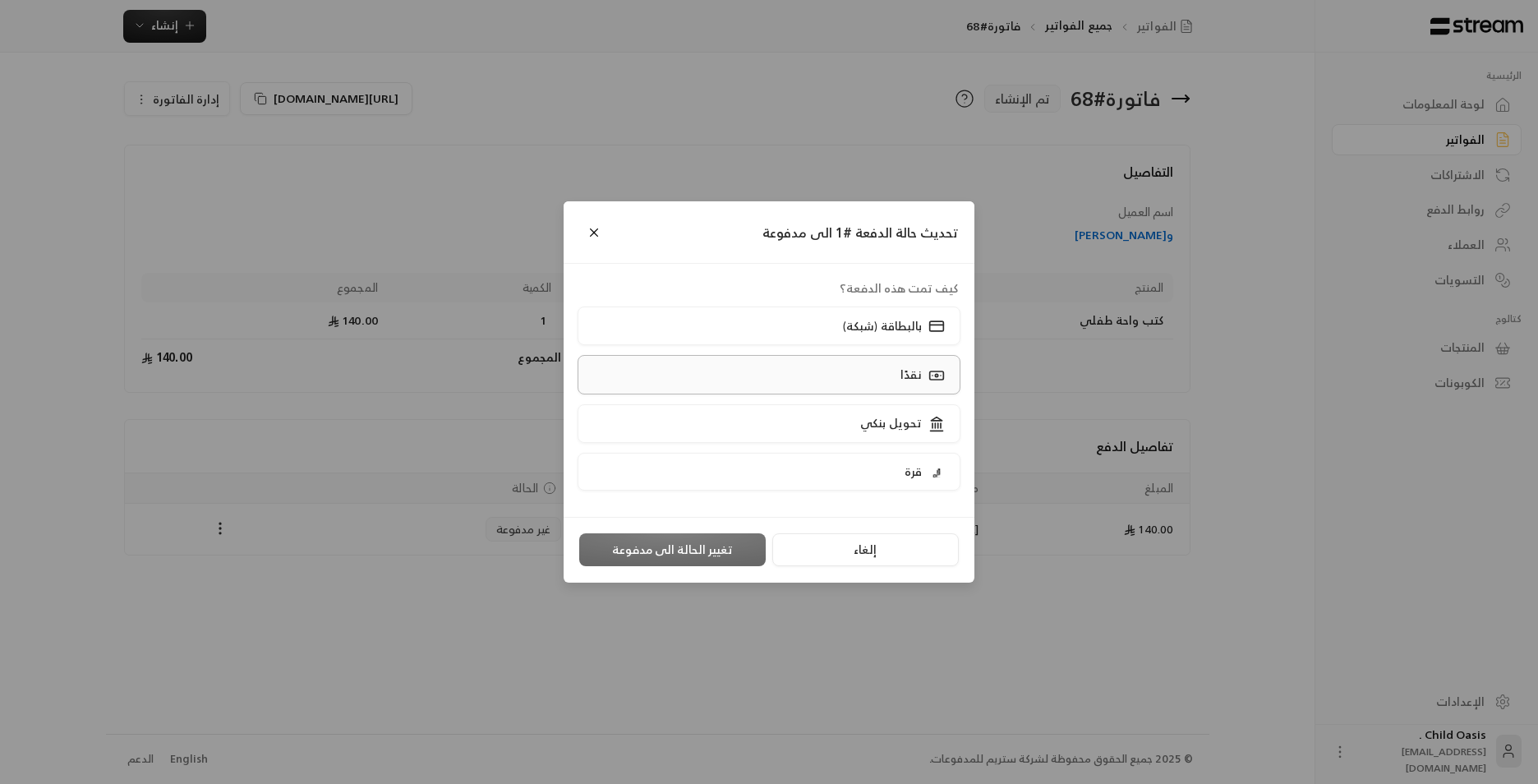
click at [877, 373] on label "نقدًا" at bounding box center [770, 374] width 384 height 38
click at [939, 401] on div "نقدًا" at bounding box center [769, 379] width 394 height 48
click at [661, 541] on button "تغيير الحالة الى مدفوعة" at bounding box center [672, 549] width 186 height 33
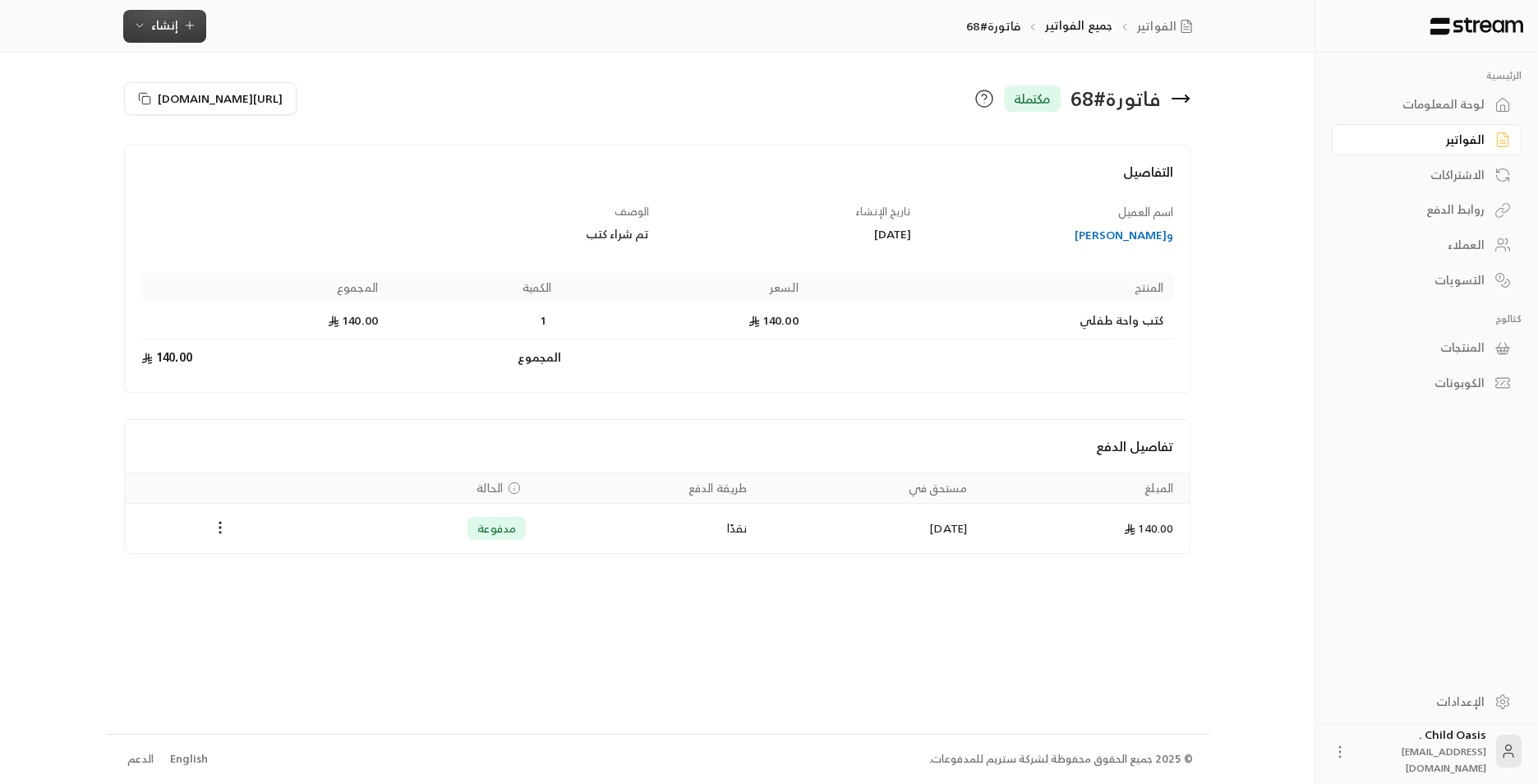
click at [154, 33] on span "إنشاء" at bounding box center [164, 25] width 27 height 21
click at [292, 79] on div "فوري" at bounding box center [245, 77] width 207 height 20
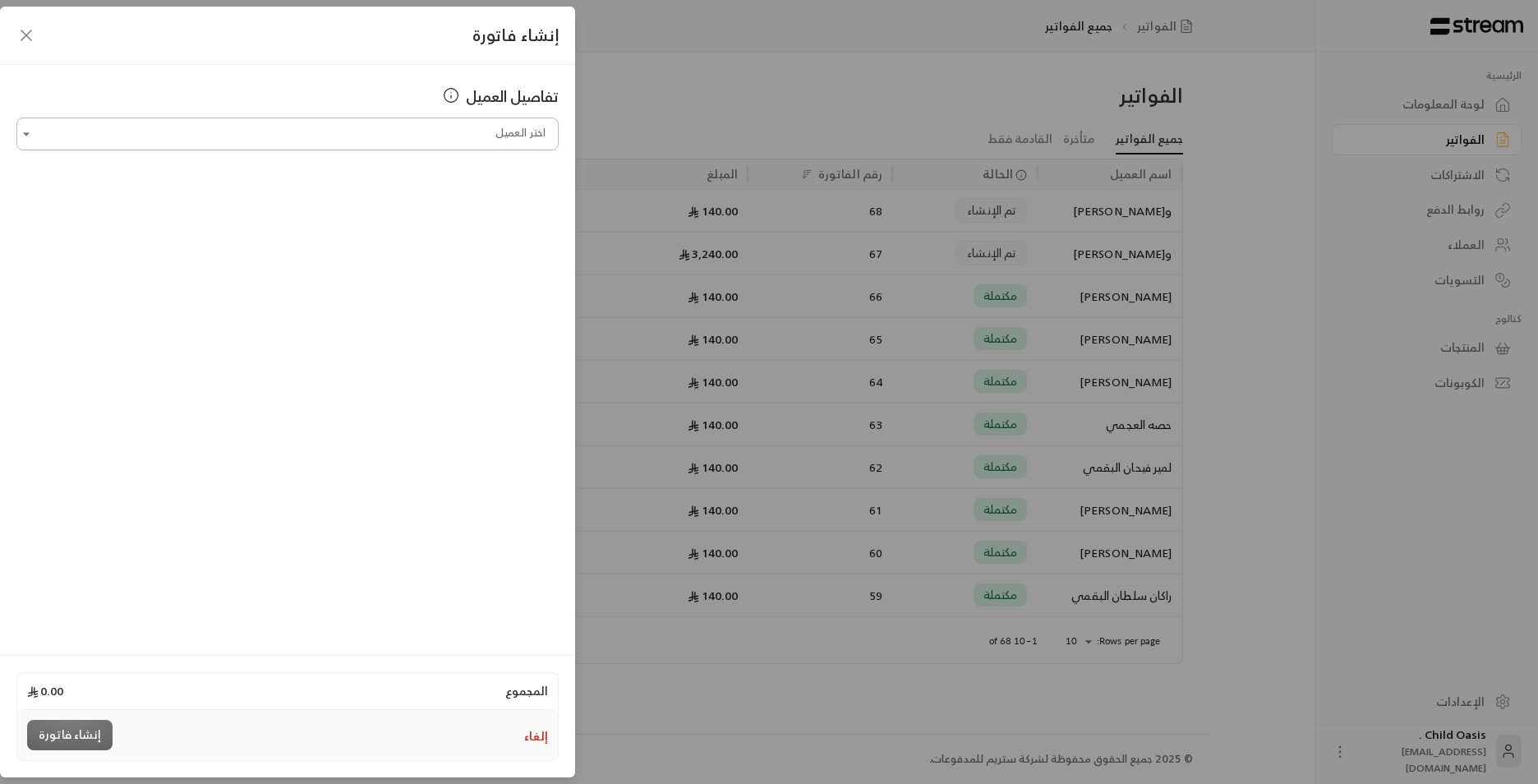
click at [525, 145] on input "اختر العميل" at bounding box center [287, 134] width 542 height 29
click at [542, 229] on li "[PERSON_NAME] [PHONE_NUMBER]" at bounding box center [287, 221] width 521 height 32
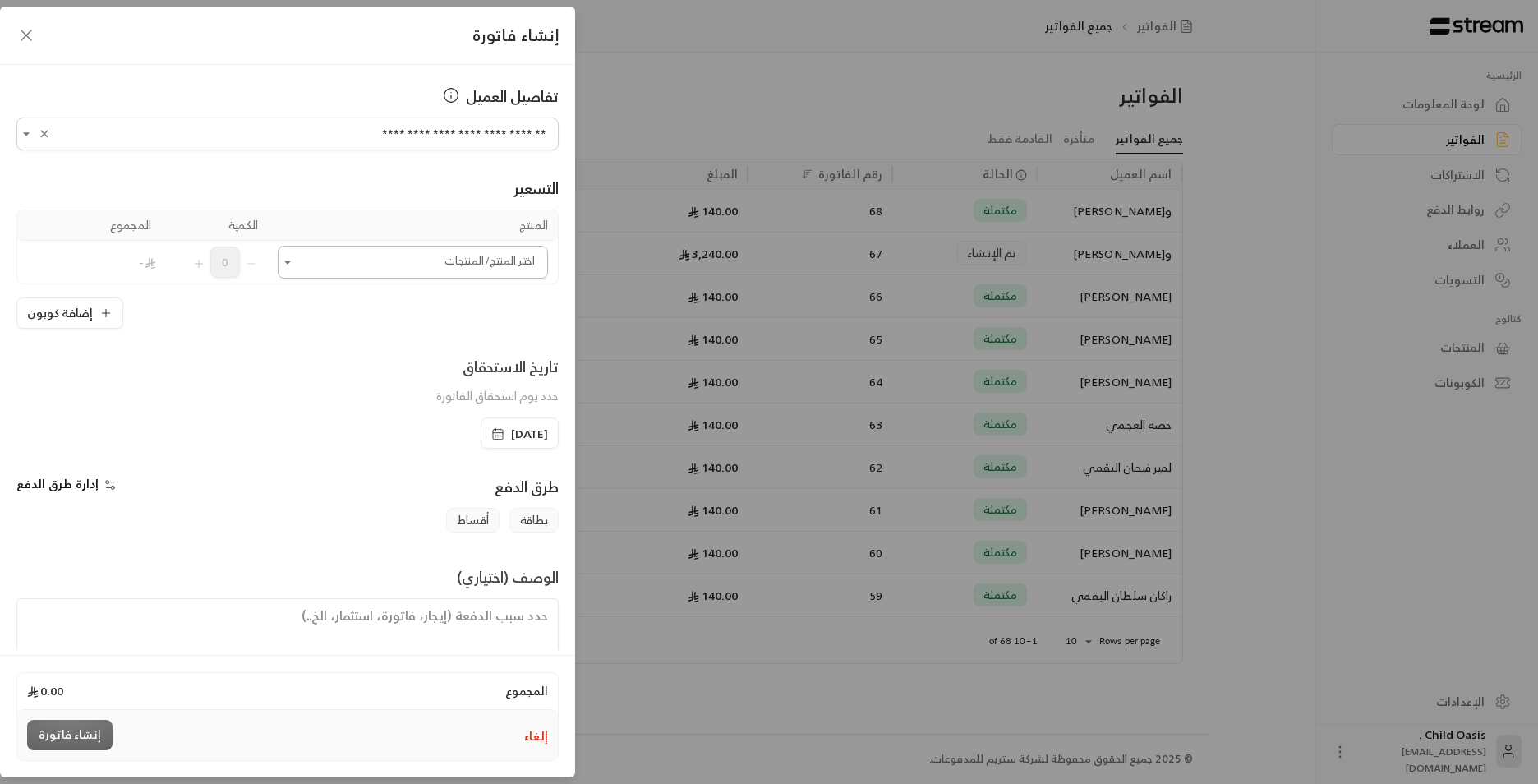
type input "**********"
click at [426, 270] on input "اختر العميل" at bounding box center [412, 262] width 270 height 29
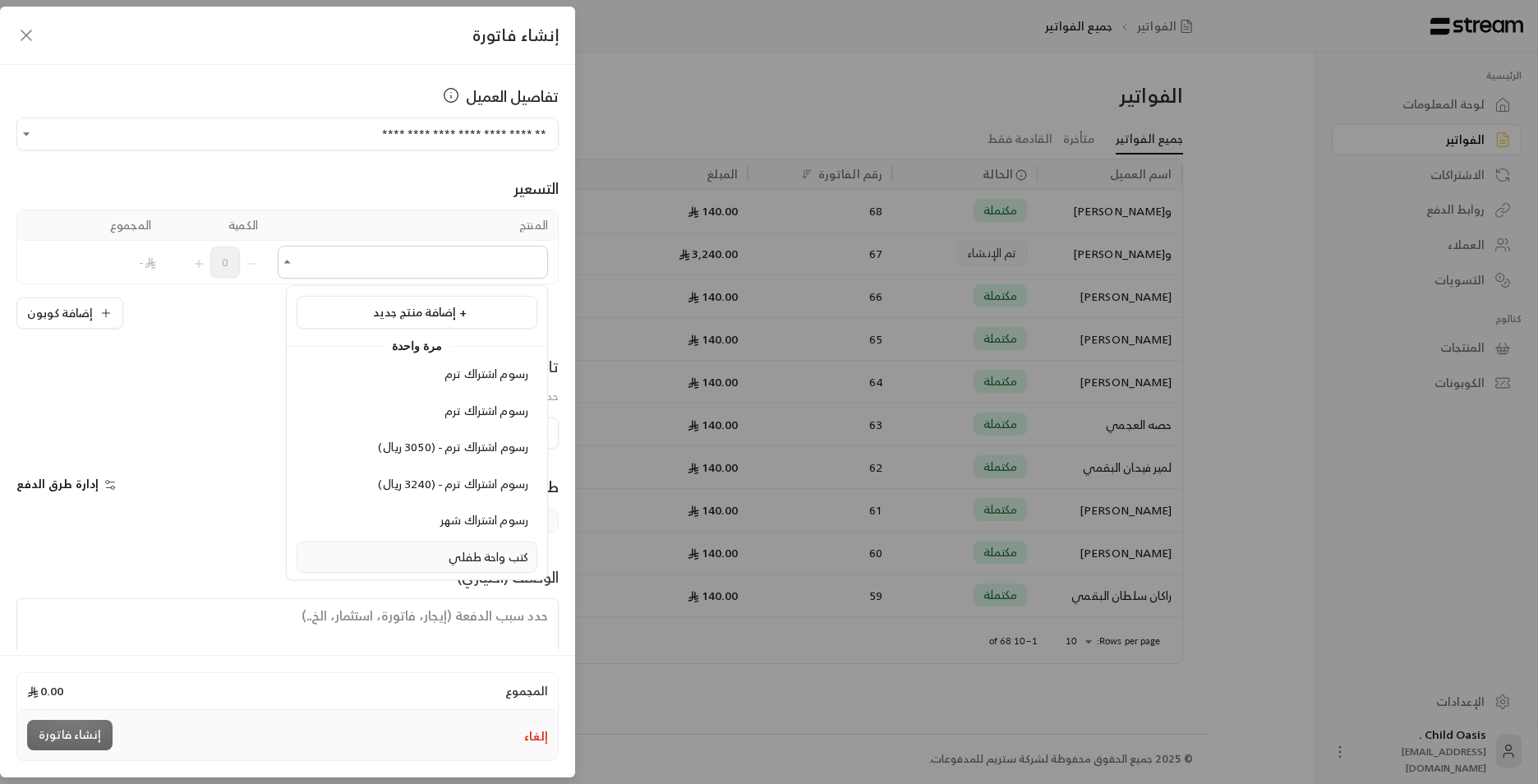
click at [493, 542] on li "كتب واحة طفلي" at bounding box center [418, 557] width 241 height 32
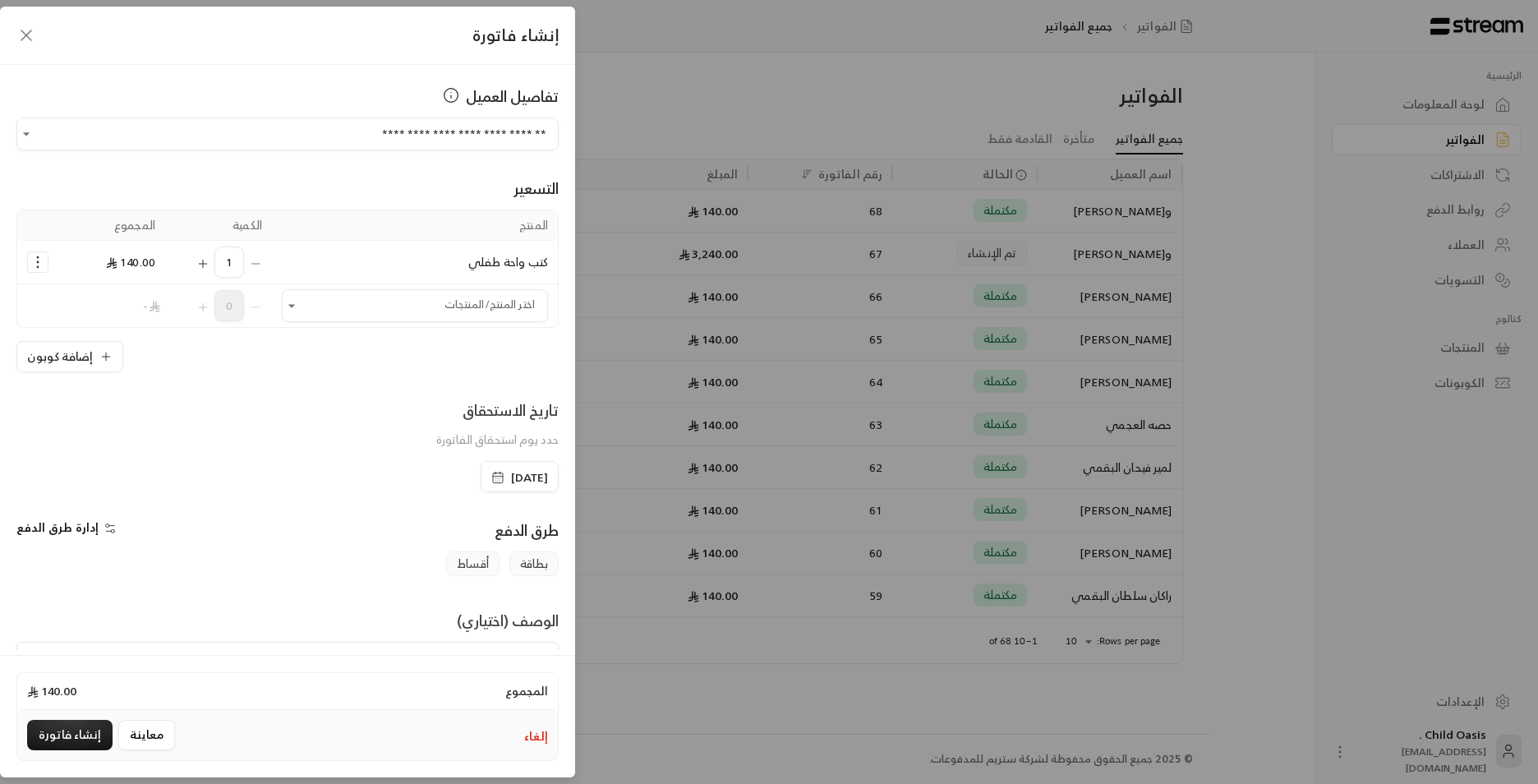
click at [494, 542] on span "طرق الدفع" at bounding box center [526, 529] width 64 height 26
drag, startPoint x: 493, startPoint y: 542, endPoint x: 318, endPoint y: 386, distance: 234.4
click at [318, 388] on div "**********" at bounding box center [287, 358] width 575 height 585
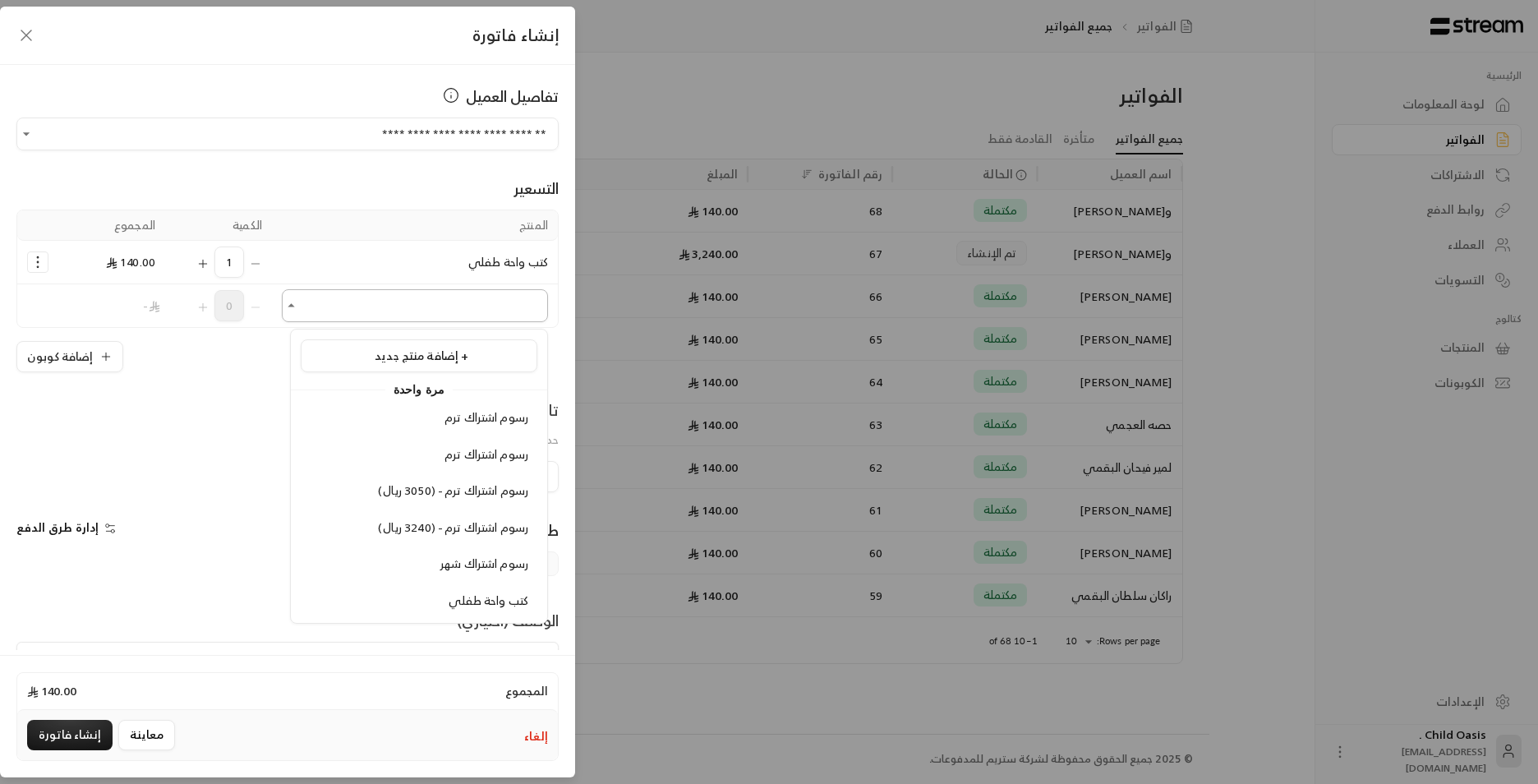
click at [358, 309] on input "اختر العميل" at bounding box center [415, 306] width 266 height 29
click at [246, 411] on div "تاريخ الاستحقاق حدد يوم استحقاق الفاتورة" at bounding box center [287, 430] width 558 height 62
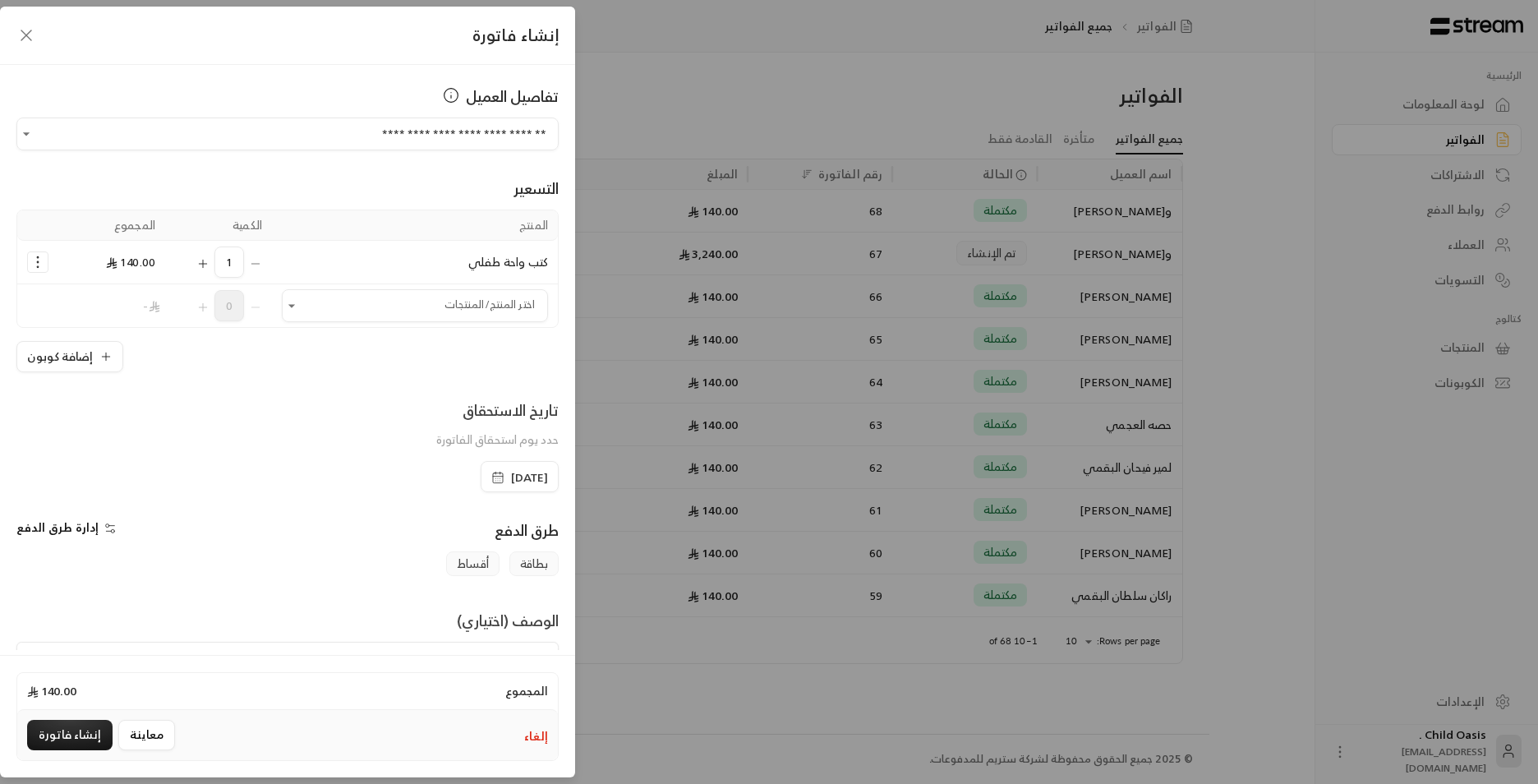
click at [493, 475] on rect "button" at bounding box center [498, 477] width 10 height 10
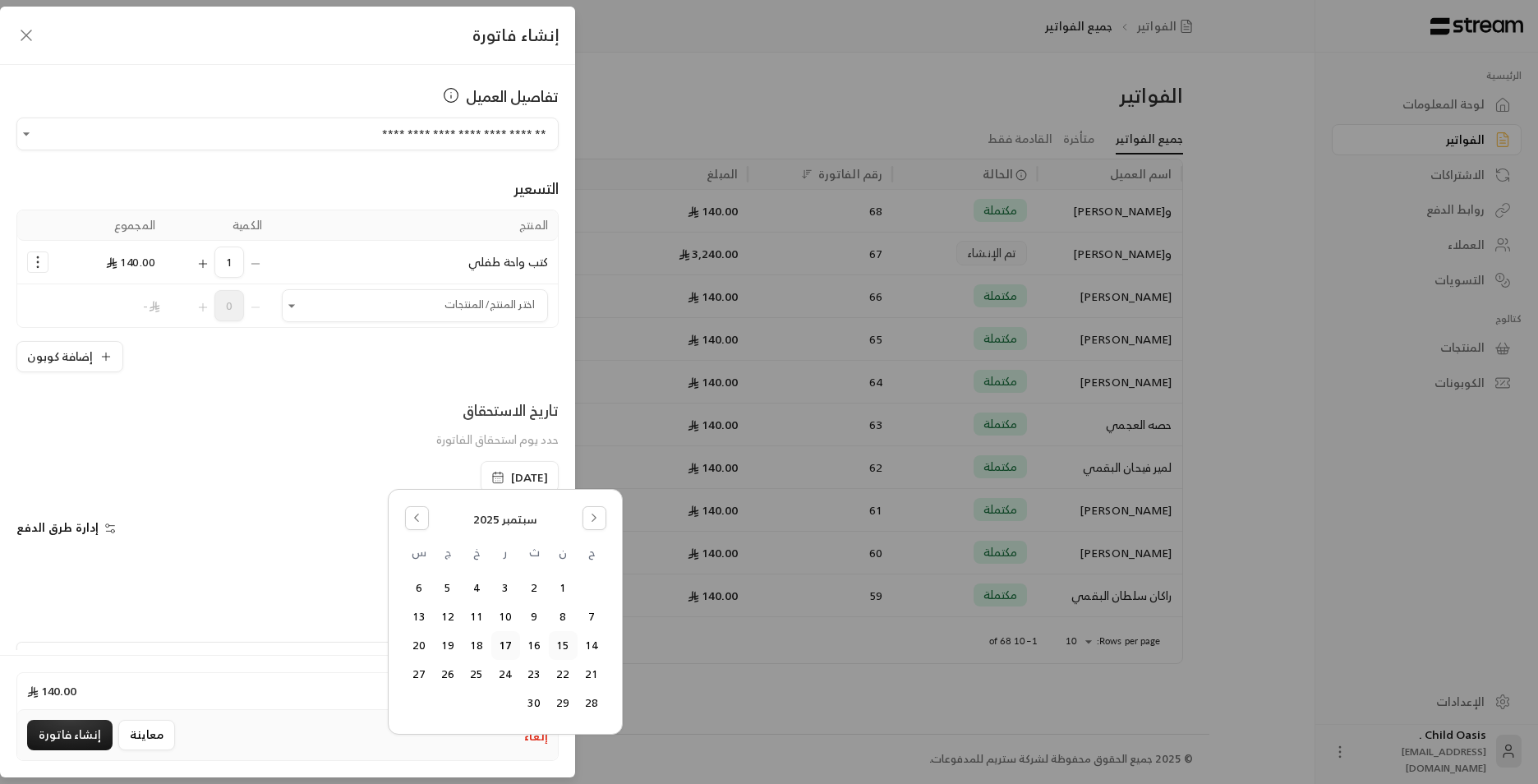
click at [566, 646] on button "15" at bounding box center [563, 645] width 27 height 27
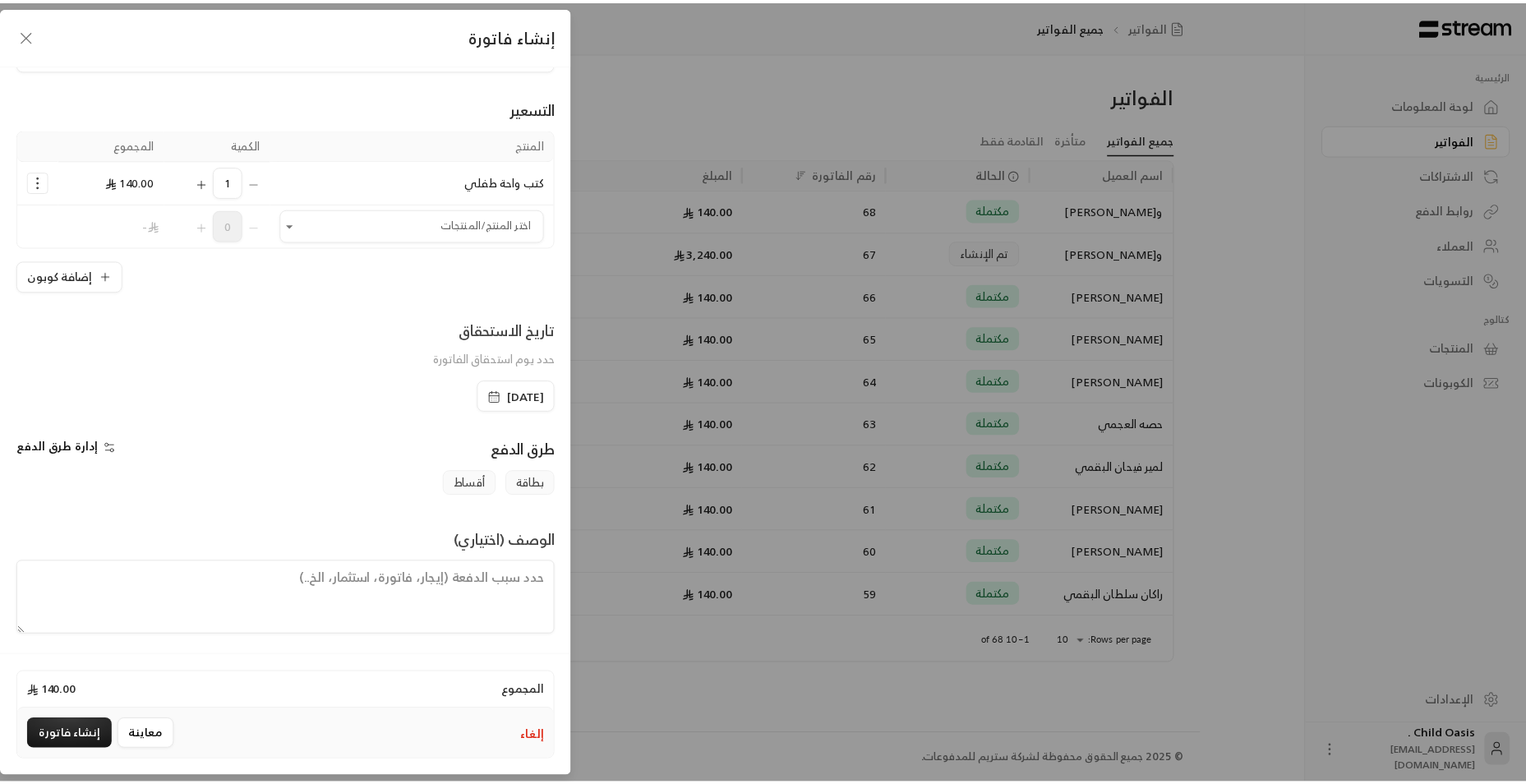
scroll to position [86, 0]
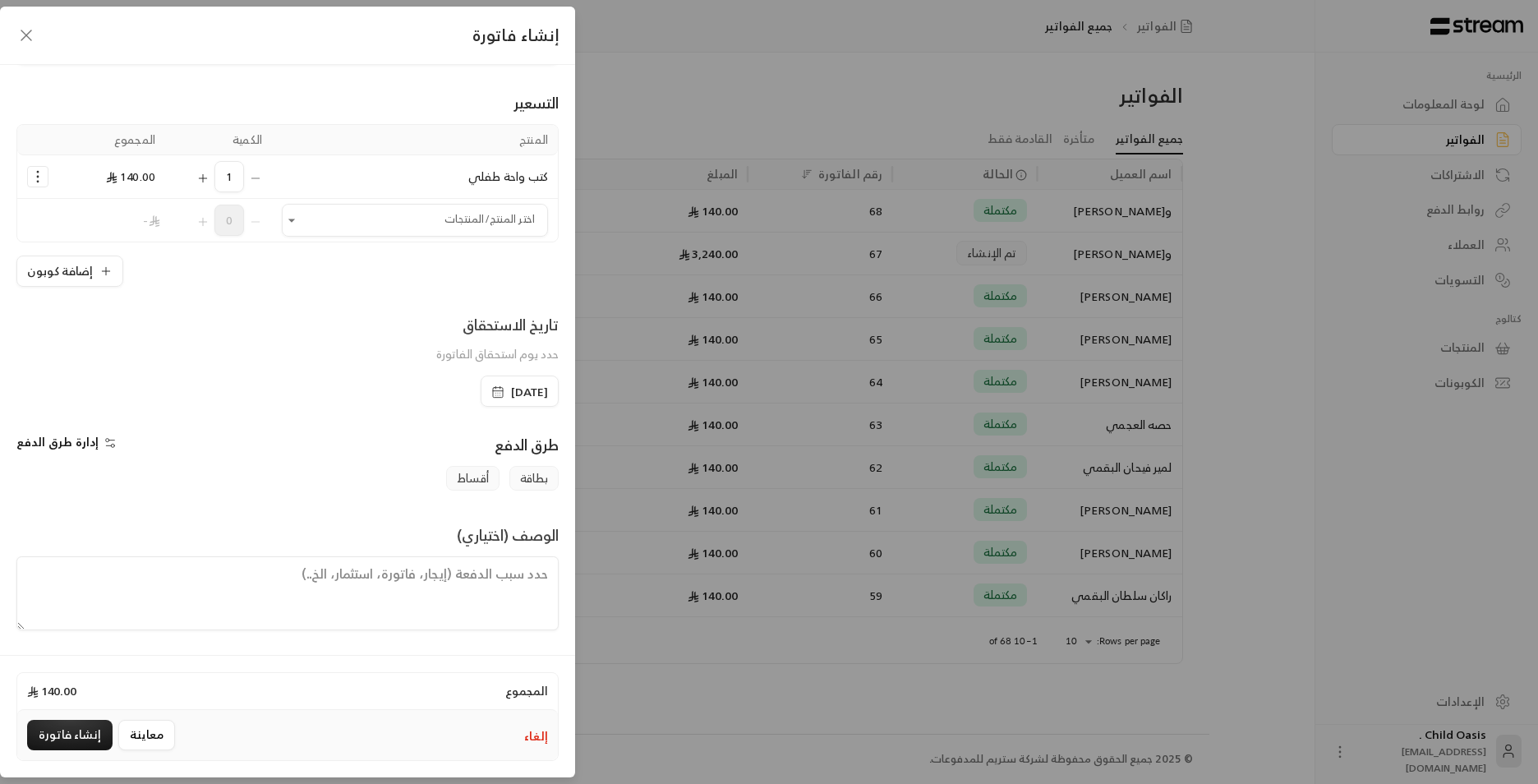
click at [437, 598] on textarea at bounding box center [287, 593] width 542 height 74
click at [493, 587] on textarea at bounding box center [287, 593] width 542 height 74
paste textarea "تم شراء كتب"
type textarea "تم شراء كتب"
click at [79, 739] on button "إنشاء فاتورة" at bounding box center [70, 735] width 86 height 30
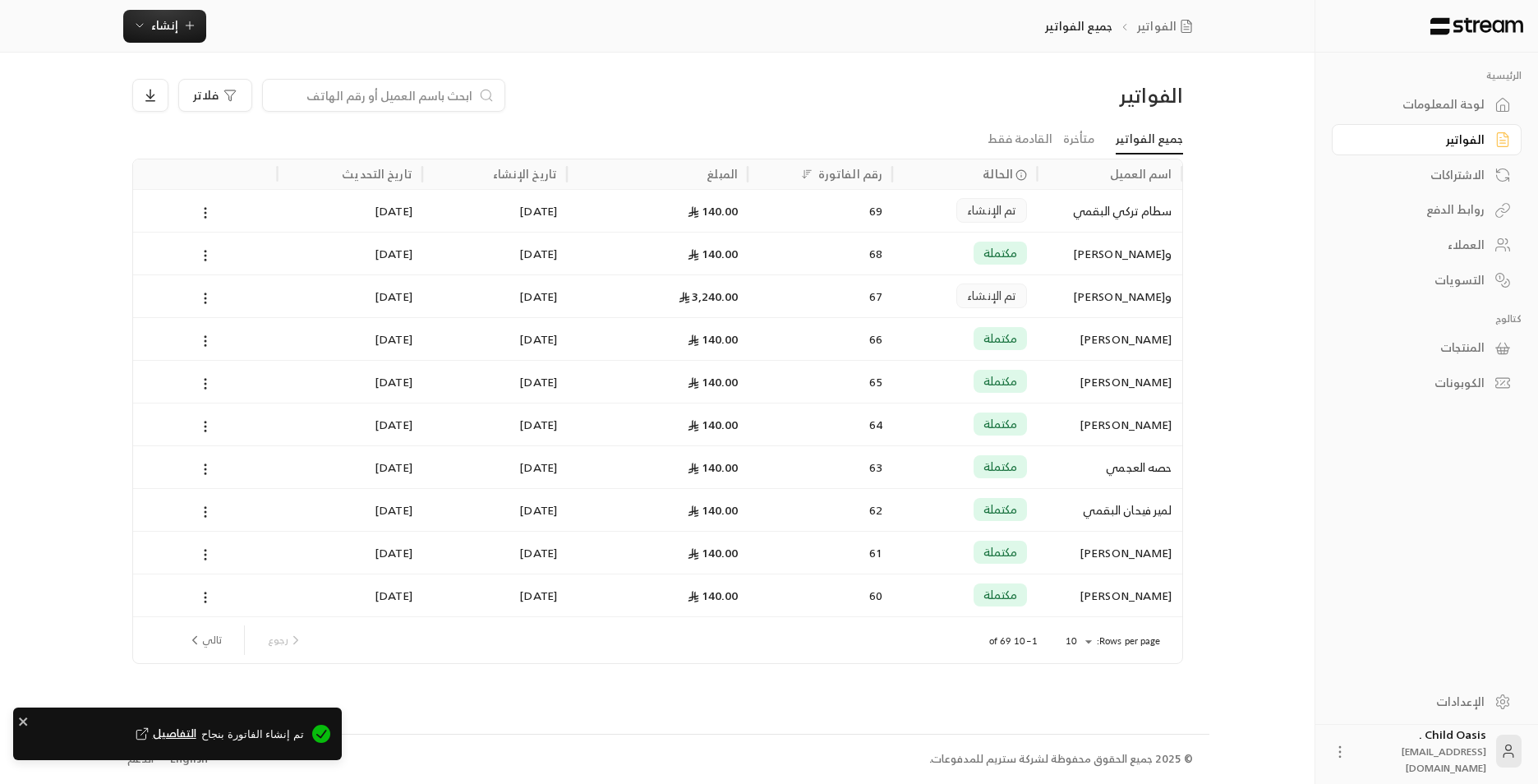
click at [769, 217] on div "69" at bounding box center [820, 210] width 125 height 42
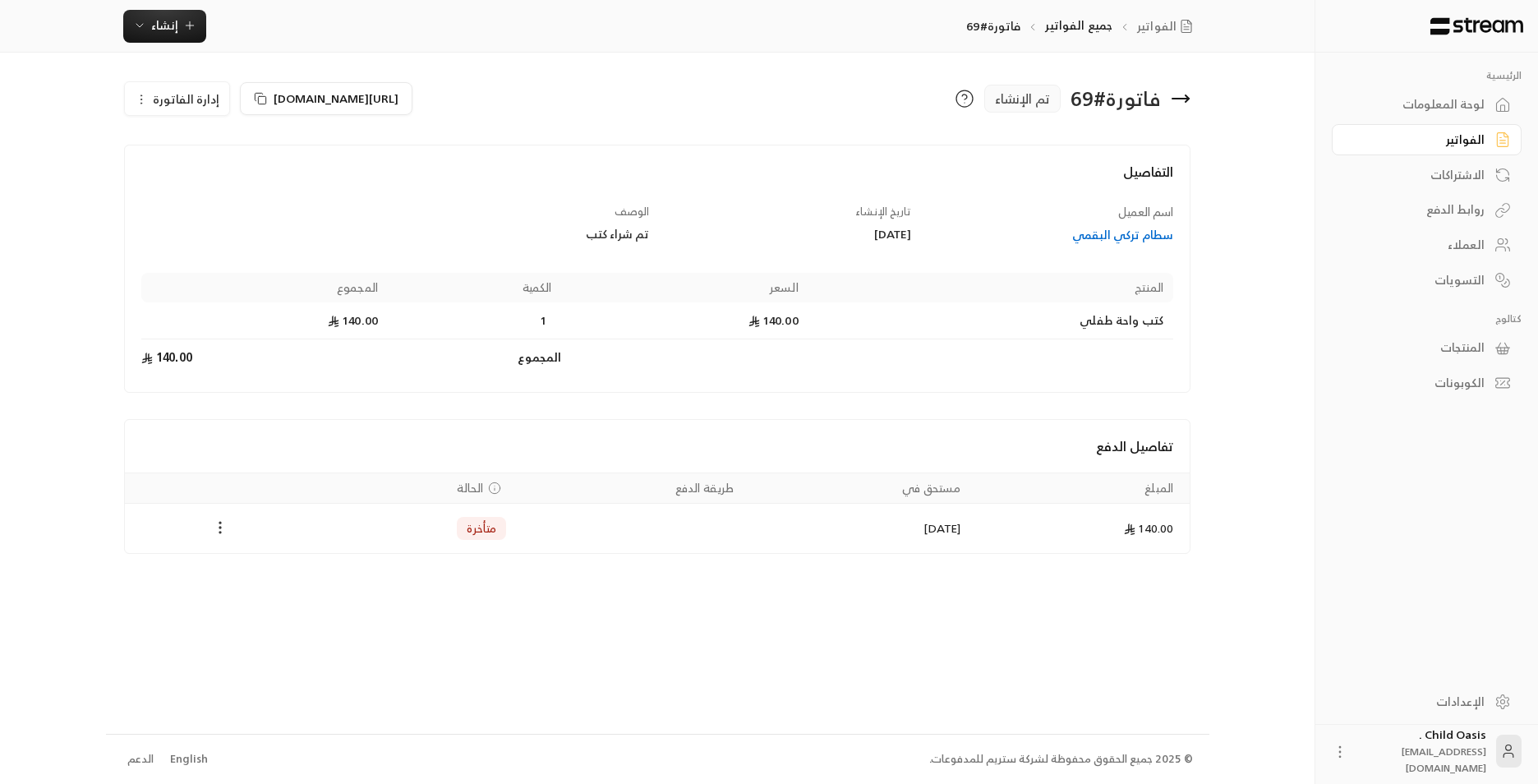
click at [224, 528] on icon "Payments" at bounding box center [220, 527] width 16 height 16
click at [297, 574] on li "تغيير الحالة الى مدفوعة" at bounding box center [282, 570] width 127 height 29
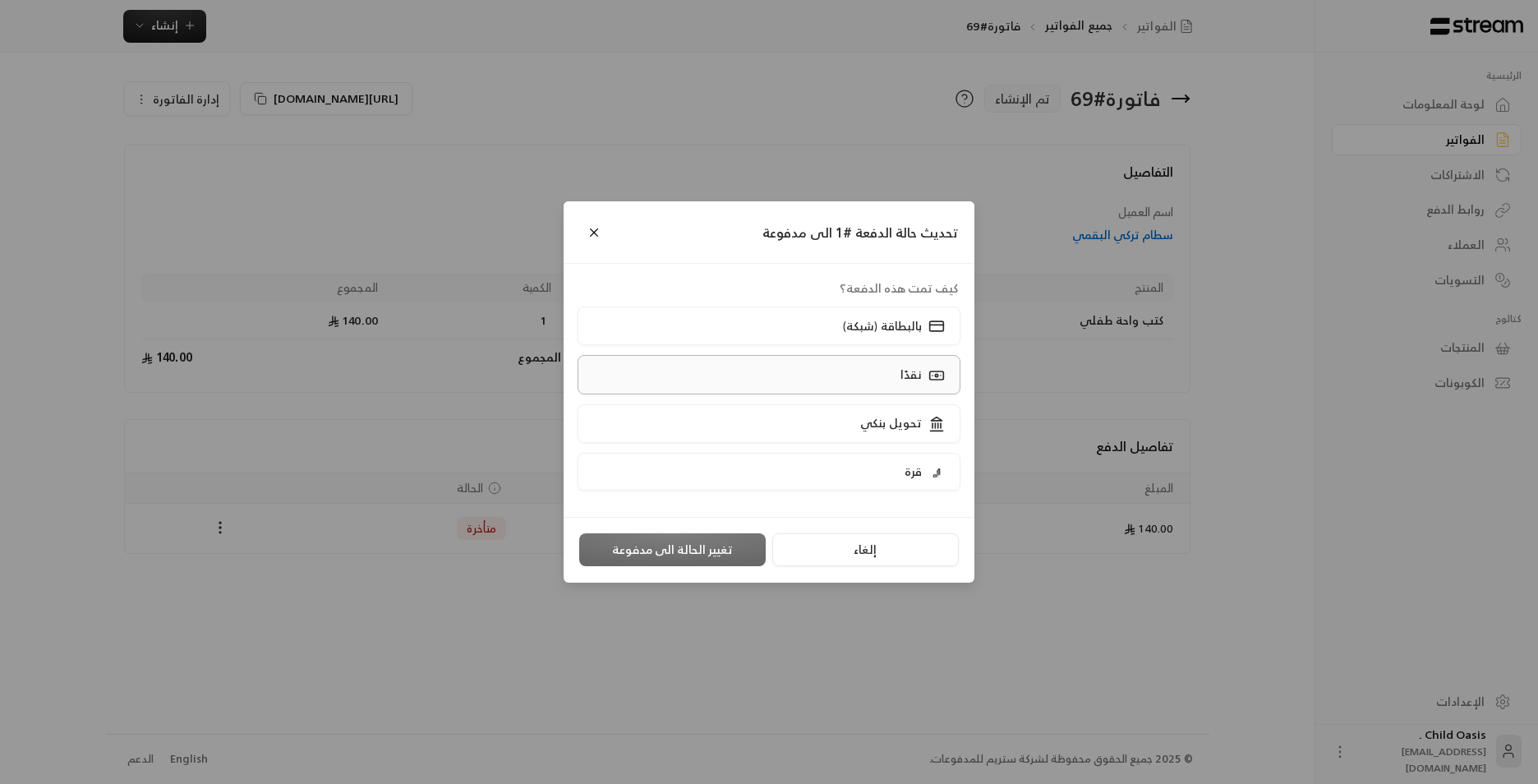
click at [810, 370] on label "نقدًا" at bounding box center [770, 374] width 384 height 38
click at [676, 548] on button "تغيير الحالة الى مدفوعة" at bounding box center [672, 549] width 186 height 33
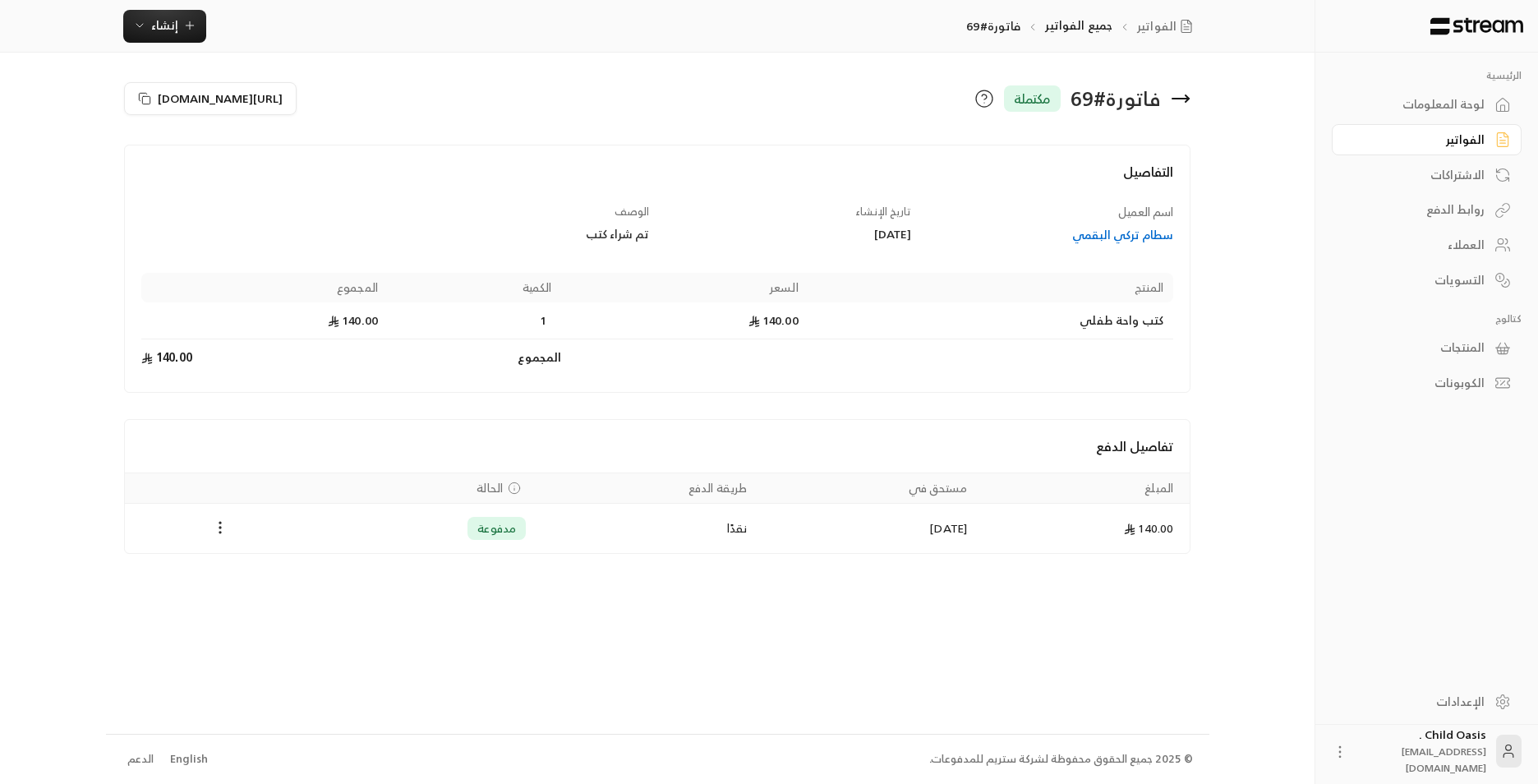
click at [1421, 106] on div "لوحة المعلومات" at bounding box center [1418, 104] width 132 height 16
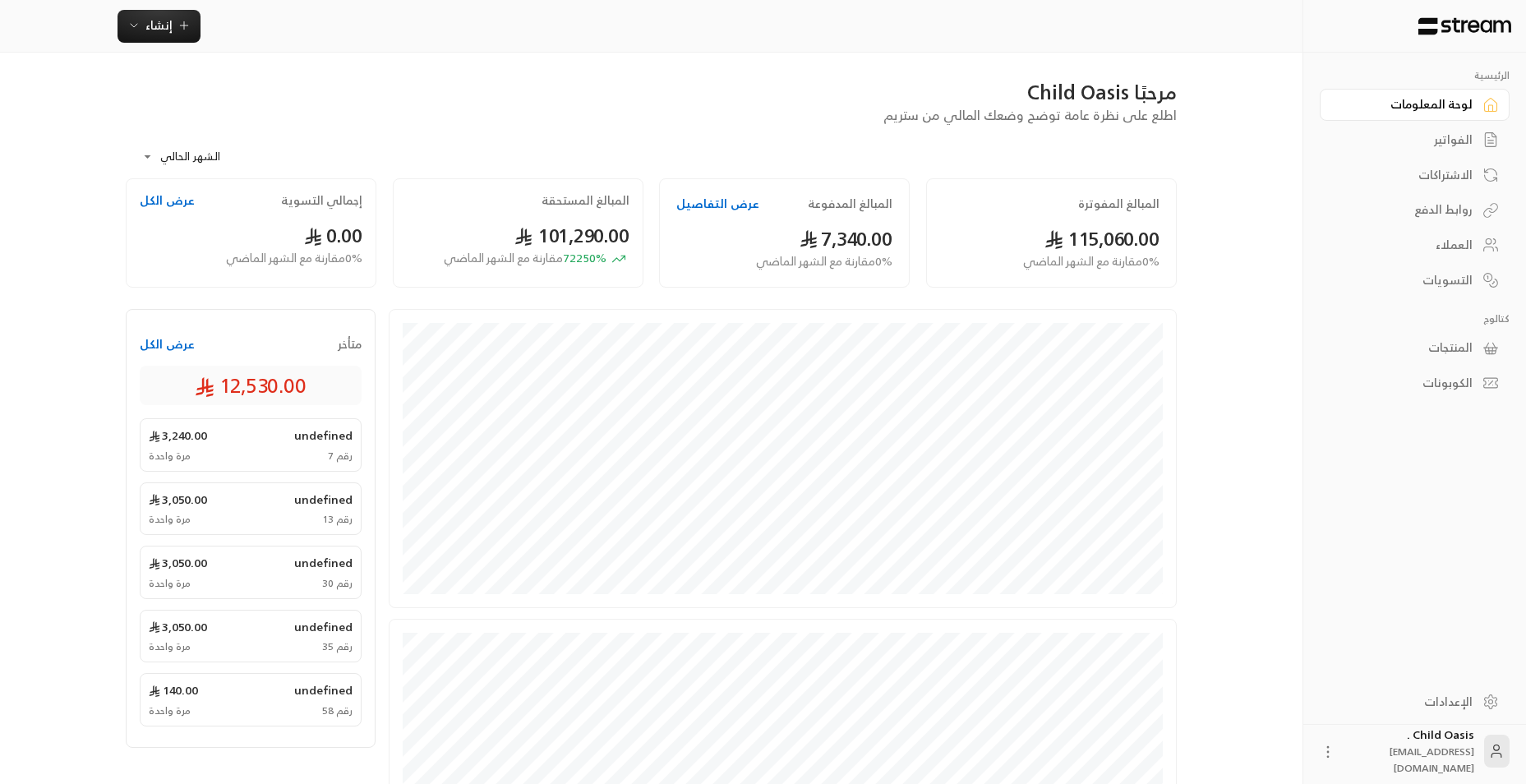
click at [221, 392] on span "12,530.00" at bounding box center [250, 384] width 112 height 26
click at [163, 351] on button "عرض الكل" at bounding box center [168, 344] width 55 height 16
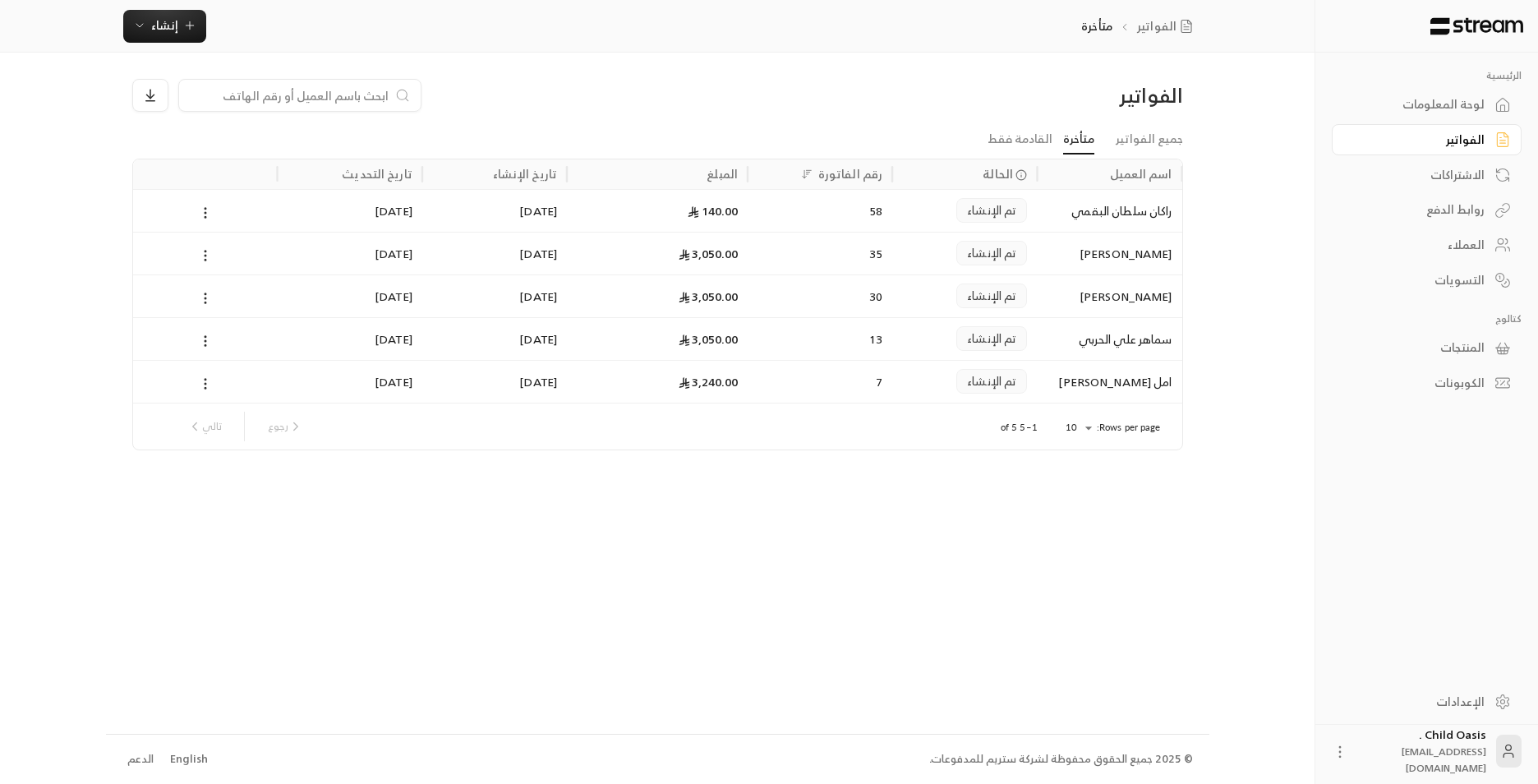
click at [788, 96] on div at bounding box center [524, 95] width 784 height 33
click at [1015, 136] on link "القادمة فقط" at bounding box center [1020, 139] width 65 height 29
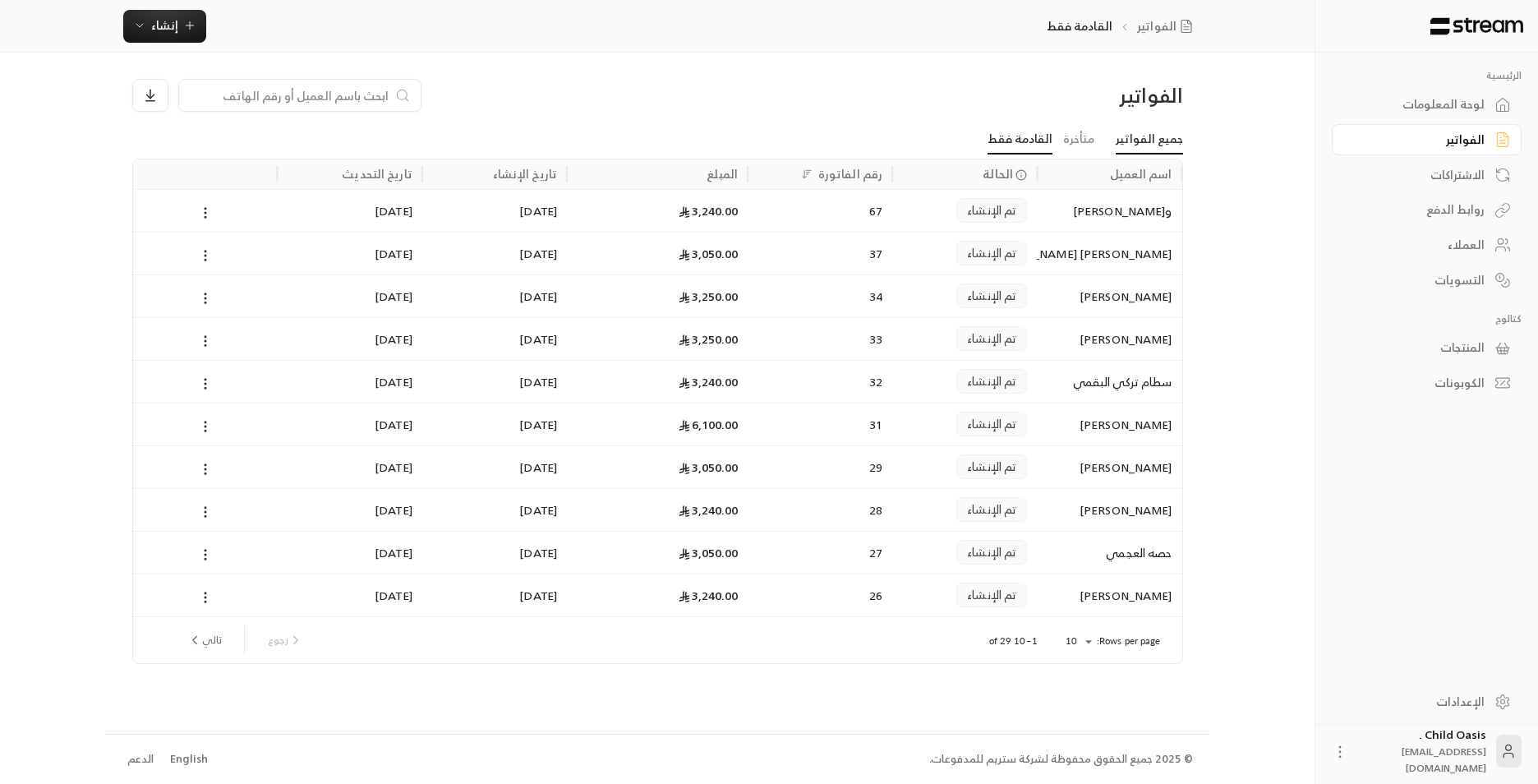
click at [1135, 145] on link "جميع الفواتير" at bounding box center [1150, 139] width 68 height 29
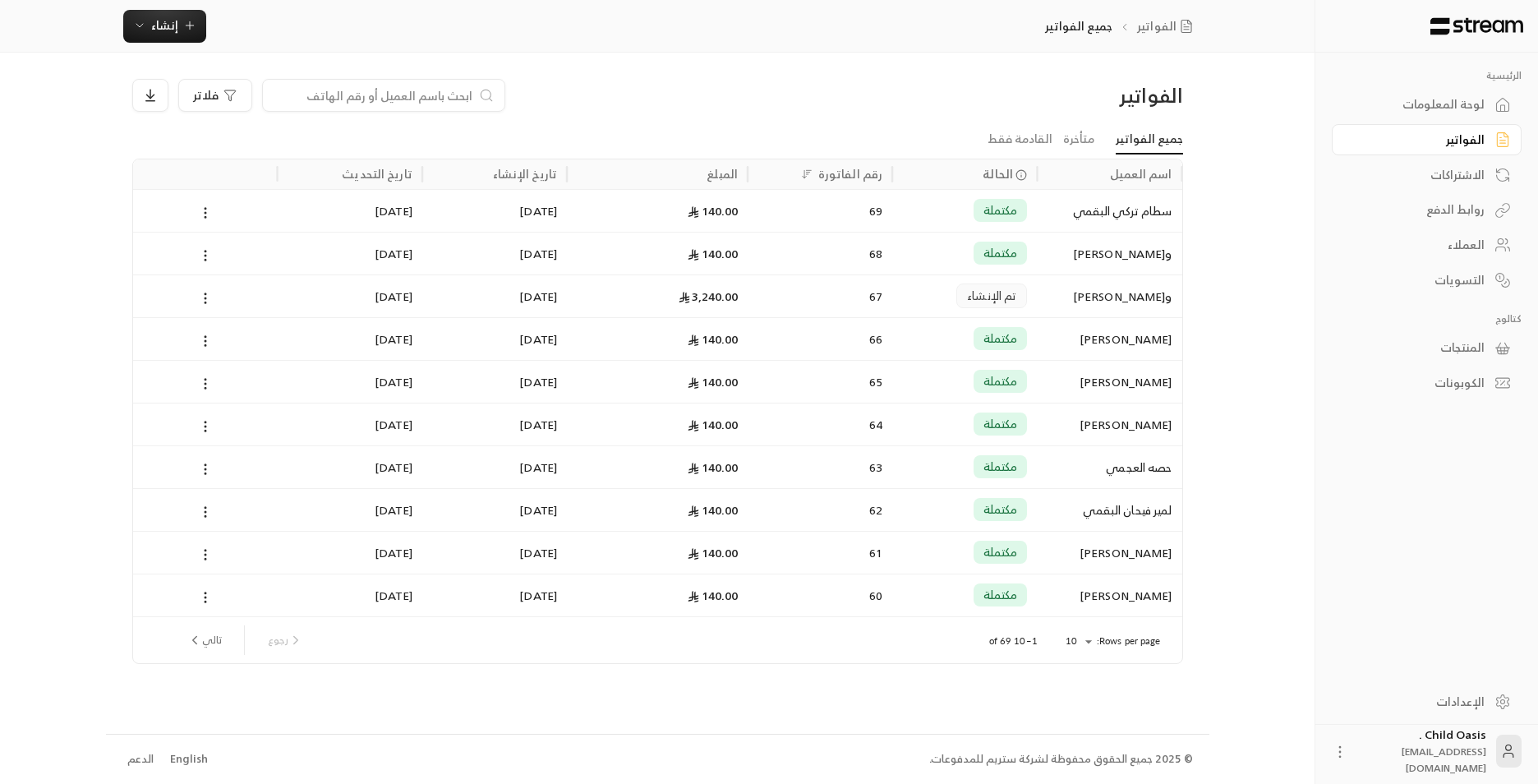
click at [1456, 99] on div "لوحة المعلومات" at bounding box center [1418, 104] width 132 height 16
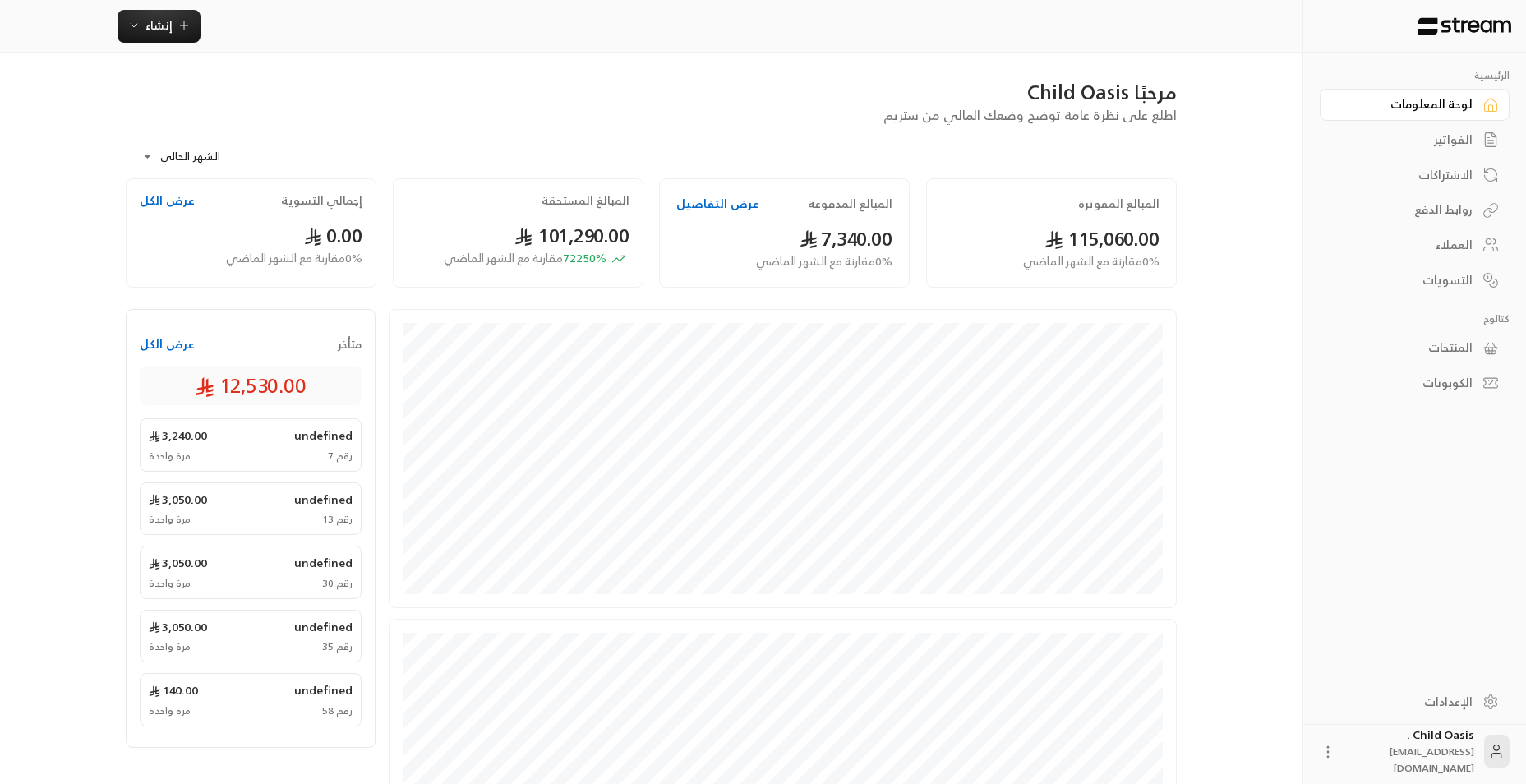
click at [586, 268] on div "المبالغ المستحقة 101,290.00 72250 % مقارنة مع الشهر الماضي" at bounding box center [518, 233] width 251 height 110
click at [171, 202] on button "عرض الكل" at bounding box center [168, 201] width 55 height 16
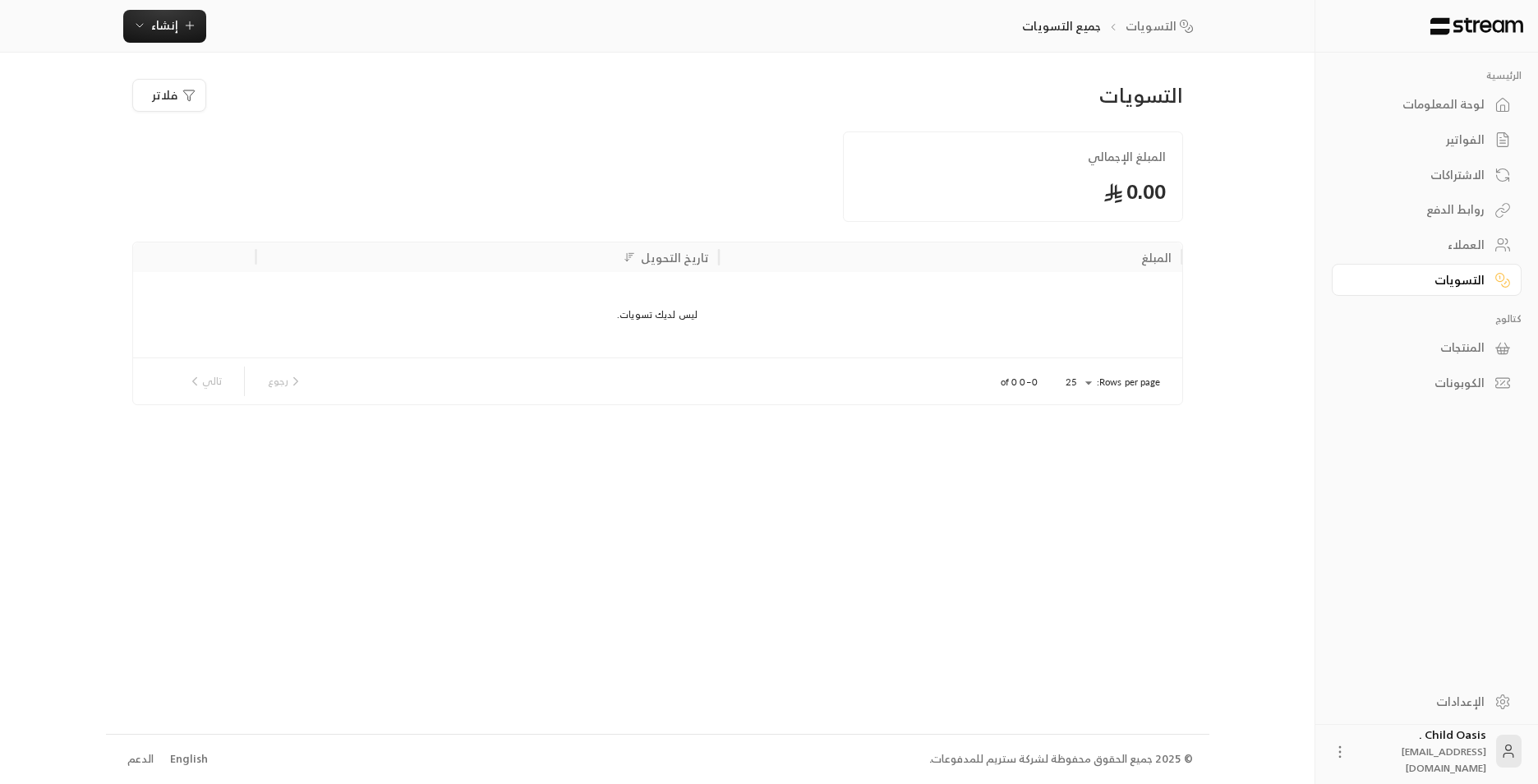
click at [1471, 99] on div "لوحة المعلومات" at bounding box center [1418, 104] width 132 height 16
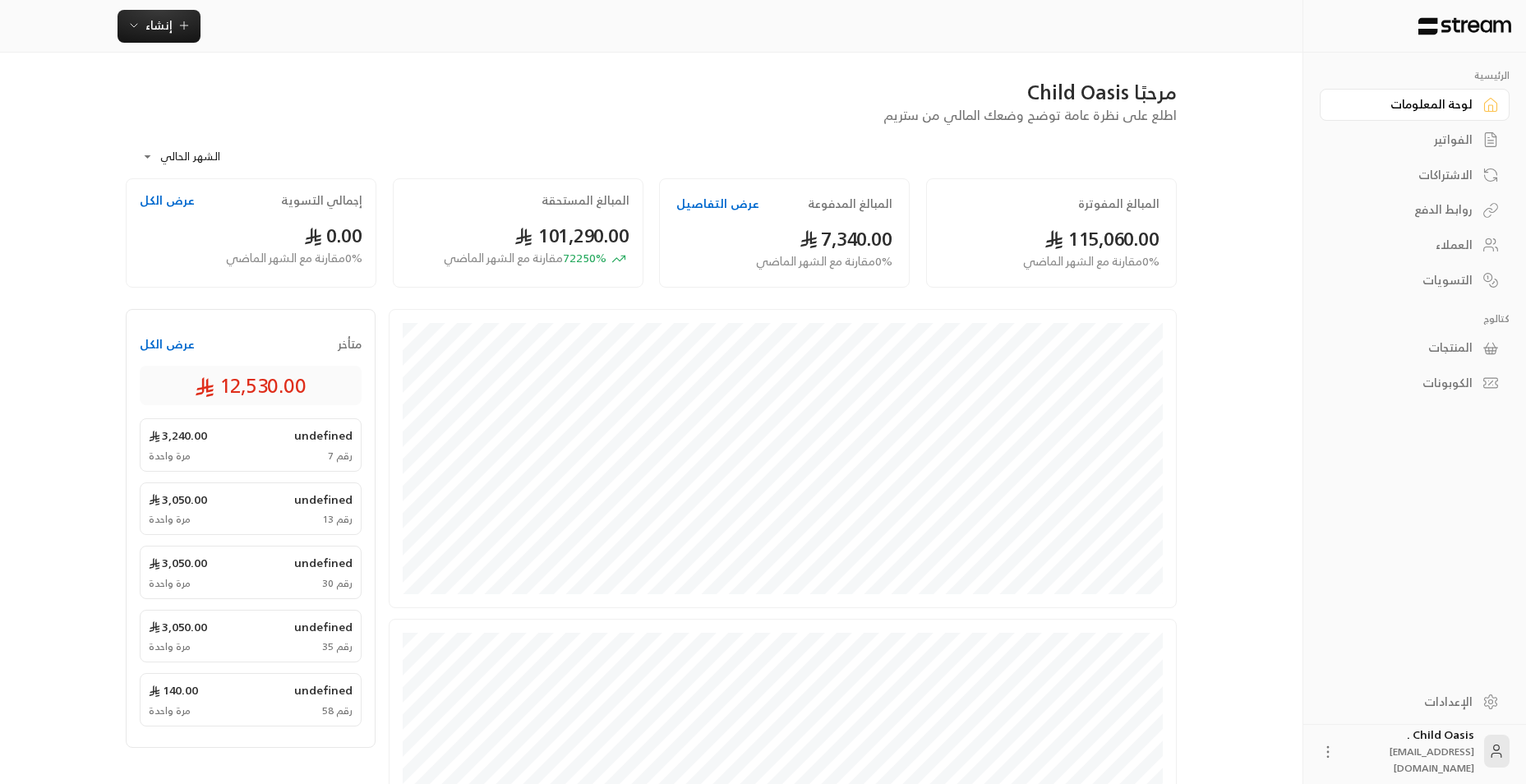
click at [1332, 754] on icon at bounding box center [1328, 752] width 16 height 16
click at [1270, 609] on div at bounding box center [769, 392] width 1538 height 784
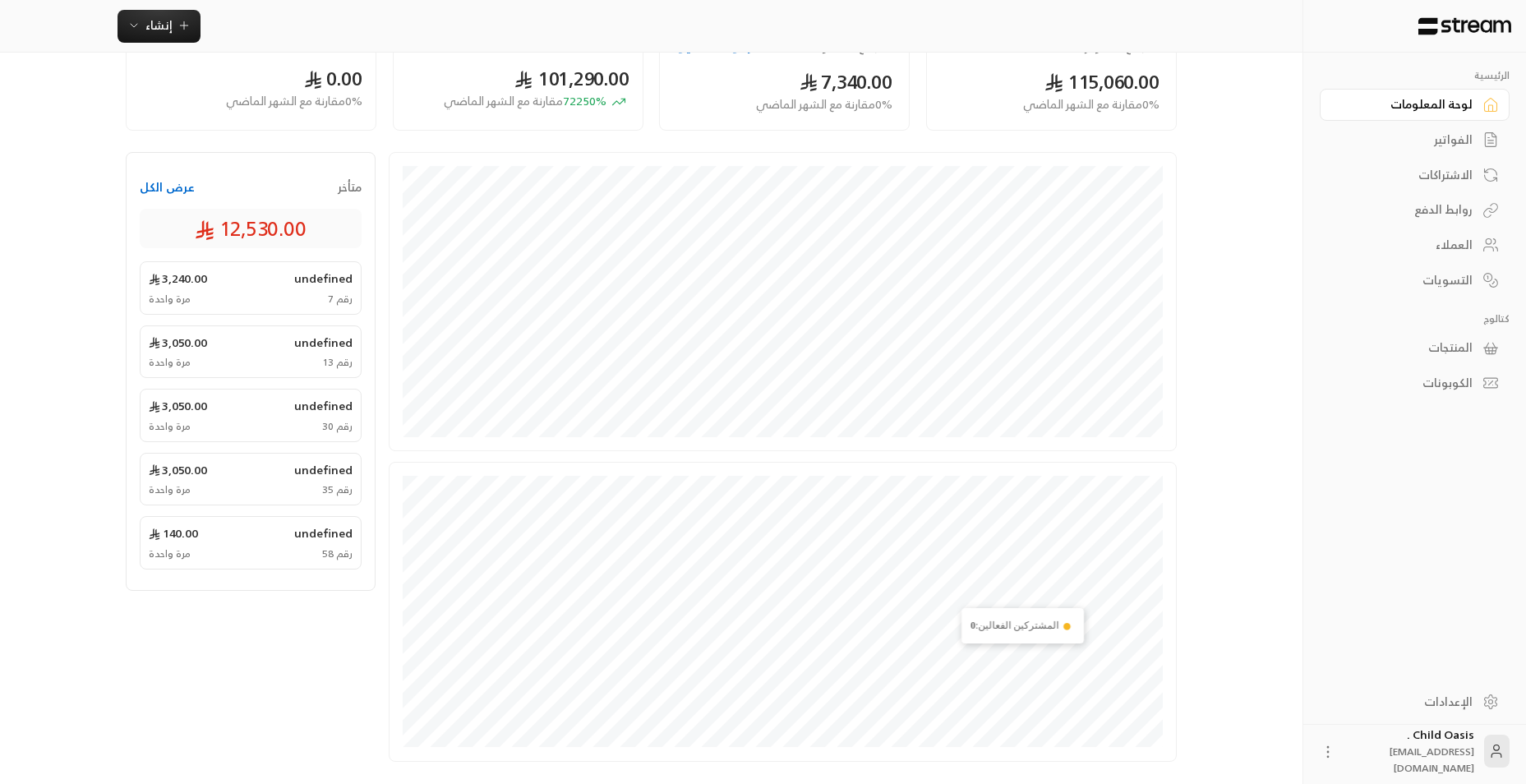
scroll to position [164, 0]
